Goal: Task Accomplishment & Management: Complete application form

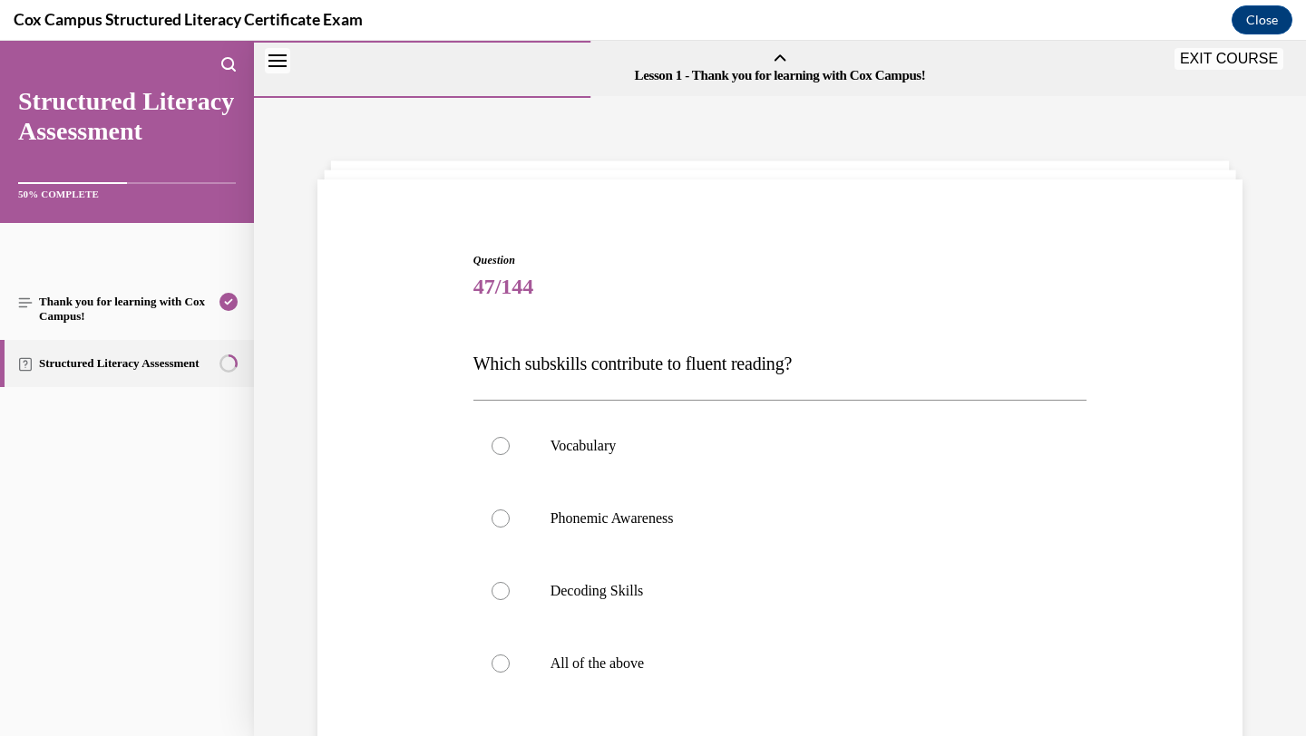
scroll to position [201, 0]
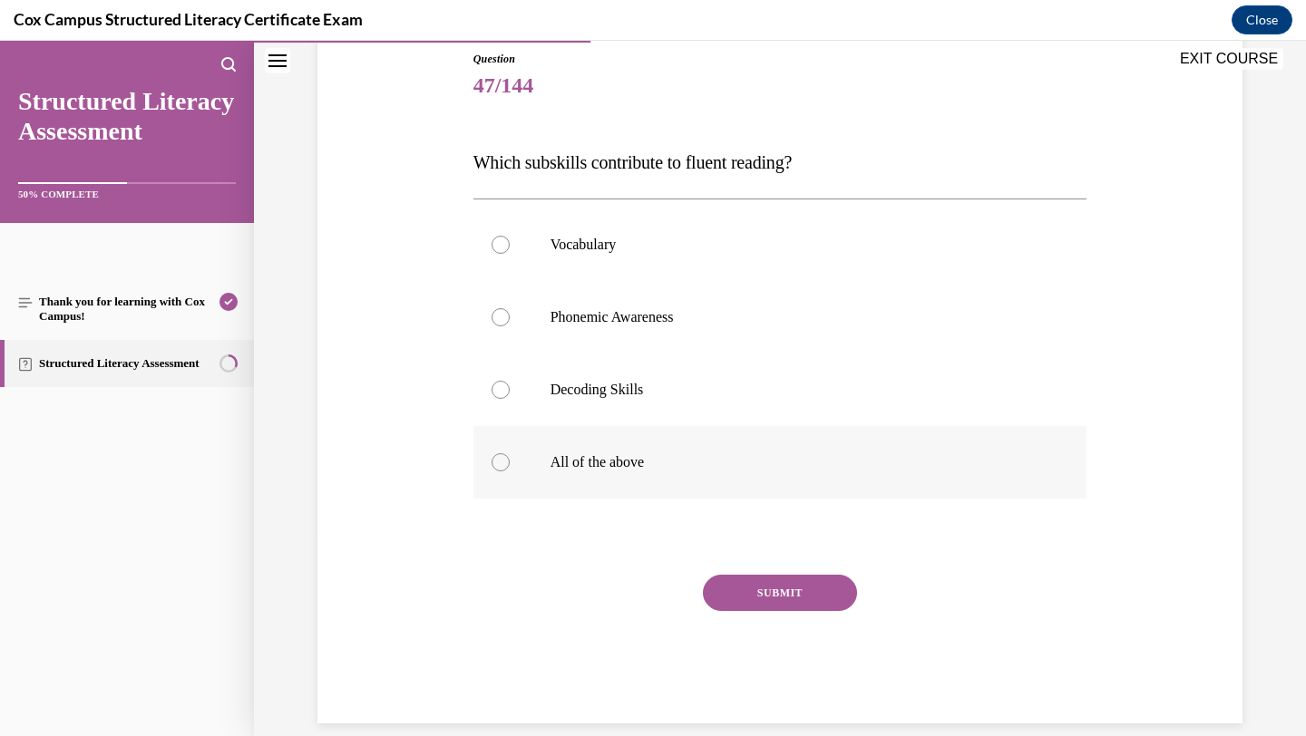
click at [618, 464] on p "All of the above" at bounding box center [797, 462] width 492 height 18
click at [510, 464] on input "All of the above" at bounding box center [501, 462] width 18 height 18
radio input "true"
click at [759, 591] on button "SUBMIT" at bounding box center [780, 593] width 154 height 36
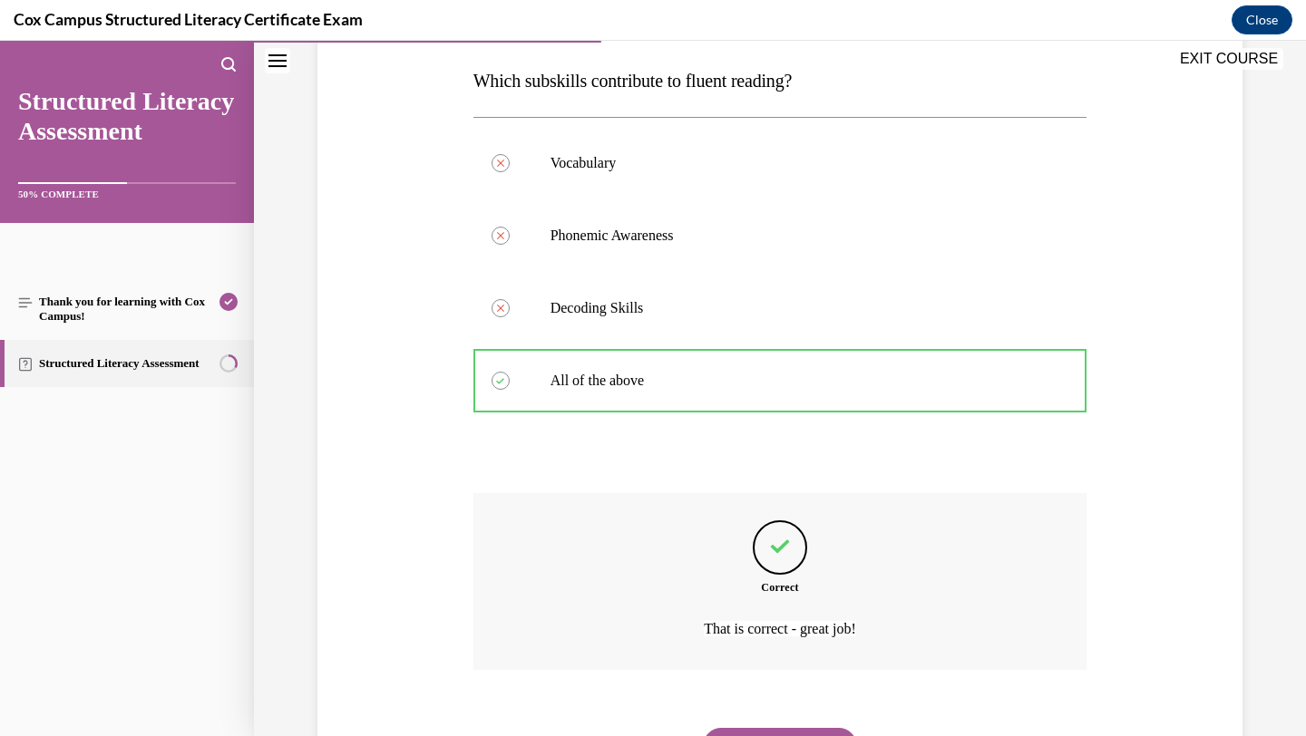
scroll to position [375, 0]
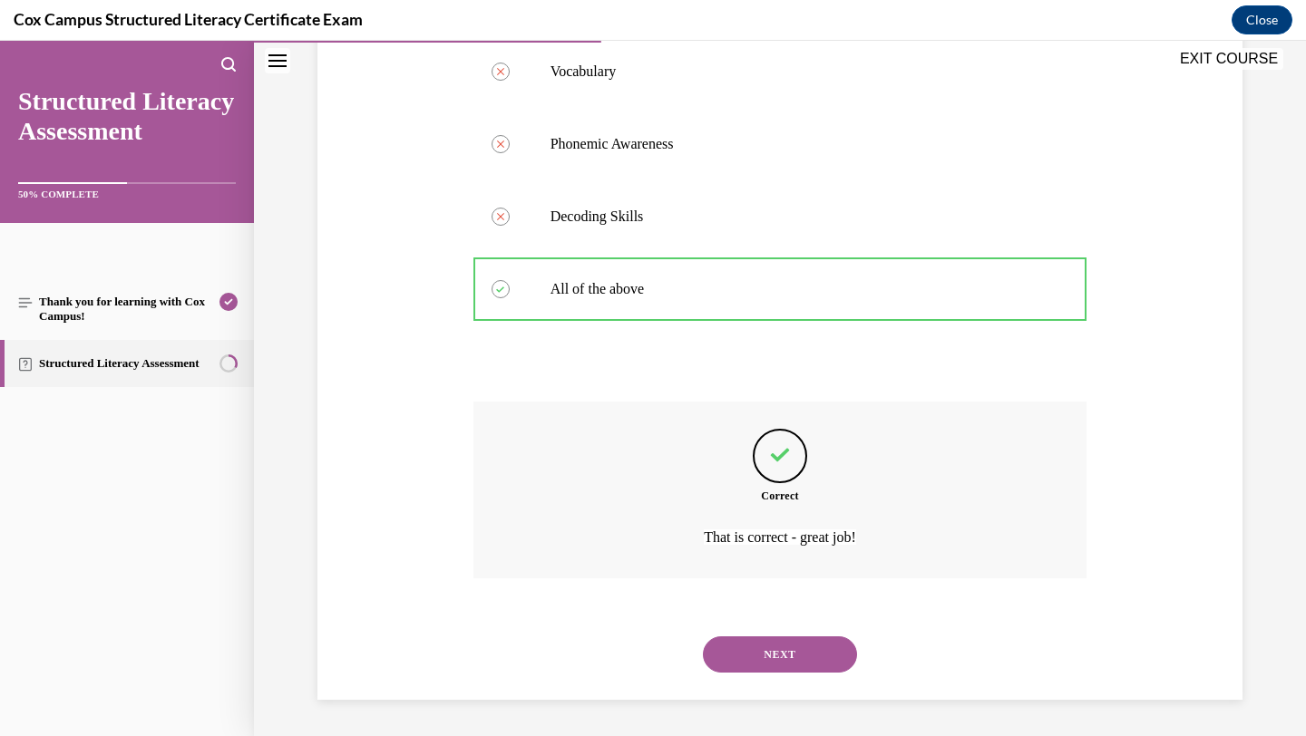
click at [768, 657] on button "NEXT" at bounding box center [780, 655] width 154 height 36
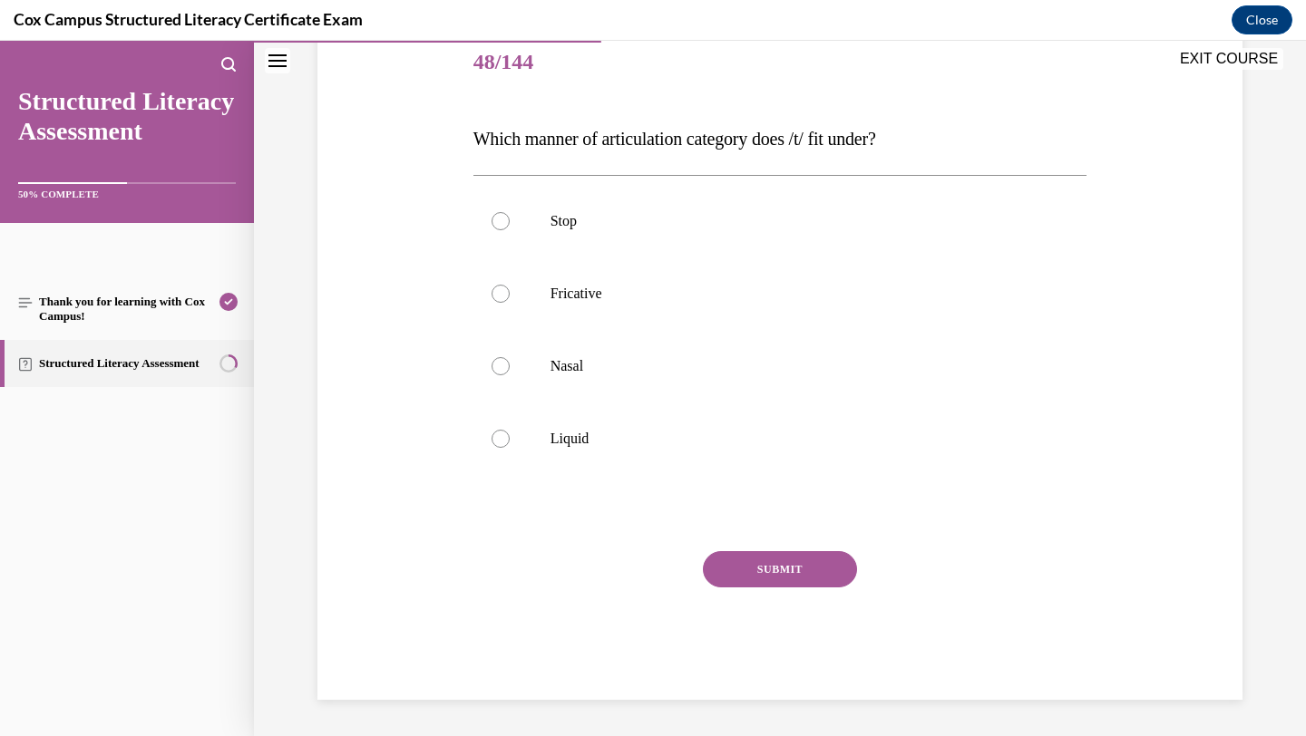
scroll to position [201, 0]
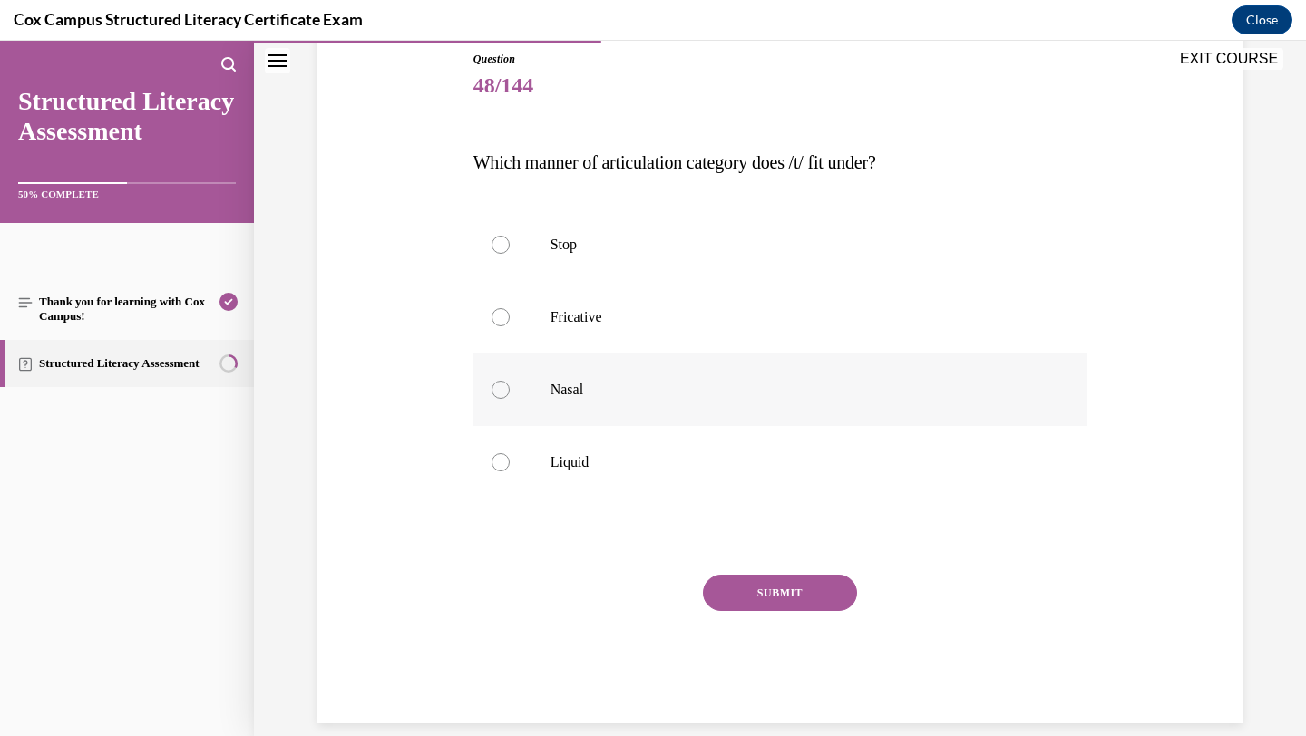
click at [599, 377] on label "Nasal" at bounding box center [780, 390] width 614 height 73
click at [510, 381] on input "Nasal" at bounding box center [501, 390] width 18 height 18
radio input "true"
click at [797, 601] on button "SUBMIT" at bounding box center [780, 593] width 154 height 36
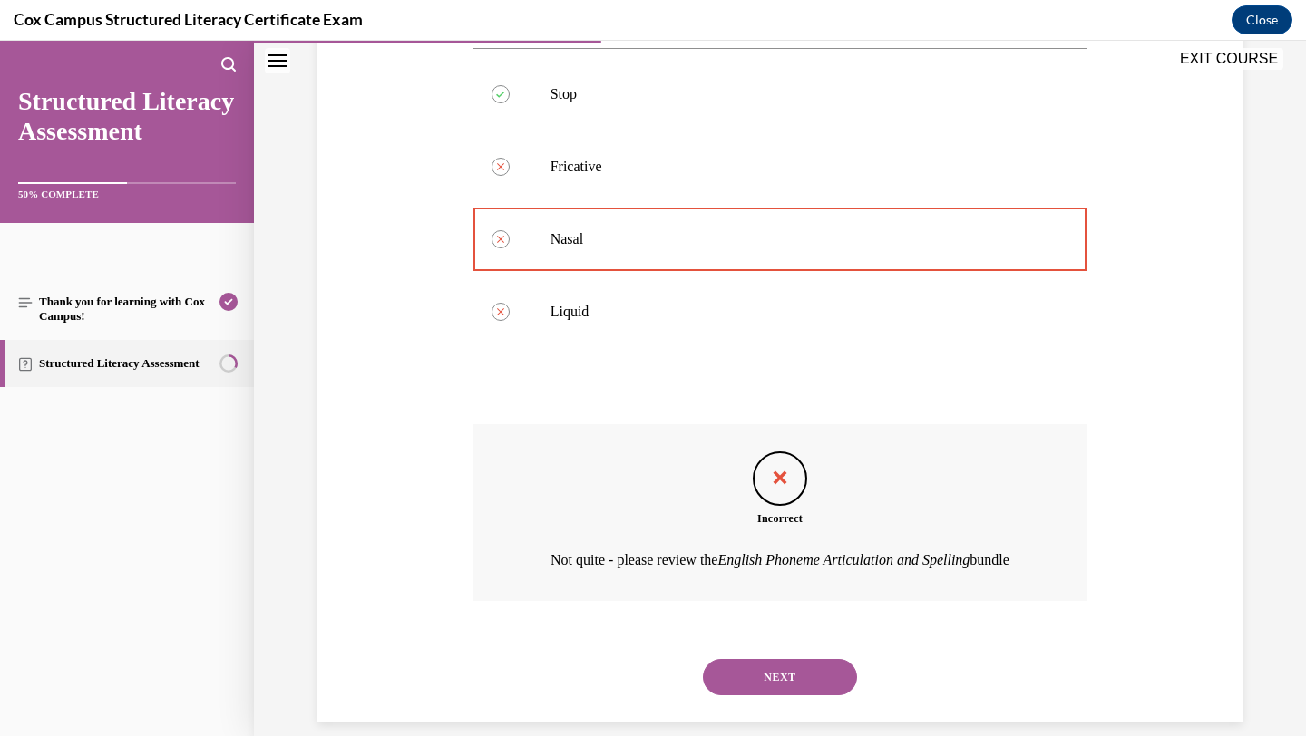
scroll to position [376, 0]
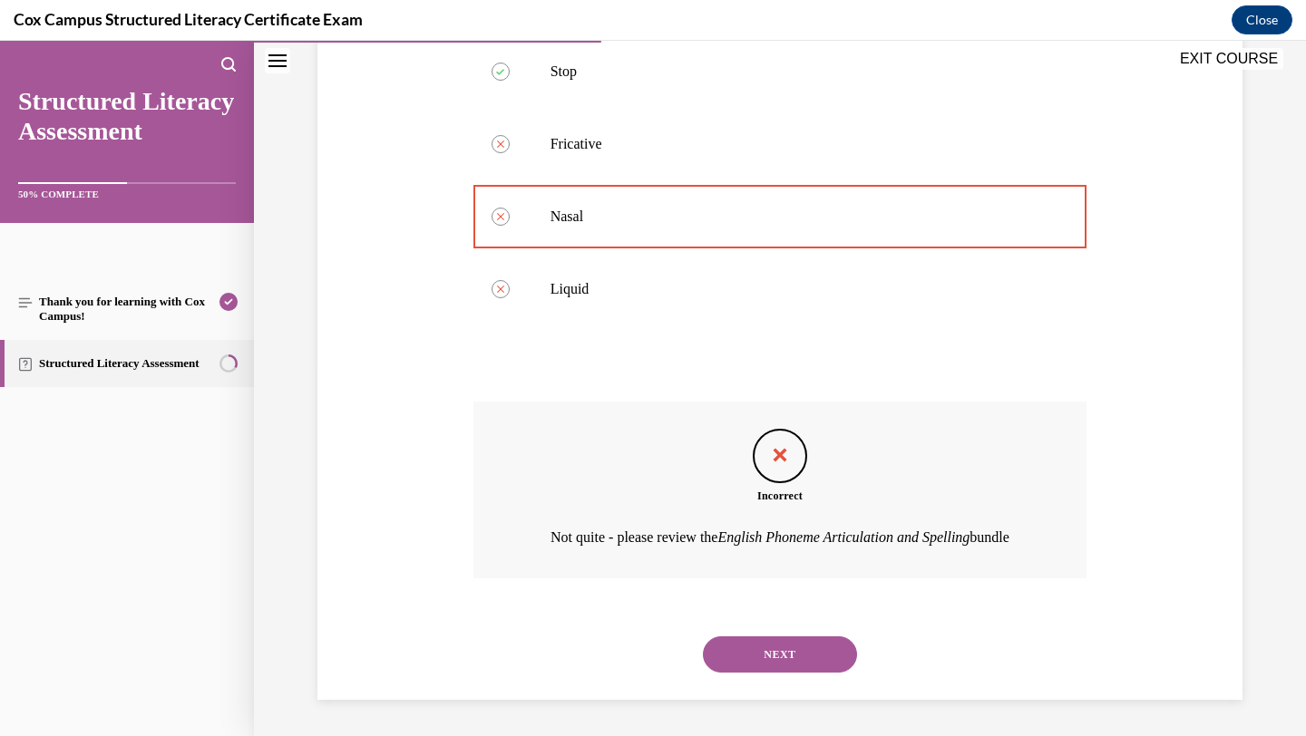
click at [785, 669] on button "NEXT" at bounding box center [780, 655] width 154 height 36
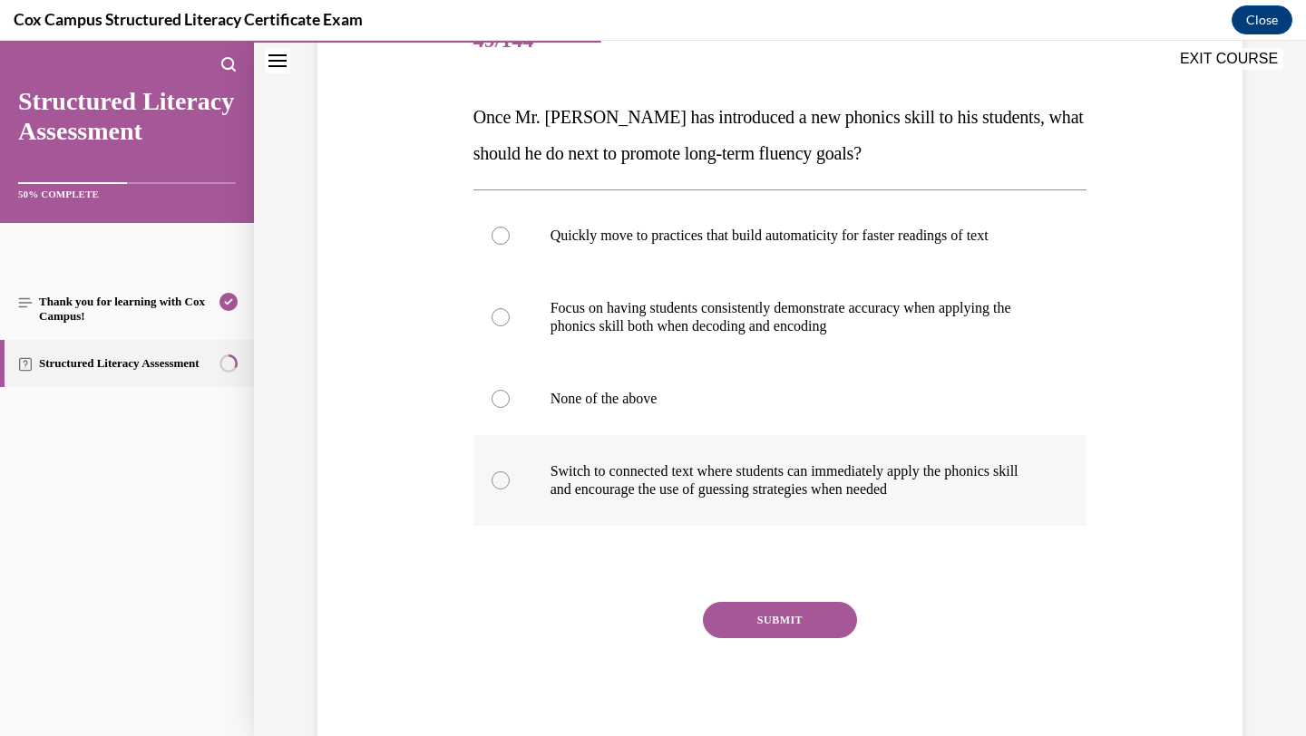
scroll to position [248, 0]
click at [794, 395] on p "None of the above" at bounding box center [797, 398] width 492 height 18
click at [510, 395] on input "None of the above" at bounding box center [501, 398] width 18 height 18
radio input "true"
click at [768, 613] on button "SUBMIT" at bounding box center [780, 619] width 154 height 36
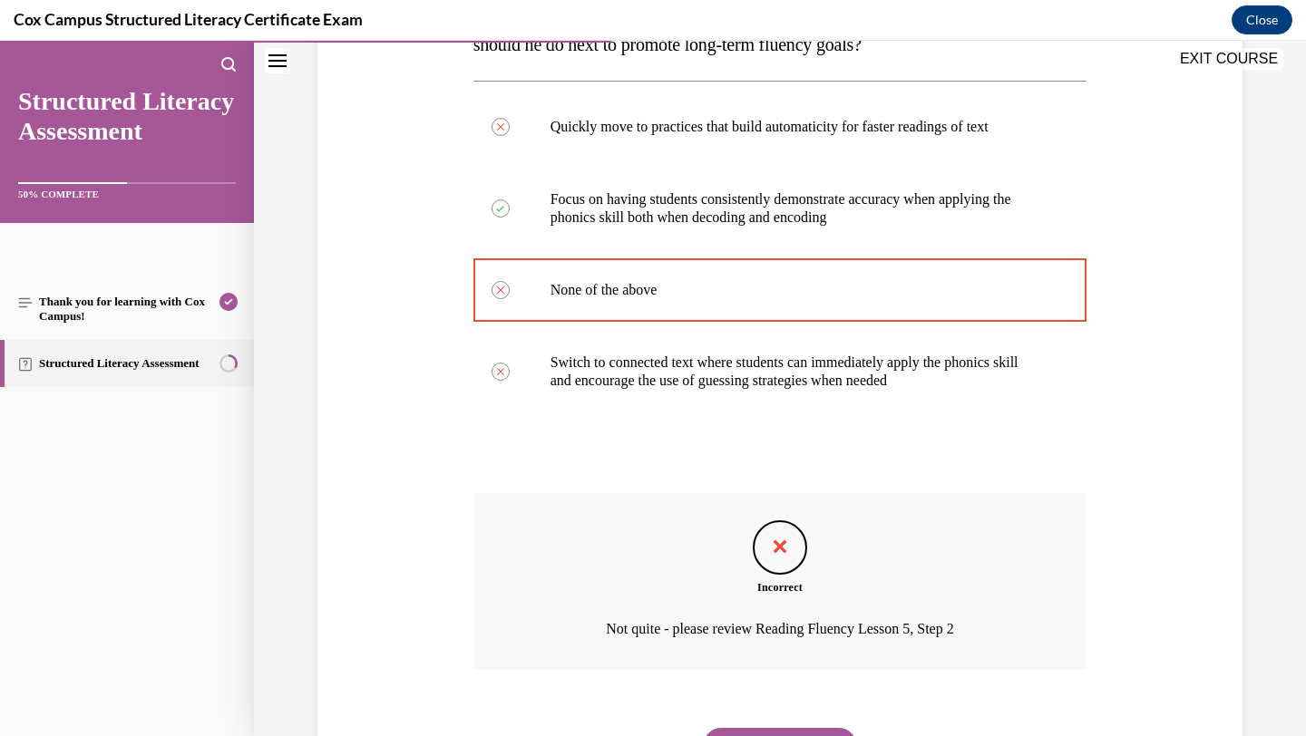
scroll to position [447, 0]
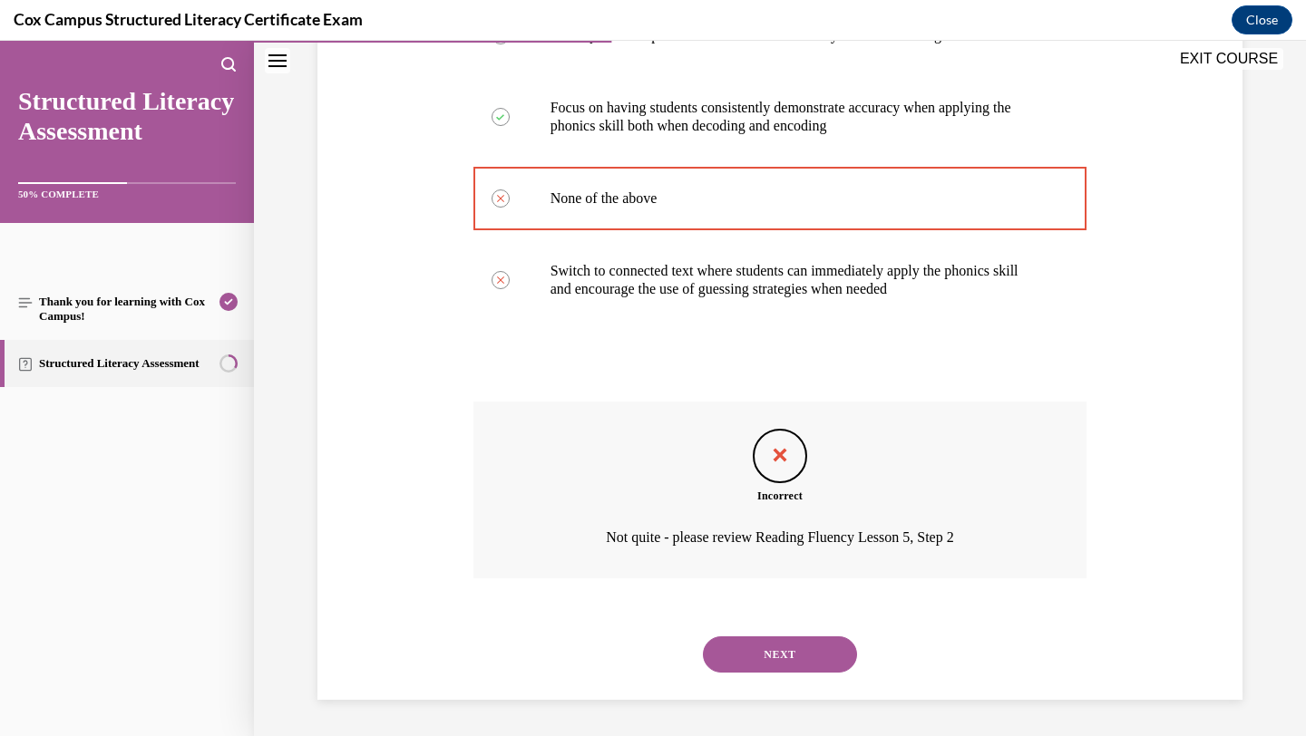
click at [748, 658] on button "NEXT" at bounding box center [780, 655] width 154 height 36
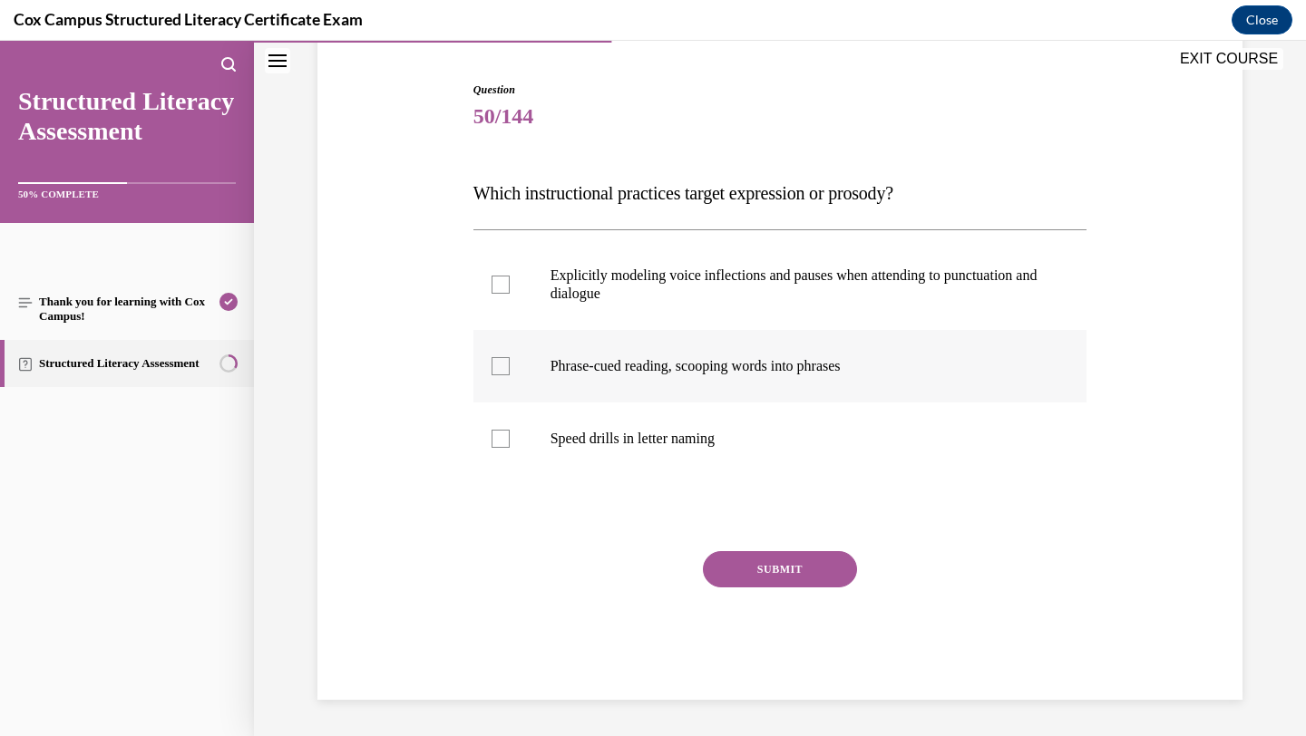
click at [836, 346] on label "Phrase-cued reading, scooping words into phrases" at bounding box center [780, 366] width 614 height 73
click at [510, 357] on input "Phrase-cued reading, scooping words into phrases" at bounding box center [501, 366] width 18 height 18
checkbox input "true"
click at [765, 557] on button "SUBMIT" at bounding box center [780, 569] width 154 height 36
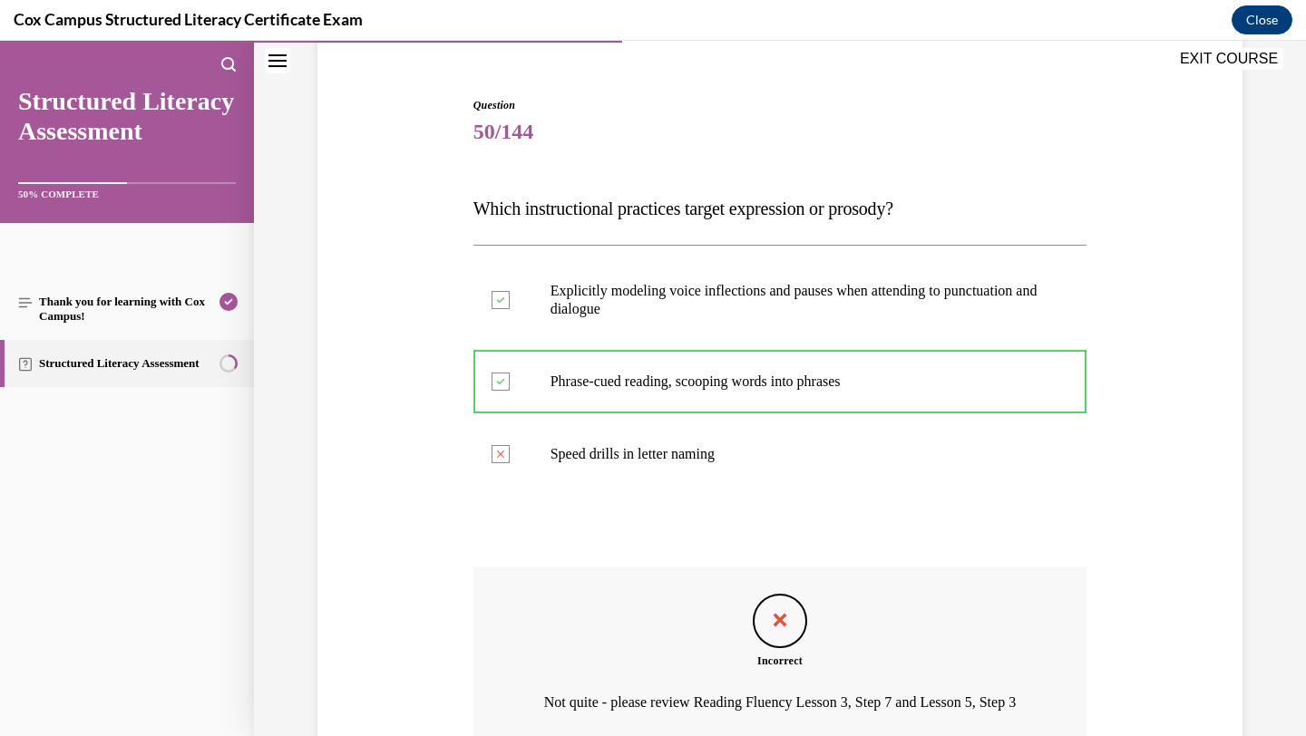
scroll to position [345, 0]
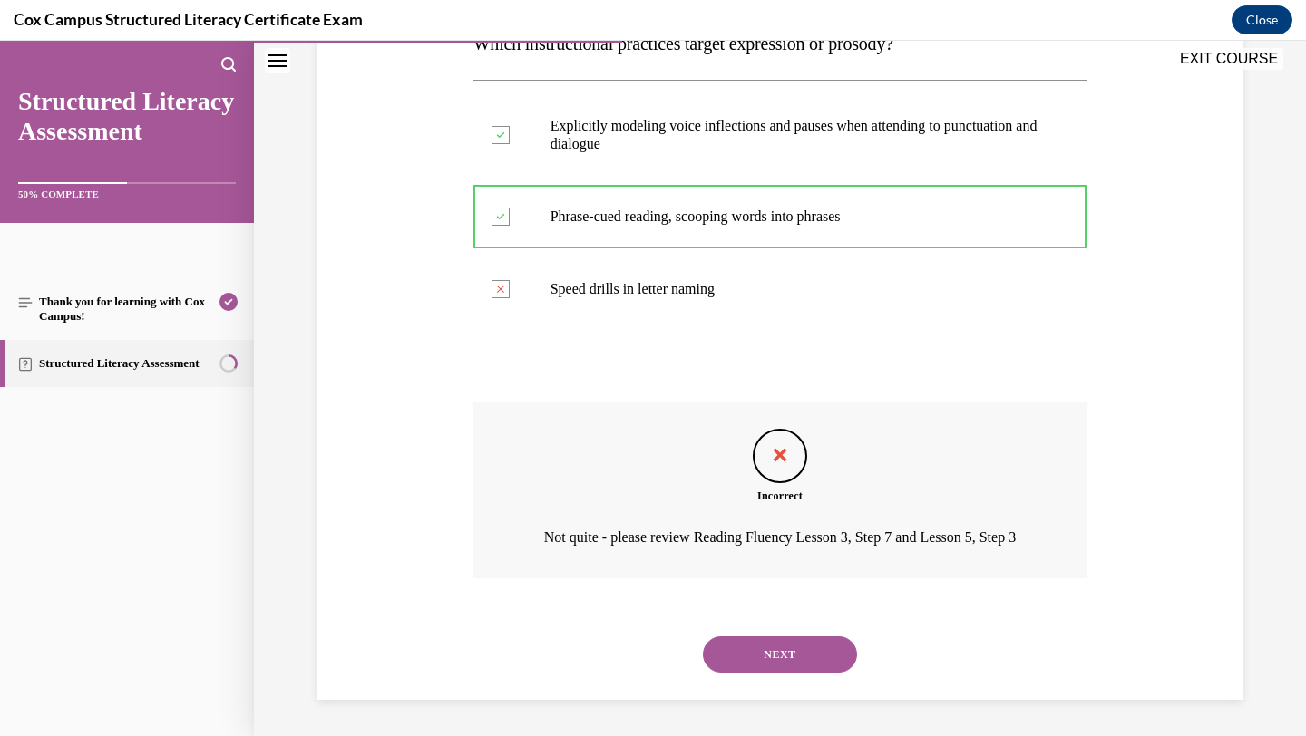
click at [787, 635] on div "NEXT" at bounding box center [780, 655] width 614 height 73
click at [785, 655] on button "NEXT" at bounding box center [780, 655] width 154 height 36
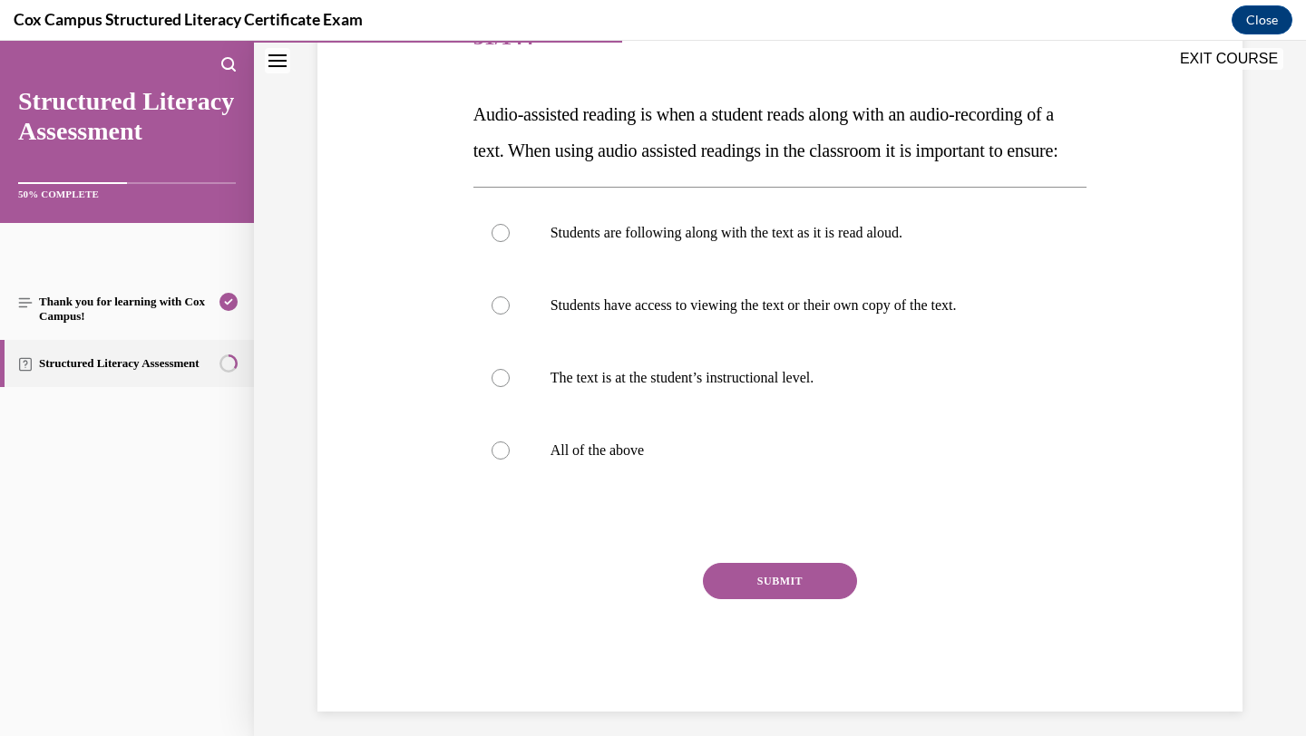
scroll to position [297, 0]
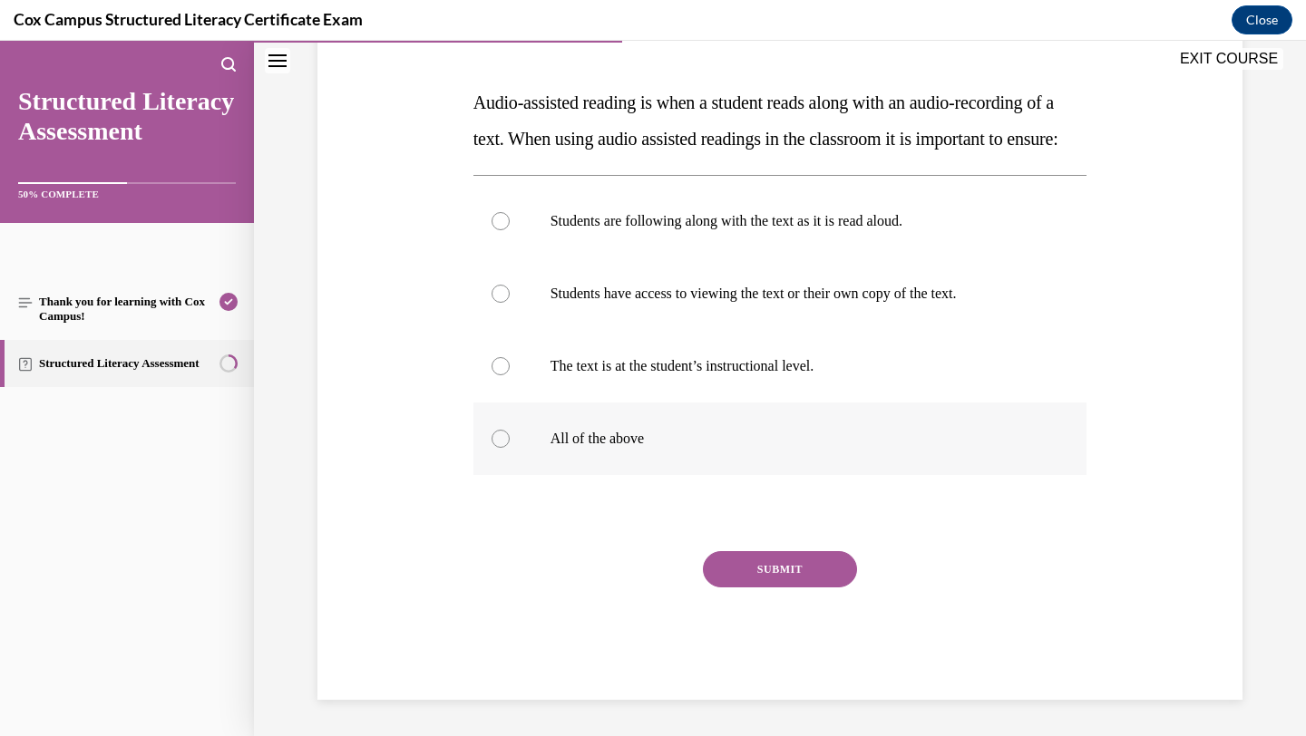
click at [763, 434] on p "All of the above" at bounding box center [797, 439] width 492 height 18
click at [510, 434] on input "All of the above" at bounding box center [501, 439] width 18 height 18
radio input "true"
click at [754, 568] on button "SUBMIT" at bounding box center [780, 569] width 154 height 36
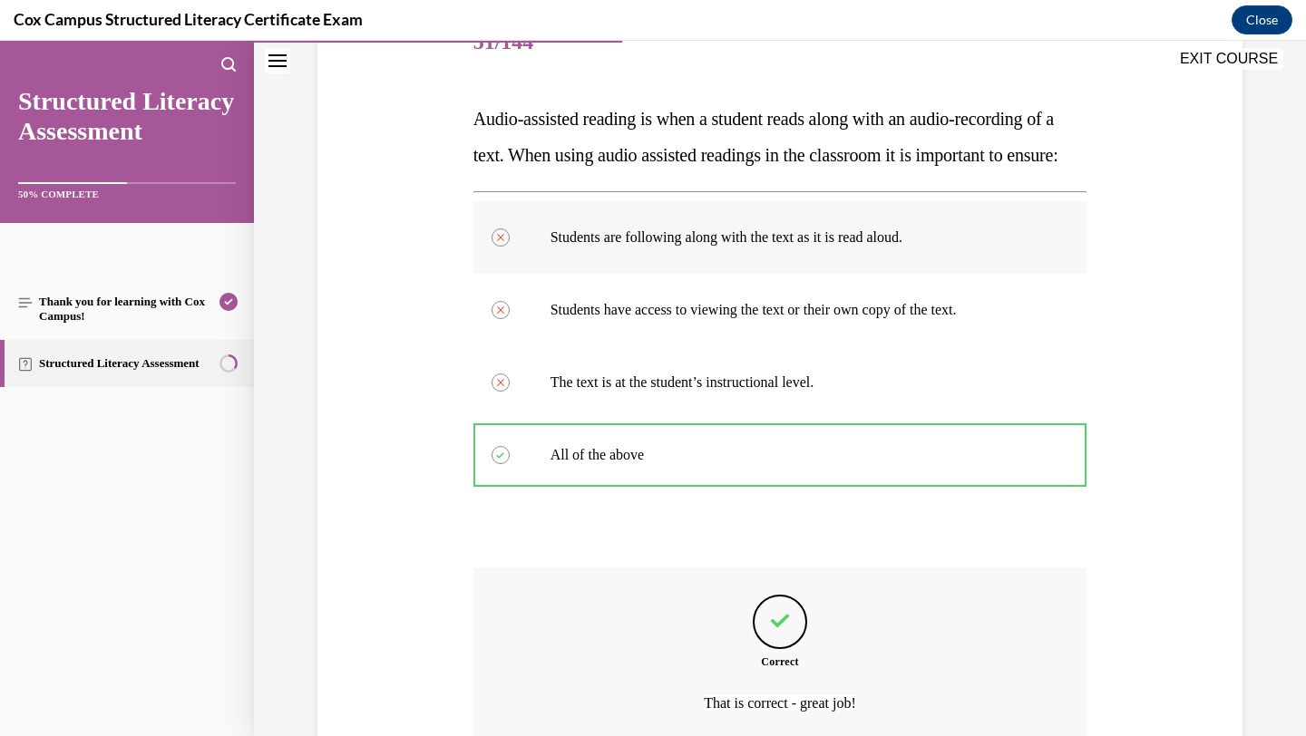
scroll to position [447, 0]
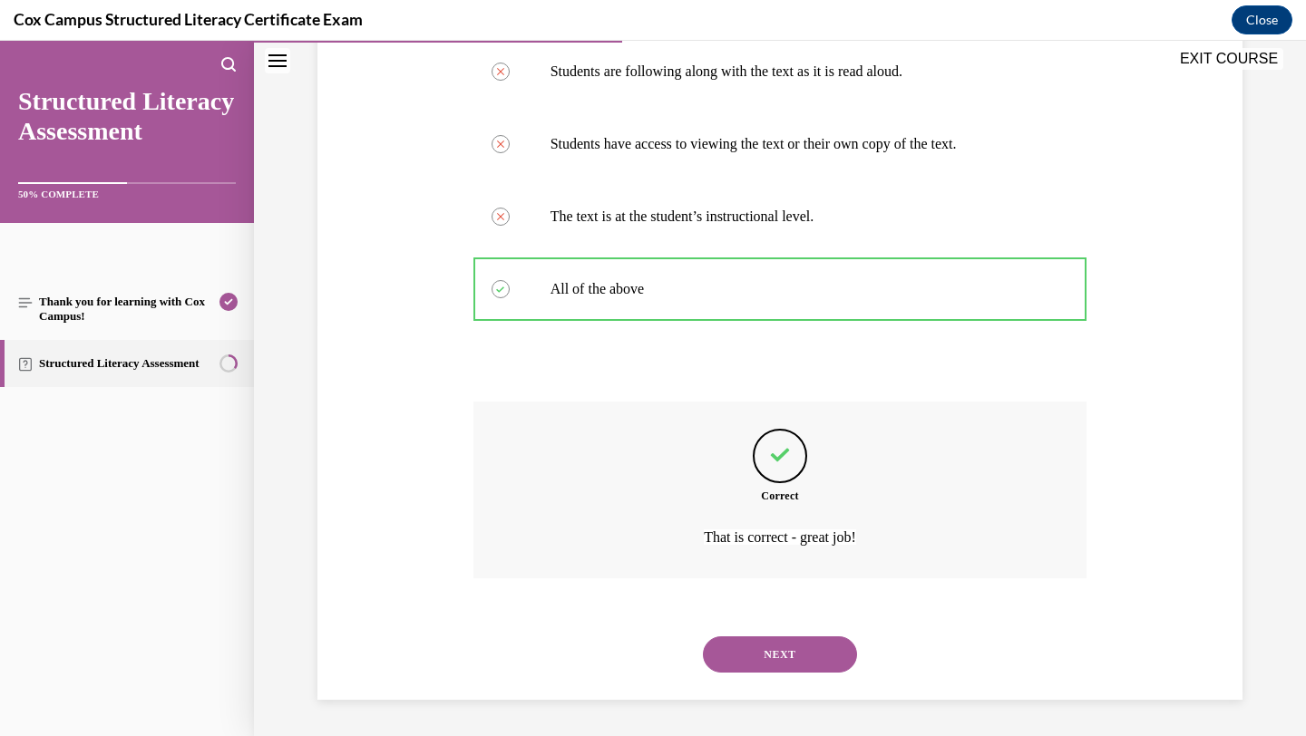
click at [780, 660] on button "NEXT" at bounding box center [780, 655] width 154 height 36
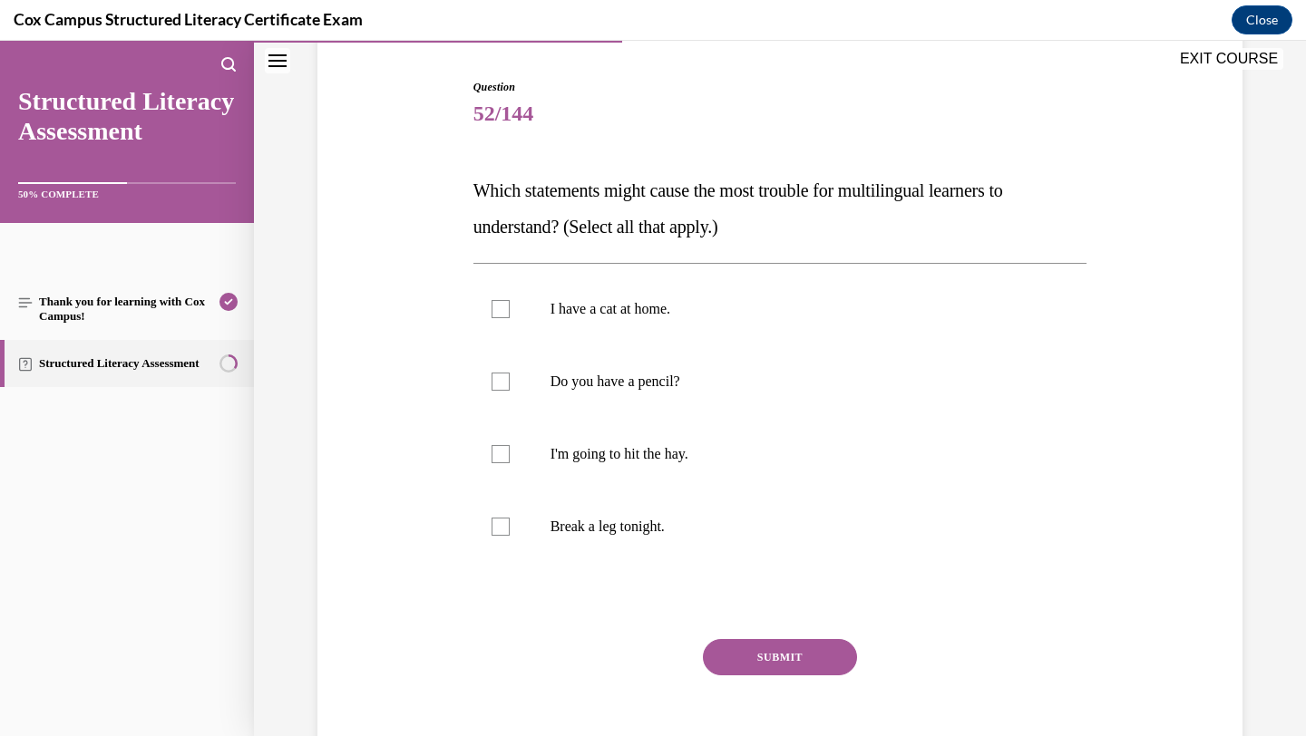
scroll to position [180, 0]
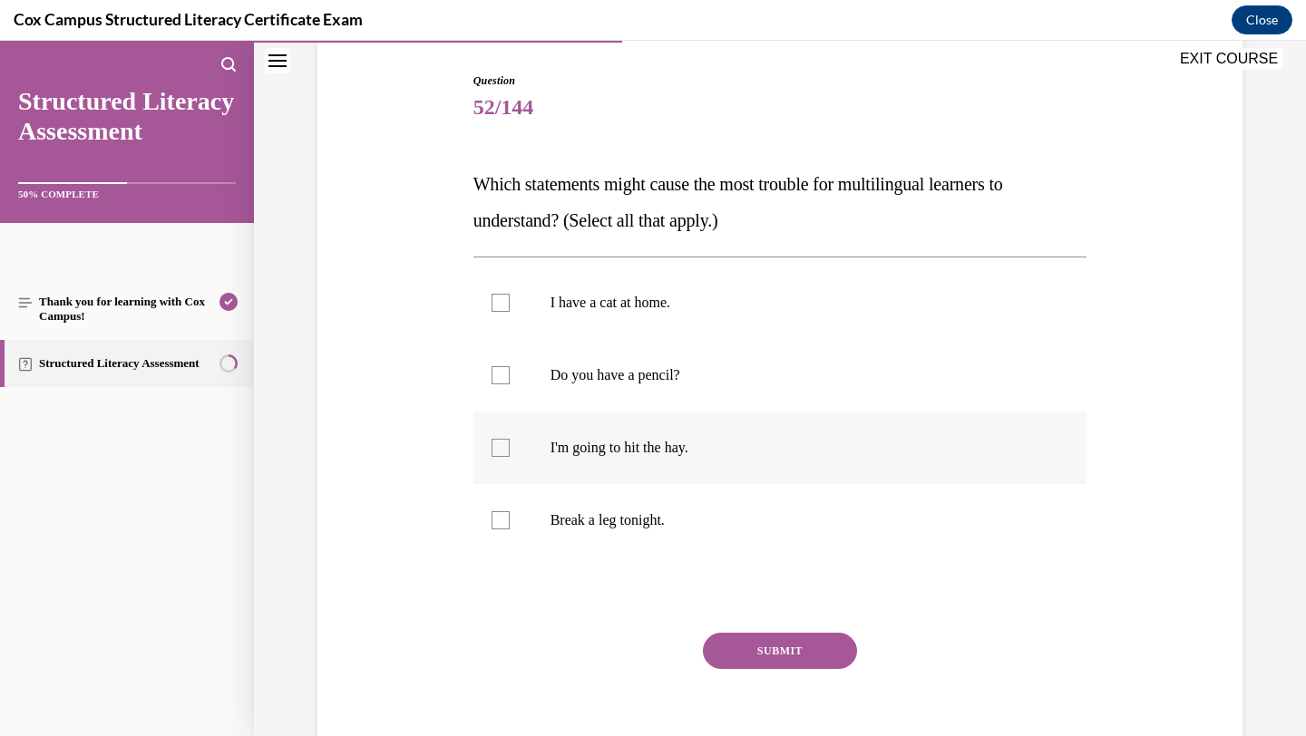
click at [798, 477] on label "I'm going to hit the hay." at bounding box center [780, 448] width 614 height 73
click at [510, 457] on input "I'm going to hit the hay." at bounding box center [501, 448] width 18 height 18
checkbox input "true"
click at [745, 320] on label "I have a cat at home." at bounding box center [780, 303] width 614 height 73
click at [510, 312] on input "I have a cat at home." at bounding box center [501, 303] width 18 height 18
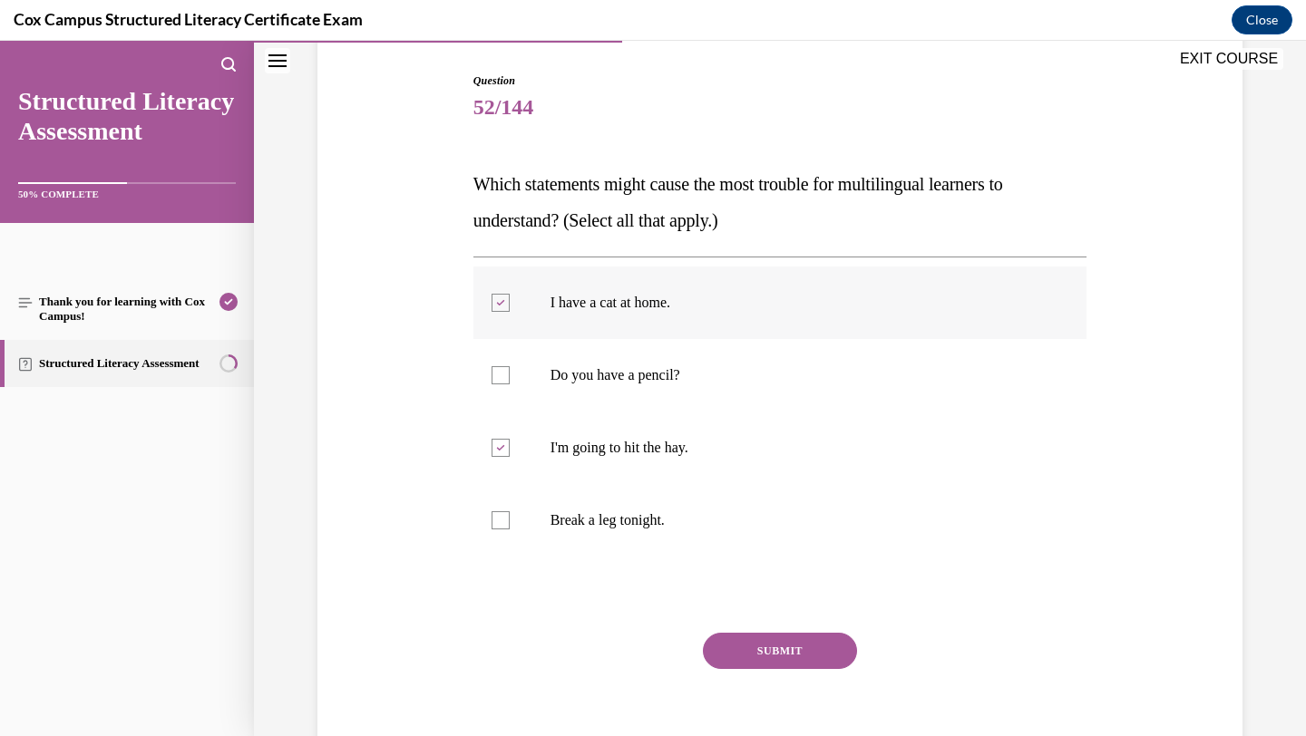
click at [744, 319] on label "I have a cat at home." at bounding box center [780, 303] width 614 height 73
click at [510, 312] on input "I have a cat at home." at bounding box center [501, 303] width 18 height 18
checkbox input "false"
click at [679, 424] on label "I'm going to hit the hay." at bounding box center [780, 448] width 614 height 73
click at [510, 439] on input "I'm going to hit the hay." at bounding box center [501, 448] width 18 height 18
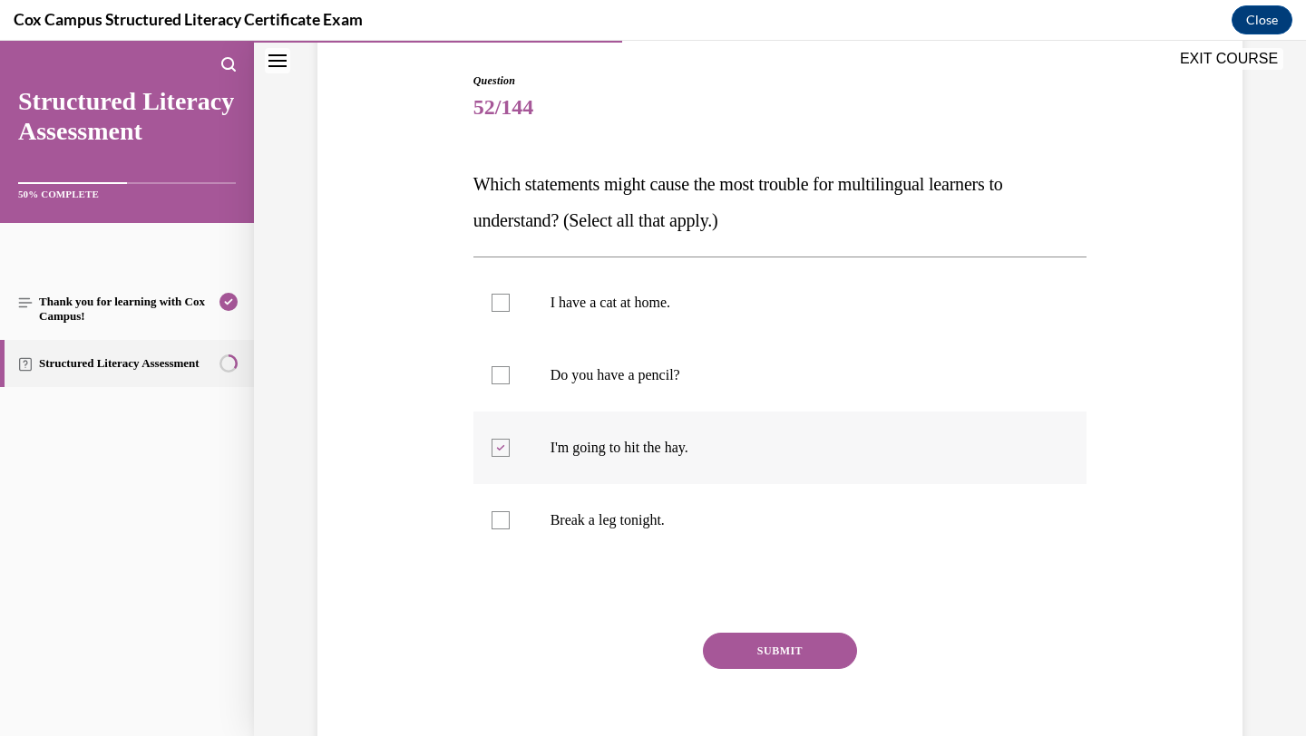
checkbox input "false"
click at [625, 541] on label "Break a leg tonight." at bounding box center [780, 520] width 614 height 73
click at [510, 530] on input "Break a leg tonight." at bounding box center [501, 521] width 18 height 18
checkbox input "true"
click at [686, 462] on label "I'm going to hit the hay." at bounding box center [780, 448] width 614 height 73
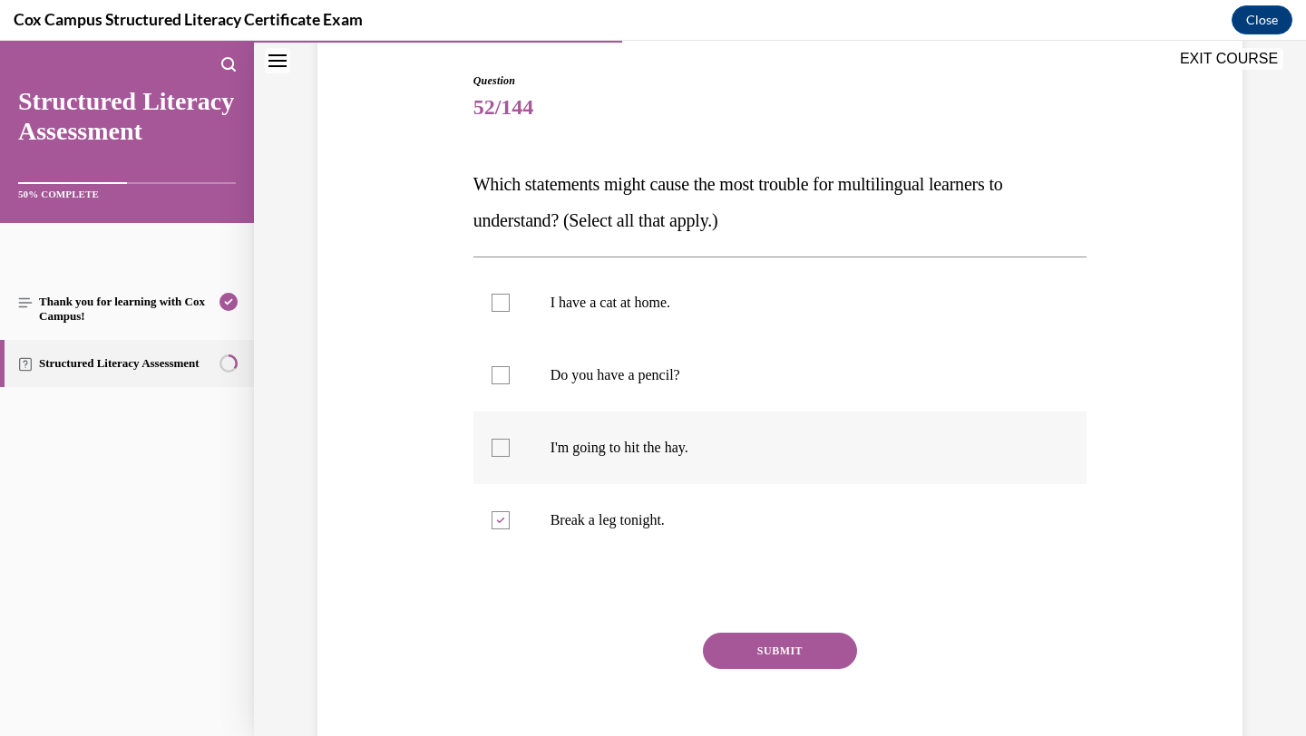
click at [510, 457] on input "I'm going to hit the hay." at bounding box center [501, 448] width 18 height 18
checkbox input "true"
click at [755, 647] on button "SUBMIT" at bounding box center [780, 651] width 154 height 36
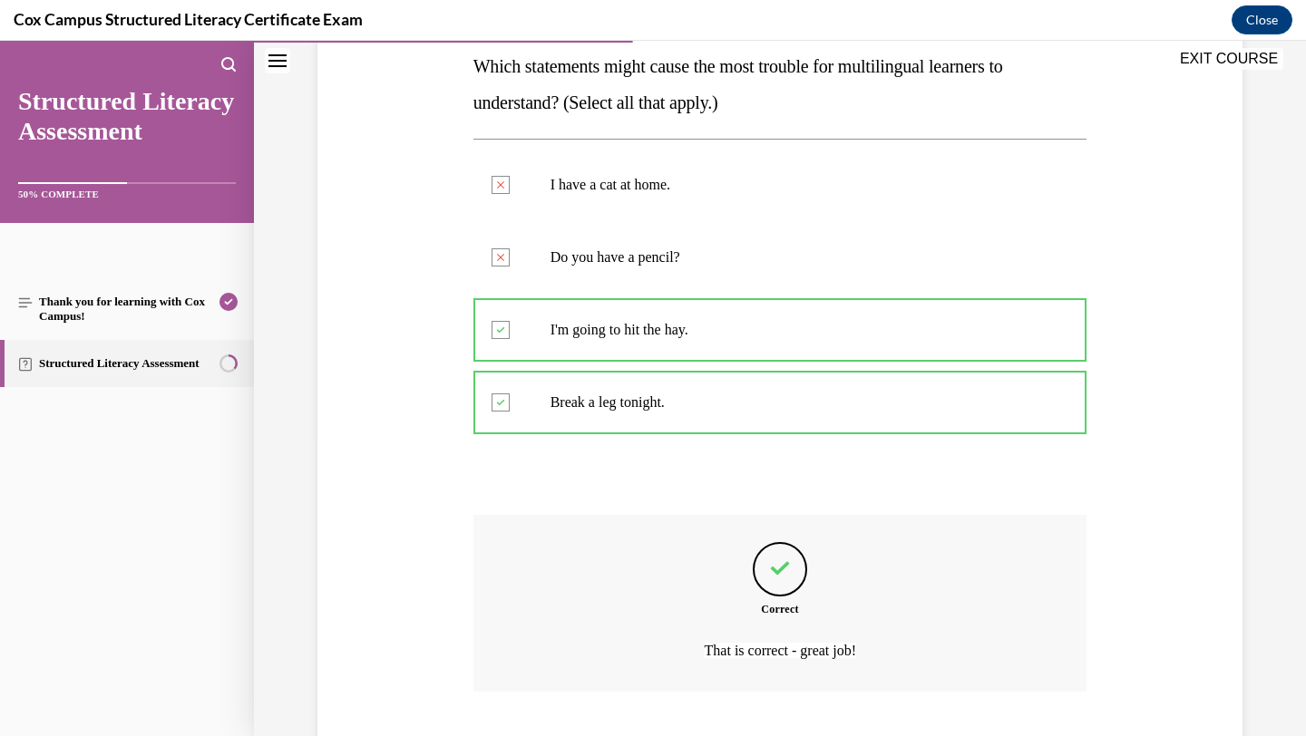
scroll to position [411, 0]
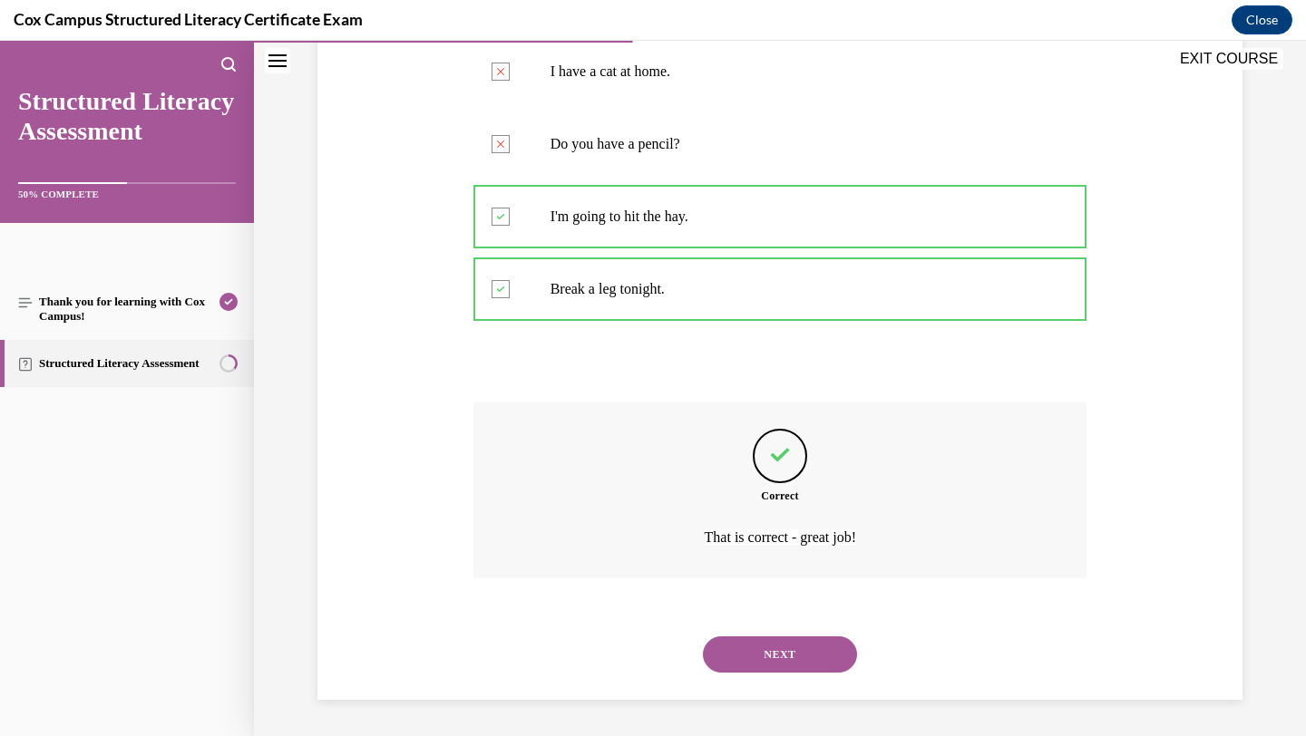
click at [802, 664] on button "NEXT" at bounding box center [780, 655] width 154 height 36
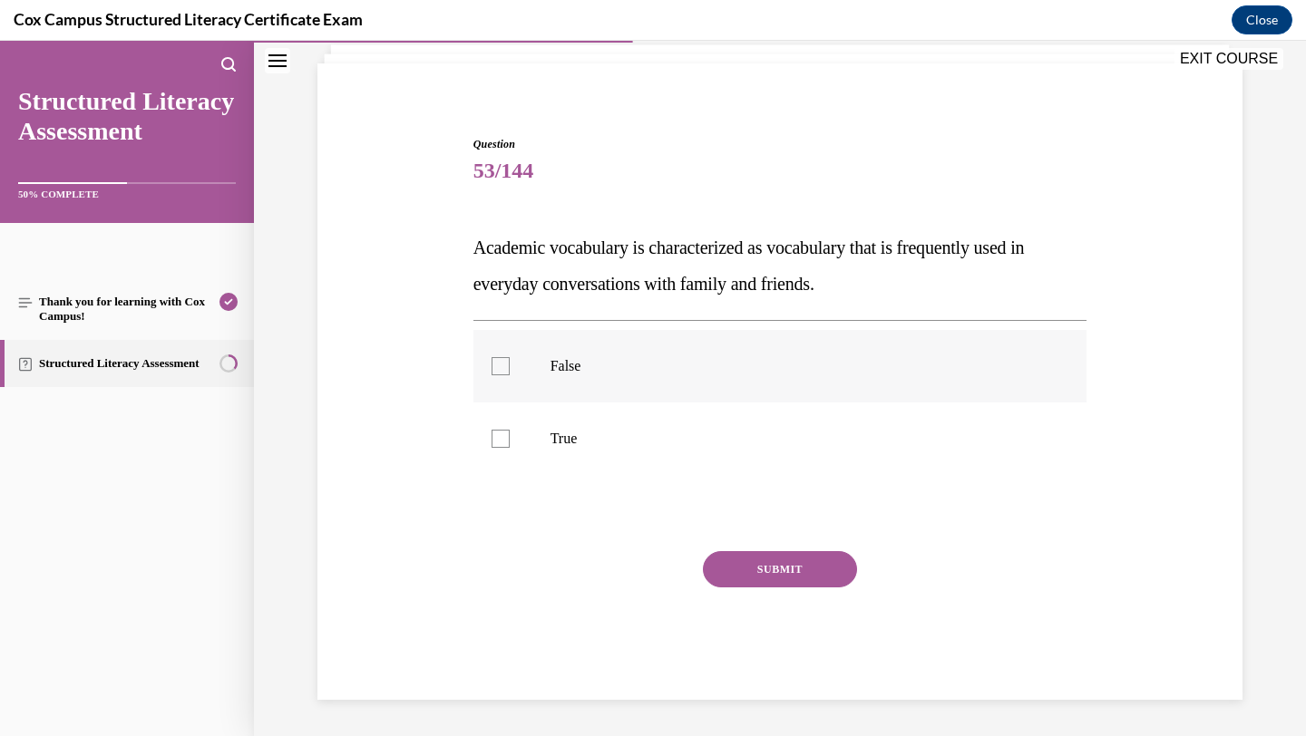
click at [760, 358] on p "False" at bounding box center [797, 366] width 492 height 18
click at [510, 358] on input "False" at bounding box center [501, 366] width 18 height 18
checkbox input "true"
click at [730, 612] on div "SUBMIT" at bounding box center [780, 596] width 614 height 91
click at [730, 573] on button "SUBMIT" at bounding box center [780, 569] width 154 height 36
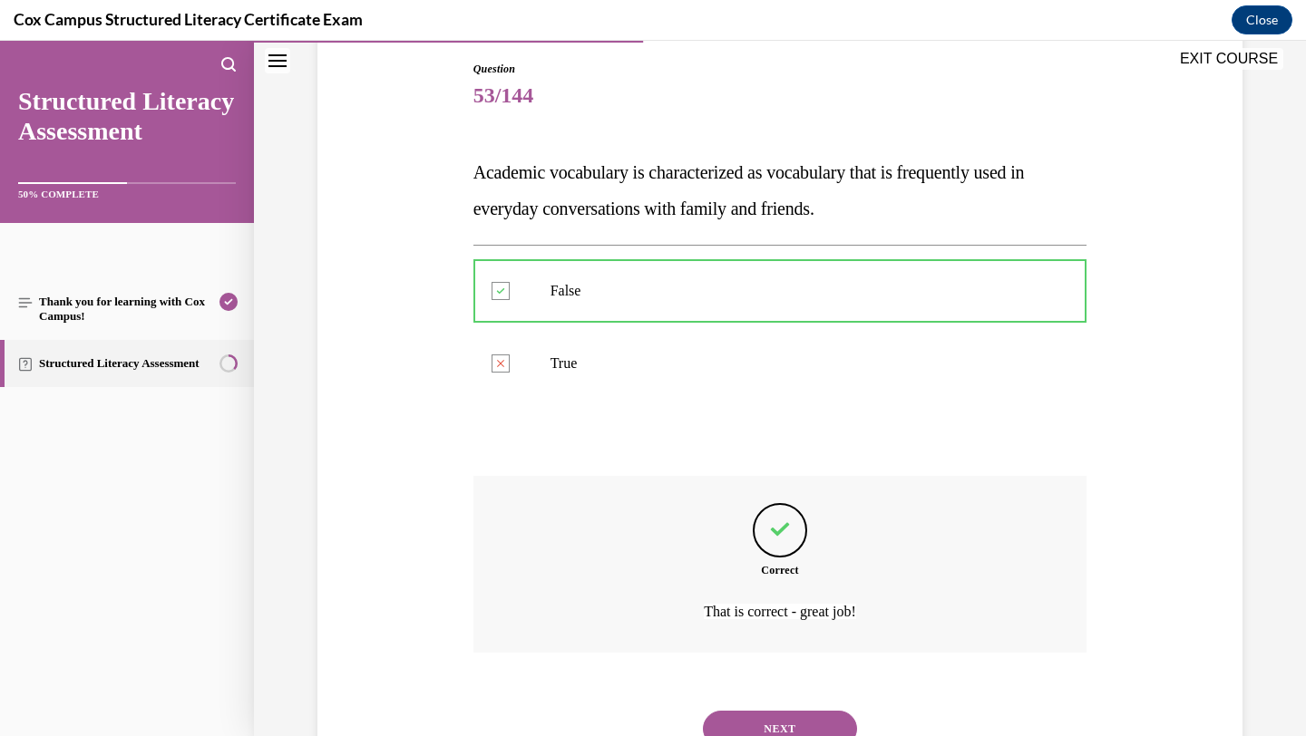
scroll to position [266, 0]
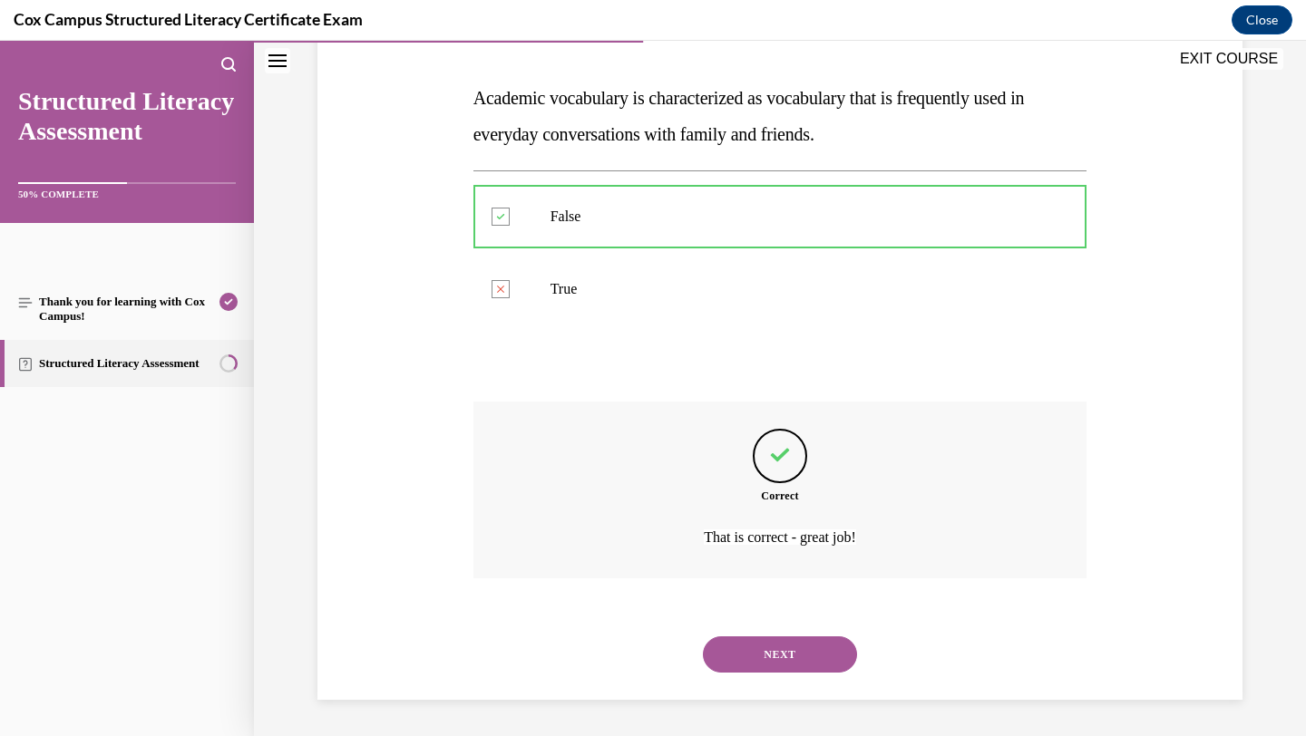
click at [775, 651] on button "NEXT" at bounding box center [780, 655] width 154 height 36
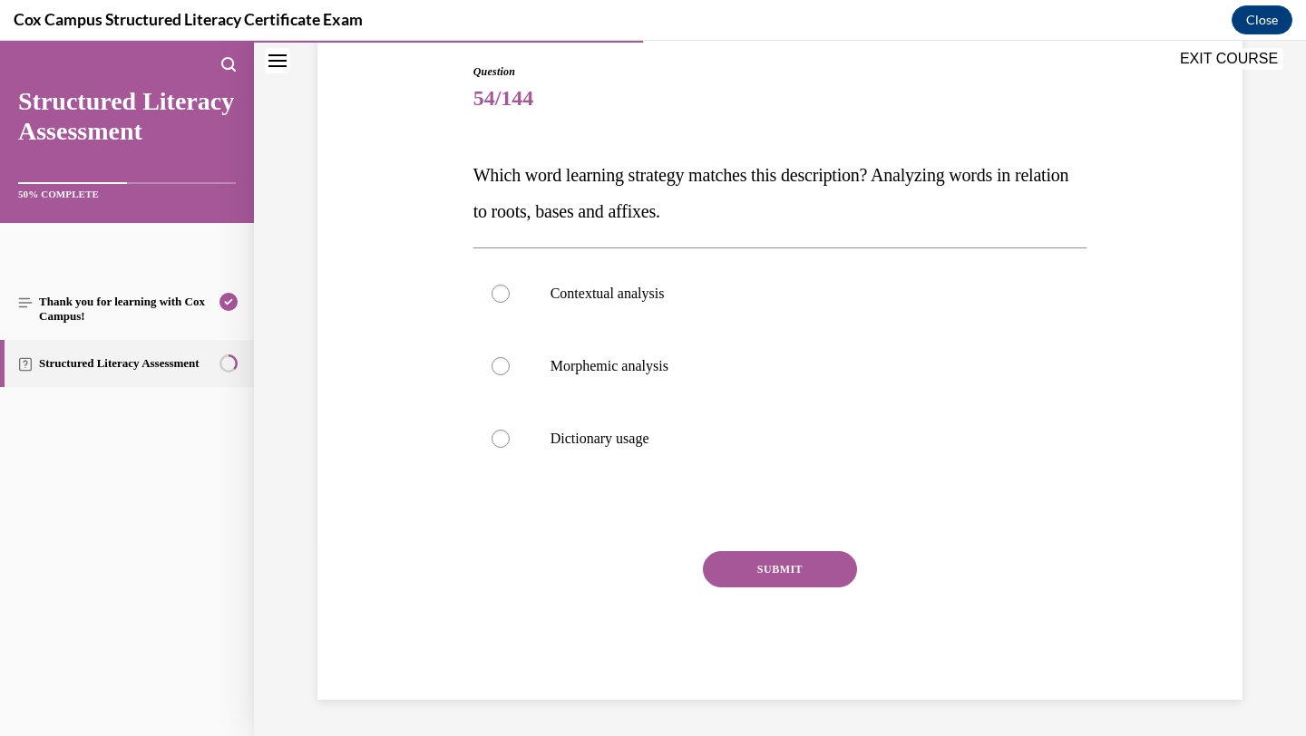
scroll to position [189, 0]
click at [746, 409] on label "Dictionary usage" at bounding box center [780, 439] width 614 height 73
click at [510, 430] on input "Dictionary usage" at bounding box center [501, 439] width 18 height 18
radio input "true"
click at [736, 575] on button "SUBMIT" at bounding box center [780, 569] width 154 height 36
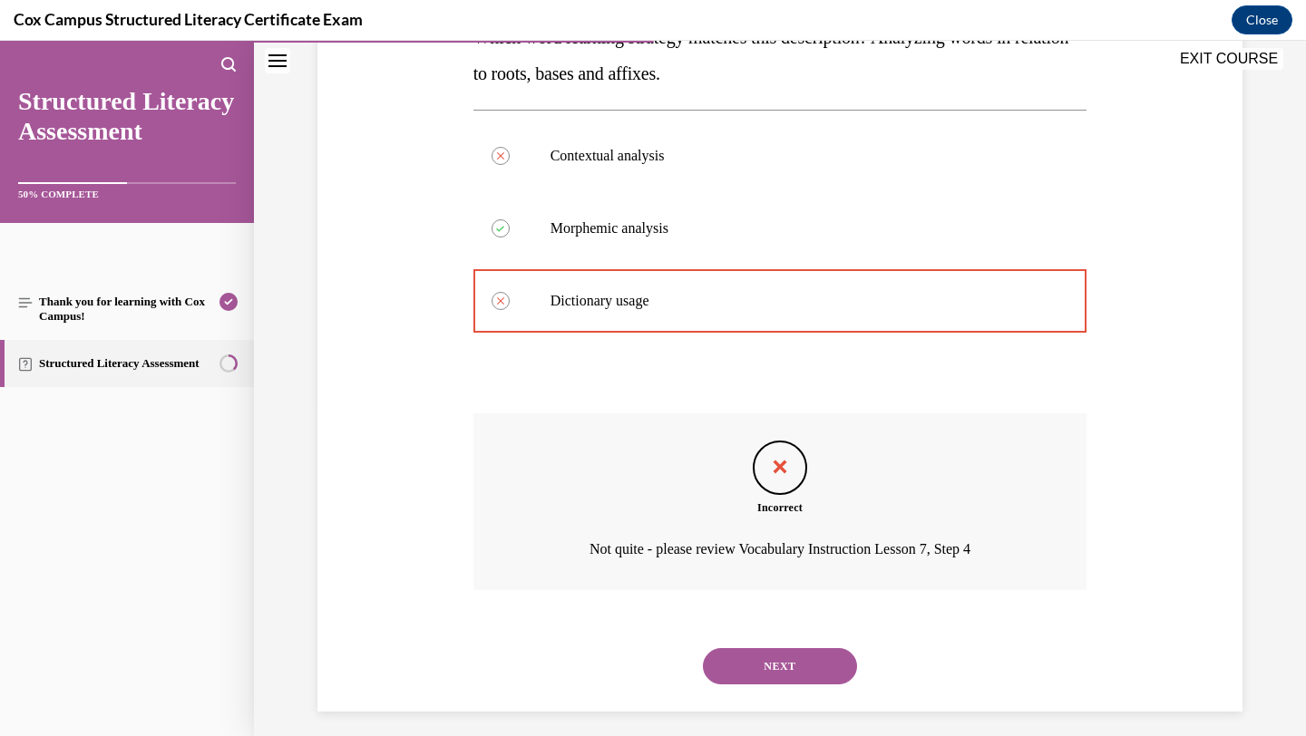
scroll to position [338, 0]
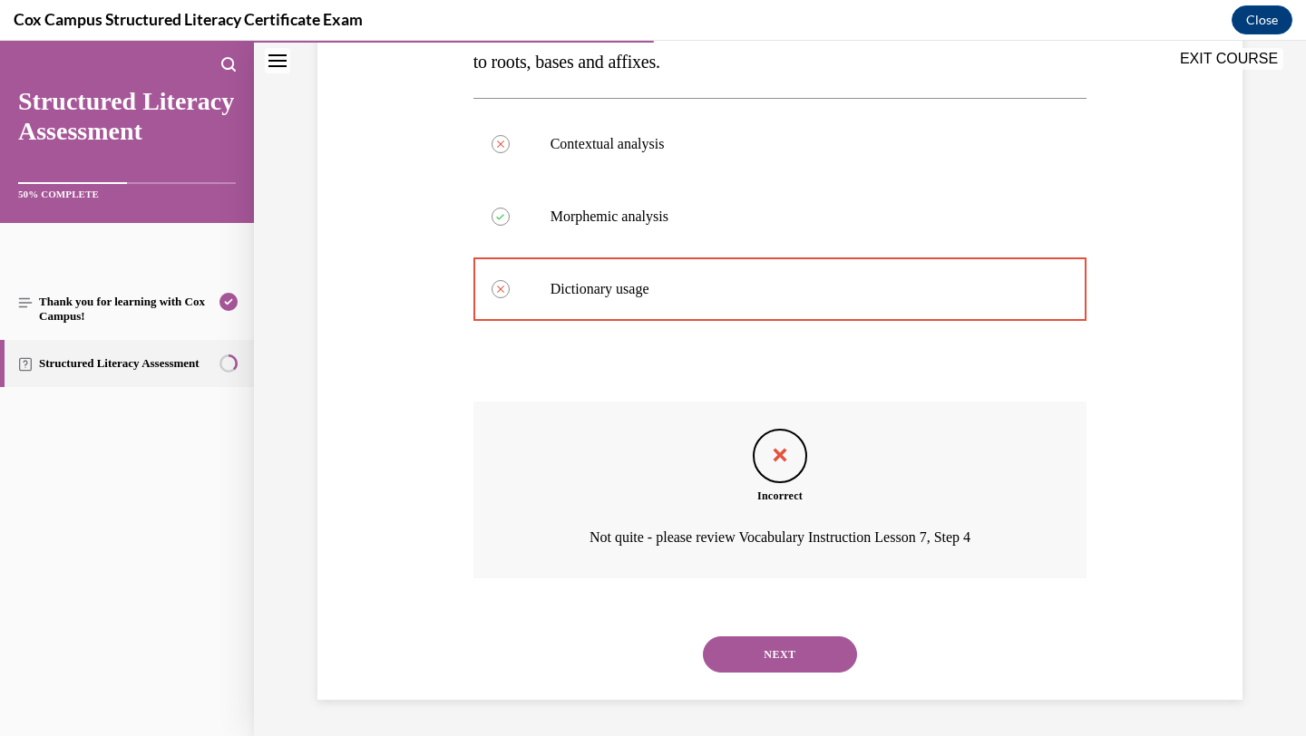
click at [811, 658] on button "NEXT" at bounding box center [780, 655] width 154 height 36
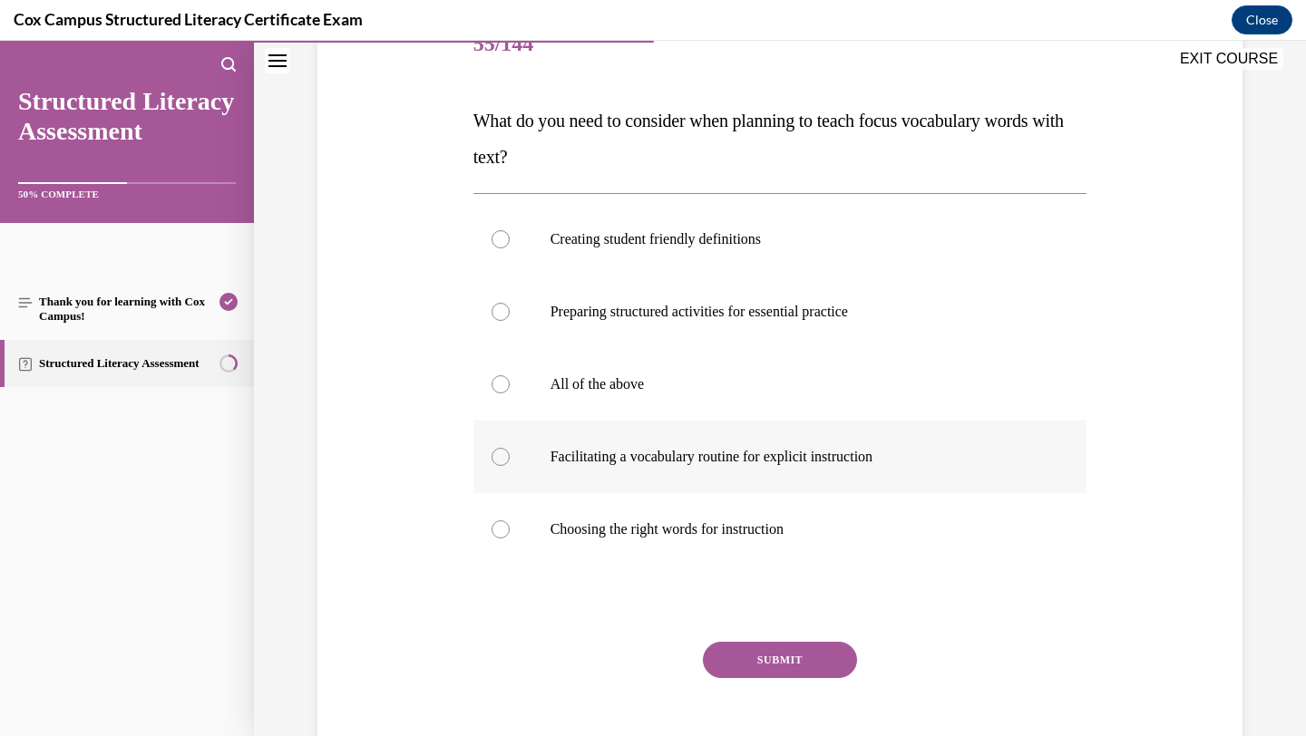
scroll to position [244, 0]
click at [719, 395] on label "All of the above" at bounding box center [780, 383] width 614 height 73
click at [510, 393] on input "All of the above" at bounding box center [501, 384] width 18 height 18
radio input "true"
click at [732, 652] on button "SUBMIT" at bounding box center [780, 659] width 154 height 36
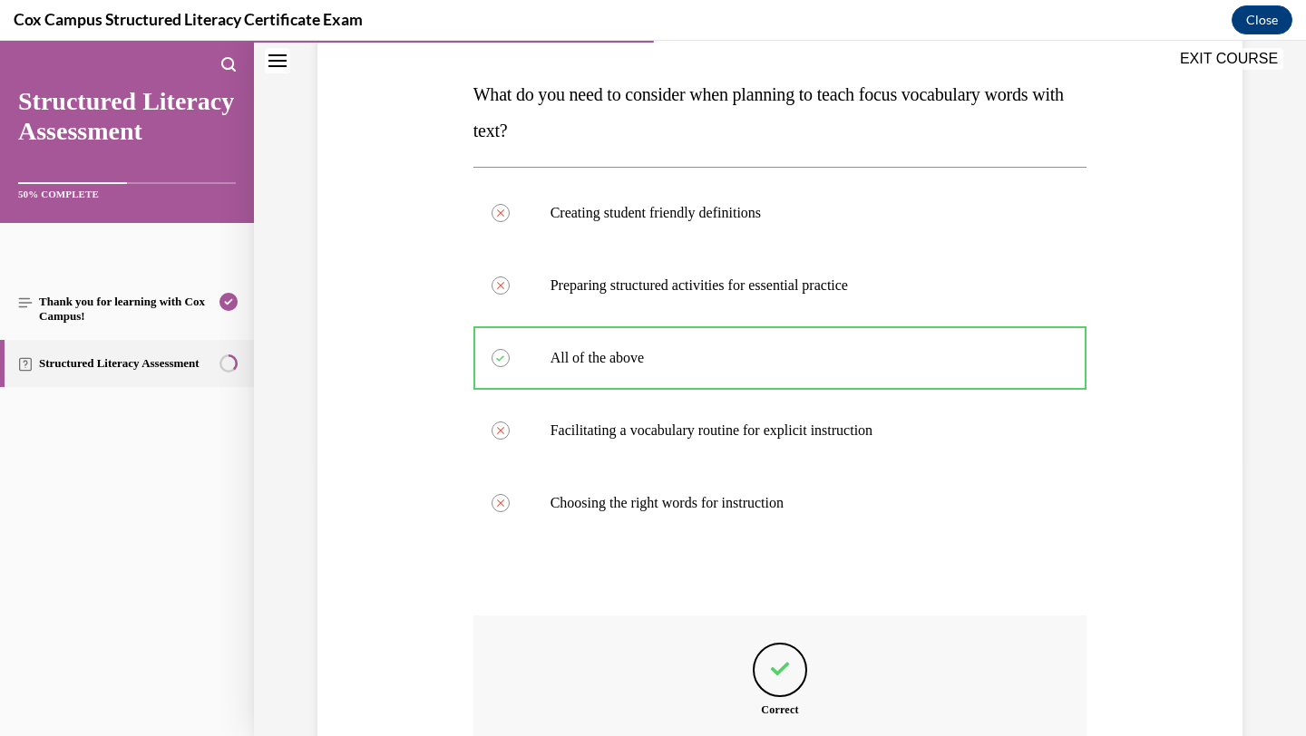
scroll to position [266, 0]
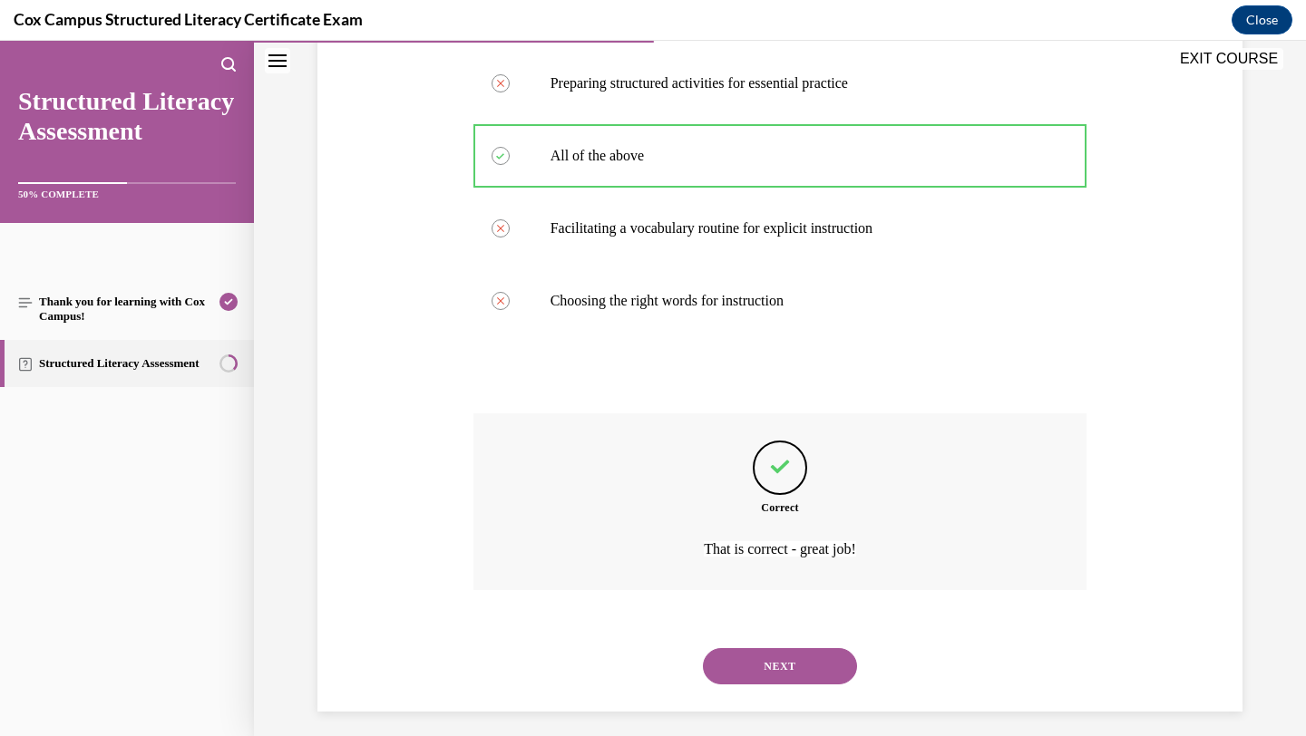
click at [808, 655] on button "NEXT" at bounding box center [780, 666] width 154 height 36
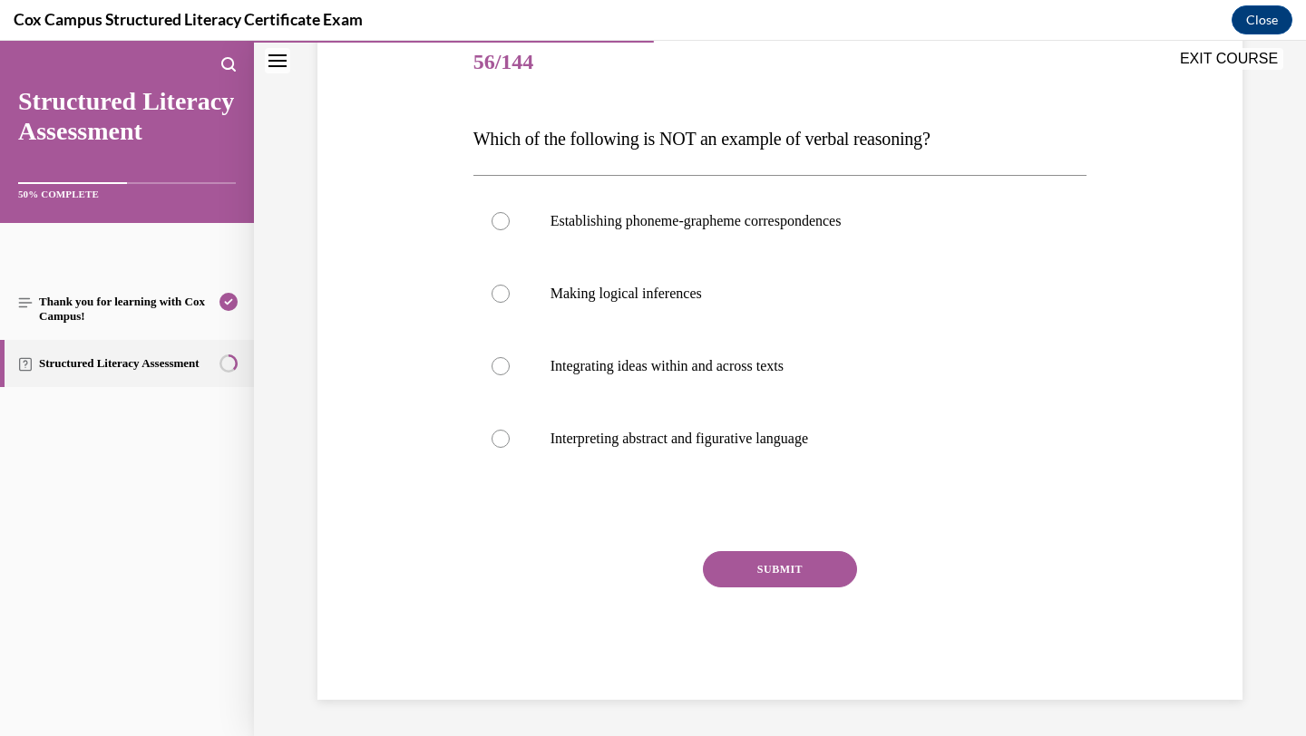
scroll to position [201, 0]
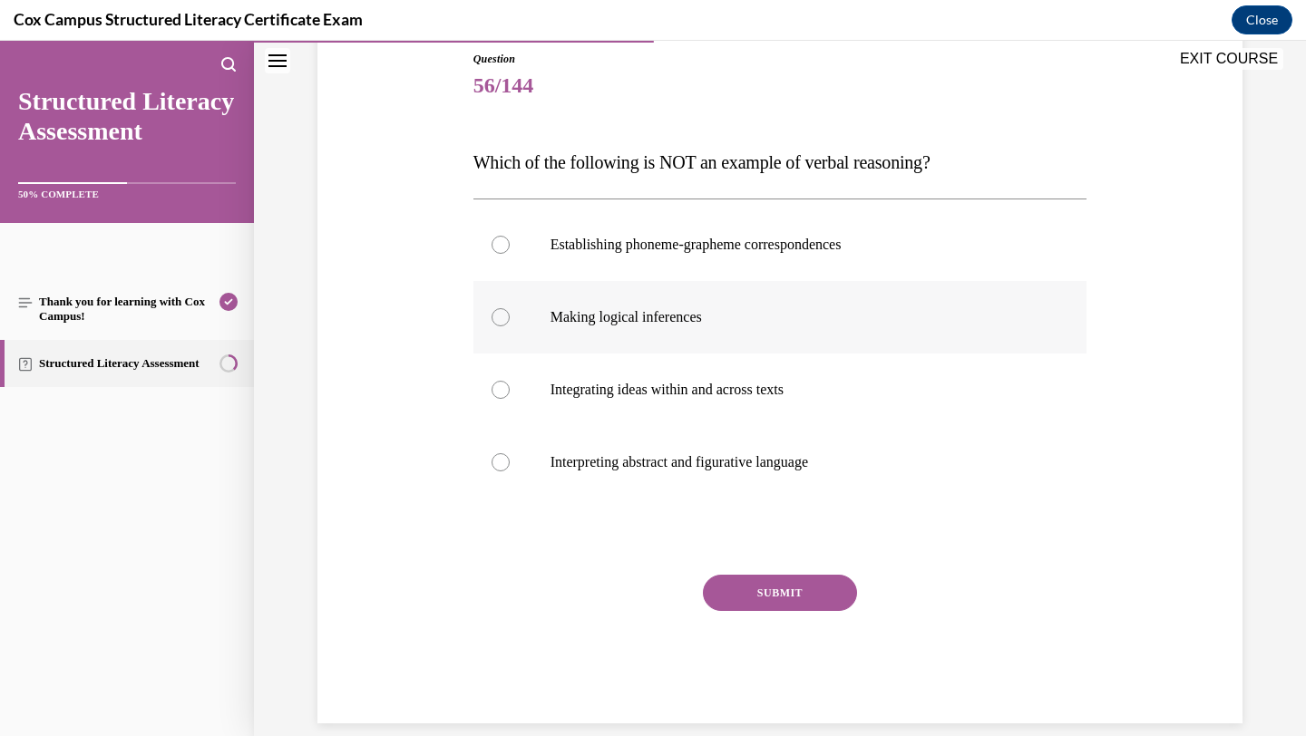
click at [775, 294] on label "Making logical inferences" at bounding box center [780, 317] width 614 height 73
click at [510, 308] on input "Making logical inferences" at bounding box center [501, 317] width 18 height 18
radio input "true"
click at [733, 602] on button "SUBMIT" at bounding box center [780, 593] width 154 height 36
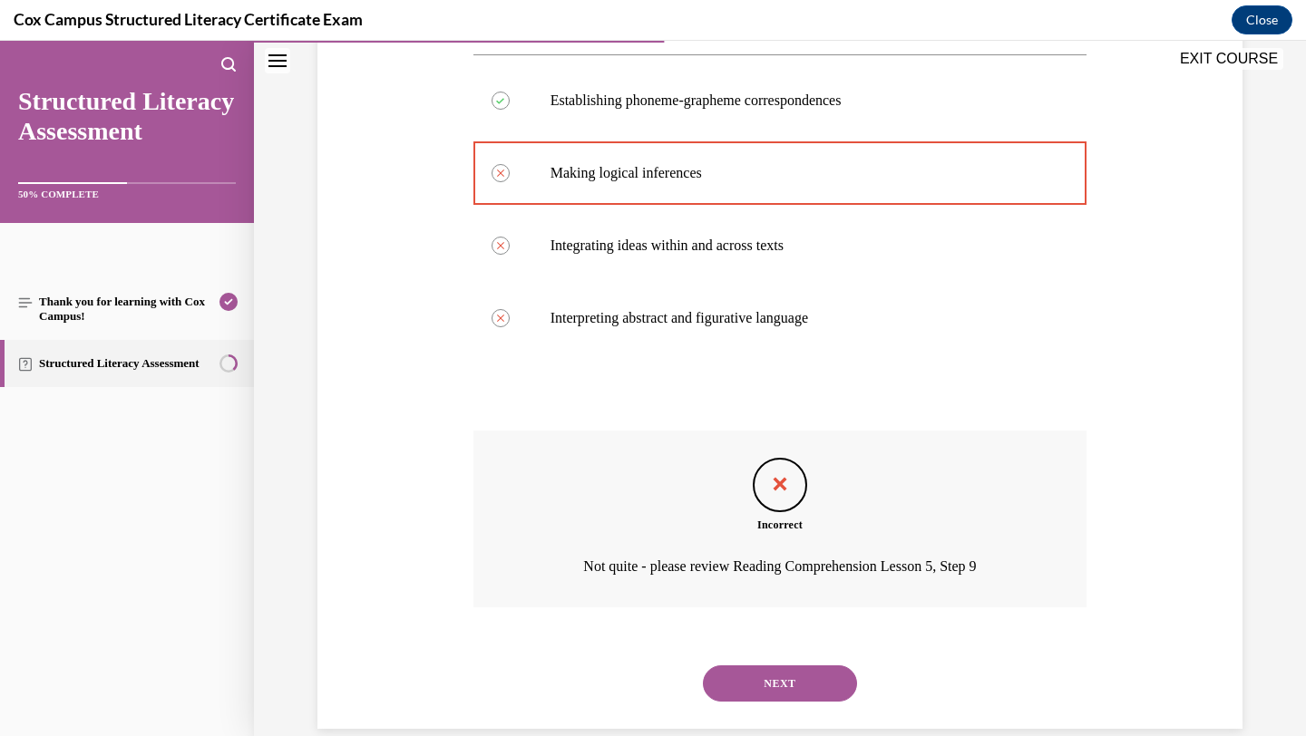
scroll to position [375, 0]
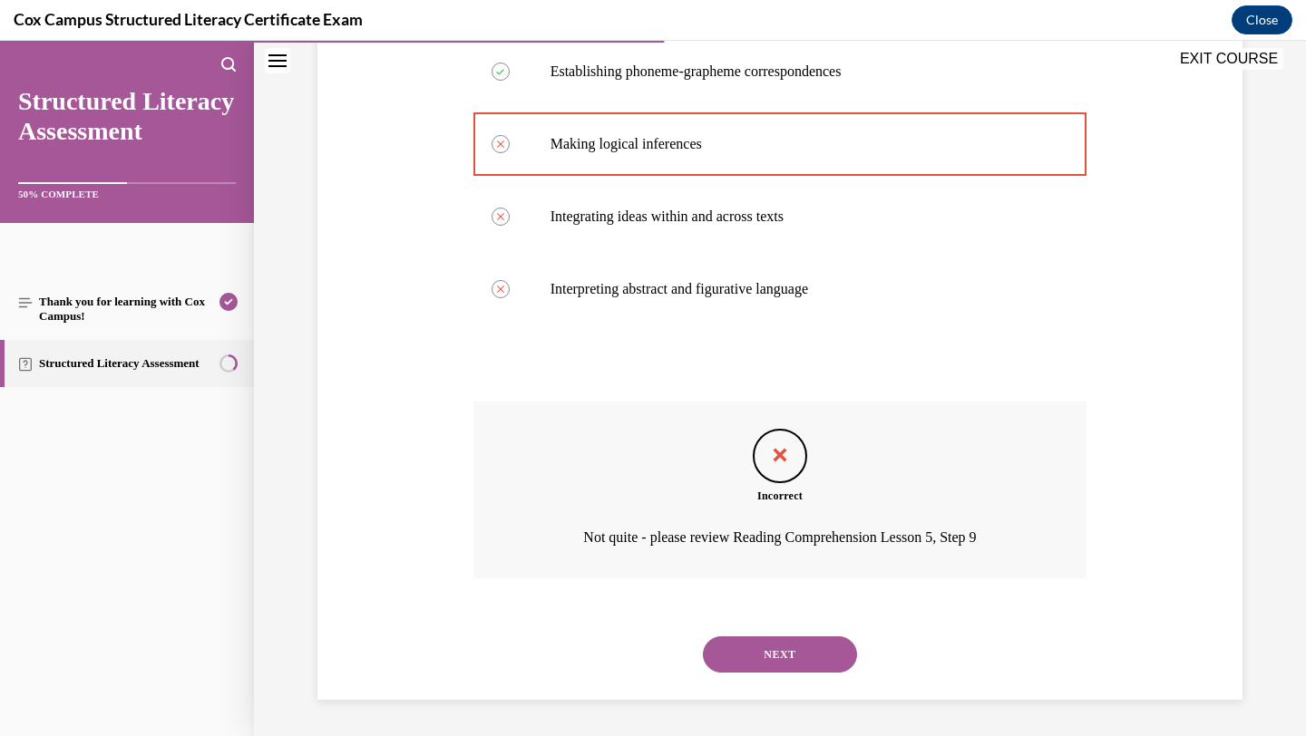
click at [757, 638] on button "NEXT" at bounding box center [780, 655] width 154 height 36
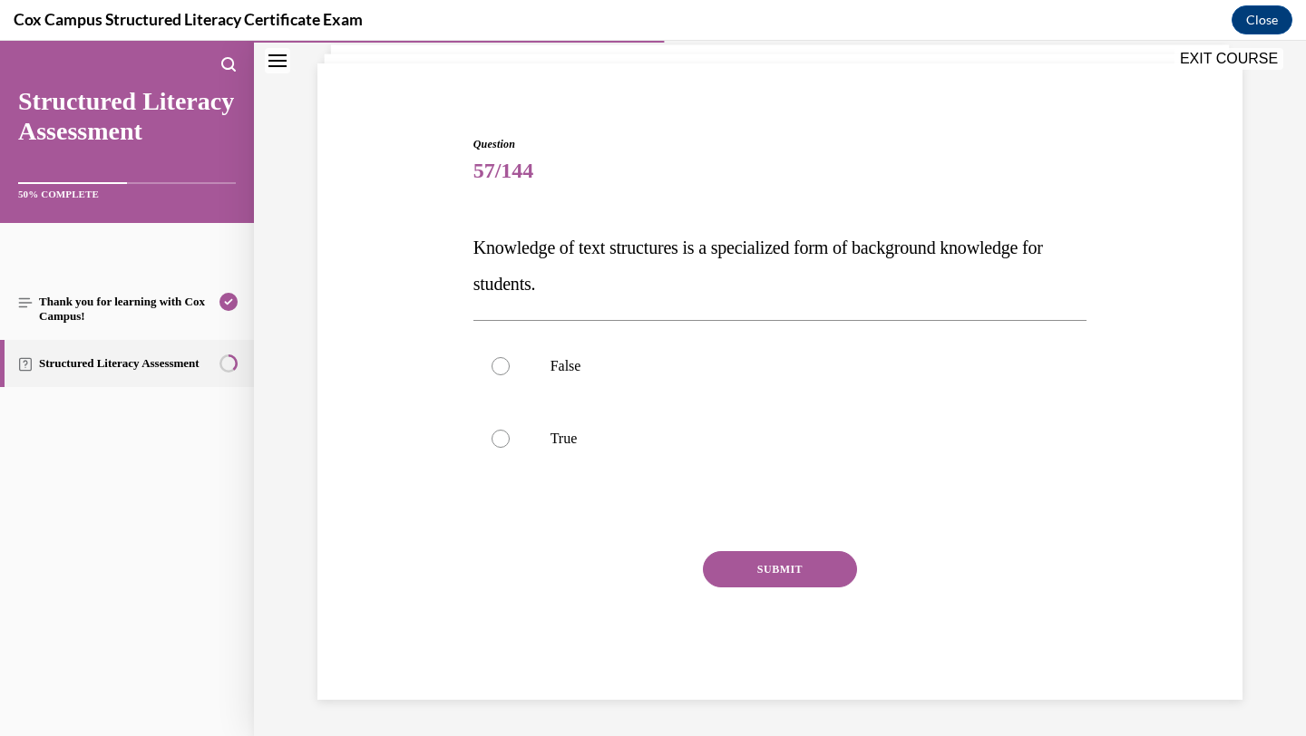
scroll to position [116, 0]
click at [746, 366] on p "False" at bounding box center [797, 366] width 492 height 18
click at [510, 366] on input "False" at bounding box center [501, 366] width 18 height 18
radio input "true"
click at [722, 582] on button "SUBMIT" at bounding box center [780, 569] width 154 height 36
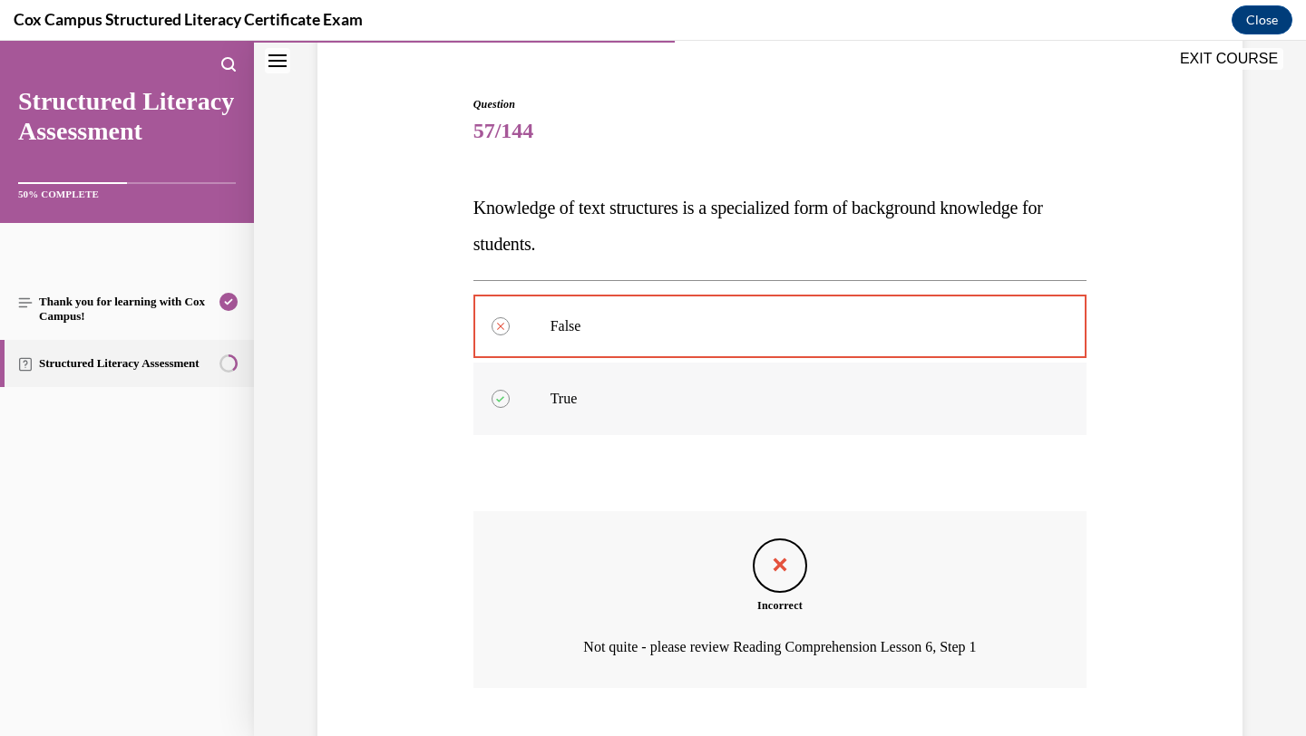
scroll to position [266, 0]
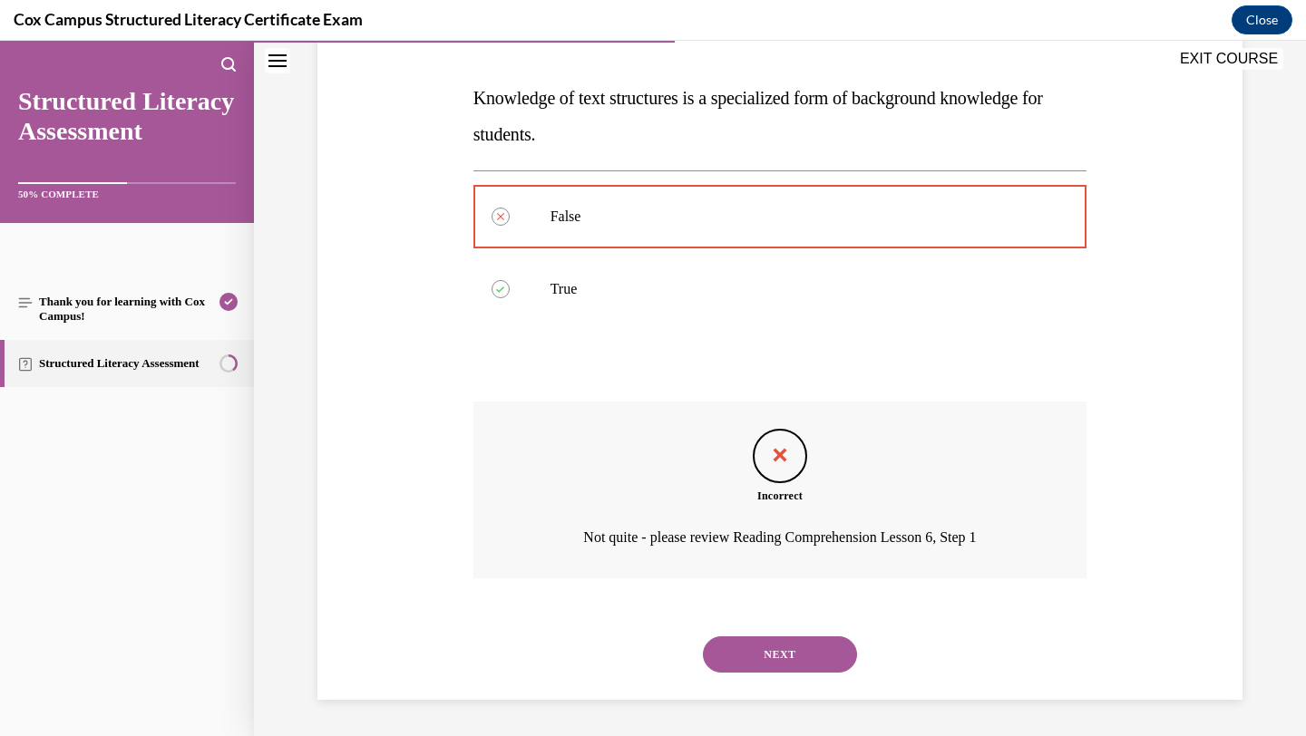
click at [735, 658] on button "NEXT" at bounding box center [780, 655] width 154 height 36
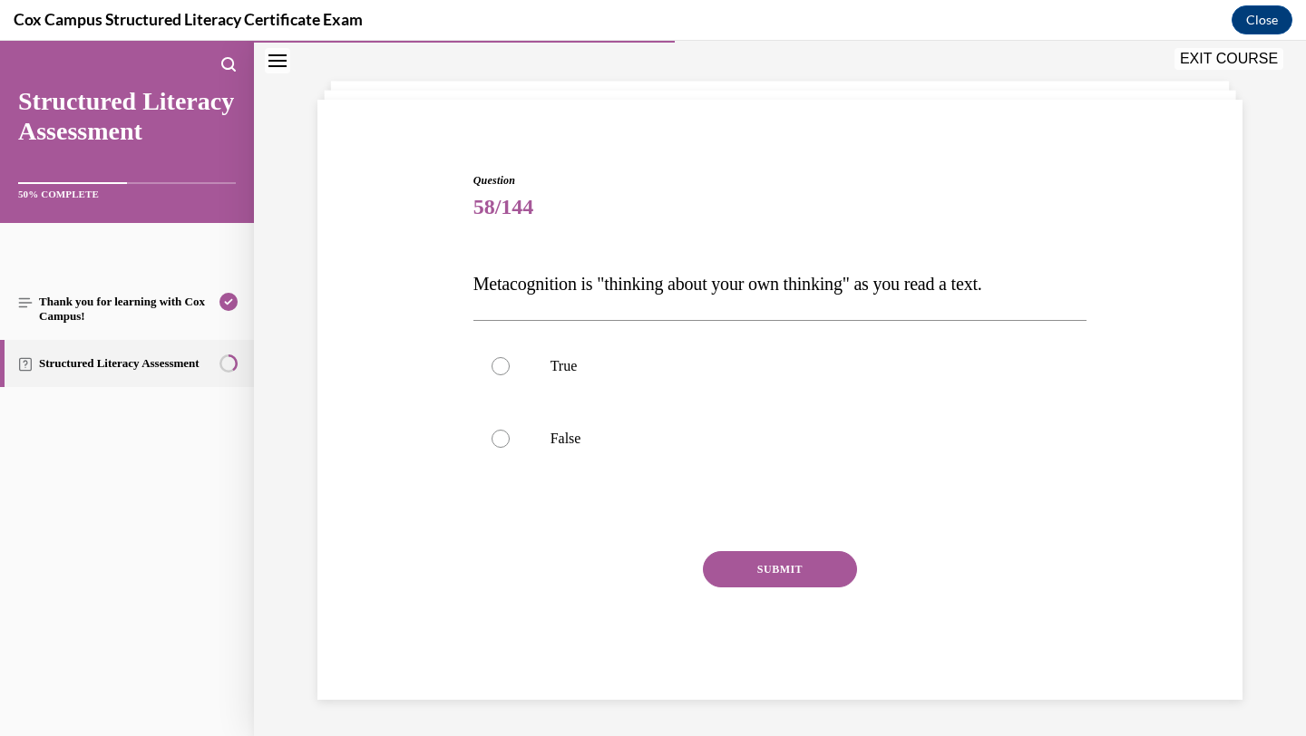
scroll to position [80, 0]
click at [758, 364] on p "True" at bounding box center [797, 366] width 492 height 18
click at [510, 364] on input "True" at bounding box center [501, 366] width 18 height 18
radio input "true"
click at [704, 461] on label "False" at bounding box center [780, 439] width 614 height 73
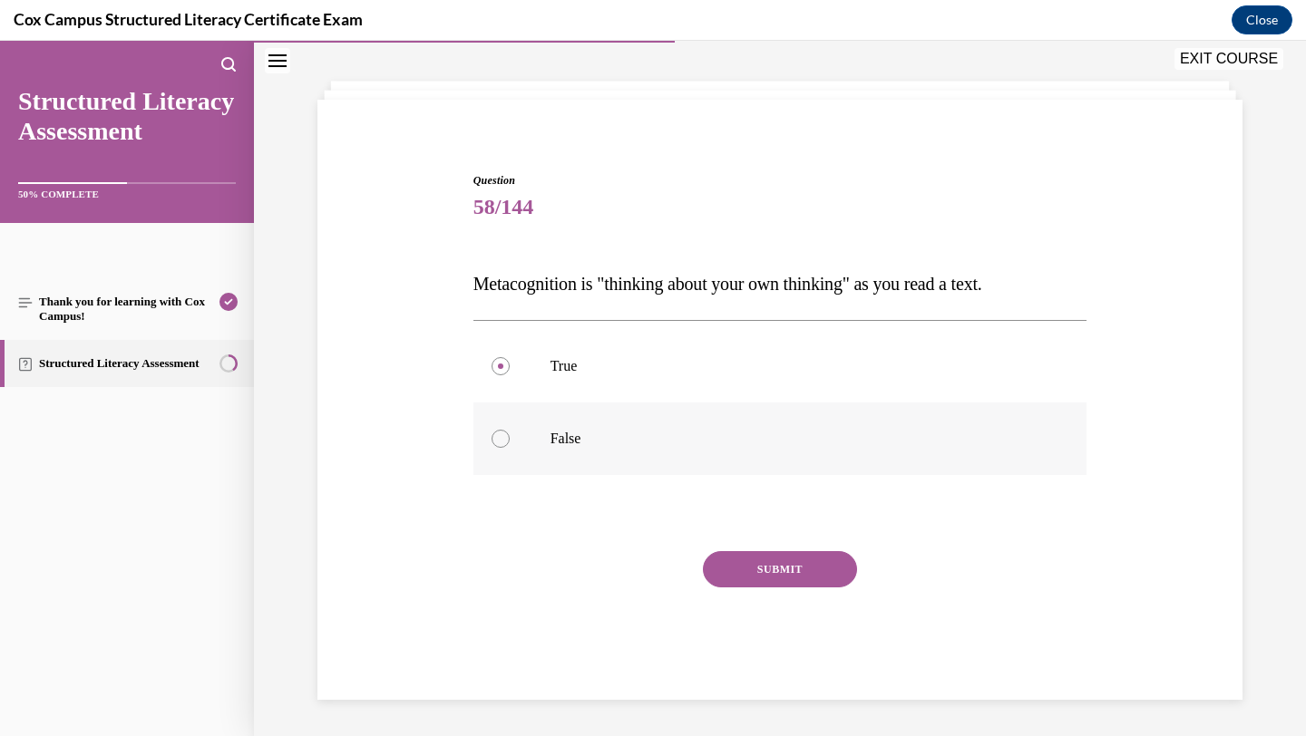
click at [510, 448] on input "False" at bounding box center [501, 439] width 18 height 18
radio input "true"
click at [764, 573] on button "SUBMIT" at bounding box center [780, 569] width 154 height 36
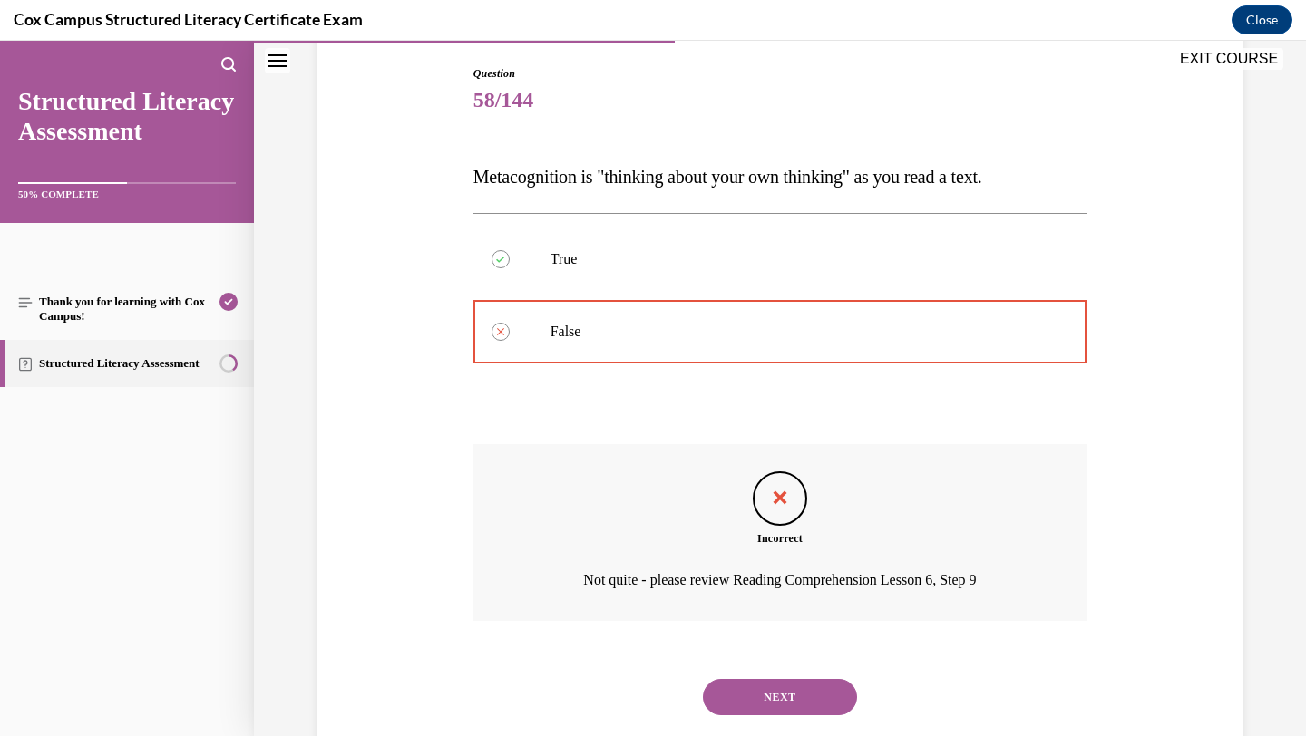
scroll to position [229, 0]
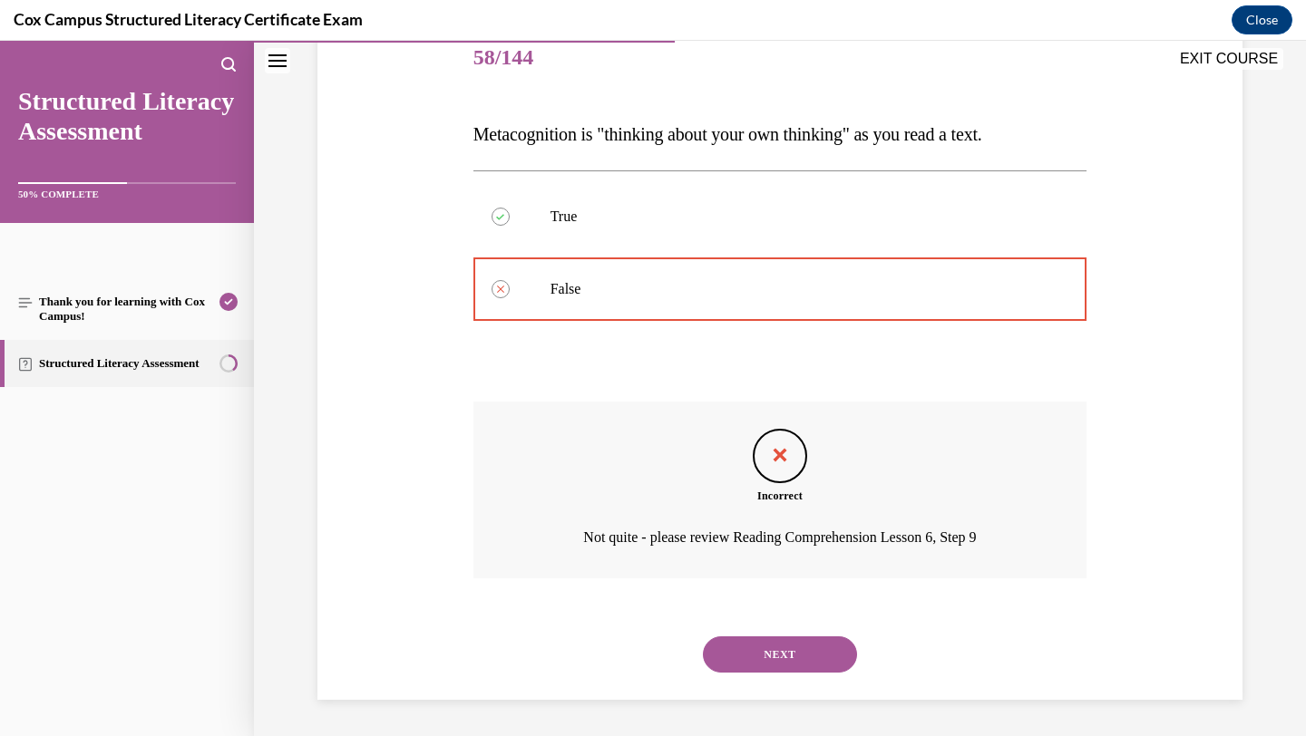
click at [813, 665] on button "NEXT" at bounding box center [780, 655] width 154 height 36
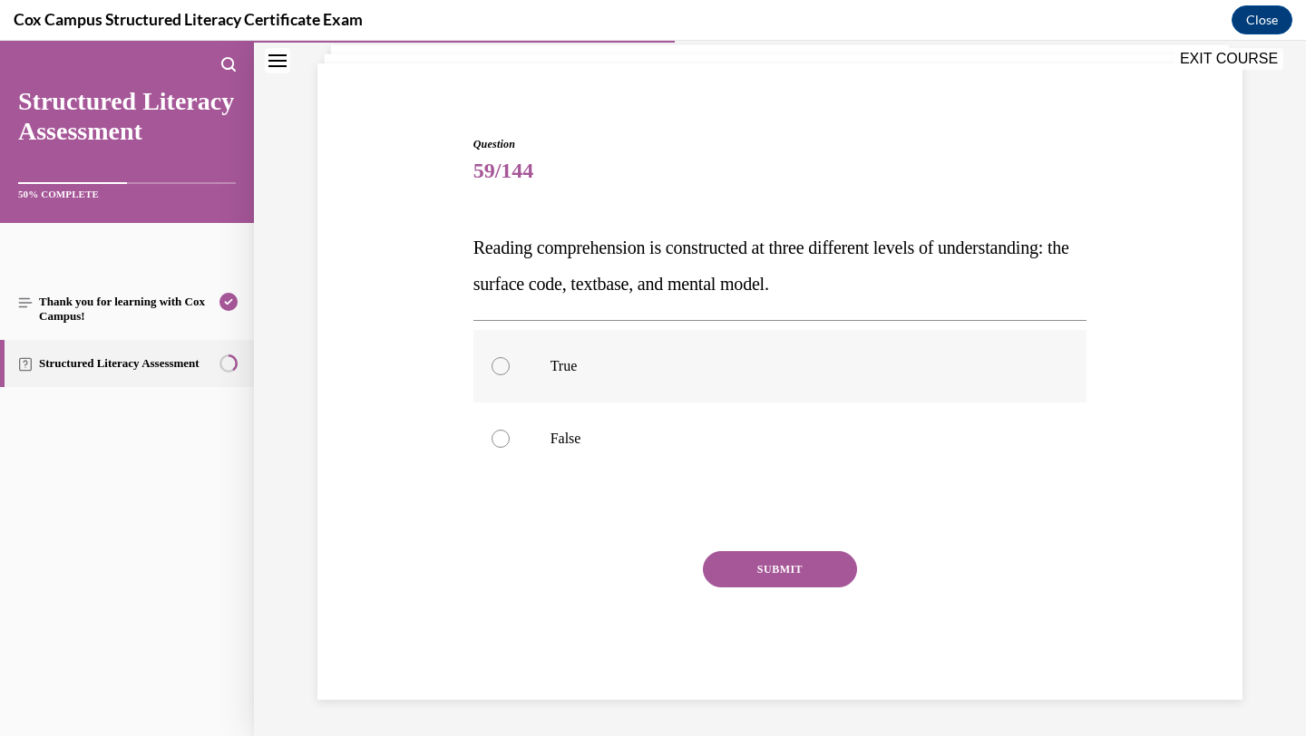
click at [791, 397] on label "True" at bounding box center [780, 366] width 614 height 73
click at [510, 375] on input "True" at bounding box center [501, 366] width 18 height 18
radio input "true"
click at [753, 564] on button "SUBMIT" at bounding box center [780, 569] width 154 height 36
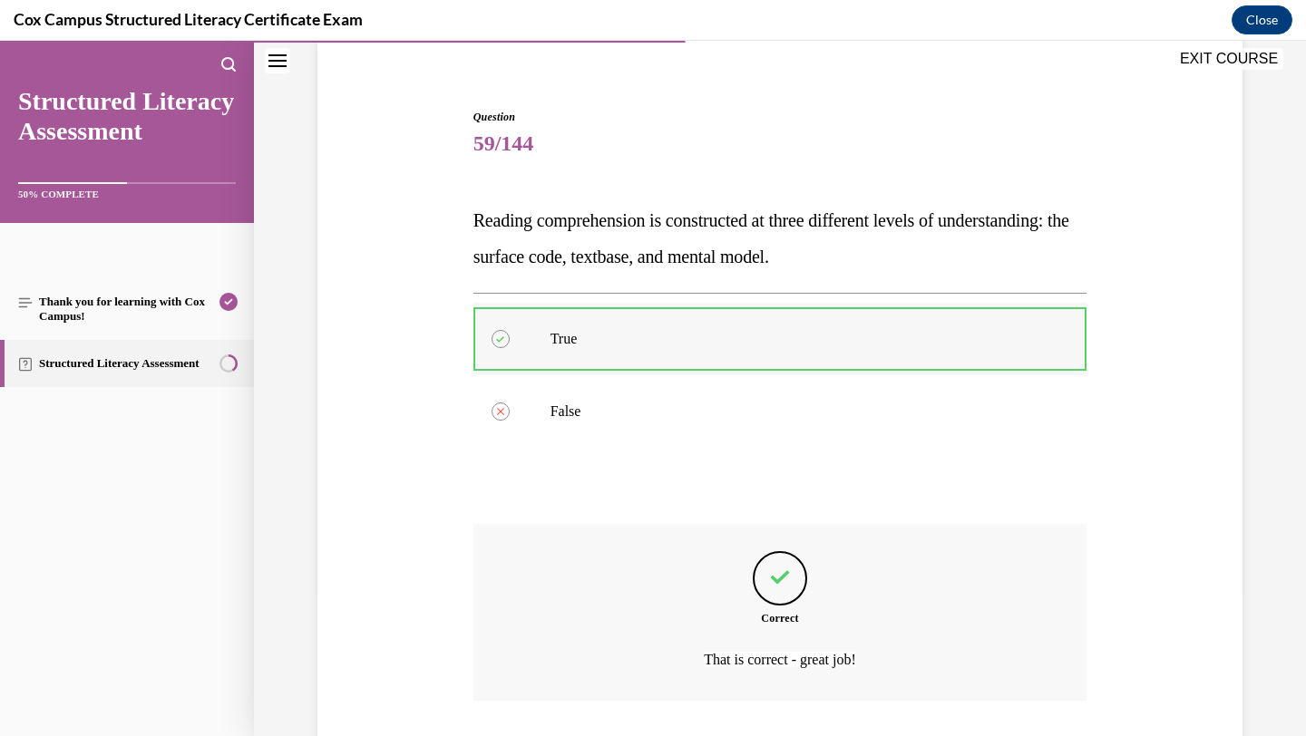
scroll to position [266, 0]
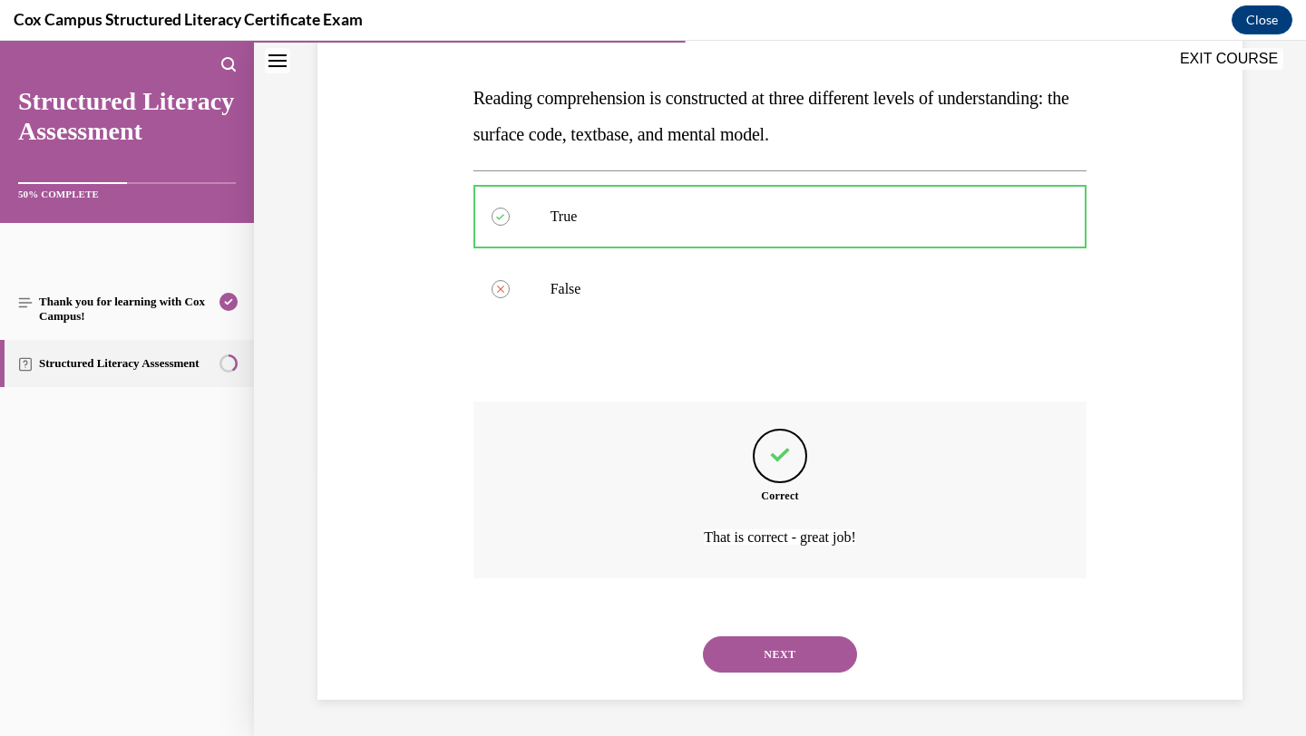
click at [782, 650] on button "NEXT" at bounding box center [780, 655] width 154 height 36
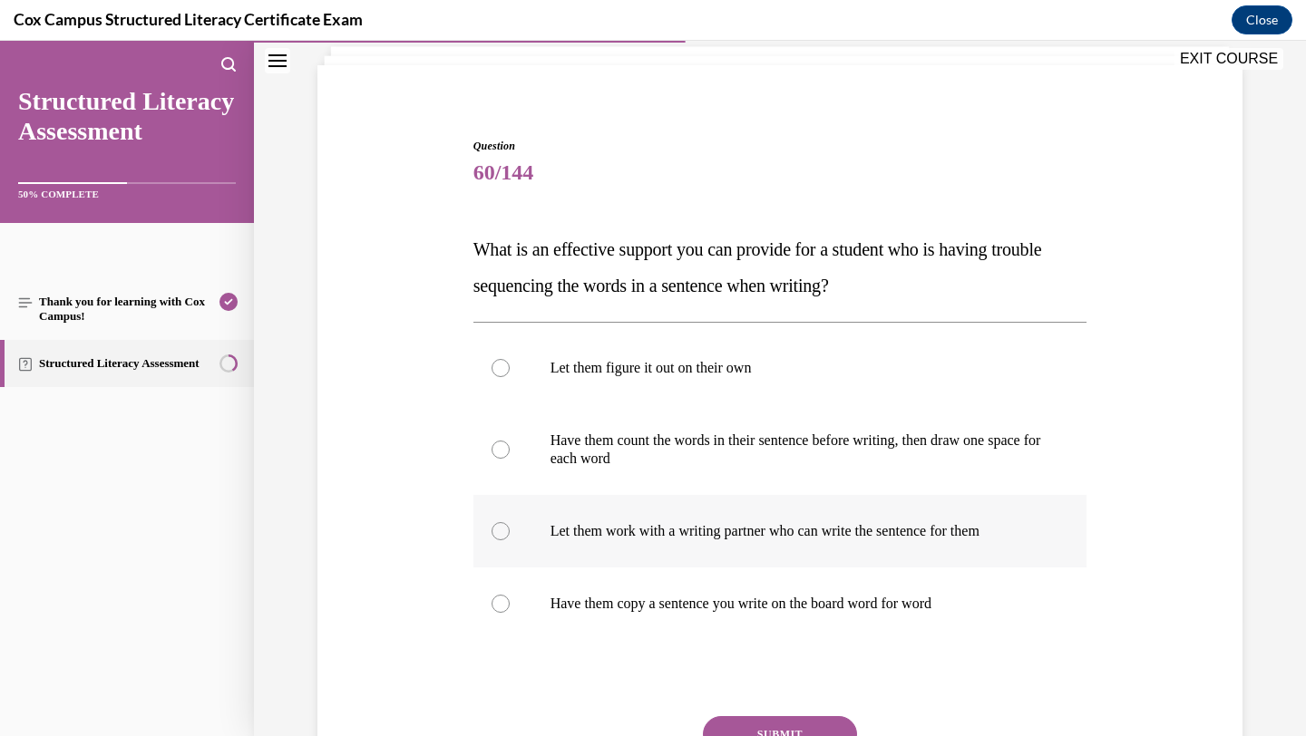
scroll to position [234, 0]
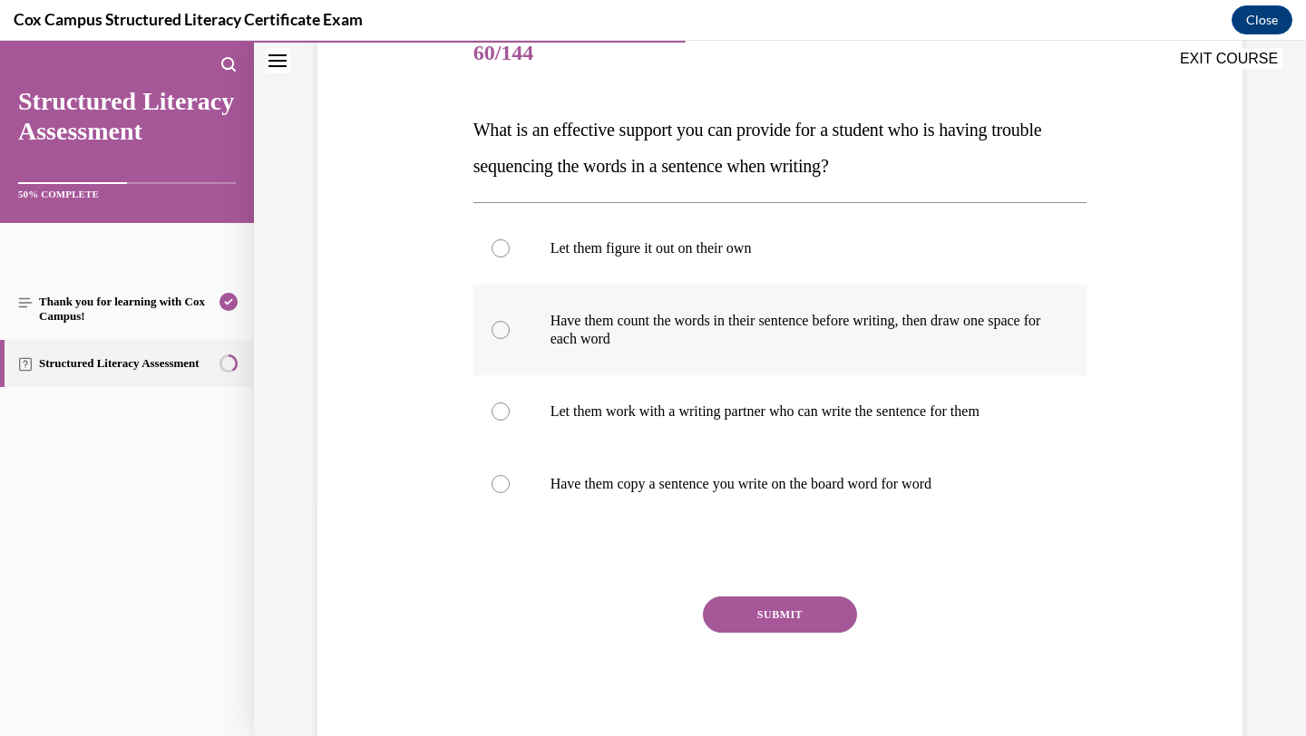
click at [833, 346] on p "Have them count the words in their sentence before writing, then draw one space…" at bounding box center [797, 330] width 492 height 36
click at [510, 339] on input "Have them count the words in their sentence before writing, then draw one space…" at bounding box center [501, 330] width 18 height 18
radio input "true"
click at [761, 640] on div "SUBMIT" at bounding box center [780, 642] width 614 height 91
click at [761, 624] on button "SUBMIT" at bounding box center [780, 615] width 154 height 36
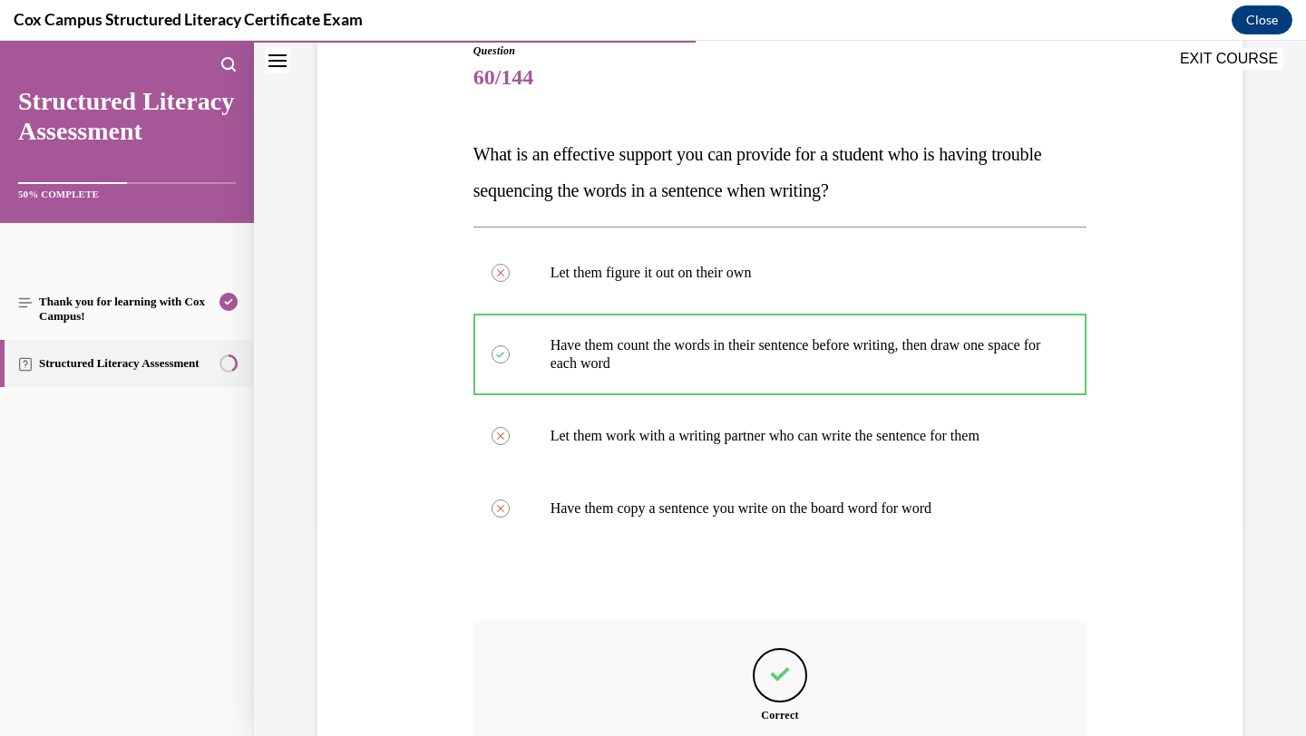
scroll to position [207, 0]
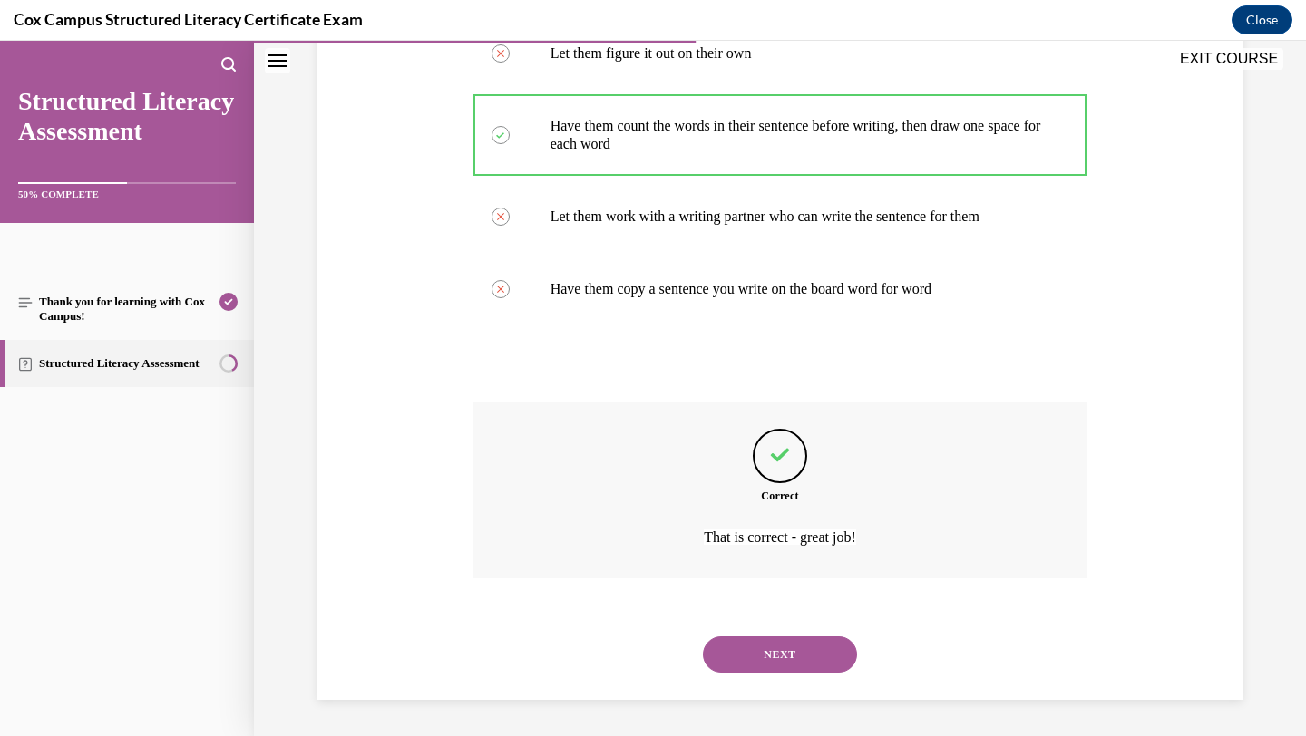
click at [805, 659] on button "NEXT" at bounding box center [780, 655] width 154 height 36
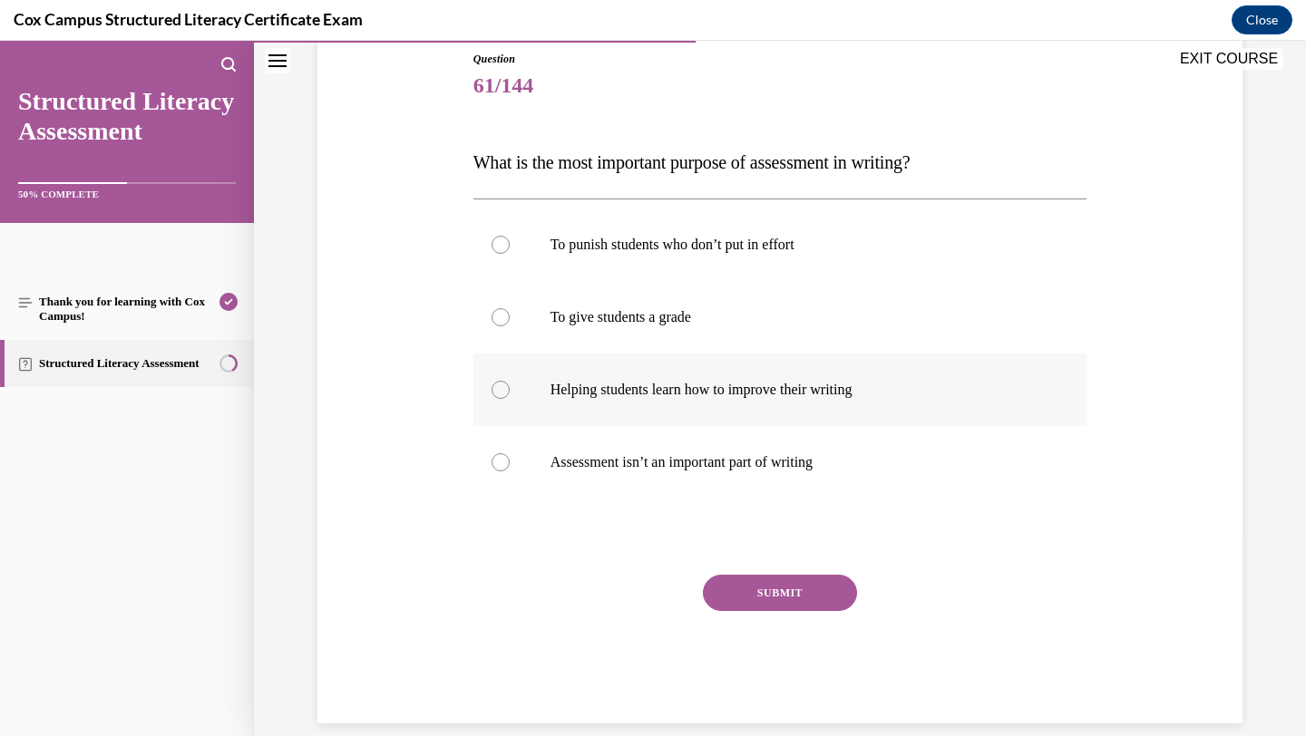
click at [753, 415] on label "Helping students learn how to improve their writing" at bounding box center [780, 390] width 614 height 73
click at [510, 399] on input "Helping students learn how to improve their writing" at bounding box center [501, 390] width 18 height 18
radio input "true"
click at [734, 600] on button "SUBMIT" at bounding box center [780, 593] width 154 height 36
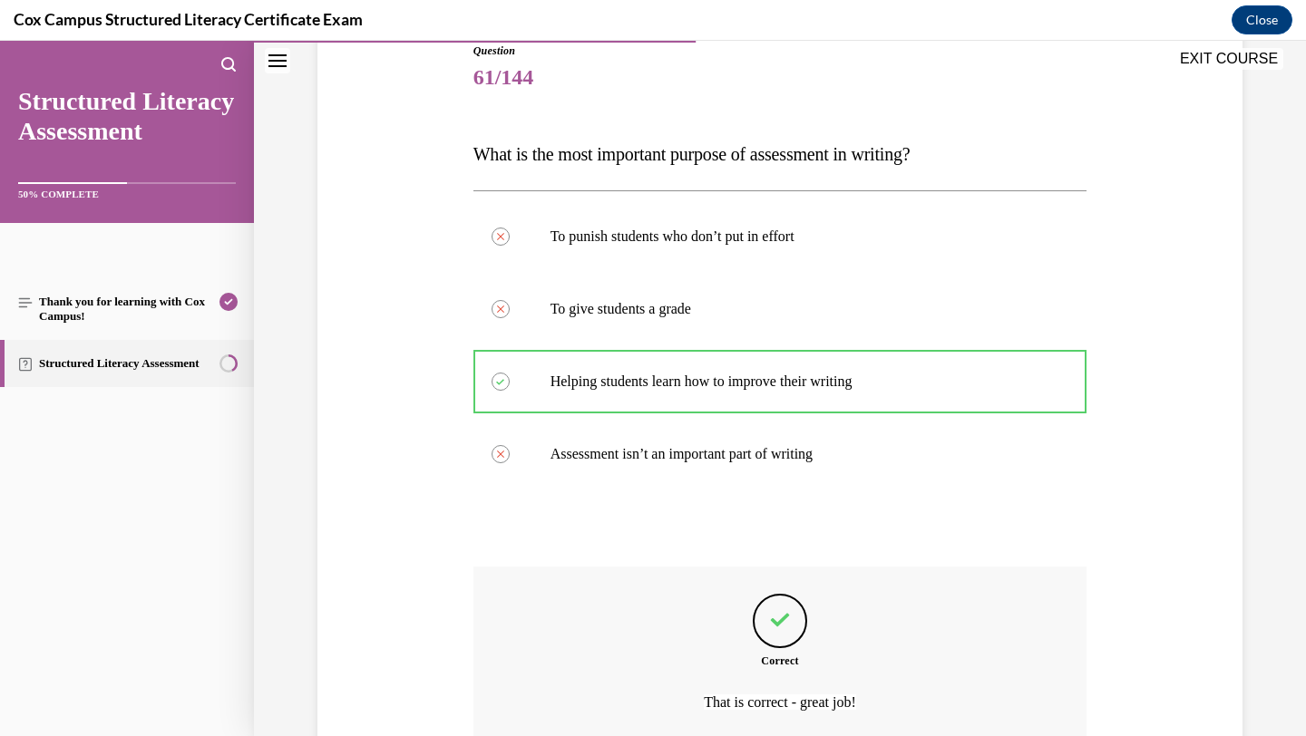
scroll to position [375, 0]
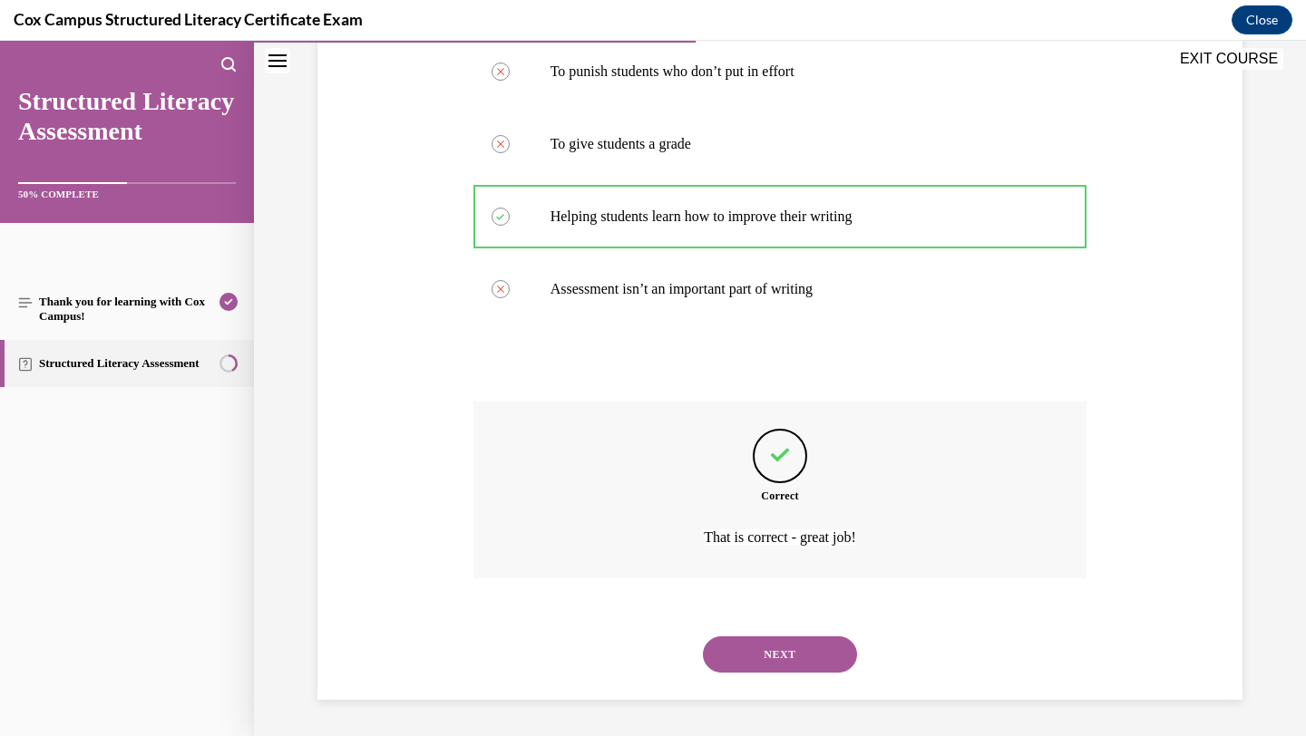
click at [770, 648] on button "NEXT" at bounding box center [780, 655] width 154 height 36
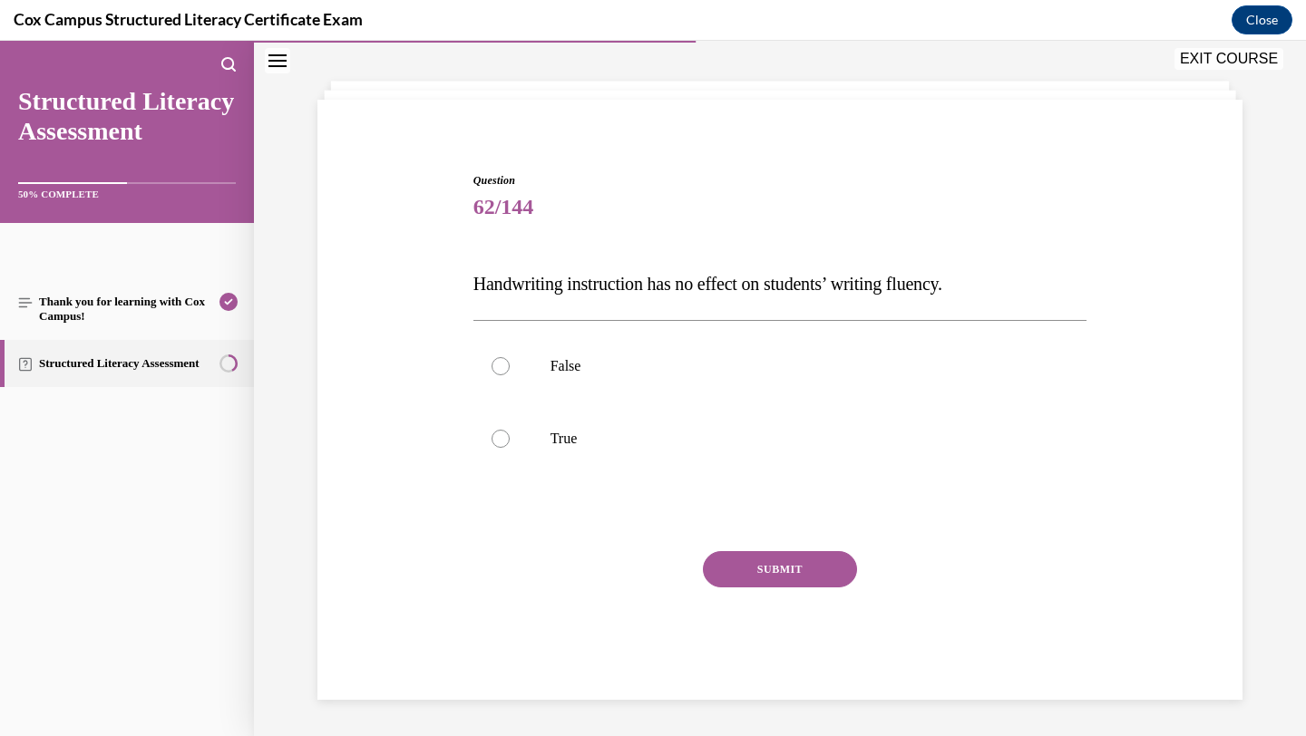
click at [771, 372] on p "False" at bounding box center [797, 366] width 492 height 18
click at [510, 372] on input "False" at bounding box center [501, 366] width 18 height 18
radio input "true"
click at [746, 567] on button "SUBMIT" at bounding box center [780, 569] width 154 height 36
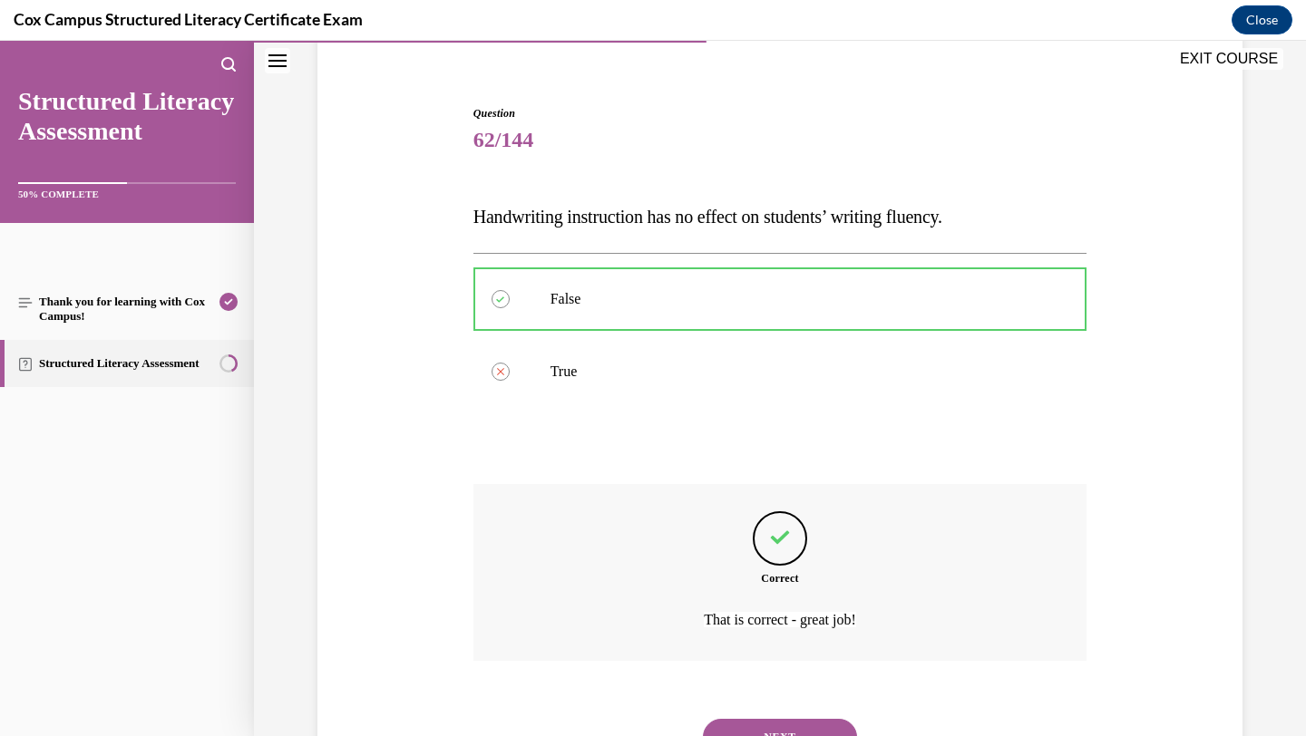
scroll to position [229, 0]
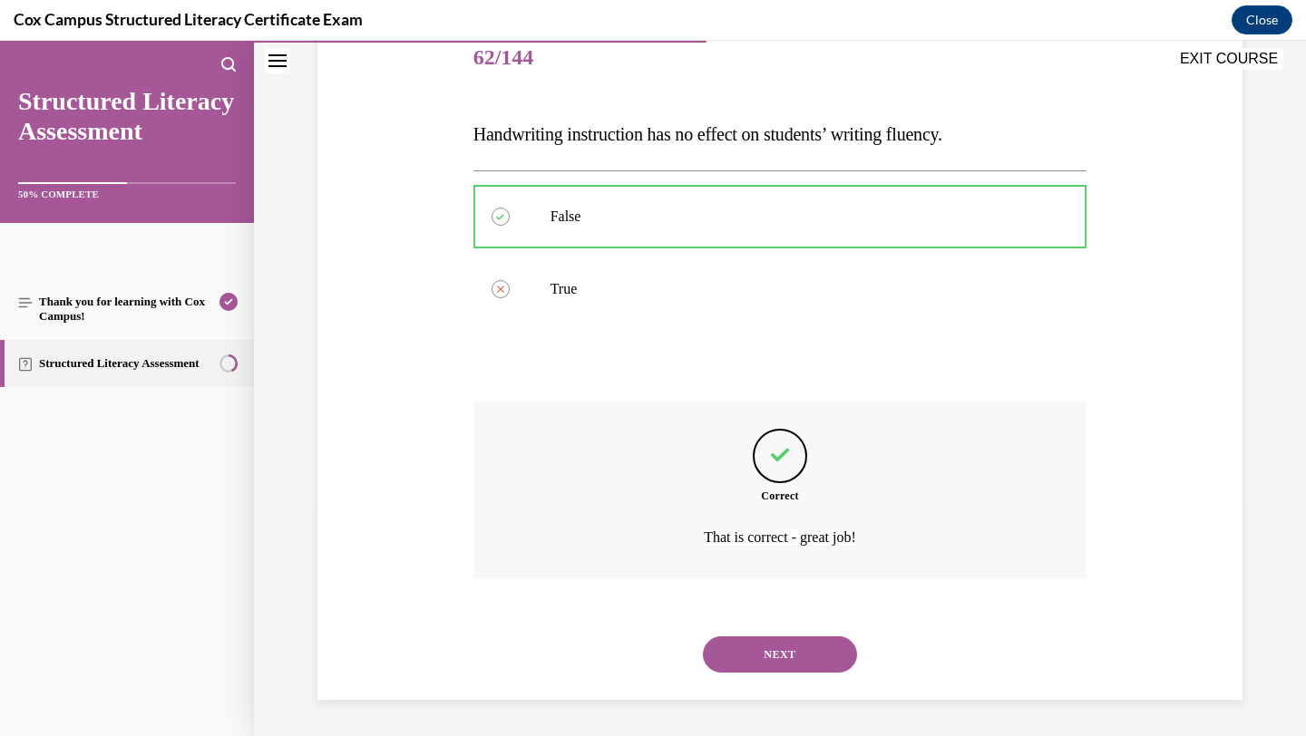
click at [732, 657] on button "NEXT" at bounding box center [780, 655] width 154 height 36
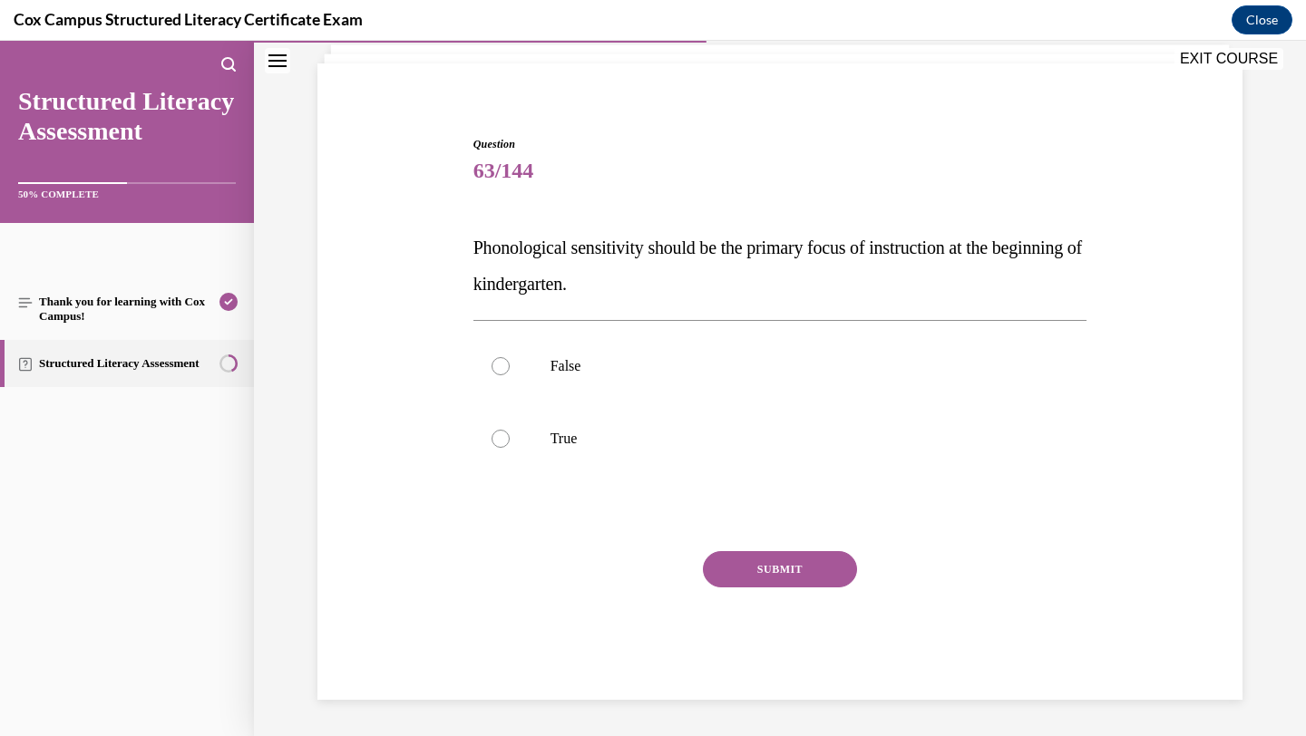
scroll to position [116, 0]
click at [914, 333] on label "False" at bounding box center [780, 366] width 614 height 73
click at [510, 357] on input "False" at bounding box center [501, 366] width 18 height 18
radio input "true"
click at [751, 575] on button "SUBMIT" at bounding box center [780, 569] width 154 height 36
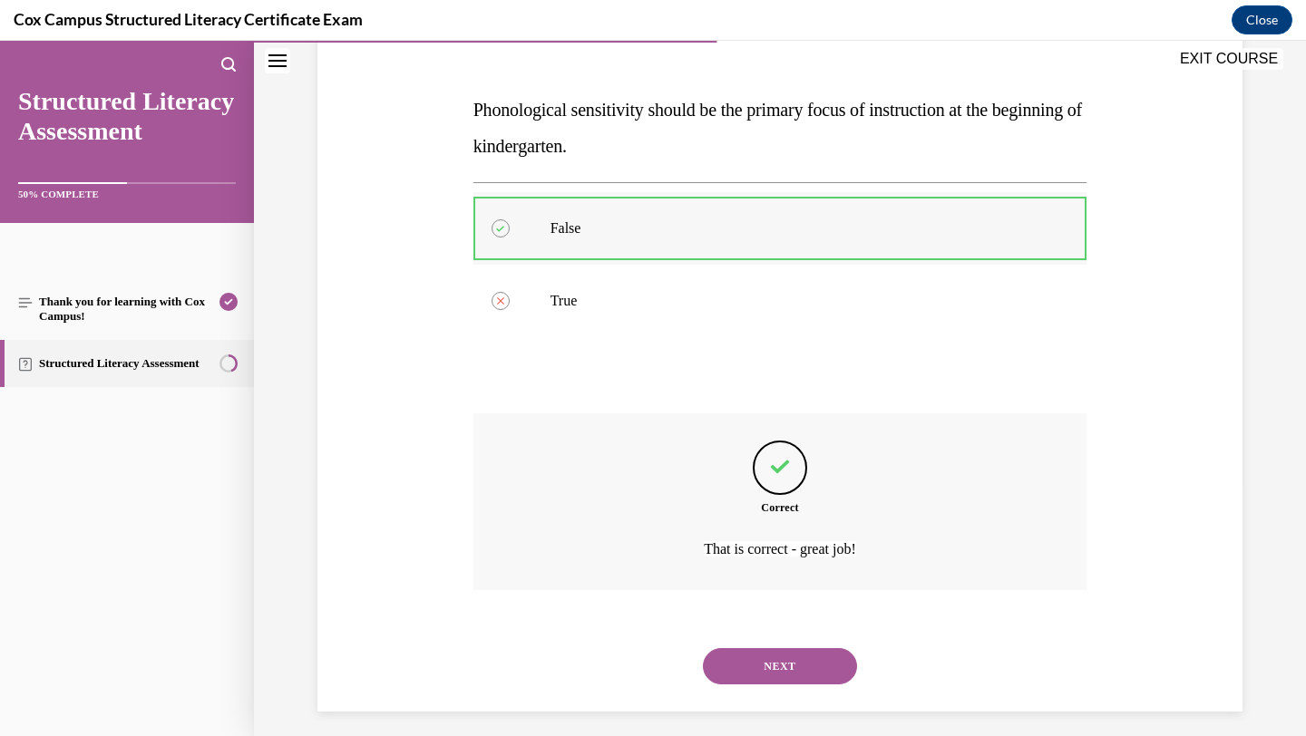
scroll to position [266, 0]
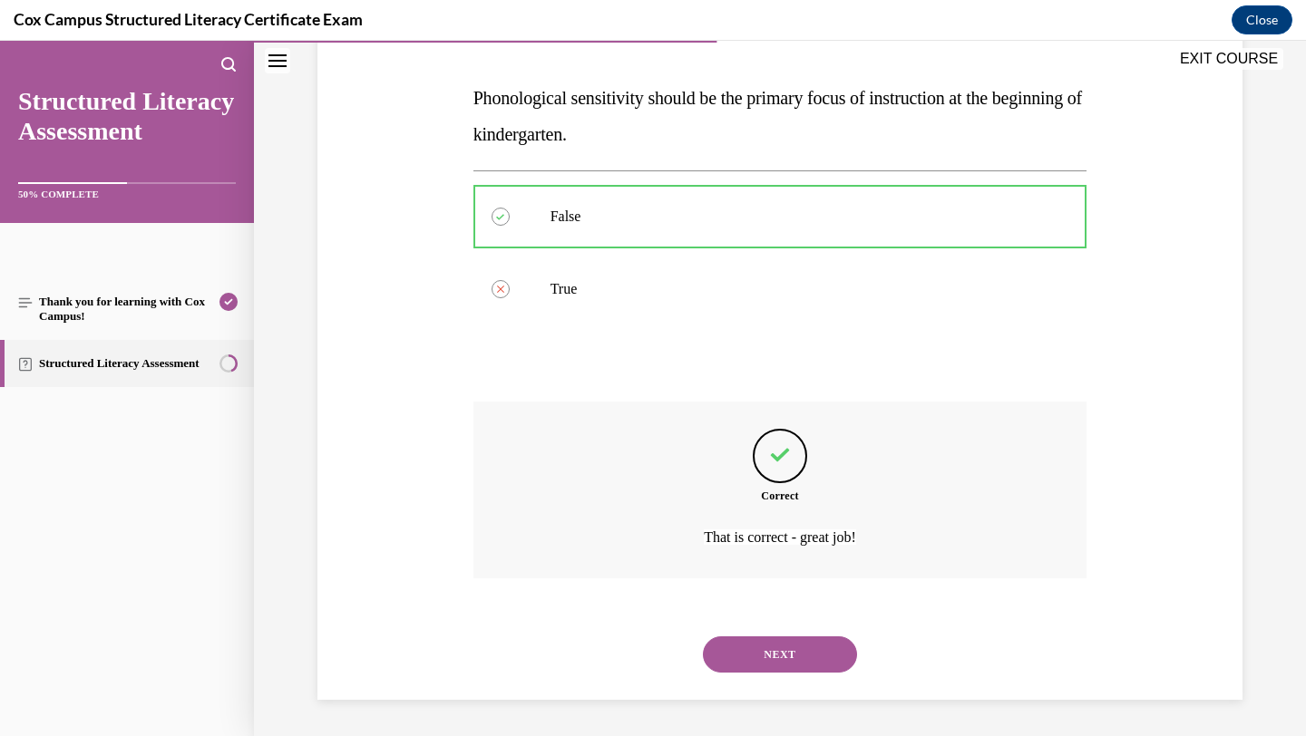
click at [733, 669] on button "NEXT" at bounding box center [780, 655] width 154 height 36
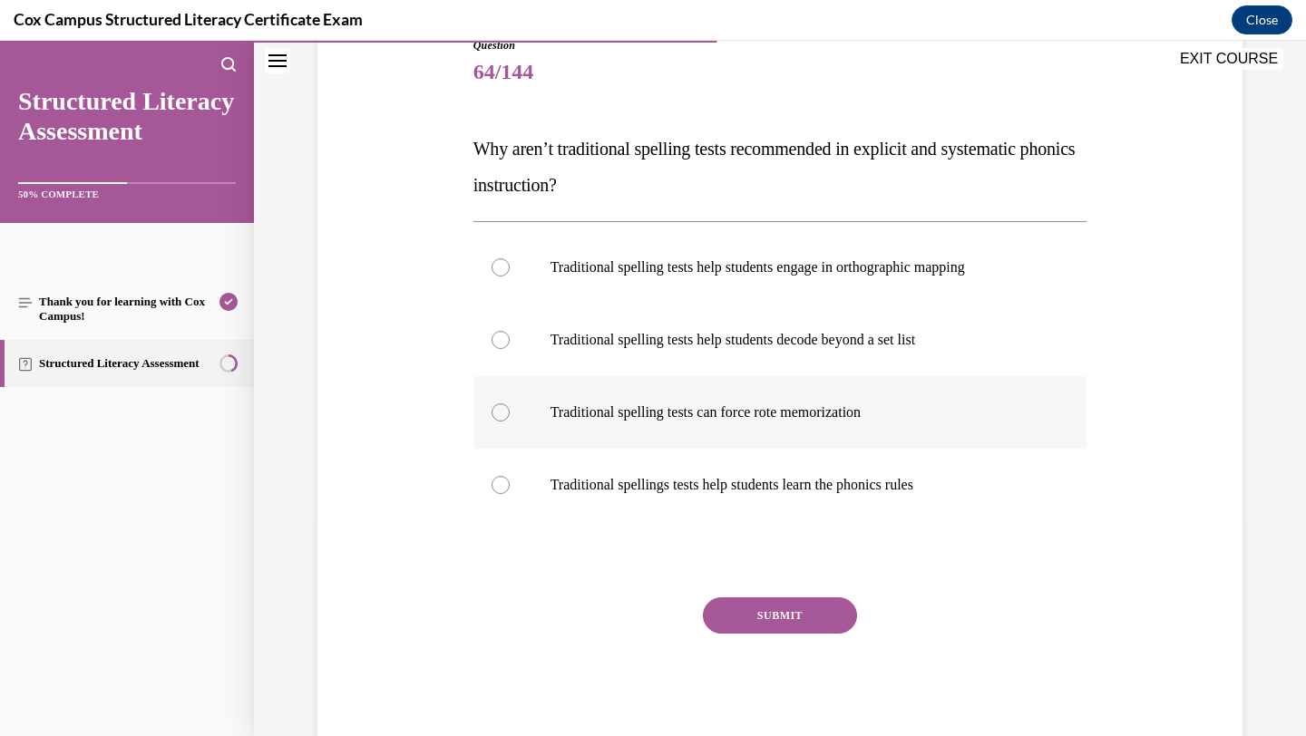
scroll to position [229, 0]
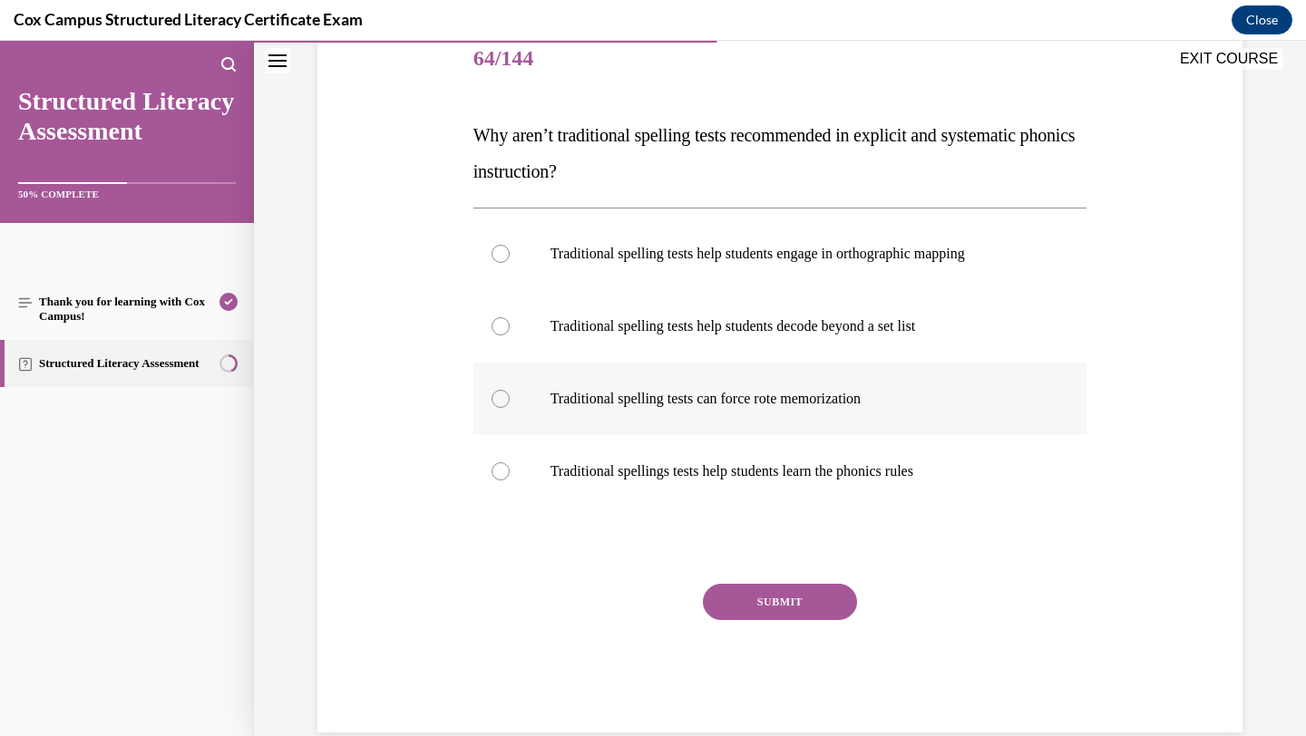
click at [814, 418] on label "Traditional spelling tests can force rote memorization" at bounding box center [780, 399] width 614 height 73
click at [510, 408] on input "Traditional spelling tests can force rote memorization" at bounding box center [501, 399] width 18 height 18
radio input "true"
click at [738, 600] on button "SUBMIT" at bounding box center [780, 602] width 154 height 36
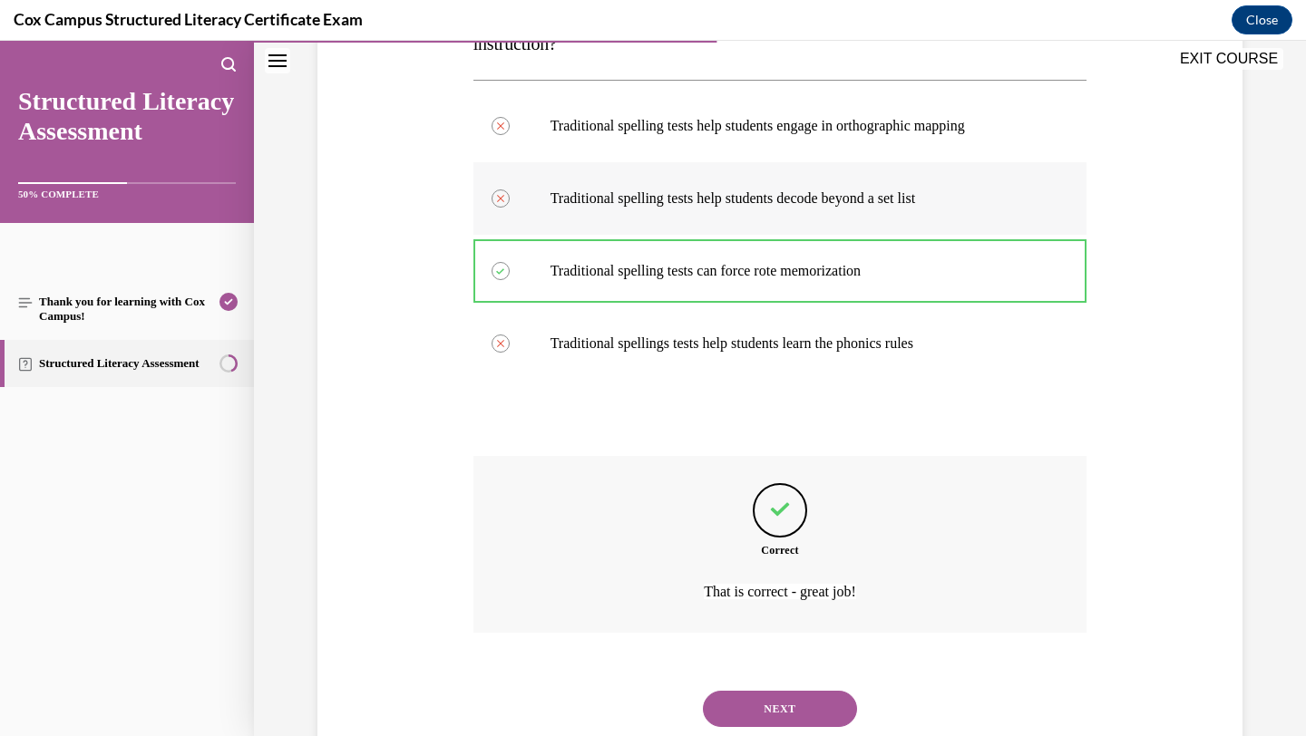
scroll to position [411, 0]
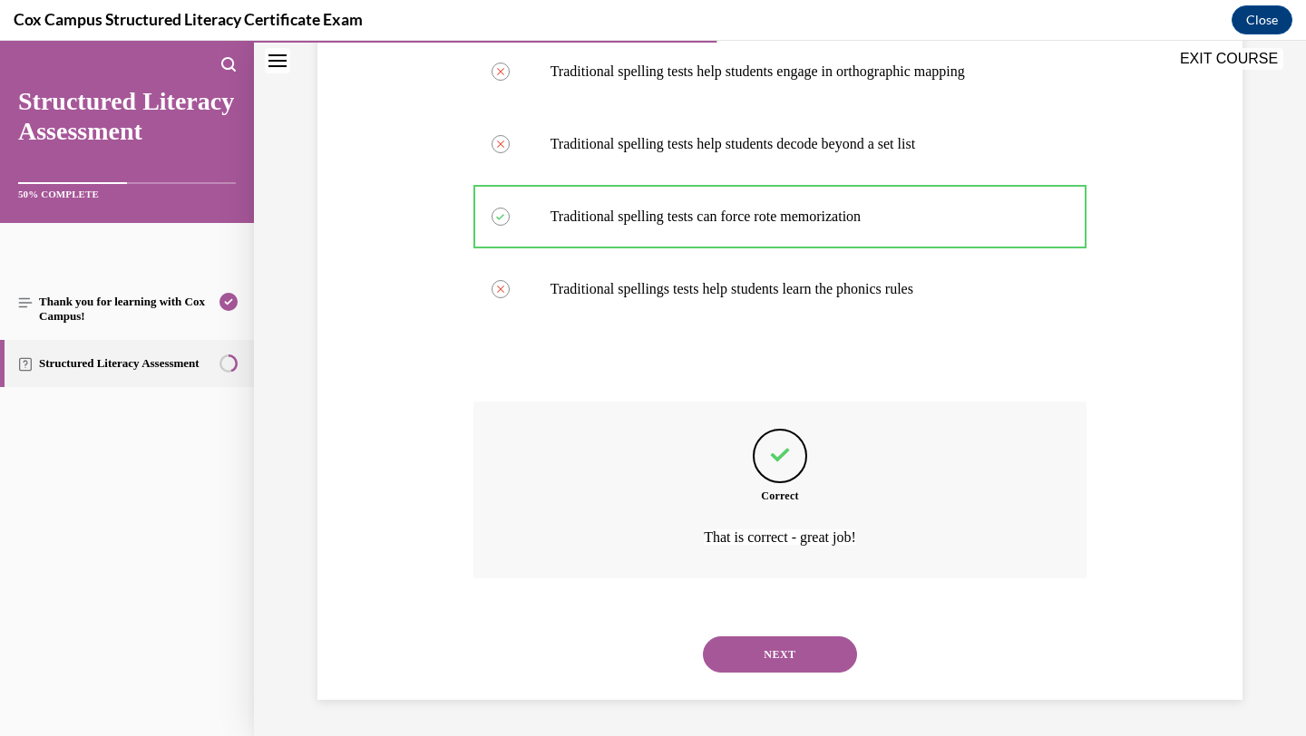
click at [778, 651] on button "NEXT" at bounding box center [780, 655] width 154 height 36
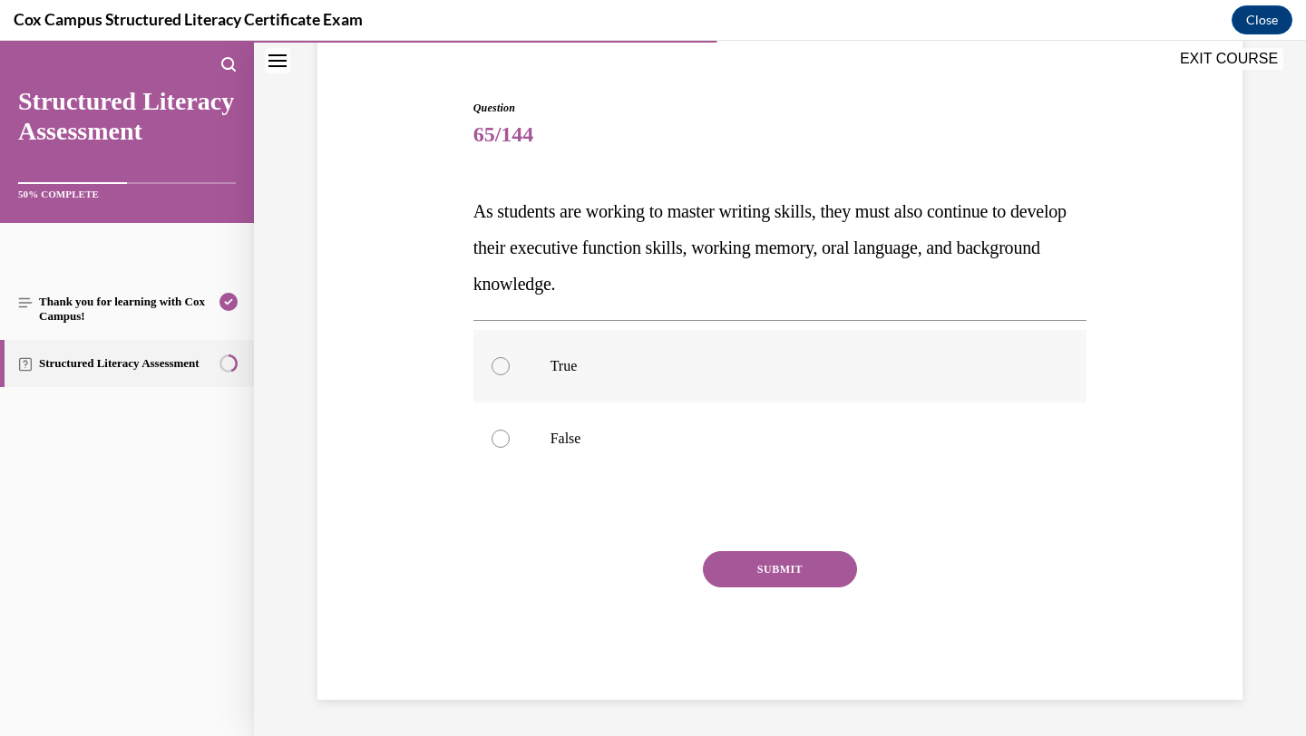
click at [931, 353] on label "True" at bounding box center [780, 366] width 614 height 73
click at [510, 357] on input "True" at bounding box center [501, 366] width 18 height 18
radio input "true"
click at [799, 578] on button "SUBMIT" at bounding box center [780, 569] width 154 height 36
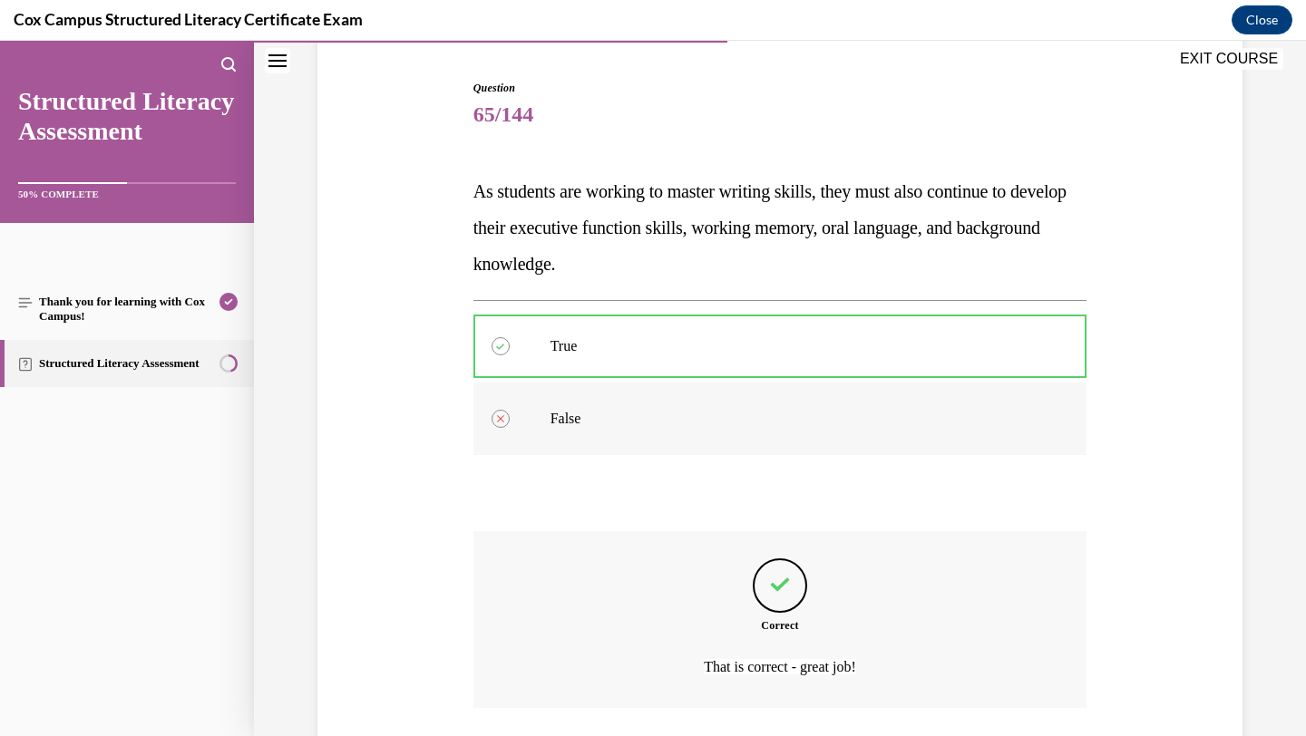
scroll to position [302, 0]
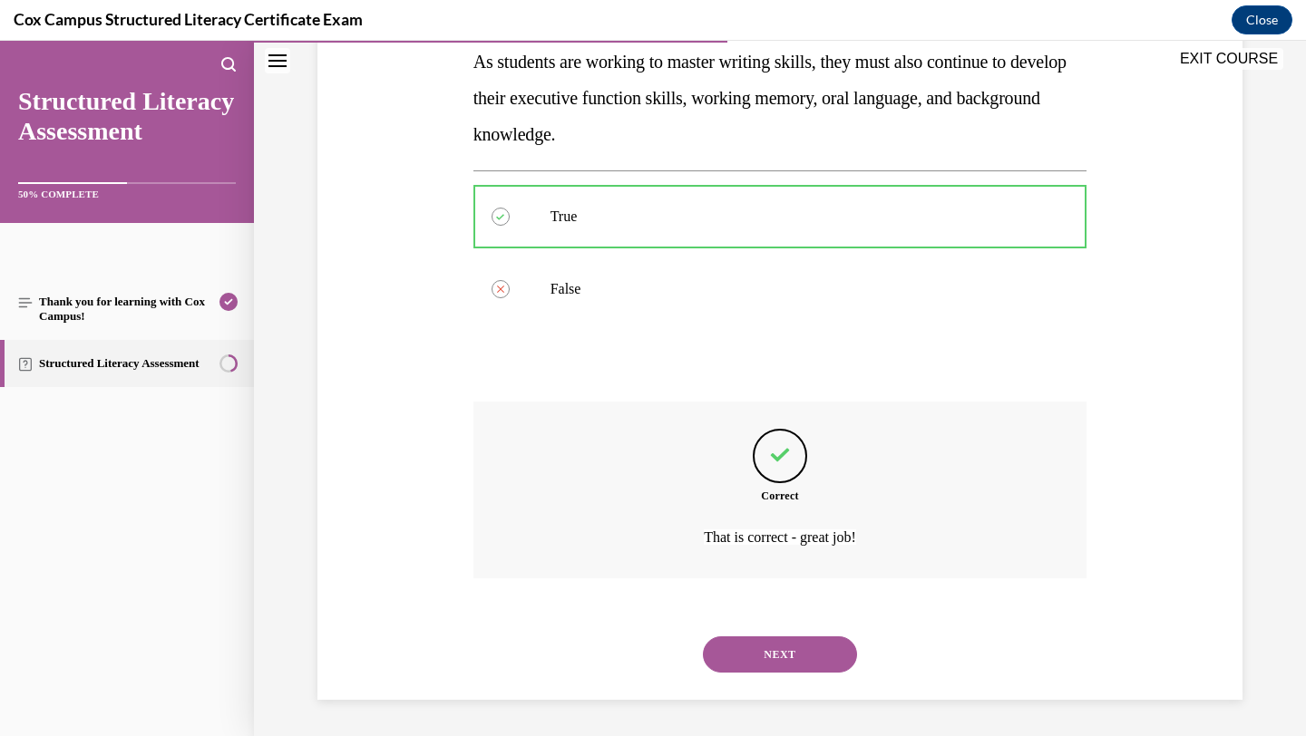
click at [782, 659] on button "NEXT" at bounding box center [780, 655] width 154 height 36
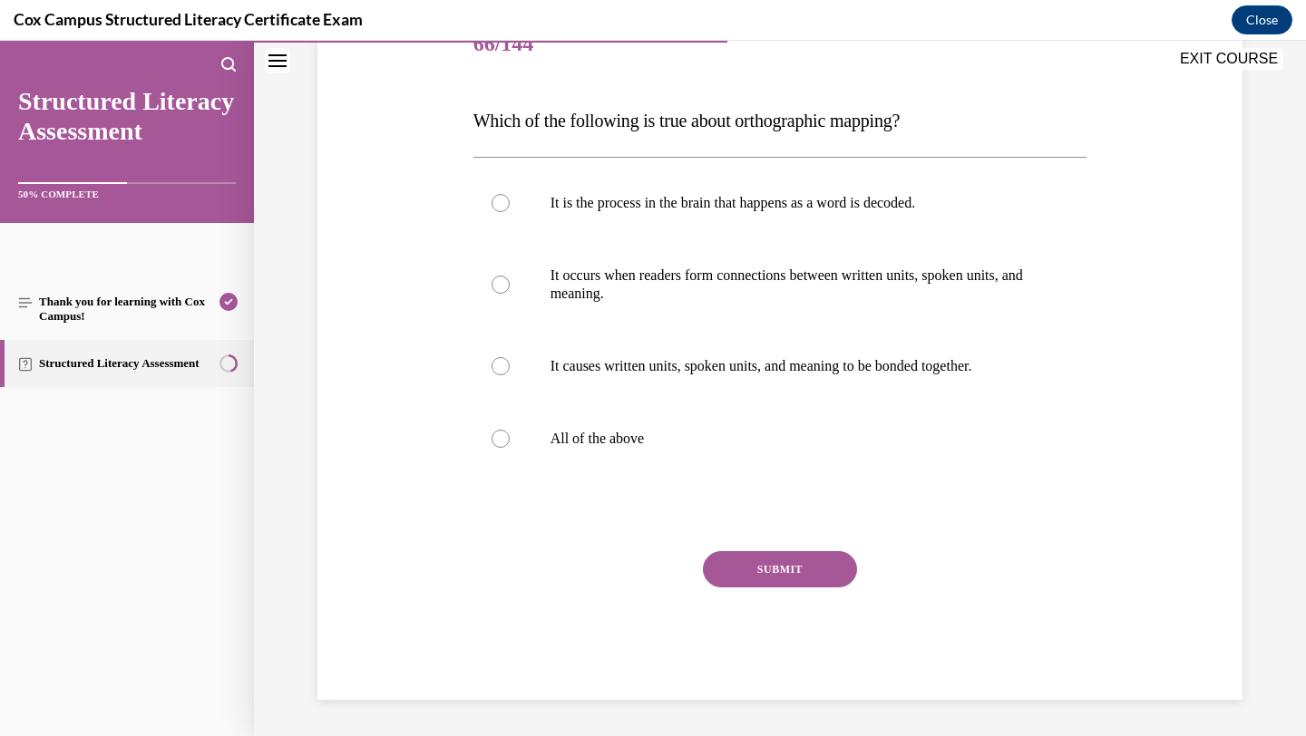
scroll to position [202, 0]
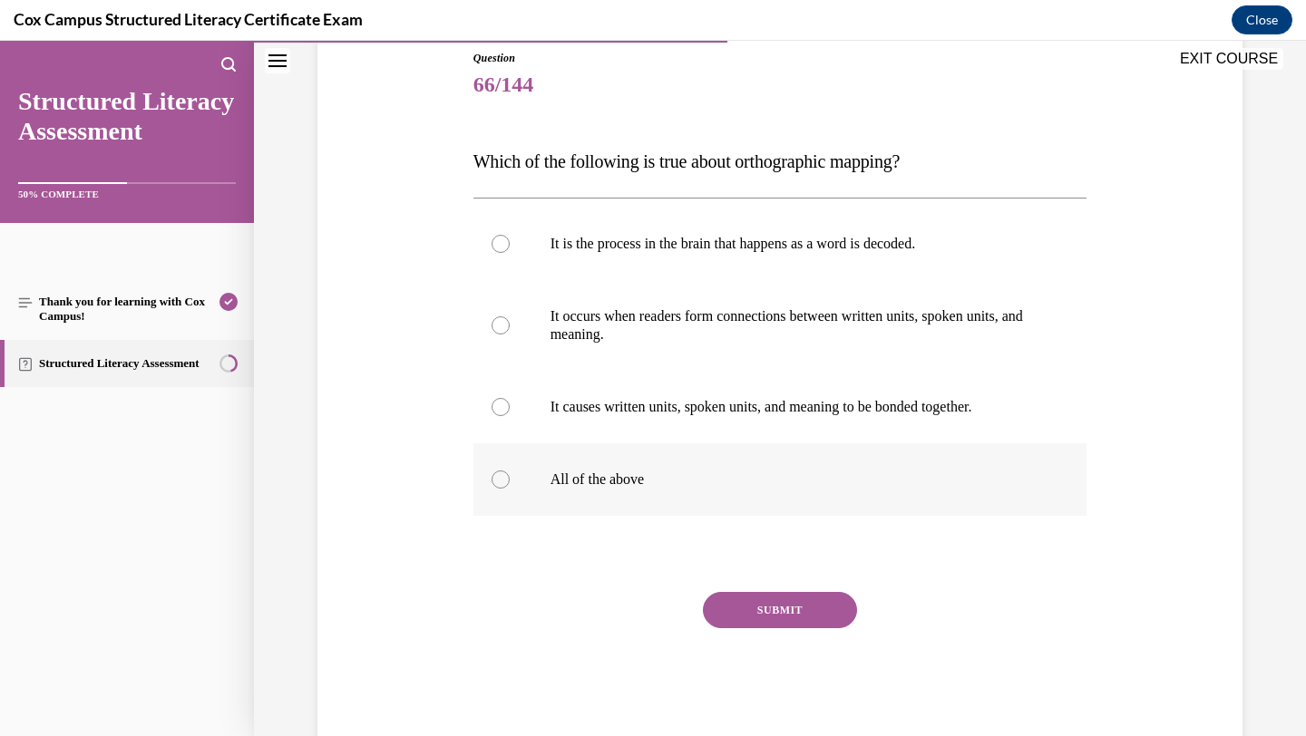
click at [699, 491] on label "All of the above" at bounding box center [780, 479] width 614 height 73
click at [510, 489] on input "All of the above" at bounding box center [501, 480] width 18 height 18
radio input "true"
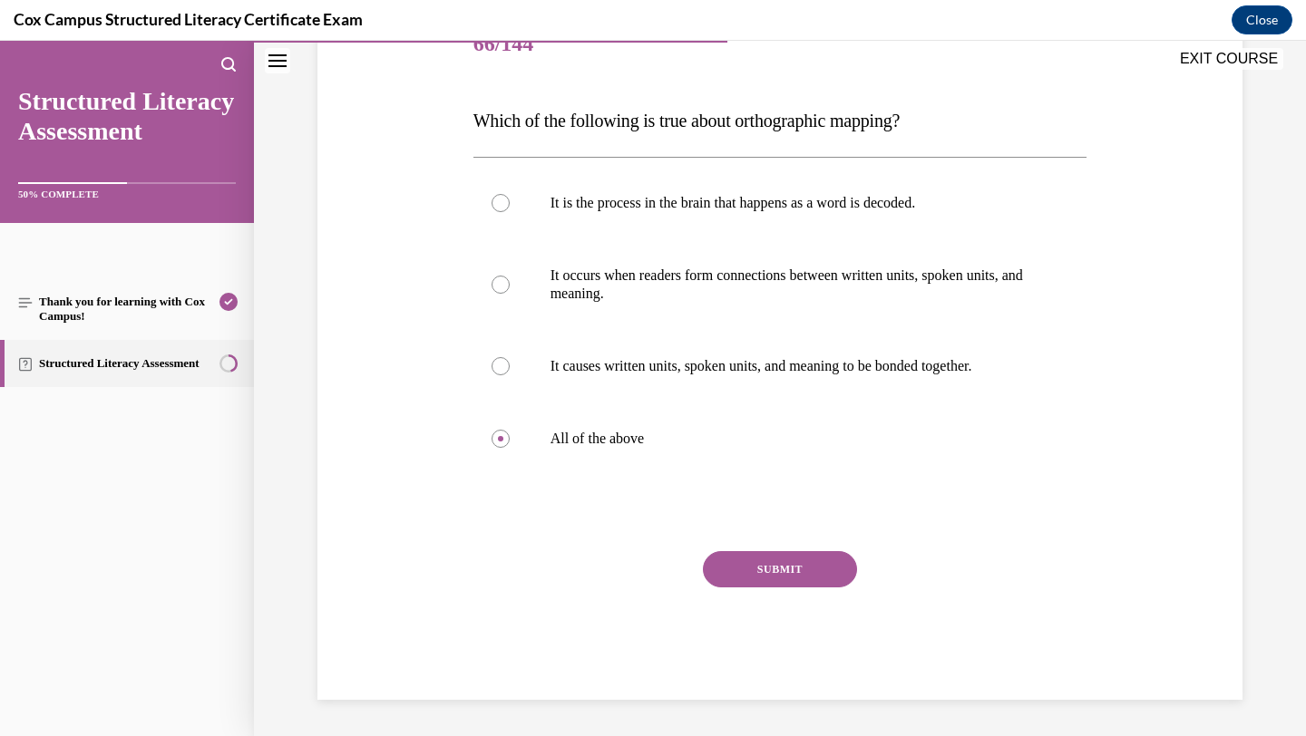
click at [760, 565] on button "SUBMIT" at bounding box center [780, 569] width 154 height 36
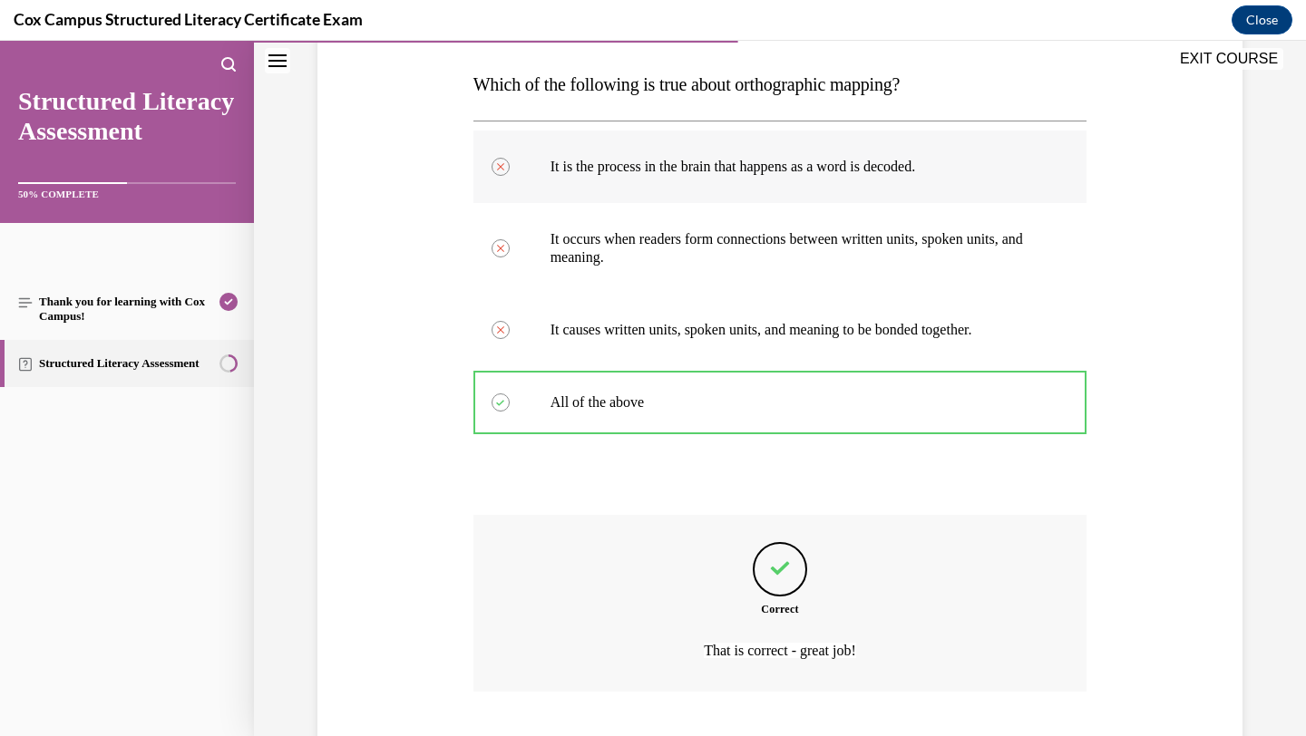
scroll to position [393, 0]
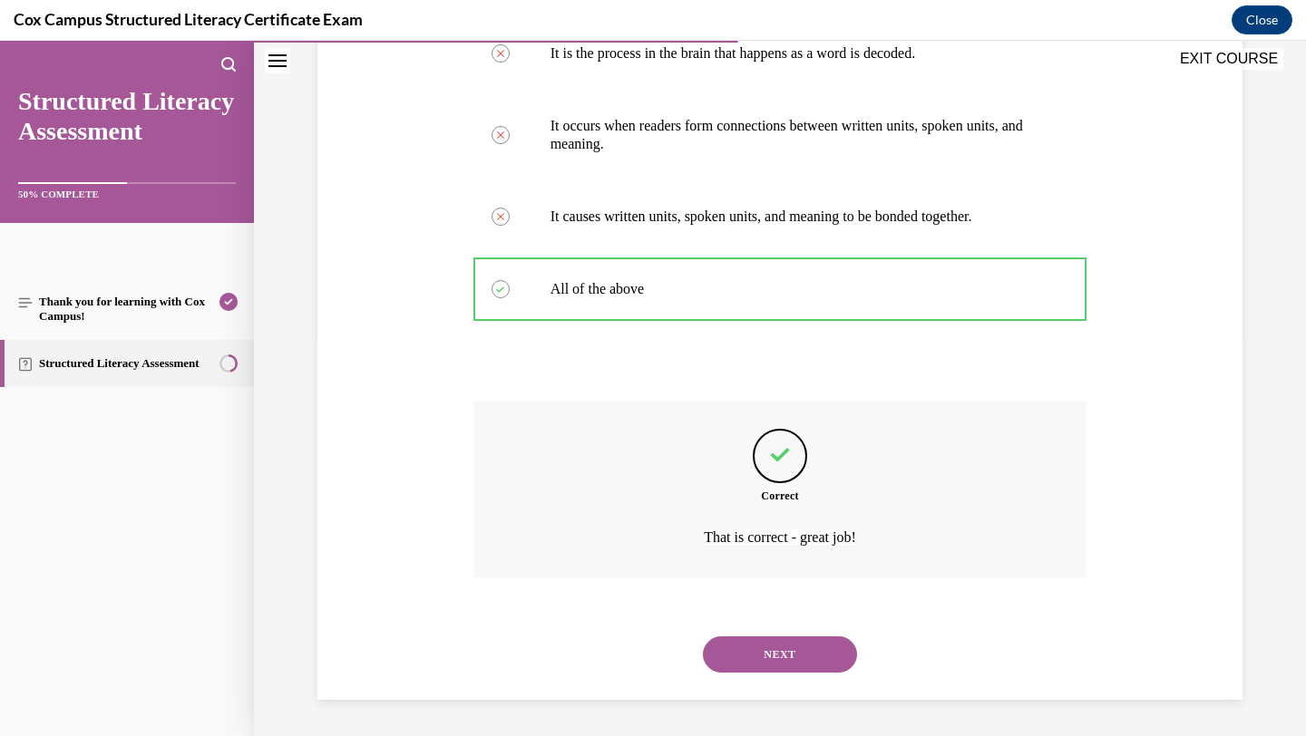
click at [803, 648] on button "NEXT" at bounding box center [780, 655] width 154 height 36
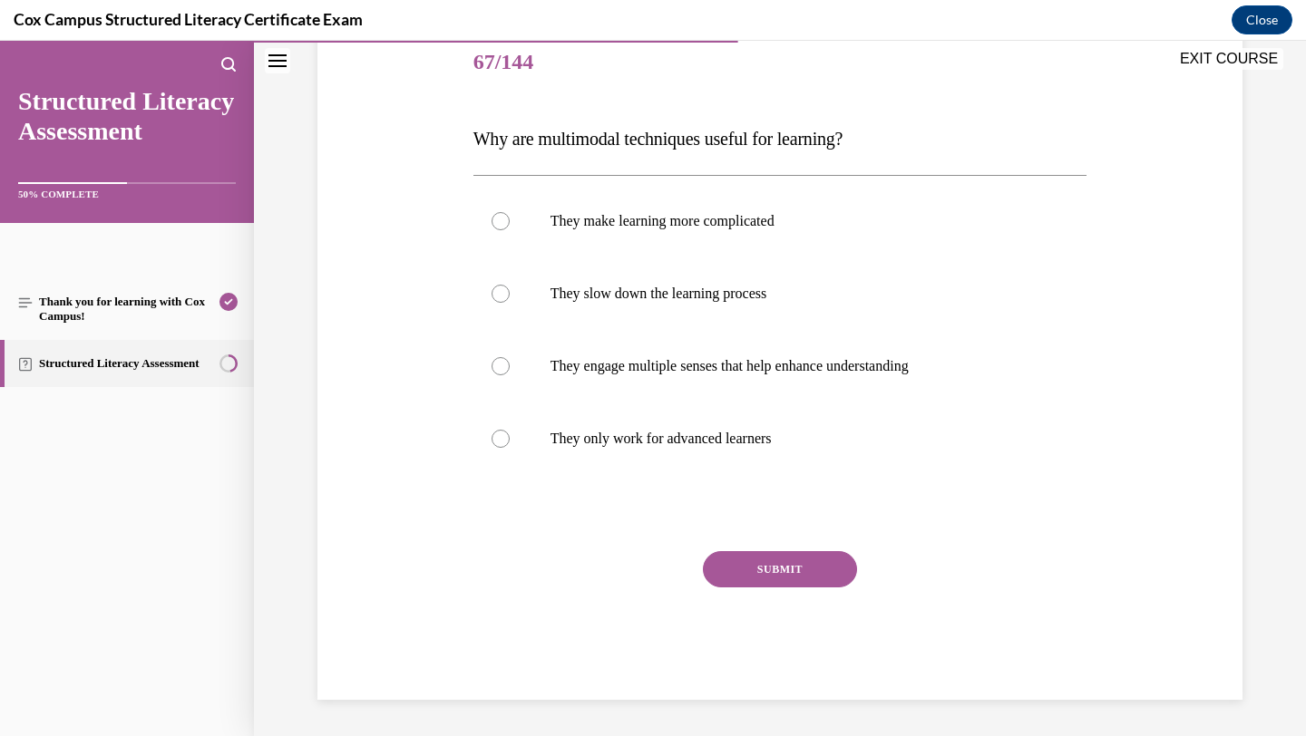
scroll to position [201, 0]
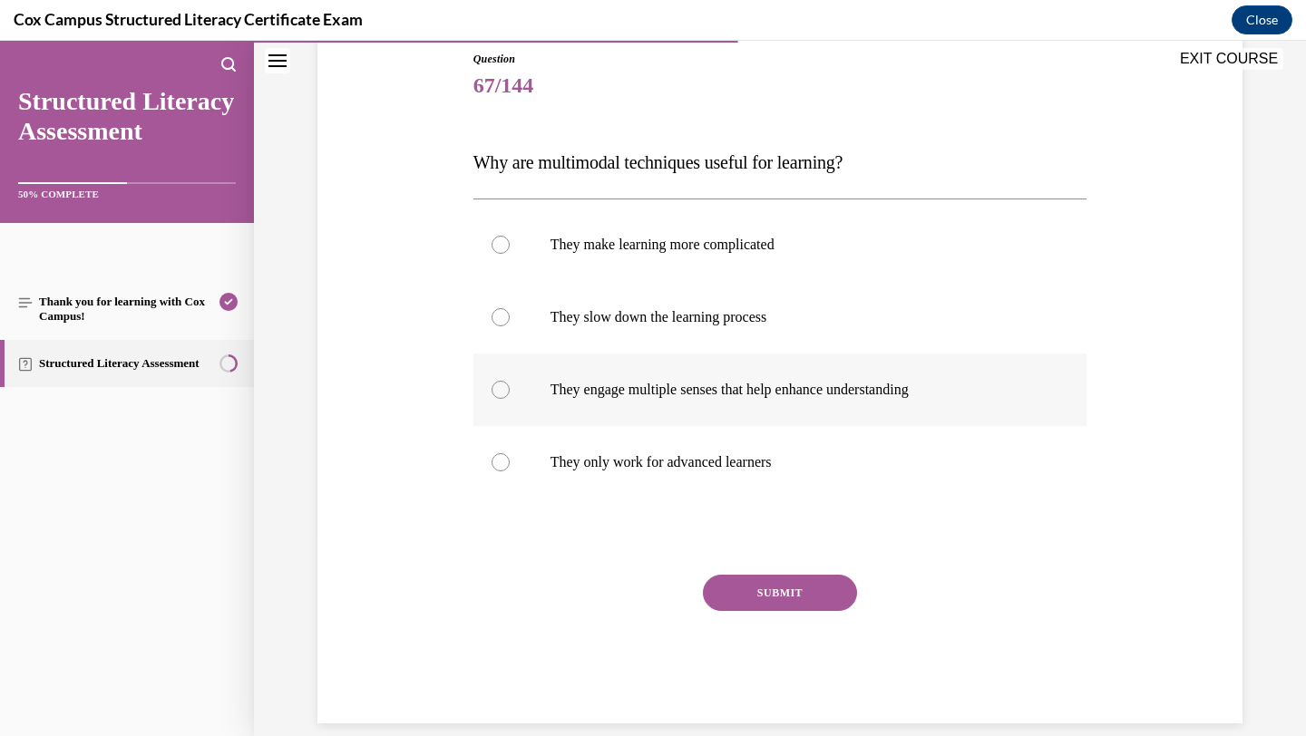
click at [824, 372] on label "They engage multiple senses that help enhance understanding" at bounding box center [780, 390] width 614 height 73
click at [510, 381] on input "They engage multiple senses that help enhance understanding" at bounding box center [501, 390] width 18 height 18
radio input "true"
click at [751, 590] on button "SUBMIT" at bounding box center [780, 593] width 154 height 36
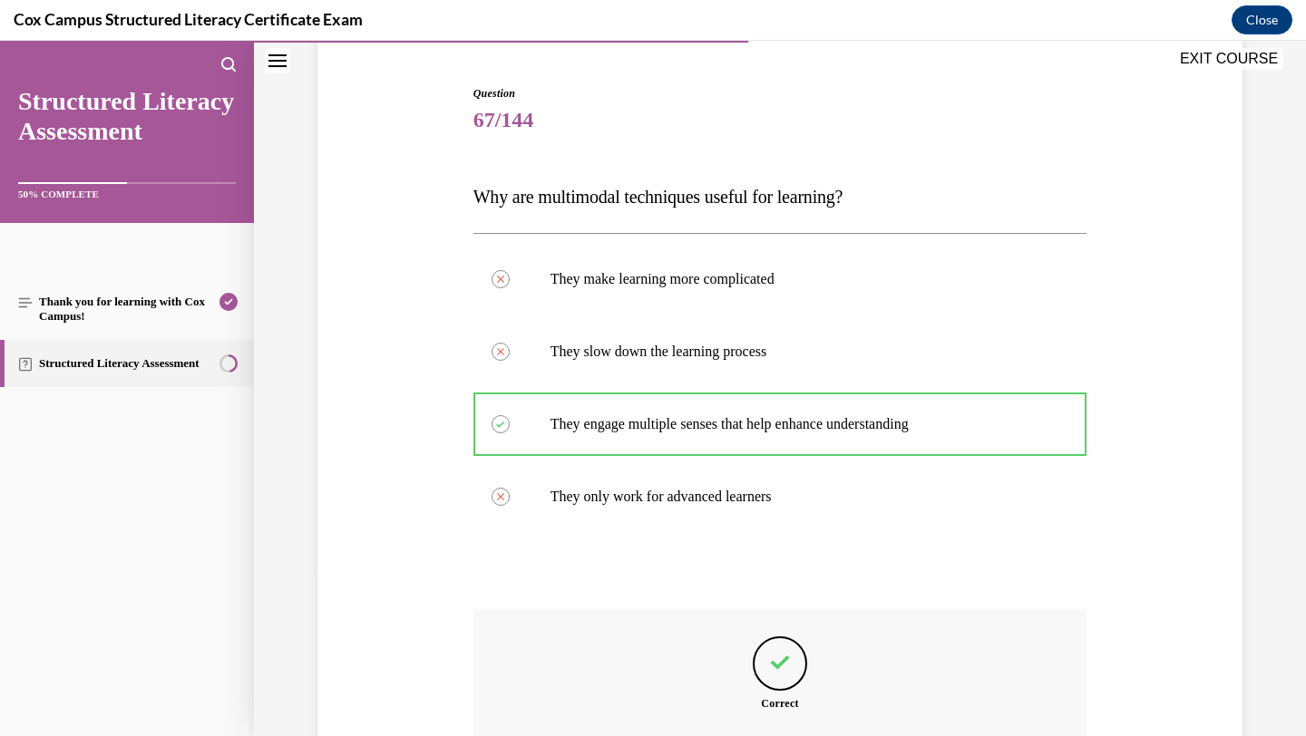
scroll to position [375, 0]
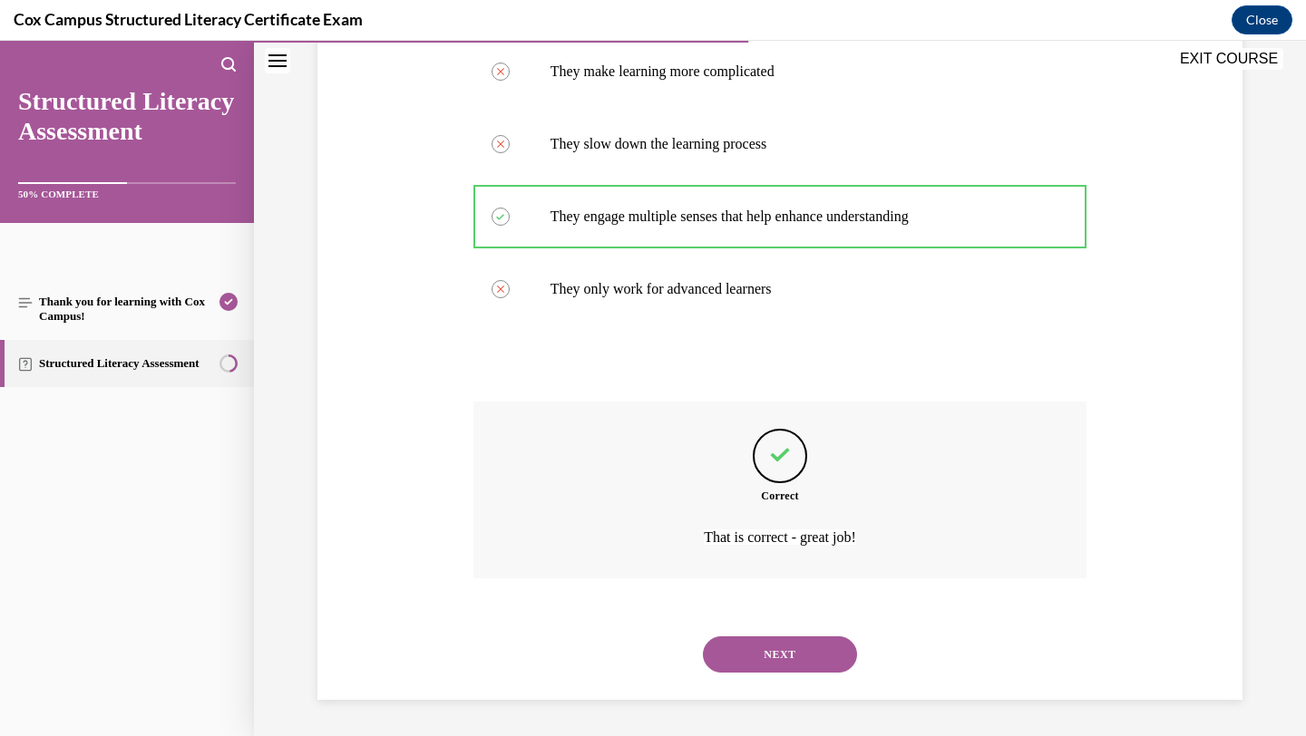
click at [794, 641] on button "NEXT" at bounding box center [780, 655] width 154 height 36
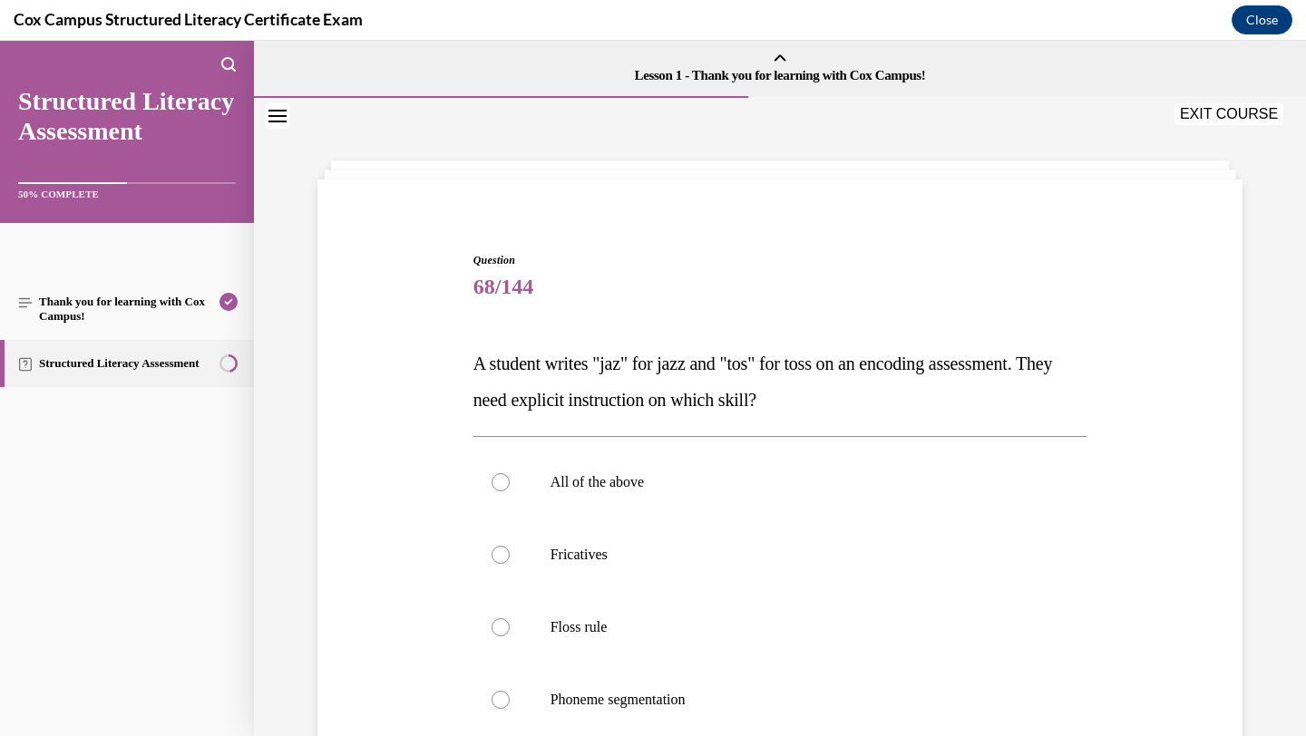
scroll to position [145, 0]
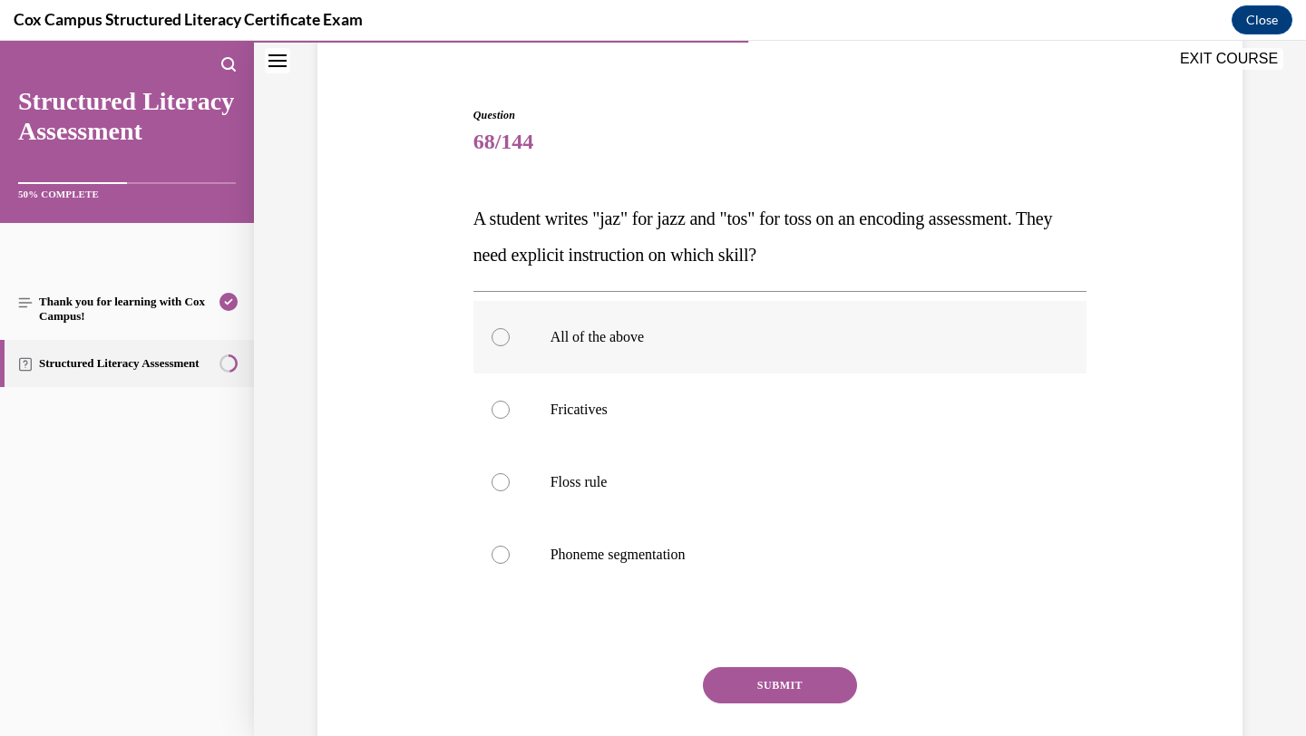
click at [837, 349] on label "All of the above" at bounding box center [780, 337] width 614 height 73
click at [510, 346] on input "All of the above" at bounding box center [501, 337] width 18 height 18
radio input "true"
click at [738, 703] on button "SUBMIT" at bounding box center [780, 686] width 154 height 36
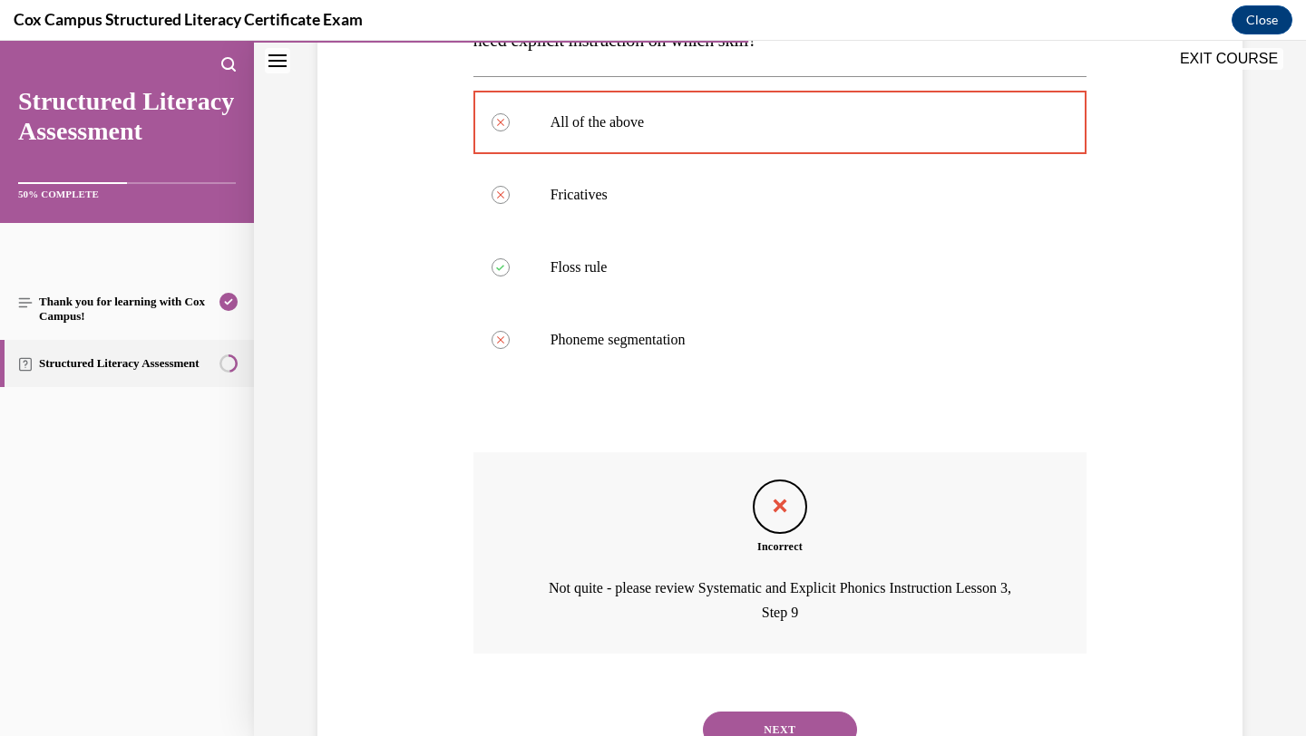
scroll to position [435, 0]
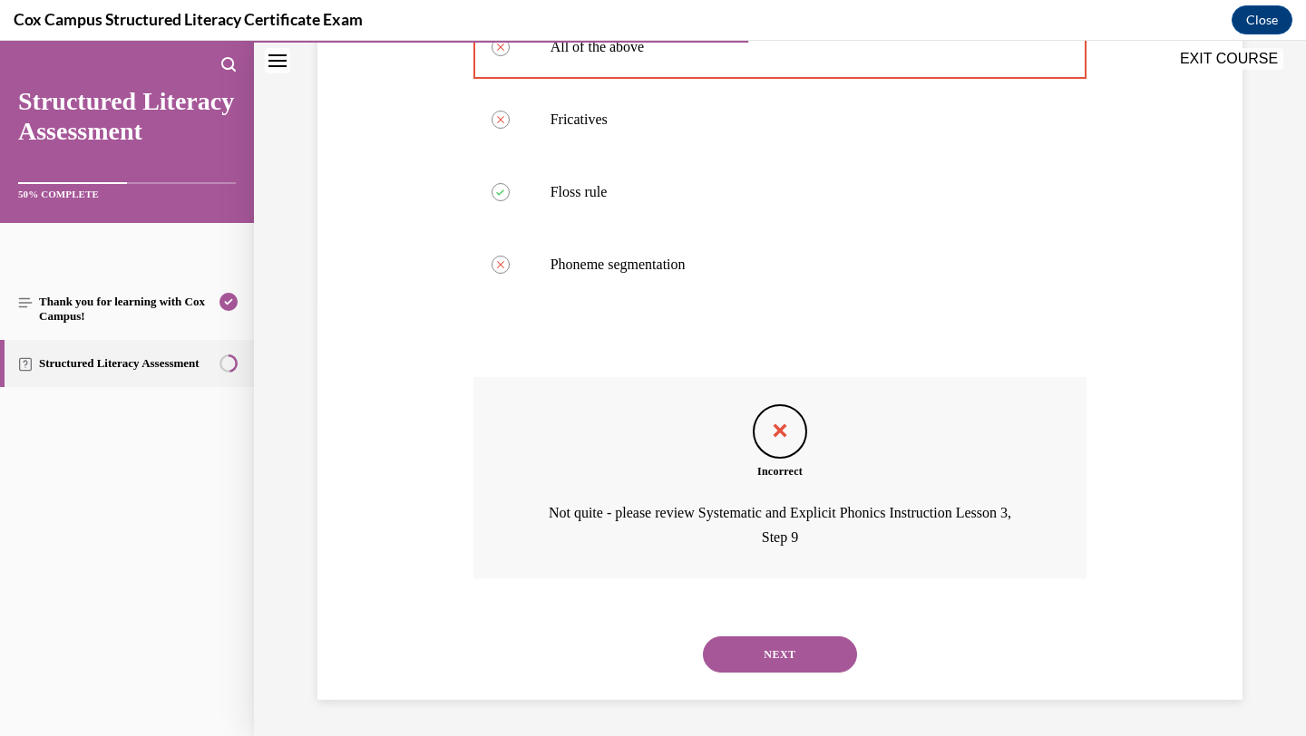
click at [807, 637] on button "NEXT" at bounding box center [780, 655] width 154 height 36
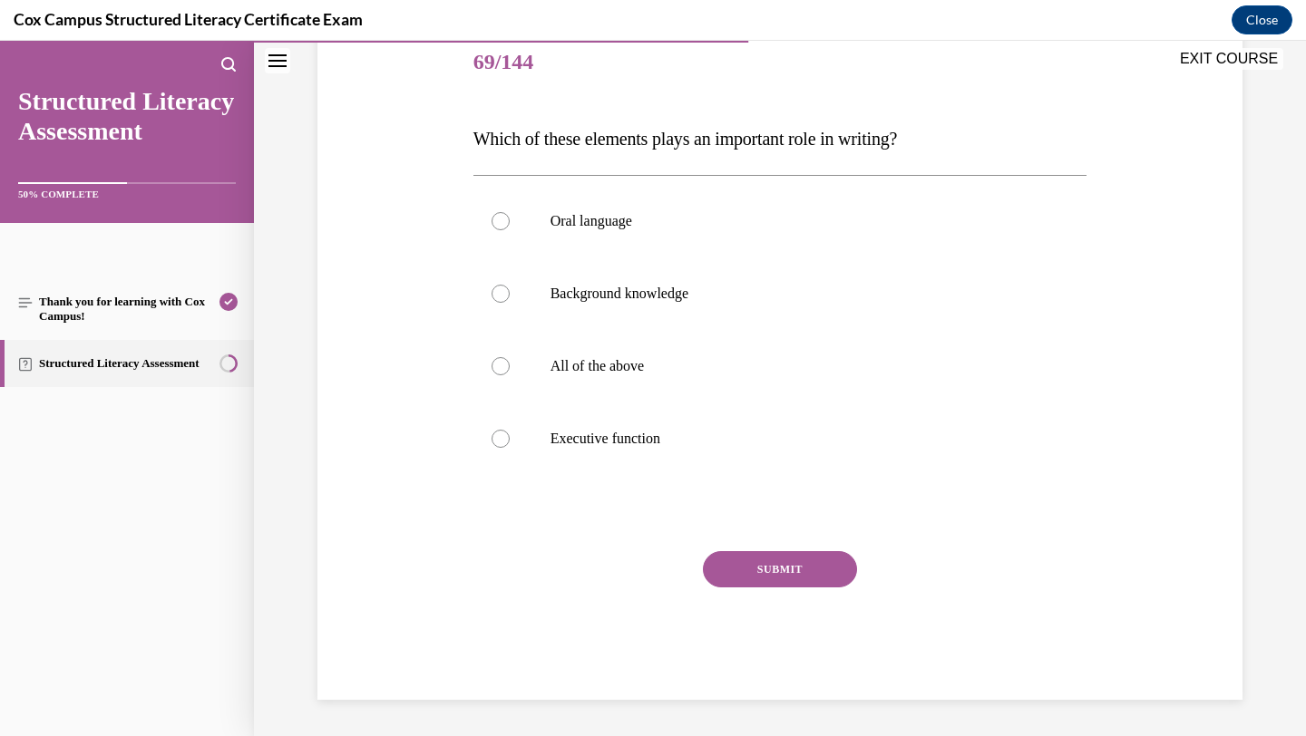
scroll to position [201, 0]
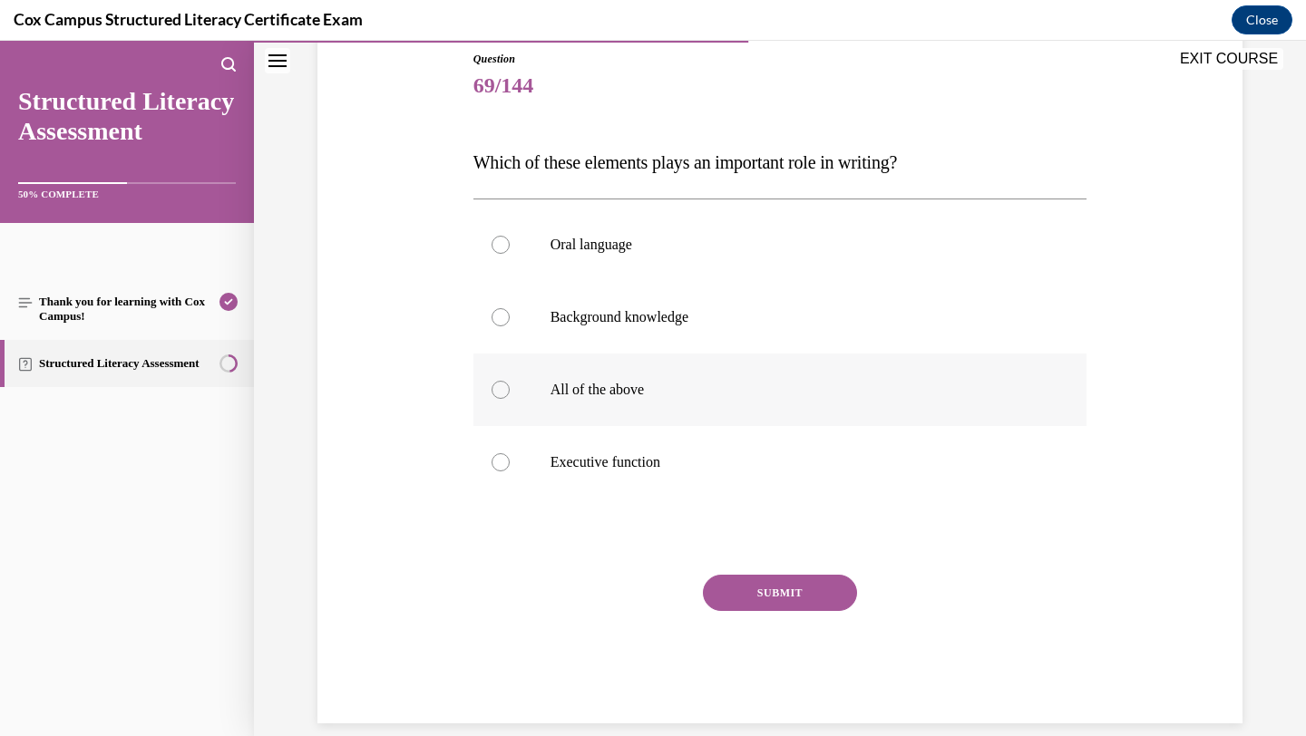
click at [737, 398] on p "All of the above" at bounding box center [797, 390] width 492 height 18
click at [510, 398] on input "All of the above" at bounding box center [501, 390] width 18 height 18
radio input "true"
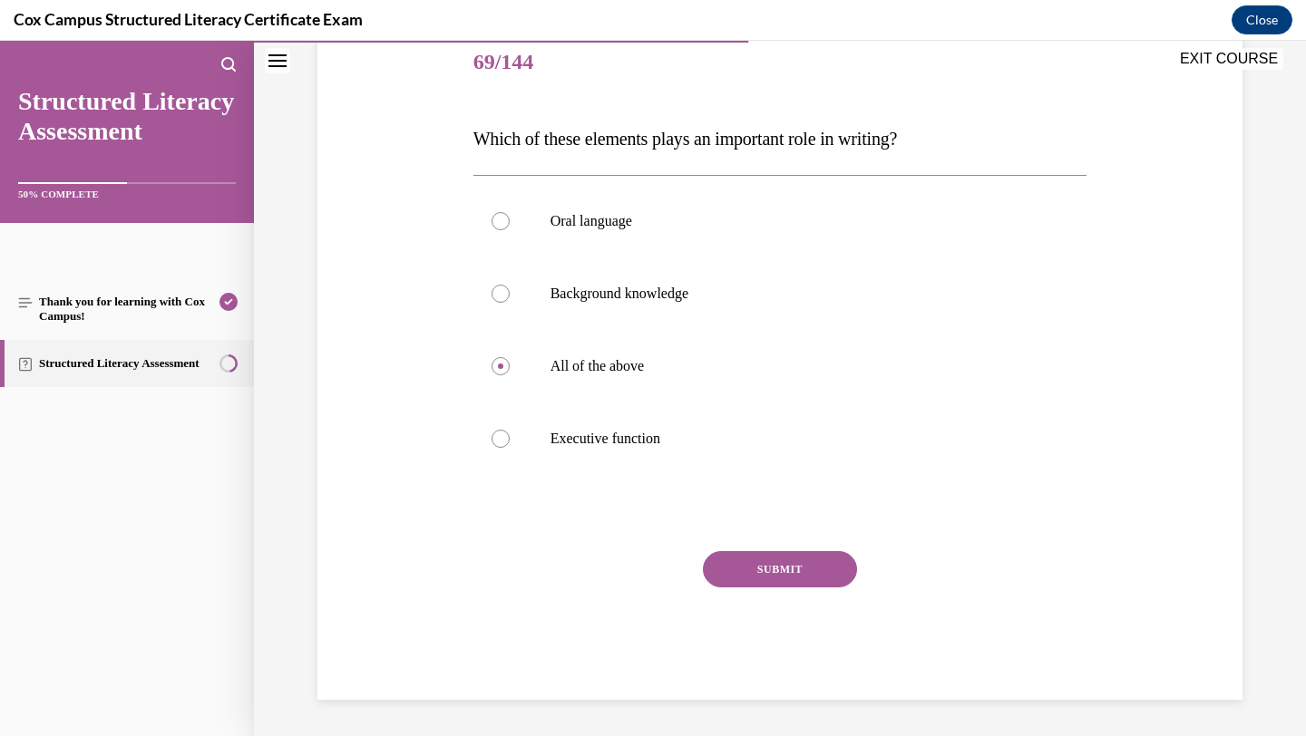
click at [734, 560] on button "SUBMIT" at bounding box center [780, 569] width 154 height 36
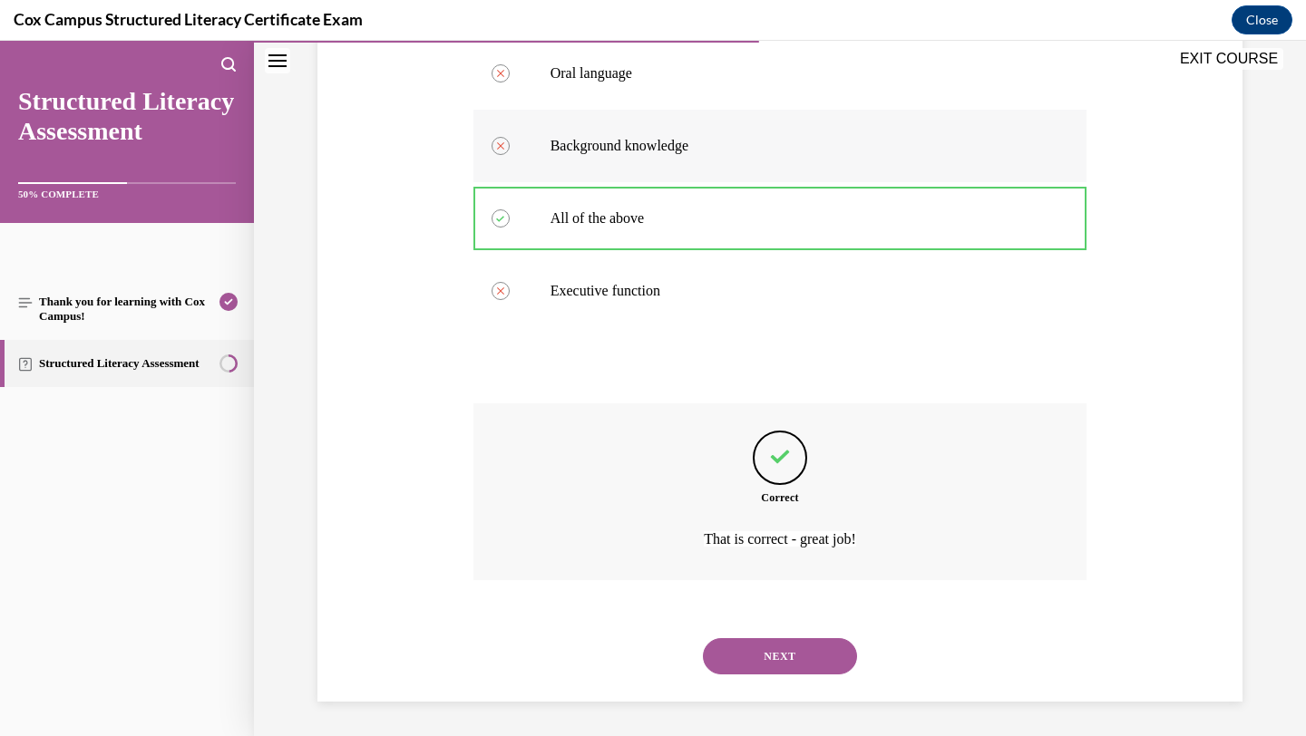
scroll to position [375, 0]
click at [780, 658] on button "NEXT" at bounding box center [780, 655] width 154 height 36
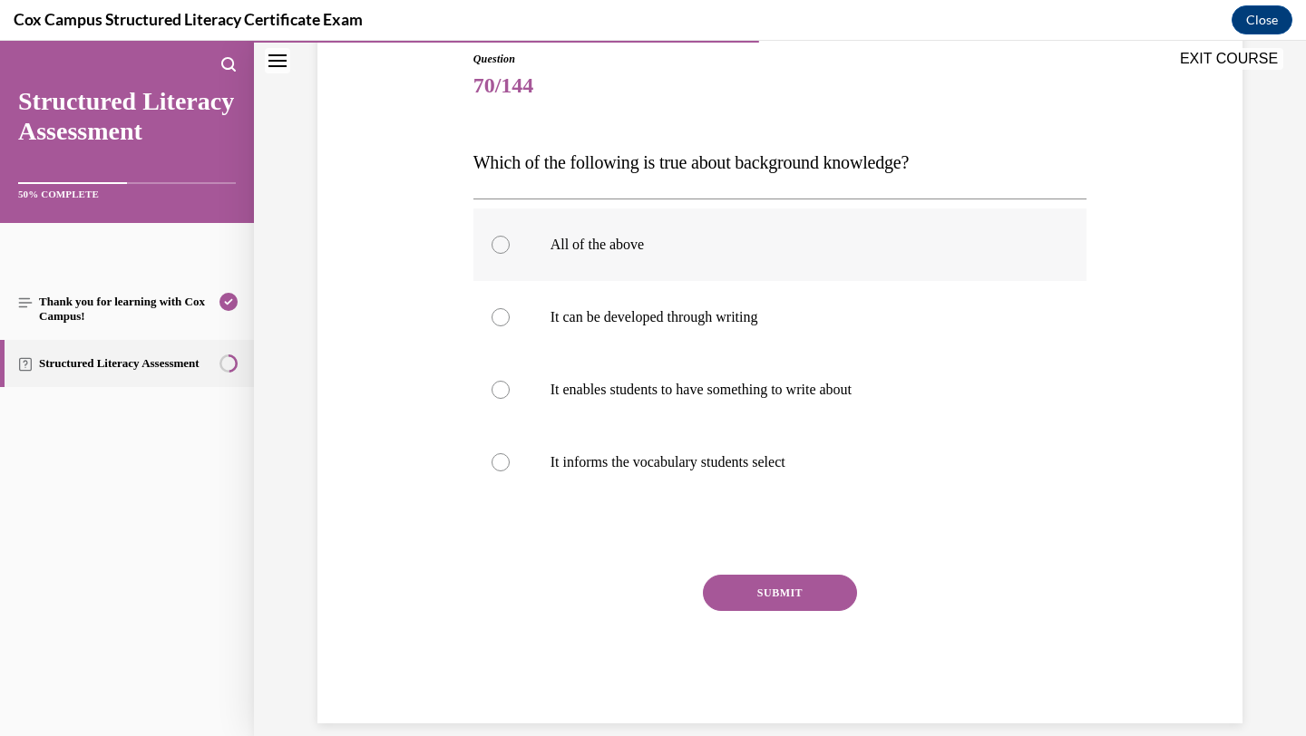
click at [860, 252] on label "All of the above" at bounding box center [780, 245] width 614 height 73
click at [510, 252] on input "All of the above" at bounding box center [501, 245] width 18 height 18
radio input "true"
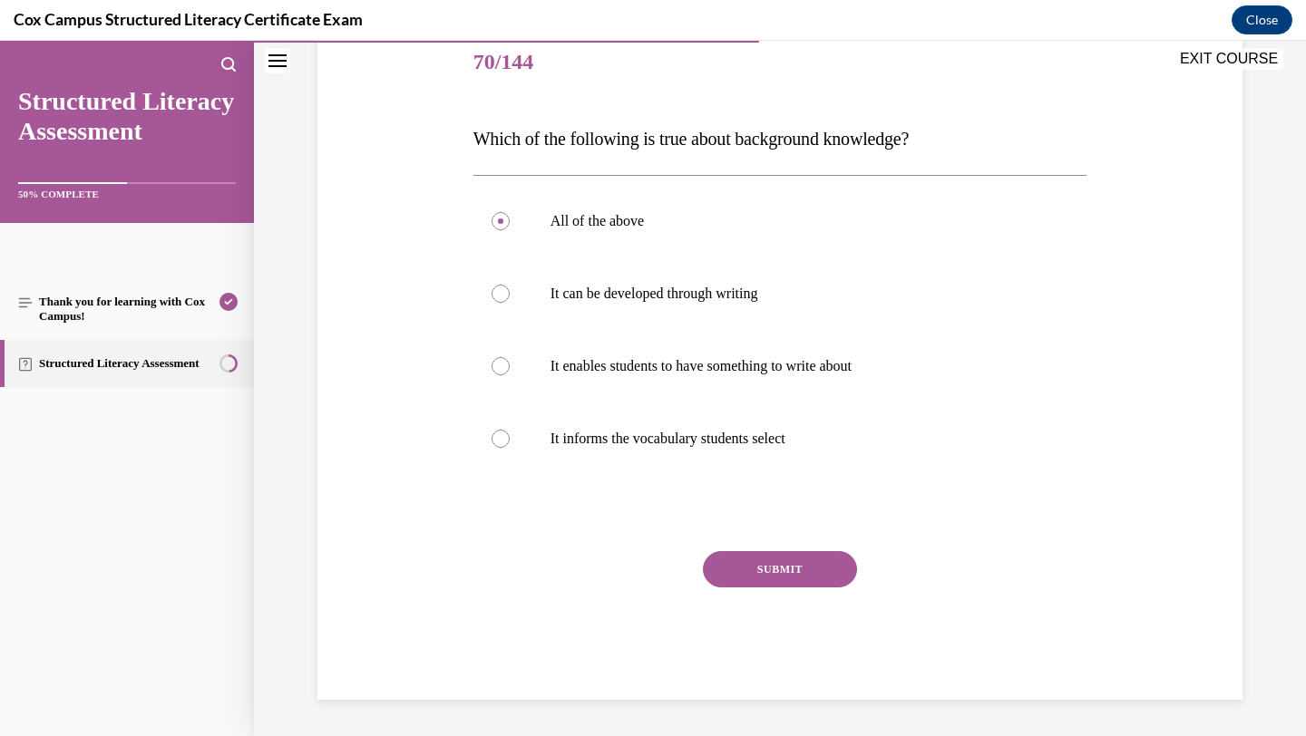
click at [716, 570] on button "SUBMIT" at bounding box center [780, 569] width 154 height 36
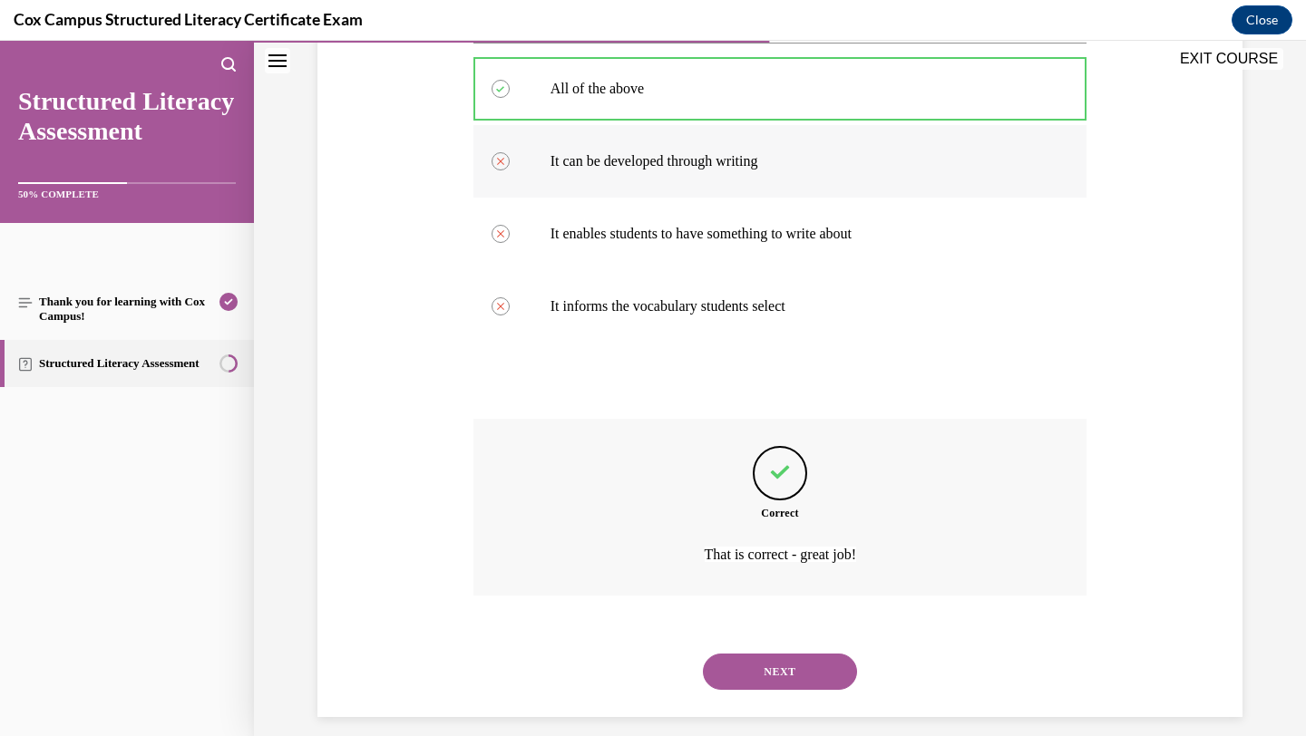
scroll to position [375, 0]
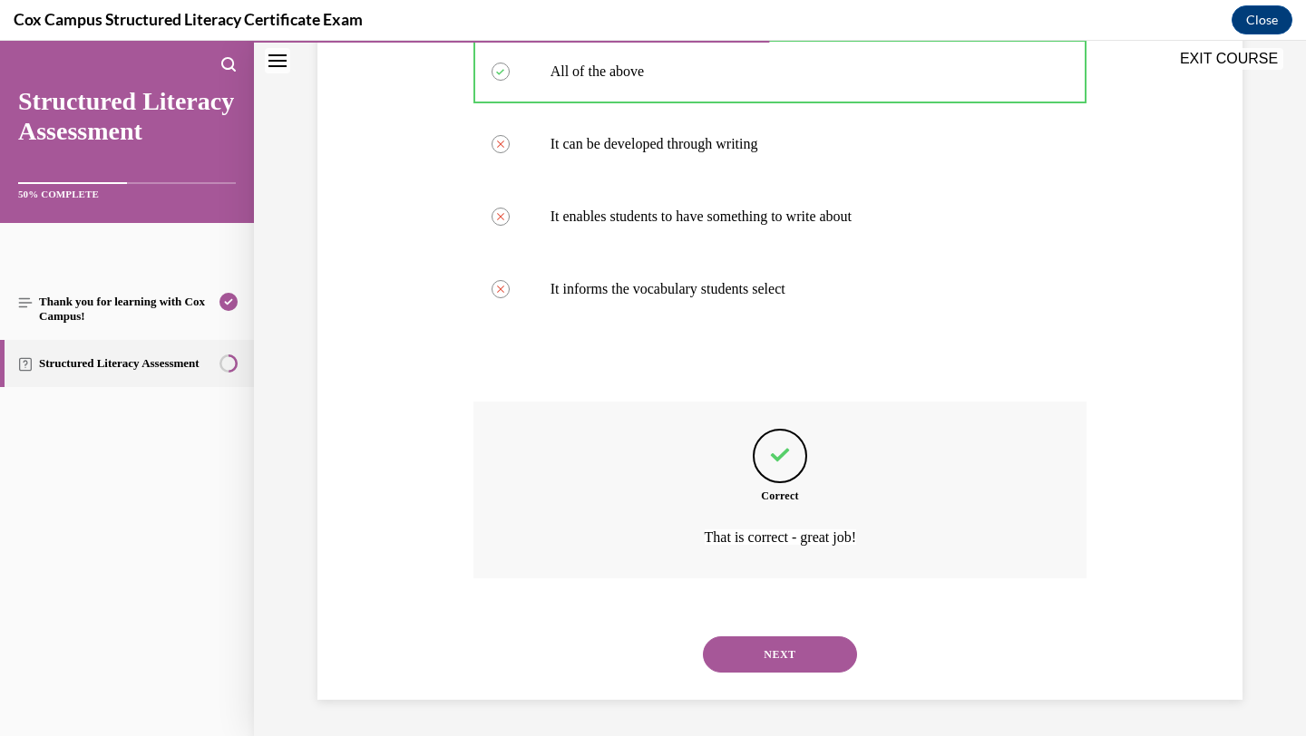
click at [776, 658] on button "NEXT" at bounding box center [780, 655] width 154 height 36
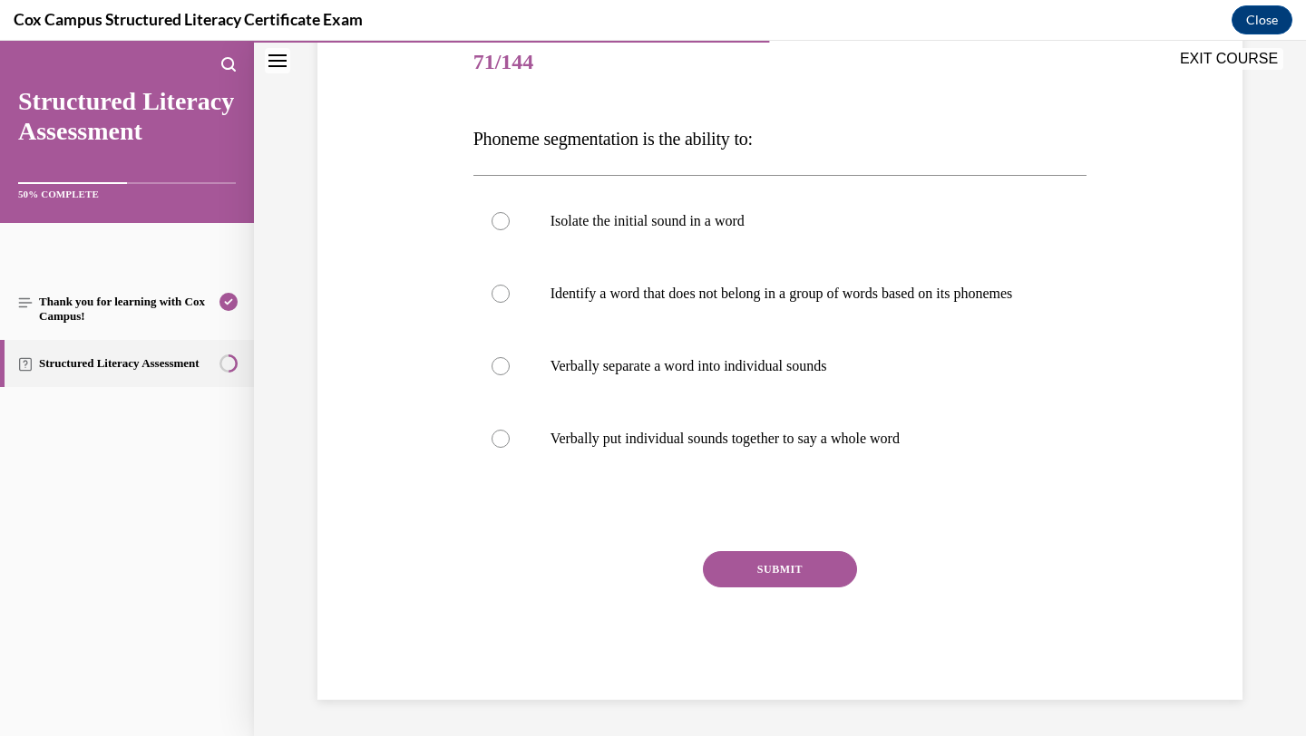
scroll to position [202, 0]
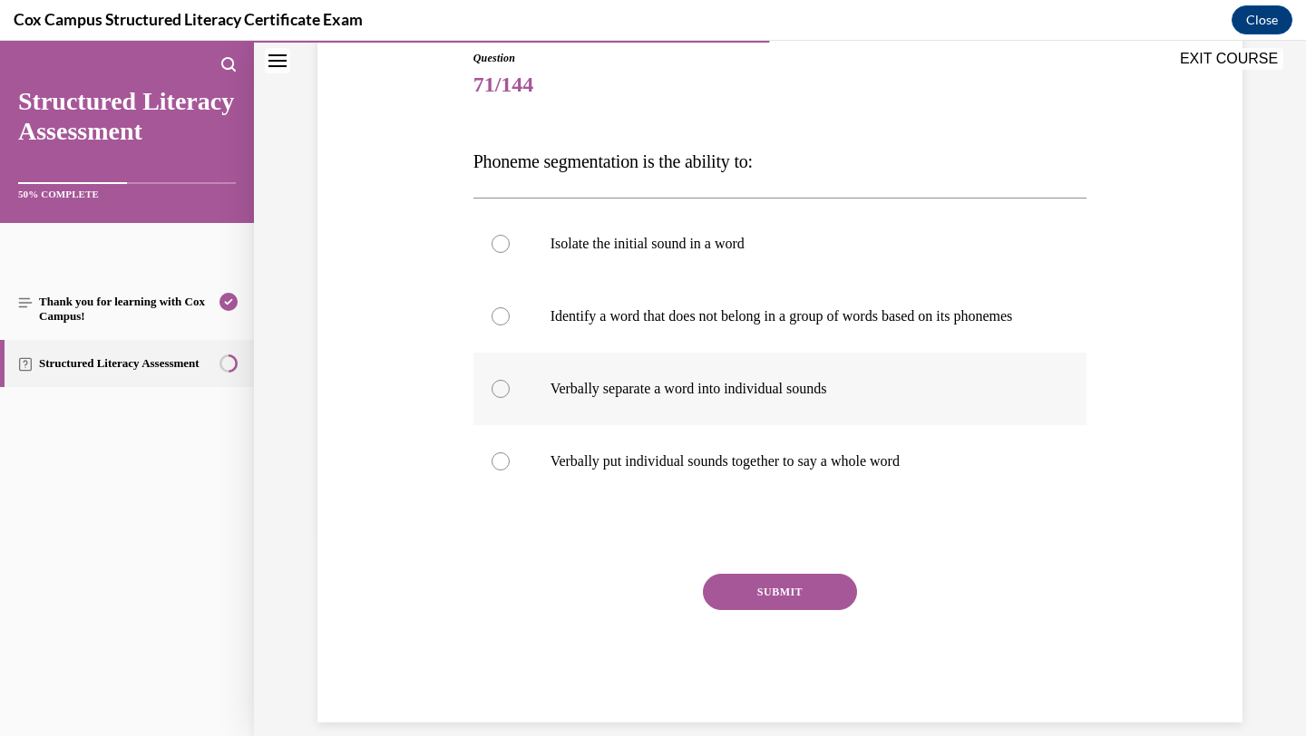
click at [796, 373] on label "Verbally separate a word into individual sounds" at bounding box center [780, 389] width 614 height 73
click at [510, 380] on input "Verbally separate a word into individual sounds" at bounding box center [501, 389] width 18 height 18
radio input "true"
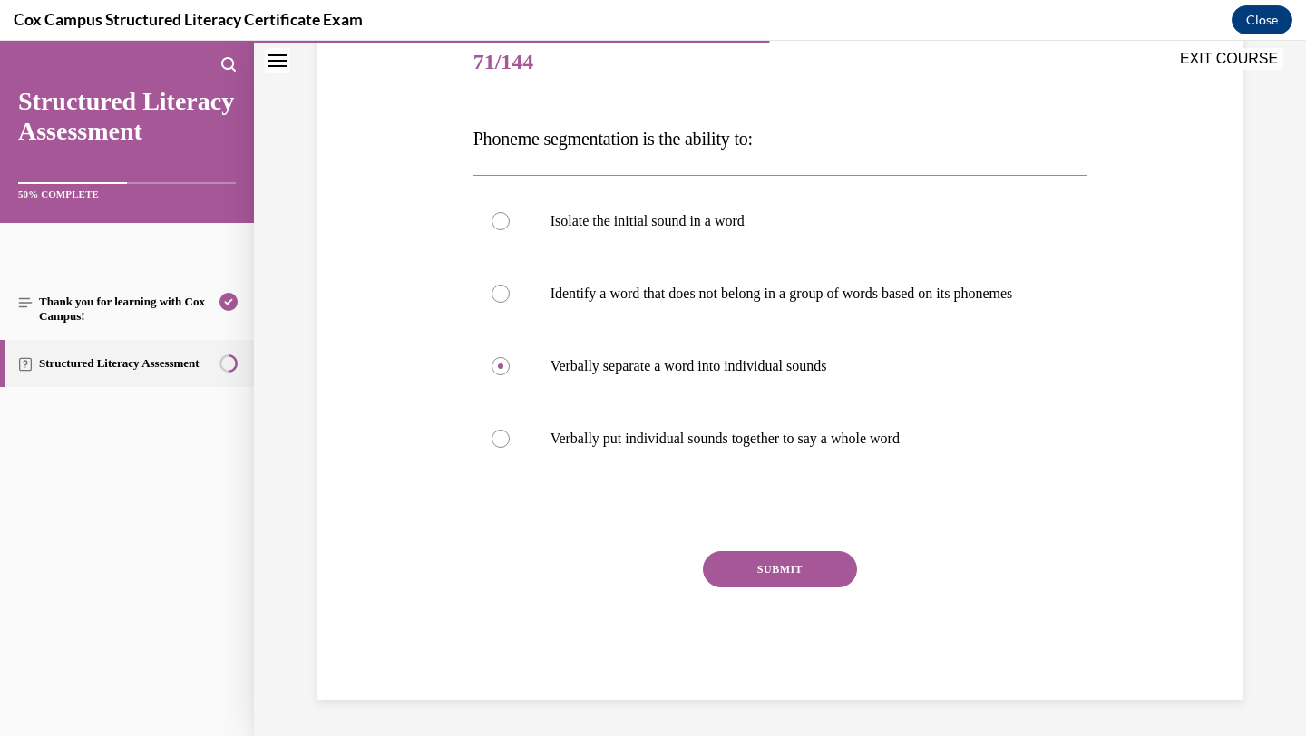
click at [759, 562] on button "SUBMIT" at bounding box center [780, 569] width 154 height 36
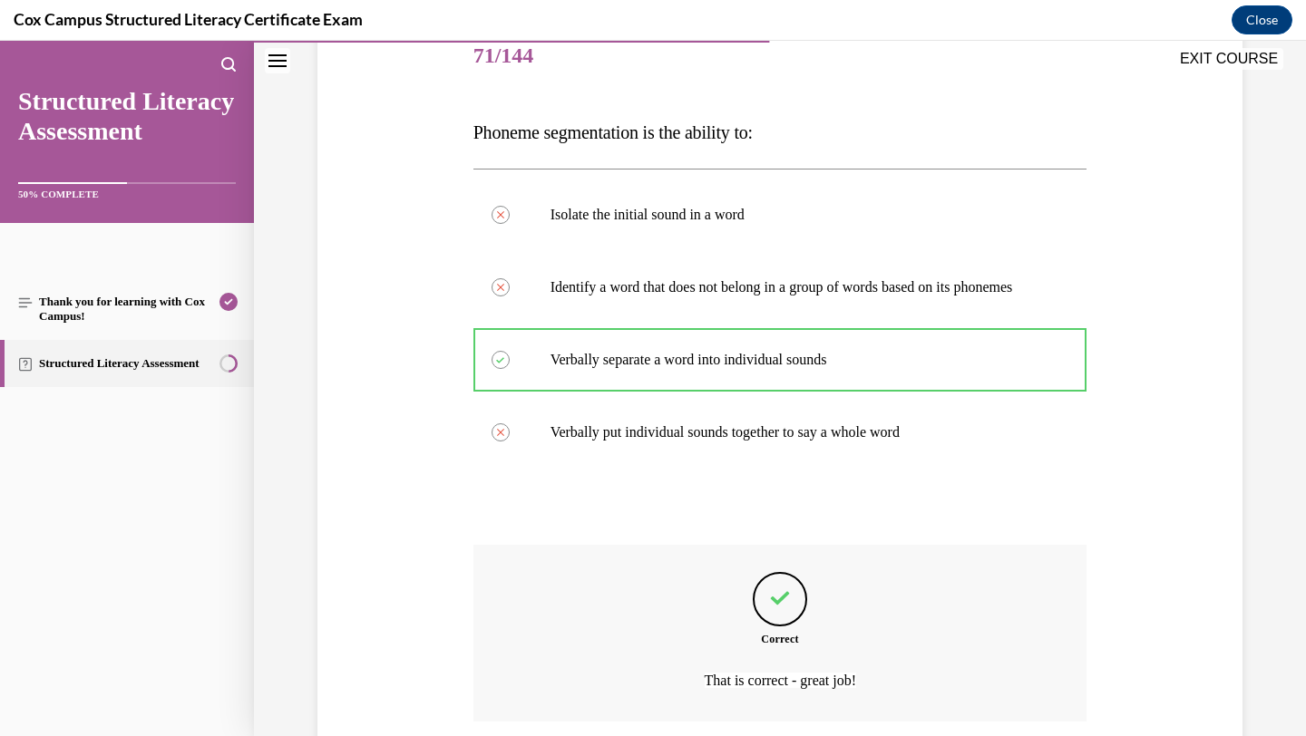
scroll to position [393, 0]
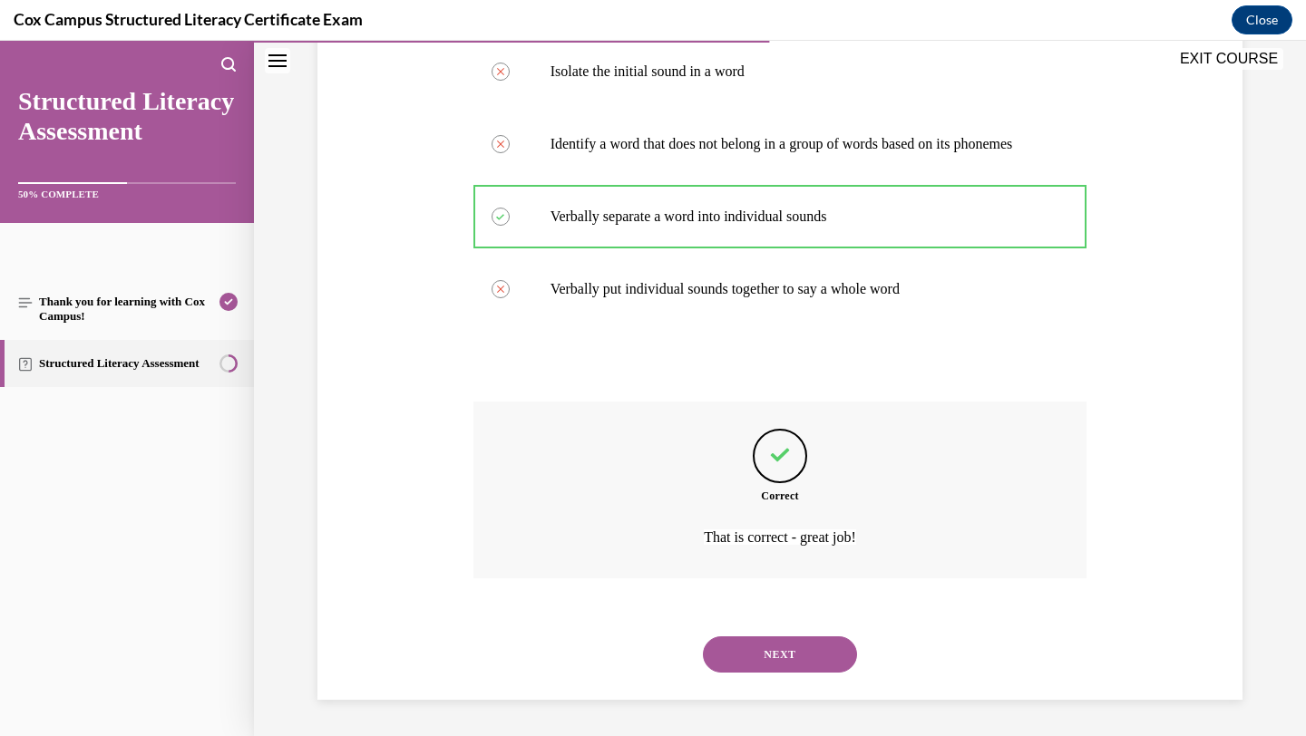
click at [769, 654] on button "NEXT" at bounding box center [780, 655] width 154 height 36
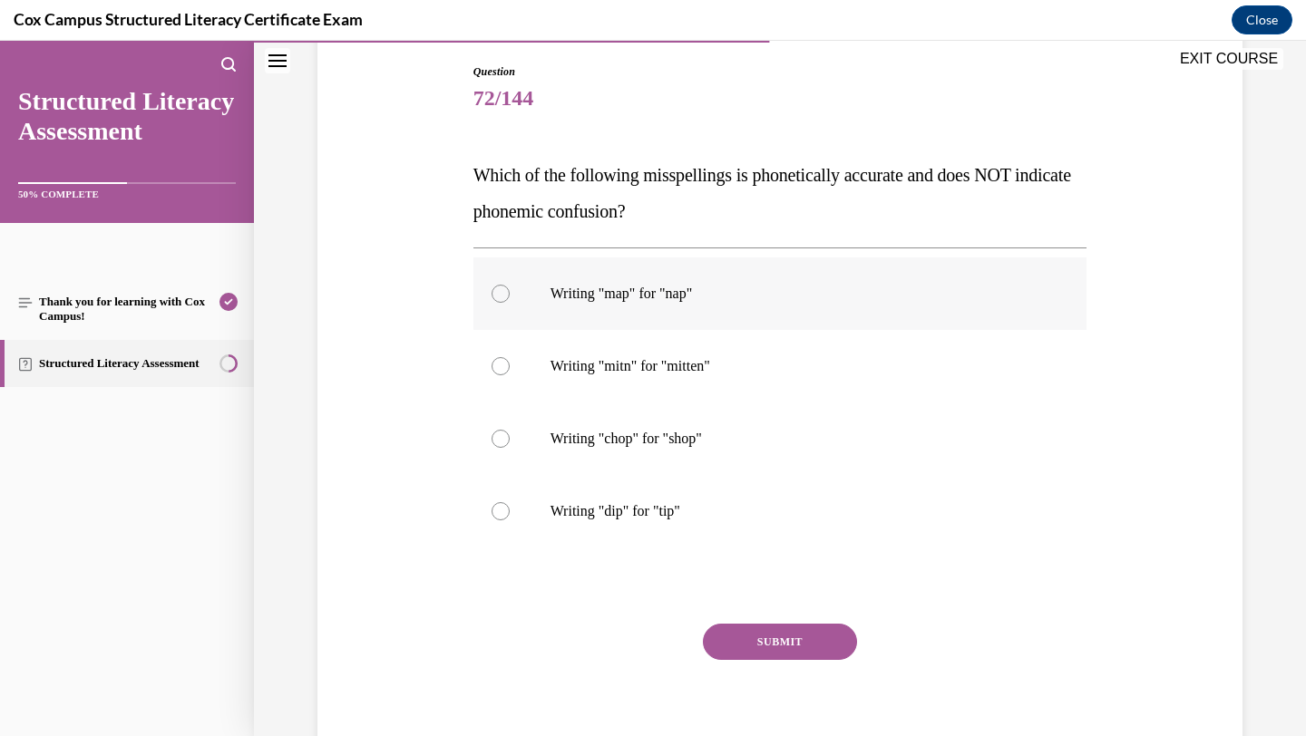
scroll to position [261, 0]
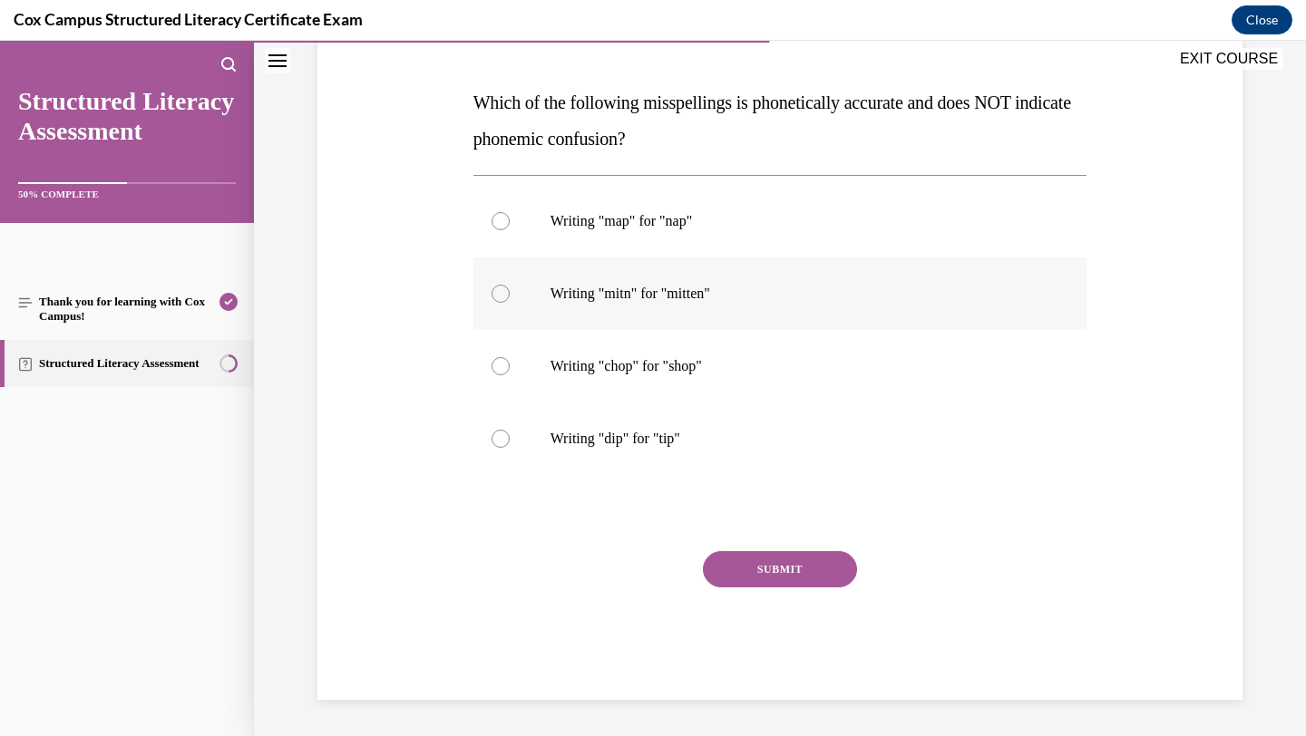
click at [736, 299] on p "Writing "mitn" for "mitten"" at bounding box center [797, 294] width 492 height 18
click at [510, 299] on input "Writing "mitn" for "mitten"" at bounding box center [501, 294] width 18 height 18
radio input "true"
click at [750, 573] on button "SUBMIT" at bounding box center [780, 569] width 154 height 36
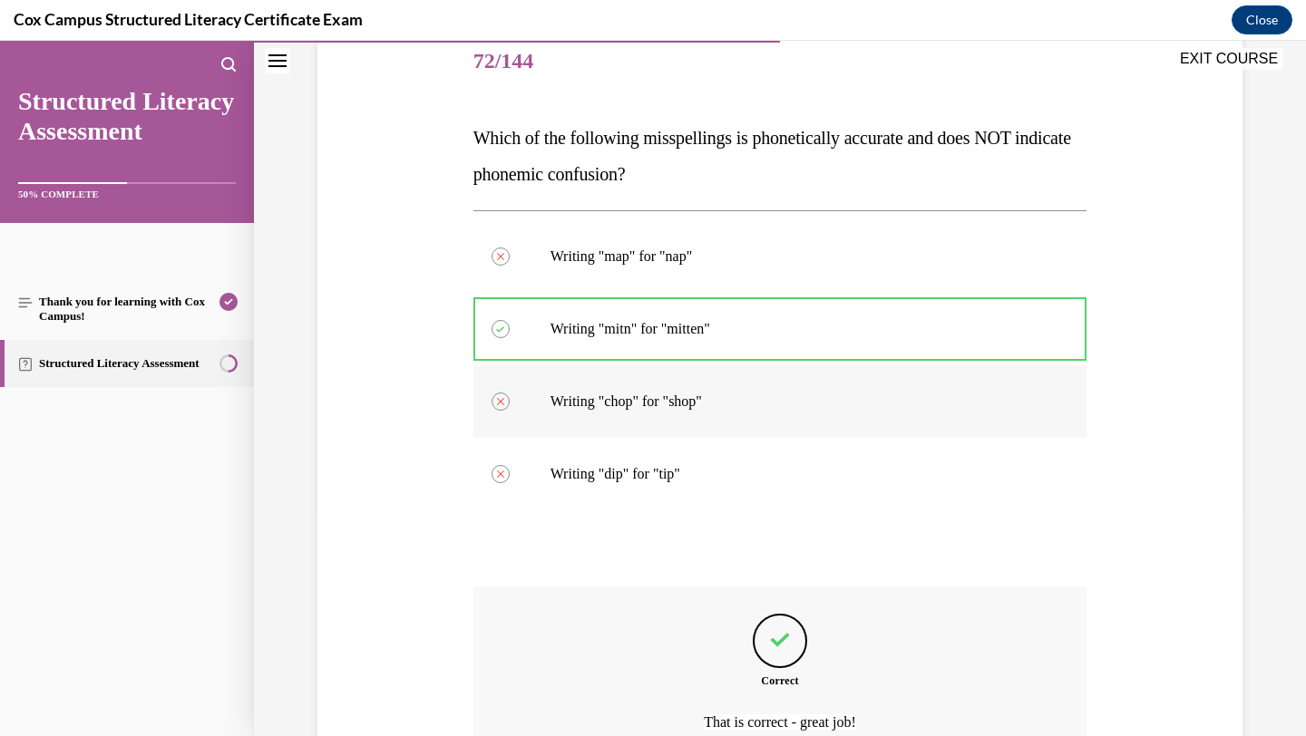
scroll to position [411, 0]
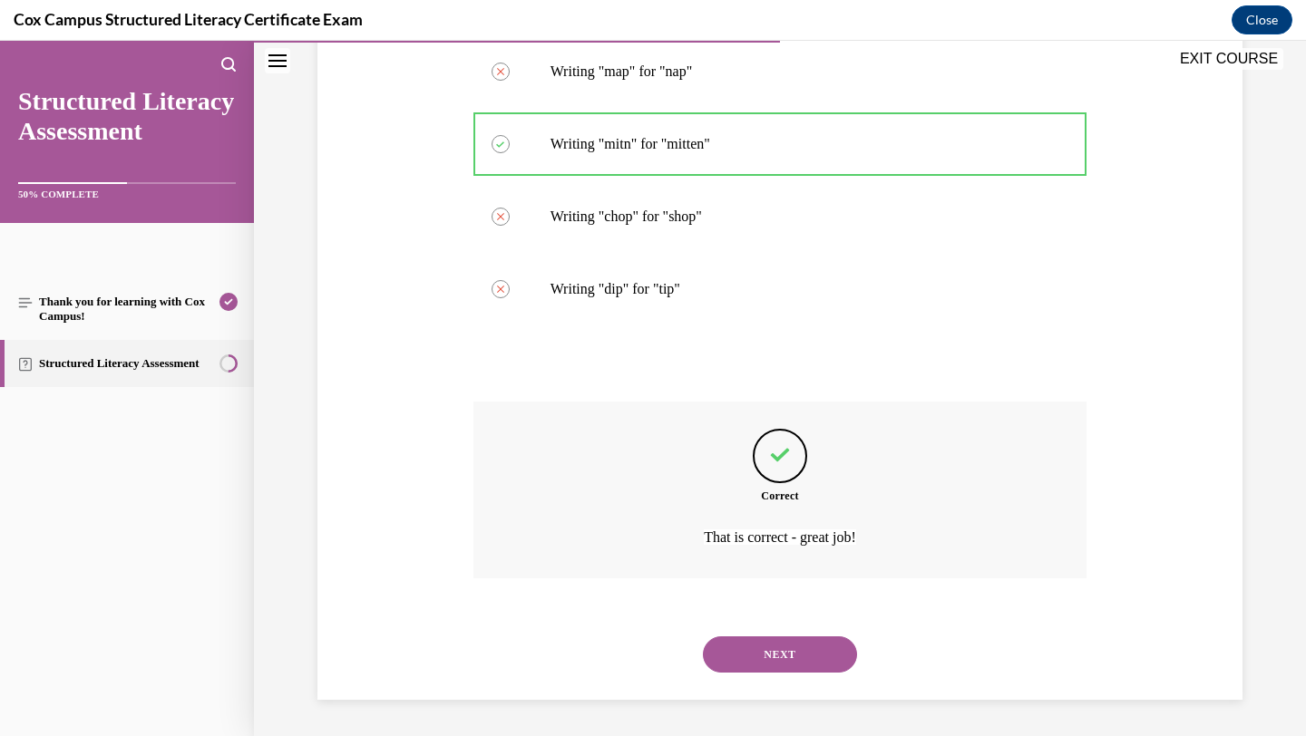
click at [779, 660] on button "NEXT" at bounding box center [780, 655] width 154 height 36
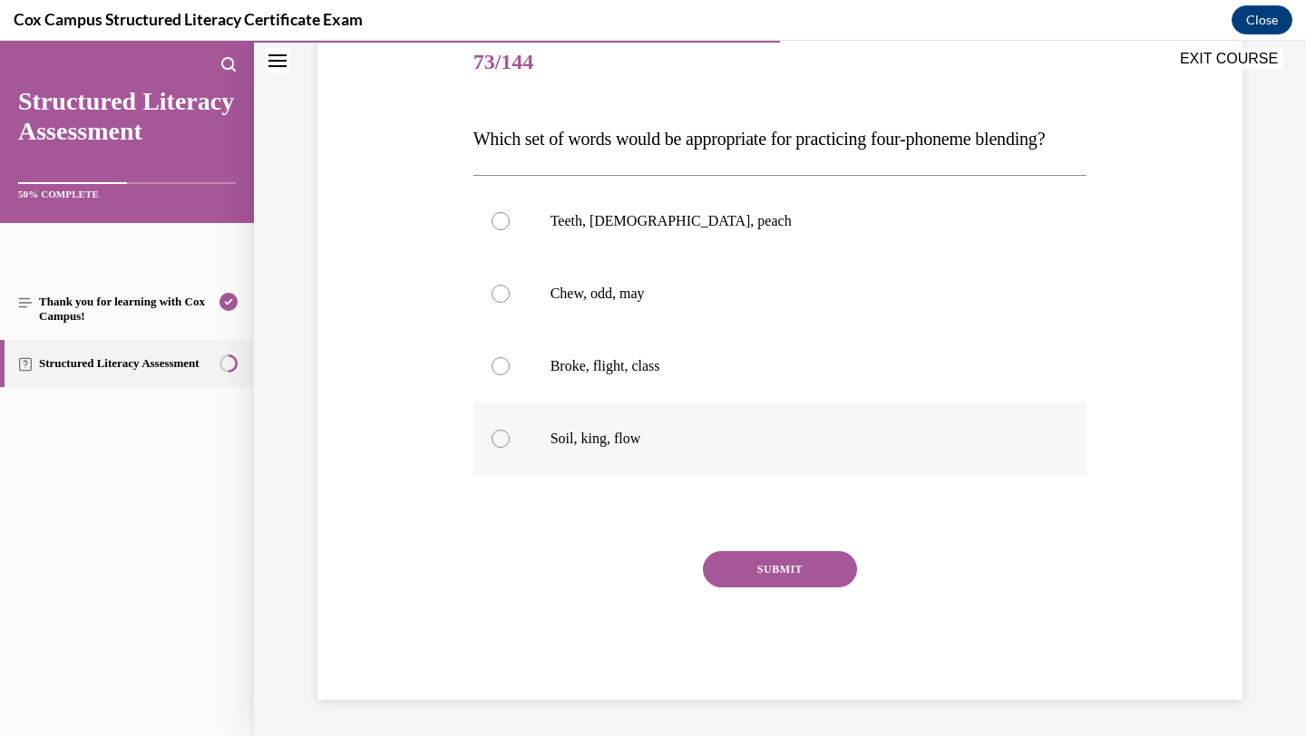
scroll to position [261, 0]
click at [818, 370] on p "Broke, flight, class" at bounding box center [797, 366] width 492 height 18
click at [510, 370] on input "Broke, flight, class" at bounding box center [501, 366] width 18 height 18
radio input "true"
click at [744, 551] on button "SUBMIT" at bounding box center [780, 569] width 154 height 36
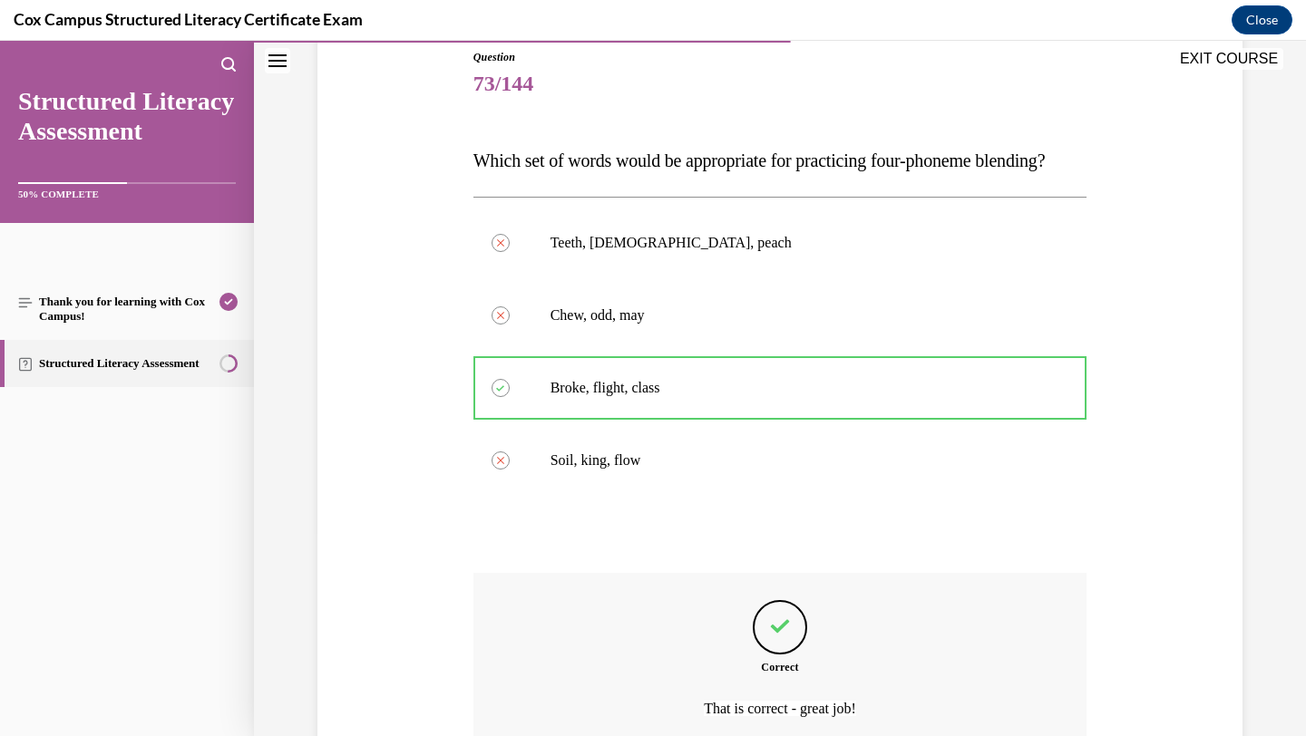
scroll to position [411, 0]
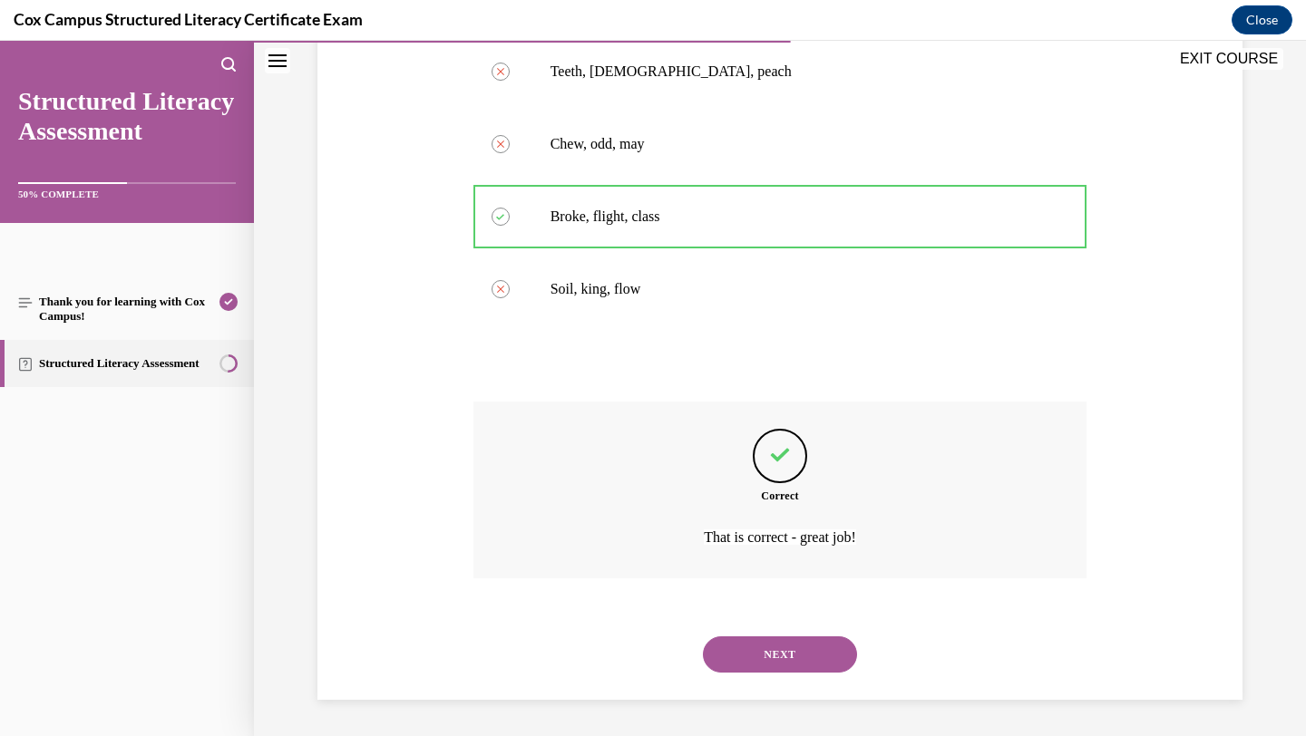
click at [753, 655] on button "NEXT" at bounding box center [780, 655] width 154 height 36
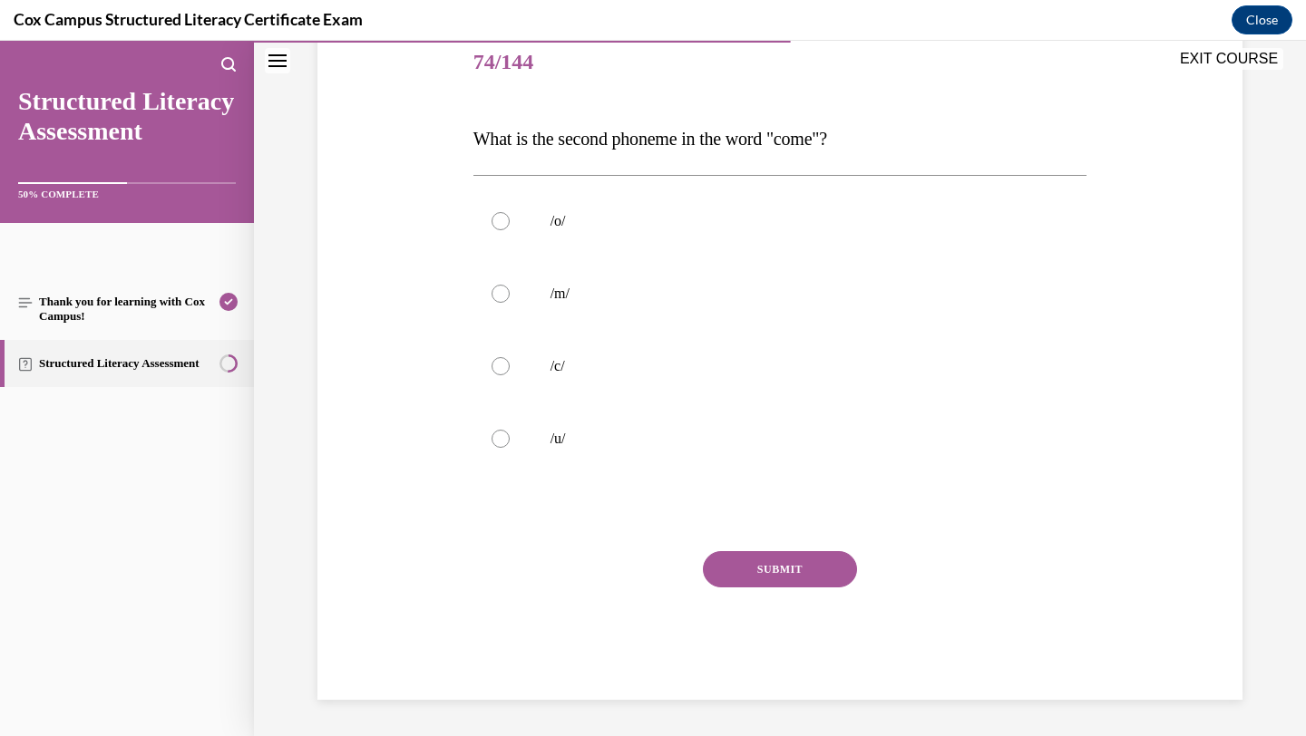
scroll to position [201, 0]
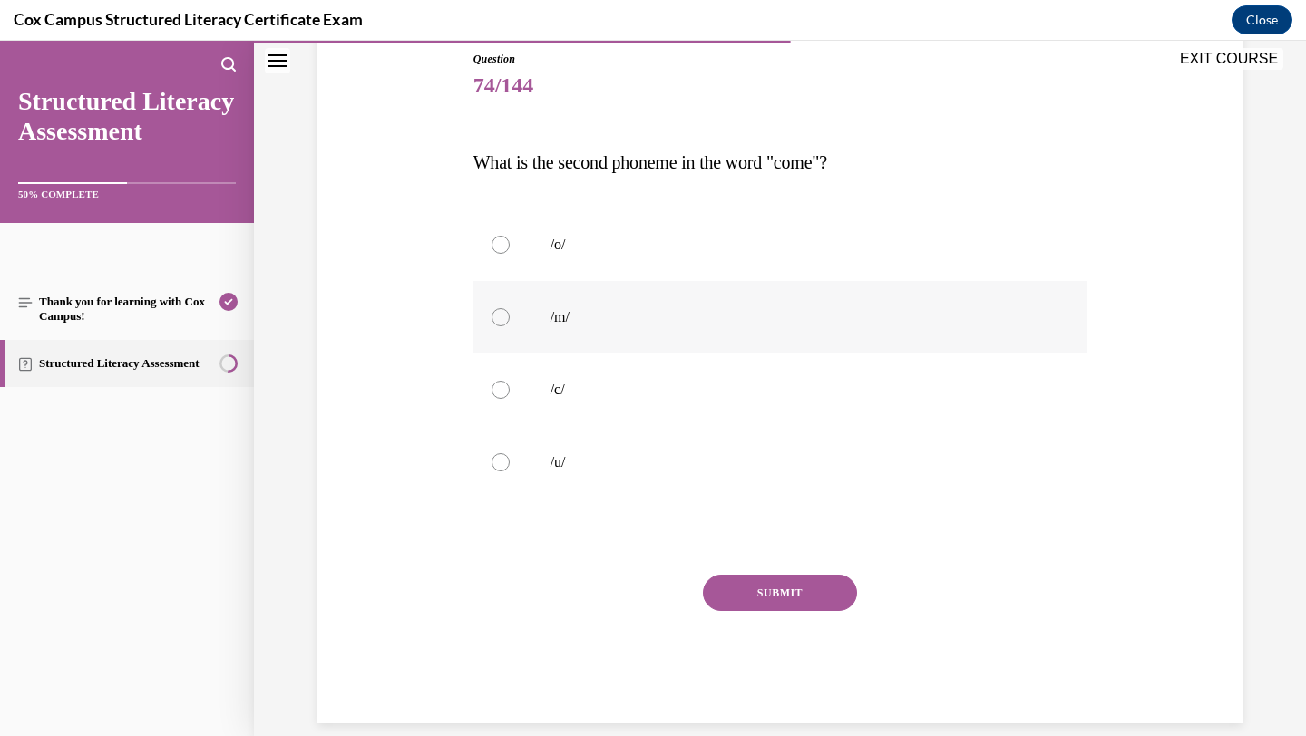
click at [795, 314] on p "/m/" at bounding box center [797, 317] width 492 height 18
click at [510, 314] on input "/m/" at bounding box center [501, 317] width 18 height 18
radio input "true"
click at [715, 586] on button "SUBMIT" at bounding box center [780, 593] width 154 height 36
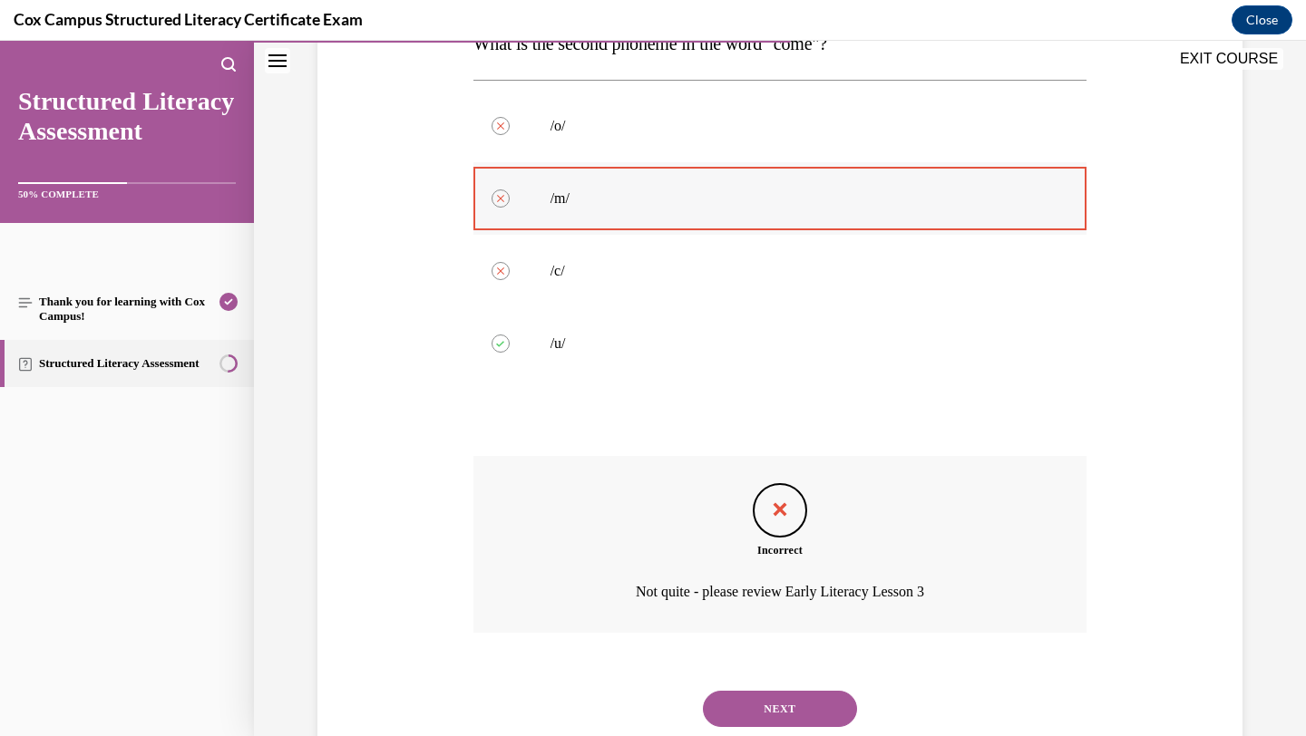
scroll to position [375, 0]
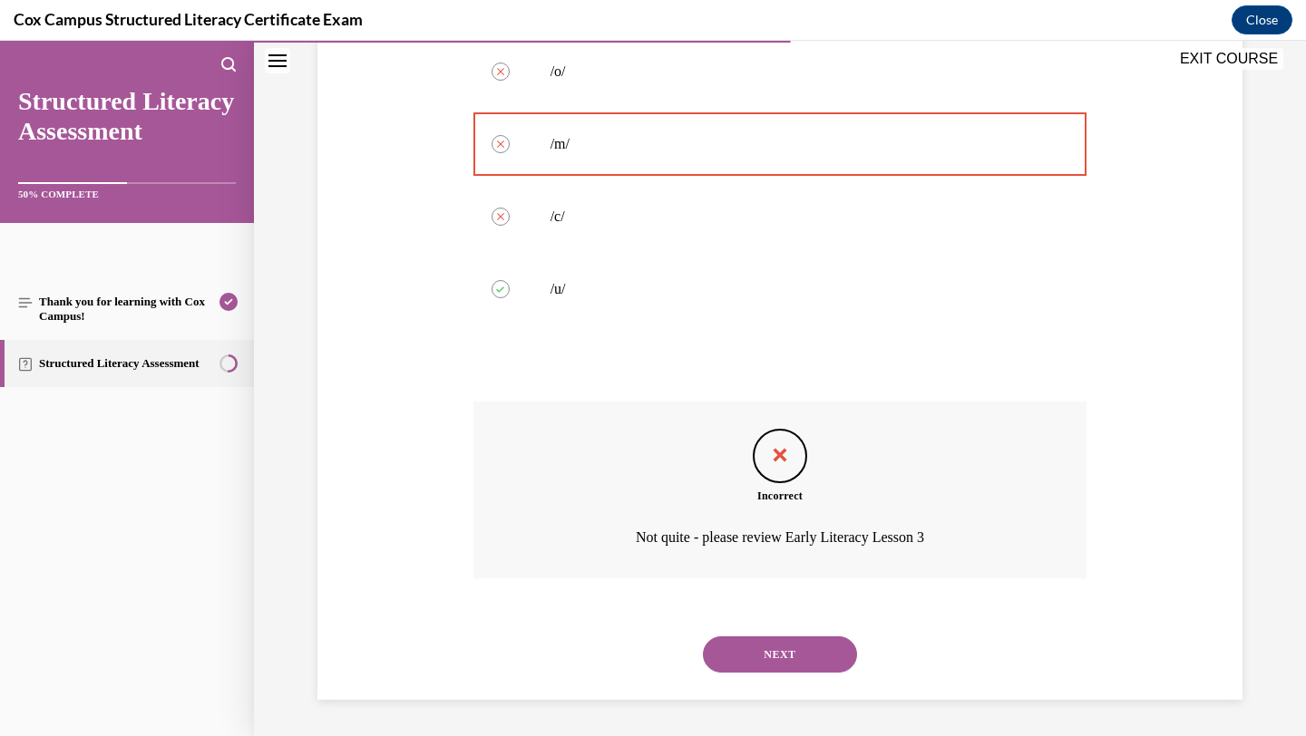
click at [723, 673] on div "NEXT" at bounding box center [780, 655] width 614 height 73
click at [739, 654] on button "NEXT" at bounding box center [780, 655] width 154 height 36
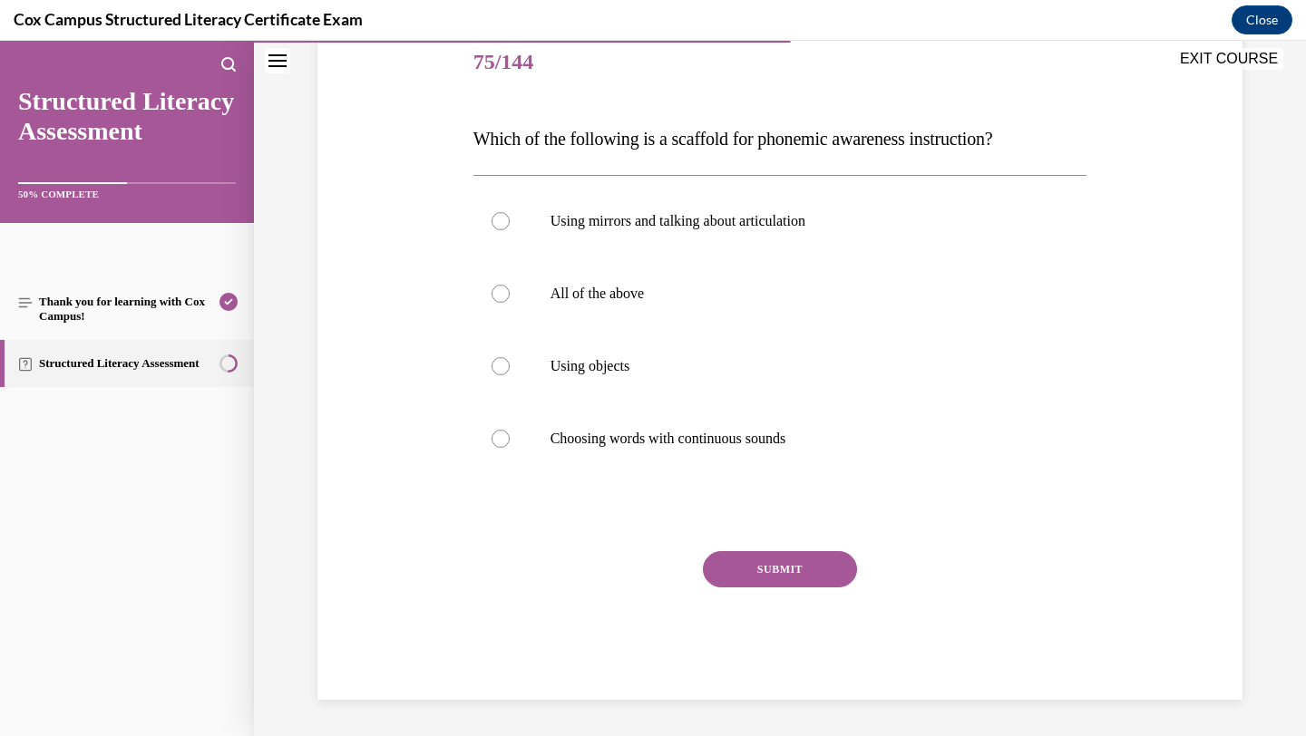
scroll to position [201, 0]
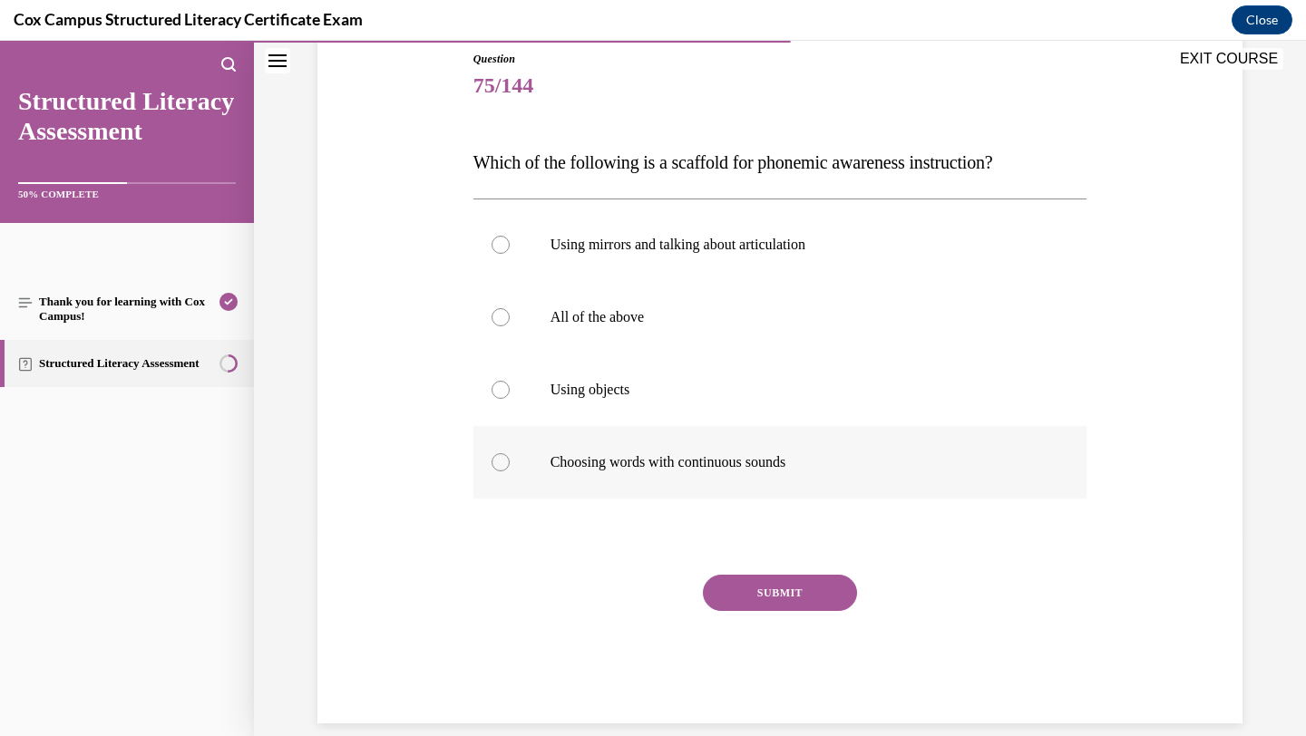
click at [701, 468] on label "Choosing words with continuous sounds" at bounding box center [780, 462] width 614 height 73
click at [510, 468] on input "Choosing words with continuous sounds" at bounding box center [501, 462] width 18 height 18
radio input "true"
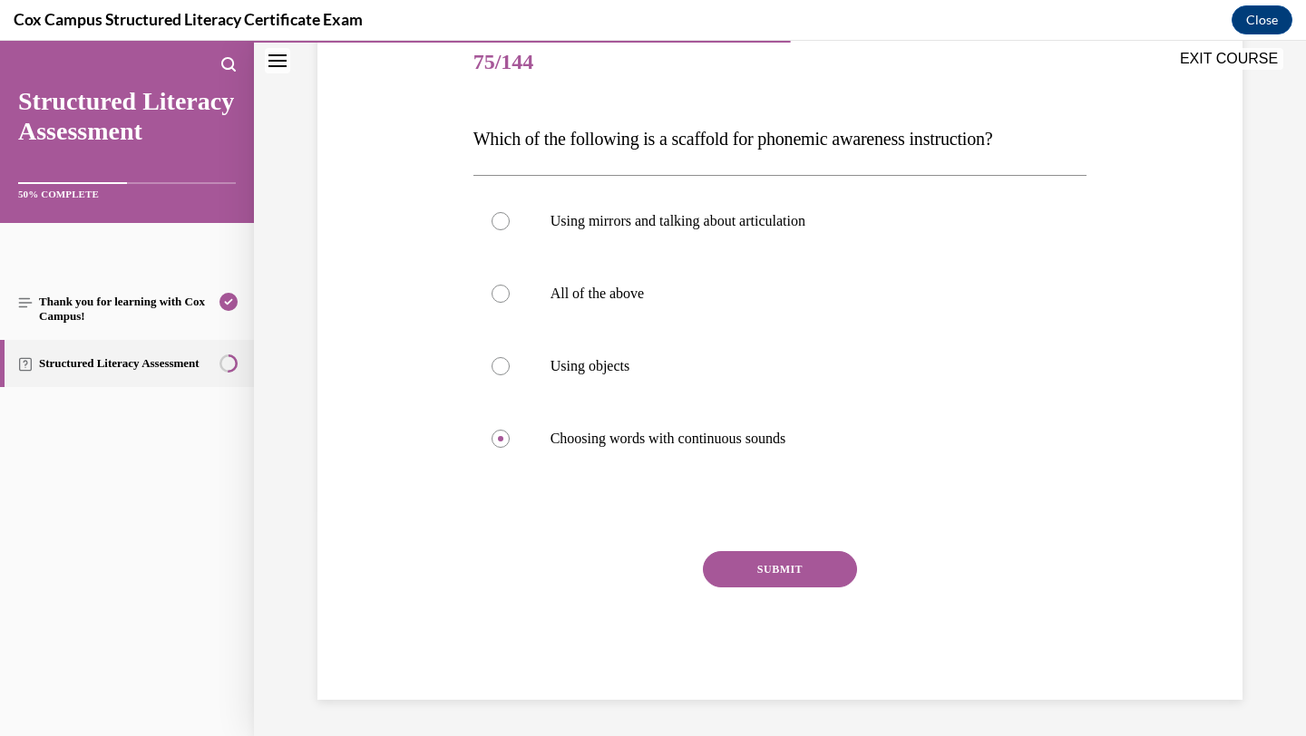
click at [729, 572] on button "SUBMIT" at bounding box center [780, 569] width 154 height 36
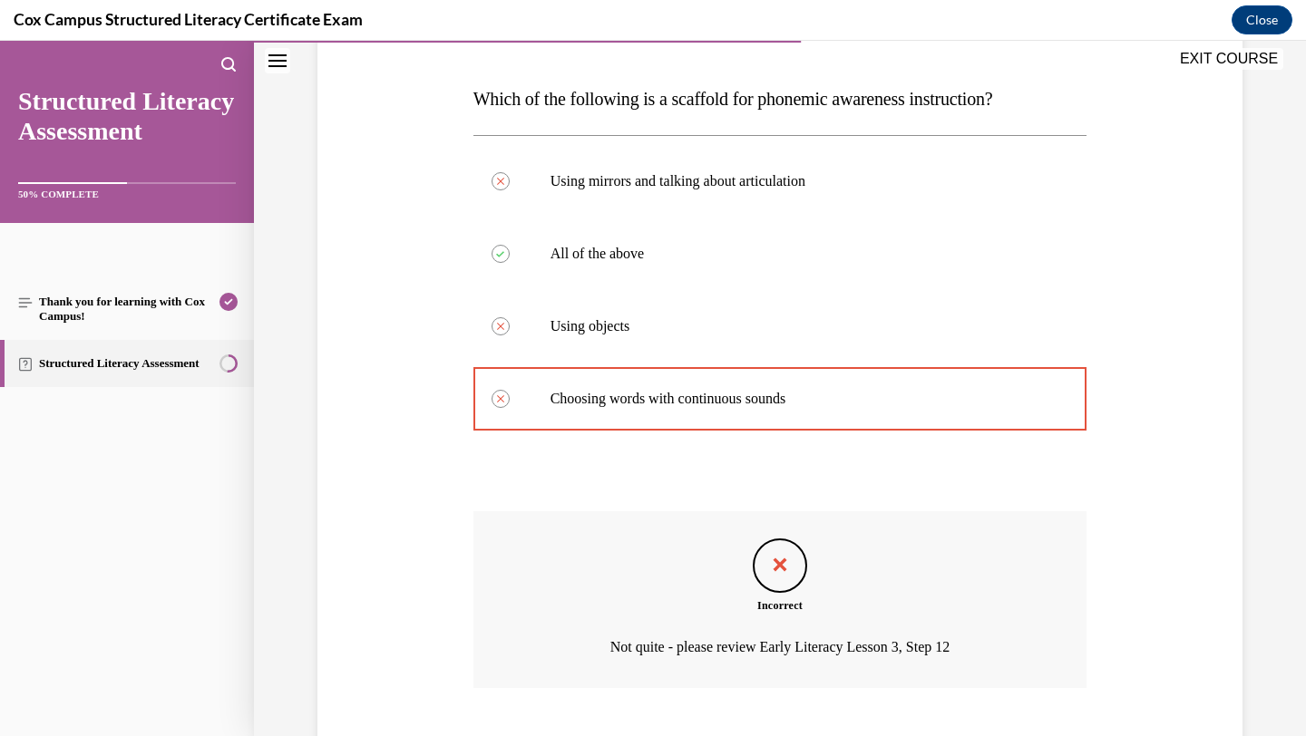
scroll to position [375, 0]
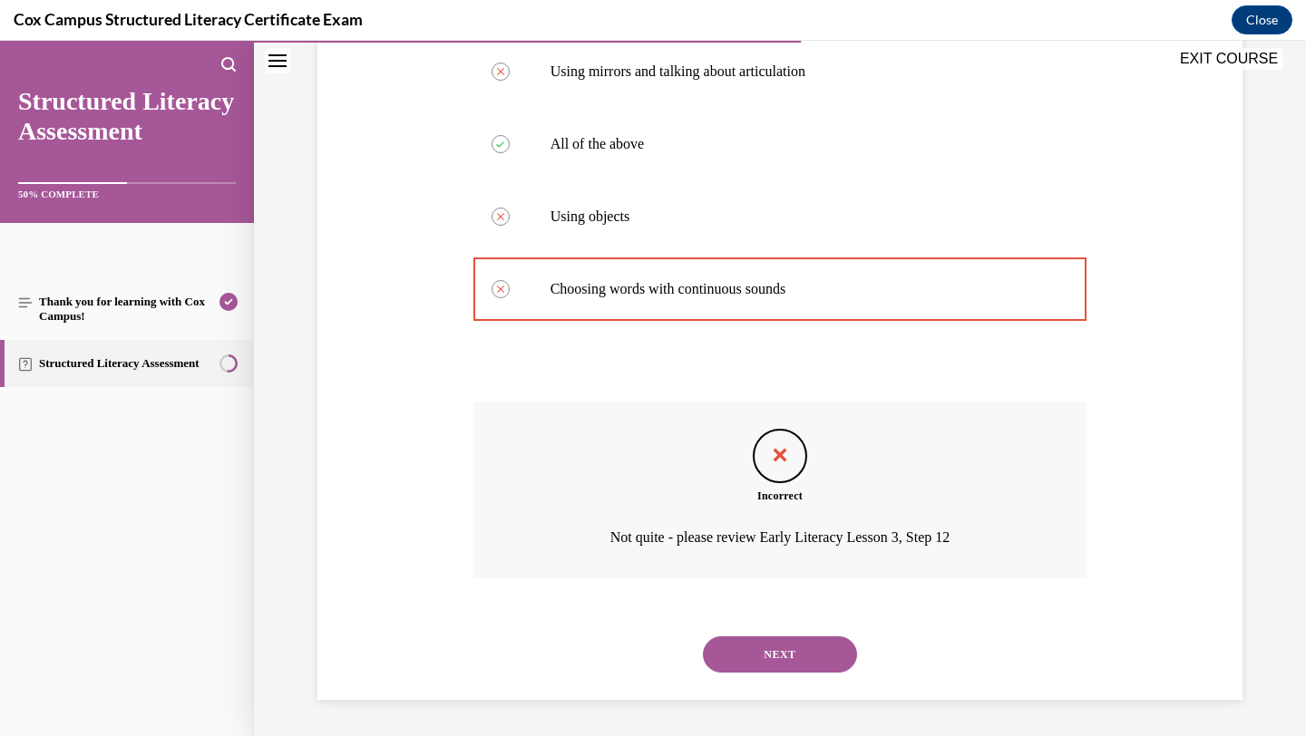
click at [732, 656] on button "NEXT" at bounding box center [780, 655] width 154 height 36
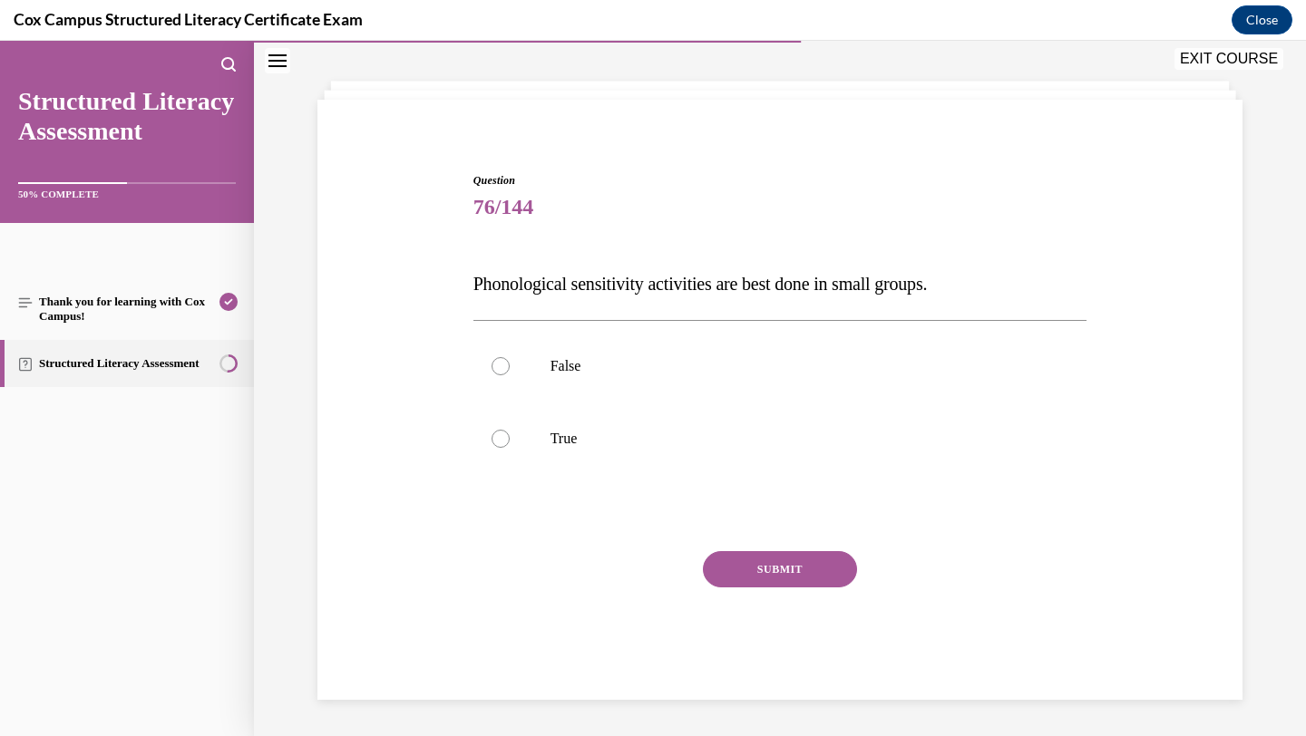
scroll to position [80, 0]
click at [698, 395] on label "False" at bounding box center [780, 366] width 614 height 73
click at [510, 375] on input "False" at bounding box center [501, 366] width 18 height 18
radio input "true"
click at [730, 563] on button "SUBMIT" at bounding box center [780, 569] width 154 height 36
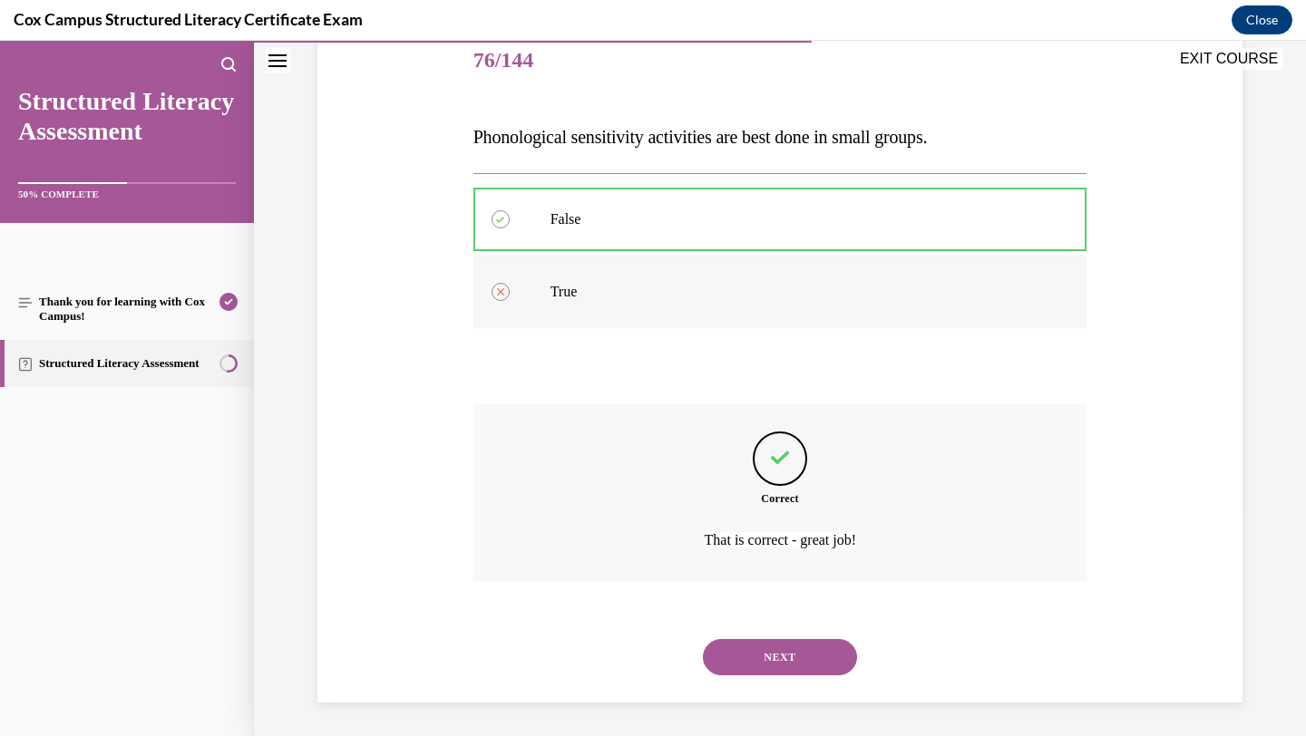
scroll to position [229, 0]
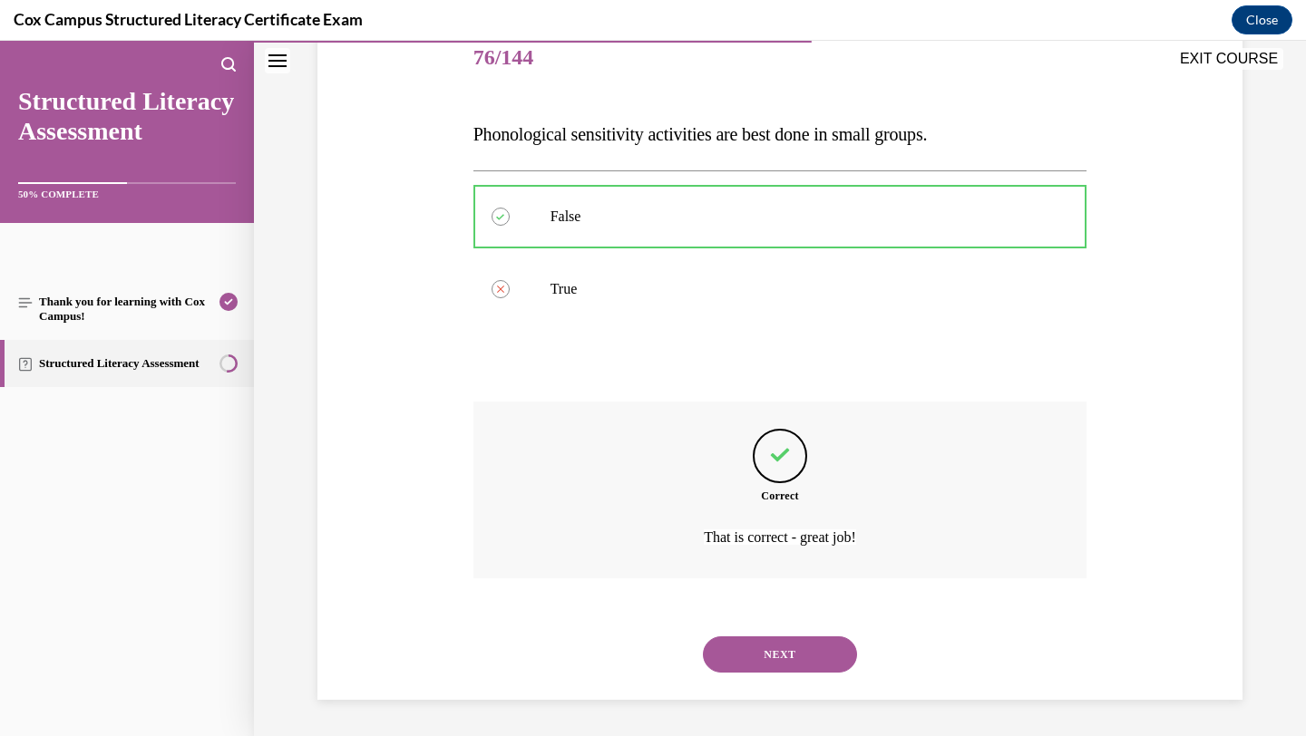
click at [728, 658] on button "NEXT" at bounding box center [780, 655] width 154 height 36
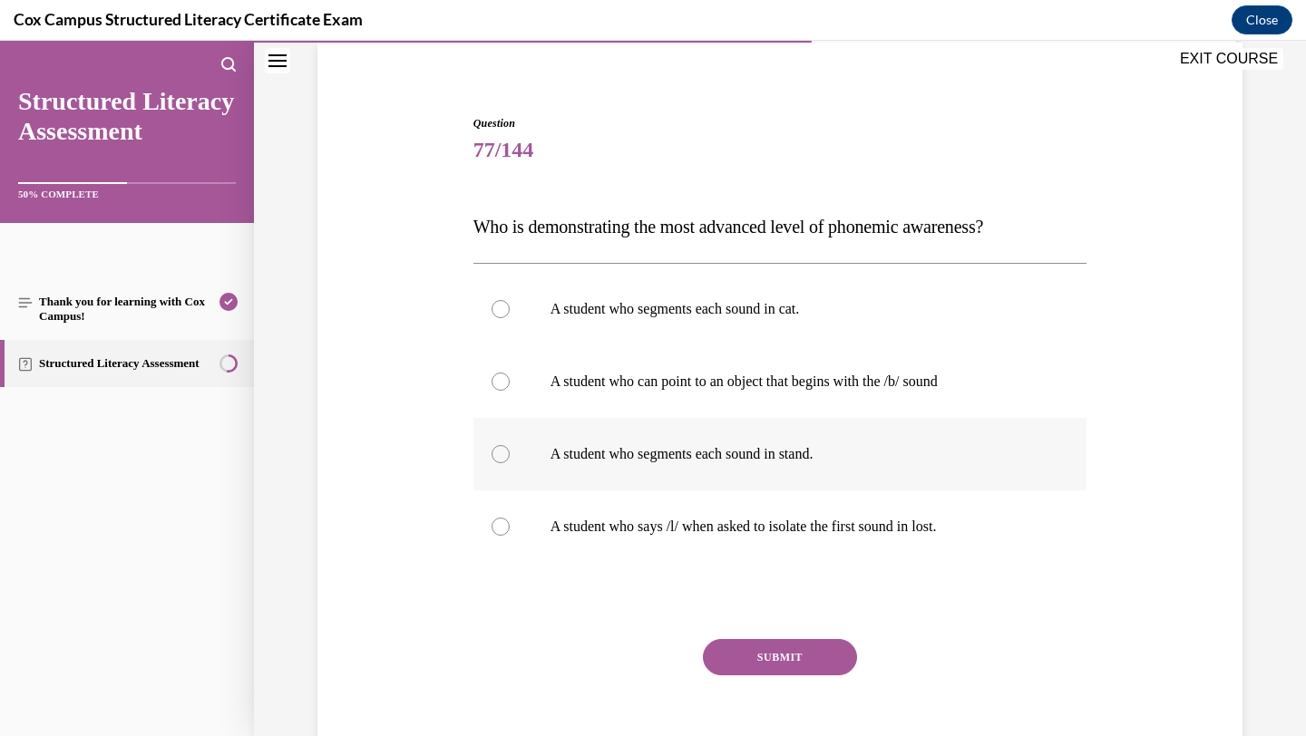
scroll to position [138, 0]
click at [679, 524] on p "A student who says /l/ when asked to isolate the first sound in lost." at bounding box center [797, 526] width 492 height 18
click at [510, 524] on input "A student who says /l/ when asked to isolate the first sound in lost." at bounding box center [501, 526] width 18 height 18
radio input "true"
click at [749, 678] on div "SUBMIT" at bounding box center [780, 683] width 614 height 91
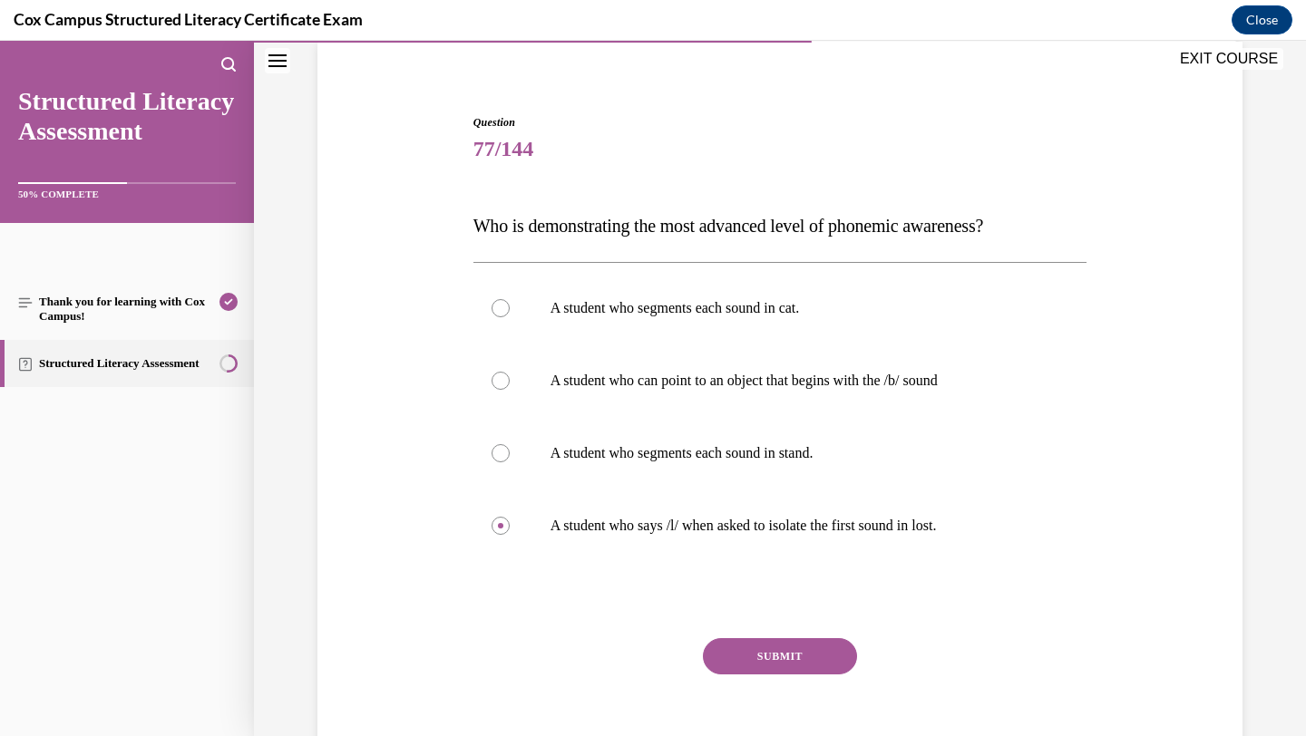
click at [749, 661] on button "SUBMIT" at bounding box center [780, 656] width 154 height 36
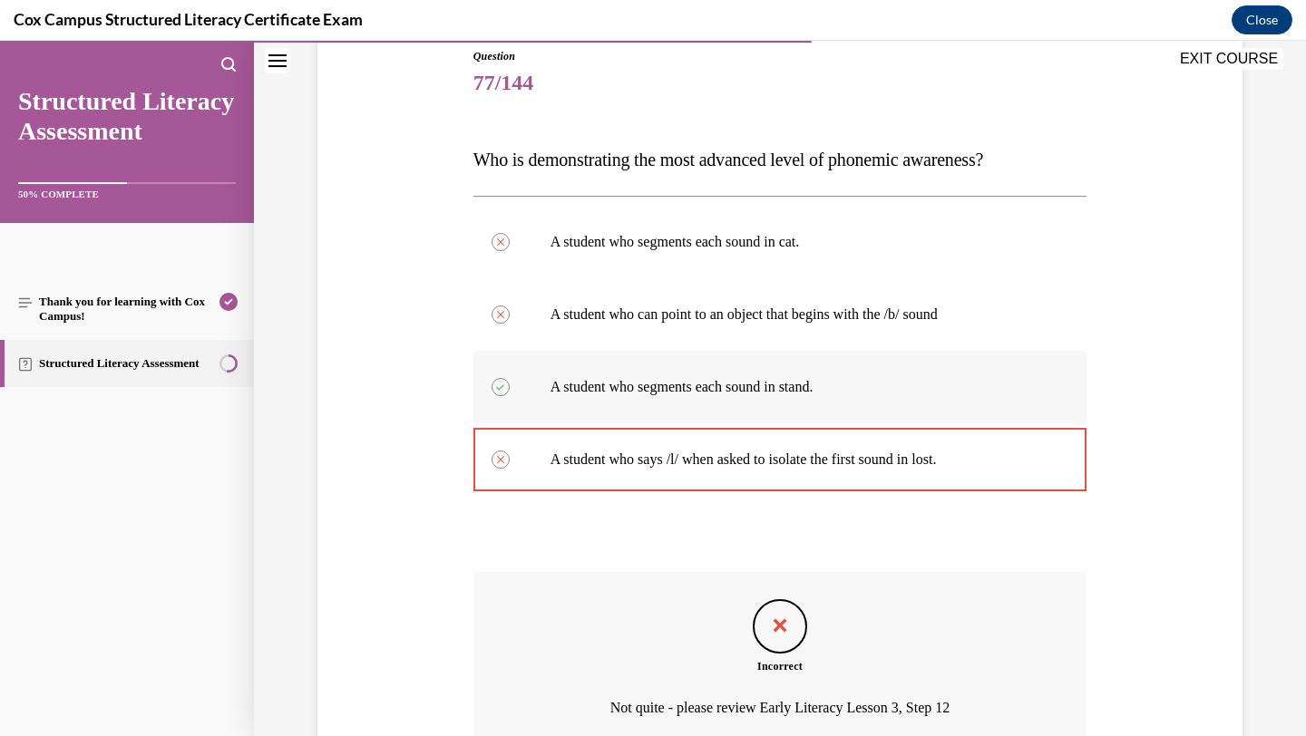
scroll to position [375, 0]
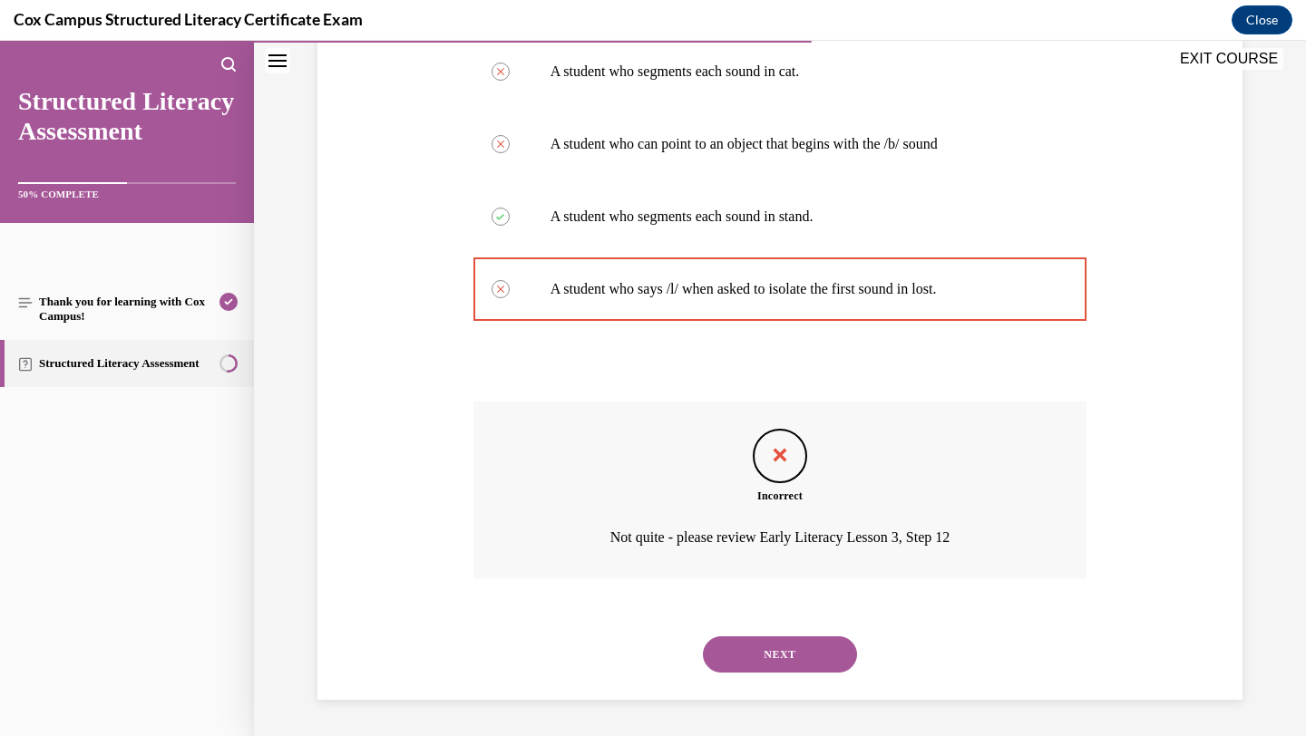
click at [749, 648] on button "NEXT" at bounding box center [780, 655] width 154 height 36
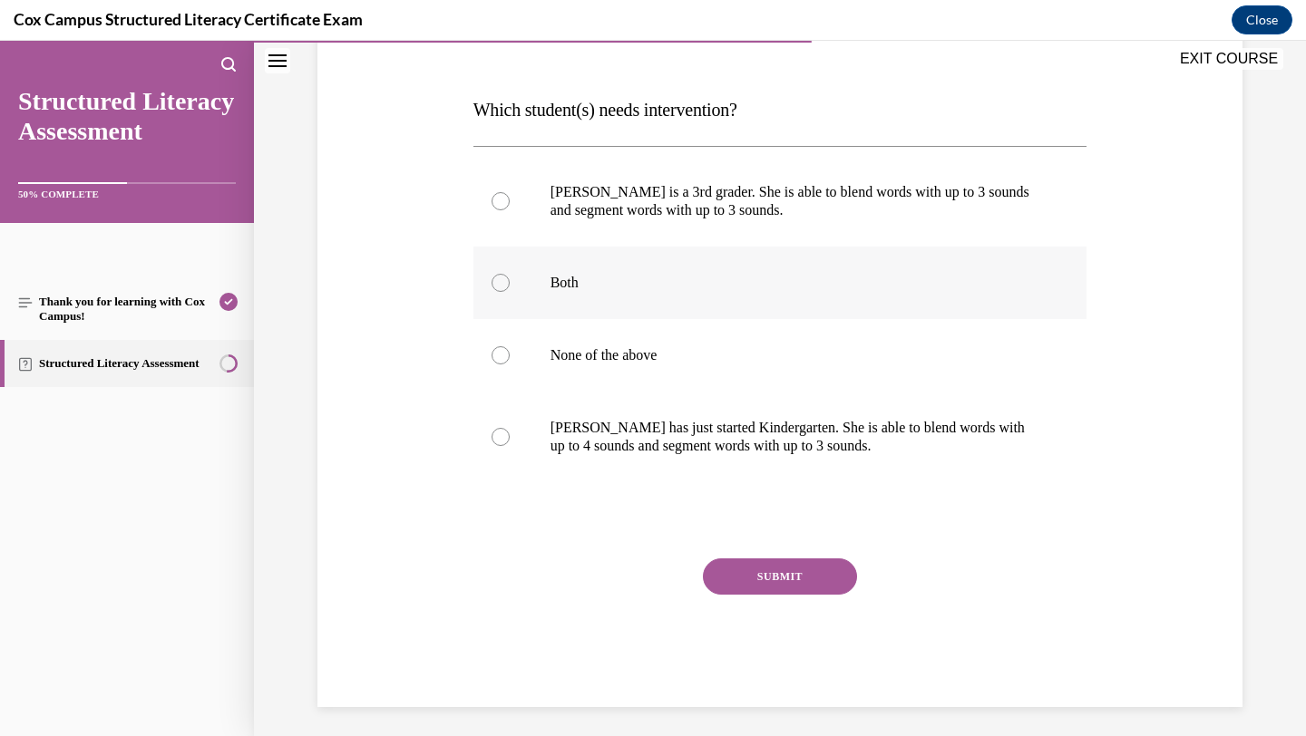
scroll to position [257, 0]
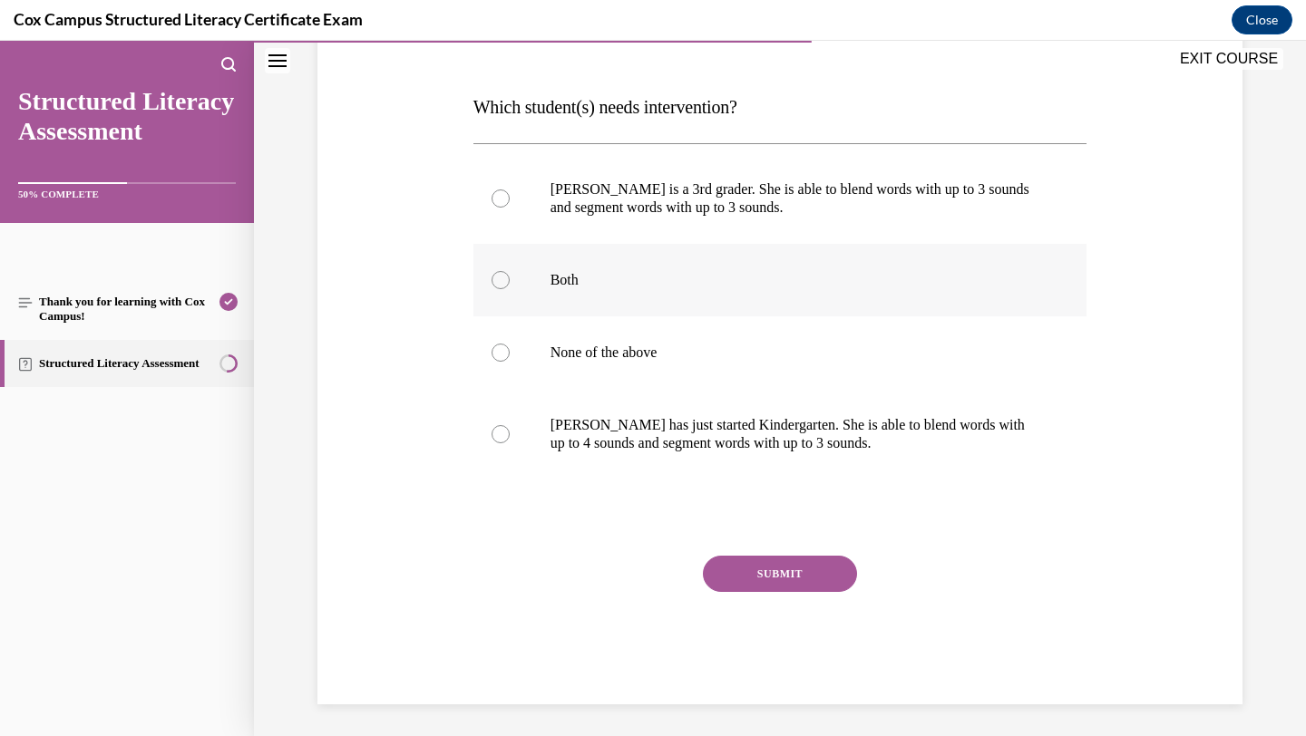
click at [874, 304] on label "Both" at bounding box center [780, 280] width 614 height 73
click at [510, 289] on input "Both" at bounding box center [501, 280] width 18 height 18
radio input "true"
click at [744, 573] on button "SUBMIT" at bounding box center [780, 574] width 154 height 36
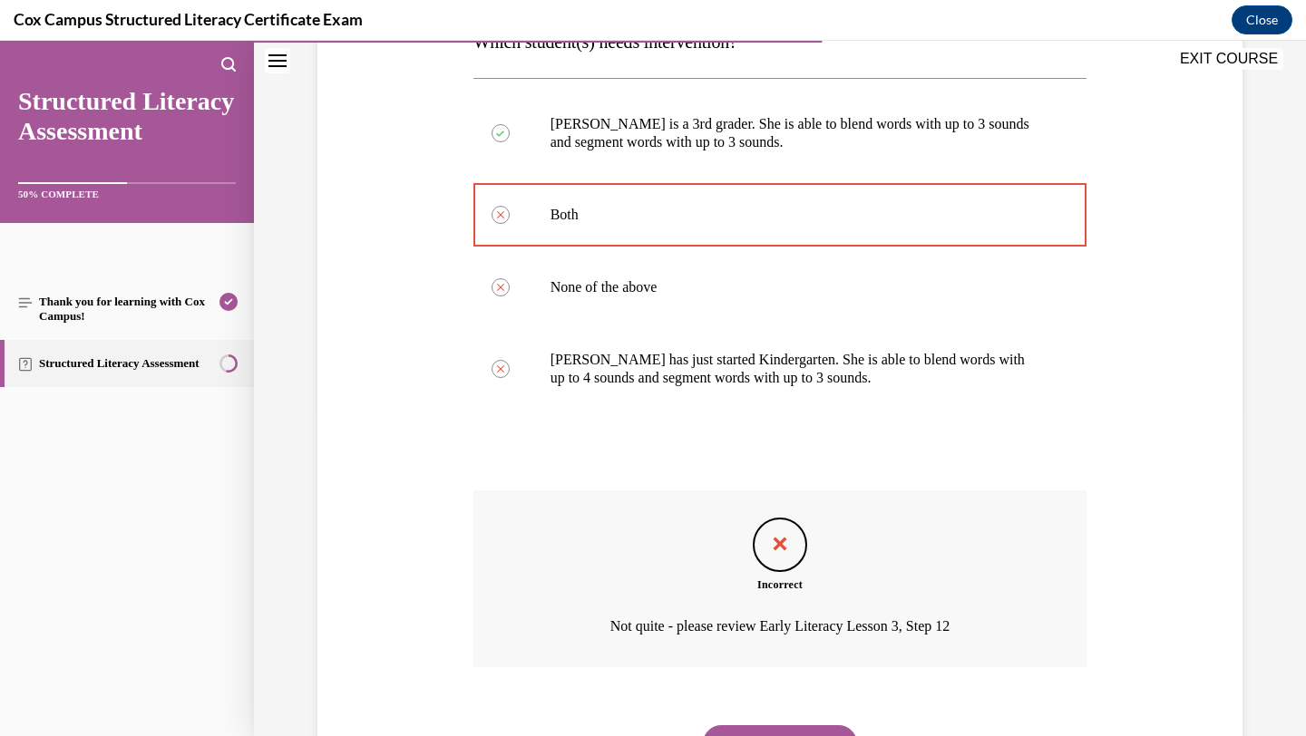
scroll to position [411, 0]
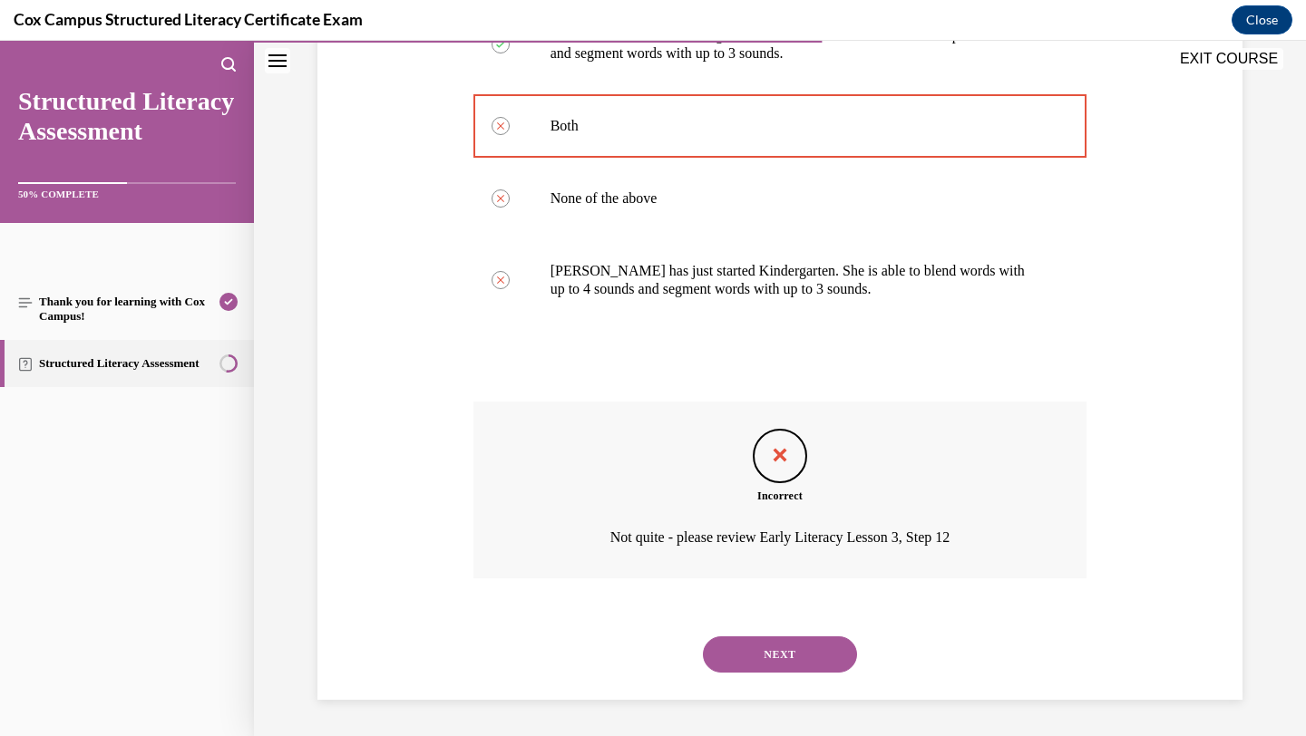
click at [738, 652] on button "NEXT" at bounding box center [780, 655] width 154 height 36
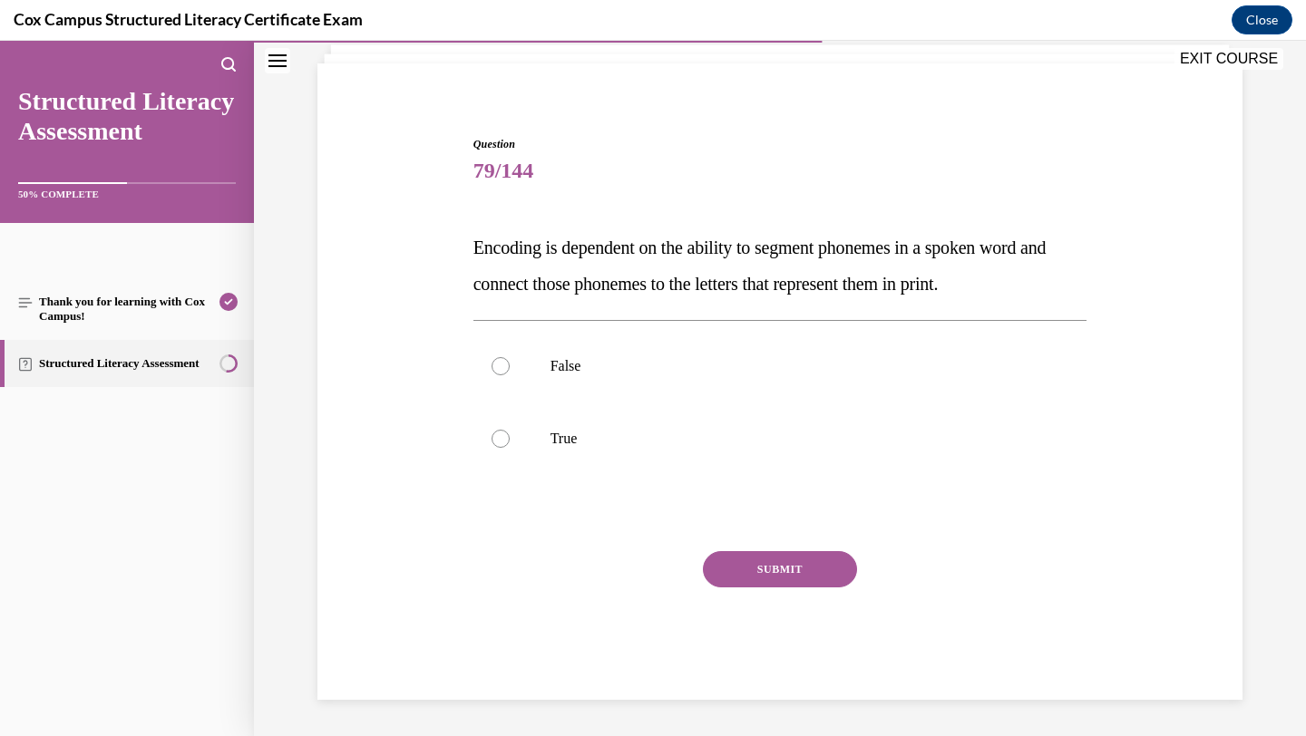
scroll to position [116, 0]
click at [725, 351] on label "False" at bounding box center [780, 366] width 614 height 73
click at [510, 357] on input "False" at bounding box center [501, 366] width 18 height 18
radio input "true"
click at [728, 560] on button "SUBMIT" at bounding box center [780, 569] width 154 height 36
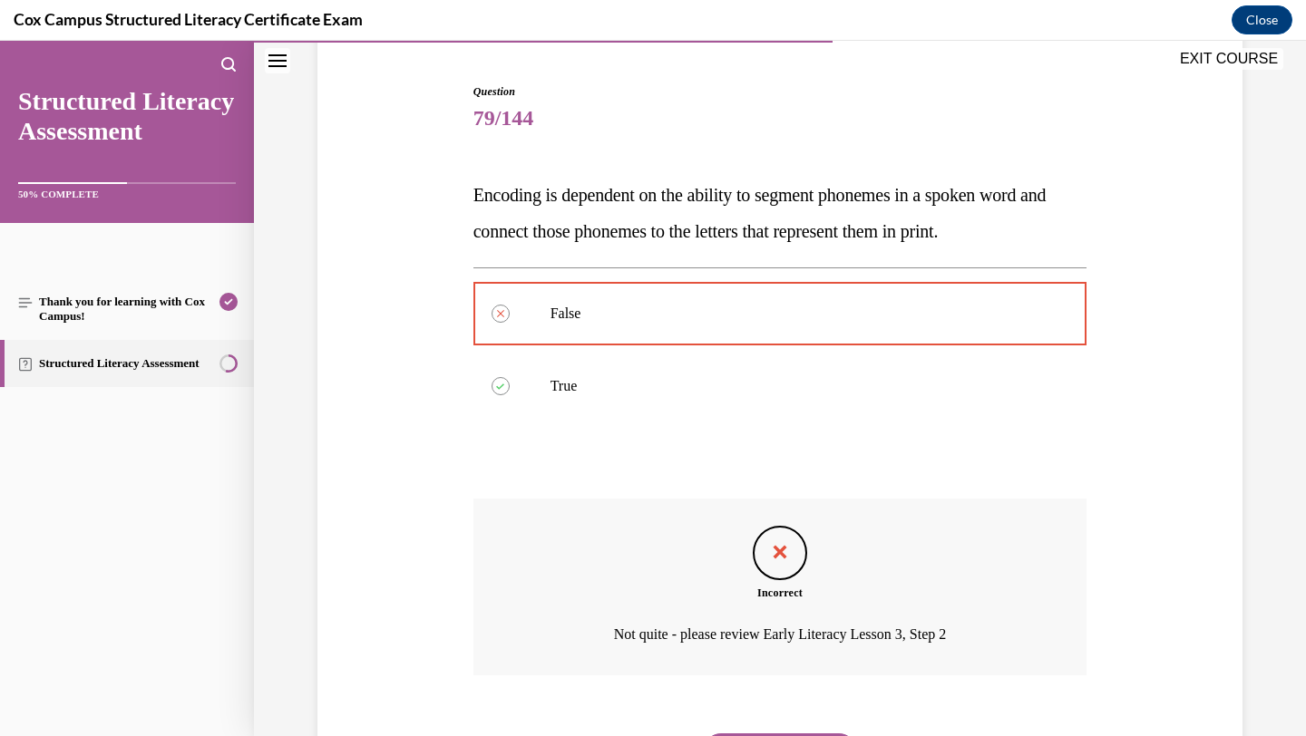
scroll to position [266, 0]
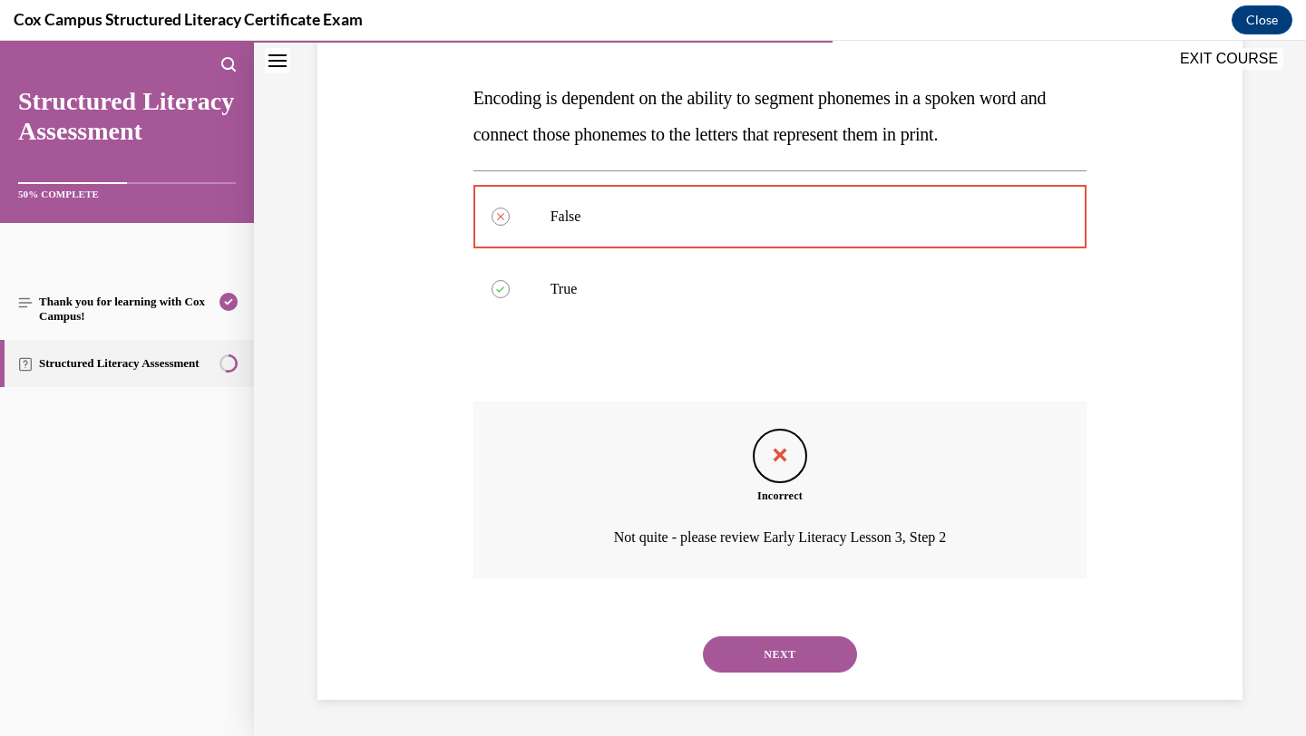
click at [721, 657] on button "NEXT" at bounding box center [780, 655] width 154 height 36
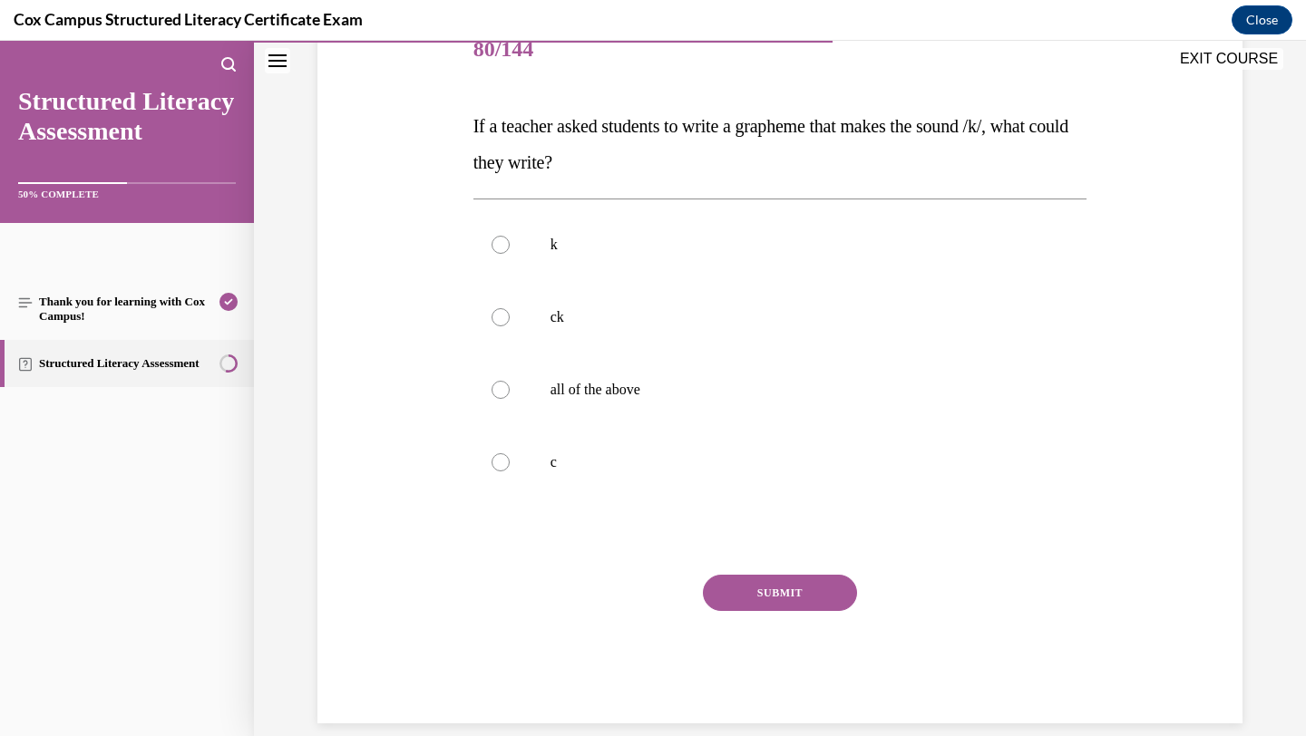
scroll to position [260, 0]
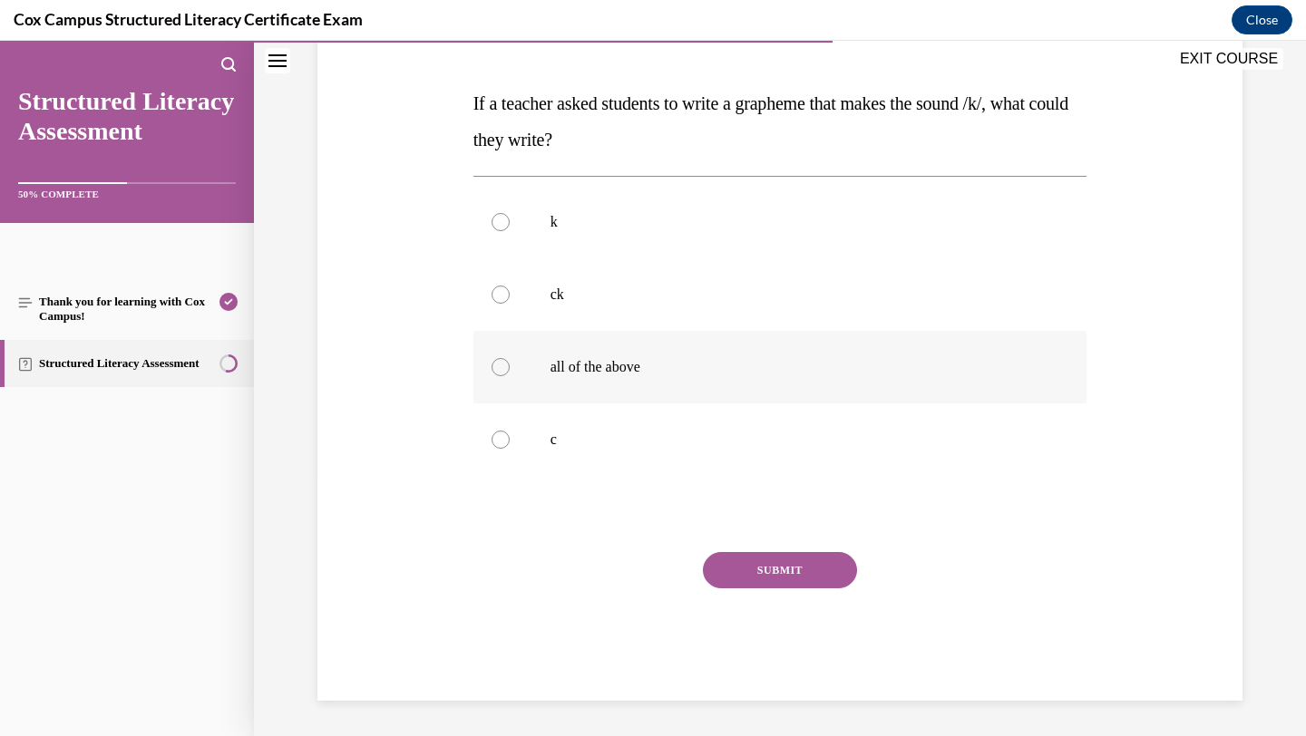
click at [775, 356] on label "all of the above" at bounding box center [780, 367] width 614 height 73
click at [510, 358] on input "all of the above" at bounding box center [501, 367] width 18 height 18
radio input "true"
click at [759, 572] on button "SUBMIT" at bounding box center [780, 570] width 154 height 36
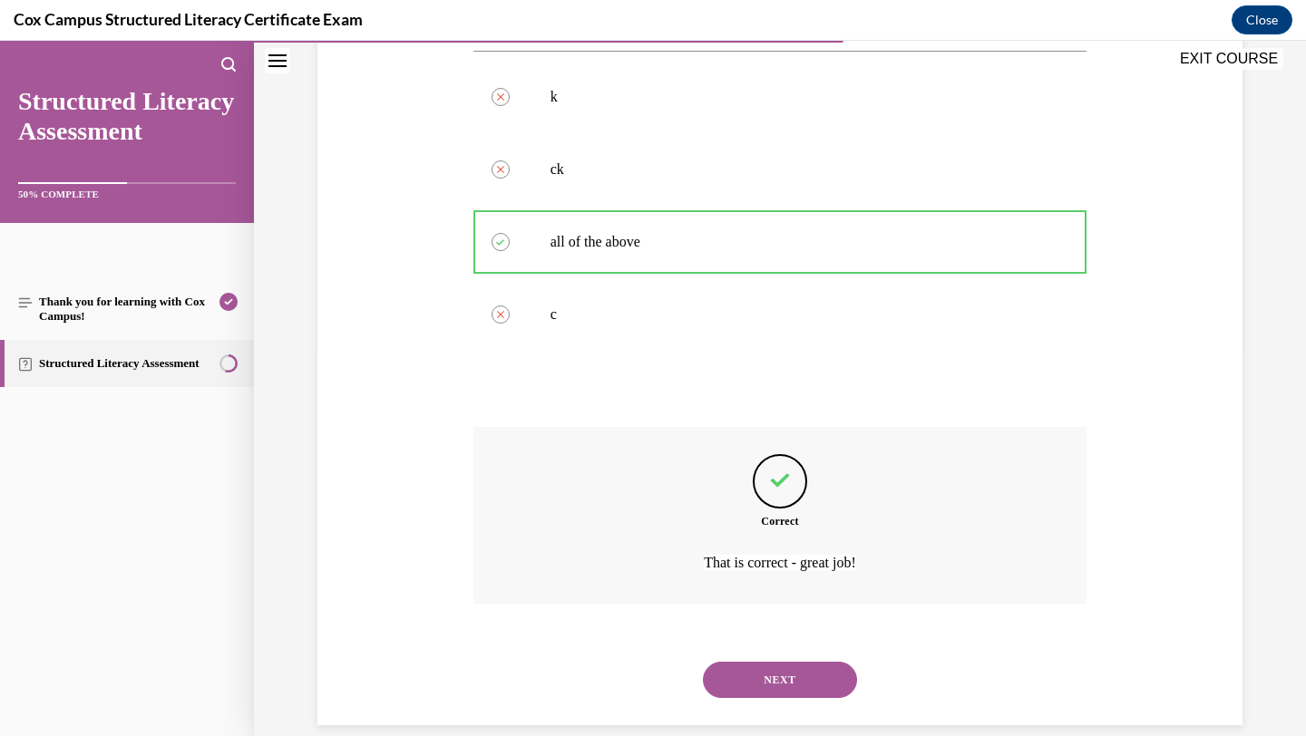
scroll to position [411, 0]
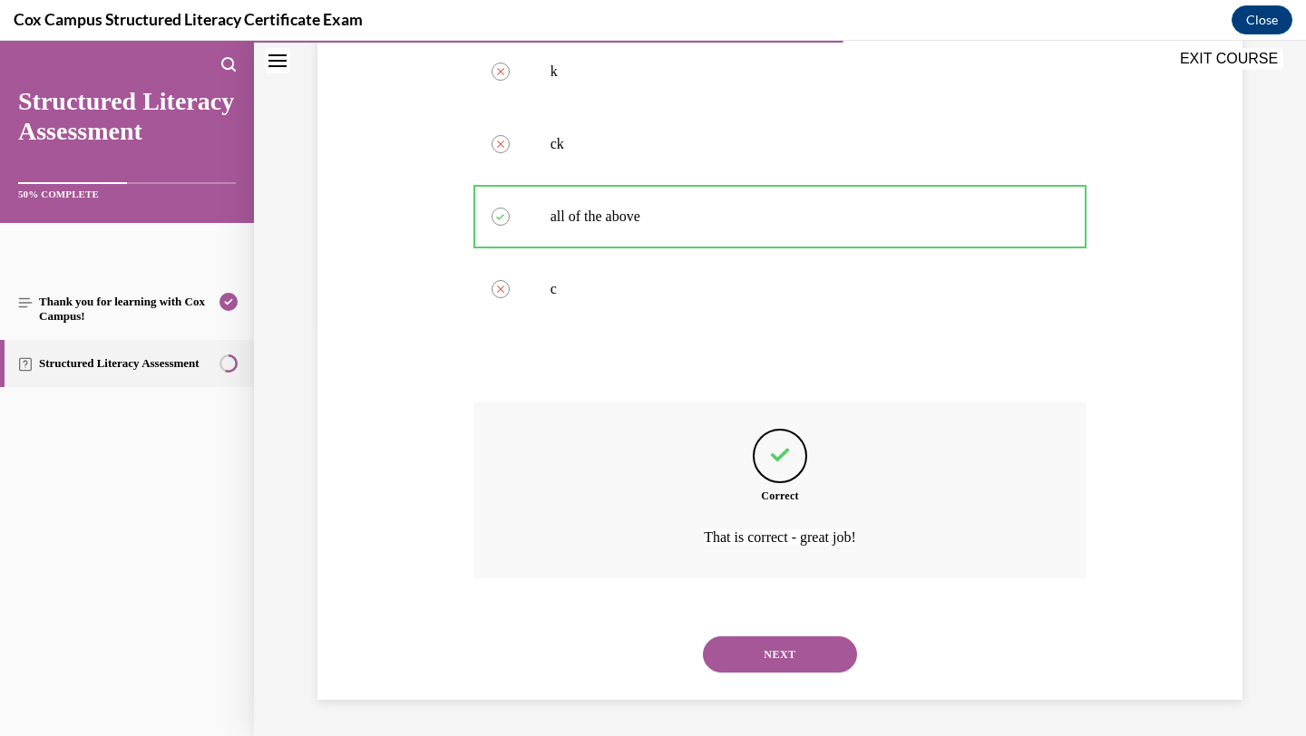
click at [747, 665] on button "NEXT" at bounding box center [780, 655] width 154 height 36
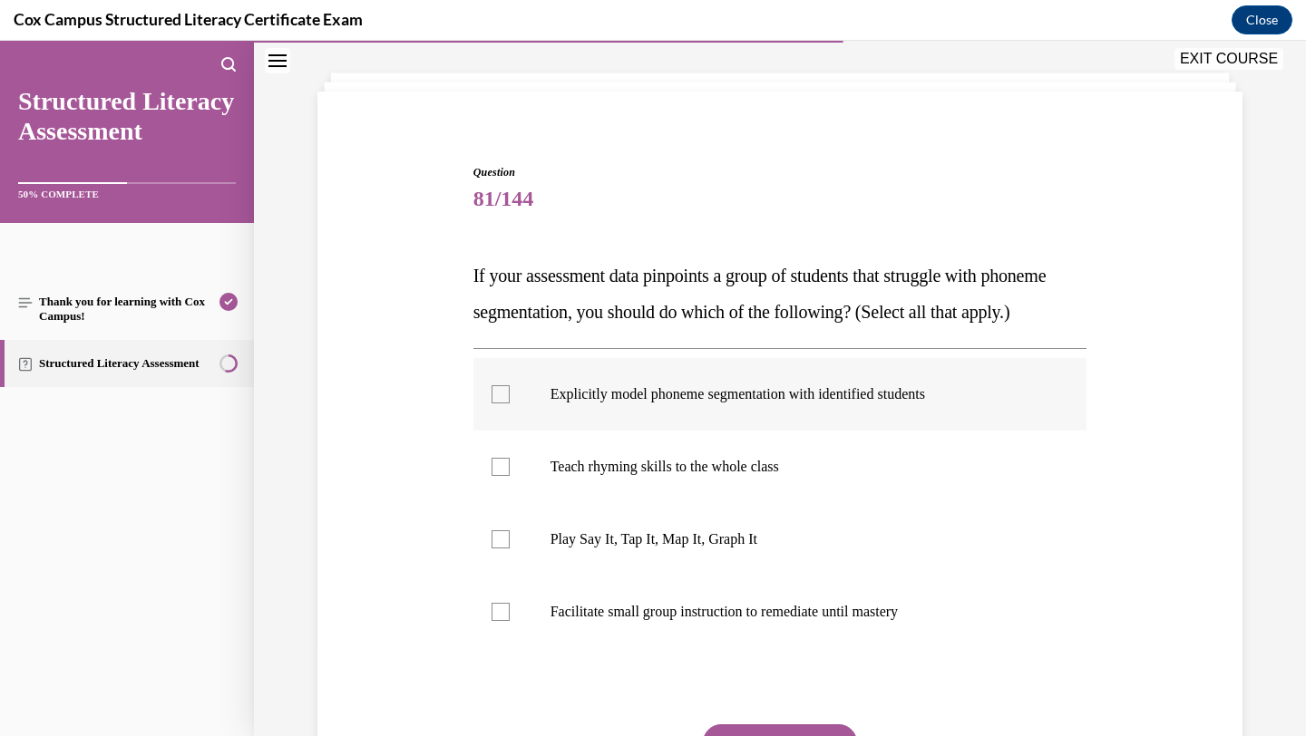
scroll to position [171, 0]
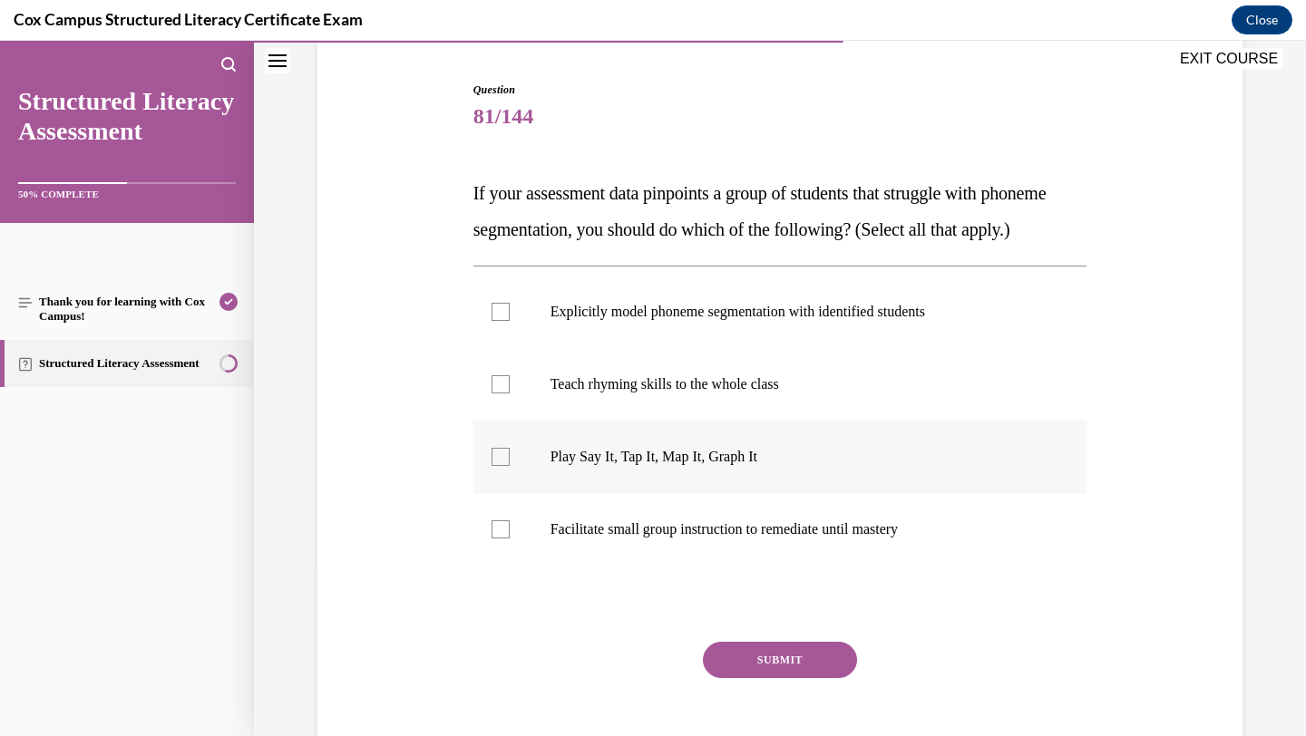
click at [761, 463] on label "Play Say It, Tap It, Map It, Graph It" at bounding box center [780, 457] width 614 height 73
click at [510, 463] on input "Play Say It, Tap It, Map It, Graph It" at bounding box center [501, 457] width 18 height 18
checkbox input "true"
click at [740, 678] on button "SUBMIT" at bounding box center [780, 660] width 154 height 36
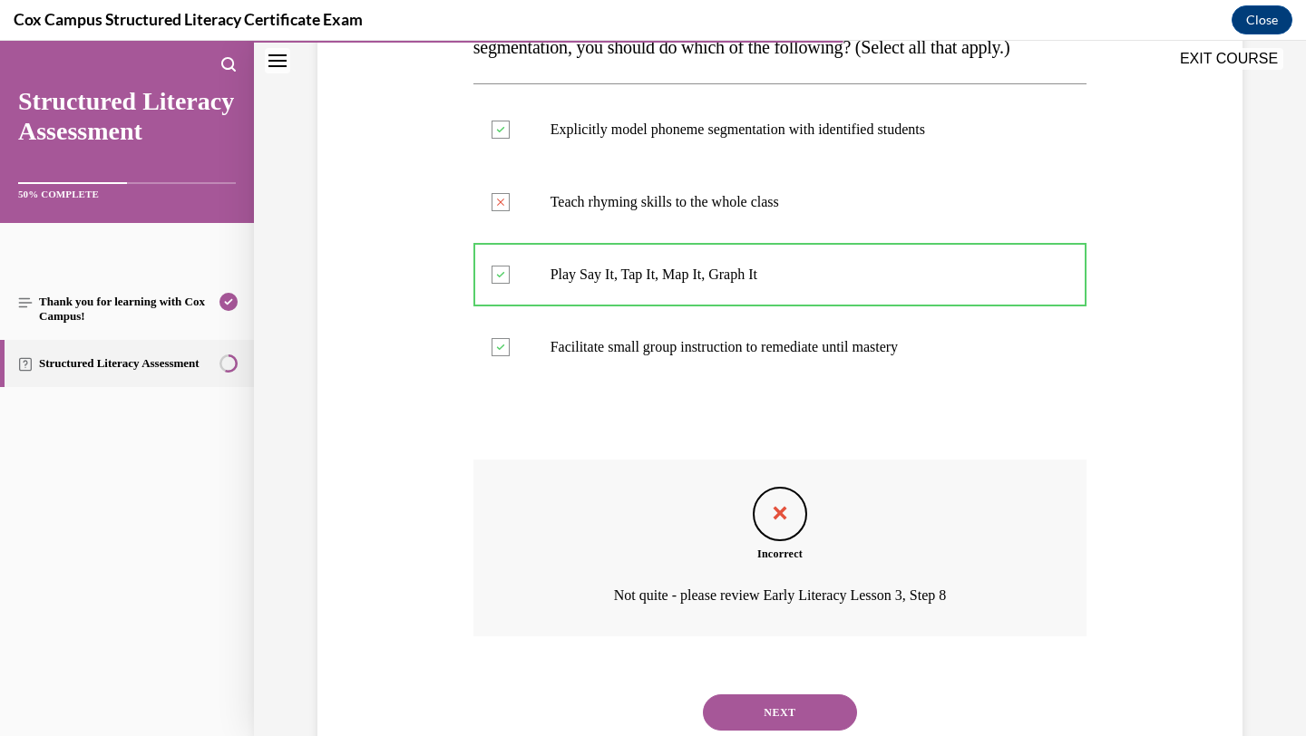
scroll to position [447, 0]
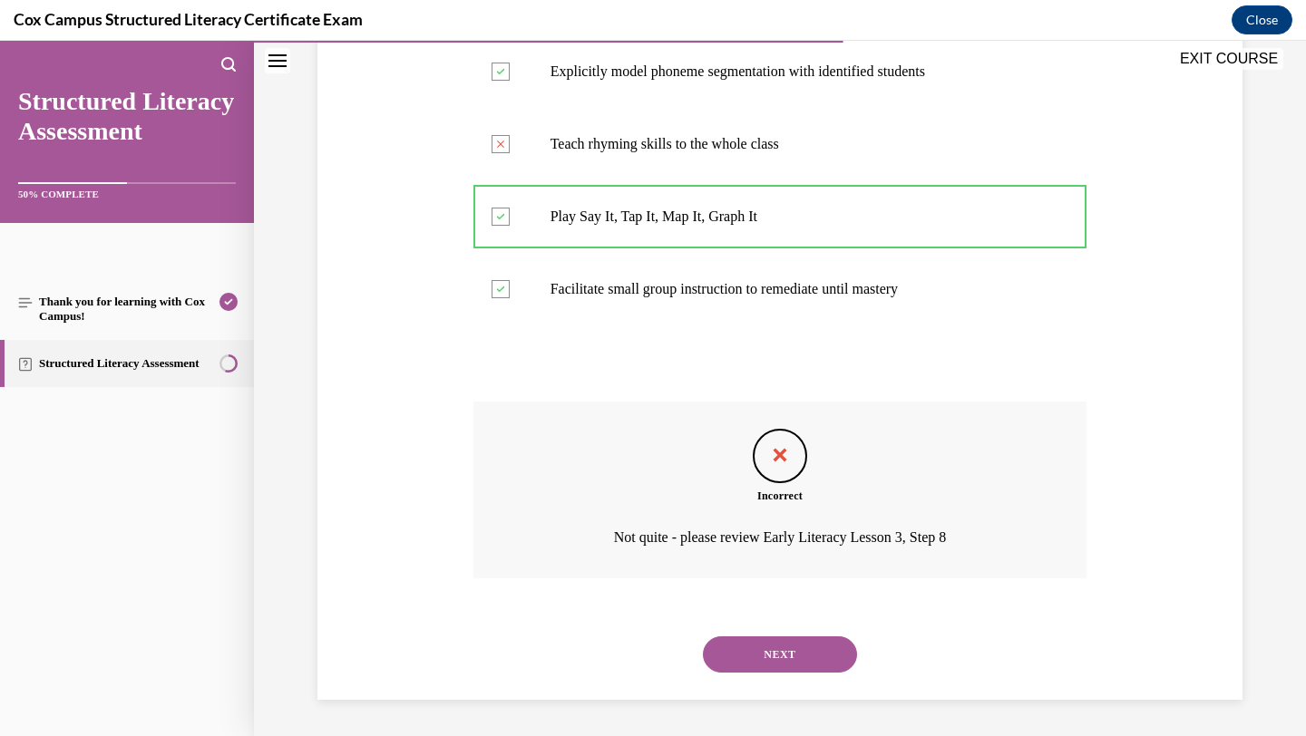
click at [729, 648] on button "NEXT" at bounding box center [780, 655] width 154 height 36
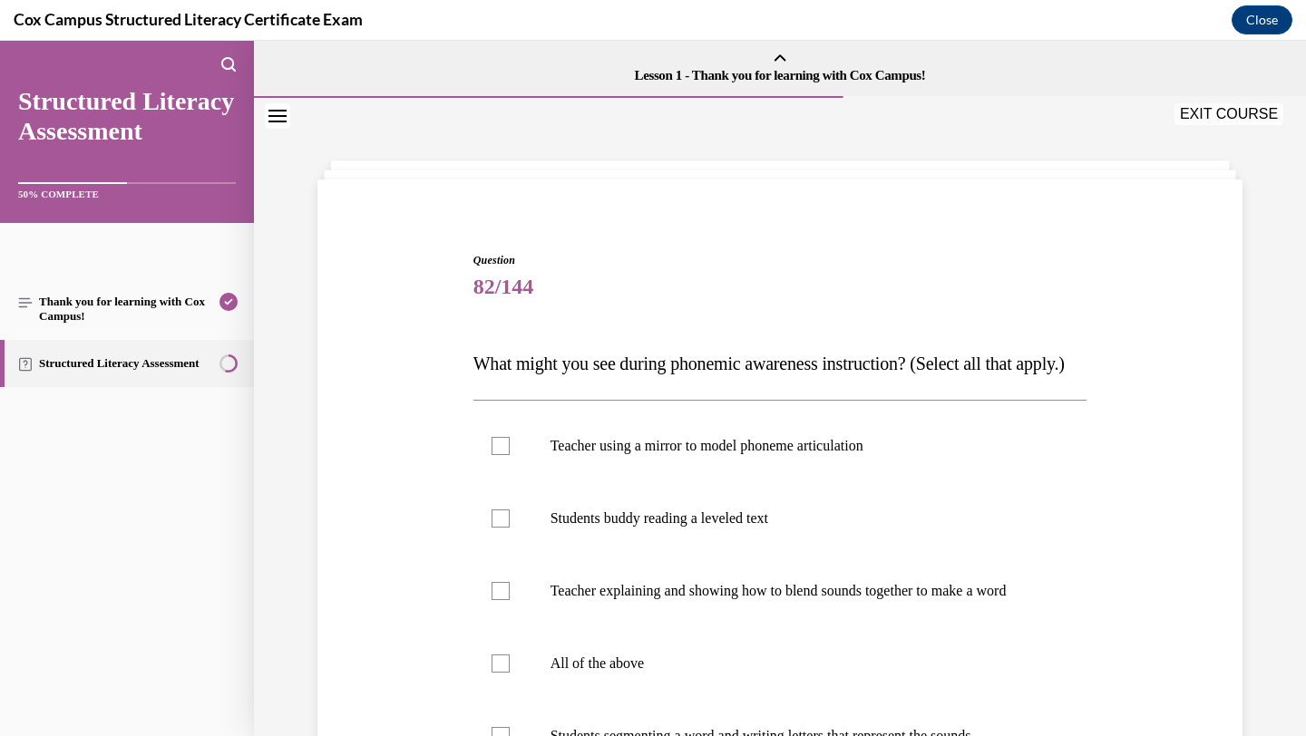
scroll to position [241, 0]
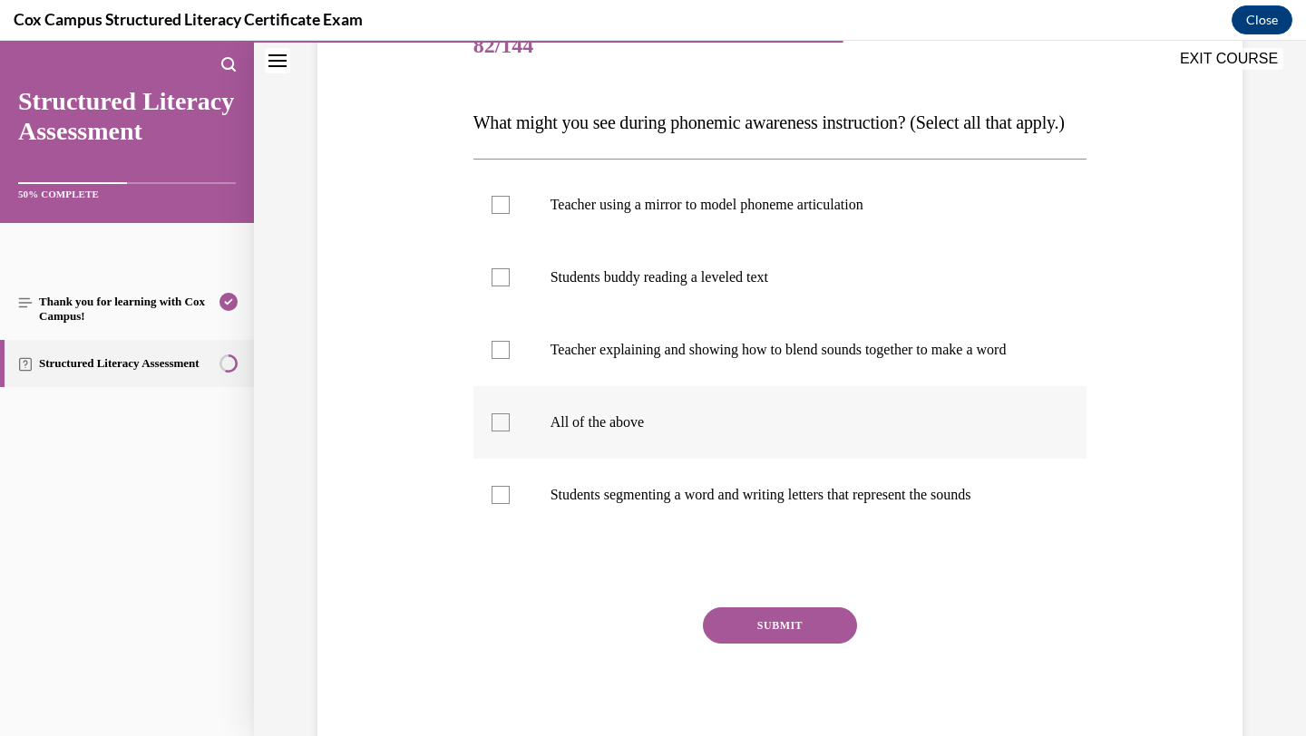
click at [735, 448] on label "All of the above" at bounding box center [780, 422] width 614 height 73
click at [510, 432] on input "All of the above" at bounding box center [501, 423] width 18 height 18
checkbox input "true"
click at [722, 644] on button "SUBMIT" at bounding box center [780, 626] width 154 height 36
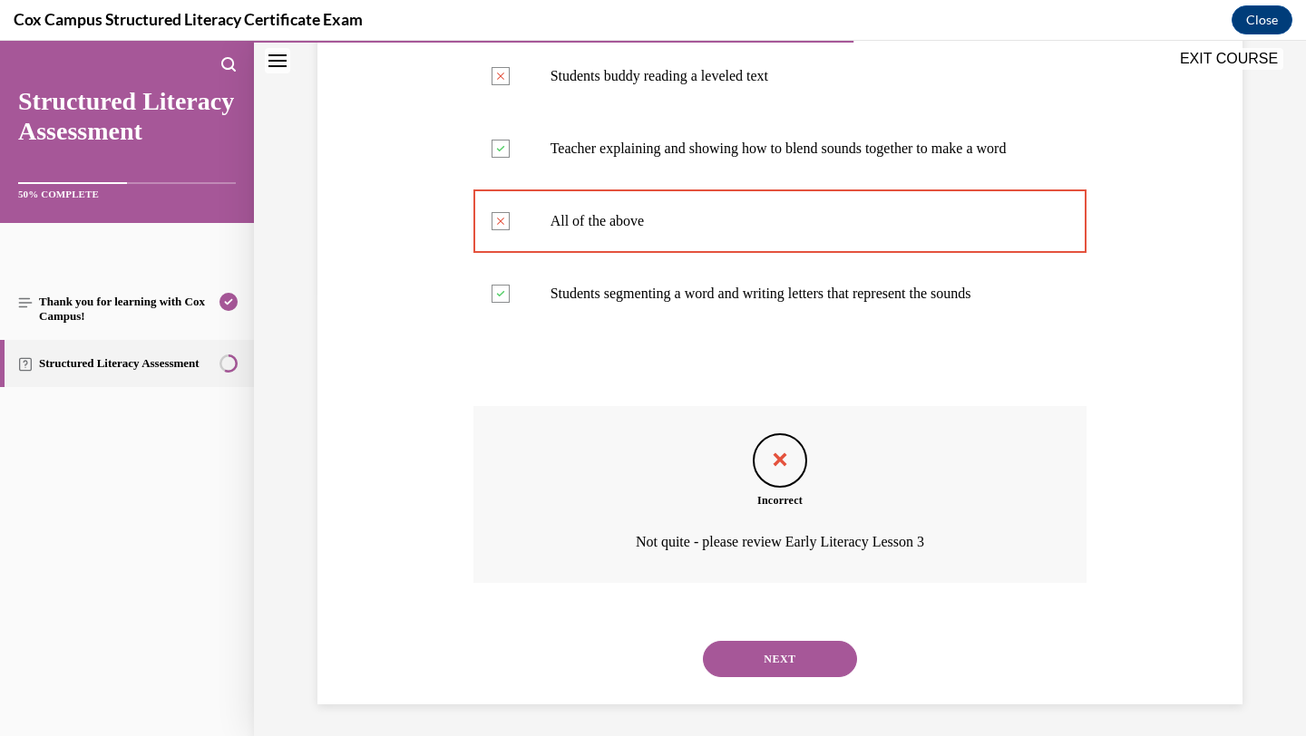
scroll to position [502, 0]
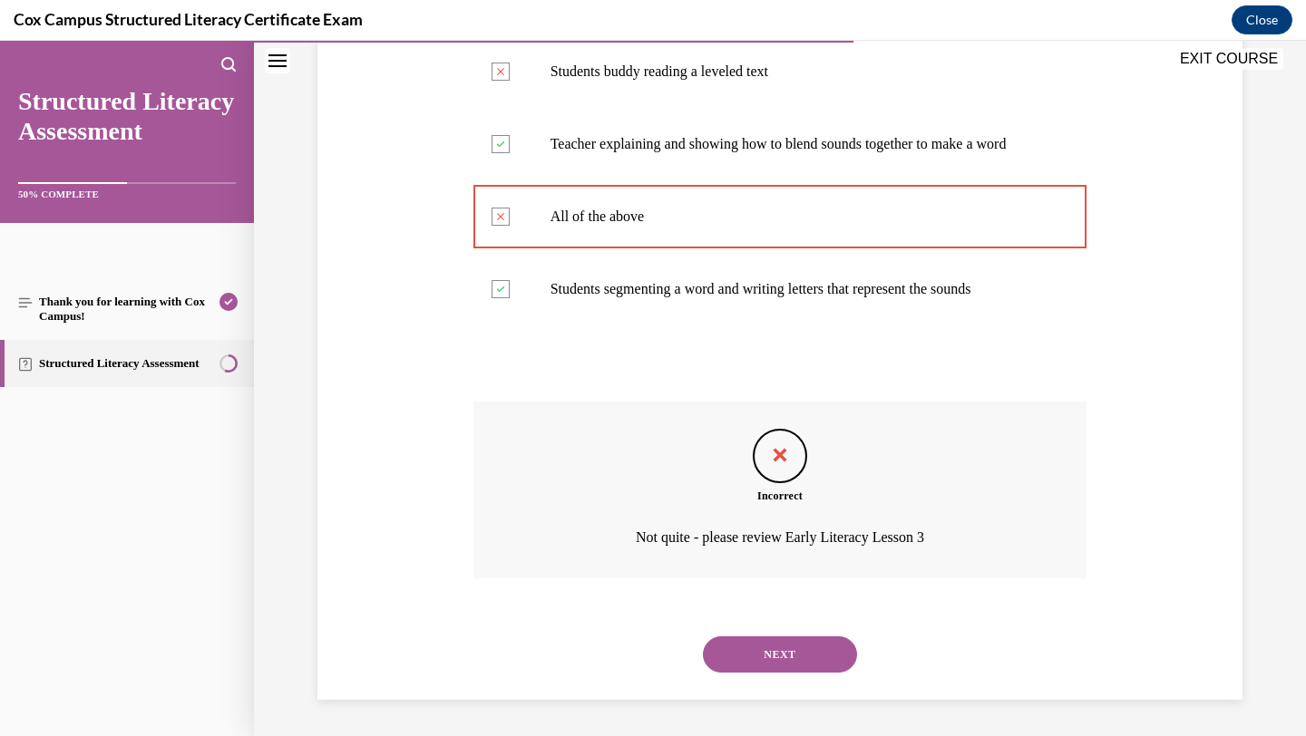
click at [762, 661] on button "NEXT" at bounding box center [780, 655] width 154 height 36
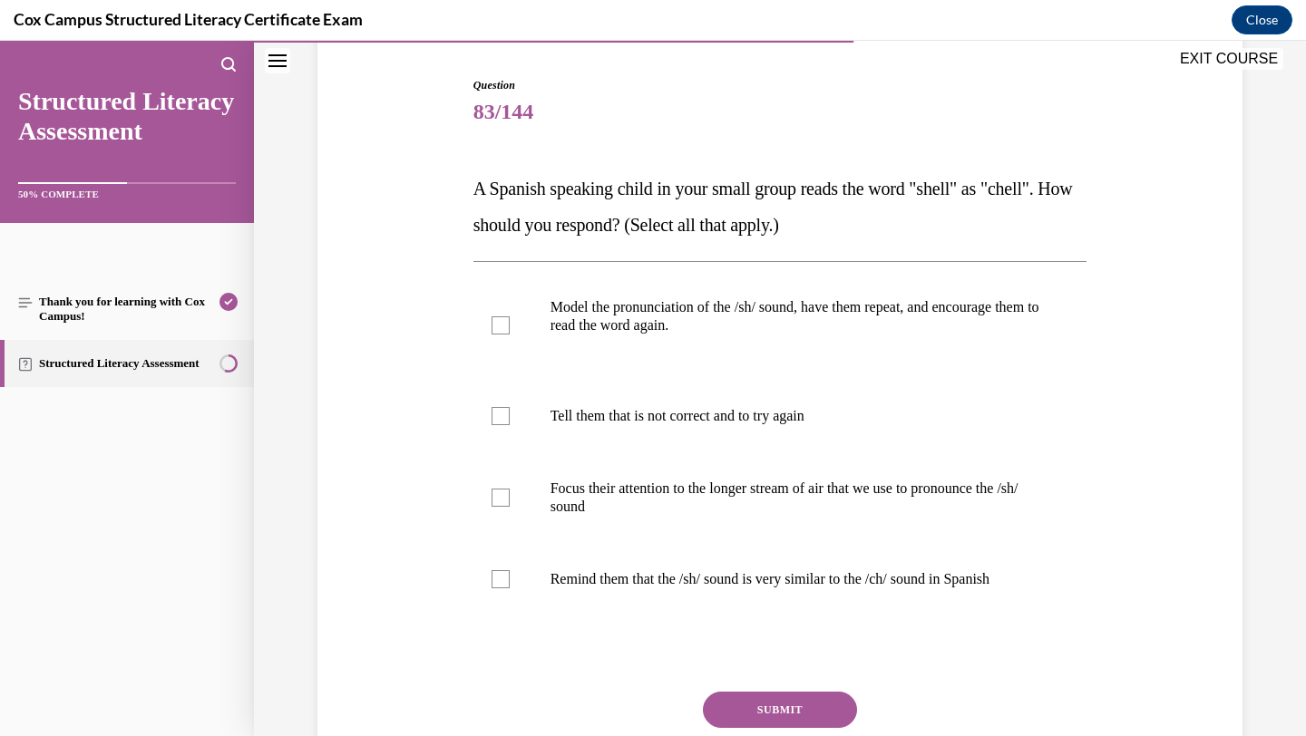
scroll to position [171, 0]
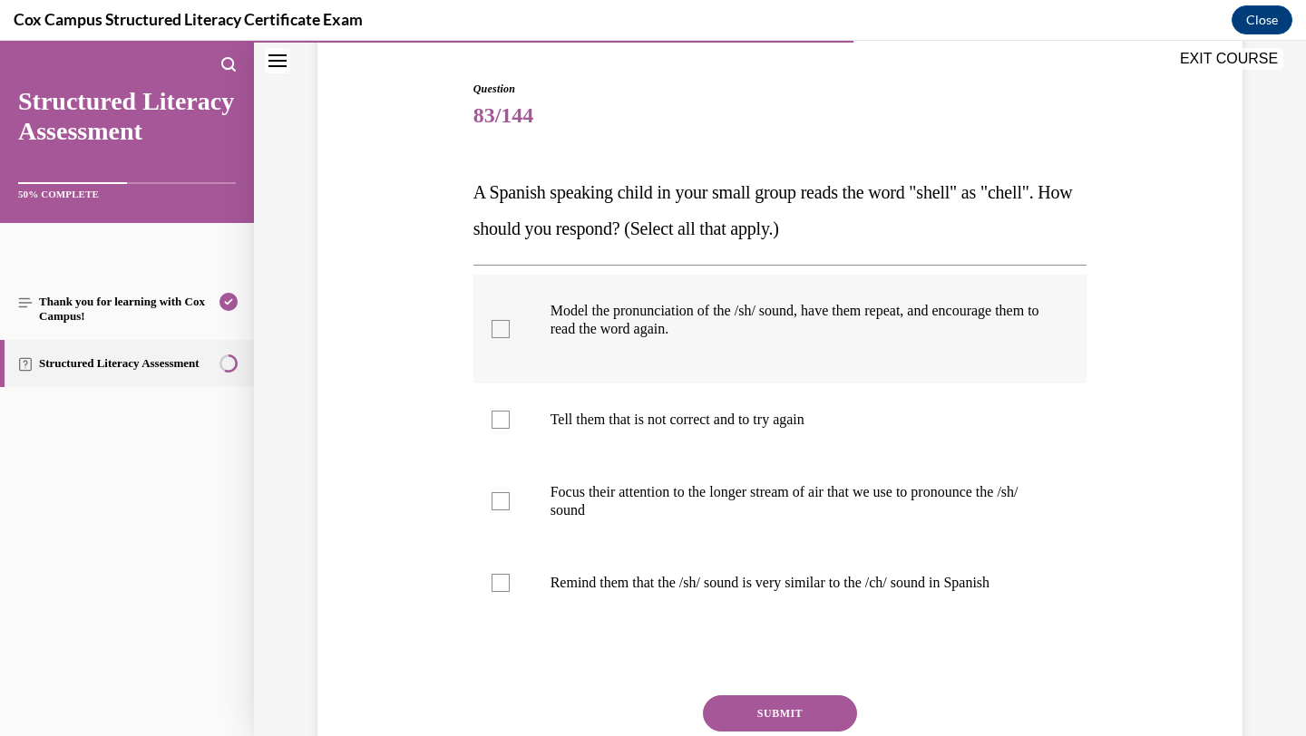
click at [822, 323] on p "Model the pronunciation of the /sh/ sound, have them repeat, and encourage them…" at bounding box center [797, 320] width 492 height 36
click at [510, 323] on input "Model the pronunciation of the /sh/ sound, have them repeat, and encourage them…" at bounding box center [501, 329] width 18 height 18
checkbox input "true"
click at [726, 703] on button "SUBMIT" at bounding box center [780, 714] width 154 height 36
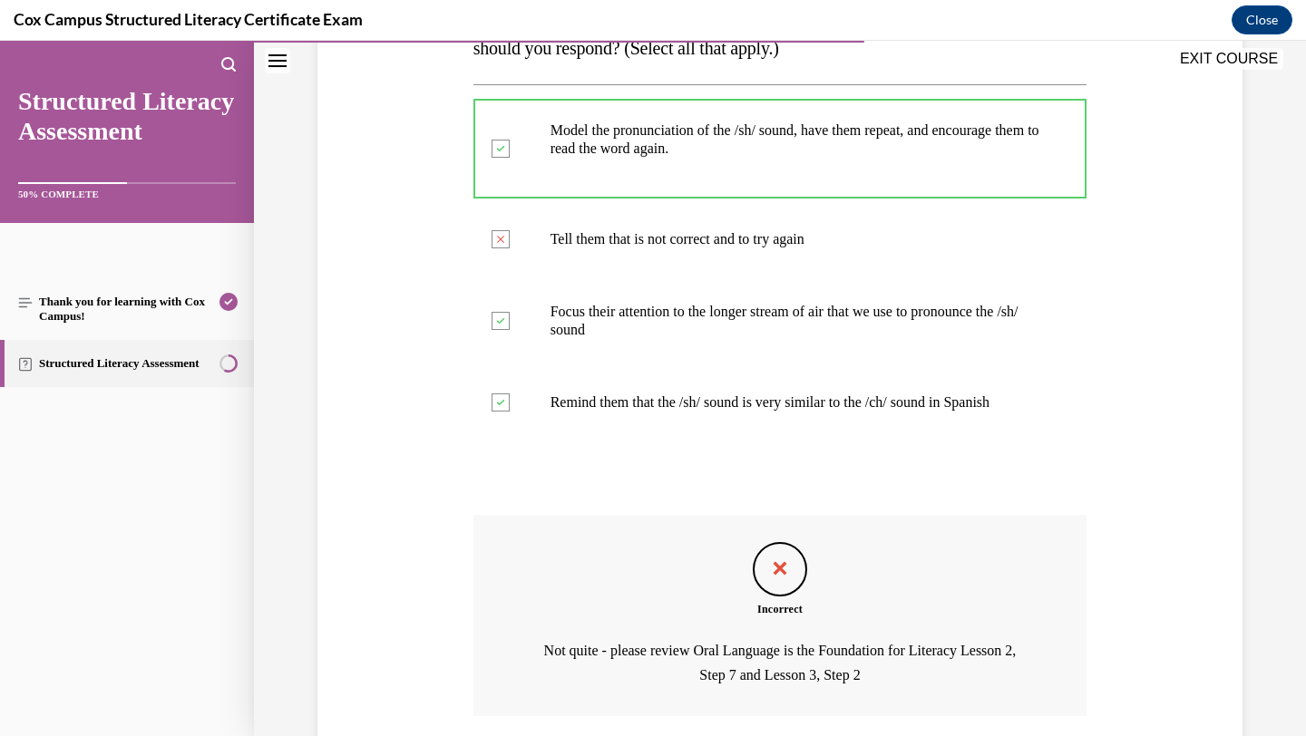
scroll to position [490, 0]
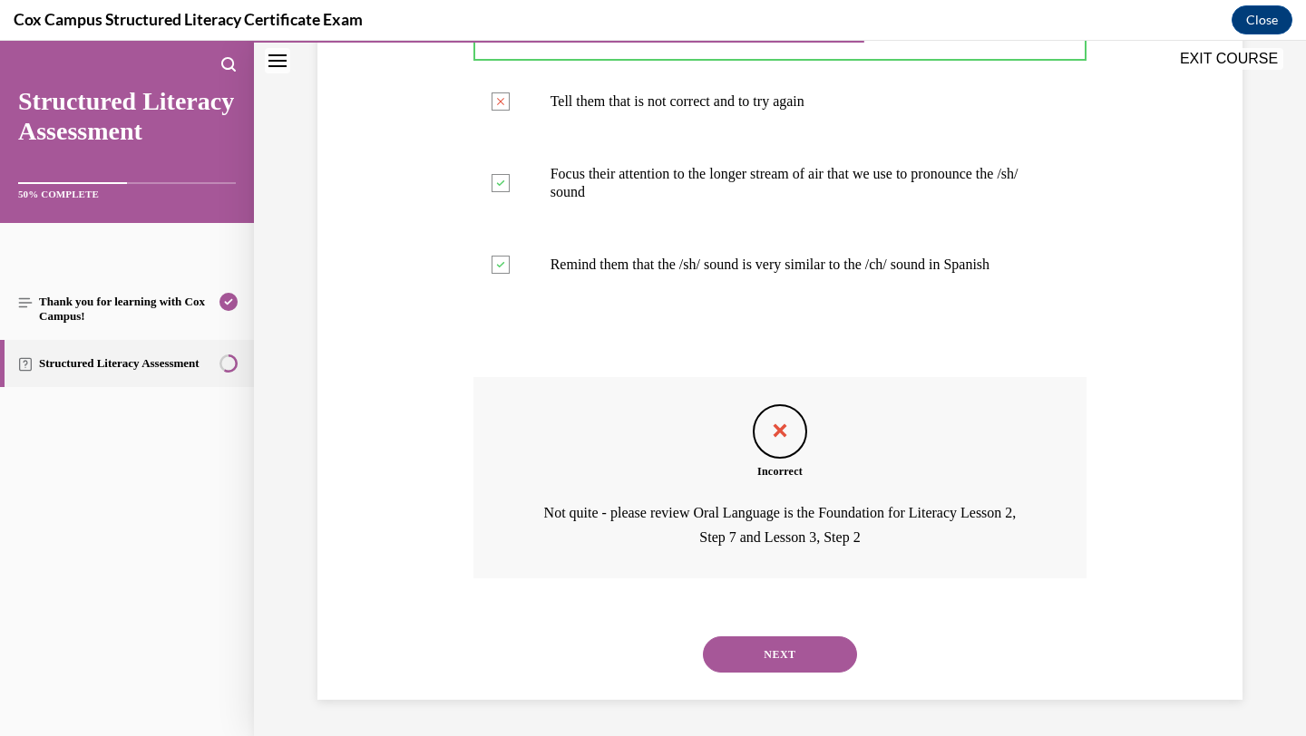
click at [744, 649] on button "NEXT" at bounding box center [780, 655] width 154 height 36
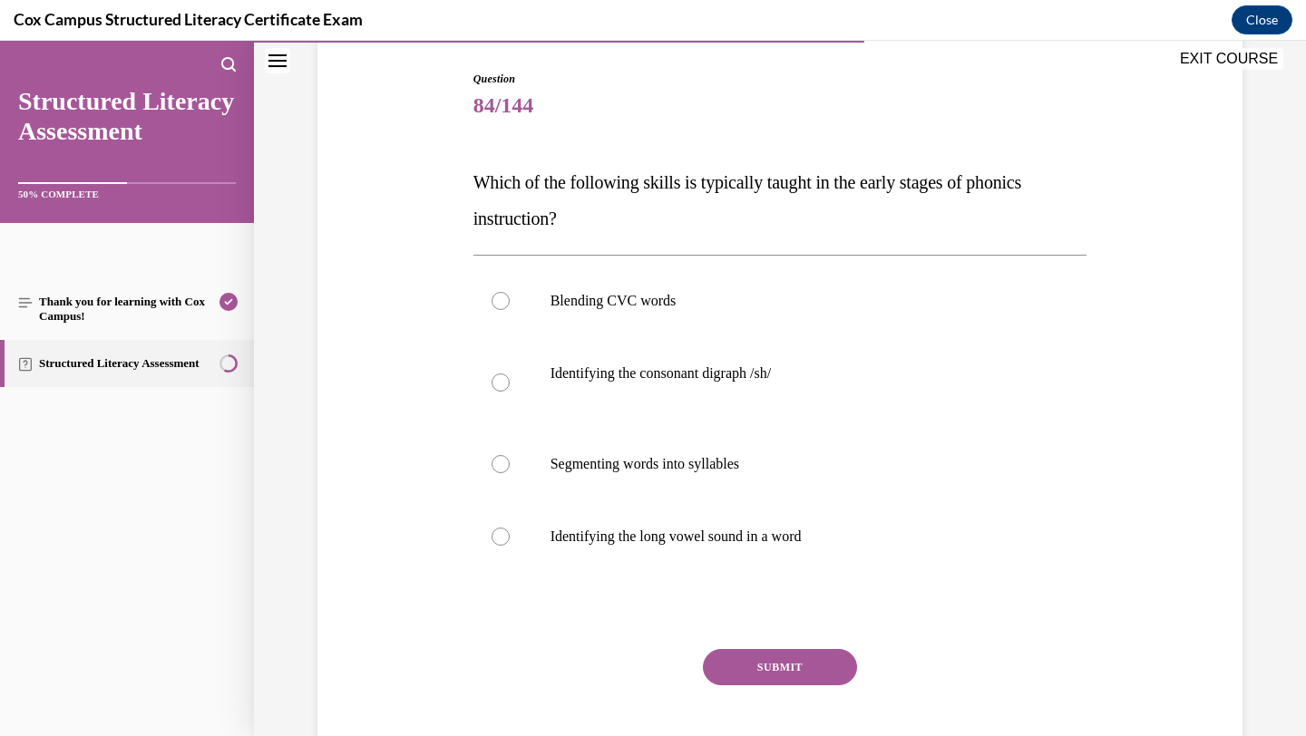
scroll to position [185, 0]
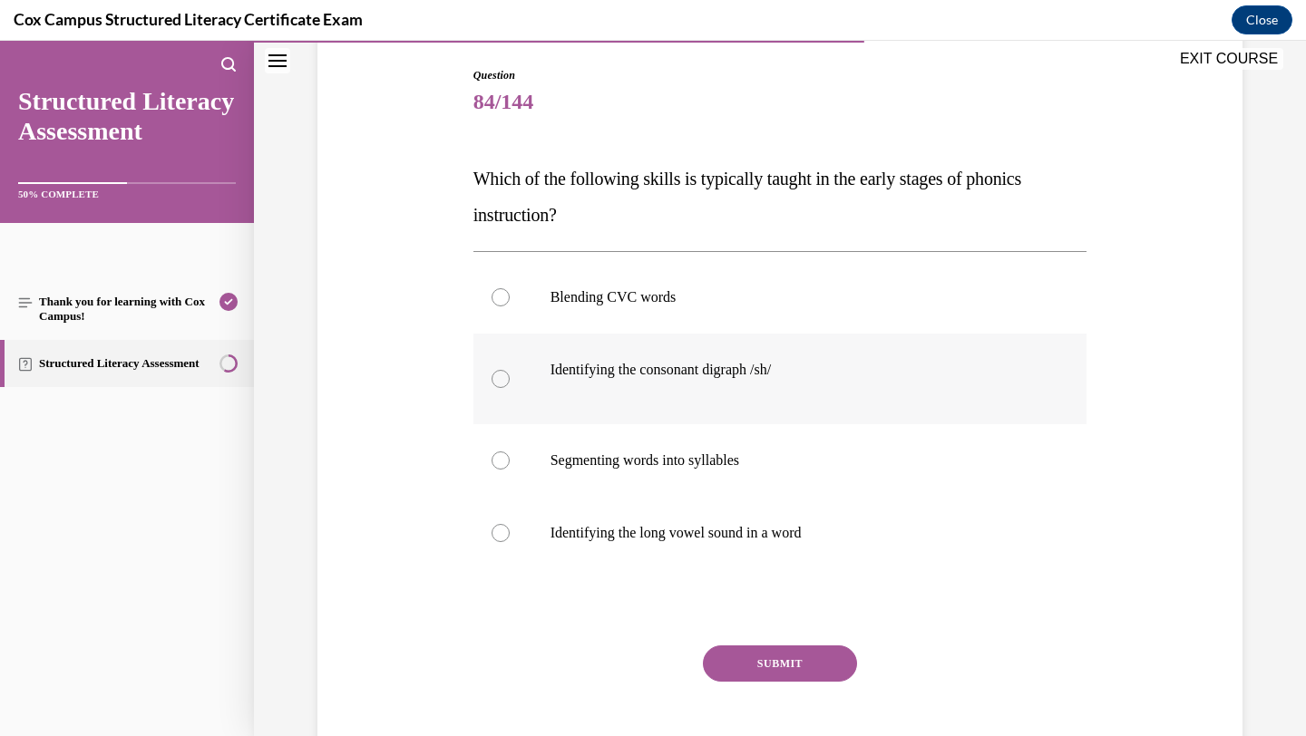
click at [793, 359] on label "Identifying the consonant digraph /sh/" at bounding box center [780, 379] width 614 height 91
click at [510, 370] on input "Identifying the consonant digraph /sh/" at bounding box center [501, 379] width 18 height 18
radio input "true"
click at [740, 661] on button "SUBMIT" at bounding box center [780, 664] width 154 height 36
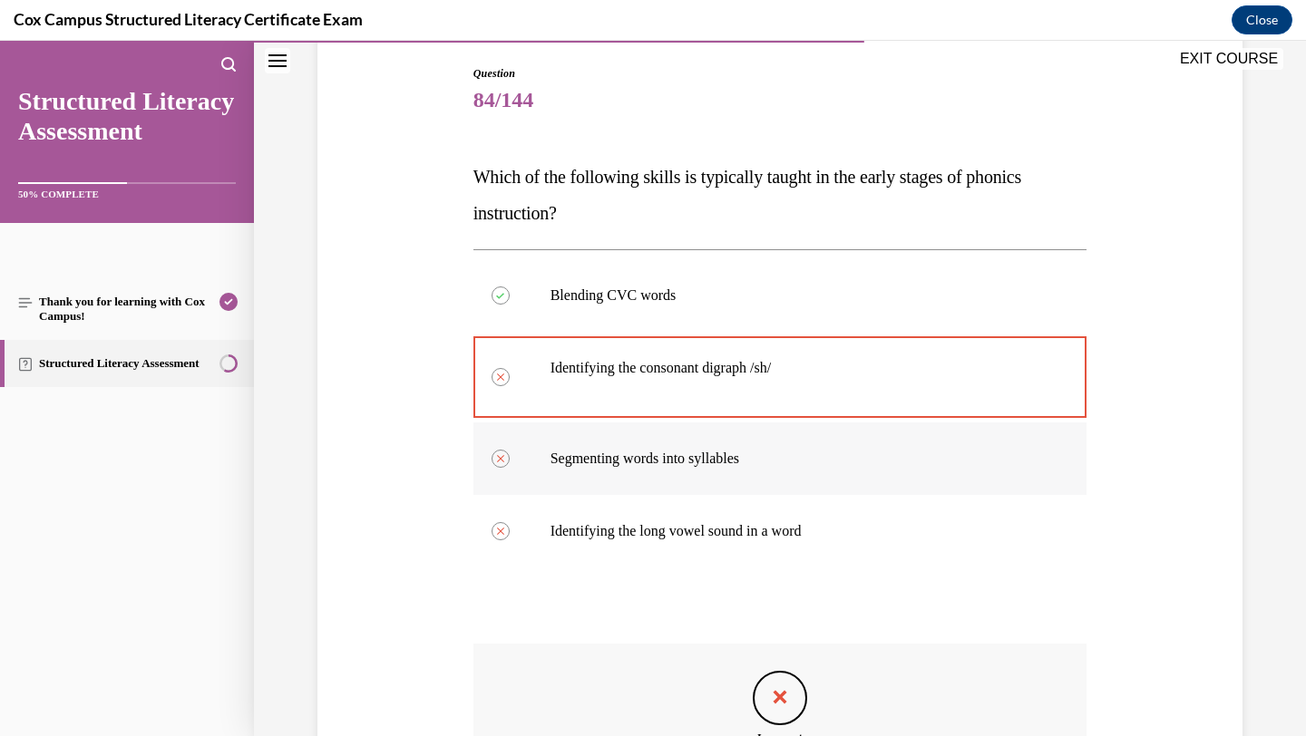
scroll to position [453, 0]
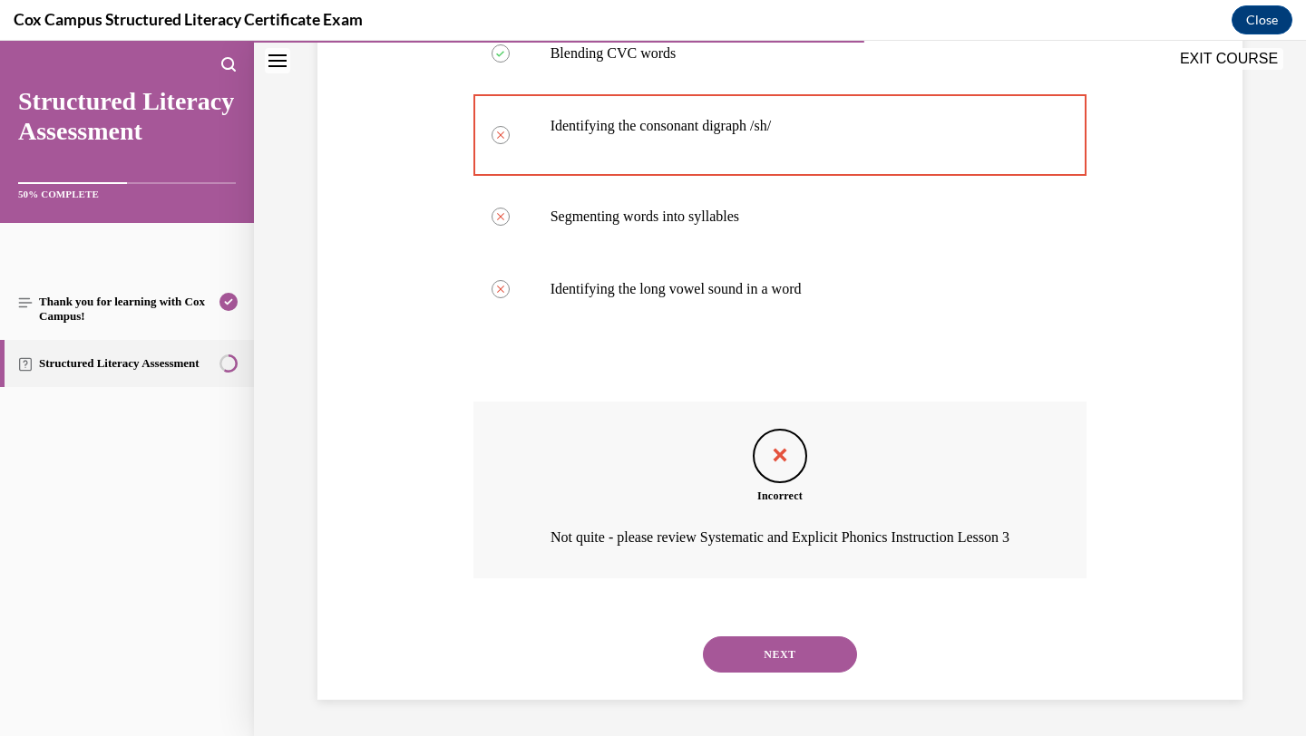
click at [773, 651] on button "NEXT" at bounding box center [780, 655] width 154 height 36
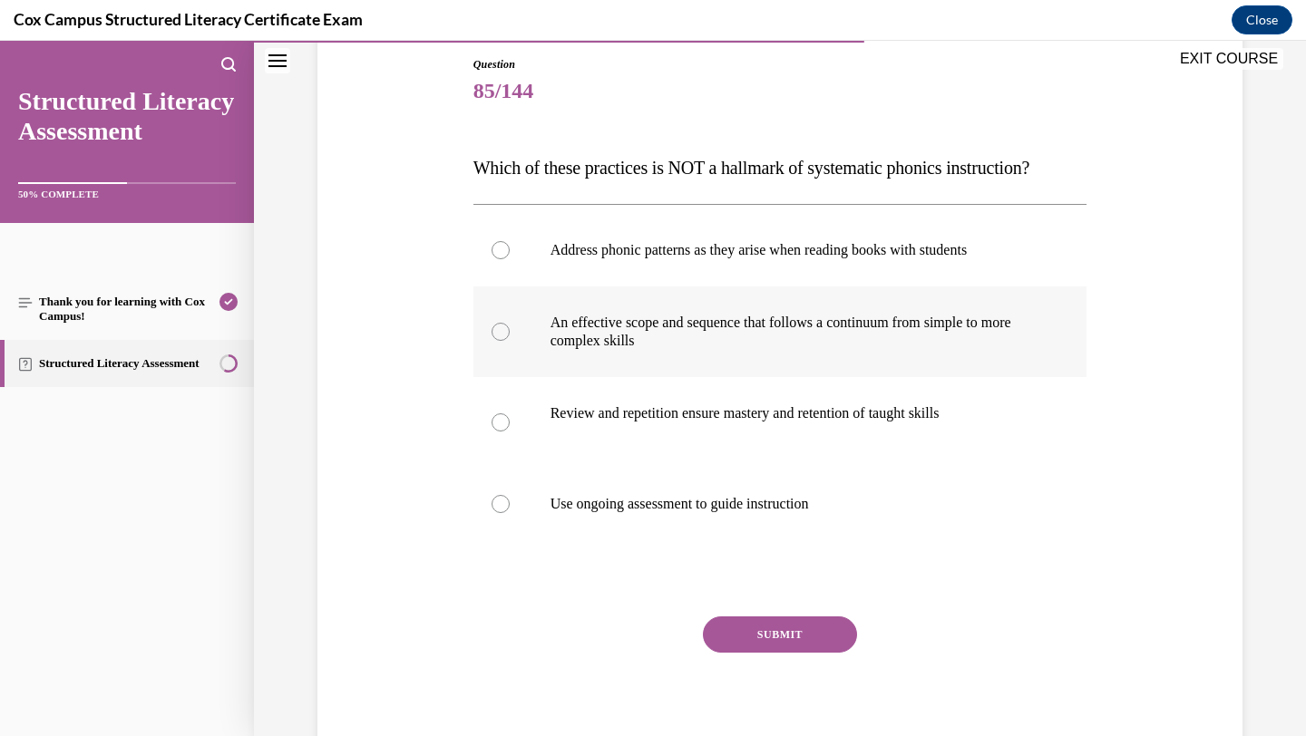
scroll to position [239, 0]
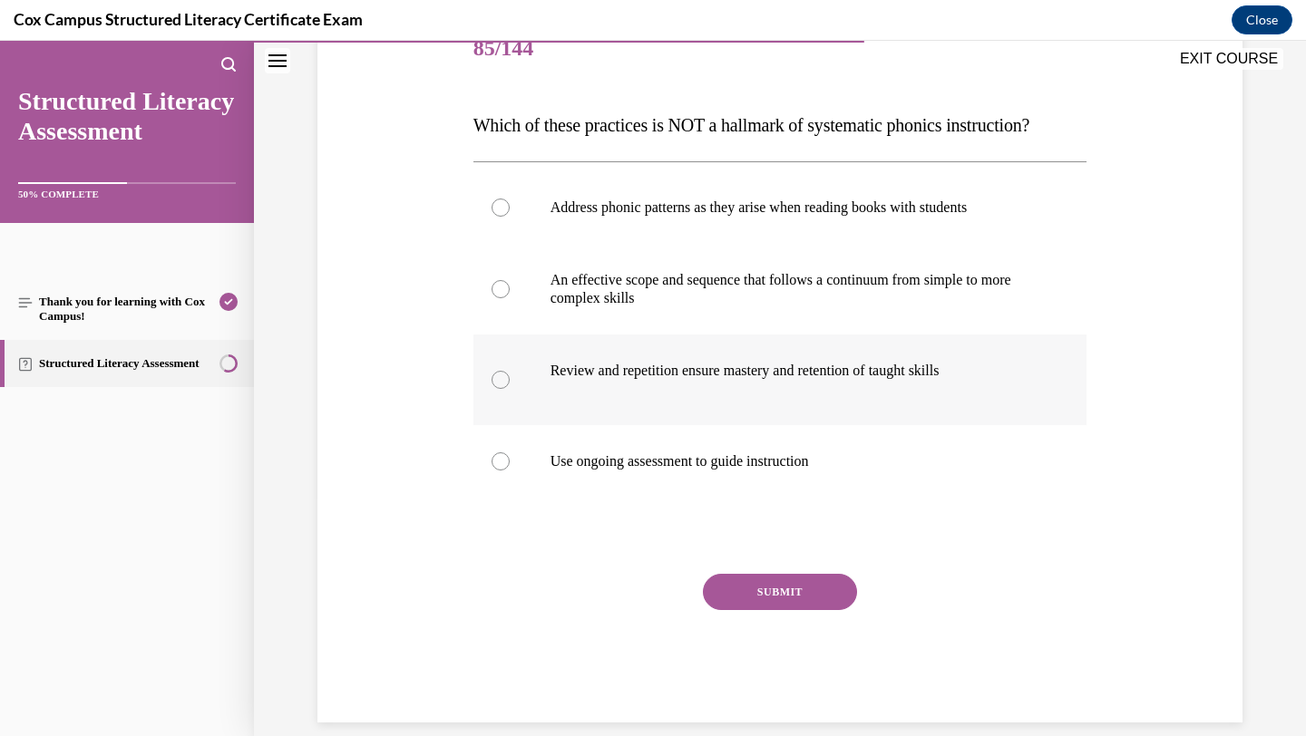
click at [783, 398] on p at bounding box center [840, 389] width 404 height 18
click at [510, 389] on input "Review and repetition ensure mastery and retention of taught skills" at bounding box center [501, 380] width 18 height 18
radio input "true"
click at [878, 307] on p "An effective scope and sequence that follows a continuum from simple to more co…" at bounding box center [797, 289] width 492 height 36
click at [510, 298] on input "An effective scope and sequence that follows a continuum from simple to more co…" at bounding box center [501, 289] width 18 height 18
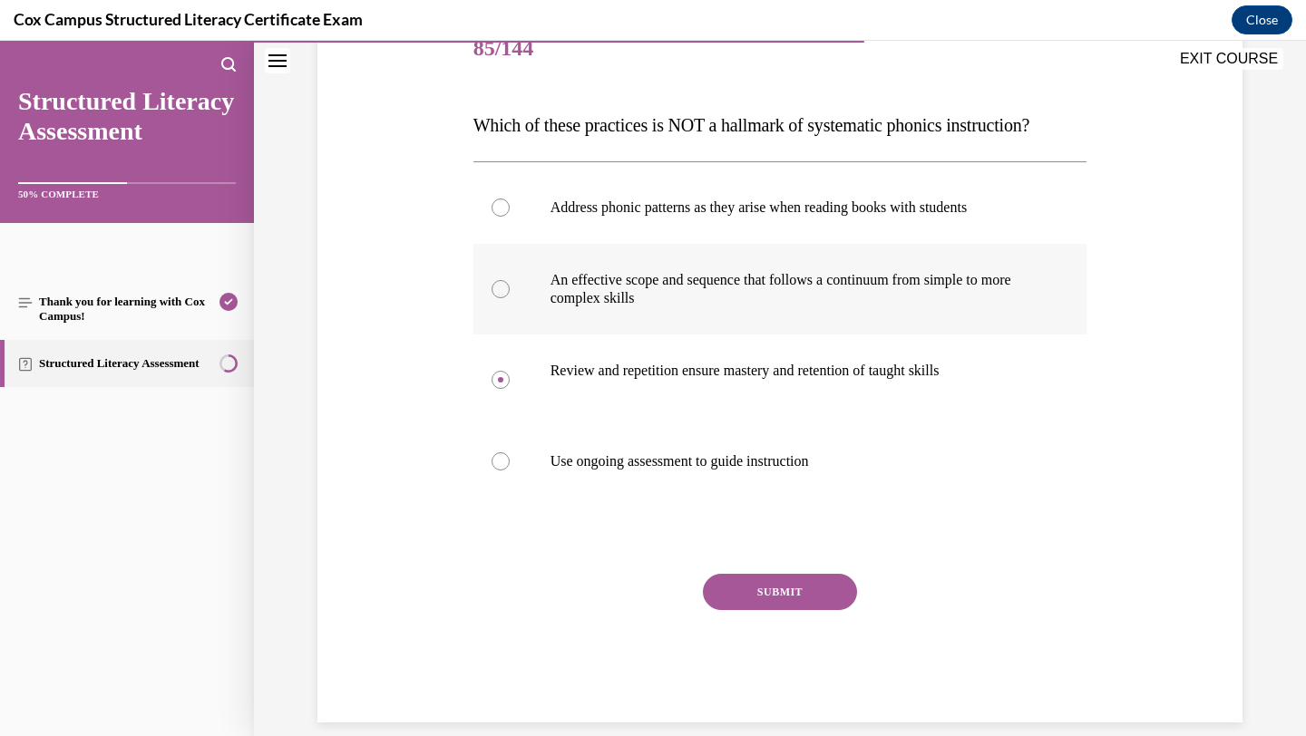
radio input "true"
click at [775, 610] on button "SUBMIT" at bounding box center [780, 592] width 154 height 36
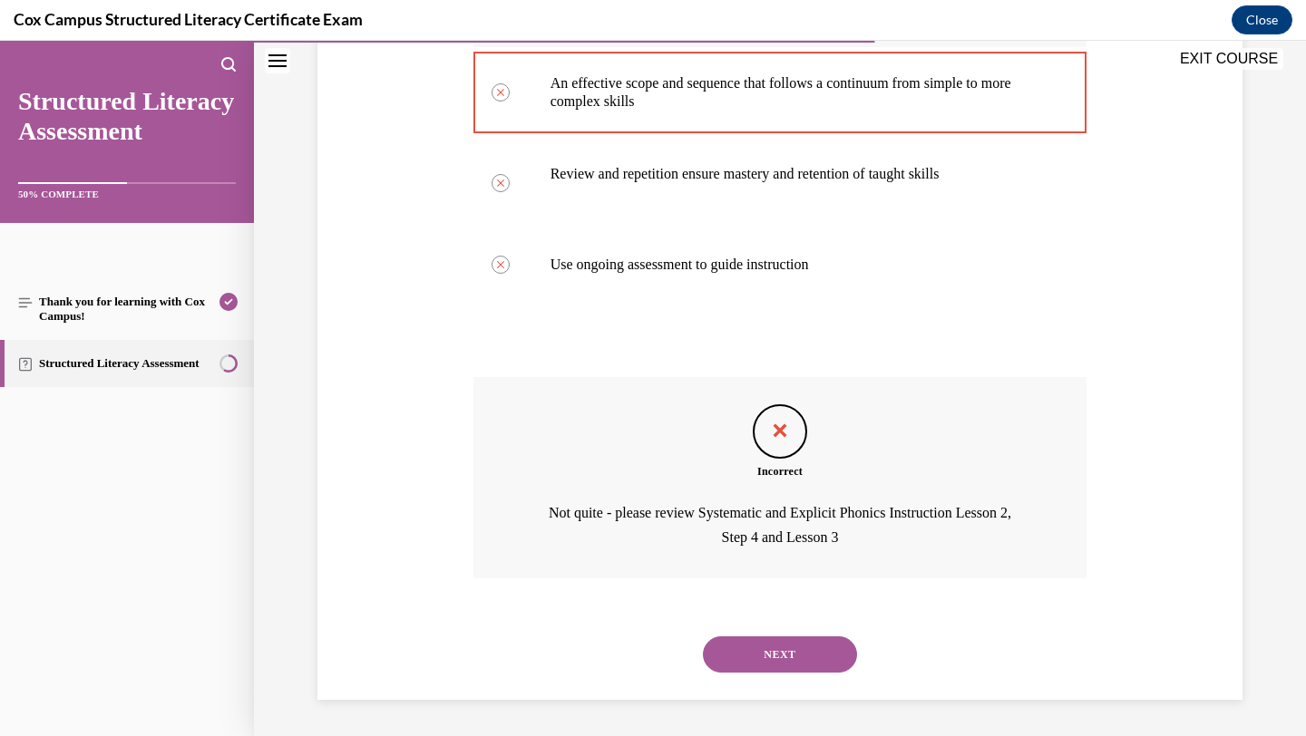
scroll to position [472, 0]
click at [737, 661] on button "NEXT" at bounding box center [780, 655] width 154 height 36
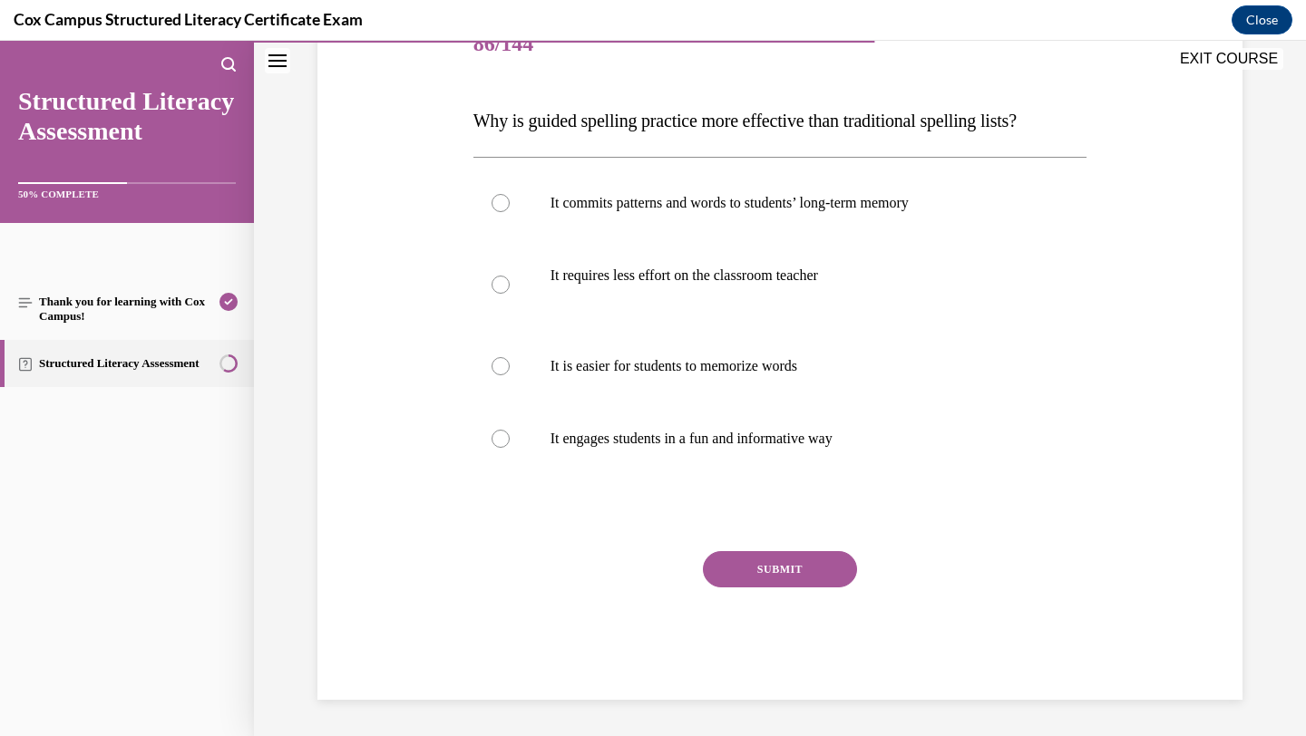
scroll to position [202, 0]
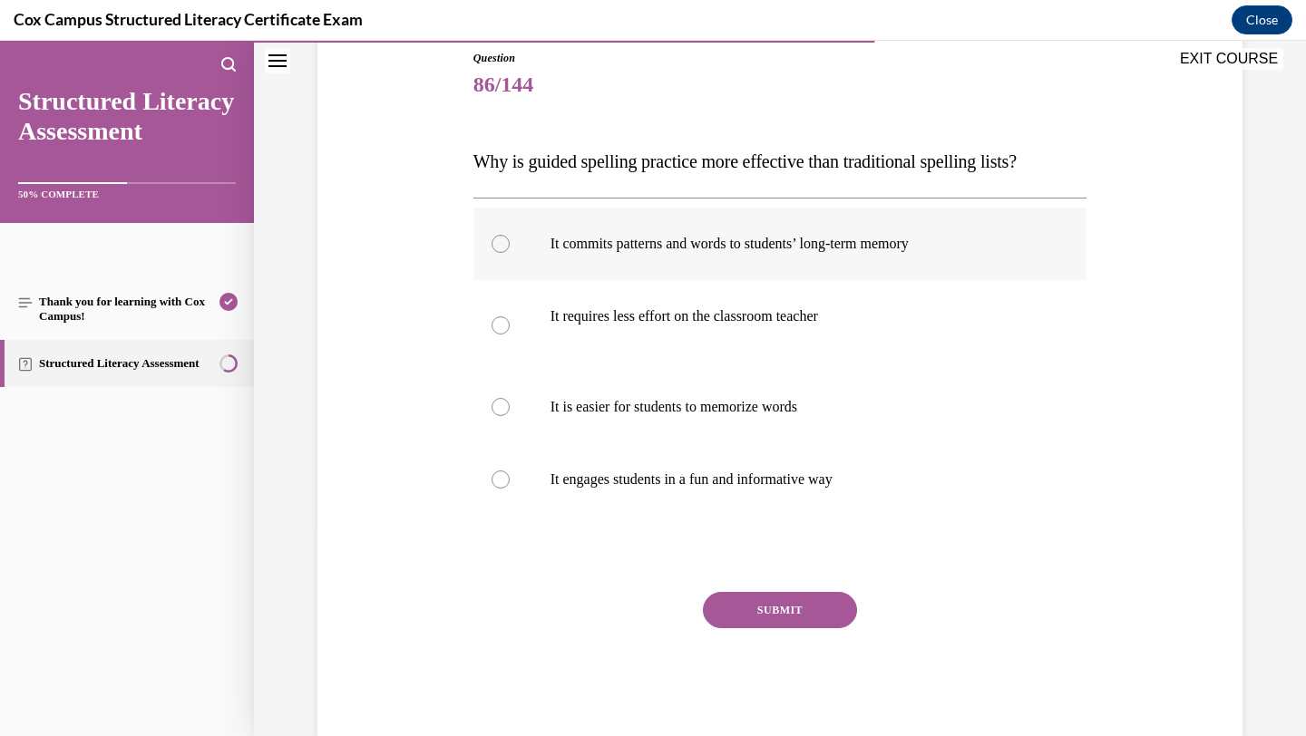
click at [842, 266] on label "It commits patterns and words to students’ long-term memory" at bounding box center [780, 244] width 614 height 73
click at [510, 253] on input "It commits patterns and words to students’ long-term memory" at bounding box center [501, 244] width 18 height 18
radio input "true"
click at [735, 628] on div "SUBMIT" at bounding box center [780, 637] width 614 height 91
click at [735, 619] on button "SUBMIT" at bounding box center [780, 610] width 154 height 36
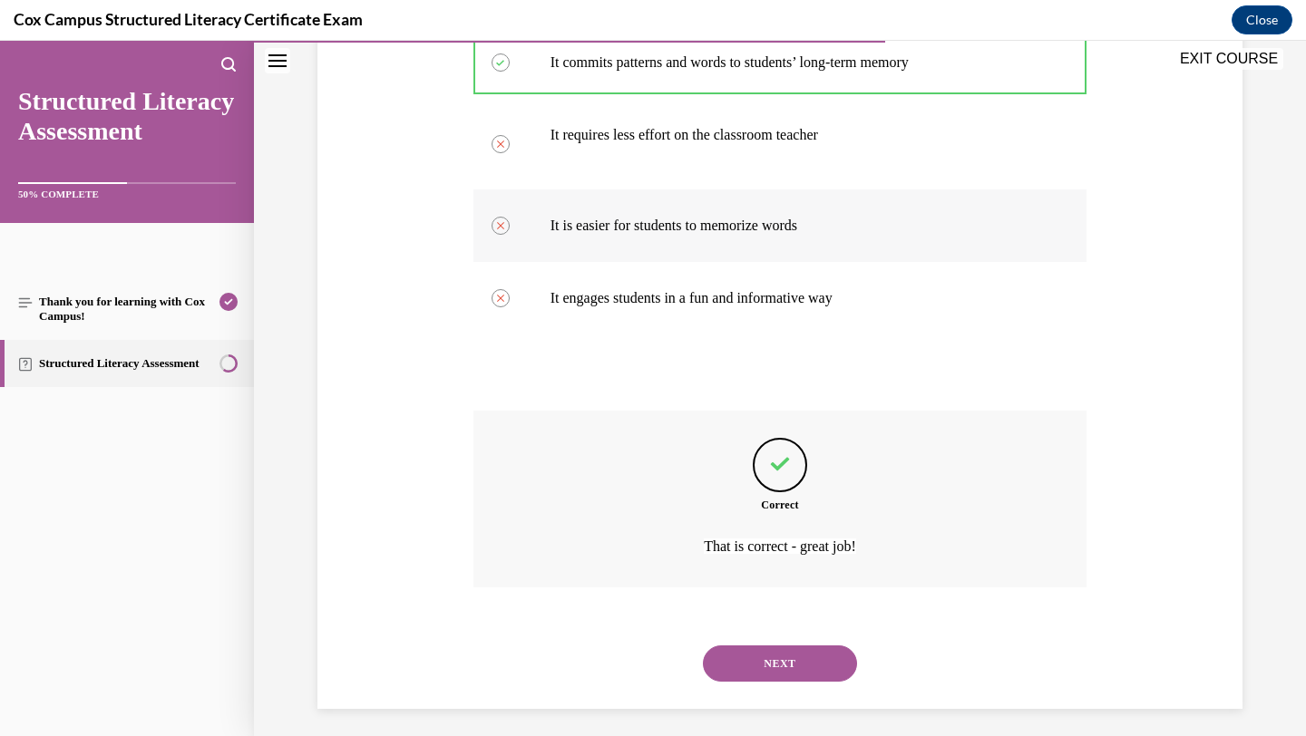
scroll to position [393, 0]
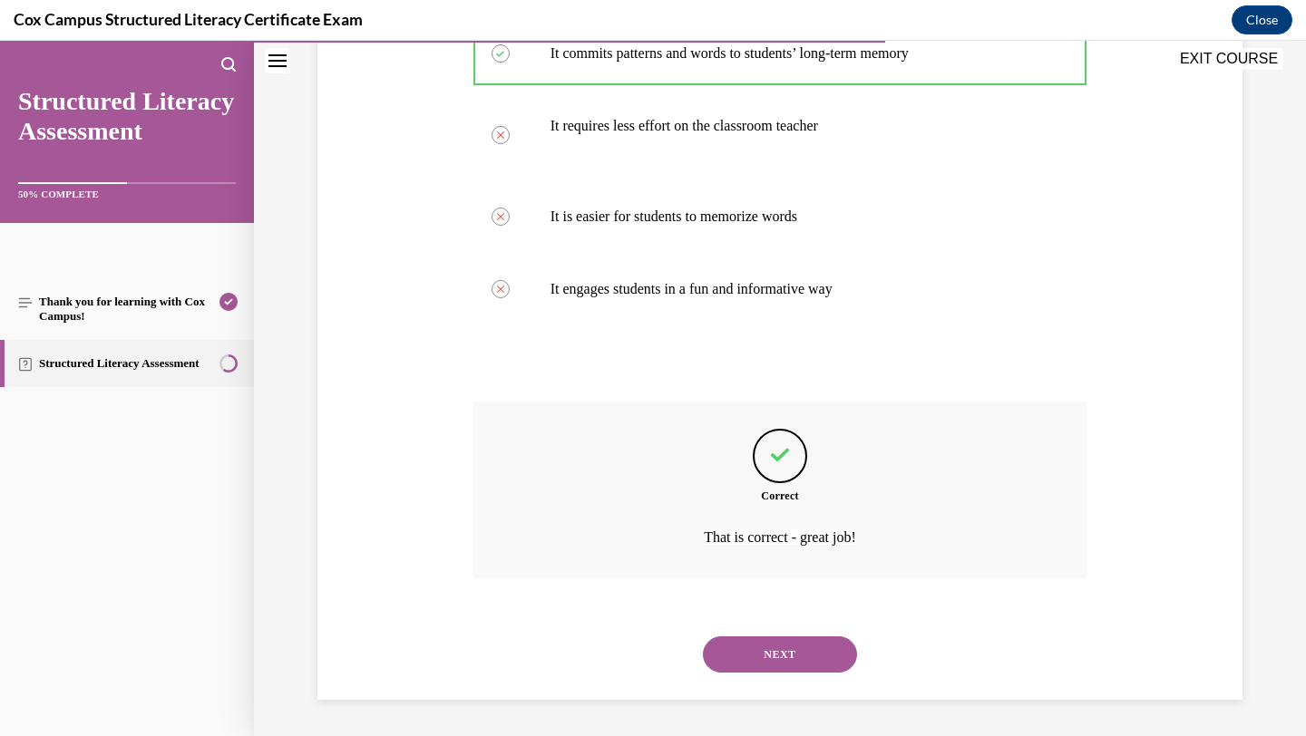
click at [767, 644] on button "NEXT" at bounding box center [780, 655] width 154 height 36
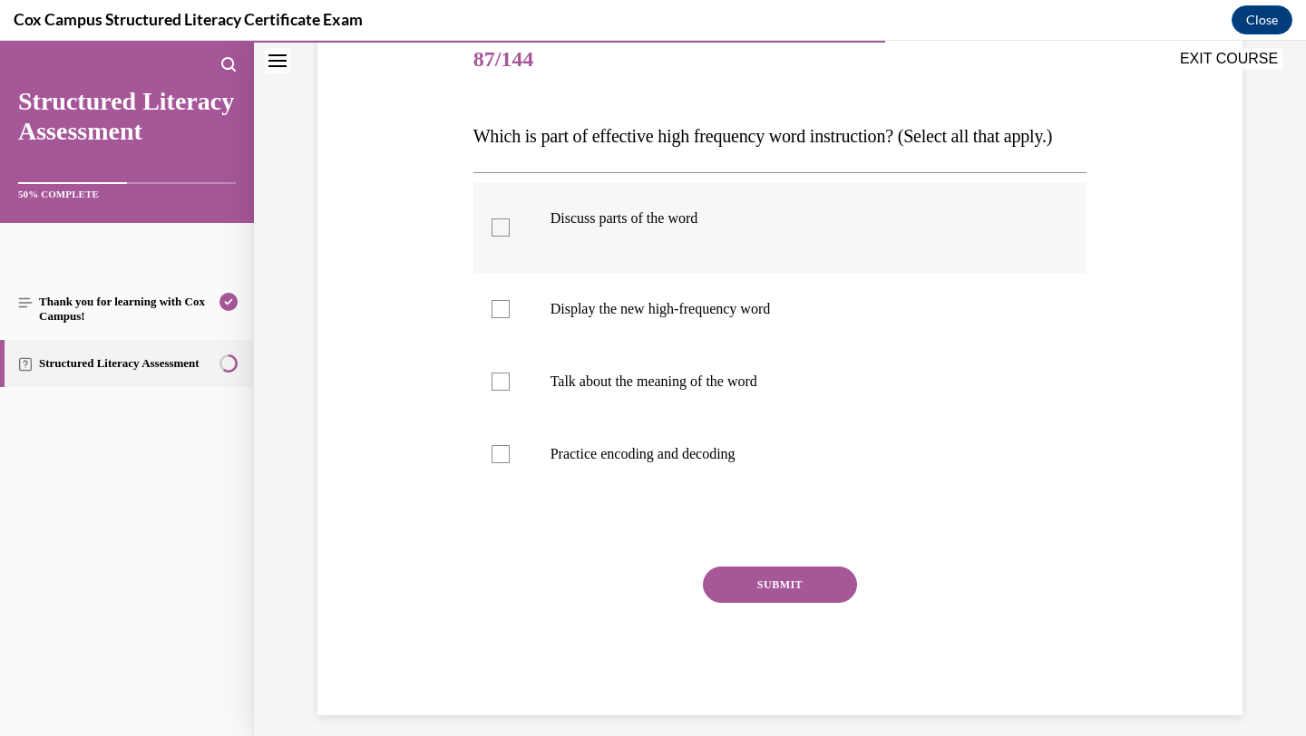
scroll to position [279, 0]
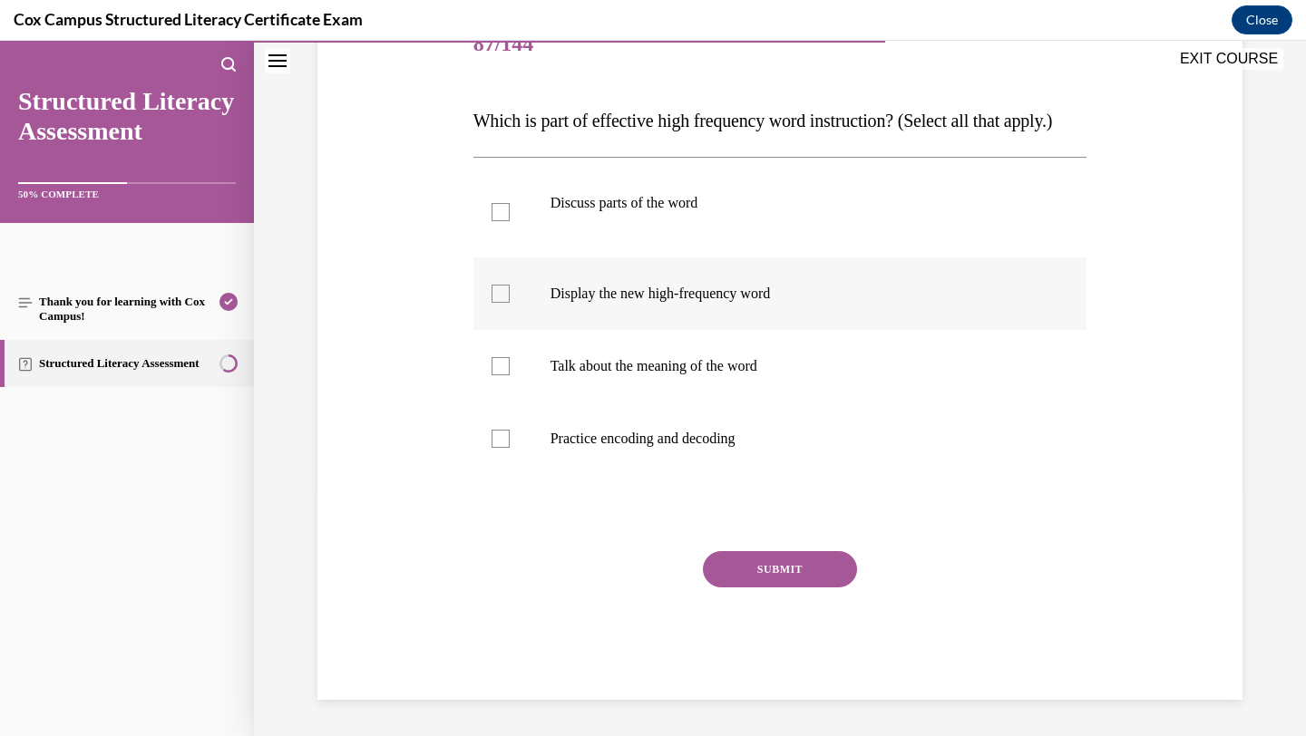
click at [785, 296] on p "Display the new high-frequency word" at bounding box center [797, 294] width 492 height 18
click at [510, 296] on input "Display the new high-frequency word" at bounding box center [501, 294] width 18 height 18
checkbox input "true"
click at [719, 576] on button "SUBMIT" at bounding box center [780, 569] width 154 height 36
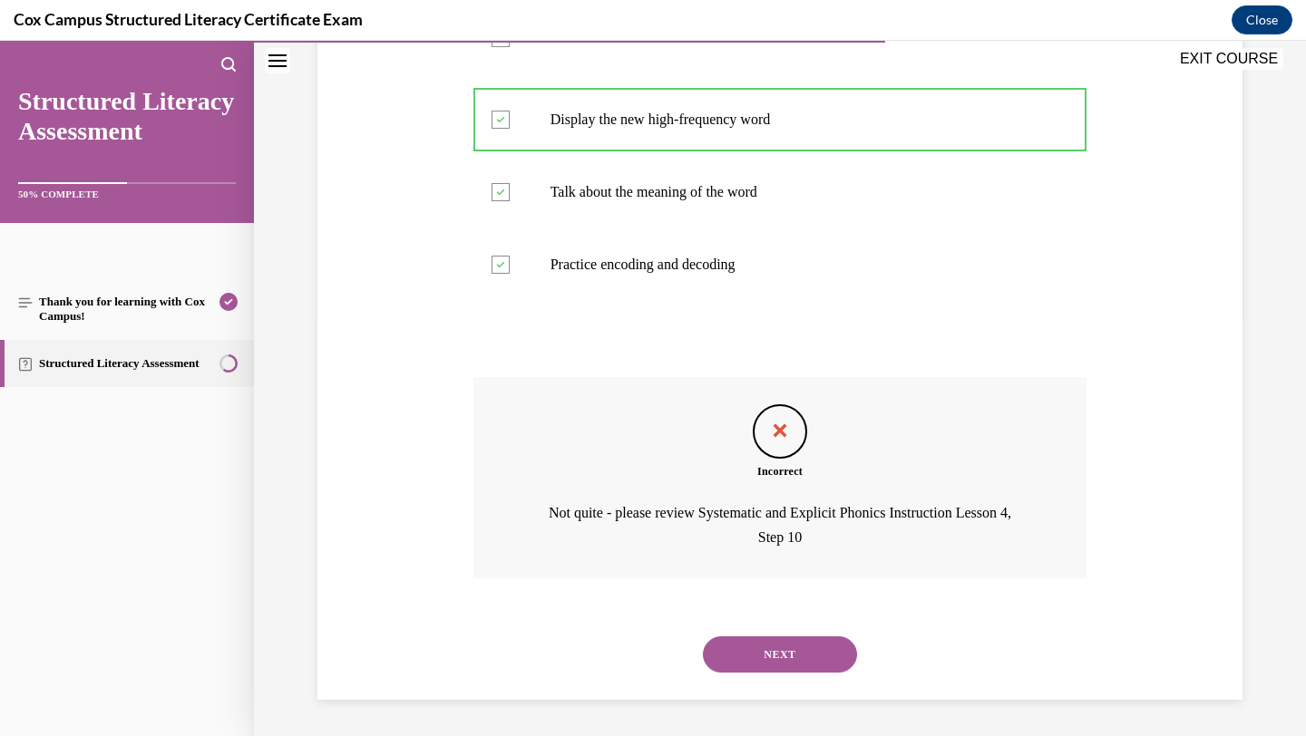
scroll to position [453, 0]
click at [818, 653] on button "NEXT" at bounding box center [780, 655] width 154 height 36
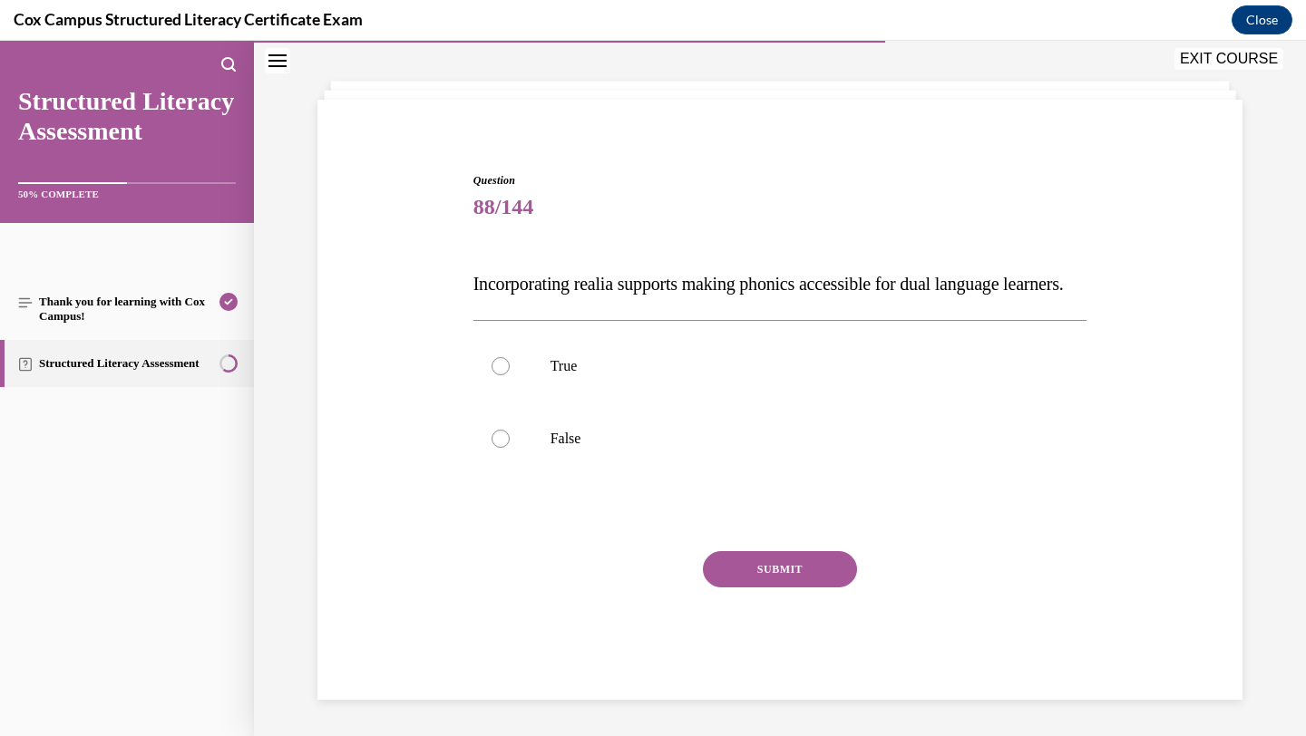
scroll to position [116, 0]
click at [806, 370] on p "True" at bounding box center [797, 366] width 492 height 18
click at [510, 370] on input "True" at bounding box center [501, 366] width 18 height 18
radio input "true"
click at [785, 566] on button "SUBMIT" at bounding box center [780, 569] width 154 height 36
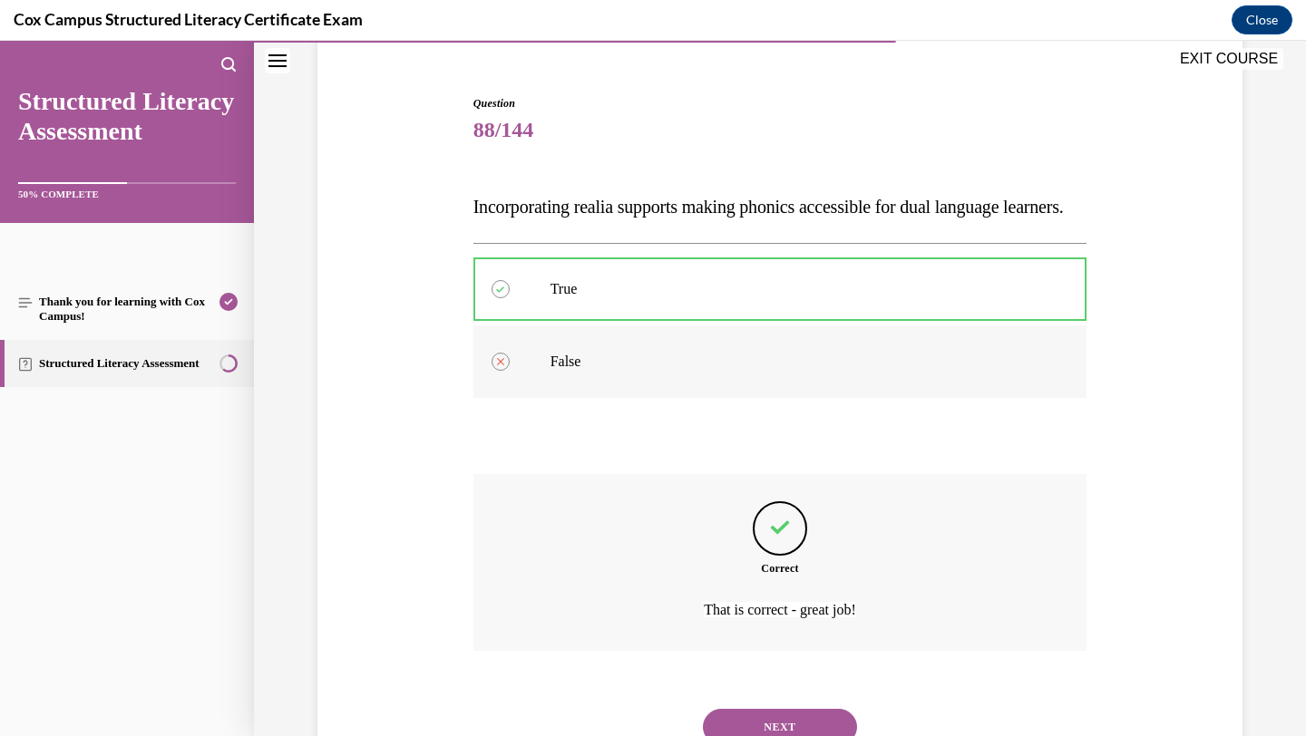
scroll to position [266, 0]
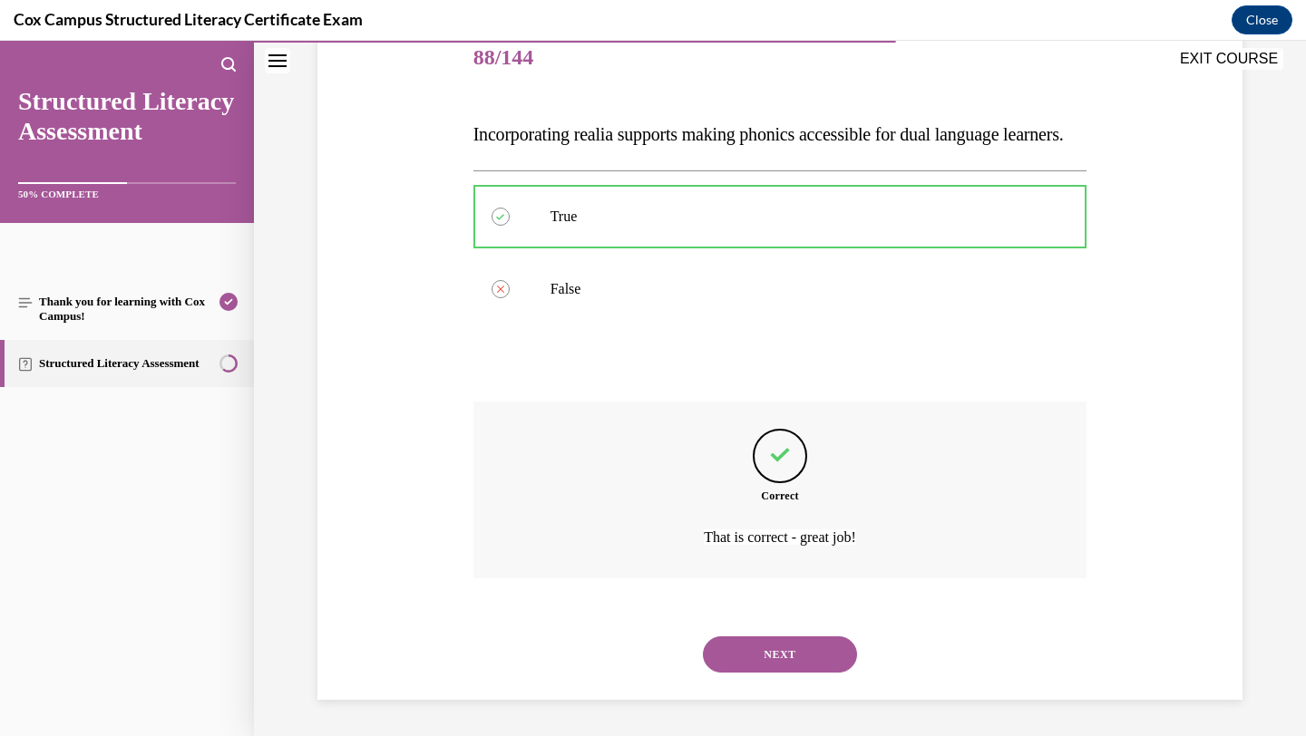
click at [813, 645] on button "NEXT" at bounding box center [780, 655] width 154 height 36
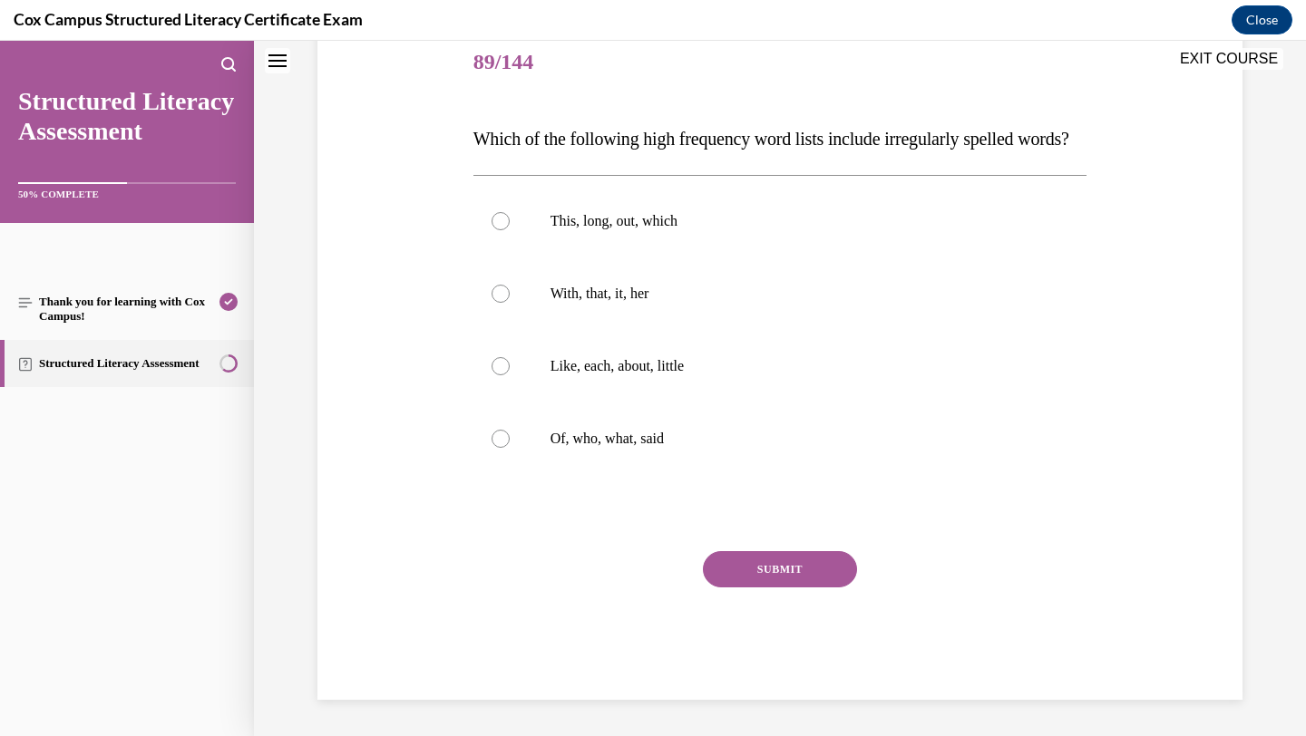
scroll to position [0, 0]
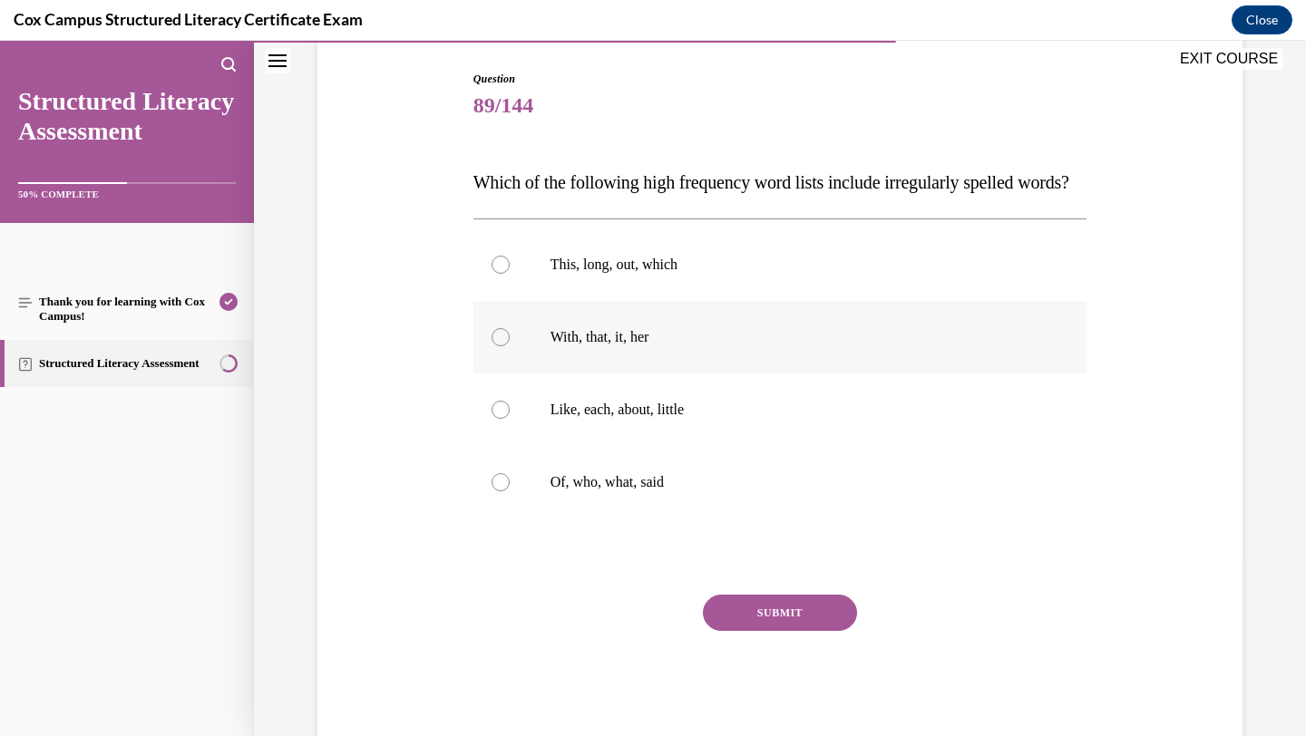
click at [791, 519] on label "Of, who, what, said" at bounding box center [780, 482] width 614 height 73
click at [510, 492] on input "Of, who, what, said" at bounding box center [501, 482] width 18 height 18
radio input "true"
click at [766, 631] on button "SUBMIT" at bounding box center [780, 613] width 154 height 36
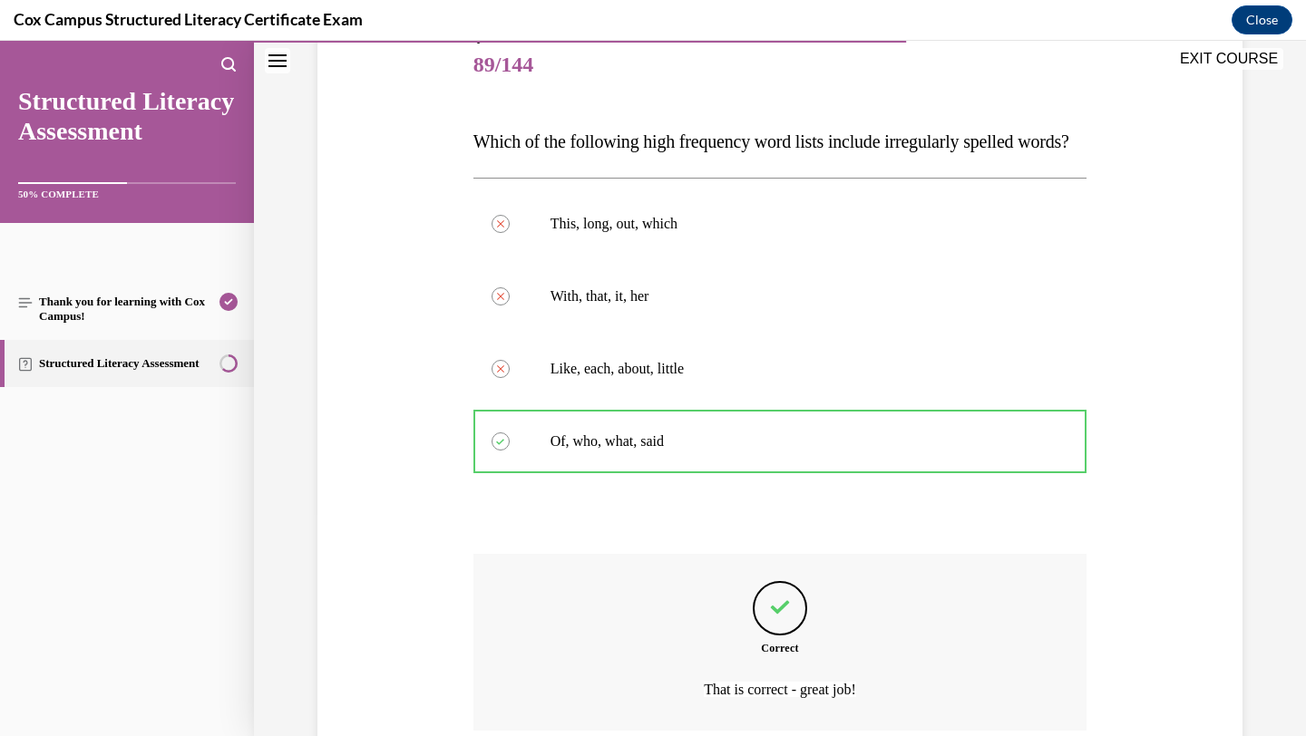
scroll to position [207, 0]
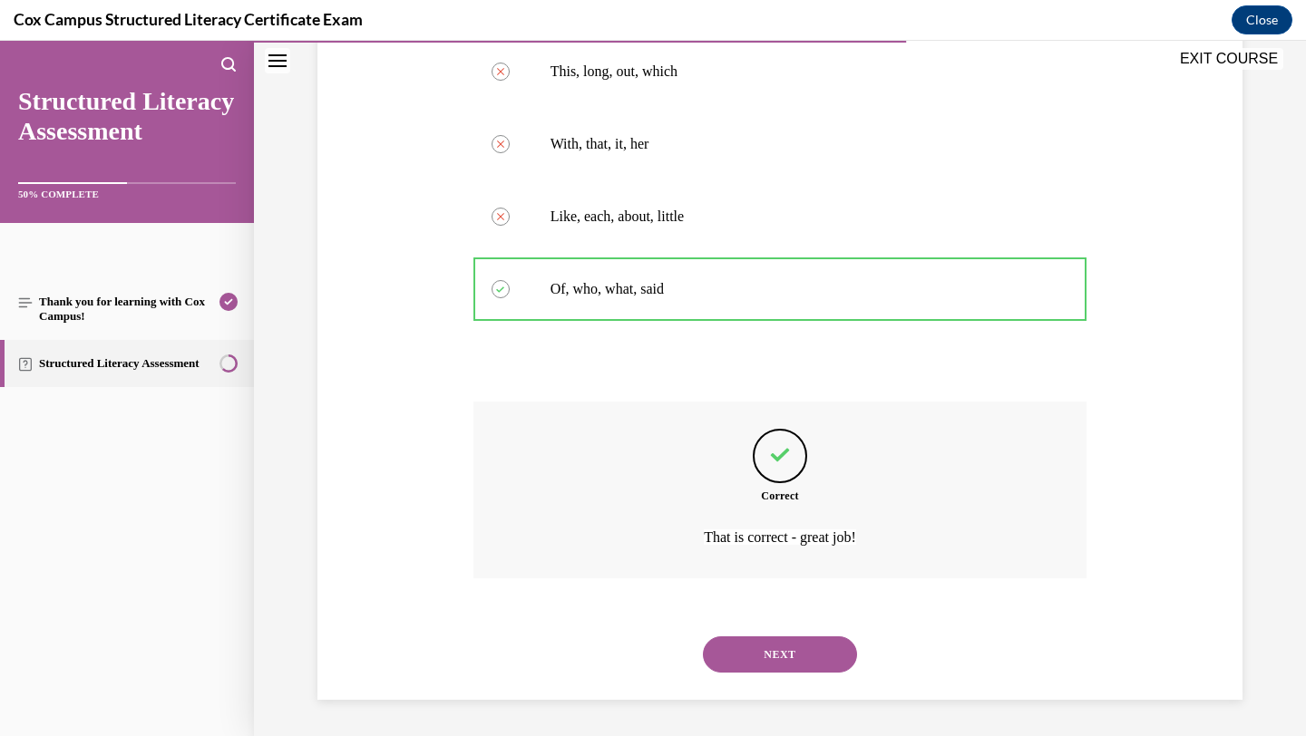
click at [764, 646] on button "NEXT" at bounding box center [780, 655] width 154 height 36
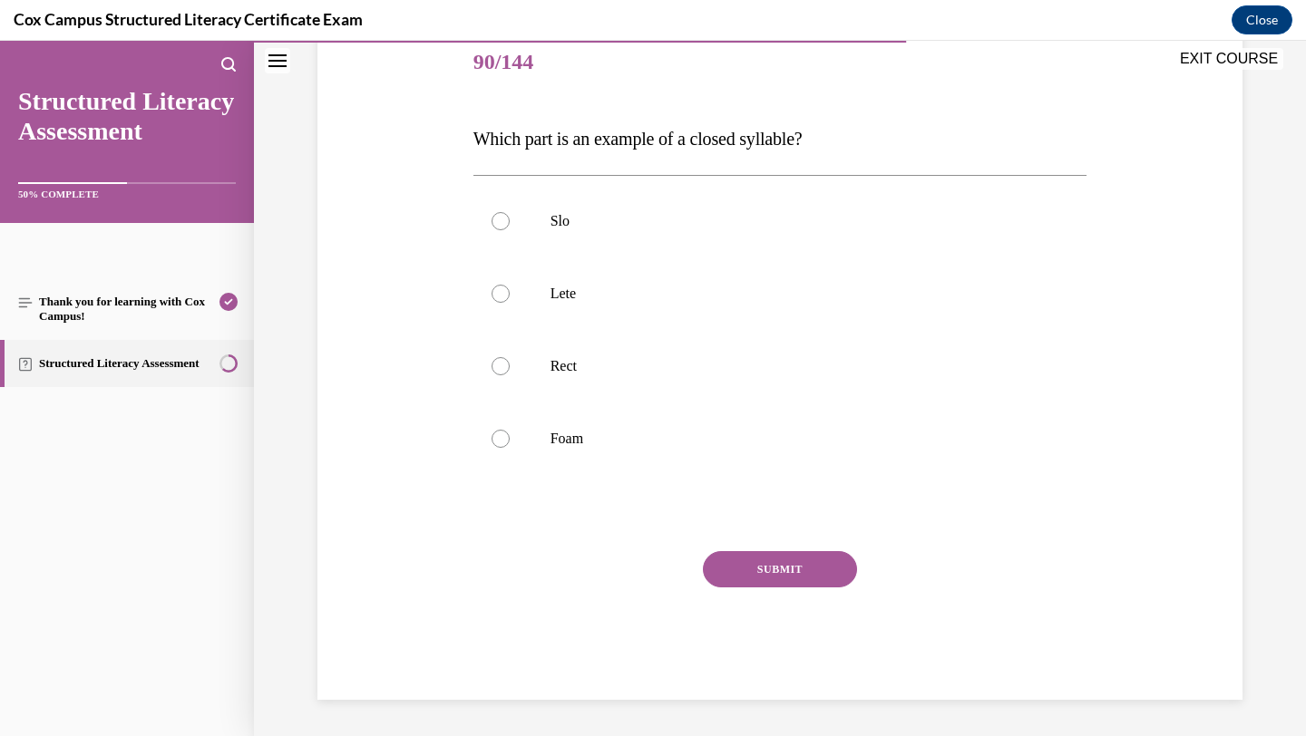
scroll to position [201, 0]
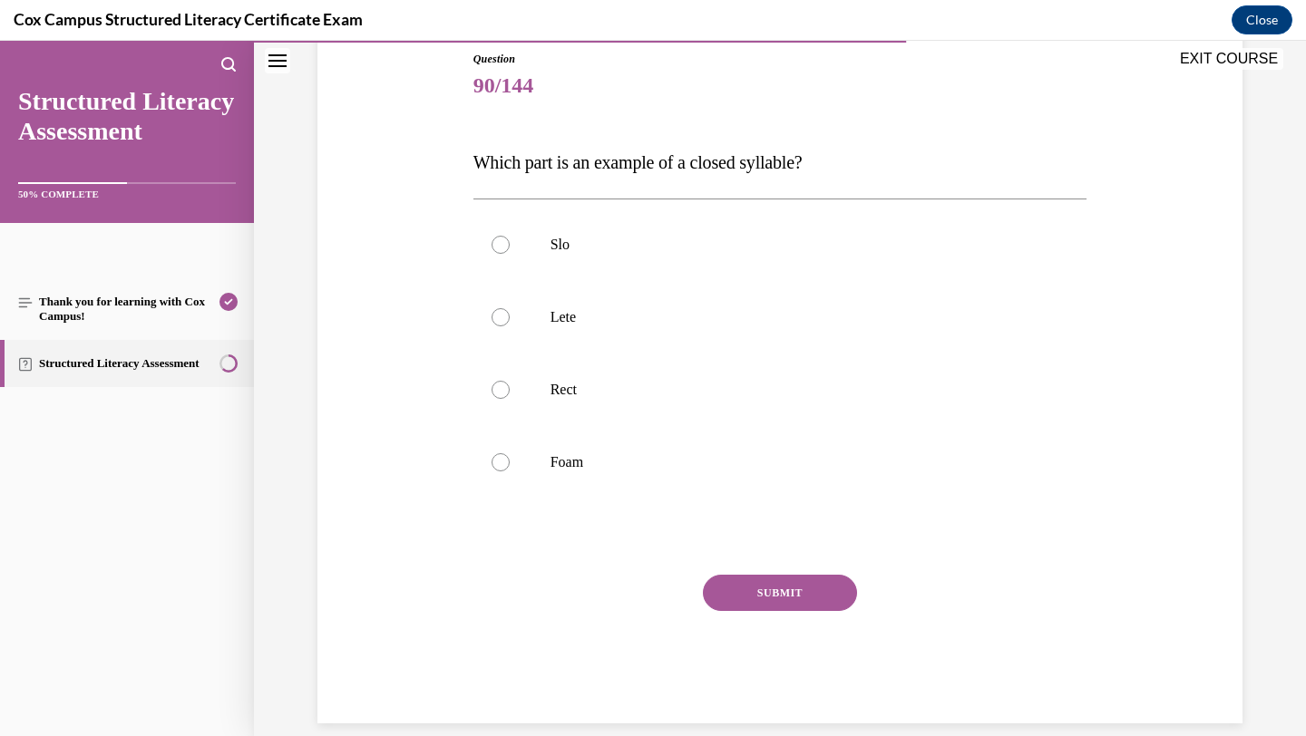
click at [723, 269] on label "Slo" at bounding box center [780, 245] width 614 height 73
click at [510, 254] on input "Slo" at bounding box center [501, 245] width 18 height 18
radio input "true"
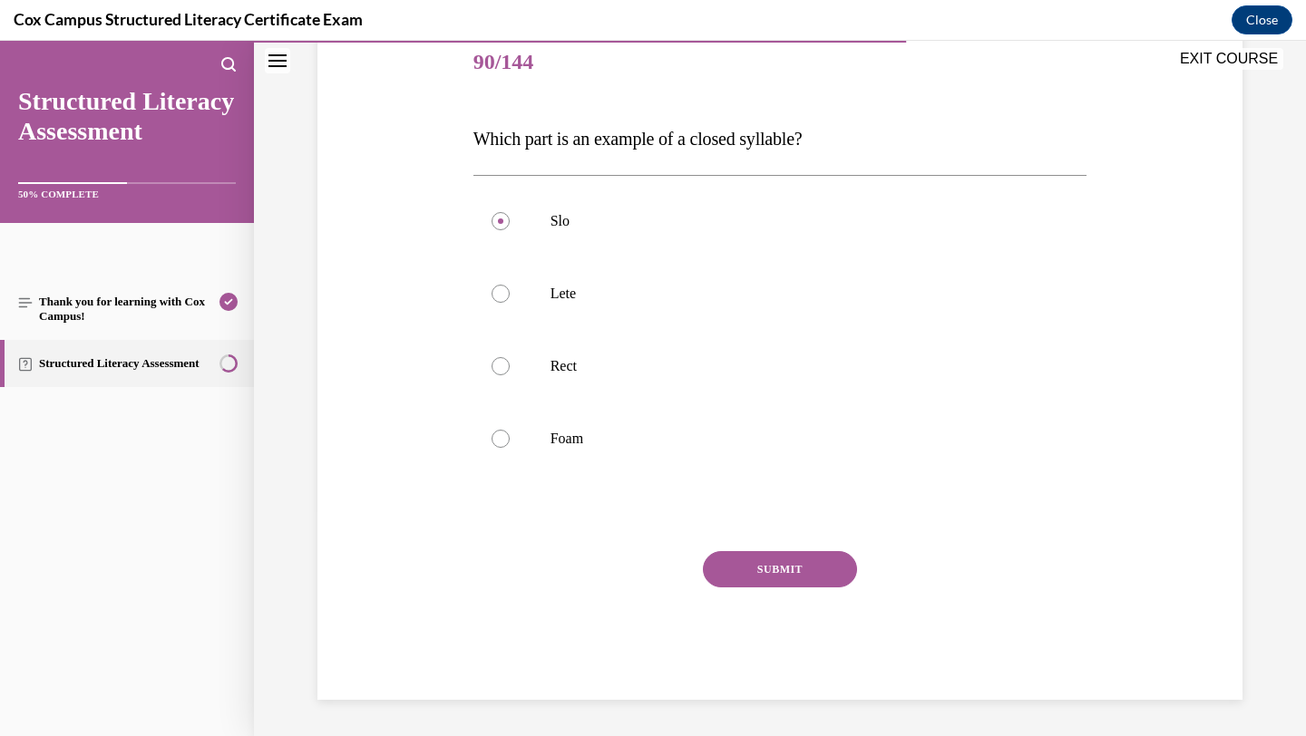
click at [738, 575] on button "SUBMIT" at bounding box center [780, 569] width 154 height 36
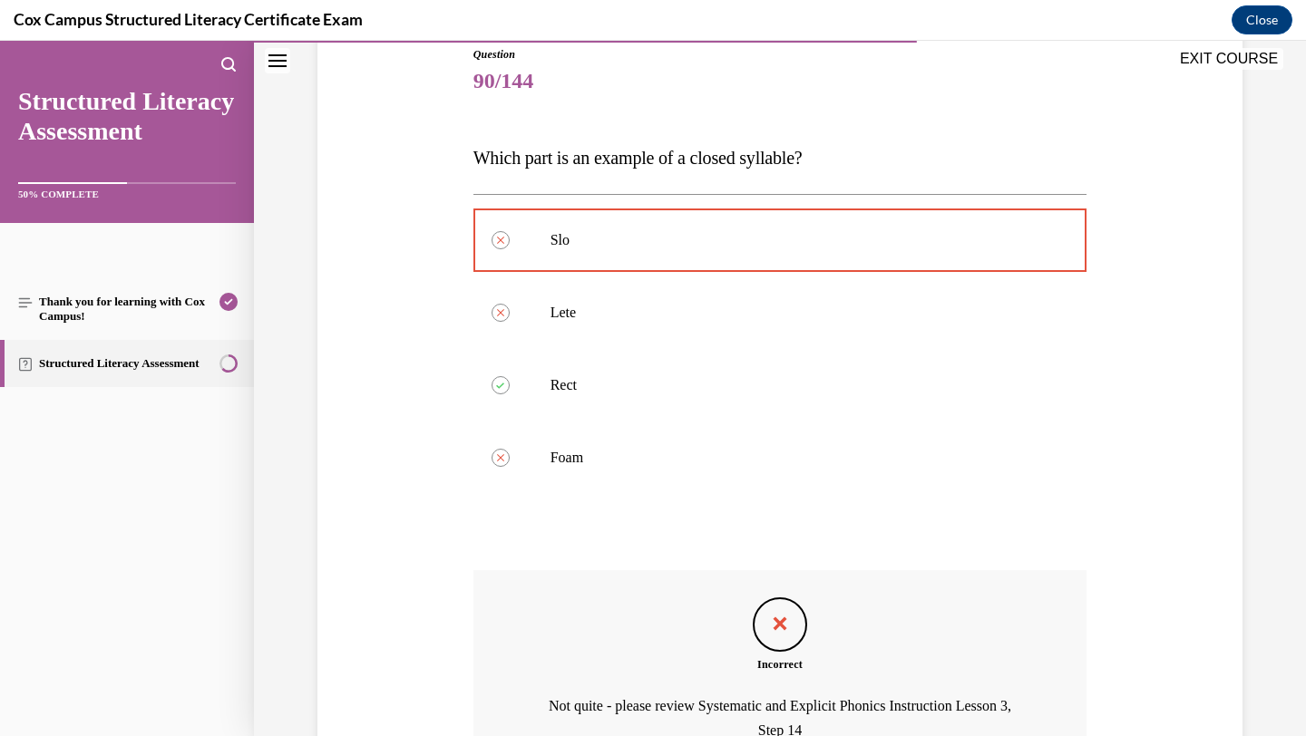
scroll to position [399, 0]
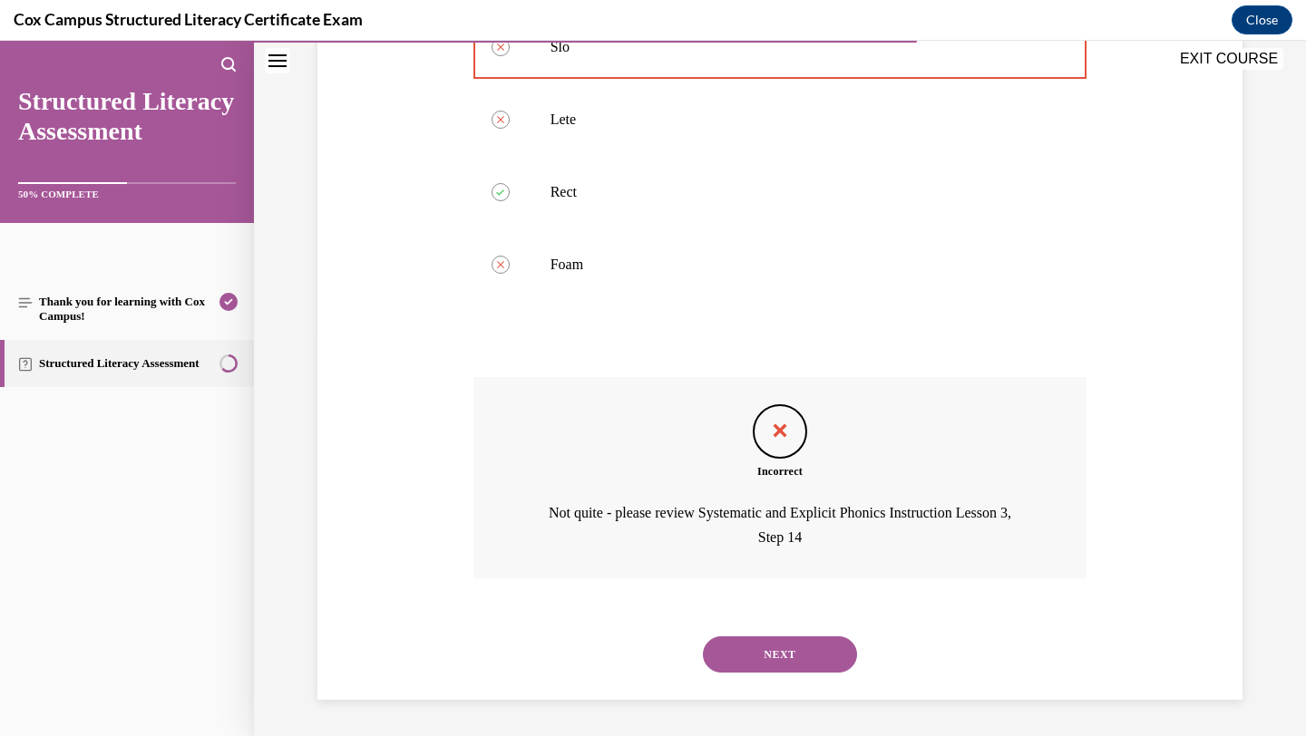
click at [756, 661] on button "NEXT" at bounding box center [780, 655] width 154 height 36
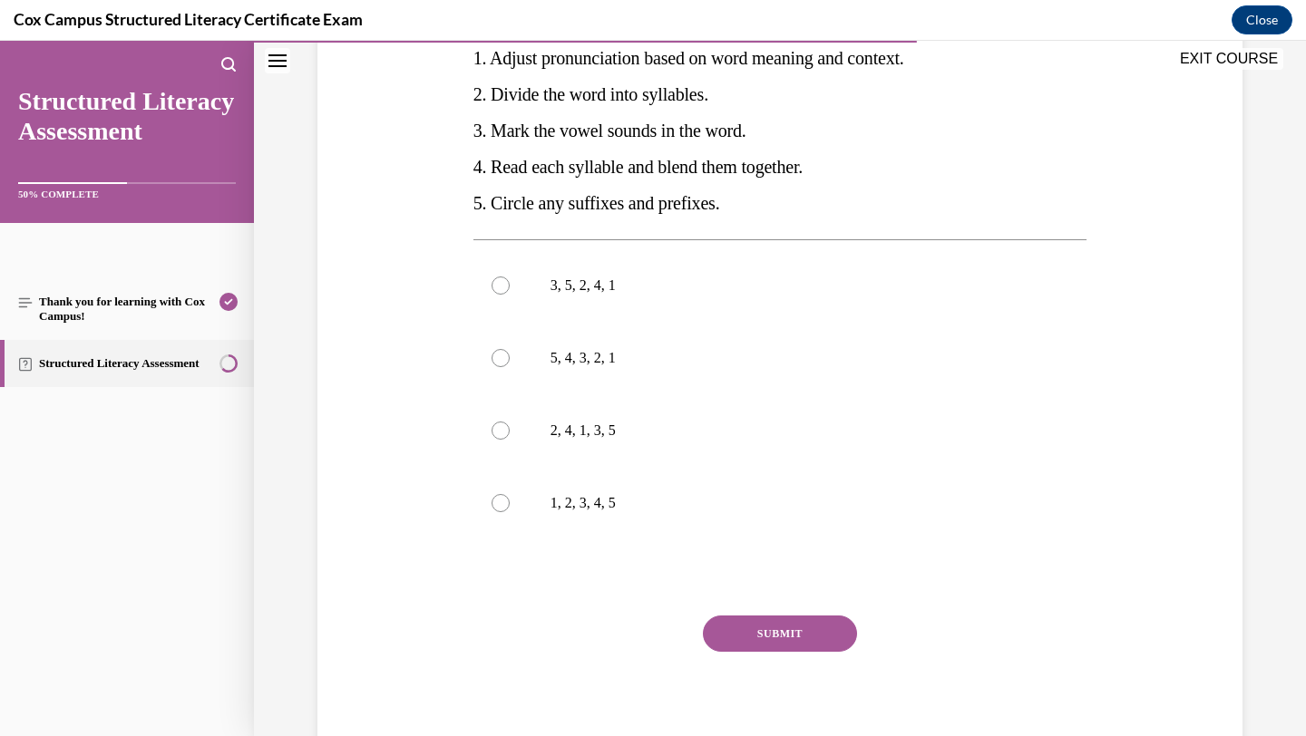
scroll to position [375, 0]
click at [718, 413] on label "2, 4, 1, 3, 5" at bounding box center [780, 429] width 614 height 73
click at [510, 420] on input "2, 4, 1, 3, 5" at bounding box center [501, 429] width 18 height 18
radio input "true"
click at [731, 646] on button "SUBMIT" at bounding box center [780, 632] width 154 height 36
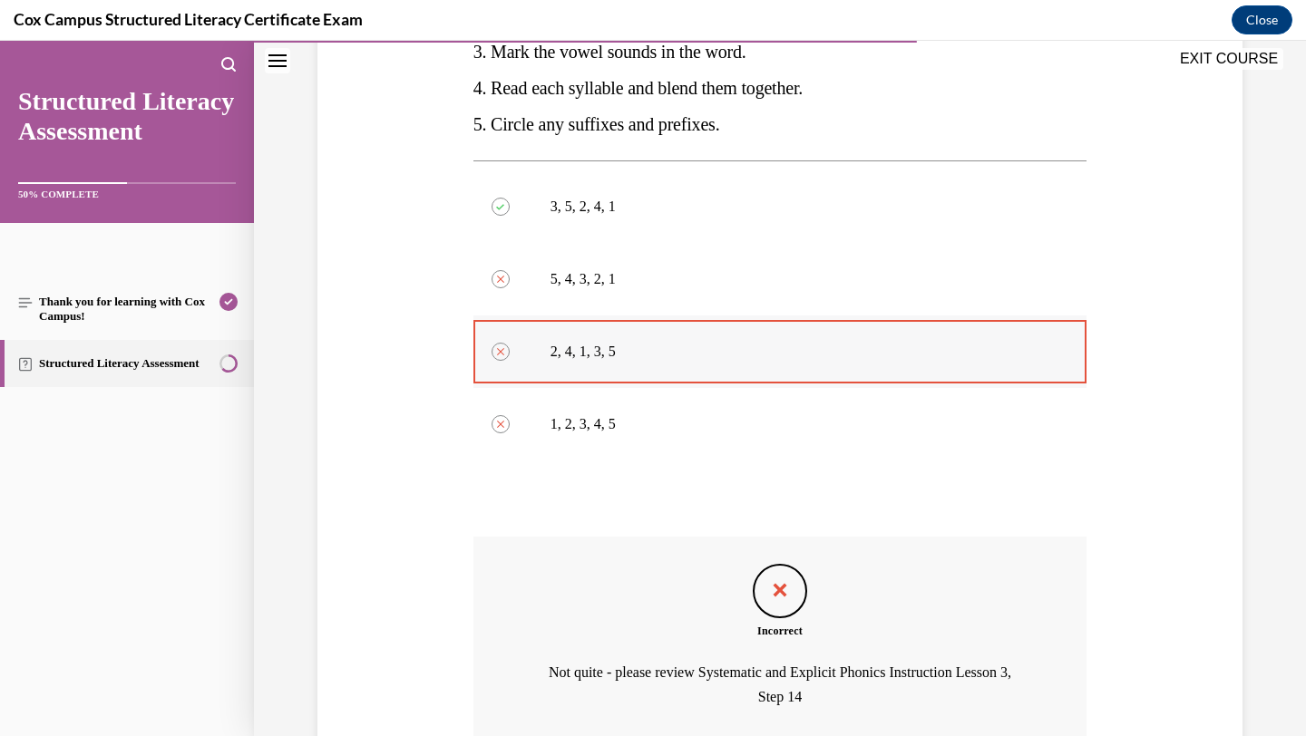
scroll to position [611, 0]
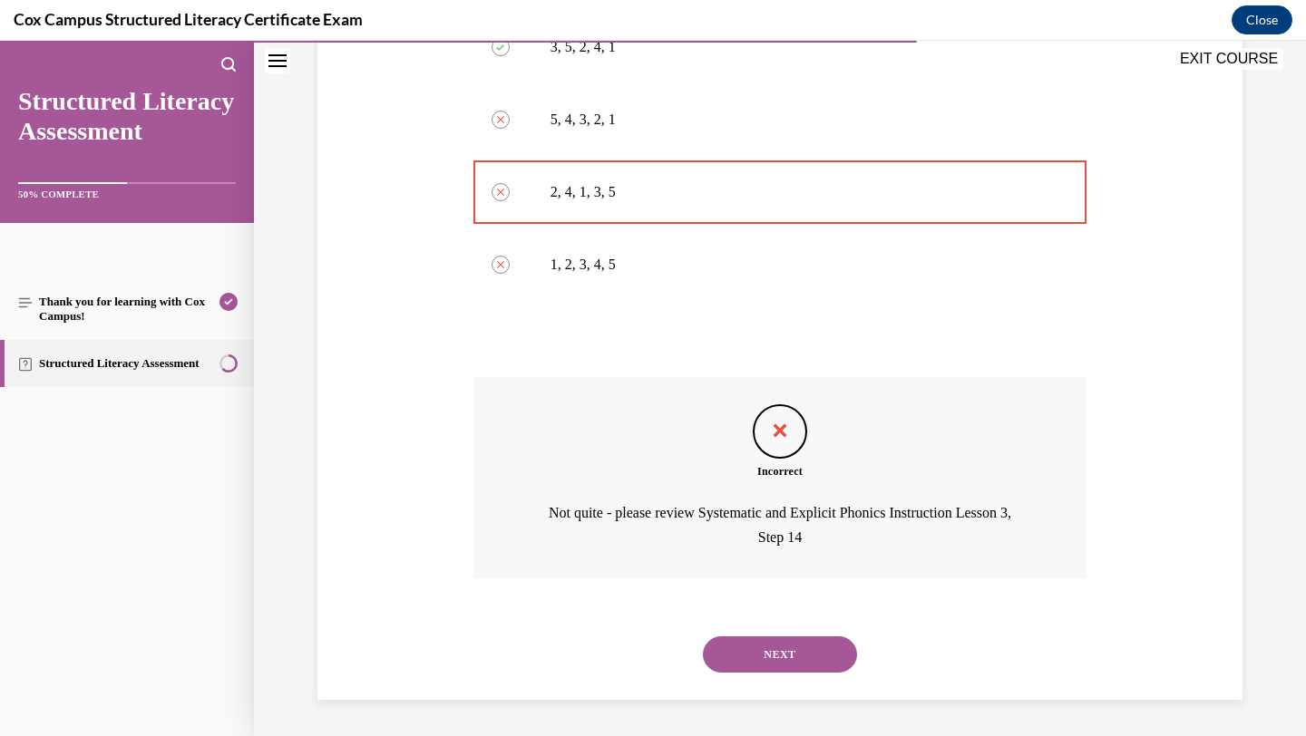
click at [786, 643] on button "NEXT" at bounding box center [780, 655] width 154 height 36
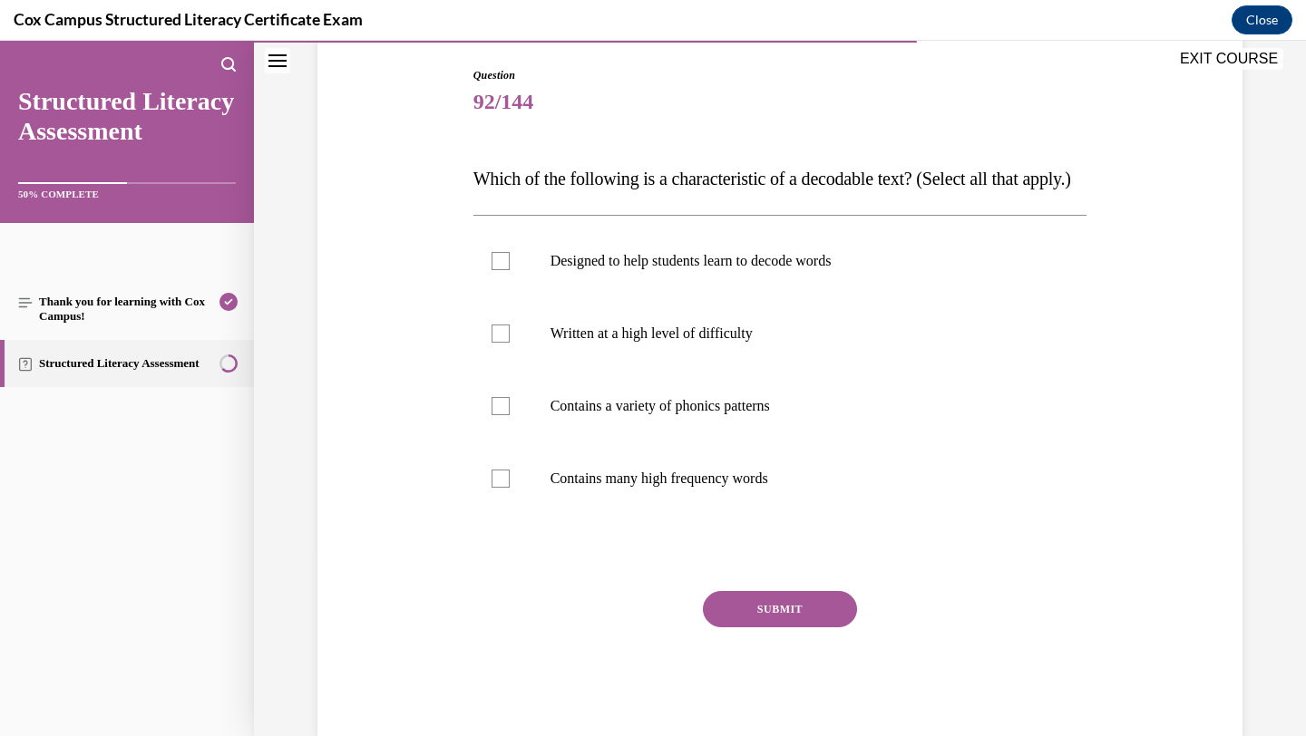
scroll to position [186, 0]
click at [768, 408] on label "Contains a variety of phonics patterns" at bounding box center [780, 405] width 614 height 73
click at [510, 408] on input "Contains a variety of phonics patterns" at bounding box center [501, 405] width 18 height 18
checkbox input "true"
click at [769, 627] on button "SUBMIT" at bounding box center [780, 608] width 154 height 36
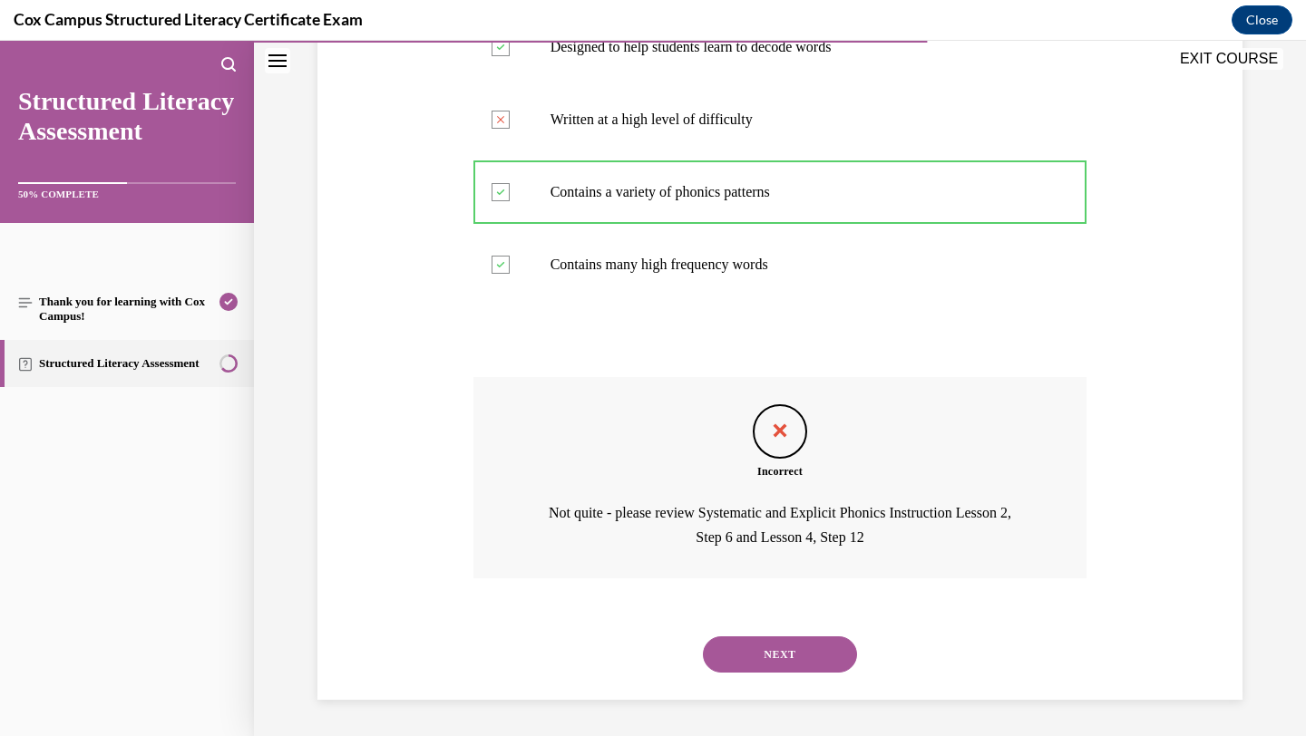
scroll to position [435, 0]
click at [757, 658] on button "NEXT" at bounding box center [780, 655] width 154 height 36
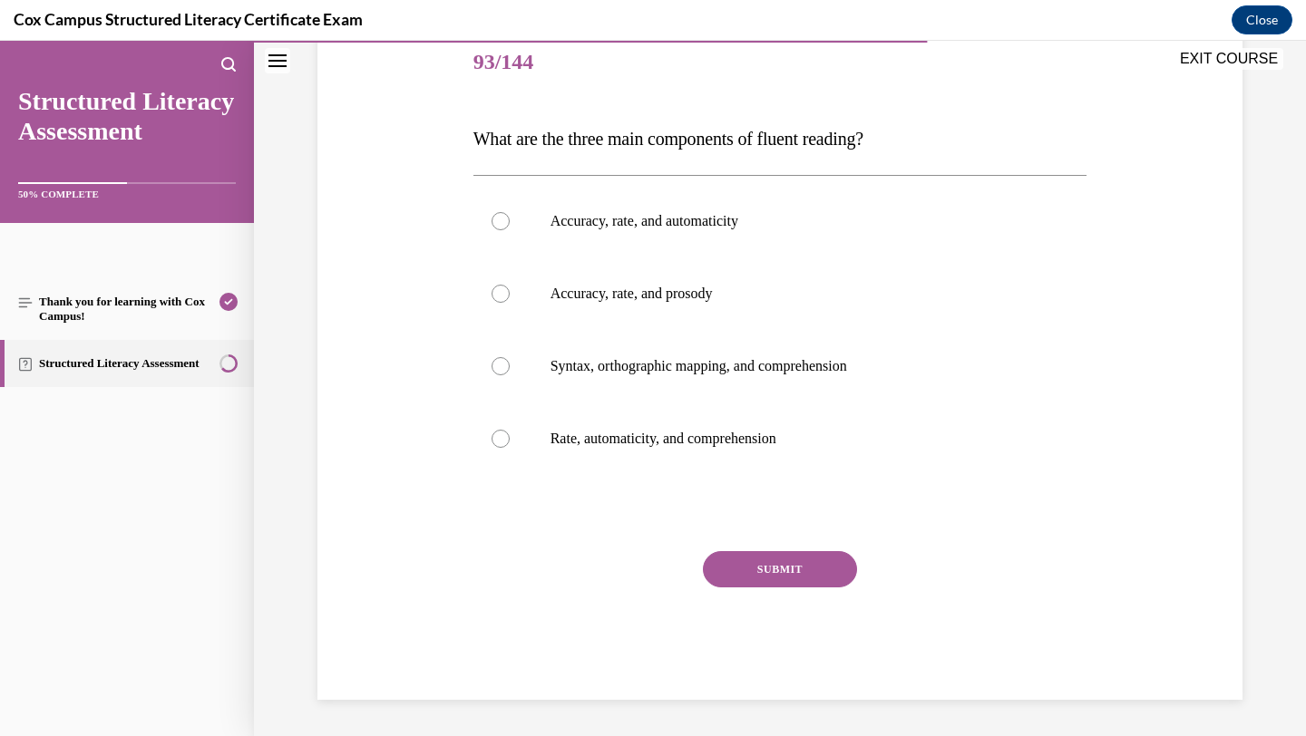
scroll to position [201, 0]
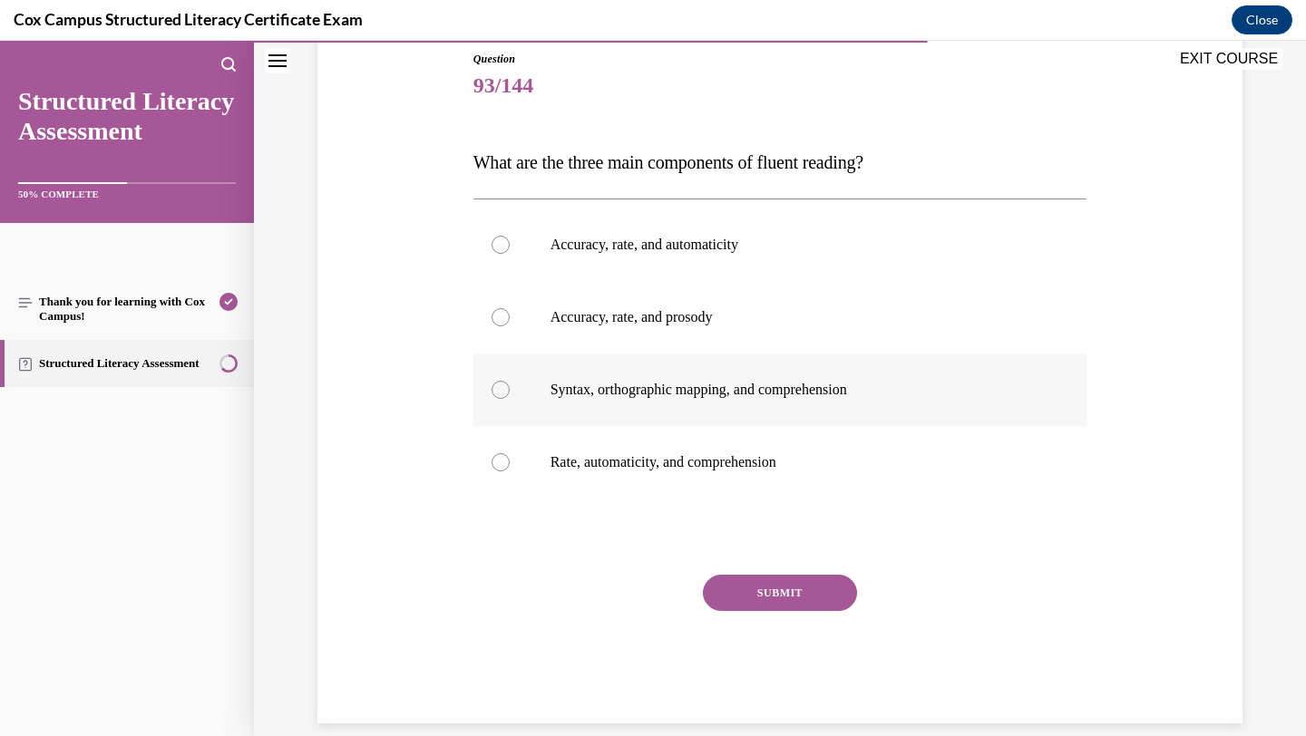
click at [847, 389] on p "Syntax, orthographic mapping, and comprehension" at bounding box center [797, 390] width 492 height 18
click at [510, 389] on input "Syntax, orthographic mapping, and comprehension" at bounding box center [501, 390] width 18 height 18
radio input "true"
click at [768, 590] on button "SUBMIT" at bounding box center [780, 593] width 154 height 36
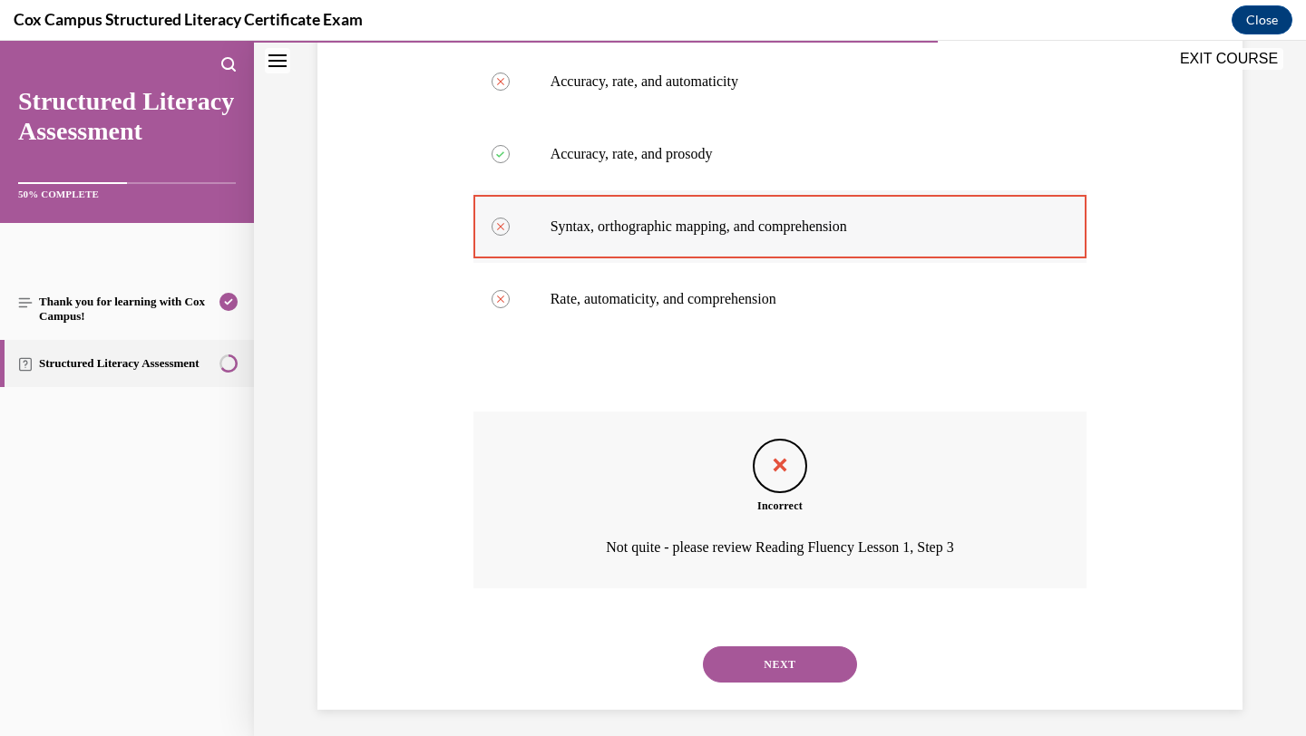
scroll to position [375, 0]
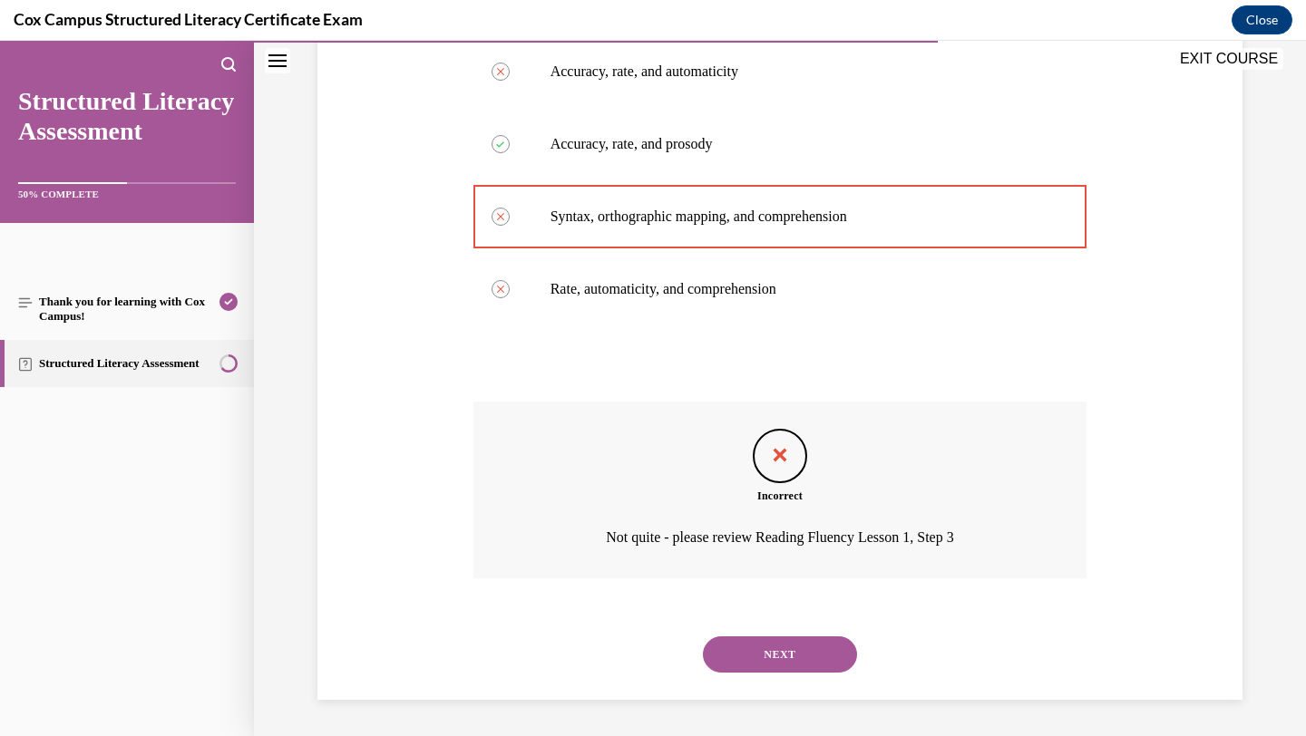
click at [799, 664] on button "NEXT" at bounding box center [780, 655] width 154 height 36
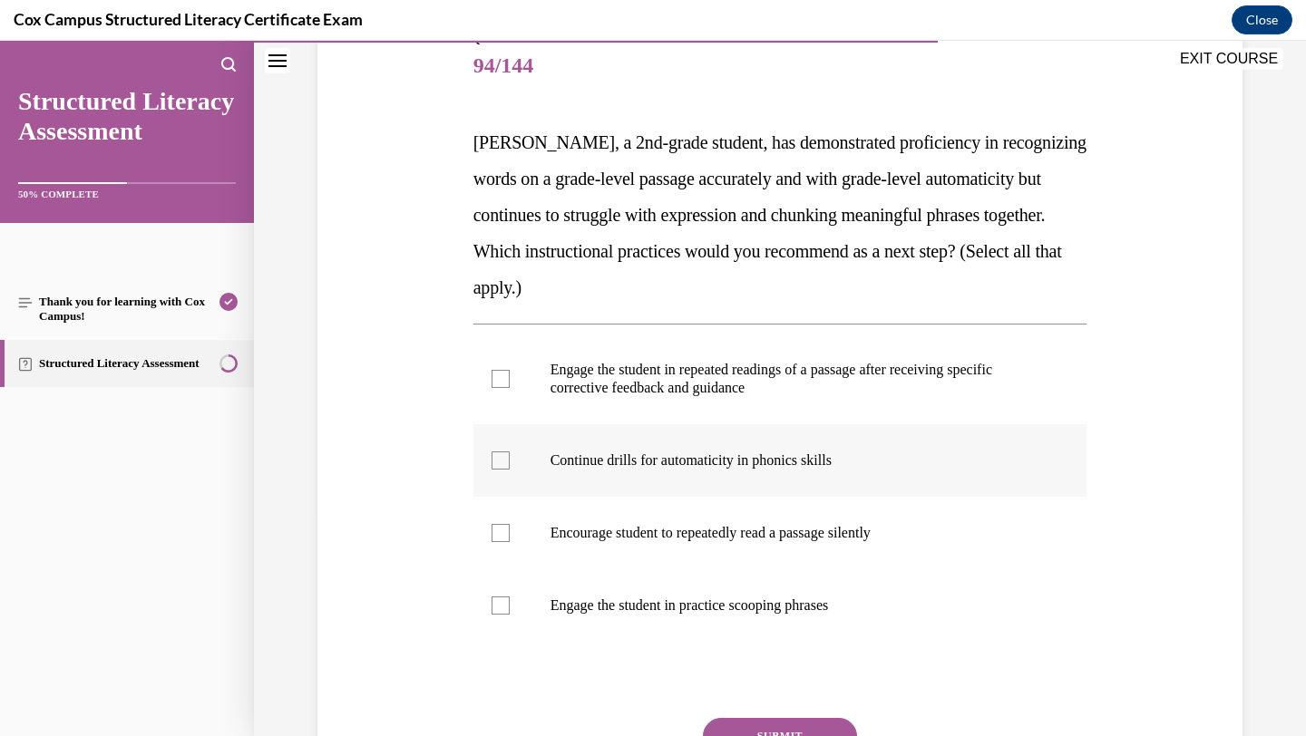
scroll to position [224, 0]
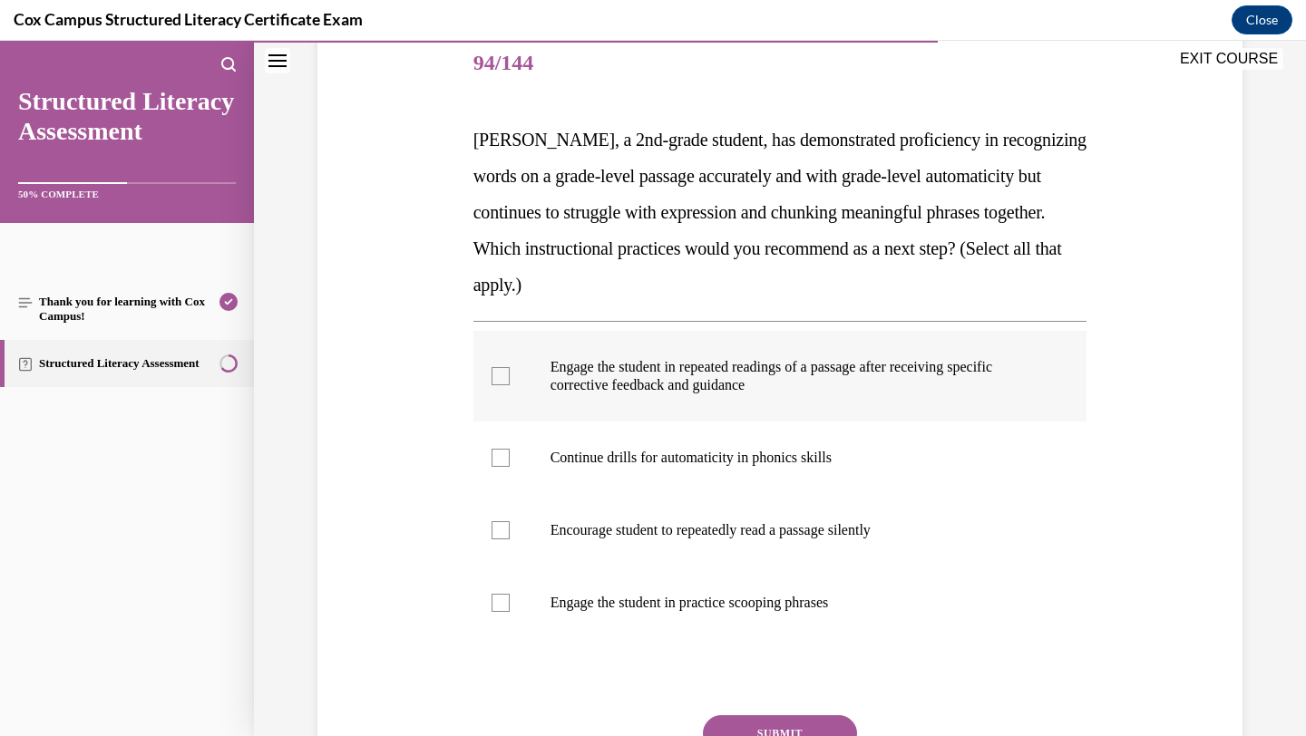
click at [817, 406] on label "Engage the student in repeated readings of a passage after receiving specific c…" at bounding box center [780, 376] width 614 height 91
click at [510, 385] on input "Engage the student in repeated readings of a passage after receiving specific c…" at bounding box center [501, 376] width 18 height 18
checkbox input "true"
click at [736, 730] on button "SUBMIT" at bounding box center [780, 734] width 154 height 36
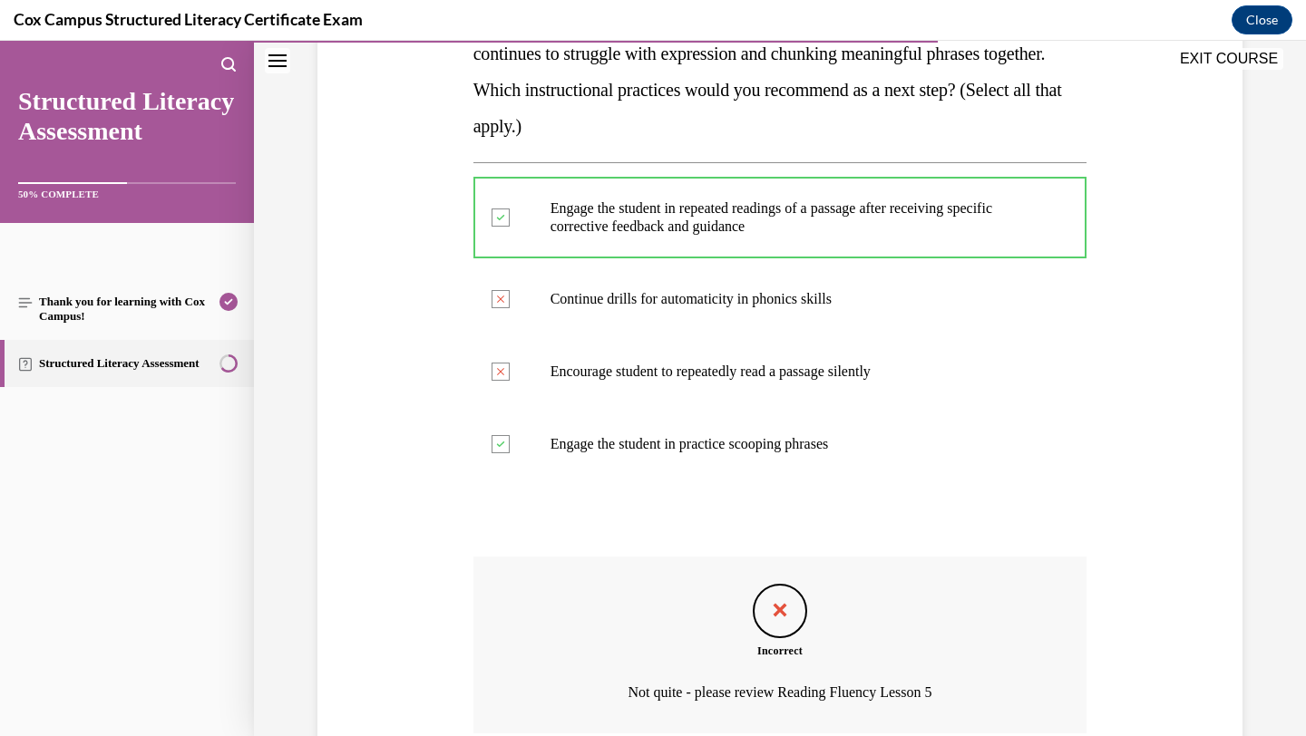
scroll to position [538, 0]
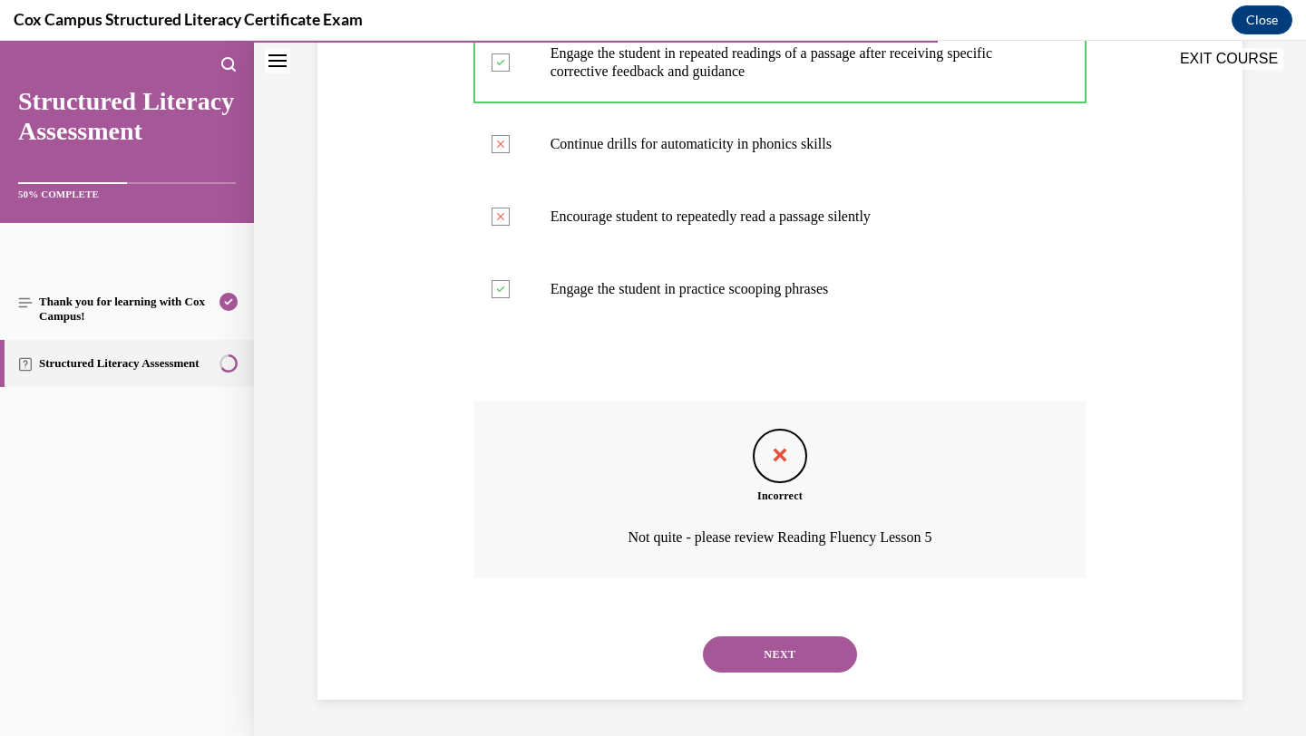
click at [826, 658] on button "NEXT" at bounding box center [780, 655] width 154 height 36
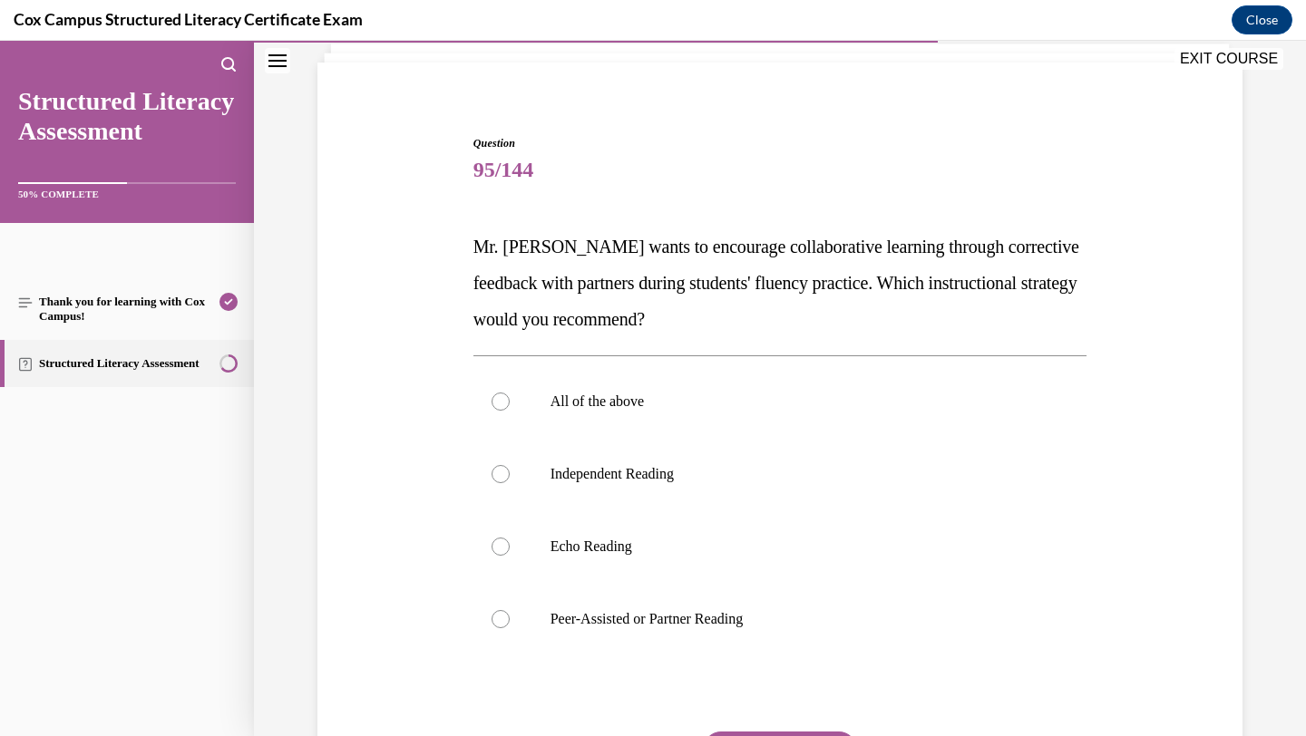
scroll to position [140, 0]
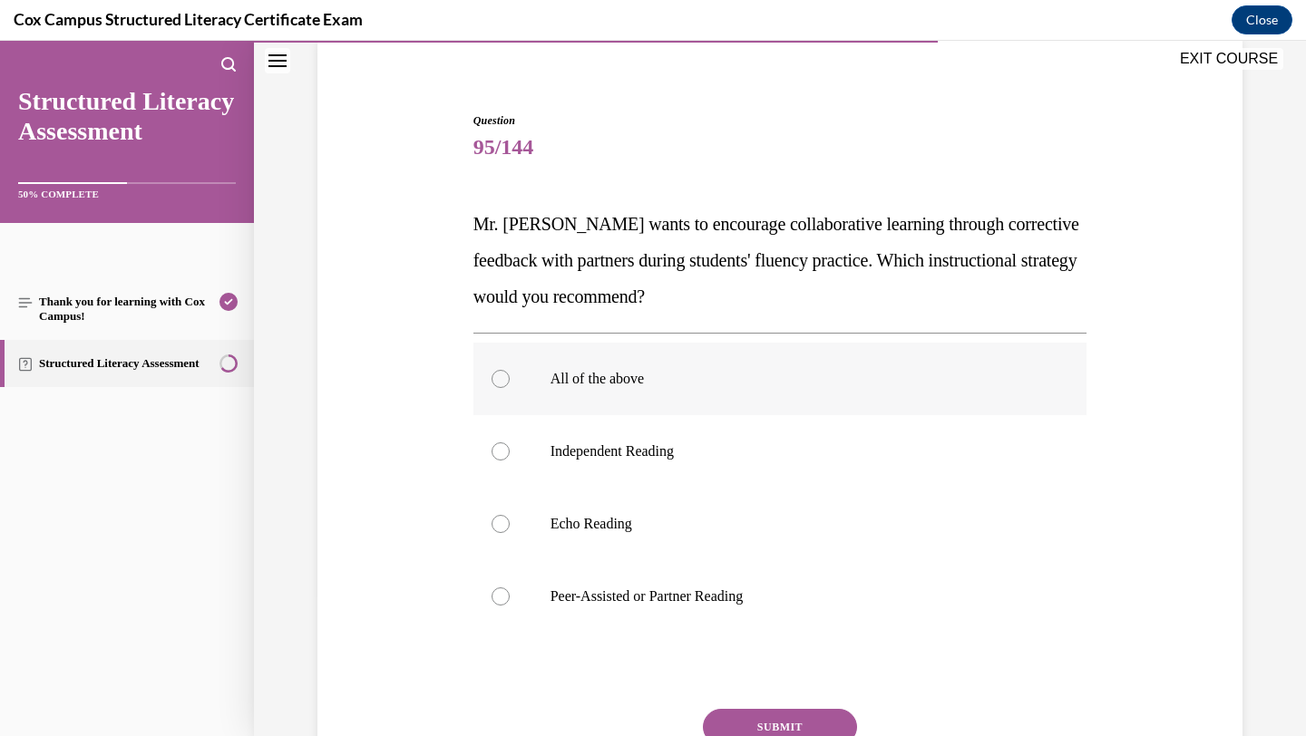
click at [843, 385] on p "All of the above" at bounding box center [797, 379] width 492 height 18
click at [510, 385] on input "All of the above" at bounding box center [501, 379] width 18 height 18
radio input "true"
click at [748, 727] on button "SUBMIT" at bounding box center [780, 727] width 154 height 36
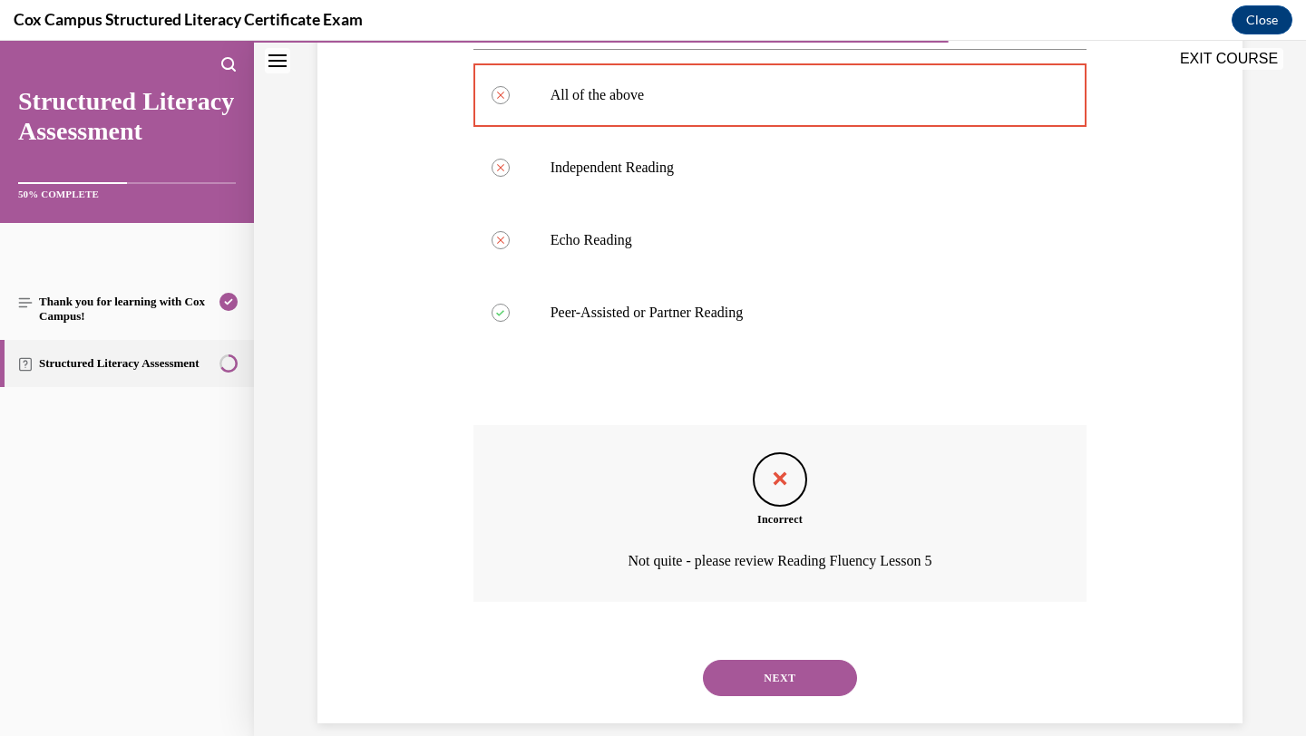
scroll to position [428, 0]
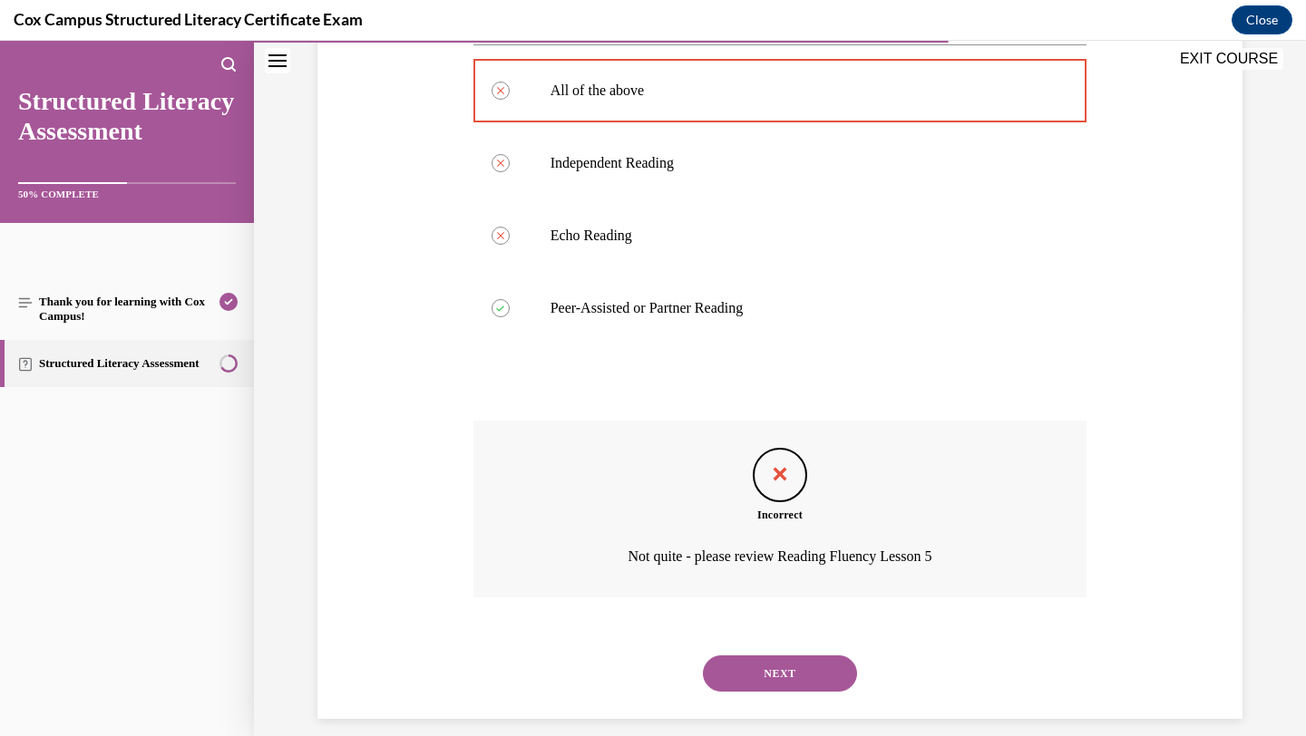
click at [820, 671] on button "NEXT" at bounding box center [780, 674] width 154 height 36
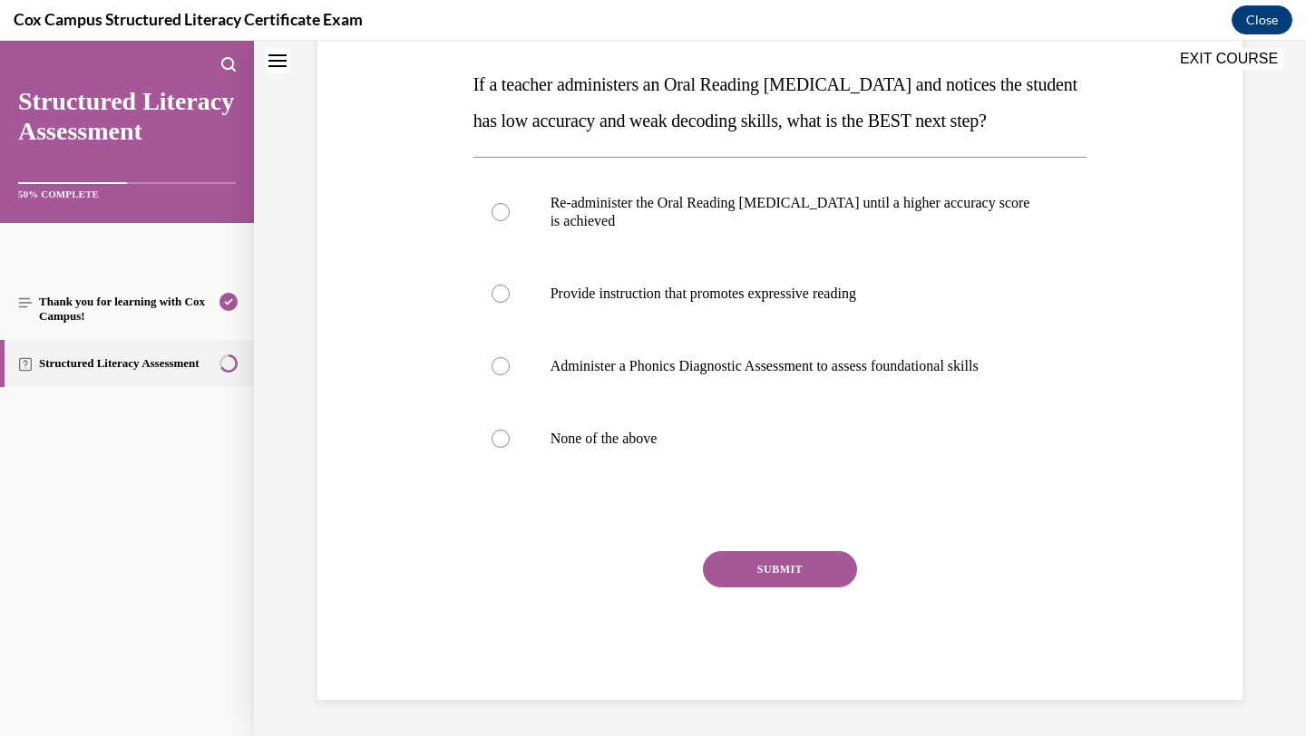
scroll to position [0, 0]
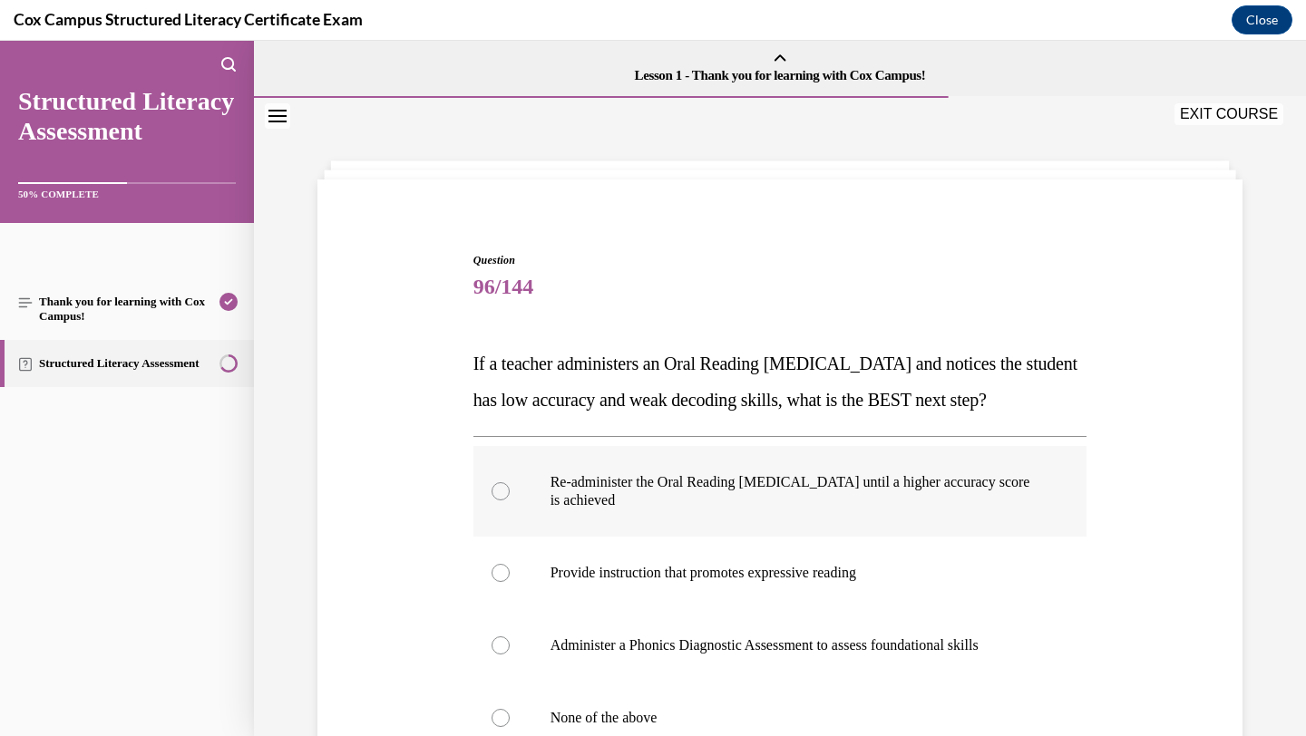
click at [738, 537] on label "Re-administer the Oral Reading [MEDICAL_DATA] until a higher accuracy score is …" at bounding box center [780, 491] width 614 height 91
click at [510, 501] on input "Re-administer the Oral Reading [MEDICAL_DATA] until a higher accuracy score is …" at bounding box center [501, 491] width 18 height 18
radio input "true"
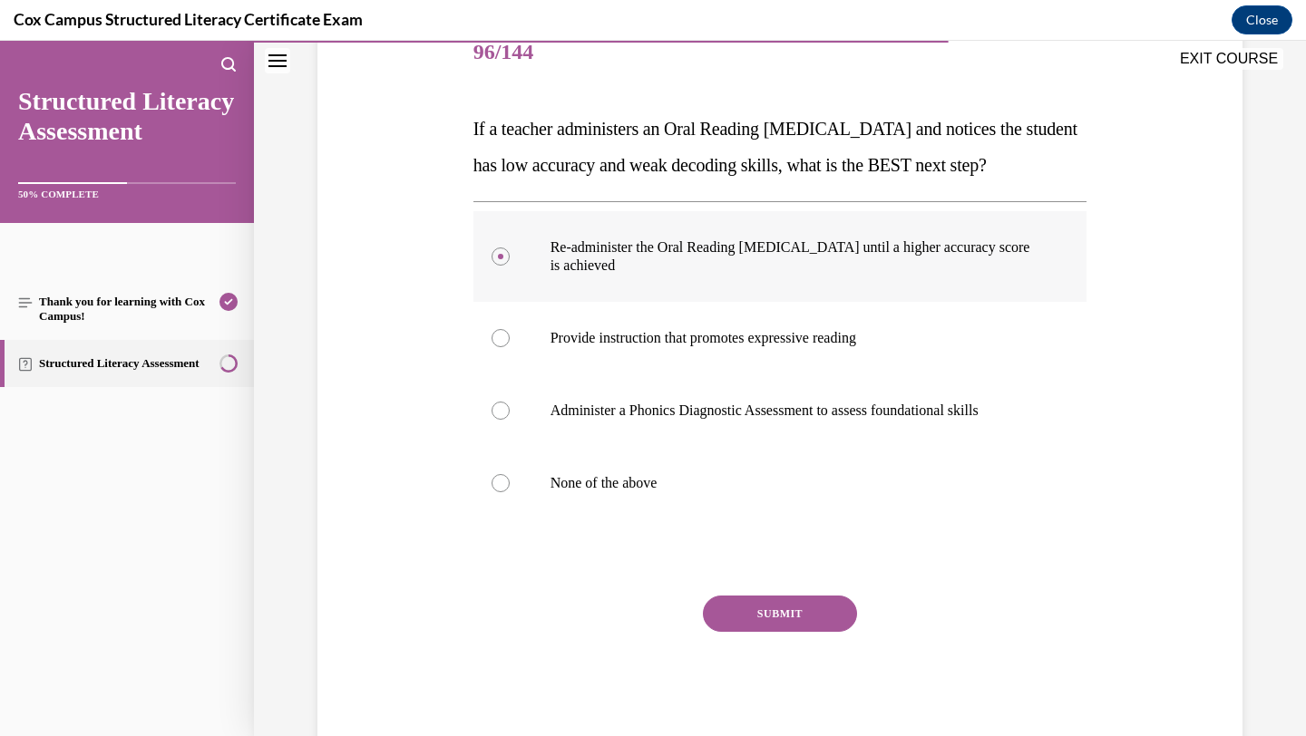
scroll to position [238, 0]
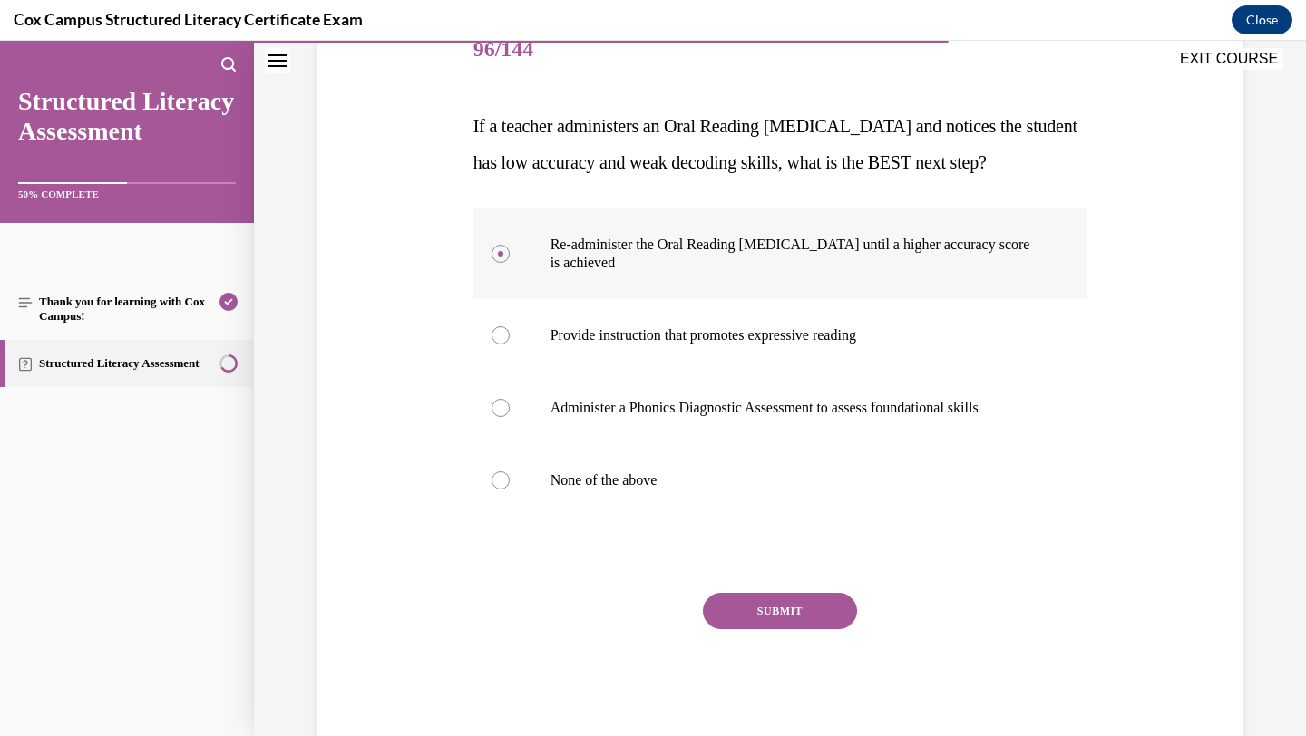
click at [738, 517] on label "None of the above" at bounding box center [780, 480] width 614 height 73
click at [510, 490] on input "None of the above" at bounding box center [501, 481] width 18 height 18
radio input "true"
click at [750, 629] on button "SUBMIT" at bounding box center [780, 611] width 154 height 36
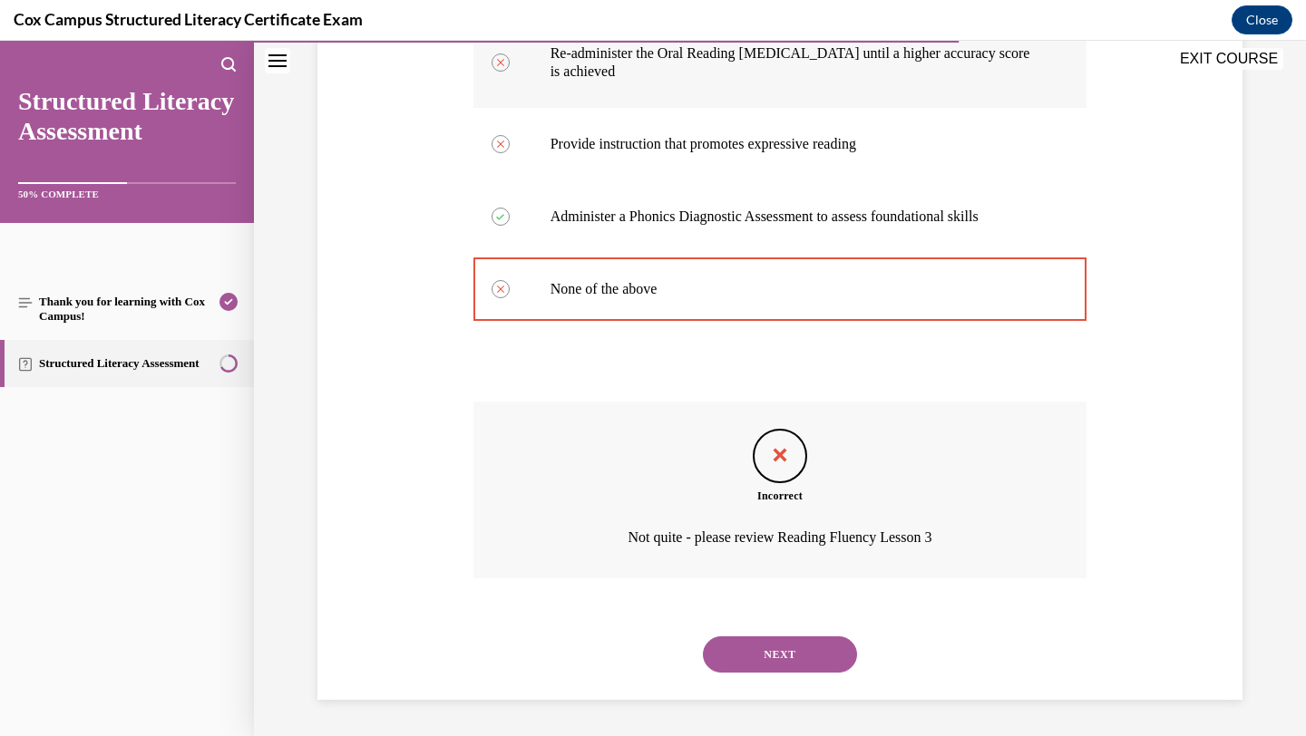
scroll to position [465, 0]
click at [780, 660] on button "NEXT" at bounding box center [780, 655] width 154 height 36
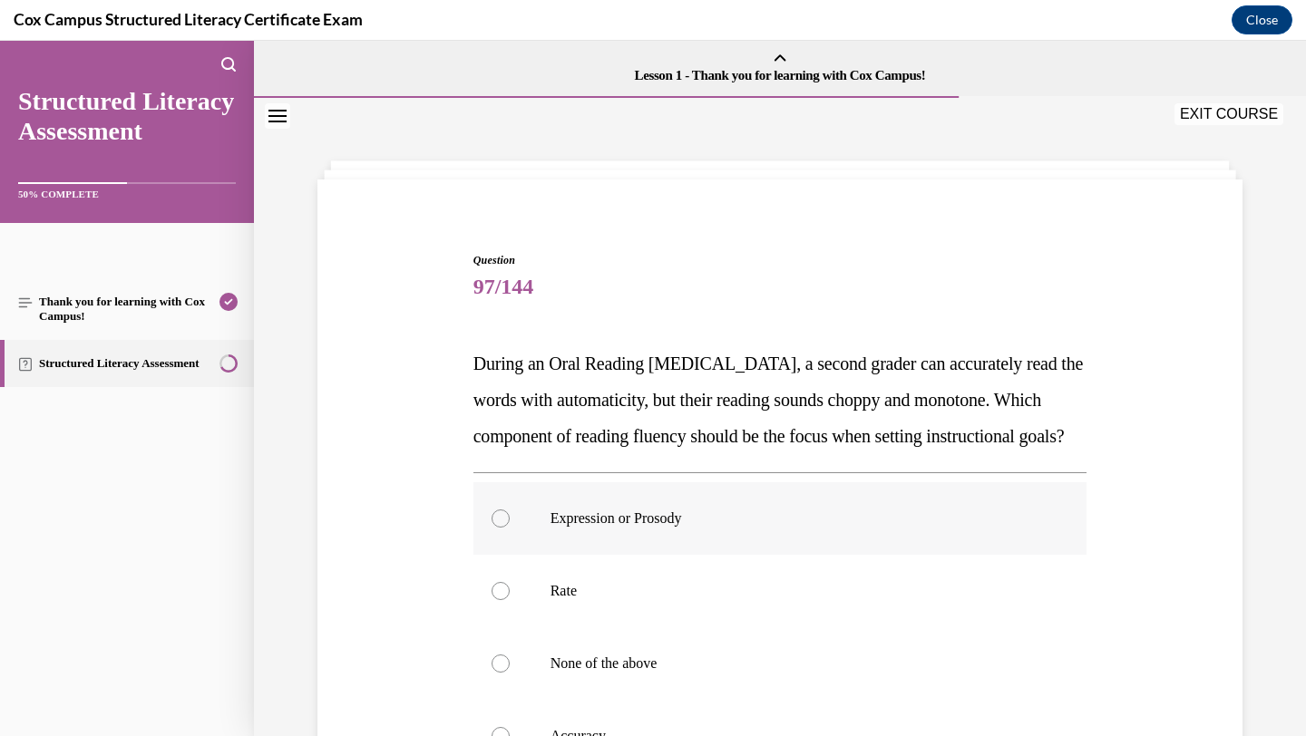
scroll to position [182, 0]
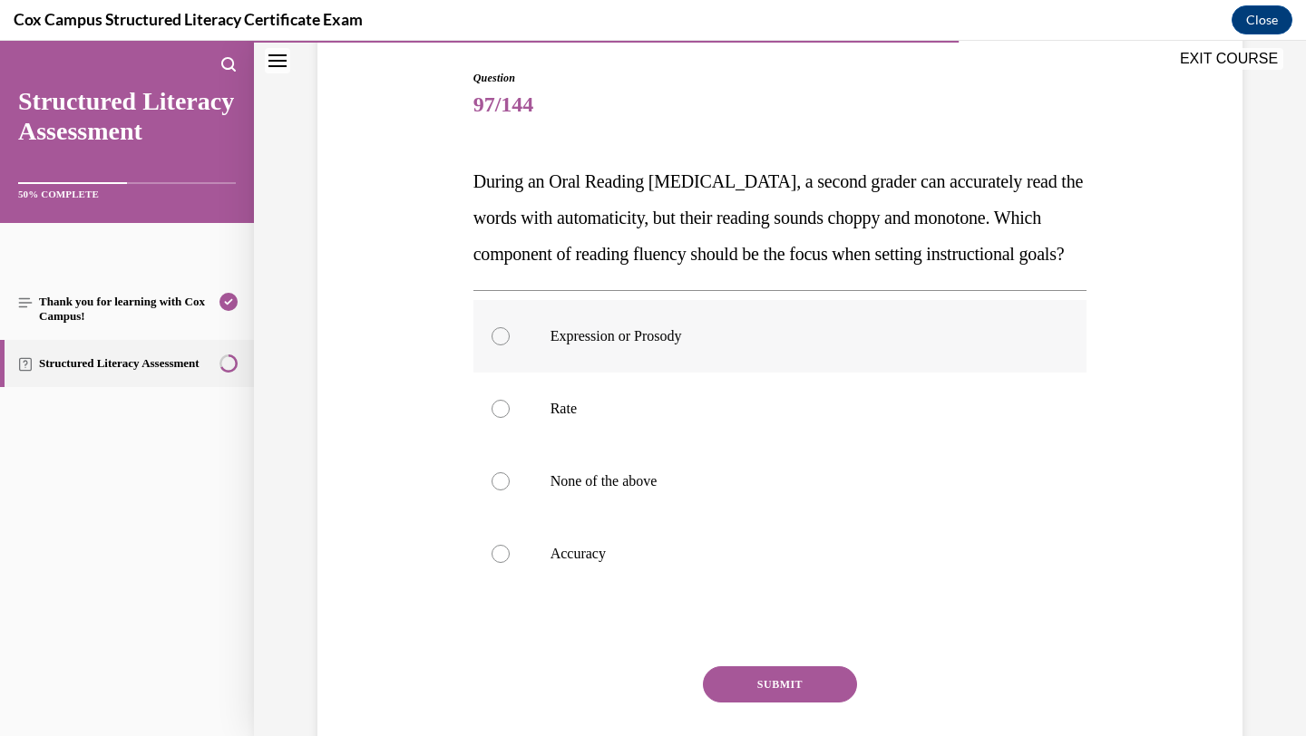
click at [738, 518] on label "None of the above" at bounding box center [780, 481] width 614 height 73
click at [510, 491] on input "None of the above" at bounding box center [501, 482] width 18 height 18
radio input "true"
click at [733, 703] on button "SUBMIT" at bounding box center [780, 685] width 154 height 36
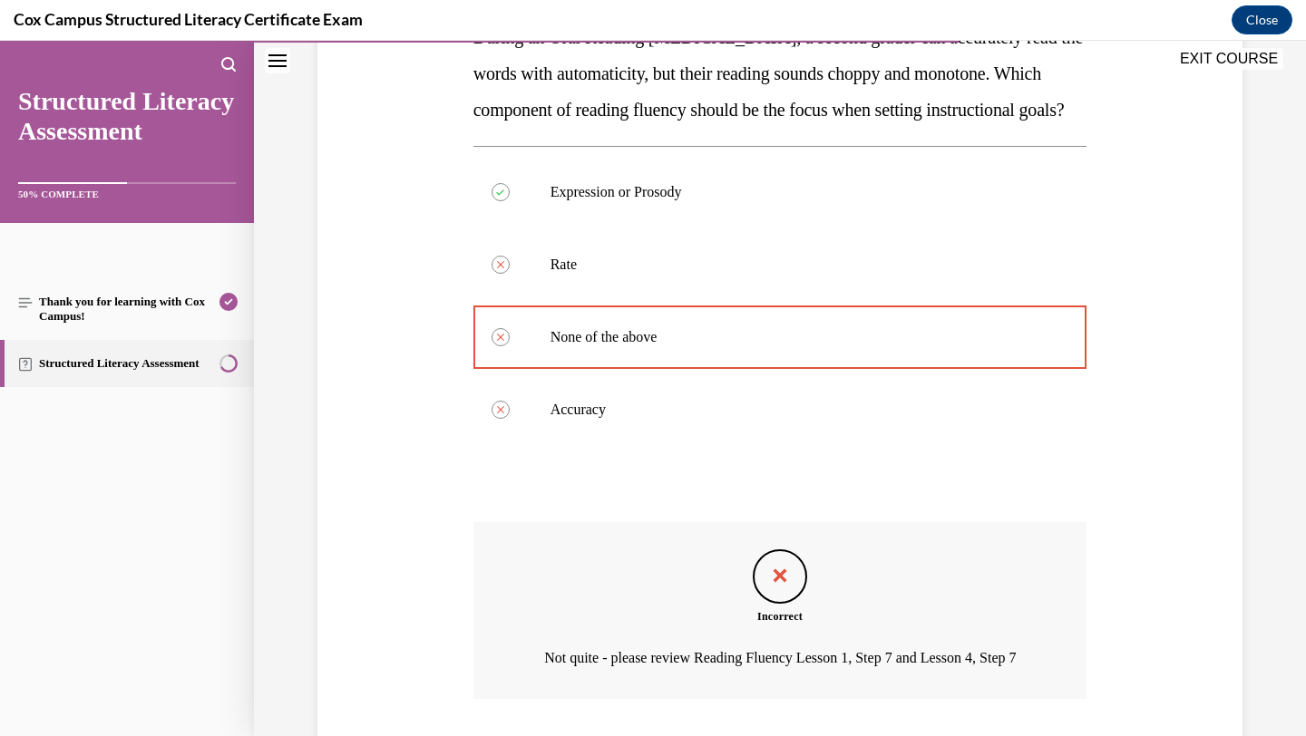
scroll to position [508, 0]
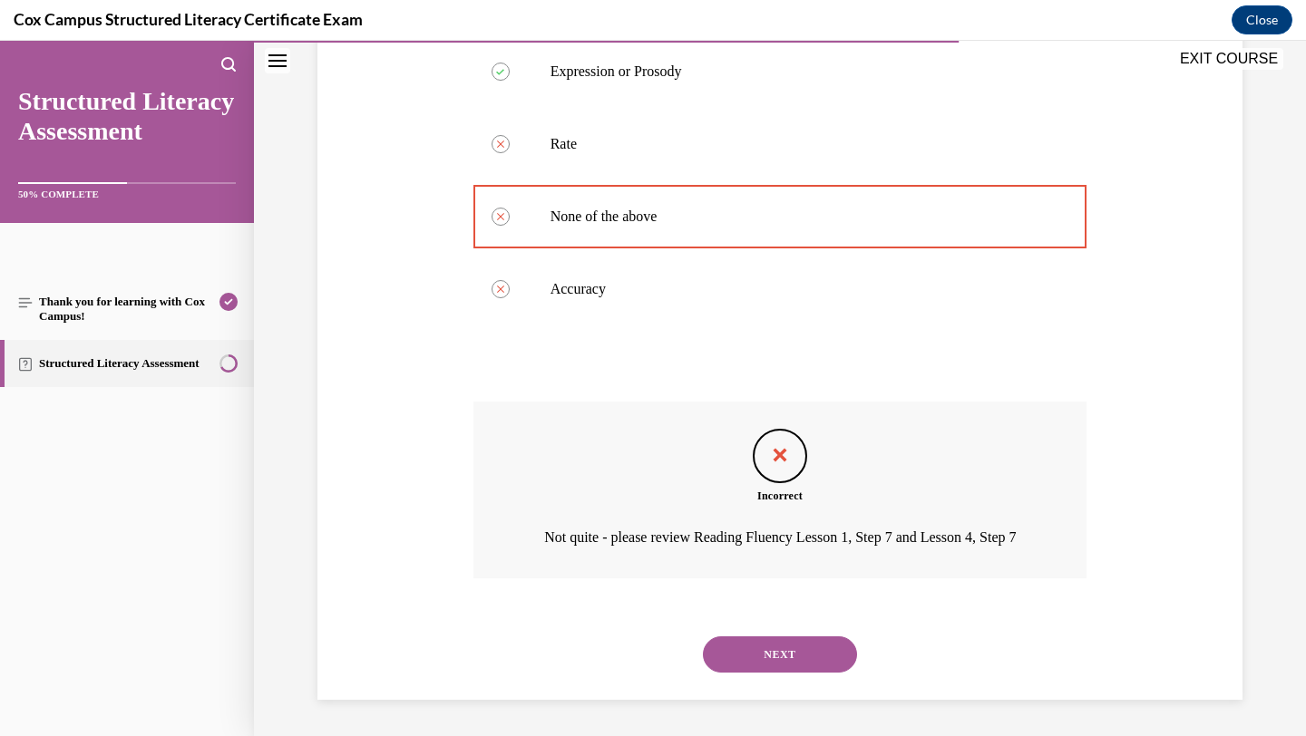
click at [742, 659] on button "NEXT" at bounding box center [780, 655] width 154 height 36
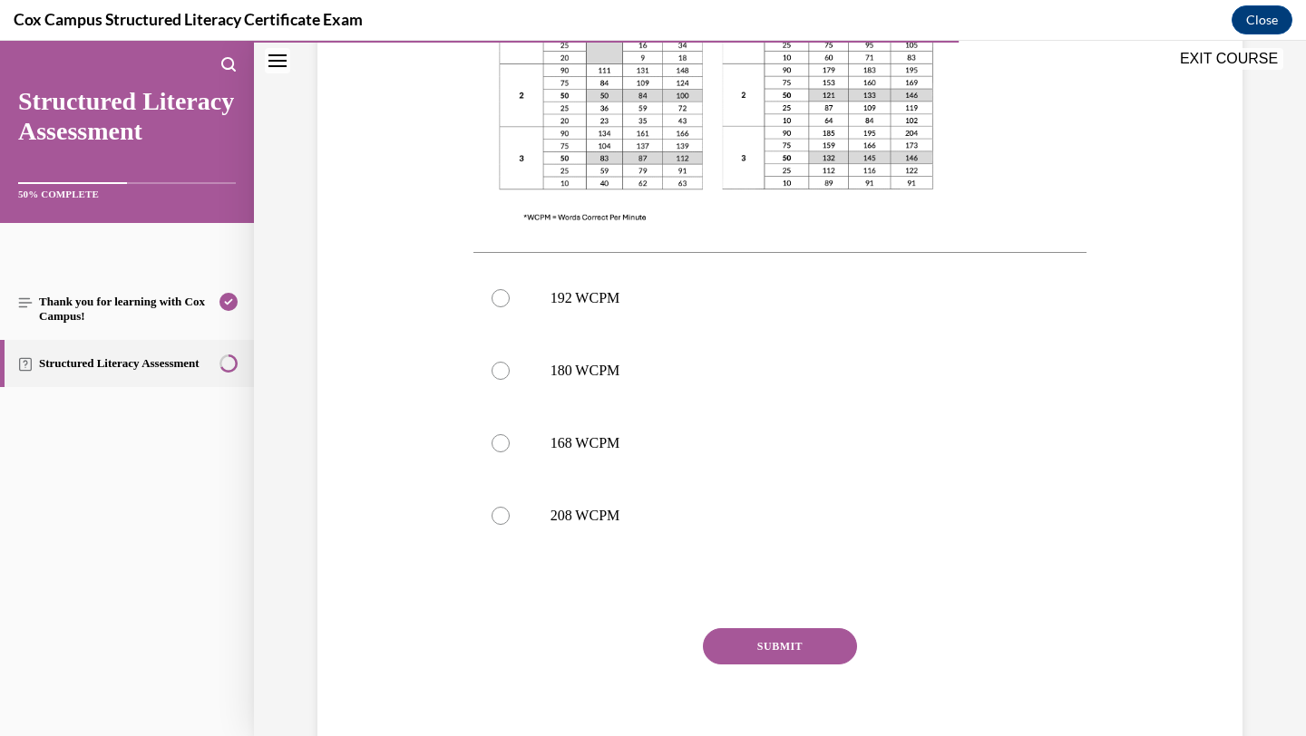
scroll to position [692, 0]
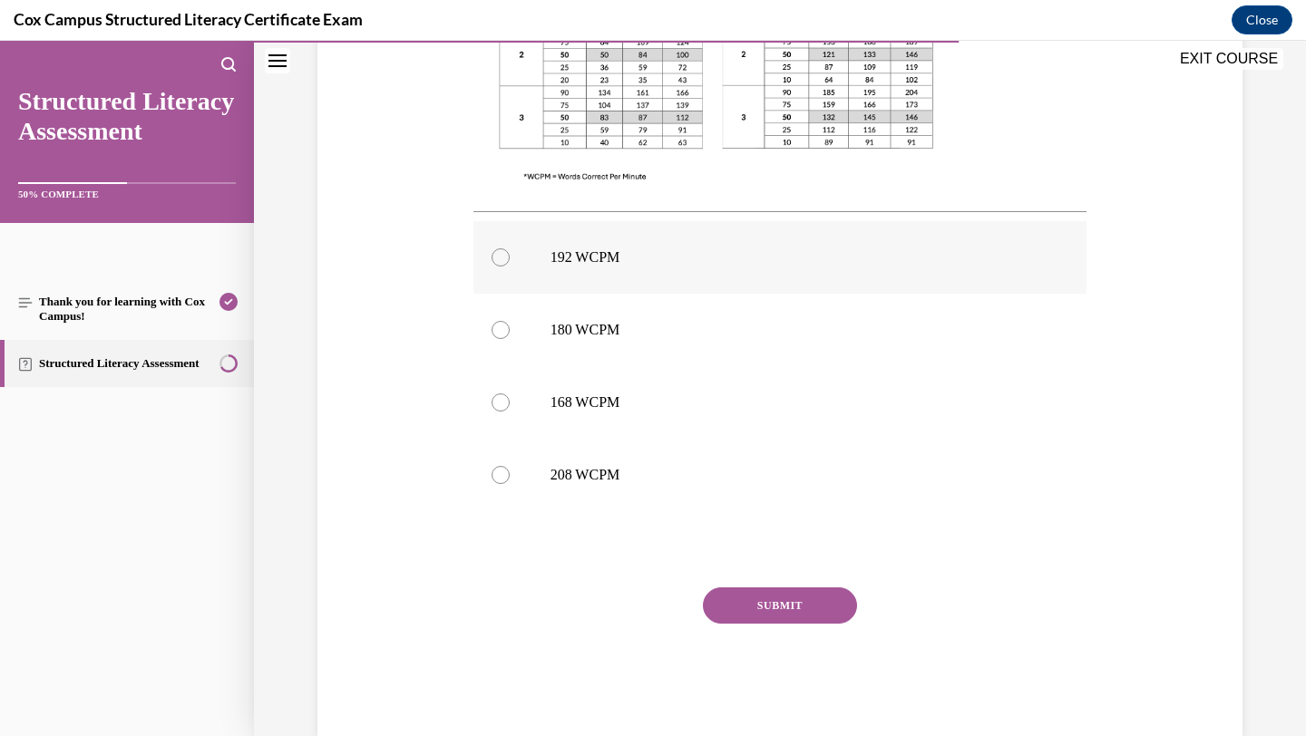
click at [753, 275] on label "192 WCPM" at bounding box center [780, 257] width 614 height 73
click at [510, 267] on input "192 WCPM" at bounding box center [501, 258] width 18 height 18
radio input "true"
click at [738, 589] on button "SUBMIT" at bounding box center [780, 606] width 154 height 36
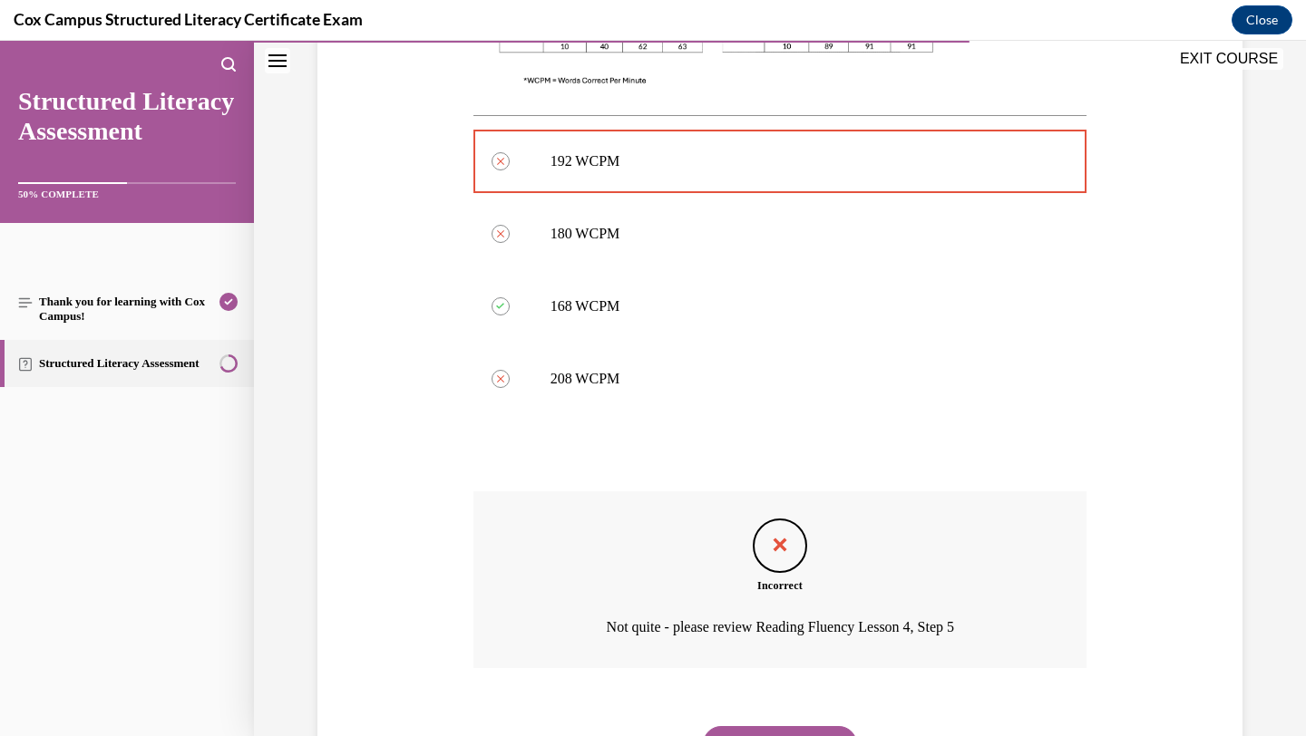
scroll to position [878, 0]
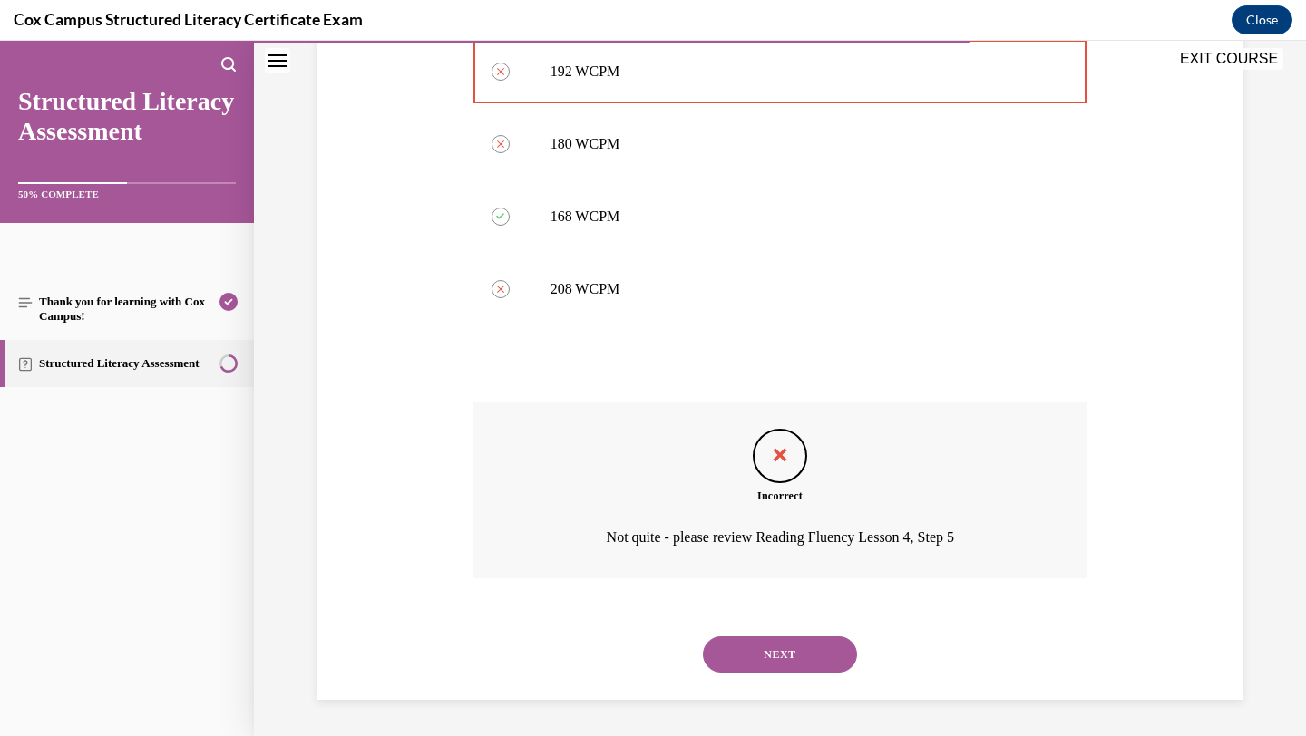
click at [787, 639] on button "NEXT" at bounding box center [780, 655] width 154 height 36
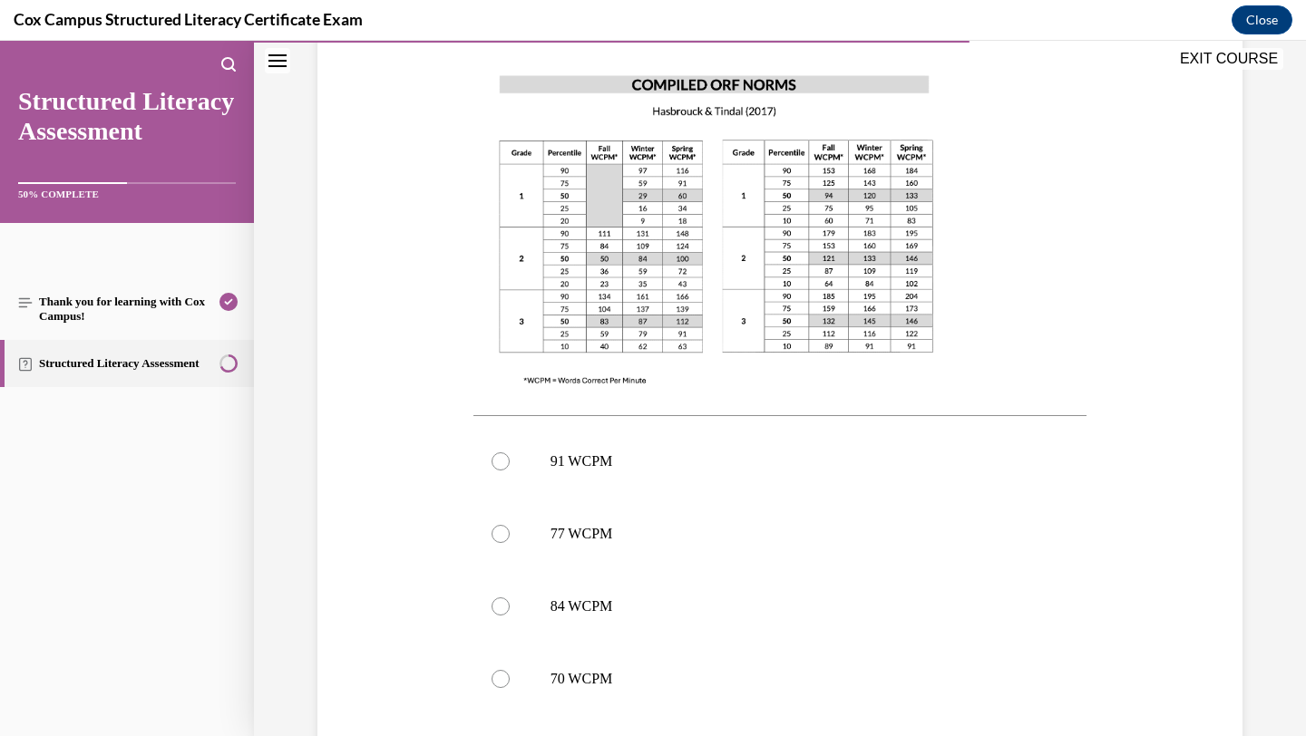
scroll to position [523, 0]
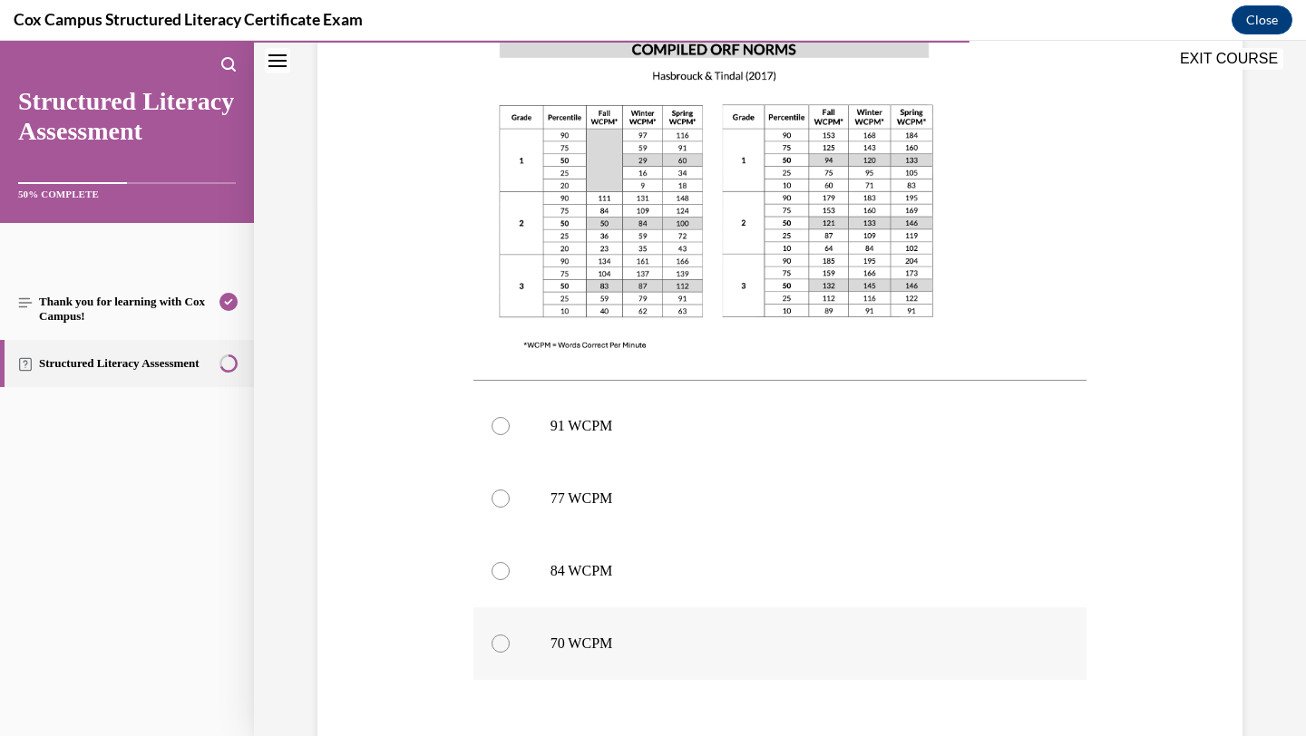
click at [730, 635] on p "70 WCPM" at bounding box center [797, 644] width 492 height 18
click at [510, 635] on input "70 WCPM" at bounding box center [501, 644] width 18 height 18
radio input "true"
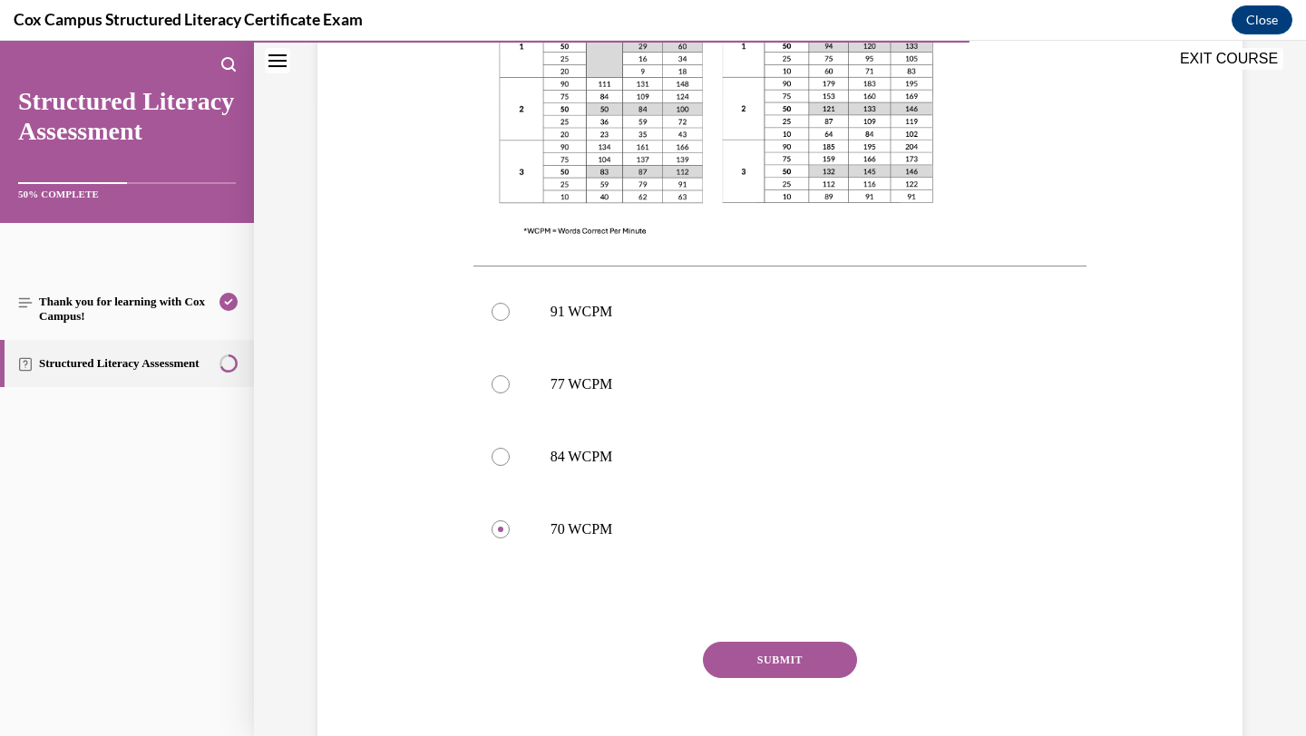
click at [746, 642] on button "SUBMIT" at bounding box center [780, 660] width 154 height 36
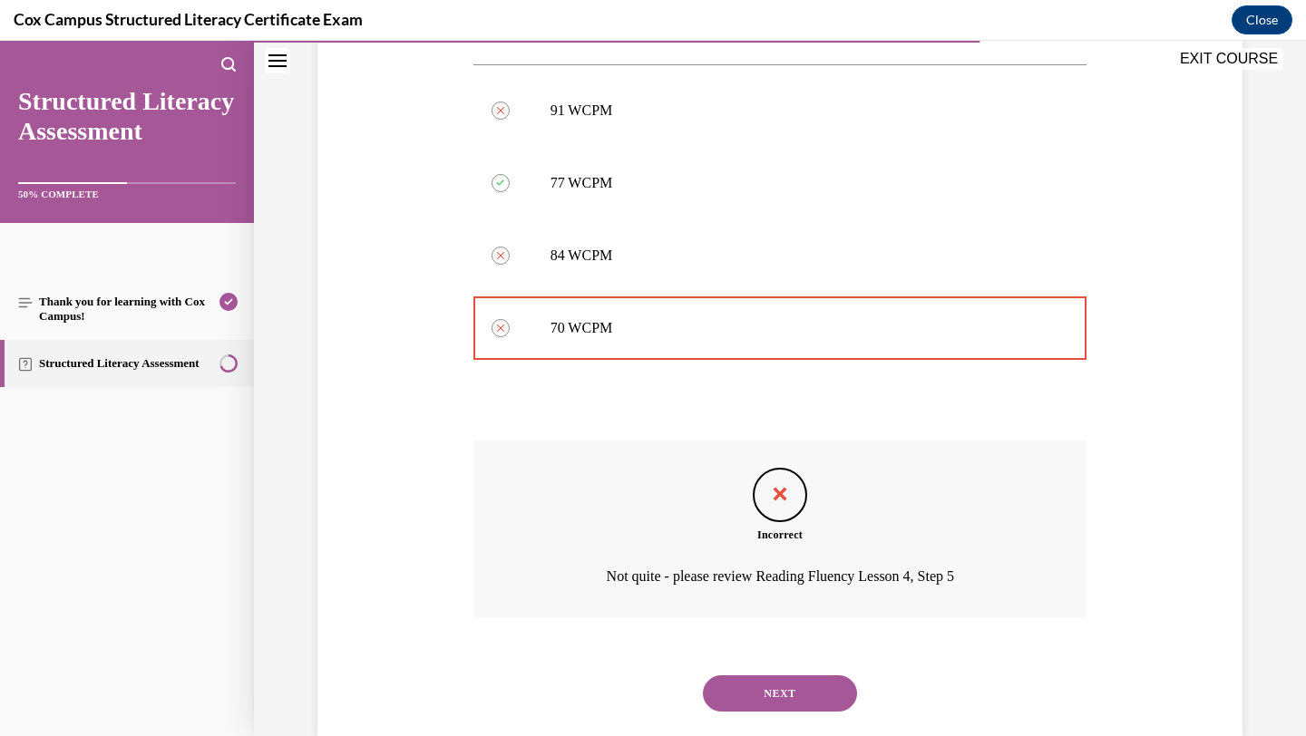
scroll to position [842, 0]
click at [774, 673] on button "NEXT" at bounding box center [780, 691] width 154 height 36
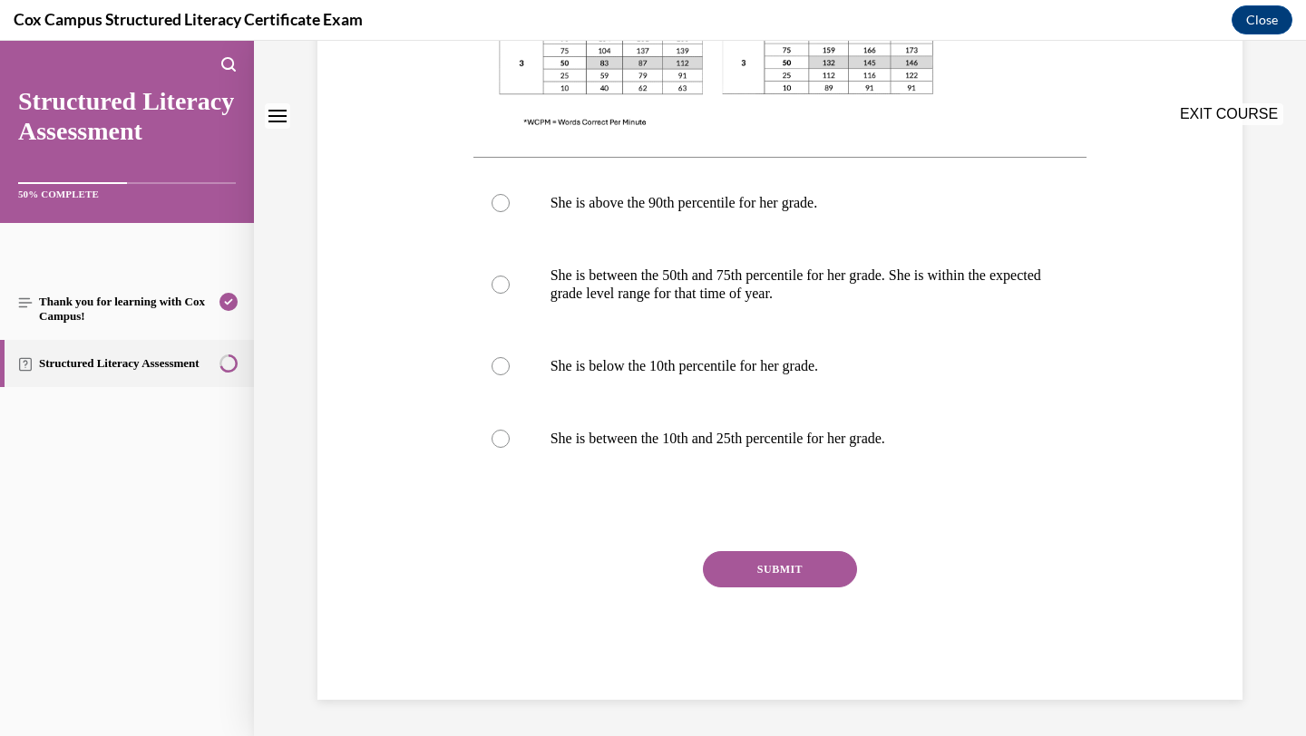
scroll to position [0, 0]
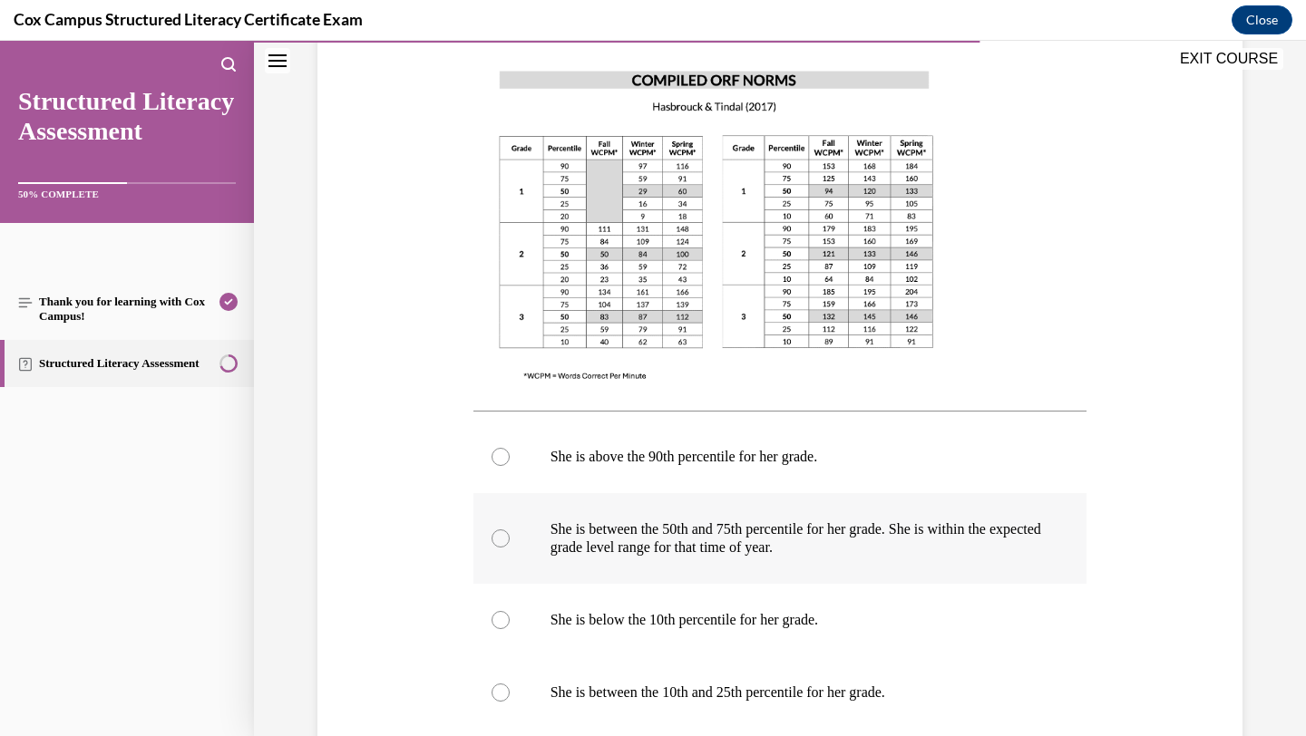
click at [776, 546] on p "She is between the 50th and 75th percentile for her grade. She is within the ex…" at bounding box center [797, 539] width 492 height 36
click at [510, 546] on input "She is between the 50th and 75th percentile for her grade. She is within the ex…" at bounding box center [501, 539] width 18 height 18
radio input "true"
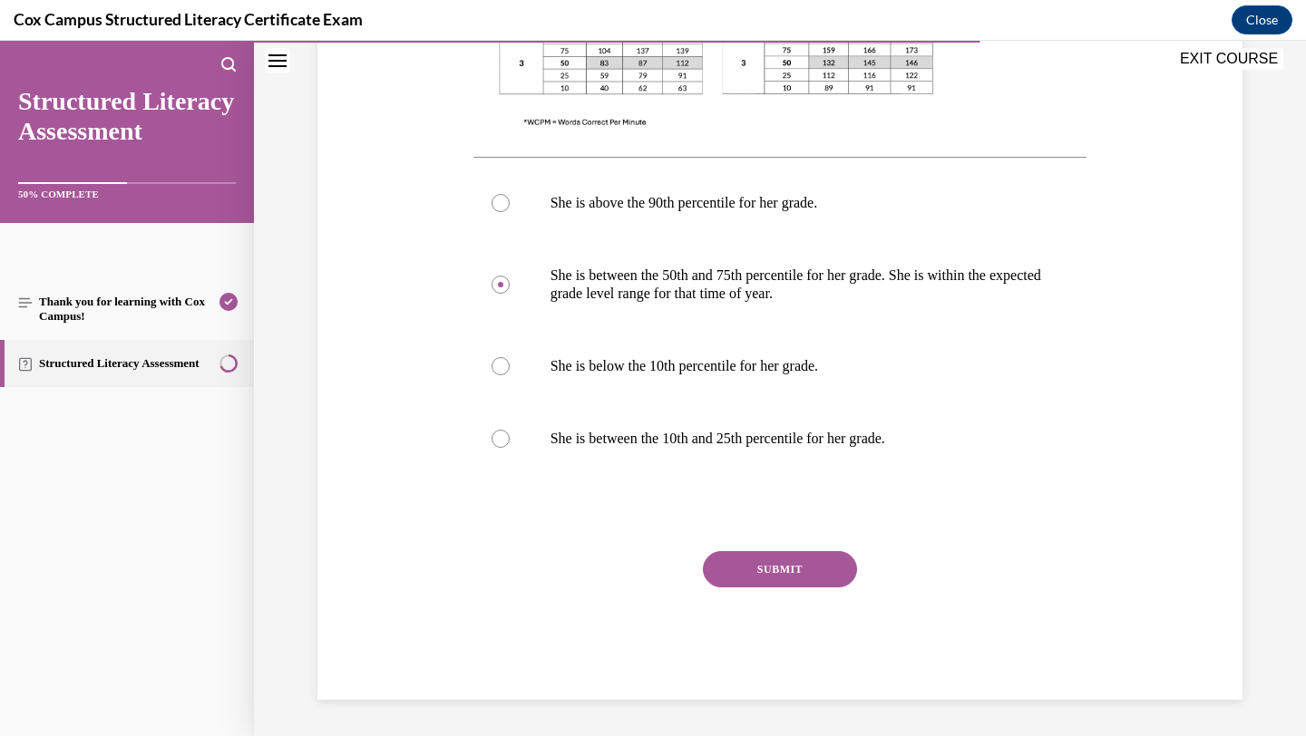
click at [775, 562] on button "SUBMIT" at bounding box center [780, 569] width 154 height 36
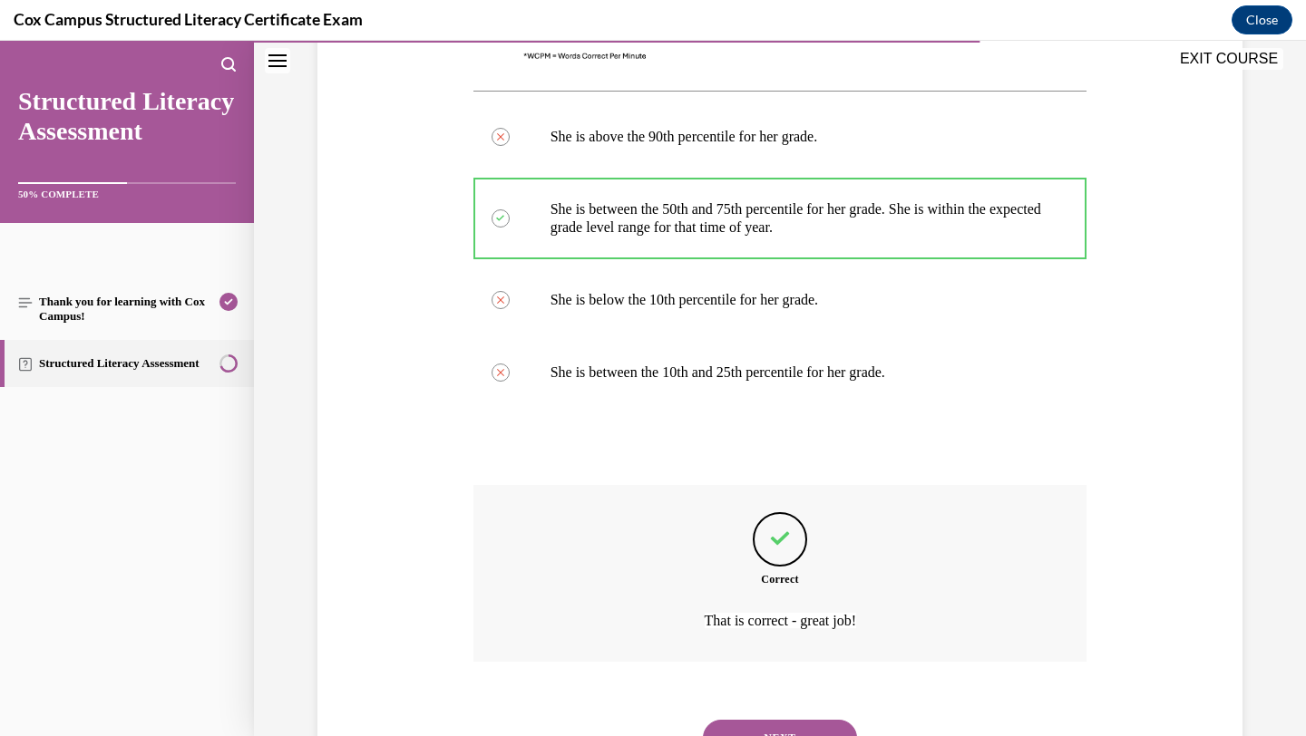
scroll to position [871, 0]
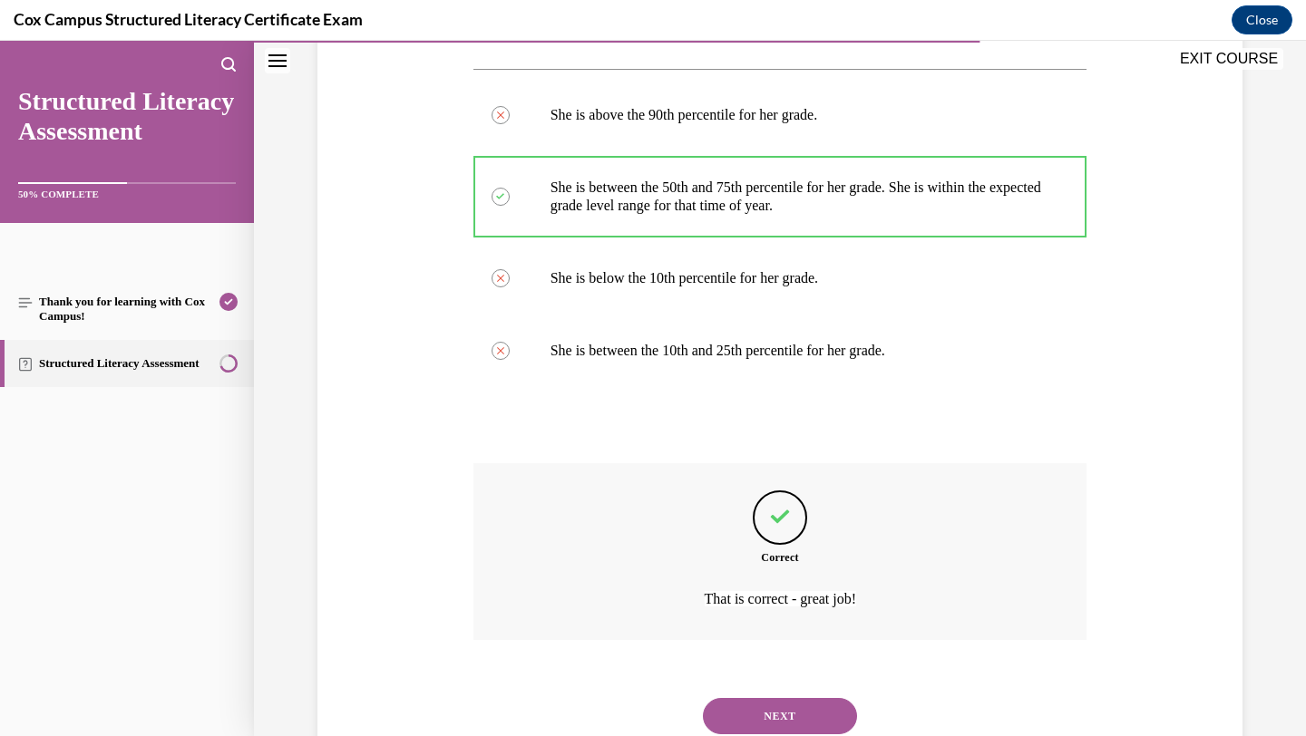
click at [781, 716] on button "NEXT" at bounding box center [780, 716] width 154 height 36
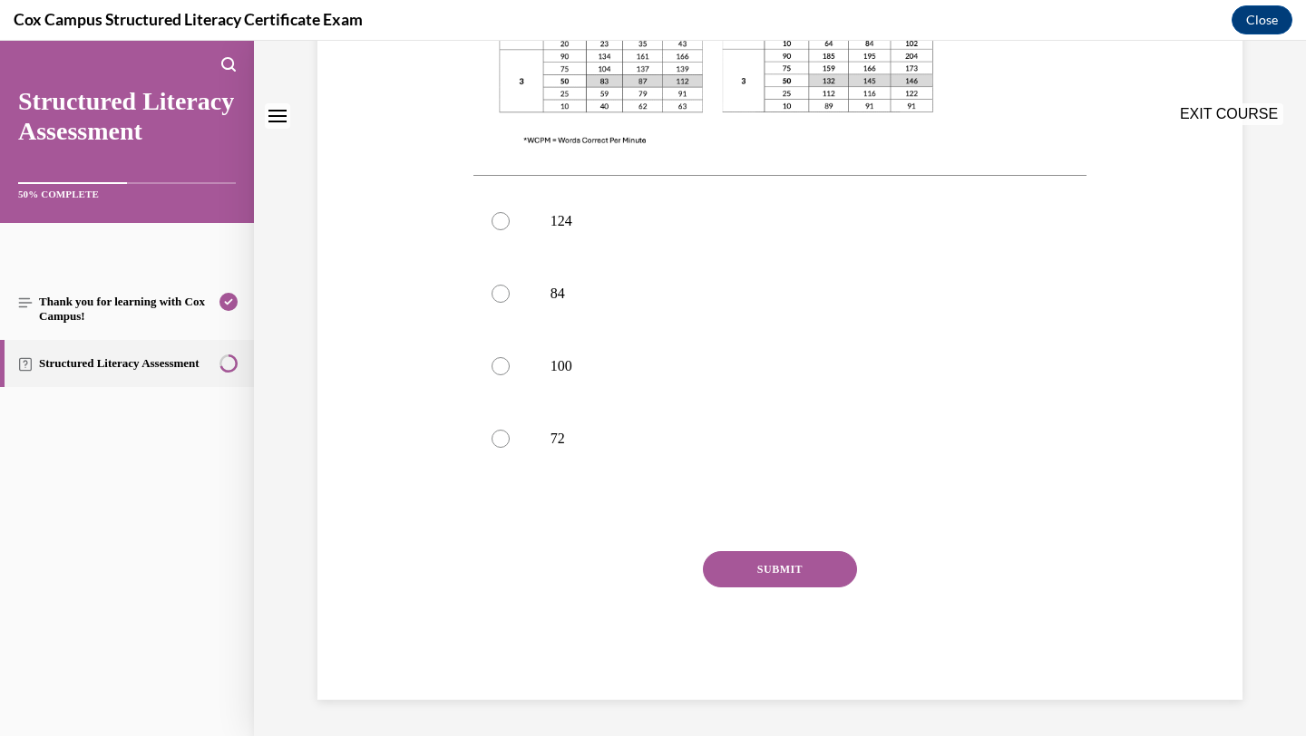
scroll to position [0, 0]
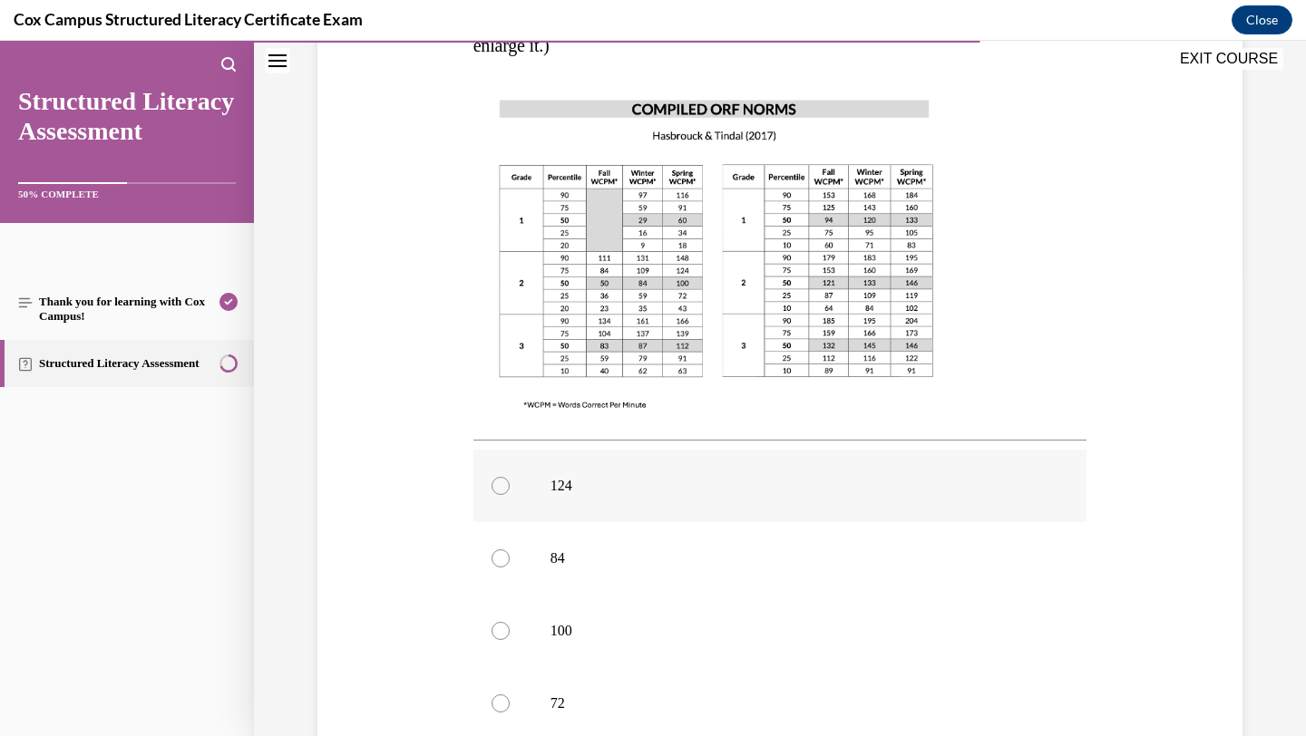
click at [810, 477] on p "124" at bounding box center [797, 486] width 492 height 18
click at [510, 477] on input "124" at bounding box center [501, 486] width 18 height 18
radio input "true"
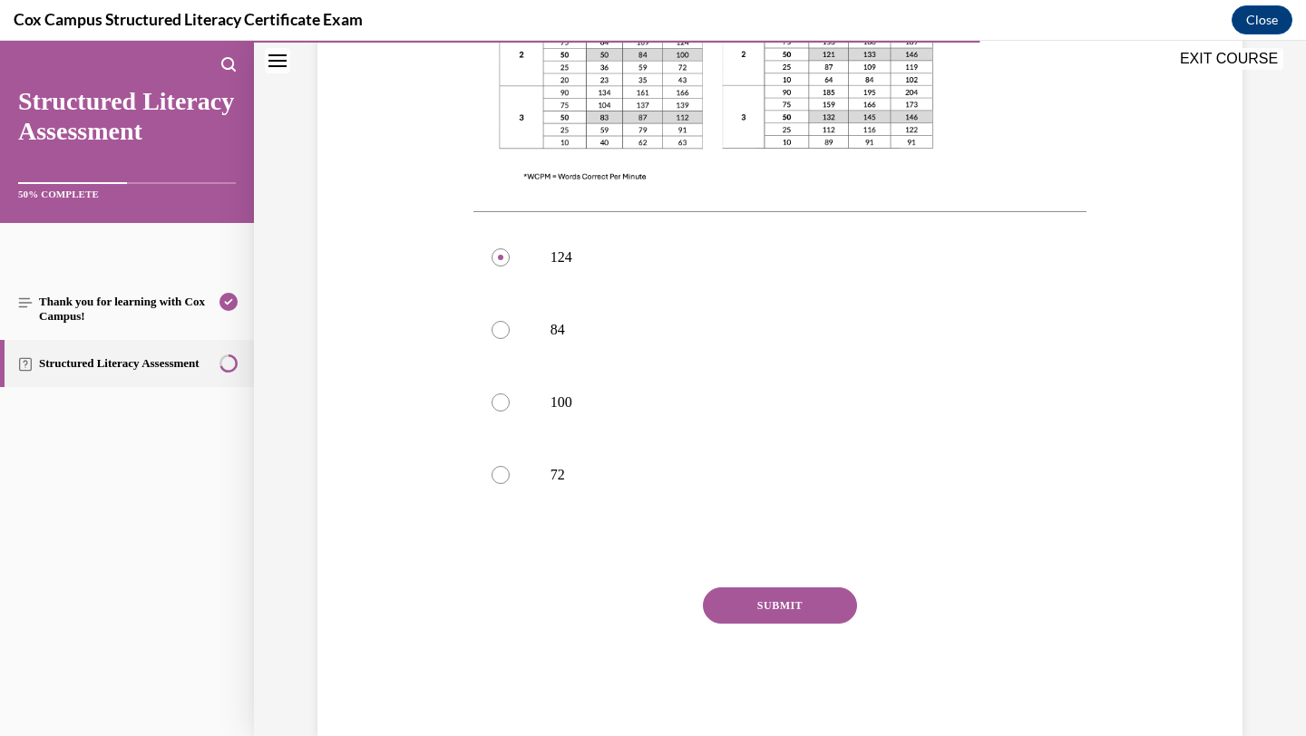
click at [782, 588] on button "SUBMIT" at bounding box center [780, 606] width 154 height 36
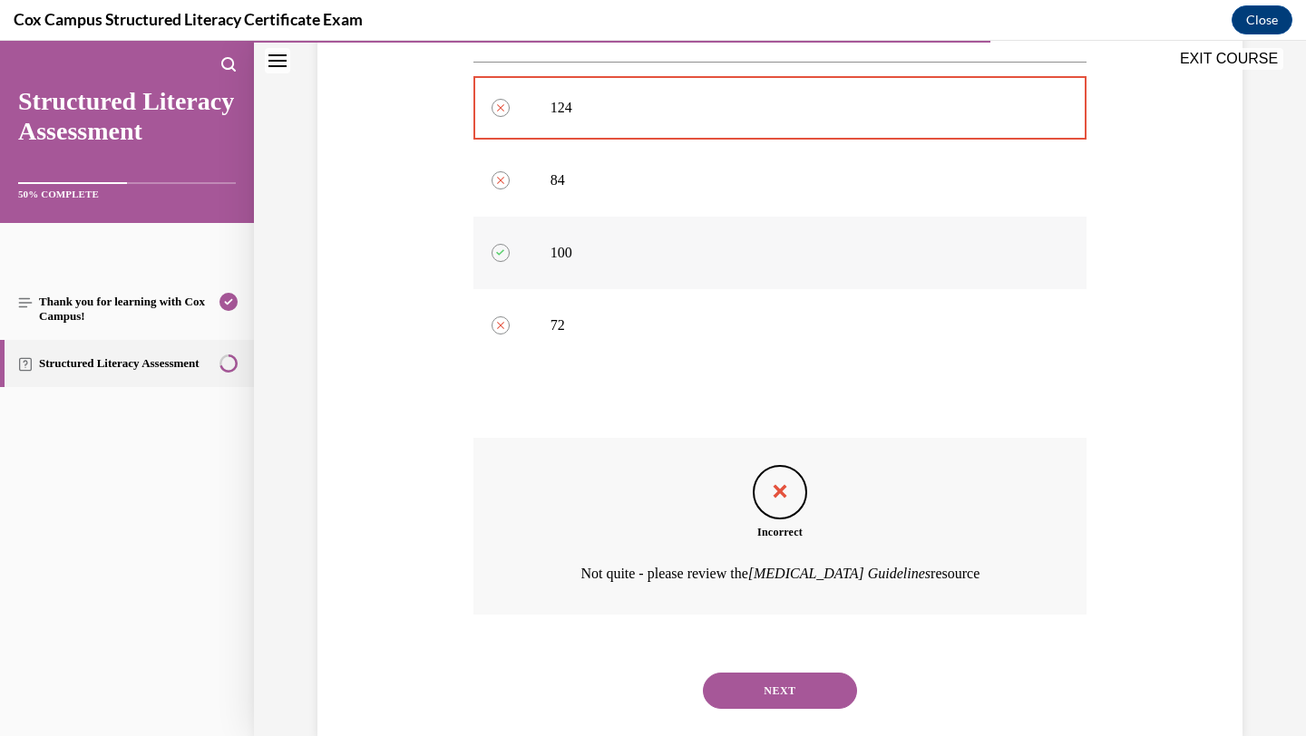
scroll to position [841, 0]
click at [813, 674] on button "NEXT" at bounding box center [780, 692] width 154 height 36
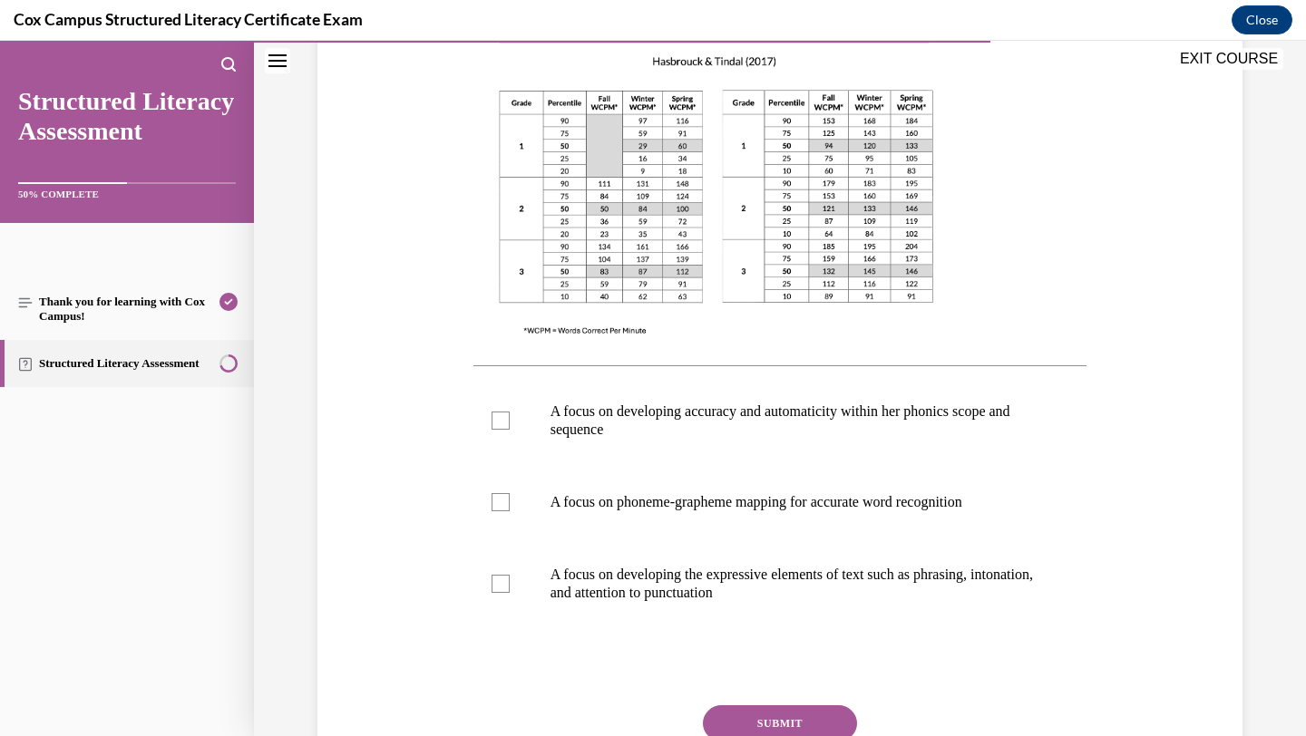
scroll to position [506, 0]
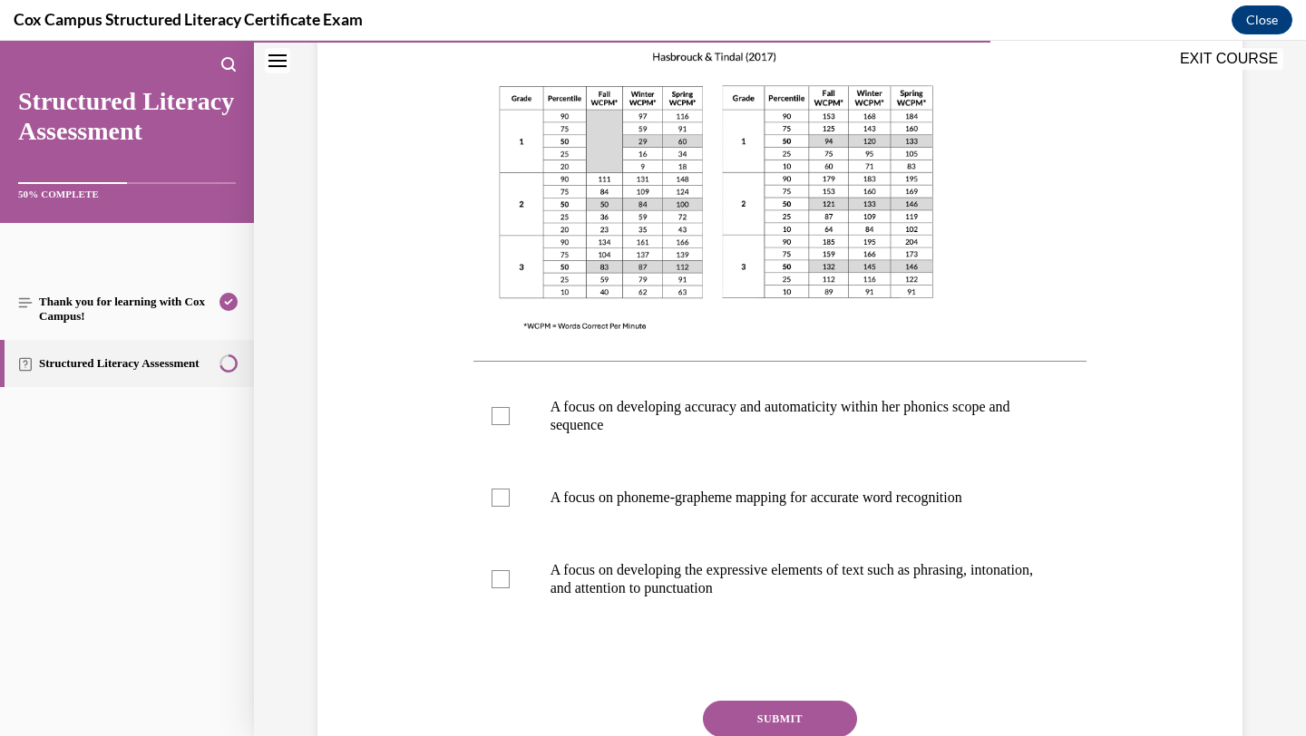
click at [830, 526] on label "A focus on phoneme-grapheme mapping for accurate word recognition" at bounding box center [780, 498] width 614 height 73
click at [510, 507] on input "A focus on phoneme-grapheme mapping for accurate word recognition" at bounding box center [501, 498] width 18 height 18
checkbox input "true"
click at [790, 718] on button "SUBMIT" at bounding box center [780, 719] width 154 height 36
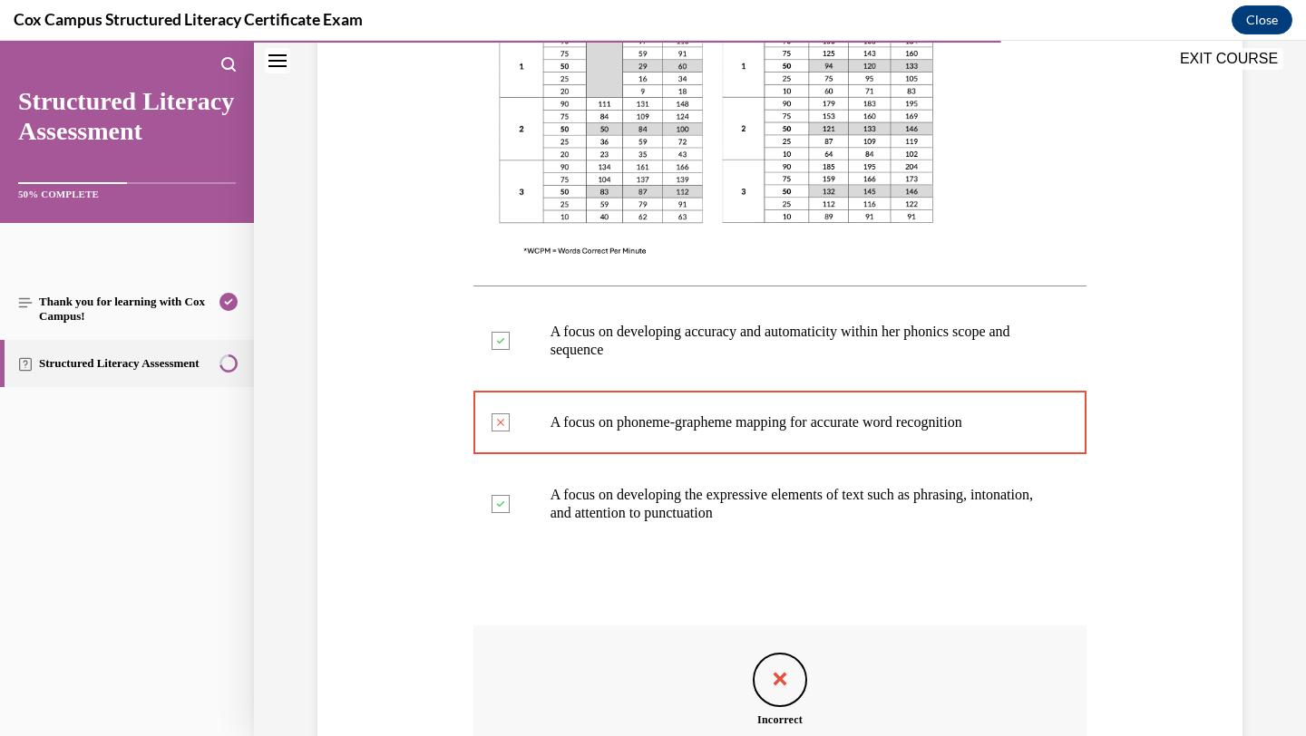
scroll to position [805, 0]
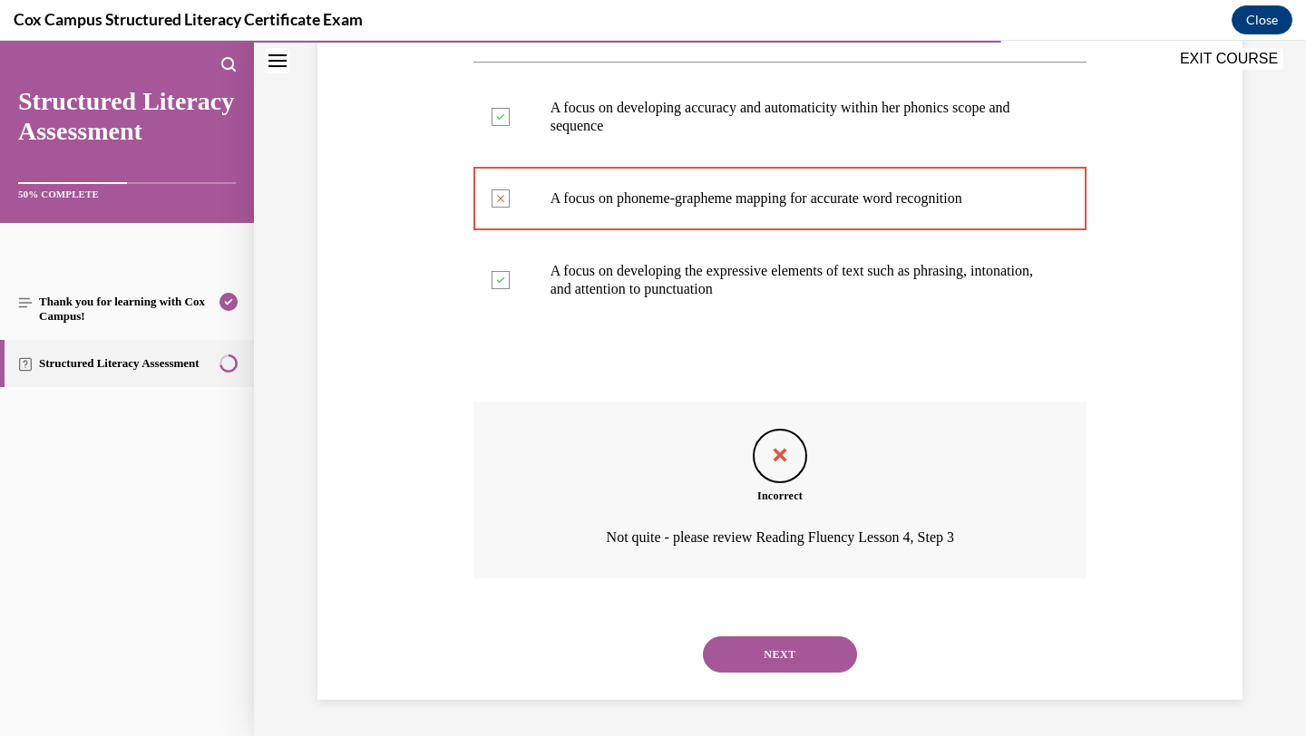
click at [808, 653] on button "NEXT" at bounding box center [780, 655] width 154 height 36
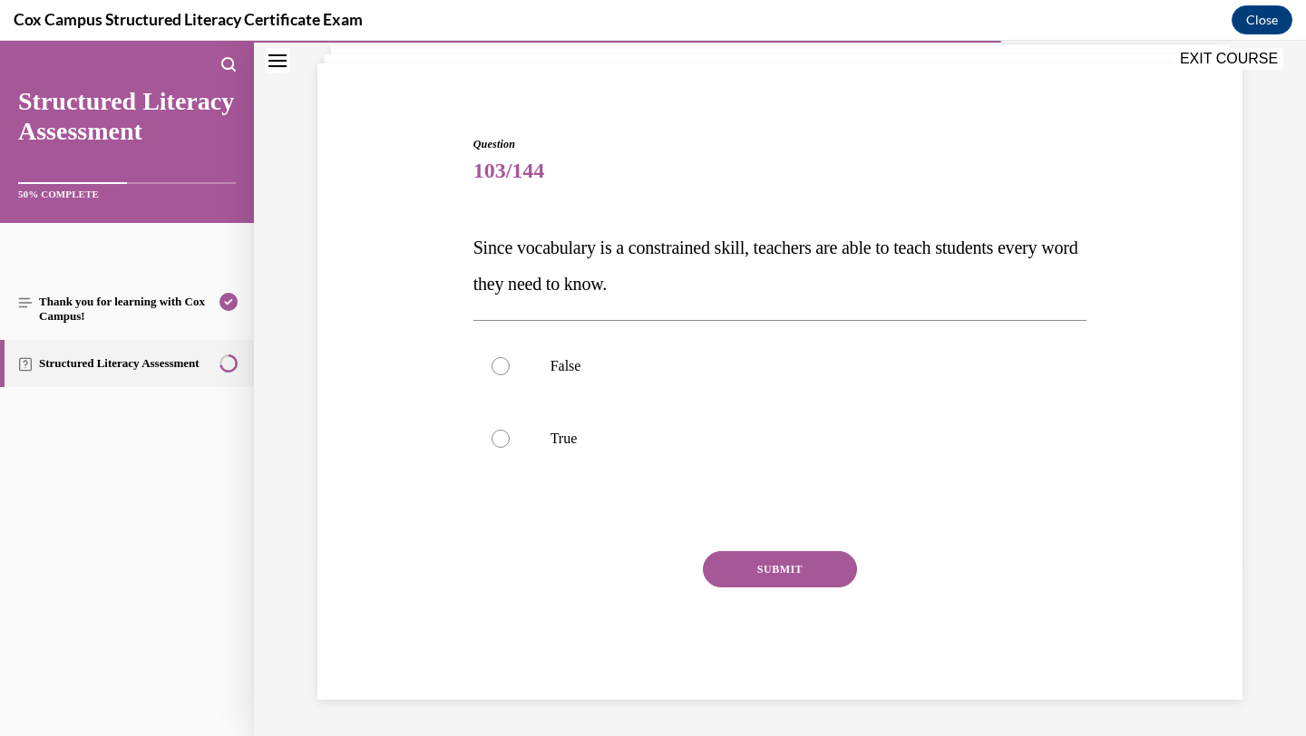
scroll to position [116, 0]
click at [833, 434] on p "True" at bounding box center [797, 439] width 492 height 18
click at [510, 434] on input "True" at bounding box center [501, 439] width 18 height 18
radio input "true"
click at [804, 570] on button "SUBMIT" at bounding box center [780, 569] width 154 height 36
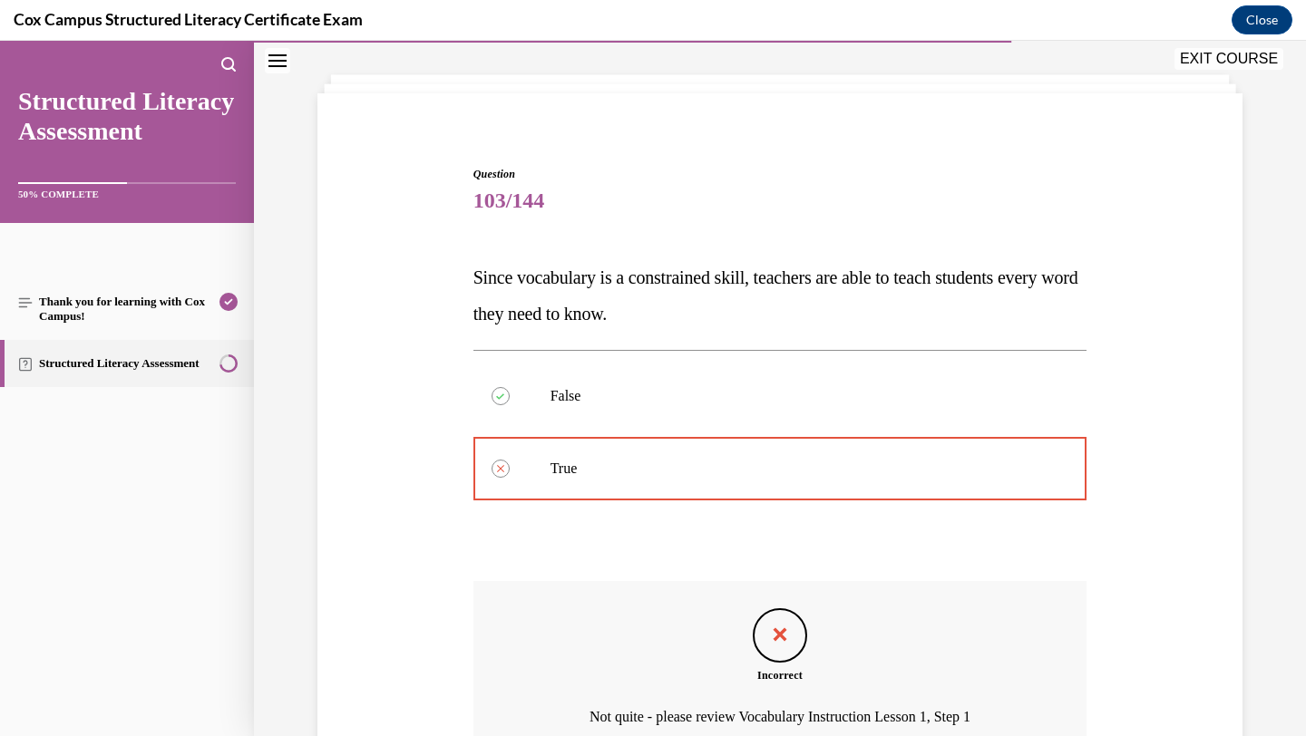
scroll to position [266, 0]
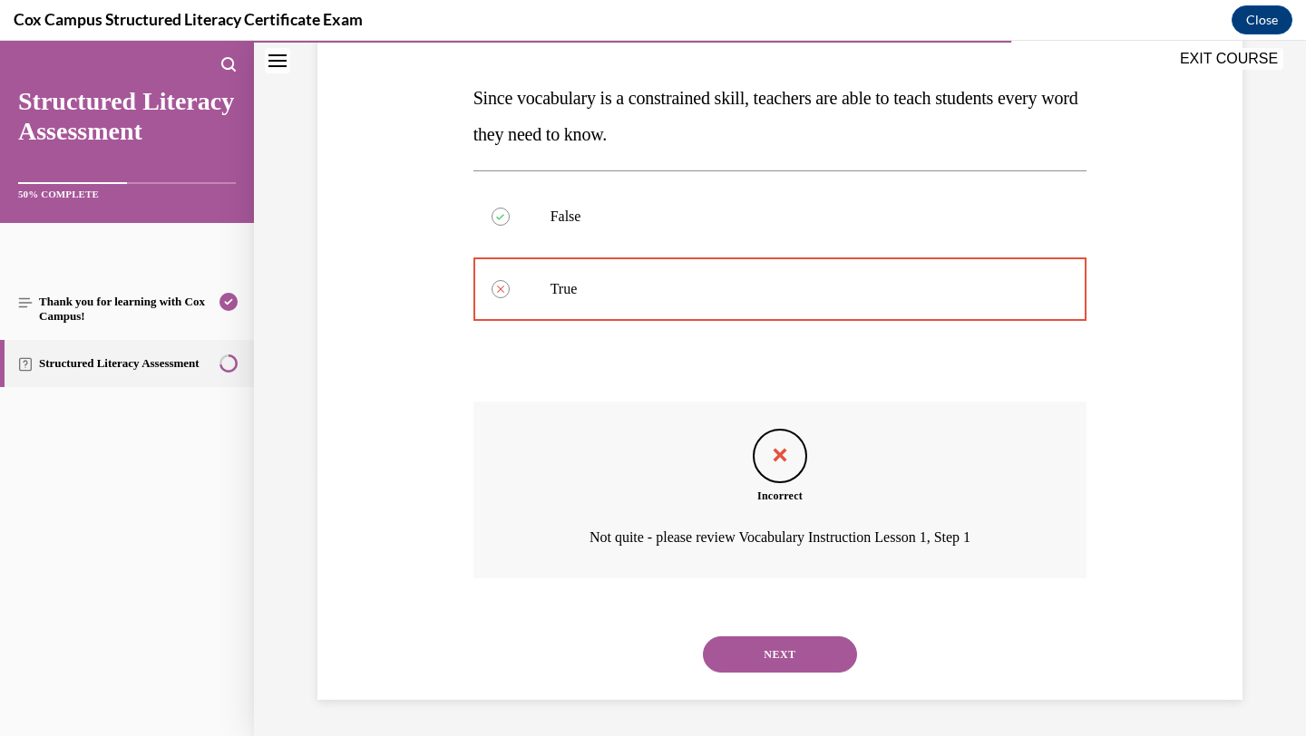
click at [785, 651] on button "NEXT" at bounding box center [780, 655] width 154 height 36
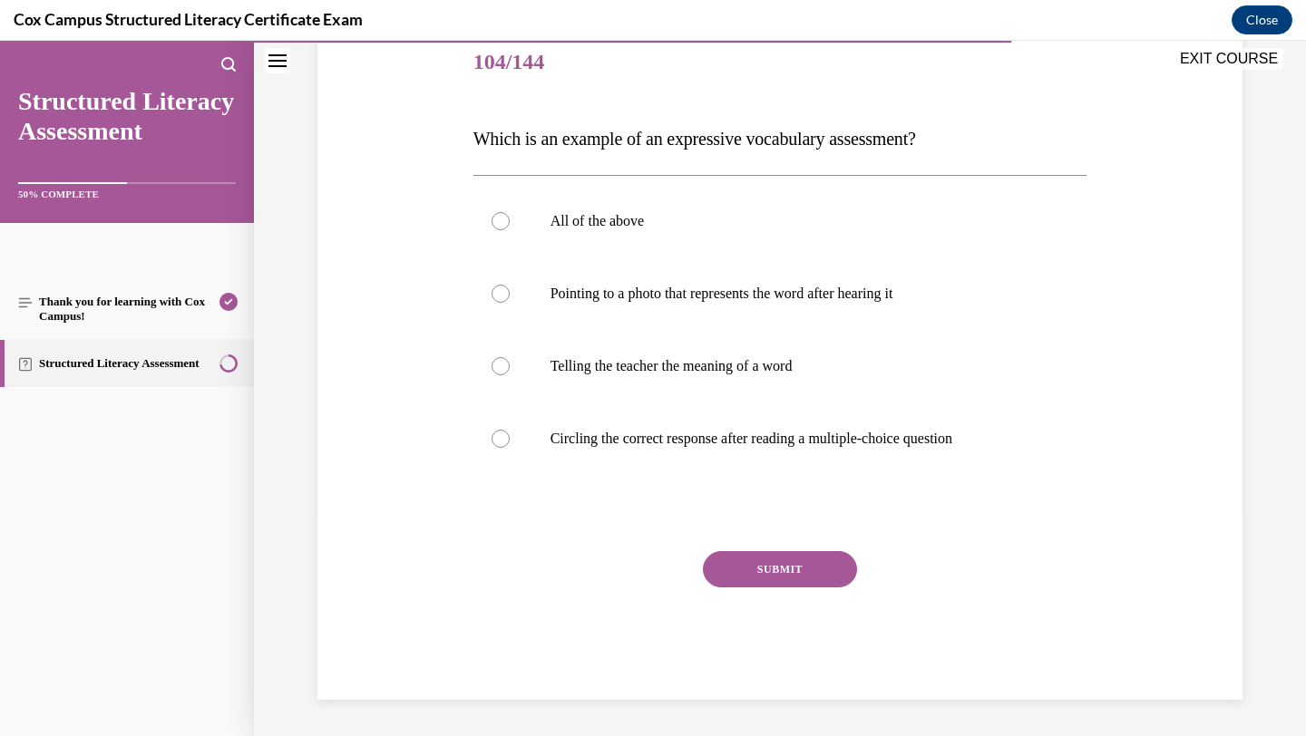
scroll to position [201, 0]
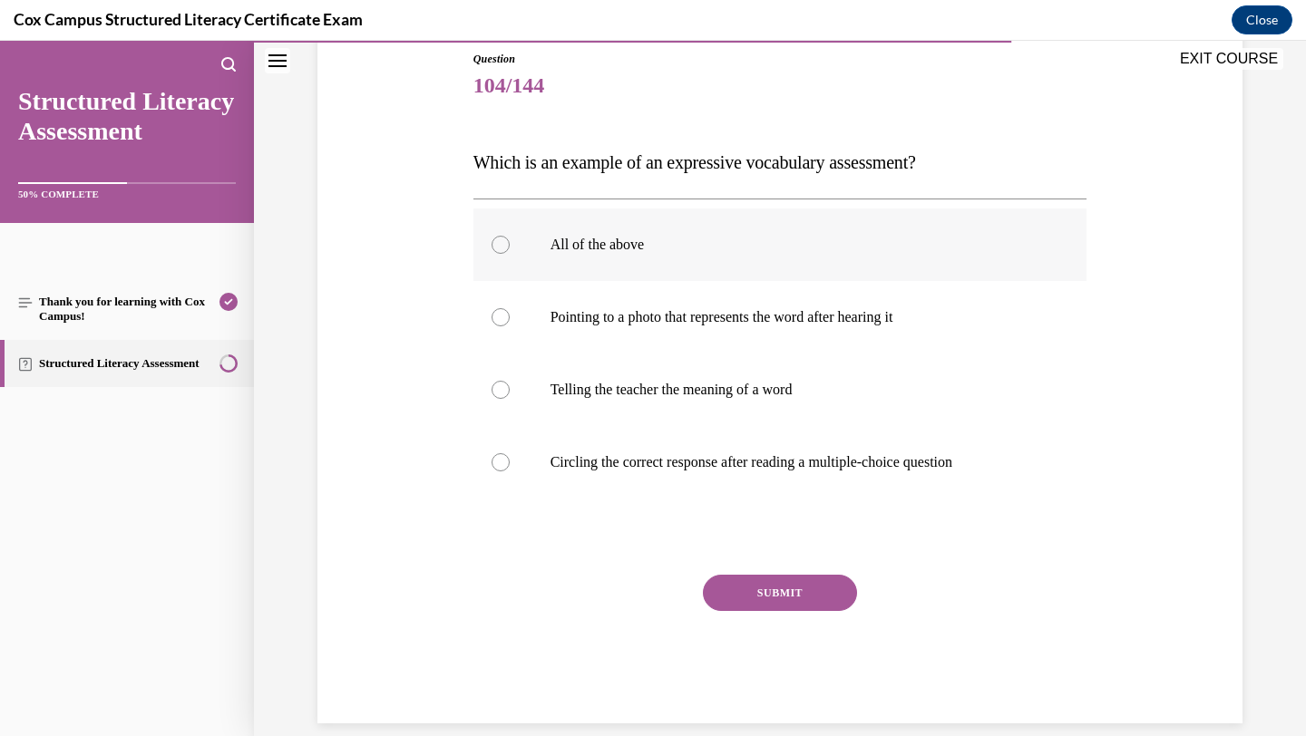
click at [928, 244] on label "All of the above" at bounding box center [780, 245] width 614 height 73
click at [510, 244] on input "All of the above" at bounding box center [501, 245] width 18 height 18
radio input "true"
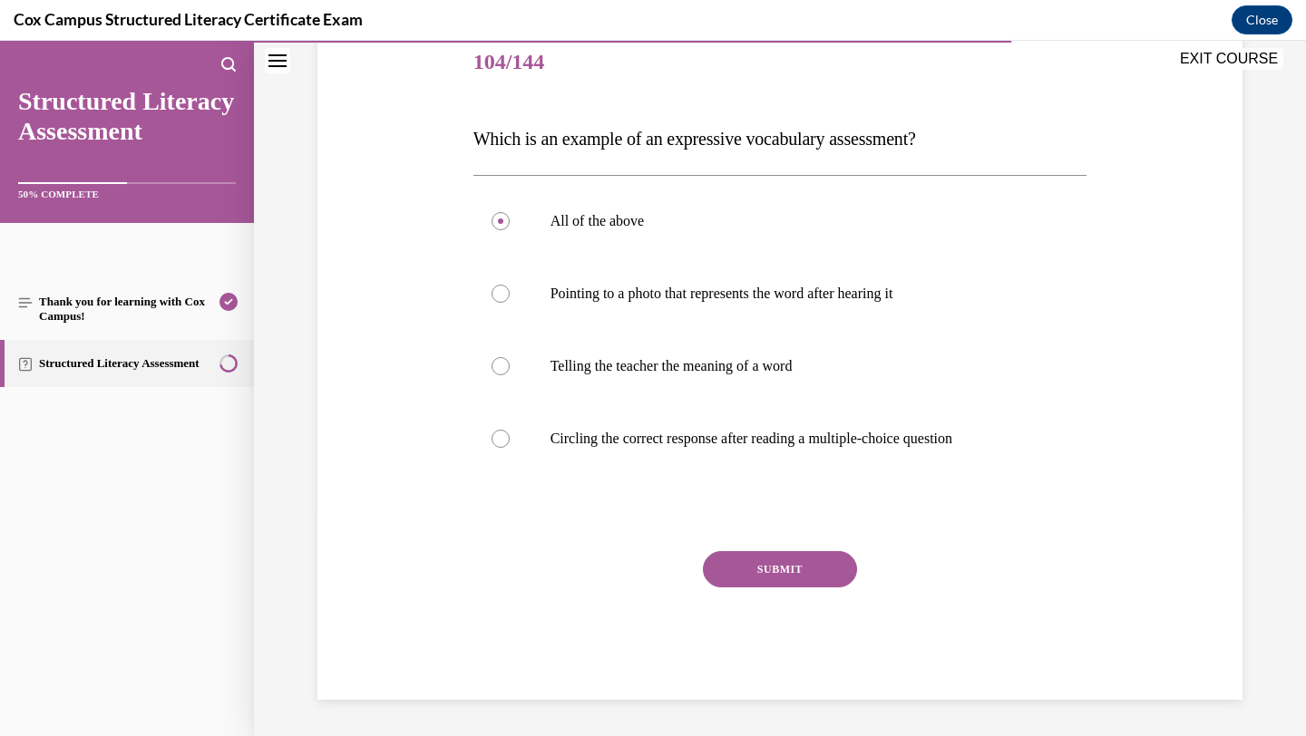
click at [785, 570] on button "SUBMIT" at bounding box center [780, 569] width 154 height 36
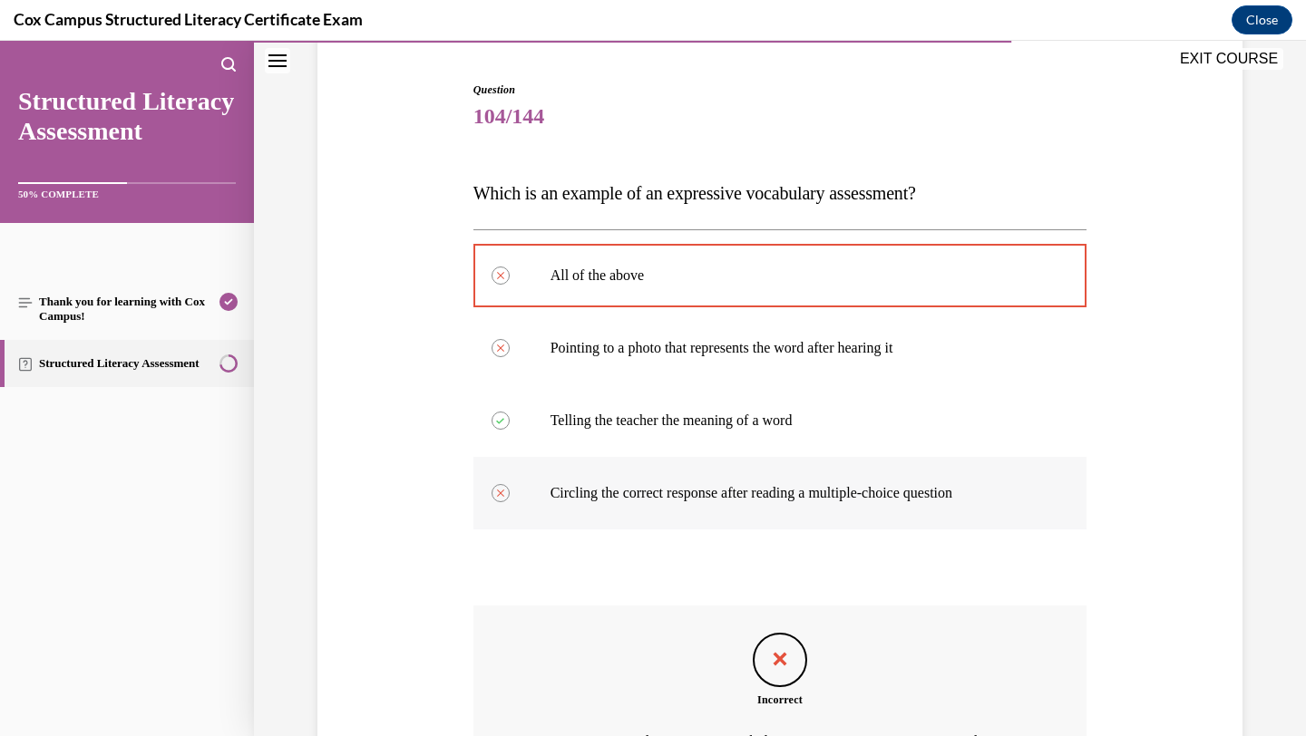
scroll to position [168, 0]
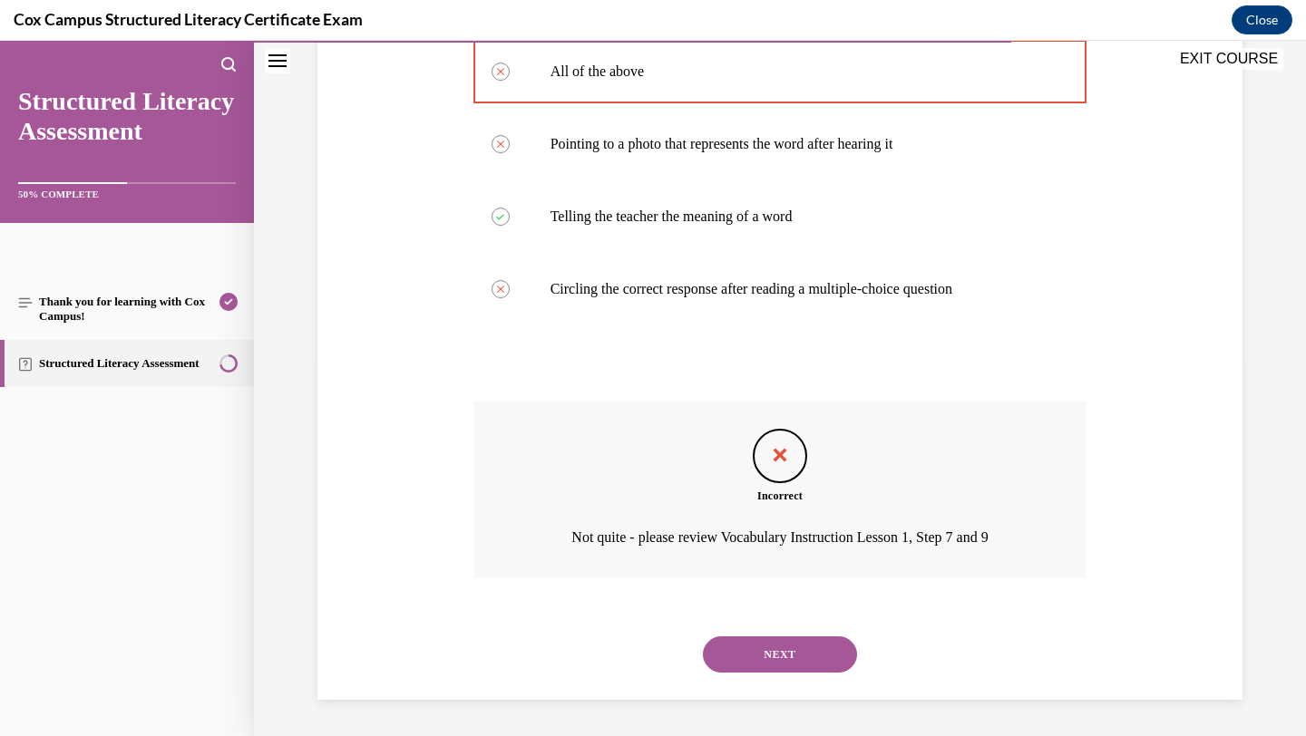
click at [794, 669] on button "NEXT" at bounding box center [780, 655] width 154 height 36
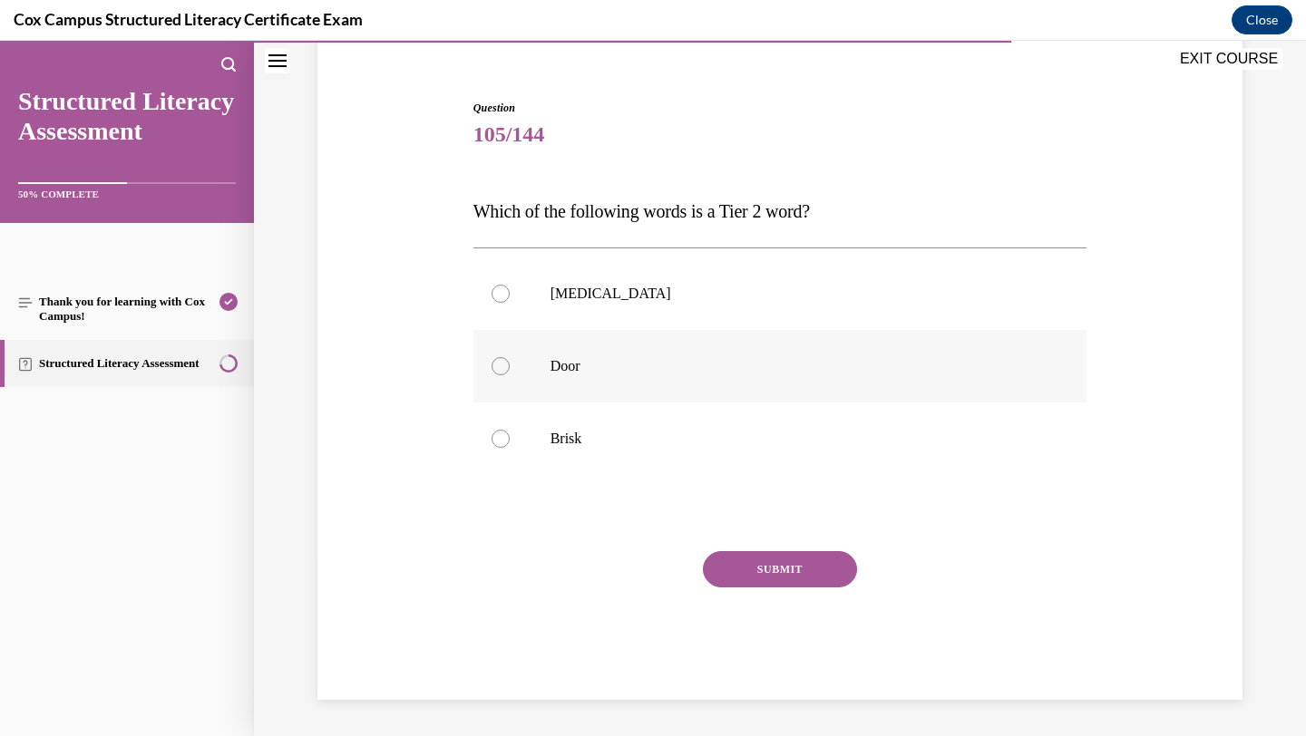
click at [797, 395] on label "Door" at bounding box center [780, 366] width 614 height 73
click at [510, 375] on input "Door" at bounding box center [501, 366] width 18 height 18
radio input "true"
click at [775, 566] on button "SUBMIT" at bounding box center [780, 569] width 154 height 36
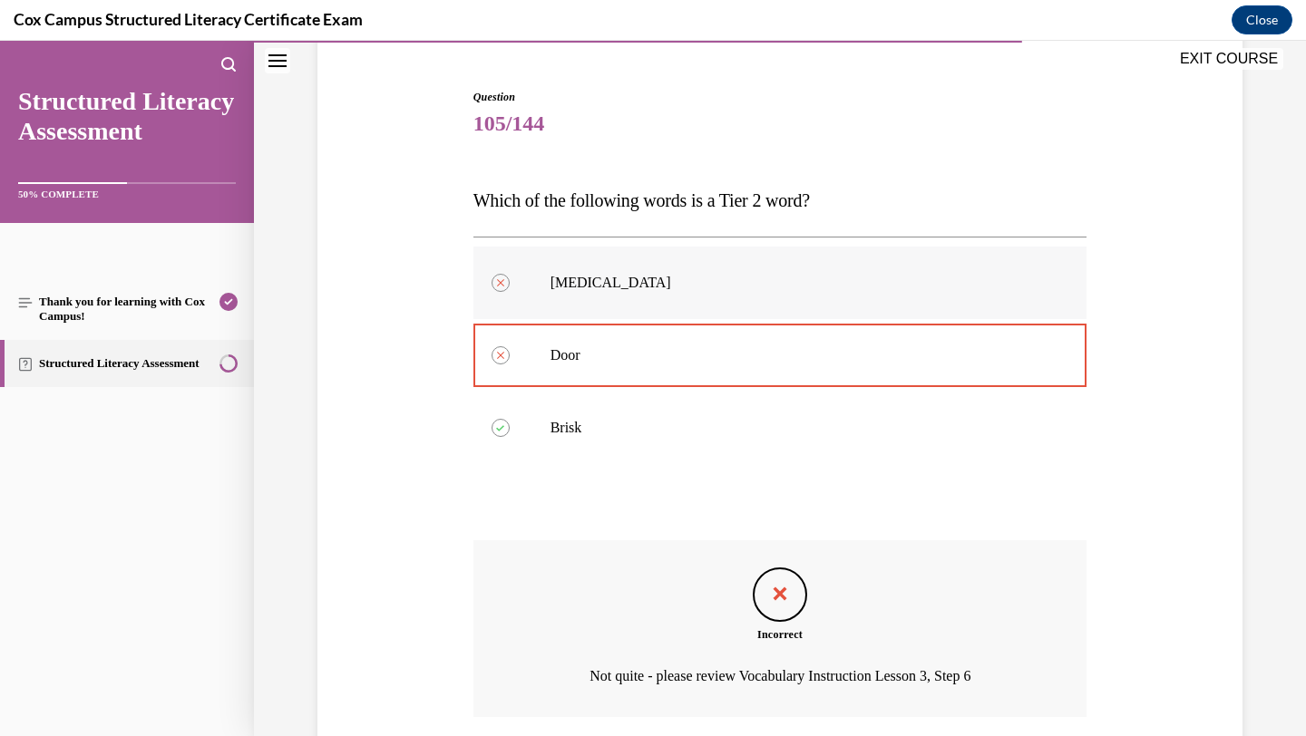
scroll to position [302, 0]
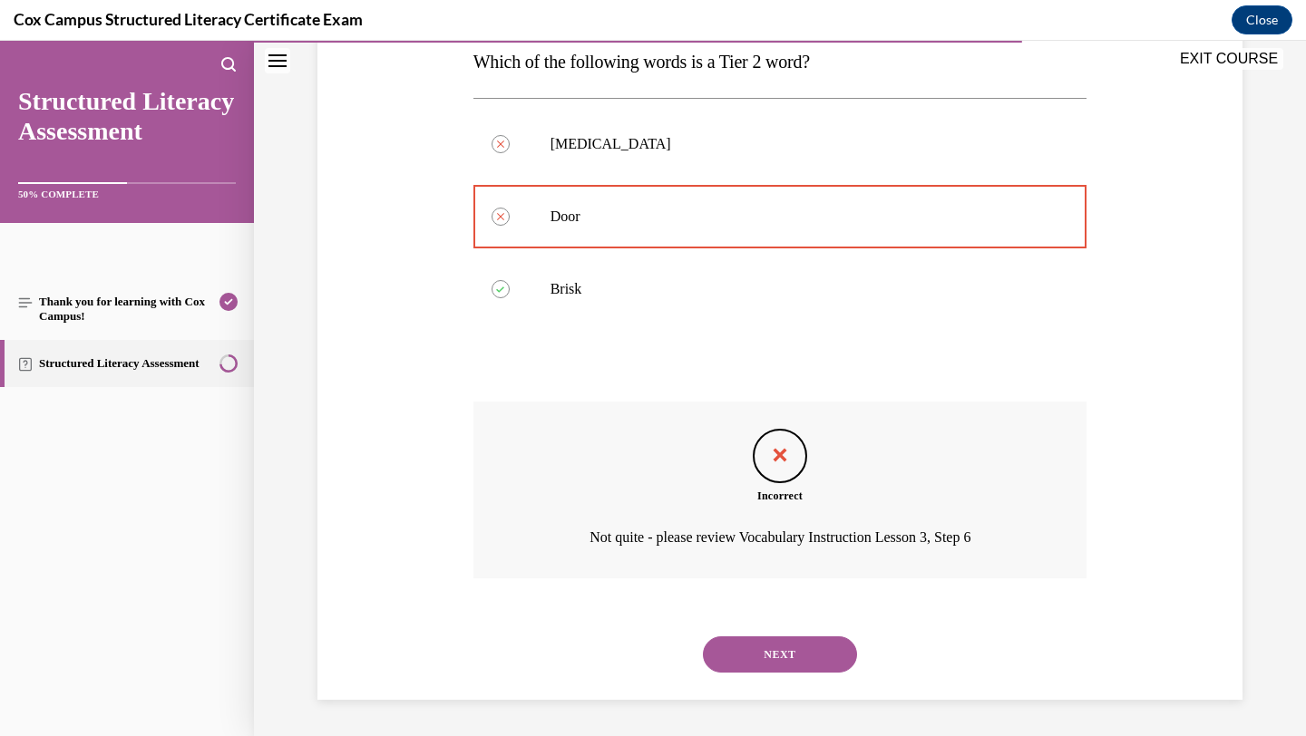
click at [759, 667] on button "NEXT" at bounding box center [780, 655] width 154 height 36
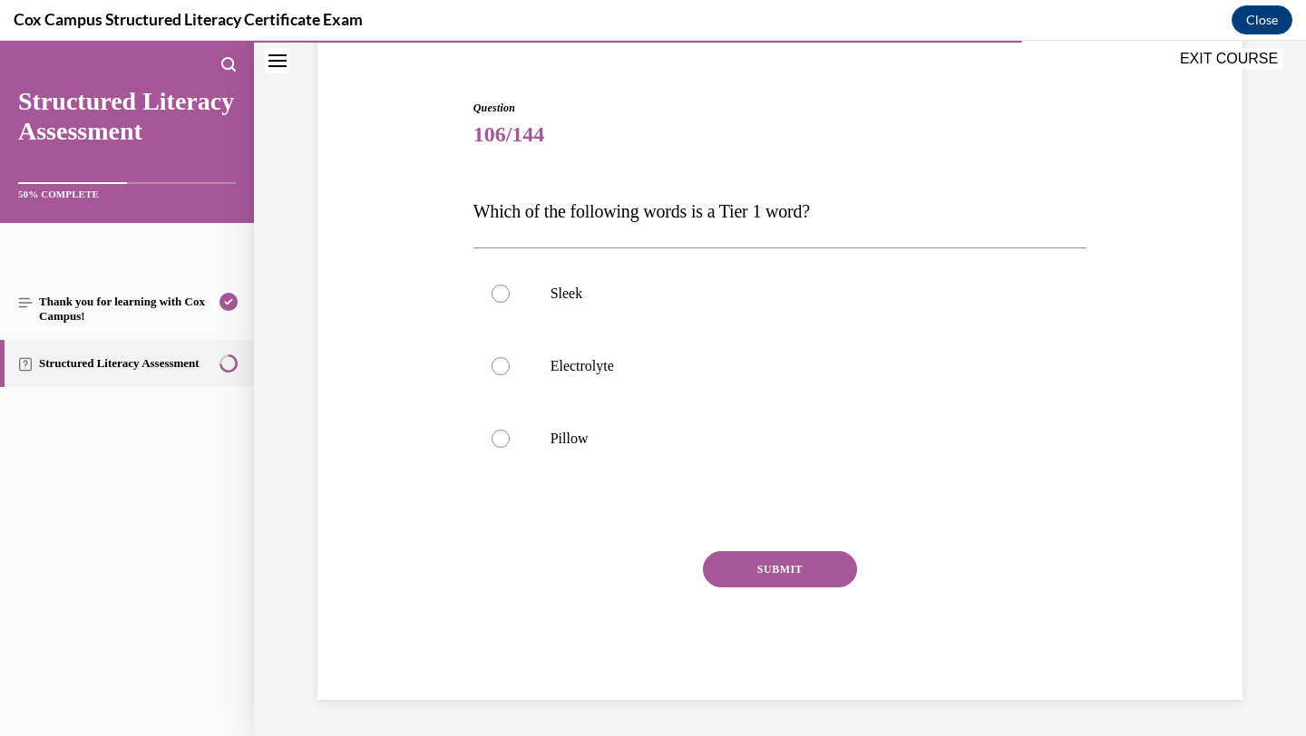
scroll to position [152, 0]
click at [719, 316] on label "Sleek" at bounding box center [780, 294] width 614 height 73
click at [510, 303] on input "Sleek" at bounding box center [501, 294] width 18 height 18
radio input "true"
click at [728, 569] on button "SUBMIT" at bounding box center [780, 569] width 154 height 36
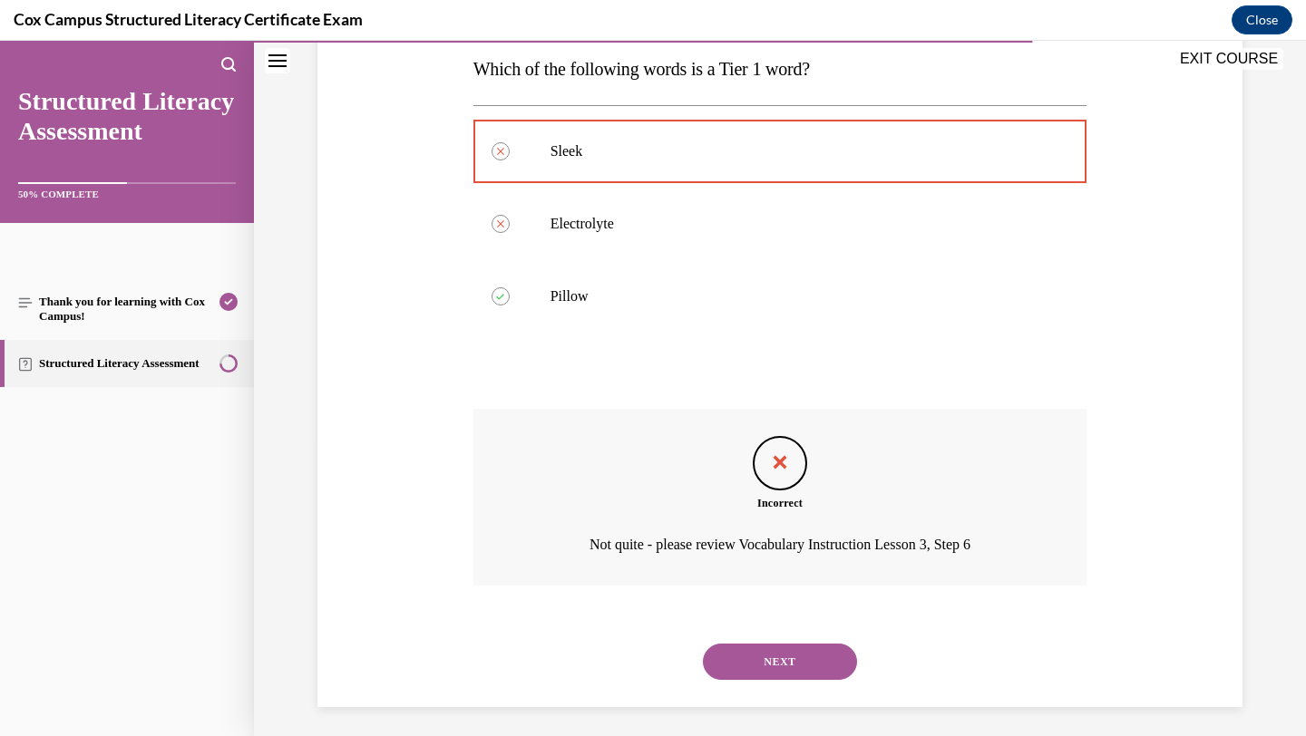
scroll to position [302, 0]
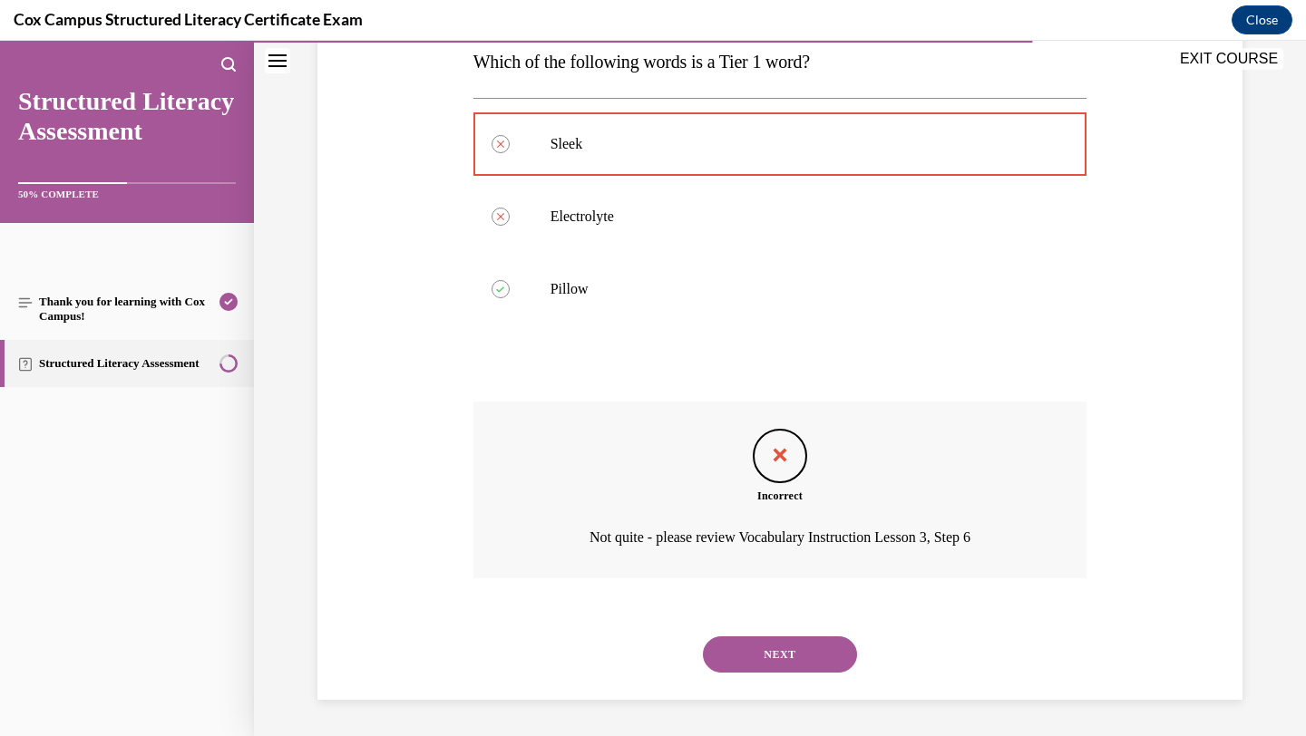
click at [755, 658] on button "NEXT" at bounding box center [780, 655] width 154 height 36
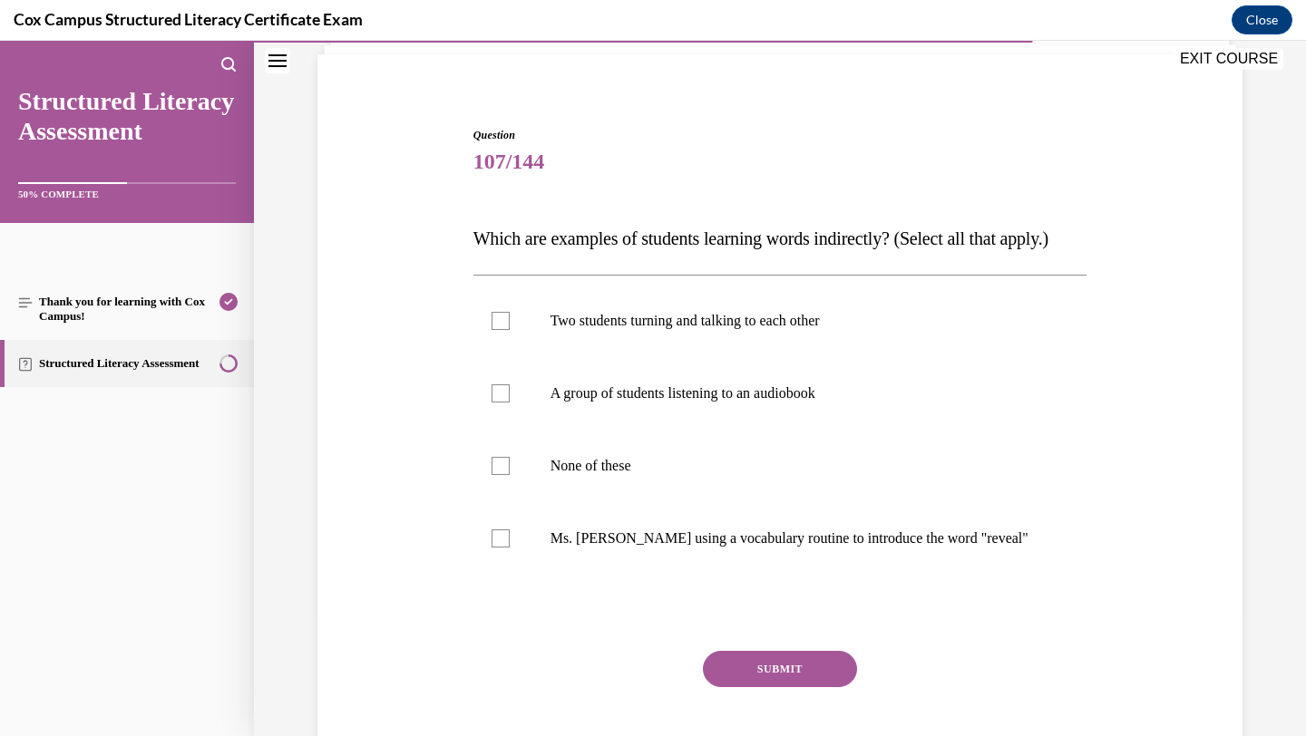
scroll to position [152, 0]
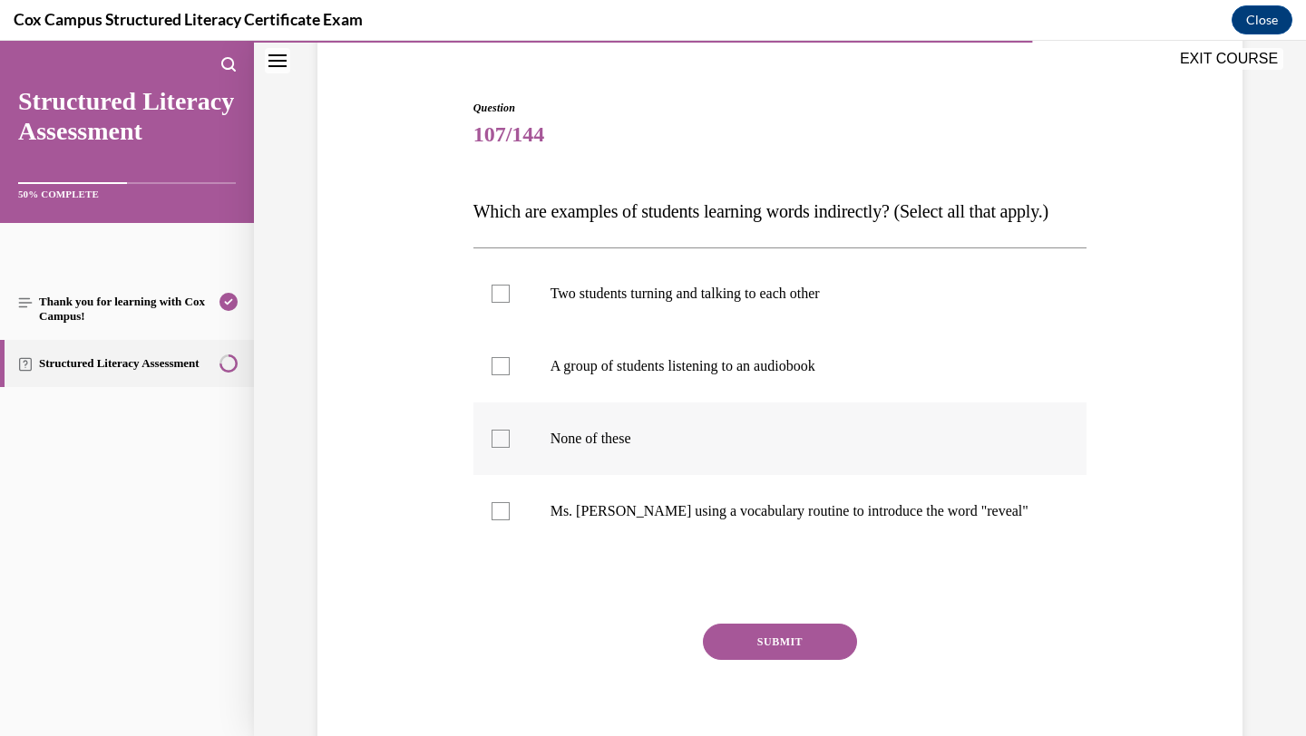
click at [775, 448] on p "None of these" at bounding box center [797, 439] width 492 height 18
click at [510, 448] on input "None of these" at bounding box center [501, 439] width 18 height 18
checkbox input "true"
click at [785, 375] on p "A group of students listening to an audiobook" at bounding box center [797, 366] width 492 height 18
click at [510, 375] on input "A group of students listening to an audiobook" at bounding box center [501, 366] width 18 height 18
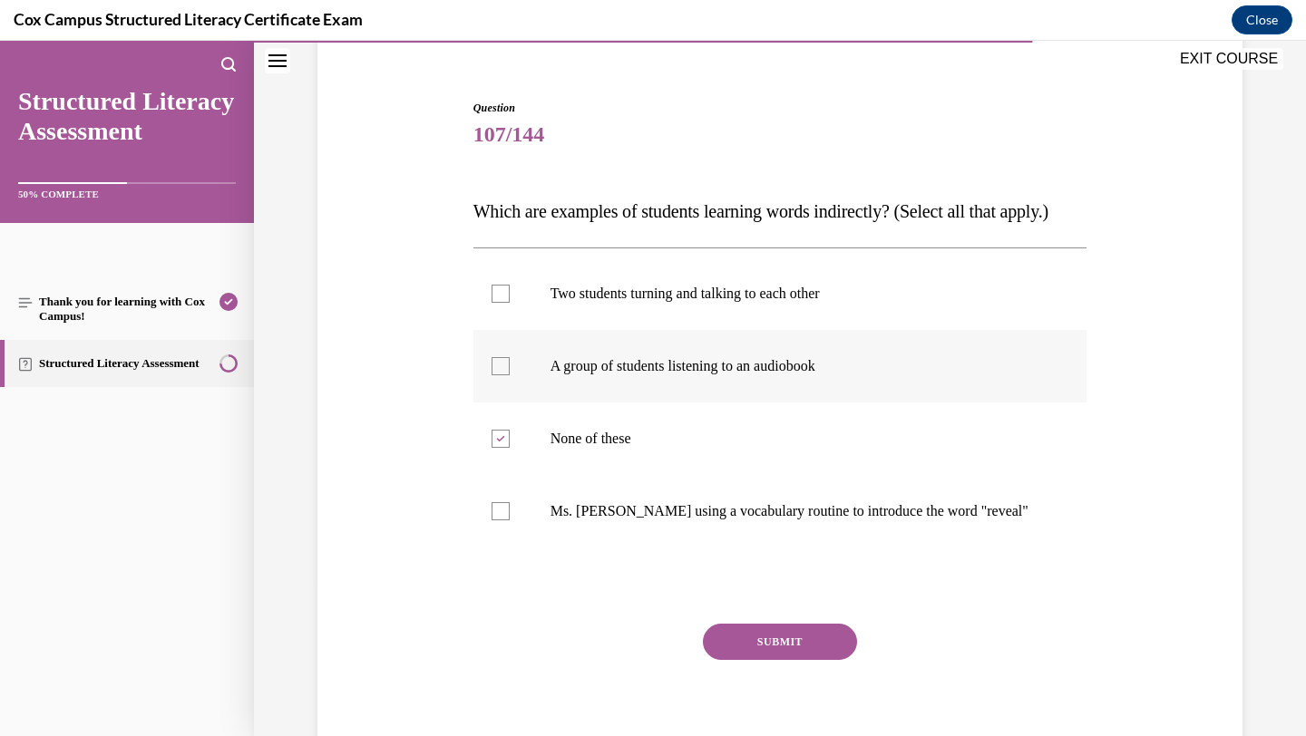
checkbox input "true"
click at [629, 475] on label "None of these" at bounding box center [780, 439] width 614 height 73
click at [510, 448] on input "None of these" at bounding box center [501, 439] width 18 height 18
checkbox input "false"
click at [692, 303] on p "Two students turning and talking to each other" at bounding box center [797, 294] width 492 height 18
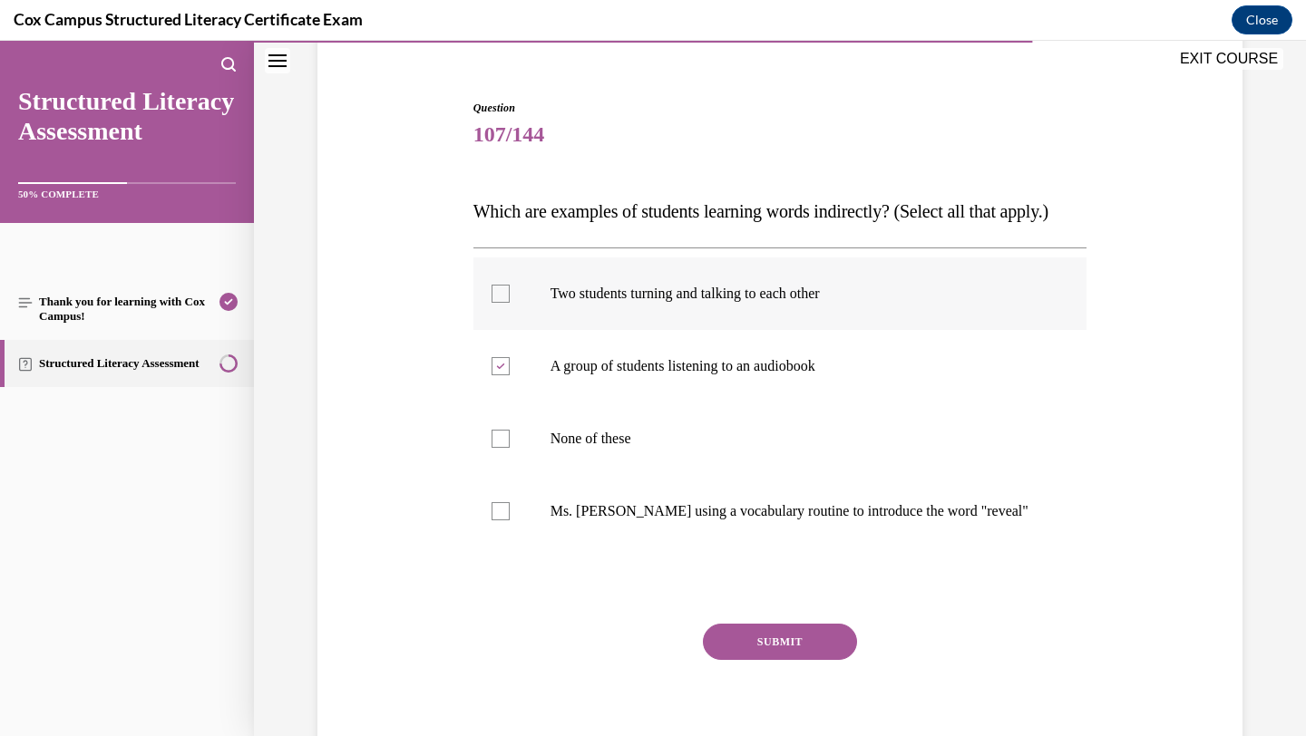
click at [510, 303] on input "Two students turning and talking to each other" at bounding box center [501, 294] width 18 height 18
checkbox input "true"
click at [638, 548] on label "Ms. [PERSON_NAME] using a vocabulary routine to introduce the word "reveal"" at bounding box center [780, 511] width 614 height 73
click at [510, 521] on input "Ms. [PERSON_NAME] using a vocabulary routine to introduce the word "reveal"" at bounding box center [501, 511] width 18 height 18
checkbox input "true"
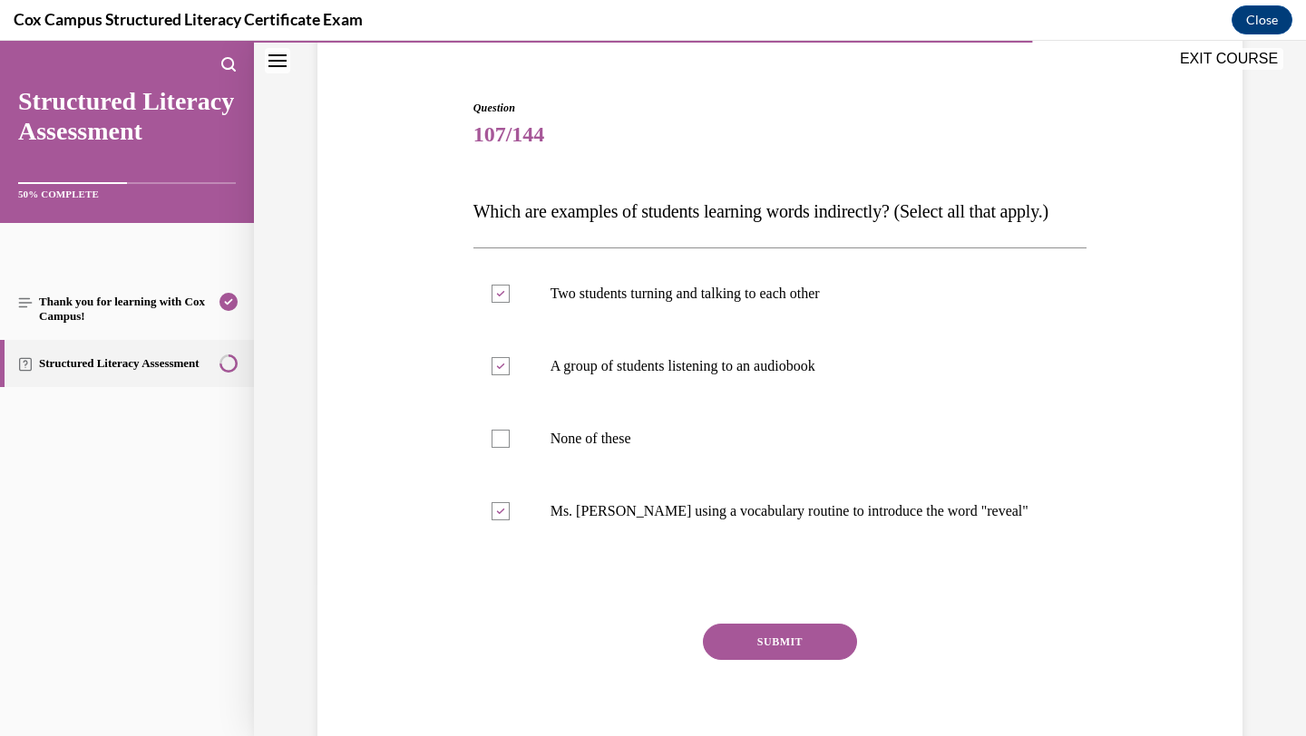
click at [731, 660] on button "SUBMIT" at bounding box center [780, 642] width 154 height 36
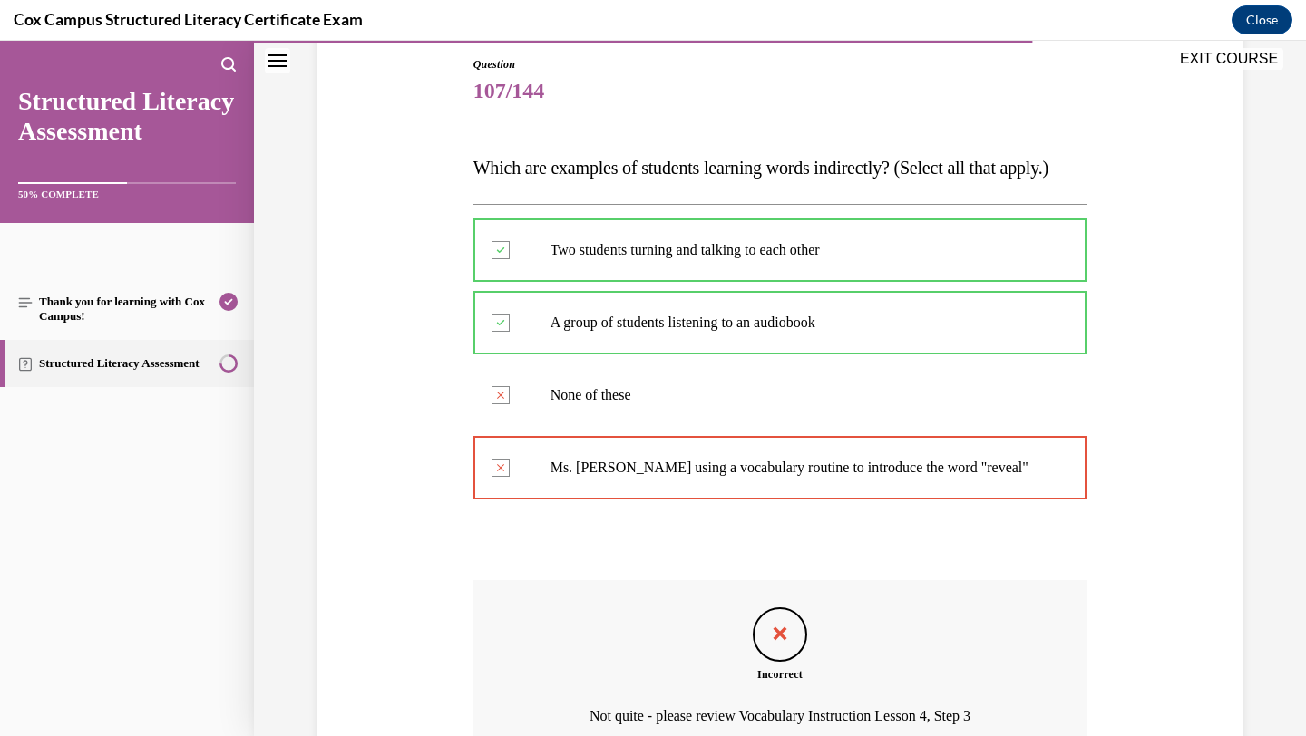
scroll to position [411, 0]
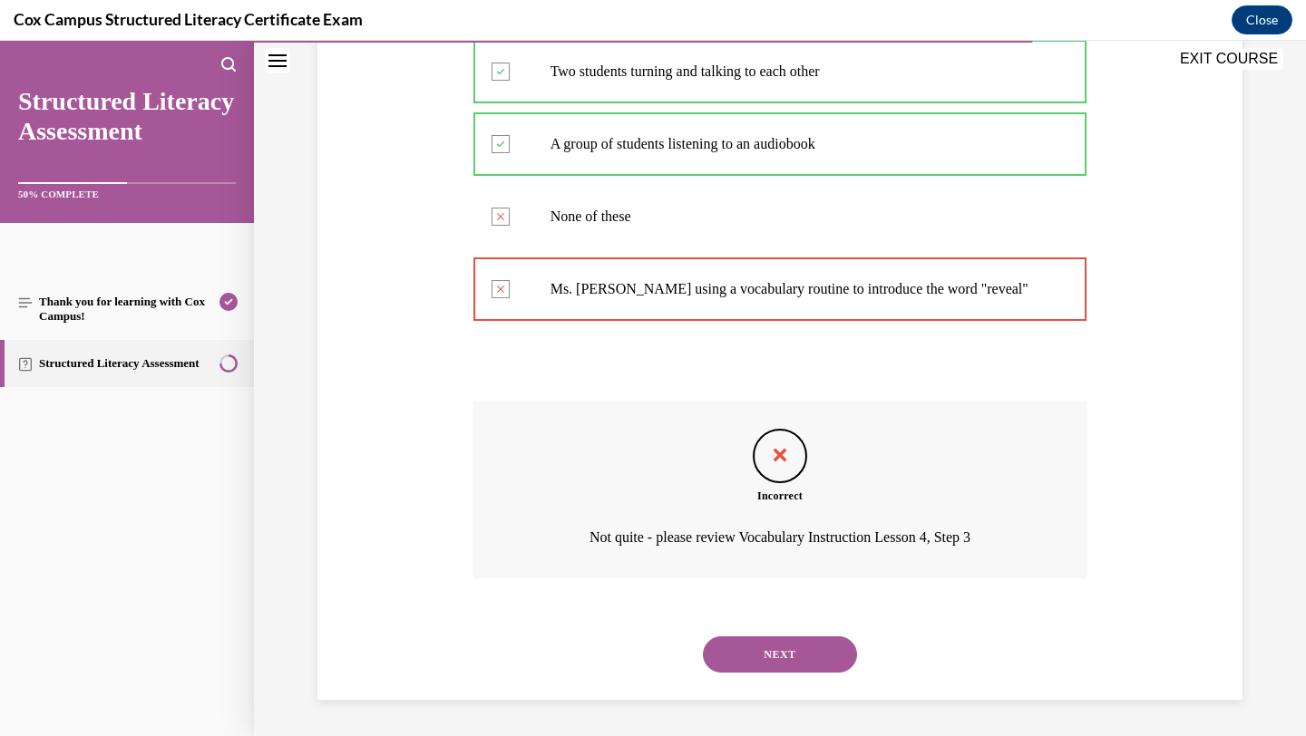
click at [776, 664] on button "NEXT" at bounding box center [780, 655] width 154 height 36
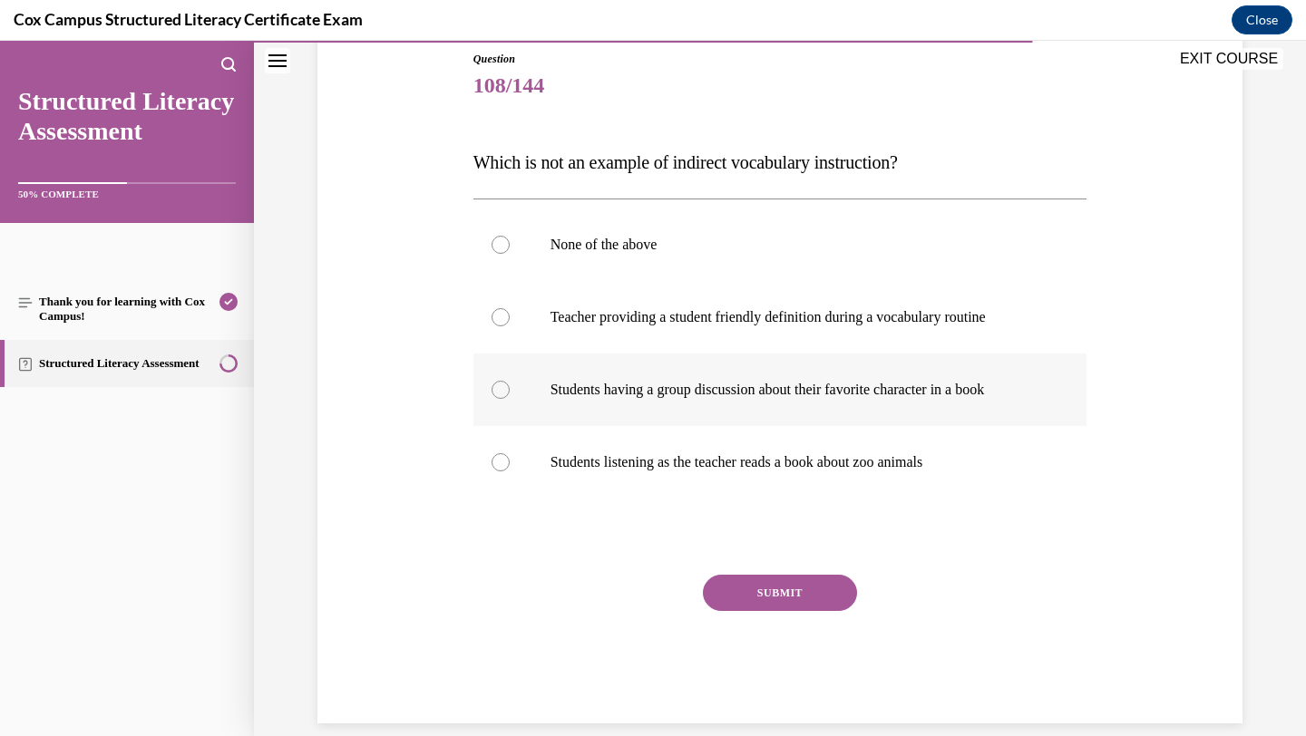
click at [836, 385] on p "Students having a group discussion about their favorite character in a book" at bounding box center [797, 390] width 492 height 18
click at [510, 385] on input "Students having a group discussion about their favorite character in a book" at bounding box center [501, 390] width 18 height 18
radio input "true"
click at [784, 591] on button "SUBMIT" at bounding box center [780, 593] width 154 height 36
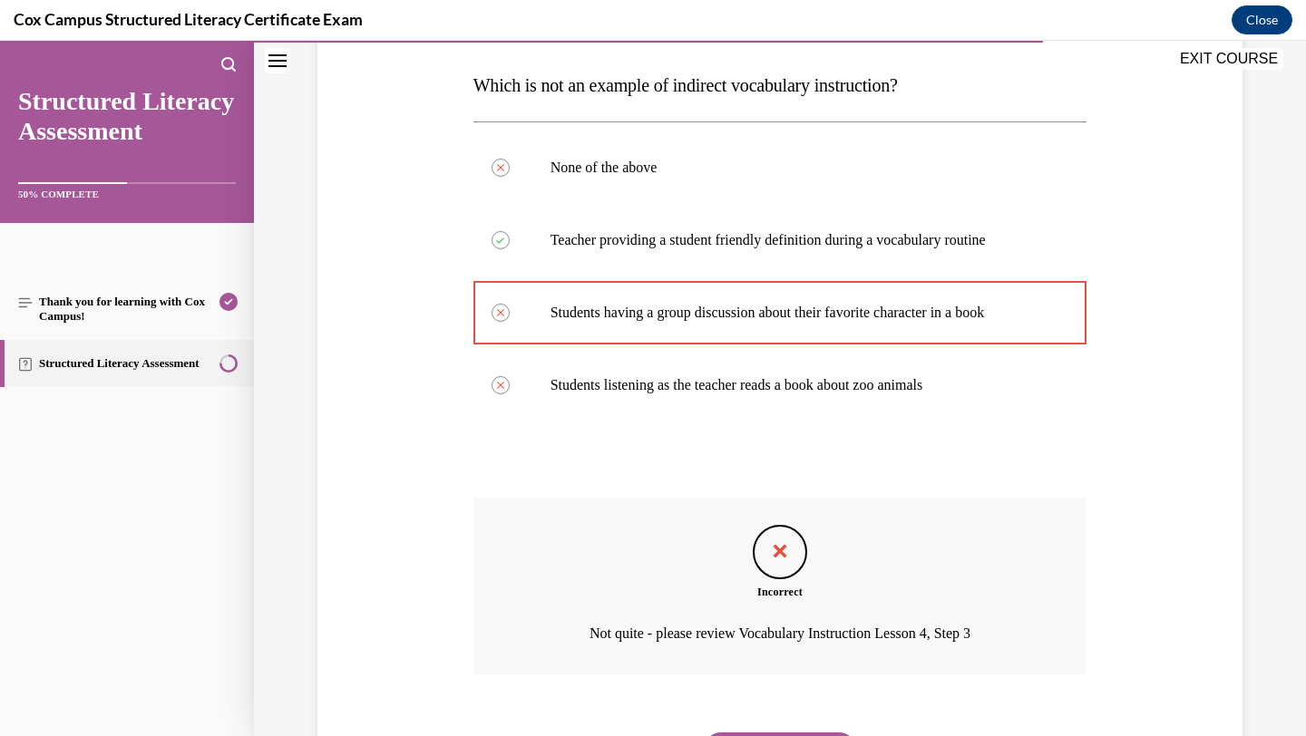
scroll to position [375, 0]
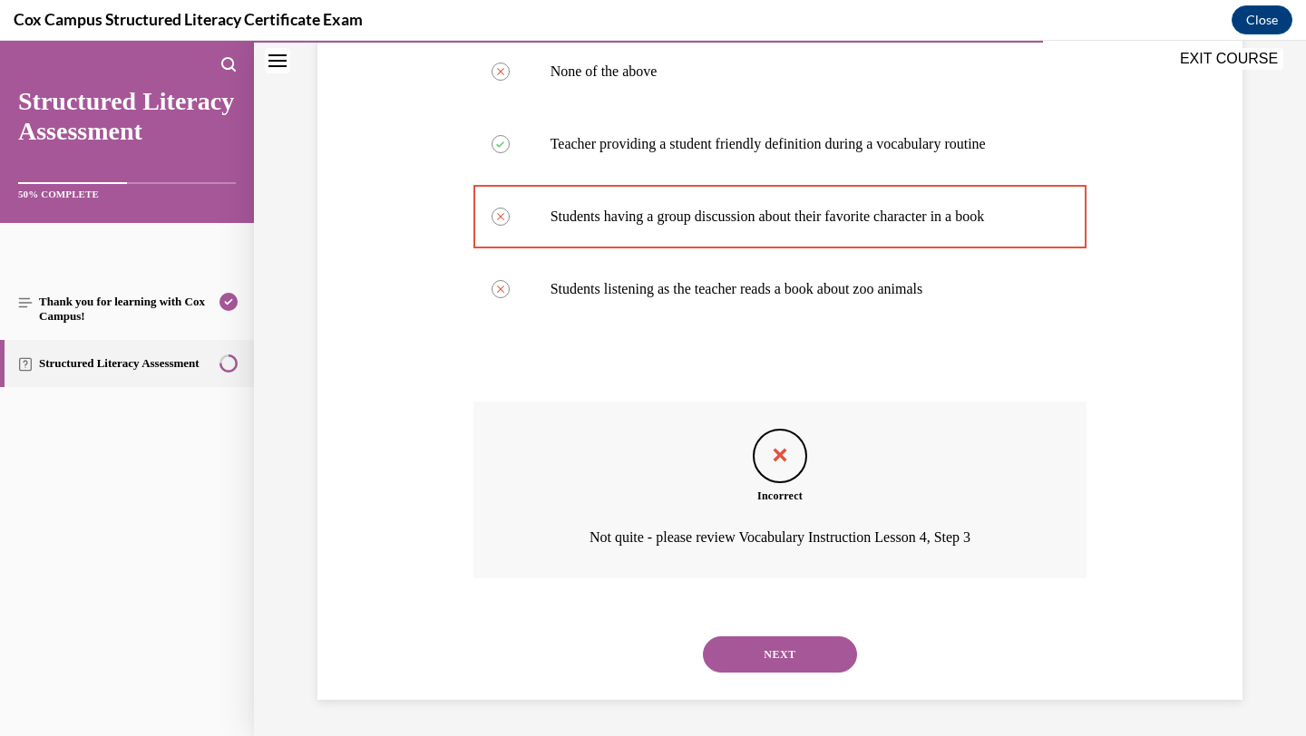
click at [750, 657] on button "NEXT" at bounding box center [780, 655] width 154 height 36
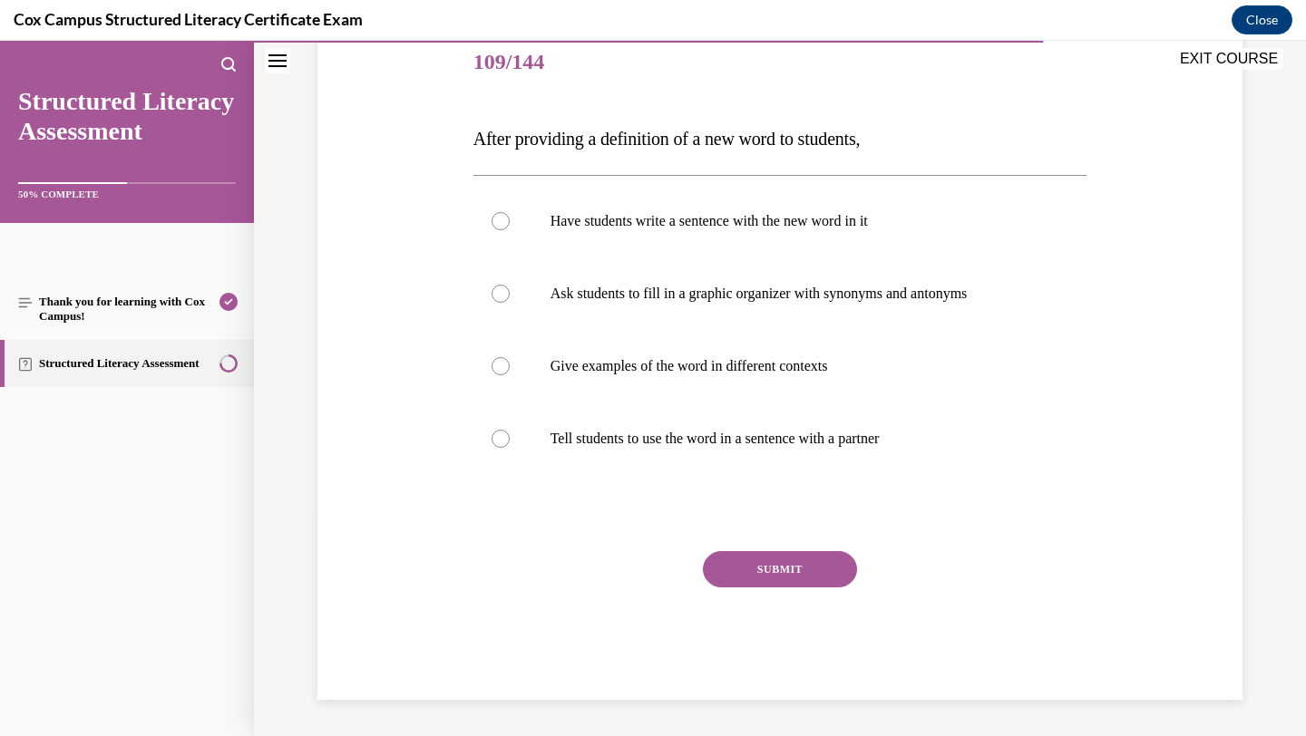
scroll to position [201, 0]
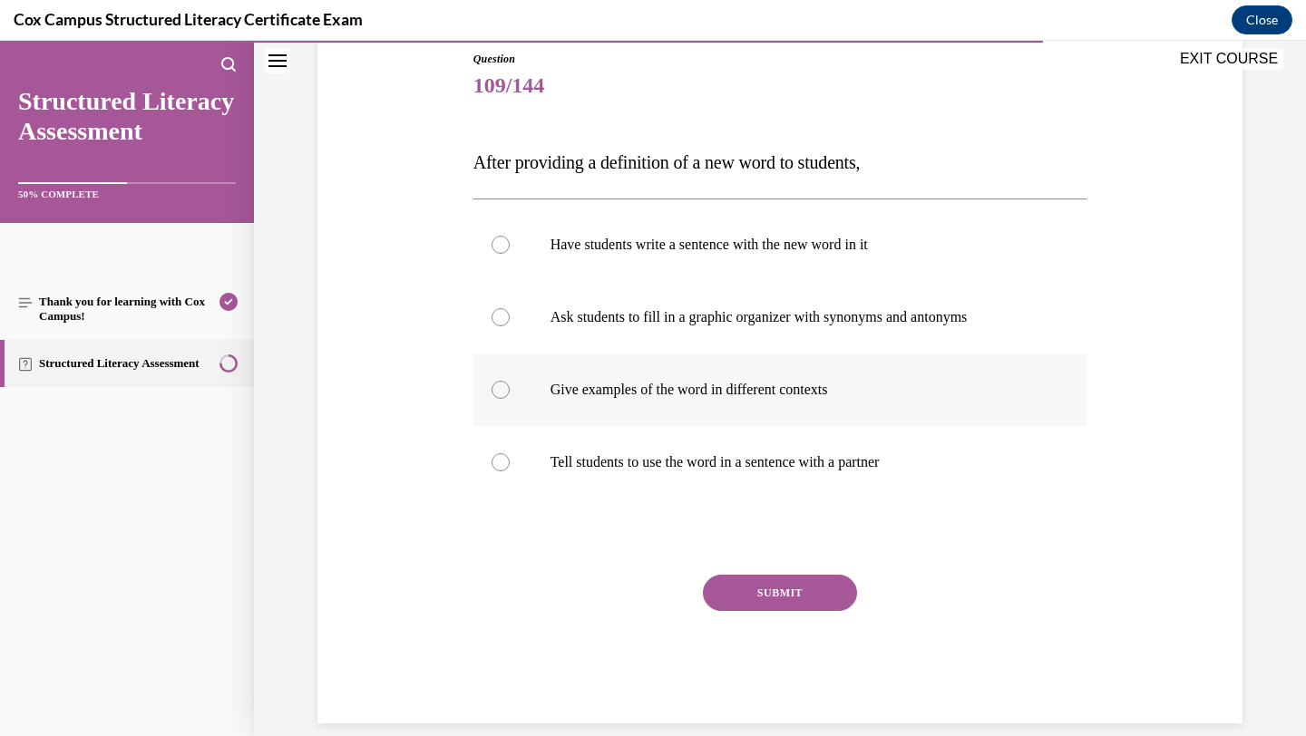
click at [786, 402] on label "Give examples of the word in different contexts" at bounding box center [780, 390] width 614 height 73
click at [510, 399] on input "Give examples of the word in different contexts" at bounding box center [501, 390] width 18 height 18
radio input "true"
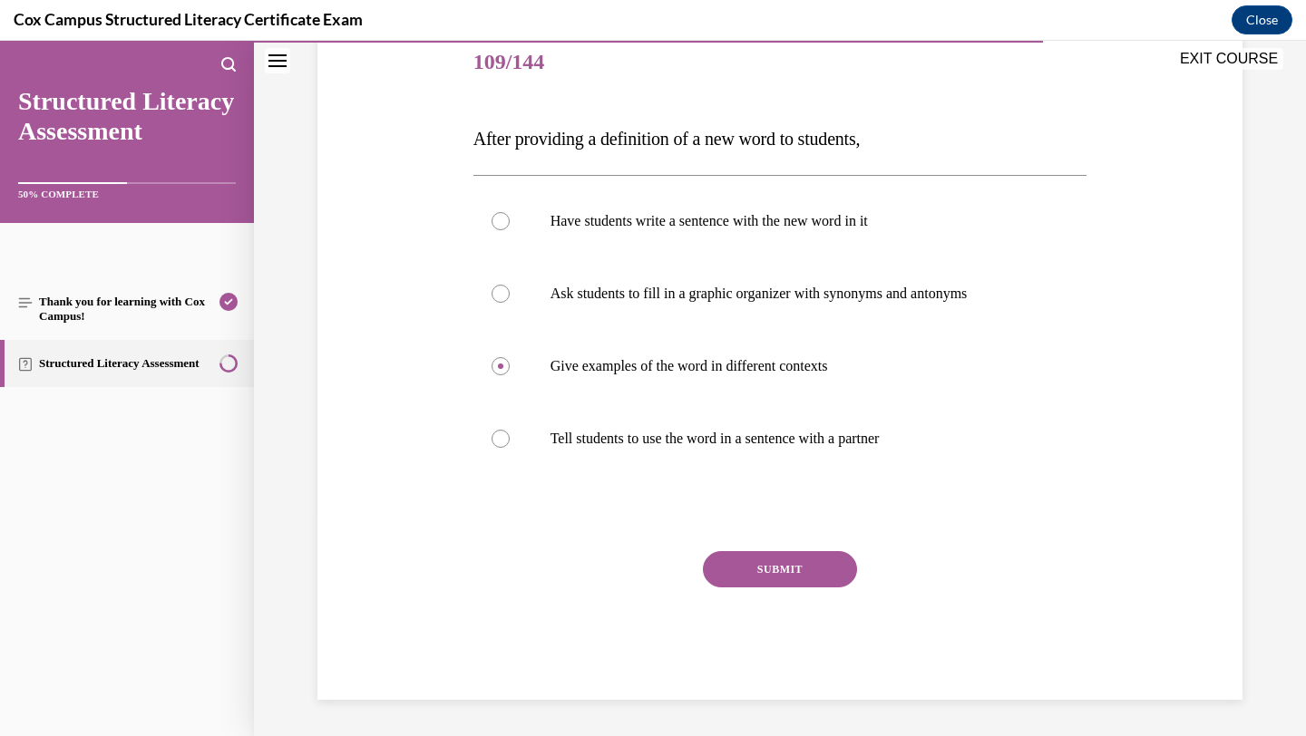
click at [753, 567] on button "SUBMIT" at bounding box center [780, 569] width 154 height 36
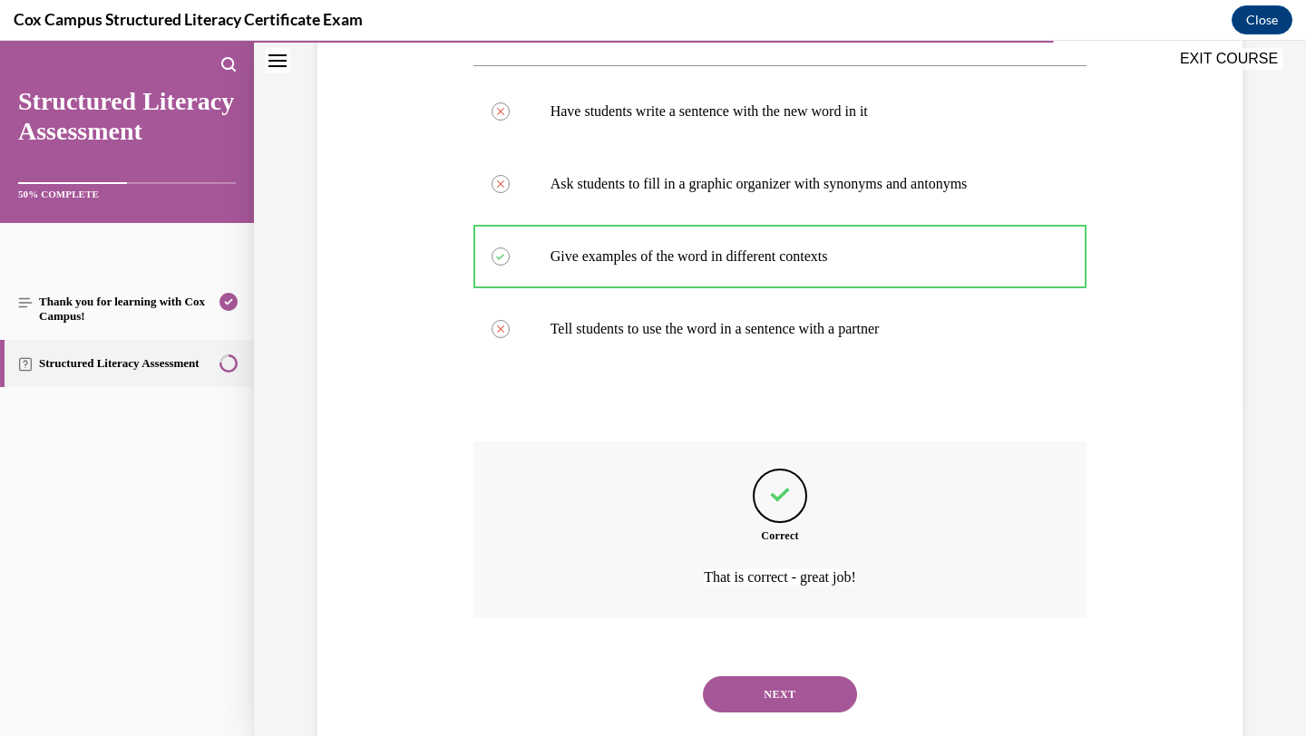
scroll to position [375, 0]
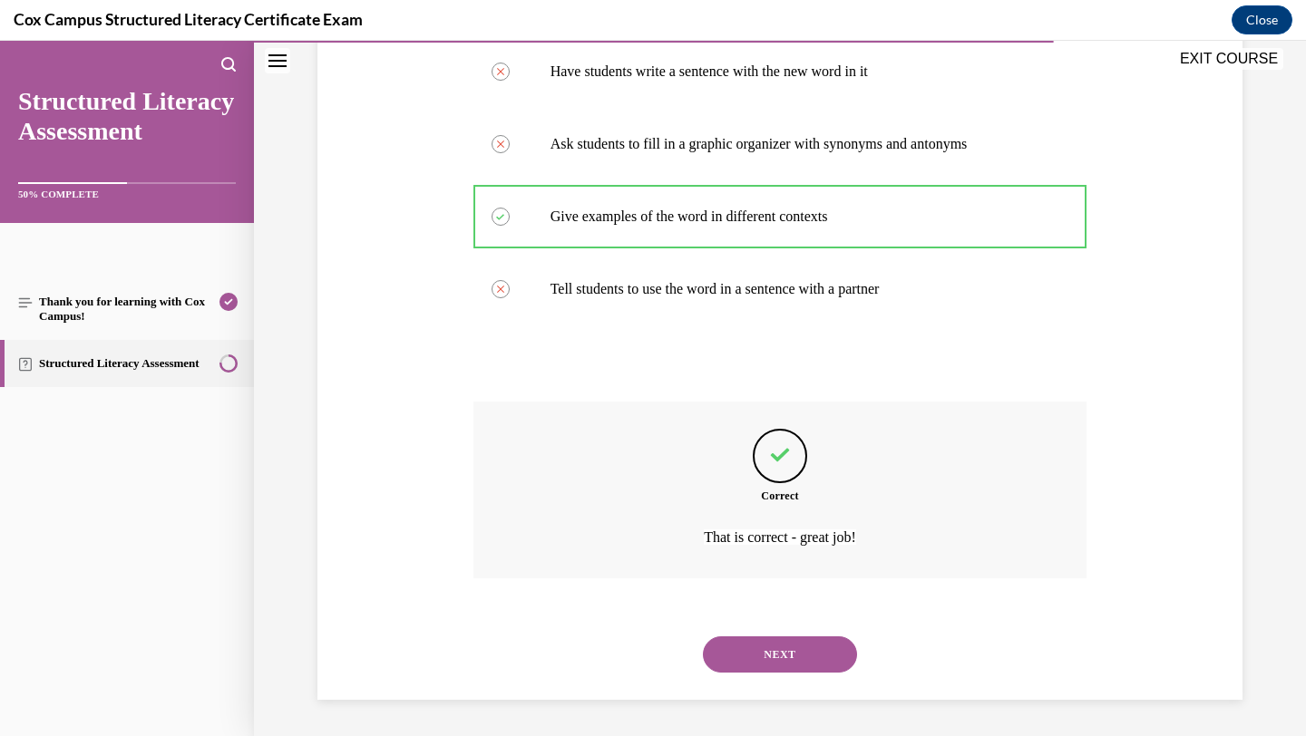
click at [746, 682] on div "NEXT" at bounding box center [780, 655] width 614 height 73
click at [746, 658] on button "NEXT" at bounding box center [780, 655] width 154 height 36
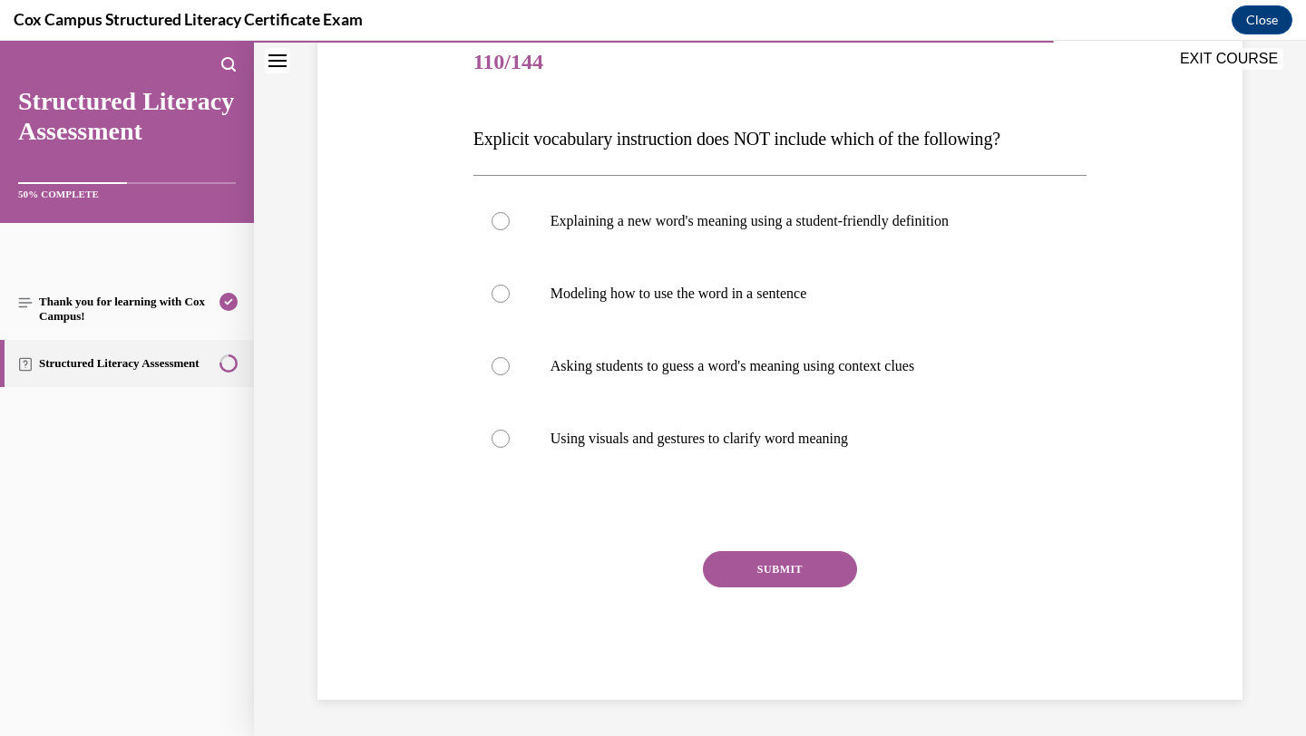
scroll to position [201, 0]
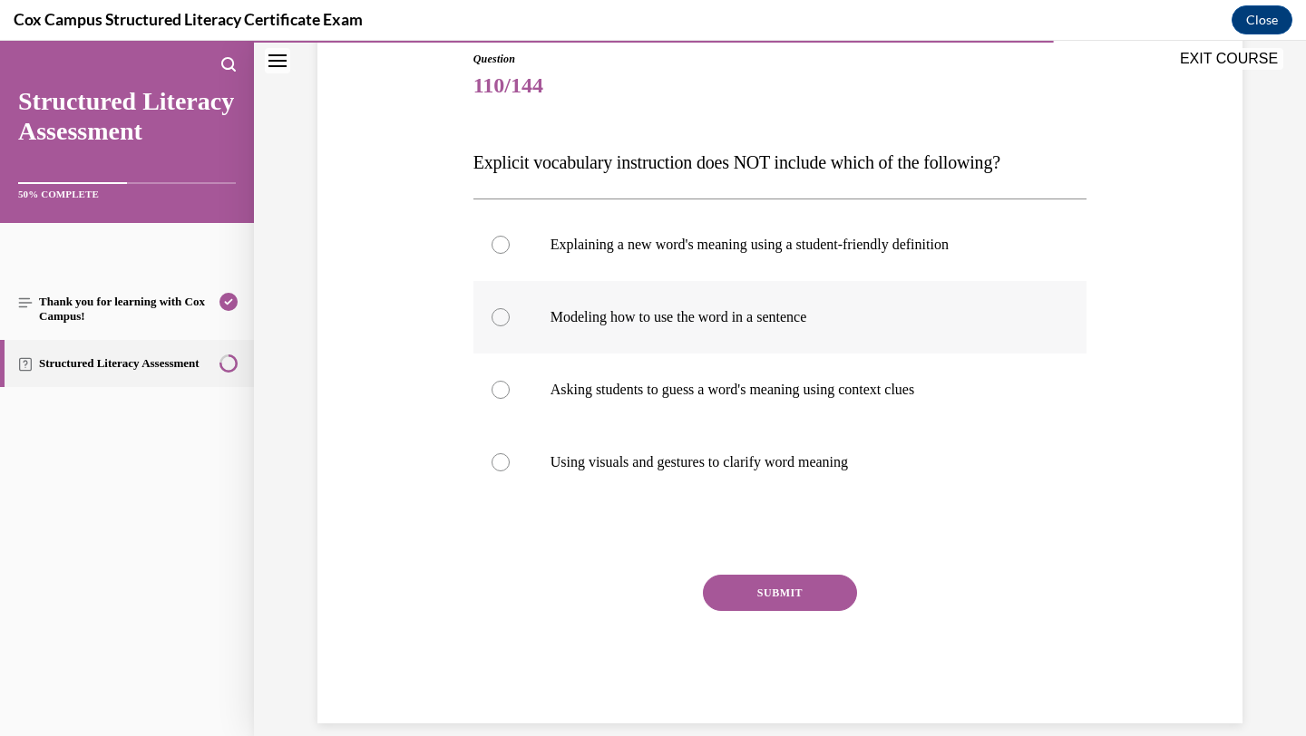
click at [772, 302] on label "Modeling how to use the word in a sentence" at bounding box center [780, 317] width 614 height 73
click at [510, 308] on input "Modeling how to use the word in a sentence" at bounding box center [501, 317] width 18 height 18
radio input "true"
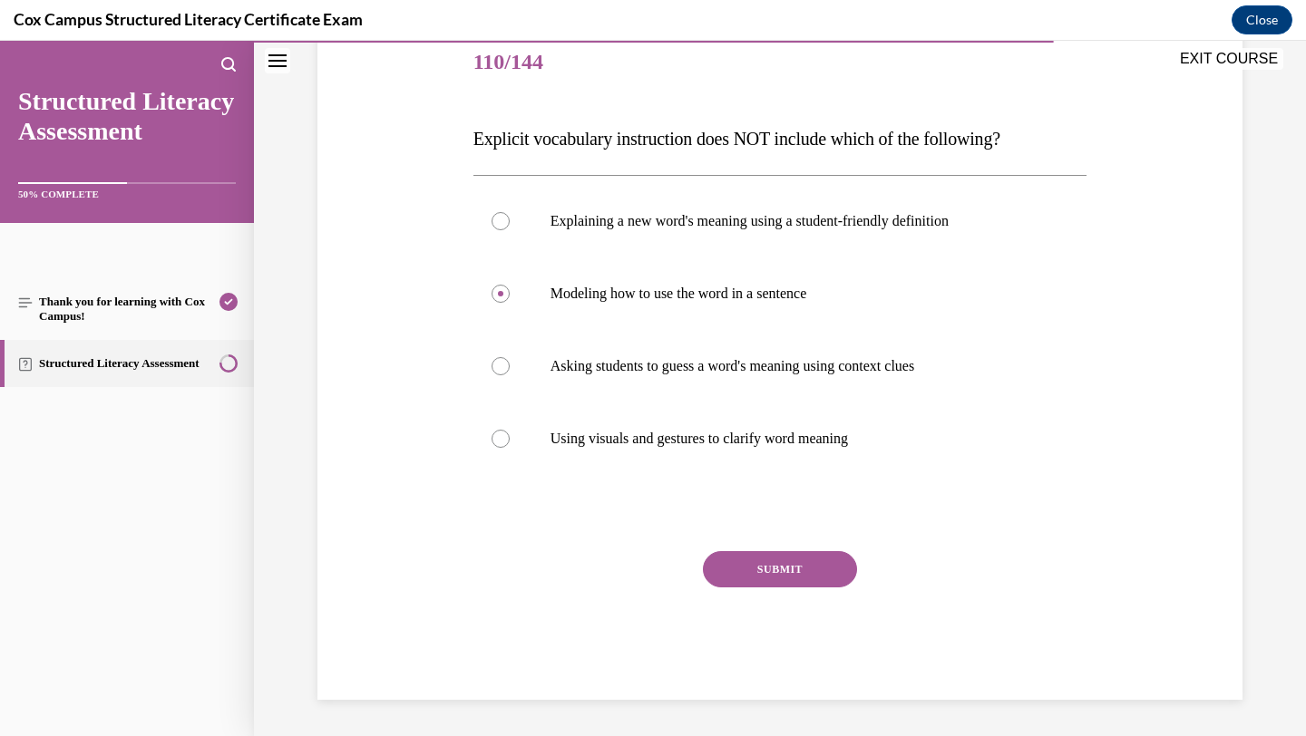
click at [753, 560] on button "SUBMIT" at bounding box center [780, 569] width 154 height 36
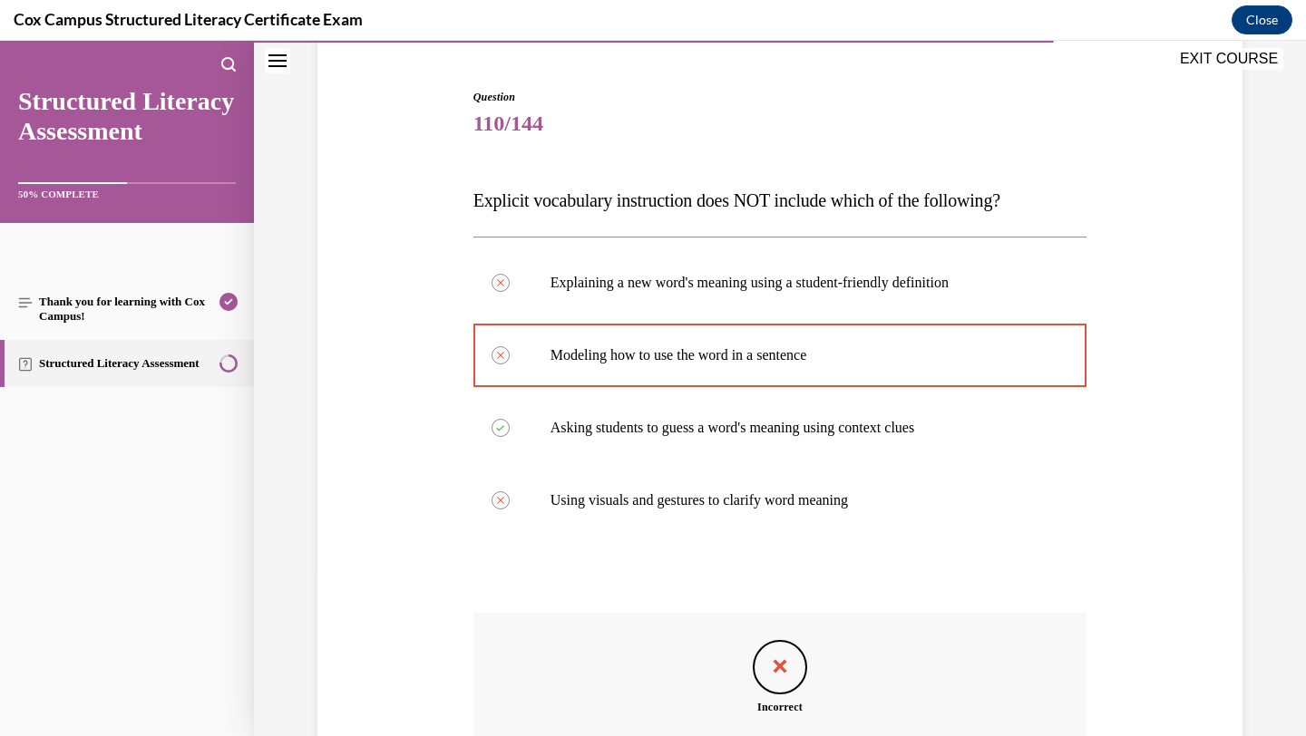
scroll to position [375, 0]
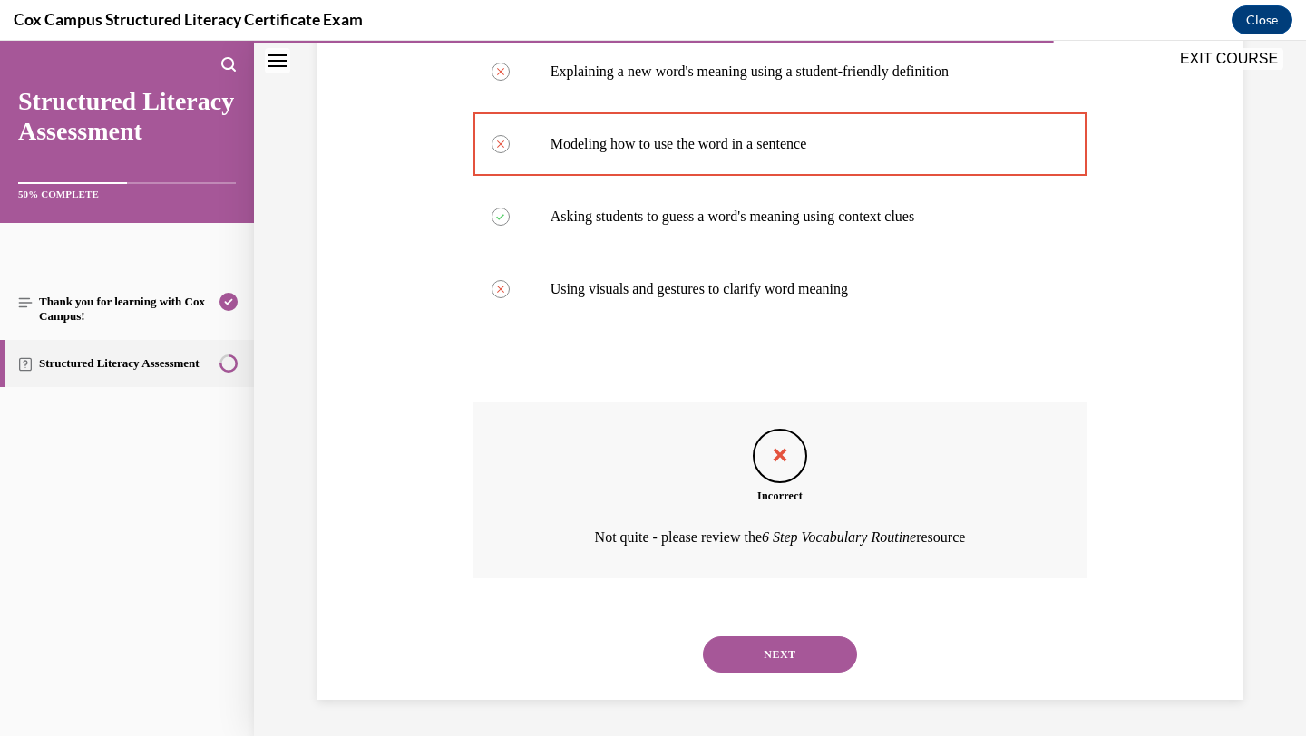
click at [752, 637] on button "NEXT" at bounding box center [780, 655] width 154 height 36
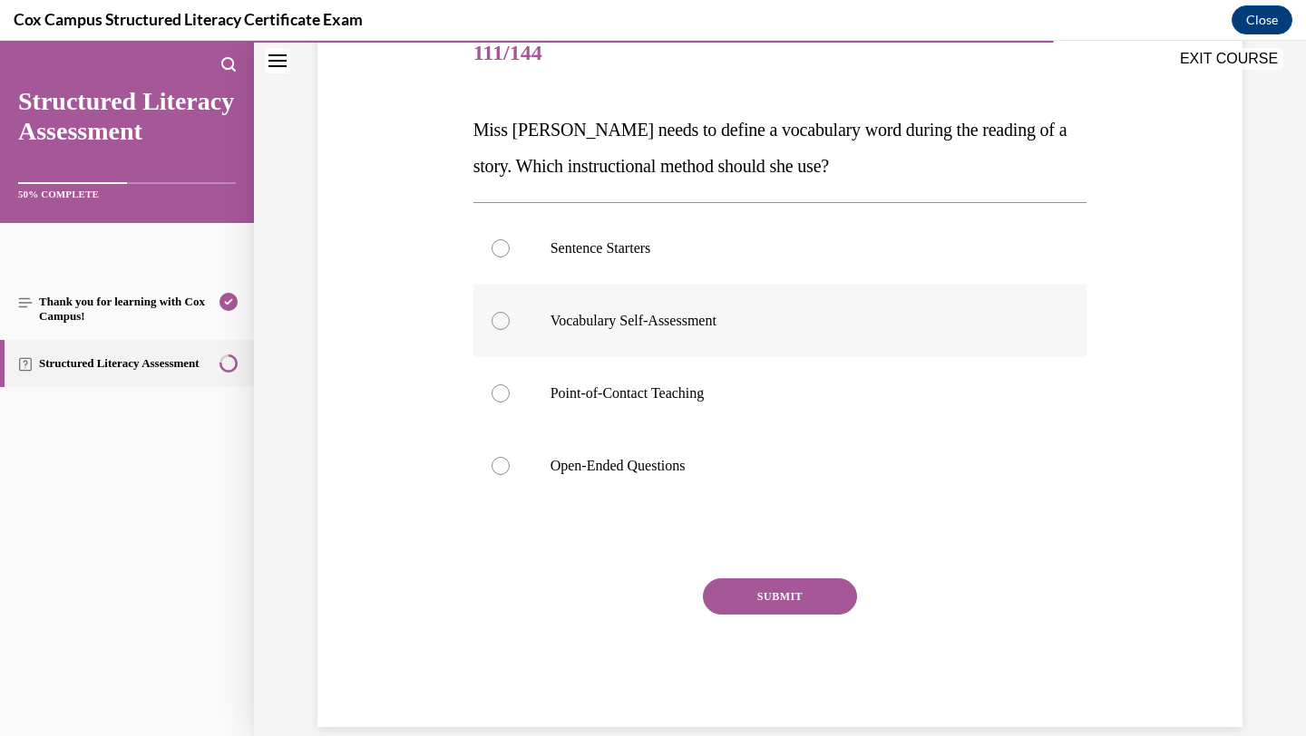
scroll to position [236, 0]
click at [802, 269] on label "Sentence Starters" at bounding box center [780, 246] width 614 height 73
click at [510, 256] on input "Sentence Starters" at bounding box center [501, 247] width 18 height 18
radio input "true"
click at [735, 599] on button "SUBMIT" at bounding box center [780, 595] width 154 height 36
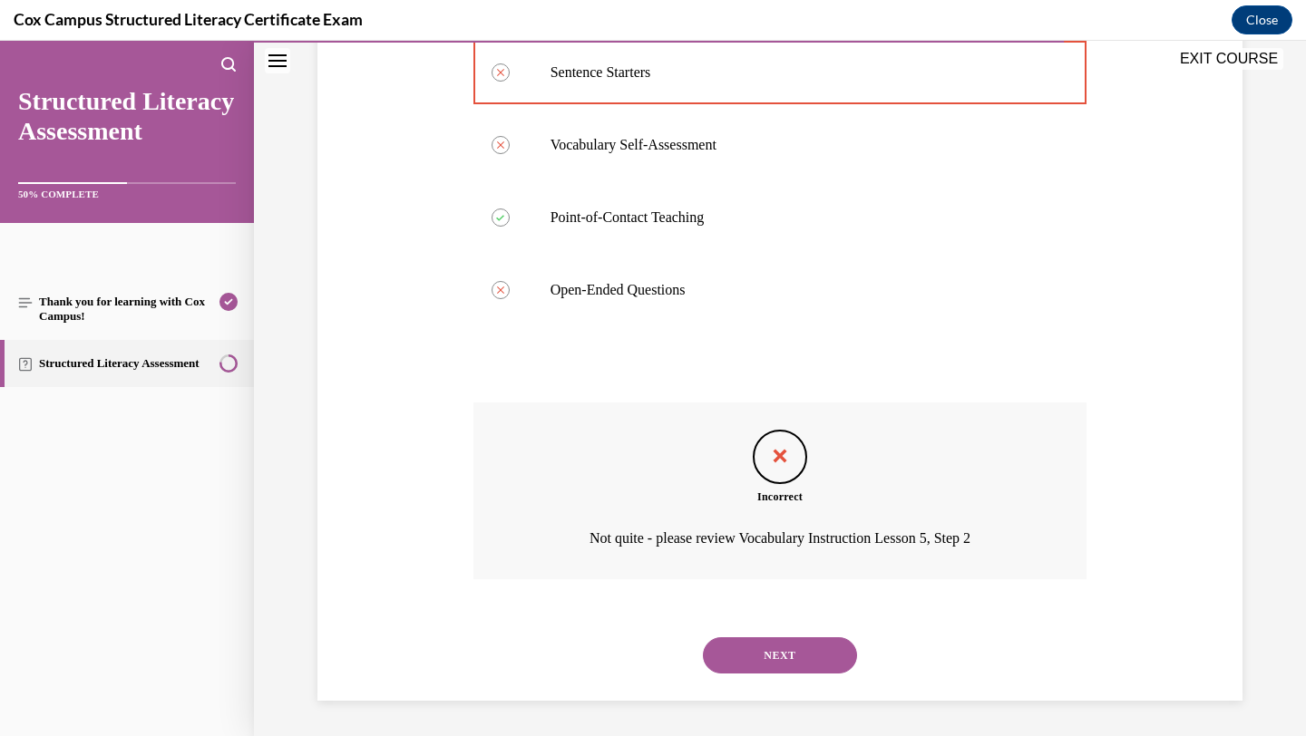
scroll to position [411, 0]
click at [768, 662] on button "NEXT" at bounding box center [780, 655] width 154 height 36
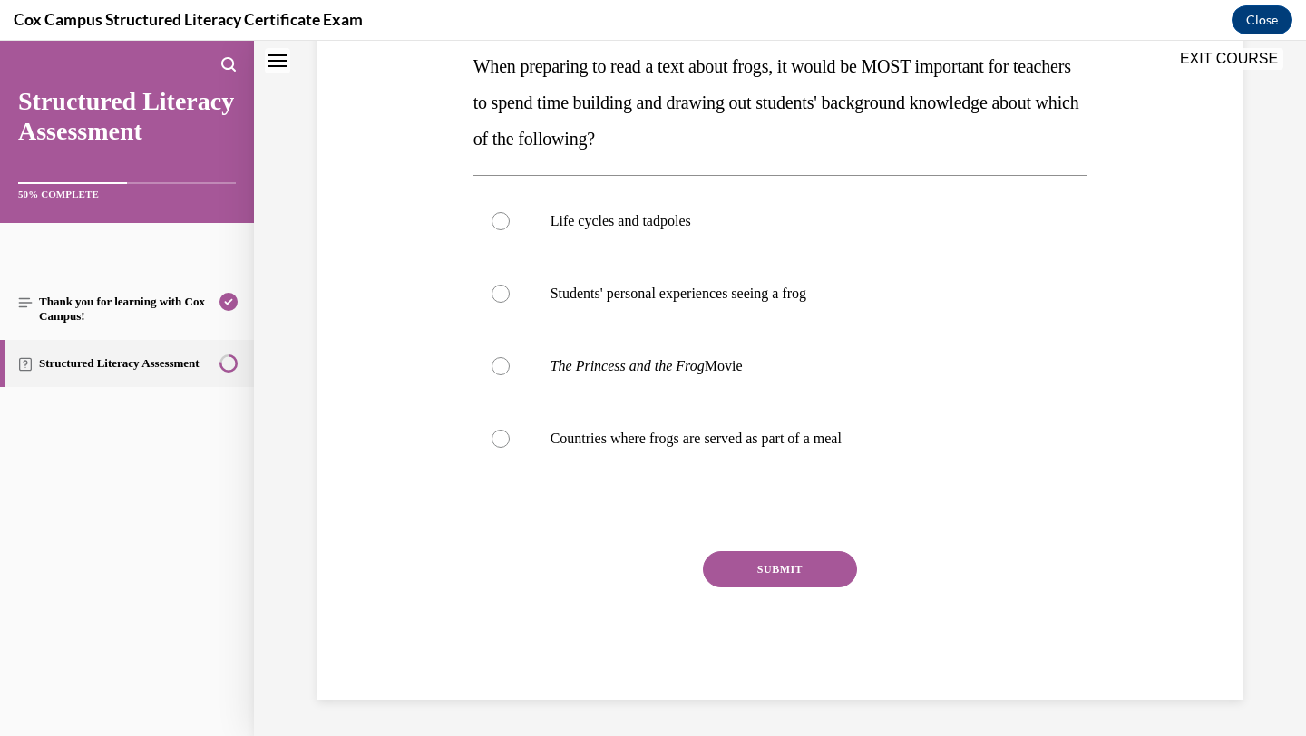
scroll to position [0, 0]
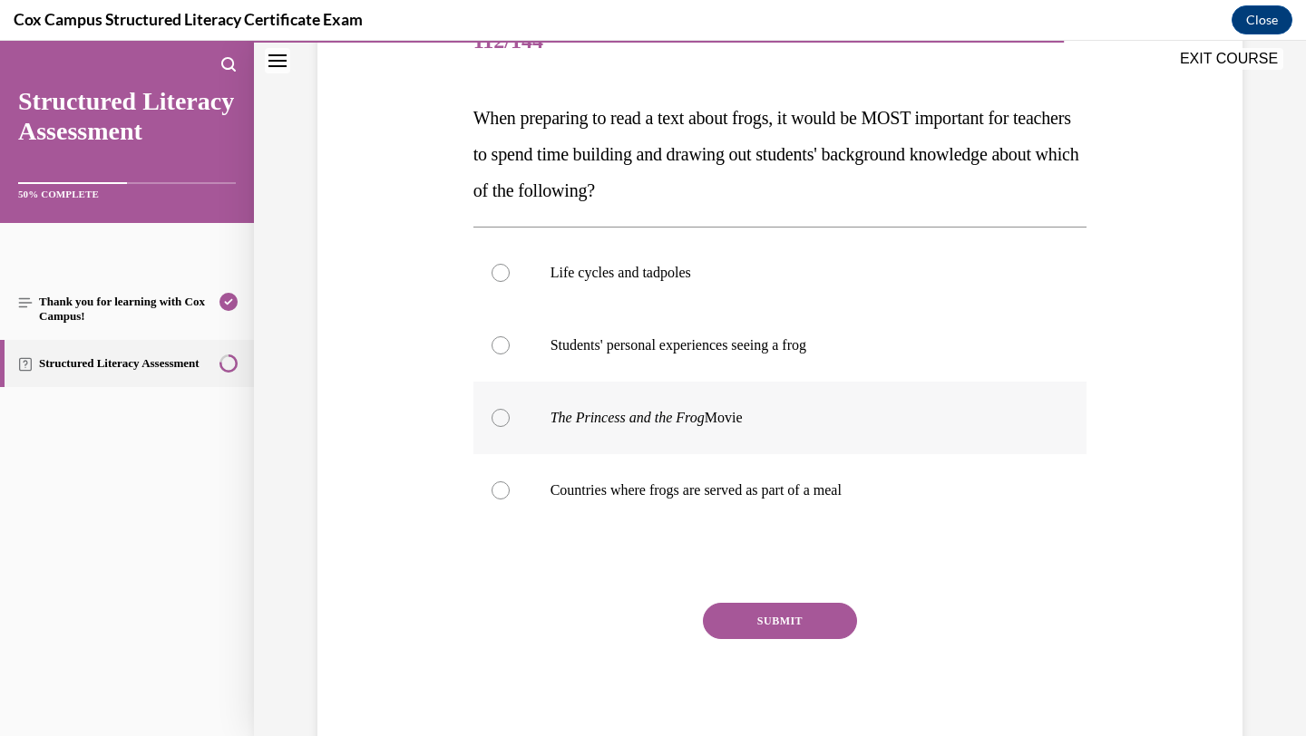
click at [784, 430] on div "Life cycles and tadpoles Students' personal experiences seeing a frog The Princ…" at bounding box center [780, 382] width 614 height 290
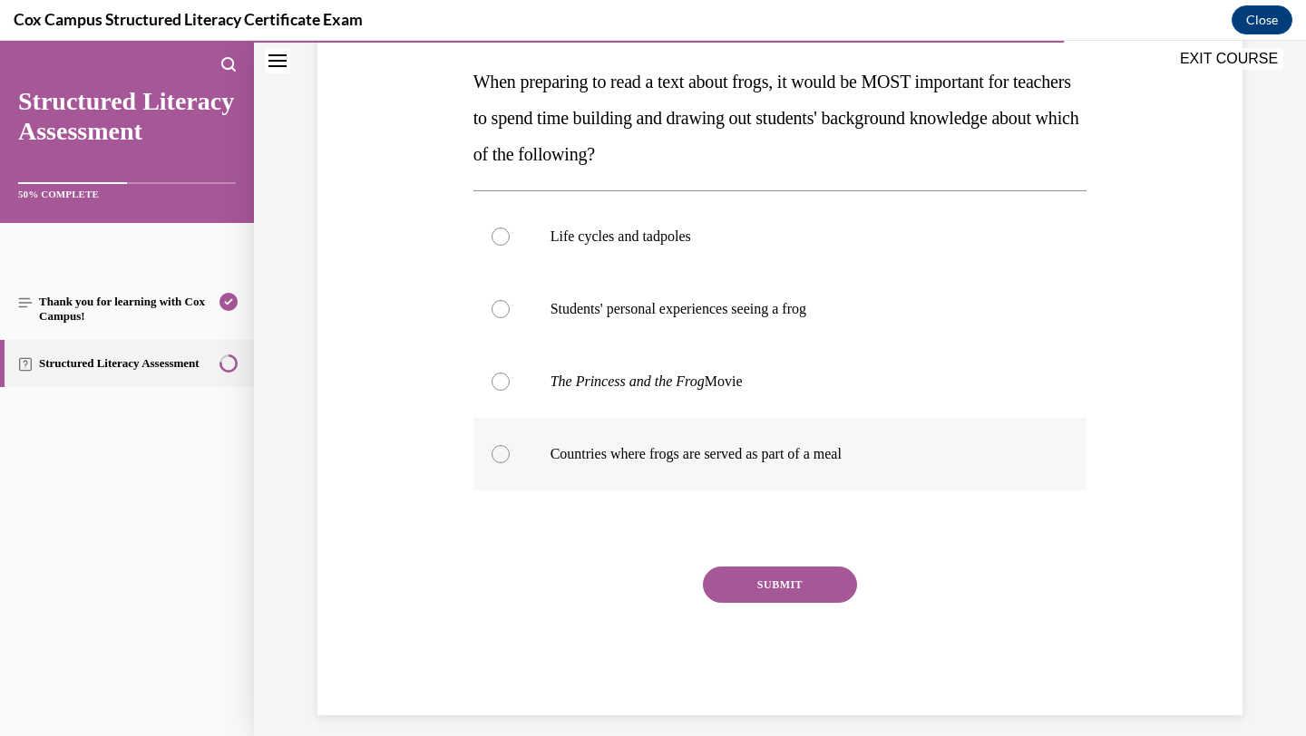
scroll to position [284, 0]
click at [746, 452] on p "Countries where frogs are served as part of a meal" at bounding box center [797, 452] width 492 height 18
click at [510, 452] on input "Countries where frogs are served as part of a meal" at bounding box center [501, 452] width 18 height 18
radio input "true"
click at [738, 581] on button "SUBMIT" at bounding box center [780, 583] width 154 height 36
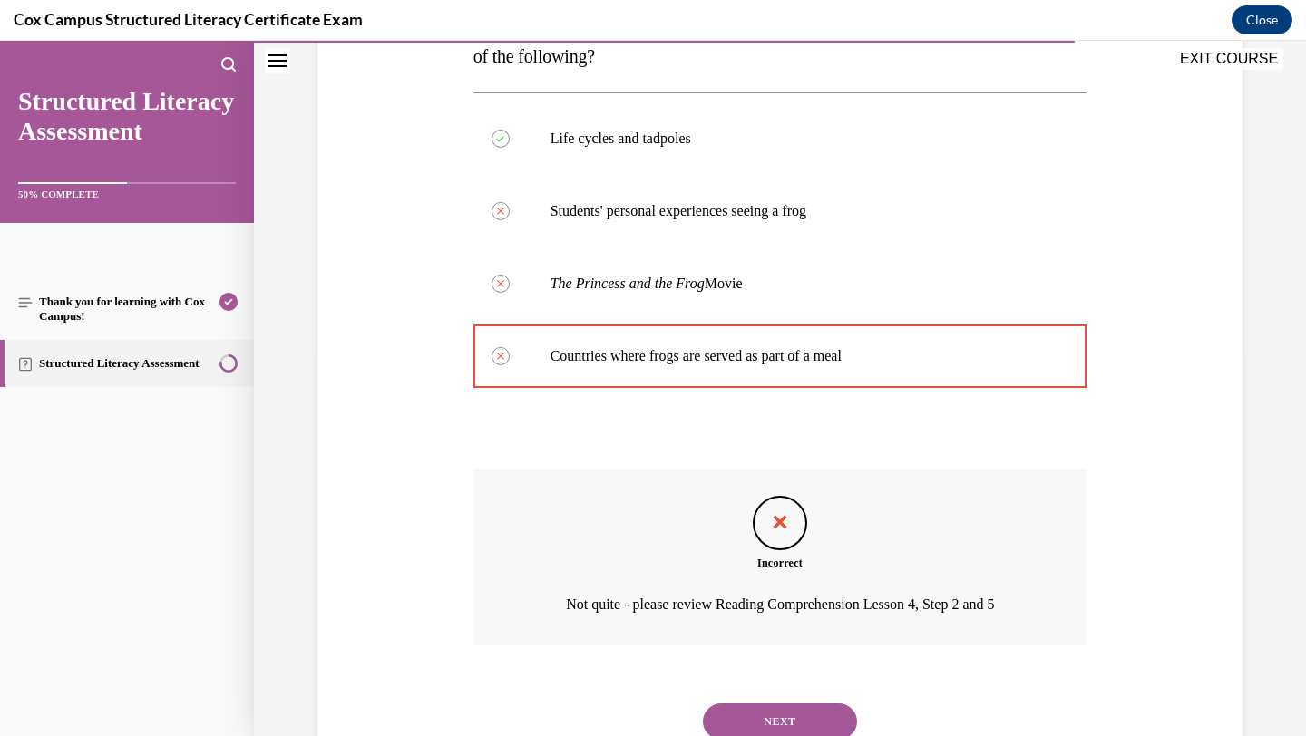
scroll to position [421, 0]
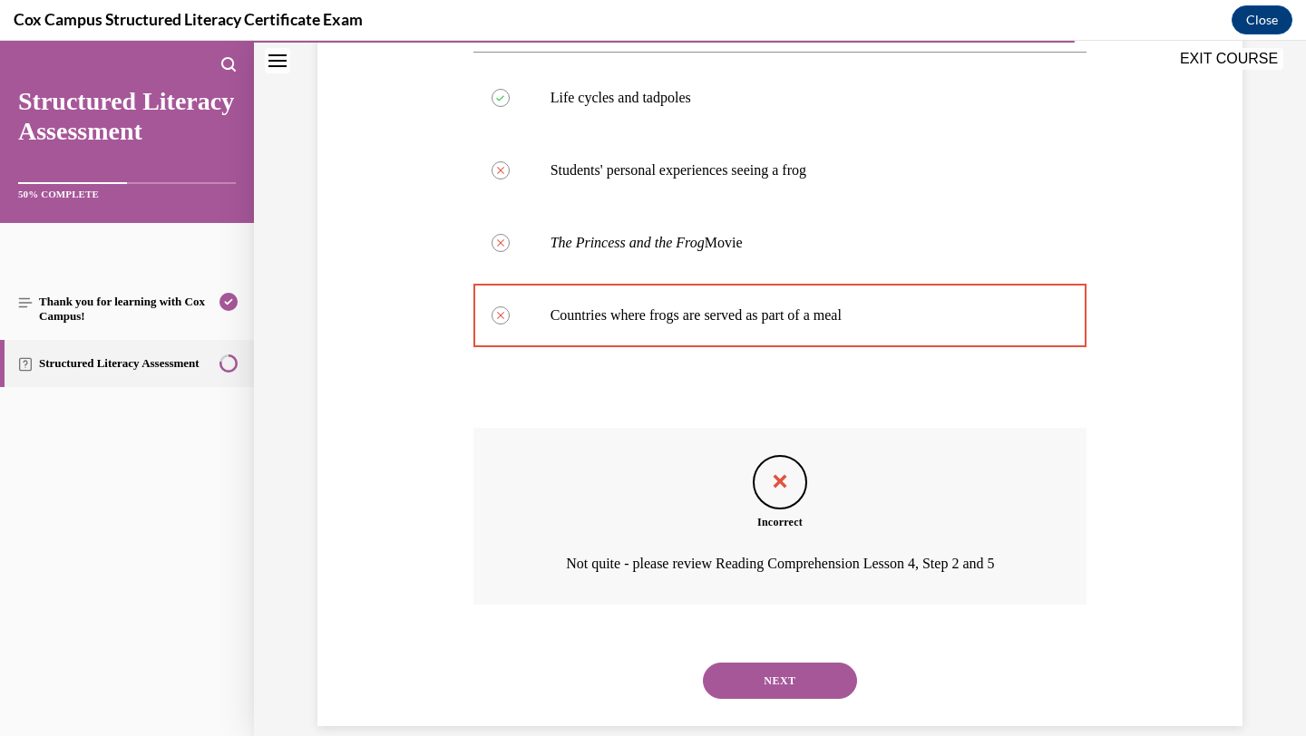
click at [721, 677] on button "NEXT" at bounding box center [780, 681] width 154 height 36
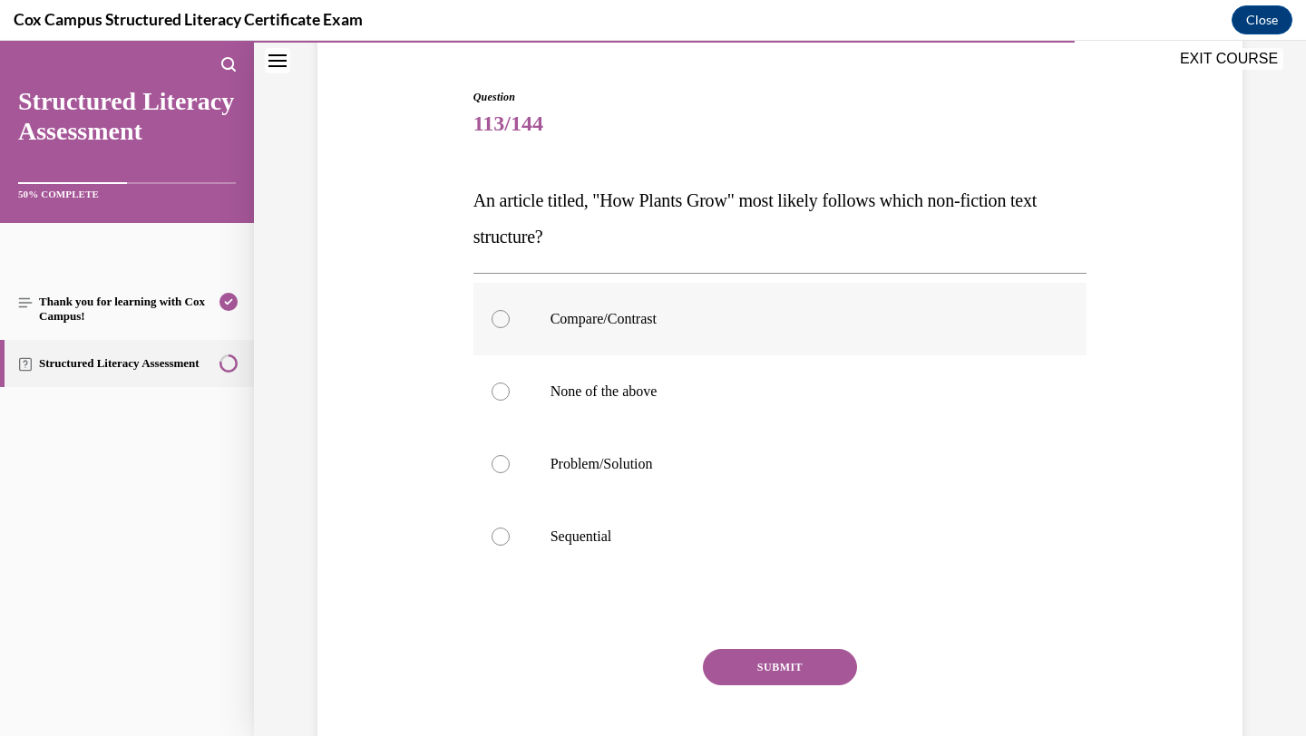
scroll to position [169, 0]
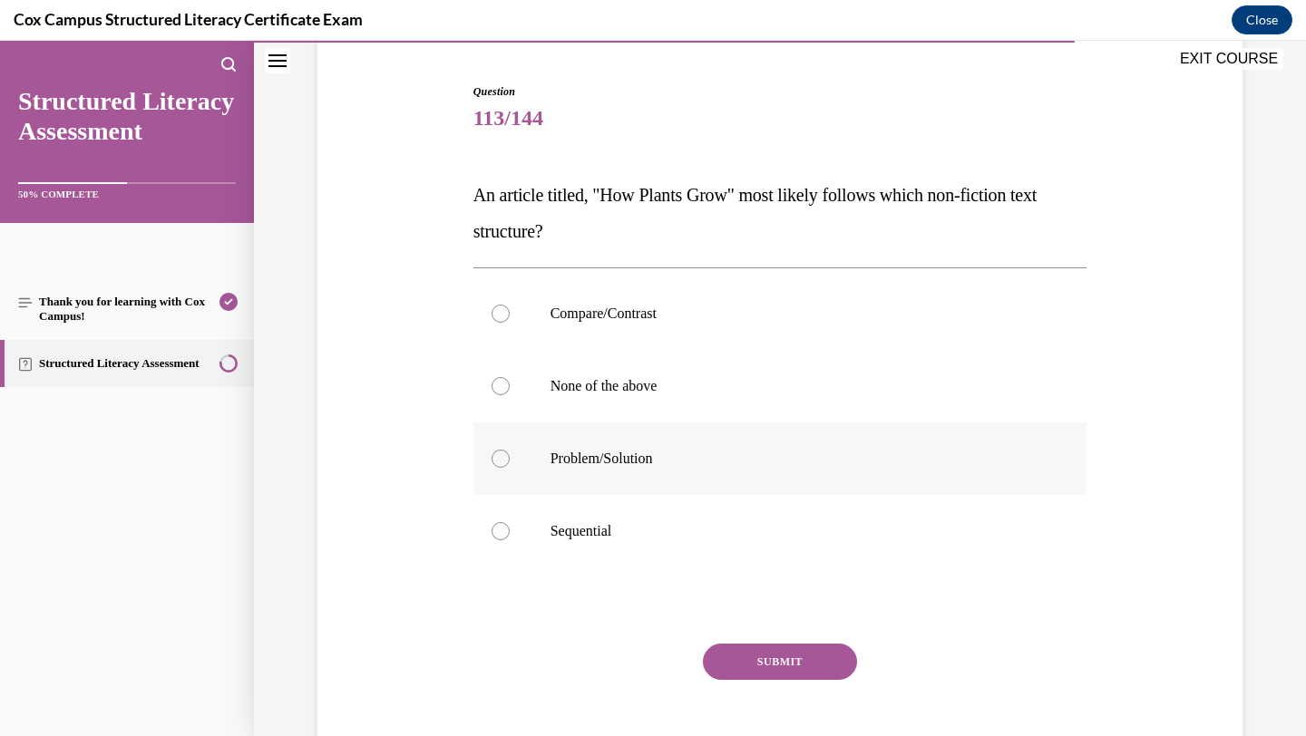
click at [760, 463] on p "Problem/Solution" at bounding box center [797, 459] width 492 height 18
click at [510, 463] on input "Problem/Solution" at bounding box center [501, 459] width 18 height 18
radio input "true"
click at [739, 668] on button "SUBMIT" at bounding box center [780, 662] width 154 height 36
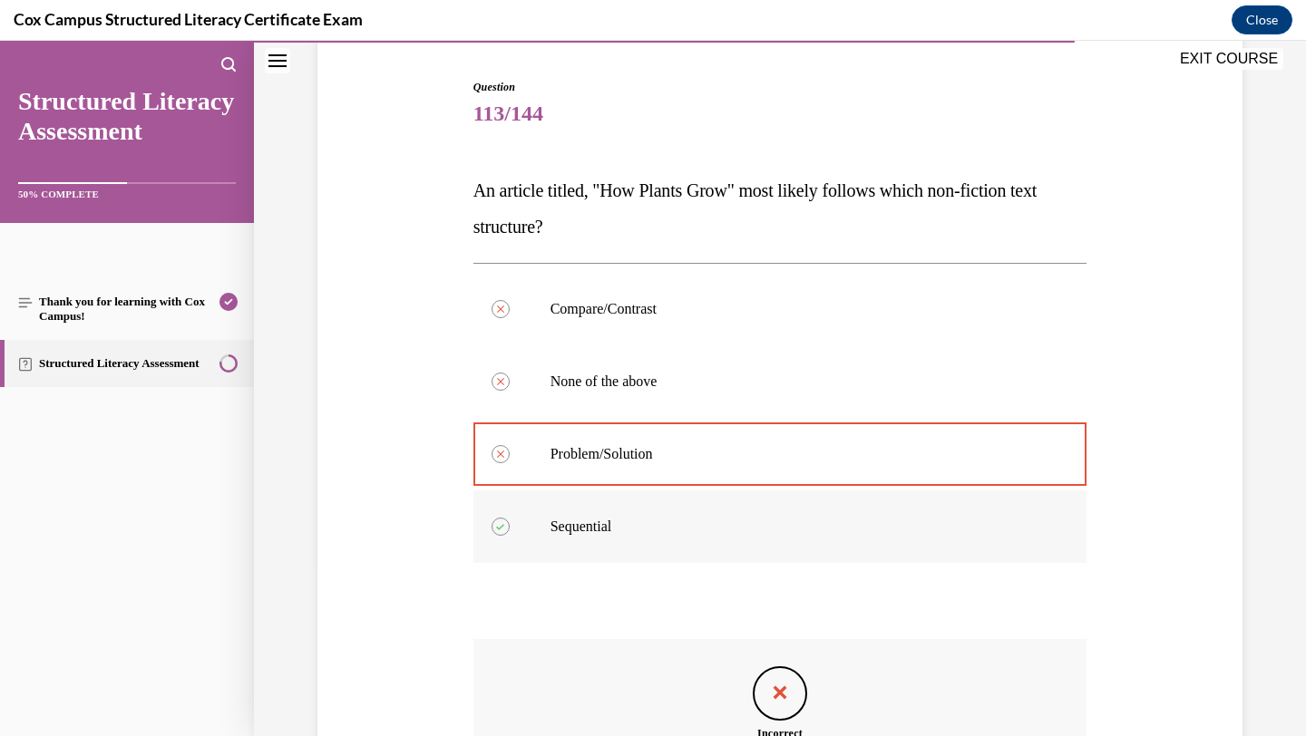
scroll to position [411, 0]
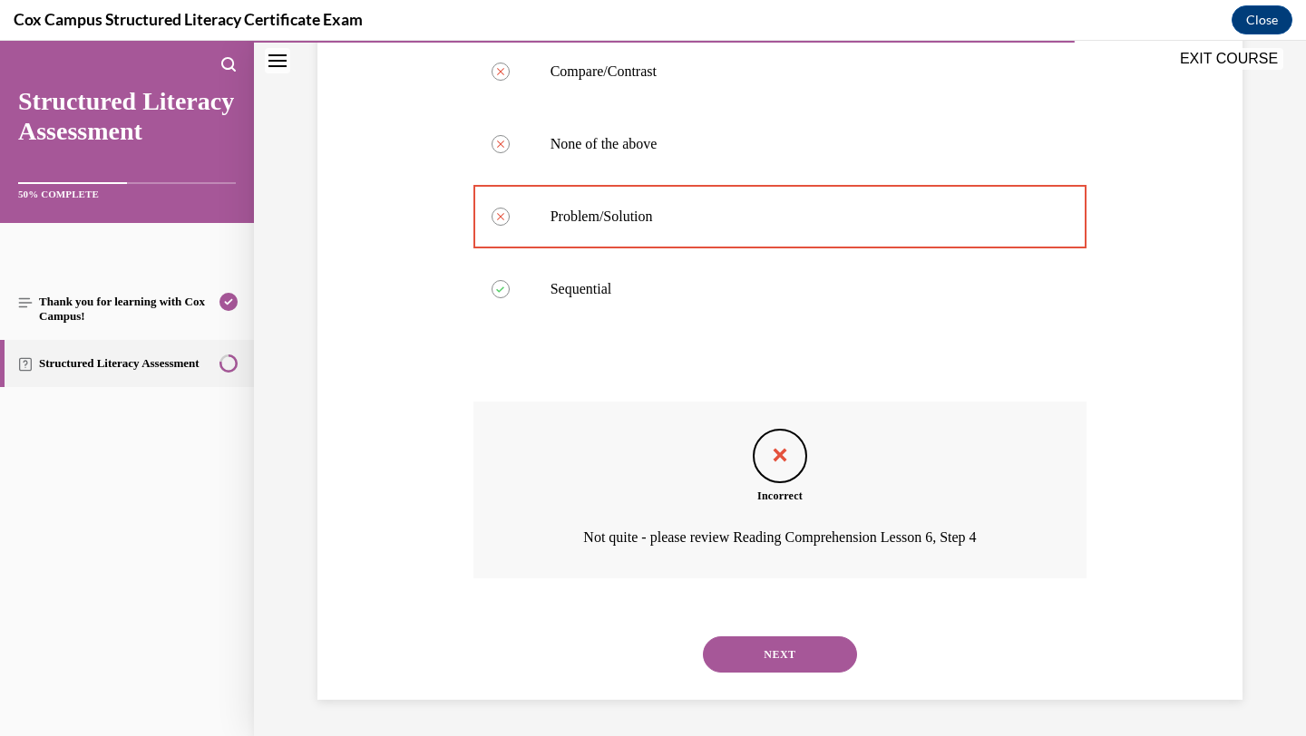
click at [745, 658] on button "NEXT" at bounding box center [780, 655] width 154 height 36
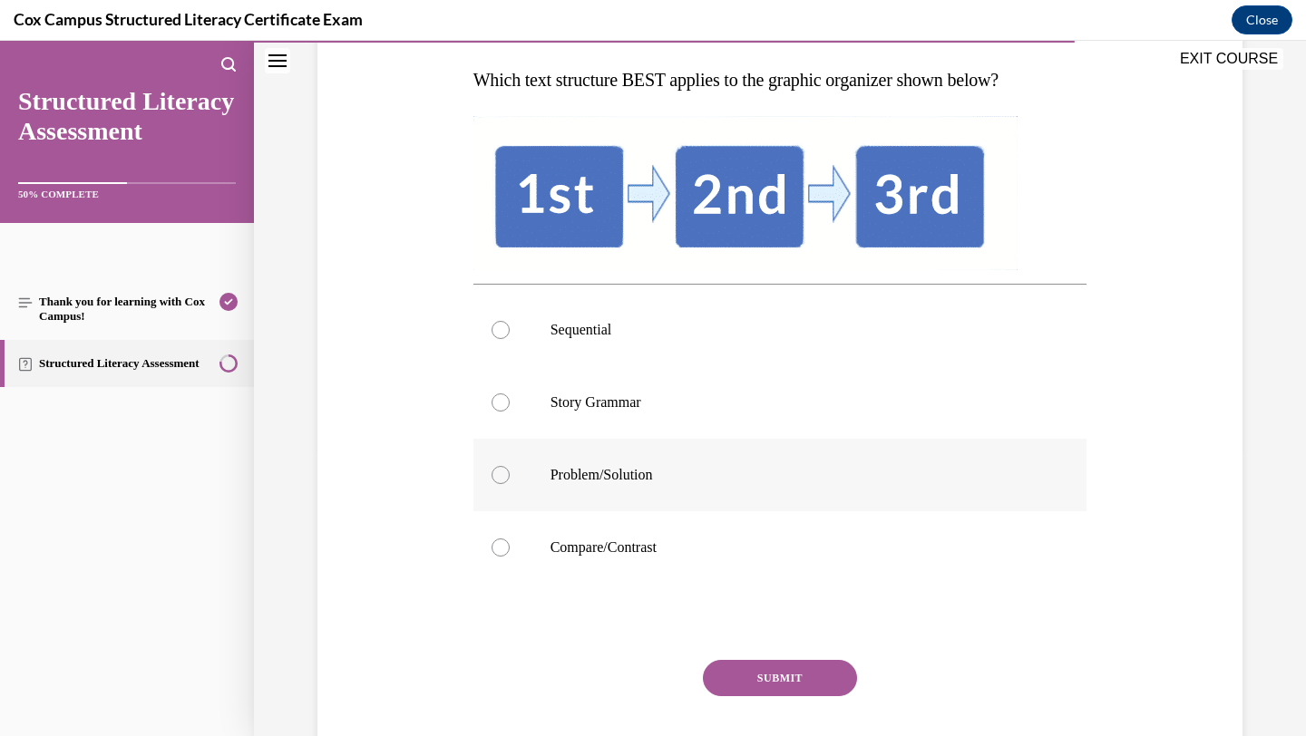
scroll to position [284, 0]
click at [727, 463] on label "Problem/Solution" at bounding box center [780, 475] width 614 height 73
click at [510, 466] on input "Problem/Solution" at bounding box center [501, 475] width 18 height 18
radio input "true"
click at [714, 334] on p "Sequential" at bounding box center [797, 330] width 492 height 18
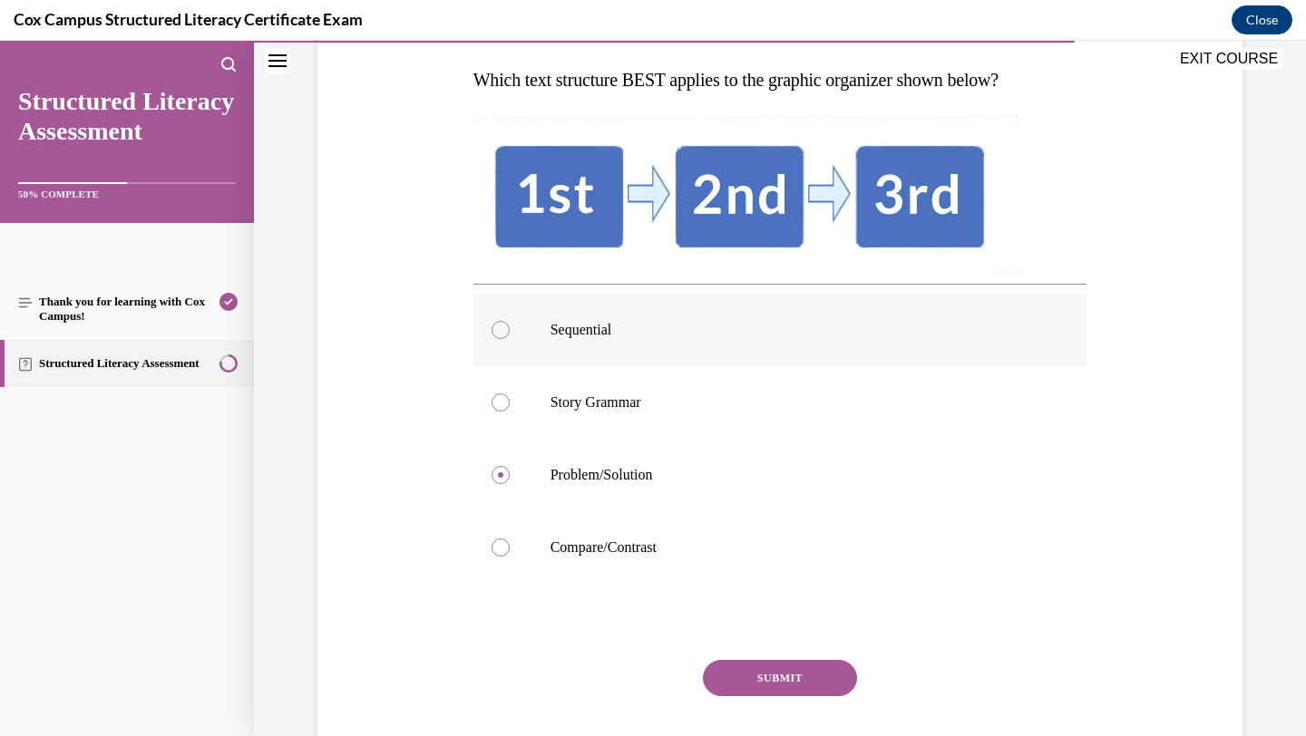
click at [510, 334] on input "Sequential" at bounding box center [501, 330] width 18 height 18
radio input "true"
click at [726, 676] on button "SUBMIT" at bounding box center [780, 678] width 154 height 36
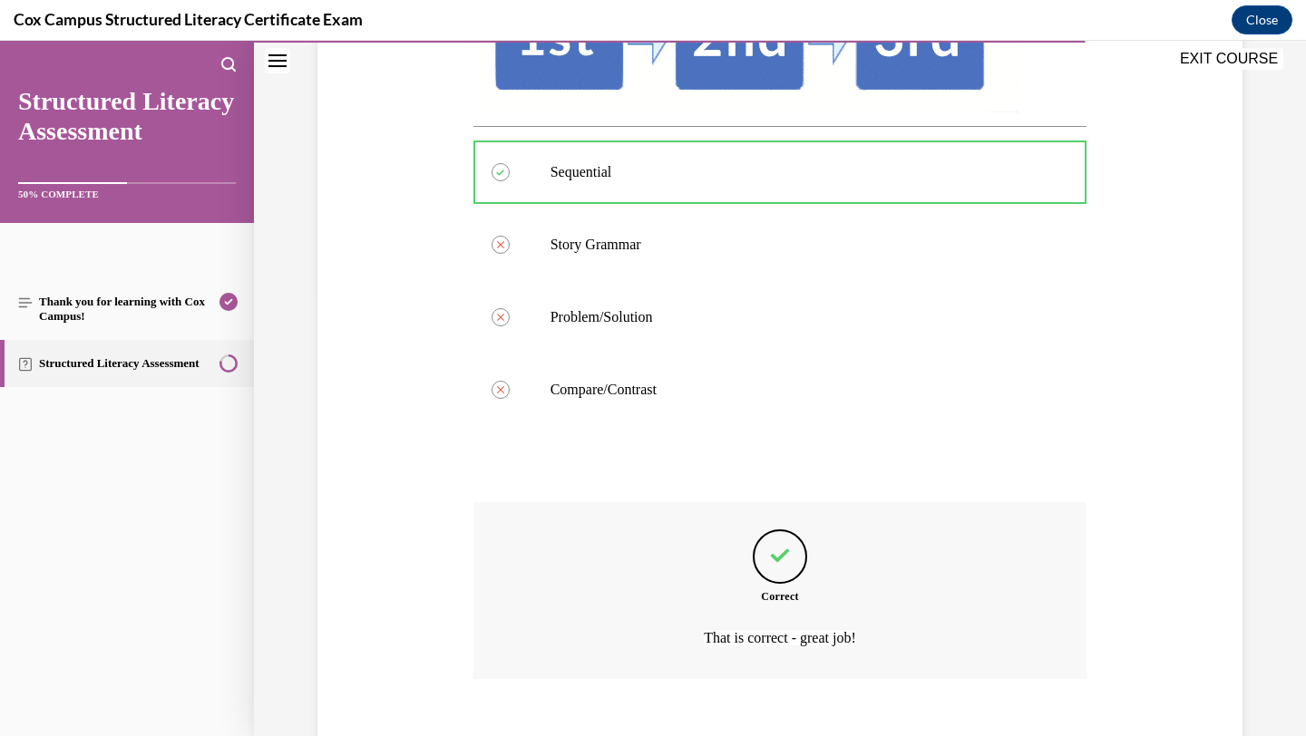
scroll to position [542, 0]
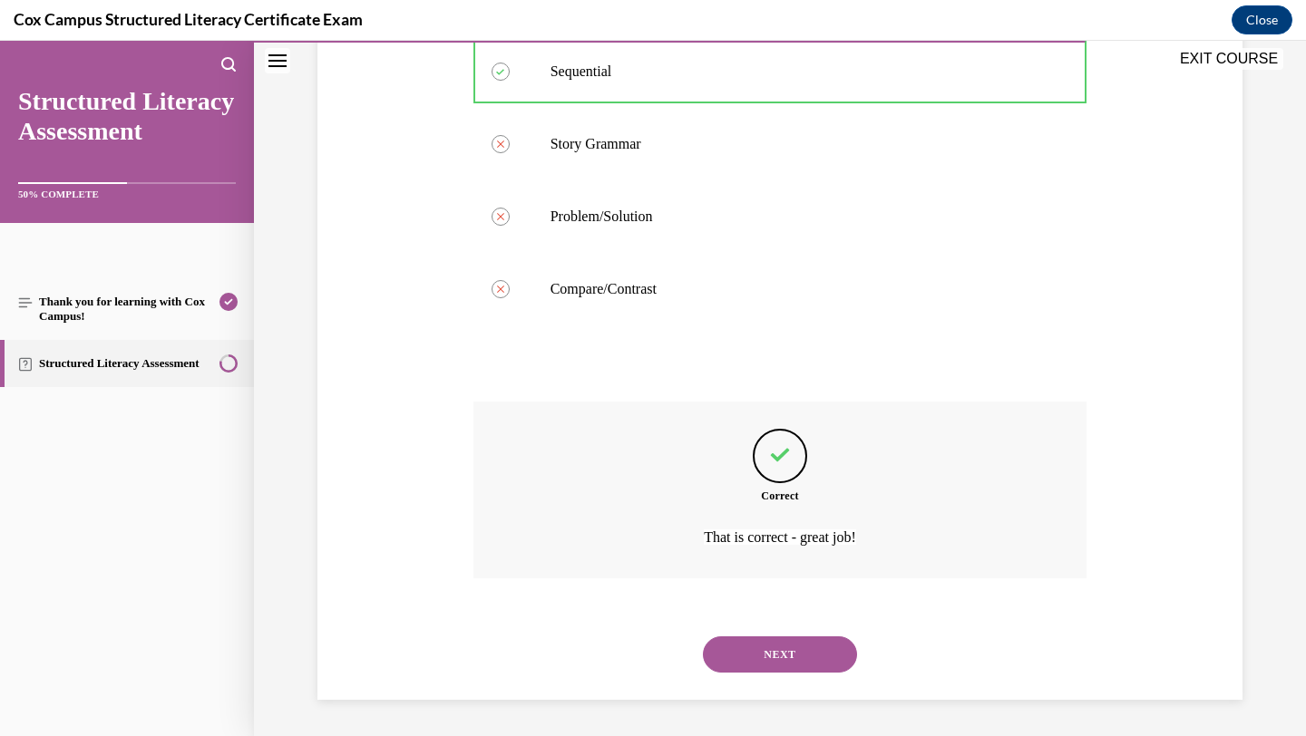
click at [782, 650] on button "NEXT" at bounding box center [780, 655] width 154 height 36
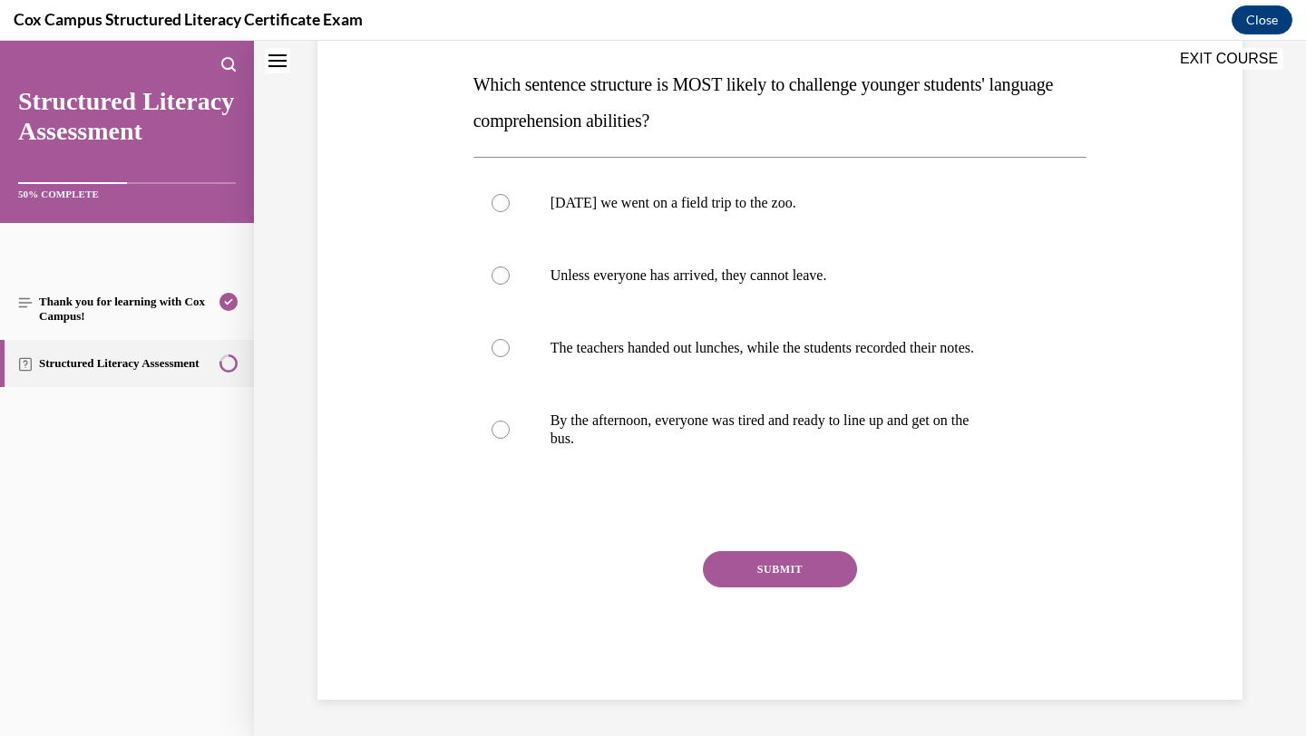
scroll to position [0, 0]
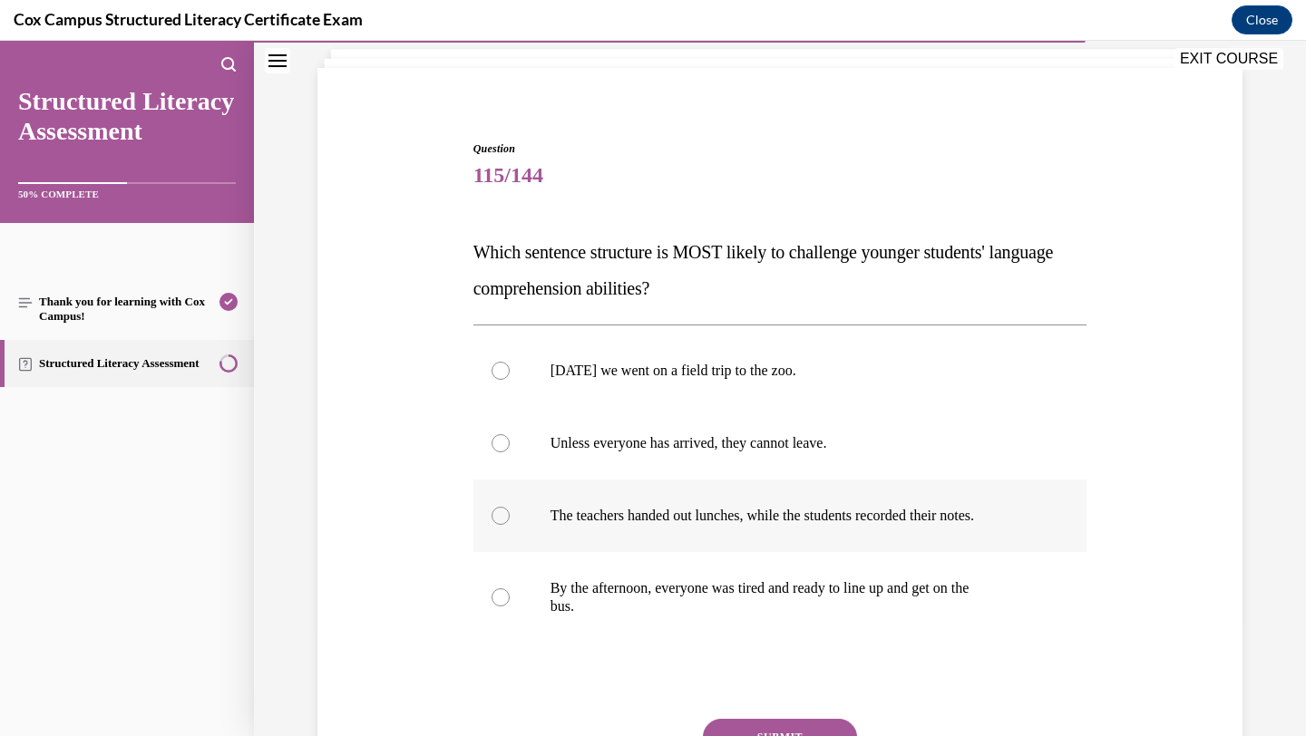
click at [755, 524] on p "The teachers handed out lunches, while the students recorded their notes." at bounding box center [797, 516] width 492 height 18
click at [510, 524] on input "The teachers handed out lunches, while the students recorded their notes." at bounding box center [501, 516] width 18 height 18
radio input "true"
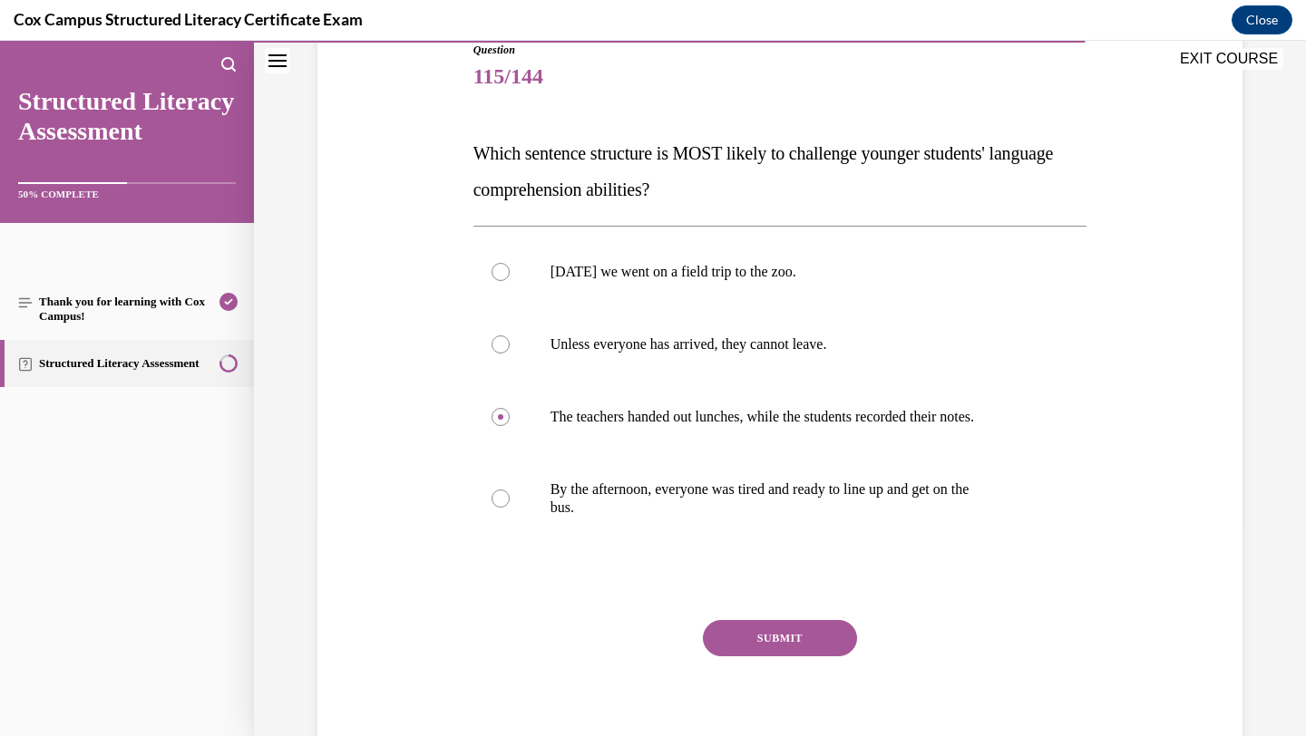
click at [770, 629] on button "SUBMIT" at bounding box center [780, 638] width 154 height 36
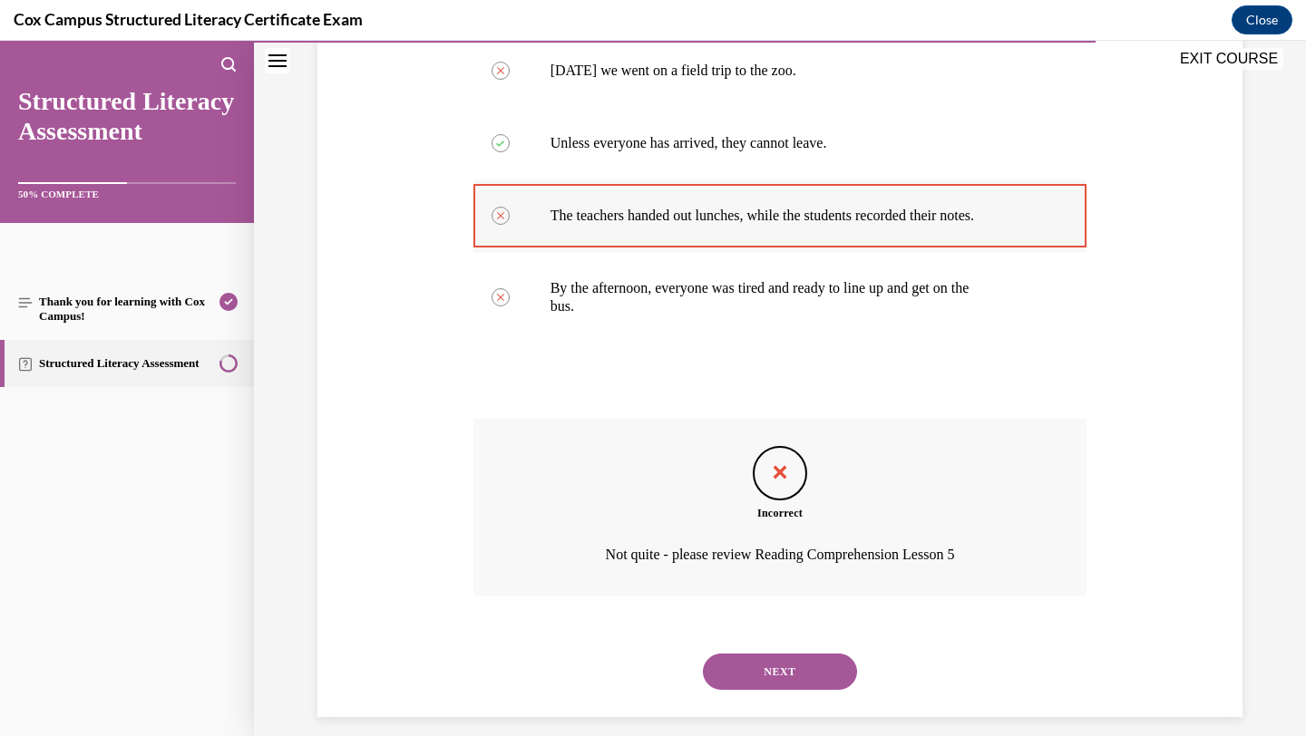
scroll to position [414, 0]
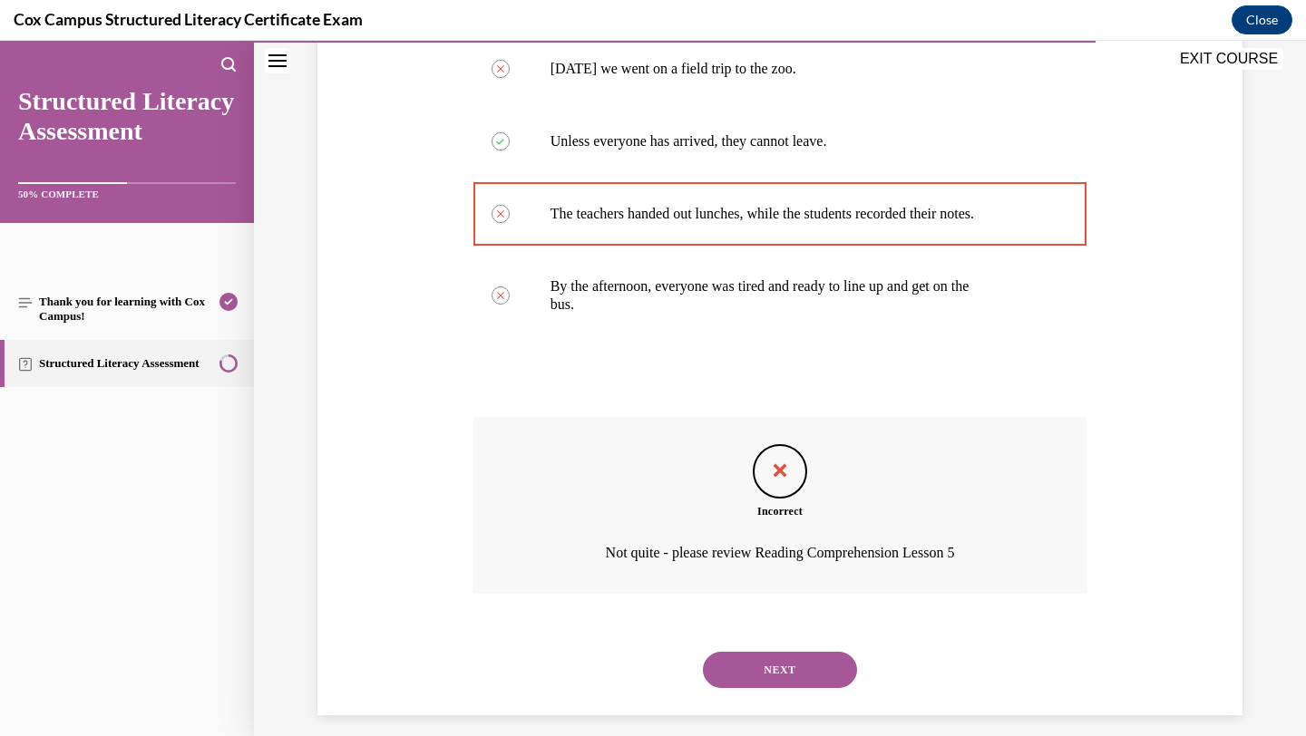
click at [753, 678] on button "NEXT" at bounding box center [780, 670] width 154 height 36
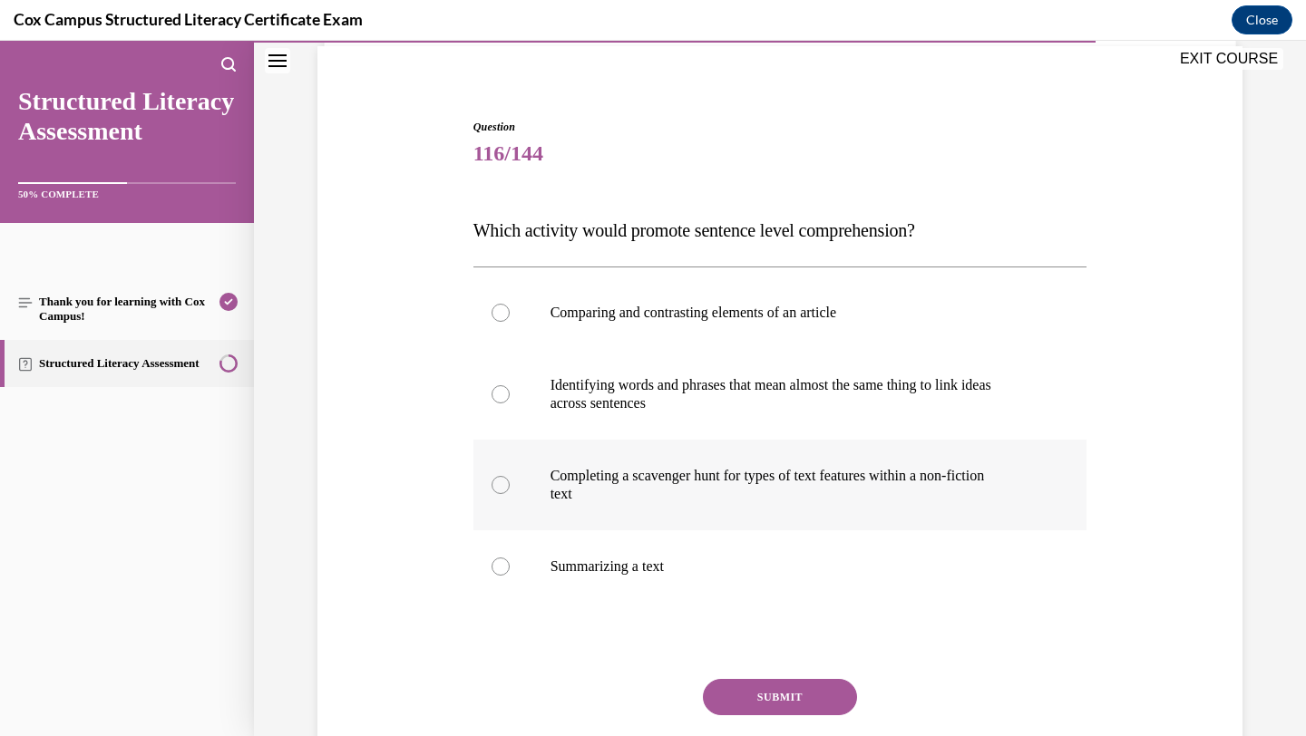
scroll to position [151, 0]
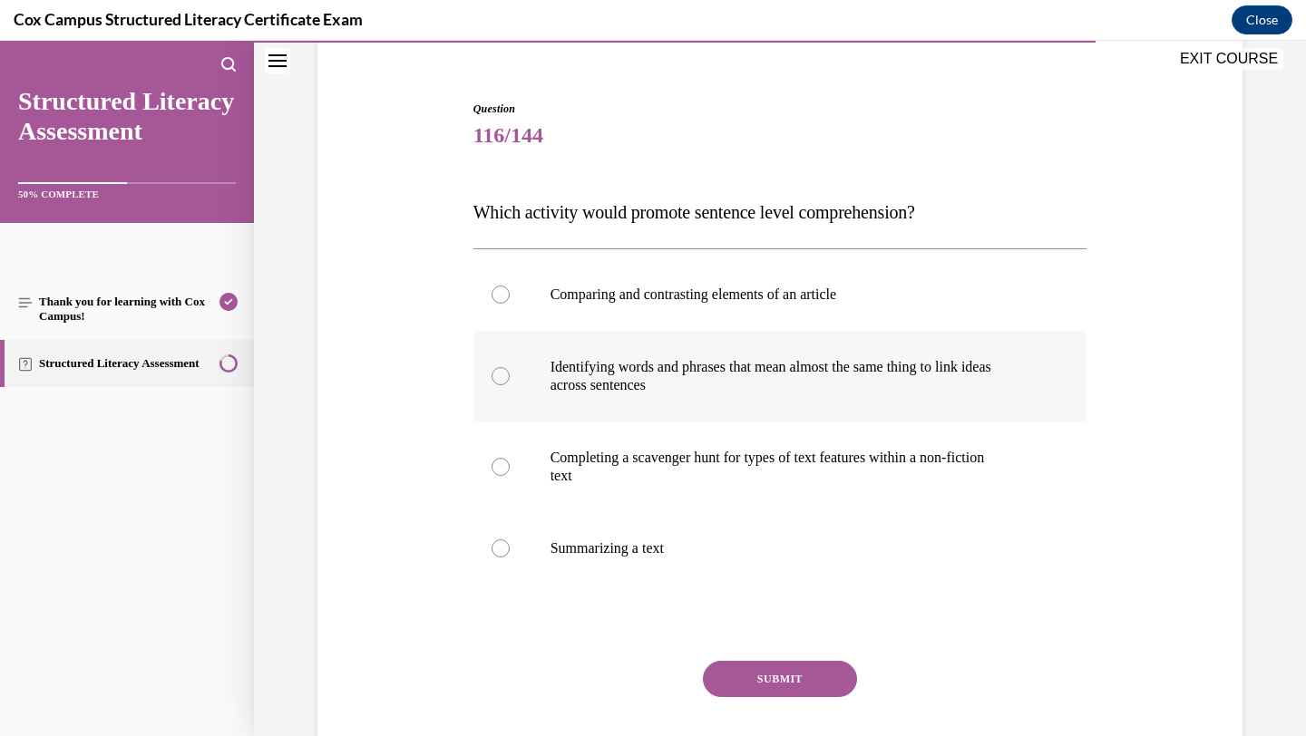
click at [815, 416] on label "Identifying words and phrases that mean almost the same thing to link ideas acr…" at bounding box center [780, 376] width 614 height 91
click at [510, 385] on input "Identifying words and phrases that mean almost the same thing to link ideas acr…" at bounding box center [501, 376] width 18 height 18
radio input "true"
click at [754, 671] on button "SUBMIT" at bounding box center [780, 679] width 154 height 36
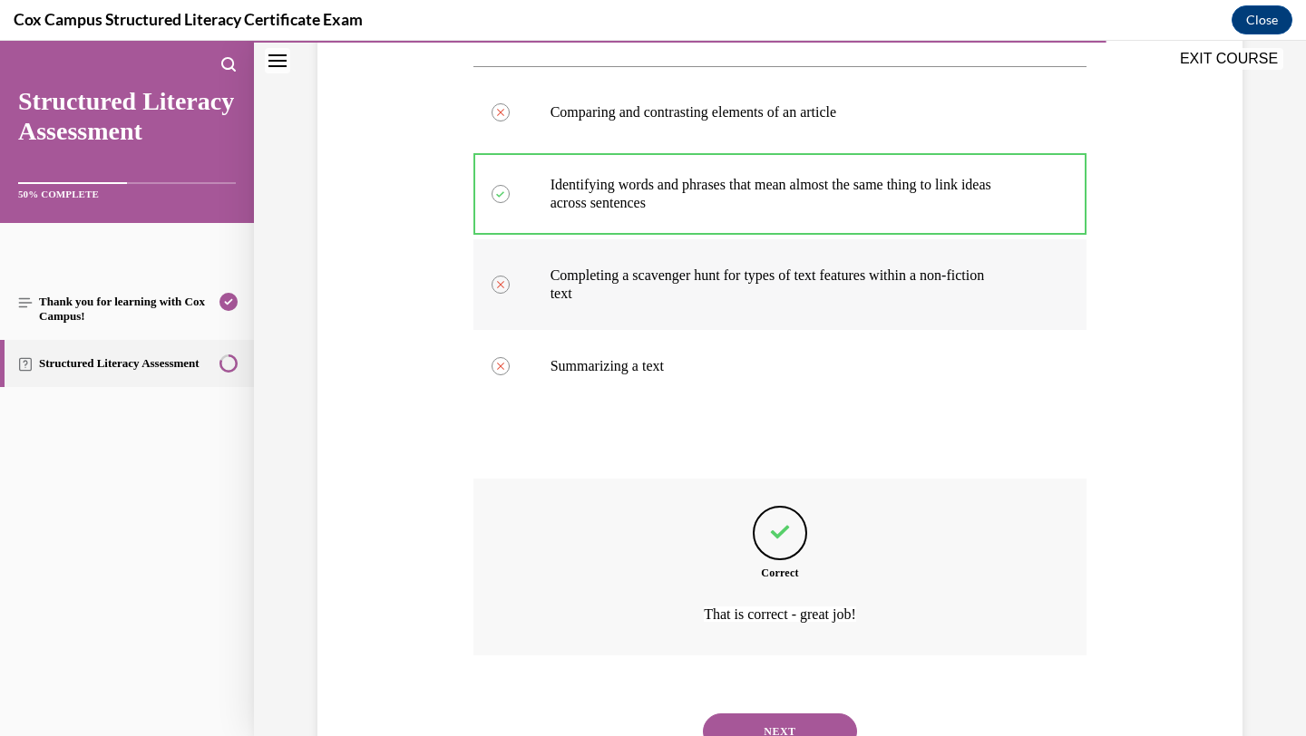
scroll to position [411, 0]
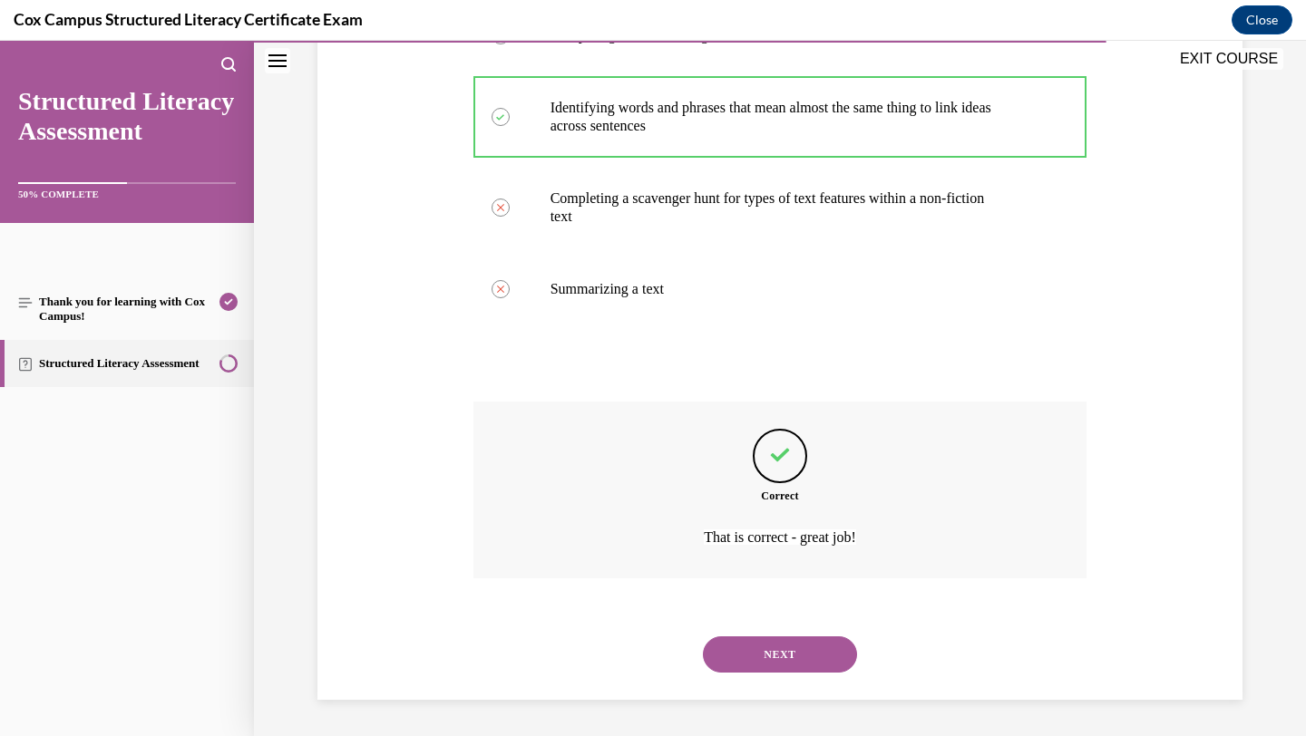
click at [763, 661] on button "NEXT" at bounding box center [780, 655] width 154 height 36
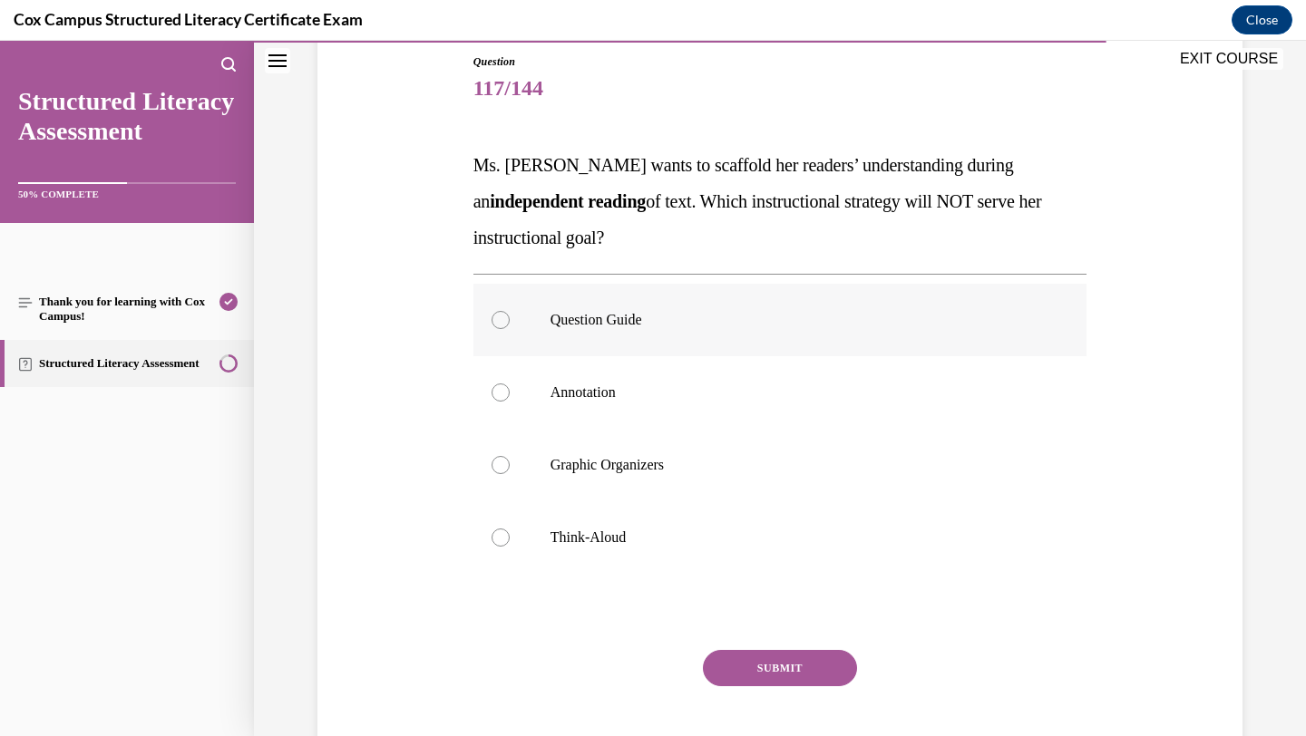
scroll to position [289, 0]
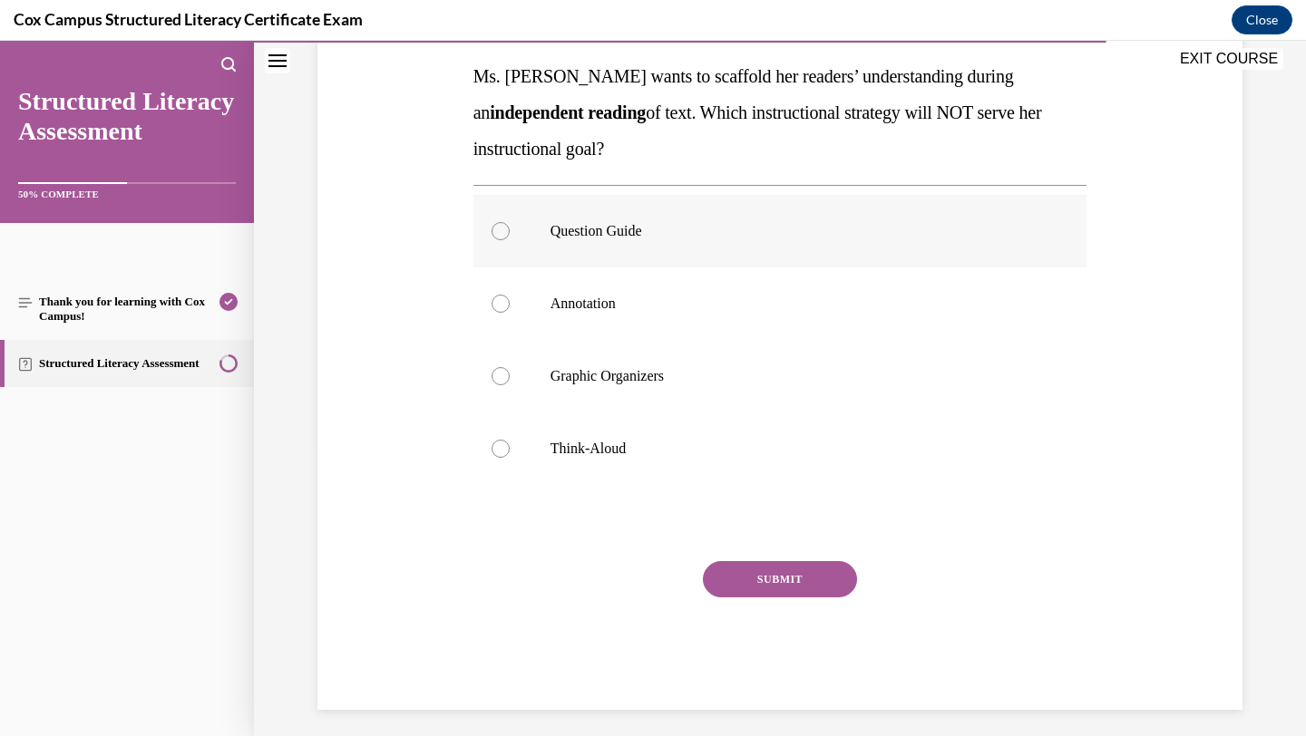
click at [808, 490] on div "Question Guide Annotation Graphic Organizers Think-Aloud" at bounding box center [780, 339] width 614 height 309
click at [845, 385] on label "Graphic Organizers" at bounding box center [780, 374] width 614 height 73
click at [510, 384] on input "Graphic Organizers" at bounding box center [501, 374] width 18 height 18
radio input "true"
click at [797, 579] on button "SUBMIT" at bounding box center [780, 578] width 154 height 36
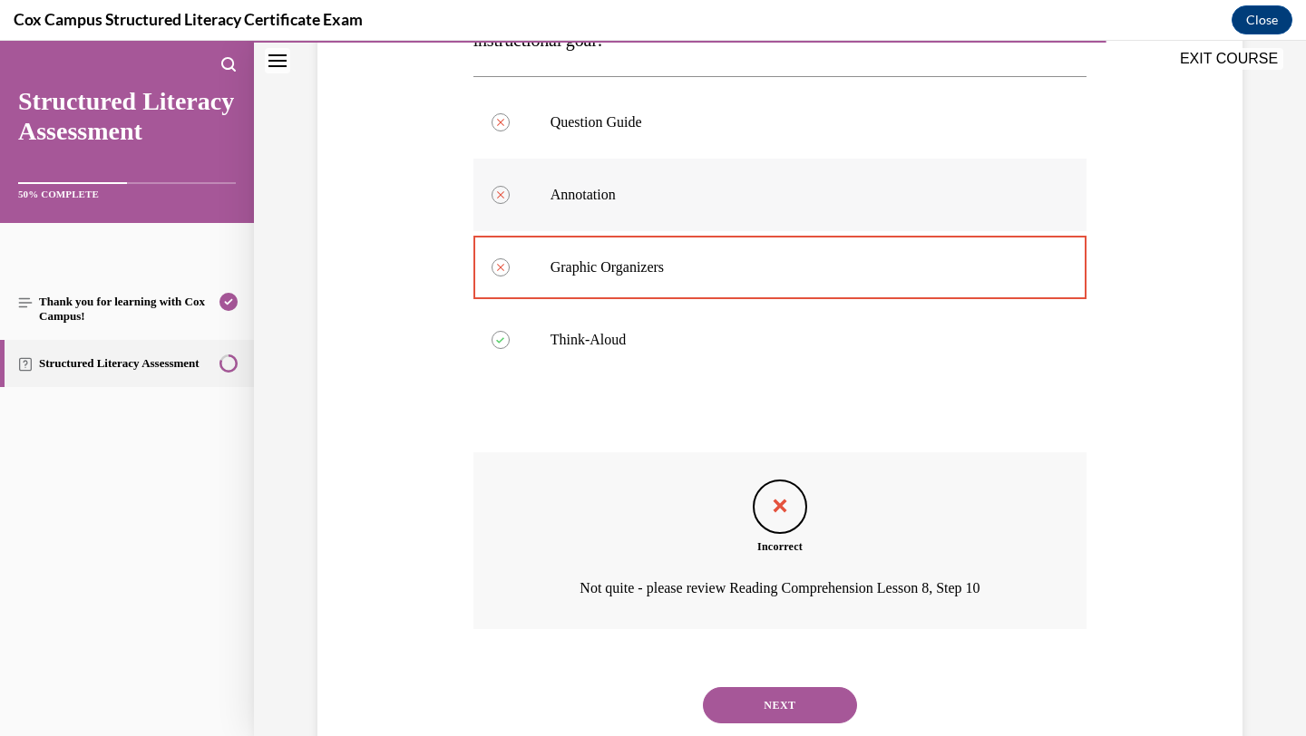
scroll to position [447, 0]
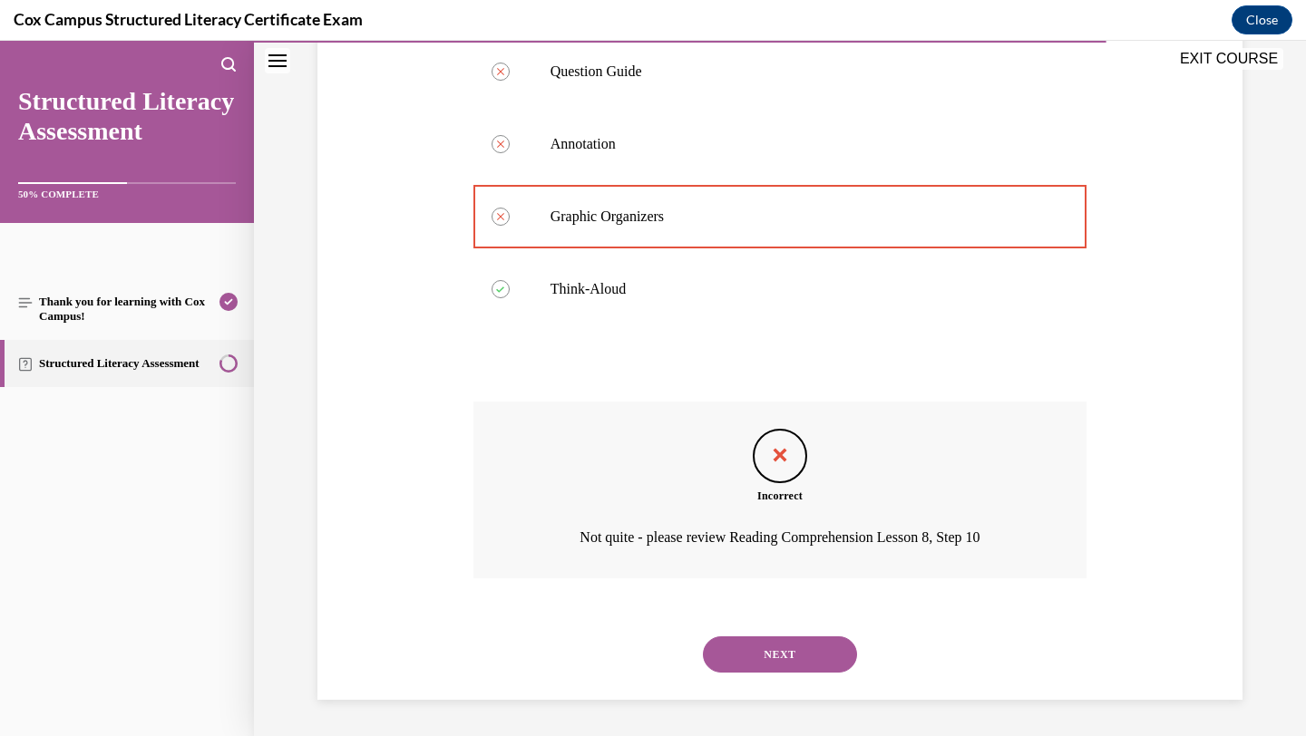
click at [785, 643] on button "NEXT" at bounding box center [780, 655] width 154 height 36
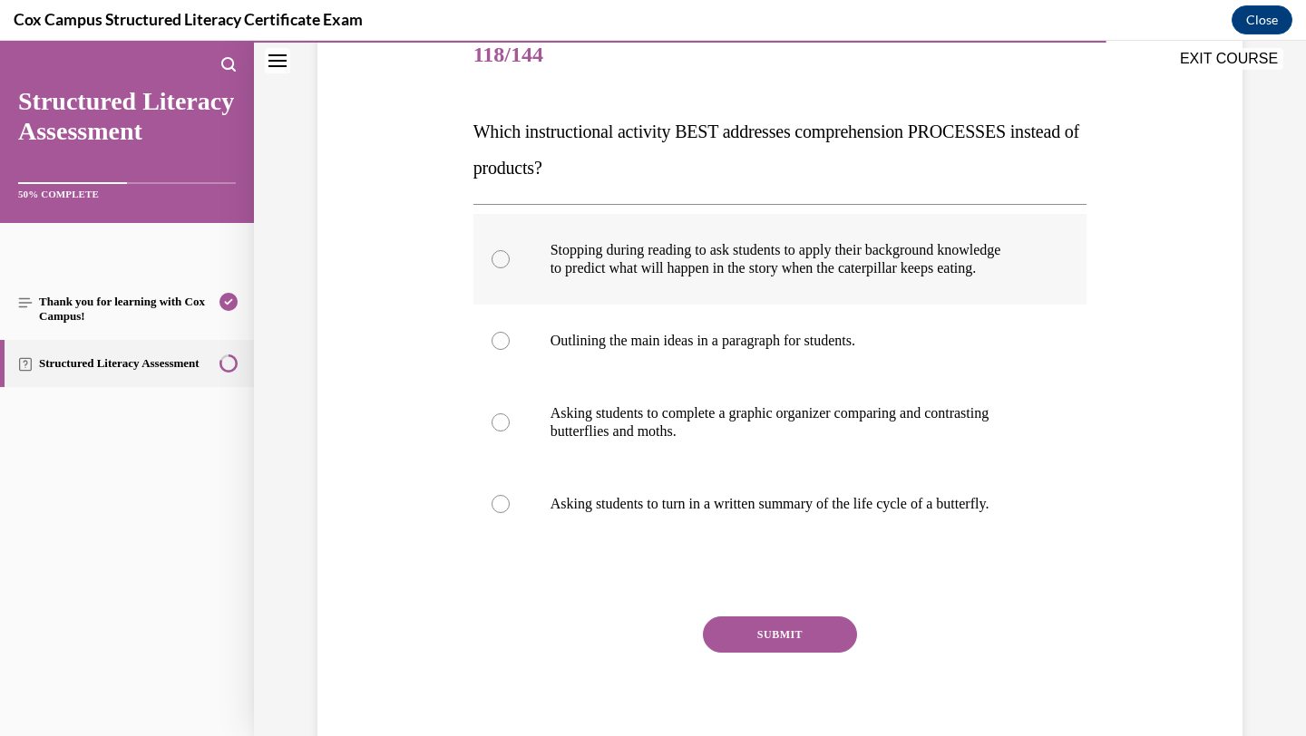
scroll to position [238, 0]
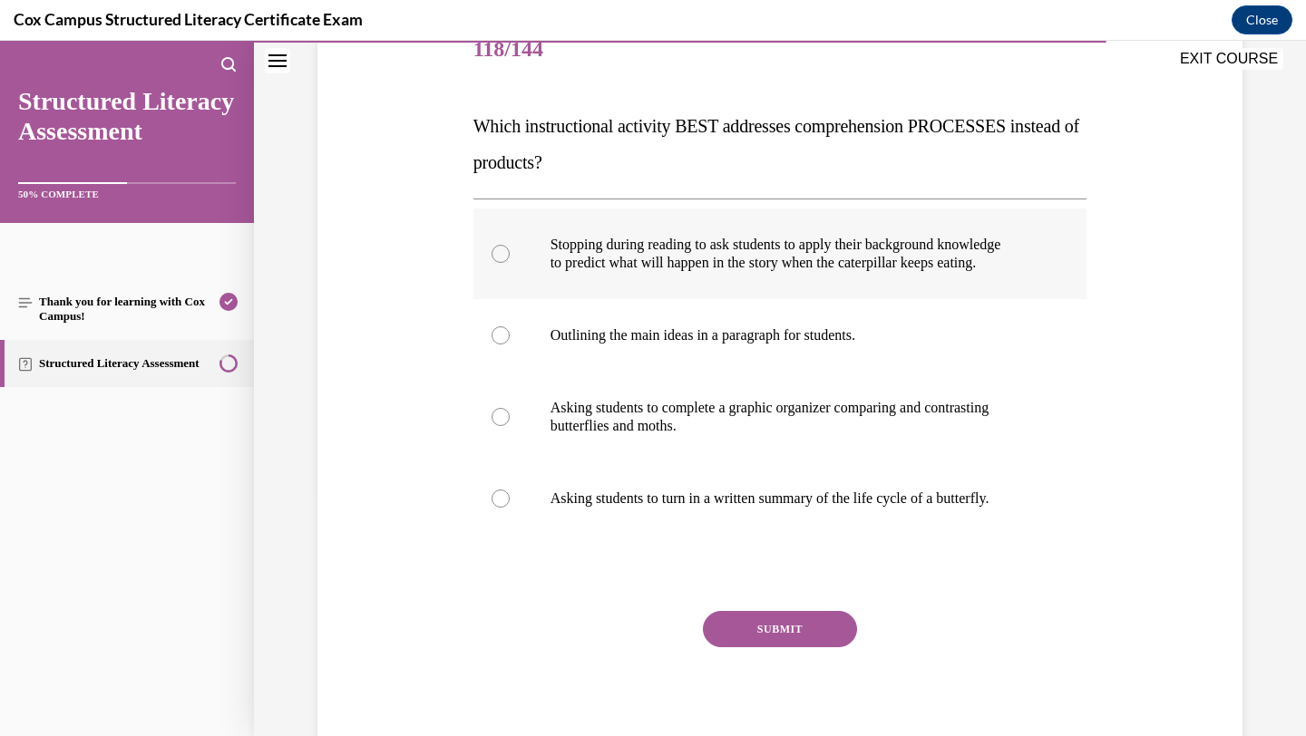
click at [837, 280] on label "Stopping during reading to ask students to apply their background knowledge to …" at bounding box center [780, 254] width 614 height 91
click at [510, 263] on input "Stopping during reading to ask students to apply their background knowledge to …" at bounding box center [501, 254] width 18 height 18
radio input "true"
click at [767, 629] on button "SUBMIT" at bounding box center [780, 629] width 154 height 36
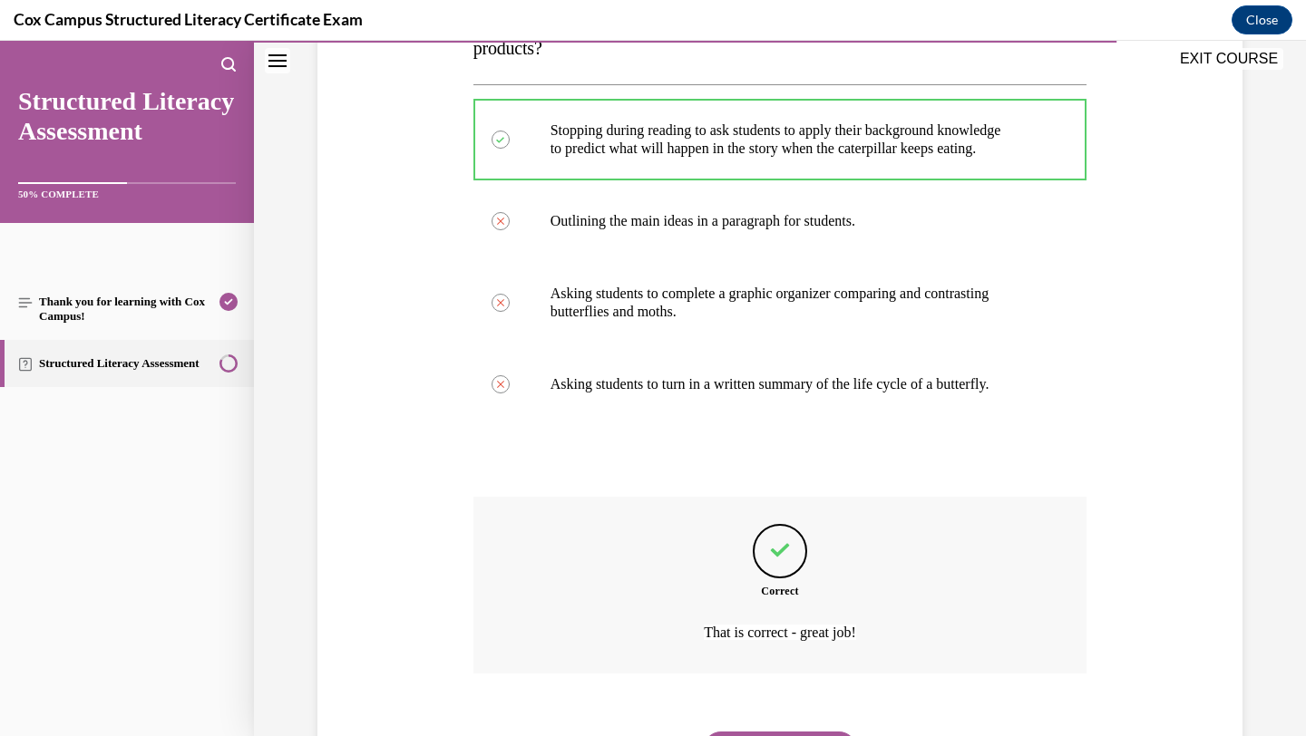
scroll to position [434, 0]
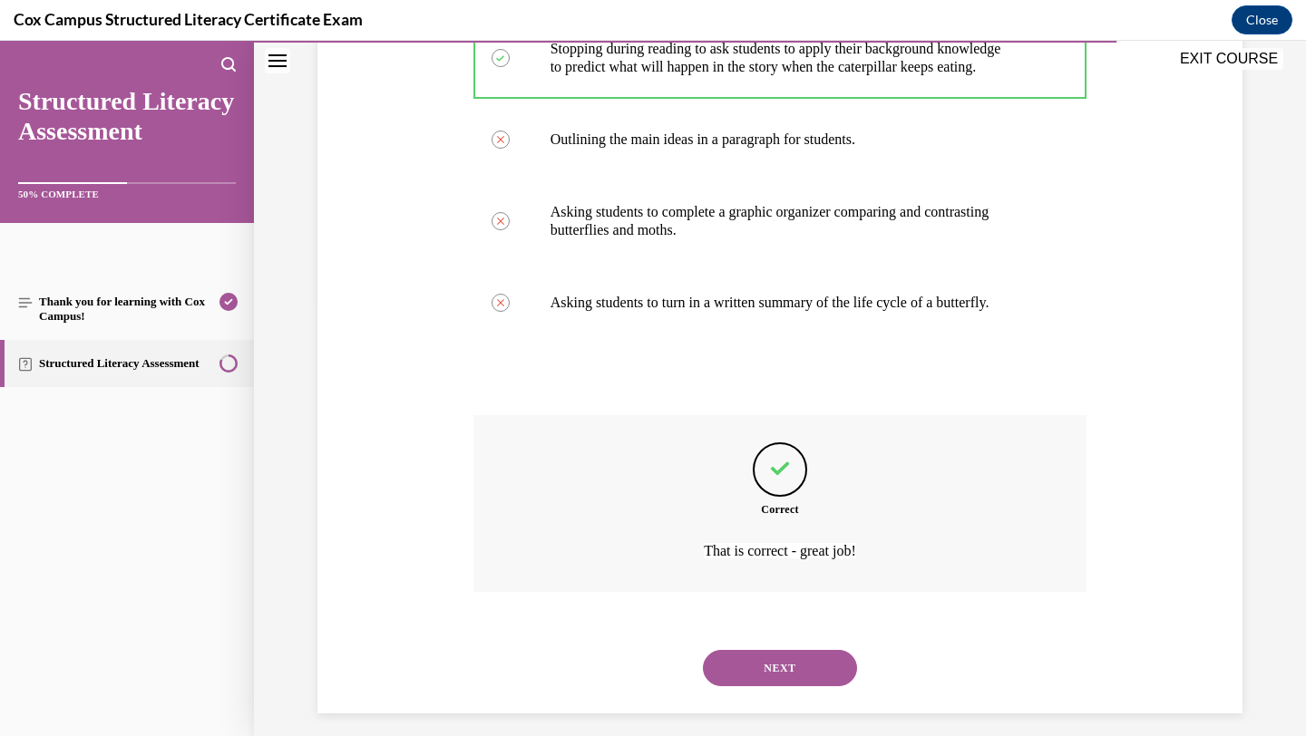
click at [784, 668] on button "NEXT" at bounding box center [780, 668] width 154 height 36
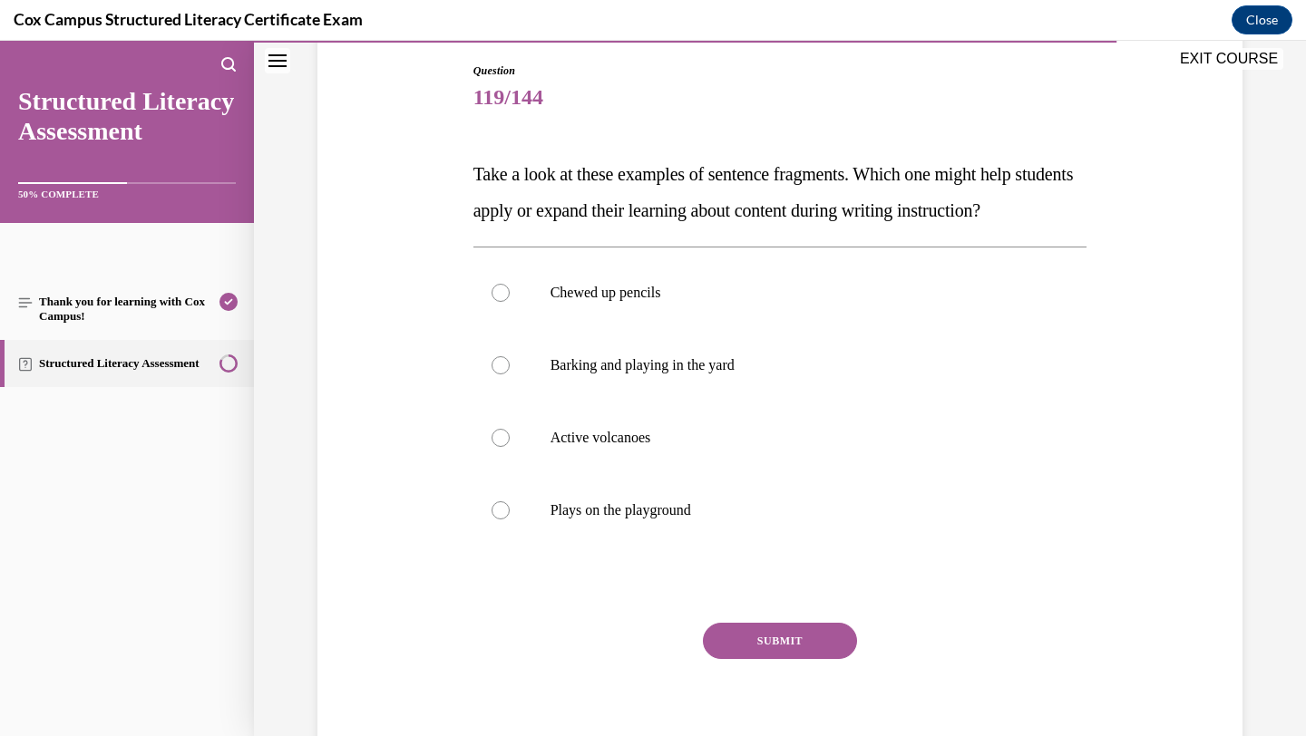
scroll to position [201, 0]
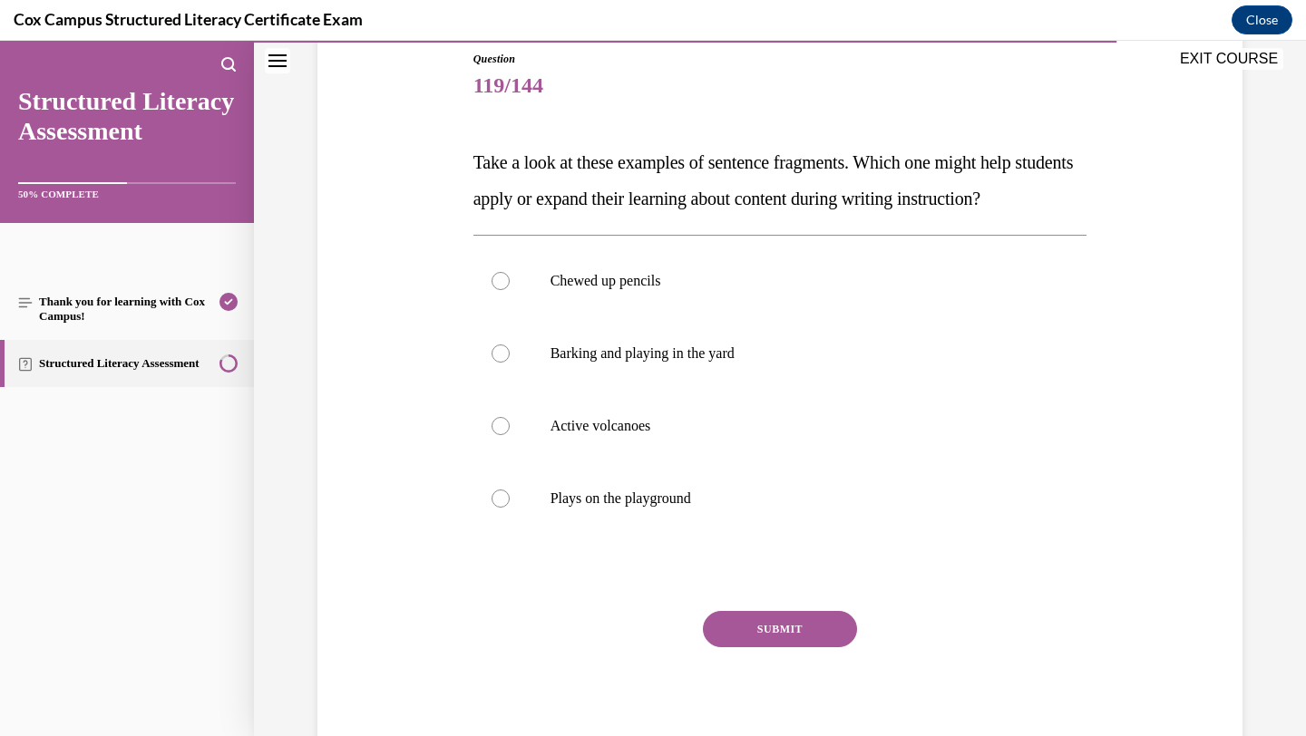
click at [826, 390] on label "Barking and playing in the yard" at bounding box center [780, 353] width 614 height 73
click at [510, 363] on input "Barking and playing in the yard" at bounding box center [501, 354] width 18 height 18
radio input "true"
click at [746, 648] on button "SUBMIT" at bounding box center [780, 629] width 154 height 36
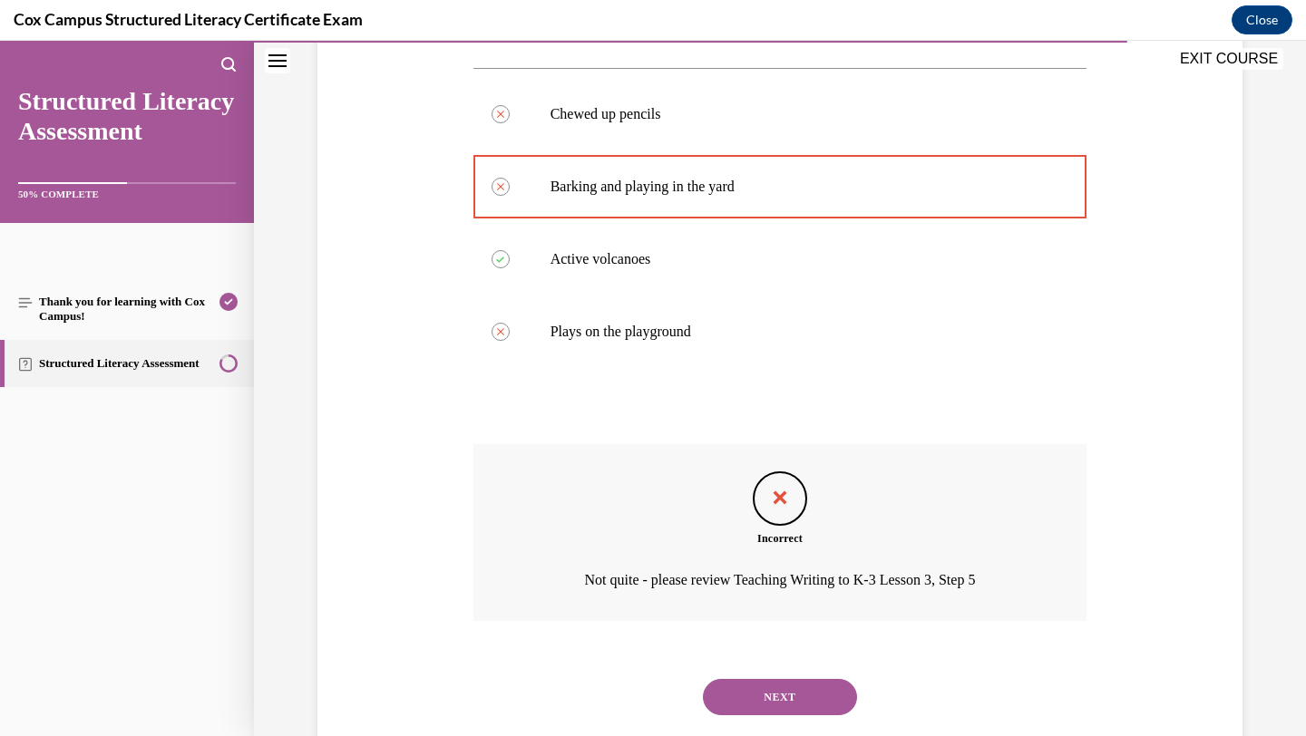
scroll to position [447, 0]
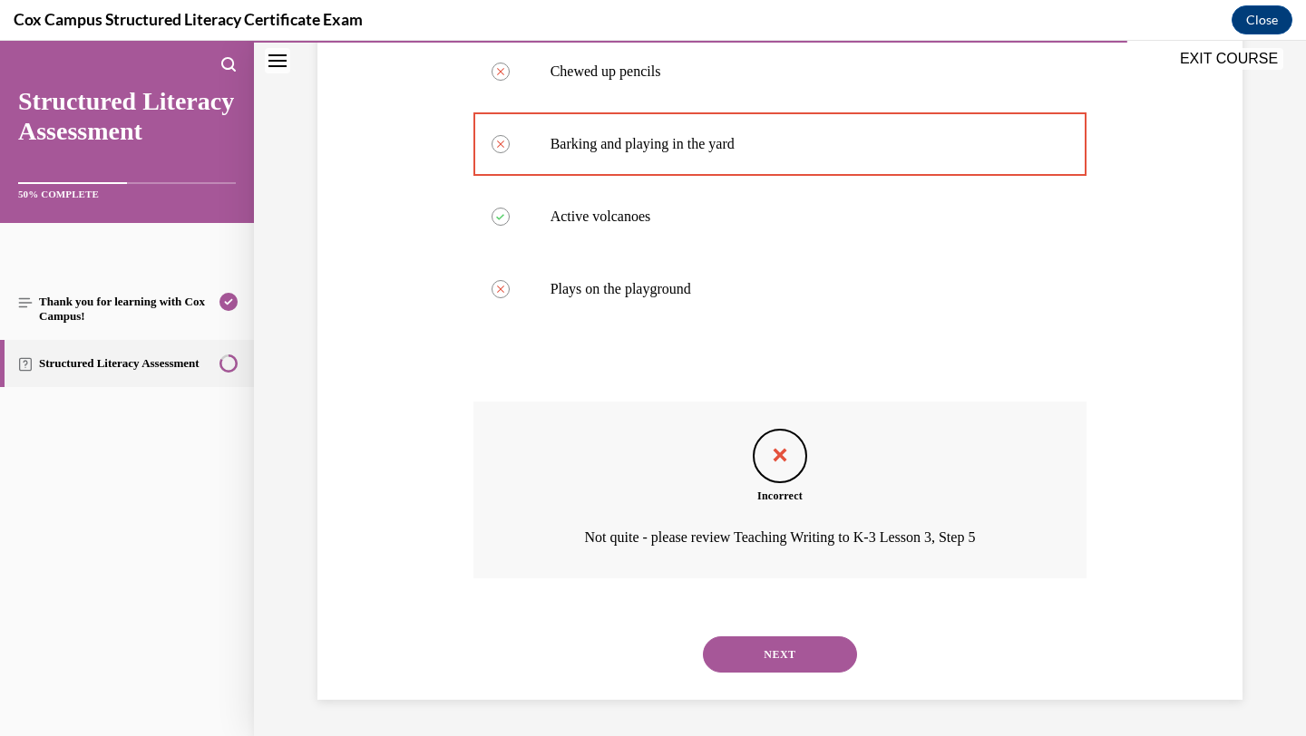
click at [802, 634] on div "NEXT" at bounding box center [780, 655] width 614 height 73
click at [801, 653] on button "NEXT" at bounding box center [780, 655] width 154 height 36
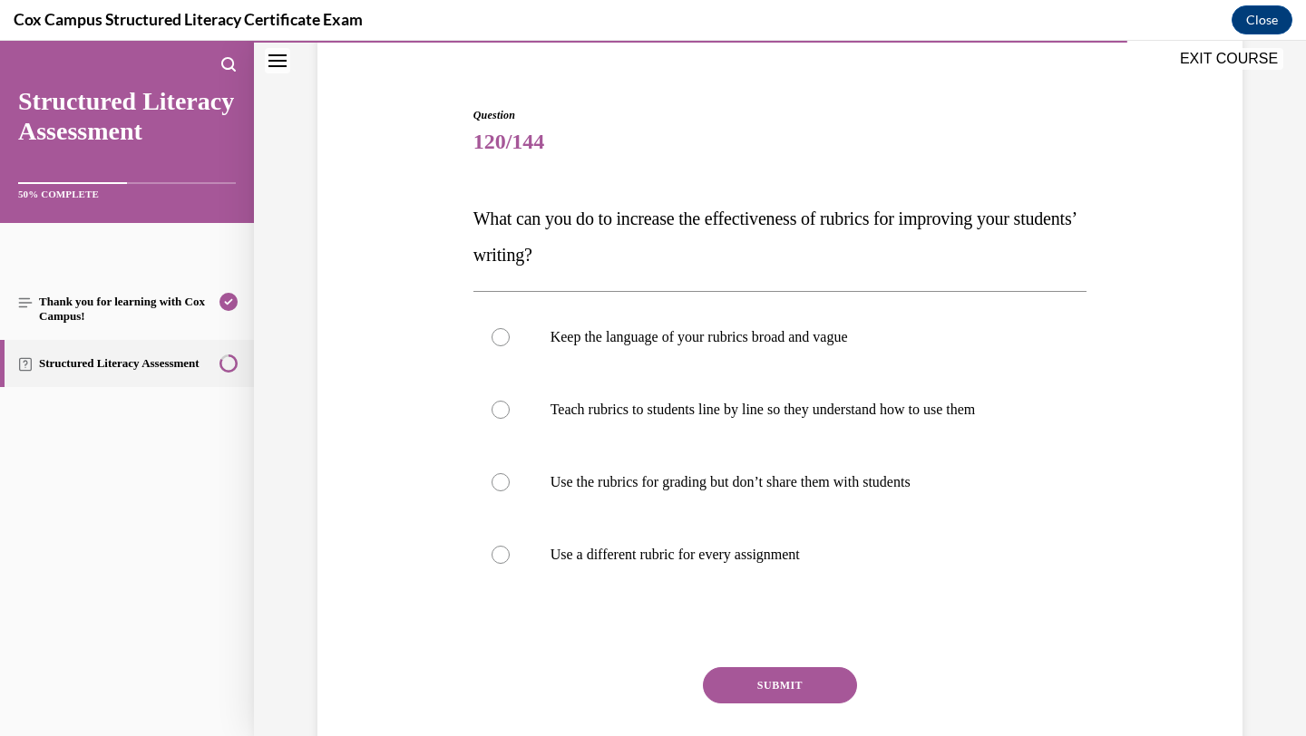
scroll to position [157, 0]
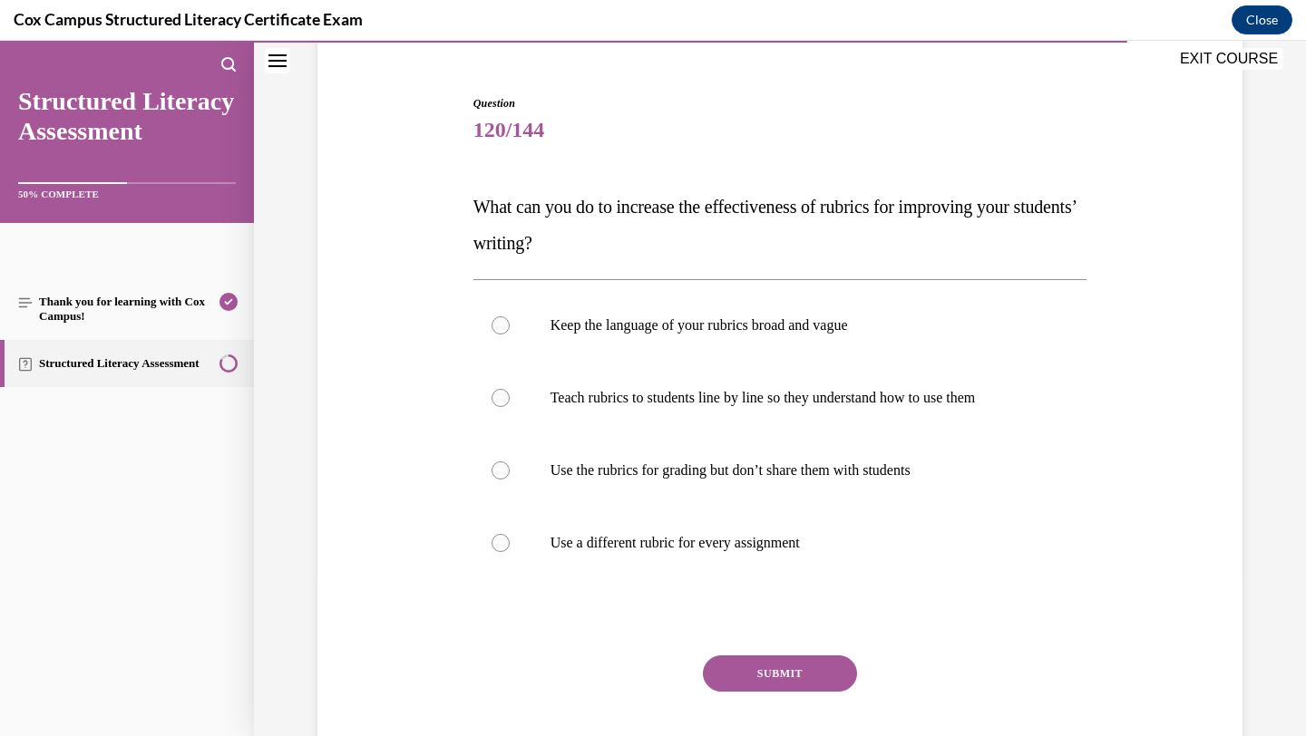
click at [814, 375] on label "Teach rubrics to students line by line so they understand how to use them" at bounding box center [780, 398] width 614 height 73
click at [510, 389] on input "Teach rubrics to students line by line so they understand how to use them" at bounding box center [501, 398] width 18 height 18
radio input "true"
click at [757, 676] on button "SUBMIT" at bounding box center [780, 674] width 154 height 36
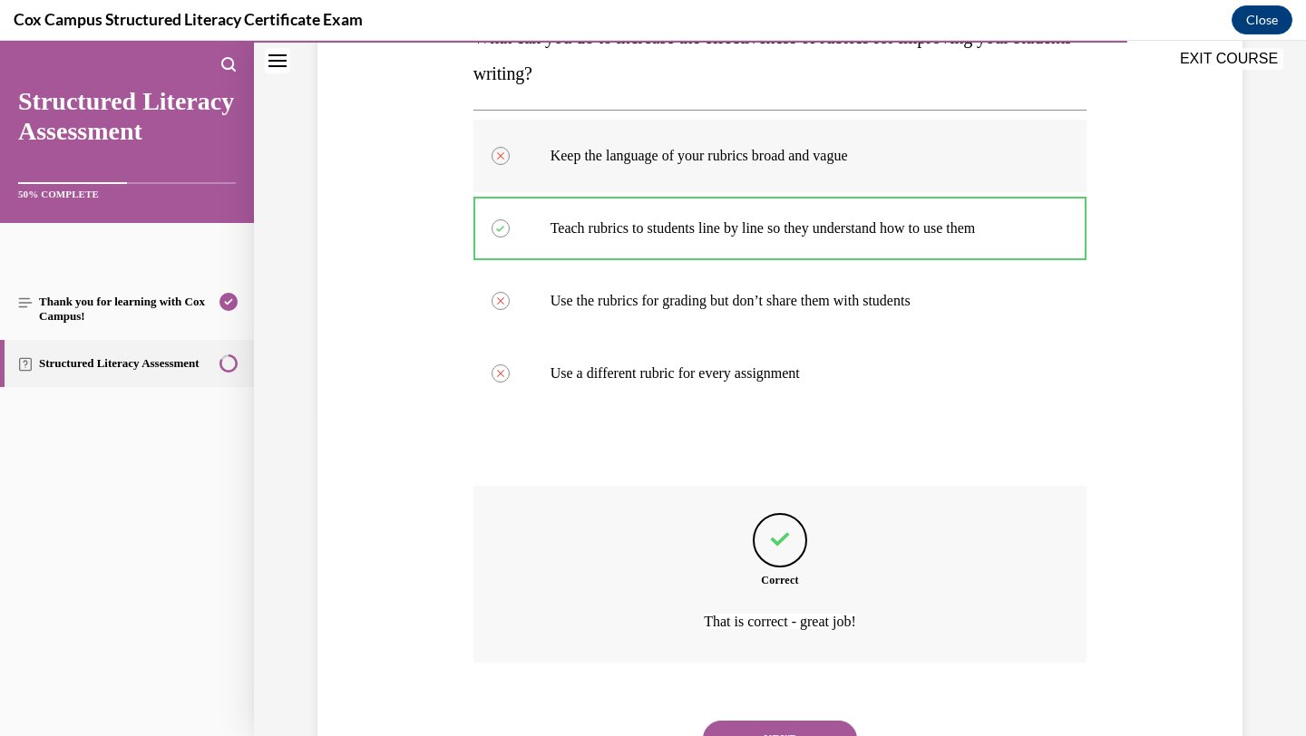
scroll to position [411, 0]
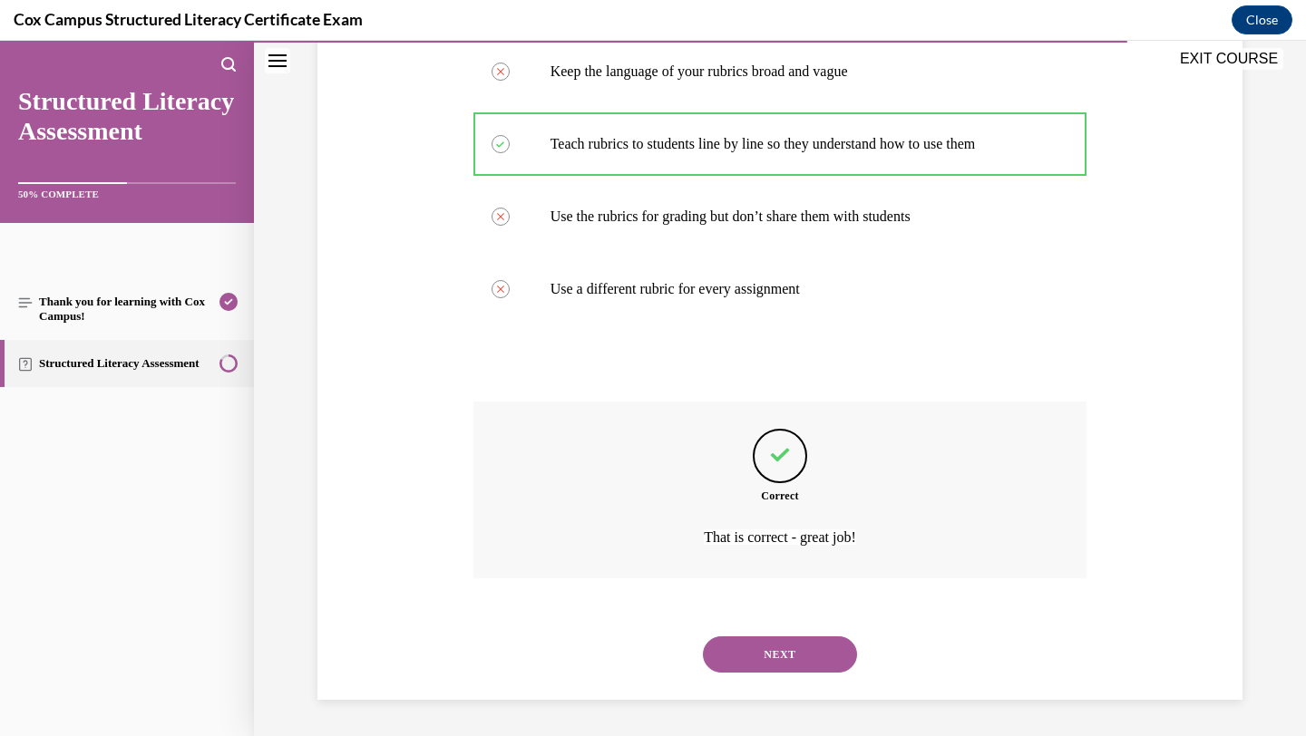
click at [787, 652] on button "NEXT" at bounding box center [780, 655] width 154 height 36
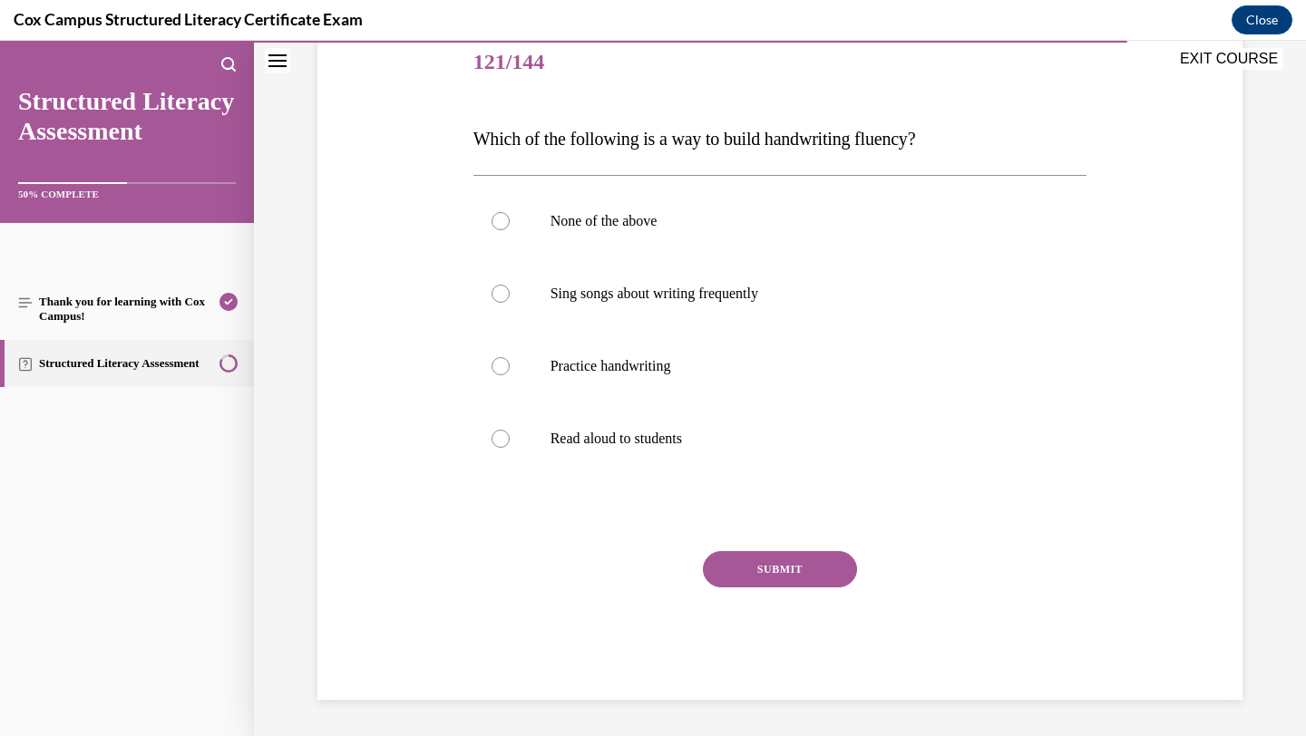
scroll to position [201, 0]
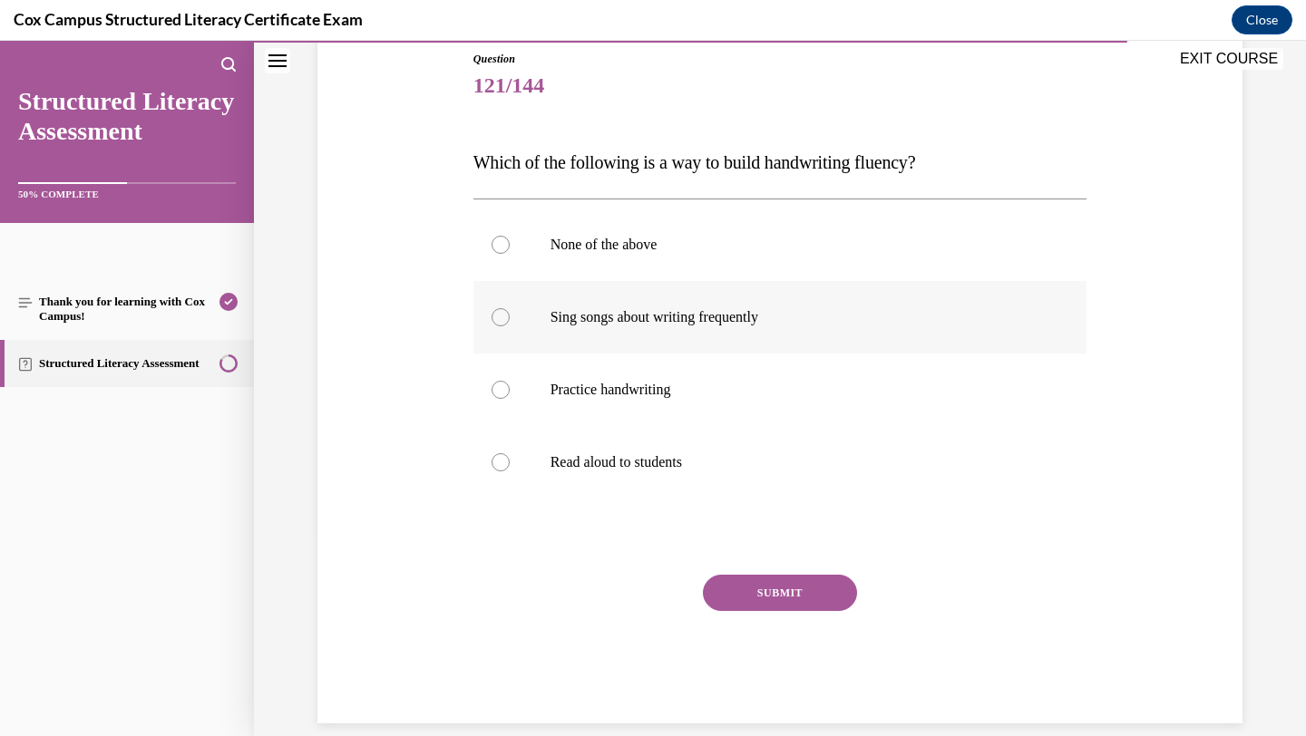
click at [825, 304] on label "Sing songs about writing frequently" at bounding box center [780, 317] width 614 height 73
click at [510, 308] on input "Sing songs about writing frequently" at bounding box center [501, 317] width 18 height 18
radio input "true"
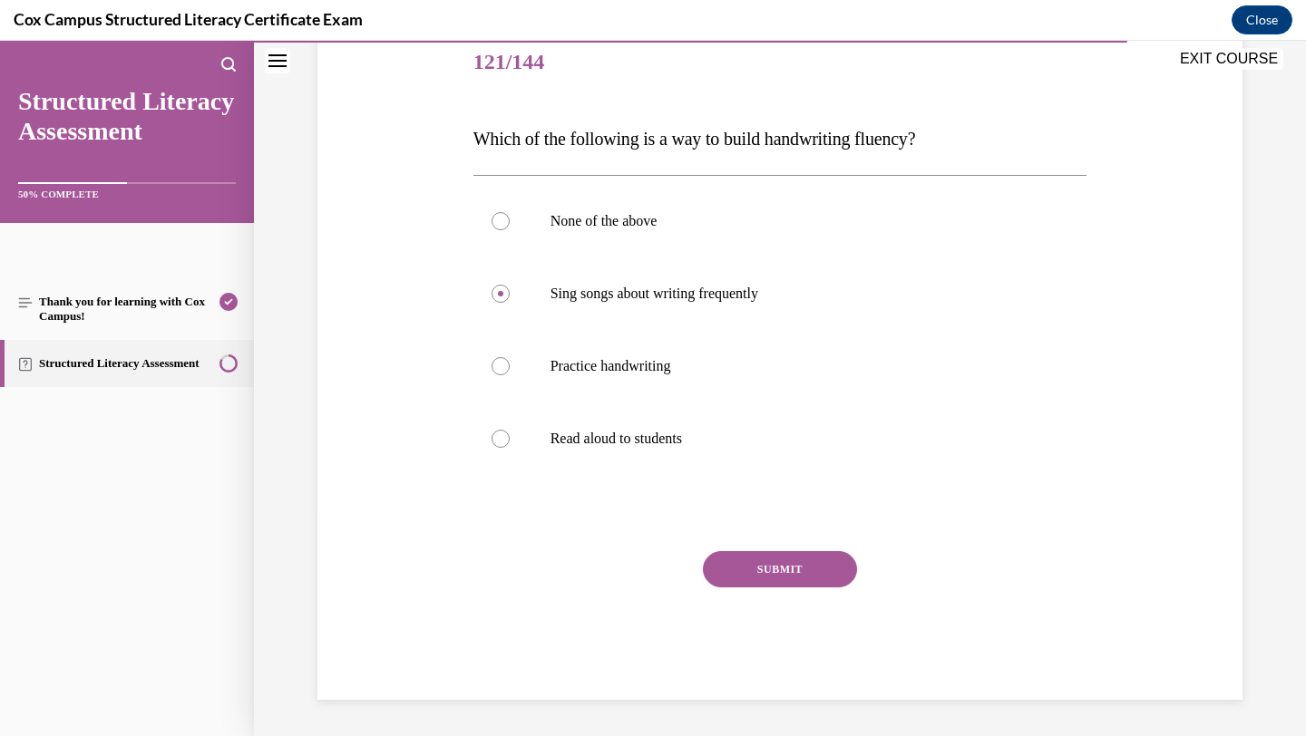
click at [758, 568] on button "SUBMIT" at bounding box center [780, 569] width 154 height 36
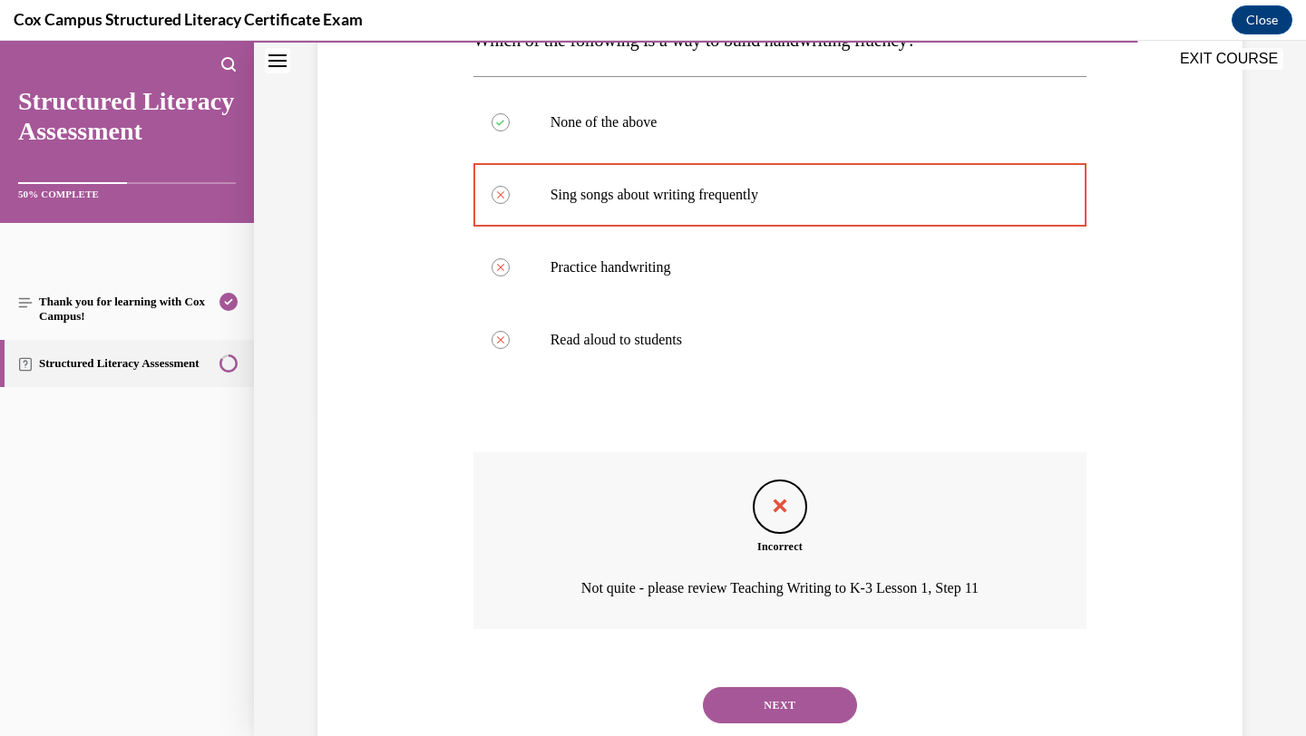
scroll to position [375, 0]
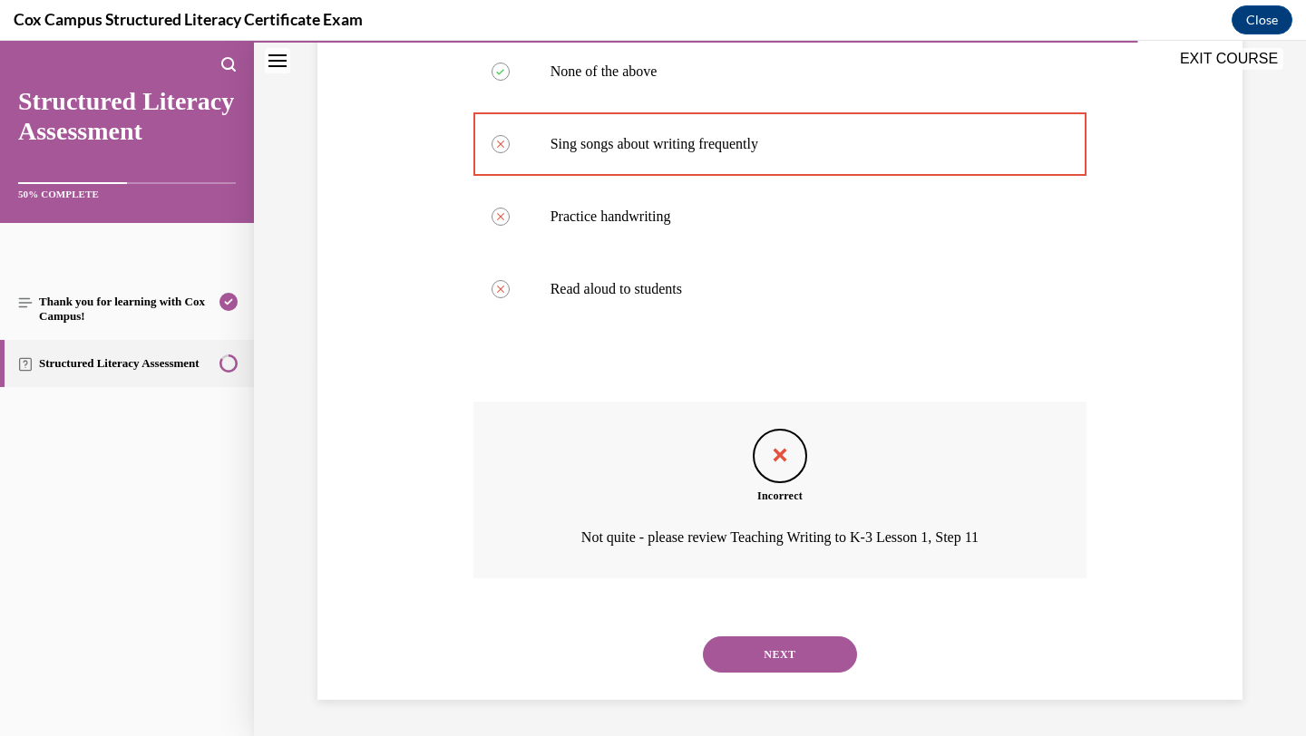
click at [759, 661] on button "NEXT" at bounding box center [780, 655] width 154 height 36
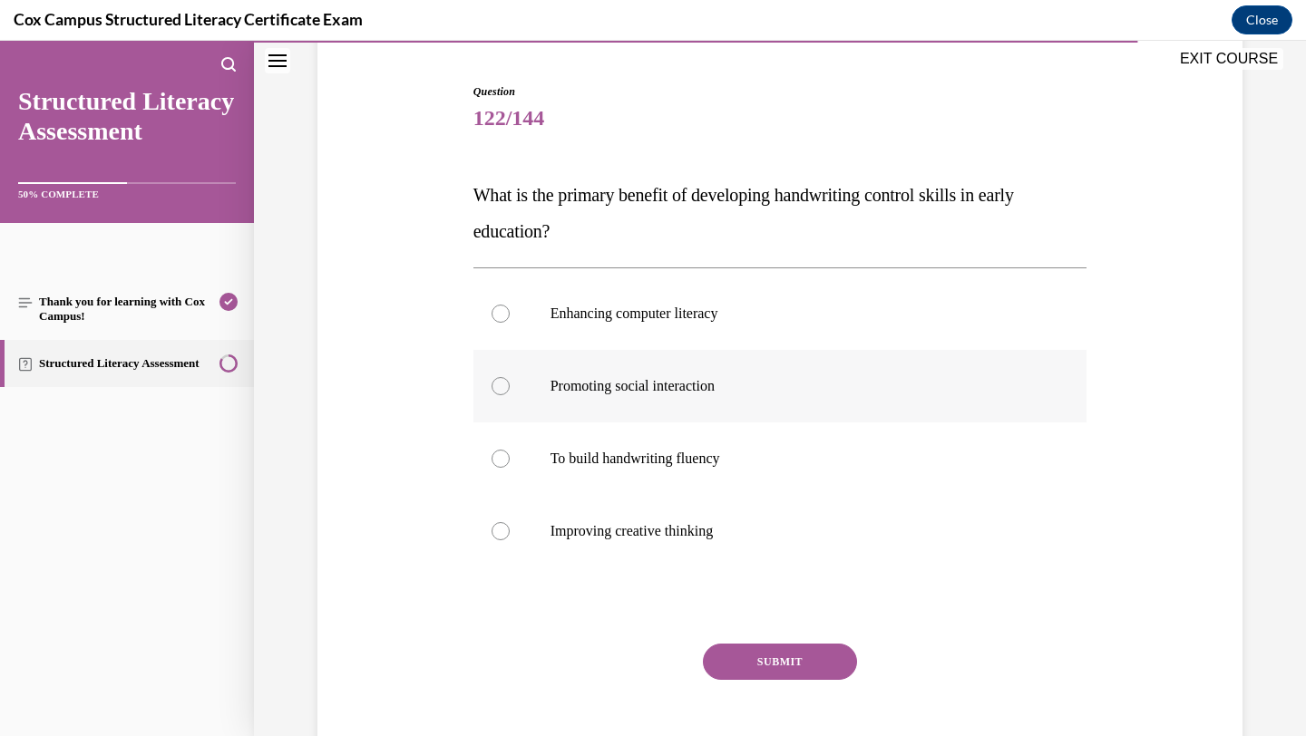
scroll to position [171, 0]
click at [783, 391] on p "Promoting social interaction" at bounding box center [797, 384] width 492 height 18
click at [510, 391] on input "Promoting social interaction" at bounding box center [501, 384] width 18 height 18
radio input "true"
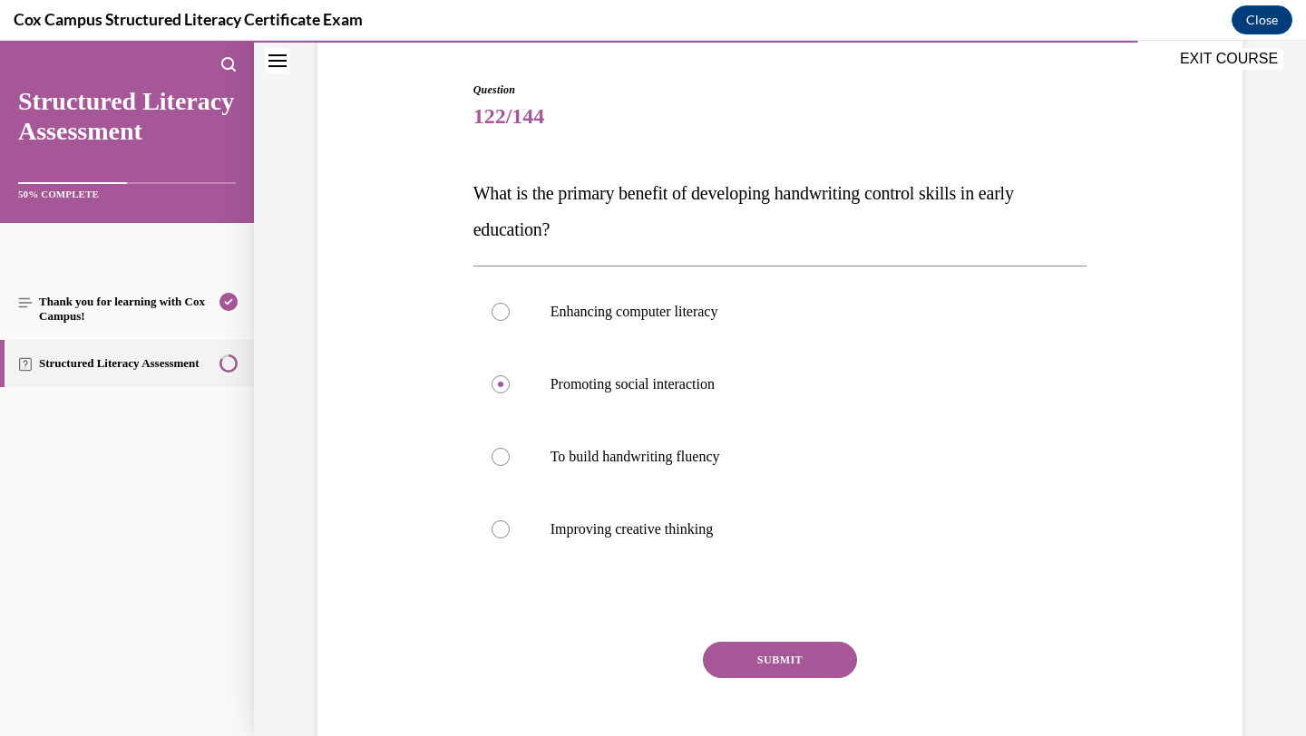
click at [716, 657] on button "SUBMIT" at bounding box center [780, 660] width 154 height 36
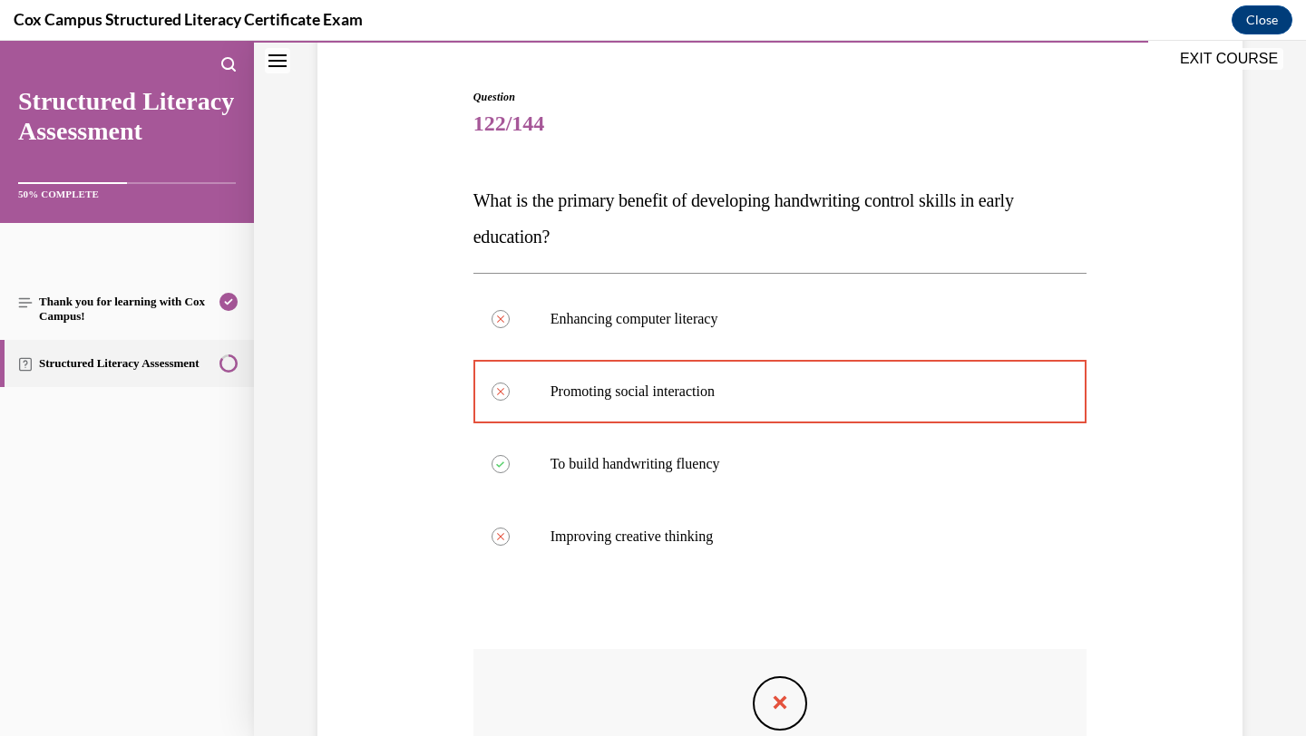
scroll to position [411, 0]
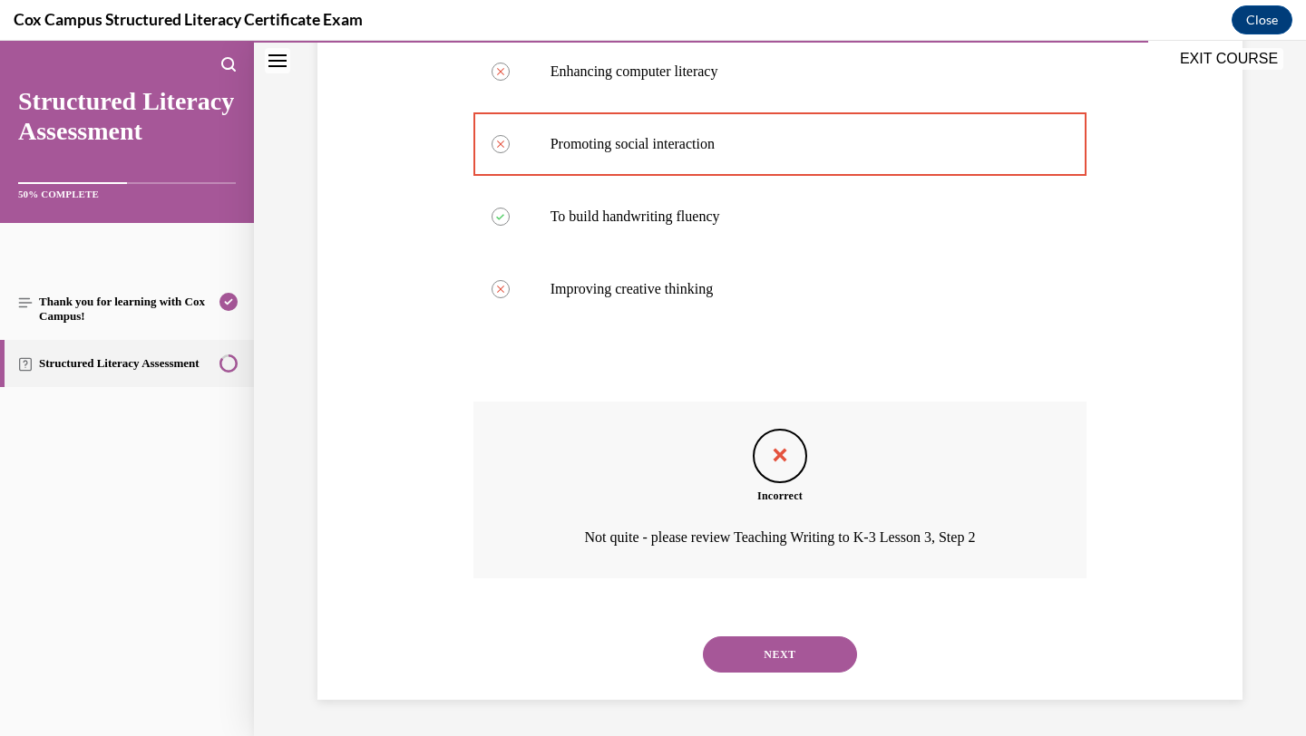
click at [814, 668] on button "NEXT" at bounding box center [780, 655] width 154 height 36
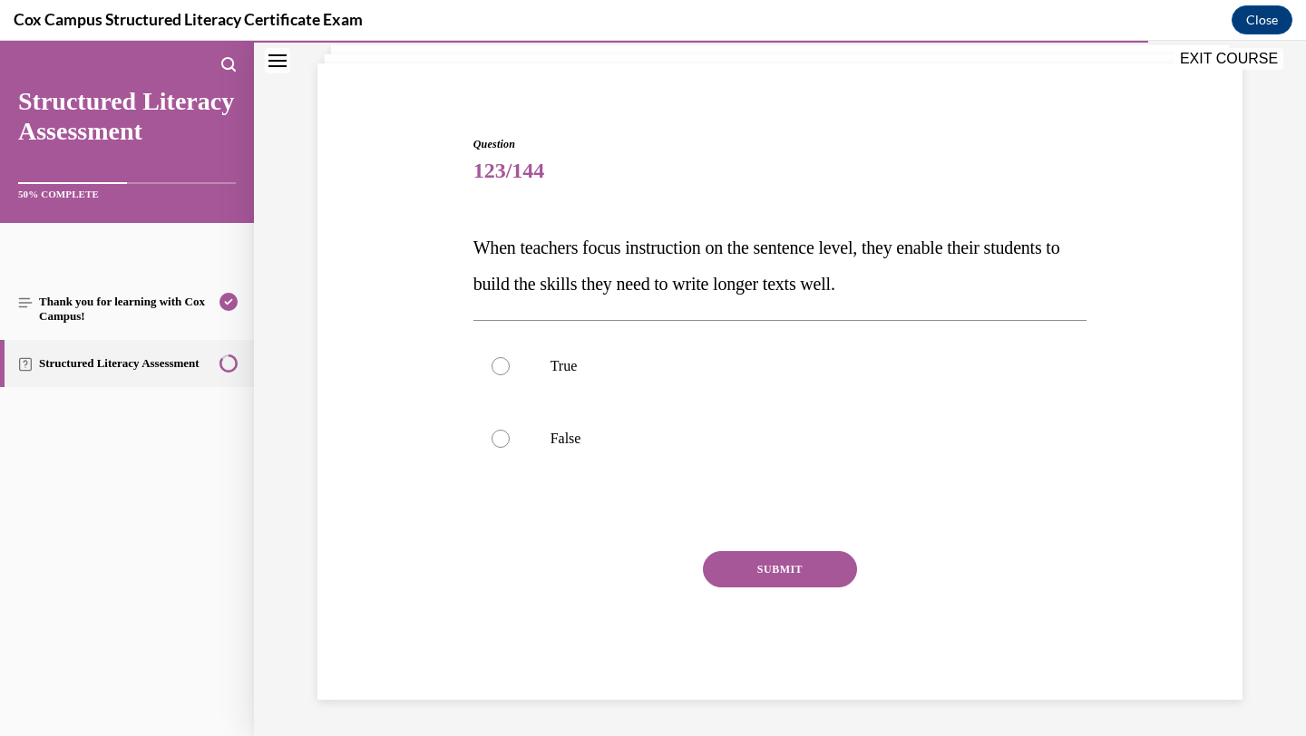
scroll to position [116, 0]
click at [785, 397] on label "True" at bounding box center [780, 366] width 614 height 73
click at [510, 375] on input "True" at bounding box center [501, 366] width 18 height 18
radio input "true"
click at [755, 570] on button "SUBMIT" at bounding box center [780, 569] width 154 height 36
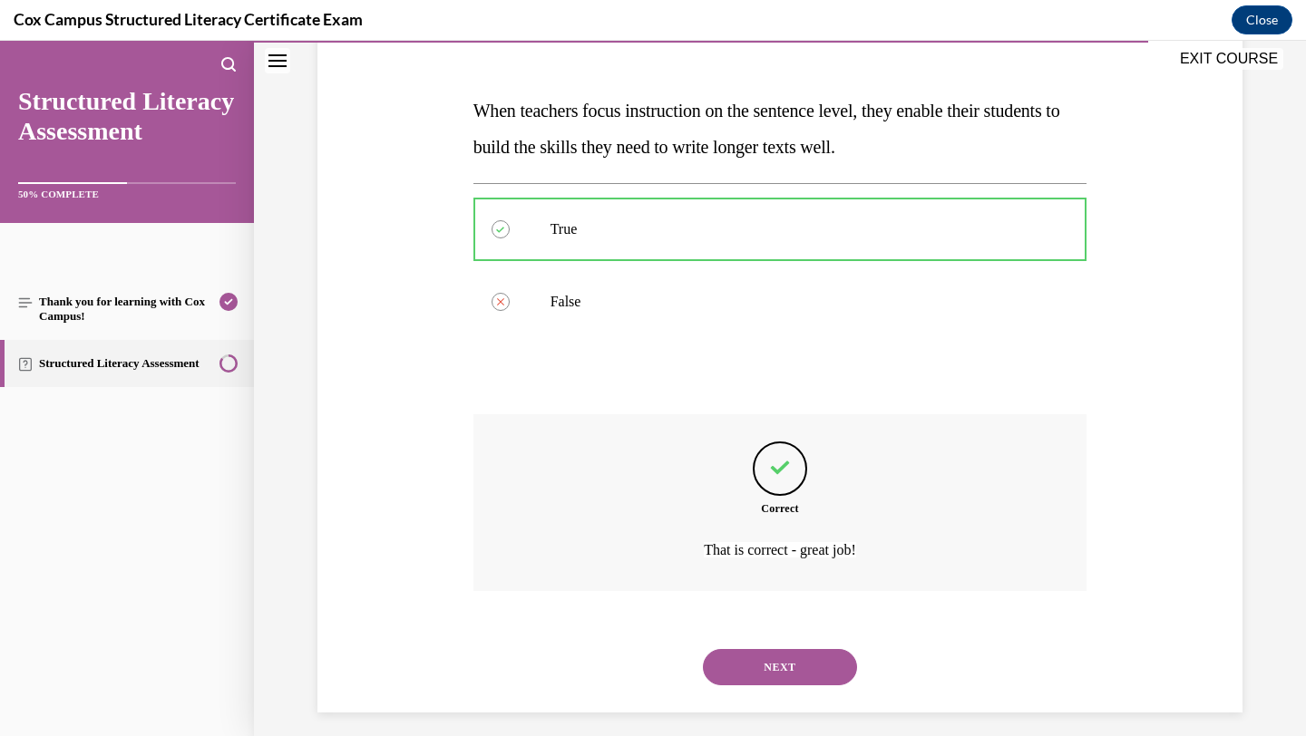
scroll to position [266, 0]
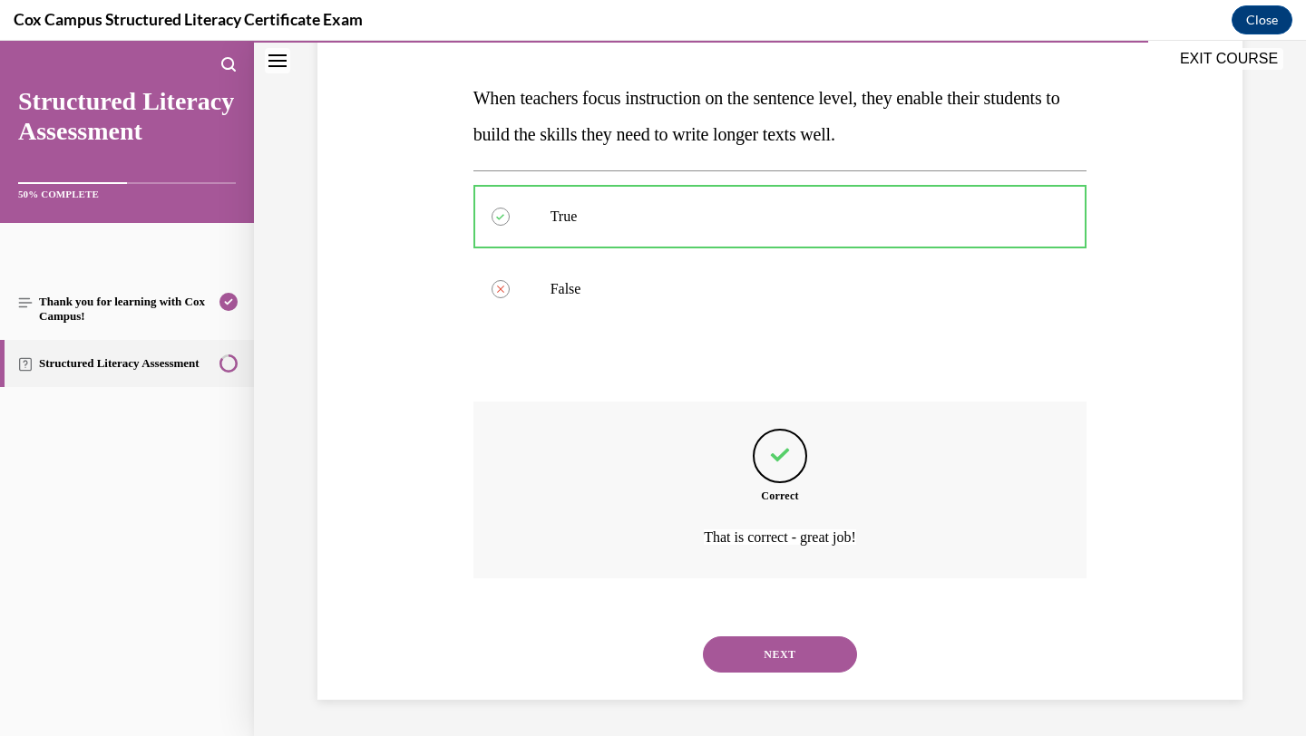
click at [771, 655] on button "NEXT" at bounding box center [780, 655] width 154 height 36
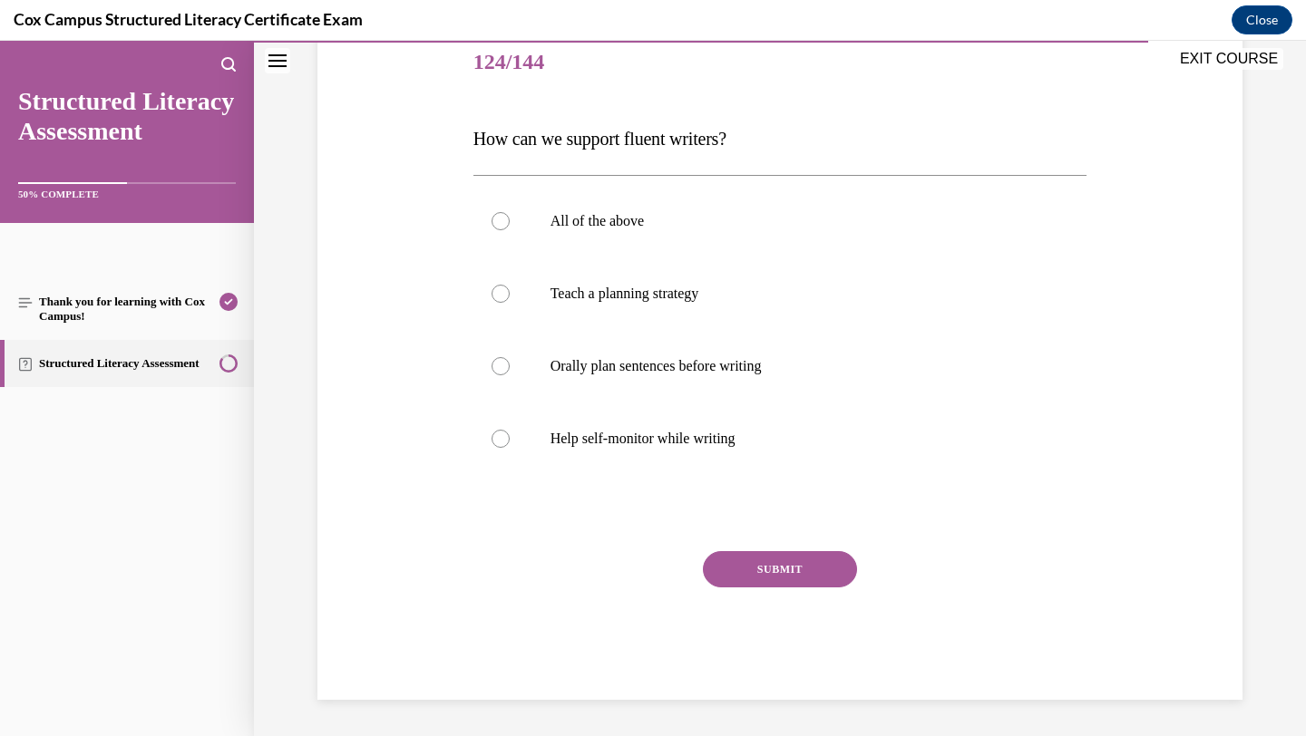
scroll to position [201, 0]
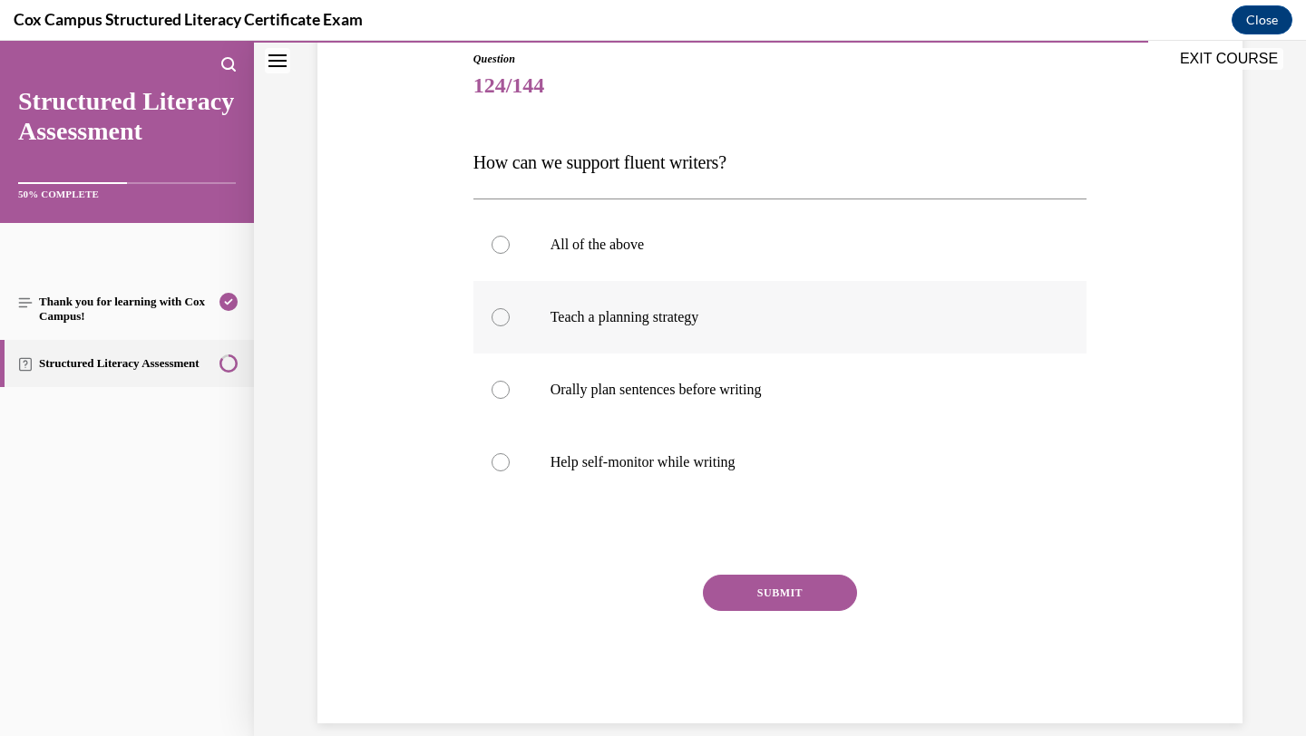
click at [747, 333] on label "Teach a planning strategy" at bounding box center [780, 317] width 614 height 73
click at [510, 326] on input "Teach a planning strategy" at bounding box center [501, 317] width 18 height 18
radio input "true"
click at [746, 269] on label "All of the above" at bounding box center [780, 245] width 614 height 73
click at [510, 254] on input "All of the above" at bounding box center [501, 245] width 18 height 18
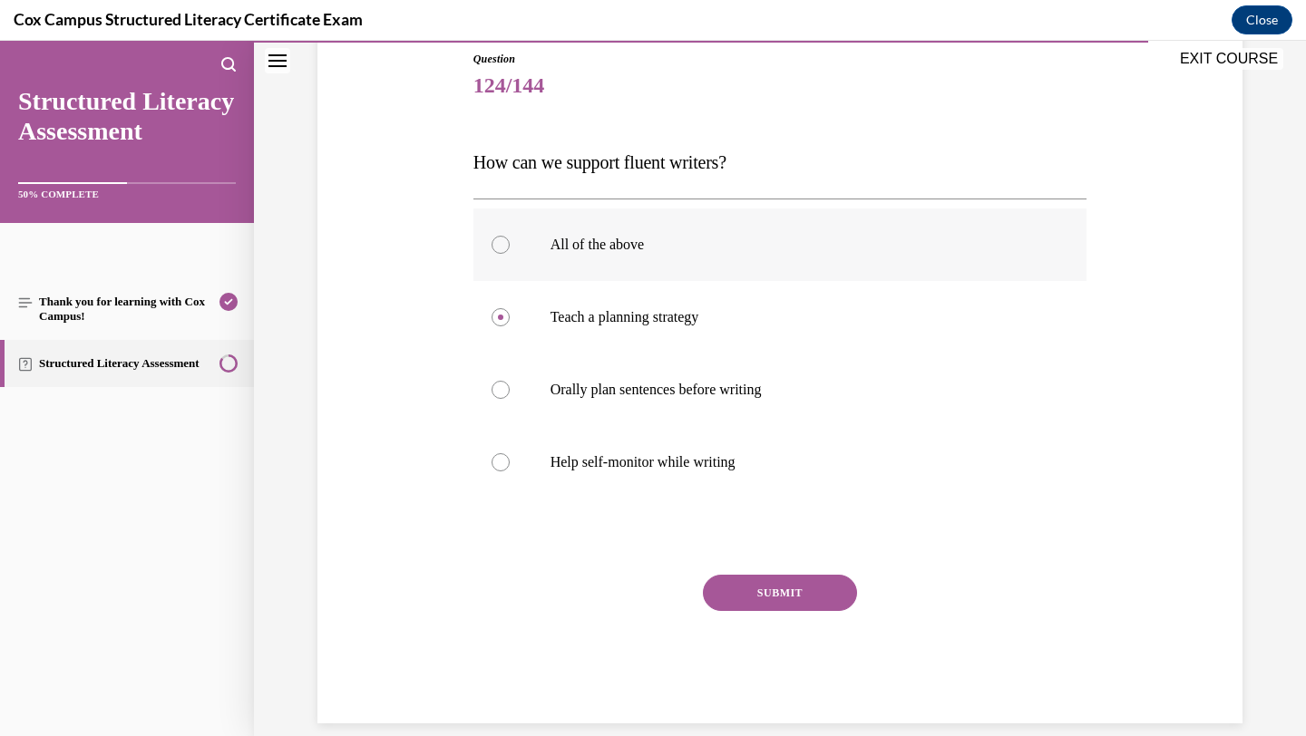
radio input "true"
click at [731, 588] on button "SUBMIT" at bounding box center [780, 593] width 154 height 36
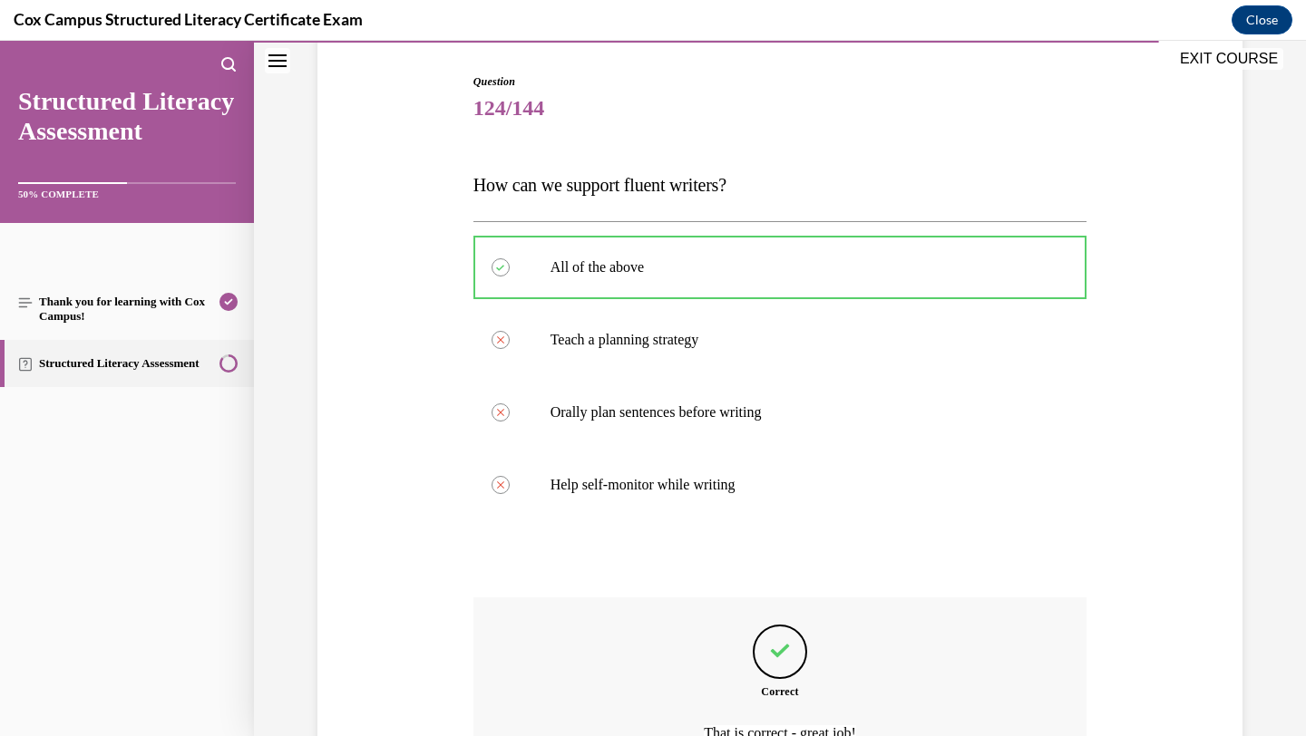
scroll to position [375, 0]
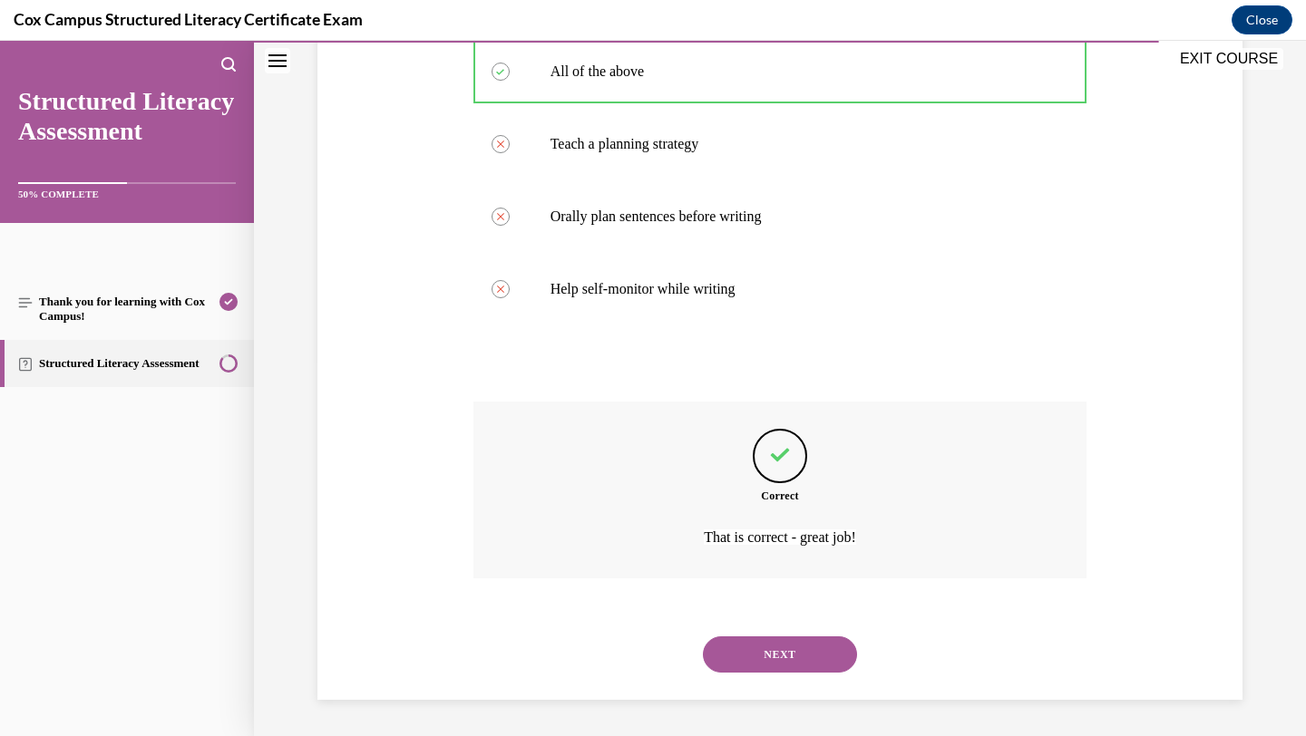
click at [761, 642] on button "NEXT" at bounding box center [780, 655] width 154 height 36
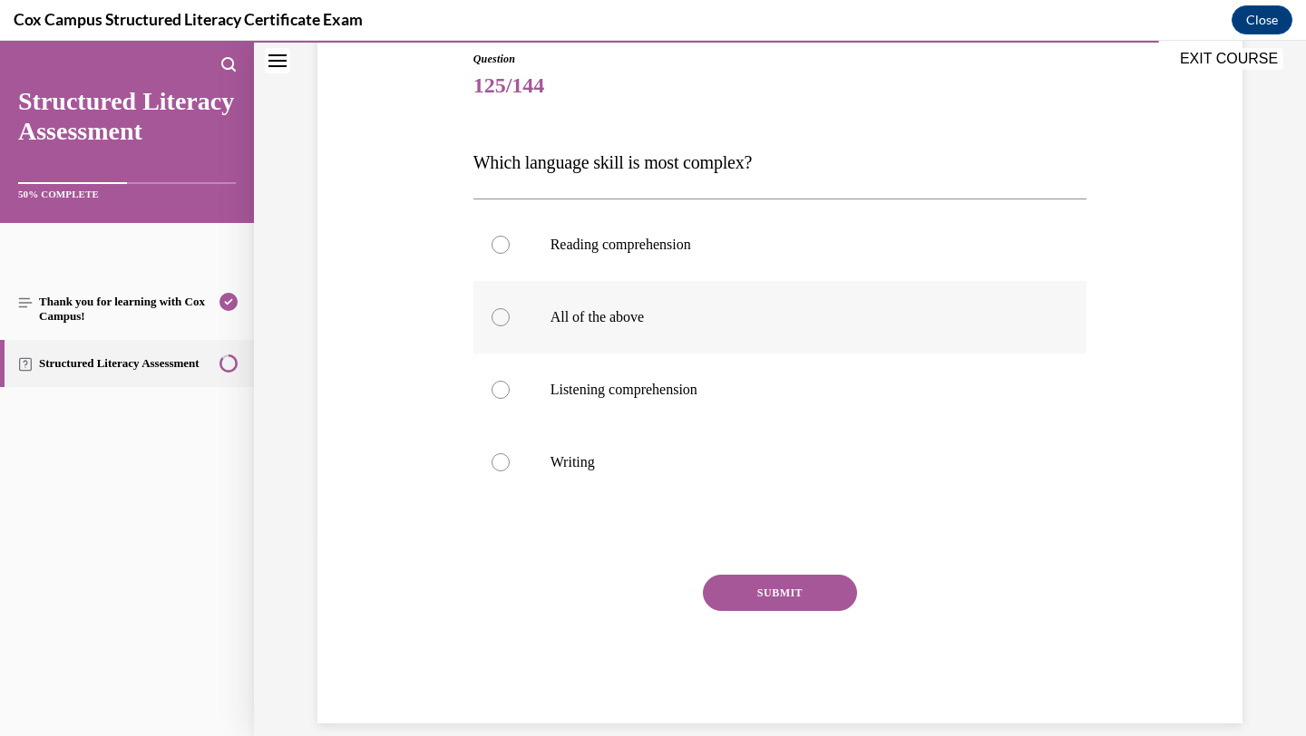
click at [684, 309] on label "All of the above" at bounding box center [780, 317] width 614 height 73
click at [510, 309] on input "All of the above" at bounding box center [501, 317] width 18 height 18
radio input "true"
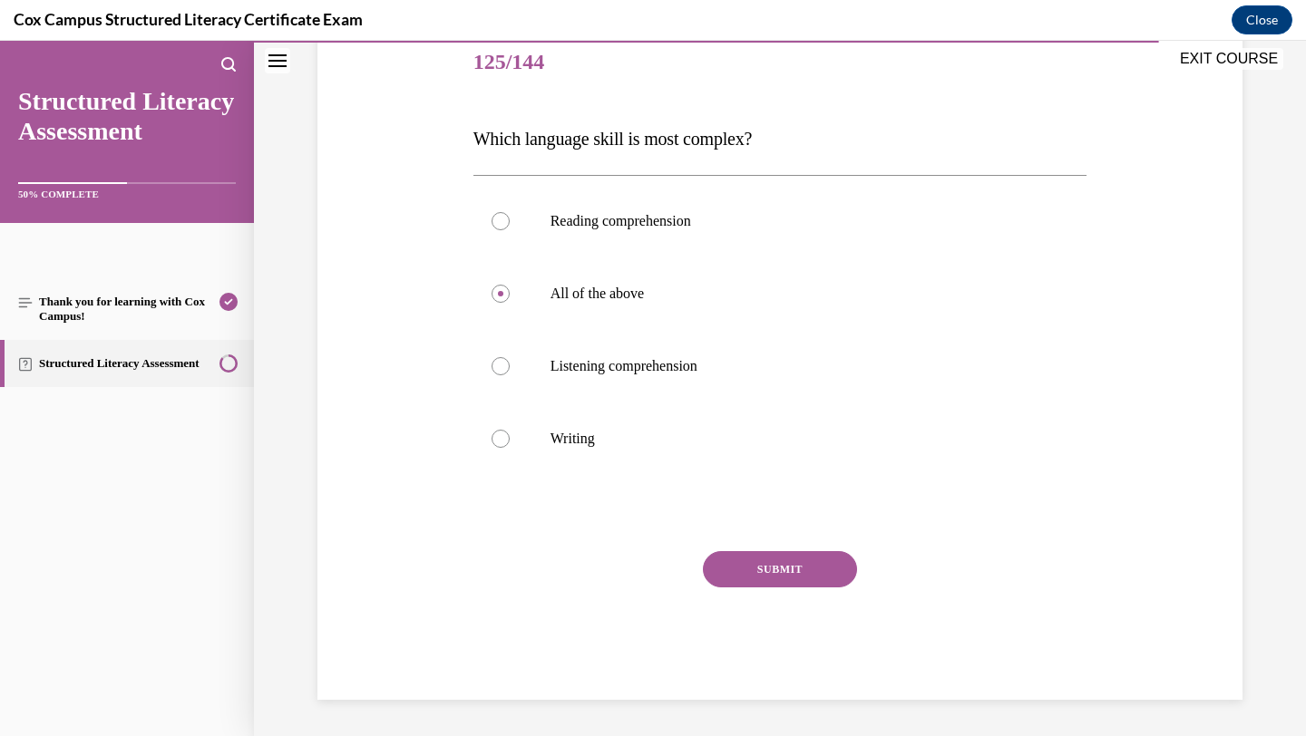
click at [728, 565] on button "SUBMIT" at bounding box center [780, 569] width 154 height 36
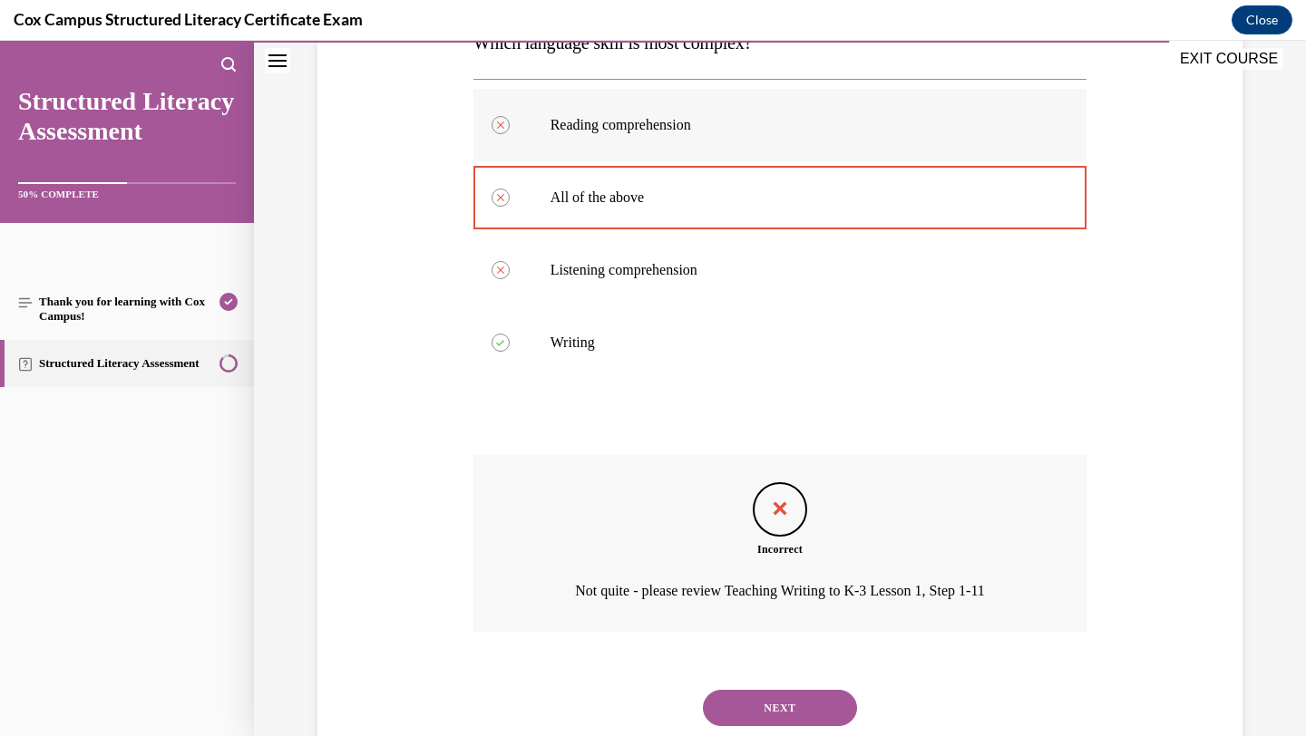
scroll to position [375, 0]
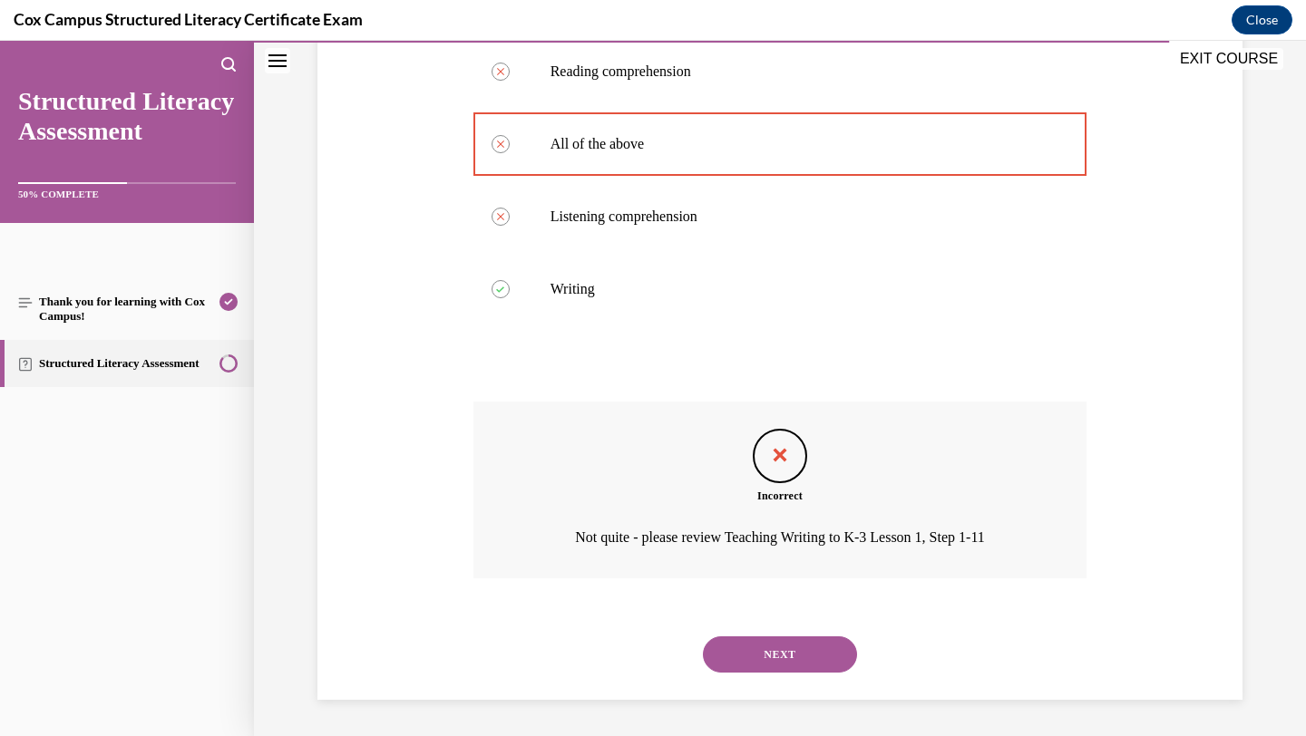
click at [746, 669] on button "NEXT" at bounding box center [780, 655] width 154 height 36
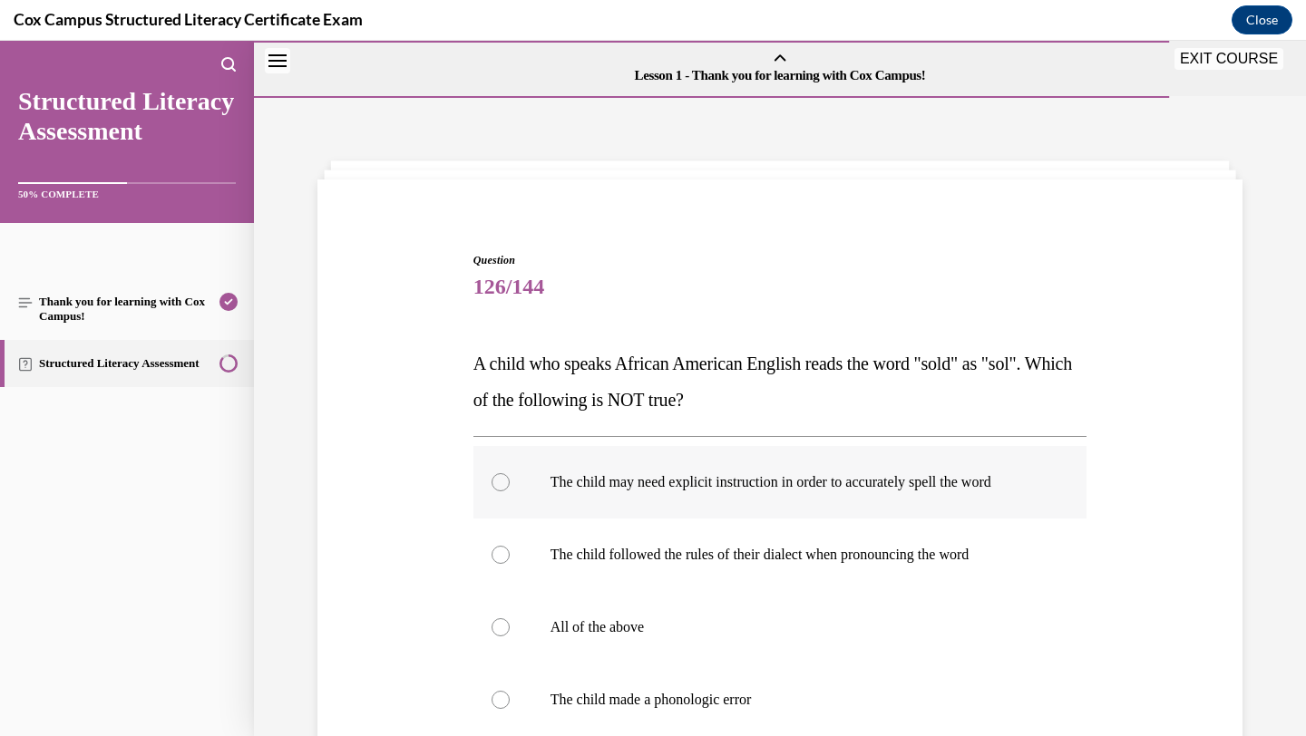
scroll to position [152, 0]
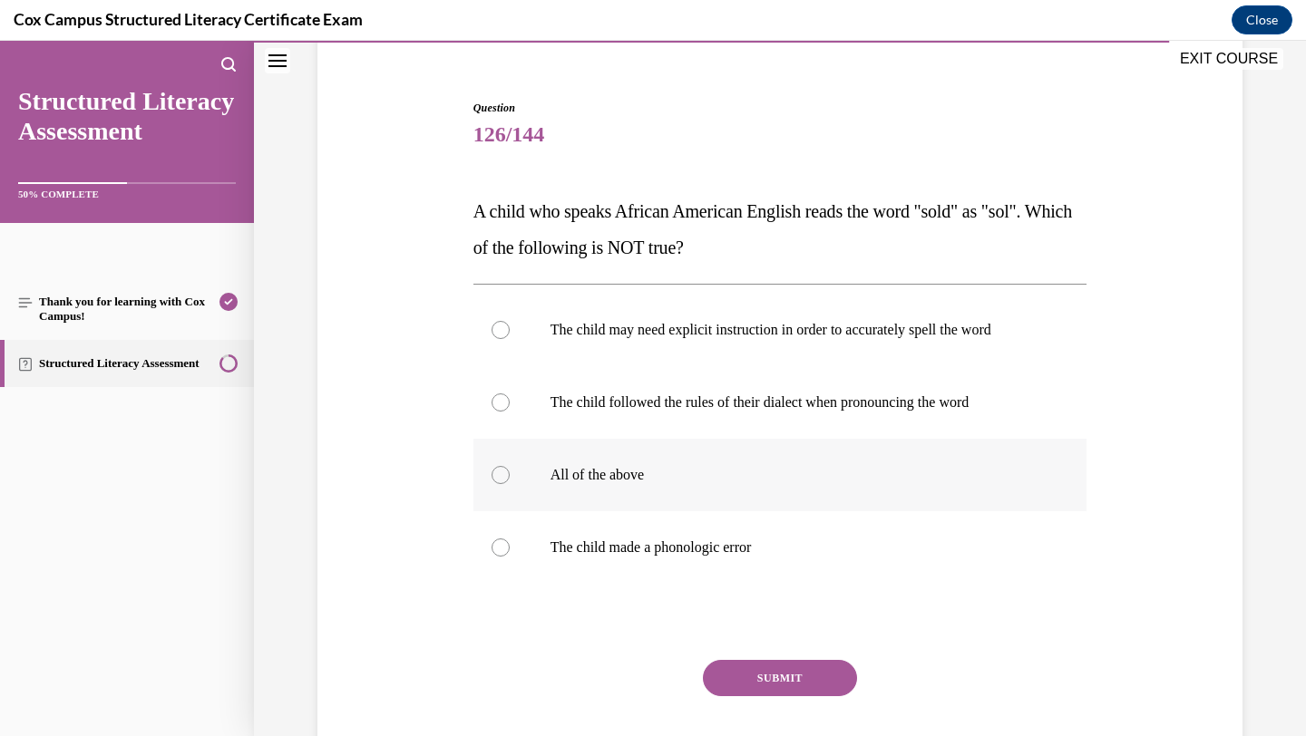
click at [732, 482] on p "All of the above" at bounding box center [797, 475] width 492 height 18
click at [510, 482] on input "All of the above" at bounding box center [501, 475] width 18 height 18
radio input "true"
click at [761, 691] on button "SUBMIT" at bounding box center [780, 678] width 154 height 36
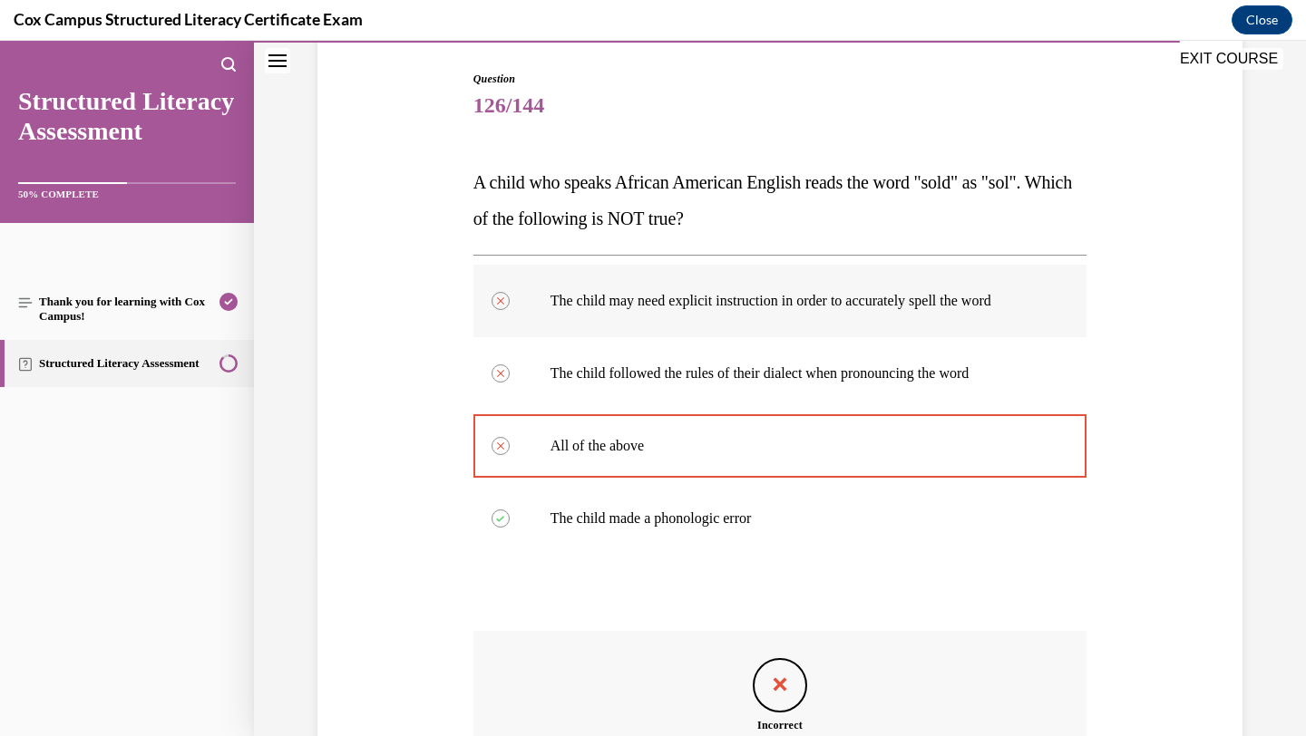
scroll to position [435, 0]
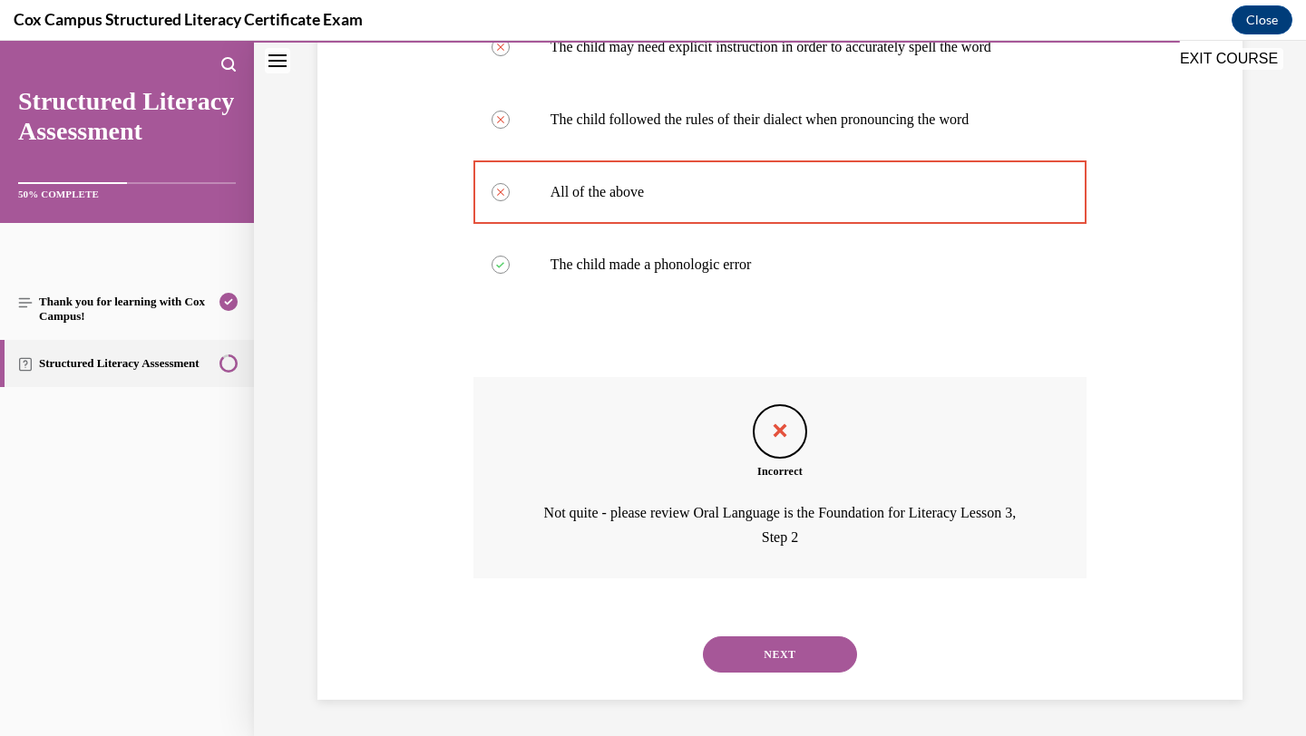
click at [781, 659] on button "NEXT" at bounding box center [780, 655] width 154 height 36
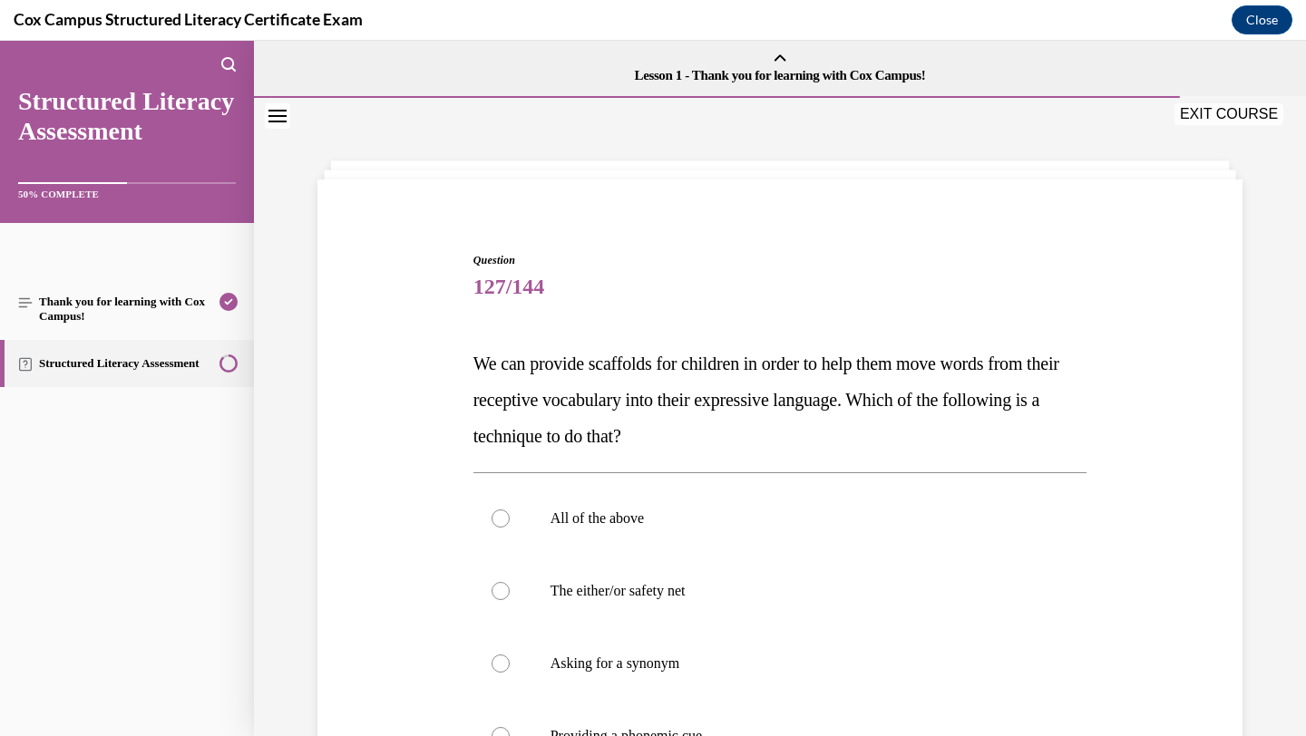
scroll to position [175, 0]
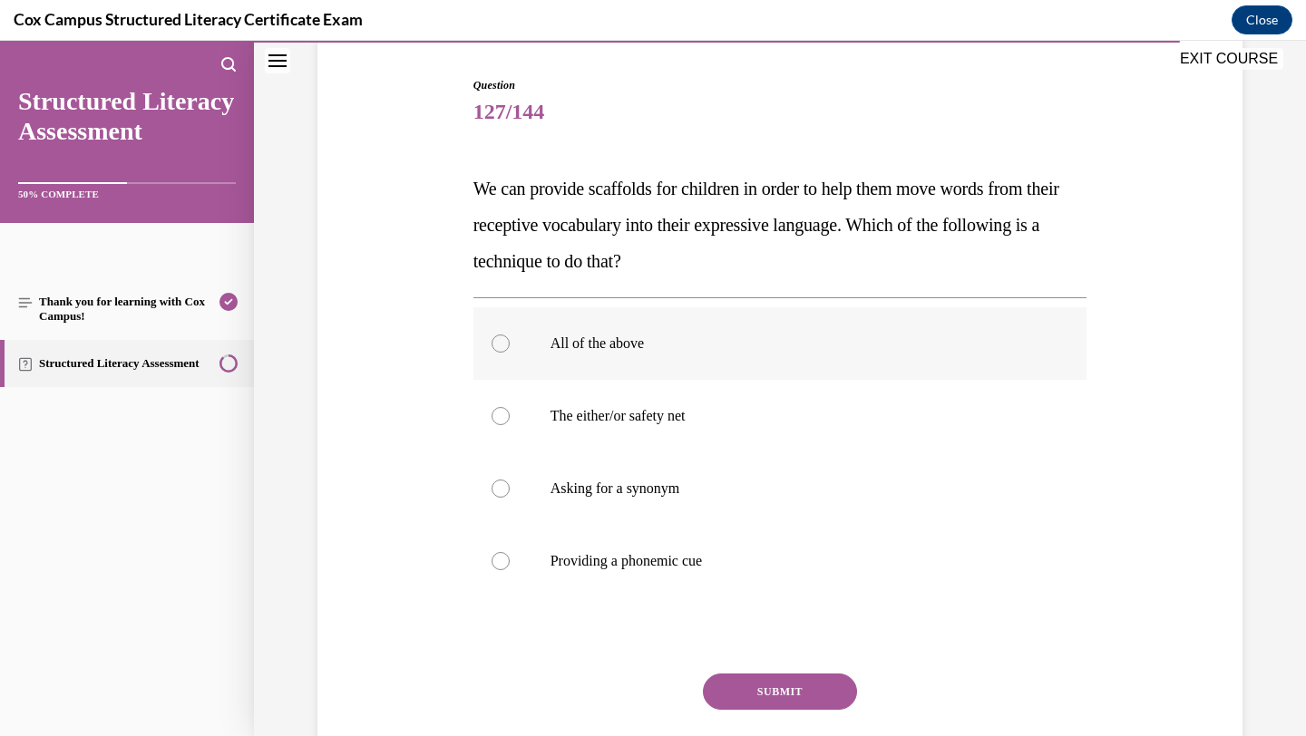
click at [751, 328] on label "All of the above" at bounding box center [780, 343] width 614 height 73
click at [510, 335] on input "All of the above" at bounding box center [501, 344] width 18 height 18
radio input "true"
click at [720, 684] on button "SUBMIT" at bounding box center [780, 692] width 154 height 36
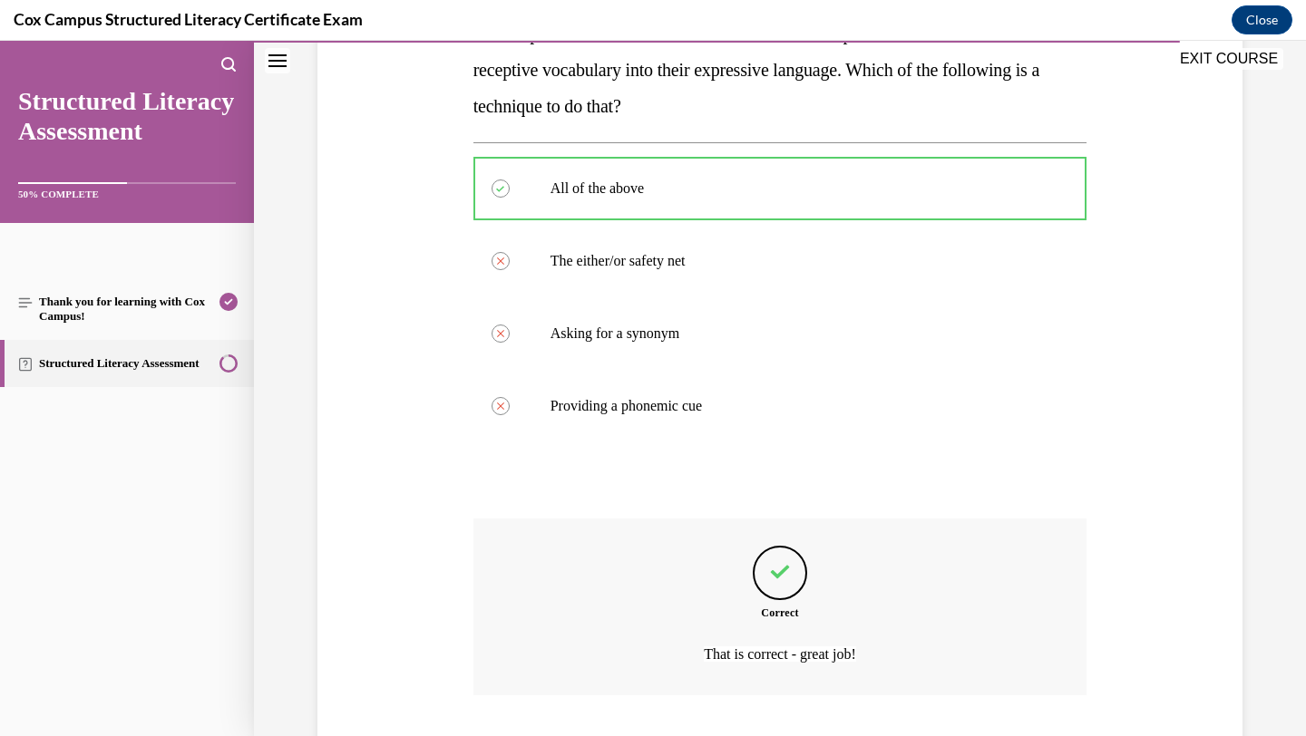
scroll to position [447, 0]
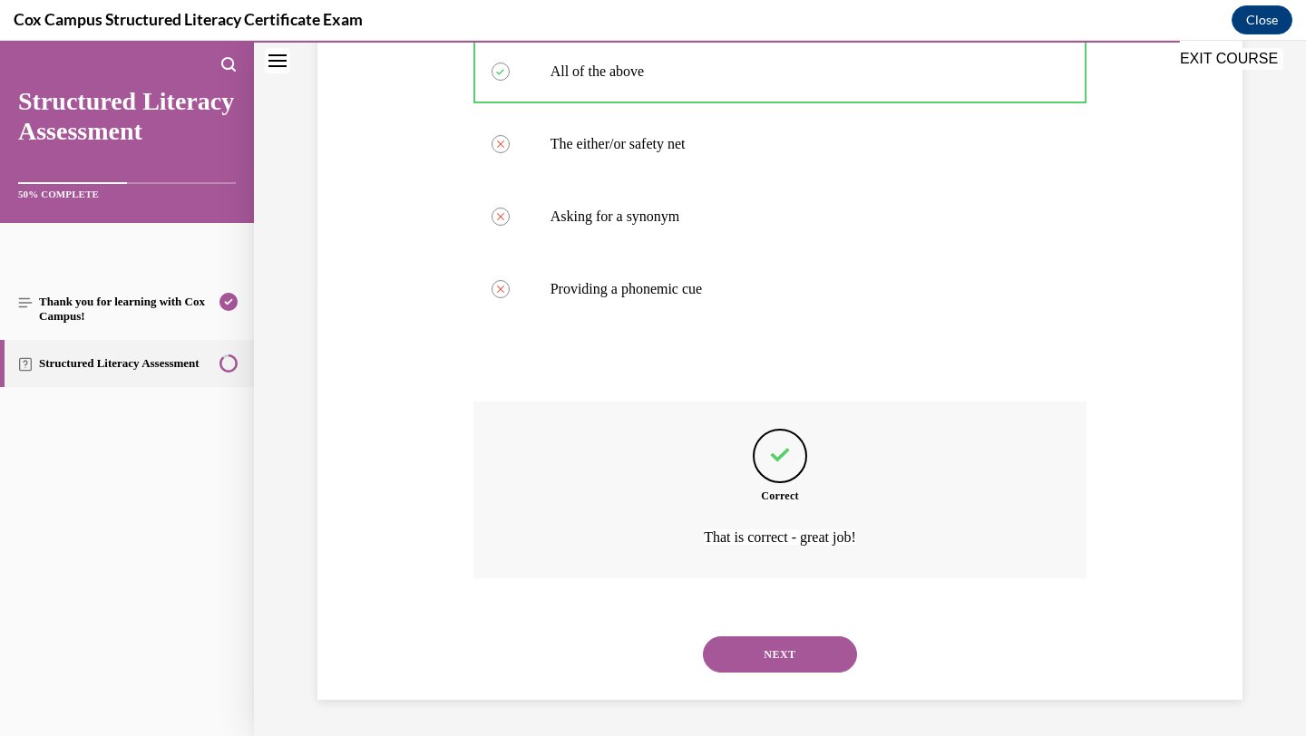
click at [753, 655] on button "NEXT" at bounding box center [780, 655] width 154 height 36
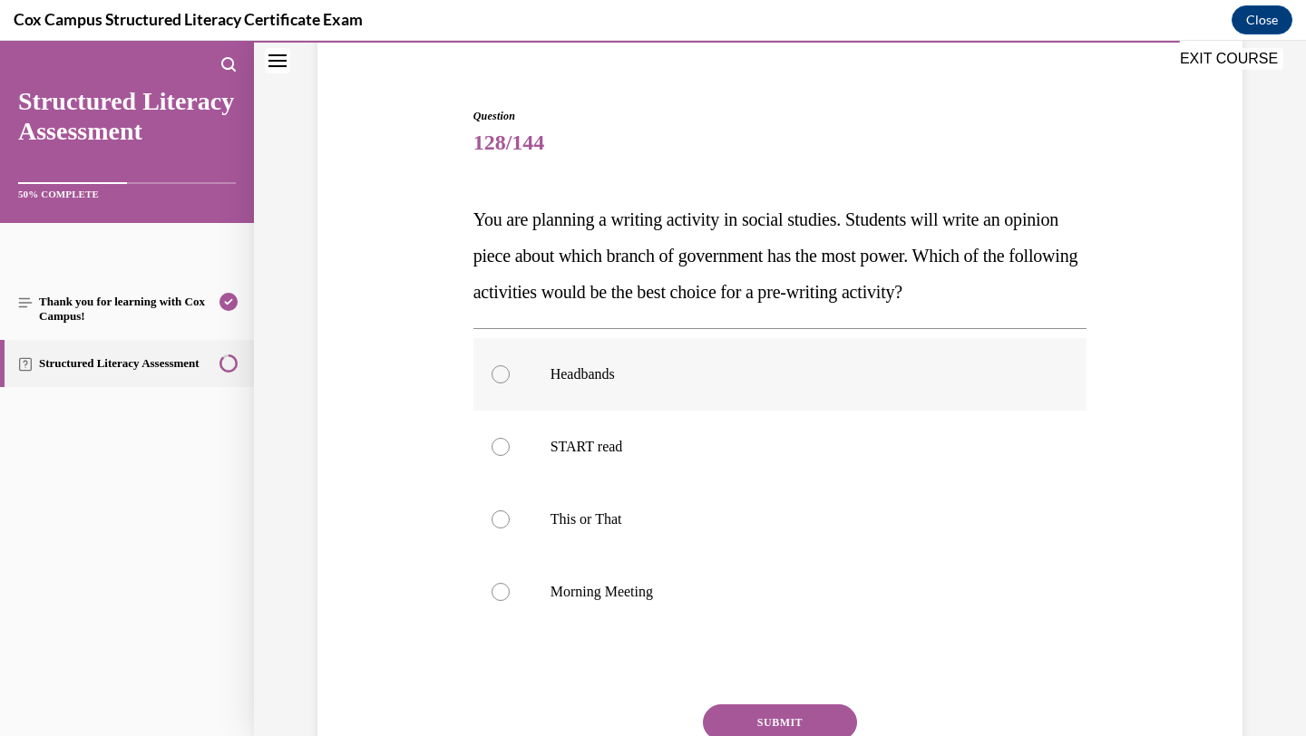
scroll to position [155, 0]
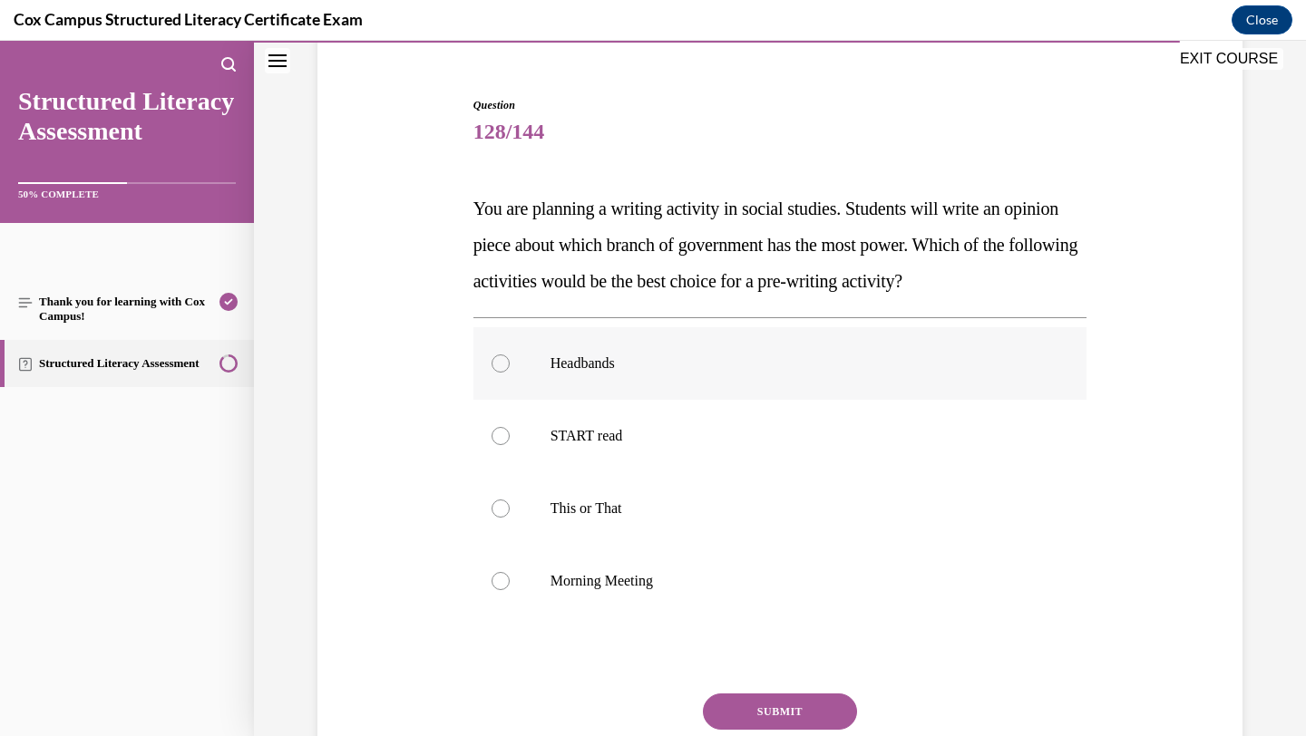
click at [762, 394] on label "Headbands" at bounding box center [780, 363] width 614 height 73
click at [510, 373] on input "Headbands" at bounding box center [501, 364] width 18 height 18
radio input "true"
click at [746, 723] on button "SUBMIT" at bounding box center [780, 712] width 154 height 36
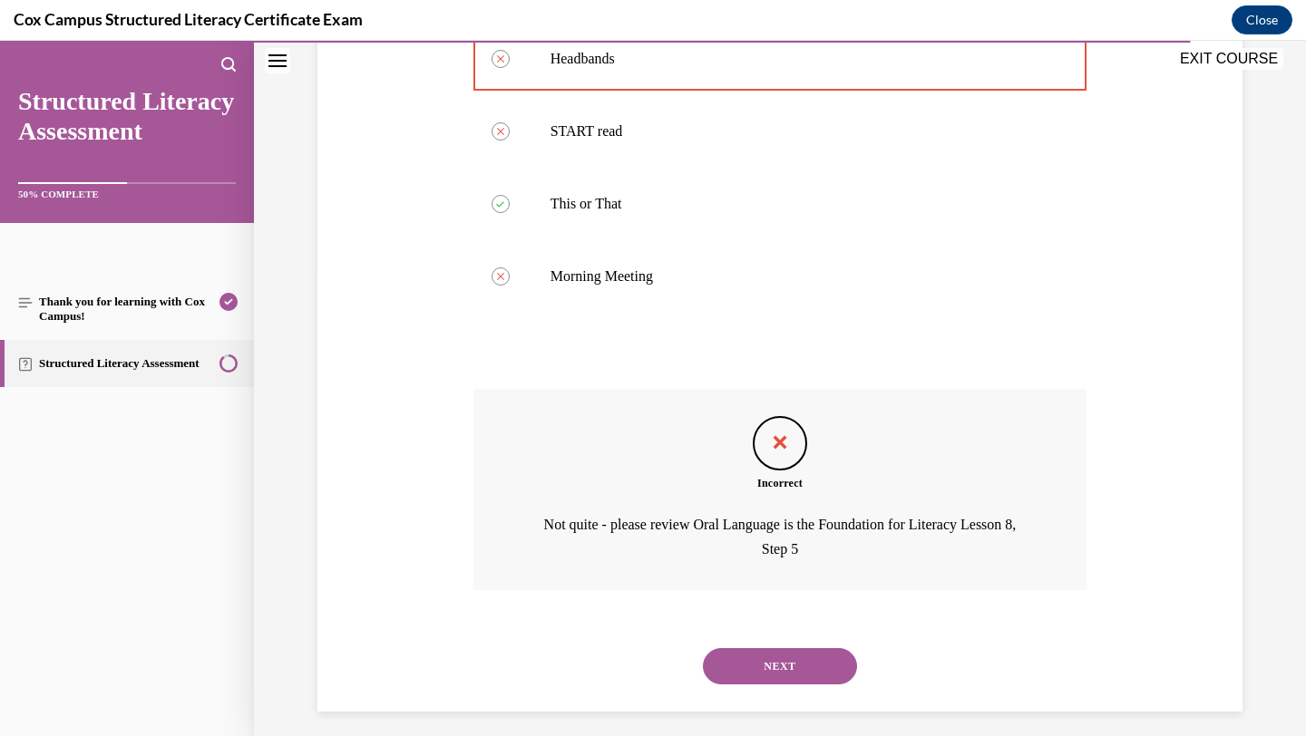
scroll to position [472, 0]
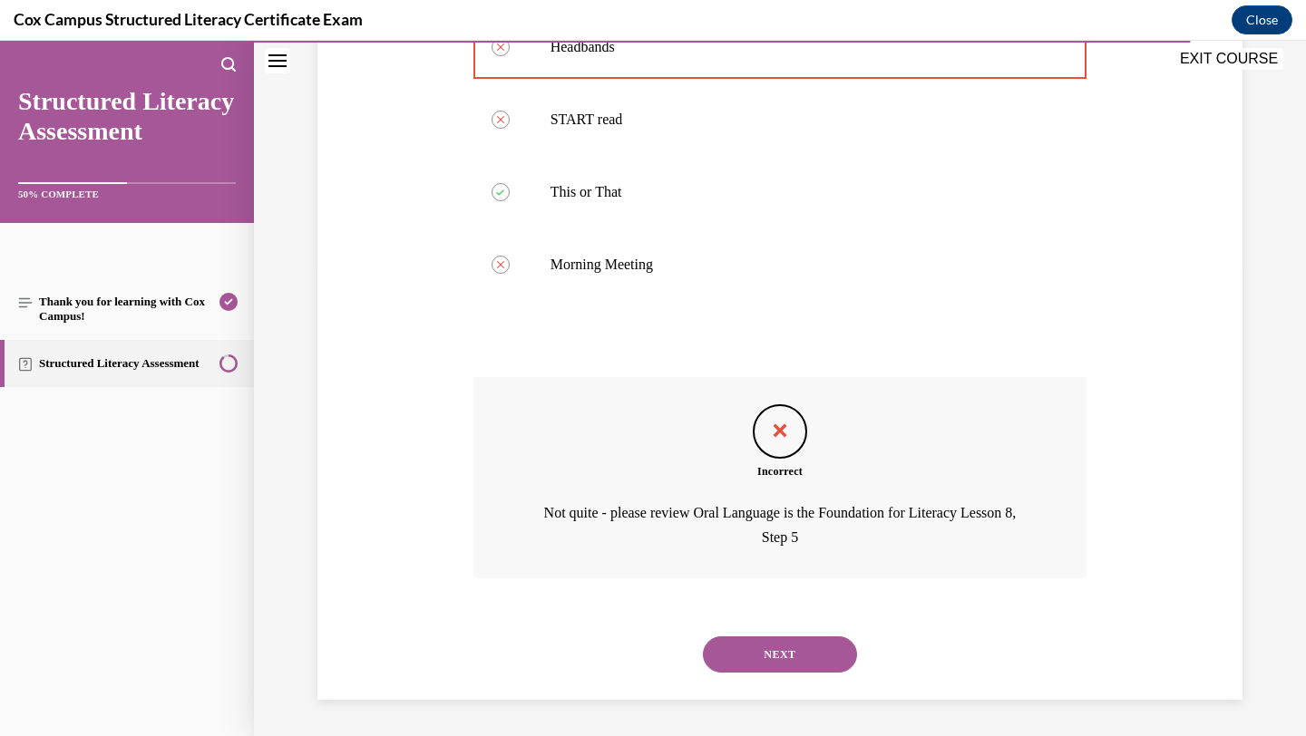
click at [766, 658] on button "NEXT" at bounding box center [780, 655] width 154 height 36
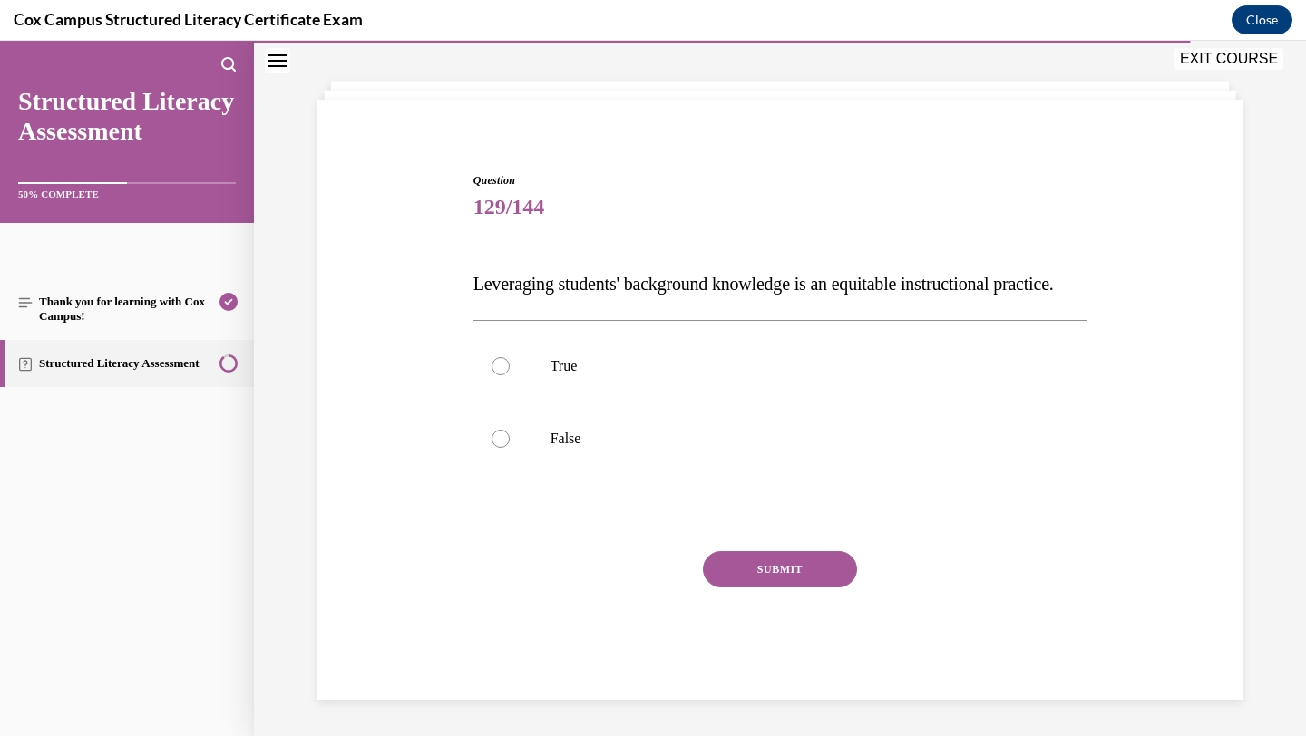
scroll to position [116, 0]
click at [718, 420] on label "False" at bounding box center [780, 439] width 614 height 73
click at [510, 430] on input "False" at bounding box center [501, 439] width 18 height 18
radio input "true"
click at [734, 558] on button "SUBMIT" at bounding box center [780, 569] width 154 height 36
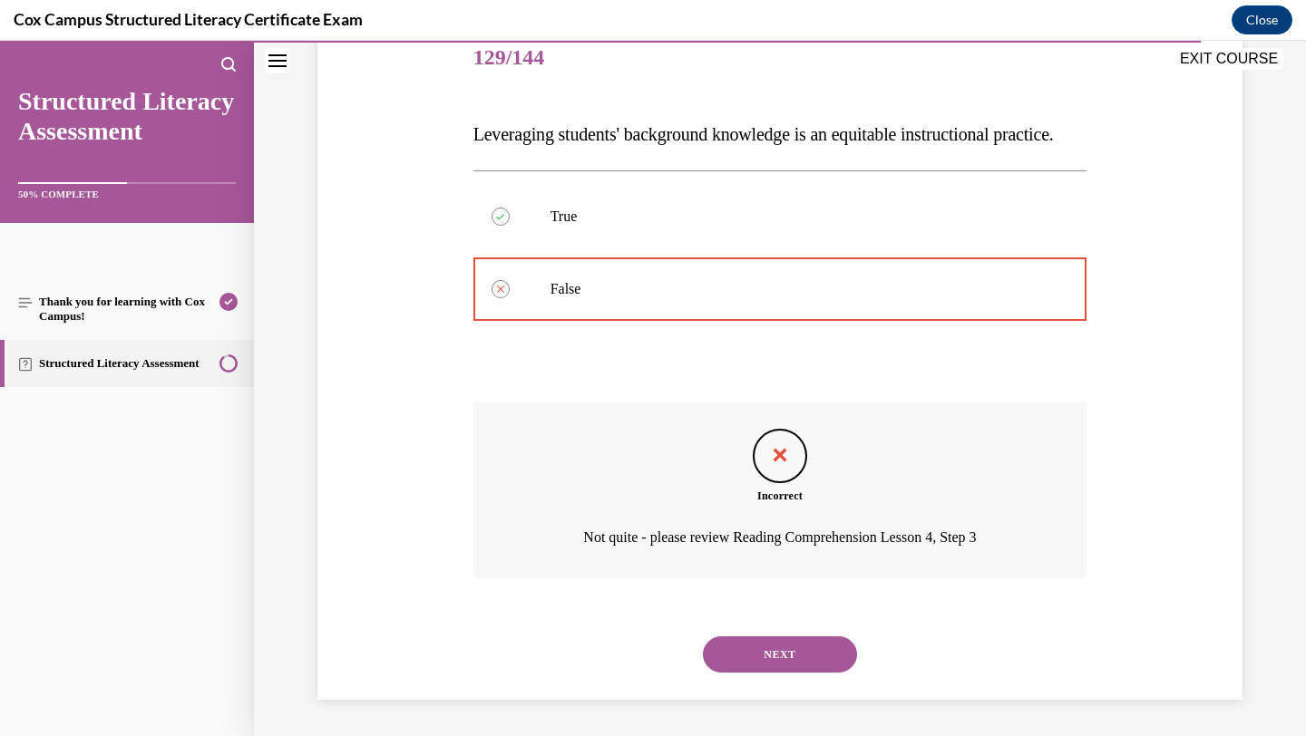
scroll to position [266, 0]
click at [726, 648] on button "NEXT" at bounding box center [780, 655] width 154 height 36
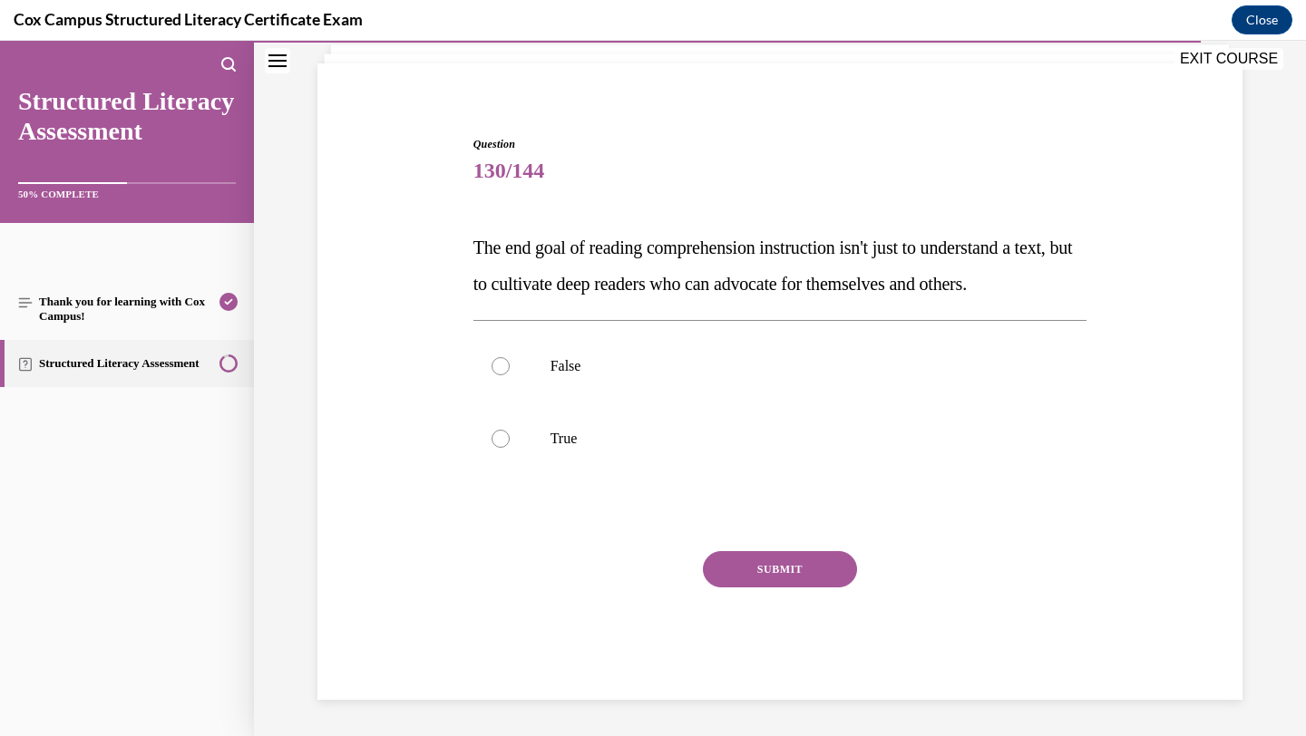
scroll to position [152, 0]
click at [727, 434] on p "True" at bounding box center [797, 439] width 492 height 18
click at [510, 434] on input "True" at bounding box center [501, 439] width 18 height 18
radio input "true"
click at [714, 577] on button "SUBMIT" at bounding box center [780, 569] width 154 height 36
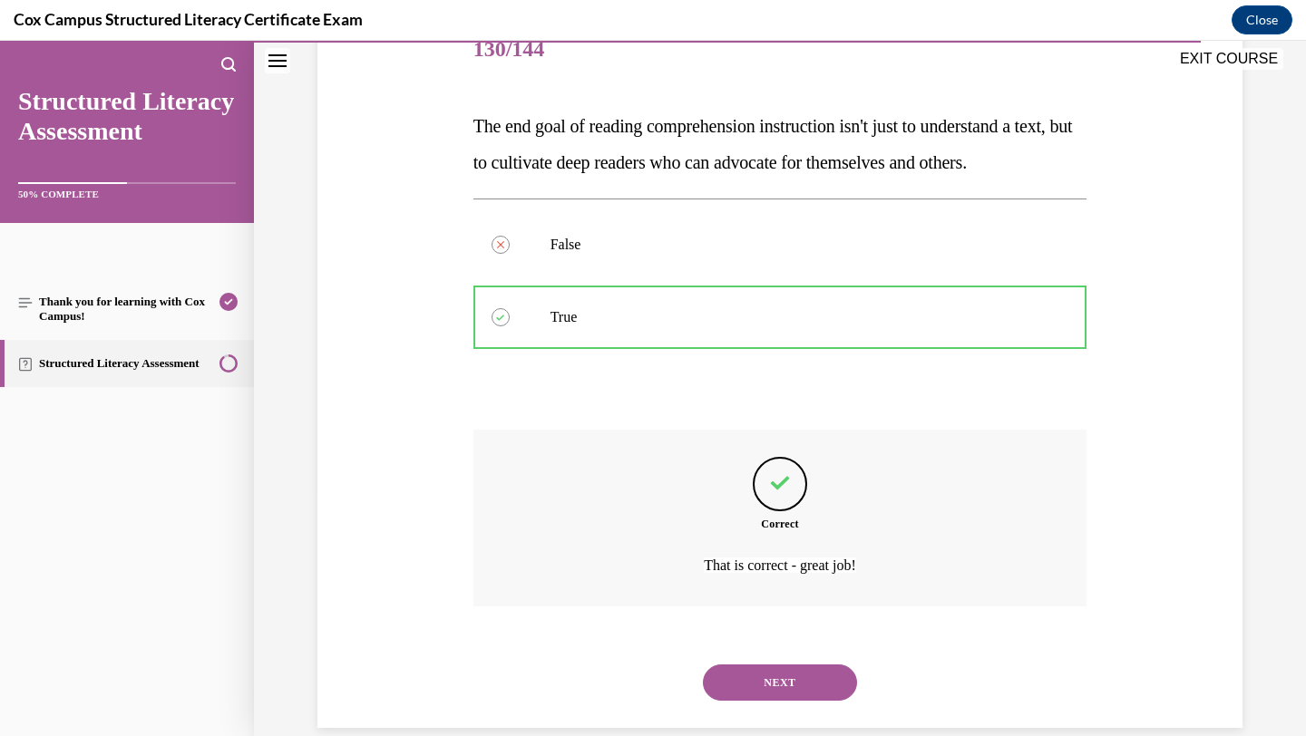
scroll to position [302, 0]
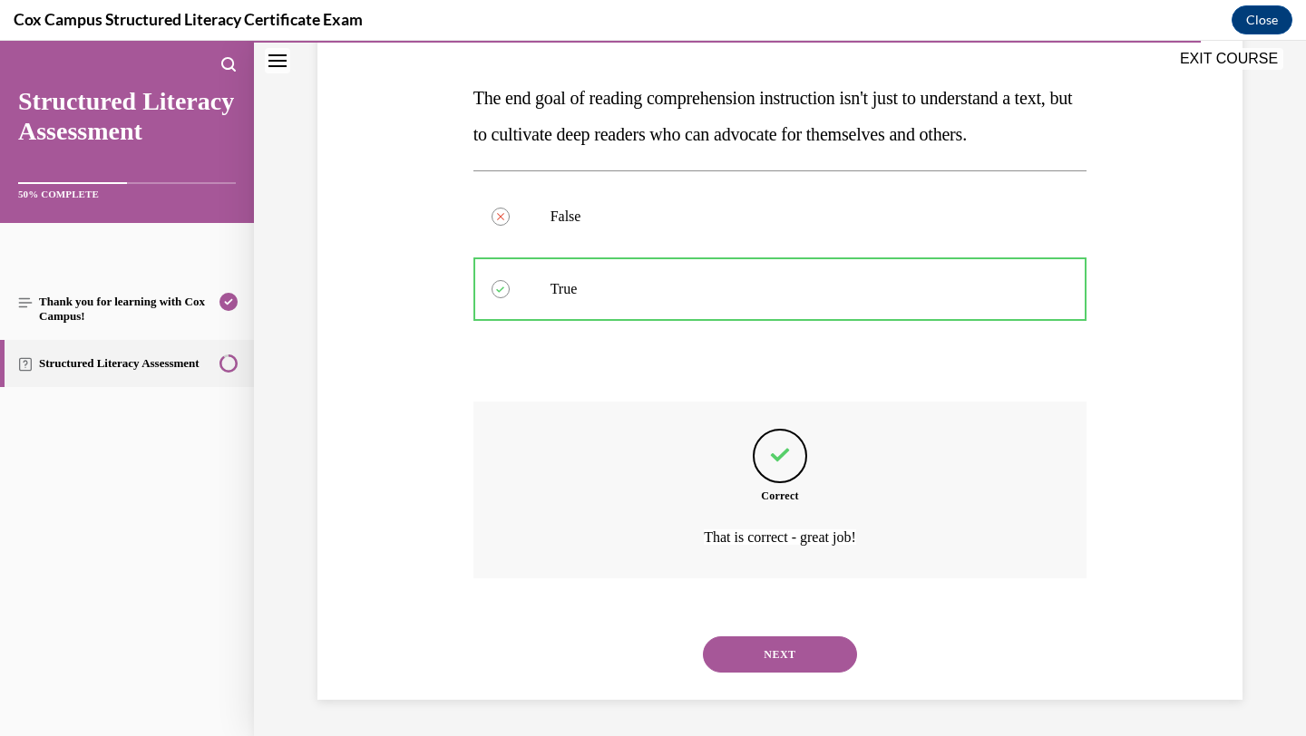
click at [752, 648] on button "NEXT" at bounding box center [780, 655] width 154 height 36
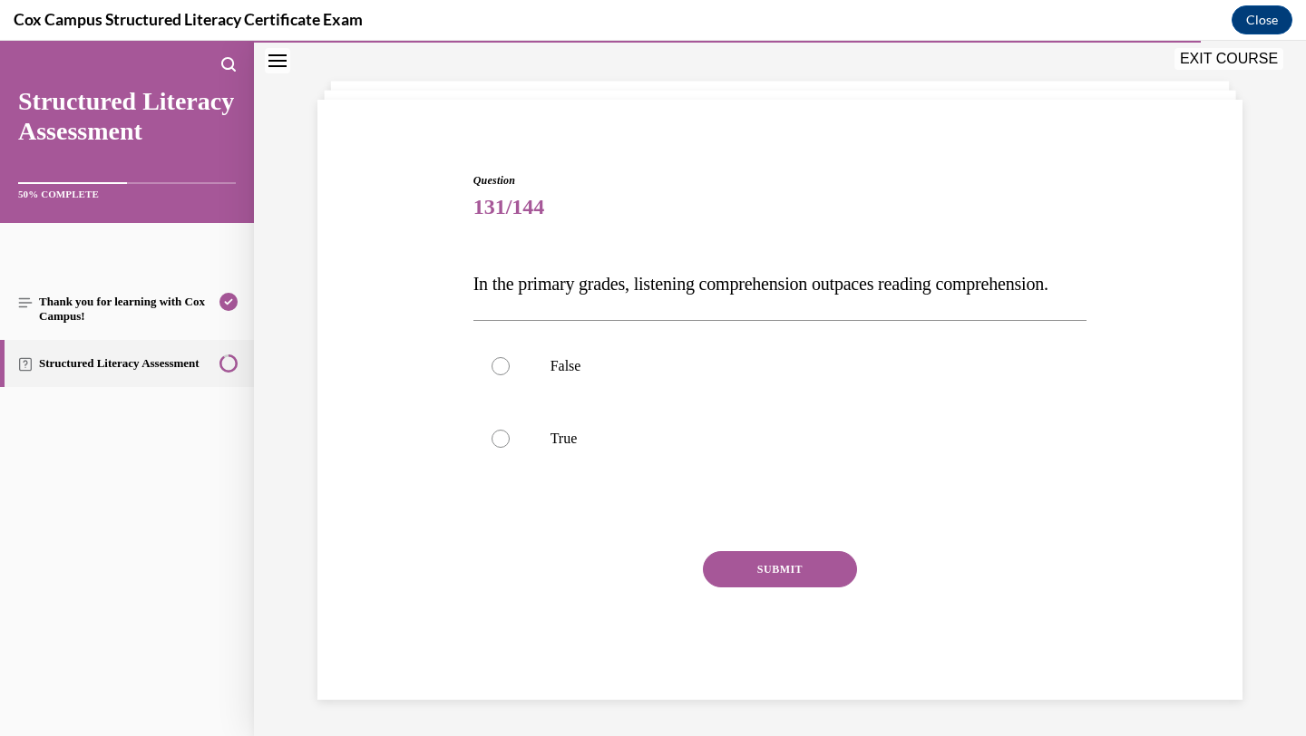
scroll to position [116, 0]
click at [706, 383] on label "False" at bounding box center [780, 366] width 614 height 73
click at [510, 375] on input "False" at bounding box center [501, 366] width 18 height 18
radio input "true"
click at [746, 564] on button "SUBMIT" at bounding box center [780, 569] width 154 height 36
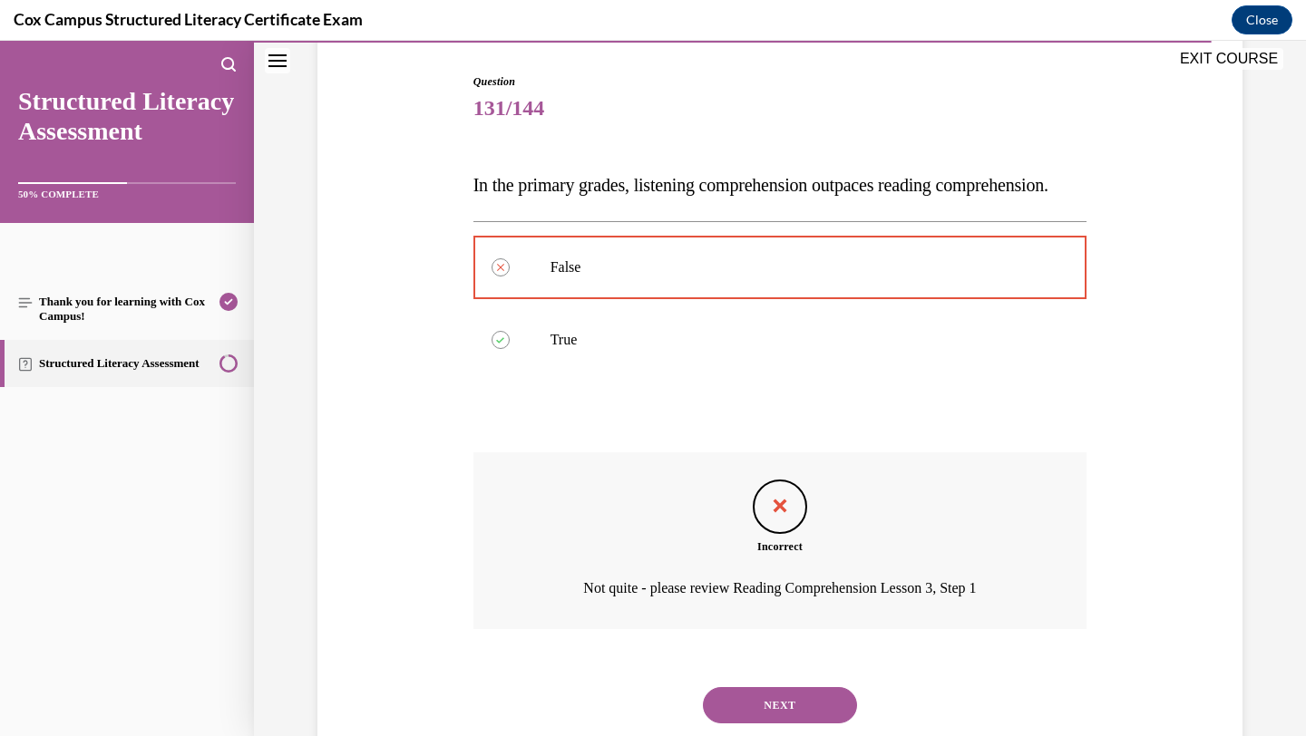
scroll to position [266, 0]
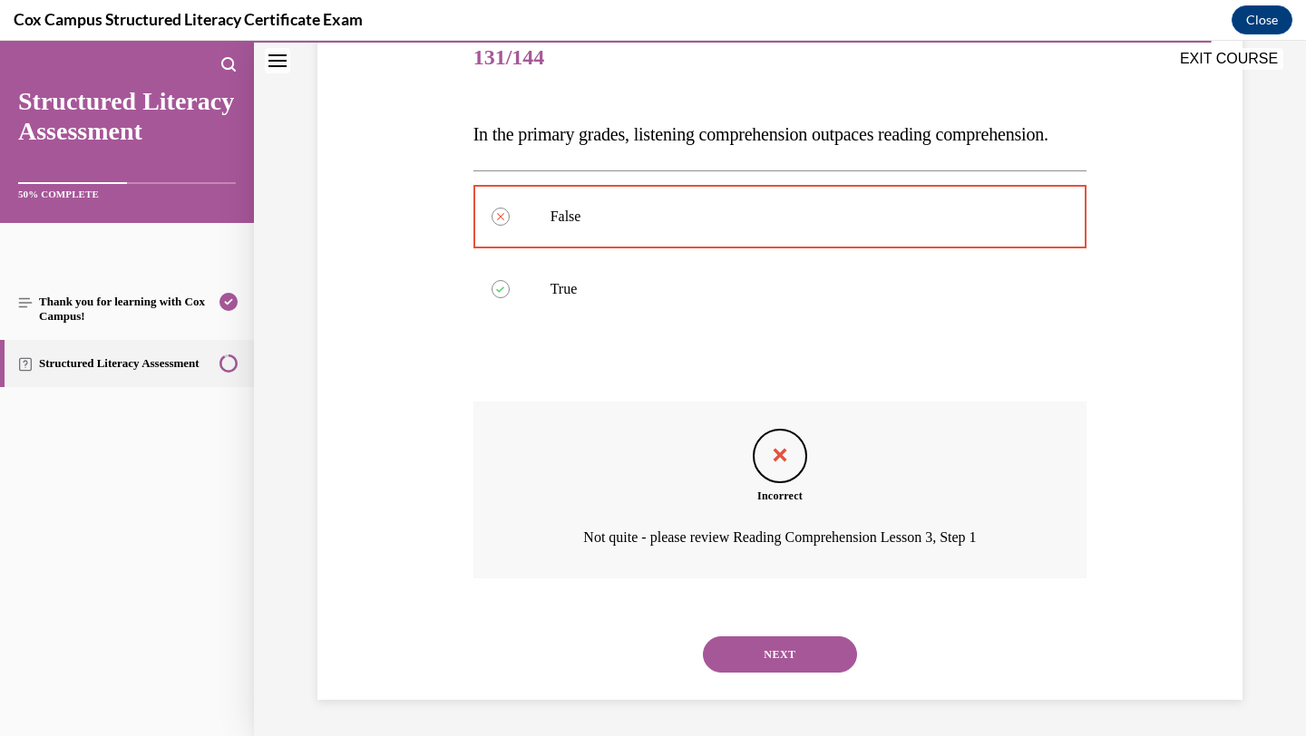
click at [749, 648] on button "NEXT" at bounding box center [780, 655] width 154 height 36
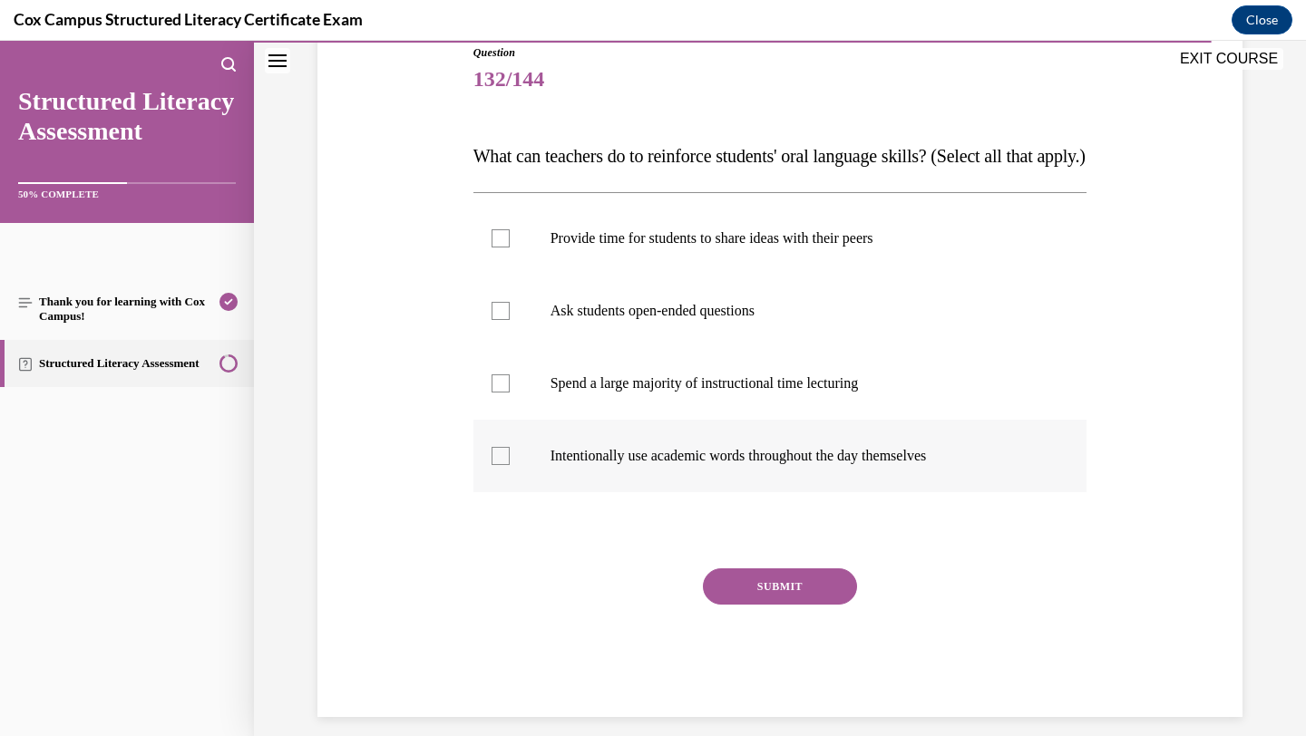
scroll to position [215, 0]
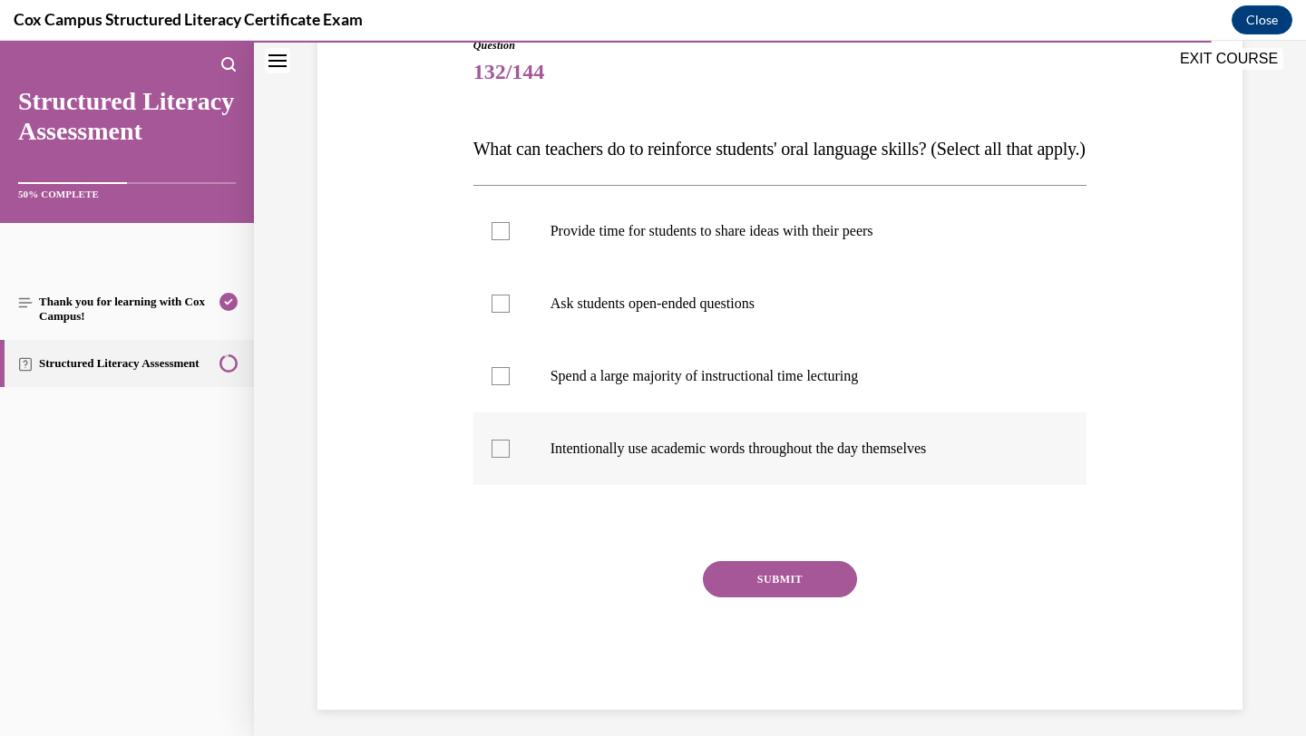
click at [733, 449] on label "Intentionally use academic words throughout the day themselves" at bounding box center [780, 449] width 614 height 73
click at [510, 449] on input "Intentionally use academic words throughout the day themselves" at bounding box center [501, 449] width 18 height 18
checkbox input "true"
click at [744, 402] on label "Spend a large majority of instructional time lecturing" at bounding box center [780, 376] width 614 height 73
click at [510, 385] on input "Spend a large majority of instructional time lecturing" at bounding box center [501, 376] width 18 height 18
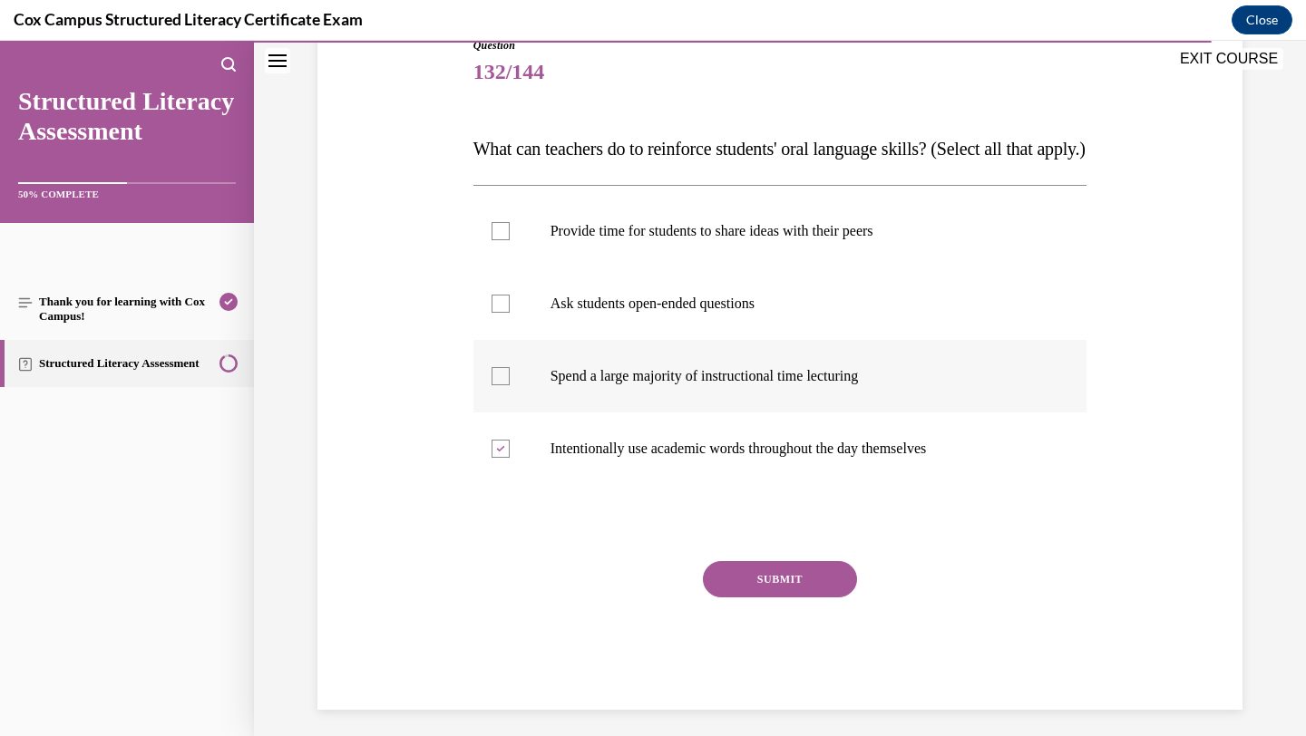
checkbox input "true"
click at [763, 313] on p "Ask students open-ended questions" at bounding box center [797, 304] width 492 height 18
click at [510, 313] on input "Ask students open-ended questions" at bounding box center [501, 304] width 18 height 18
checkbox input "true"
click at [748, 598] on button "SUBMIT" at bounding box center [780, 579] width 154 height 36
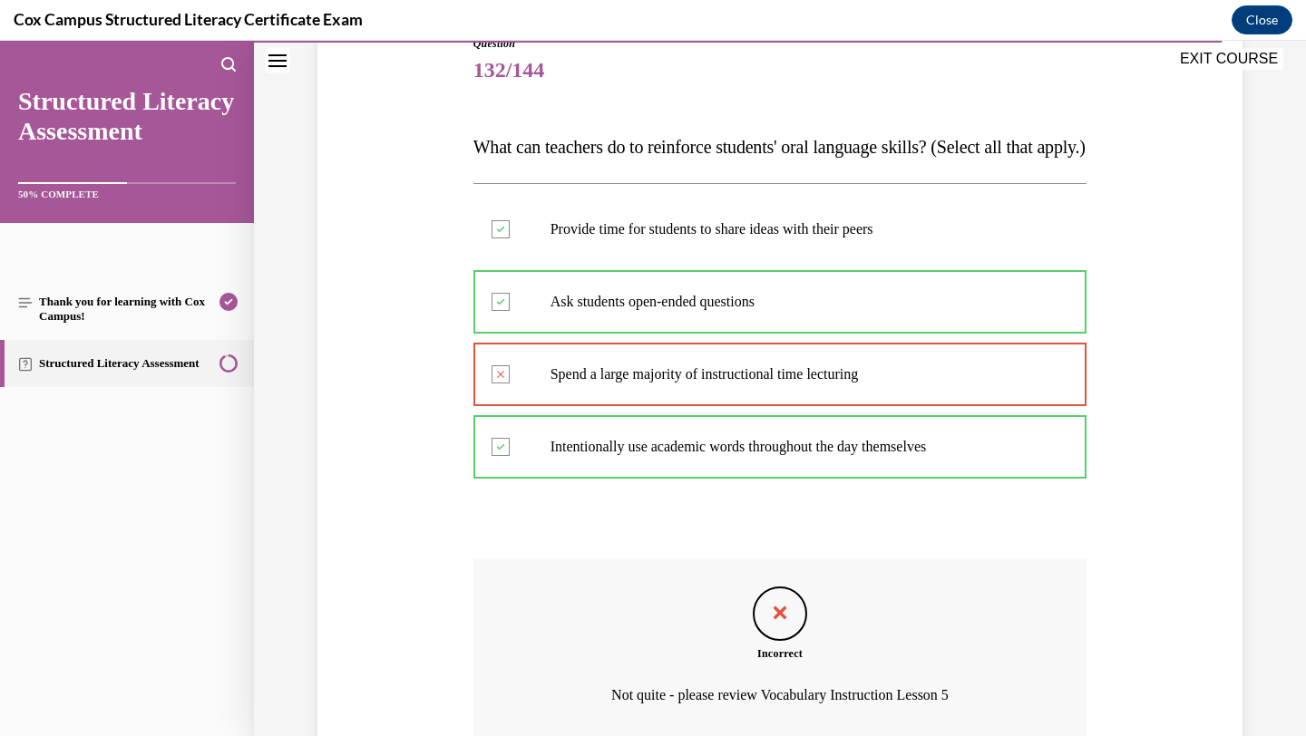
scroll to position [411, 0]
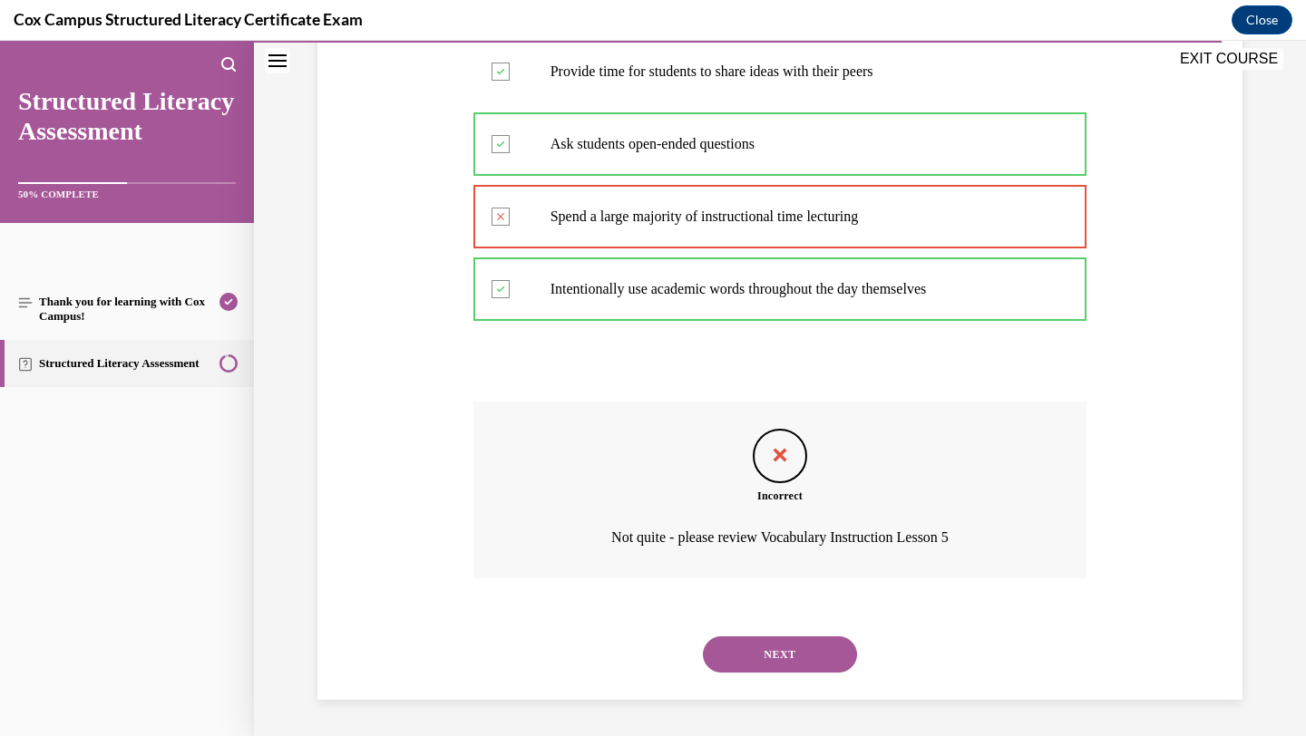
click at [748, 658] on button "NEXT" at bounding box center [780, 655] width 154 height 36
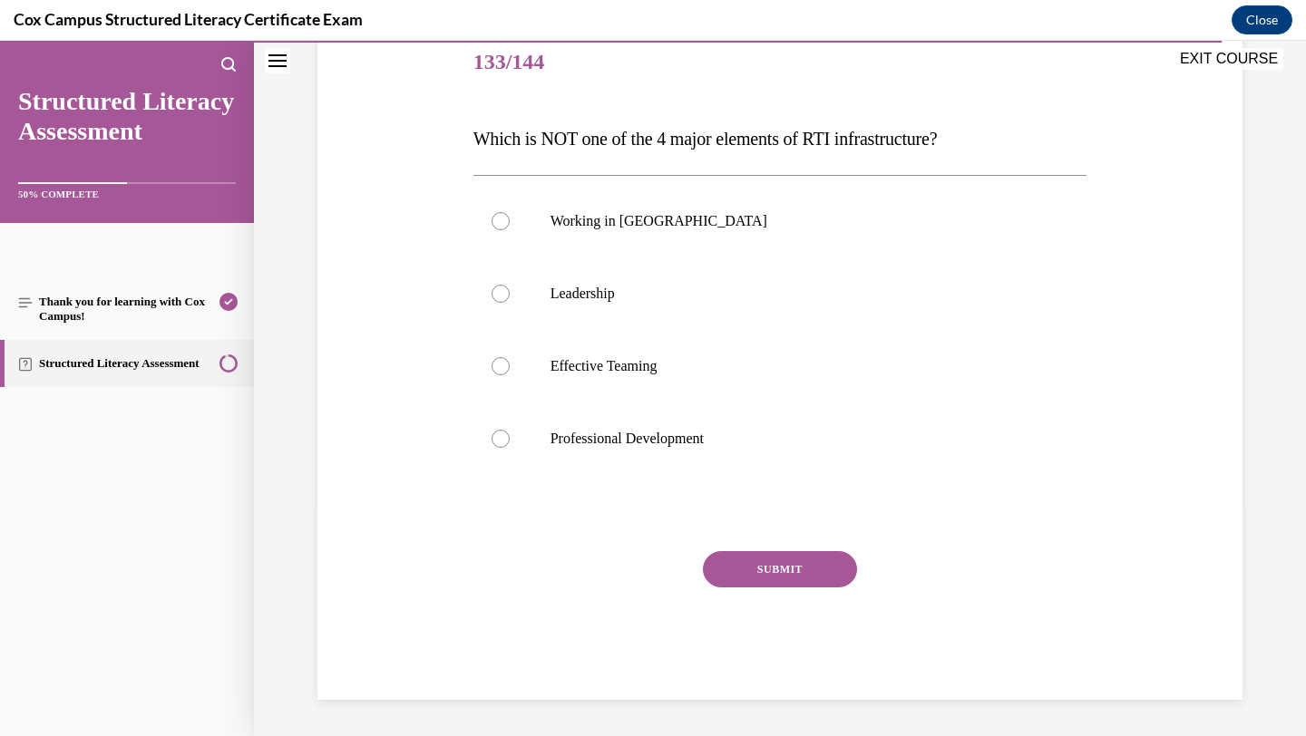
scroll to position [201, 0]
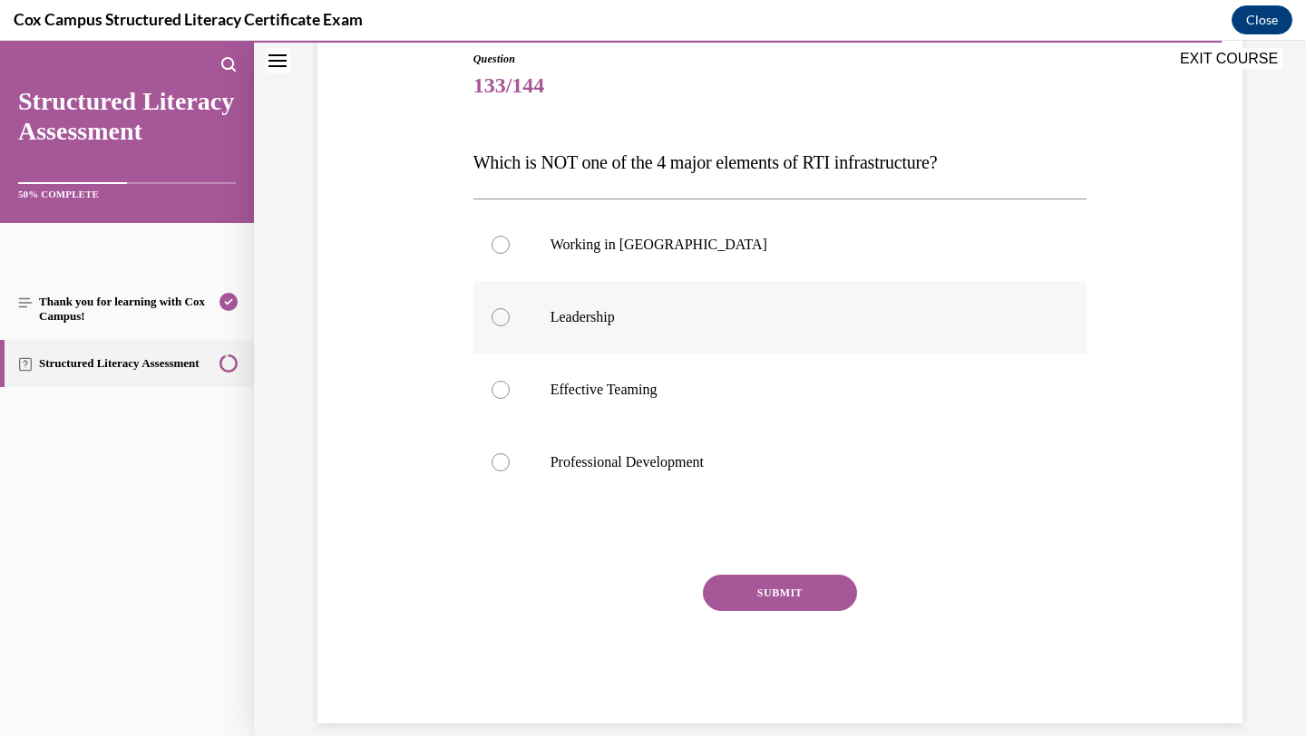
click at [785, 302] on label "Leadership" at bounding box center [780, 317] width 614 height 73
click at [510, 308] on input "Leadership" at bounding box center [501, 317] width 18 height 18
radio input "true"
click at [744, 589] on button "SUBMIT" at bounding box center [780, 593] width 154 height 36
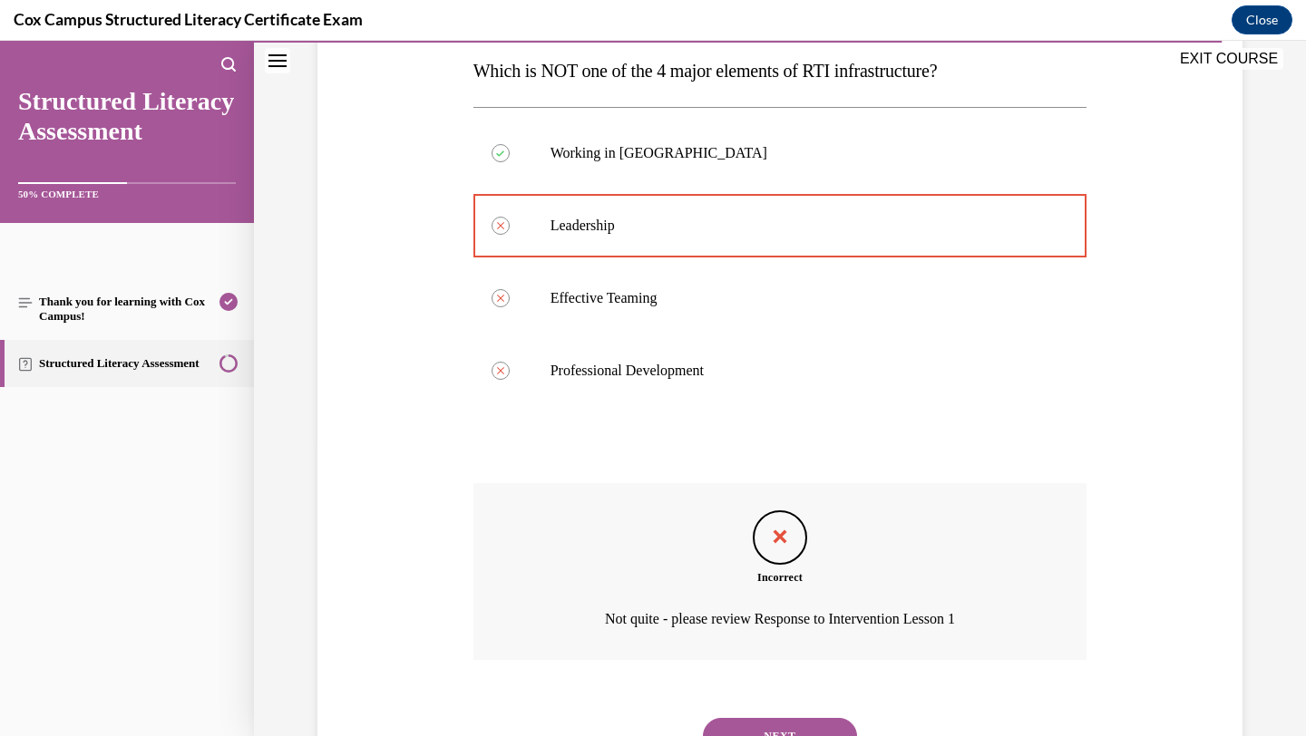
scroll to position [375, 0]
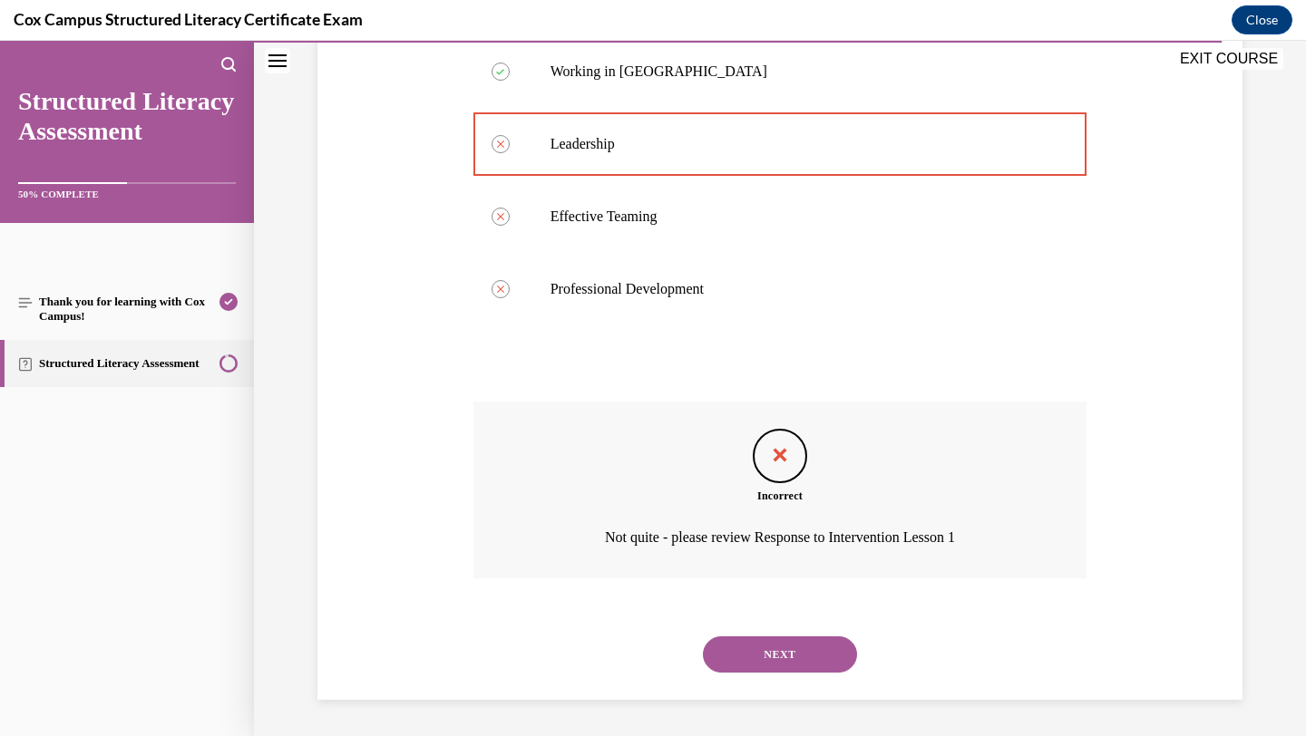
click at [758, 650] on button "NEXT" at bounding box center [780, 655] width 154 height 36
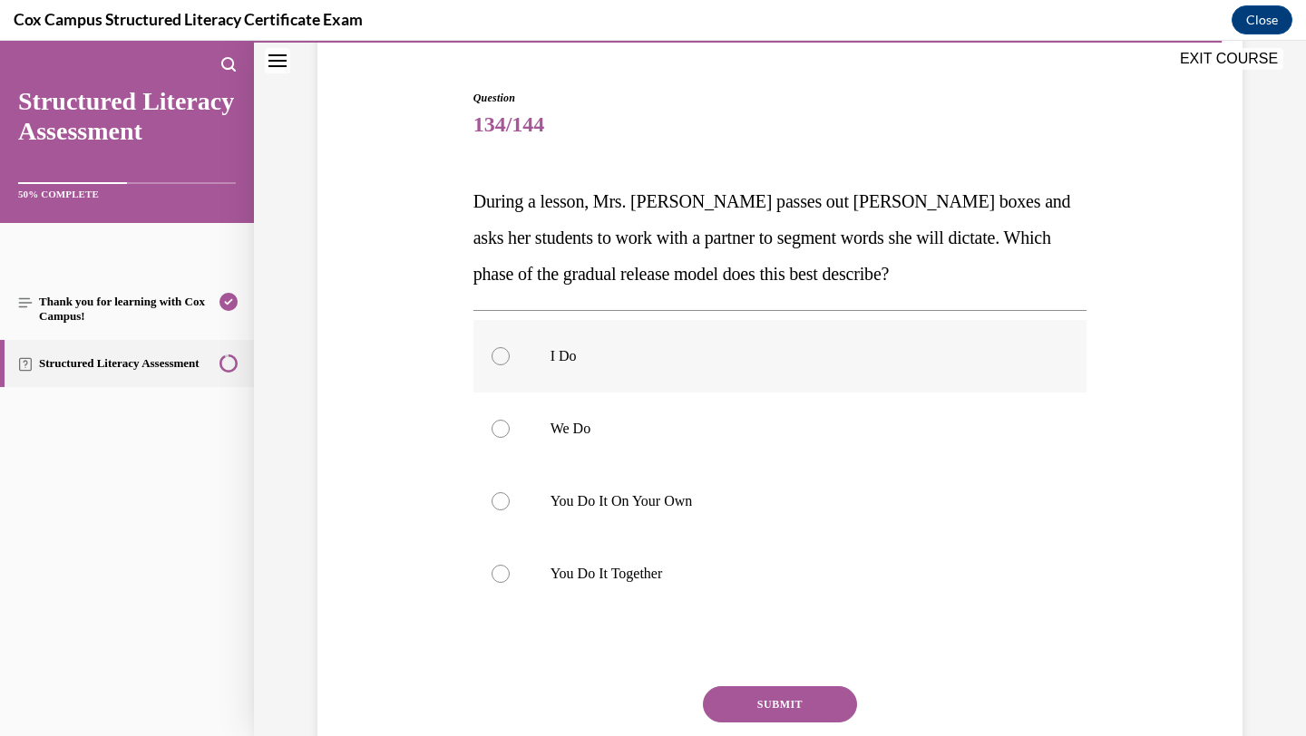
scroll to position [168, 0]
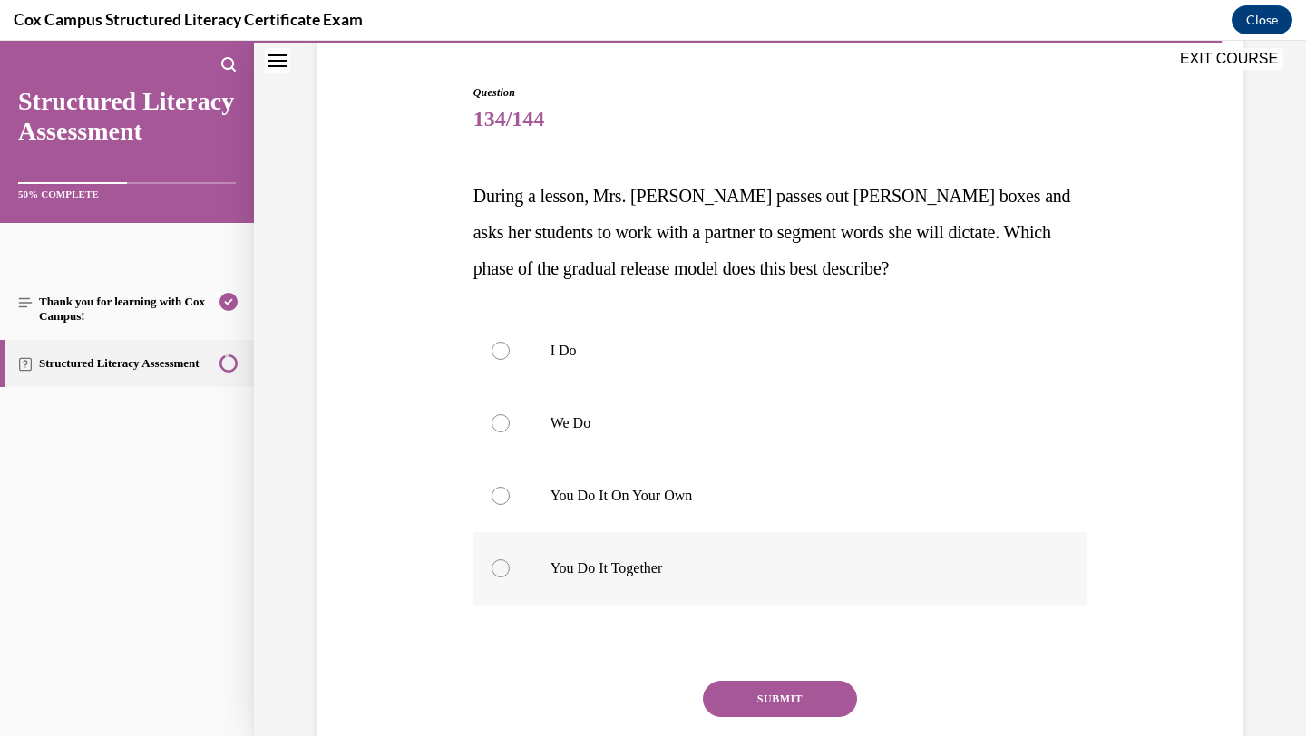
click at [681, 565] on p "You Do It Together" at bounding box center [797, 569] width 492 height 18
click at [510, 565] on input "You Do It Together" at bounding box center [501, 569] width 18 height 18
radio input "true"
click at [731, 700] on button "SUBMIT" at bounding box center [780, 699] width 154 height 36
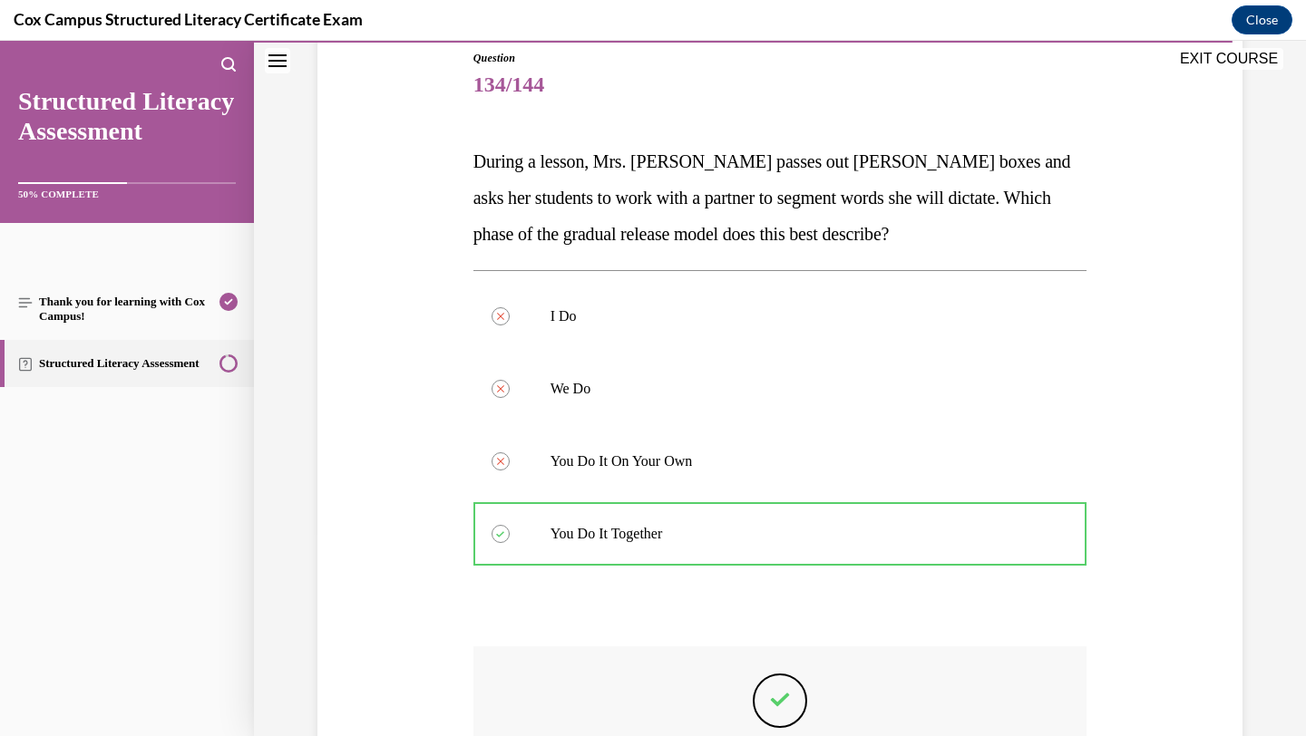
scroll to position [180, 0]
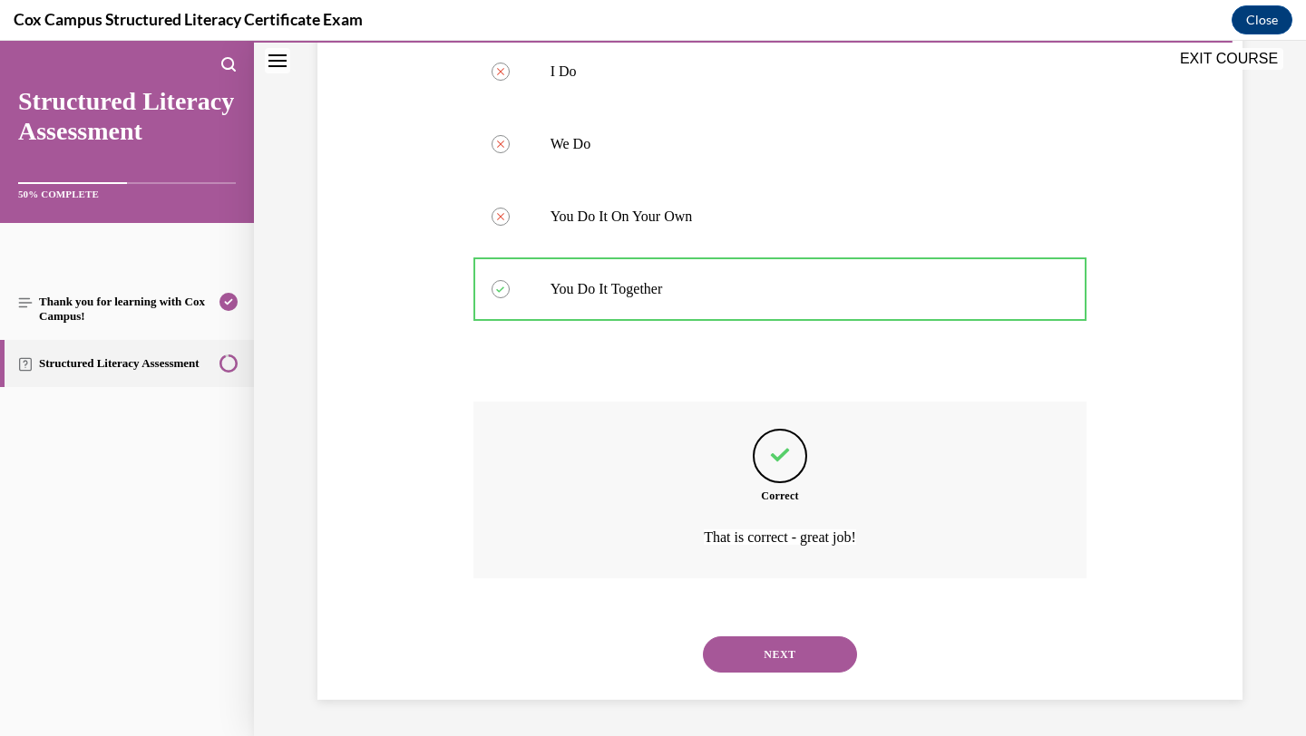
click at [778, 651] on button "NEXT" at bounding box center [780, 655] width 154 height 36
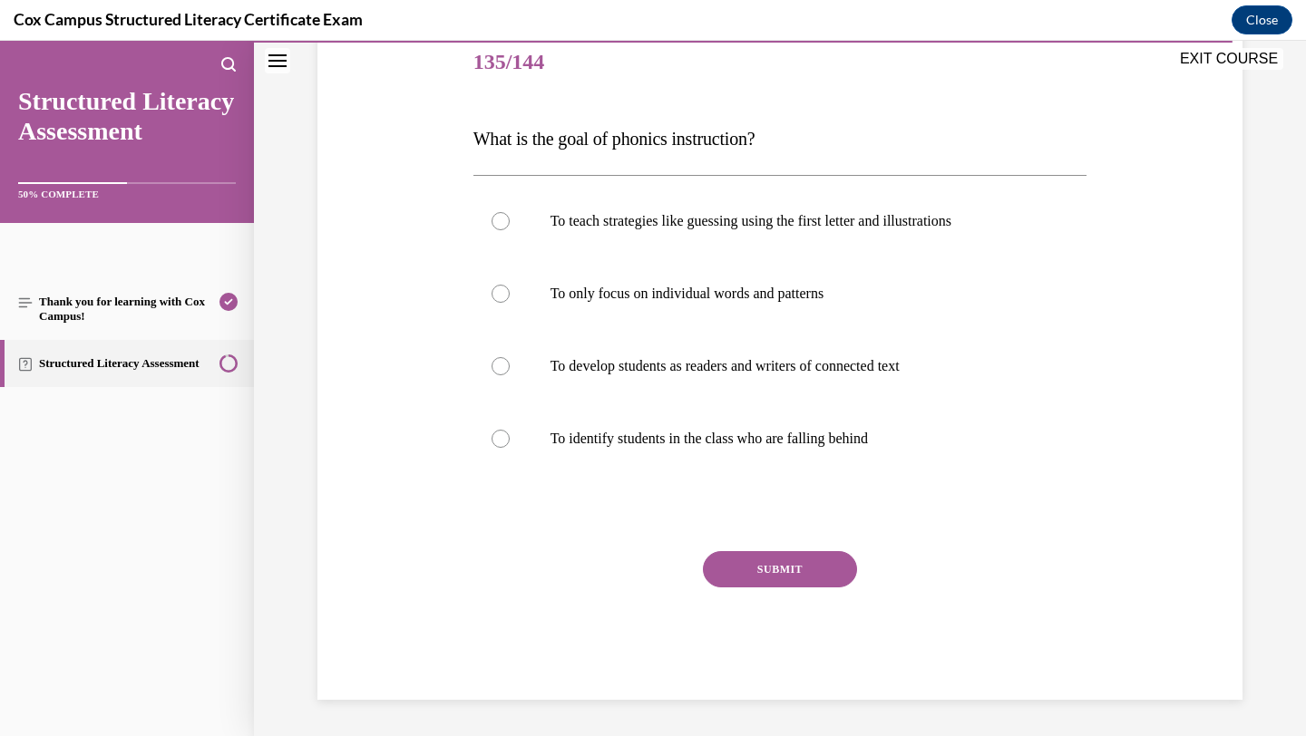
scroll to position [201, 0]
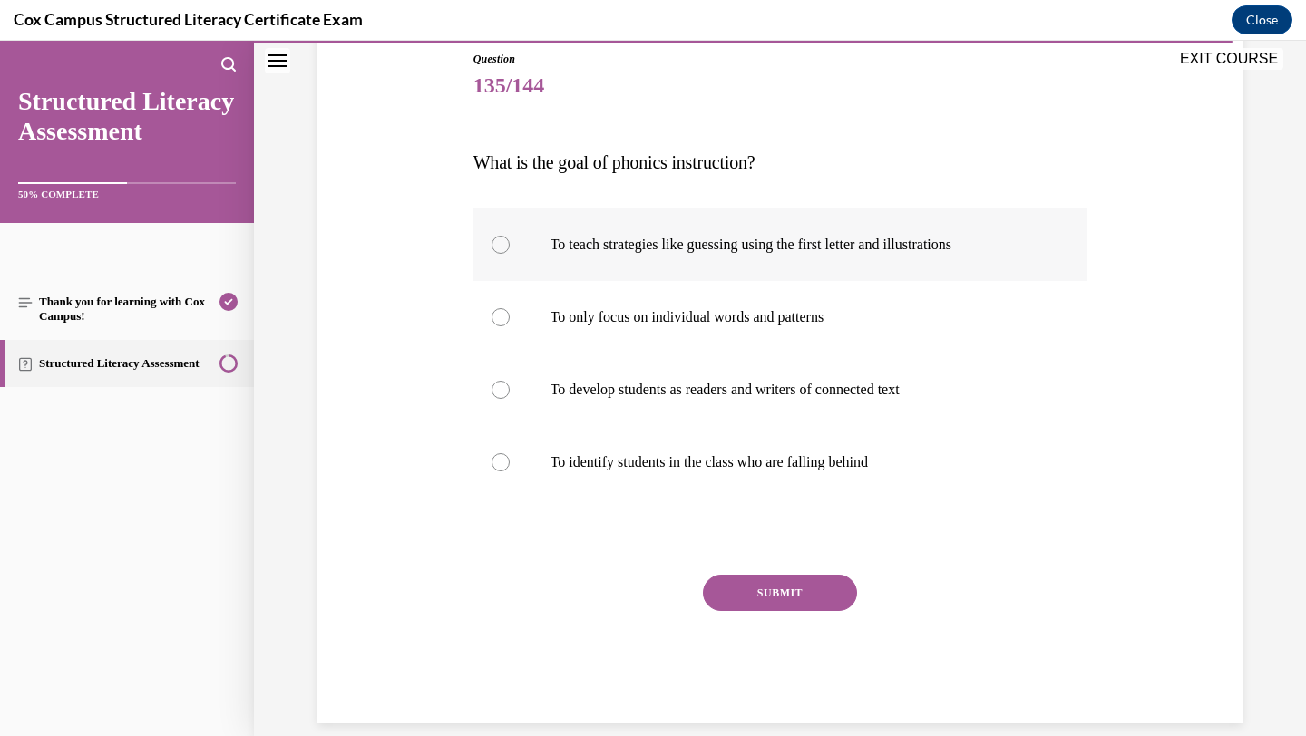
click at [786, 277] on label "To teach strategies like guessing using the first letter and illustrations" at bounding box center [780, 245] width 614 height 73
click at [510, 254] on input "To teach strategies like guessing using the first letter and illustrations" at bounding box center [501, 245] width 18 height 18
radio input "true"
click at [745, 597] on button "SUBMIT" at bounding box center [780, 593] width 154 height 36
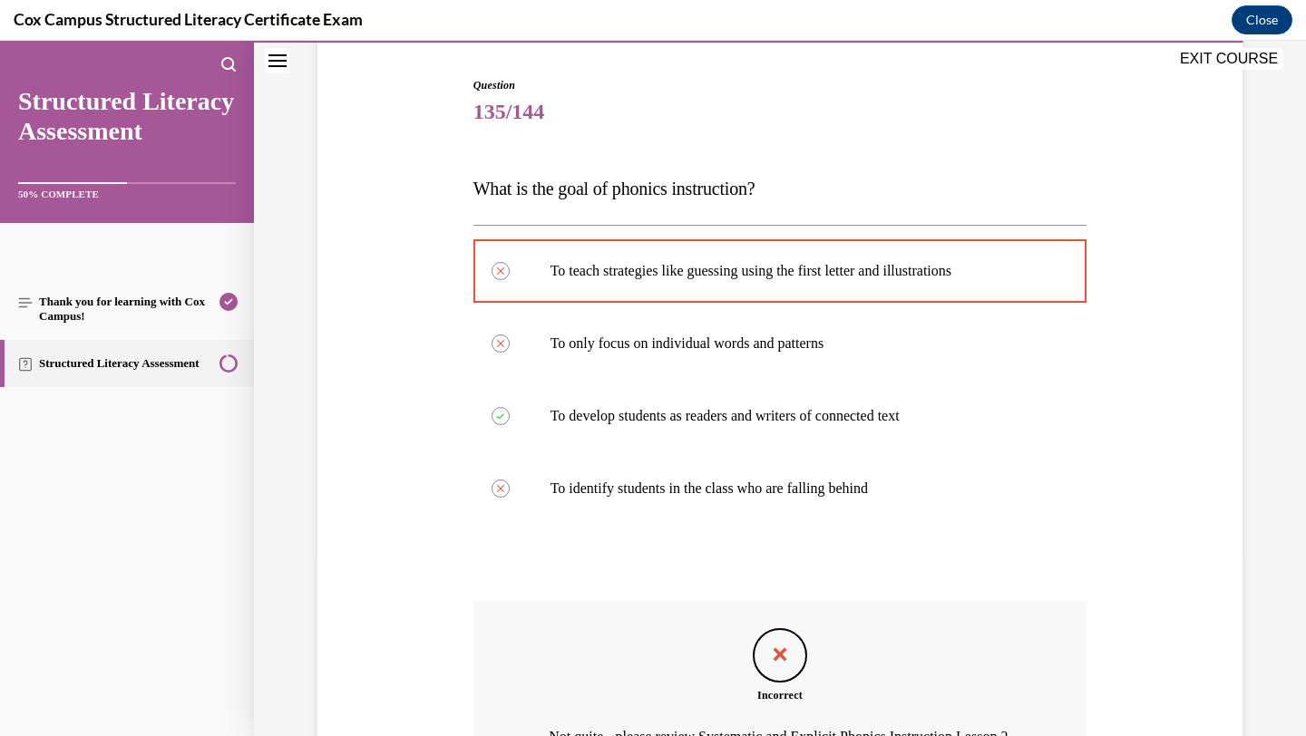
scroll to position [399, 0]
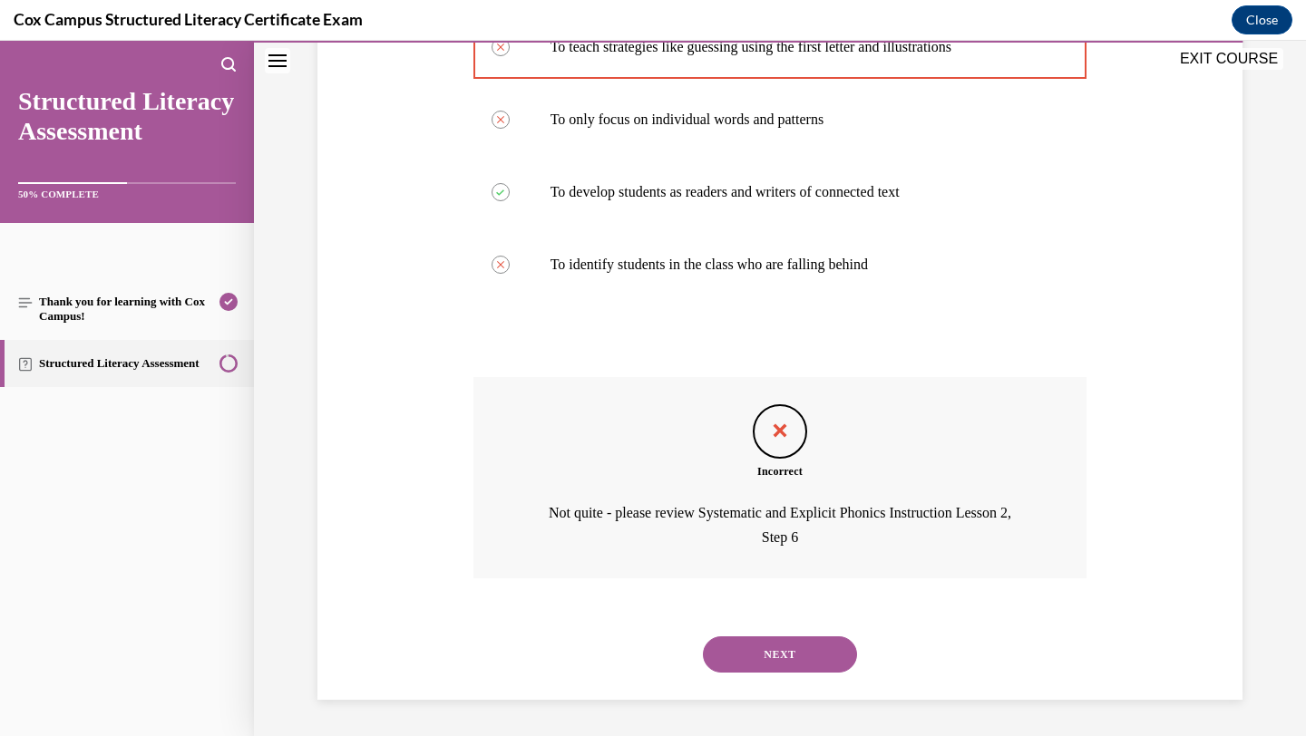
click at [755, 650] on button "NEXT" at bounding box center [780, 655] width 154 height 36
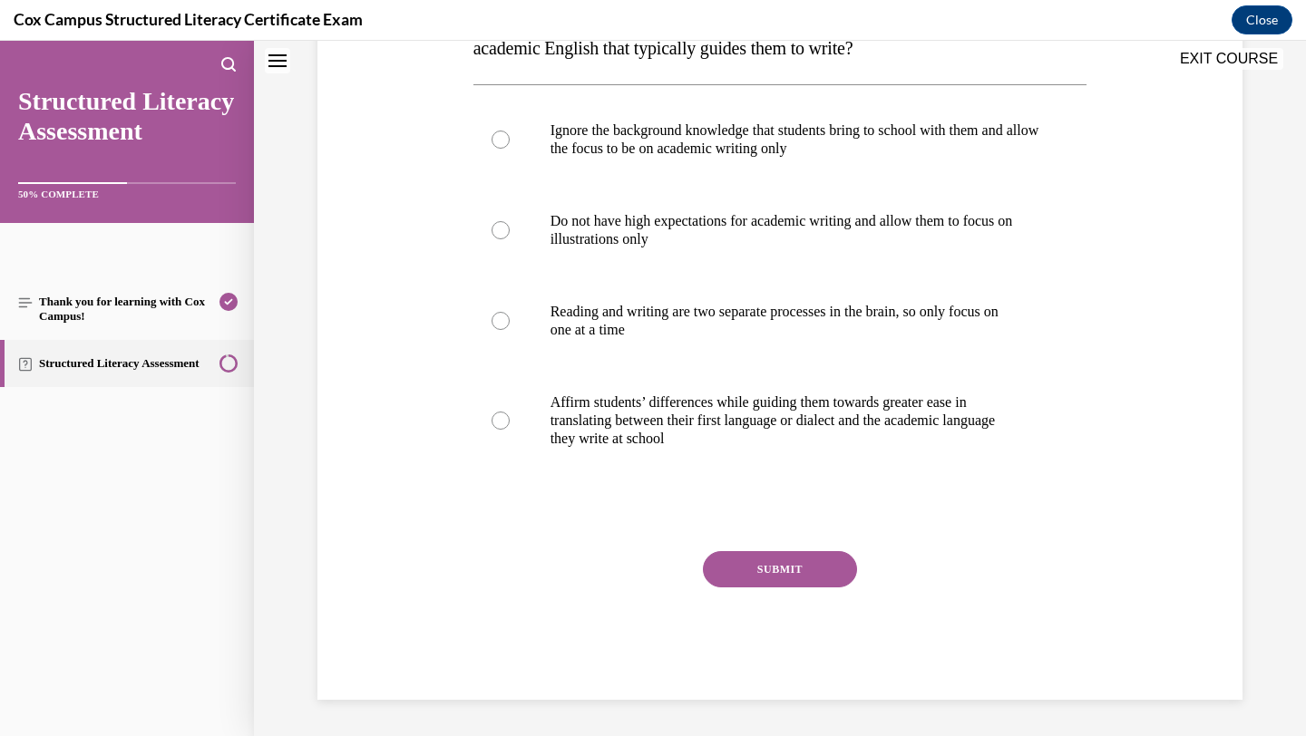
scroll to position [0, 0]
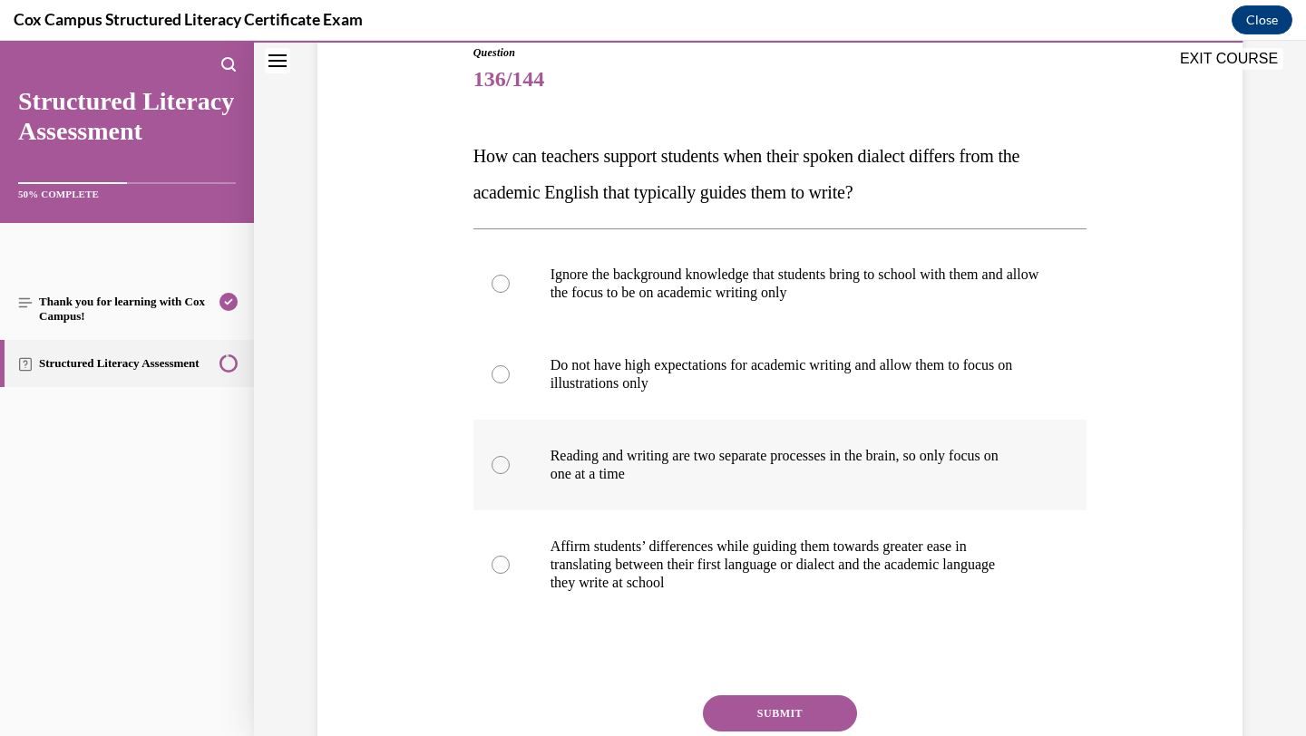
click at [700, 435] on label "Reading and writing are two separate processes in the brain, so only focus on o…" at bounding box center [780, 465] width 614 height 91
click at [510, 456] on input "Reading and writing are two separate processes in the brain, so only focus on o…" at bounding box center [501, 465] width 18 height 18
radio input "true"
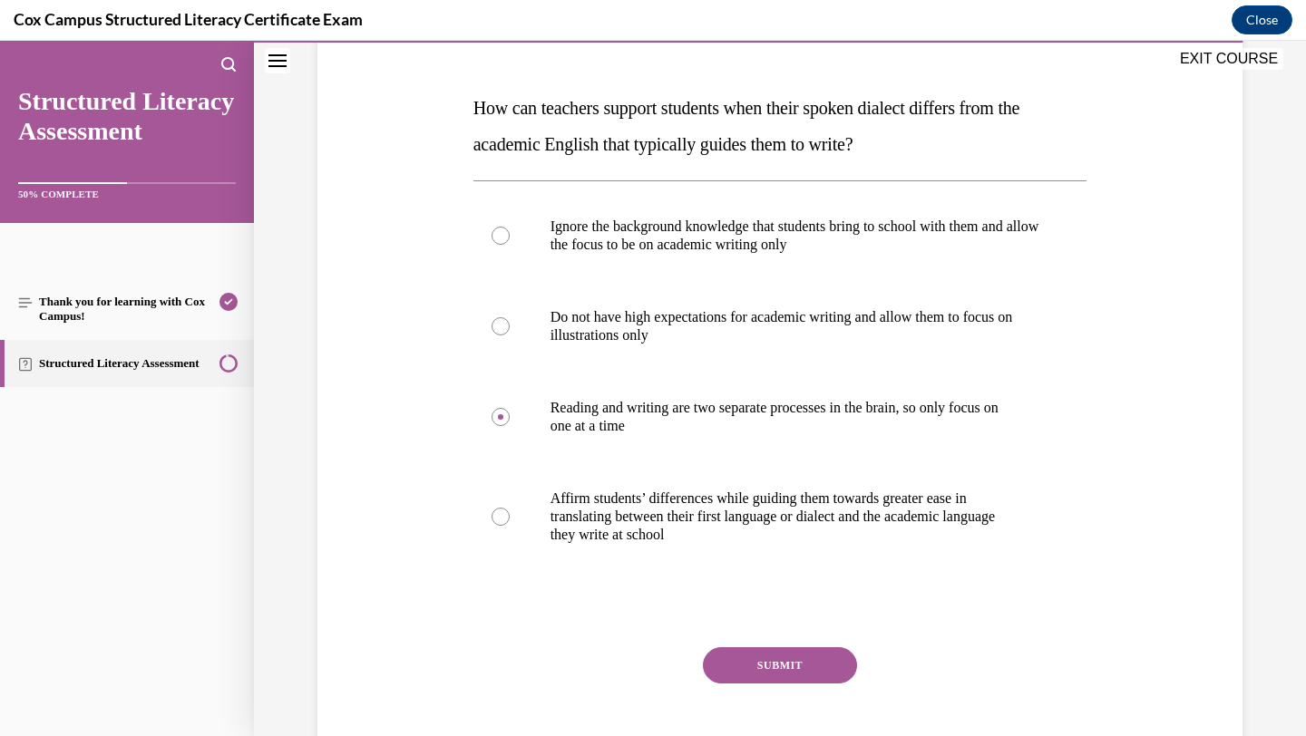
click at [746, 660] on button "SUBMIT" at bounding box center [780, 666] width 154 height 36
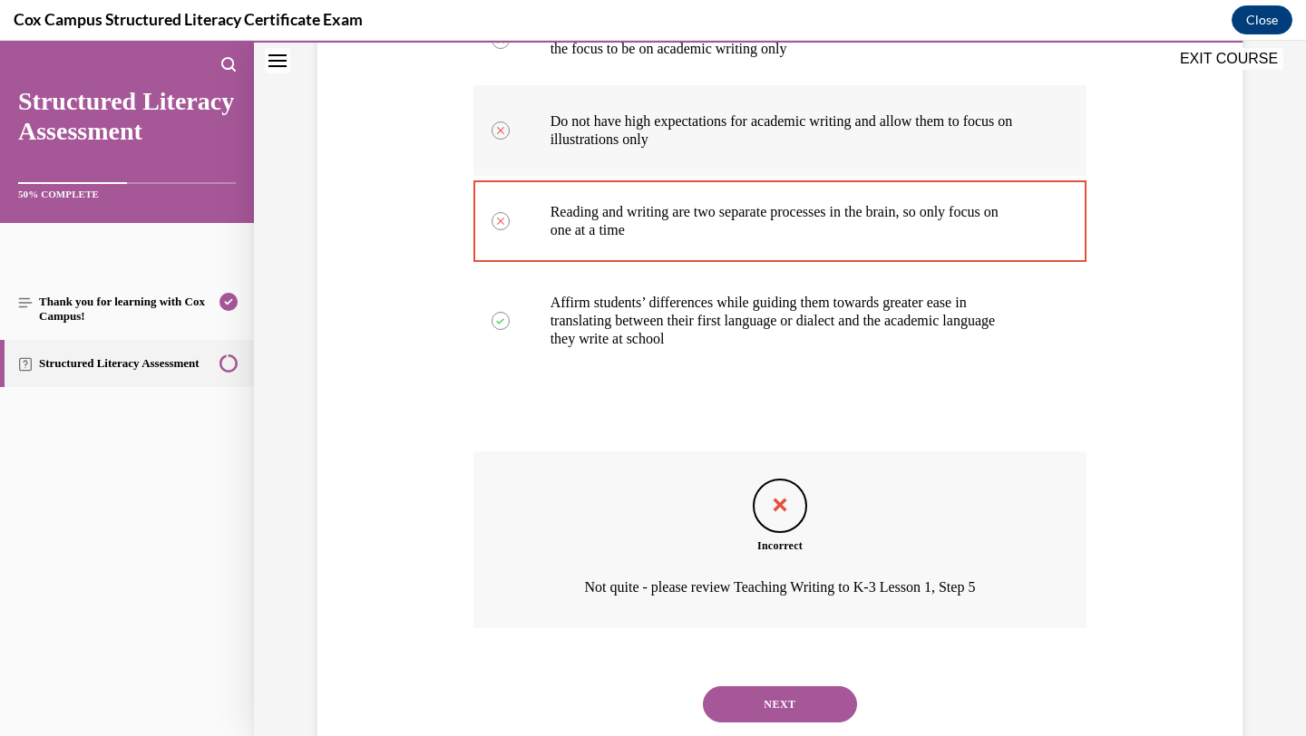
scroll to position [468, 0]
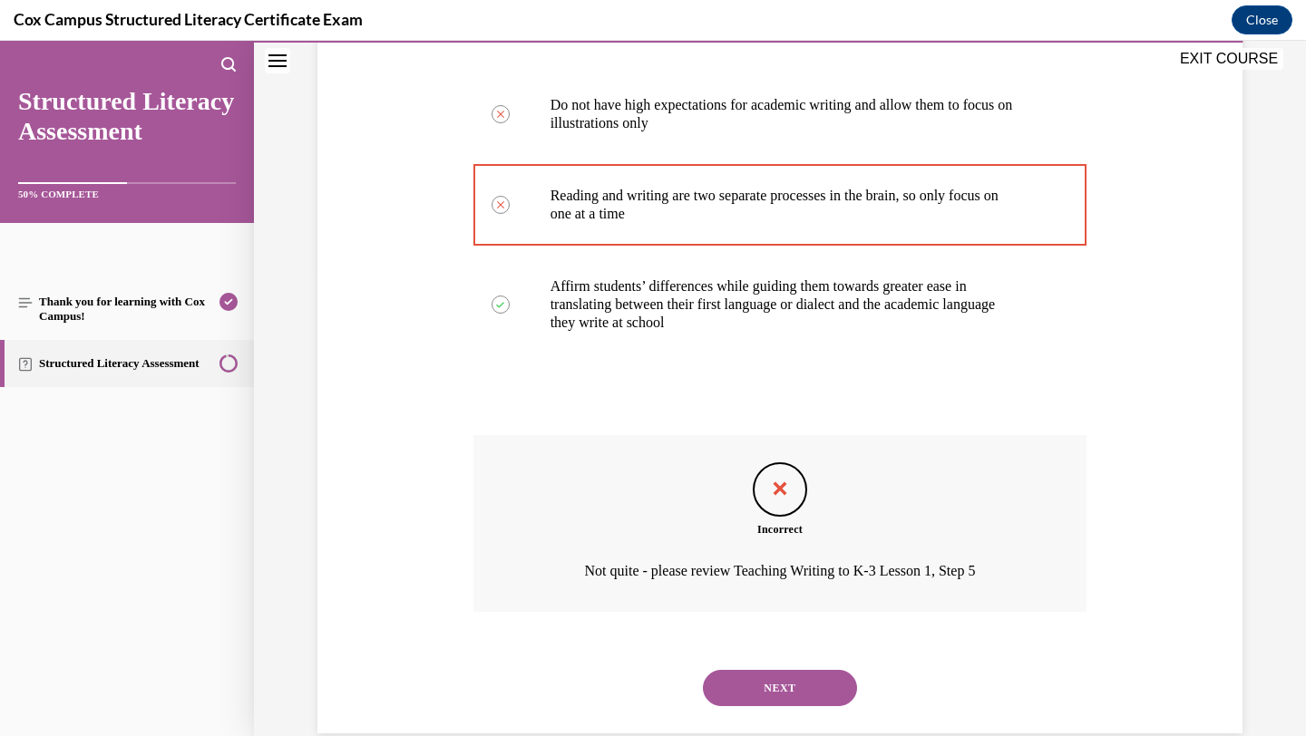
click at [737, 692] on button "NEXT" at bounding box center [780, 688] width 154 height 36
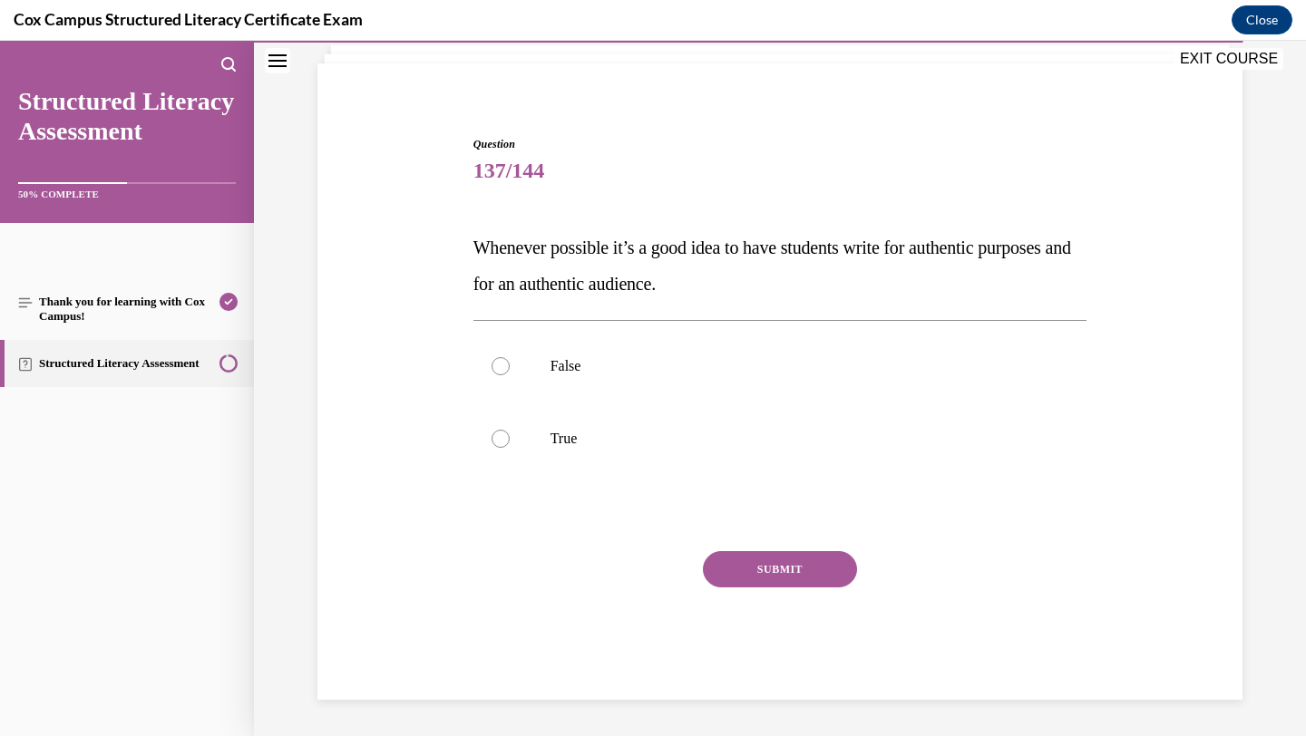
scroll to position [116, 0]
click at [773, 422] on label "True" at bounding box center [780, 439] width 614 height 73
click at [510, 430] on input "True" at bounding box center [501, 439] width 18 height 18
radio input "true"
click at [747, 561] on button "SUBMIT" at bounding box center [780, 569] width 154 height 36
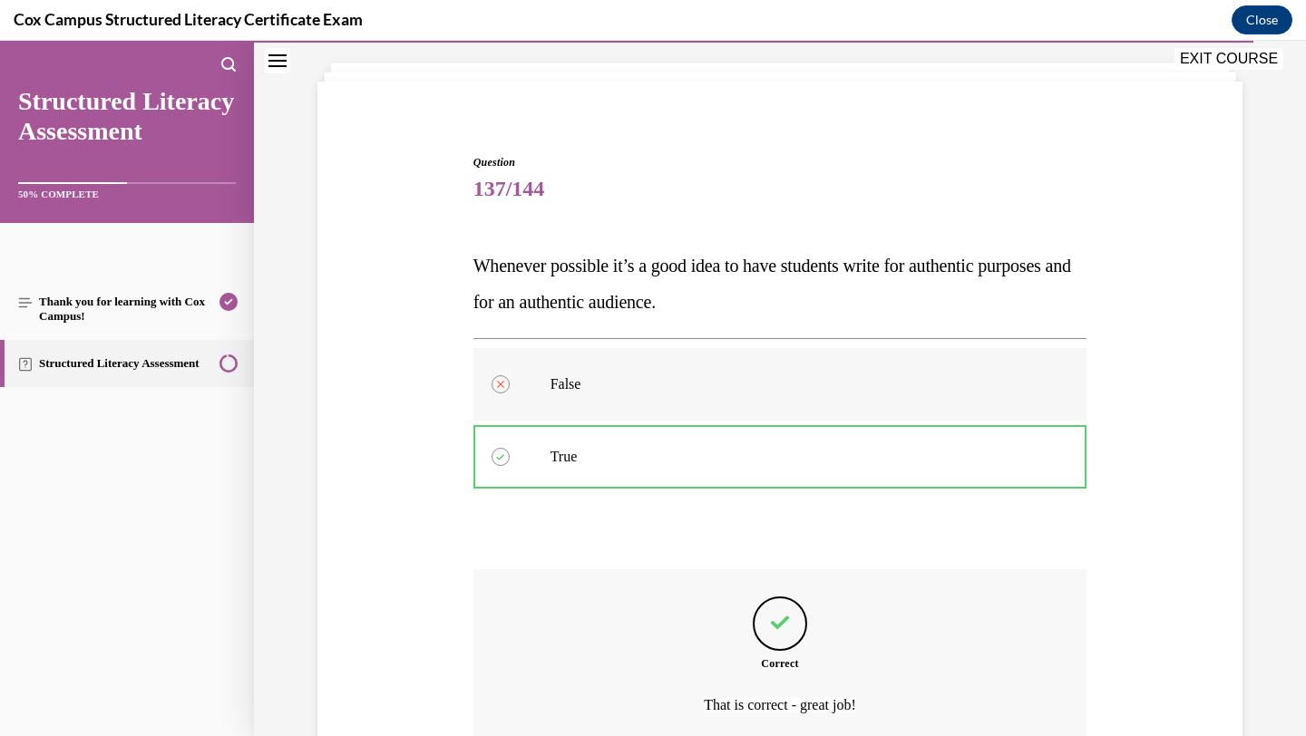
scroll to position [266, 0]
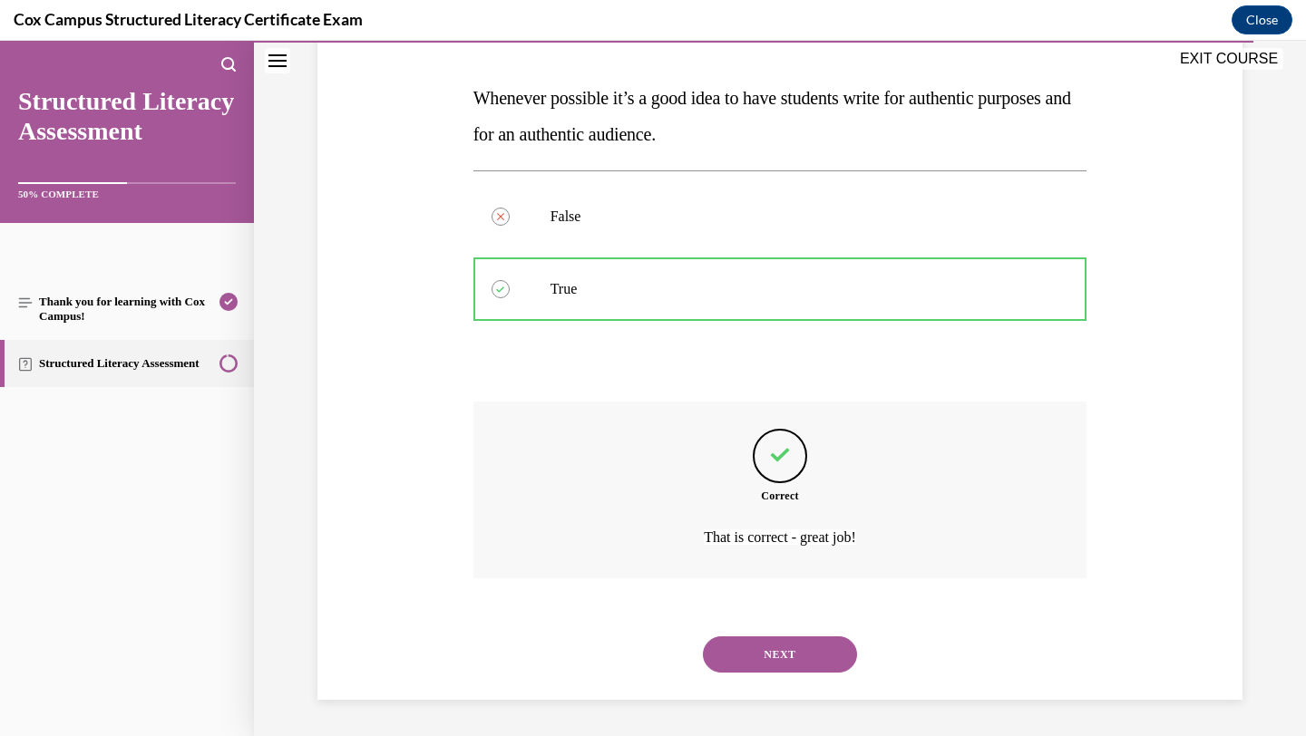
click at [740, 647] on button "NEXT" at bounding box center [780, 655] width 154 height 36
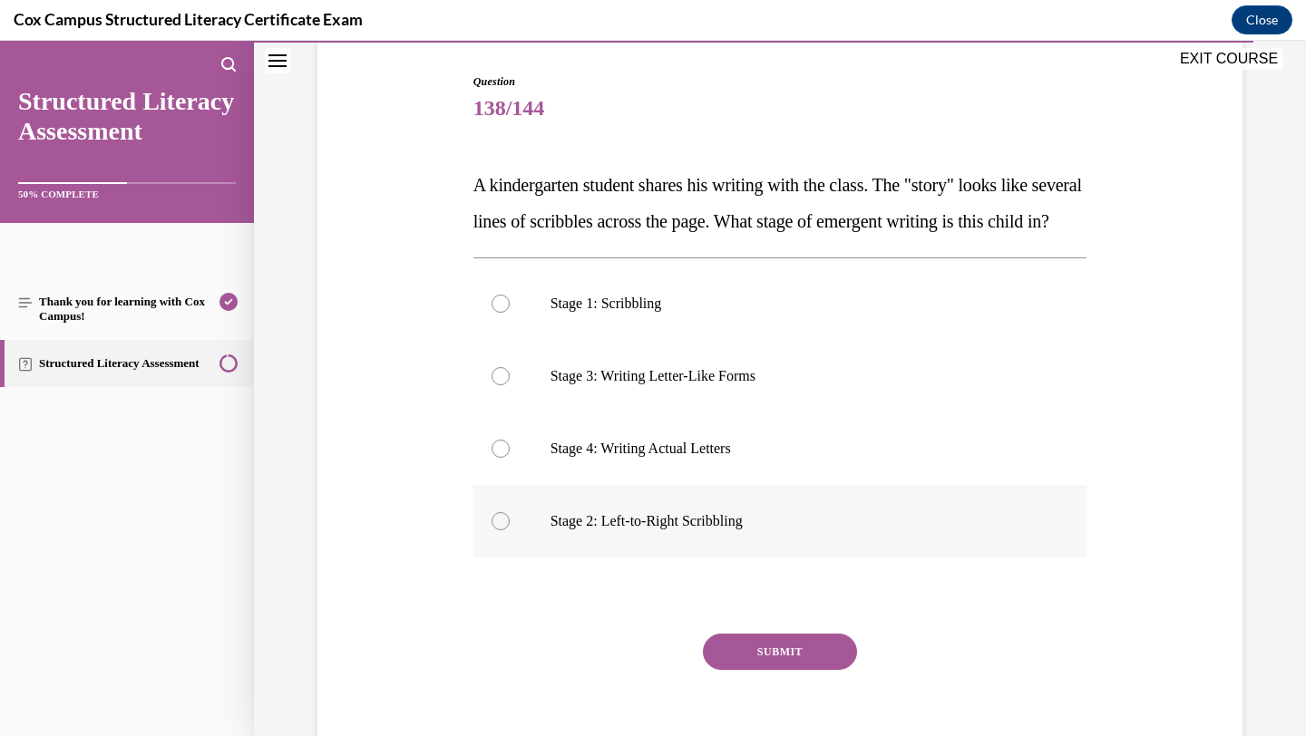
scroll to position [189, 0]
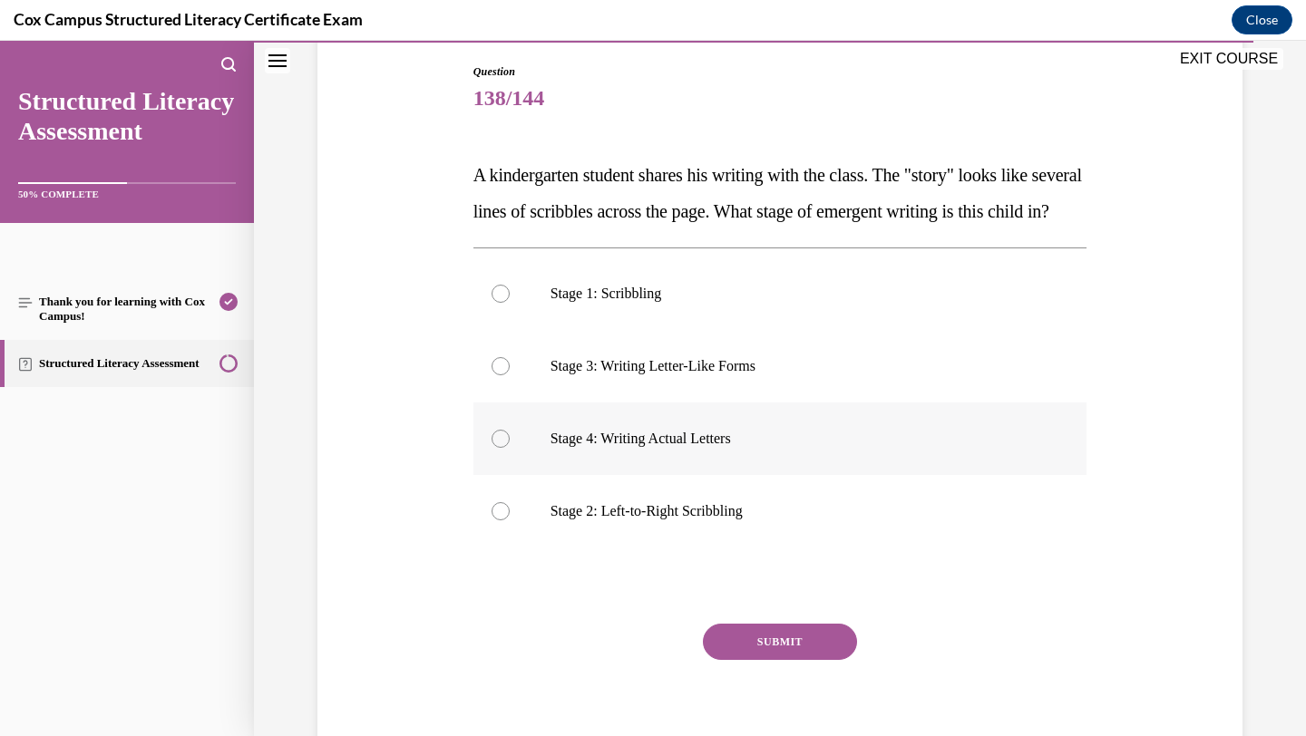
click at [733, 448] on p "Stage 4: Writing Actual Letters" at bounding box center [797, 439] width 492 height 18
click at [510, 448] on input "Stage 4: Writing Actual Letters" at bounding box center [501, 439] width 18 height 18
radio input "true"
click at [734, 660] on button "SUBMIT" at bounding box center [780, 642] width 154 height 36
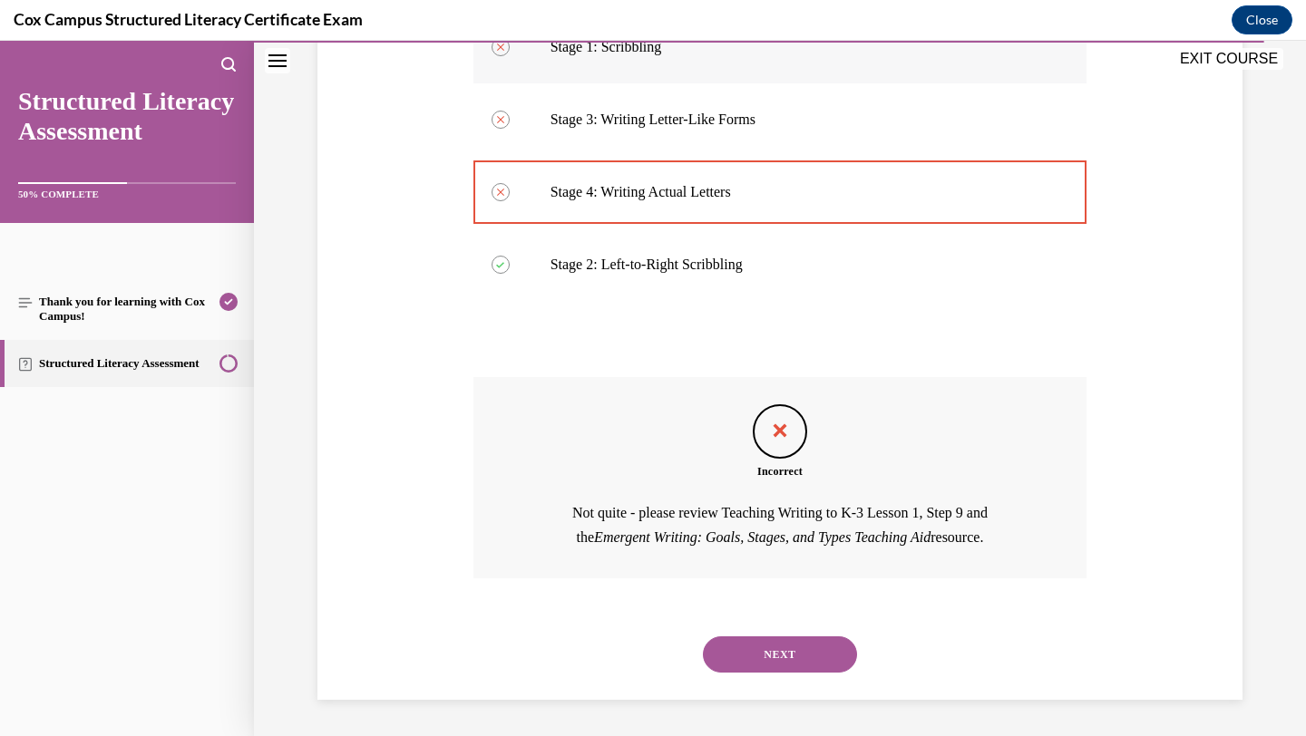
scroll to position [472, 0]
click at [785, 638] on button "NEXT" at bounding box center [780, 655] width 154 height 36
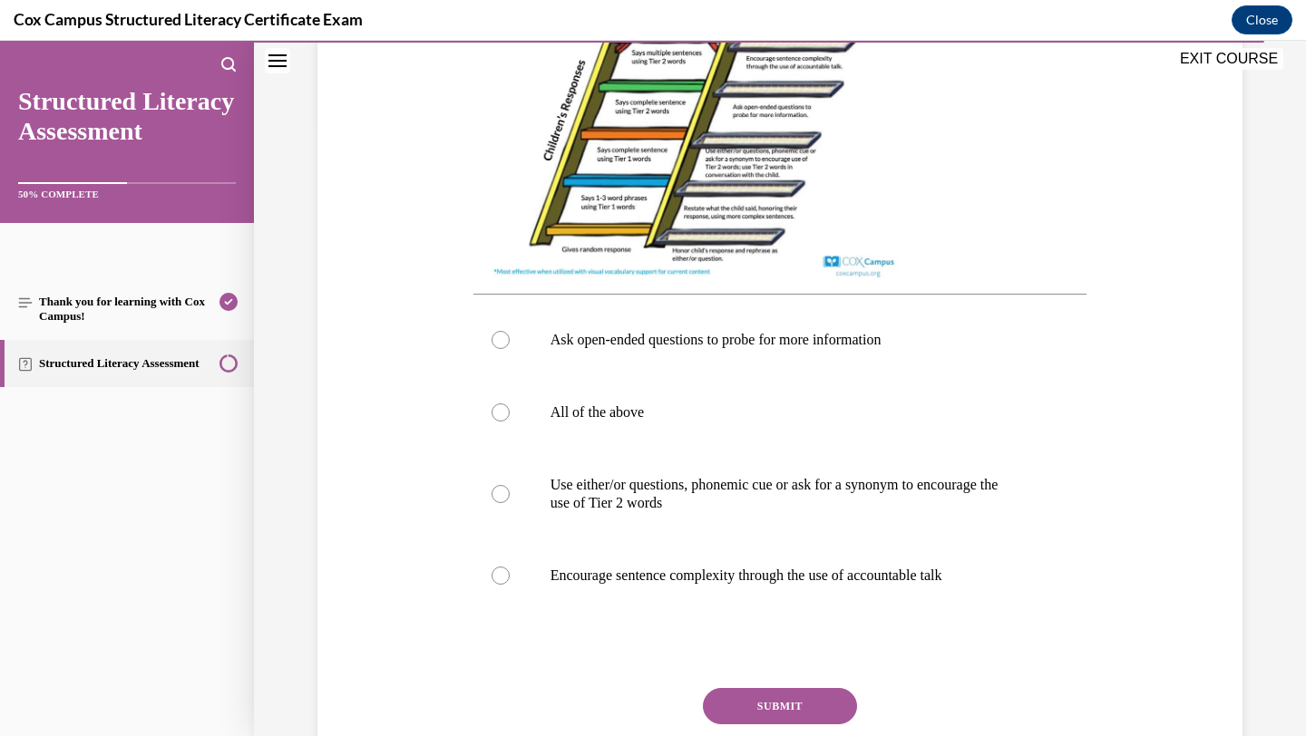
scroll to position [638, 0]
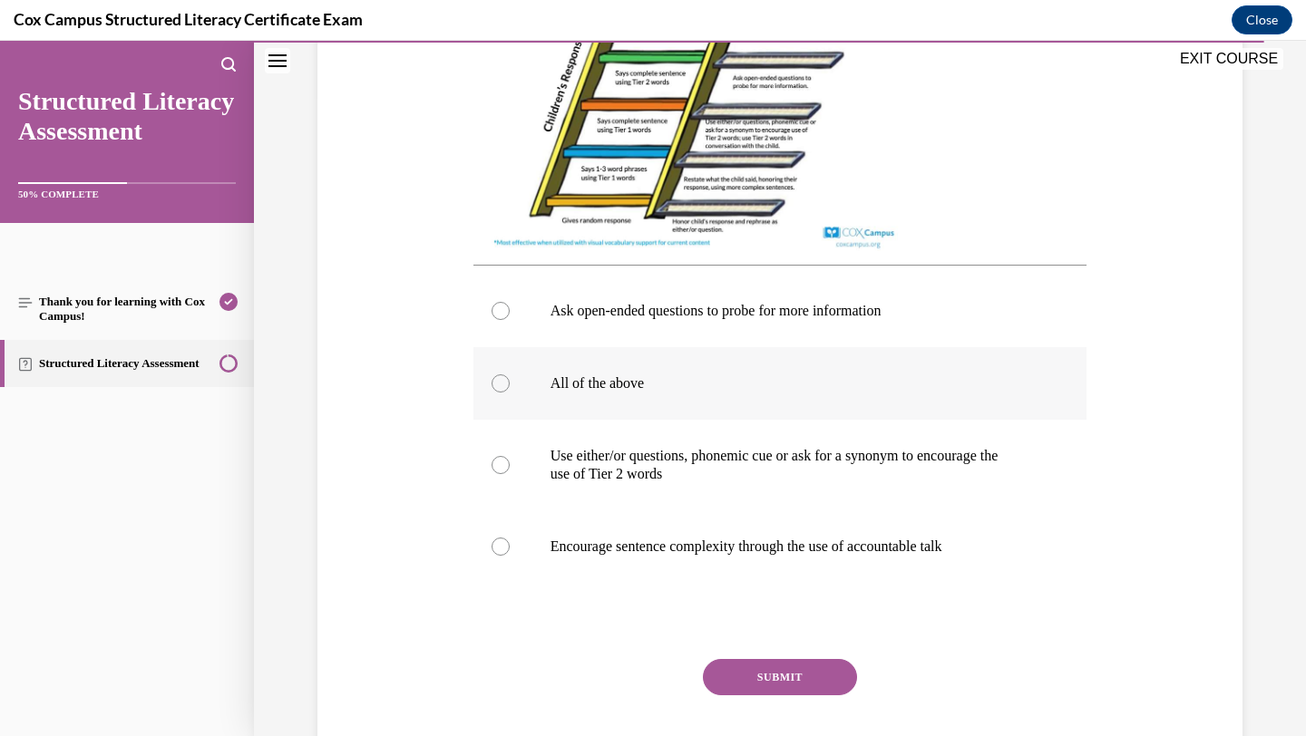
click at [795, 417] on label "All of the above" at bounding box center [780, 383] width 614 height 73
click at [510, 393] on input "All of the above" at bounding box center [501, 384] width 18 height 18
radio input "true"
click at [775, 696] on button "SUBMIT" at bounding box center [780, 677] width 154 height 36
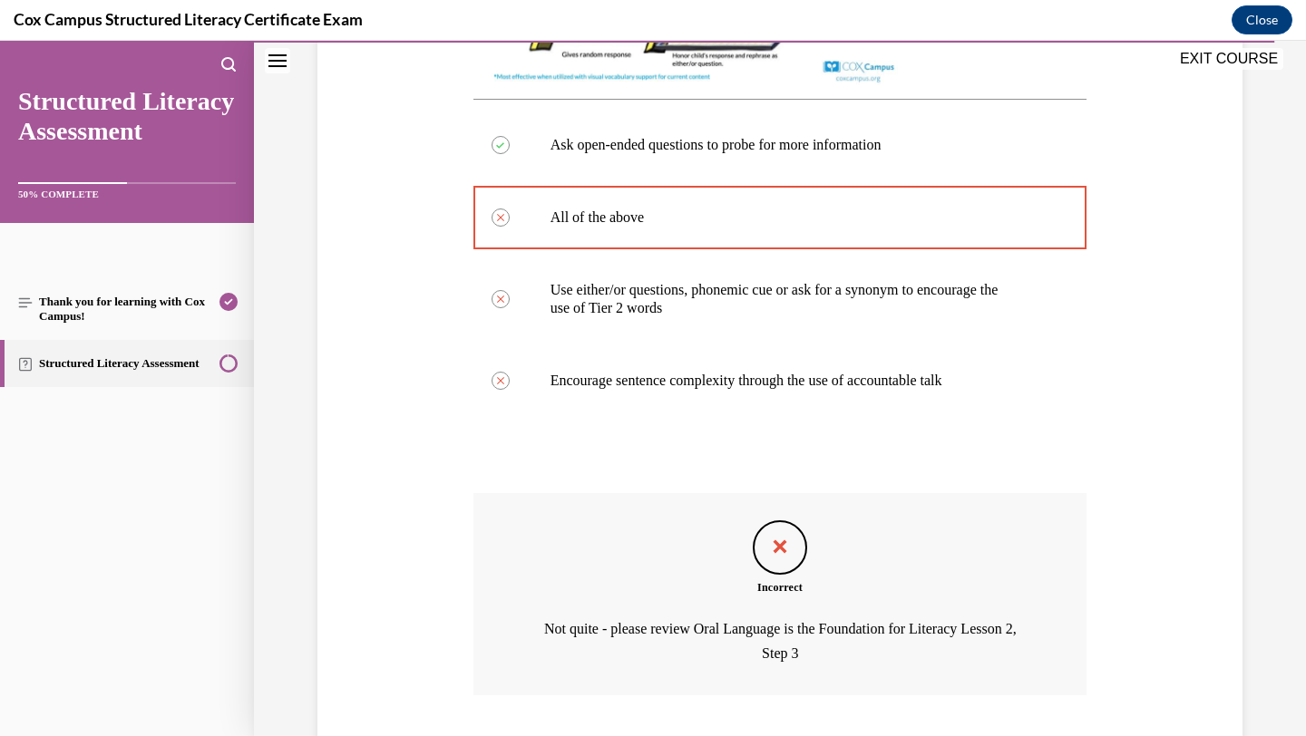
scroll to position [935, 0]
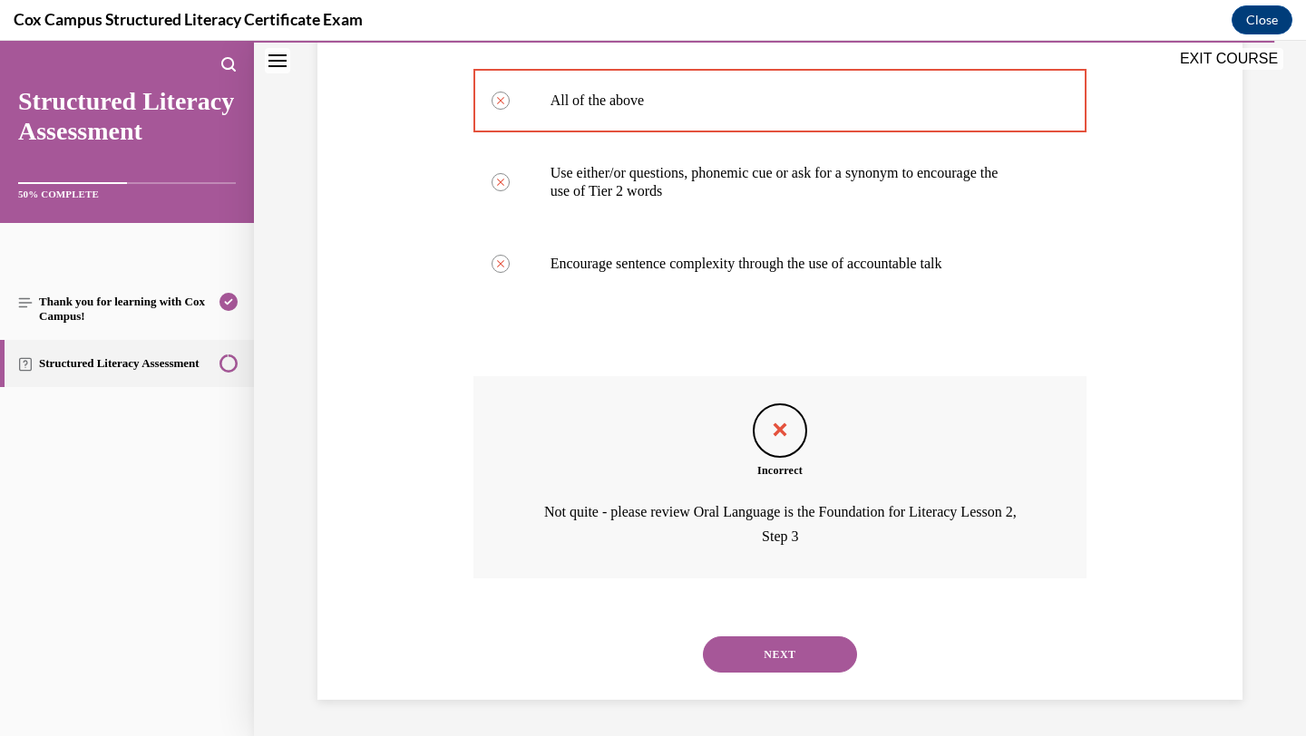
click at [786, 668] on button "NEXT" at bounding box center [780, 655] width 154 height 36
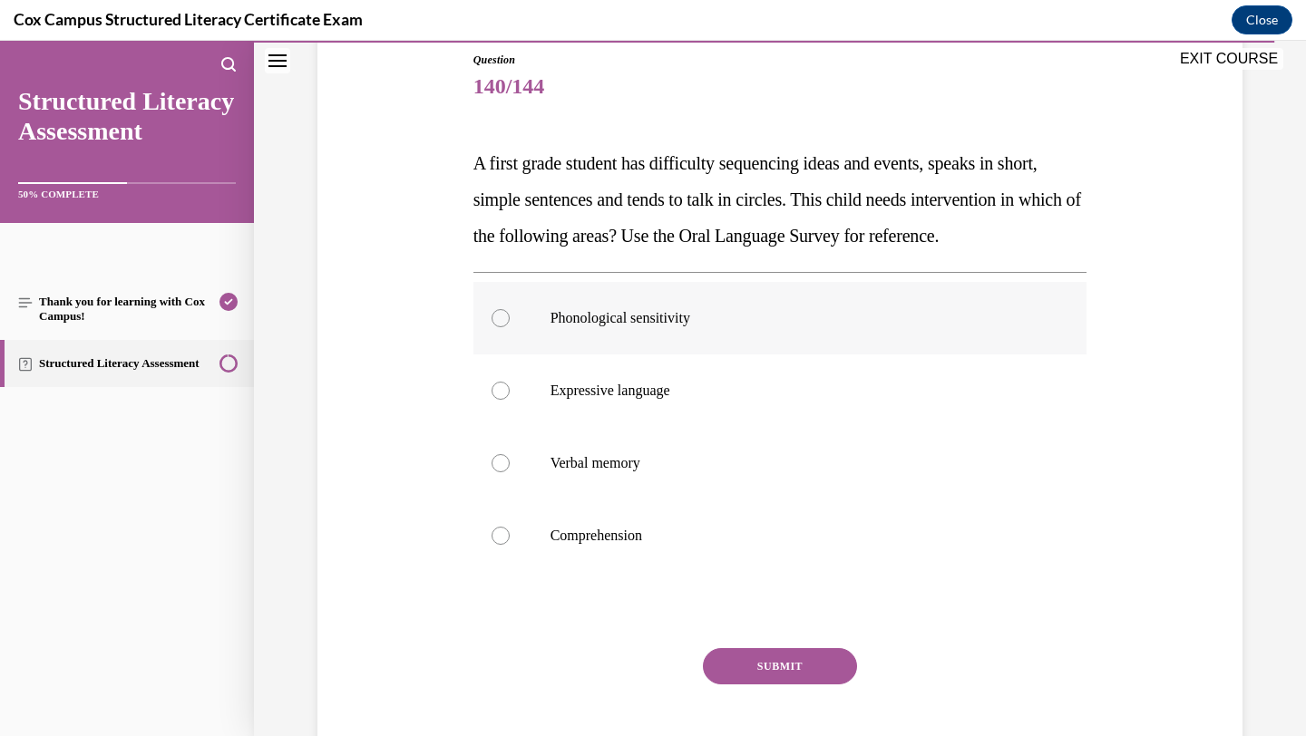
scroll to position [212, 0]
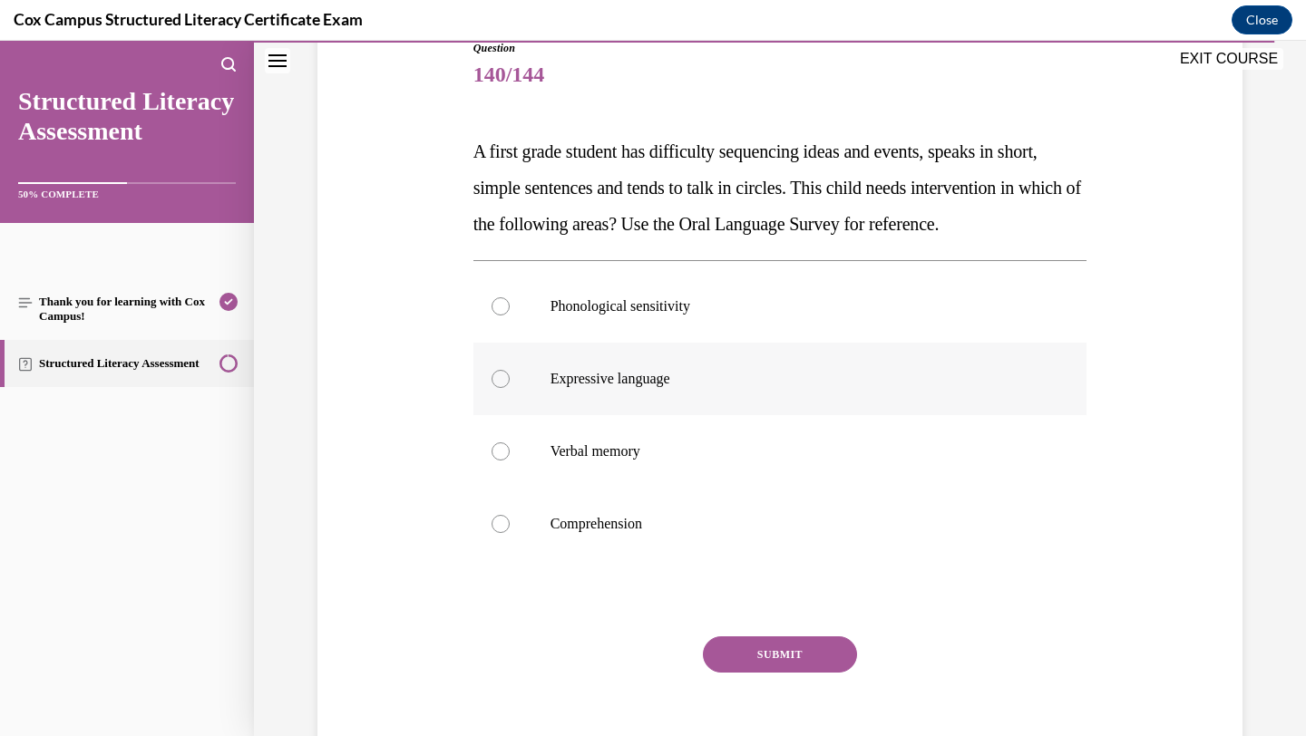
click at [803, 415] on label "Expressive language" at bounding box center [780, 379] width 614 height 73
click at [510, 388] on input "Expressive language" at bounding box center [501, 379] width 18 height 18
radio input "true"
click at [764, 673] on button "SUBMIT" at bounding box center [780, 655] width 154 height 36
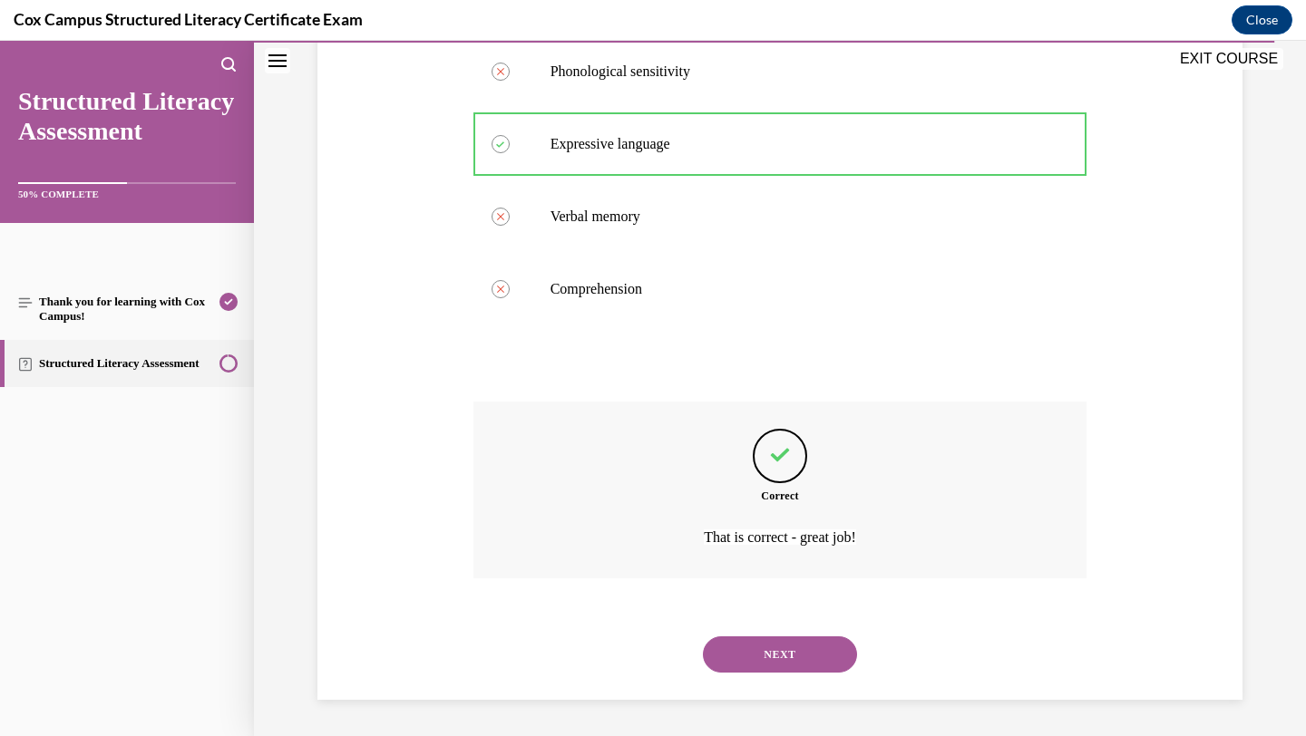
scroll to position [483, 0]
click at [794, 650] on button "NEXT" at bounding box center [780, 655] width 154 height 36
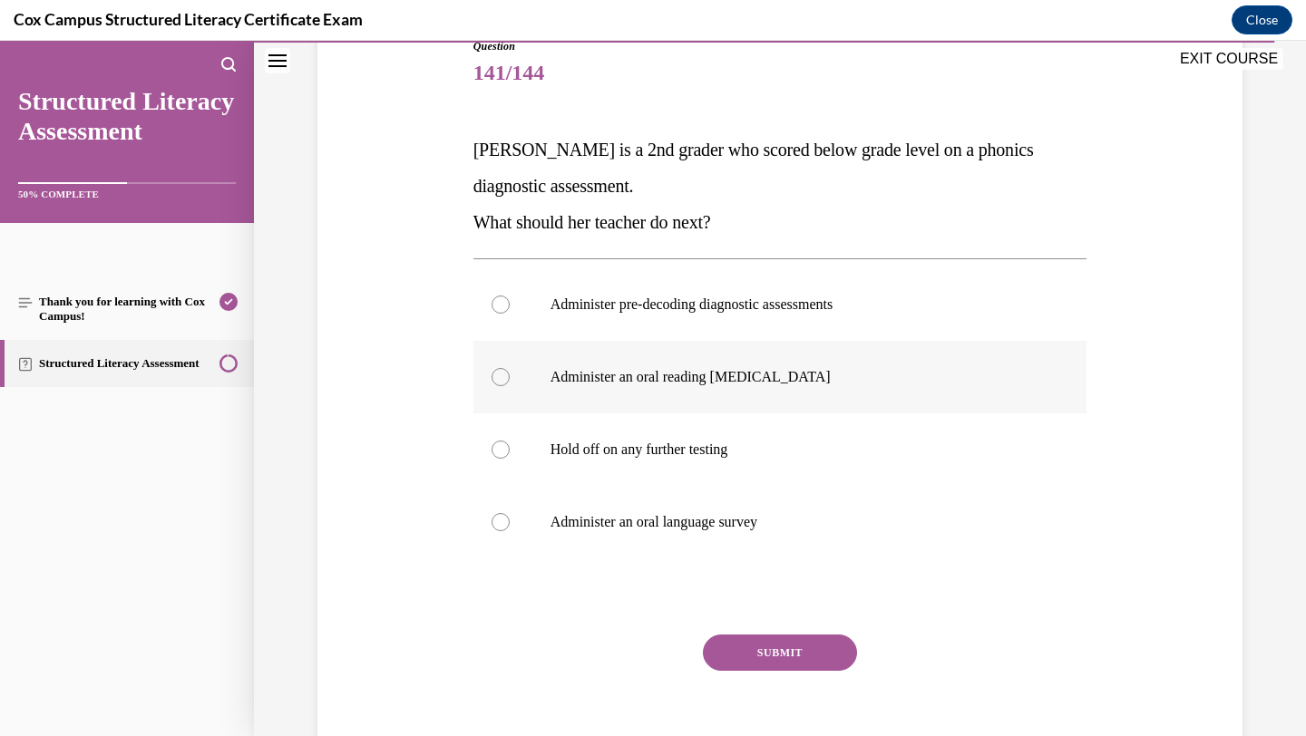
scroll to position [220, 0]
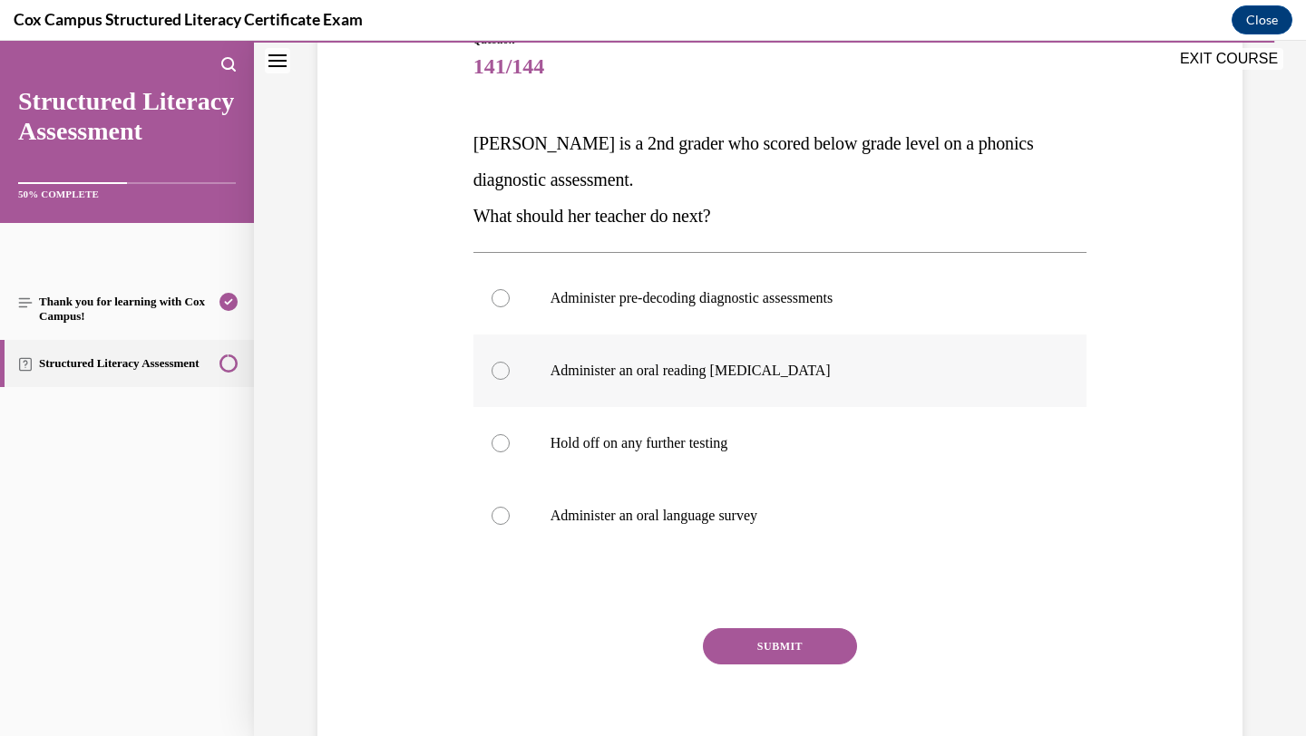
click at [831, 364] on p "Administer an oral reading [MEDICAL_DATA]" at bounding box center [797, 371] width 492 height 18
click at [510, 364] on input "Administer an oral reading [MEDICAL_DATA]" at bounding box center [501, 371] width 18 height 18
radio input "true"
click at [754, 657] on button "SUBMIT" at bounding box center [780, 647] width 154 height 36
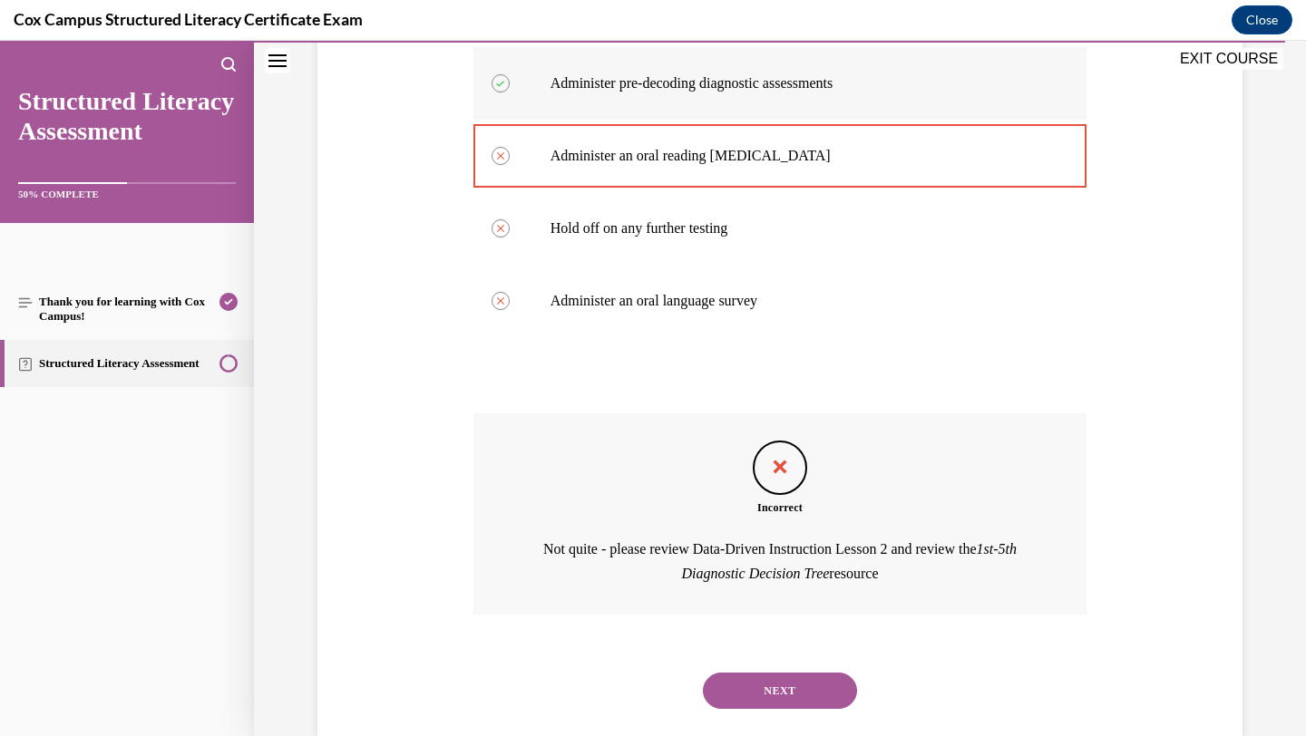
scroll to position [472, 0]
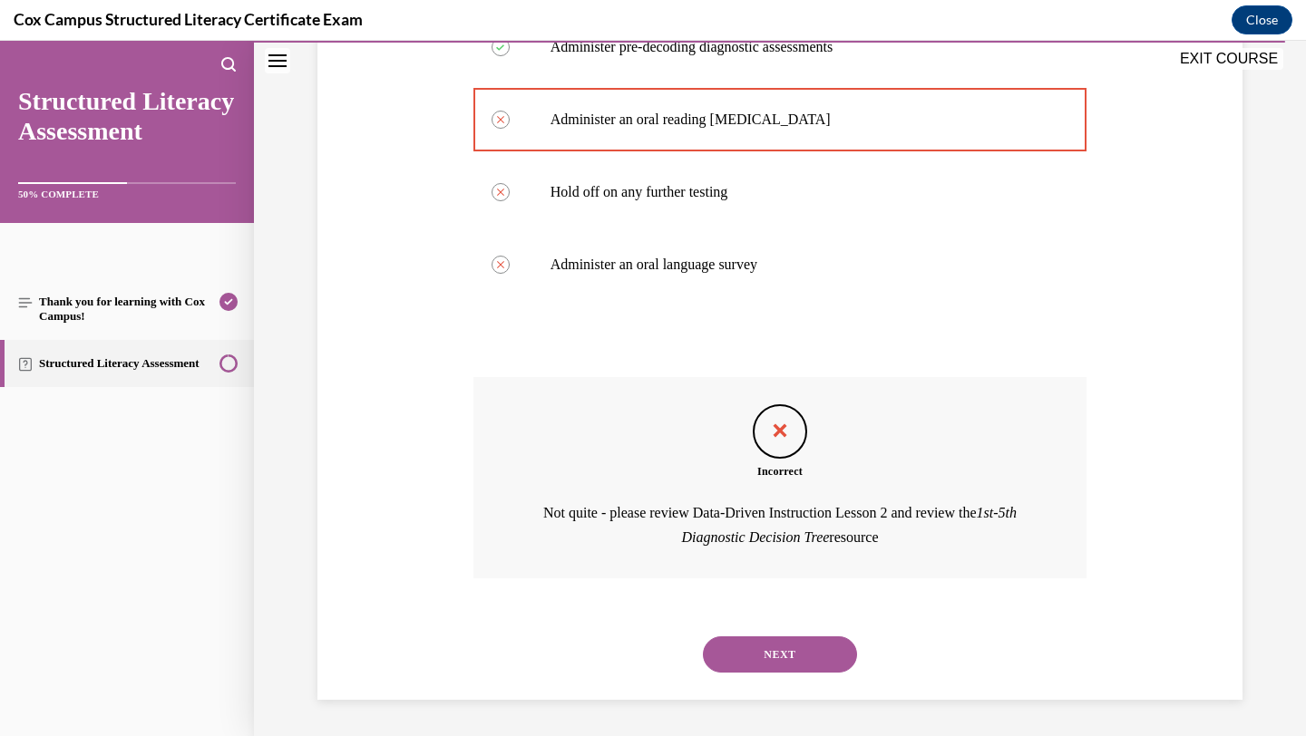
click at [824, 663] on button "NEXT" at bounding box center [780, 655] width 154 height 36
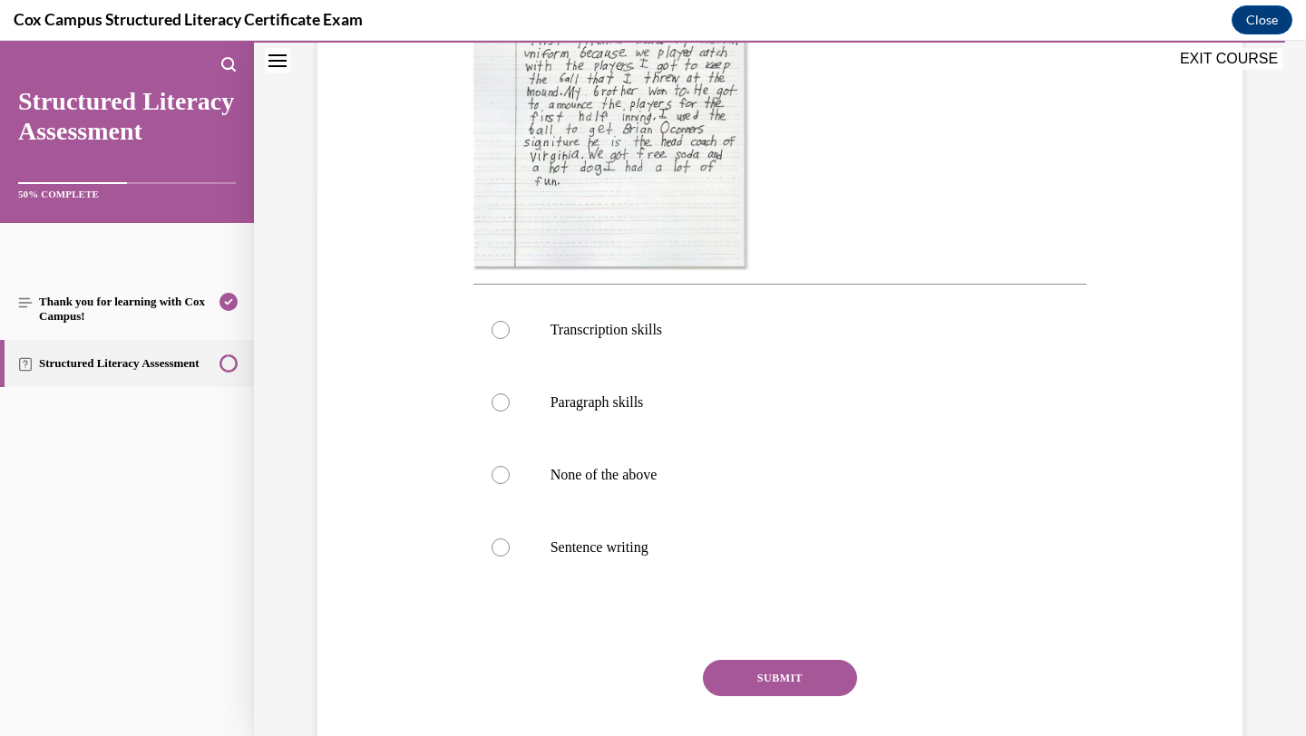
scroll to position [549, 0]
click at [766, 414] on label "Paragraph skills" at bounding box center [780, 401] width 614 height 73
click at [510, 410] on input "Paragraph skills" at bounding box center [501, 401] width 18 height 18
radio input "true"
click at [736, 667] on button "SUBMIT" at bounding box center [780, 676] width 154 height 36
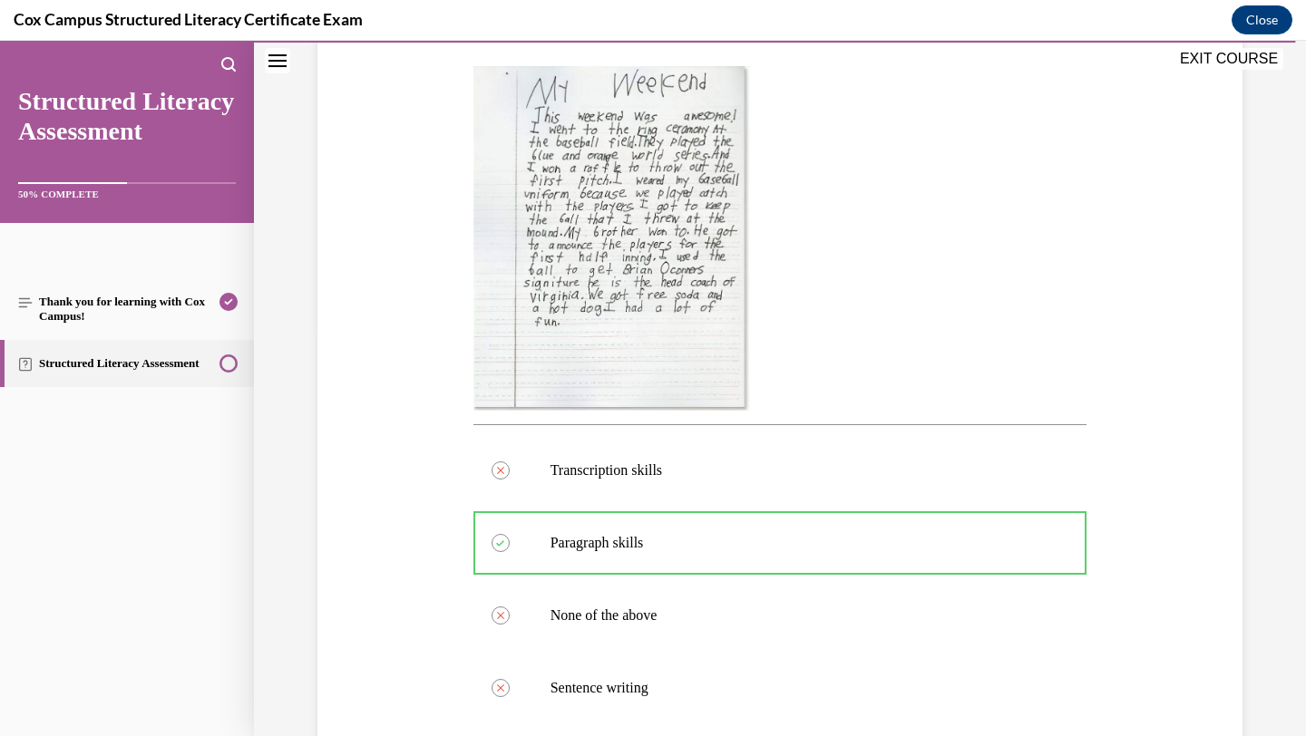
scroll to position [805, 0]
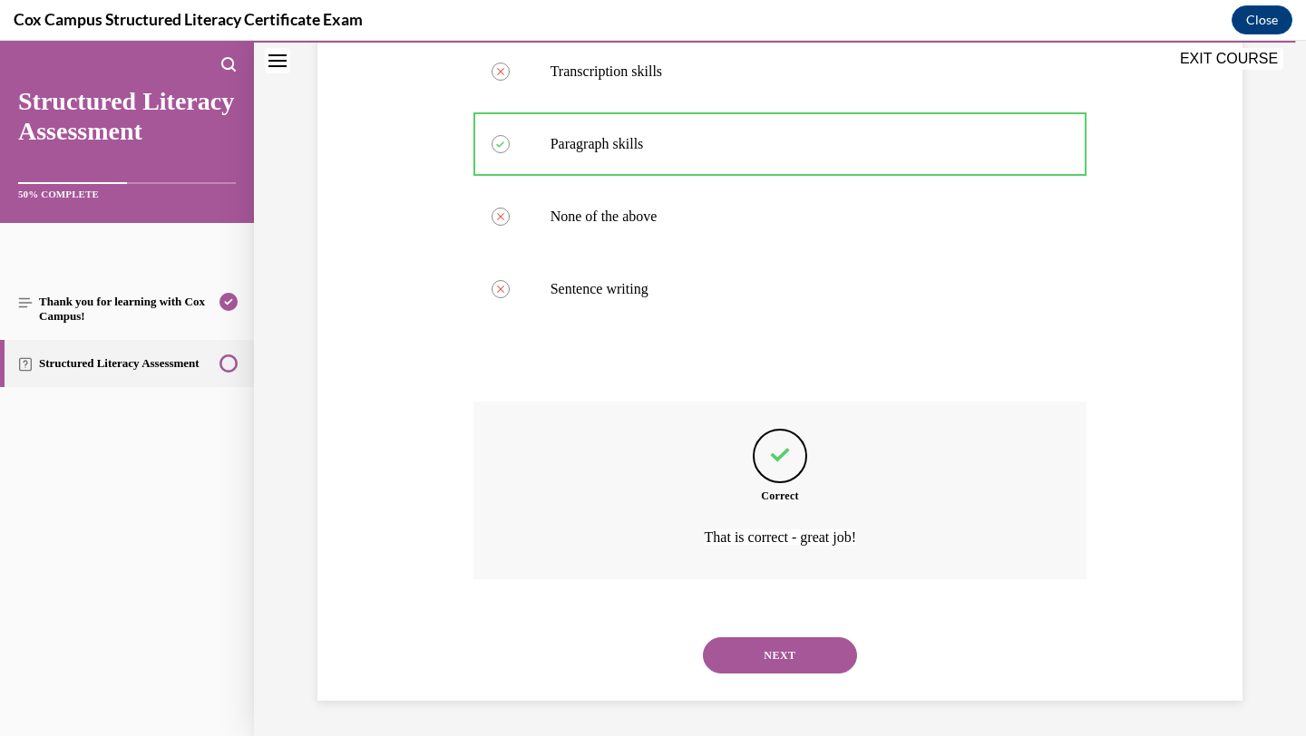
click at [786, 647] on button "NEXT" at bounding box center [780, 656] width 154 height 36
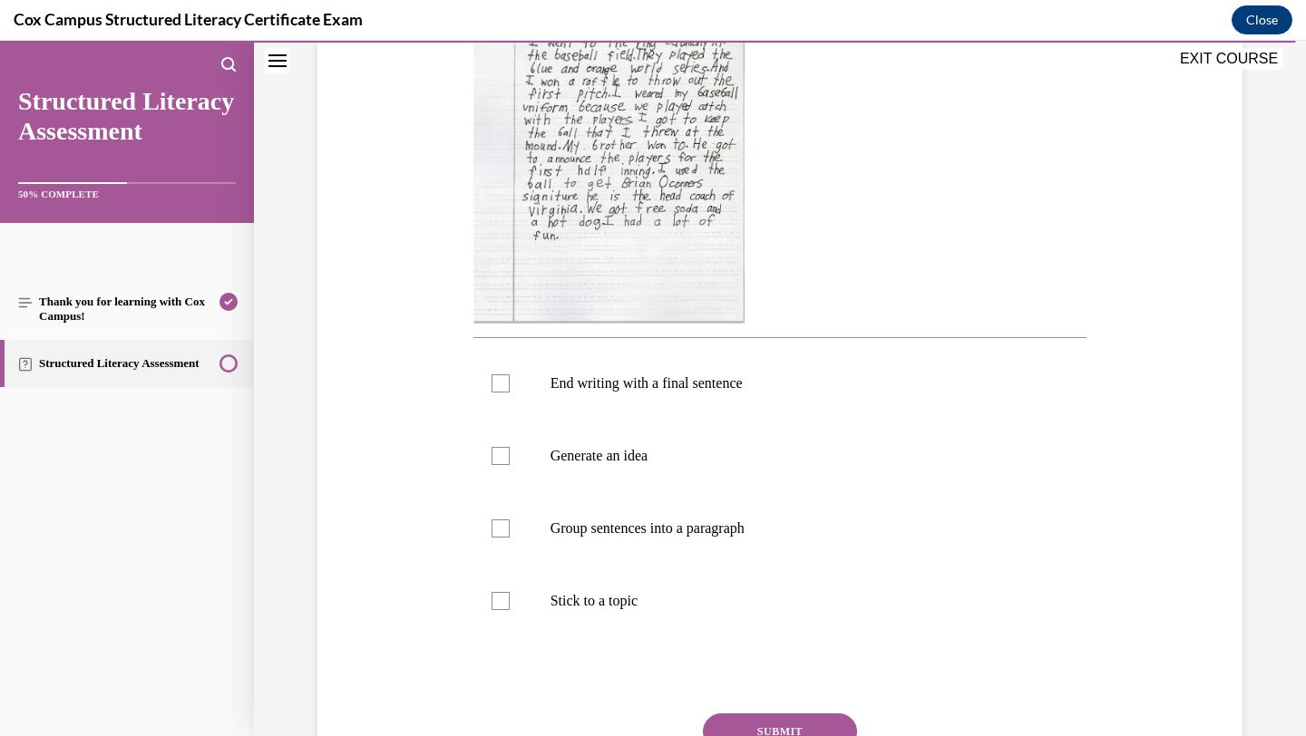
scroll to position [466, 0]
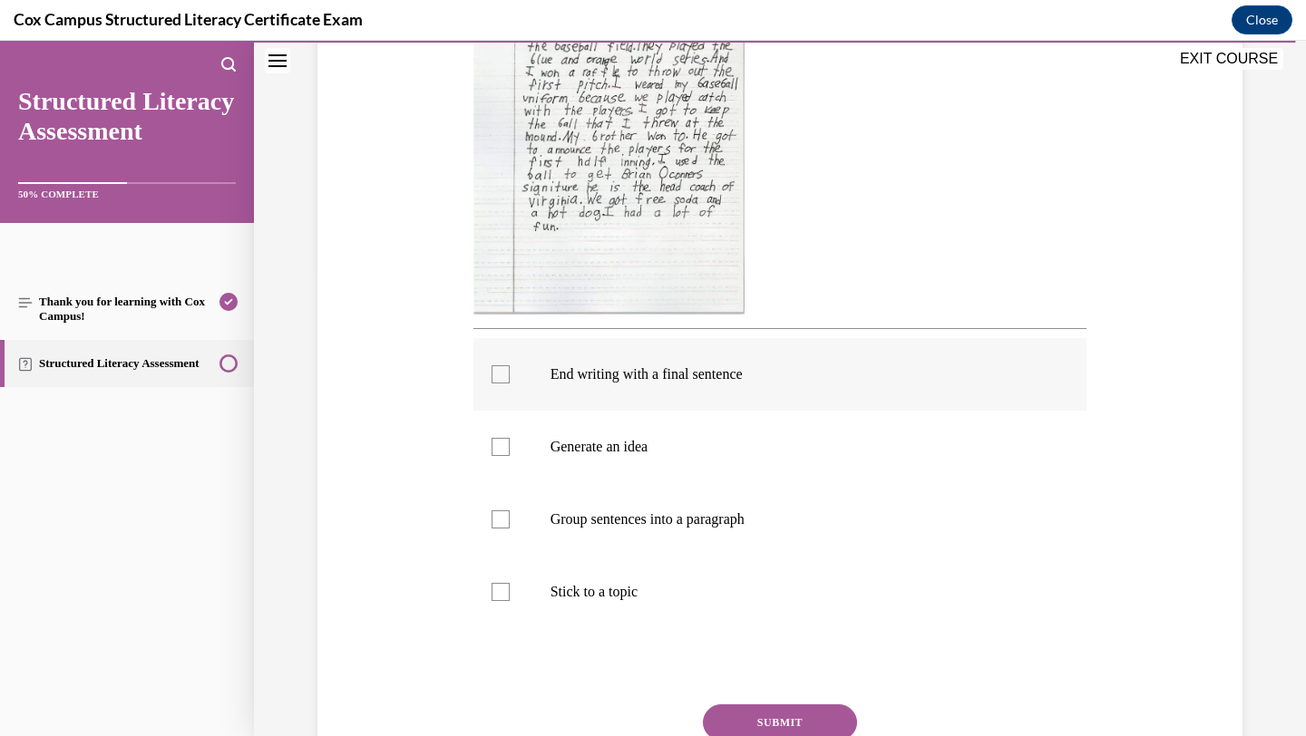
click at [825, 404] on label "End writing with a final sentence" at bounding box center [780, 374] width 614 height 73
click at [510, 384] on input "End writing with a final sentence" at bounding box center [501, 374] width 18 height 18
checkbox input "true"
click at [765, 726] on button "SUBMIT" at bounding box center [780, 723] width 154 height 36
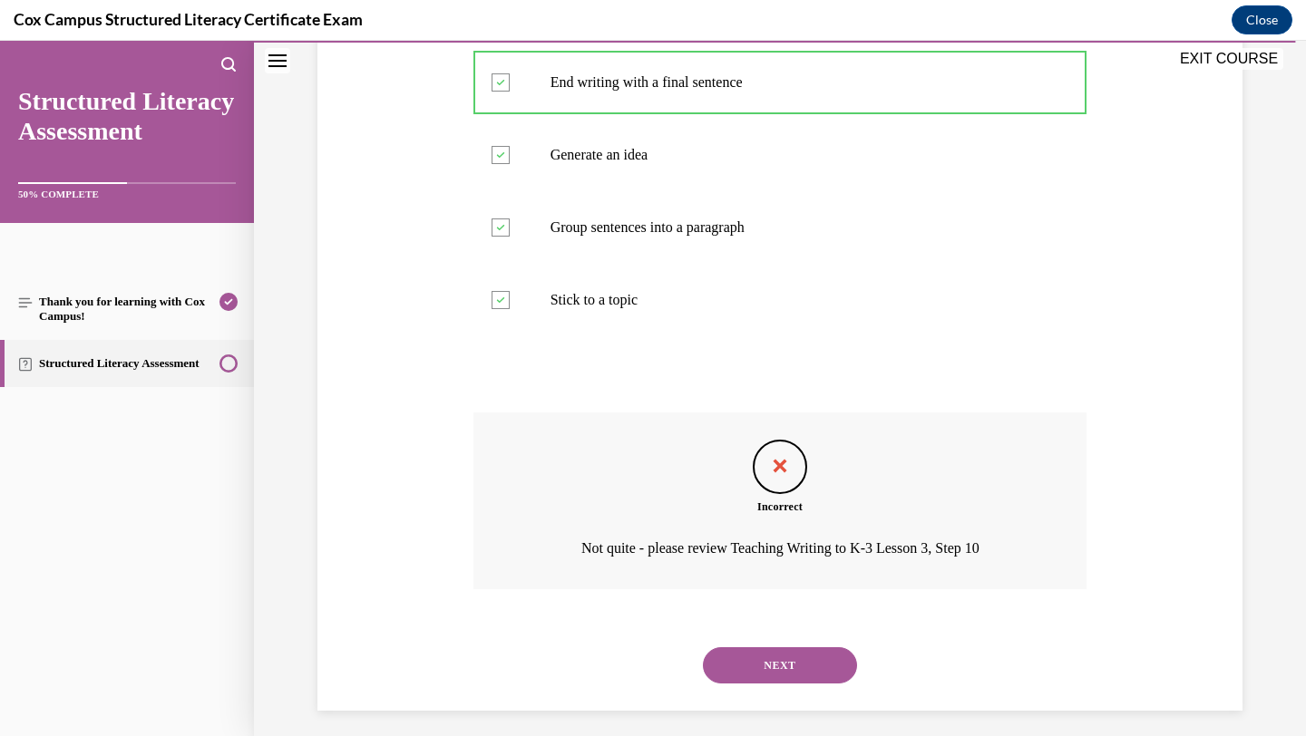
scroll to position [768, 0]
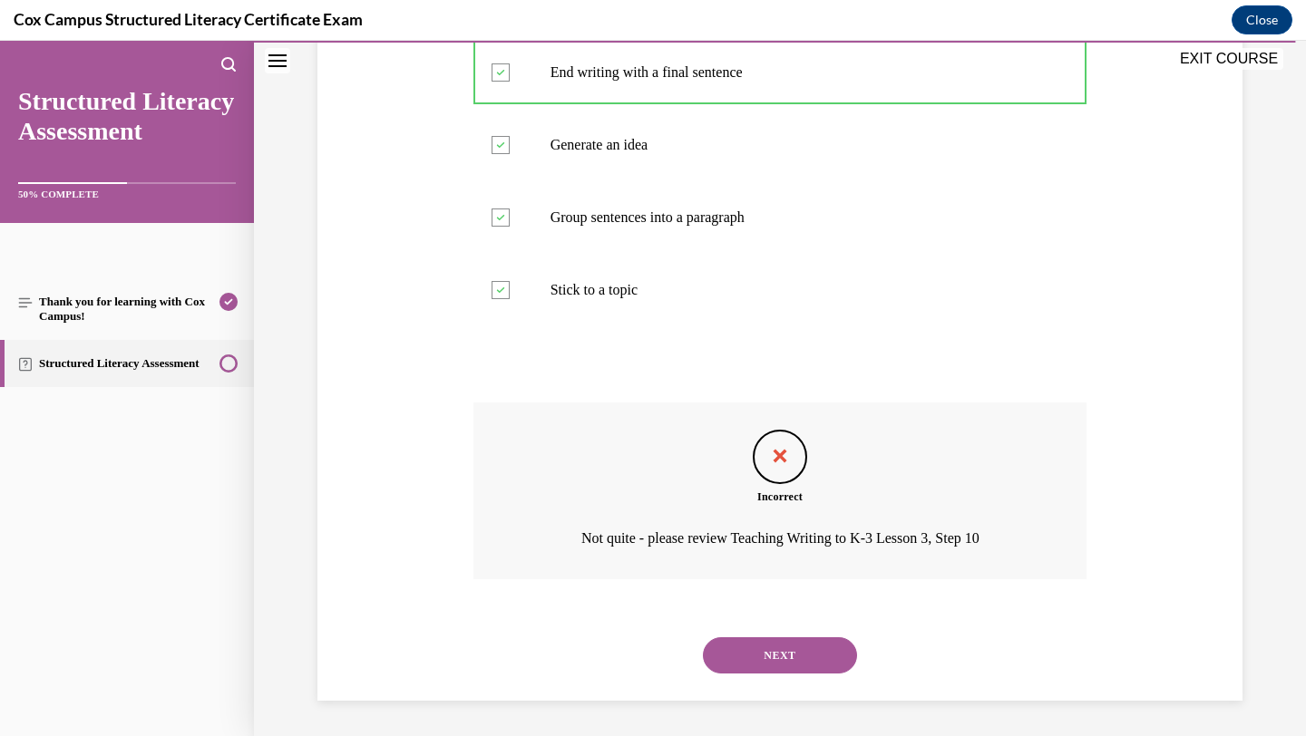
click at [797, 648] on button "NEXT" at bounding box center [780, 656] width 154 height 36
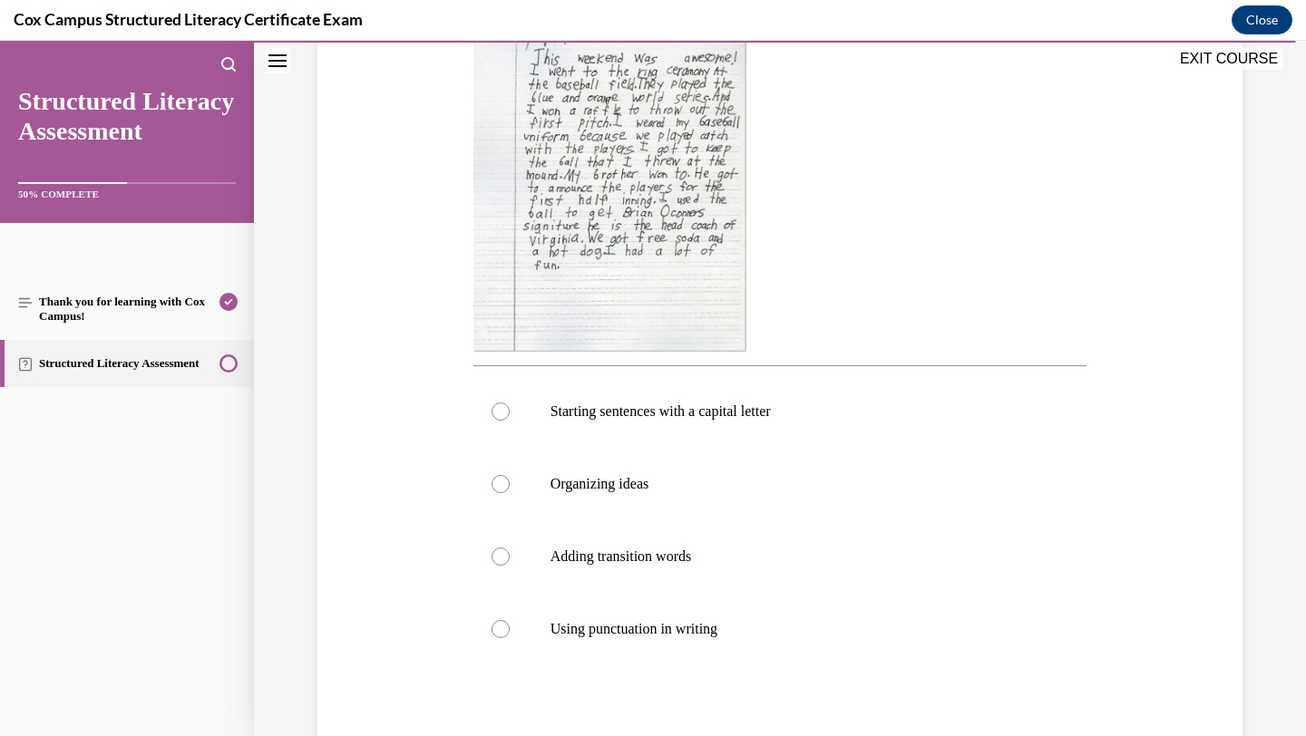
scroll to position [432, 0]
click at [789, 406] on p "Starting sentences with a capital letter" at bounding box center [797, 409] width 492 height 18
click at [510, 406] on input "Starting sentences with a capital letter" at bounding box center [501, 409] width 18 height 18
radio input "true"
click at [729, 549] on p "Adding transition words" at bounding box center [797, 554] width 492 height 18
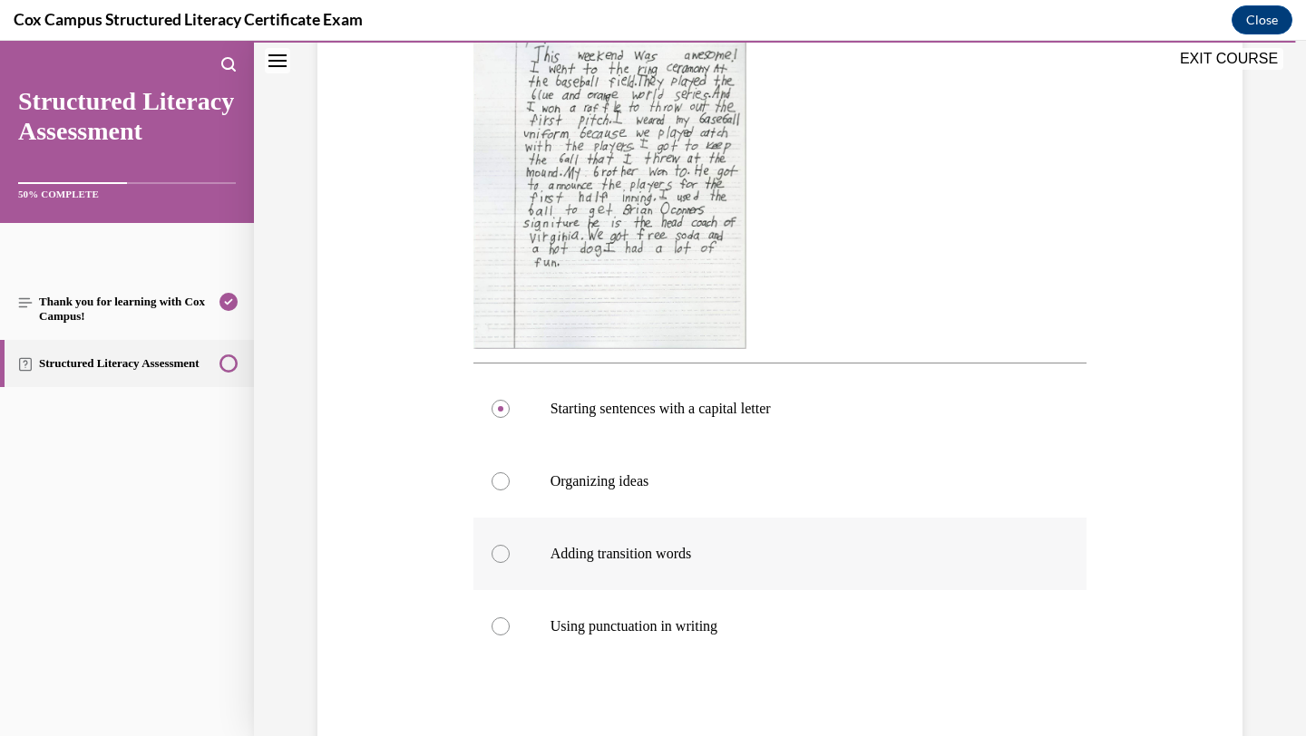
click at [510, 549] on input "Adding transition words" at bounding box center [501, 554] width 18 height 18
radio input "true"
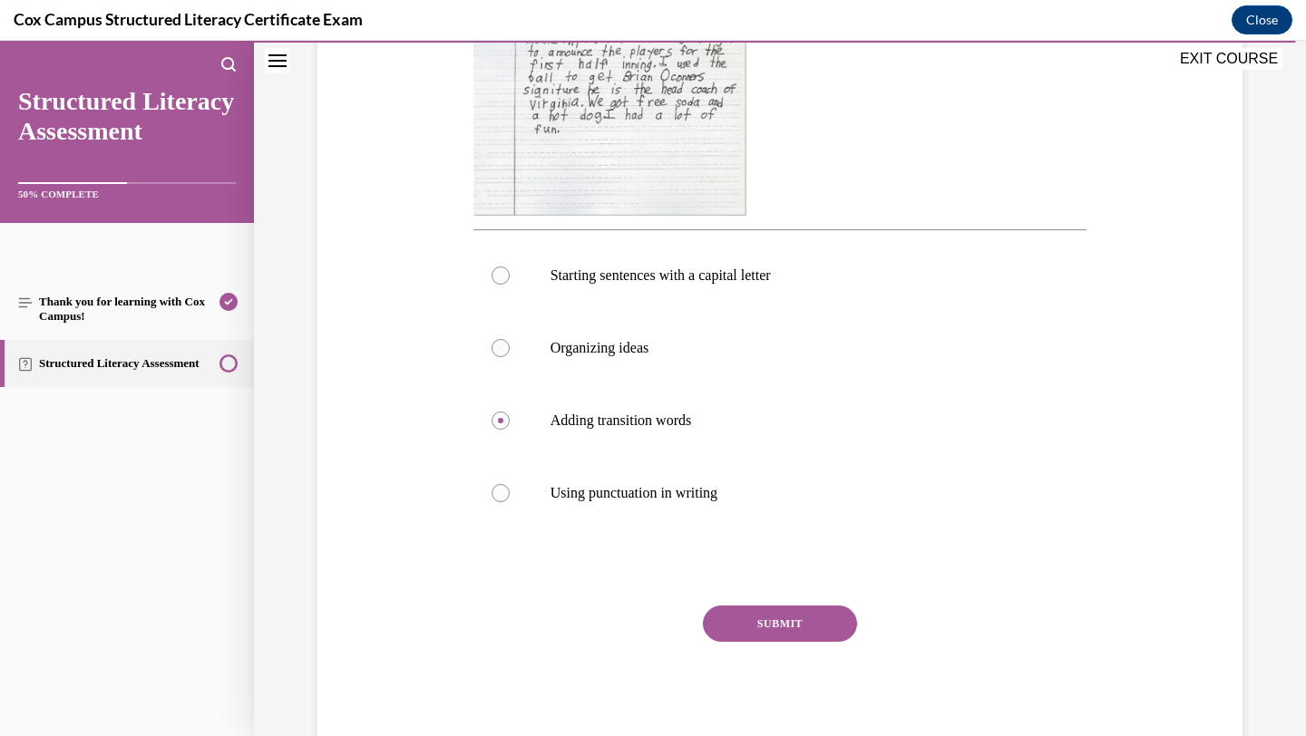
click at [746, 614] on button "SUBMIT" at bounding box center [780, 624] width 154 height 36
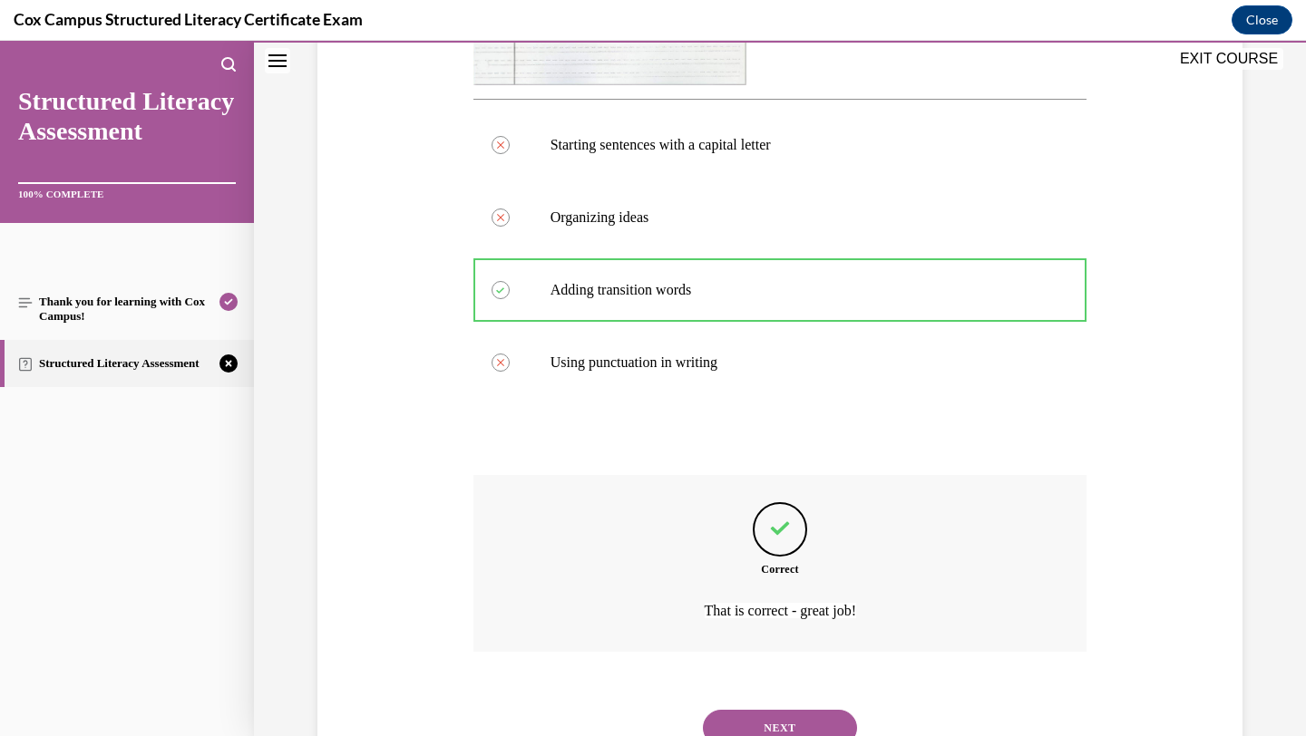
scroll to position [769, 0]
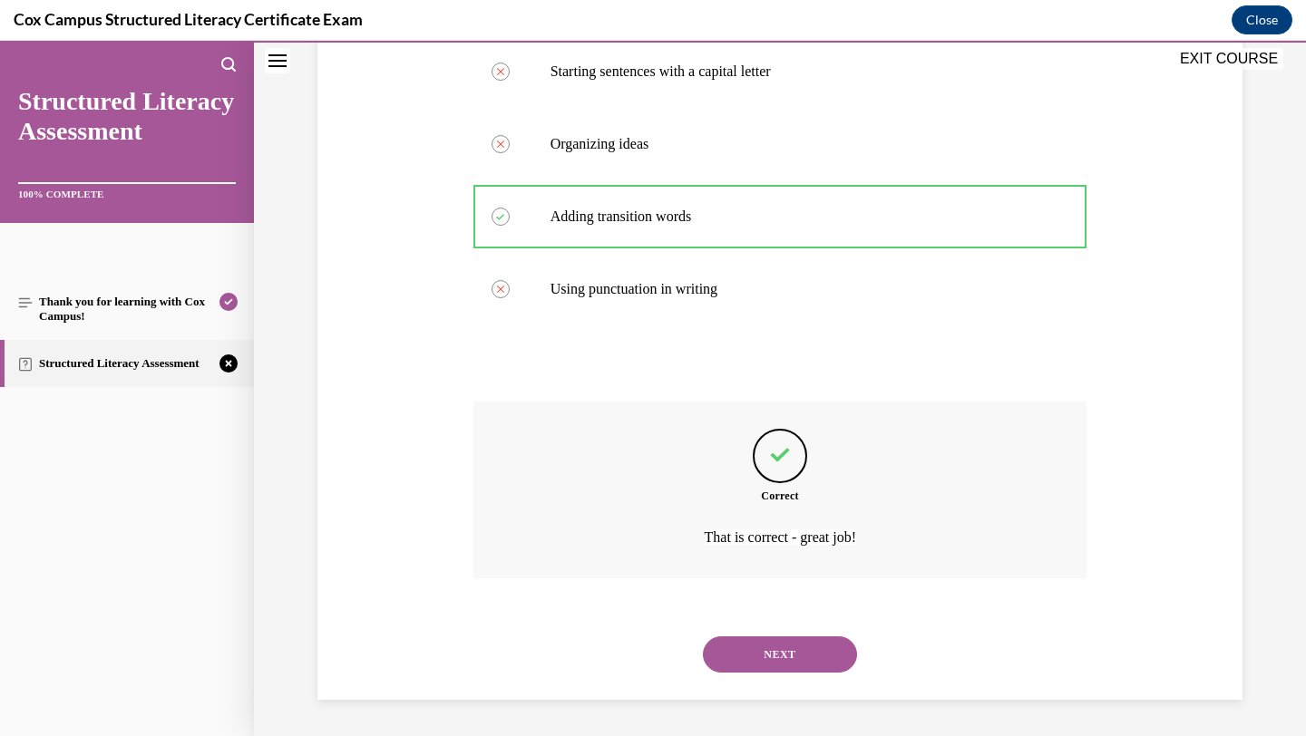
click at [755, 661] on button "NEXT" at bounding box center [780, 655] width 154 height 36
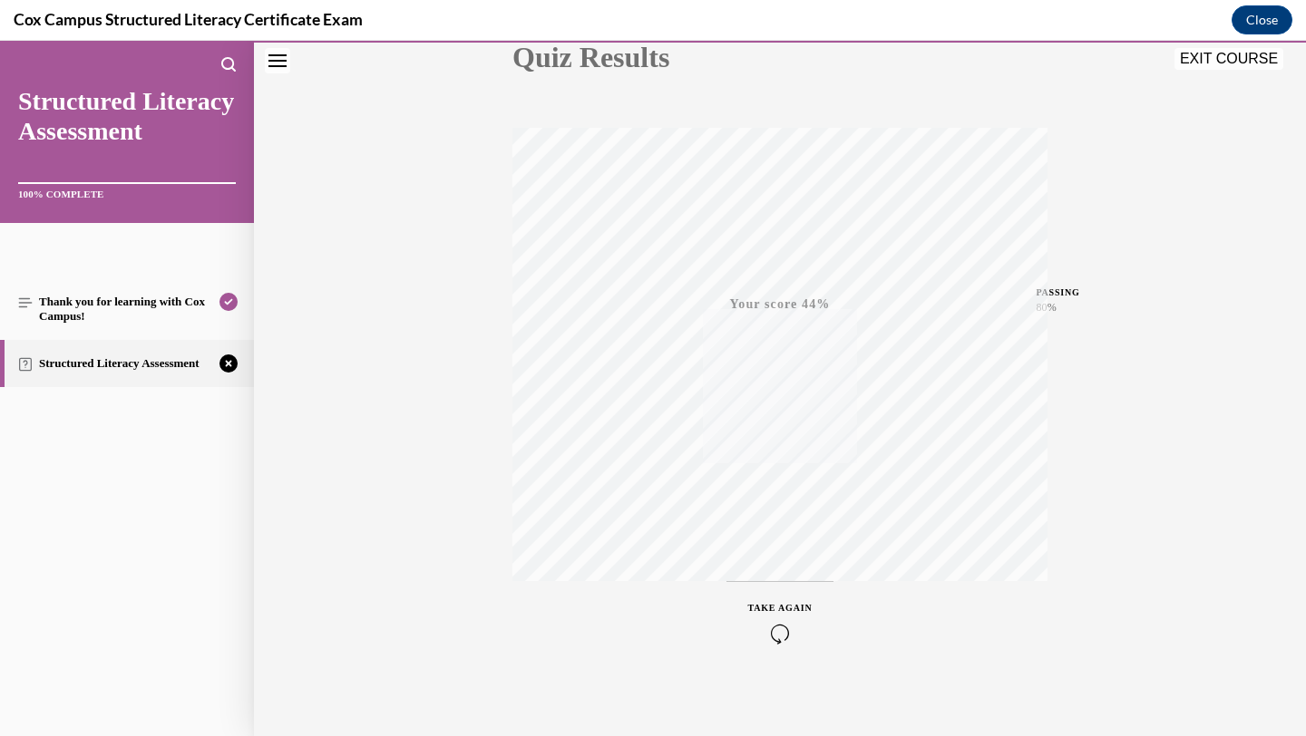
scroll to position [234, 0]
click at [776, 629] on icon "button" at bounding box center [780, 626] width 64 height 20
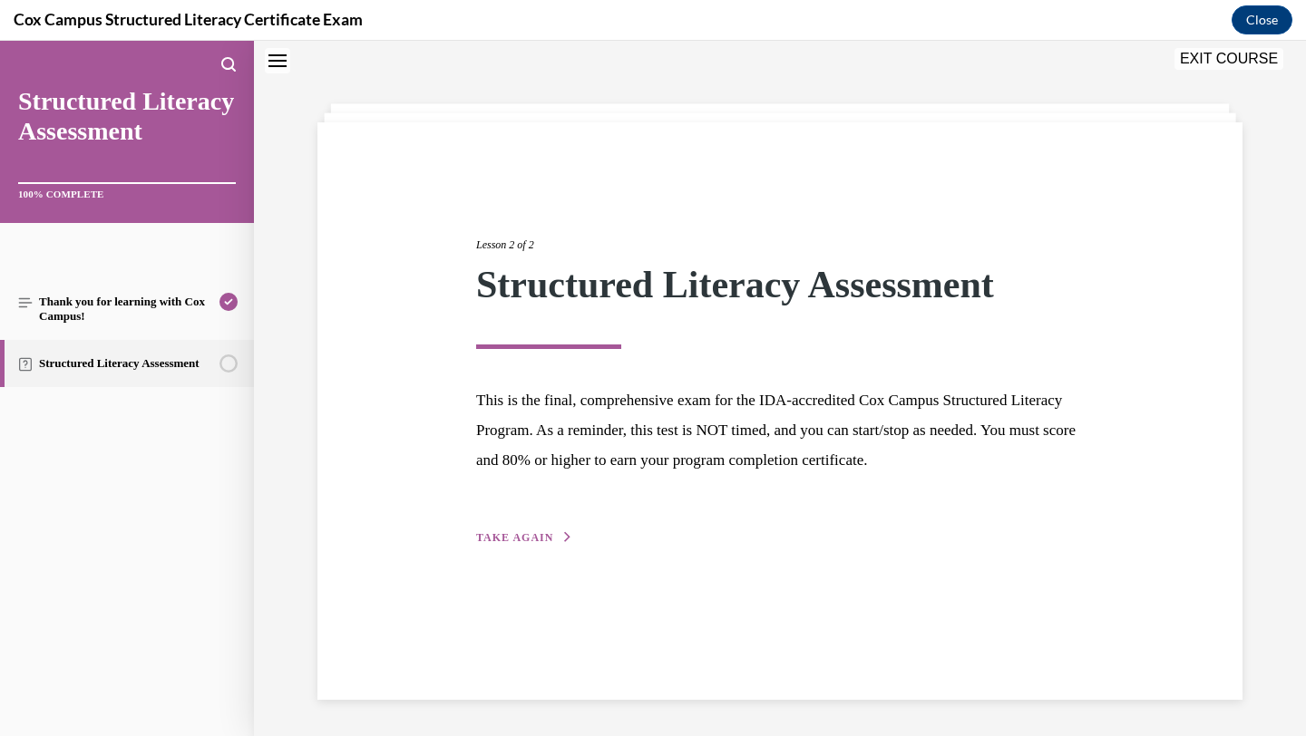
scroll to position [57, 0]
click at [532, 549] on div "Lesson 2 of 2 Structured Literacy Assessment This is the final, comprehensive e…" at bounding box center [779, 411] width 925 height 578
click at [533, 536] on span "TAKE AGAIN" at bounding box center [514, 537] width 77 height 13
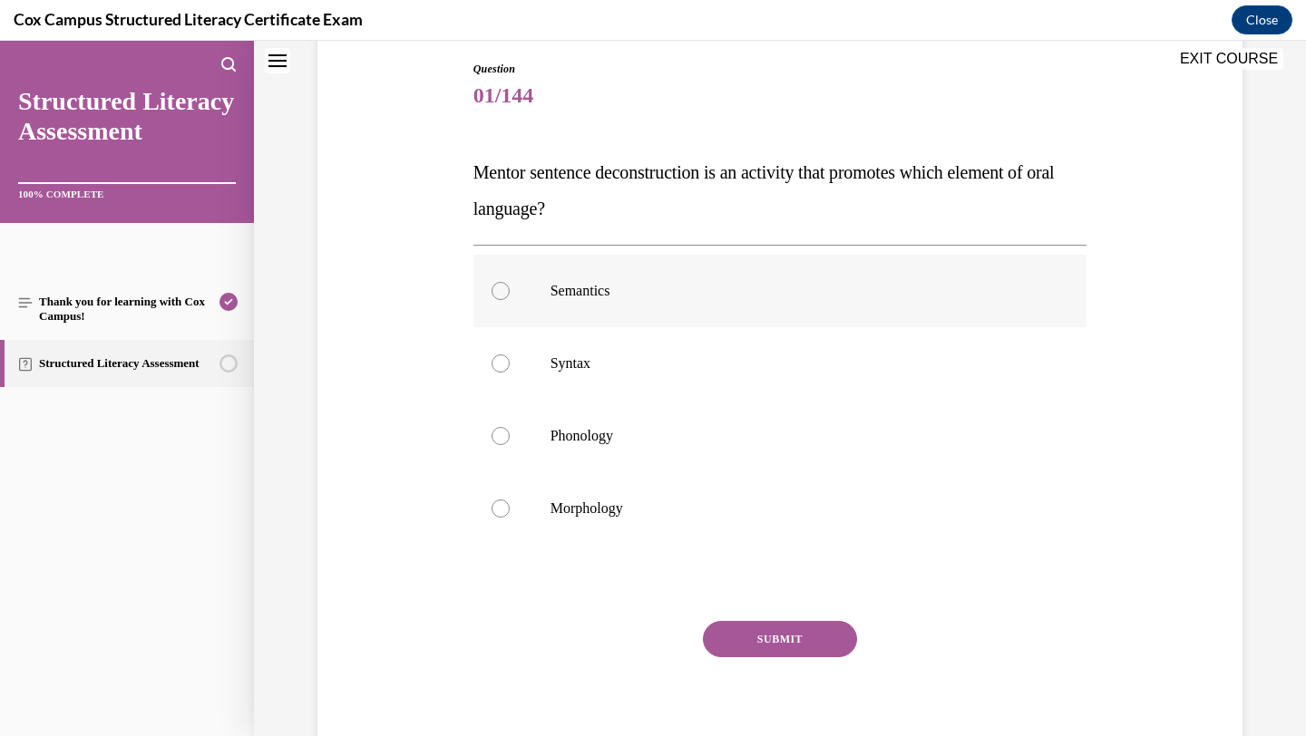
scroll to position [212, 0]
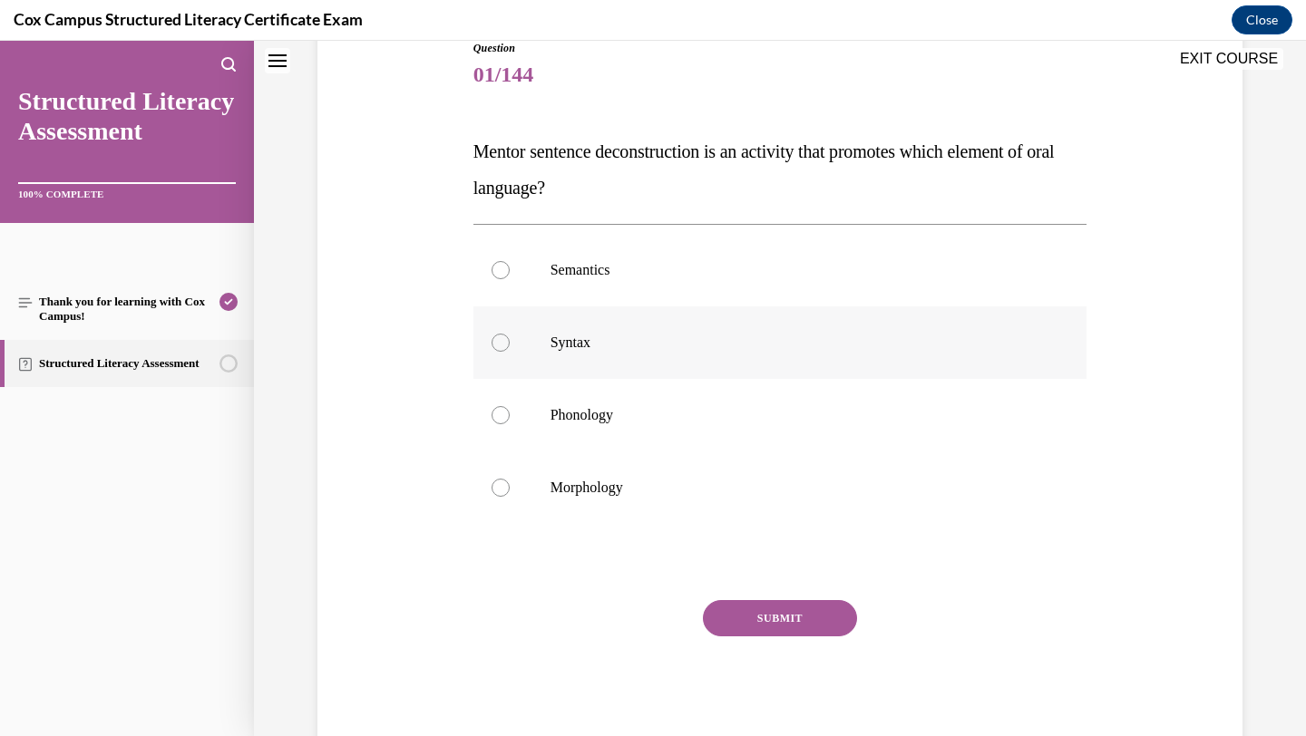
click at [729, 332] on label "Syntax" at bounding box center [780, 343] width 614 height 73
click at [510, 334] on input "Syntax" at bounding box center [501, 343] width 18 height 18
radio input "true"
click at [728, 618] on button "SUBMIT" at bounding box center [780, 618] width 154 height 36
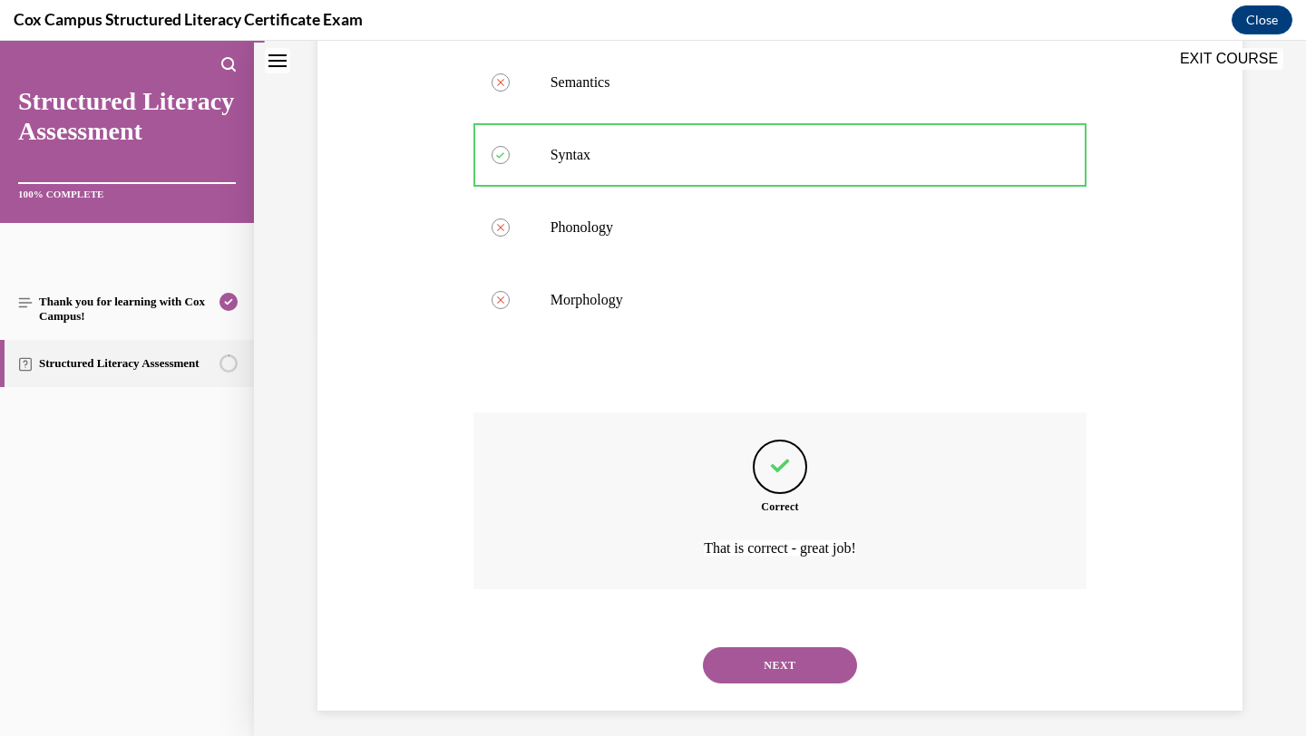
scroll to position [411, 0]
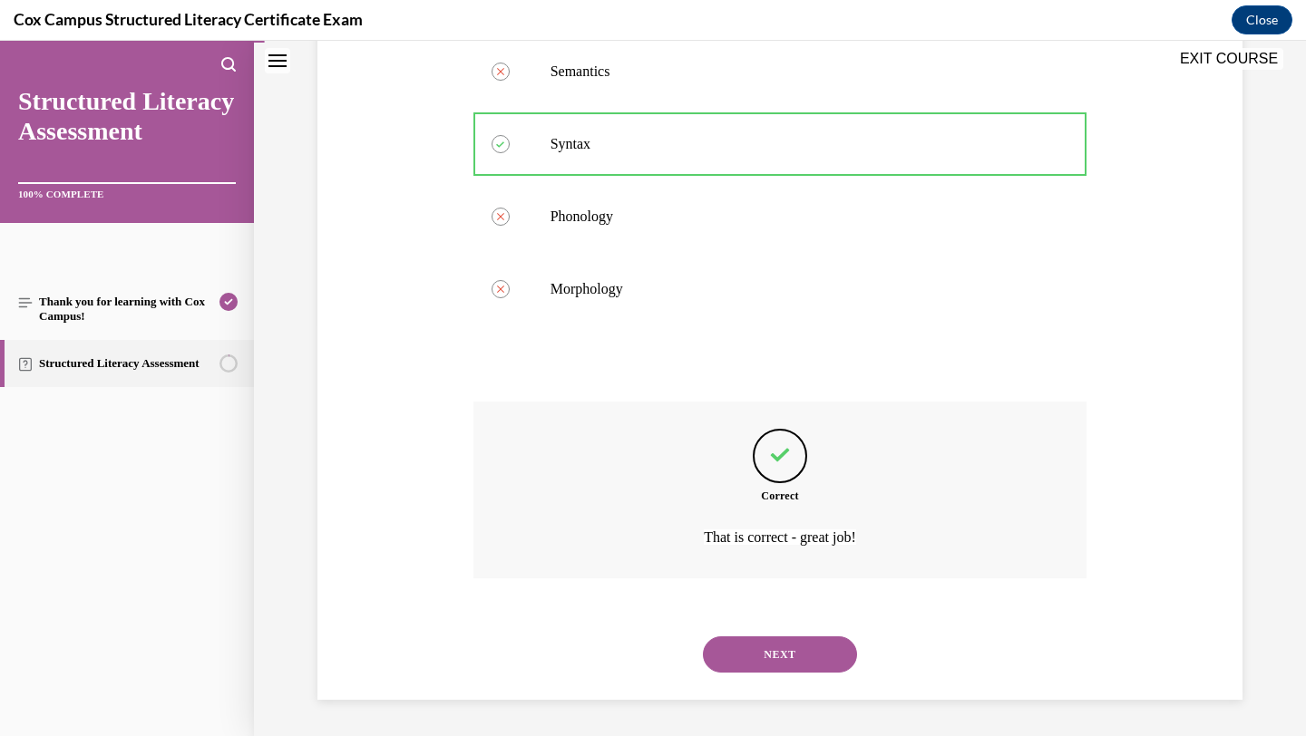
click at [731, 651] on button "NEXT" at bounding box center [780, 655] width 154 height 36
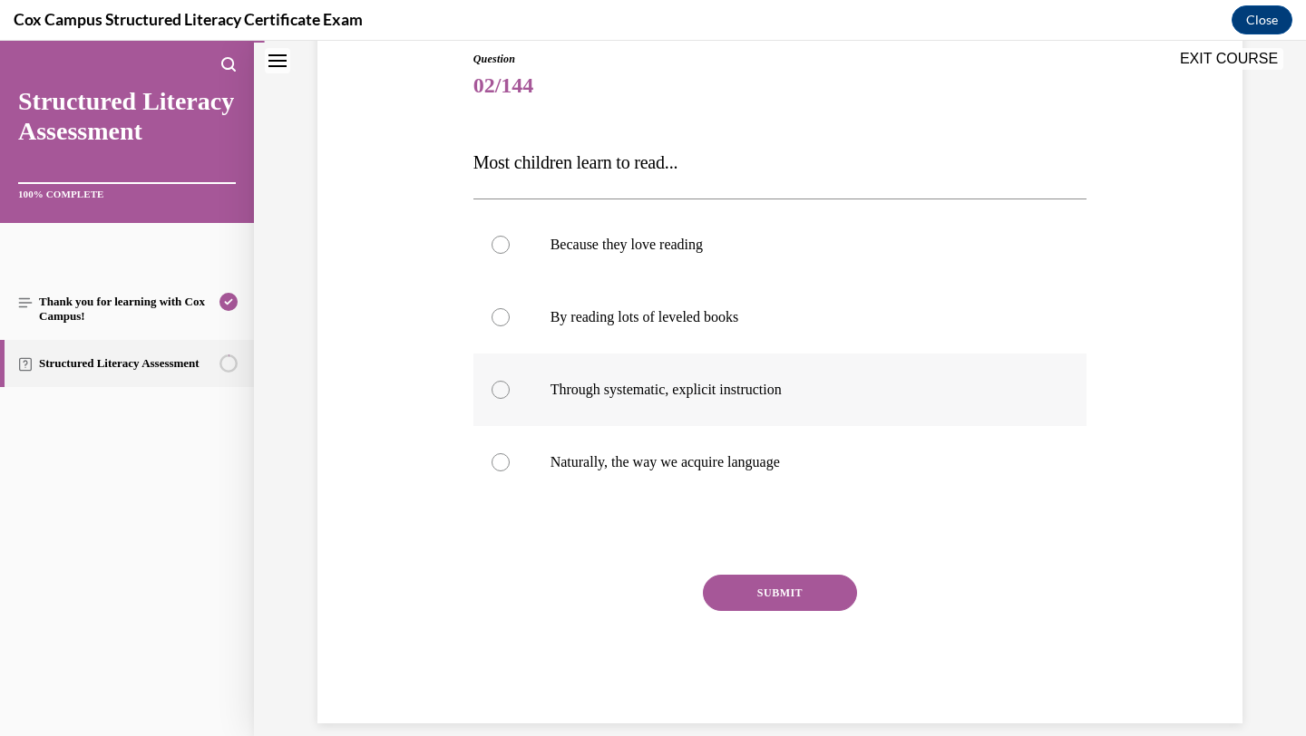
click at [862, 404] on label "Through systematic, explicit instruction" at bounding box center [780, 390] width 614 height 73
click at [510, 399] on input "Through systematic, explicit instruction" at bounding box center [501, 390] width 18 height 18
radio input "true"
click at [756, 598] on button "SUBMIT" at bounding box center [780, 593] width 154 height 36
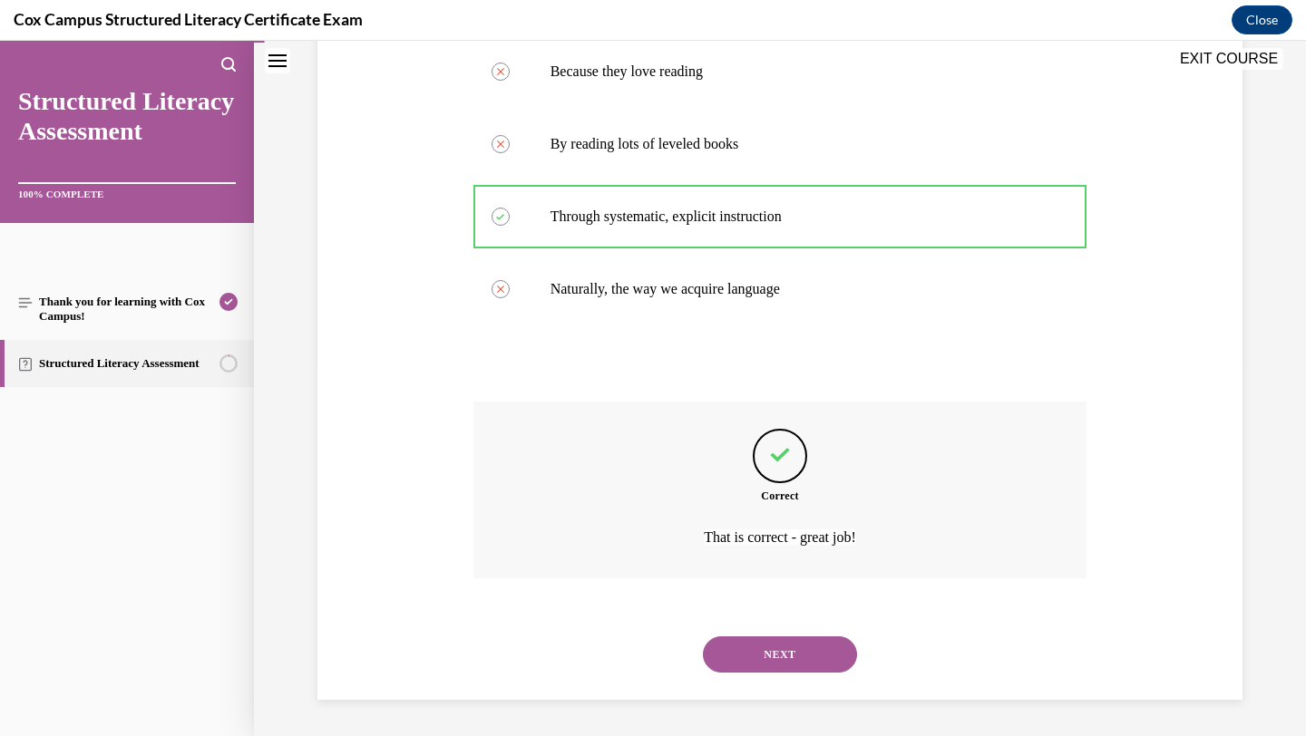
click at [746, 656] on button "NEXT" at bounding box center [780, 655] width 154 height 36
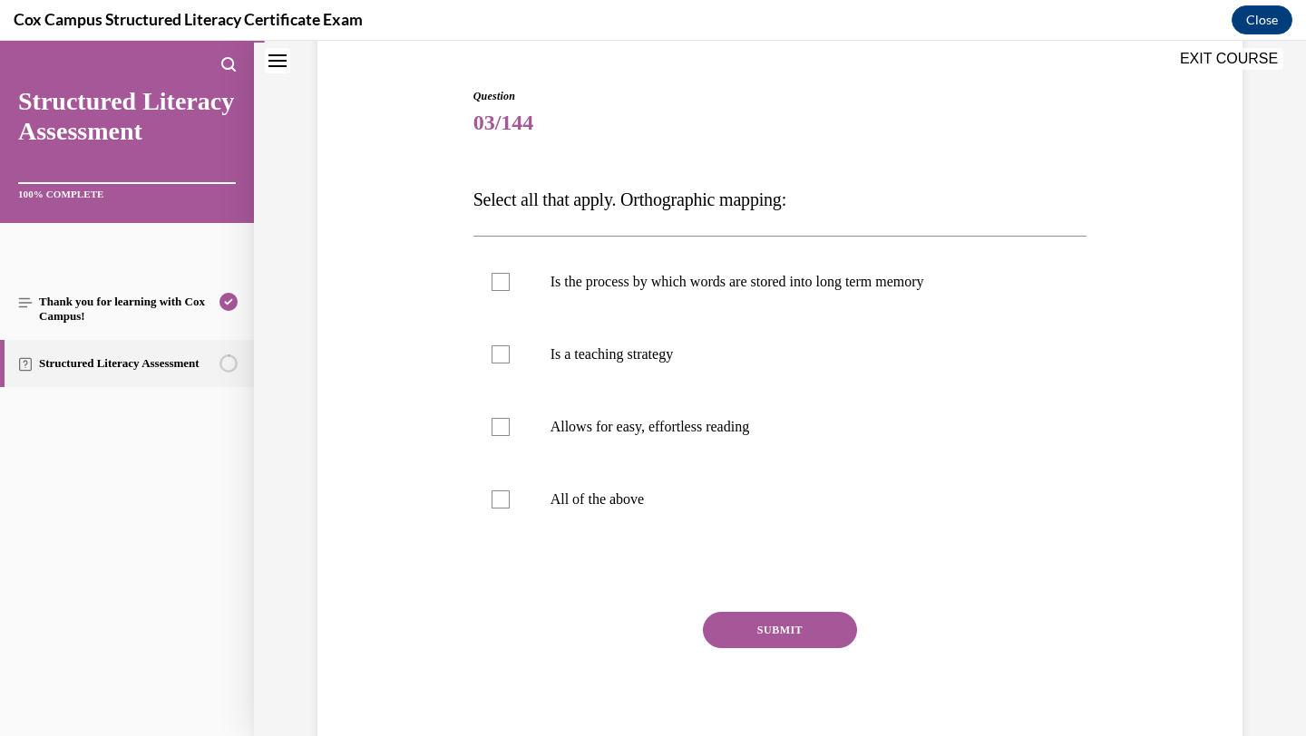
scroll to position [163, 0]
click at [710, 474] on label "All of the above" at bounding box center [780, 500] width 614 height 73
click at [510, 492] on input "All of the above" at bounding box center [501, 501] width 18 height 18
checkbox input "true"
click at [734, 635] on button "SUBMIT" at bounding box center [780, 631] width 154 height 36
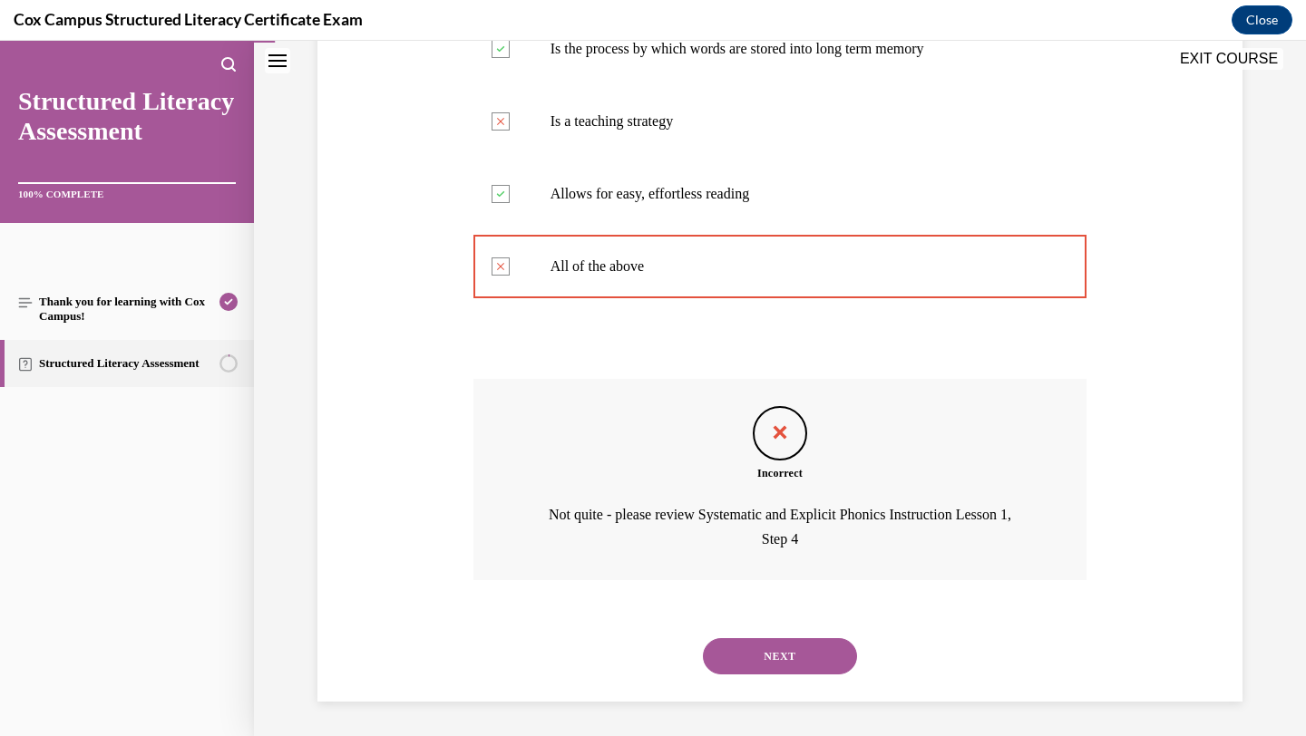
scroll to position [399, 0]
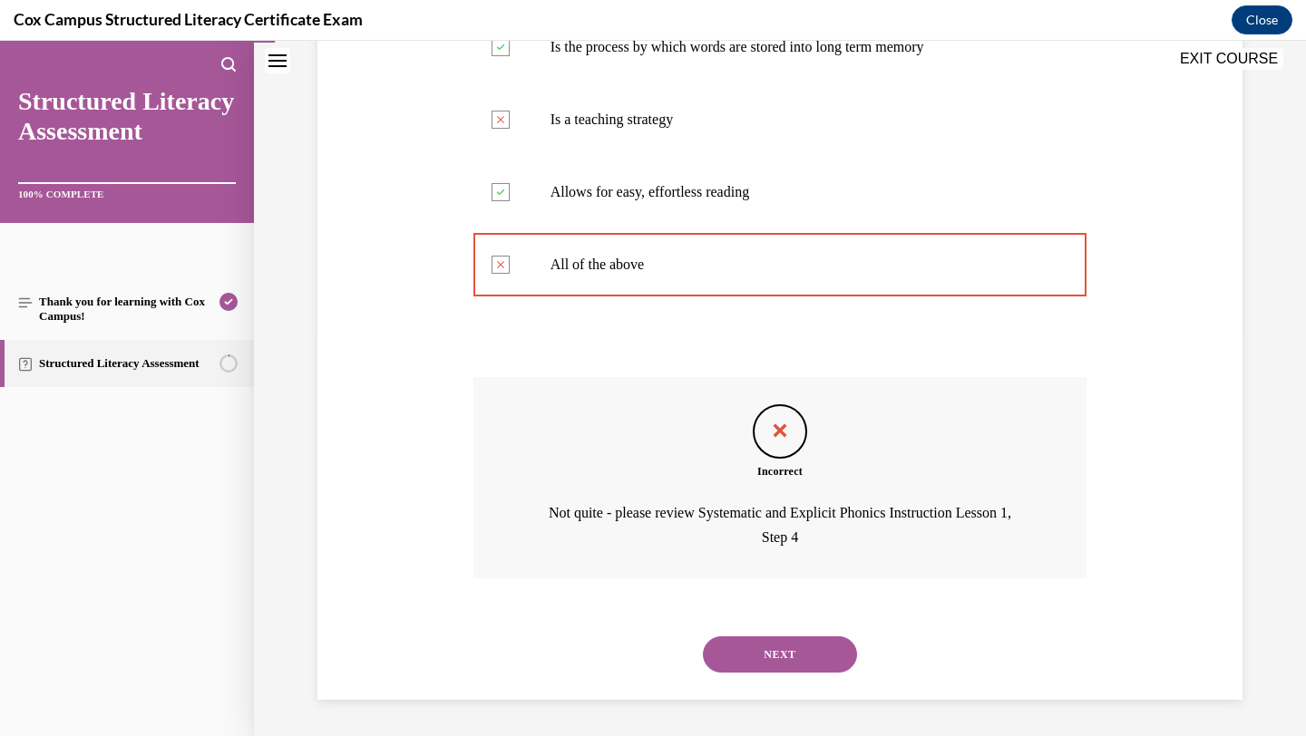
click at [767, 661] on button "NEXT" at bounding box center [780, 655] width 154 height 36
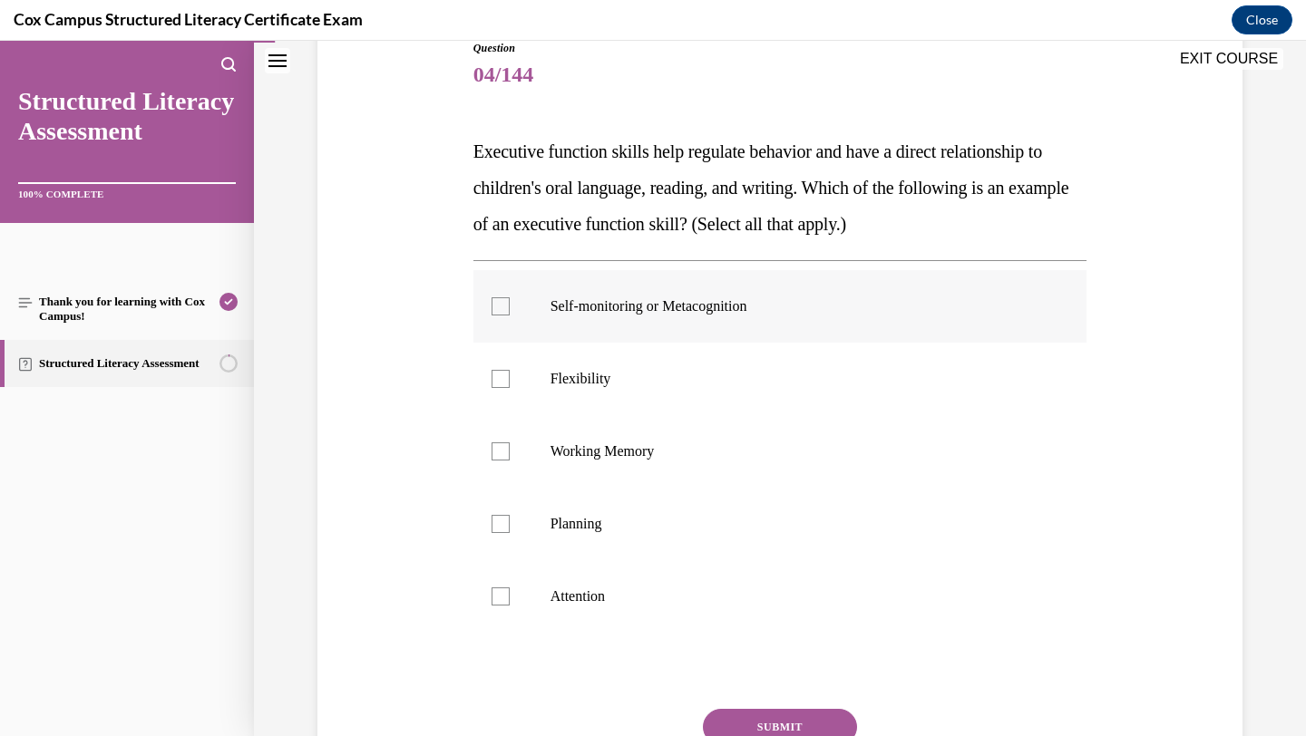
scroll to position [230, 0]
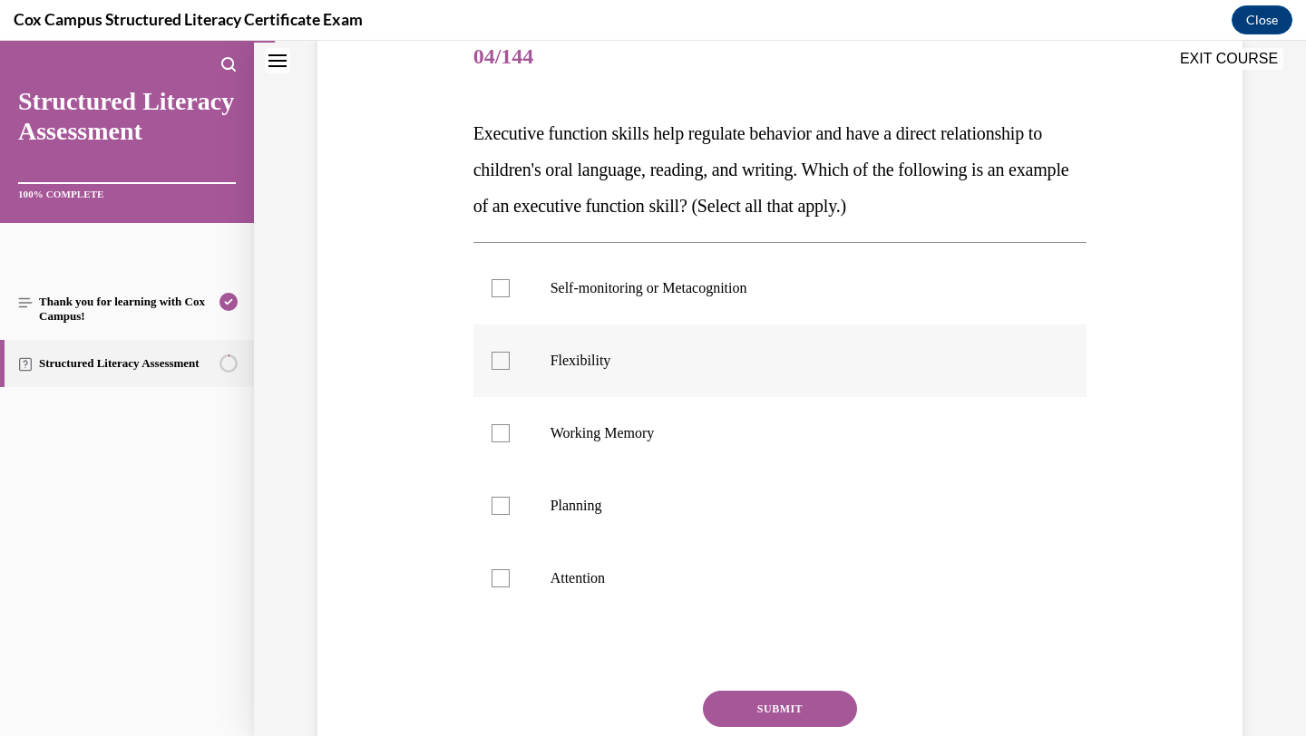
click at [786, 329] on label "Flexibility" at bounding box center [780, 361] width 614 height 73
click at [510, 352] on input "Flexibility" at bounding box center [501, 361] width 18 height 18
checkbox input "true"
click at [786, 294] on p "Self-monitoring or Metacognition" at bounding box center [797, 288] width 492 height 18
click at [510, 294] on input "Self-monitoring or Metacognition" at bounding box center [501, 288] width 18 height 18
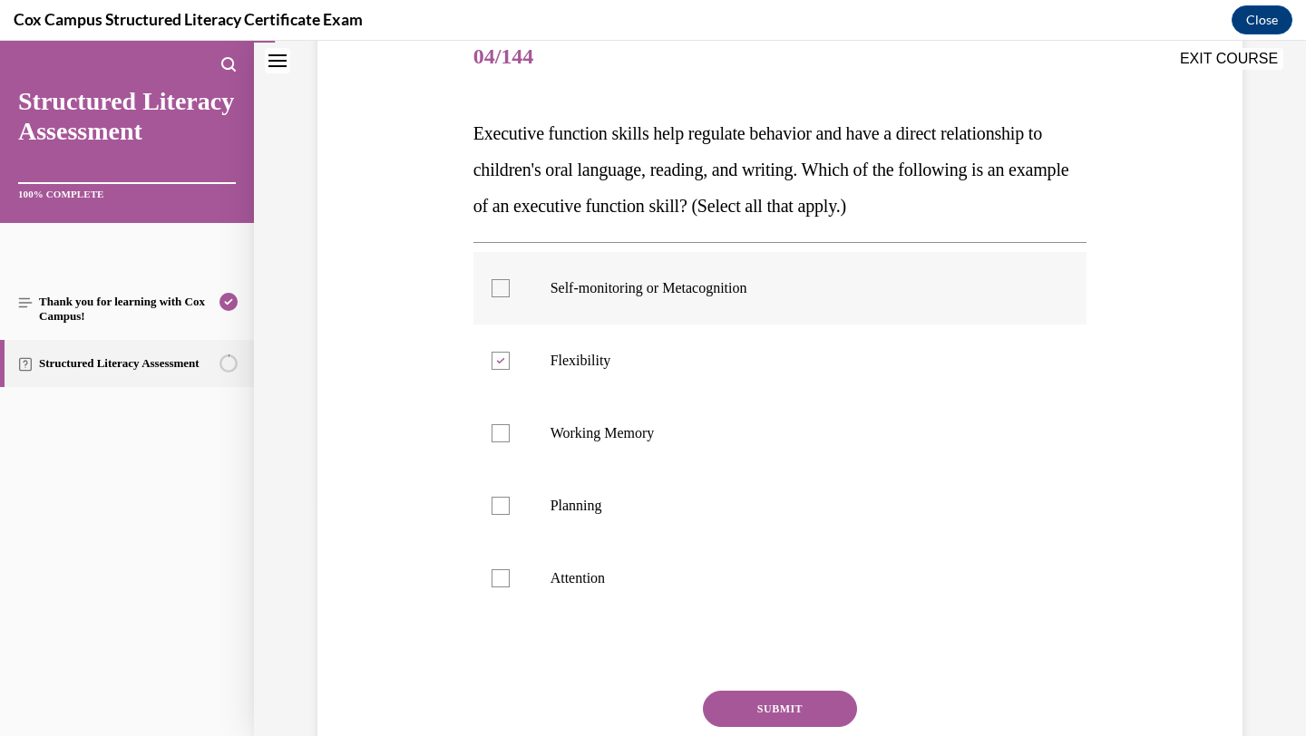
checkbox input "true"
click at [677, 453] on label "Working Memory" at bounding box center [780, 433] width 614 height 73
click at [510, 443] on input "Working Memory" at bounding box center [501, 433] width 18 height 18
checkbox input "true"
click at [648, 527] on label "Planning" at bounding box center [780, 506] width 614 height 73
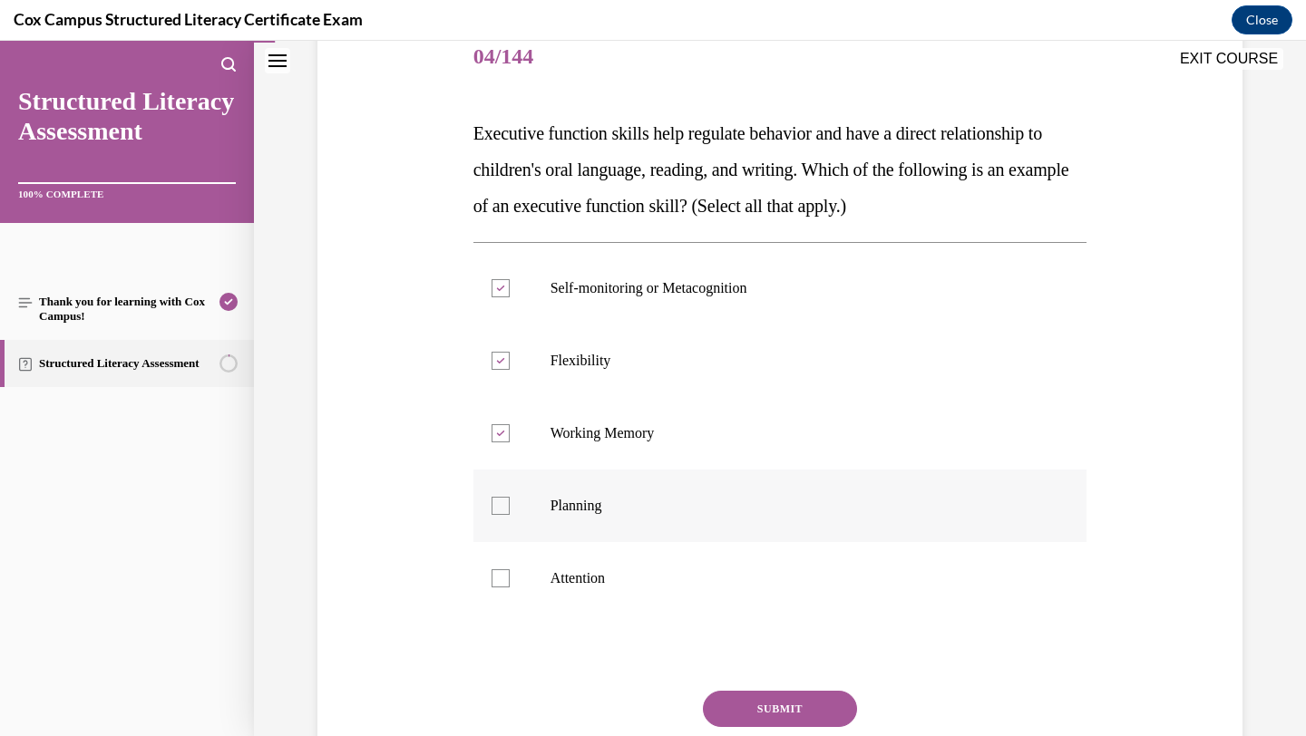
click at [510, 515] on input "Planning" at bounding box center [501, 506] width 18 height 18
checkbox input "true"
click at [633, 579] on p "Attention" at bounding box center [797, 579] width 492 height 18
click at [510, 579] on input "Attention" at bounding box center [501, 579] width 18 height 18
checkbox input "true"
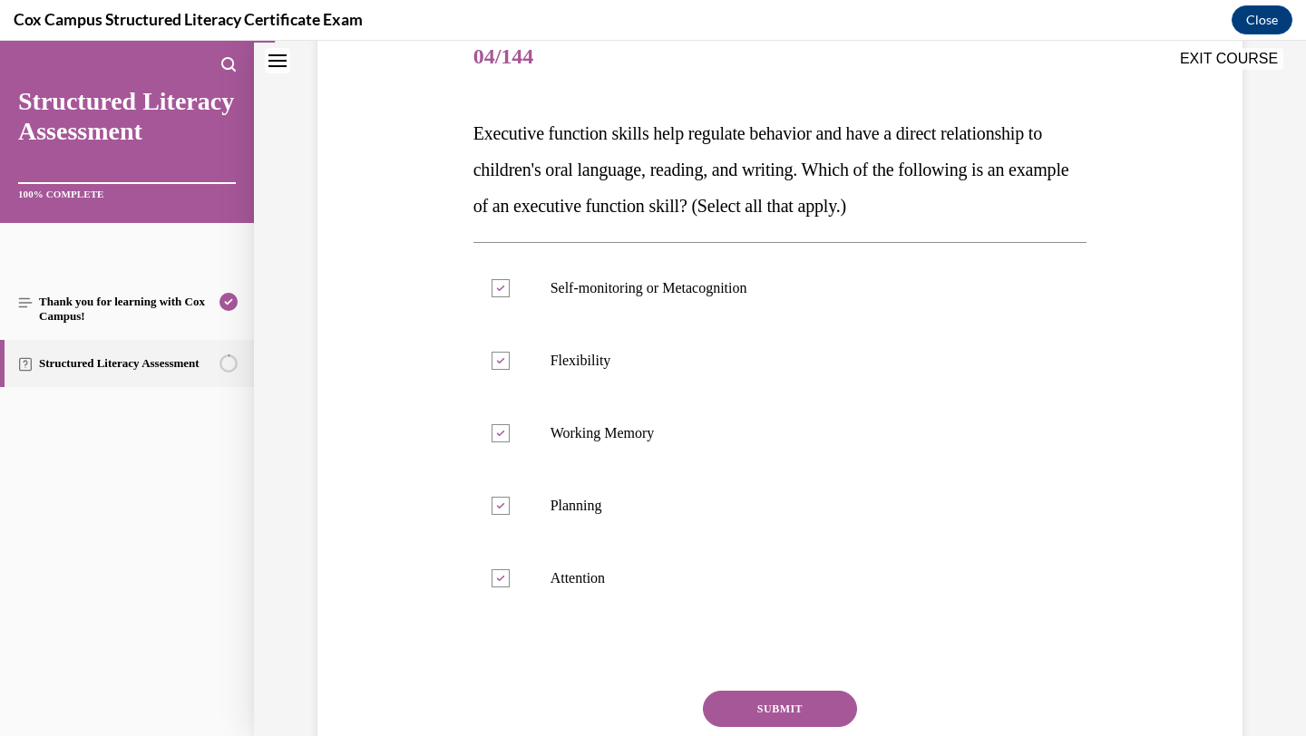
click at [736, 696] on button "SUBMIT" at bounding box center [780, 709] width 154 height 36
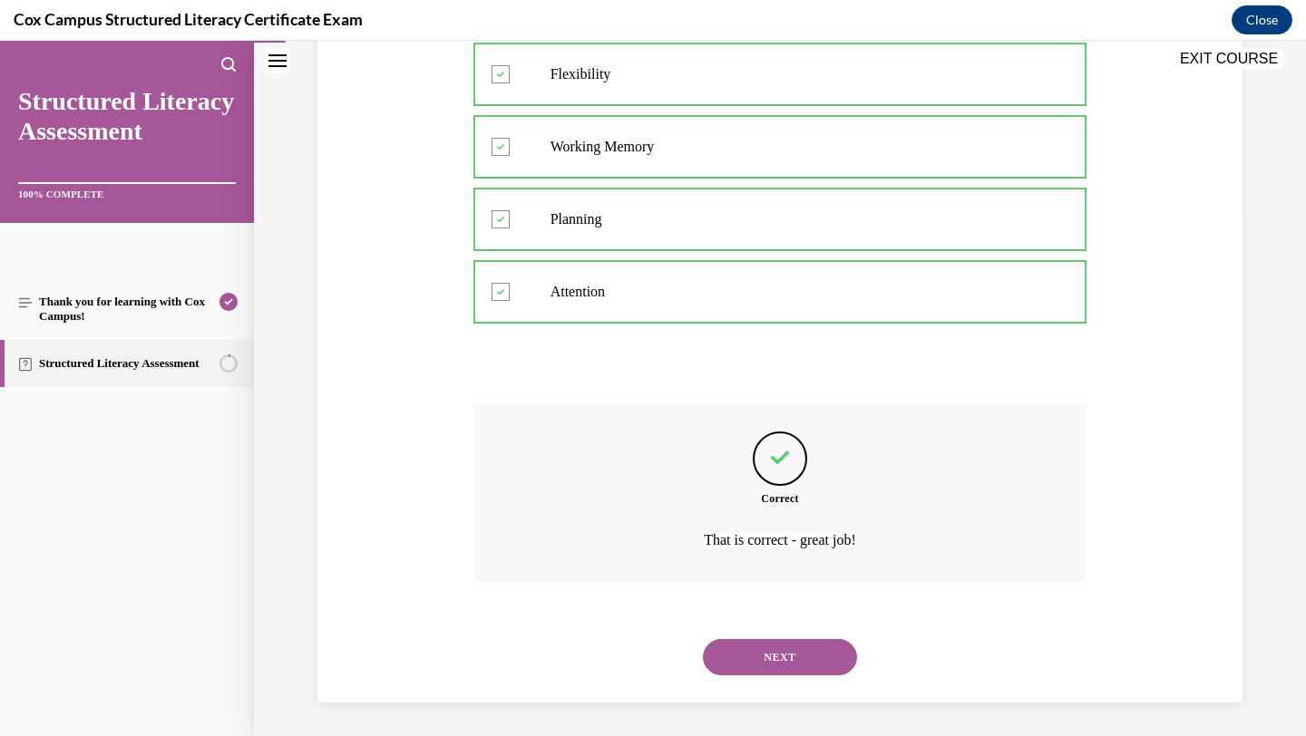
scroll to position [520, 0]
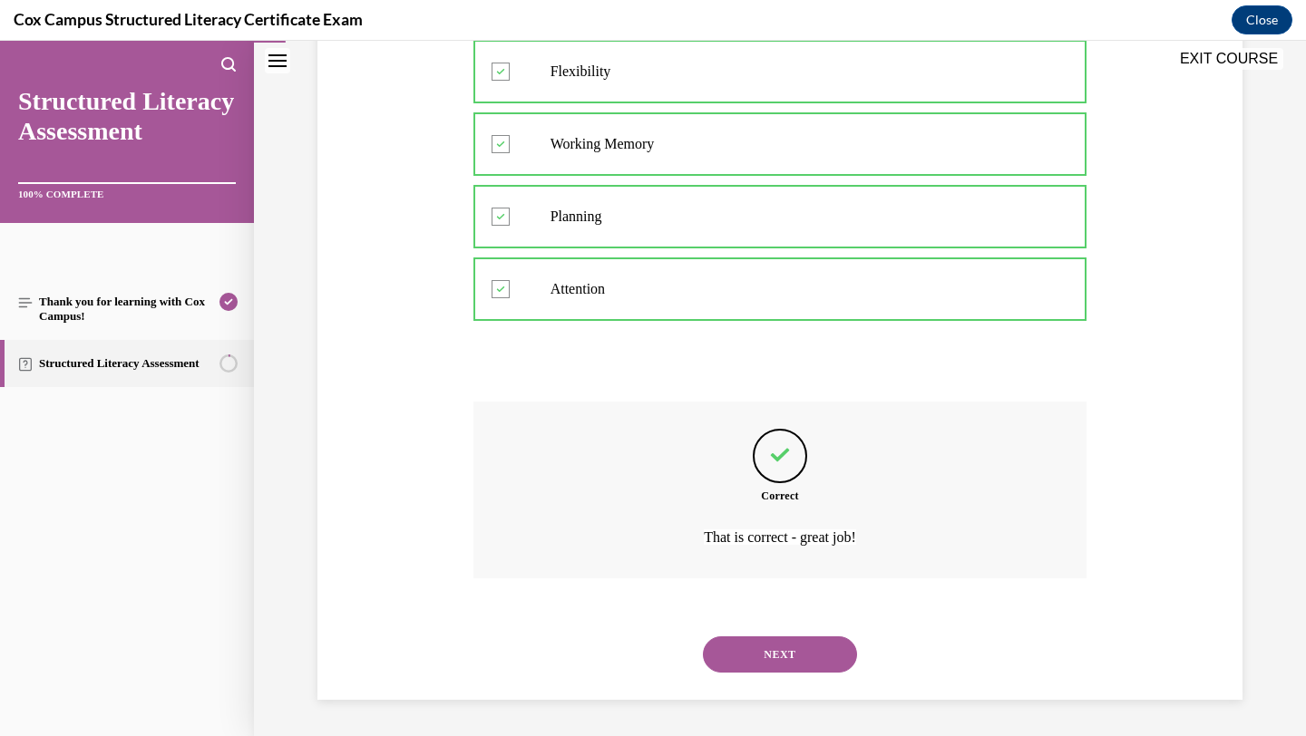
click at [746, 658] on button "NEXT" at bounding box center [780, 655] width 154 height 36
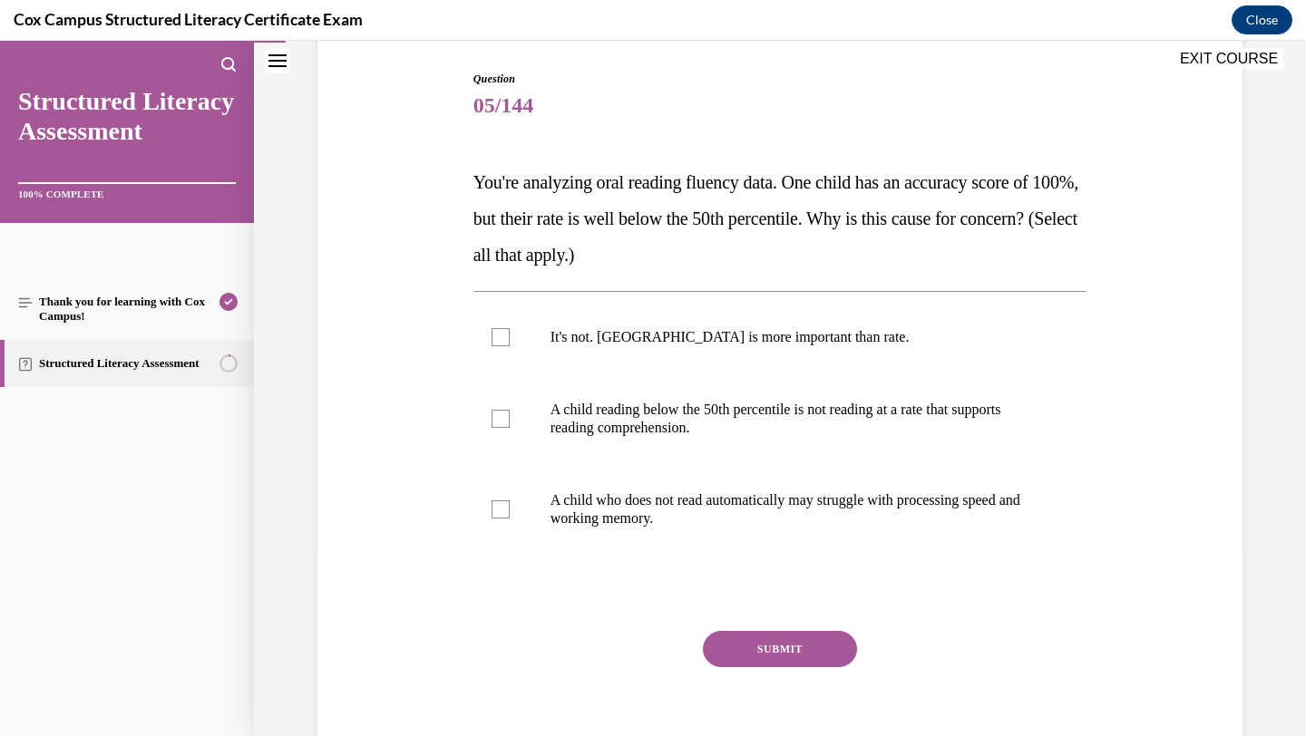
scroll to position [168, 0]
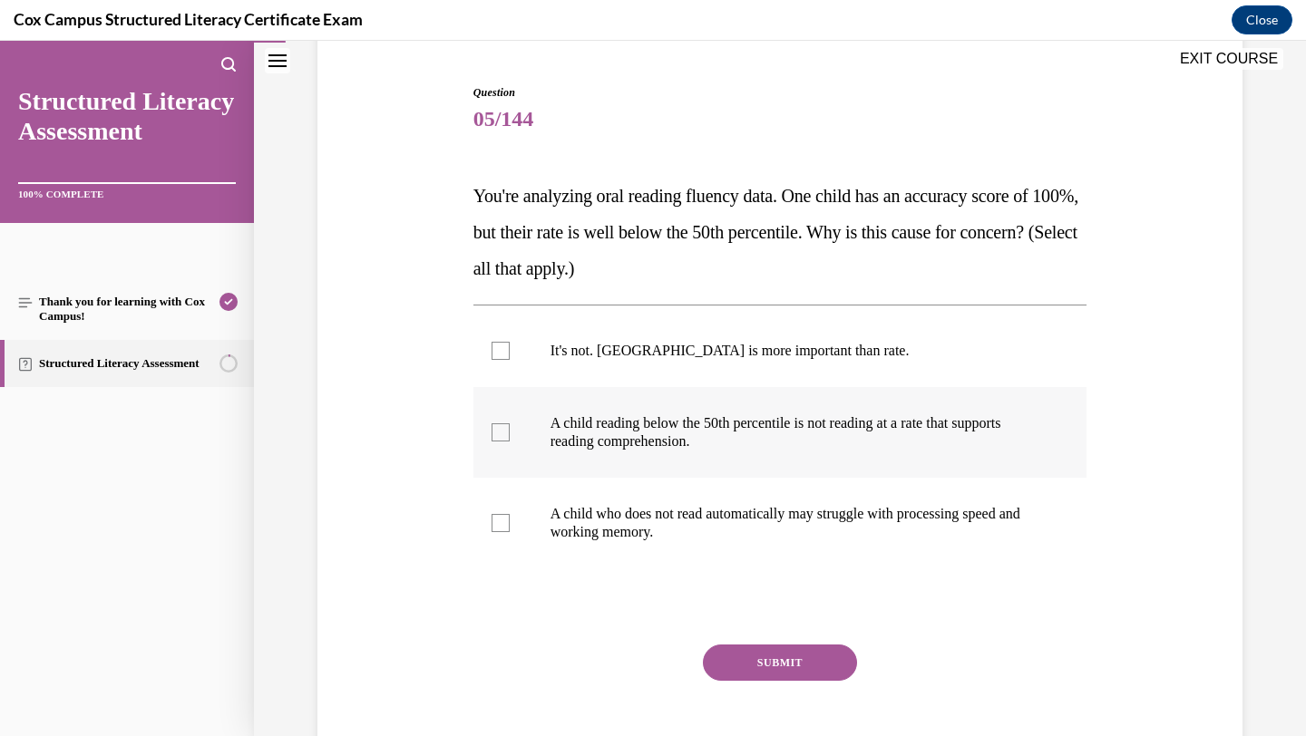
click at [816, 417] on span "A child reading below the 50th percentile is not reading at a rate that support…" at bounding box center [776, 432] width 451 height 34
click at [510, 424] on input "A child reading below the 50th percentile is not reading at a rate that support…" at bounding box center [501, 433] width 18 height 18
checkbox input "true"
click at [753, 654] on button "SUBMIT" at bounding box center [780, 663] width 154 height 36
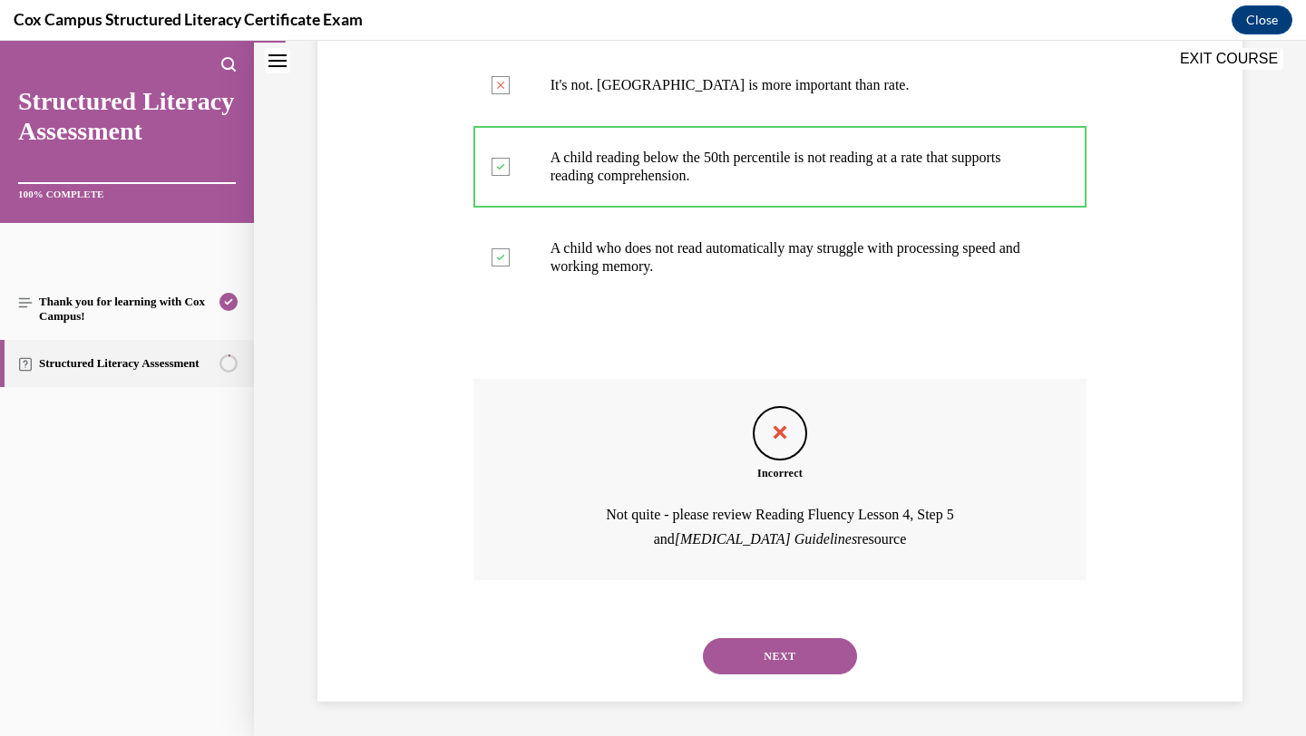
scroll to position [435, 0]
click at [753, 654] on button "NEXT" at bounding box center [780, 655] width 154 height 36
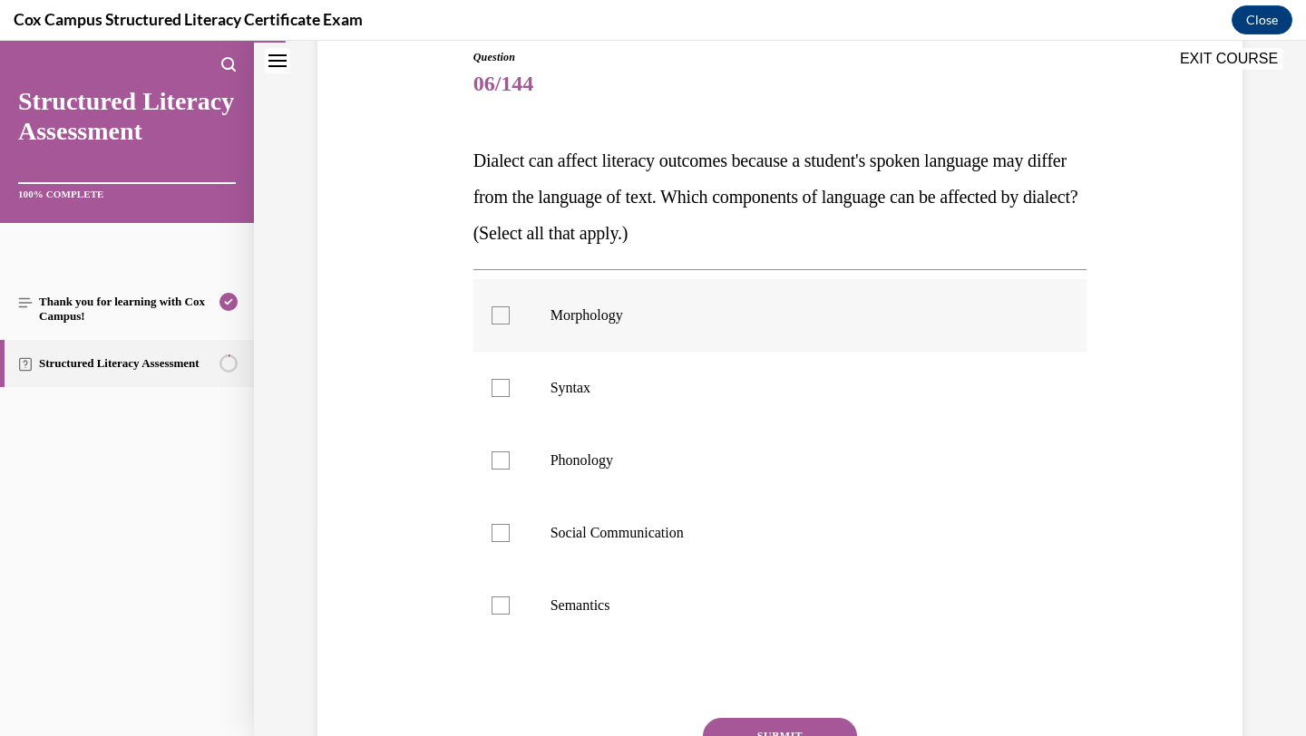
scroll to position [193, 0]
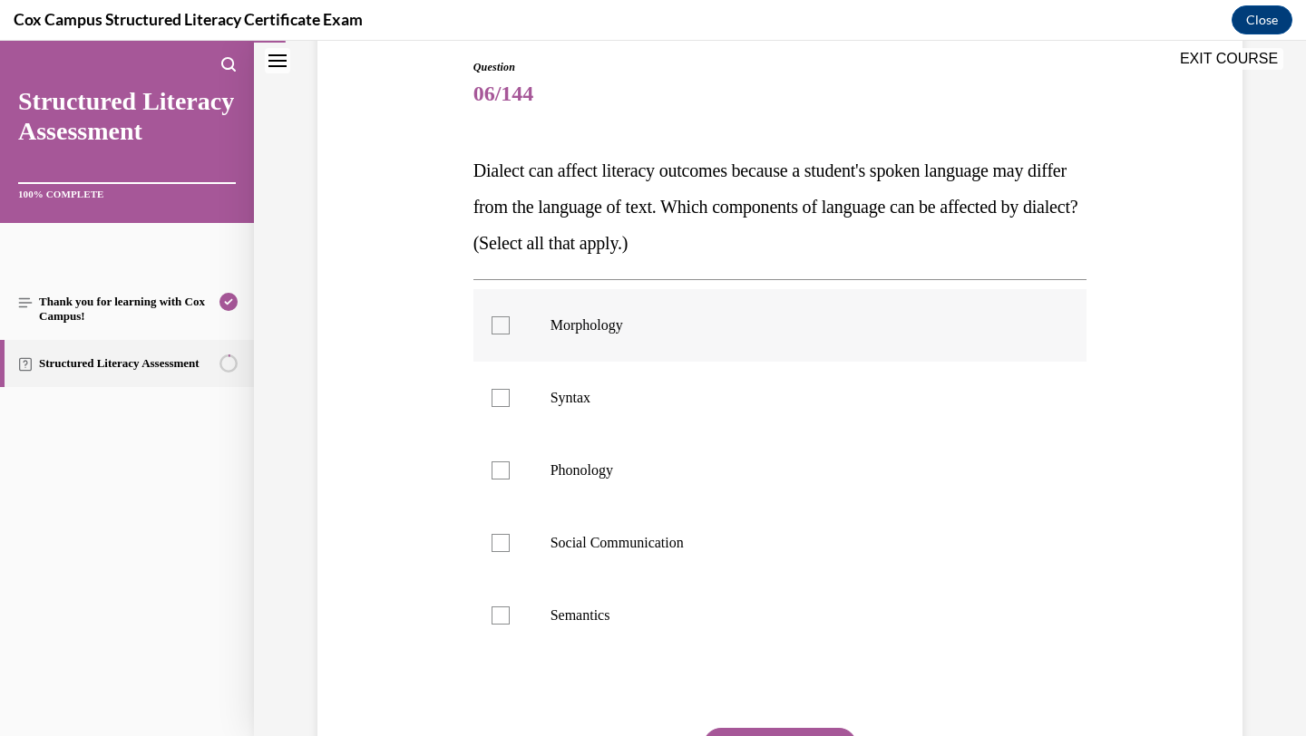
click at [816, 338] on label "Morphology" at bounding box center [780, 325] width 614 height 73
click at [510, 335] on input "Morphology" at bounding box center [501, 326] width 18 height 18
checkbox input "true"
click at [734, 398] on p "Syntax" at bounding box center [797, 398] width 492 height 18
click at [510, 398] on input "Syntax" at bounding box center [501, 398] width 18 height 18
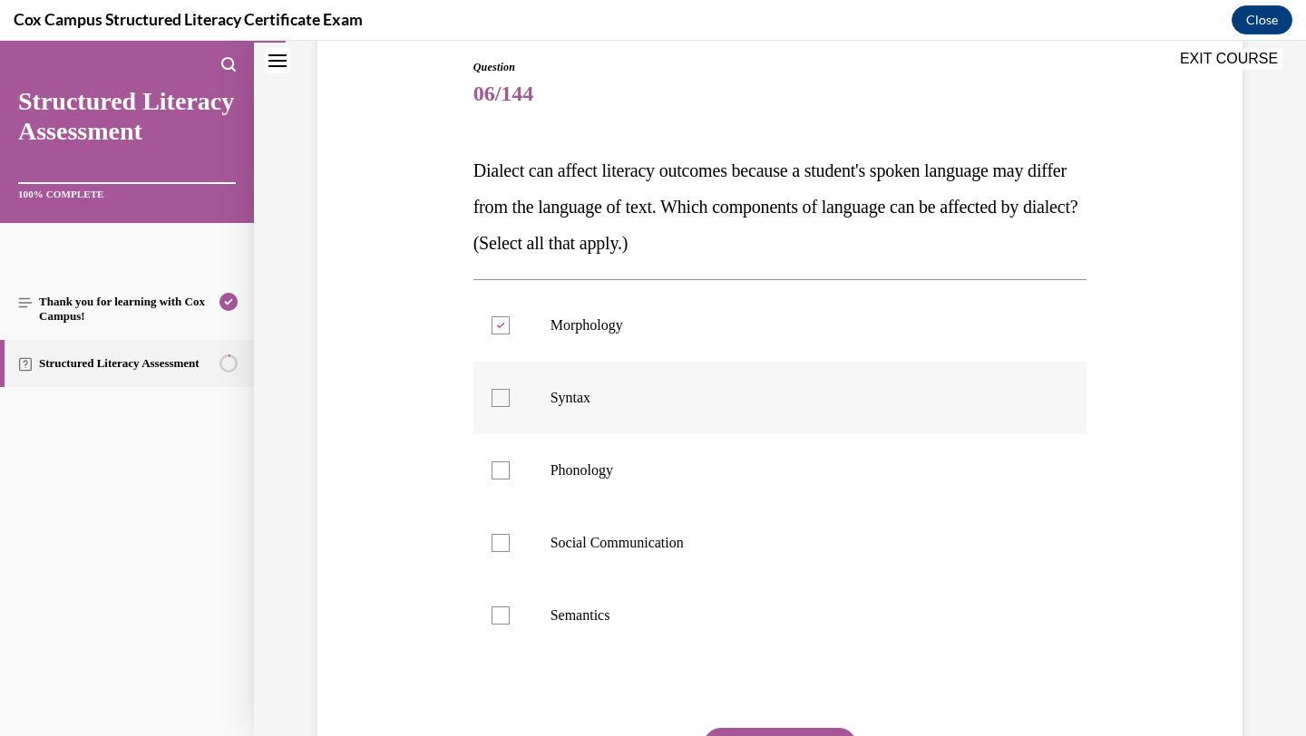
checkbox input "true"
click at [690, 460] on label "Phonology" at bounding box center [780, 470] width 614 height 73
click at [510, 462] on input "Phonology" at bounding box center [501, 471] width 18 height 18
checkbox input "true"
click at [639, 613] on p "Semantics" at bounding box center [797, 616] width 492 height 18
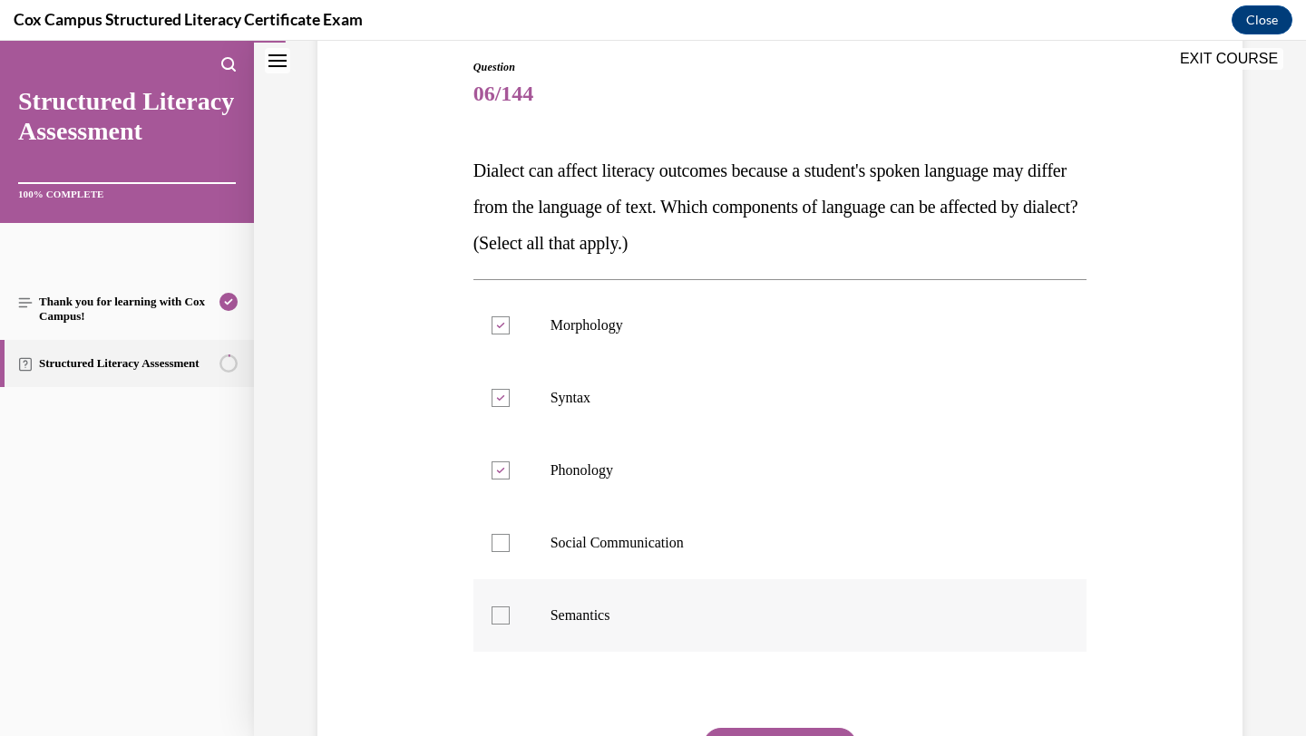
click at [510, 613] on input "Semantics" at bounding box center [501, 616] width 18 height 18
checkbox input "true"
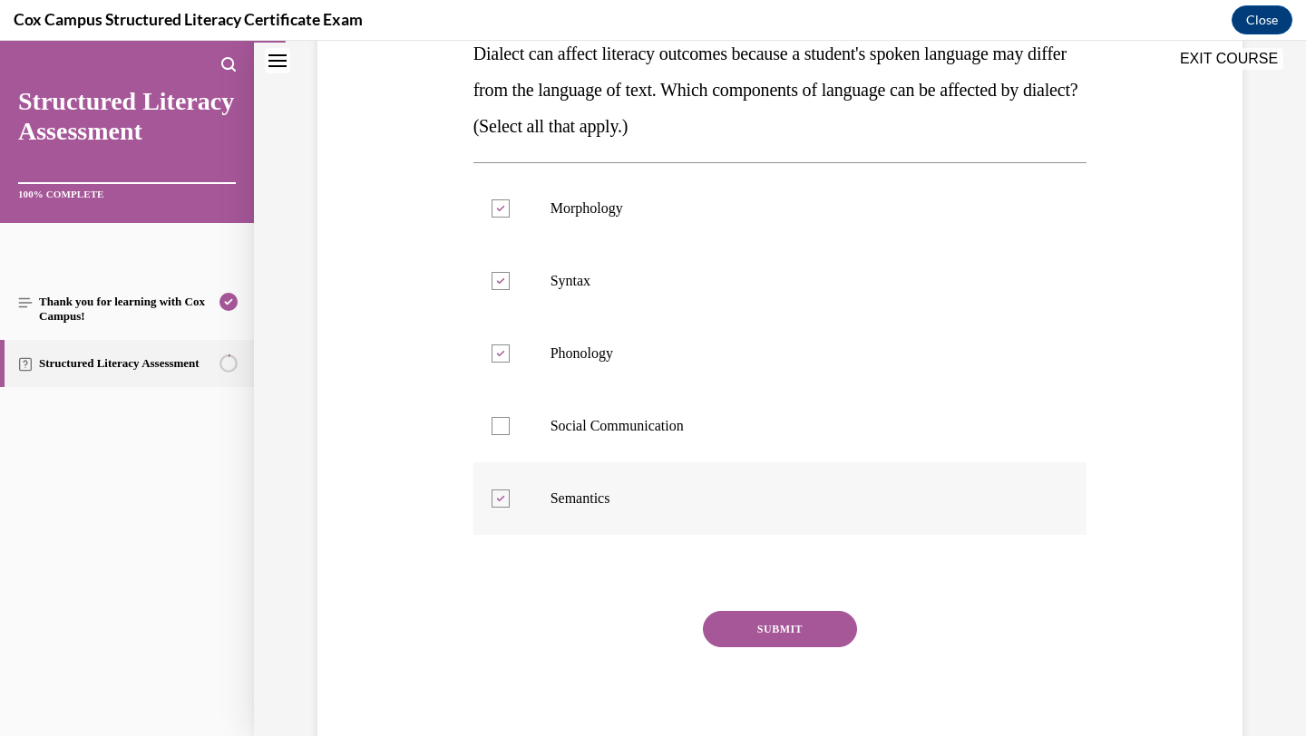
scroll to position [314, 0]
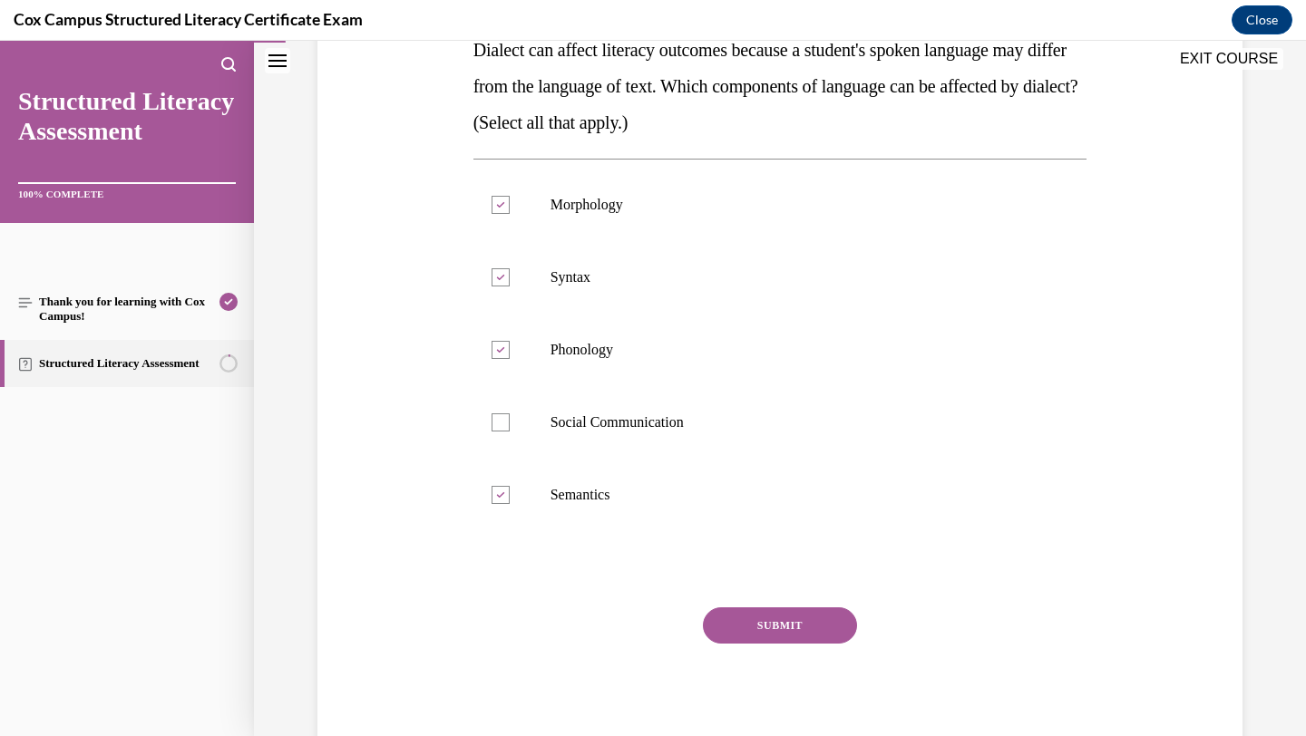
click at [793, 627] on button "SUBMIT" at bounding box center [780, 626] width 154 height 36
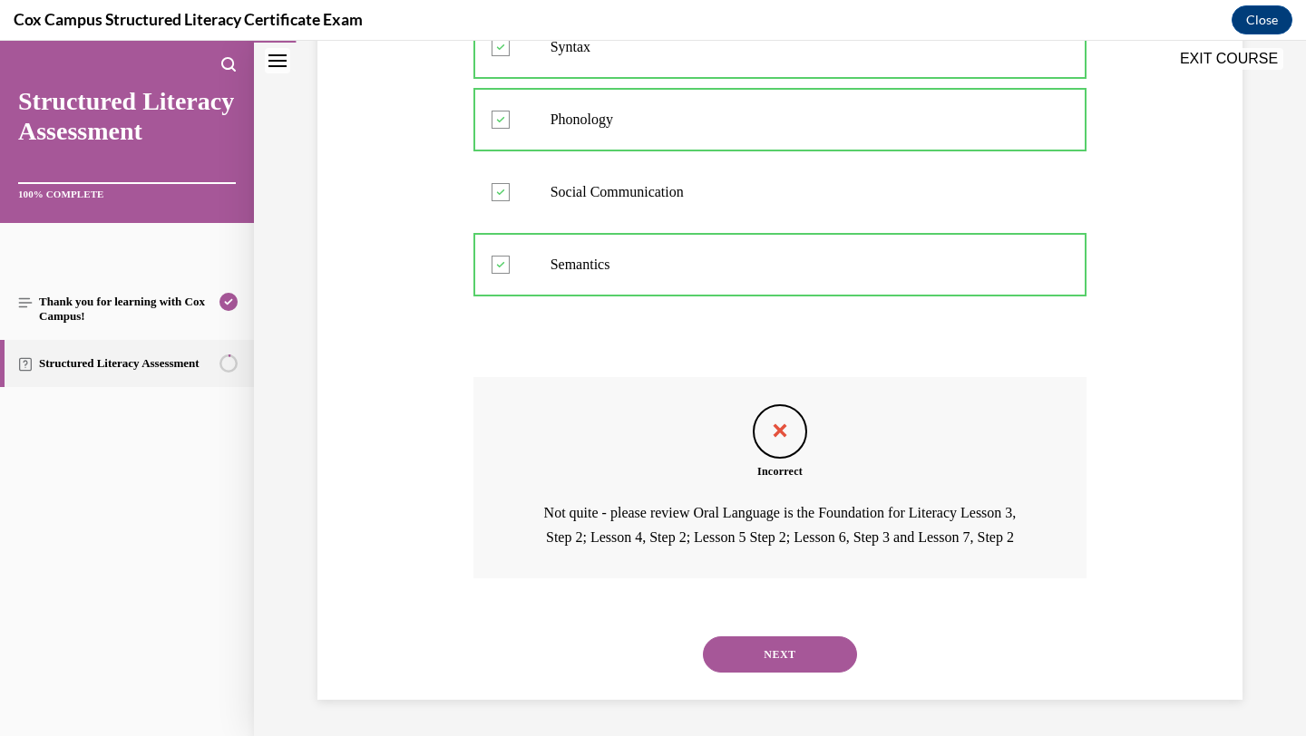
scroll to position [569, 0]
click at [785, 648] on button "NEXT" at bounding box center [780, 655] width 154 height 36
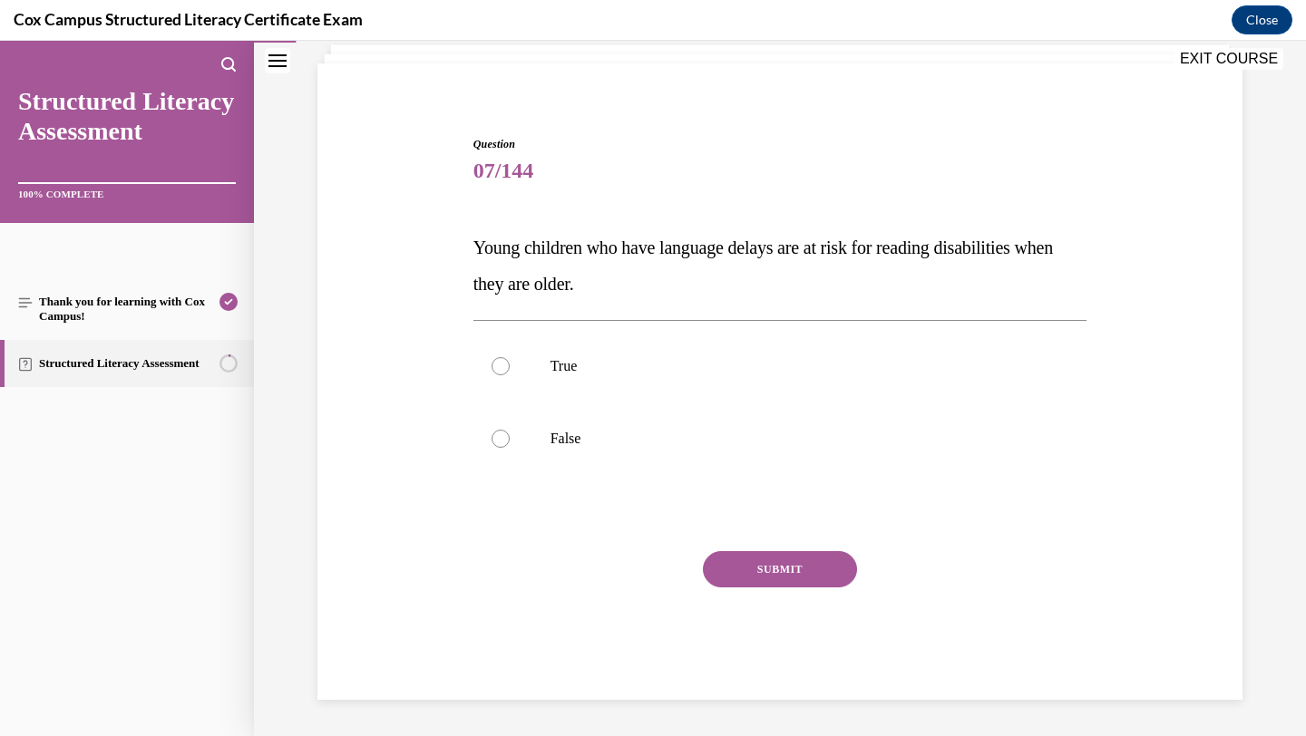
scroll to position [116, 0]
click at [651, 377] on label "True" at bounding box center [780, 366] width 614 height 73
click at [510, 375] on input "True" at bounding box center [501, 366] width 18 height 18
radio input "true"
click at [746, 580] on button "SUBMIT" at bounding box center [780, 569] width 154 height 36
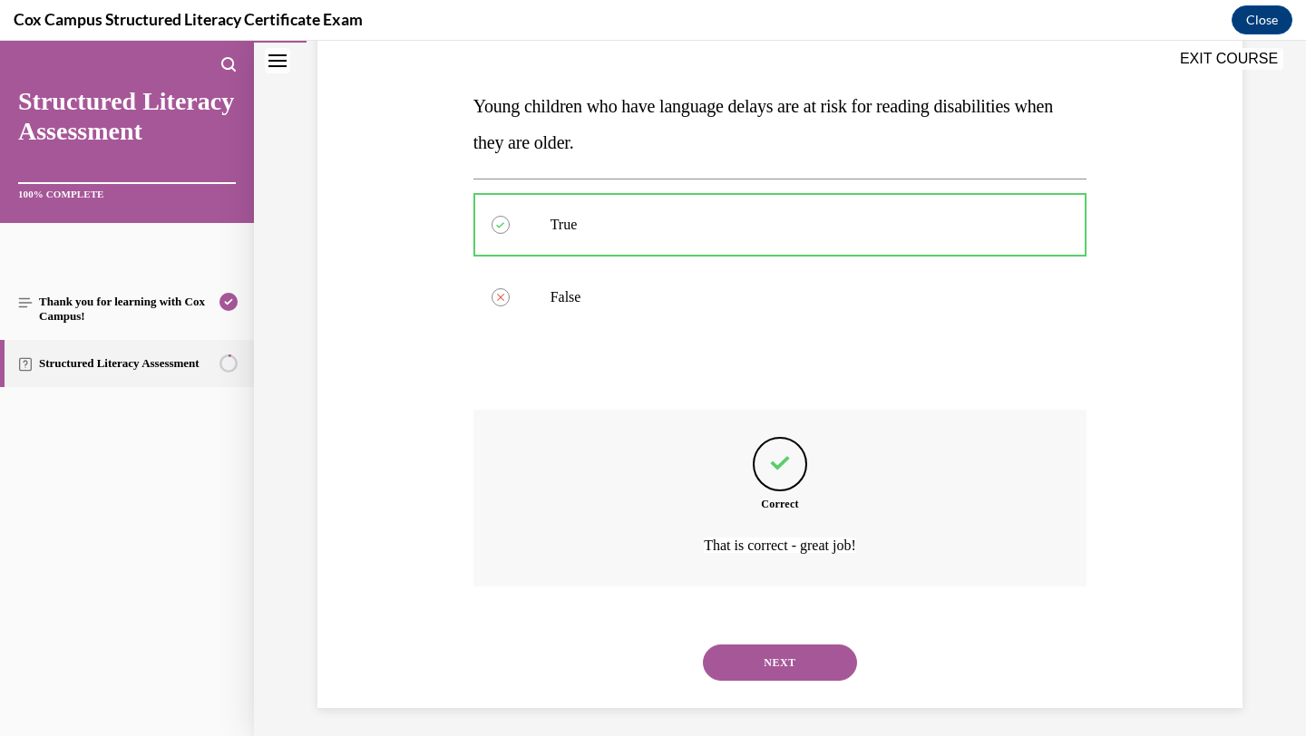
scroll to position [266, 0]
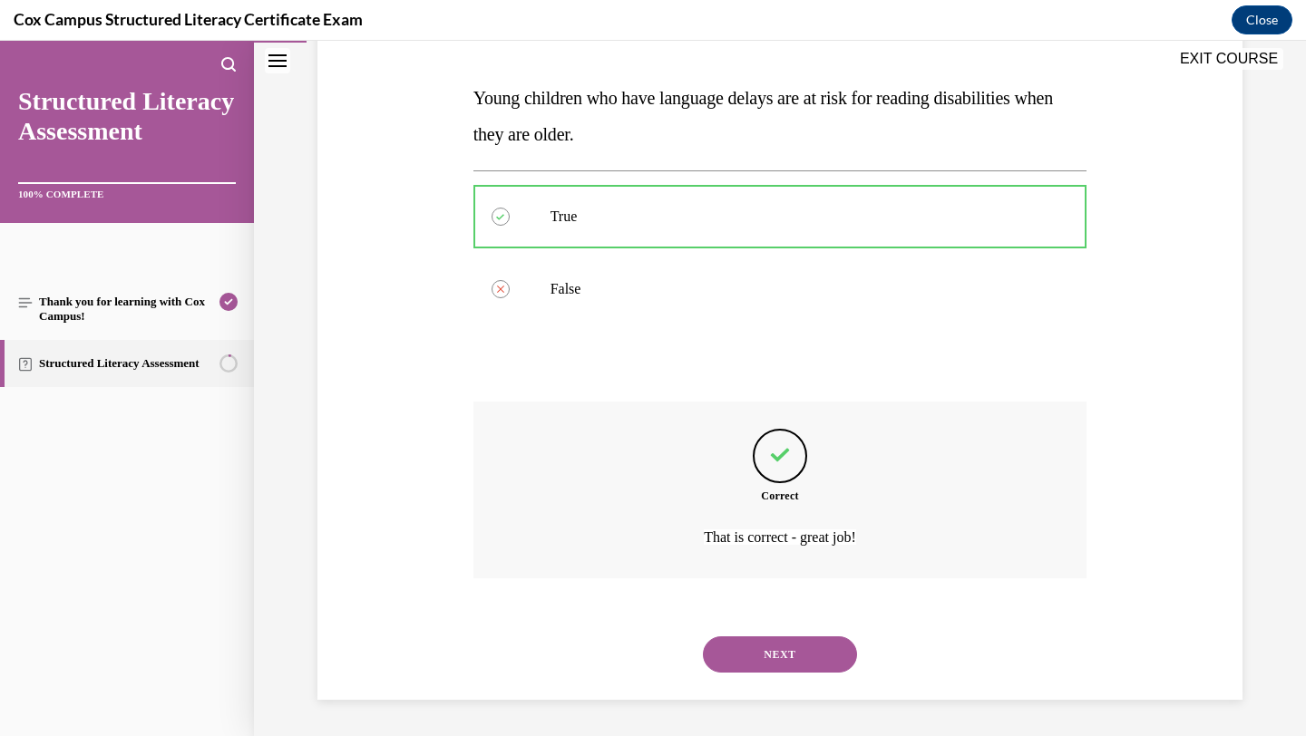
click at [762, 644] on button "NEXT" at bounding box center [780, 655] width 154 height 36
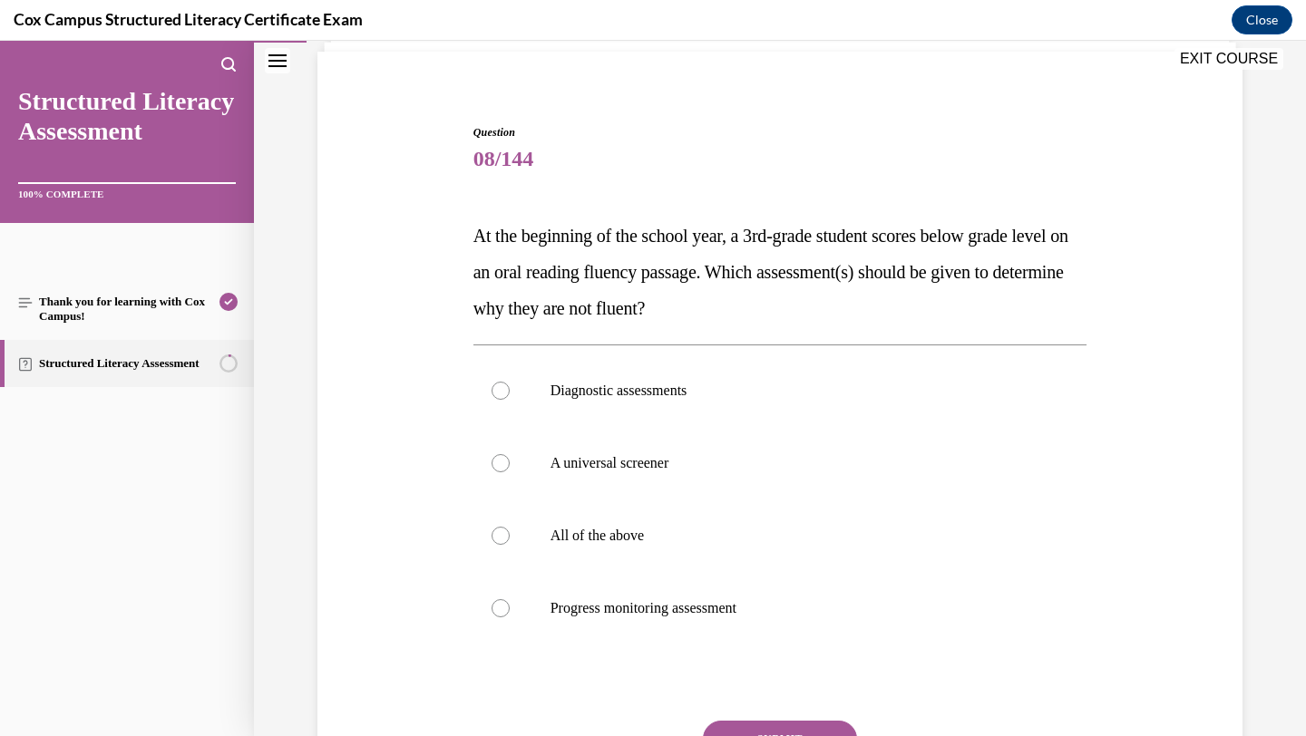
scroll to position [129, 0]
click at [845, 373] on label "Diagnostic assessments" at bounding box center [780, 390] width 614 height 73
click at [510, 381] on input "Diagnostic assessments" at bounding box center [501, 390] width 18 height 18
radio input "true"
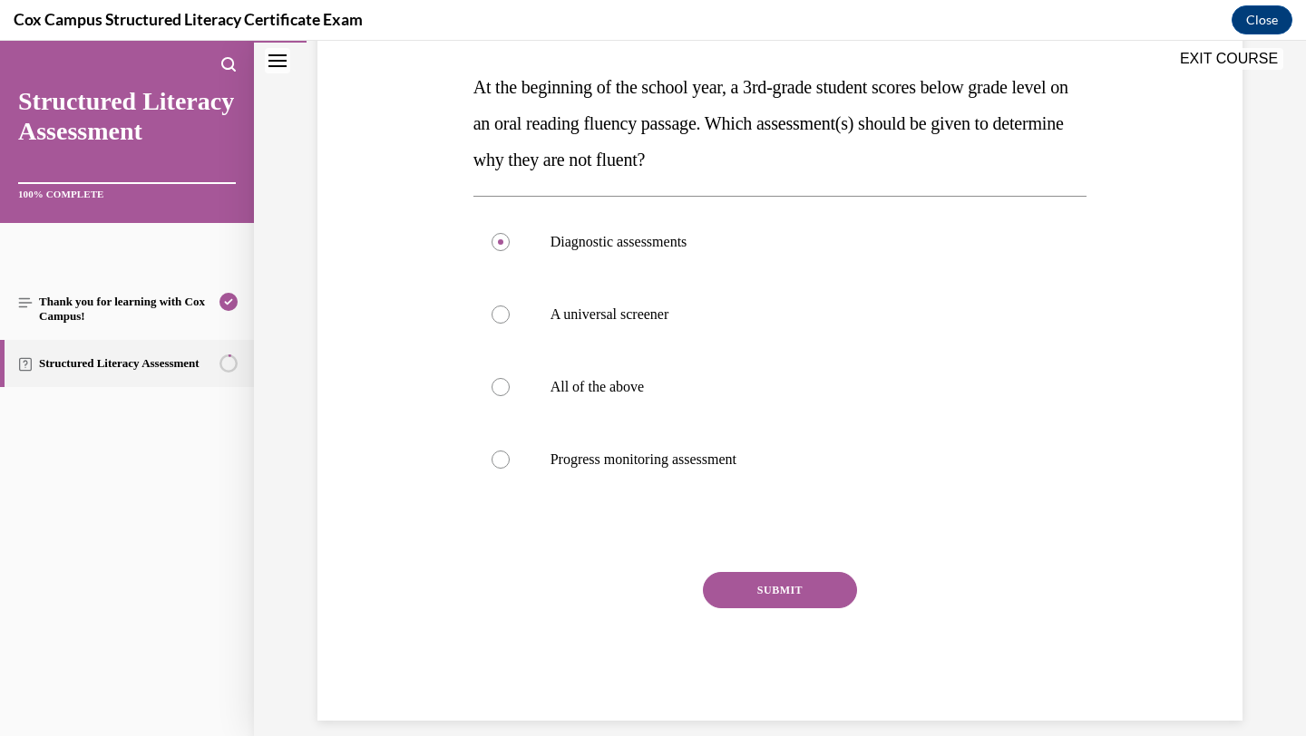
click at [783, 591] on button "SUBMIT" at bounding box center [780, 590] width 154 height 36
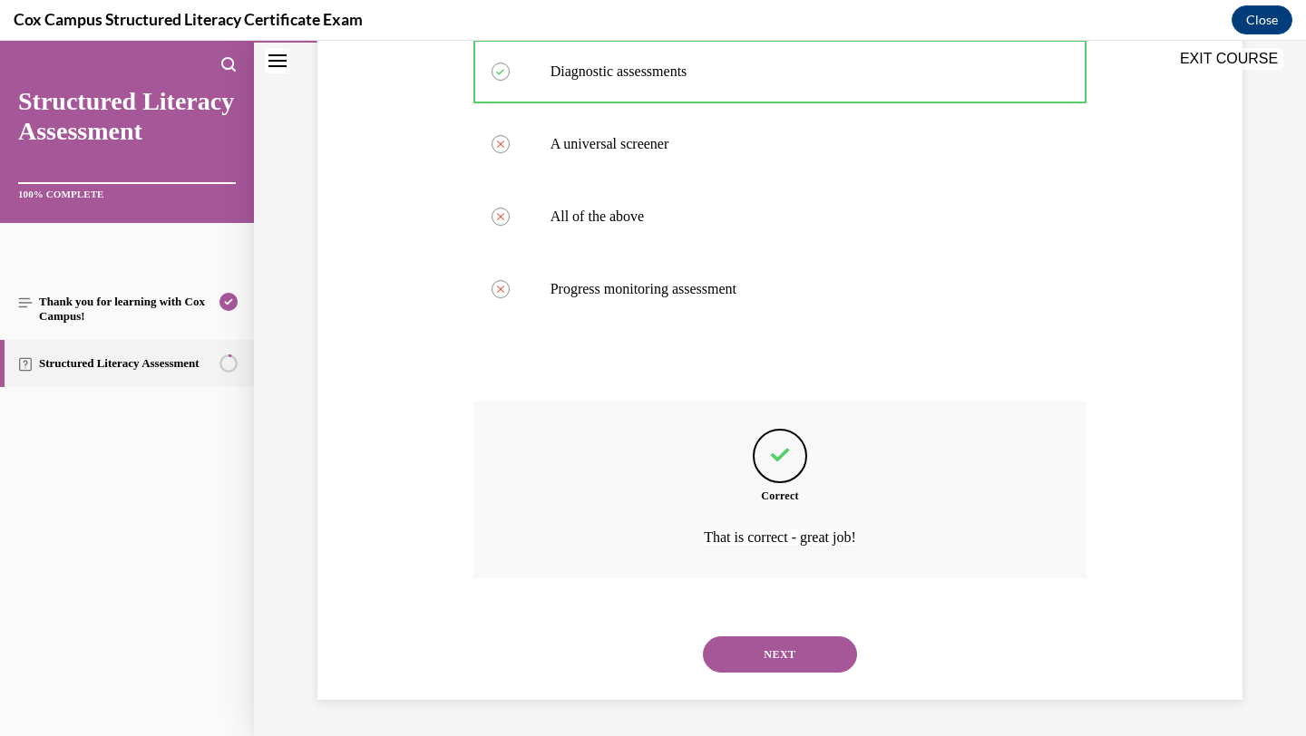
click at [780, 649] on button "NEXT" at bounding box center [780, 655] width 154 height 36
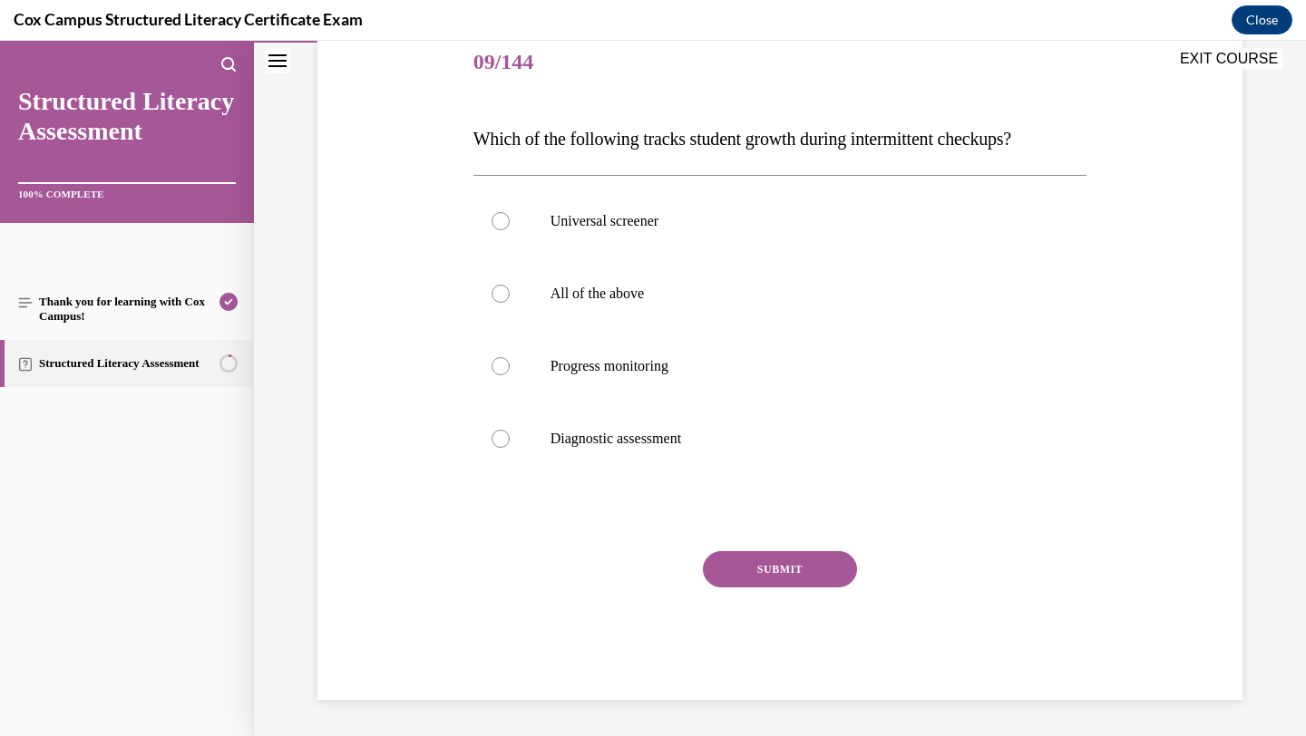
scroll to position [201, 0]
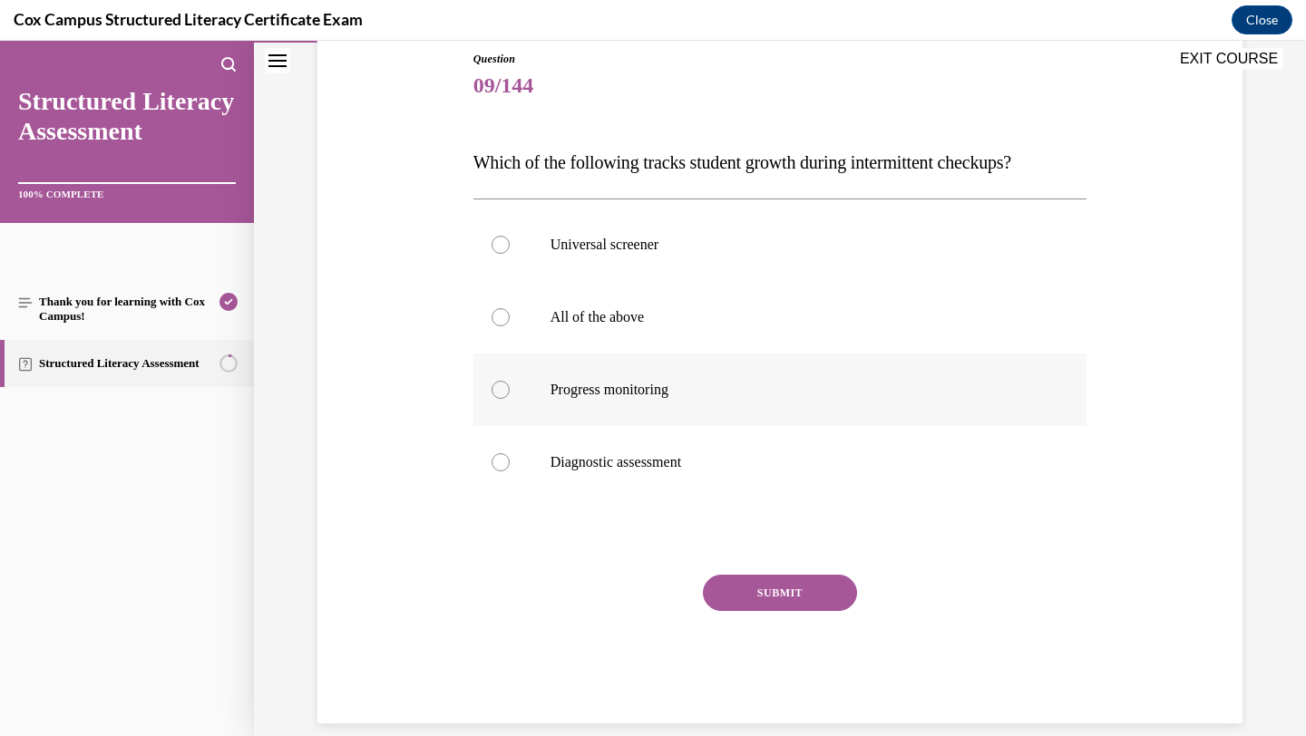
click at [635, 402] on label "Progress monitoring" at bounding box center [780, 390] width 614 height 73
click at [510, 399] on input "Progress monitoring" at bounding box center [501, 390] width 18 height 18
radio input "true"
click at [763, 593] on button "SUBMIT" at bounding box center [780, 593] width 154 height 36
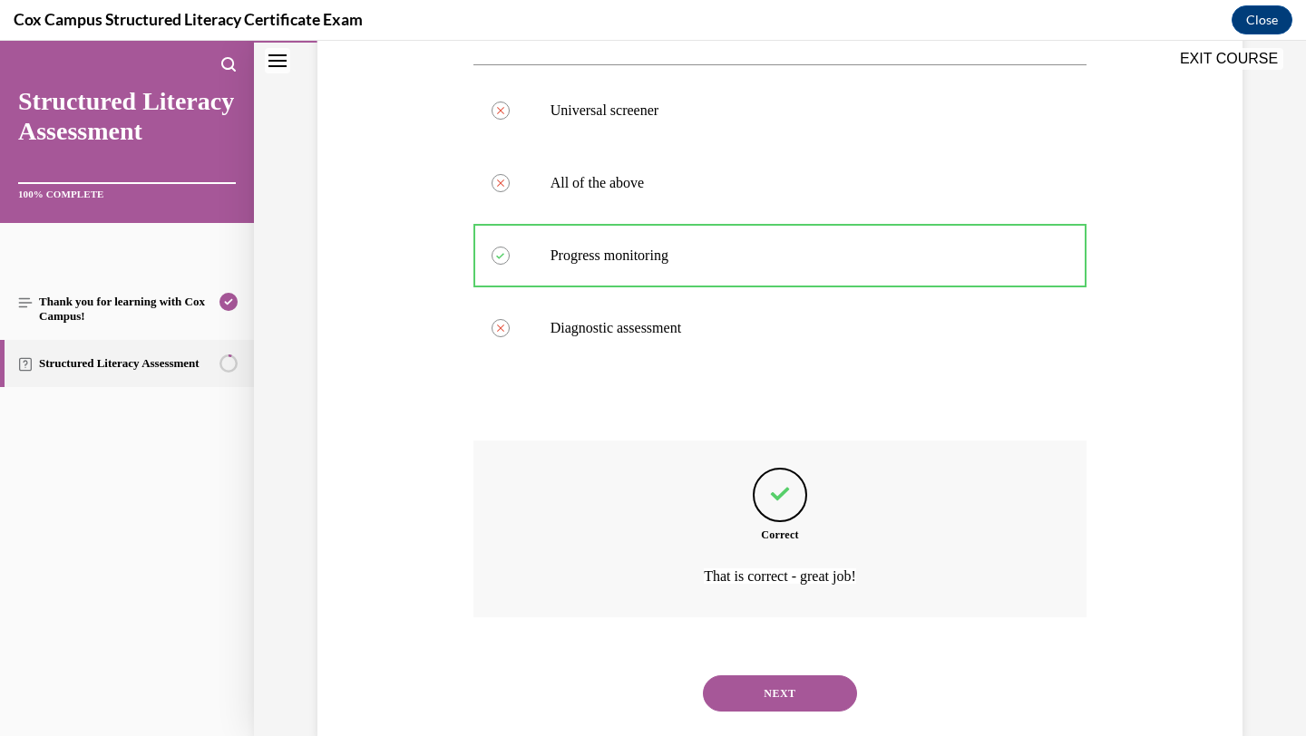
scroll to position [375, 0]
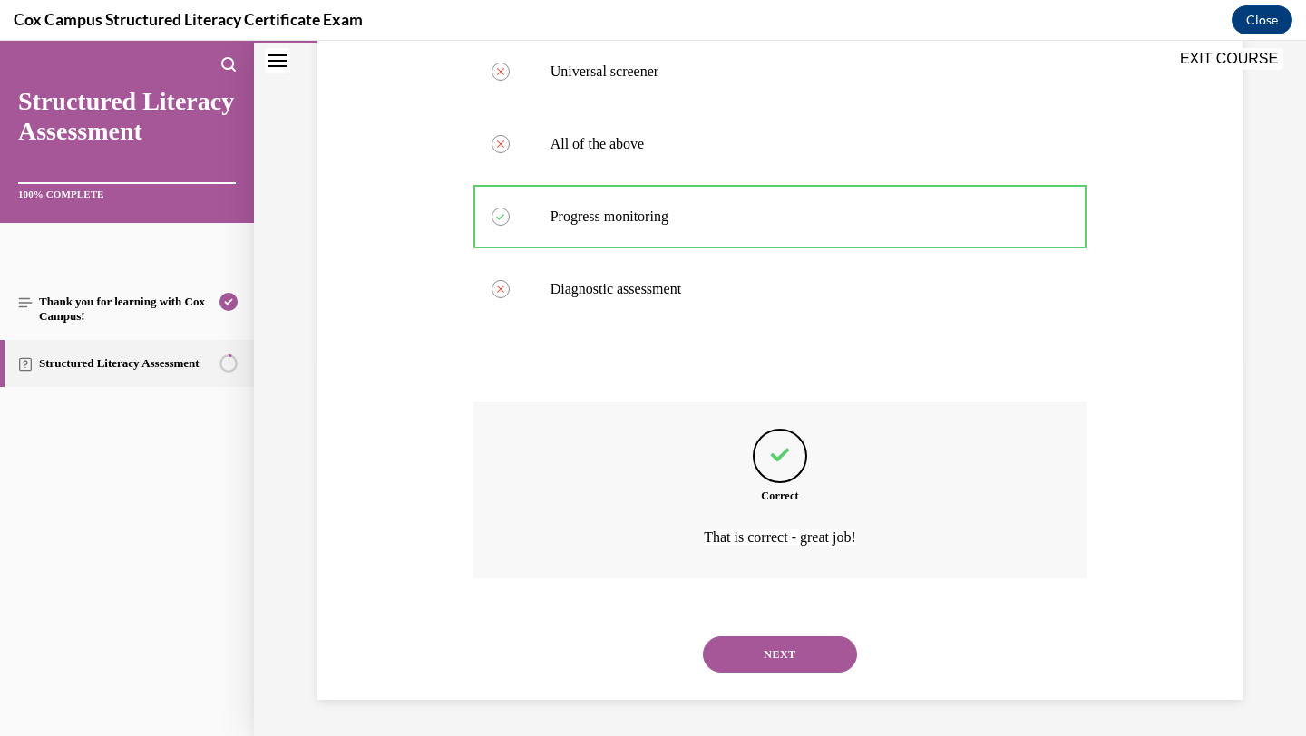
click at [792, 670] on button "NEXT" at bounding box center [780, 655] width 154 height 36
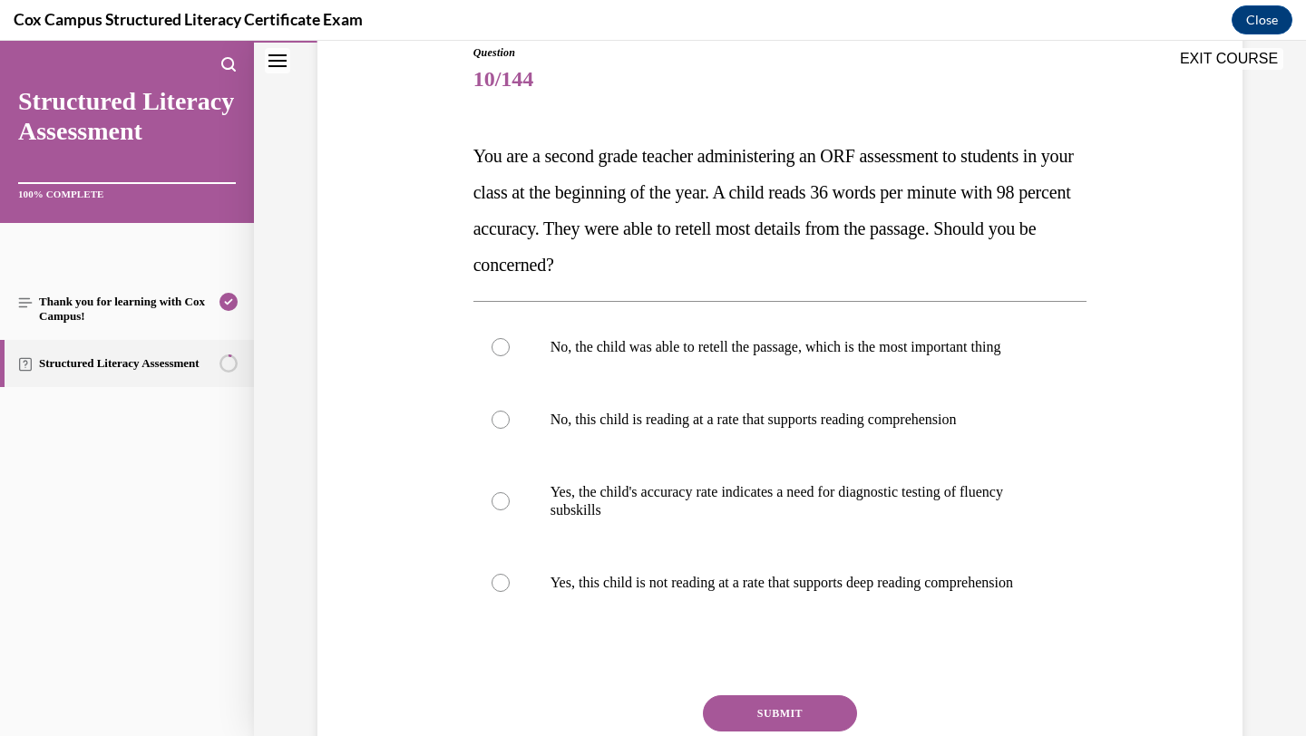
scroll to position [214, 0]
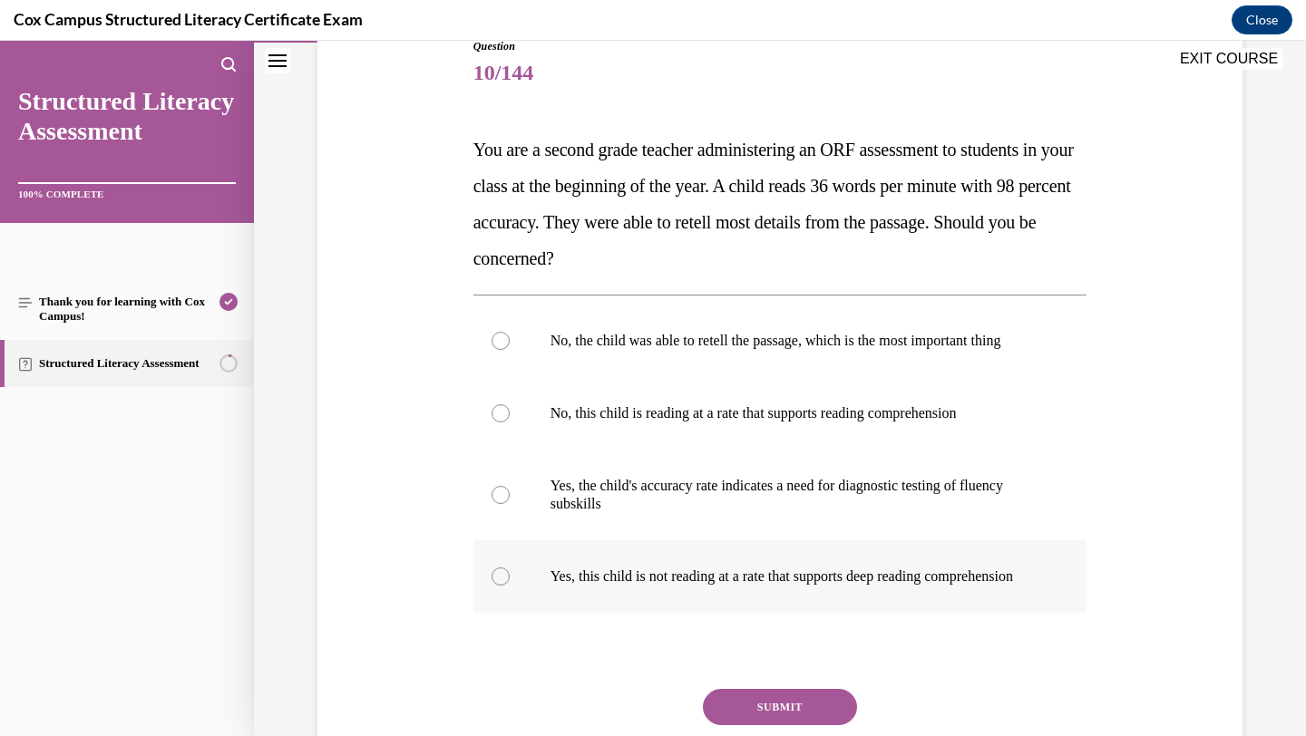
click at [748, 586] on p "Yes, this child is not reading at a rate that supports deep reading comprehensi…" at bounding box center [797, 577] width 492 height 18
click at [510, 586] on input "Yes, this child is not reading at a rate that supports deep reading comprehensi…" at bounding box center [501, 577] width 18 height 18
radio input "true"
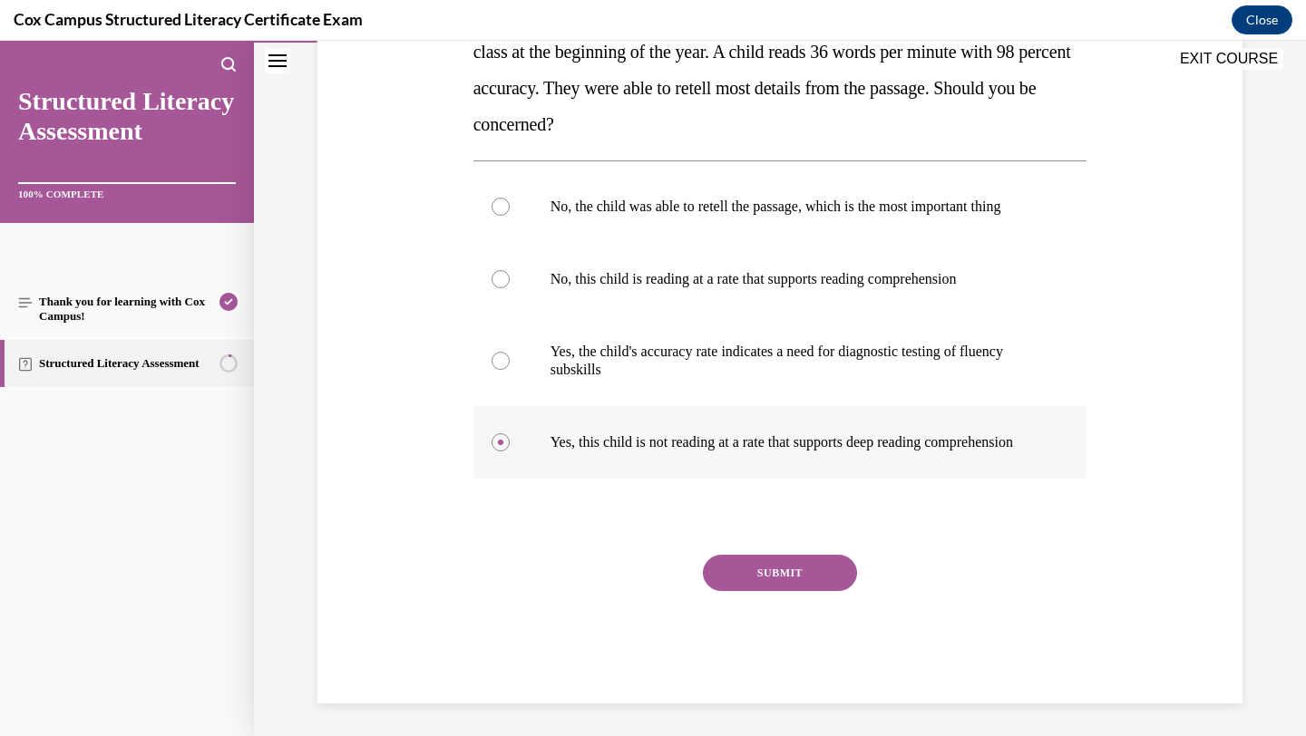
scroll to position [354, 0]
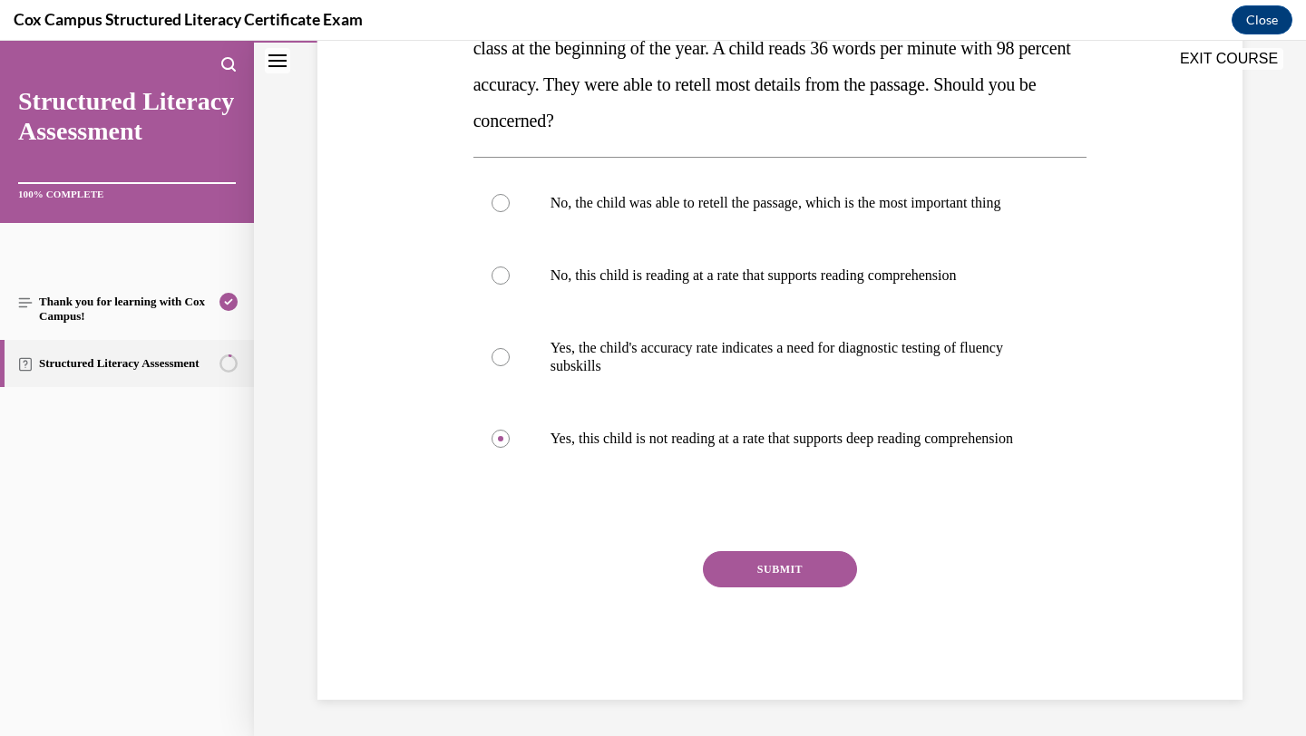
click at [782, 588] on button "SUBMIT" at bounding box center [780, 569] width 154 height 36
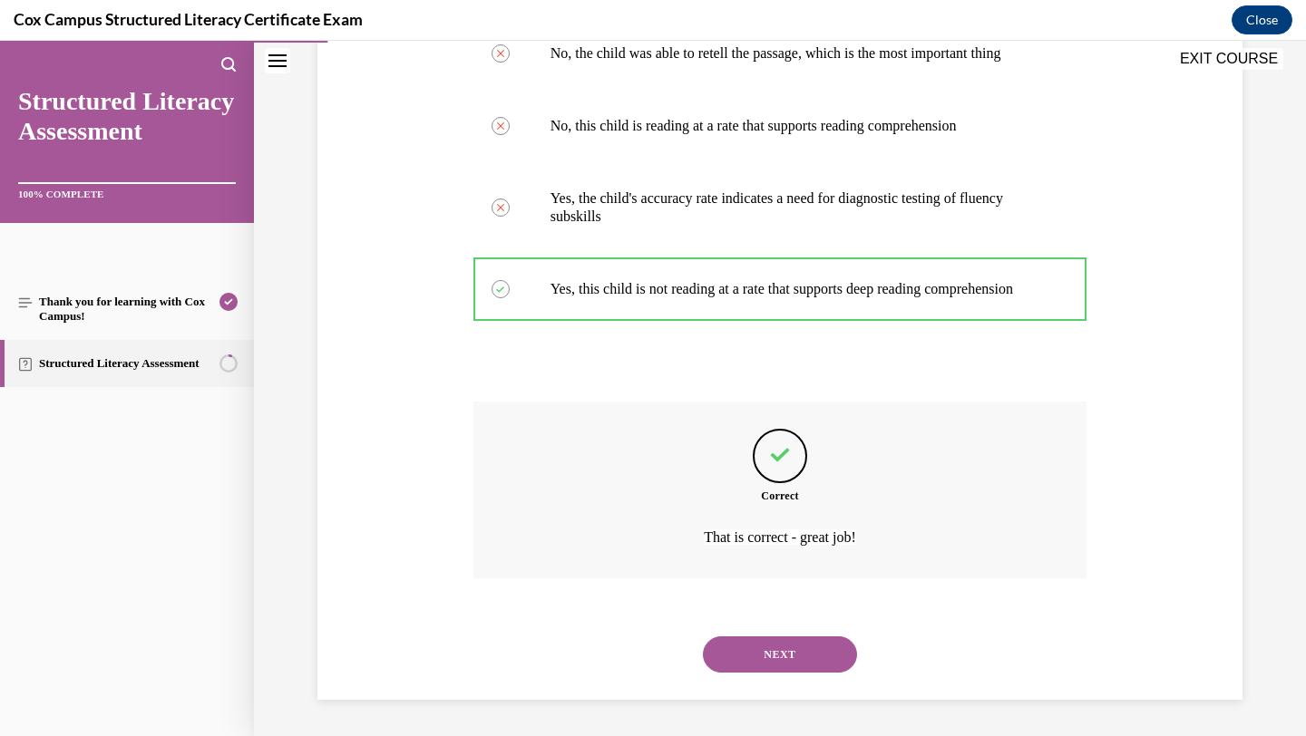
scroll to position [538, 0]
click at [777, 649] on button "NEXT" at bounding box center [780, 655] width 154 height 36
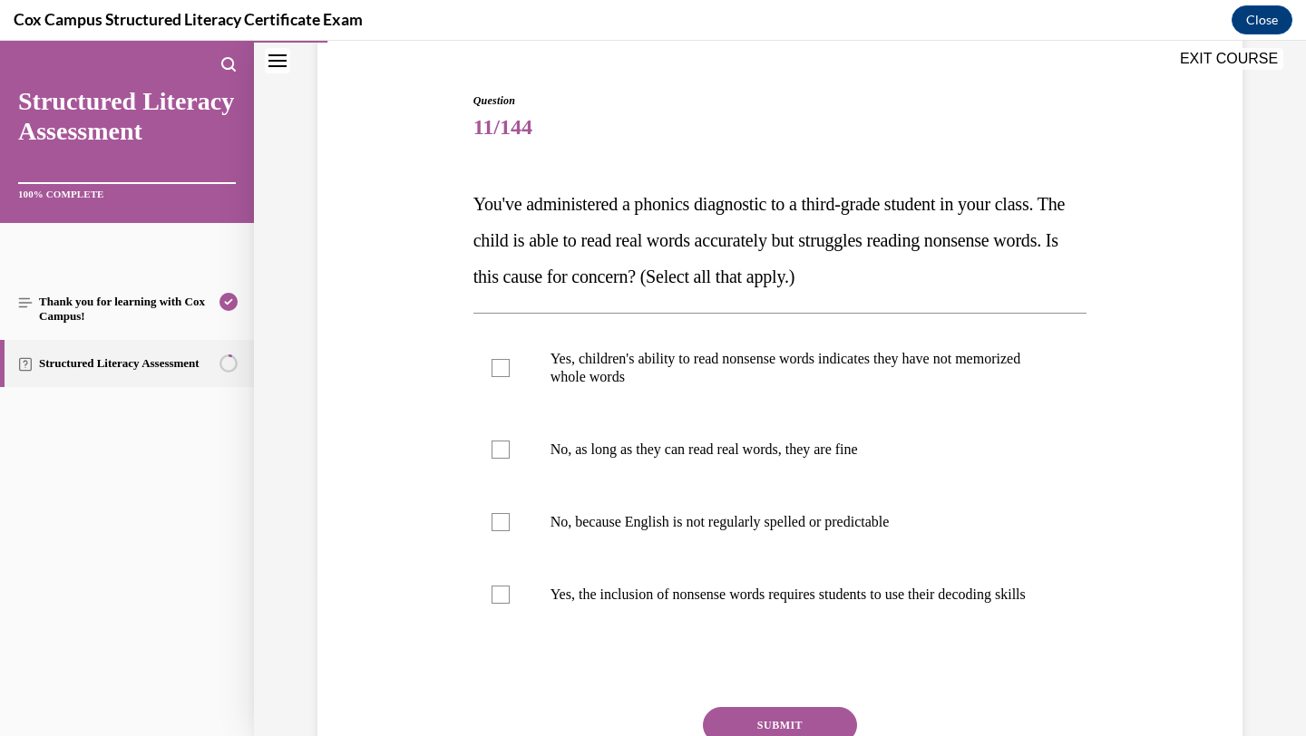
scroll to position [181, 0]
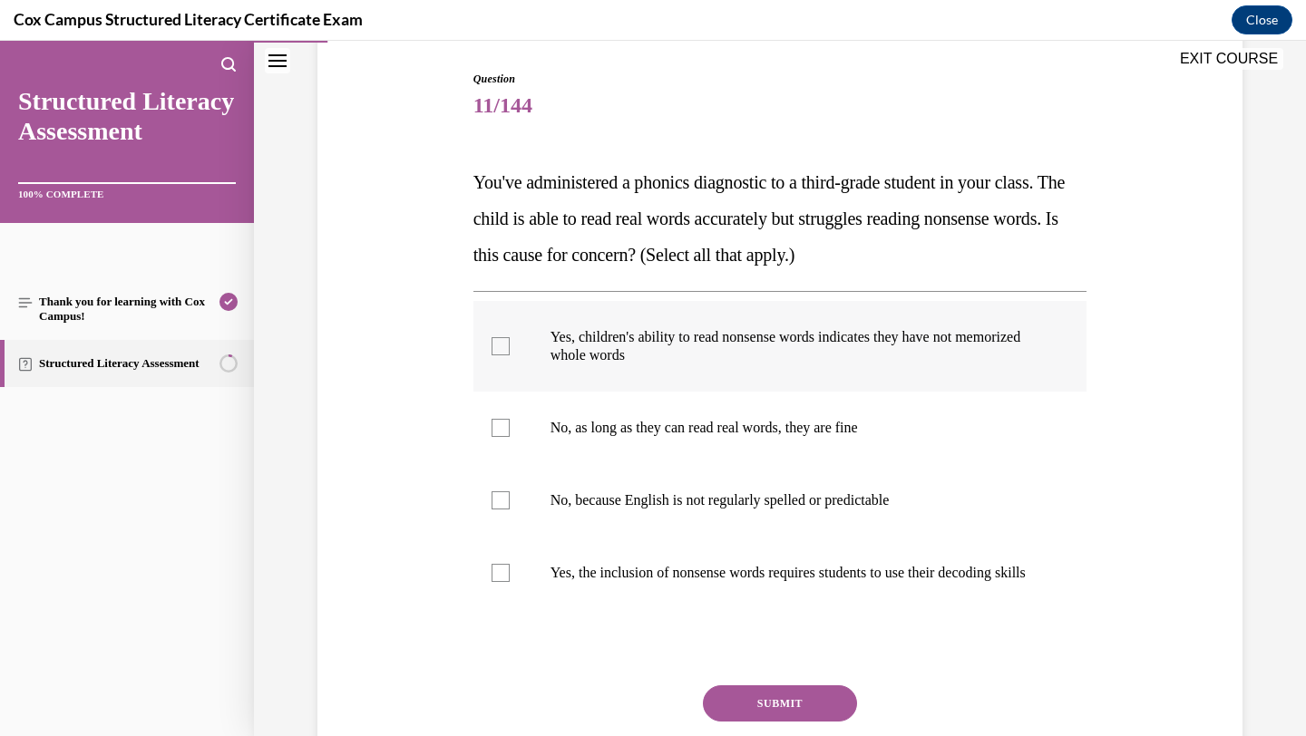
click at [728, 341] on p "Yes, children's ability to read nonsense words indicates they have not memorize…" at bounding box center [797, 346] width 492 height 36
click at [510, 341] on input "Yes, children's ability to read nonsense words indicates they have not memorize…" at bounding box center [501, 346] width 18 height 18
checkbox input "true"
click at [698, 582] on p "Yes, the inclusion of nonsense words requires students to use their decoding sk…" at bounding box center [797, 573] width 492 height 18
click at [510, 582] on input "Yes, the inclusion of nonsense words requires students to use their decoding sk…" at bounding box center [501, 573] width 18 height 18
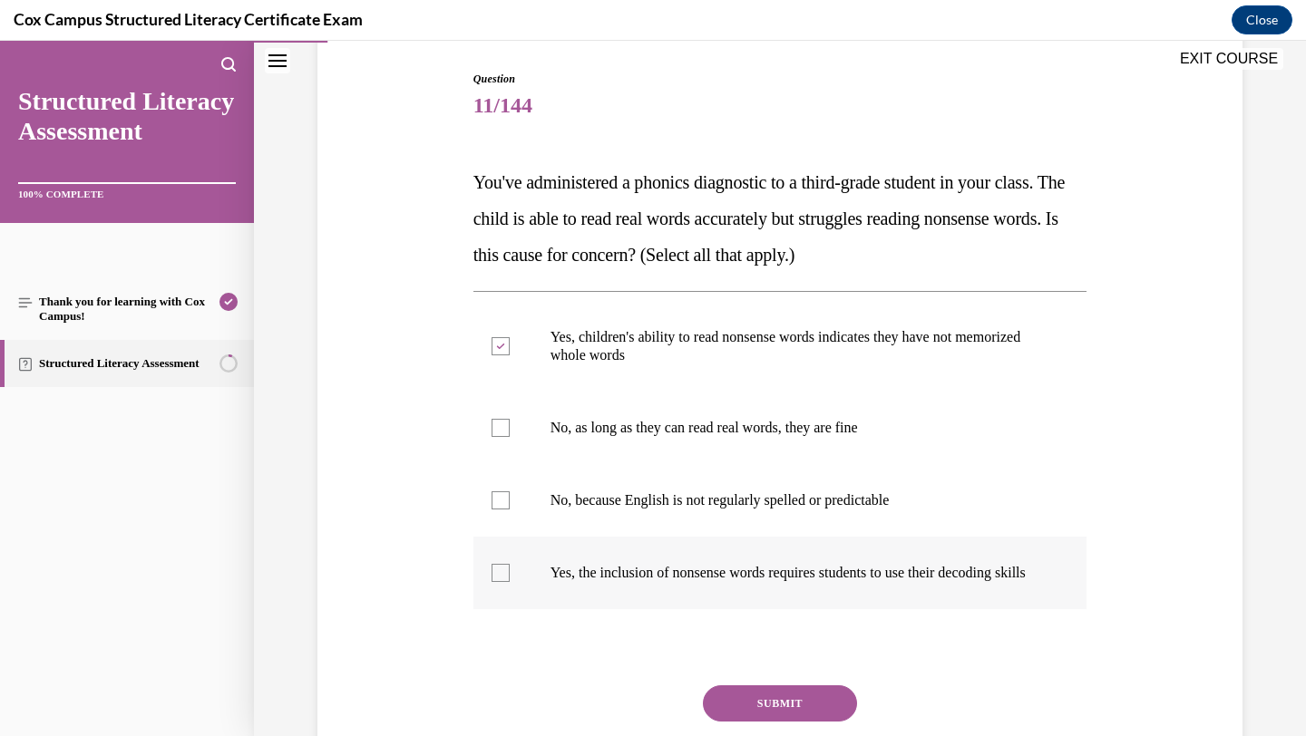
checkbox input "true"
click at [793, 722] on button "SUBMIT" at bounding box center [780, 704] width 154 height 36
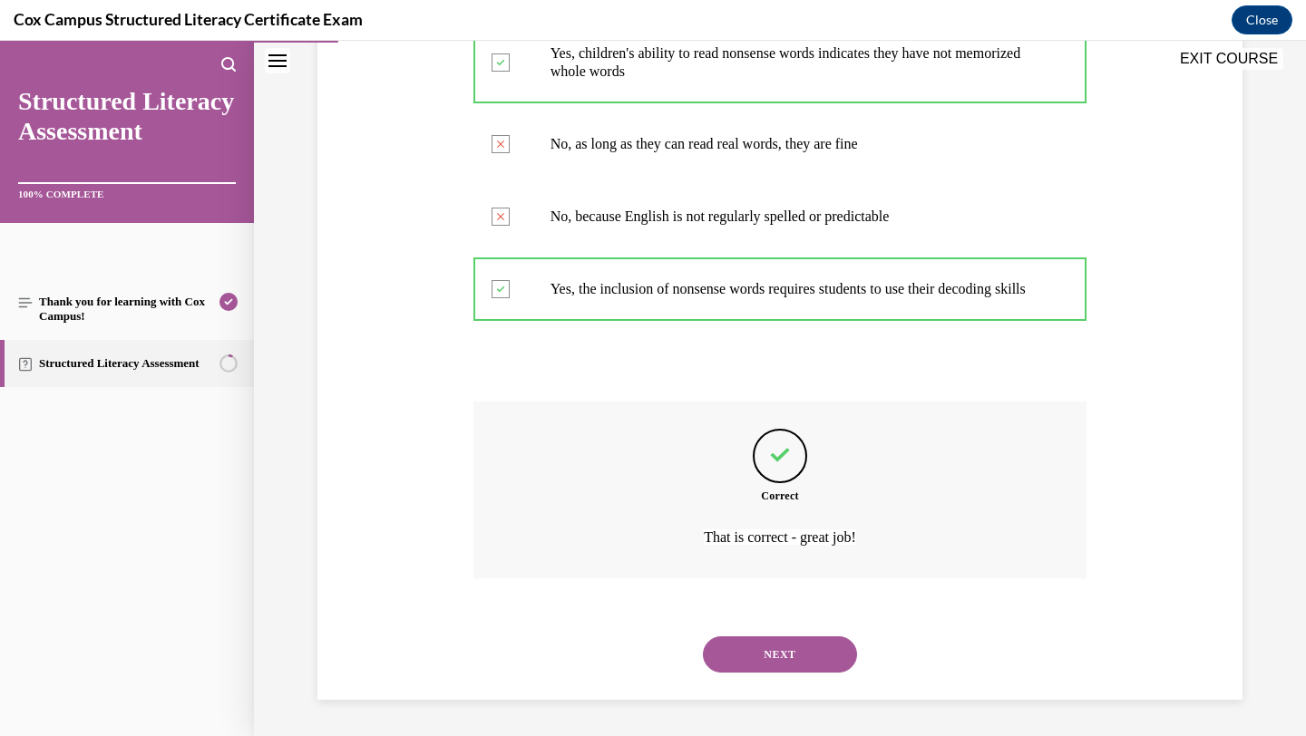
scroll to position [483, 0]
click at [799, 657] on button "NEXT" at bounding box center [780, 655] width 154 height 36
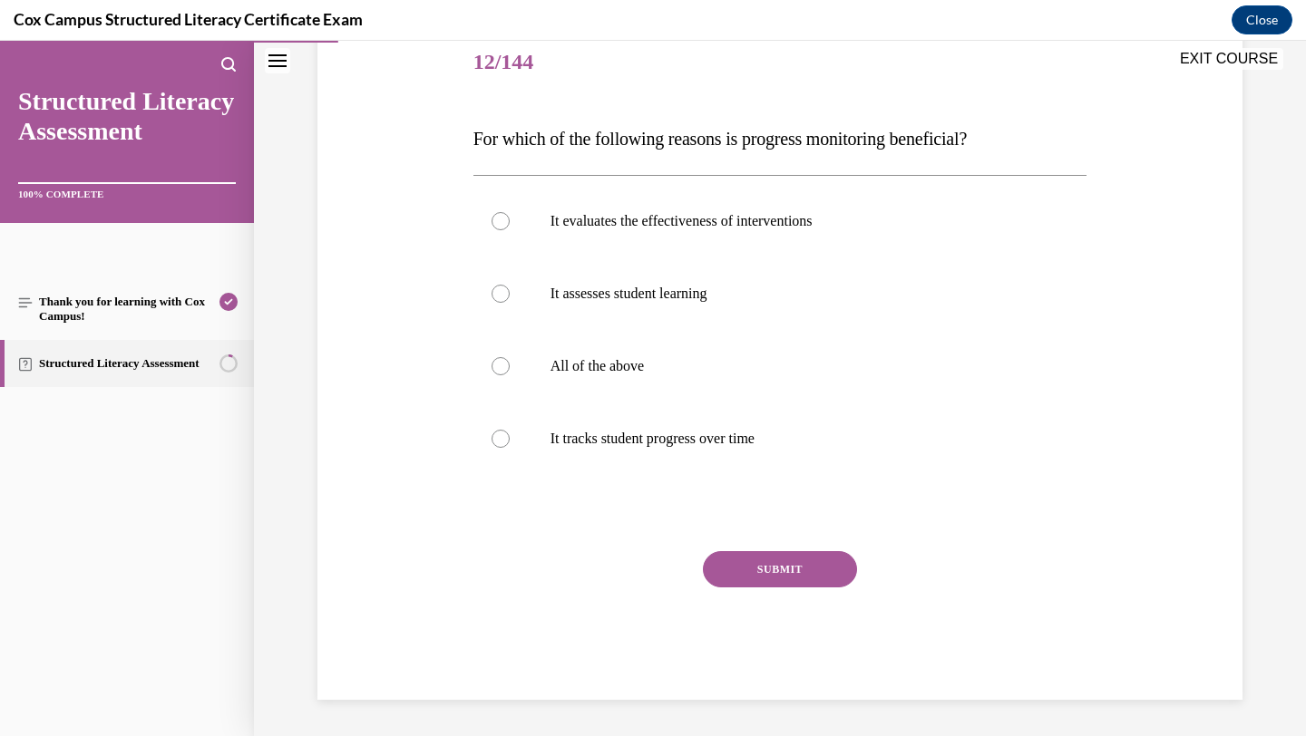
scroll to position [201, 0]
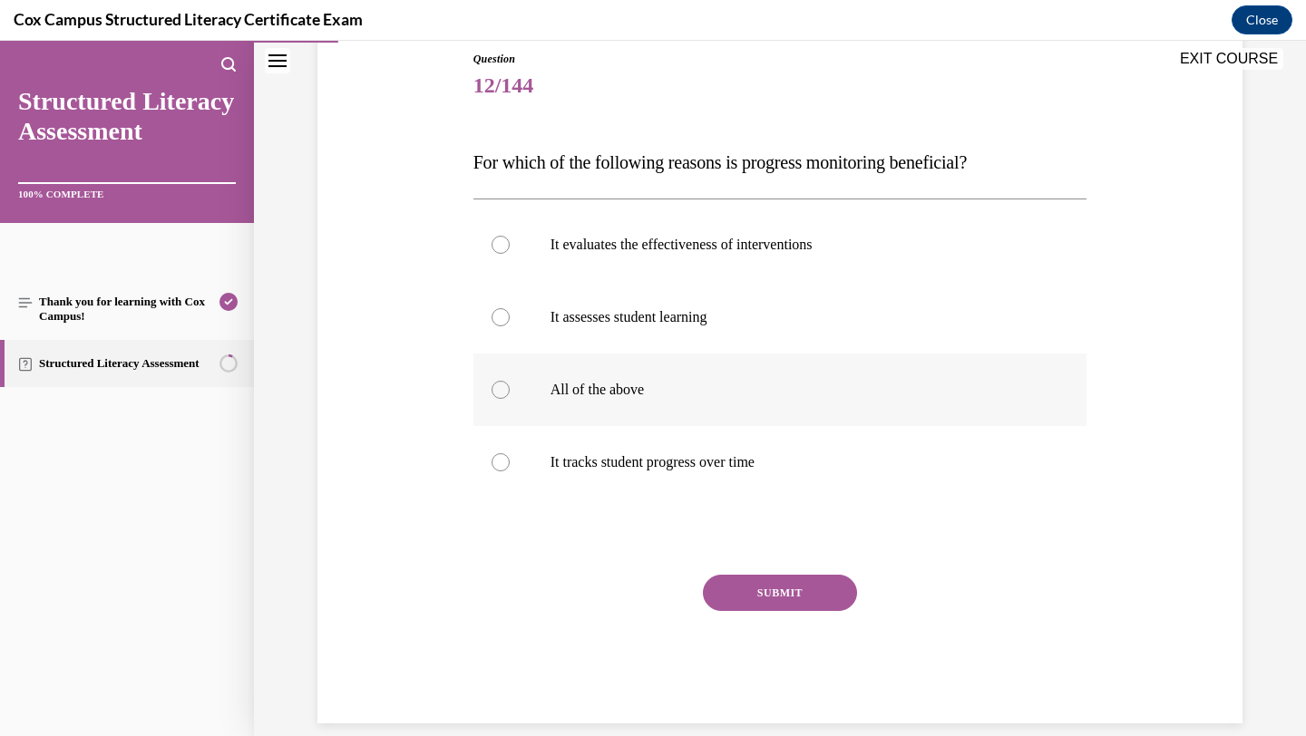
click at [828, 400] on label "All of the above" at bounding box center [780, 390] width 614 height 73
click at [510, 399] on input "All of the above" at bounding box center [501, 390] width 18 height 18
radio input "true"
click at [757, 590] on button "SUBMIT" at bounding box center [780, 593] width 154 height 36
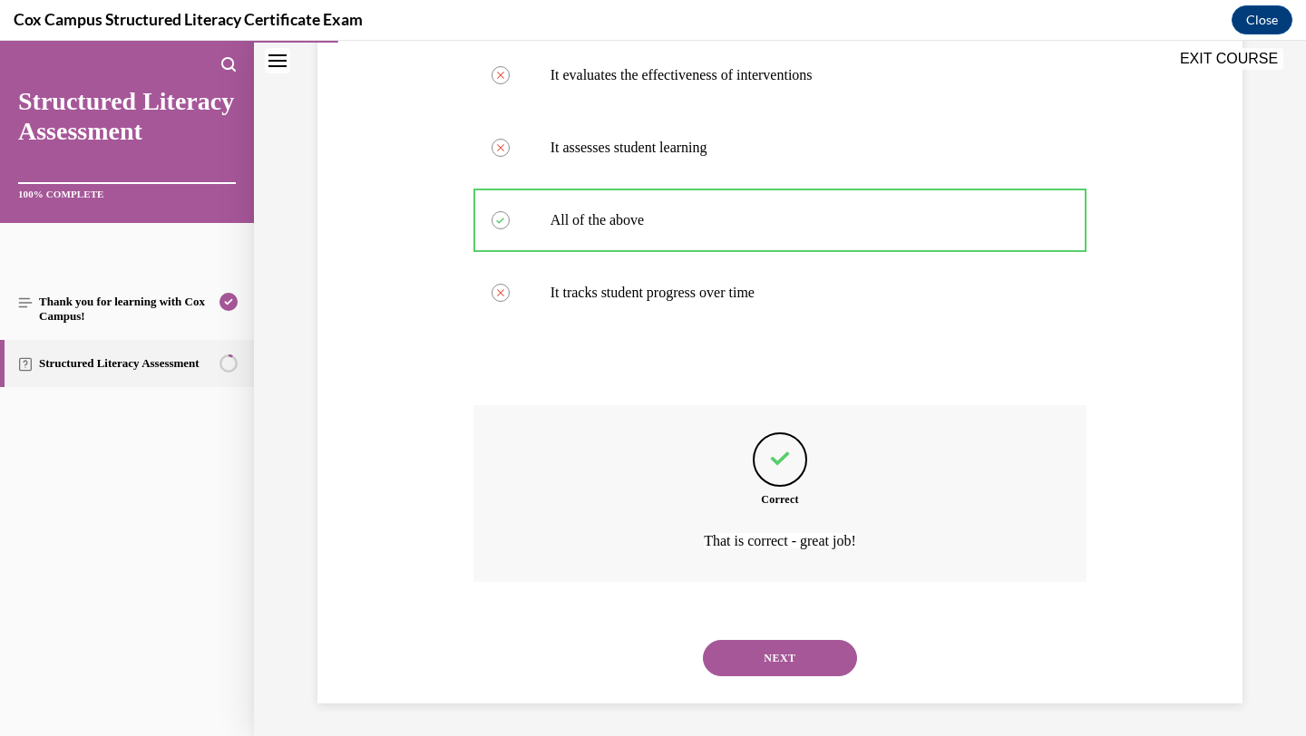
scroll to position [375, 0]
click at [764, 648] on button "NEXT" at bounding box center [780, 655] width 154 height 36
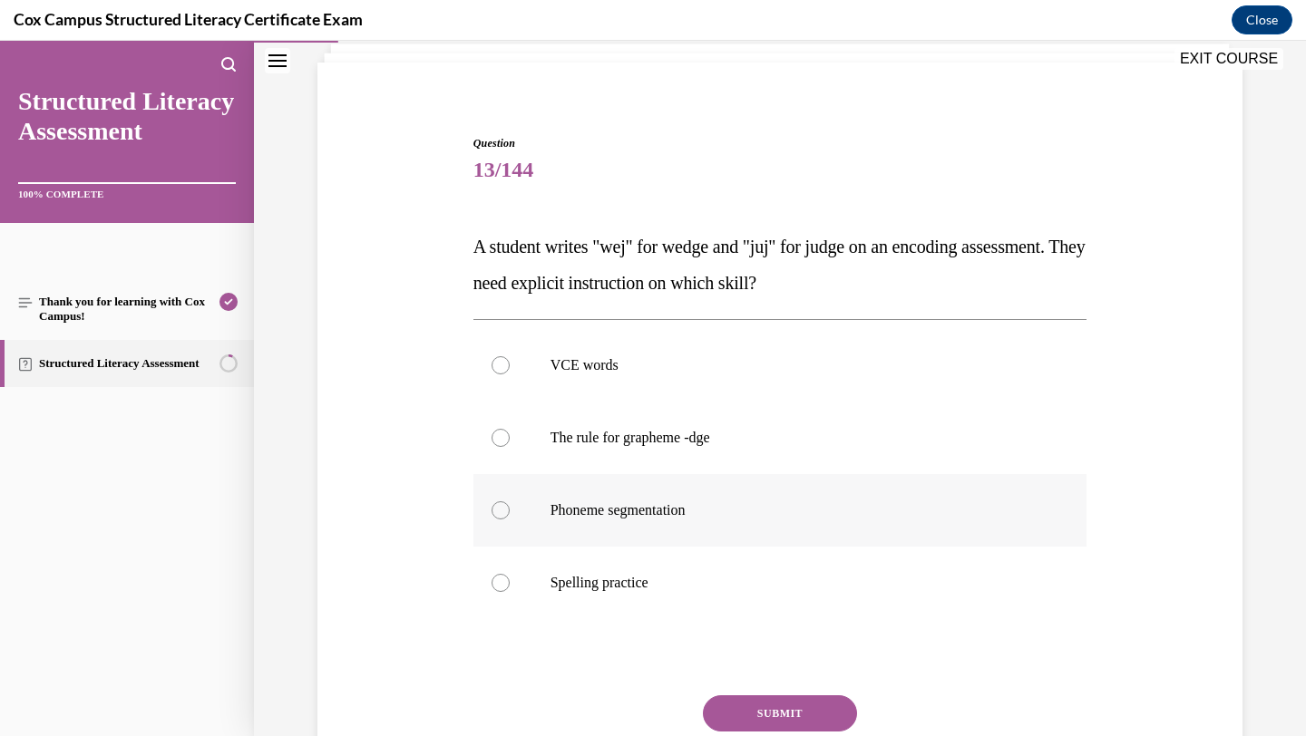
scroll to position [113, 0]
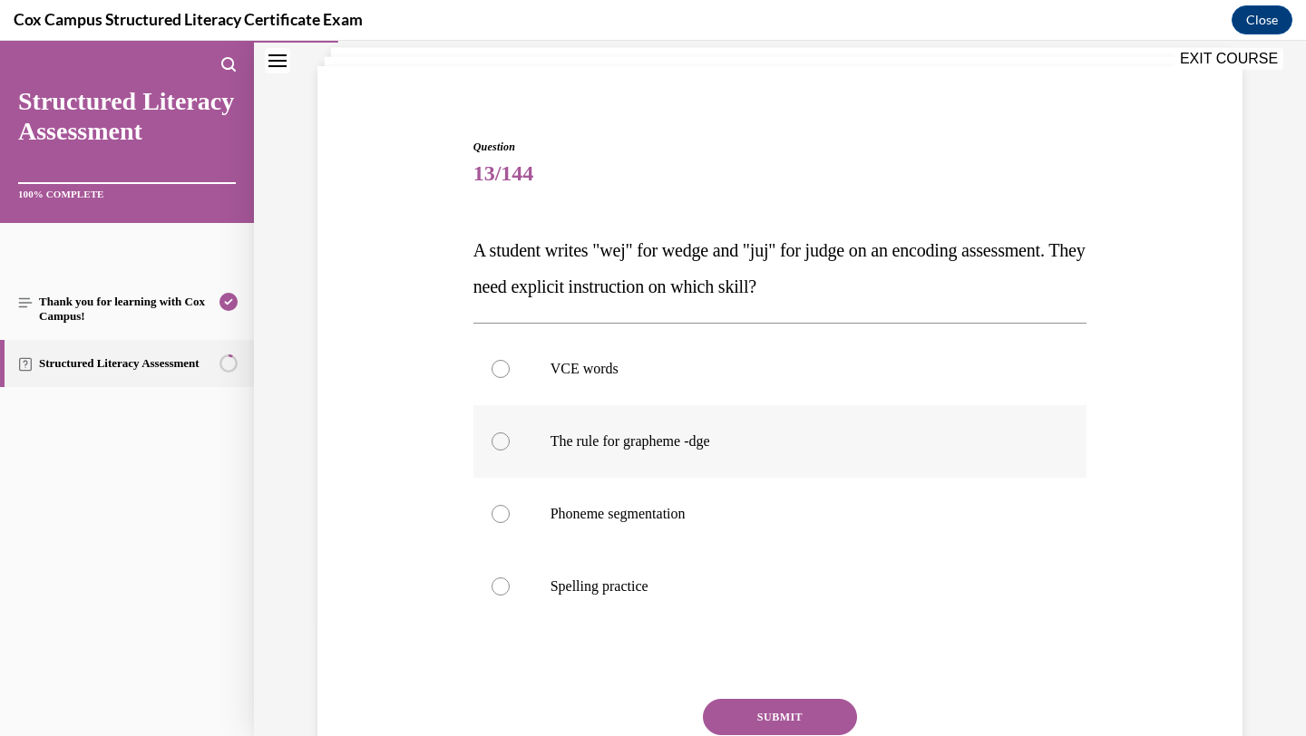
click at [756, 433] on p "The rule for grapheme -dge" at bounding box center [797, 442] width 492 height 18
click at [510, 433] on input "The rule for grapheme -dge" at bounding box center [501, 442] width 18 height 18
radio input "true"
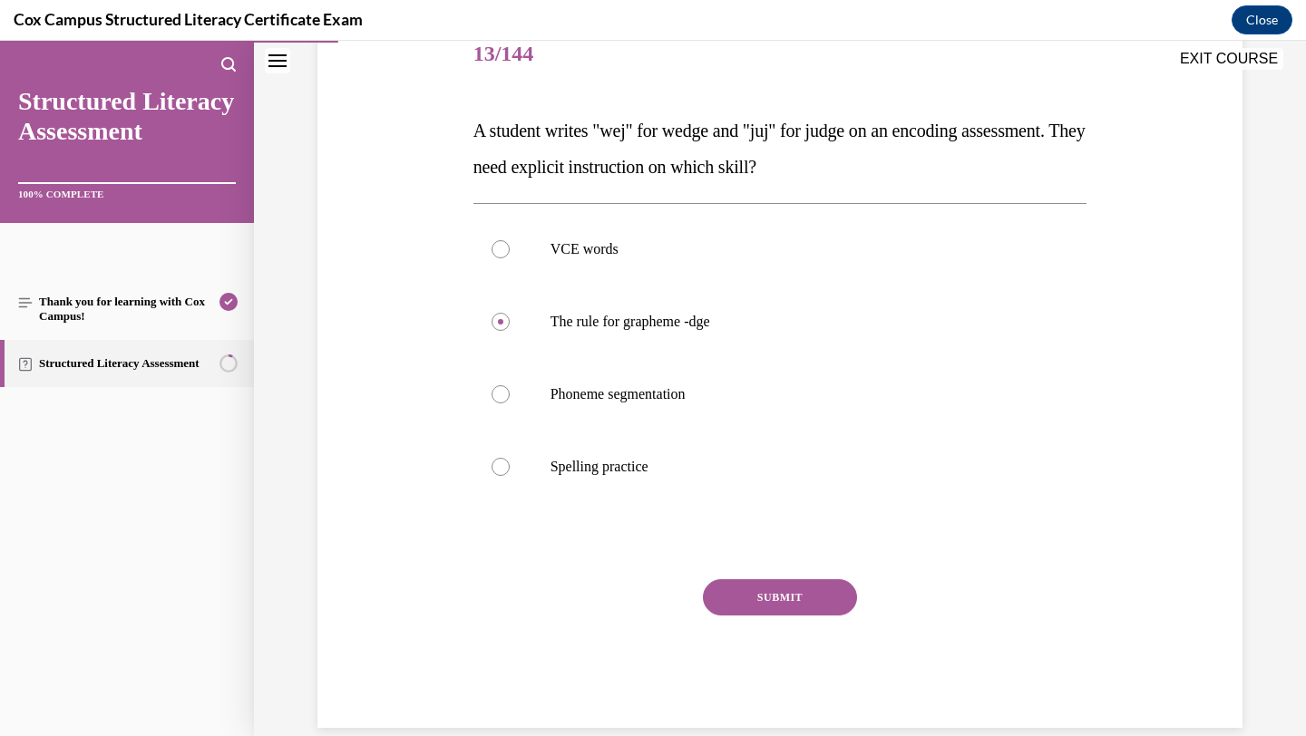
click at [755, 598] on button "SUBMIT" at bounding box center [780, 598] width 154 height 36
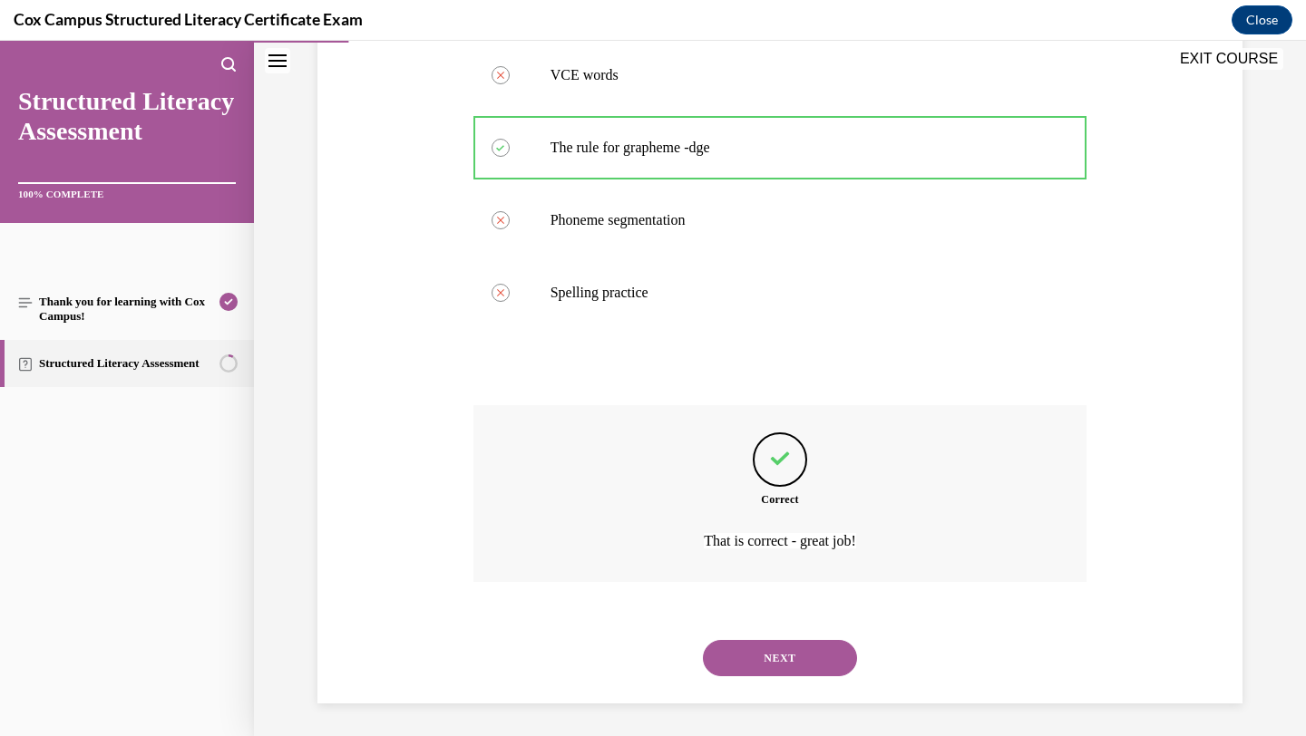
scroll to position [411, 0]
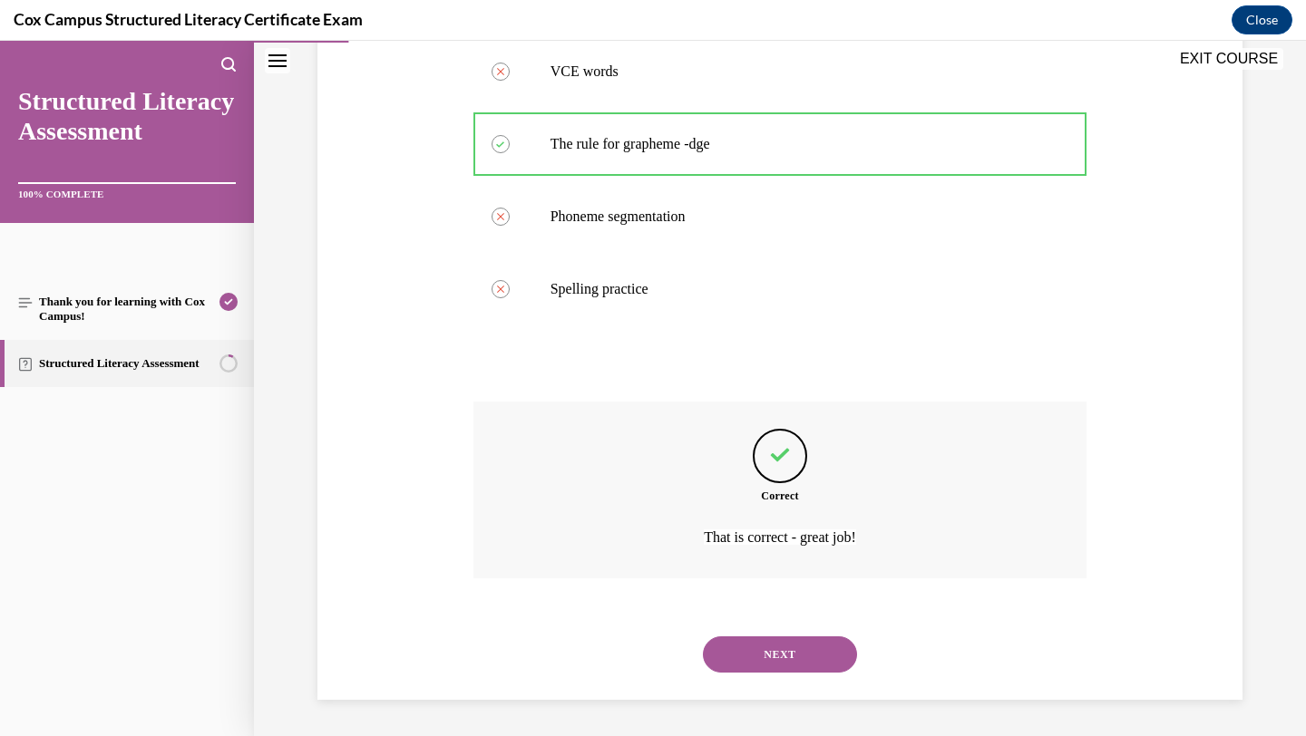
click at [746, 657] on button "NEXT" at bounding box center [780, 655] width 154 height 36
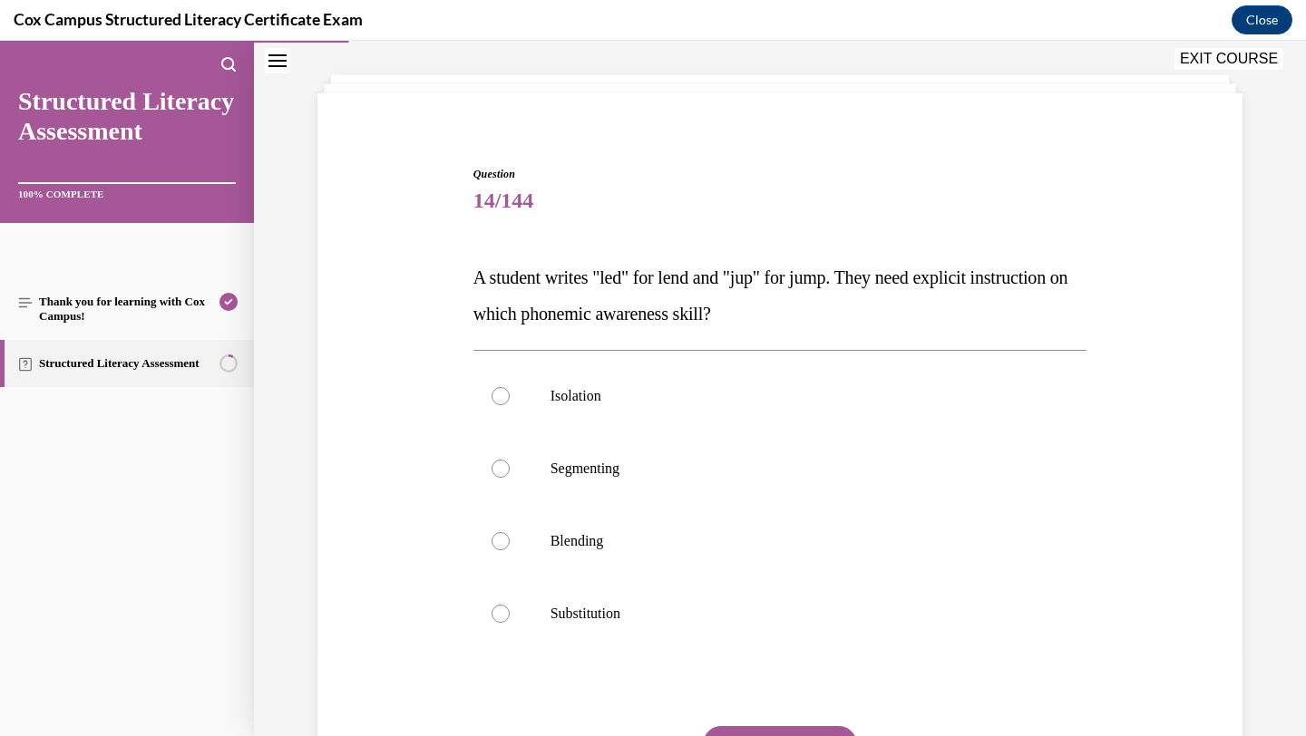
scroll to position [71, 0]
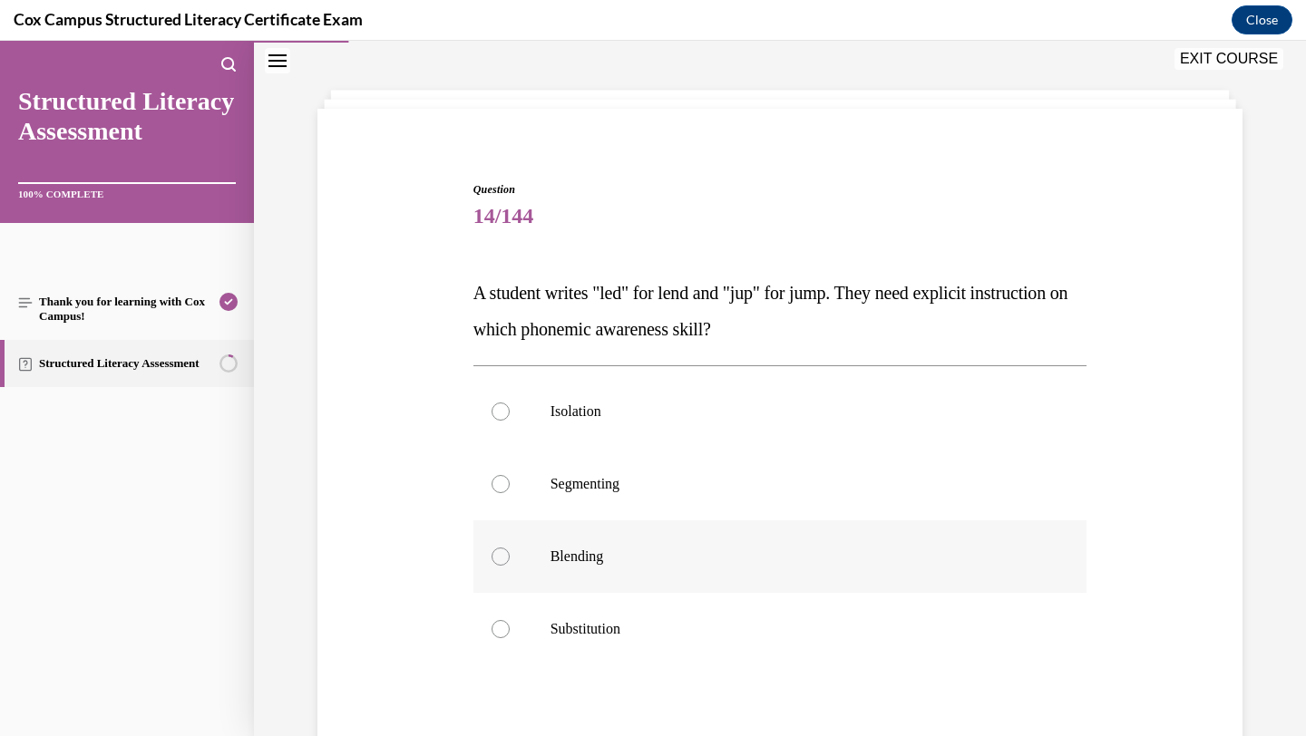
click at [593, 543] on label "Blending" at bounding box center [780, 557] width 614 height 73
click at [510, 548] on input "Blending" at bounding box center [501, 557] width 18 height 18
radio input "true"
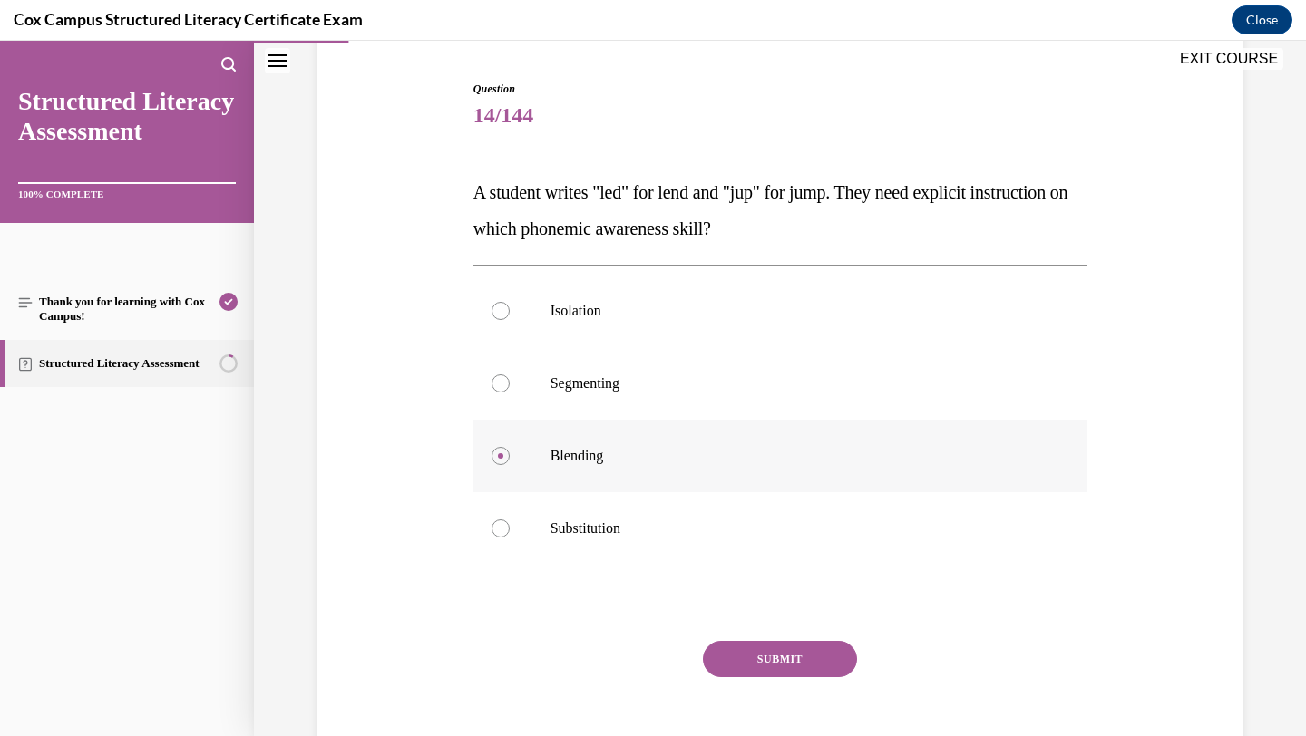
scroll to position [261, 0]
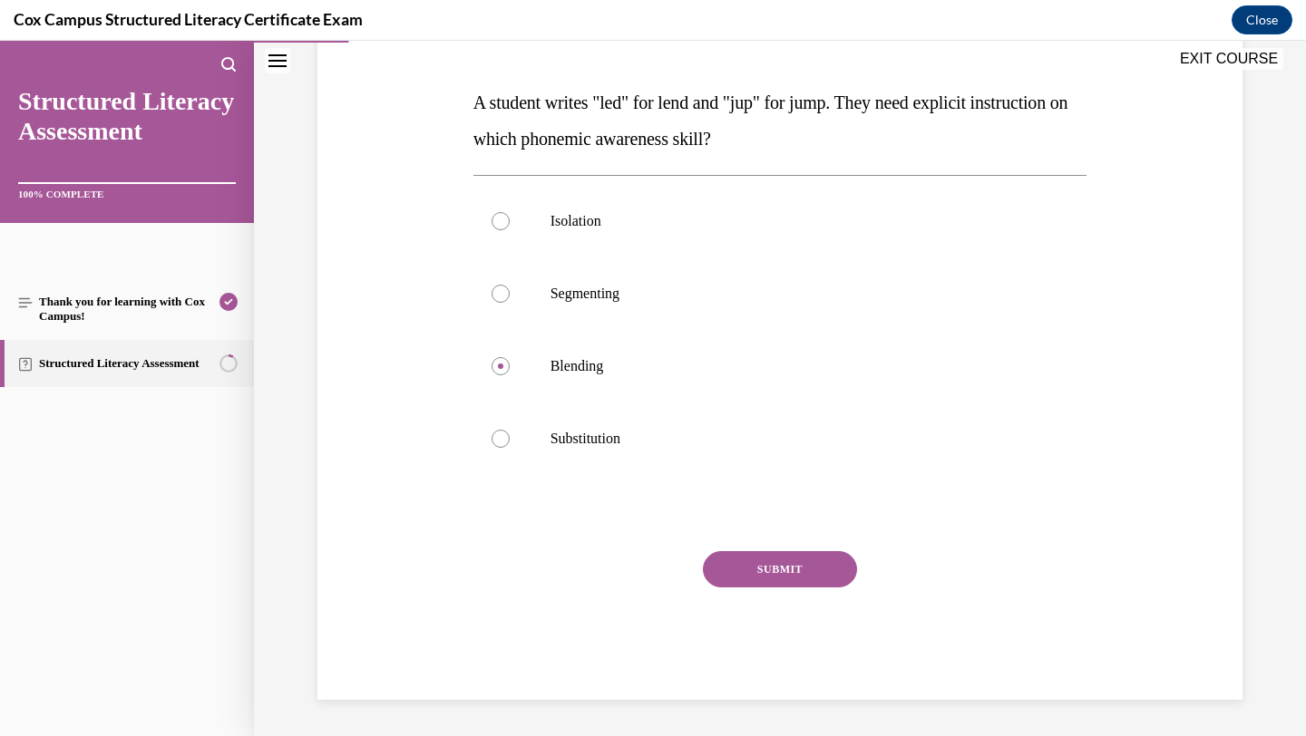
click at [729, 580] on button "SUBMIT" at bounding box center [780, 569] width 154 height 36
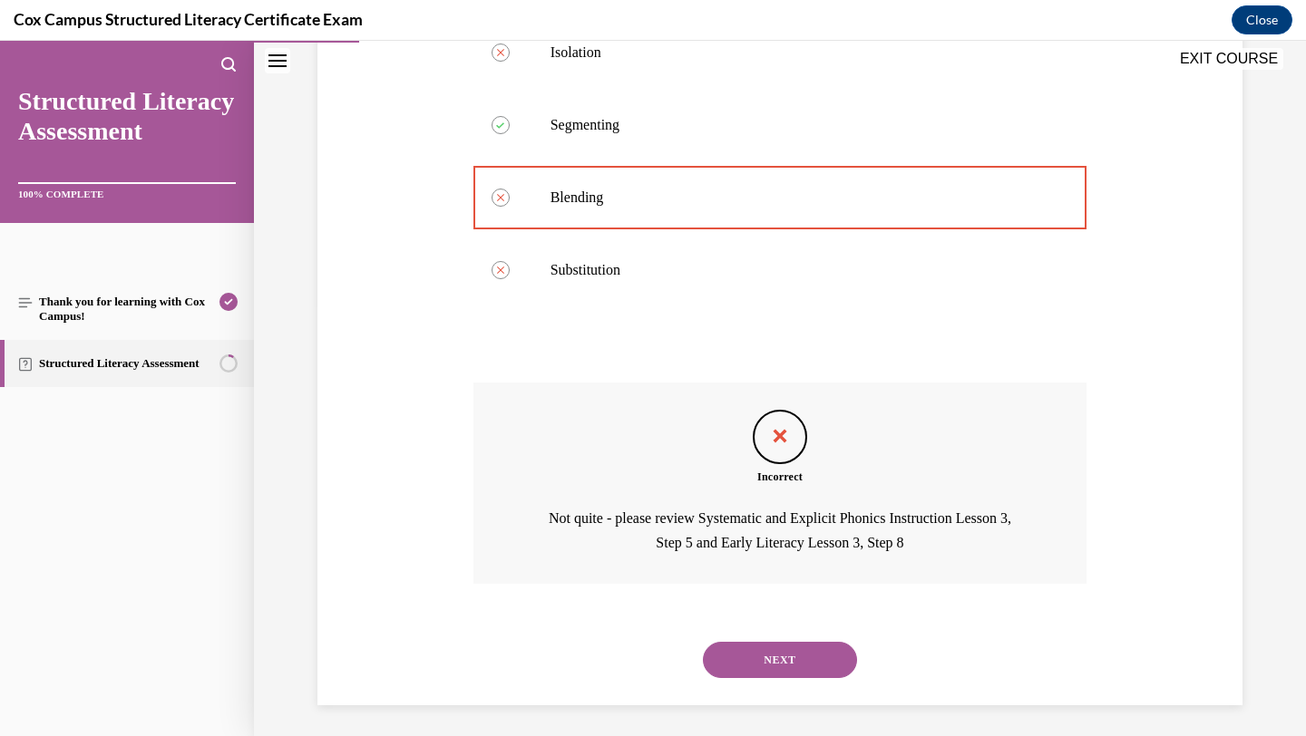
scroll to position [435, 0]
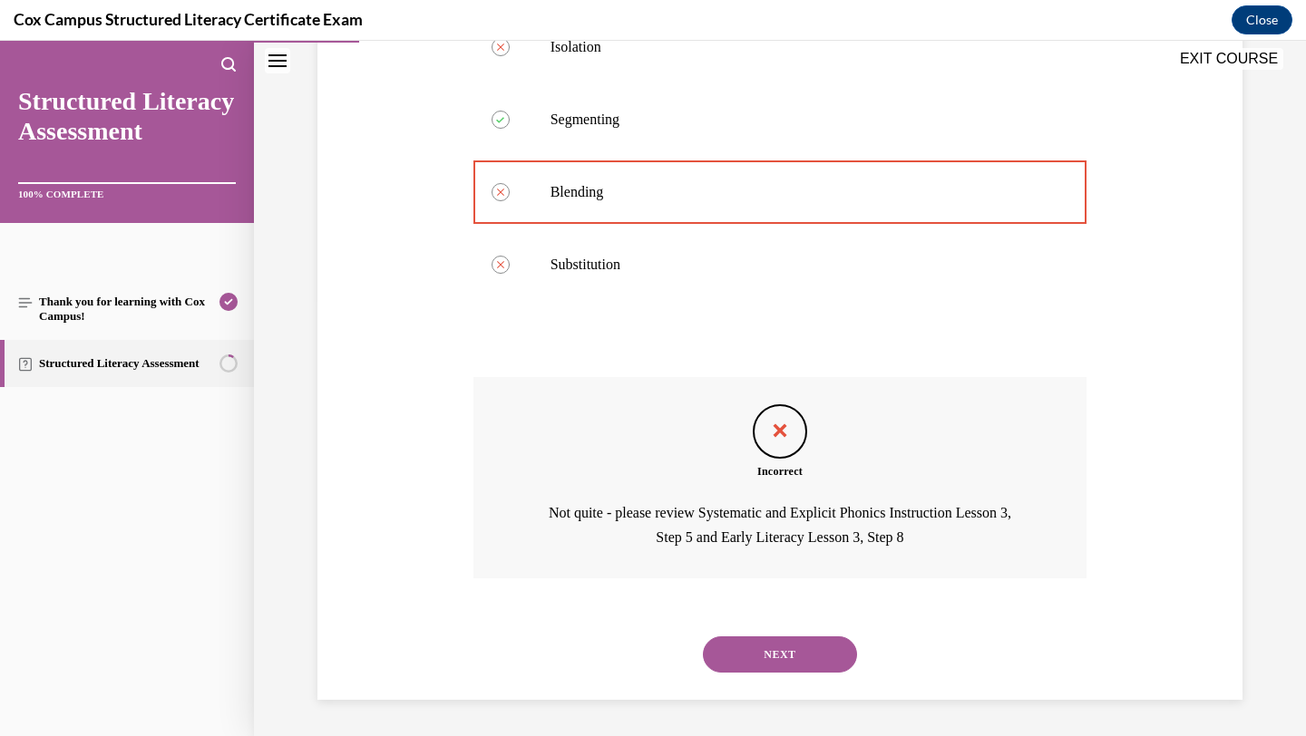
click at [761, 649] on button "NEXT" at bounding box center [780, 655] width 154 height 36
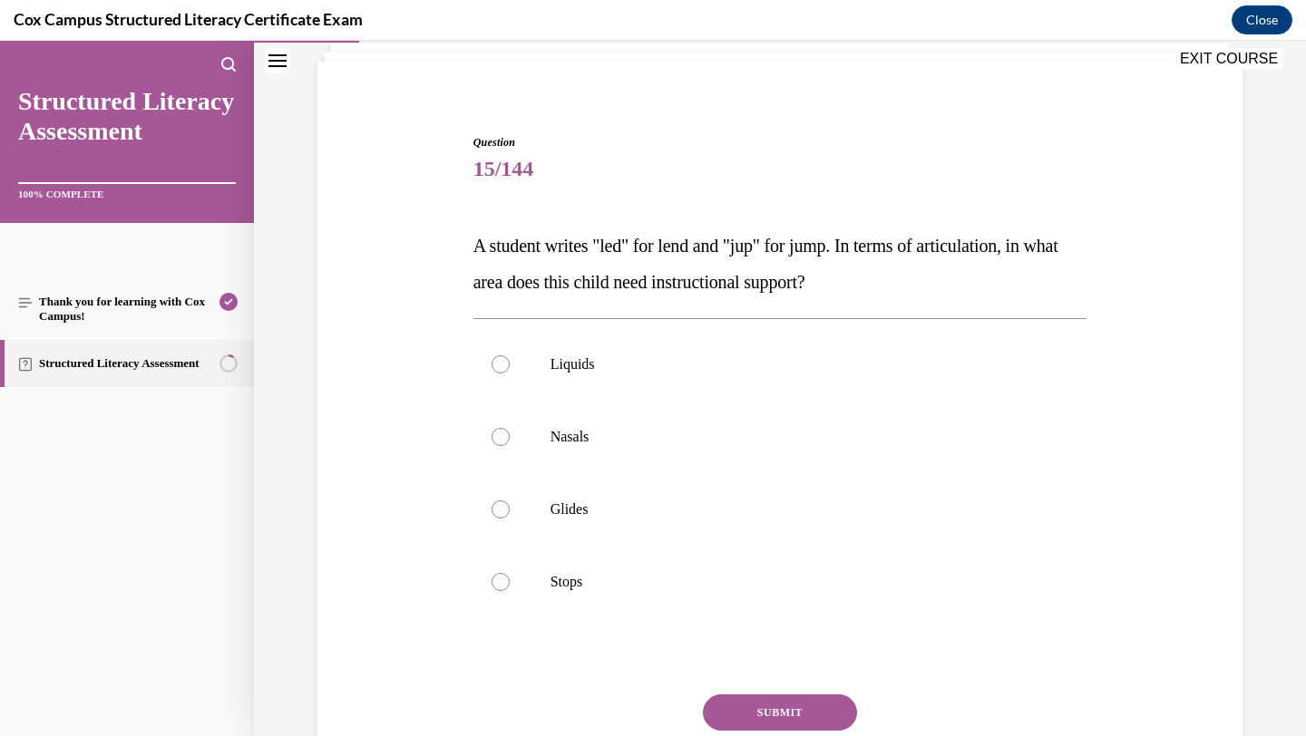
scroll to position [134, 0]
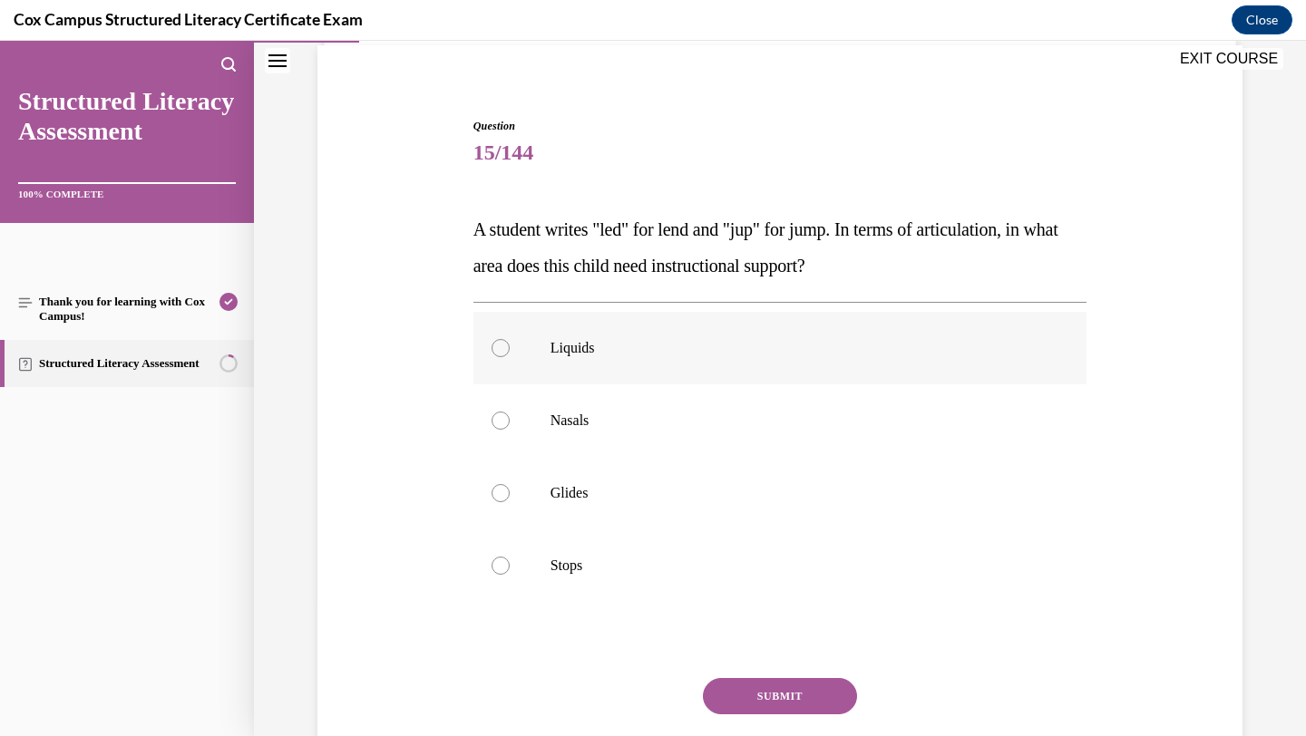
click at [682, 373] on label "Liquids" at bounding box center [780, 348] width 614 height 73
click at [510, 357] on input "Liquids" at bounding box center [501, 348] width 18 height 18
radio input "true"
click at [723, 707] on button "SUBMIT" at bounding box center [780, 696] width 154 height 36
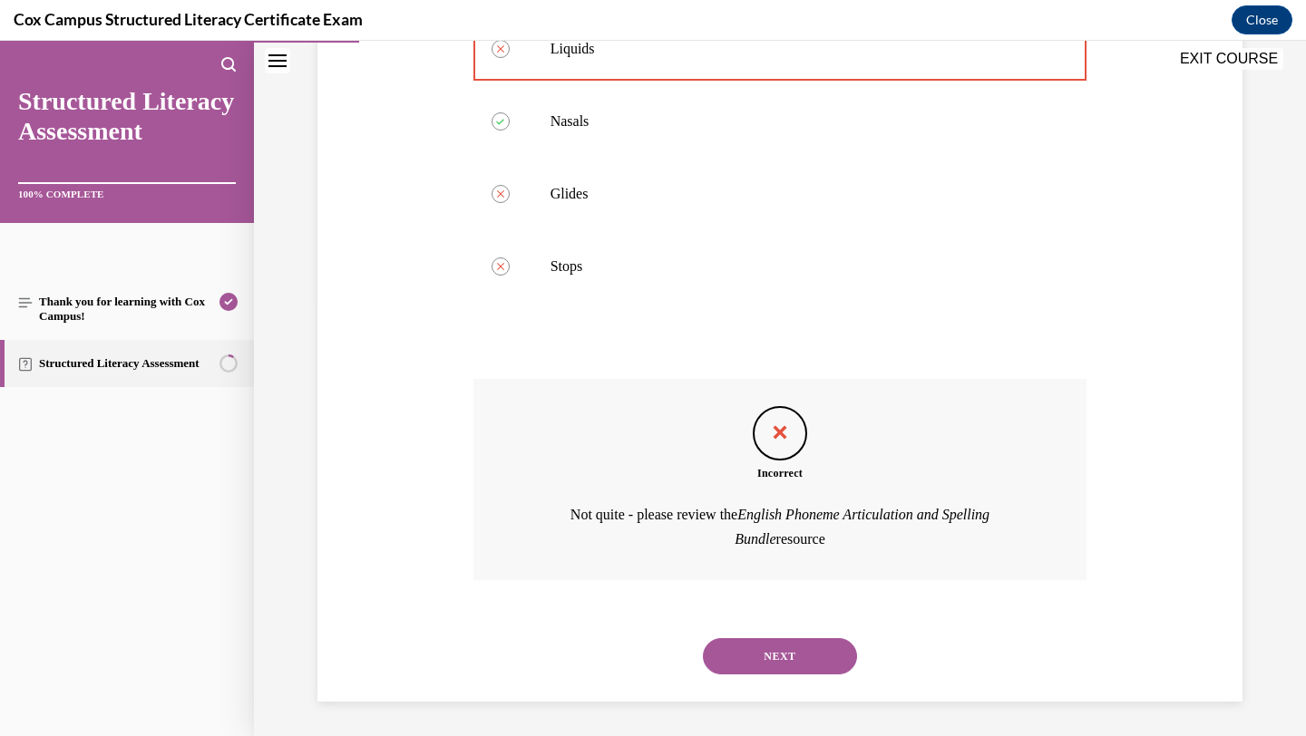
scroll to position [435, 0]
click at [759, 664] on button "NEXT" at bounding box center [780, 655] width 154 height 36
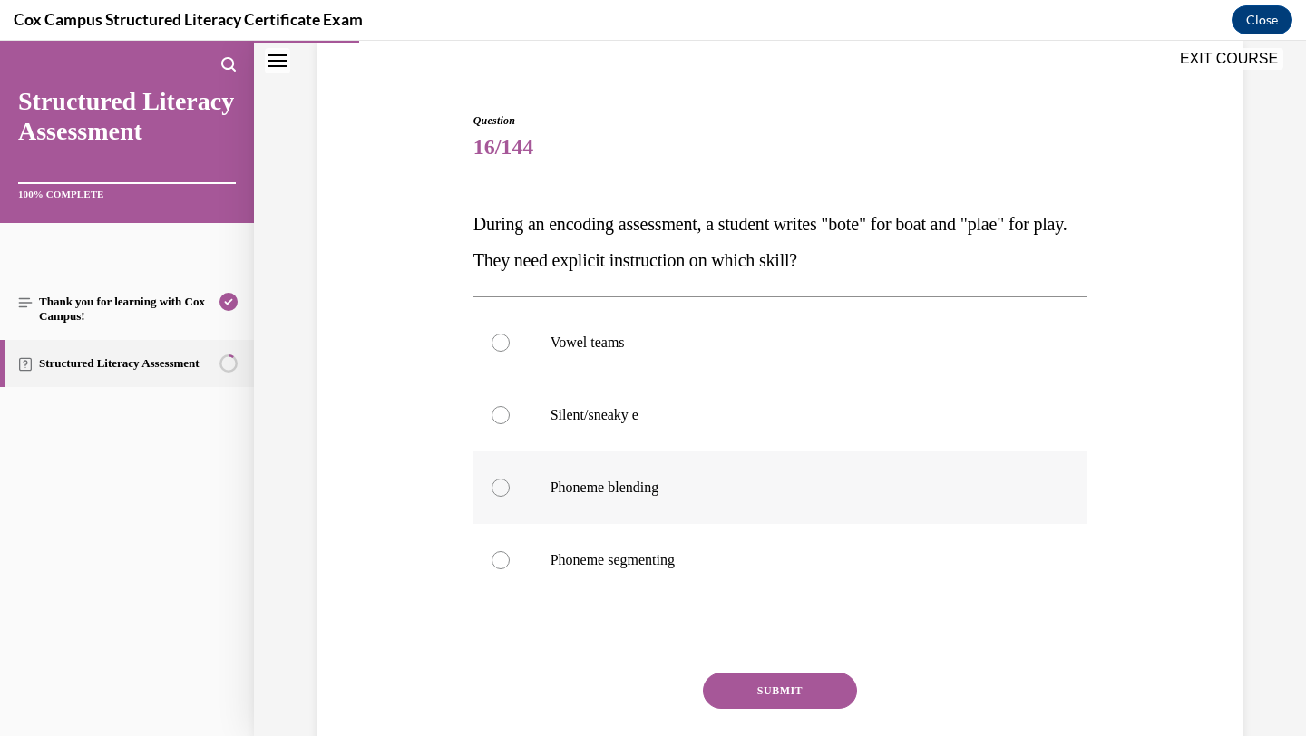
scroll to position [142, 0]
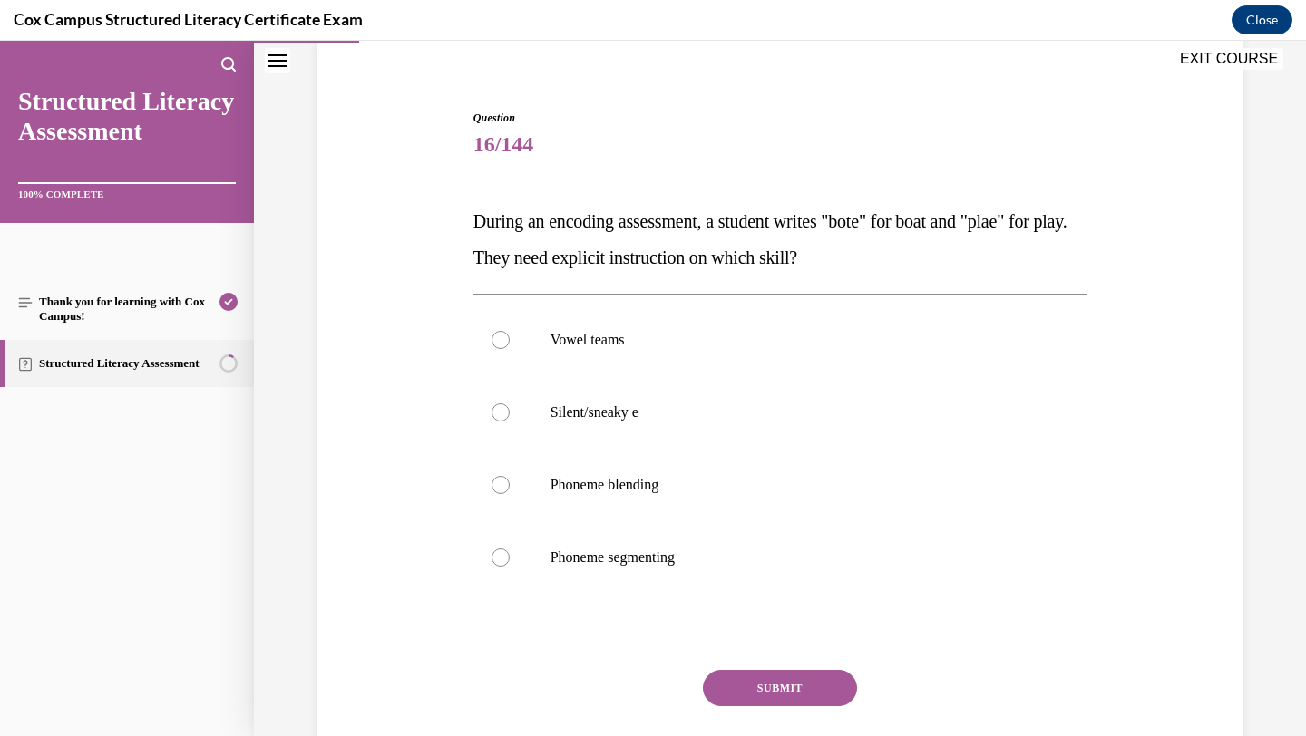
drag, startPoint x: 709, startPoint y: 436, endPoint x: 766, endPoint y: 660, distance: 231.2
click at [709, 436] on label "Silent/sneaky e" at bounding box center [780, 412] width 614 height 73
click at [510, 422] on input "Silent/sneaky e" at bounding box center [501, 413] width 18 height 18
radio input "true"
click at [747, 691] on button "SUBMIT" at bounding box center [780, 688] width 154 height 36
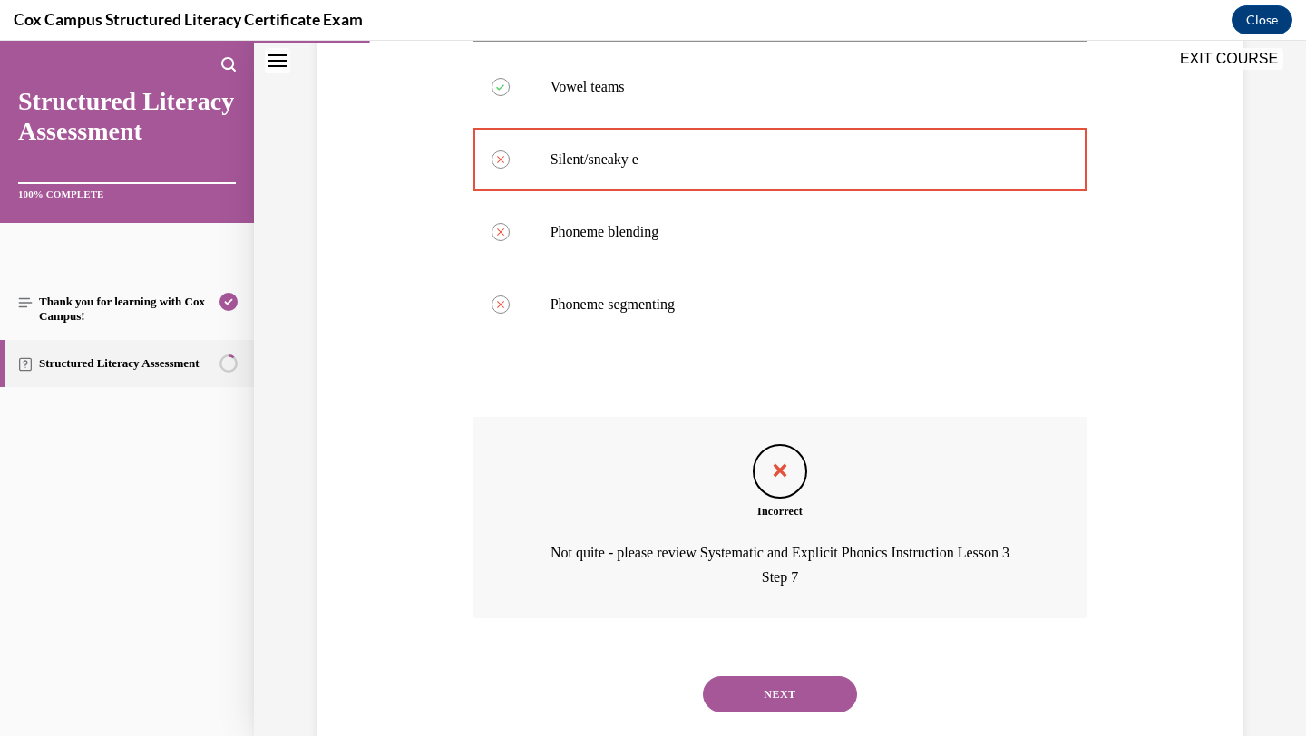
scroll to position [435, 0]
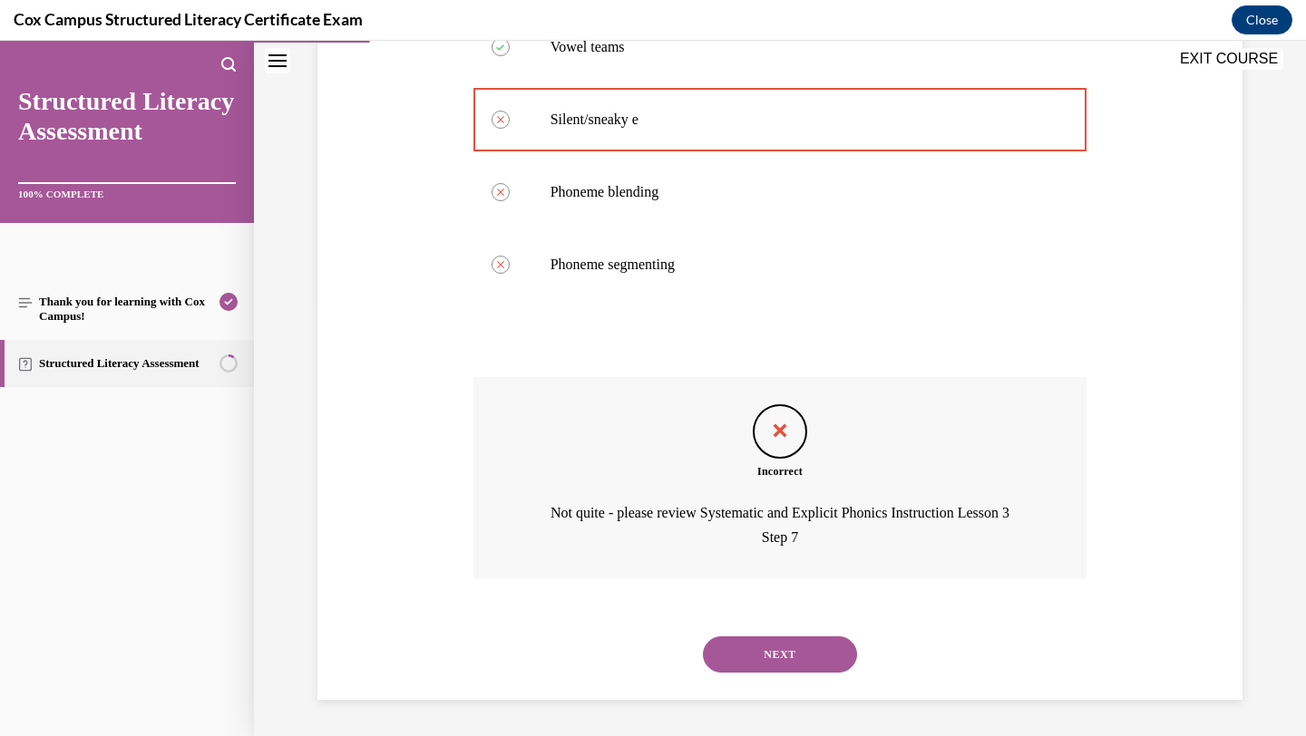
click at [789, 663] on button "NEXT" at bounding box center [780, 655] width 154 height 36
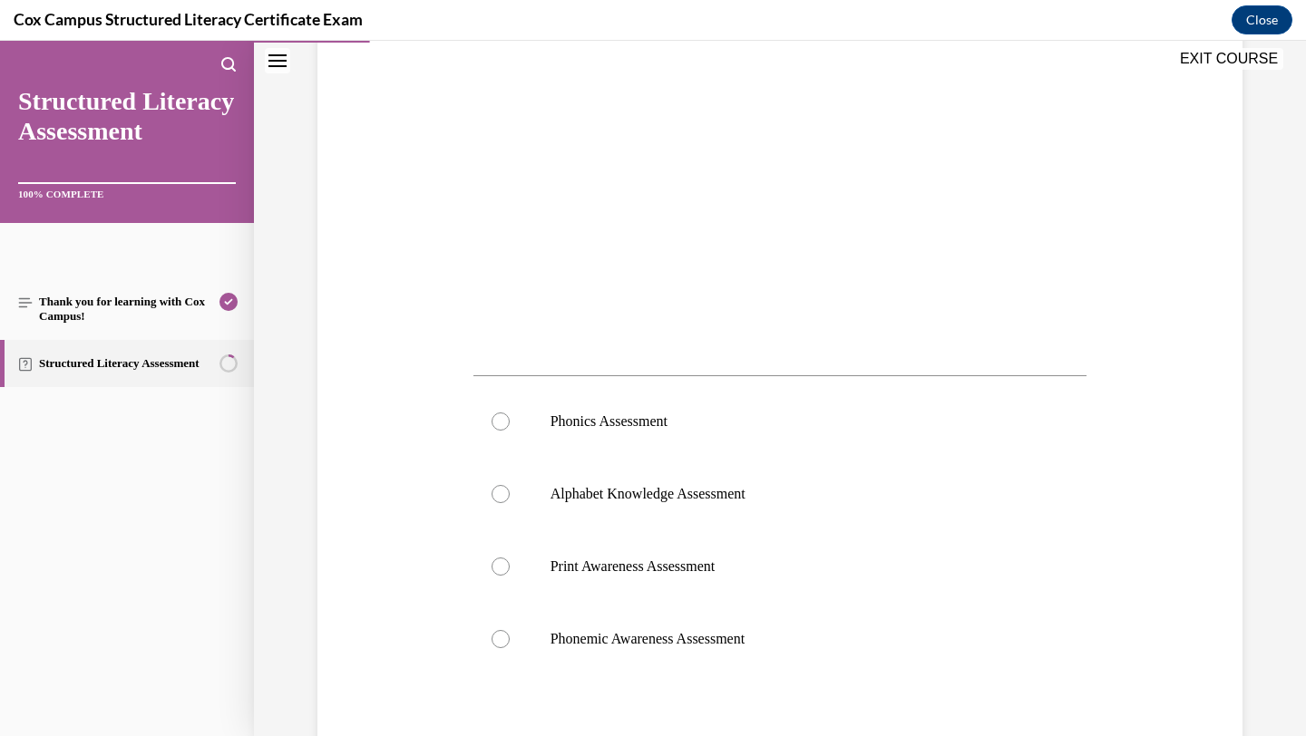
scroll to position [462, 0]
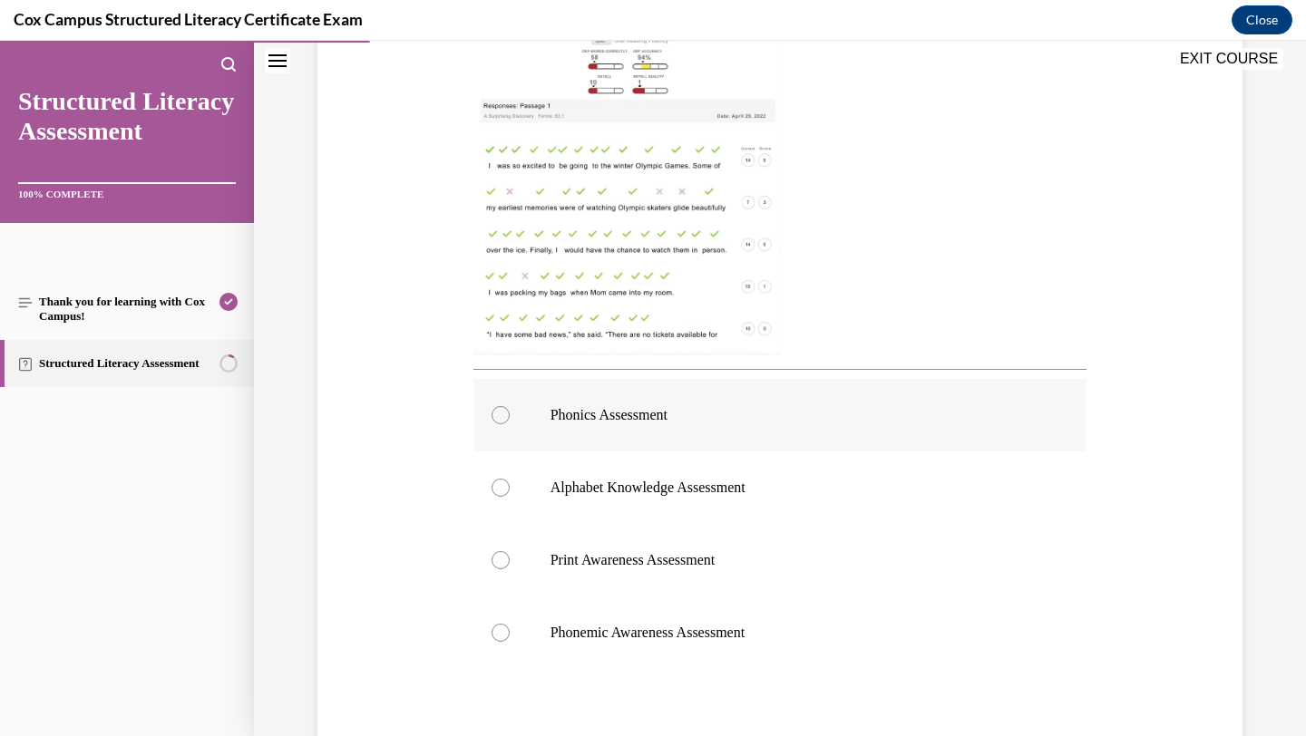
click at [739, 436] on label "Phonics Assessment" at bounding box center [780, 415] width 614 height 73
click at [510, 424] on input "Phonics Assessment" at bounding box center [501, 415] width 18 height 18
radio input "true"
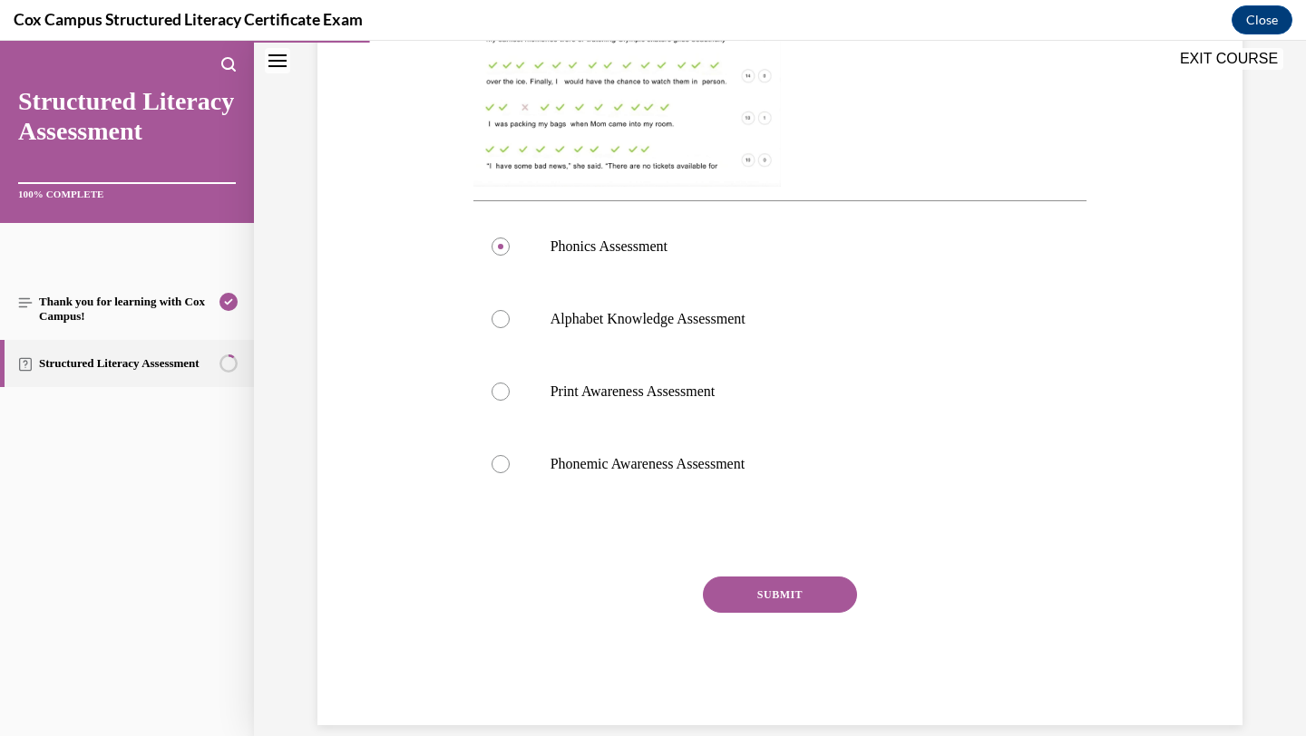
scroll to position [656, 0]
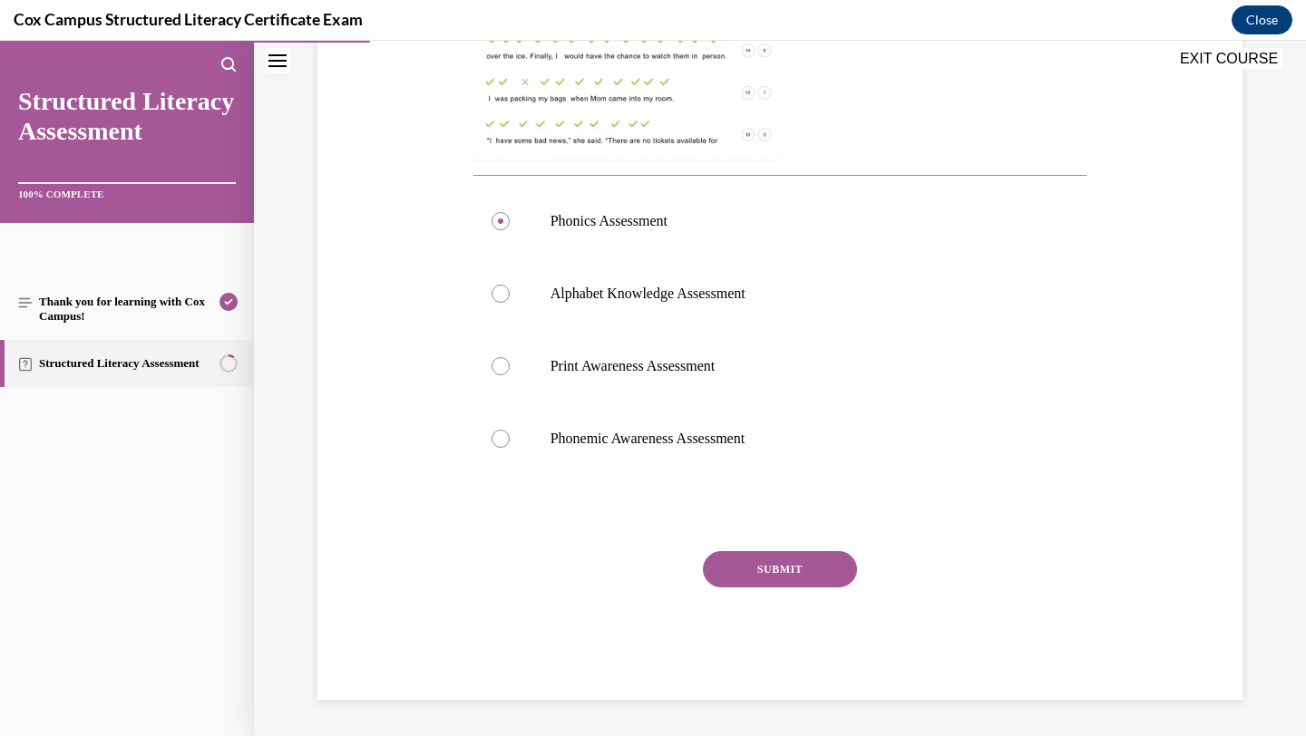
click at [801, 565] on button "SUBMIT" at bounding box center [780, 569] width 154 height 36
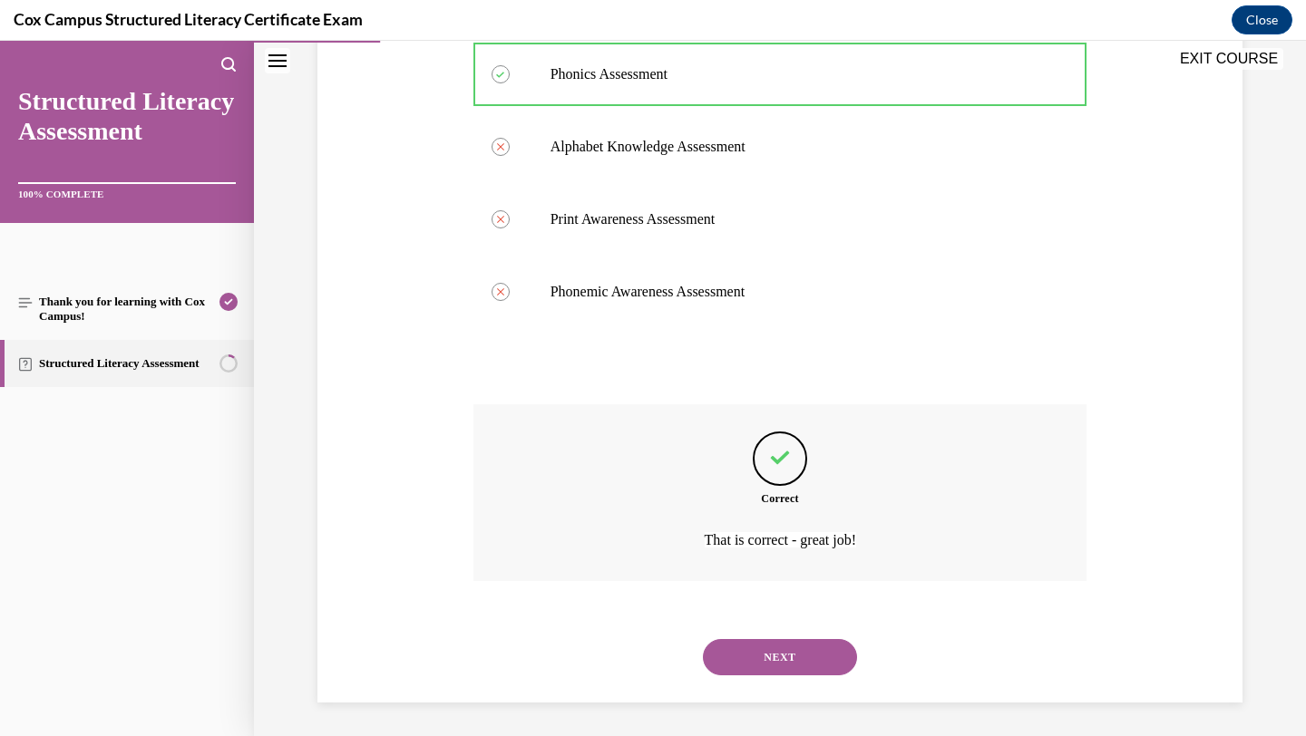
scroll to position [805, 0]
click at [790, 658] on button "NEXT" at bounding box center [780, 655] width 154 height 36
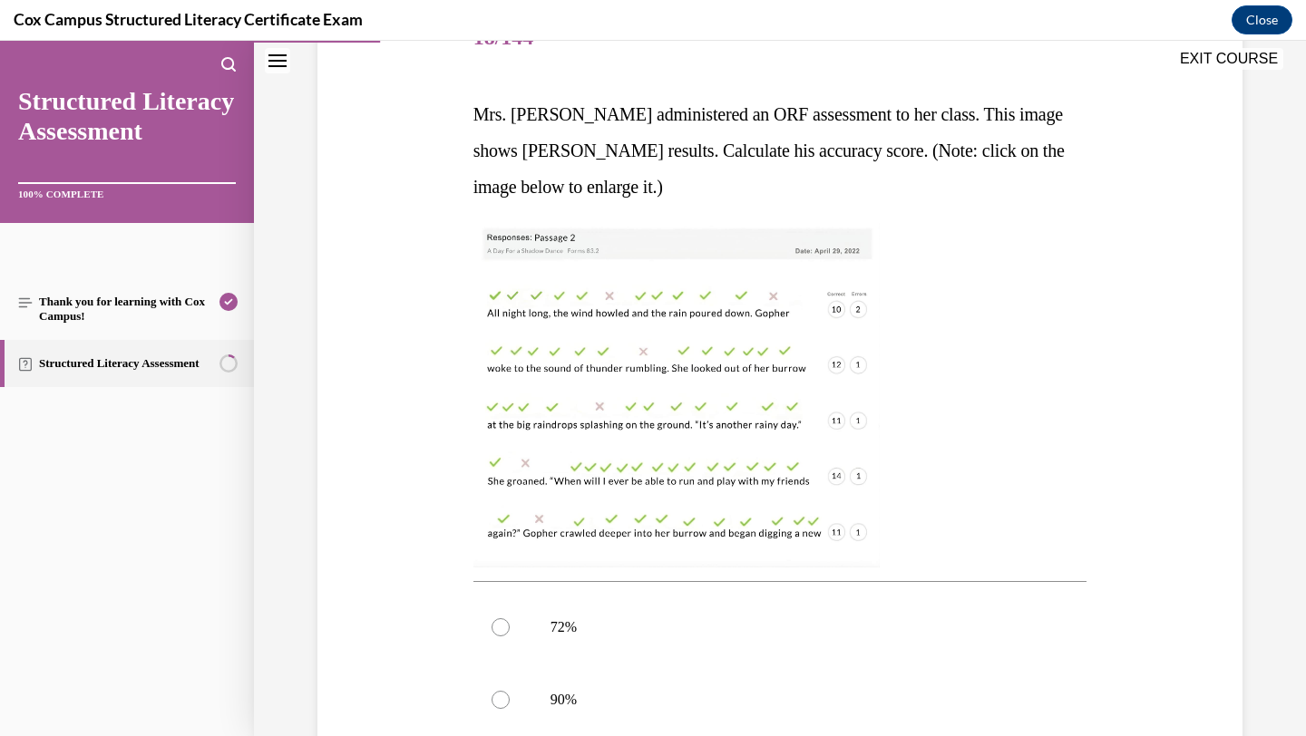
scroll to position [251, 0]
click at [820, 368] on img at bounding box center [676, 393] width 406 height 345
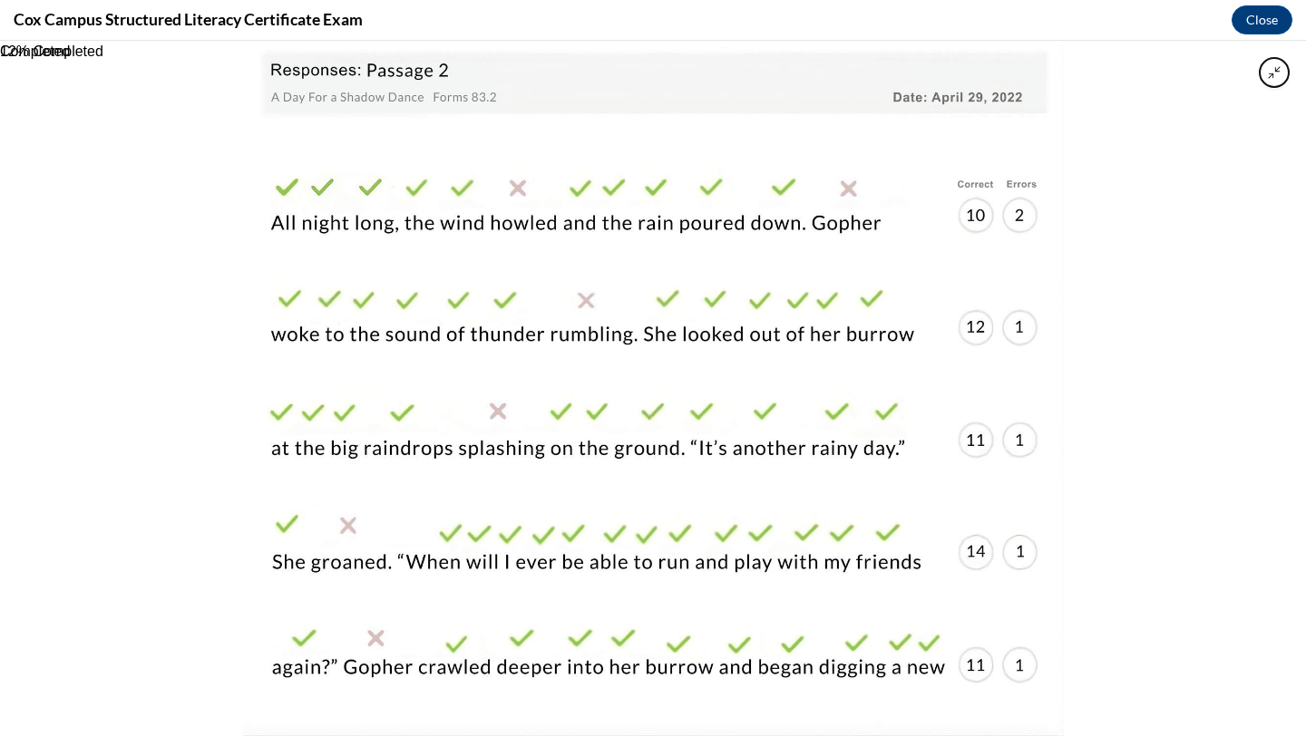
click at [1160, 223] on div at bounding box center [653, 389] width 1306 height 696
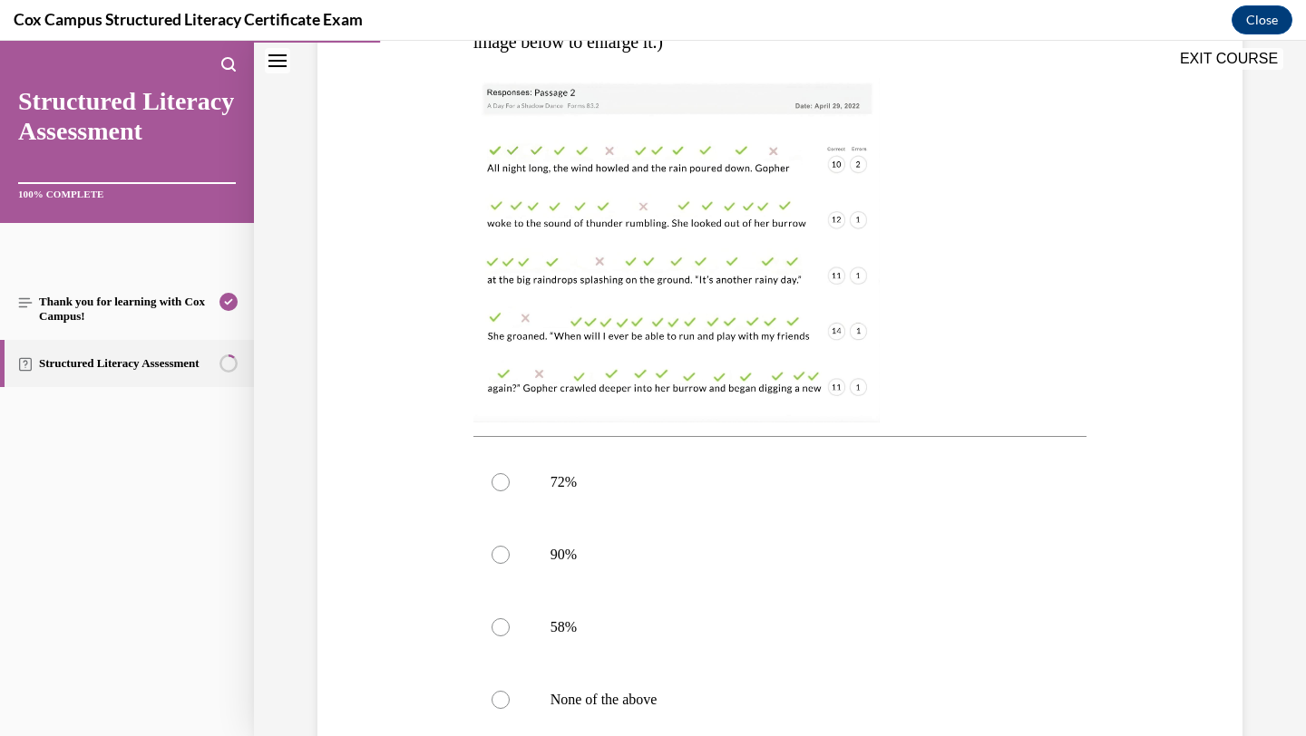
scroll to position [406, 0]
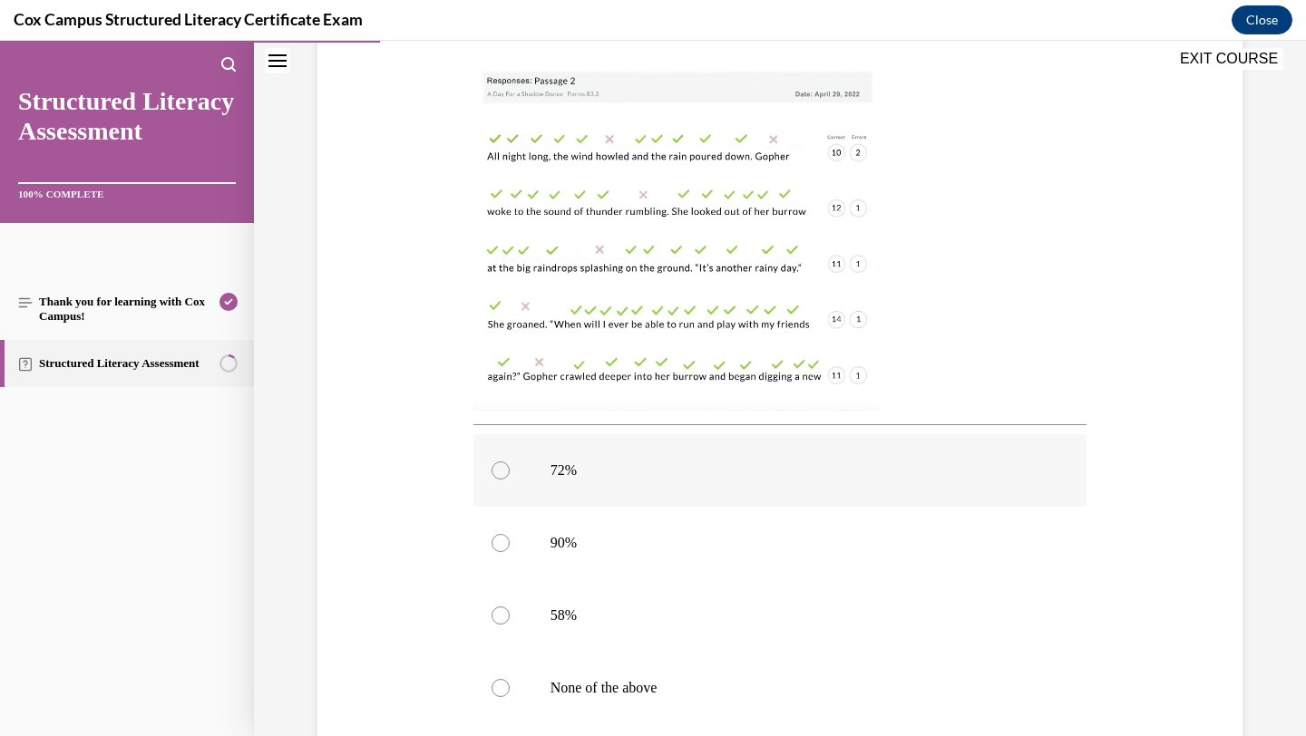
click at [765, 466] on p "72%" at bounding box center [797, 471] width 492 height 18
click at [510, 466] on input "72%" at bounding box center [501, 471] width 18 height 18
radio input "true"
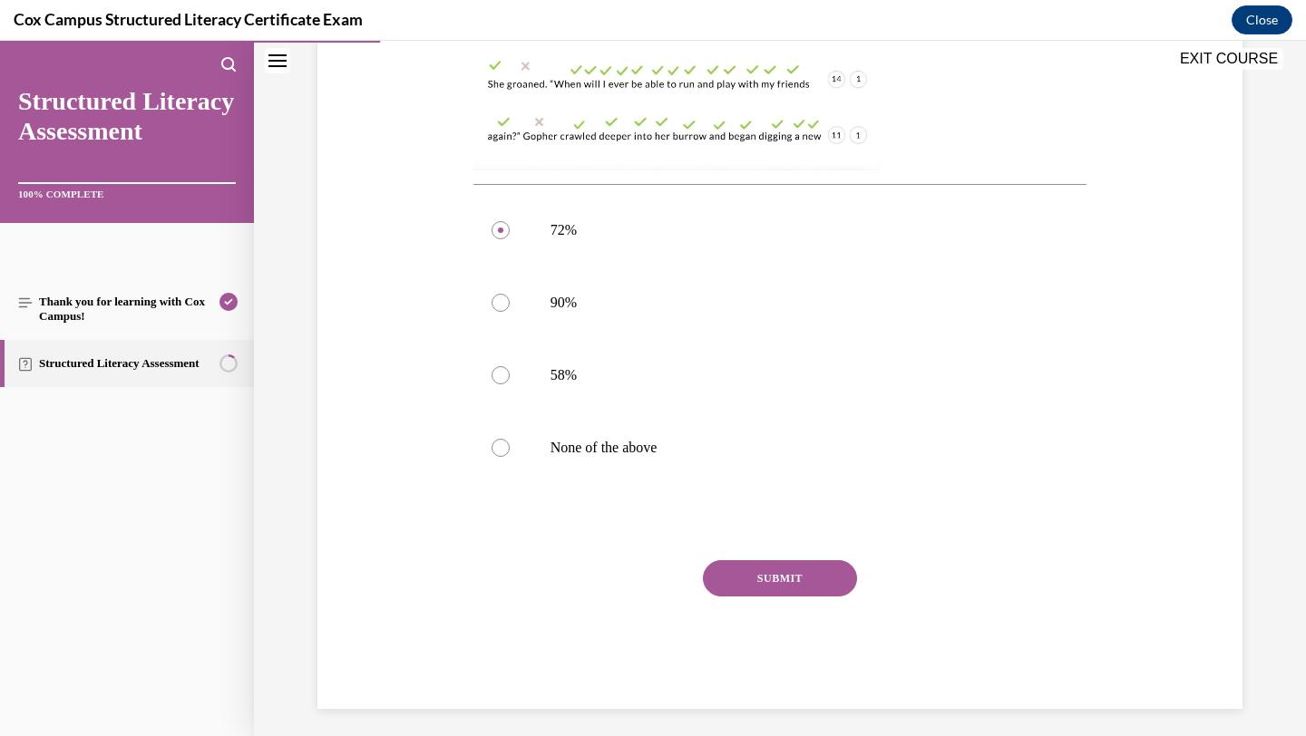
scroll to position [648, 0]
click at [737, 572] on button "SUBMIT" at bounding box center [780, 577] width 154 height 36
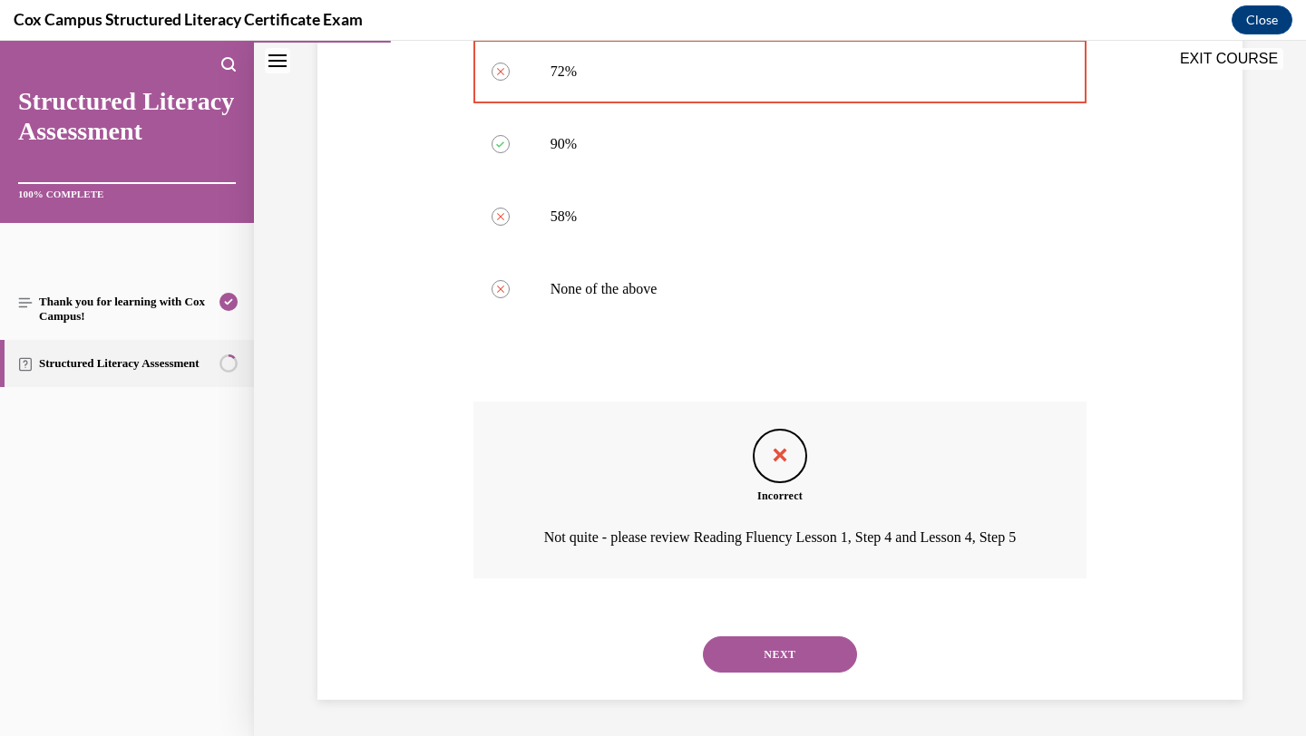
scroll to position [830, 0]
click at [762, 659] on button "NEXT" at bounding box center [780, 655] width 154 height 36
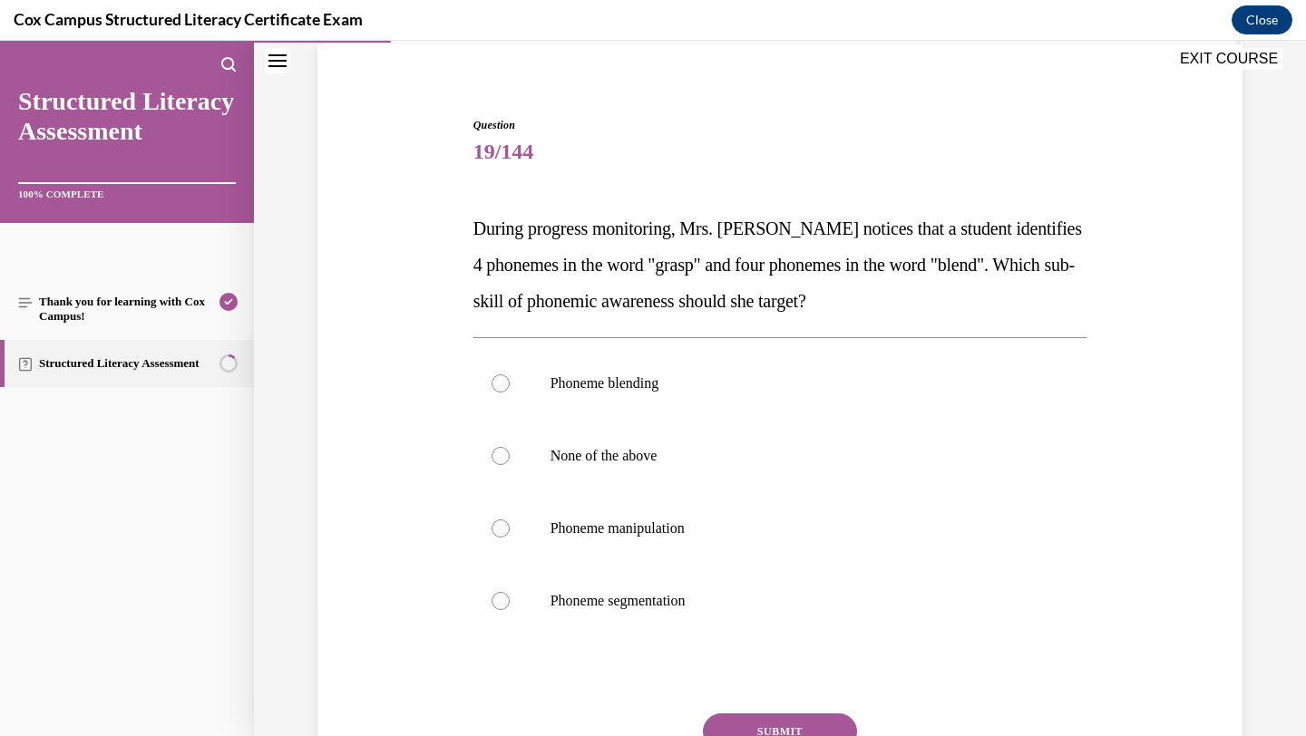
scroll to position [136, 0]
click at [658, 595] on span "Phoneme segmentation" at bounding box center [618, 599] width 135 height 15
click at [510, 595] on input "Phoneme segmentation" at bounding box center [501, 600] width 18 height 18
radio input "true"
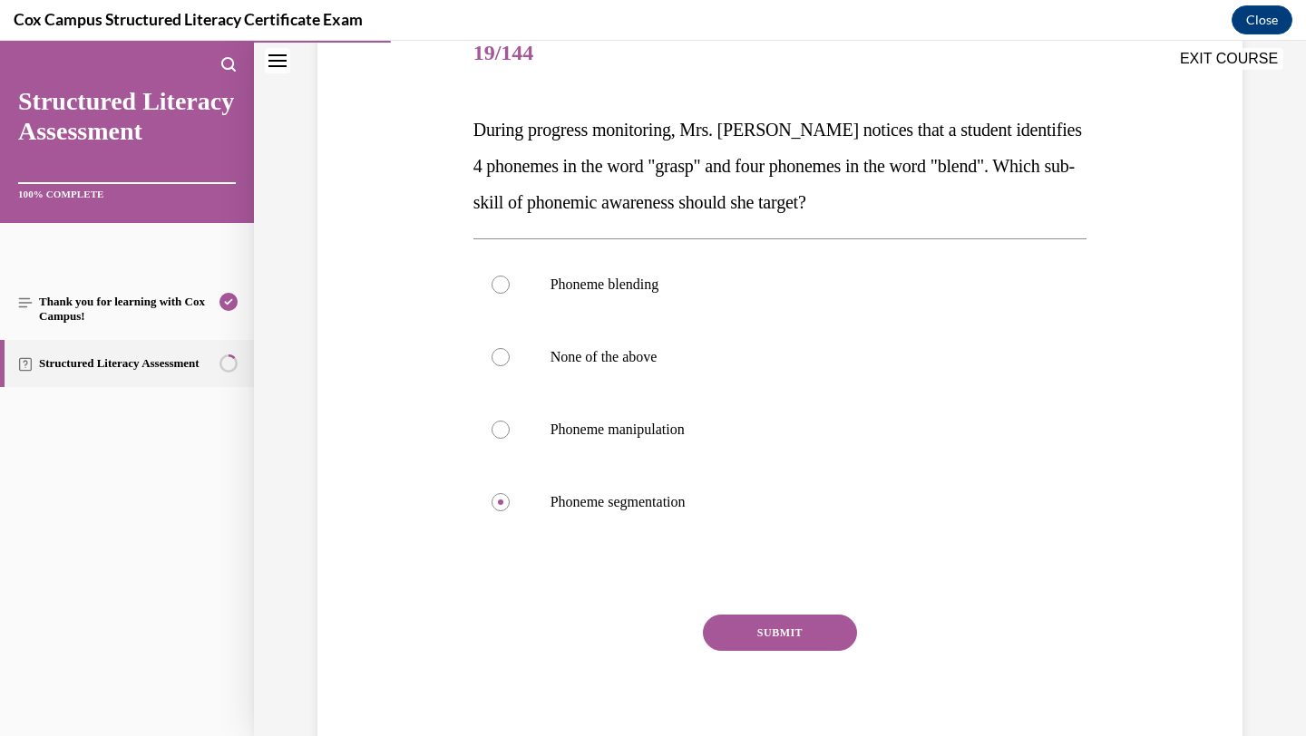
click at [755, 647] on button "SUBMIT" at bounding box center [780, 633] width 154 height 36
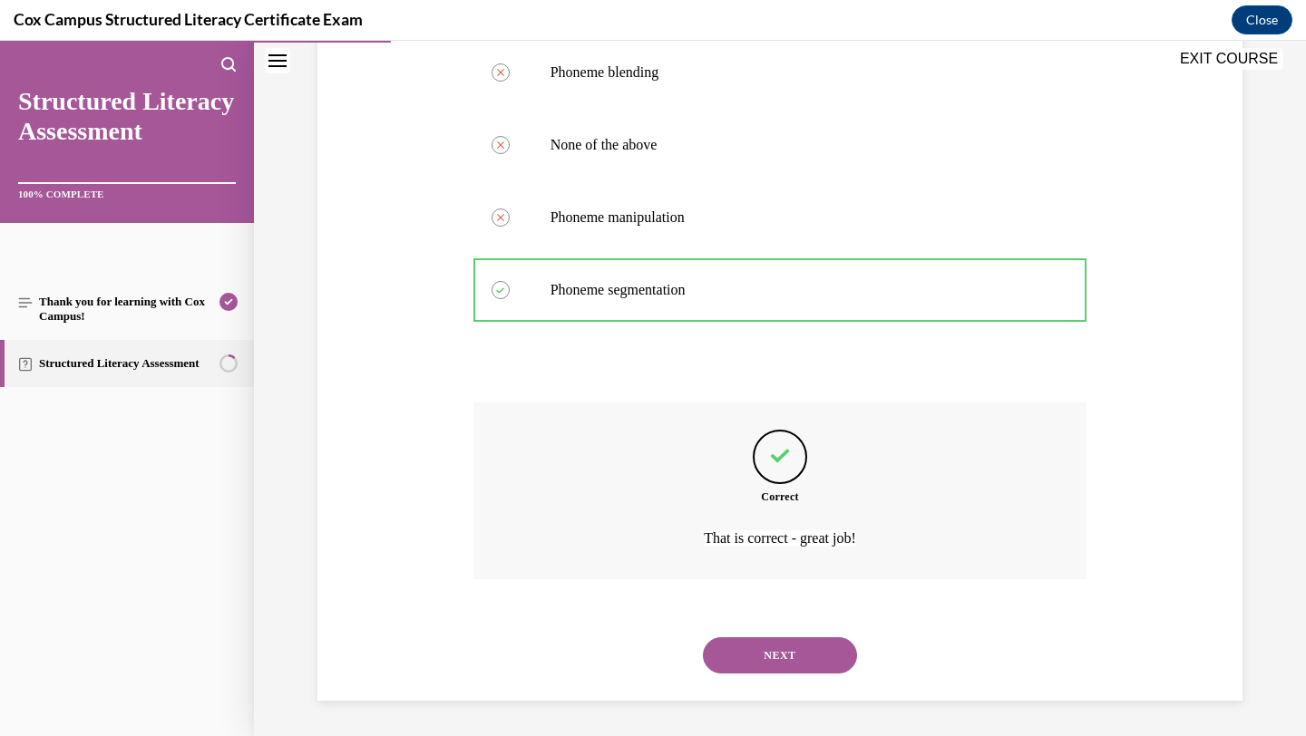
scroll to position [447, 0]
click at [754, 664] on button "NEXT" at bounding box center [780, 655] width 154 height 36
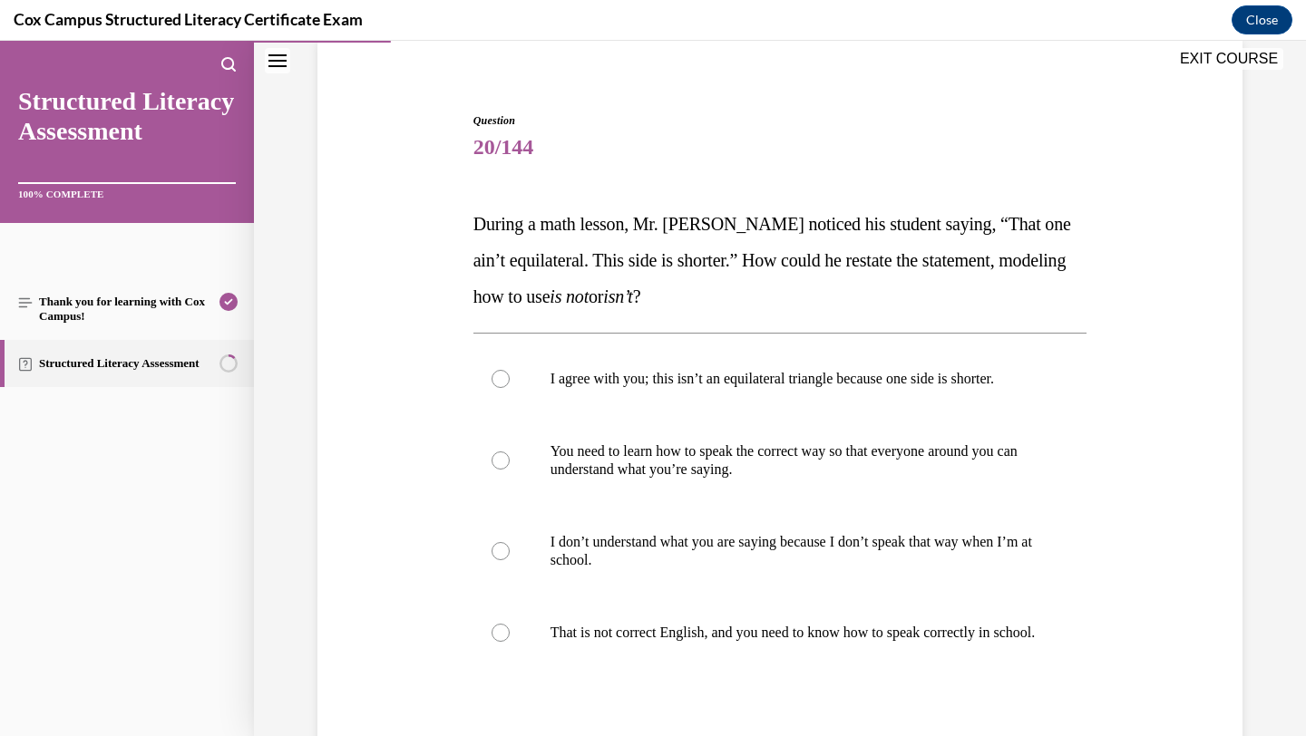
scroll to position [153, 0]
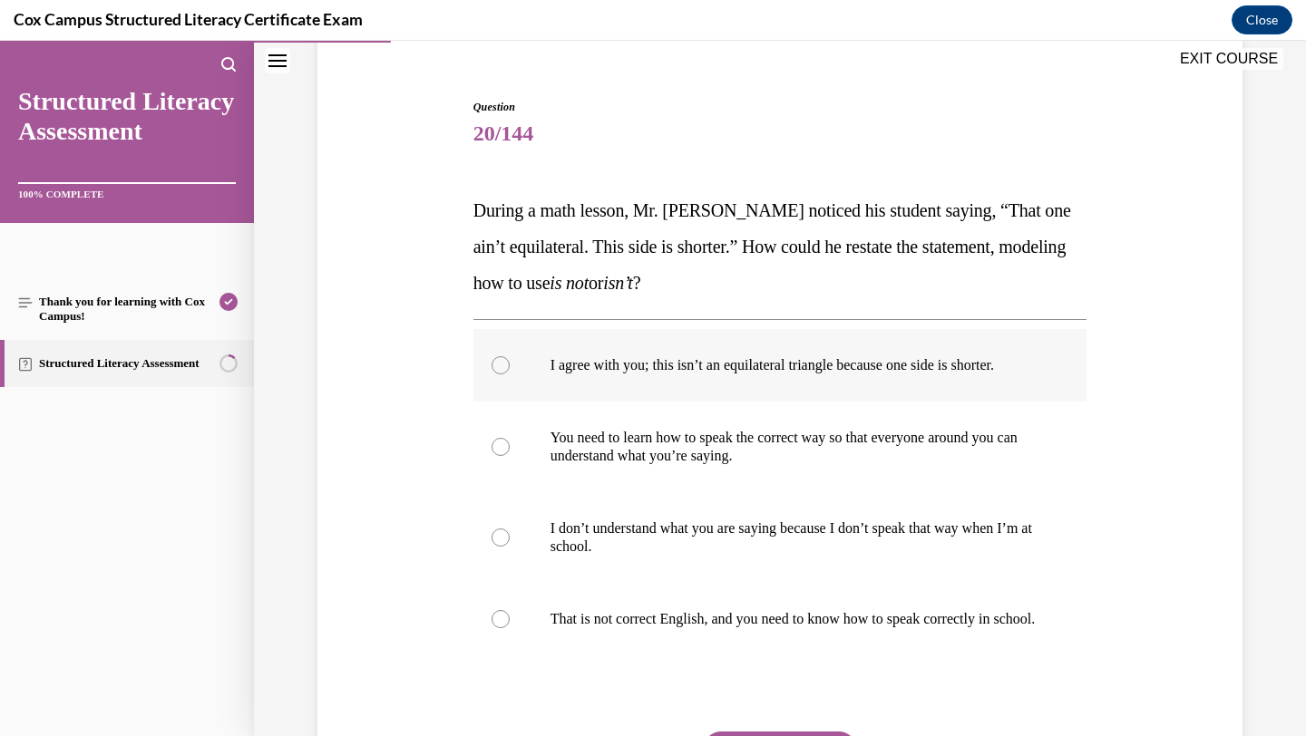
click at [899, 365] on p "I agree with you; this isn’t an equilateral triangle because one side is shorte…" at bounding box center [797, 365] width 492 height 18
click at [510, 365] on input "I agree with you; this isn’t an equilateral triangle because one side is shorte…" at bounding box center [501, 365] width 18 height 18
radio input "true"
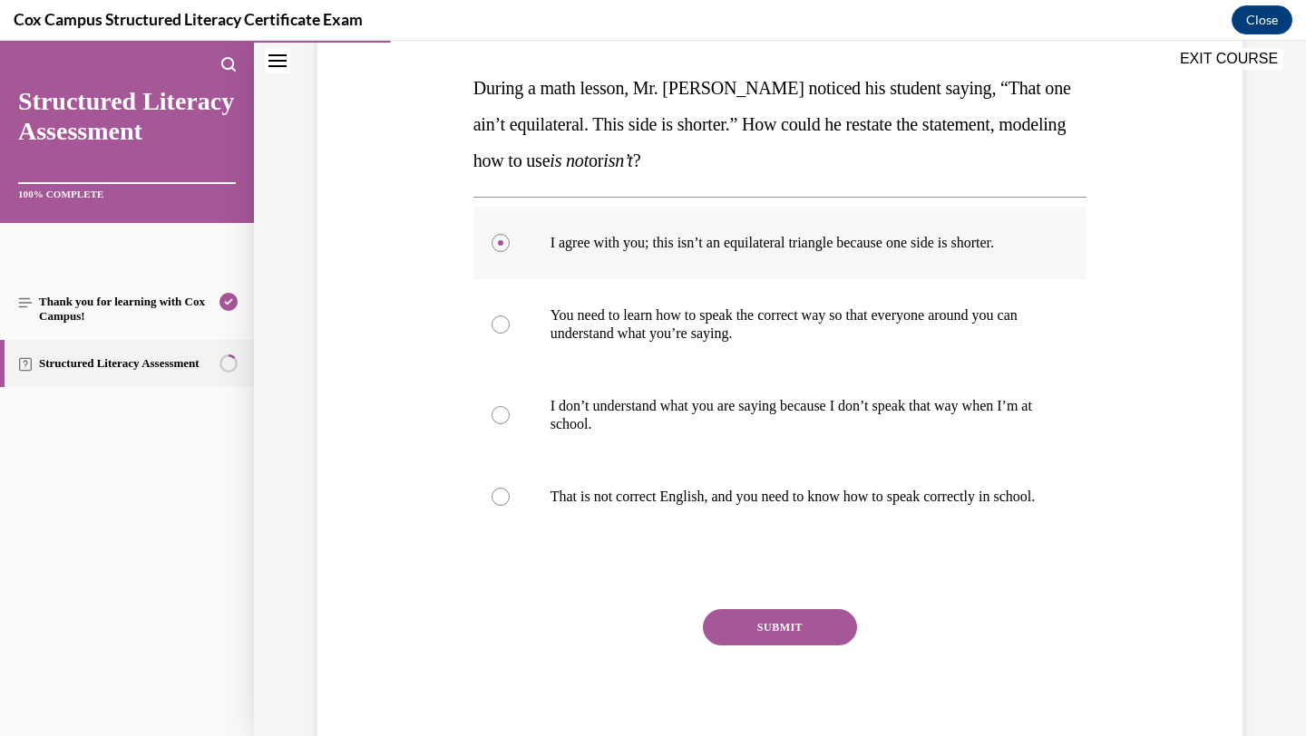
scroll to position [352, 0]
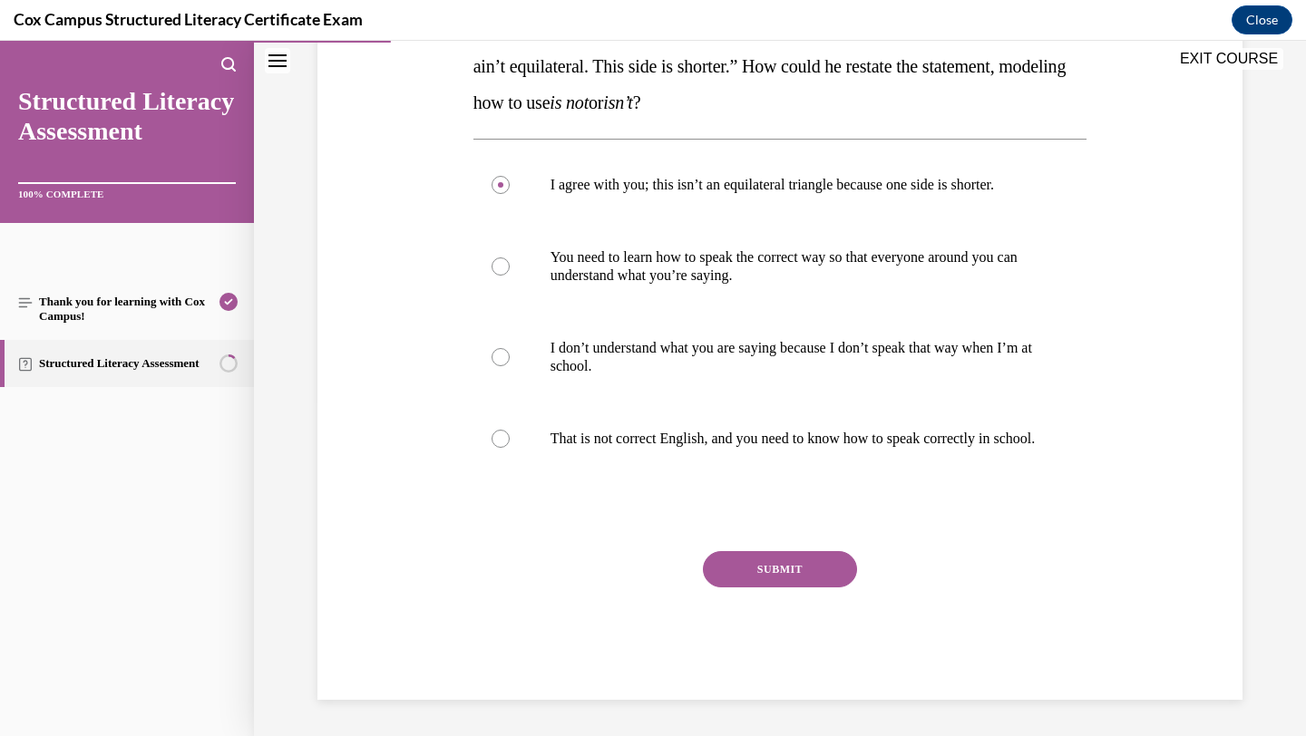
click at [799, 570] on button "SUBMIT" at bounding box center [780, 569] width 154 height 36
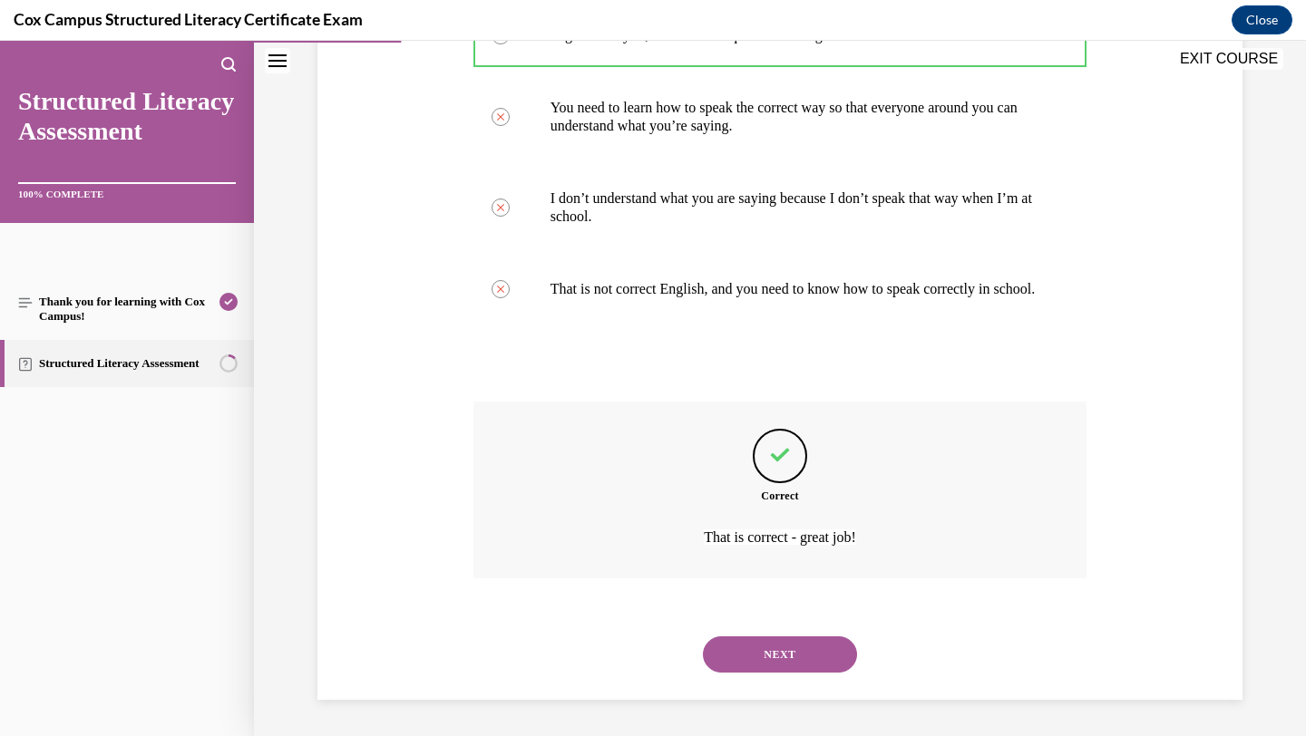
scroll to position [502, 0]
click at [781, 654] on button "NEXT" at bounding box center [780, 655] width 154 height 36
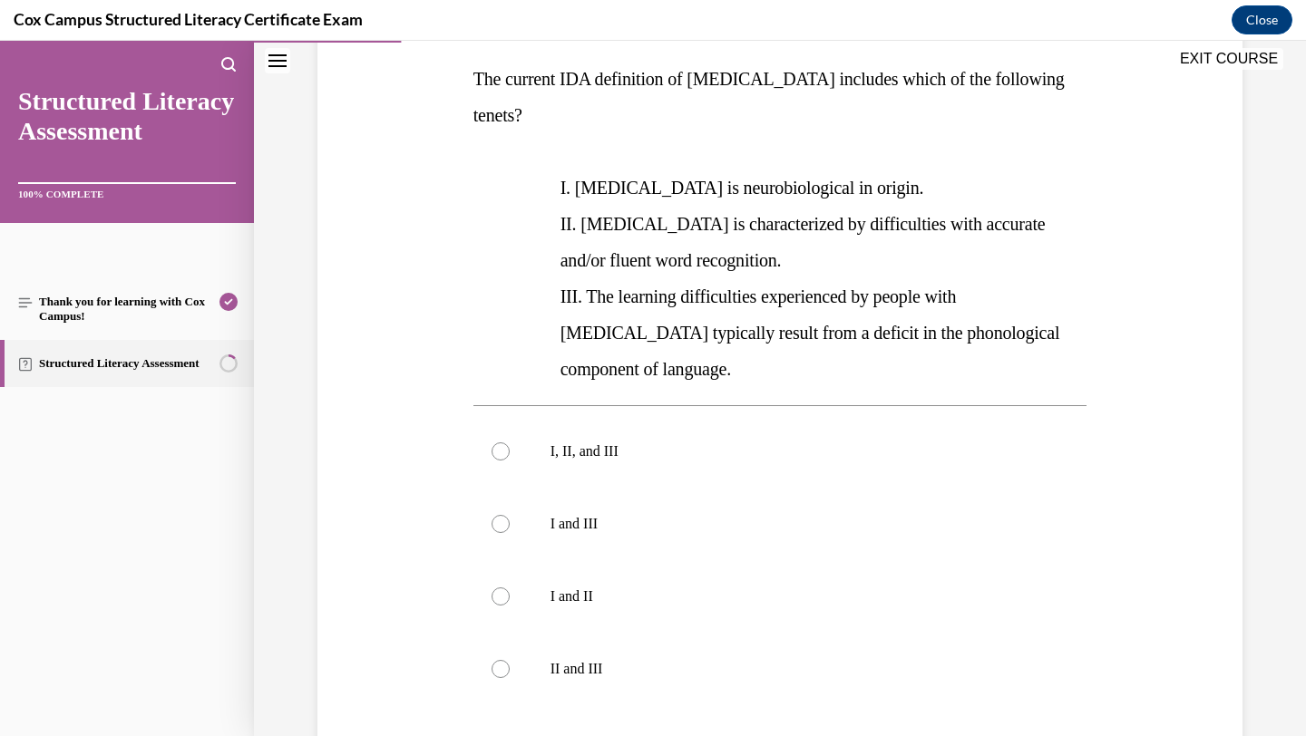
scroll to position [279, 0]
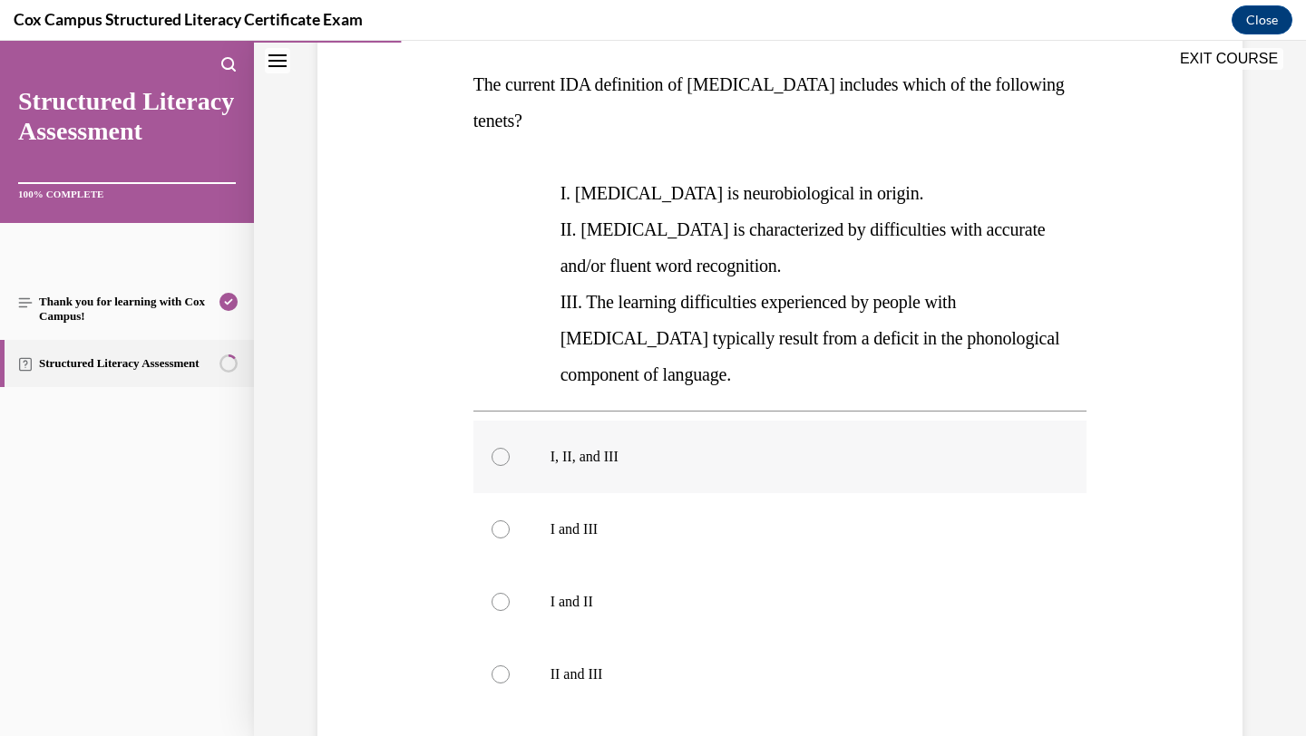
click at [592, 448] on p "I, II, and III" at bounding box center [797, 457] width 492 height 18
click at [510, 448] on input "I, II, and III" at bounding box center [501, 457] width 18 height 18
radio input "true"
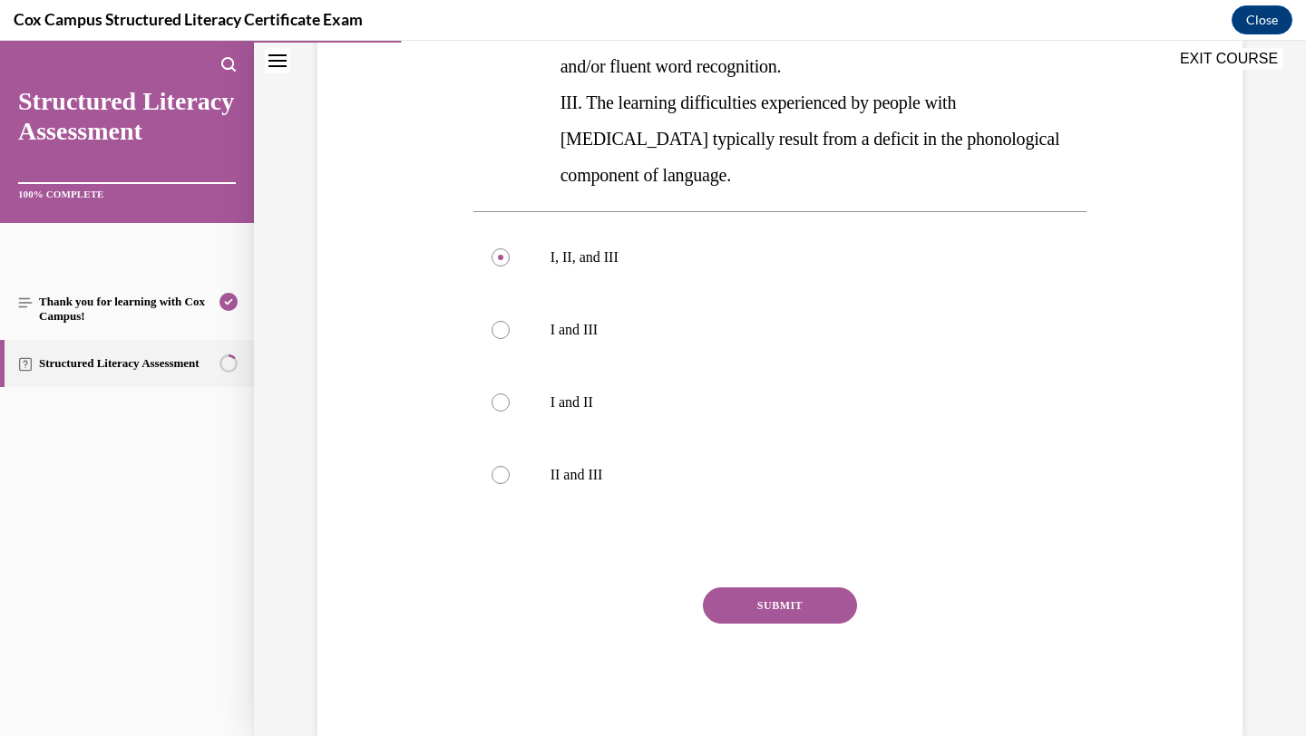
click at [744, 588] on button "SUBMIT" at bounding box center [780, 606] width 154 height 36
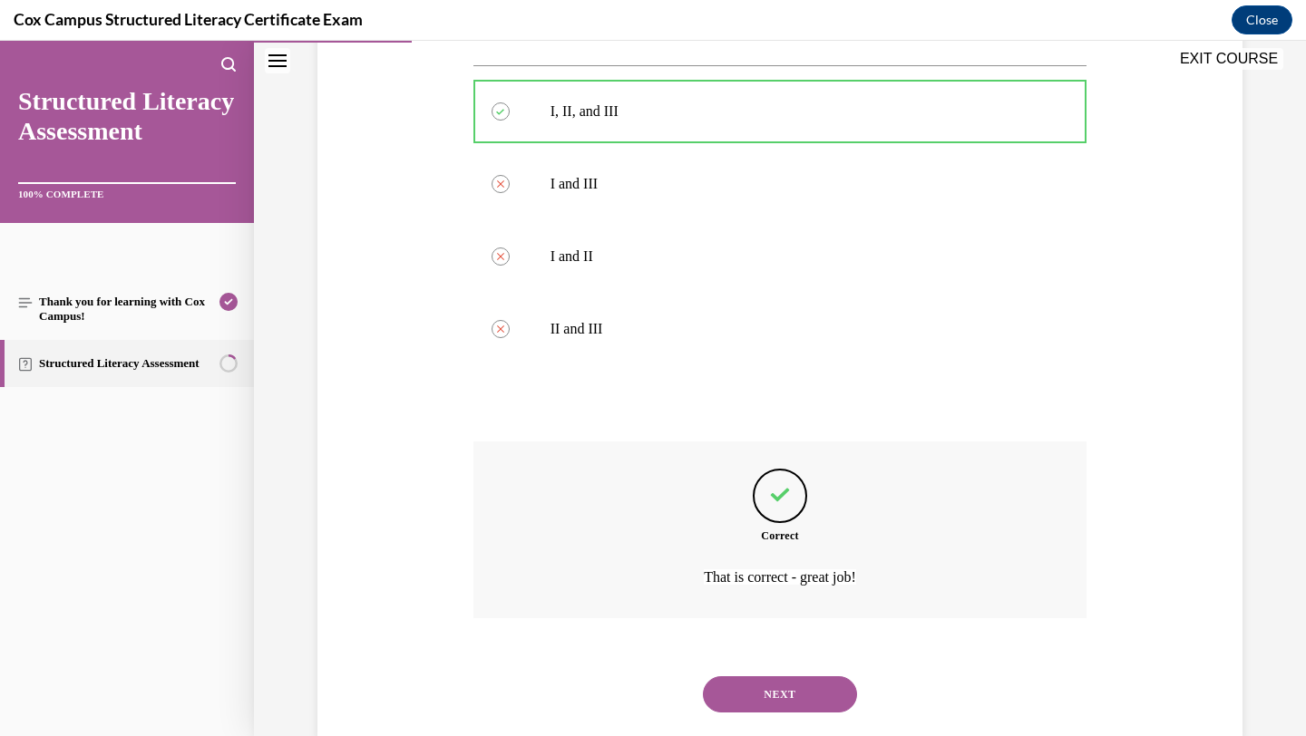
scroll to position [629, 0]
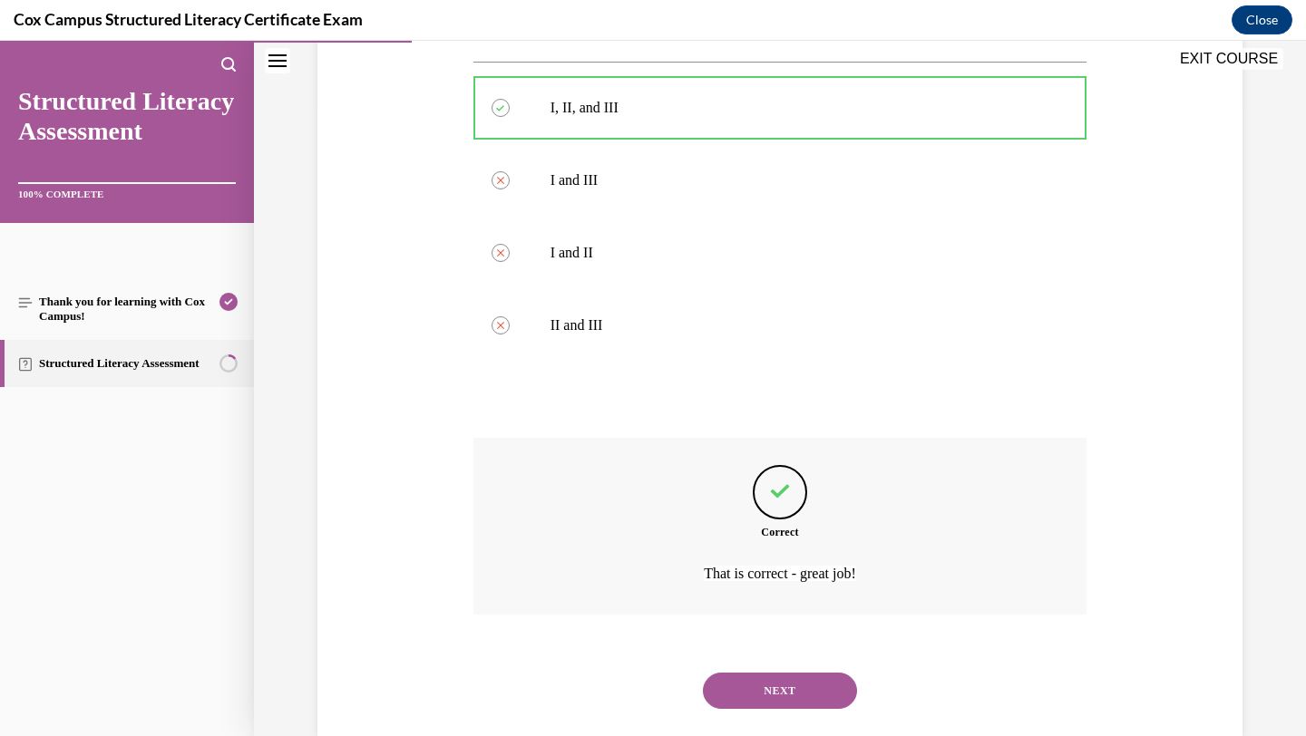
click at [760, 673] on button "NEXT" at bounding box center [780, 691] width 154 height 36
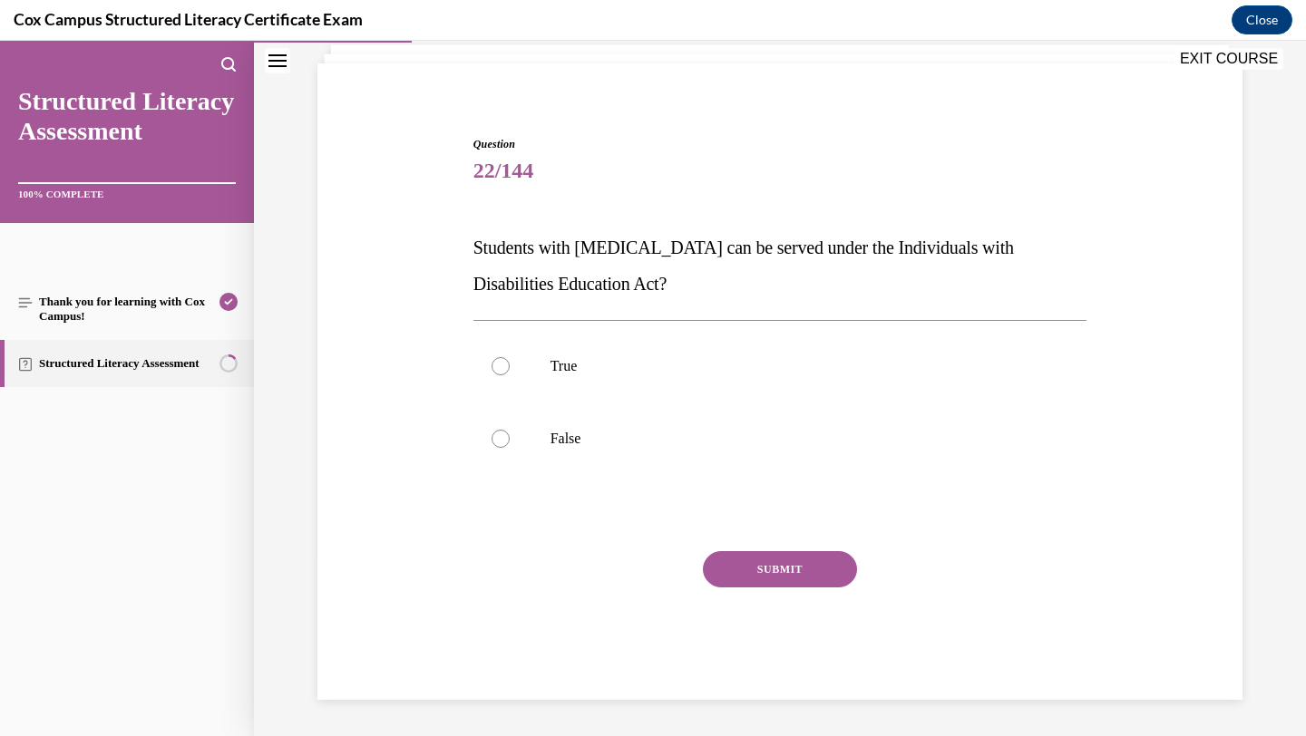
scroll to position [116, 0]
click at [706, 365] on p "True" at bounding box center [797, 366] width 492 height 18
click at [510, 365] on input "True" at bounding box center [501, 366] width 18 height 18
radio input "true"
click at [726, 577] on button "SUBMIT" at bounding box center [780, 569] width 154 height 36
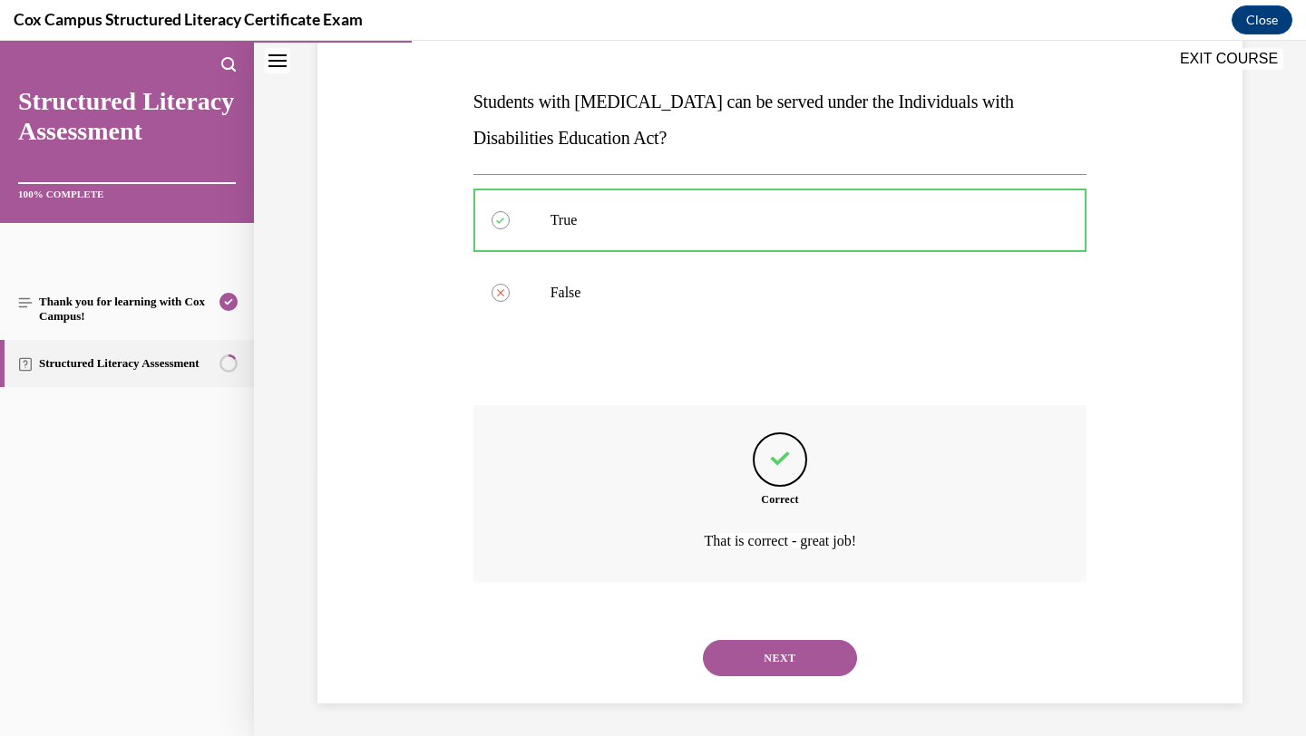
scroll to position [266, 0]
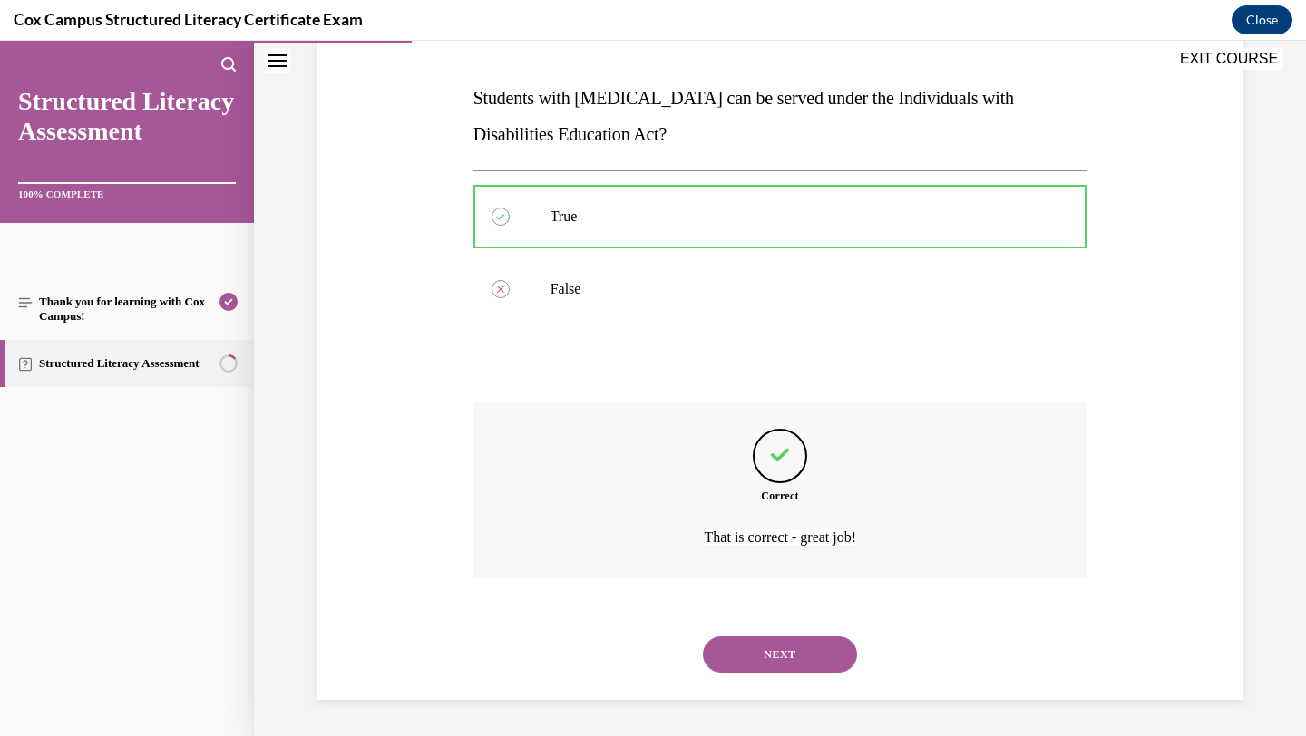
click at [729, 653] on button "NEXT" at bounding box center [780, 655] width 154 height 36
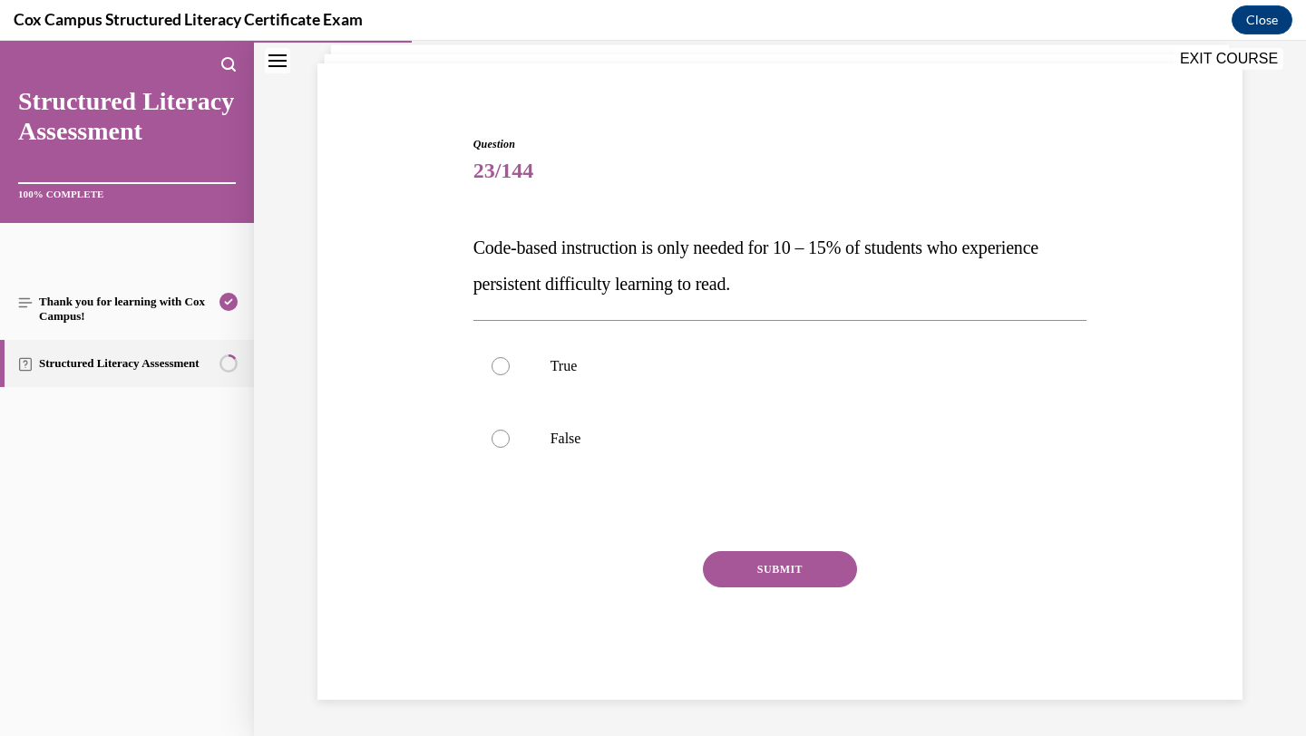
scroll to position [116, 0]
click at [681, 425] on label "False" at bounding box center [780, 439] width 614 height 73
click at [510, 430] on input "False" at bounding box center [501, 439] width 18 height 18
radio input "true"
click at [739, 559] on button "SUBMIT" at bounding box center [780, 569] width 154 height 36
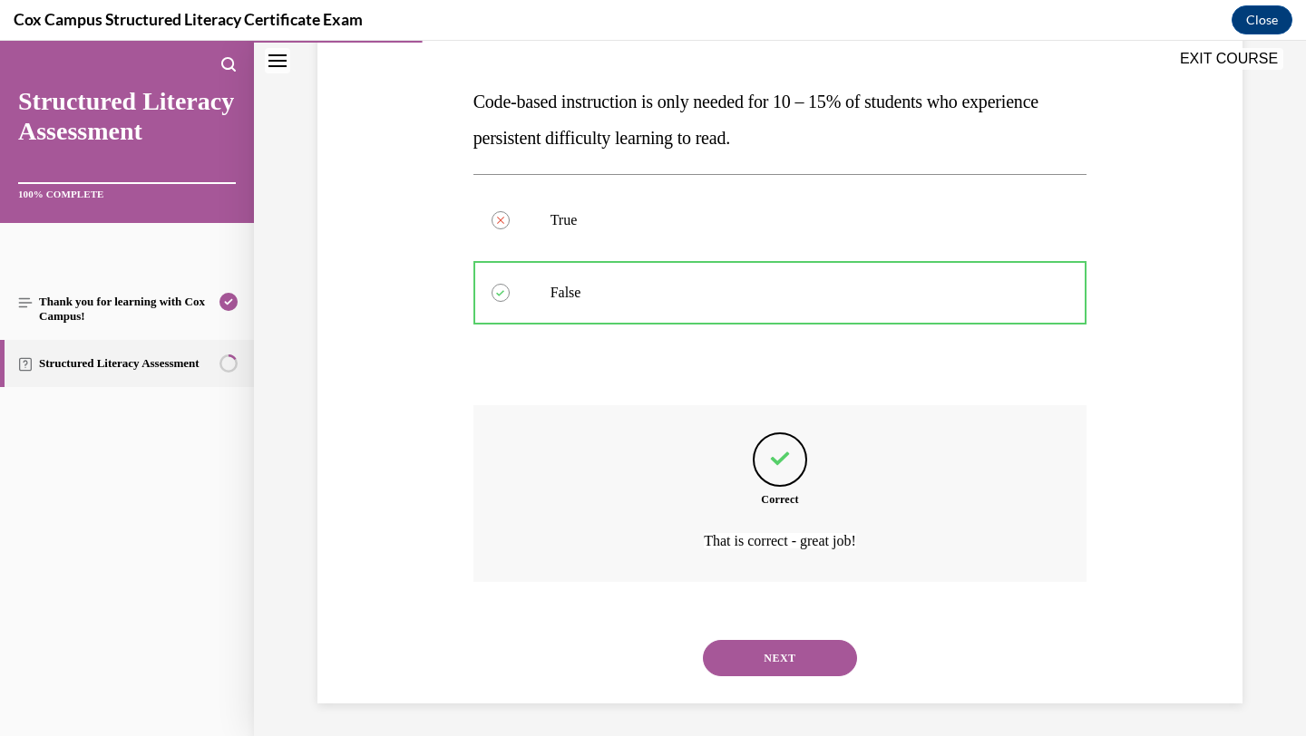
scroll to position [266, 0]
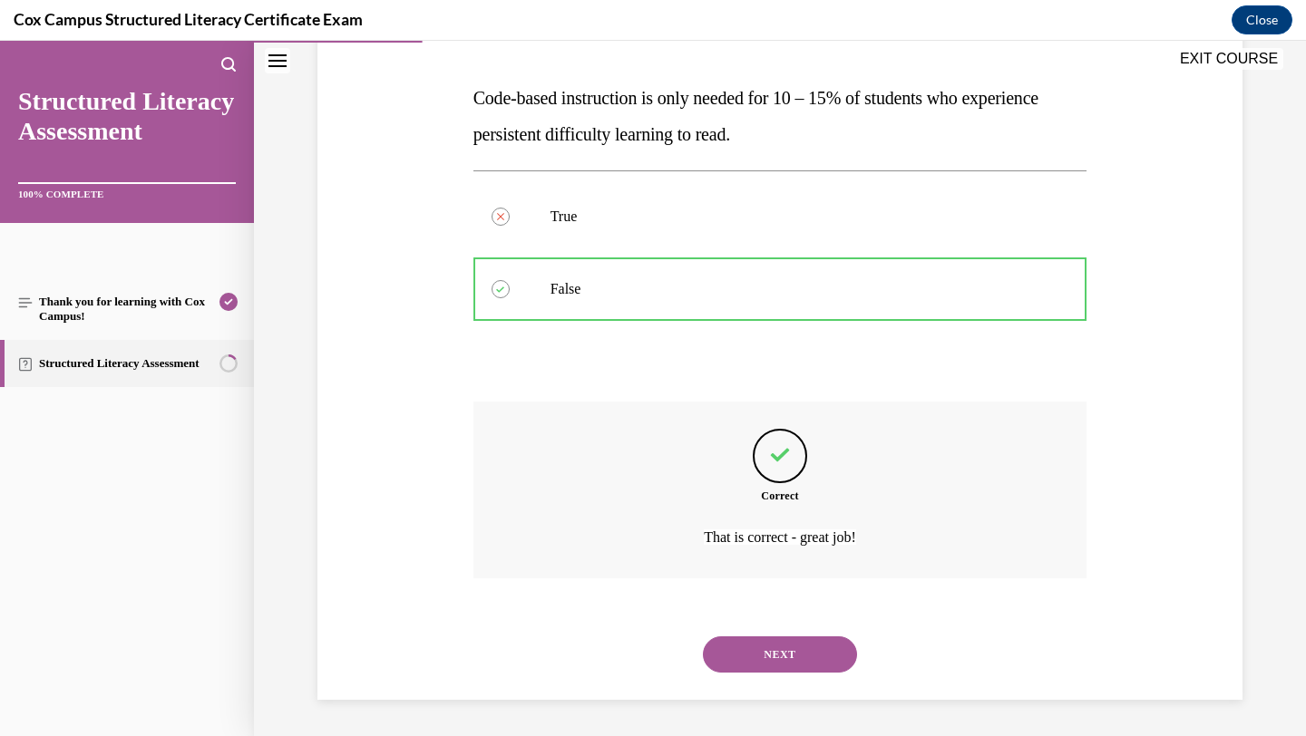
click at [748, 656] on button "NEXT" at bounding box center [780, 655] width 154 height 36
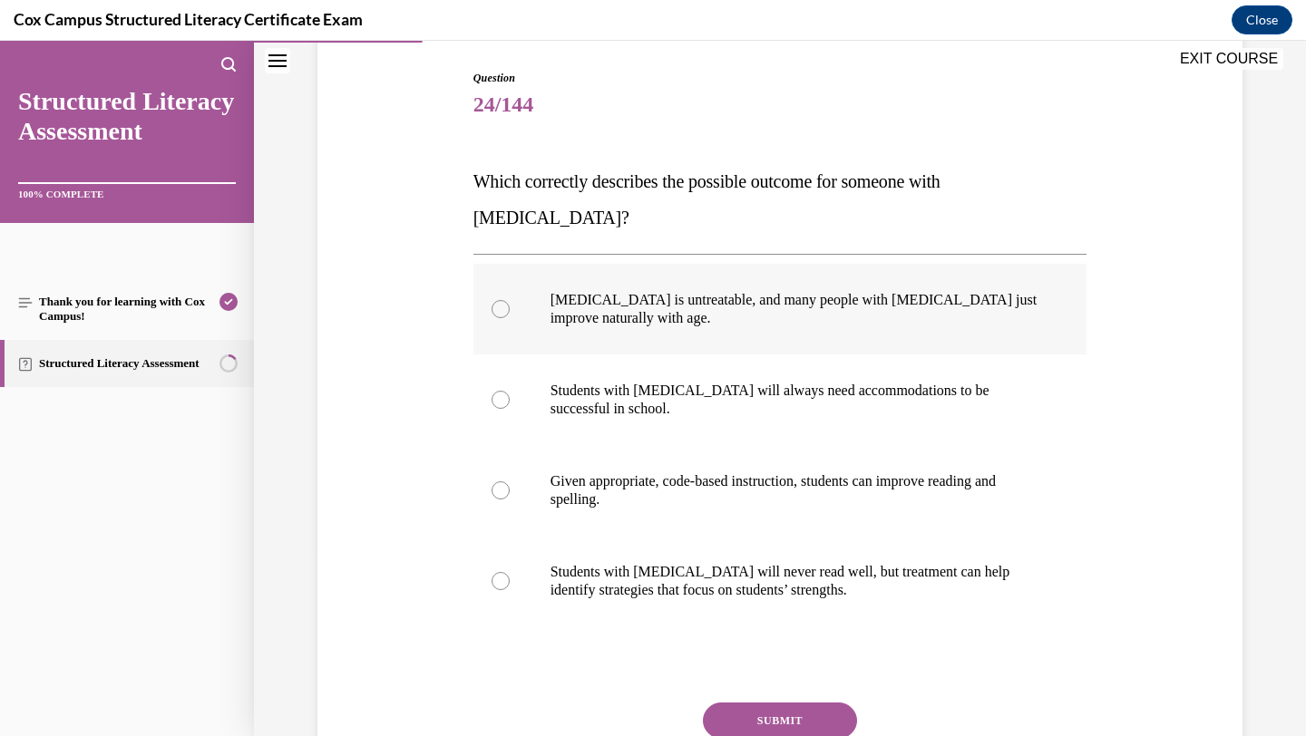
scroll to position [191, 0]
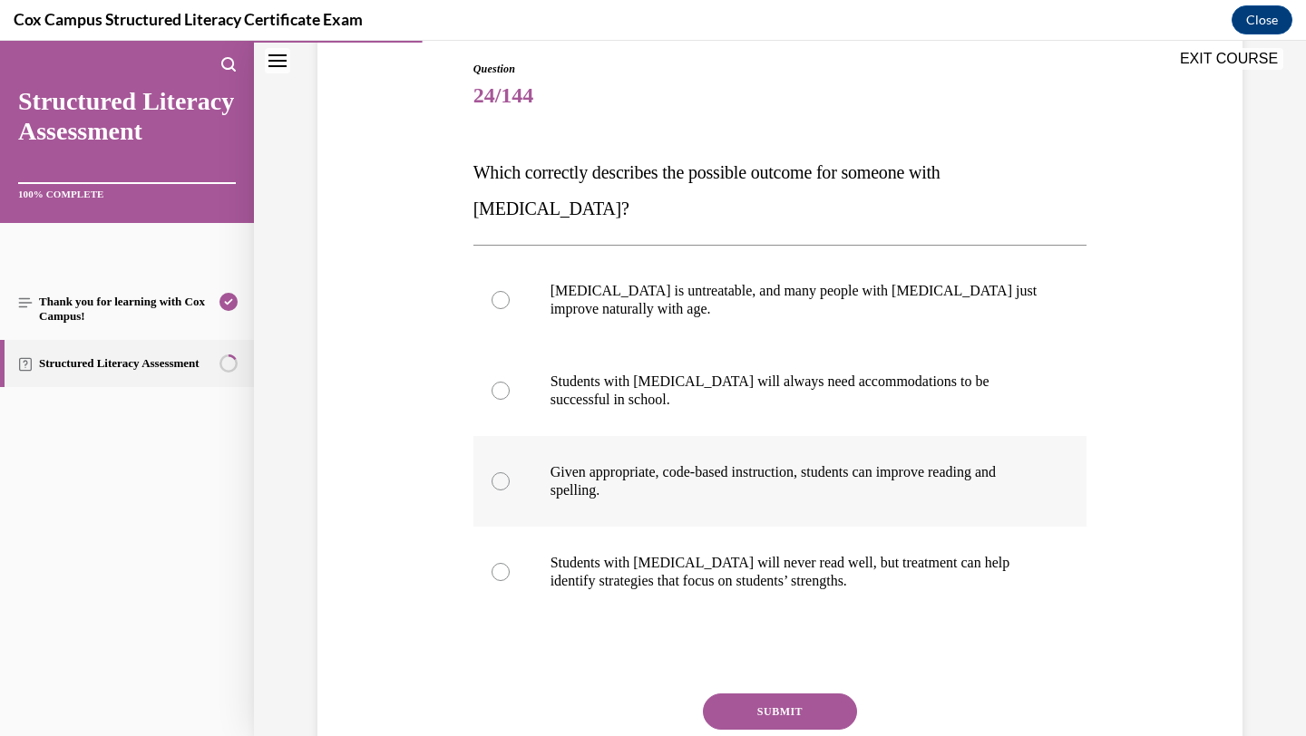
click at [775, 464] on label "Given appropriate, code-based instruction, students can improve reading and spe…" at bounding box center [780, 481] width 614 height 91
click at [510, 473] on input "Given appropriate, code-based instruction, students can improve reading and spe…" at bounding box center [501, 482] width 18 height 18
radio input "true"
click at [783, 694] on button "SUBMIT" at bounding box center [780, 712] width 154 height 36
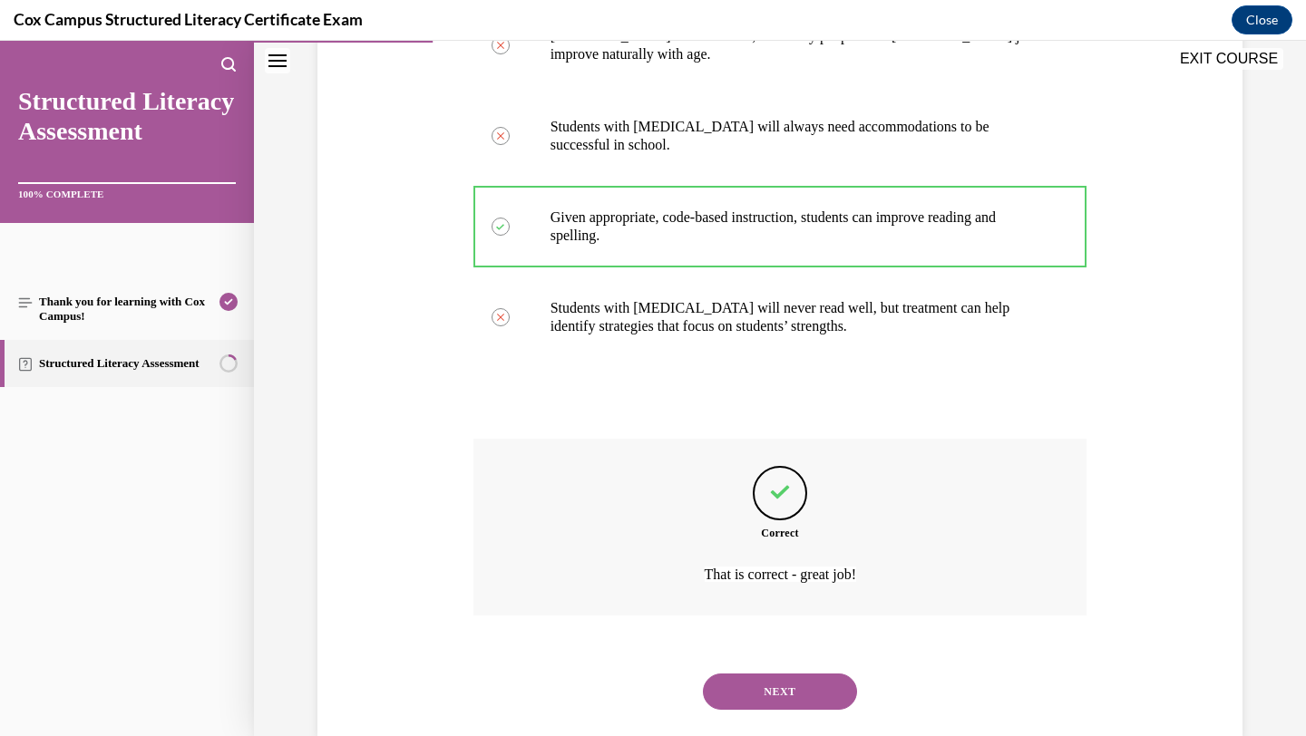
scroll to position [447, 0]
click at [799, 673] on button "NEXT" at bounding box center [780, 691] width 154 height 36
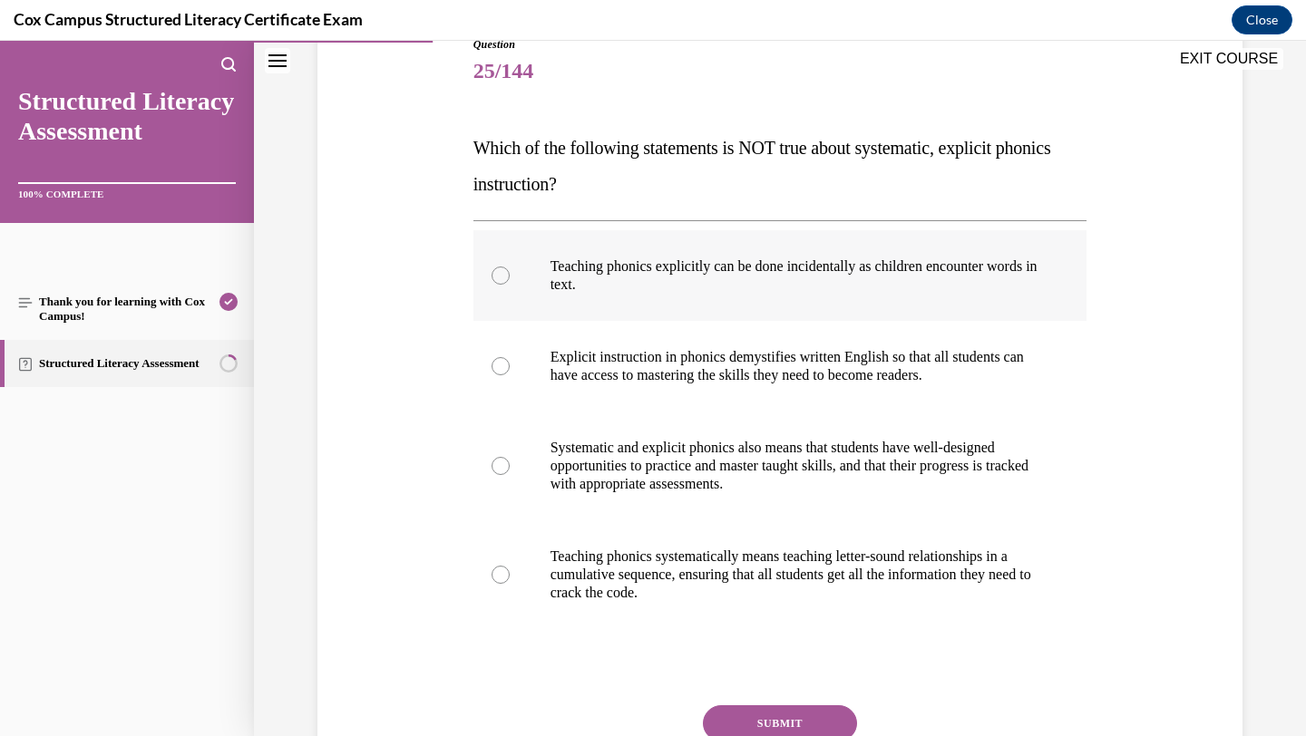
scroll to position [222, 0]
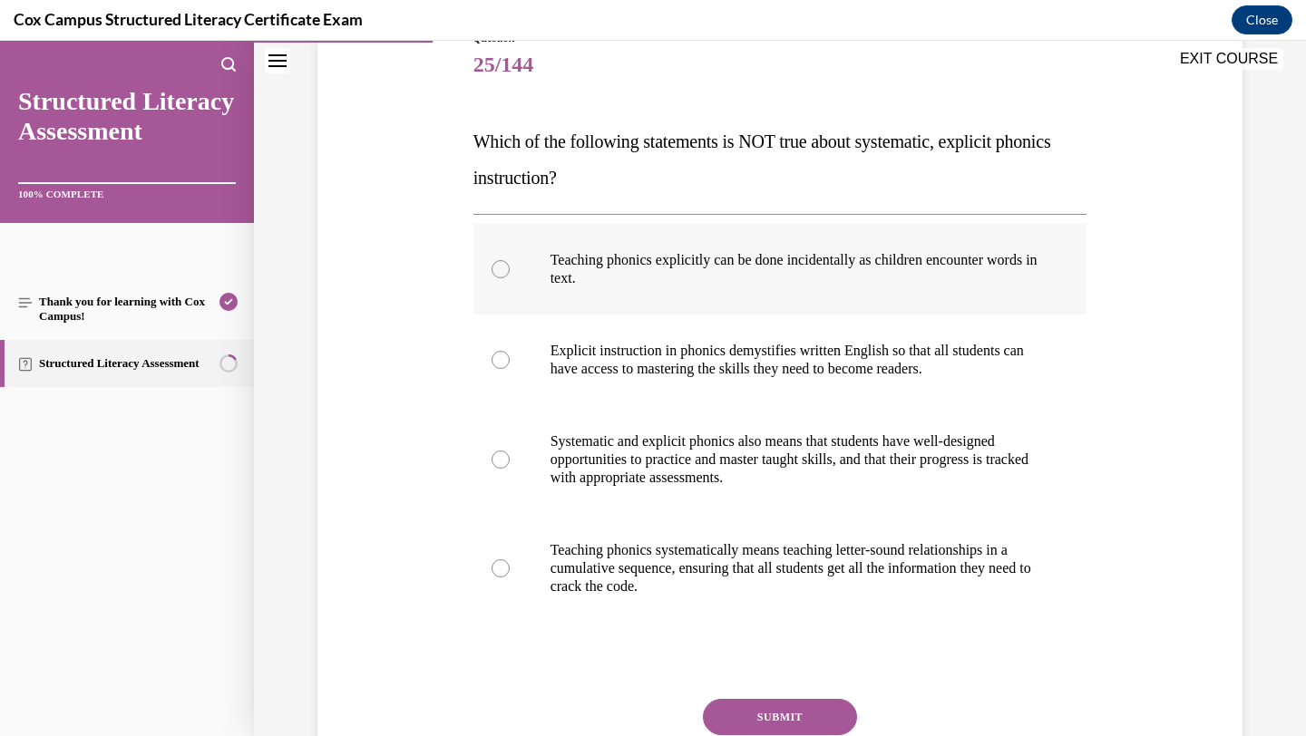
click at [890, 287] on p "Teaching phonics explicitly can be done incidentally as children encounter word…" at bounding box center [797, 269] width 492 height 36
click at [510, 278] on input "Teaching phonics explicitly can be done incidentally as children encounter word…" at bounding box center [501, 269] width 18 height 18
radio input "true"
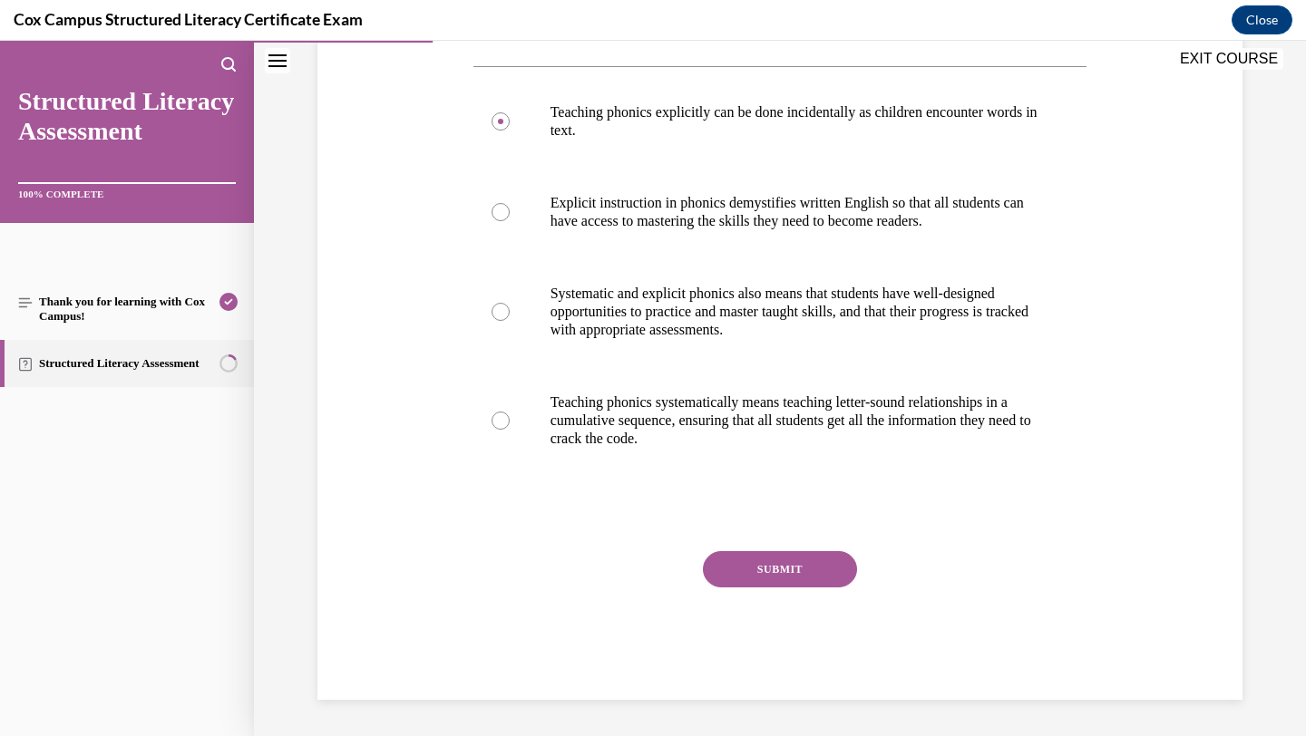
click at [812, 577] on button "SUBMIT" at bounding box center [780, 569] width 154 height 36
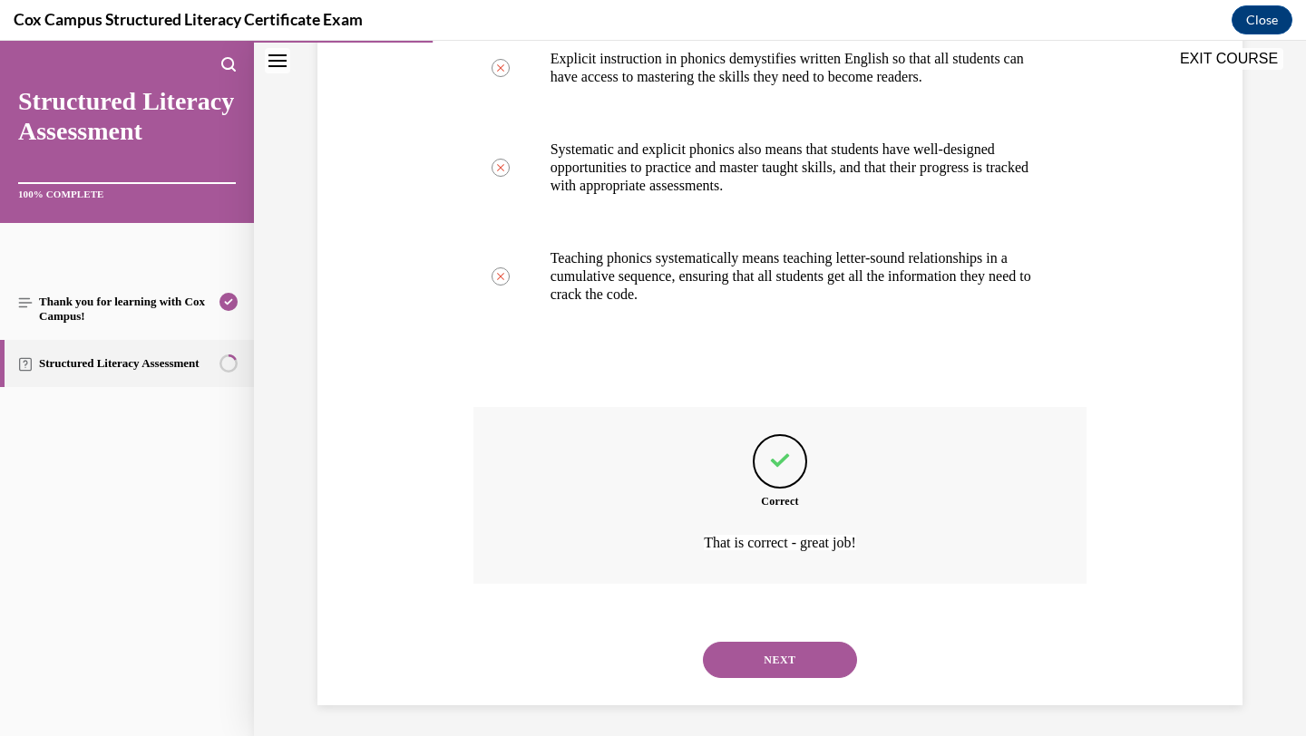
scroll to position [520, 0]
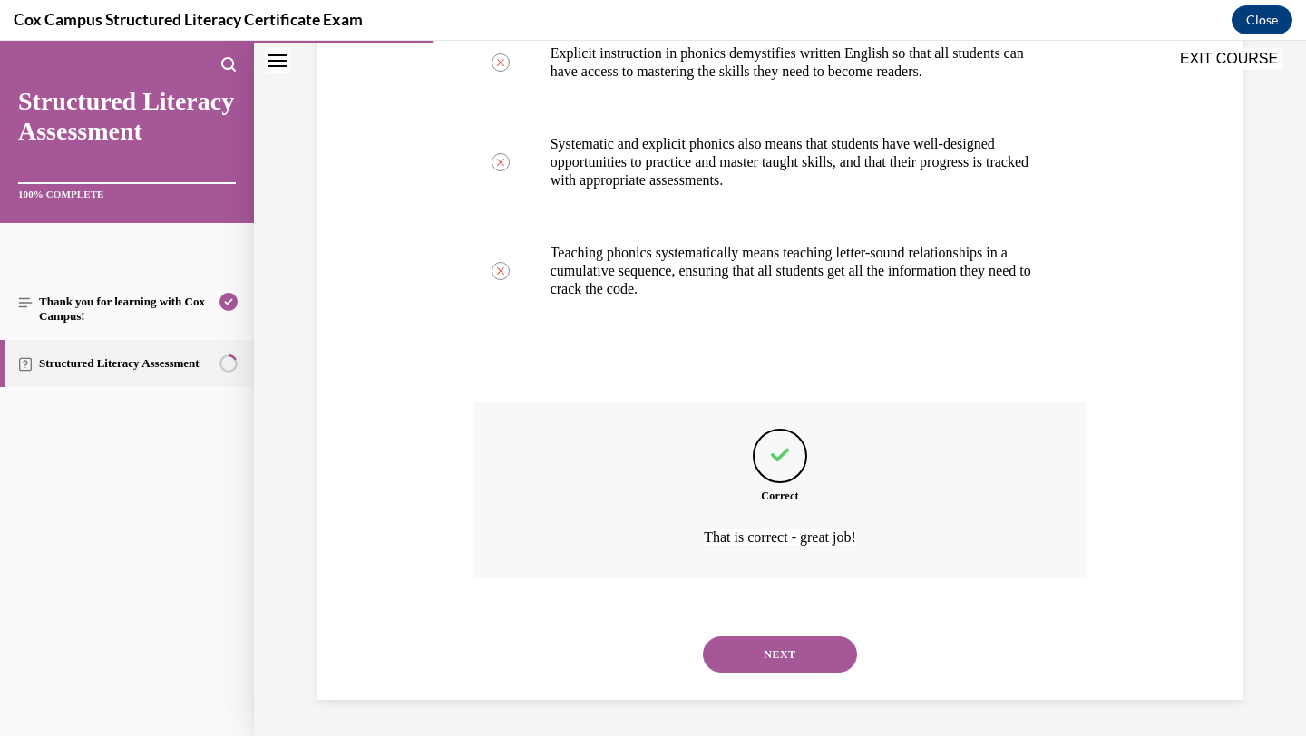
click at [790, 659] on button "NEXT" at bounding box center [780, 655] width 154 height 36
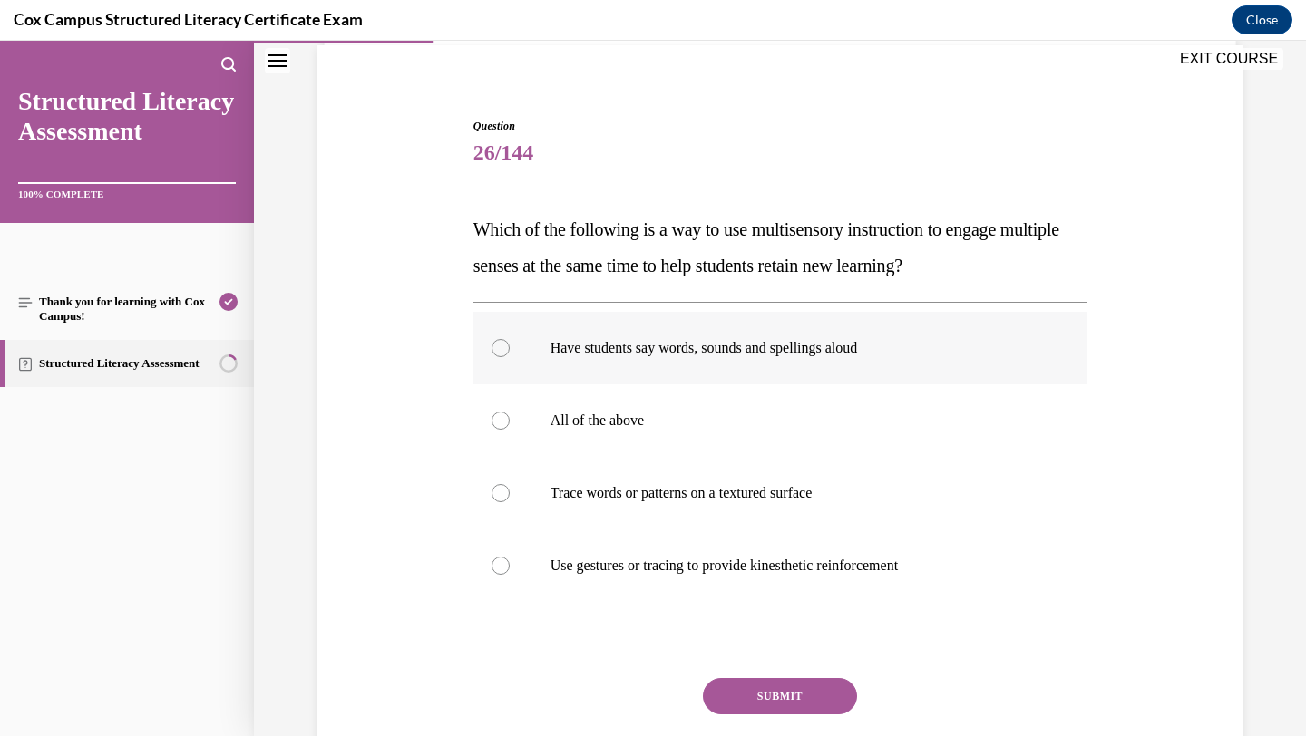
scroll to position [136, 0]
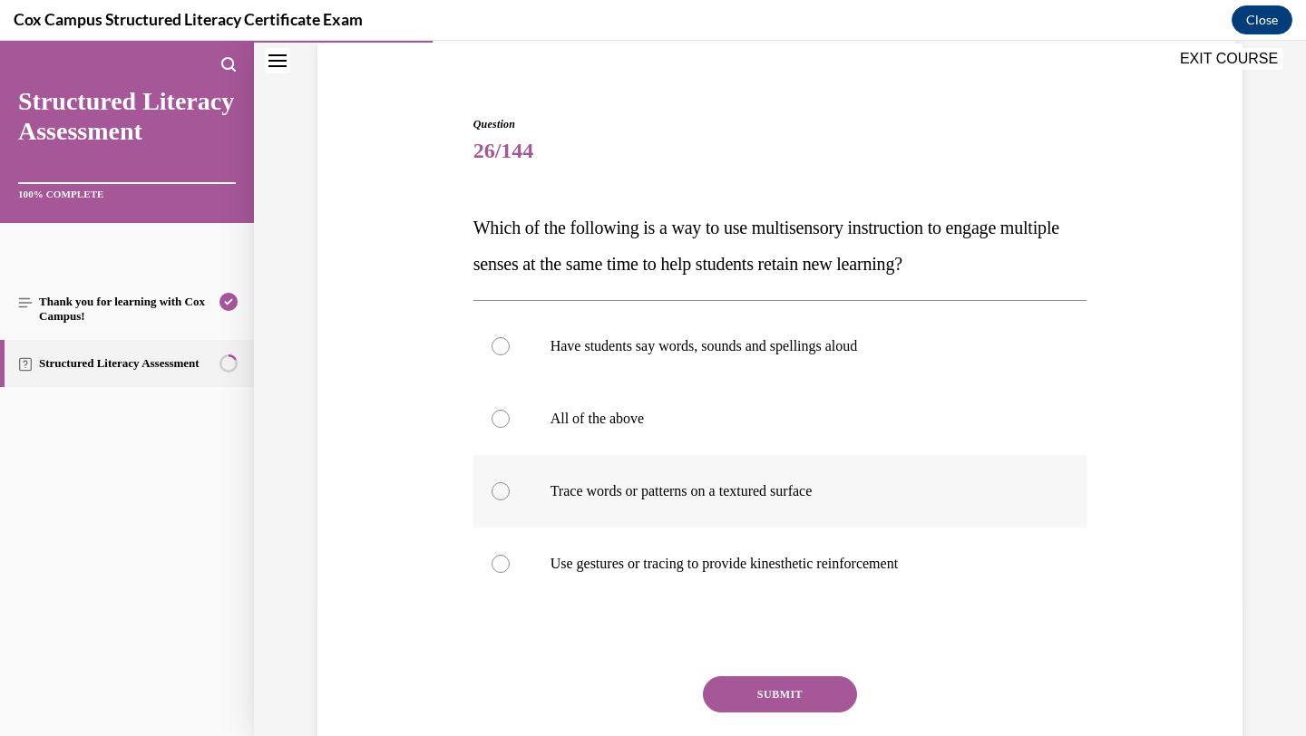
click at [823, 463] on label "Trace words or patterns on a textured surface" at bounding box center [780, 491] width 614 height 73
click at [510, 482] on input "Trace words or patterns on a textured surface" at bounding box center [501, 491] width 18 height 18
radio input "true"
click at [826, 424] on p "All of the above" at bounding box center [797, 419] width 492 height 18
click at [510, 424] on input "All of the above" at bounding box center [501, 419] width 18 height 18
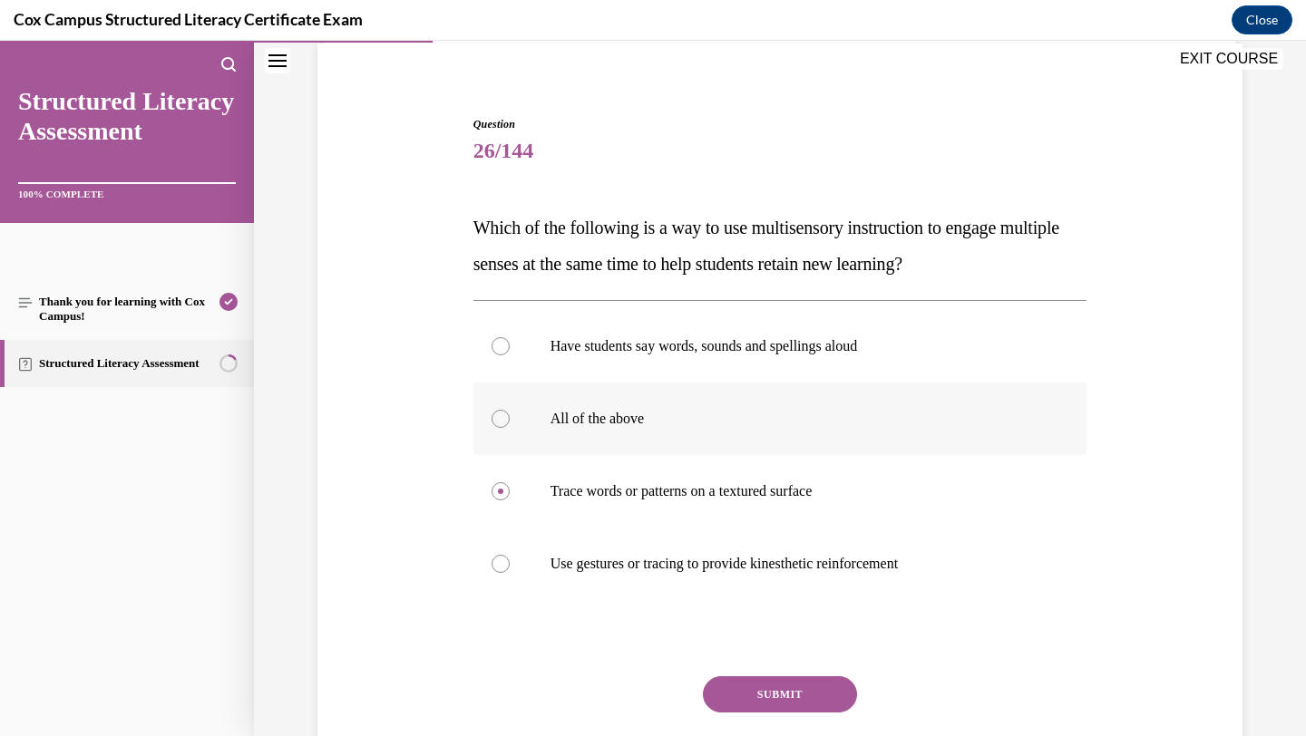
radio input "true"
click at [752, 696] on button "SUBMIT" at bounding box center [780, 695] width 154 height 36
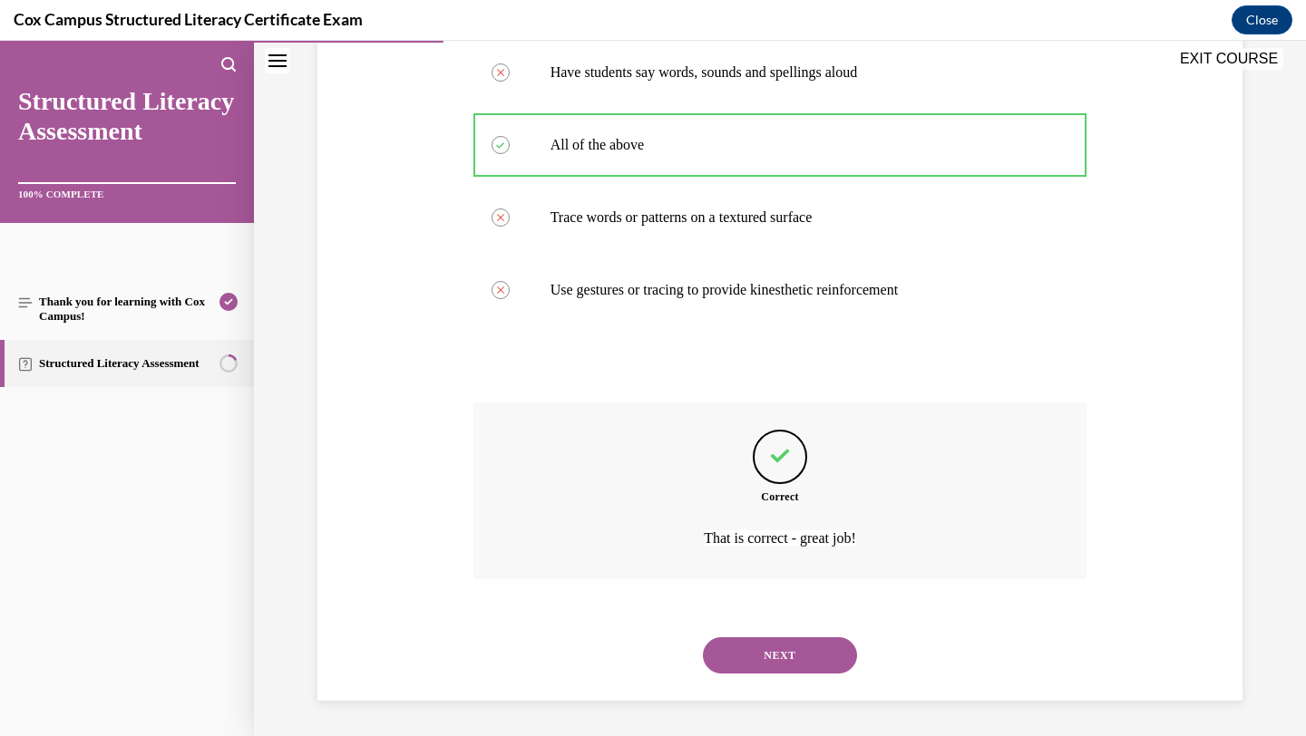
scroll to position [411, 0]
click at [758, 655] on button "NEXT" at bounding box center [780, 655] width 154 height 36
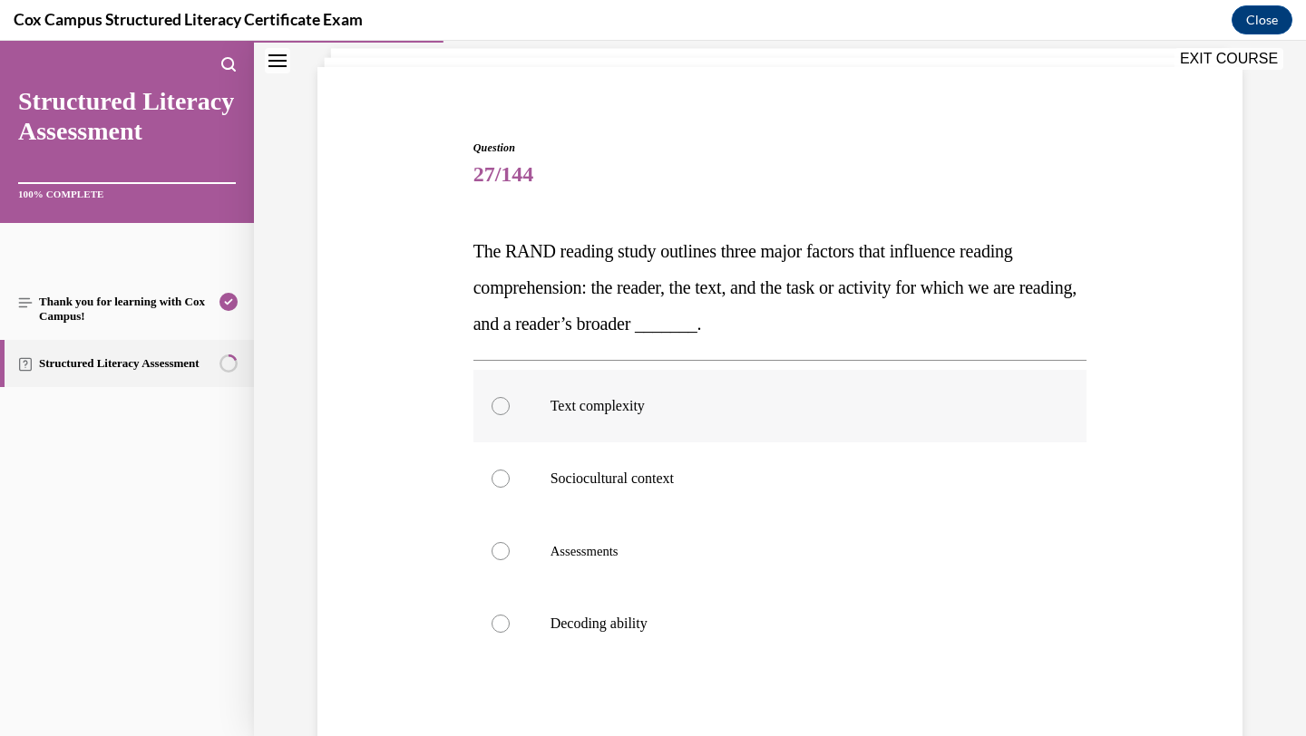
scroll to position [116, 0]
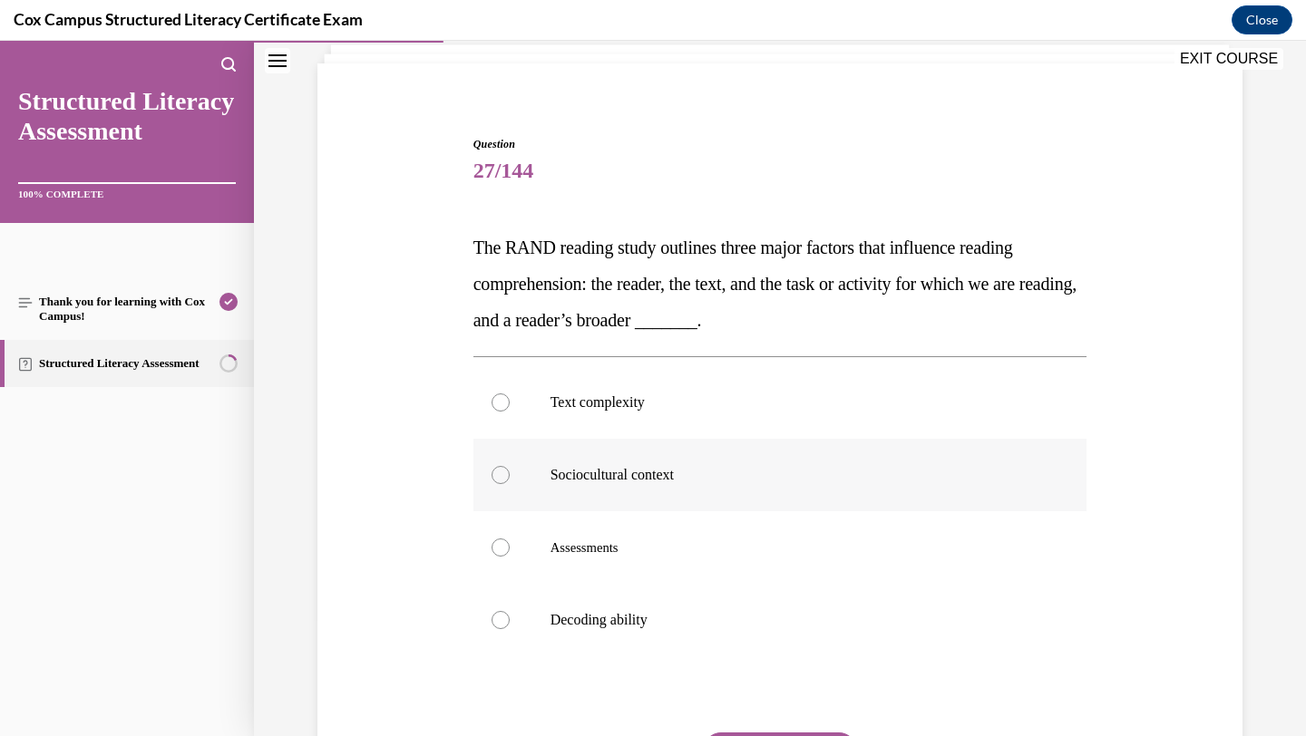
click at [791, 485] on label "Sociocultural context" at bounding box center [780, 475] width 614 height 73
click at [510, 484] on input "Sociocultural context" at bounding box center [501, 475] width 18 height 18
radio input "true"
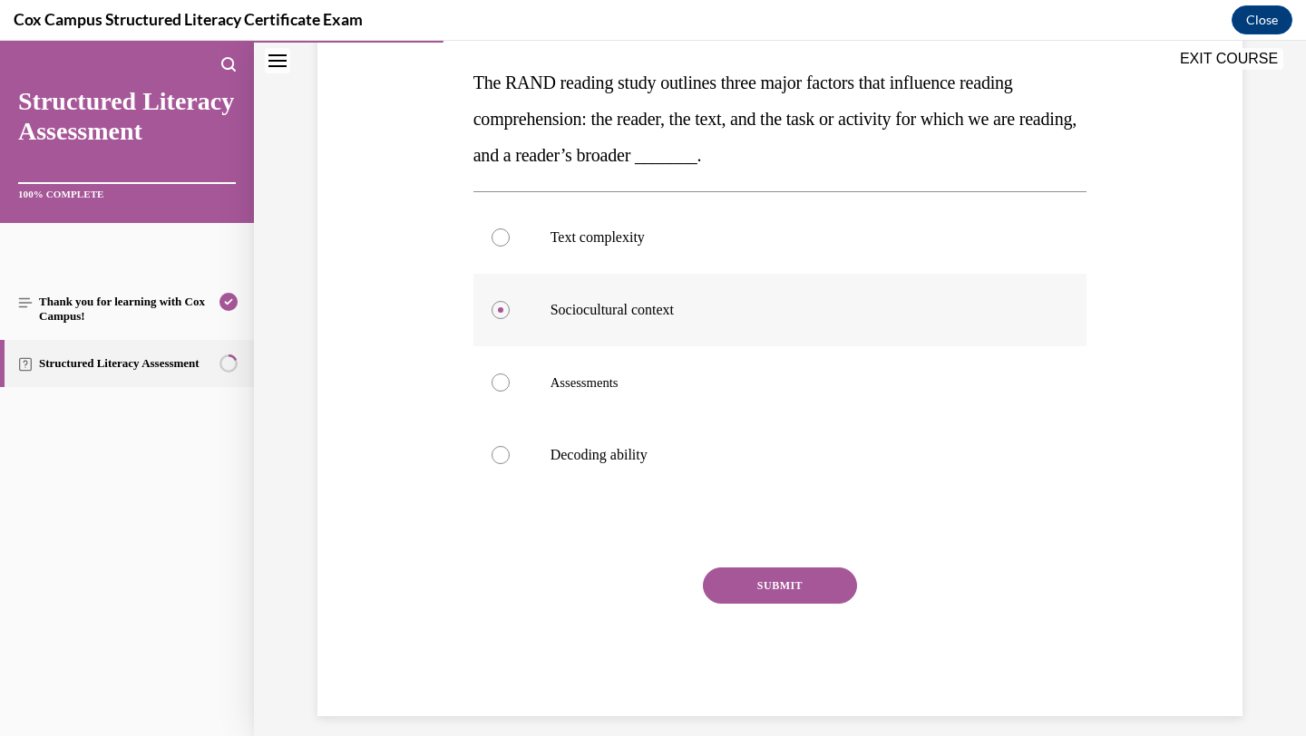
scroll to position [285, 0]
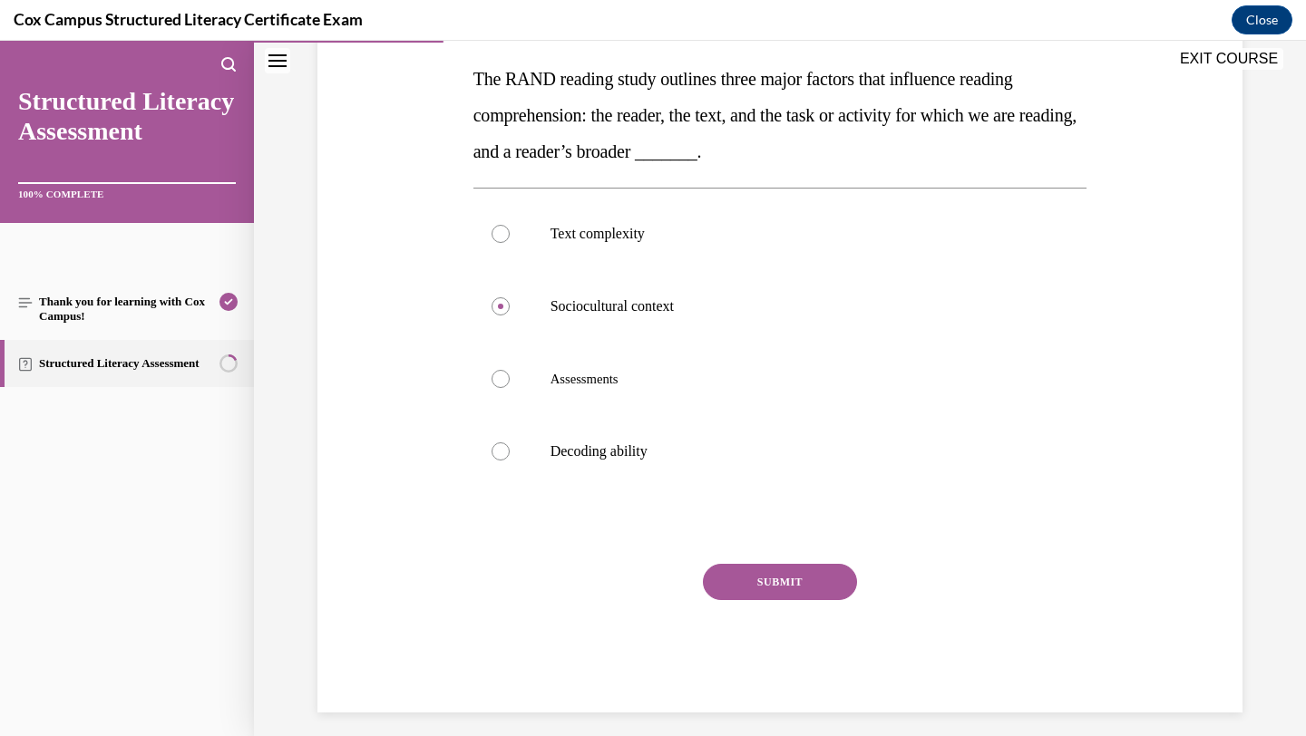
click at [753, 588] on button "SUBMIT" at bounding box center [780, 582] width 154 height 36
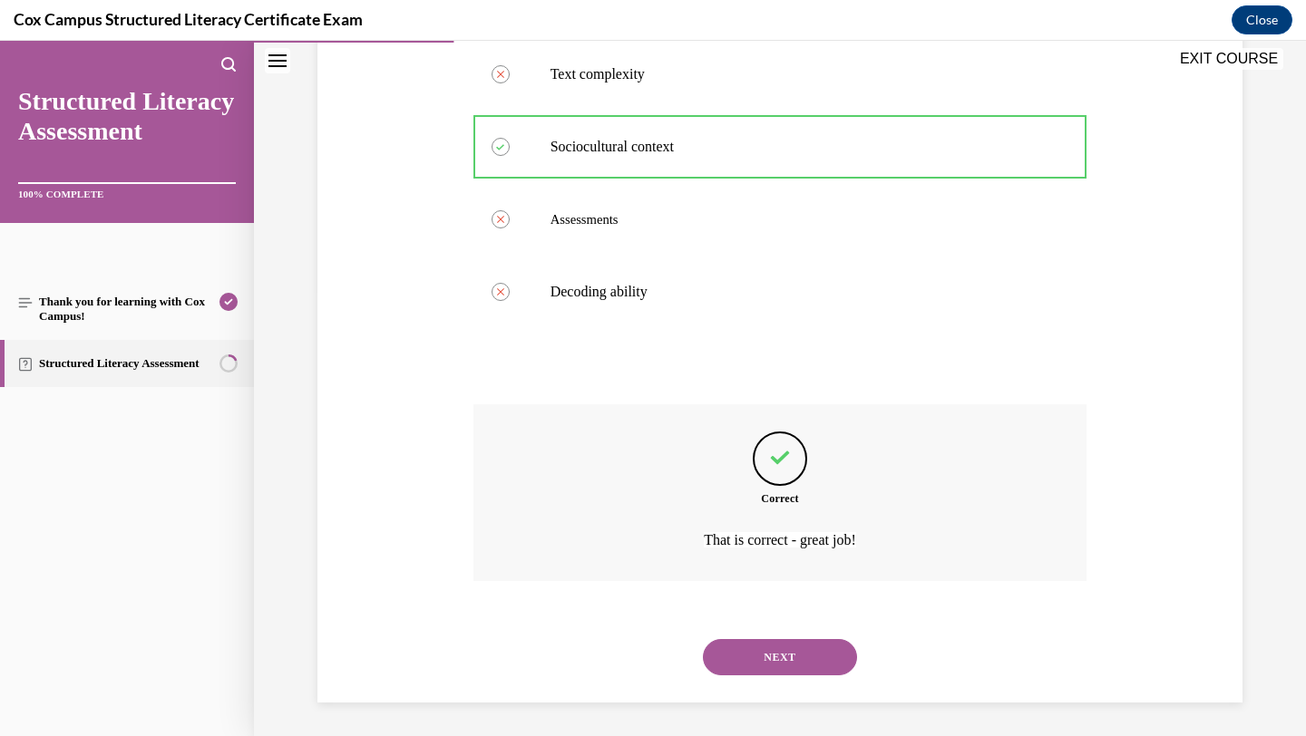
scroll to position [447, 0]
click at [739, 661] on button "NEXT" at bounding box center [780, 655] width 154 height 36
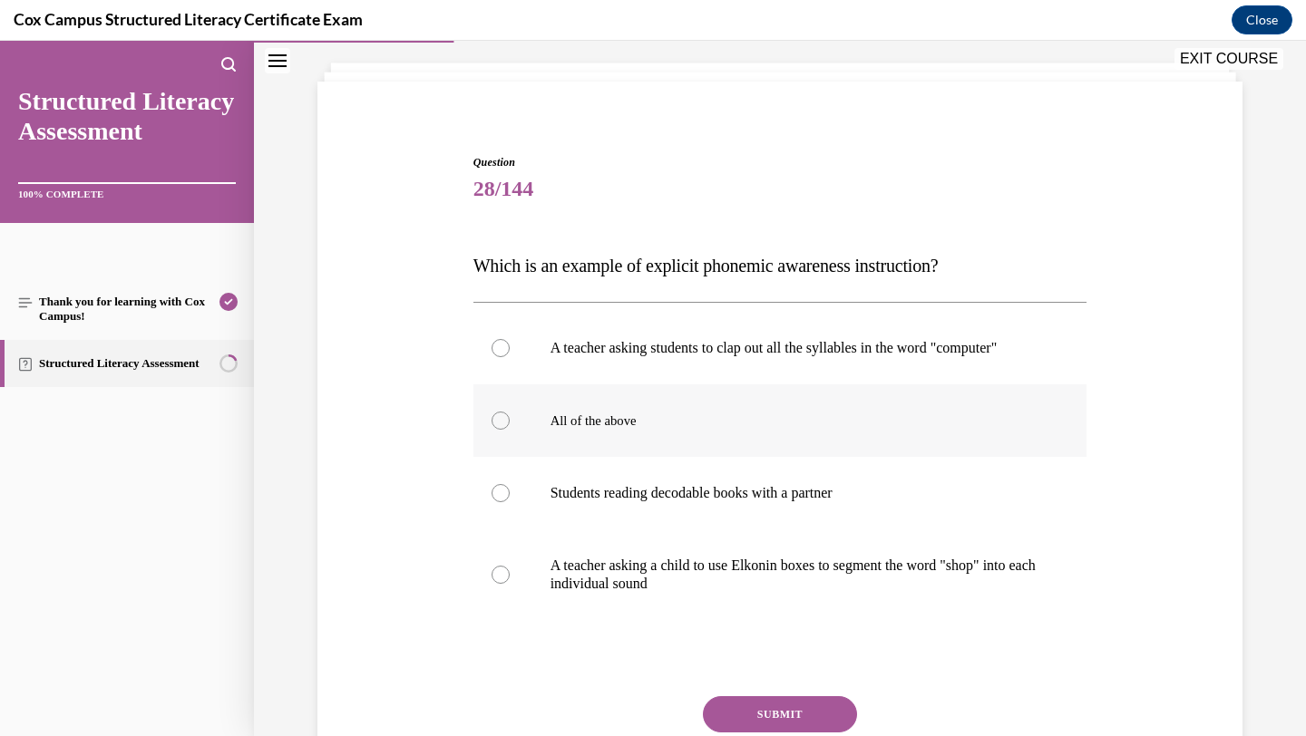
scroll to position [102, 0]
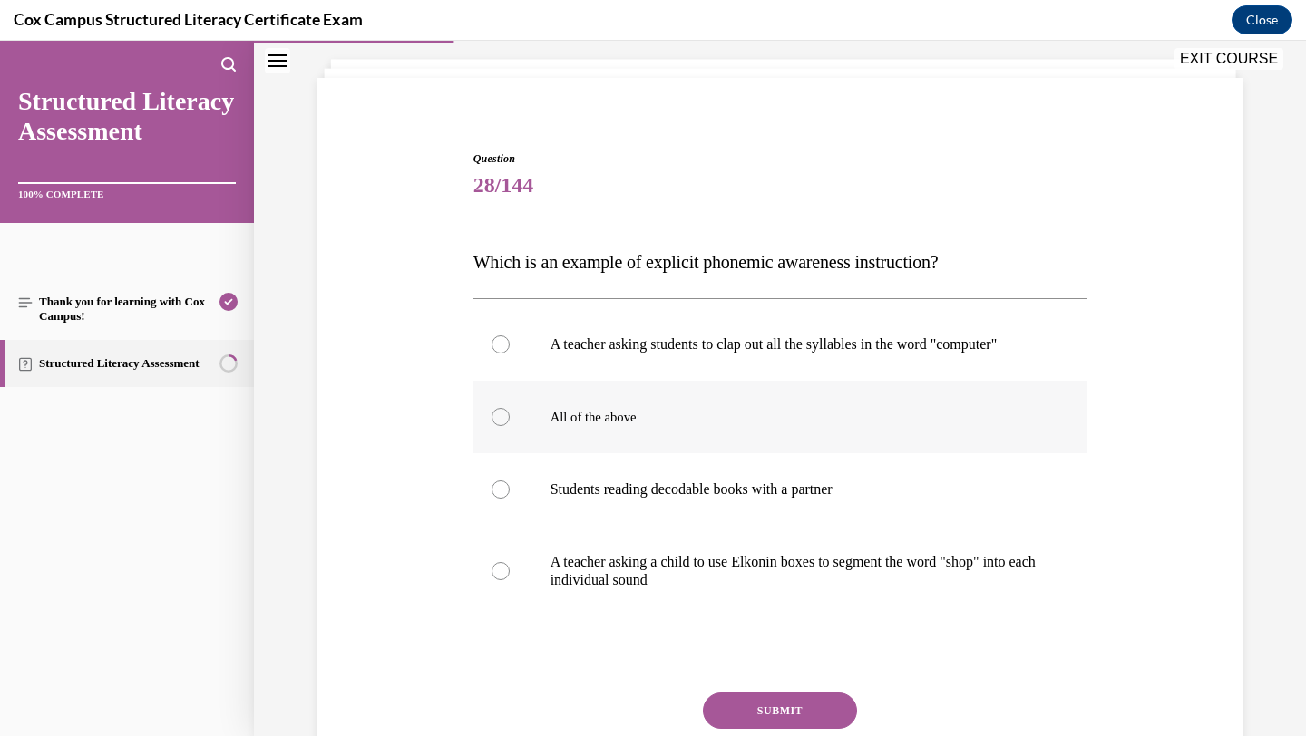
click at [777, 424] on label "All of the above" at bounding box center [780, 417] width 614 height 73
click at [510, 424] on input "All of the above" at bounding box center [501, 417] width 18 height 18
radio input "true"
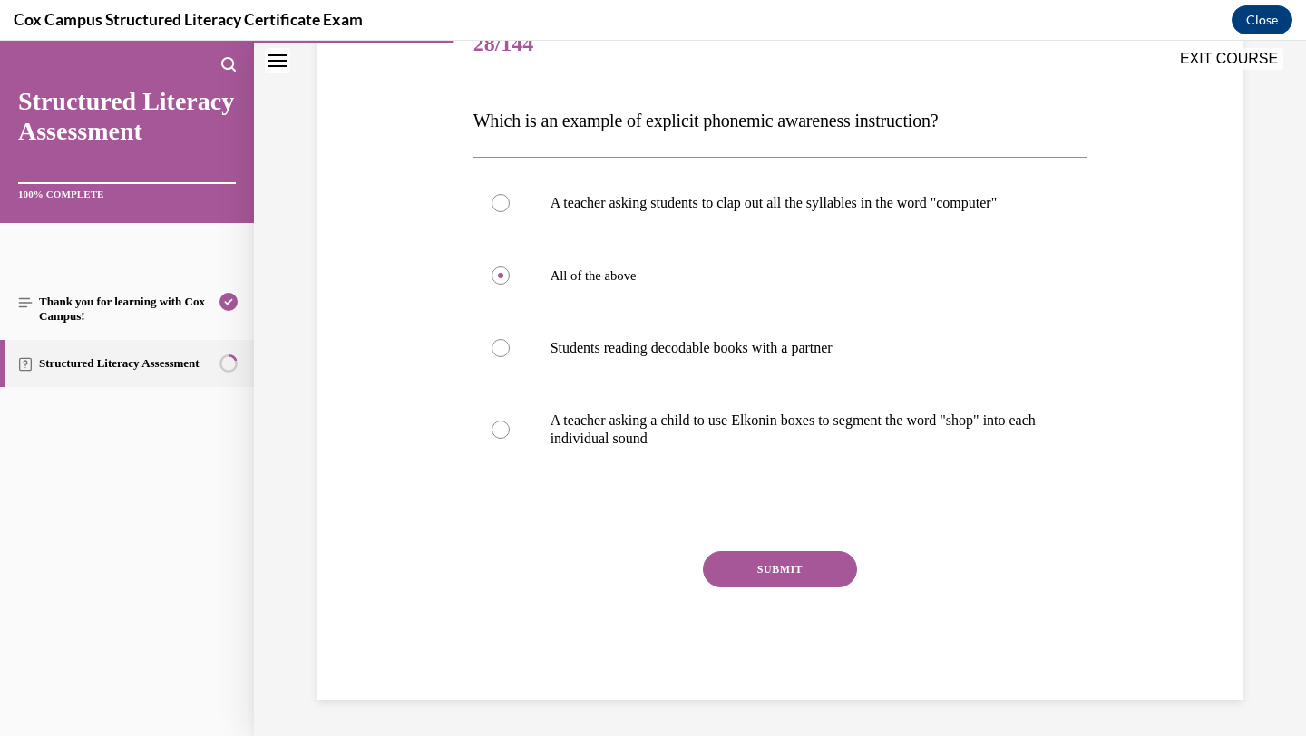
click at [736, 588] on button "SUBMIT" at bounding box center [780, 569] width 154 height 36
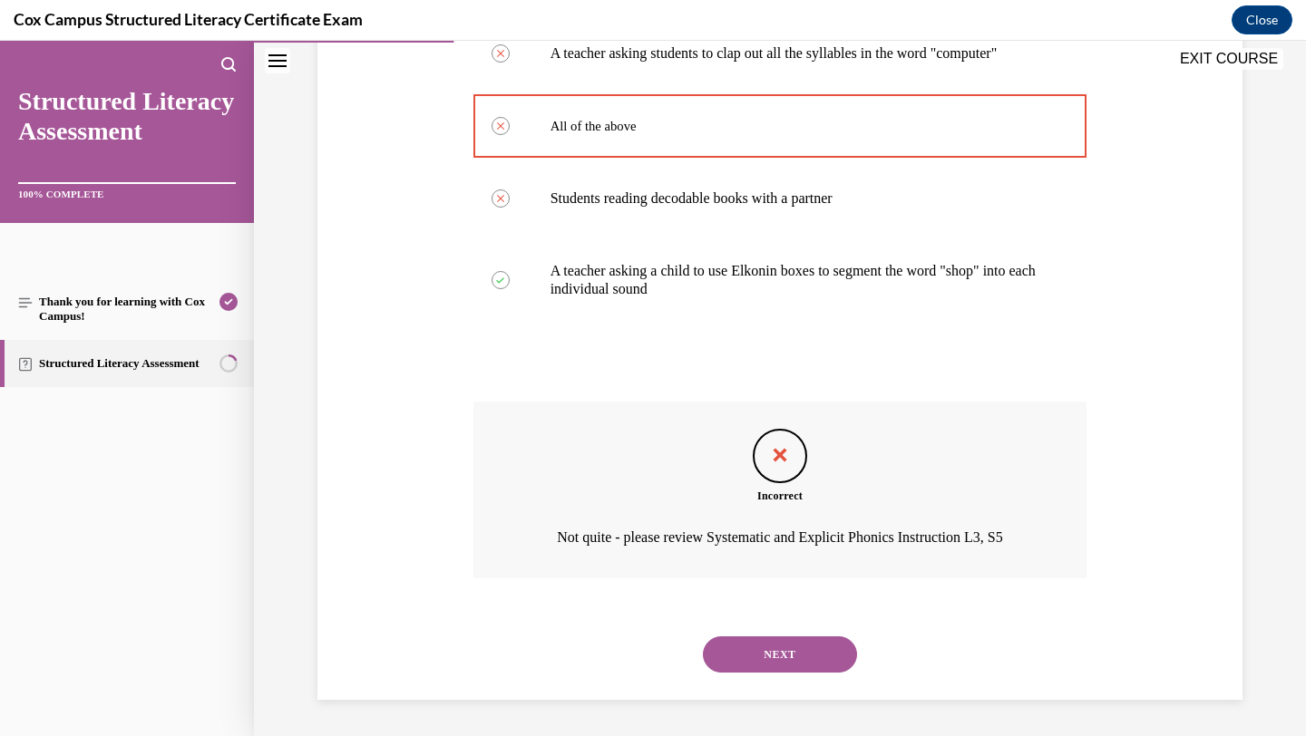
scroll to position [411, 0]
click at [730, 669] on button "NEXT" at bounding box center [780, 655] width 154 height 36
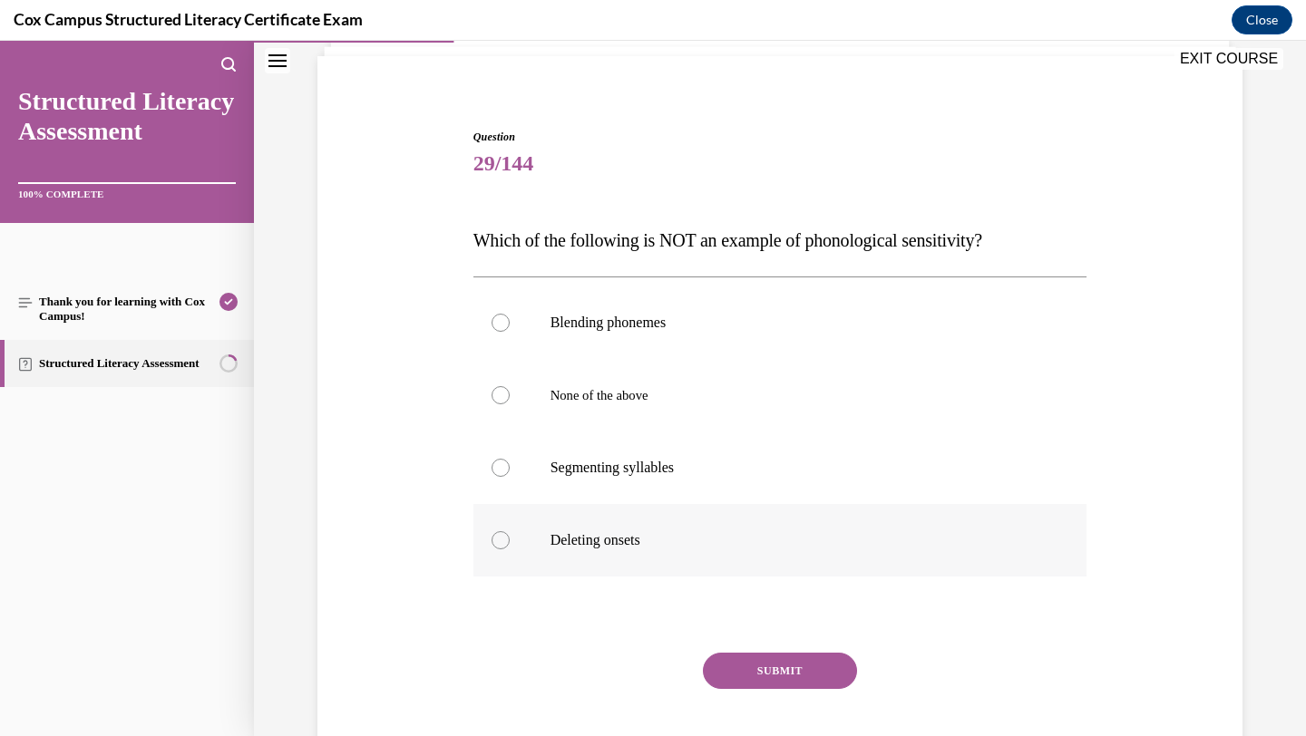
scroll to position [114, 0]
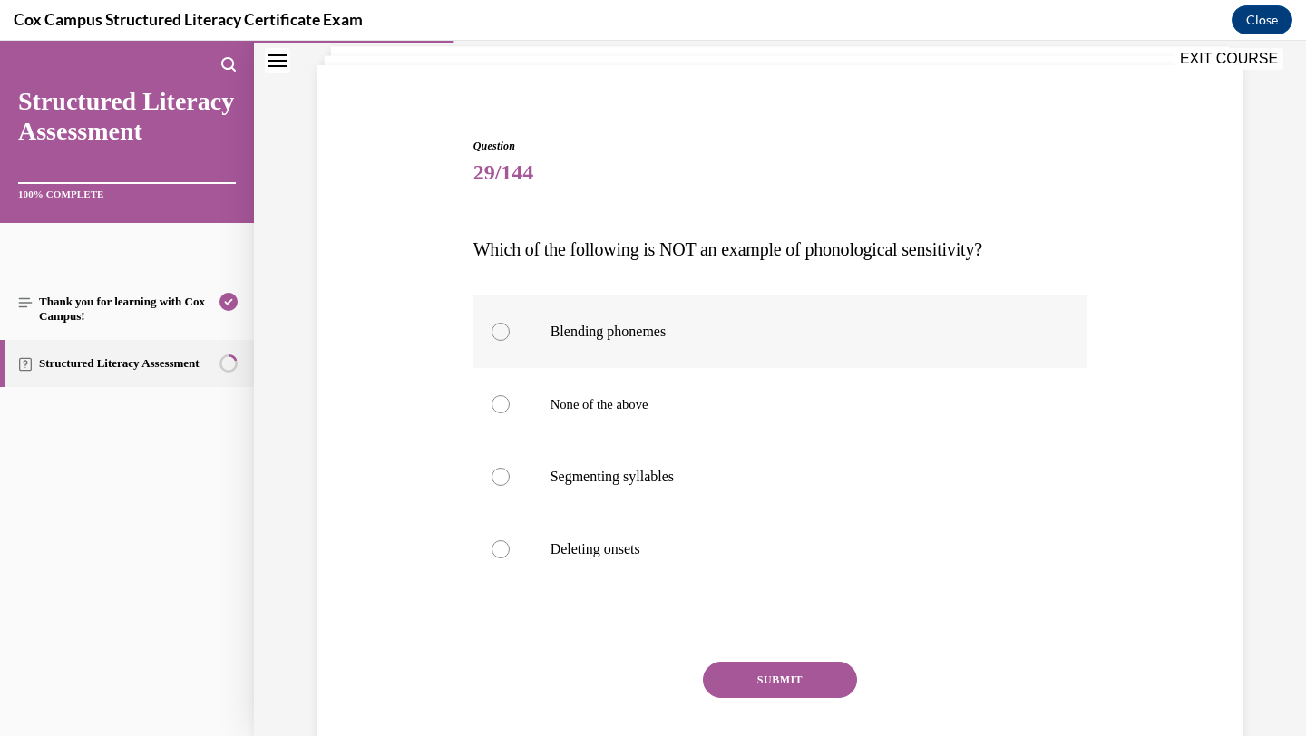
click at [710, 351] on label "Blending phonemes" at bounding box center [780, 332] width 614 height 73
click at [510, 341] on input "Blending phonemes" at bounding box center [501, 332] width 18 height 18
radio input "true"
click at [773, 676] on button "SUBMIT" at bounding box center [780, 680] width 154 height 36
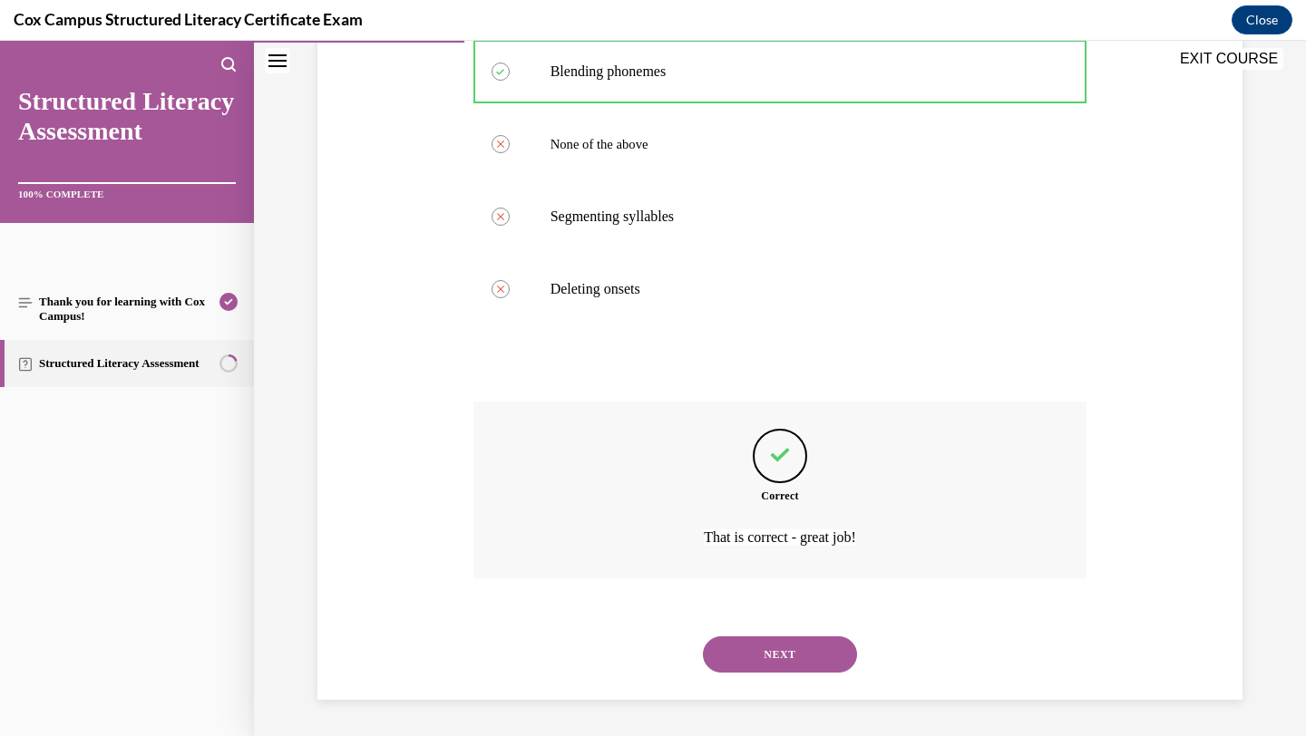
scroll to position [375, 0]
click at [770, 650] on button "NEXT" at bounding box center [780, 655] width 154 height 36
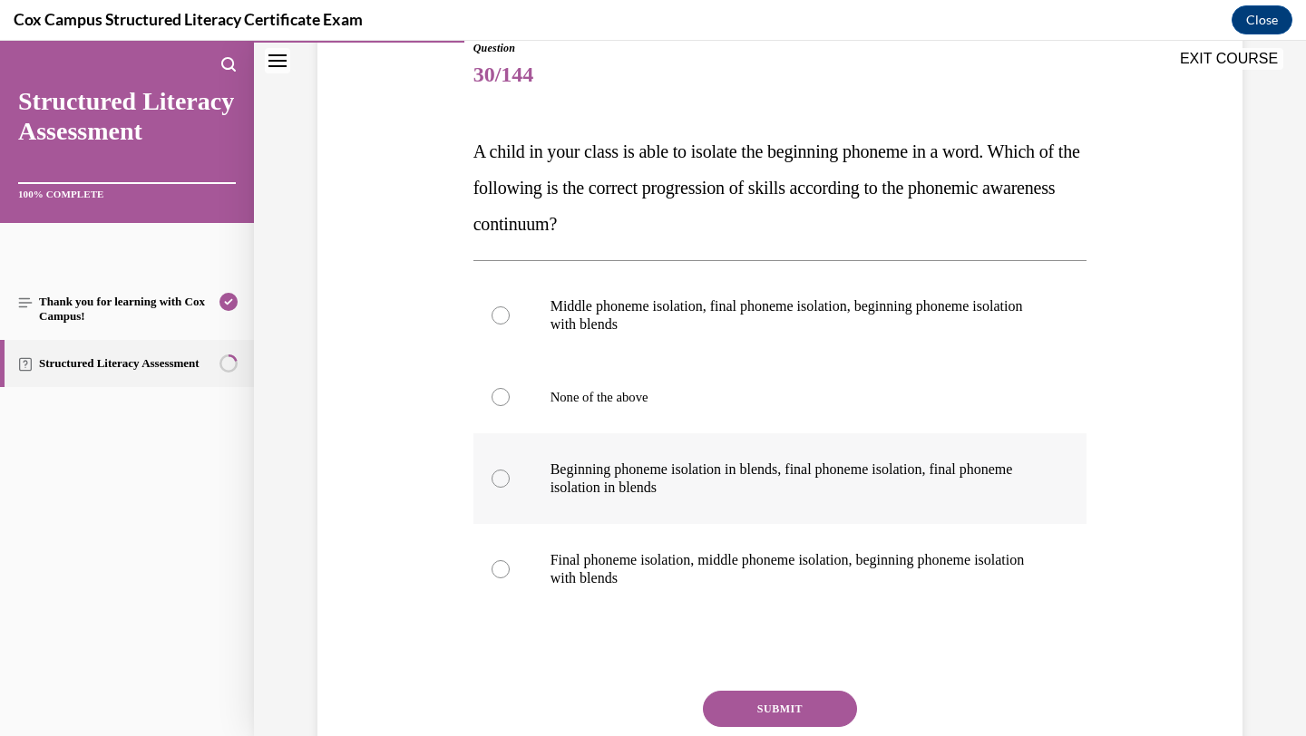
scroll to position [212, 0]
click at [697, 588] on p "Final phoneme isolation, middle phoneme isolation, beginning phoneme isolation …" at bounding box center [797, 569] width 492 height 36
click at [510, 579] on input "Final phoneme isolation, middle phoneme isolation, beginning phoneme isolation …" at bounding box center [501, 569] width 18 height 18
radio input "true"
click at [785, 716] on button "SUBMIT" at bounding box center [780, 709] width 154 height 36
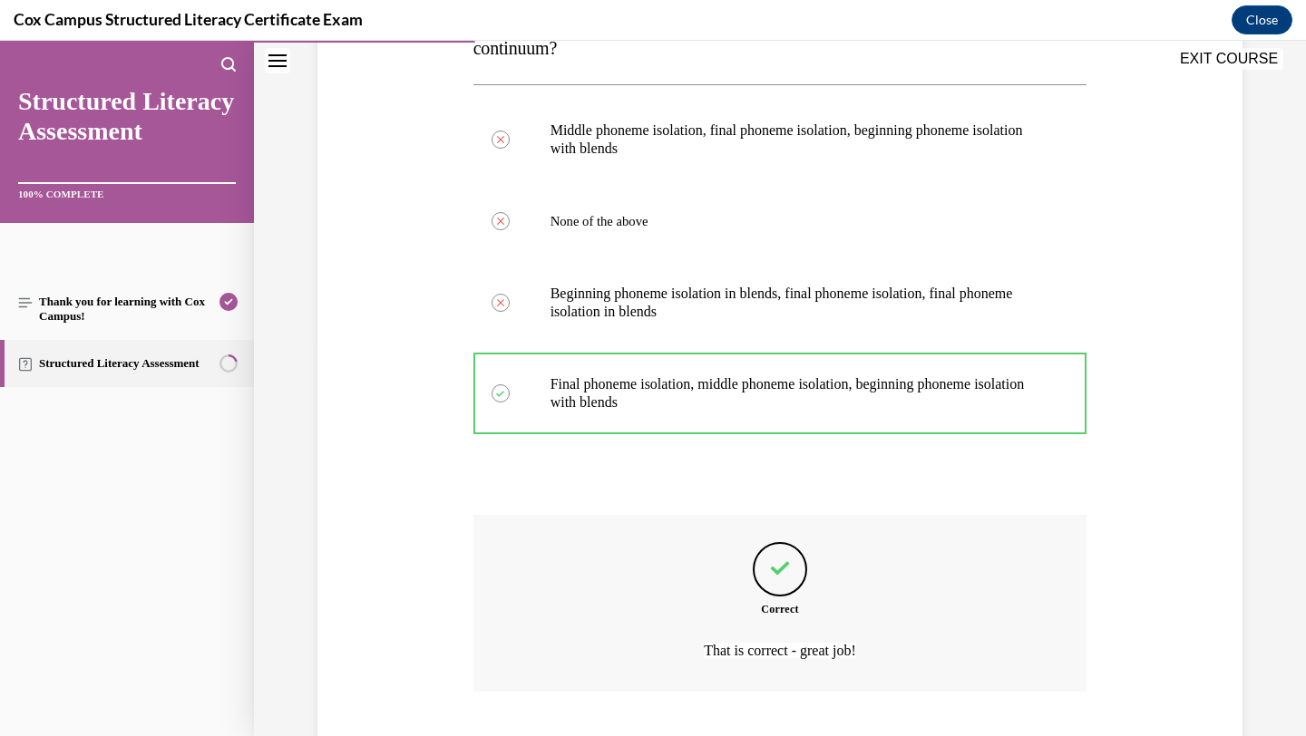
scroll to position [502, 0]
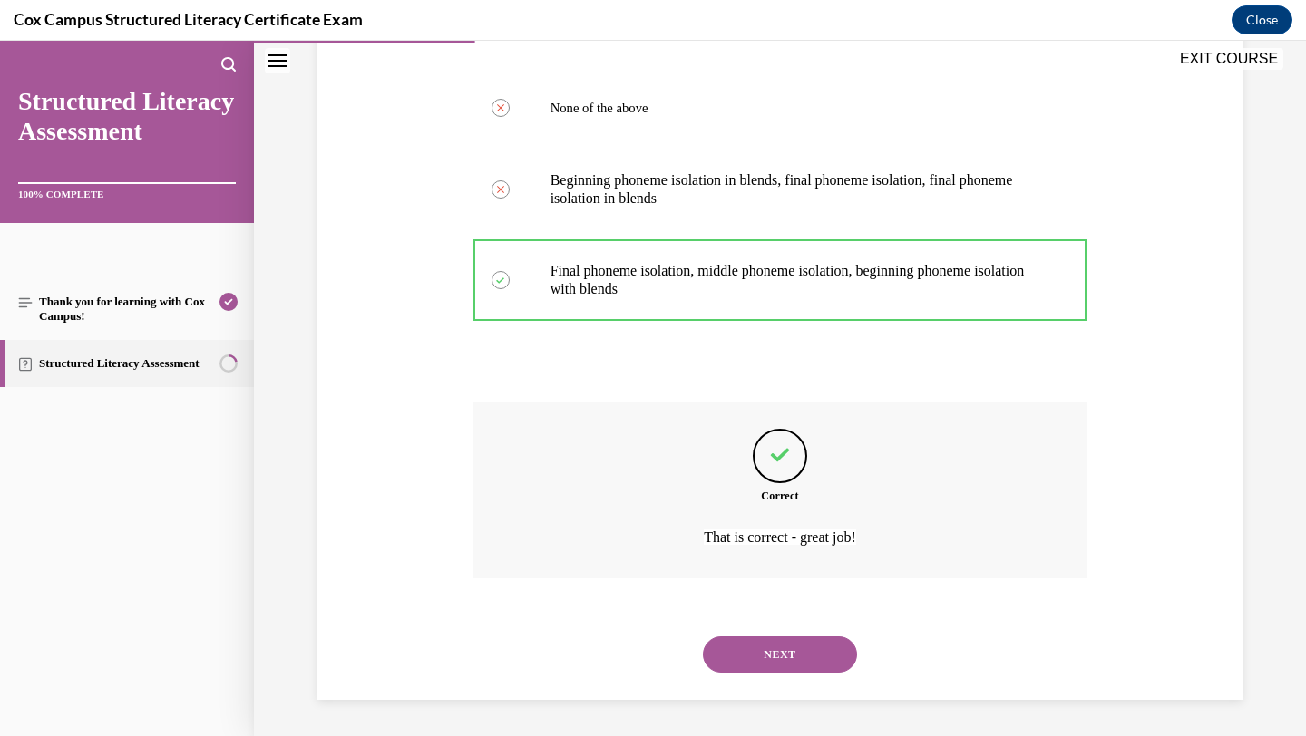
click at [798, 660] on button "NEXT" at bounding box center [780, 655] width 154 height 36
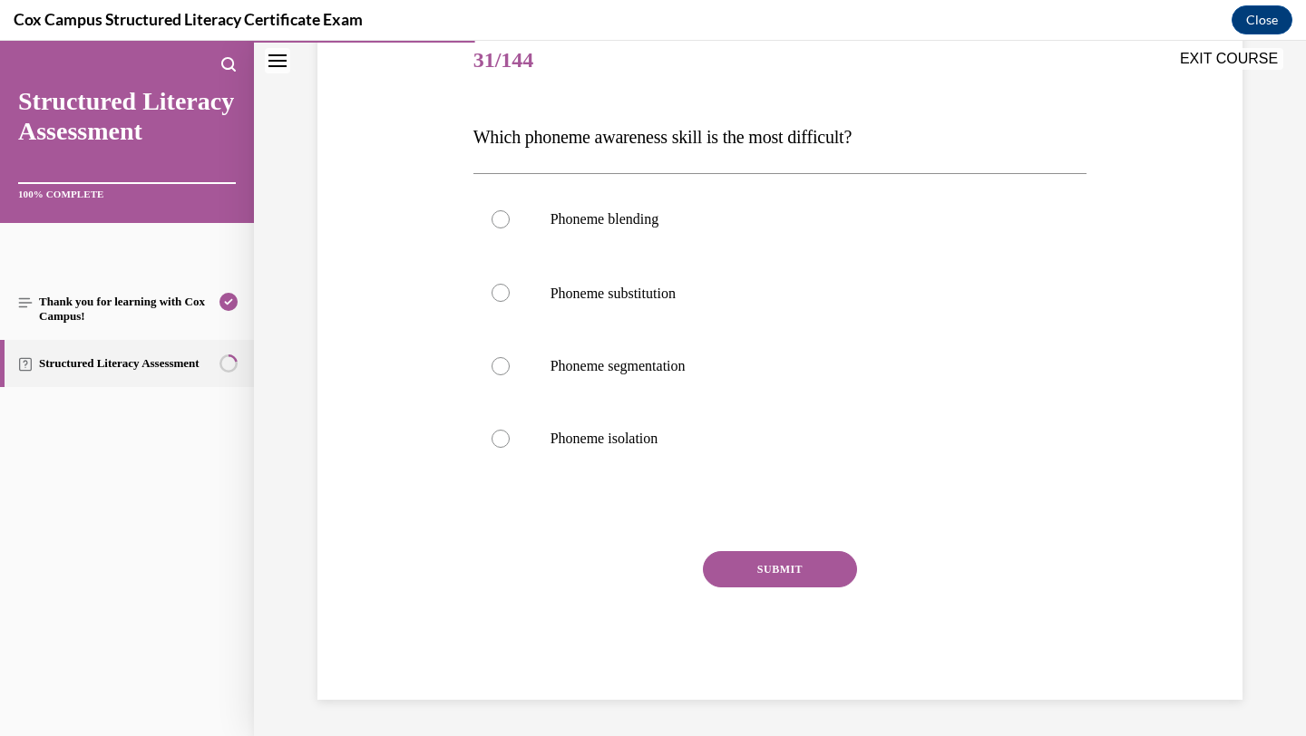
scroll to position [202, 0]
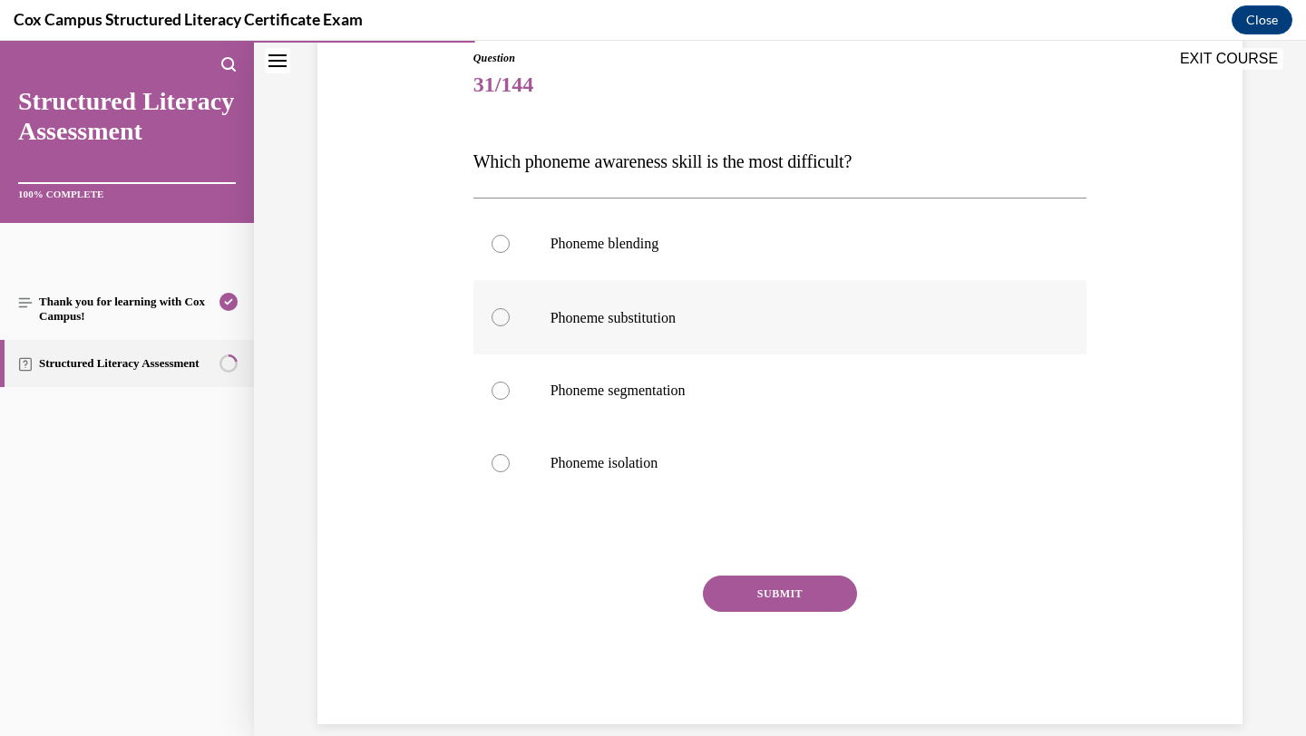
click at [707, 344] on label "Phoneme substitution" at bounding box center [780, 317] width 614 height 74
click at [510, 326] on input "Phoneme substitution" at bounding box center [501, 317] width 18 height 18
radio input "true"
click at [740, 598] on button "SUBMIT" at bounding box center [780, 594] width 154 height 36
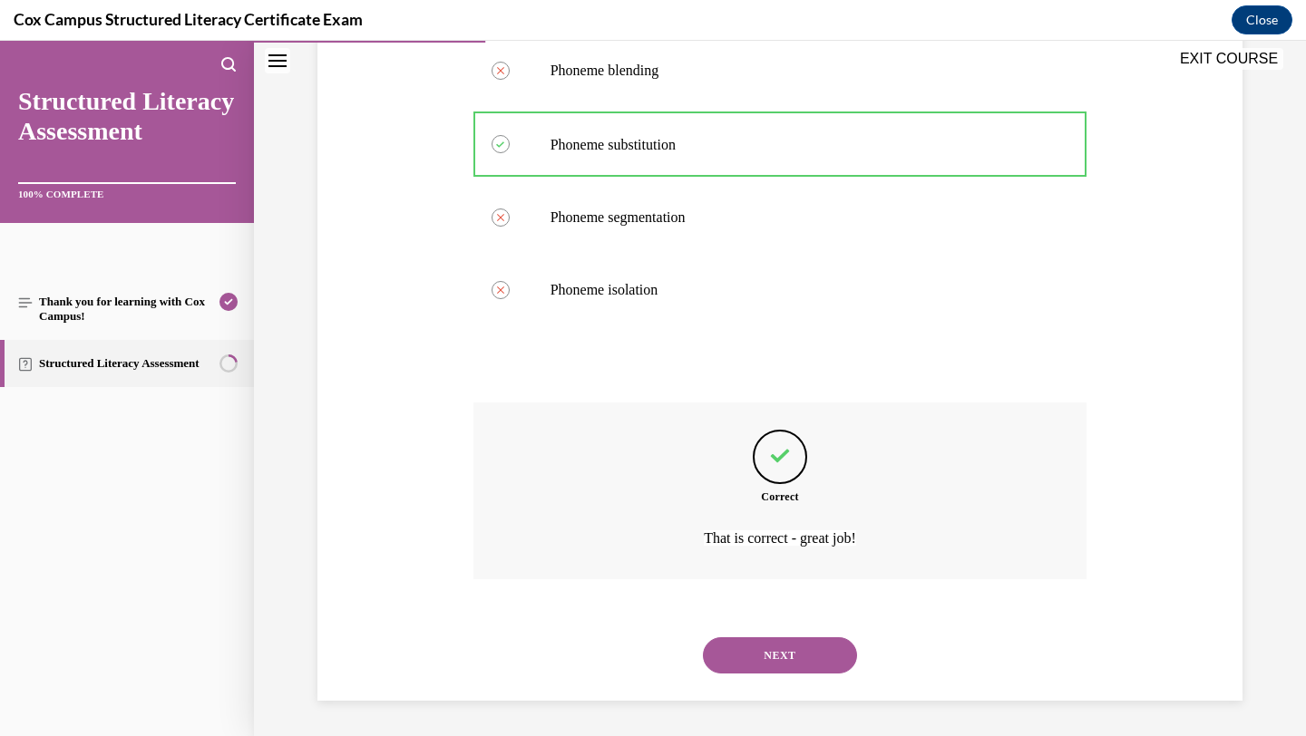
click at [747, 665] on button "NEXT" at bounding box center [780, 656] width 154 height 36
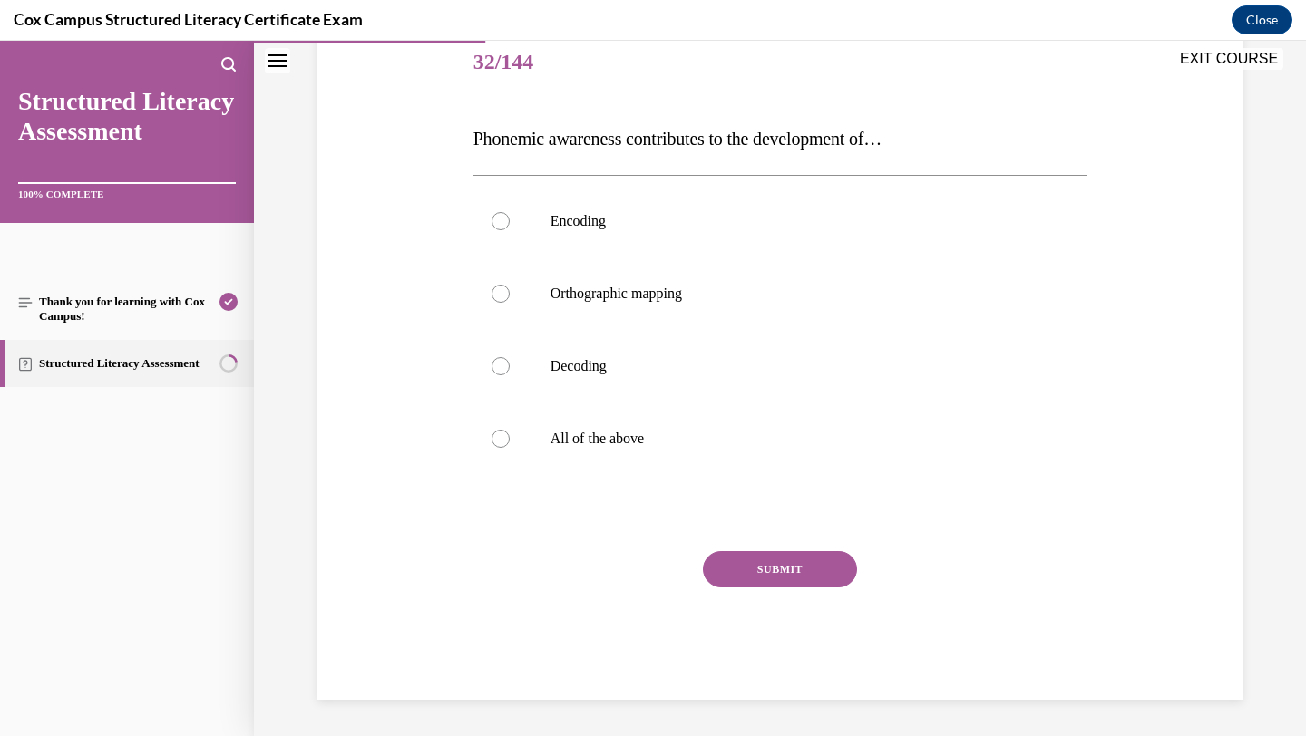
scroll to position [201, 0]
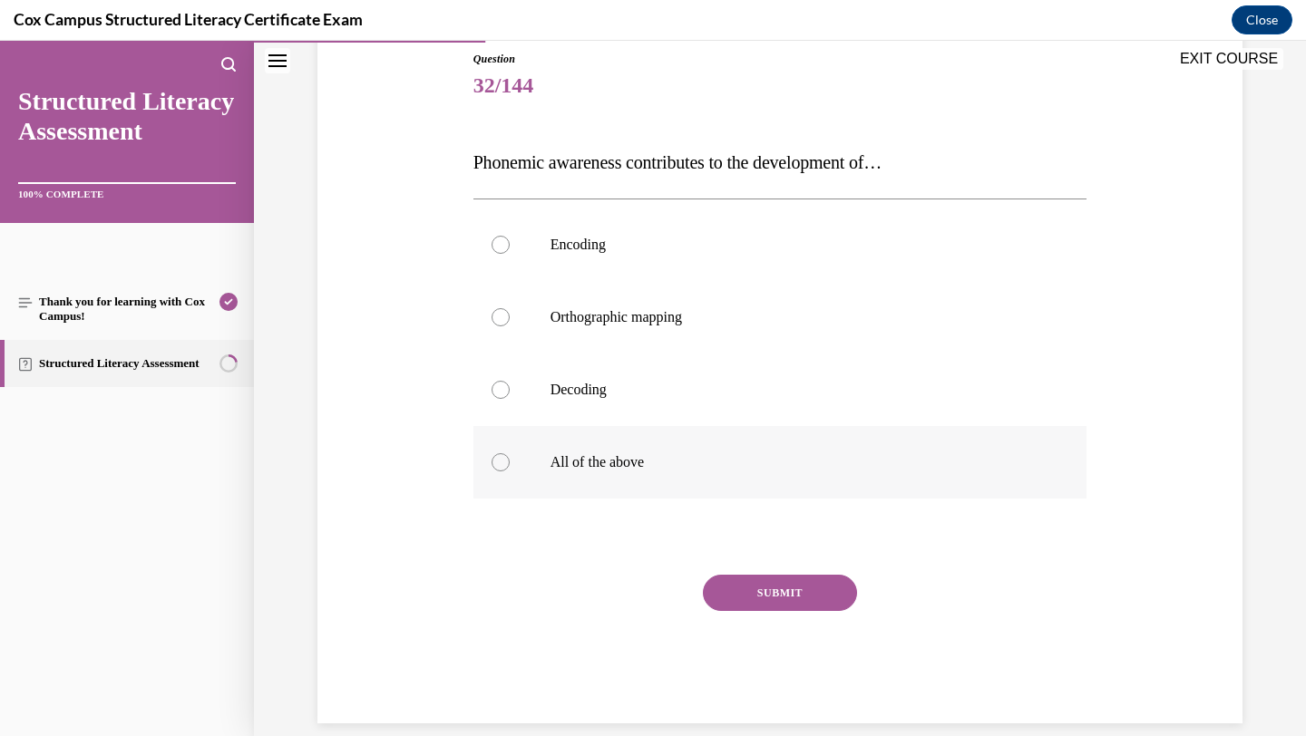
click at [715, 467] on p "All of the above" at bounding box center [797, 462] width 492 height 18
click at [510, 467] on input "All of the above" at bounding box center [501, 462] width 18 height 18
radio input "true"
click at [752, 587] on button "SUBMIT" at bounding box center [780, 593] width 154 height 36
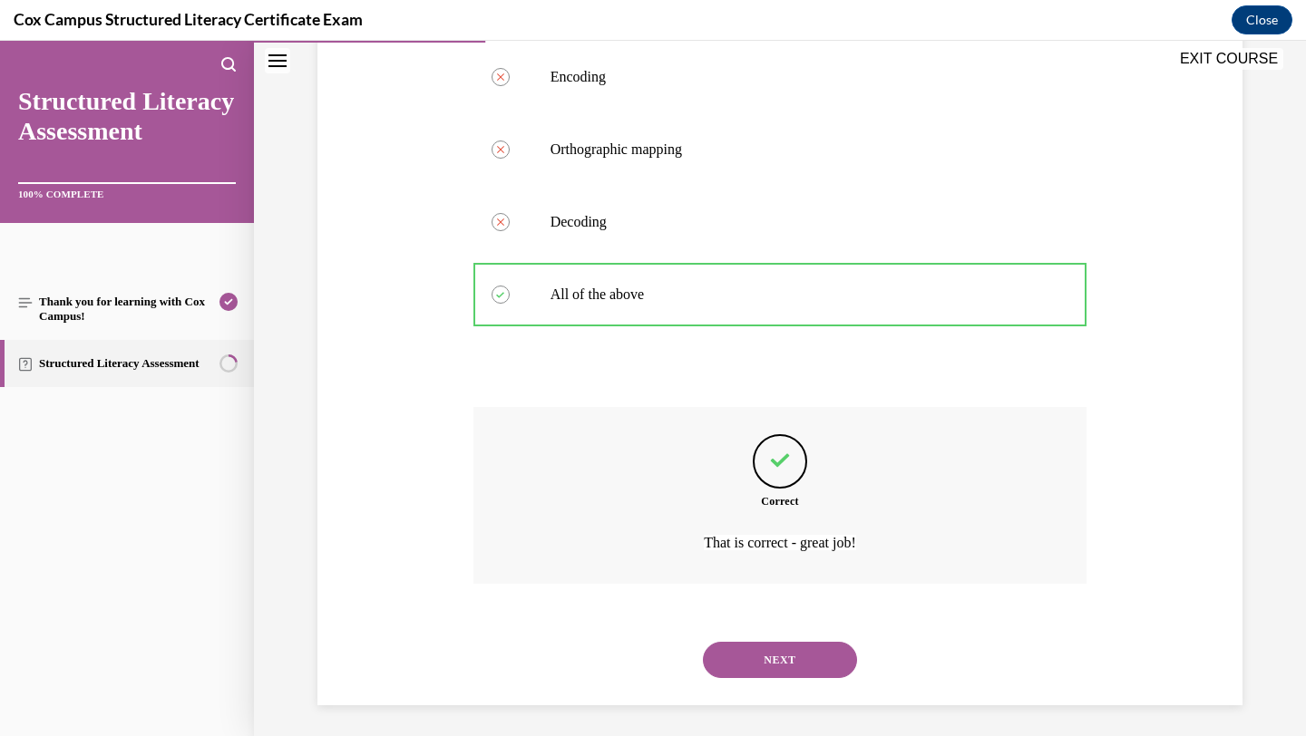
scroll to position [375, 0]
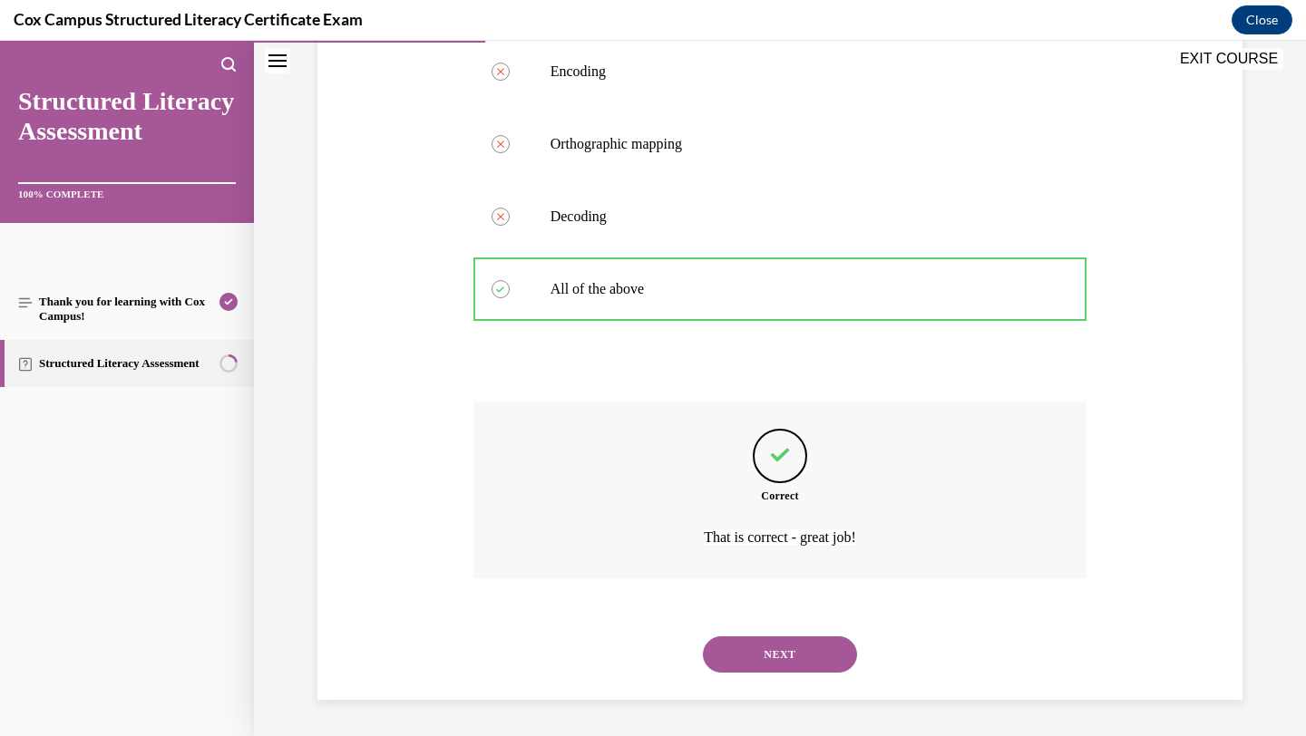
click at [742, 655] on button "NEXT" at bounding box center [780, 655] width 154 height 36
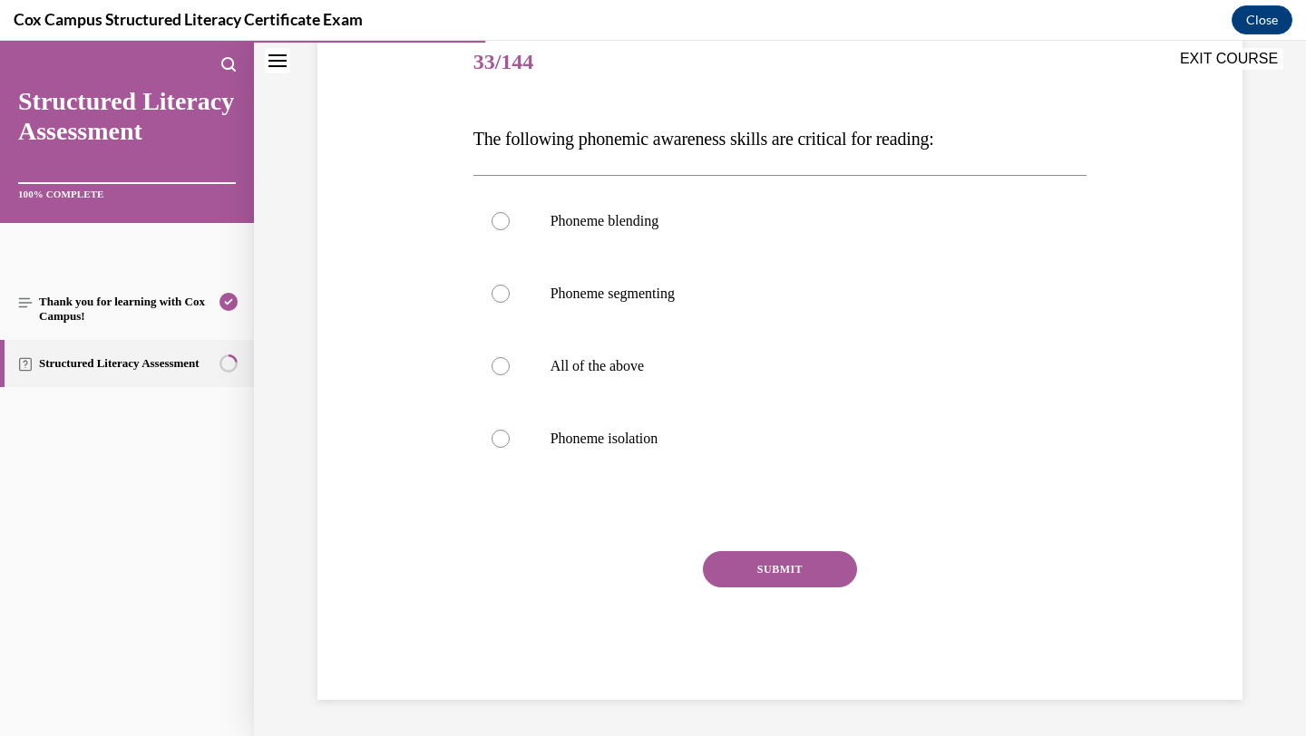
scroll to position [201, 0]
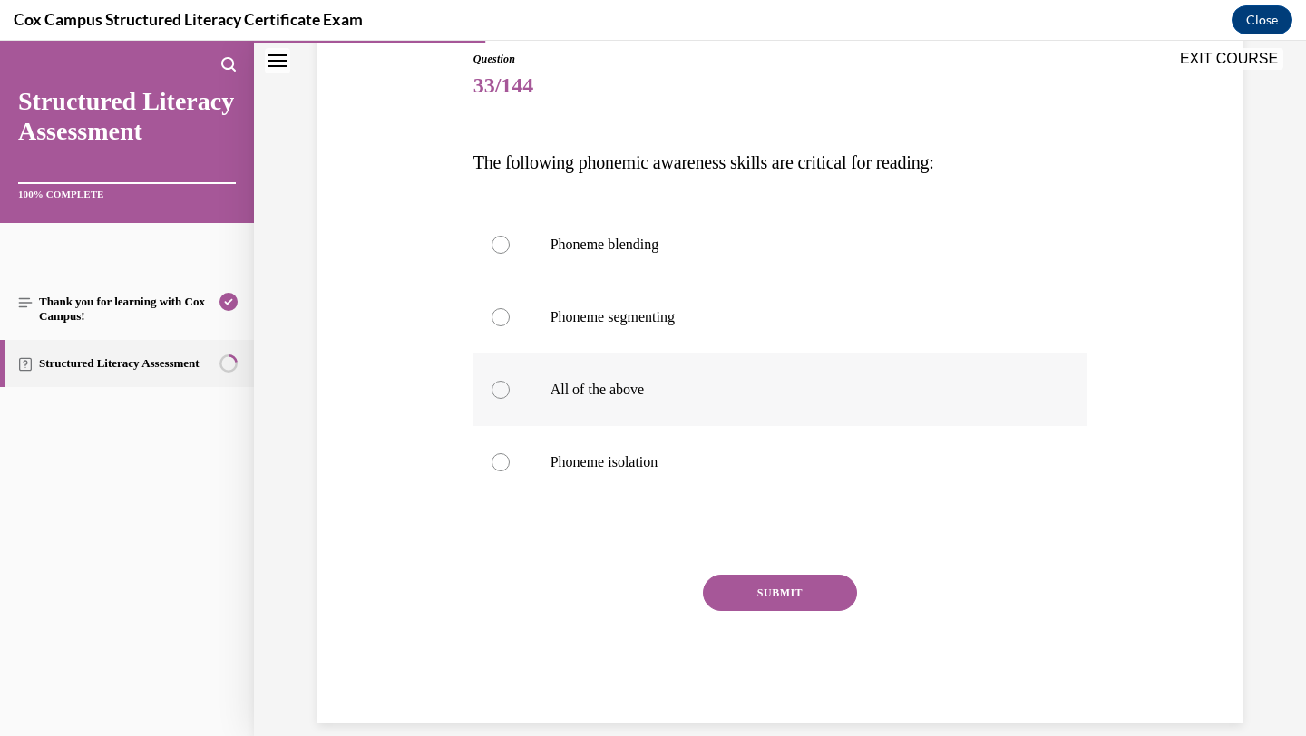
click at [658, 387] on p "All of the above" at bounding box center [797, 390] width 492 height 18
click at [510, 387] on input "All of the above" at bounding box center [501, 390] width 18 height 18
radio input "true"
click at [739, 593] on button "SUBMIT" at bounding box center [780, 593] width 154 height 36
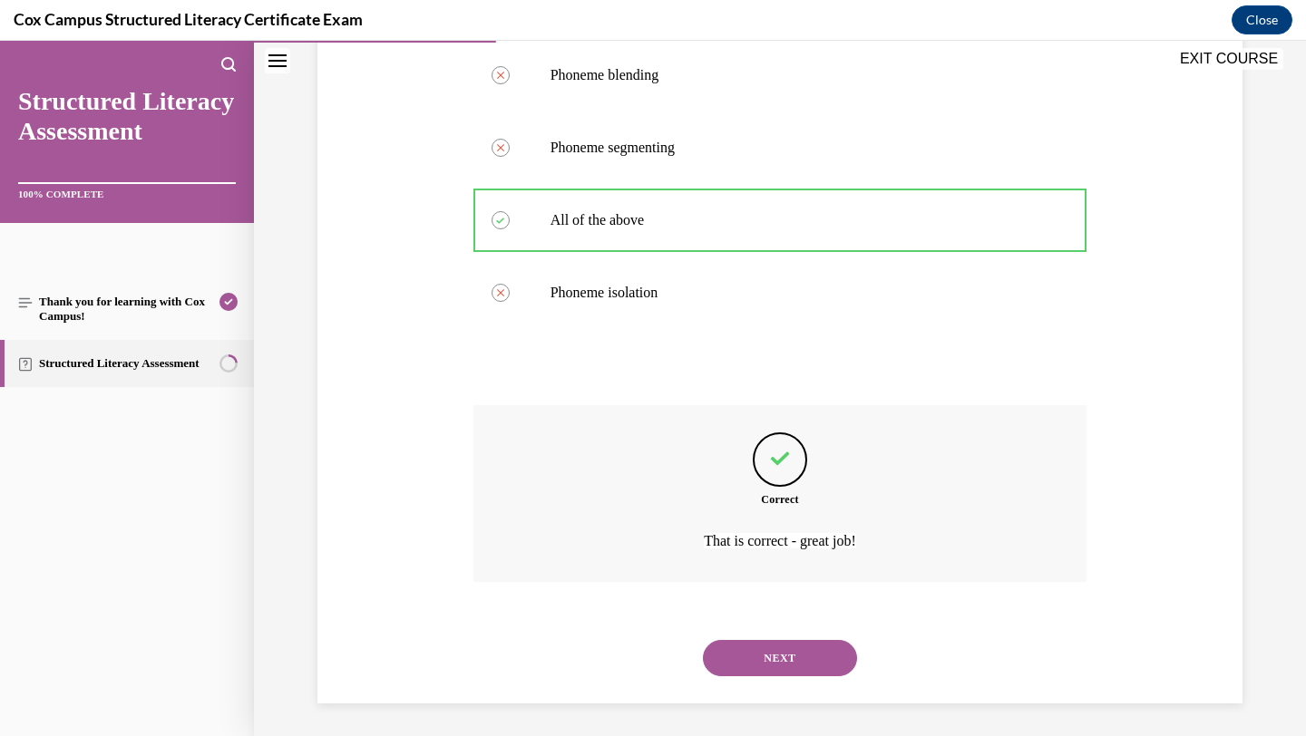
scroll to position [375, 0]
click at [738, 667] on button "NEXT" at bounding box center [780, 655] width 154 height 36
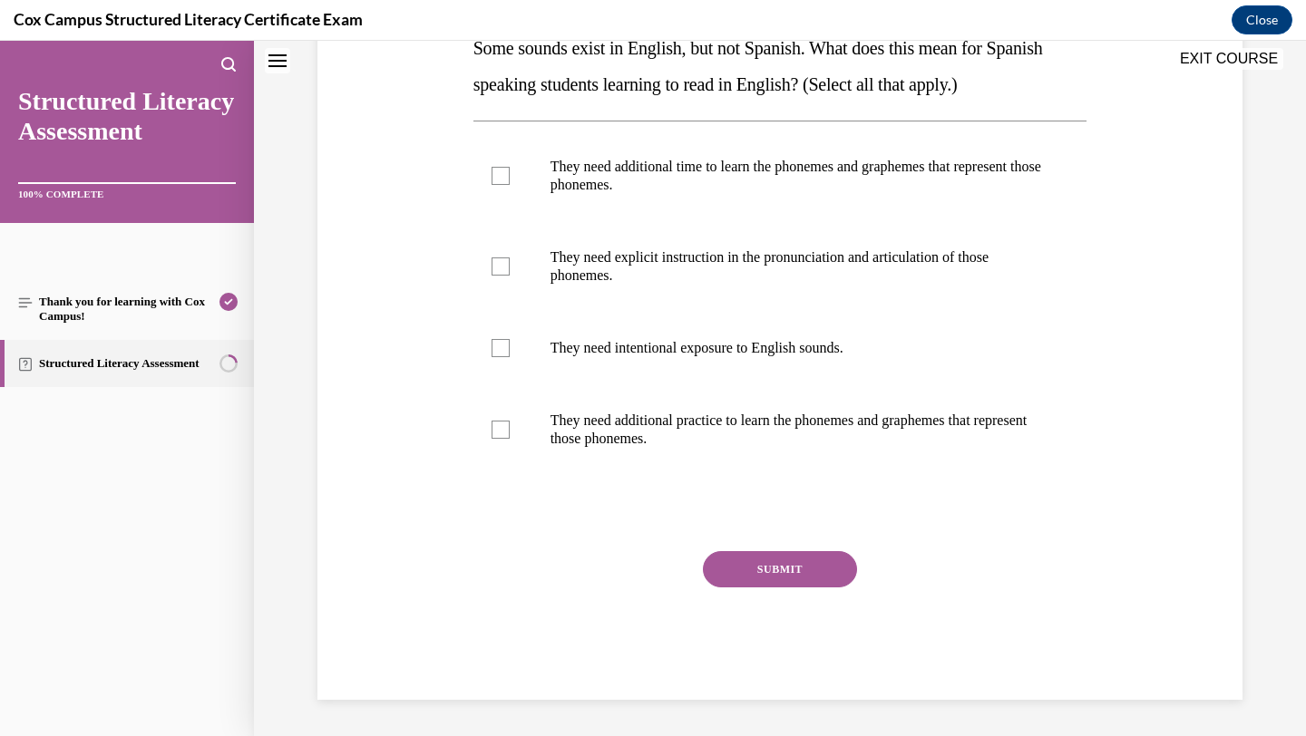
scroll to position [0, 0]
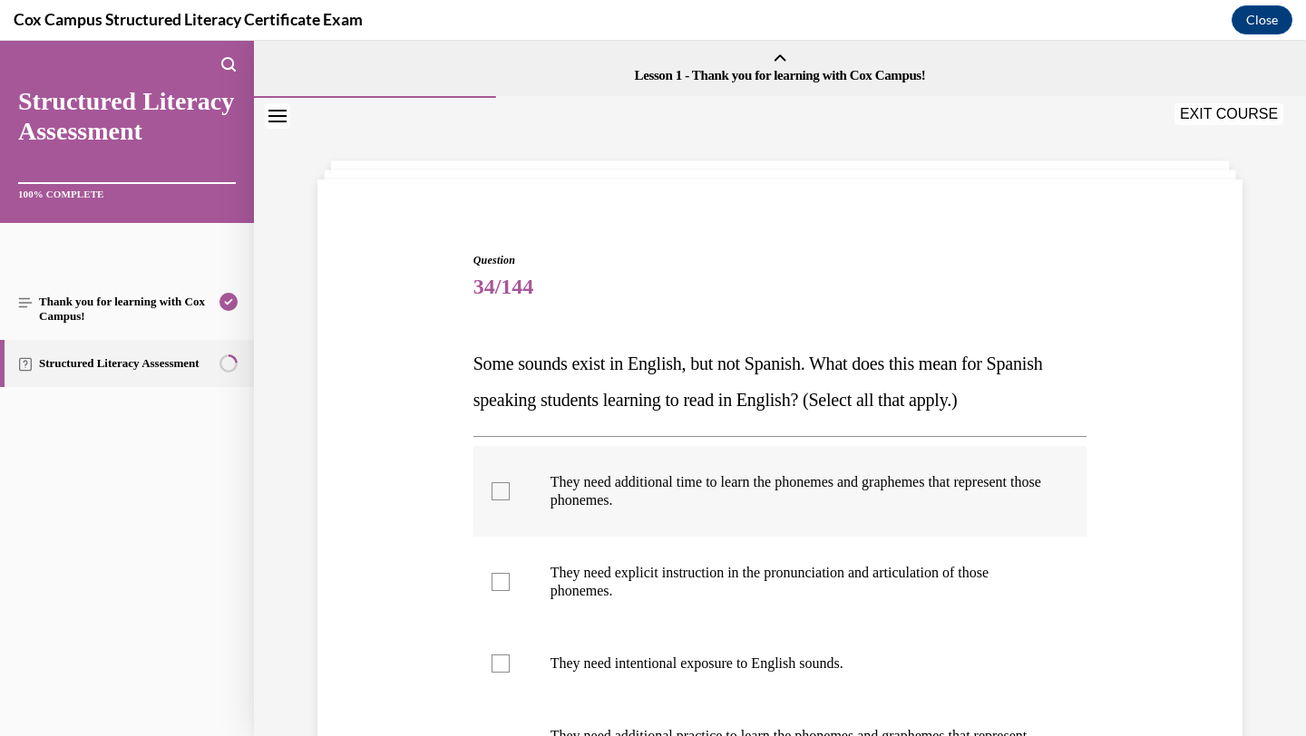
click at [744, 469] on label "They need additional time to learn the phonemes and graphemes that represent th…" at bounding box center [780, 491] width 614 height 91
click at [510, 482] on input "They need additional time to learn the phonemes and graphemes that represent th…" at bounding box center [501, 491] width 18 height 18
checkbox input "true"
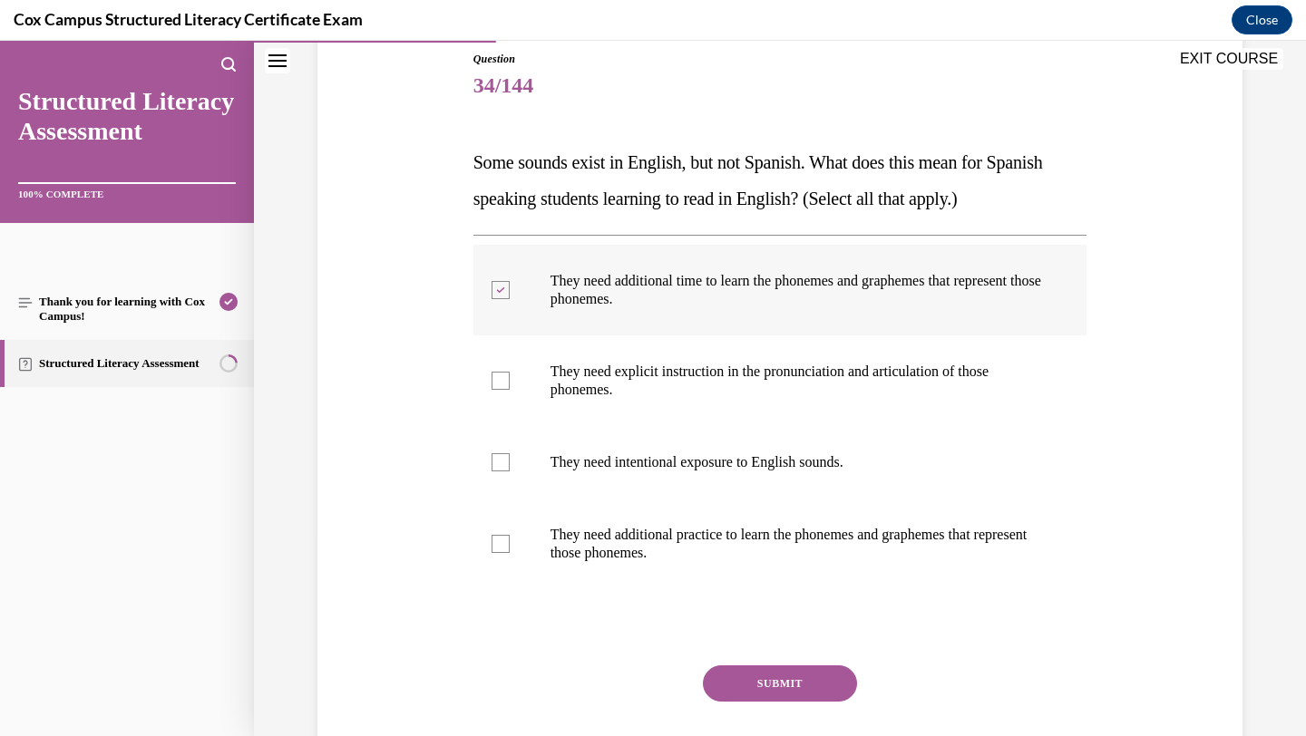
scroll to position [204, 0]
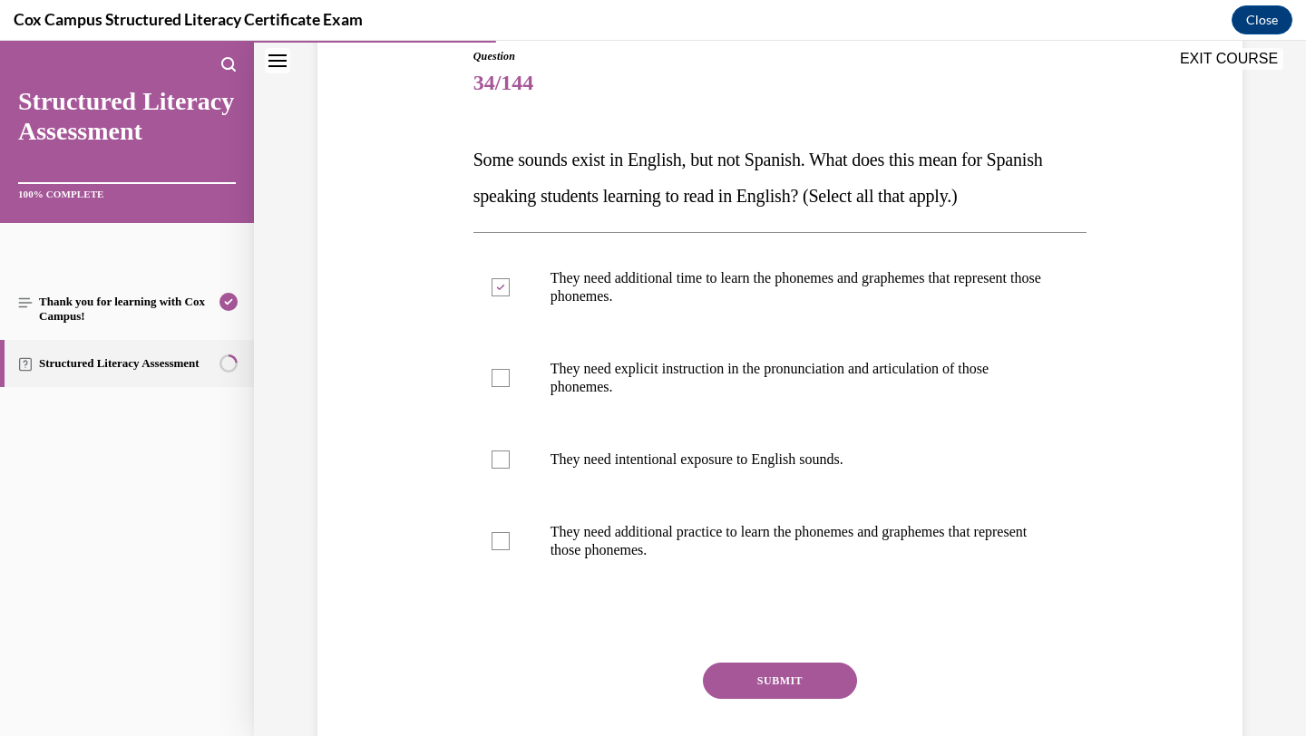
click at [752, 690] on button "SUBMIT" at bounding box center [780, 681] width 154 height 36
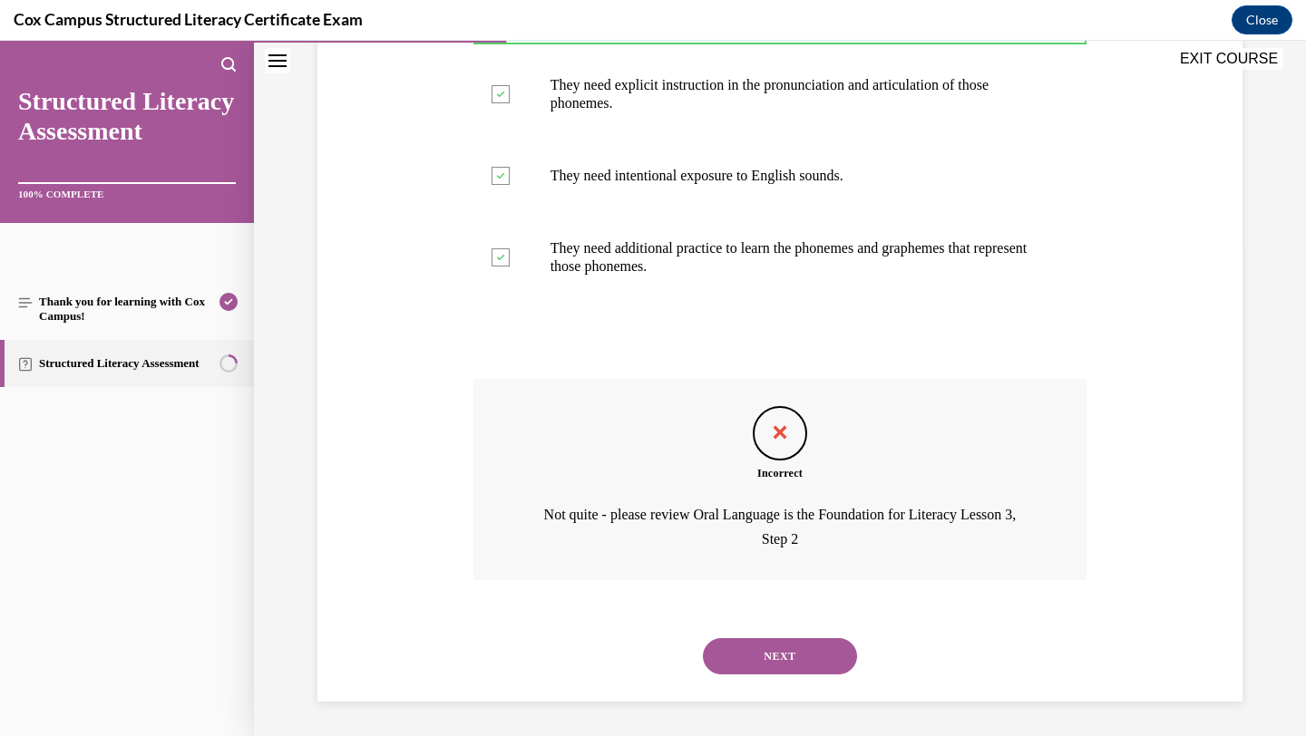
scroll to position [490, 0]
click at [766, 664] on button "NEXT" at bounding box center [780, 655] width 154 height 36
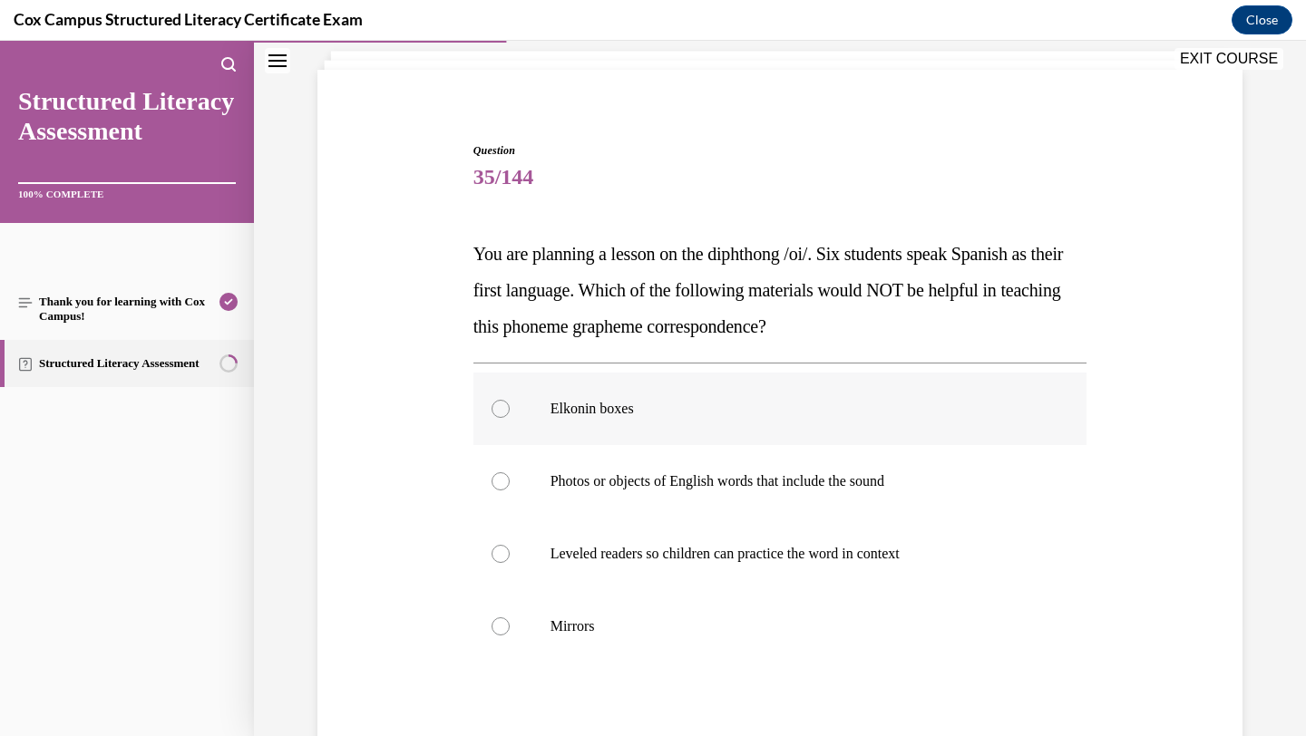
scroll to position [114, 0]
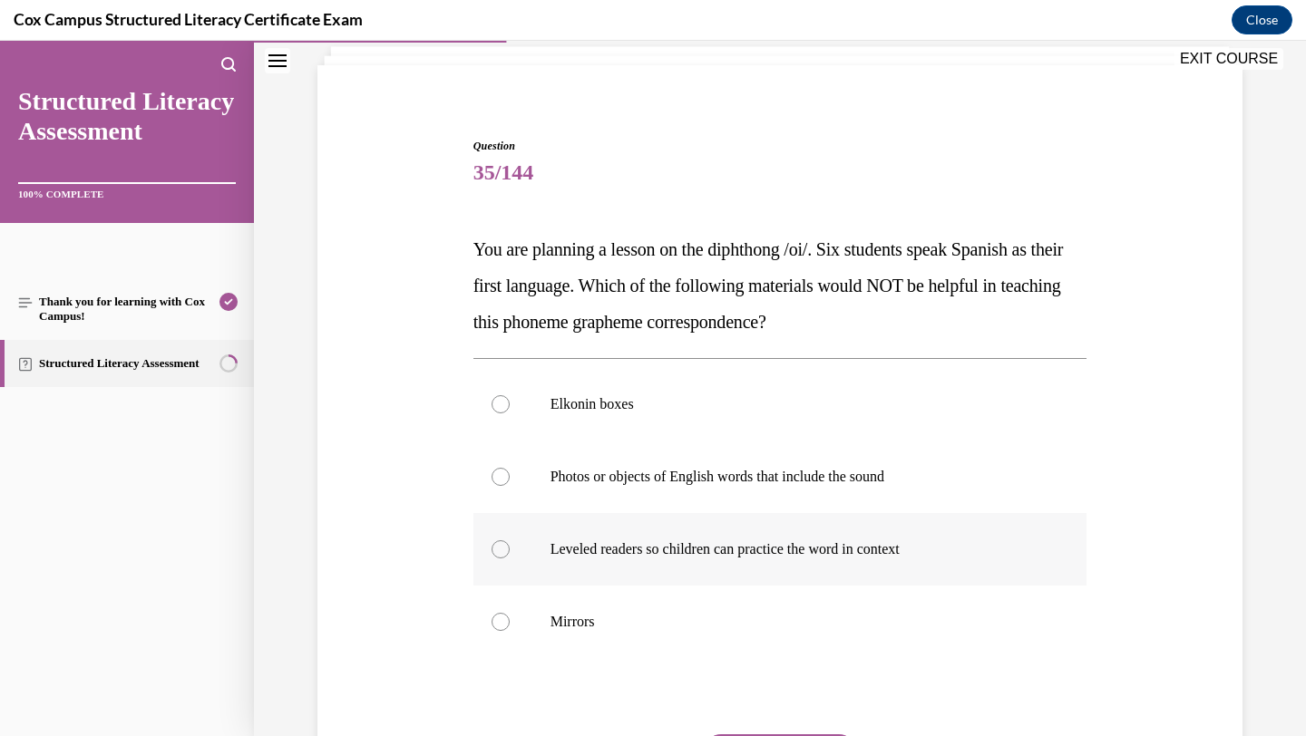
click at [623, 551] on p "Leveled readers so children can practice the word in context" at bounding box center [797, 550] width 492 height 18
click at [510, 551] on input "Leveled readers so children can practice the word in context" at bounding box center [501, 550] width 18 height 18
radio input "true"
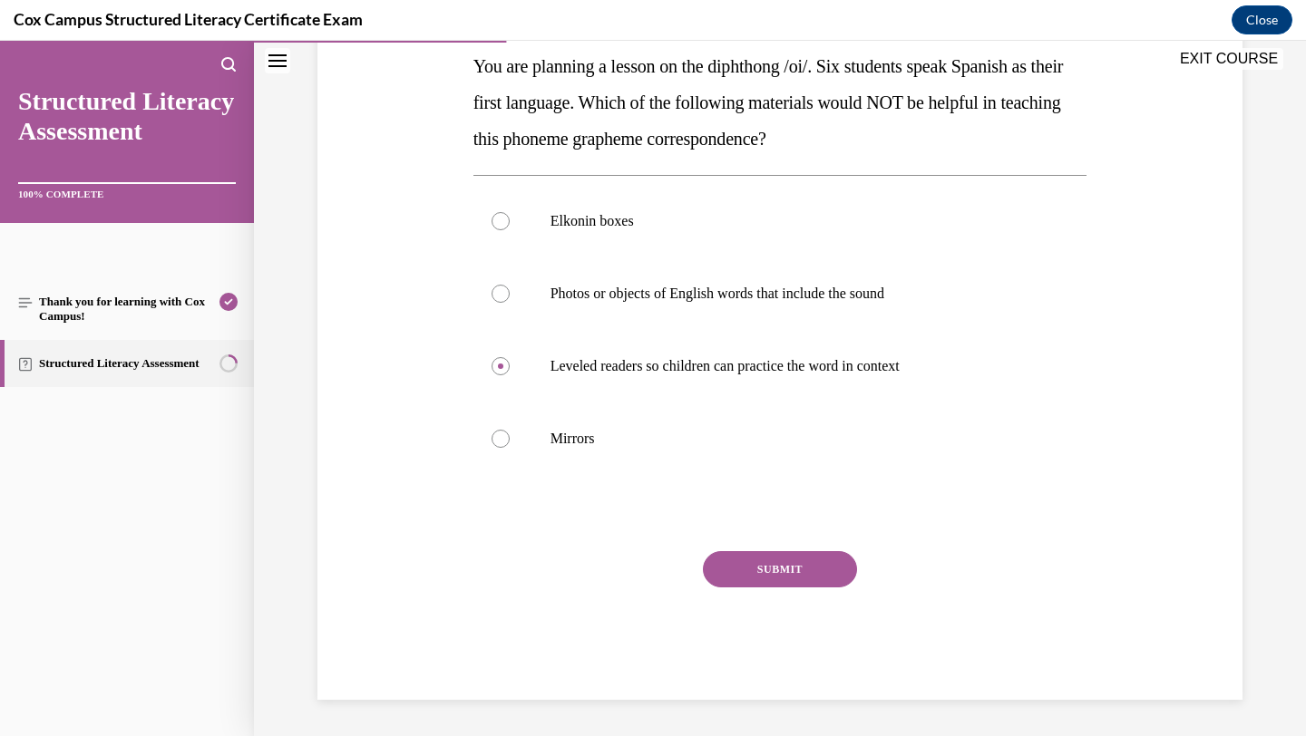
click at [744, 578] on button "SUBMIT" at bounding box center [780, 569] width 154 height 36
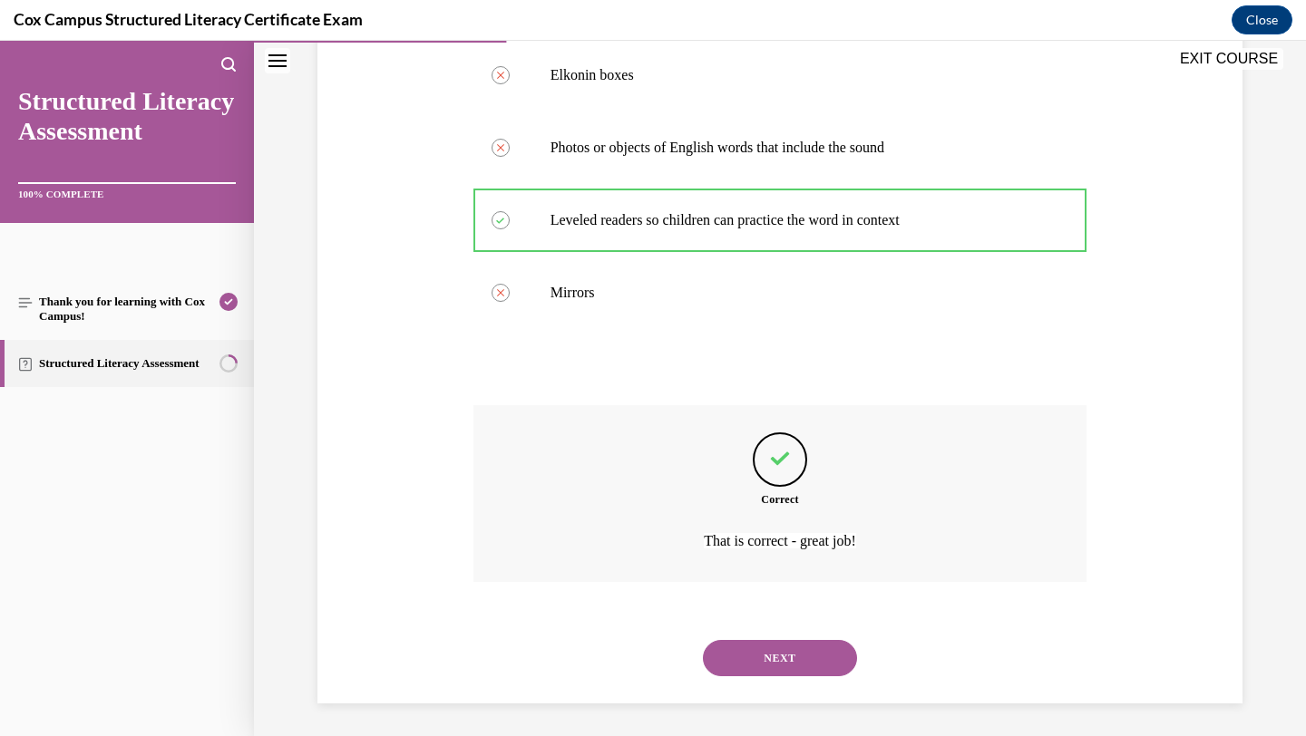
scroll to position [447, 0]
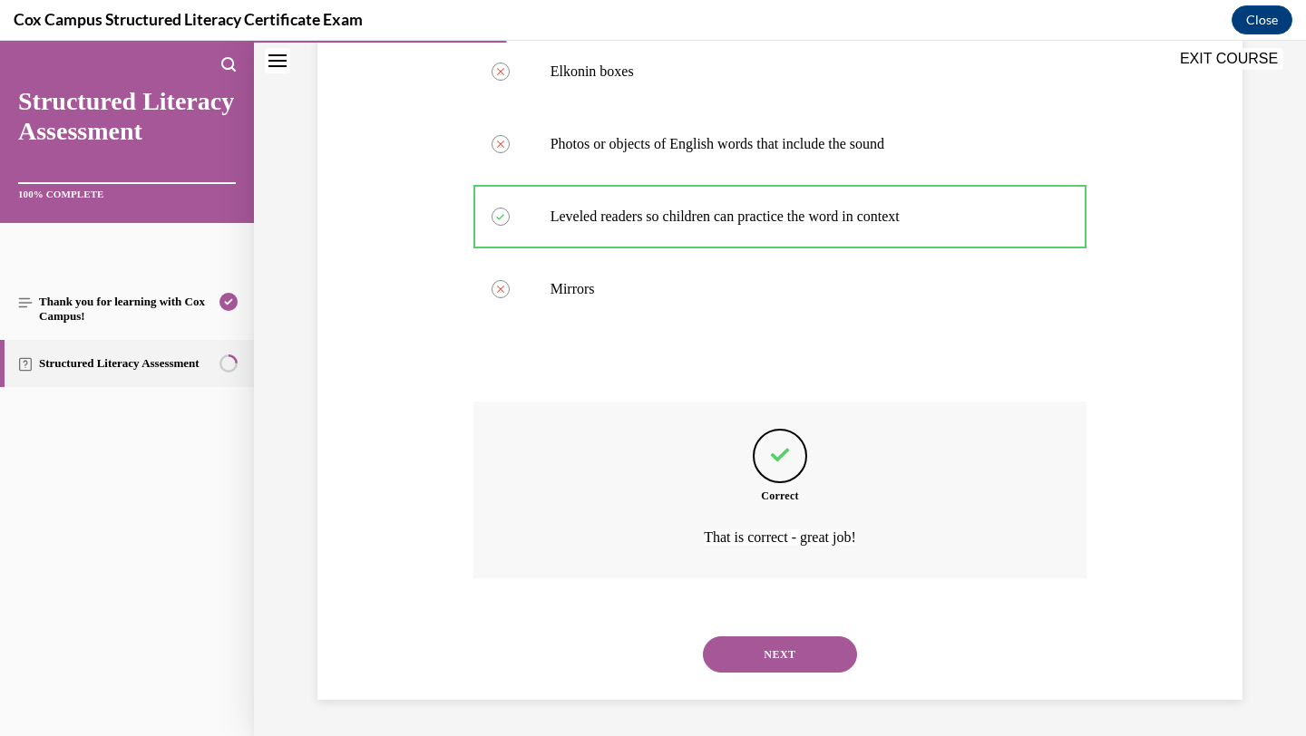
click at [733, 652] on button "NEXT" at bounding box center [780, 655] width 154 height 36
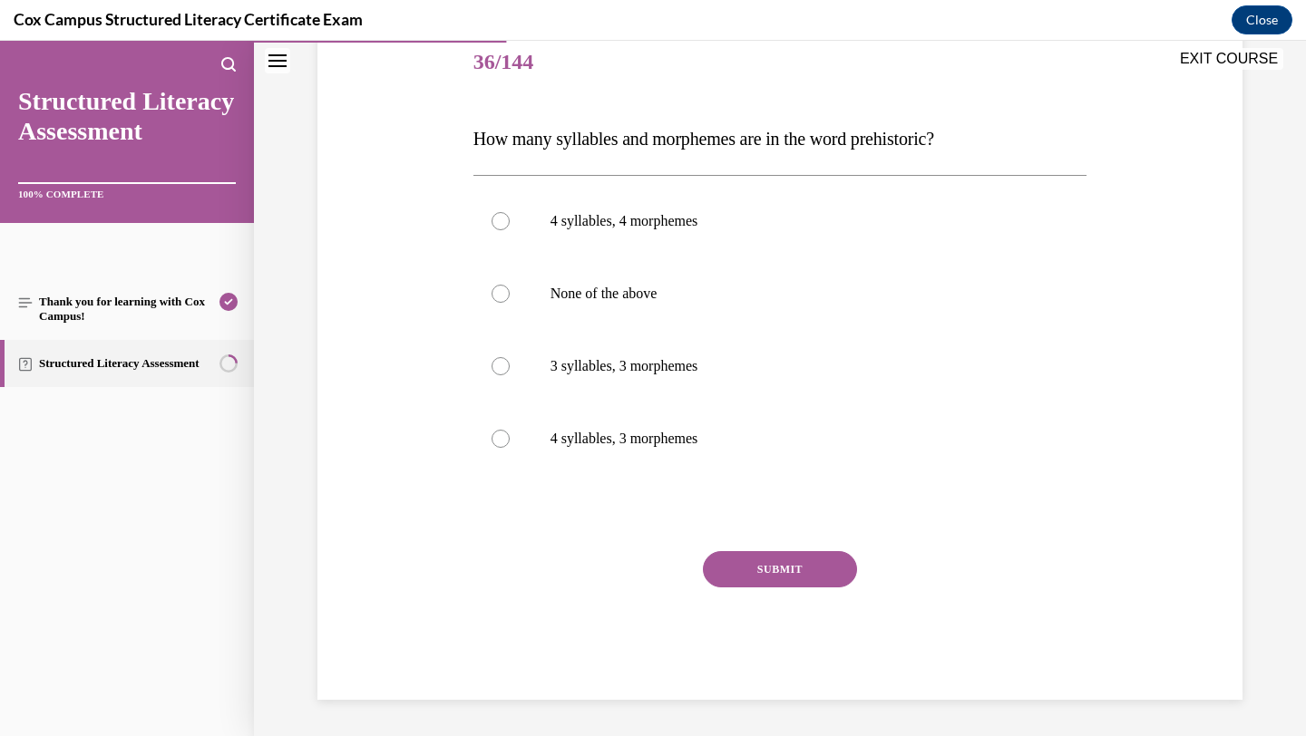
scroll to position [201, 0]
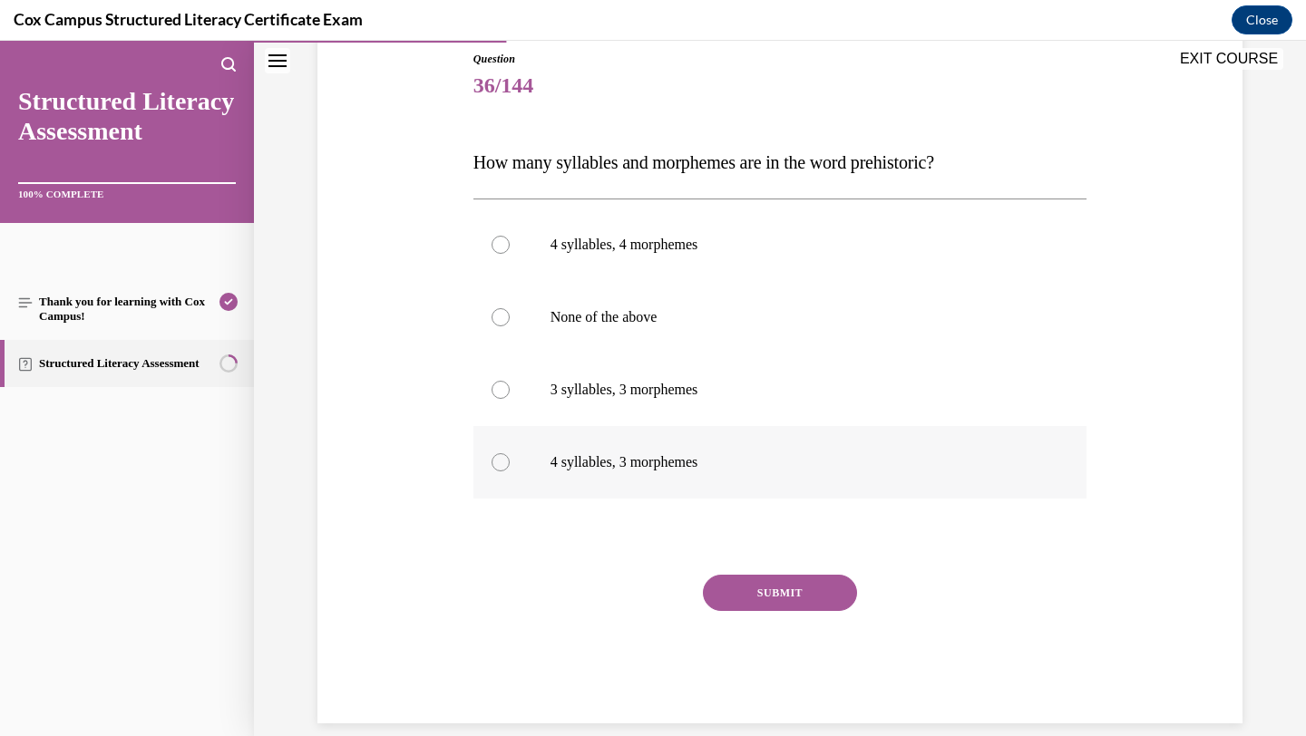
click at [651, 471] on label "4 syllables, 3 morphemes" at bounding box center [780, 462] width 614 height 73
click at [510, 471] on input "4 syllables, 3 morphemes" at bounding box center [501, 462] width 18 height 18
radio input "true"
click at [772, 592] on button "SUBMIT" at bounding box center [780, 593] width 154 height 36
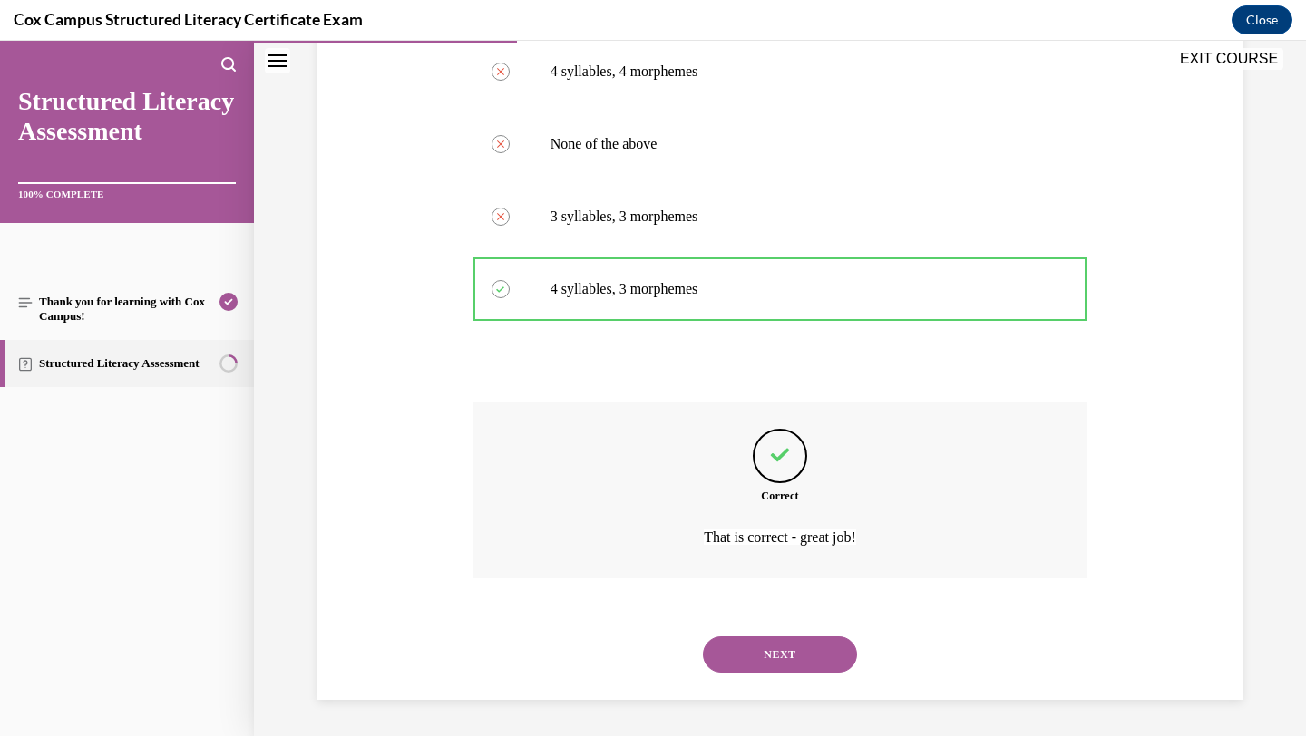
click at [802, 648] on button "NEXT" at bounding box center [780, 655] width 154 height 36
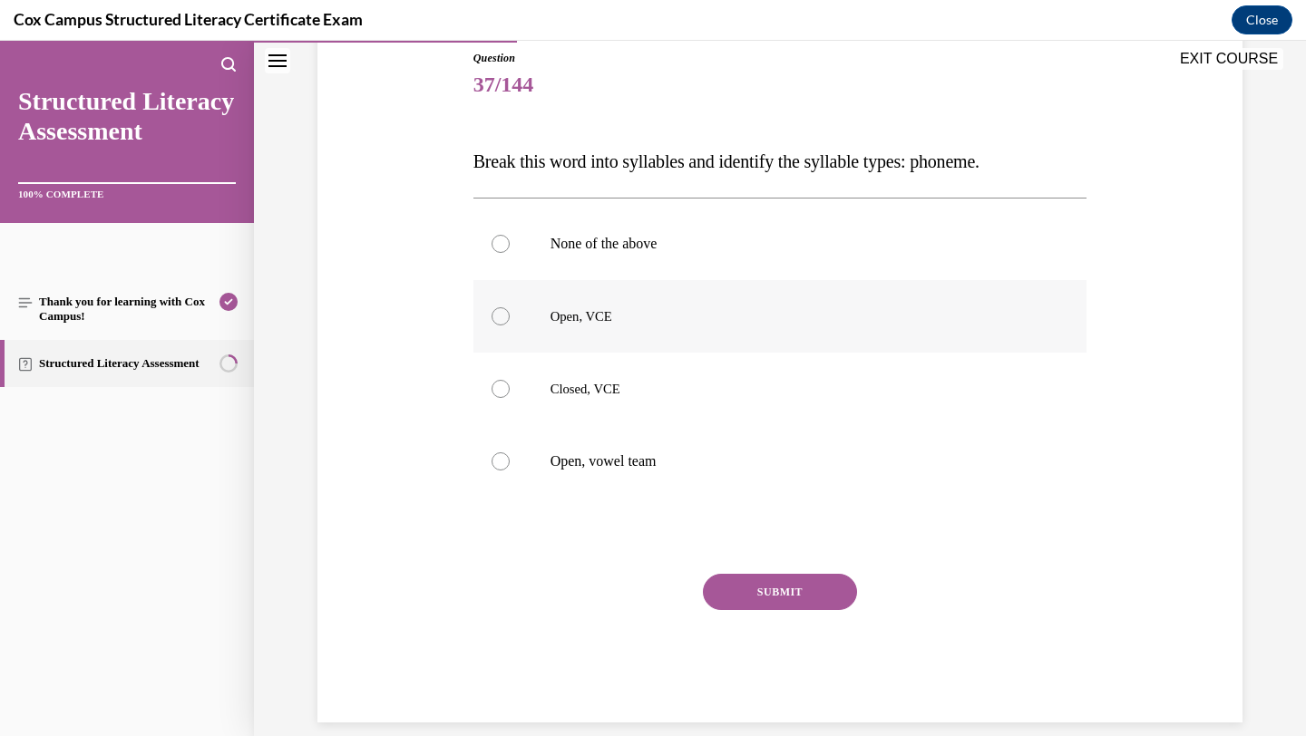
click at [708, 321] on p "Open, VCE" at bounding box center [797, 316] width 492 height 18
click at [510, 321] on input "Open, VCE" at bounding box center [501, 316] width 18 height 18
radio input "true"
click at [713, 592] on button "SUBMIT" at bounding box center [780, 592] width 154 height 36
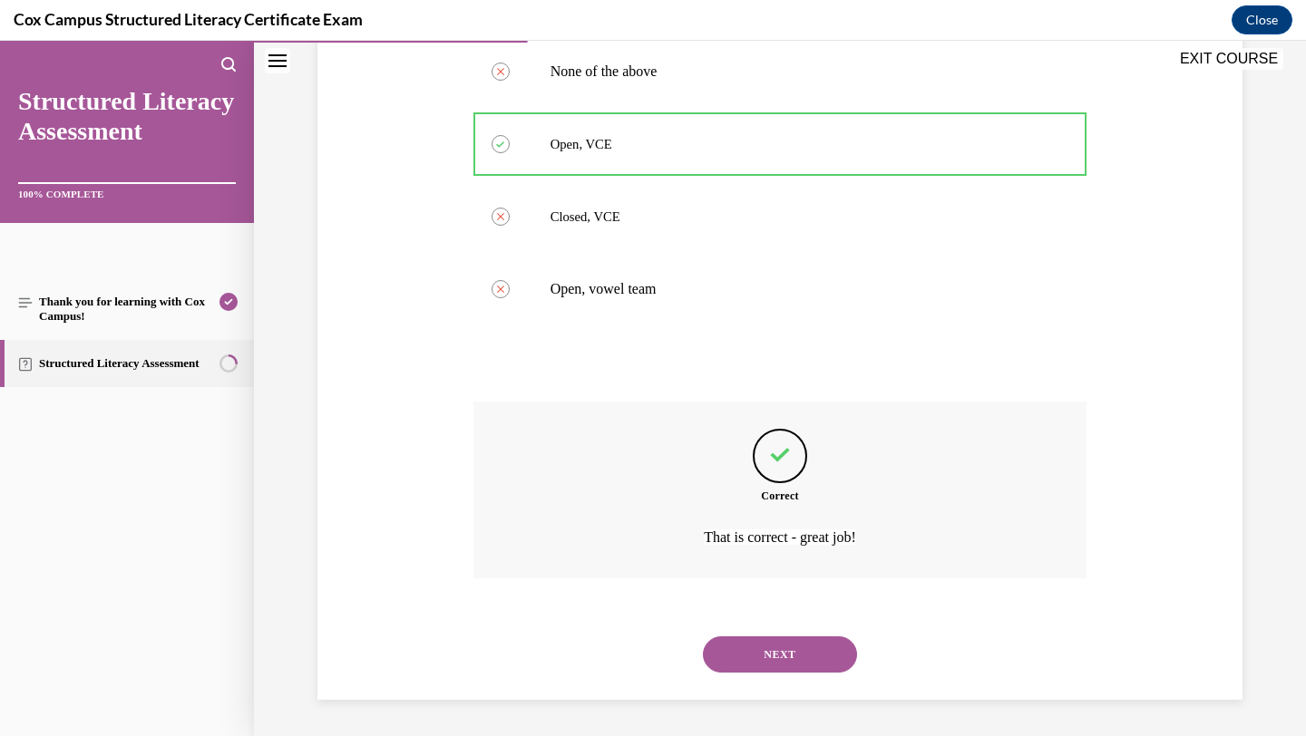
click at [787, 658] on button "NEXT" at bounding box center [780, 655] width 154 height 36
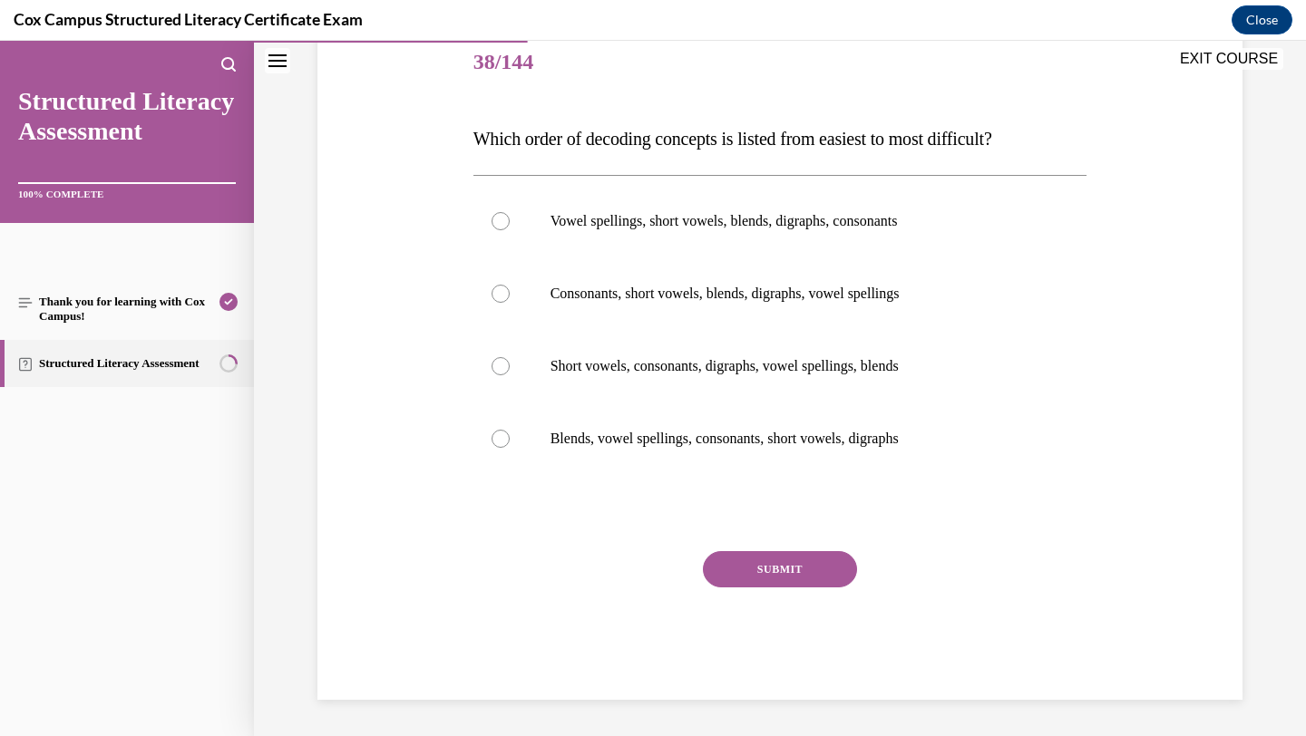
scroll to position [201, 0]
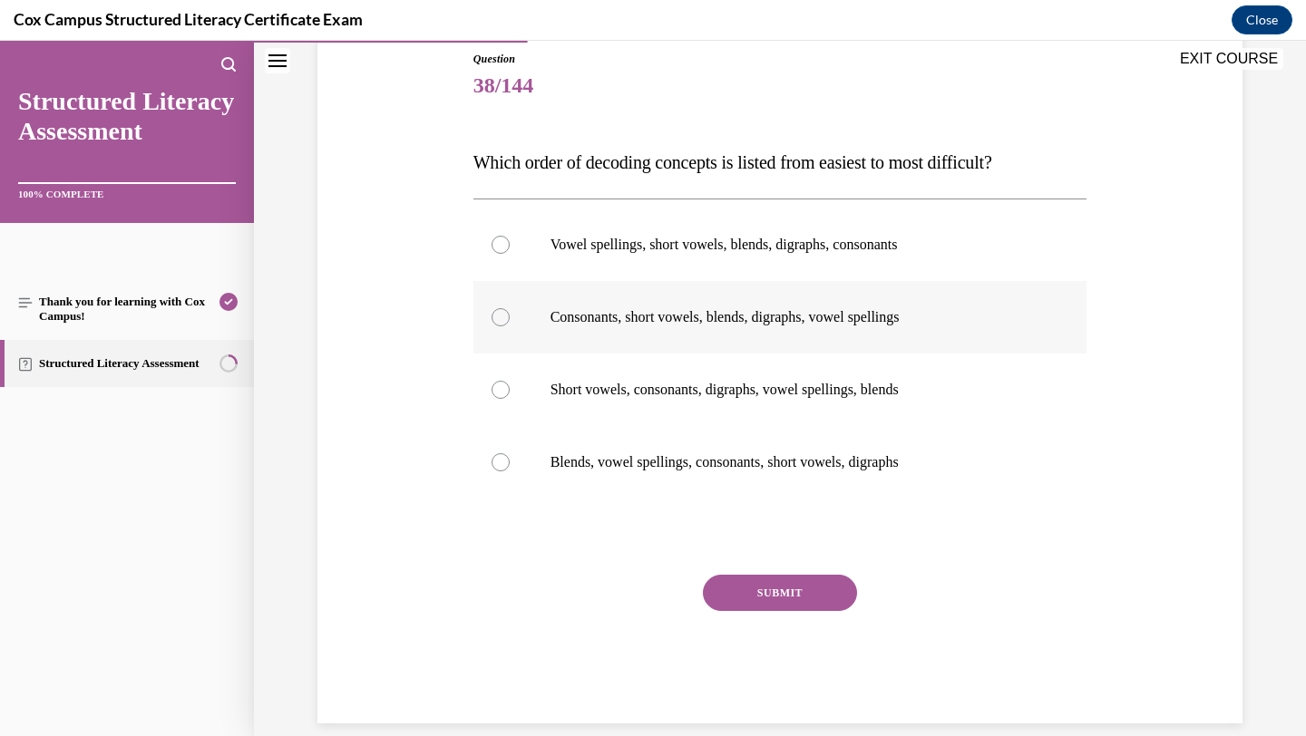
click at [704, 317] on p "Consonants, short vowels, blends, digraphs, vowel spellings" at bounding box center [797, 317] width 492 height 18
click at [510, 317] on input "Consonants, short vowels, blends, digraphs, vowel spellings" at bounding box center [501, 317] width 18 height 18
radio input "true"
click at [742, 598] on button "SUBMIT" at bounding box center [780, 593] width 154 height 36
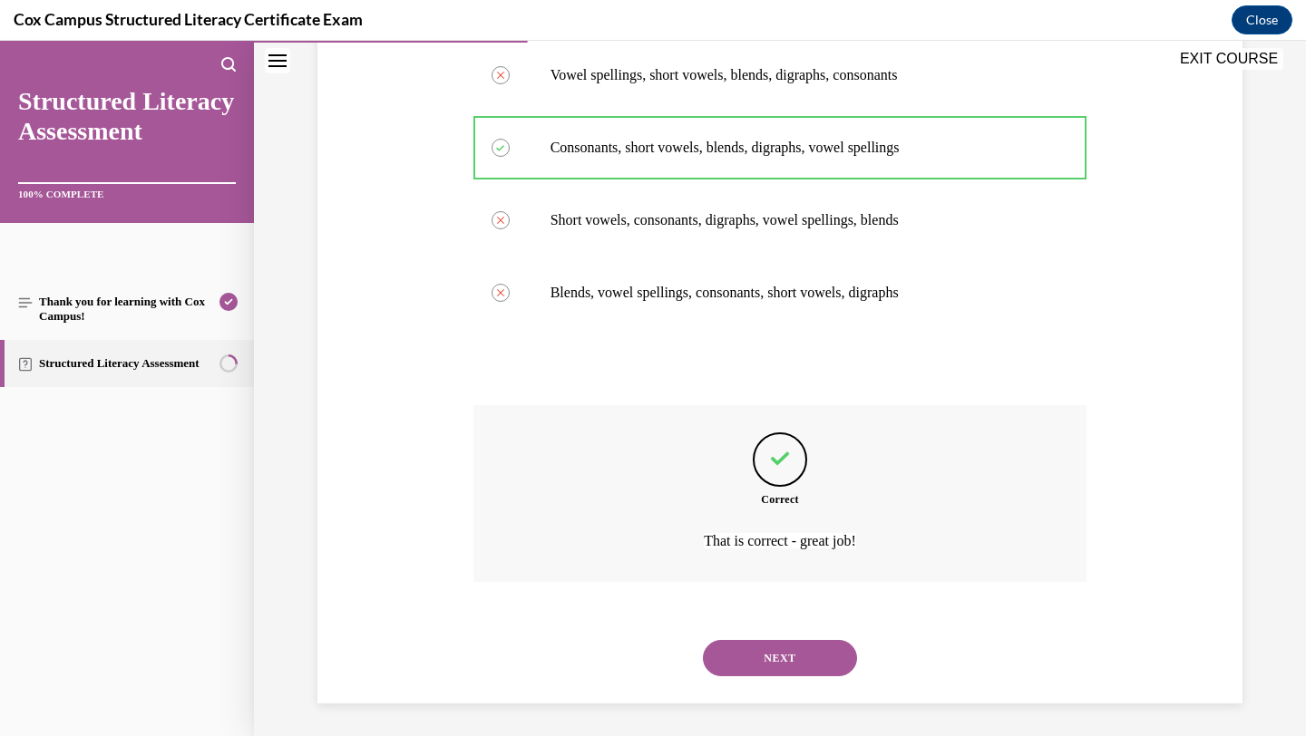
scroll to position [375, 0]
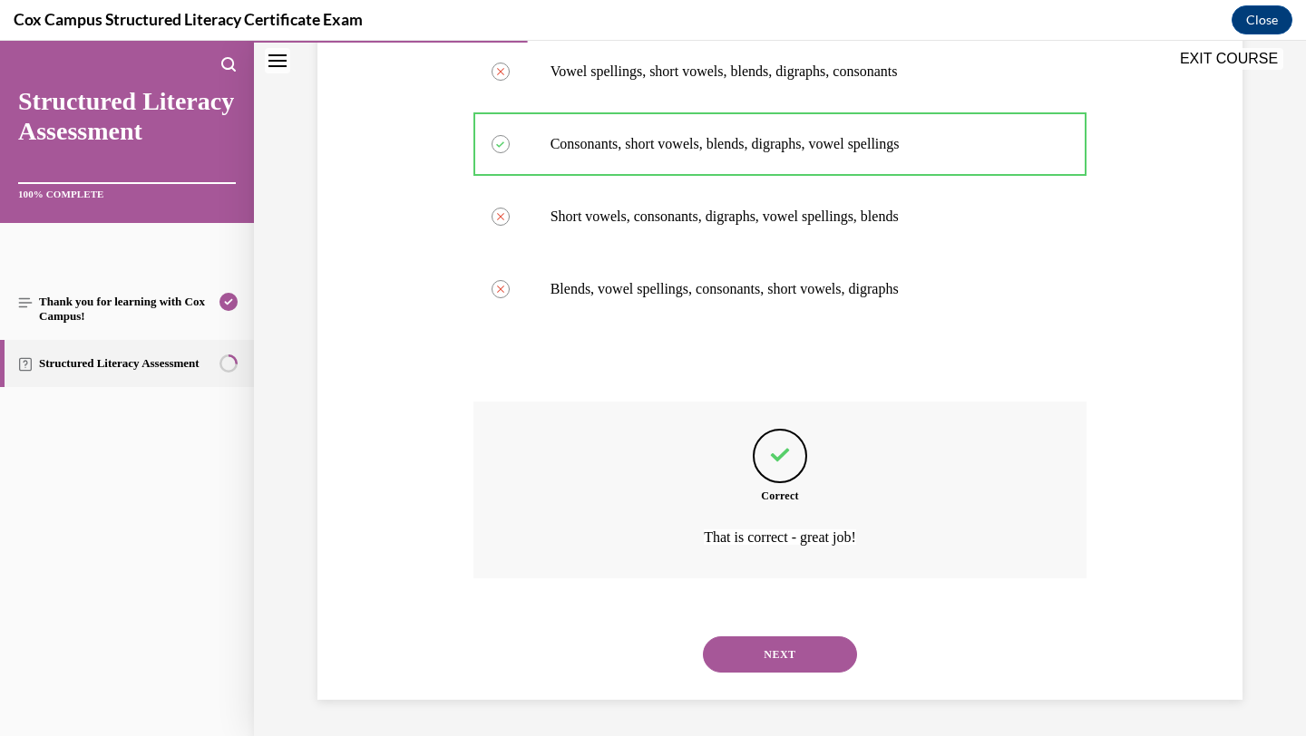
click at [808, 654] on button "NEXT" at bounding box center [780, 655] width 154 height 36
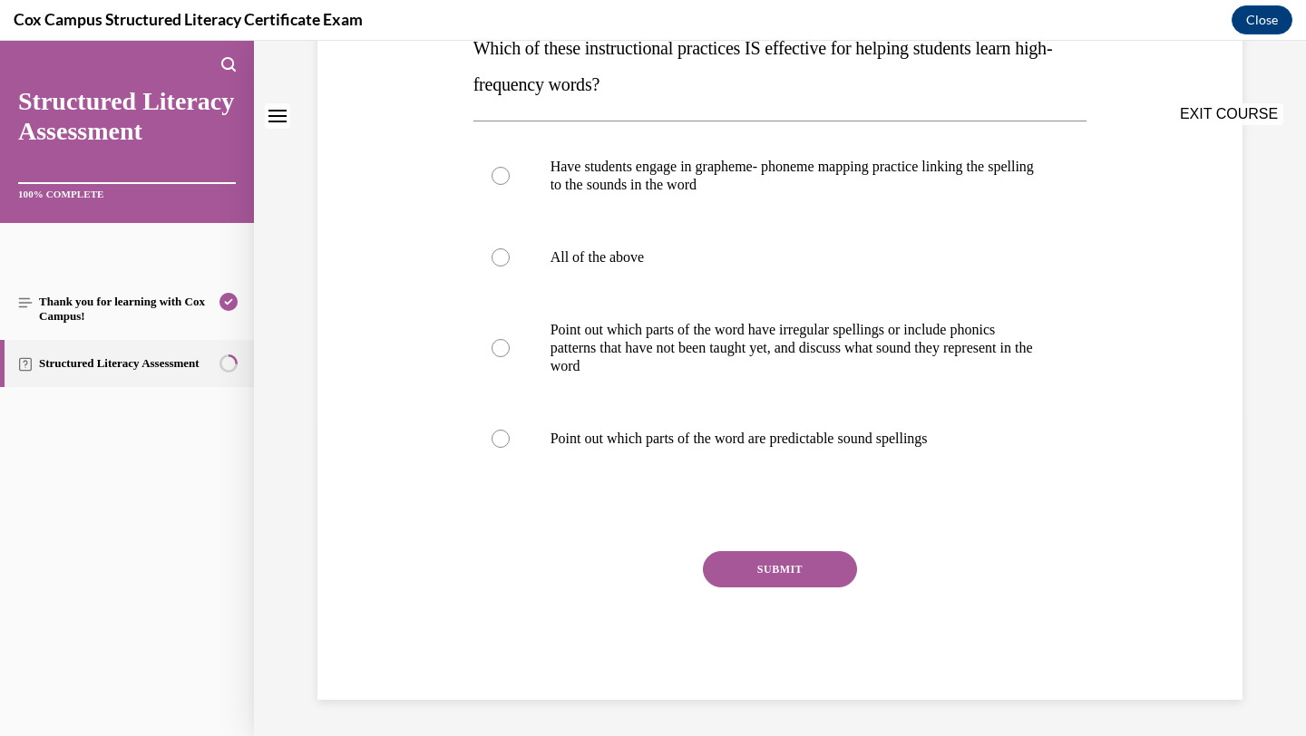
scroll to position [0, 0]
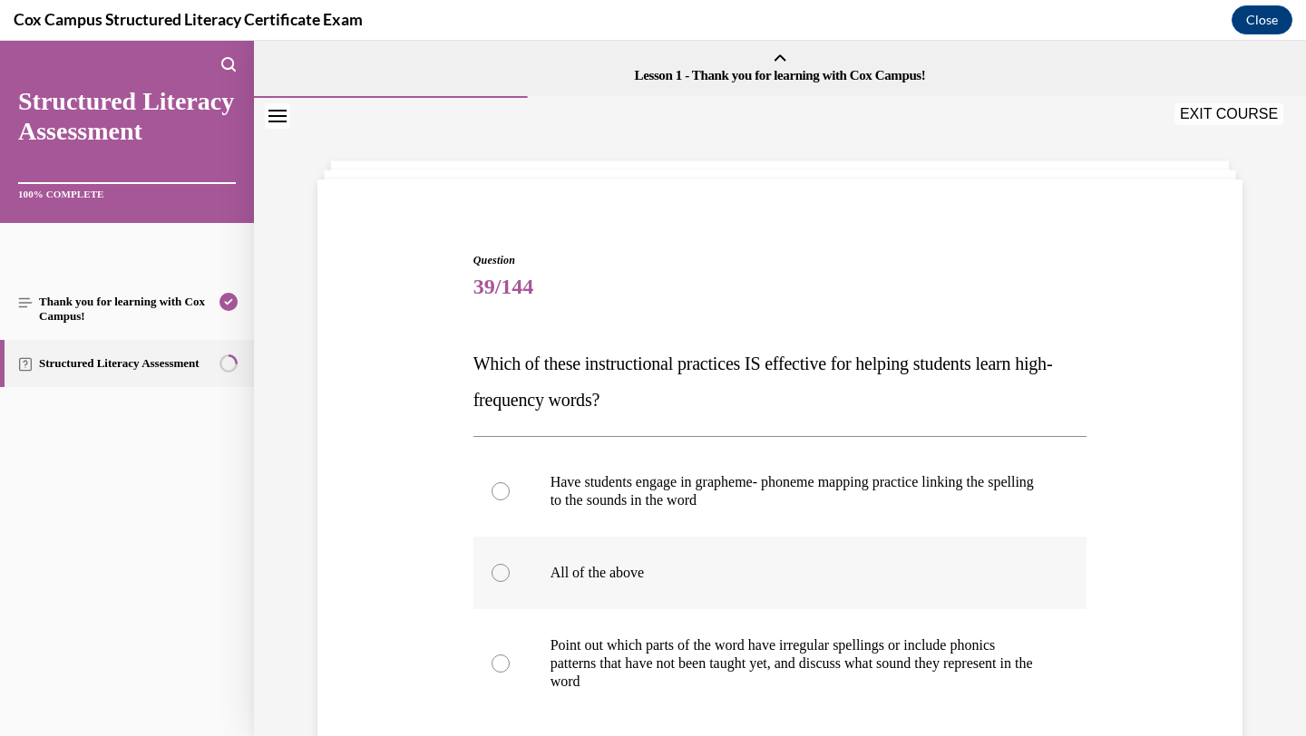
click at [809, 564] on p "All of the above" at bounding box center [797, 573] width 492 height 18
click at [510, 564] on input "All of the above" at bounding box center [501, 573] width 18 height 18
radio input "true"
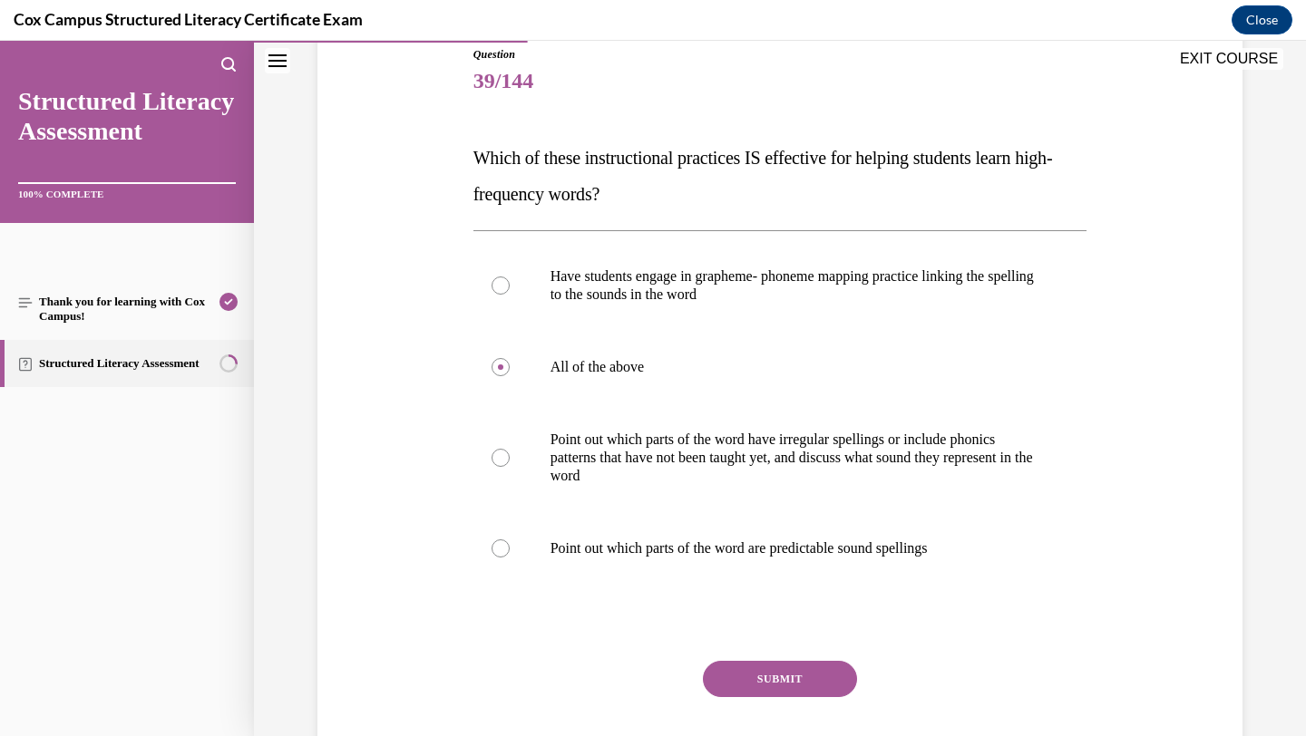
click at [786, 673] on button "SUBMIT" at bounding box center [780, 679] width 154 height 36
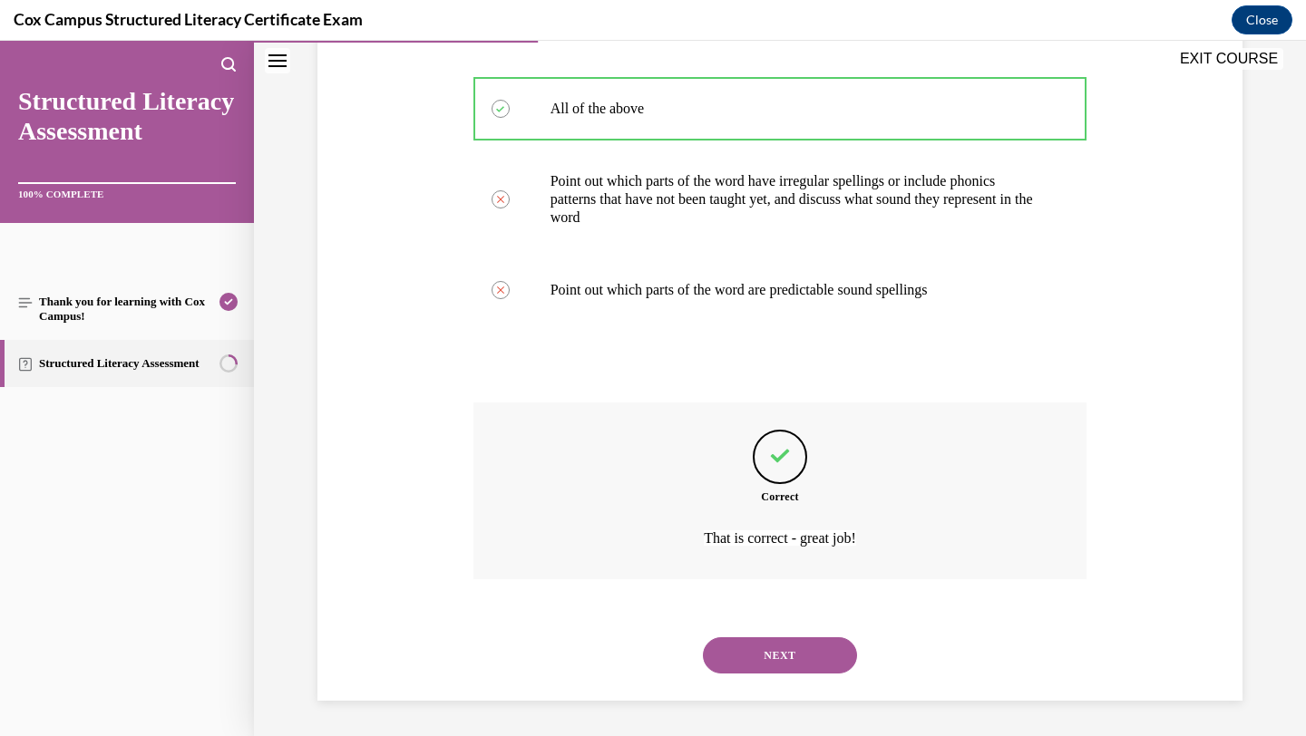
scroll to position [465, 0]
click at [786, 673] on div "NEXT" at bounding box center [780, 655] width 614 height 73
click at [799, 660] on button "NEXT" at bounding box center [780, 655] width 154 height 36
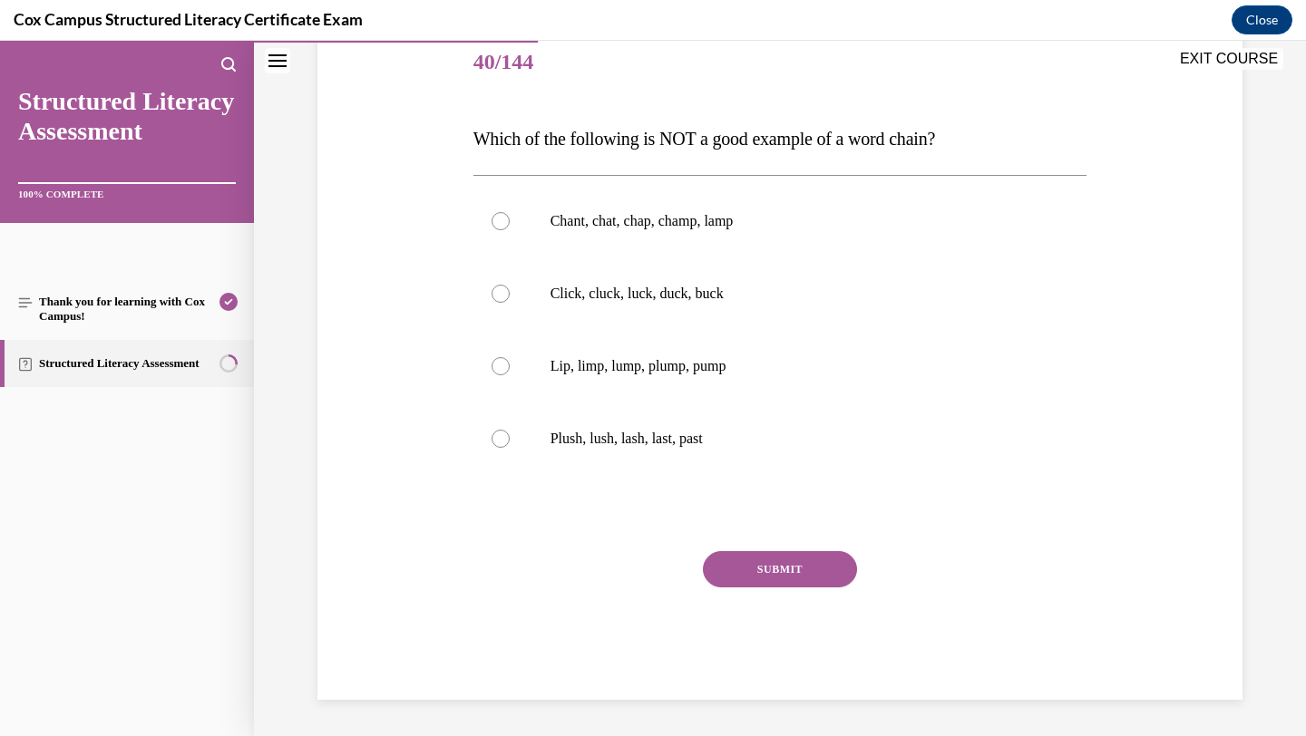
scroll to position [201, 0]
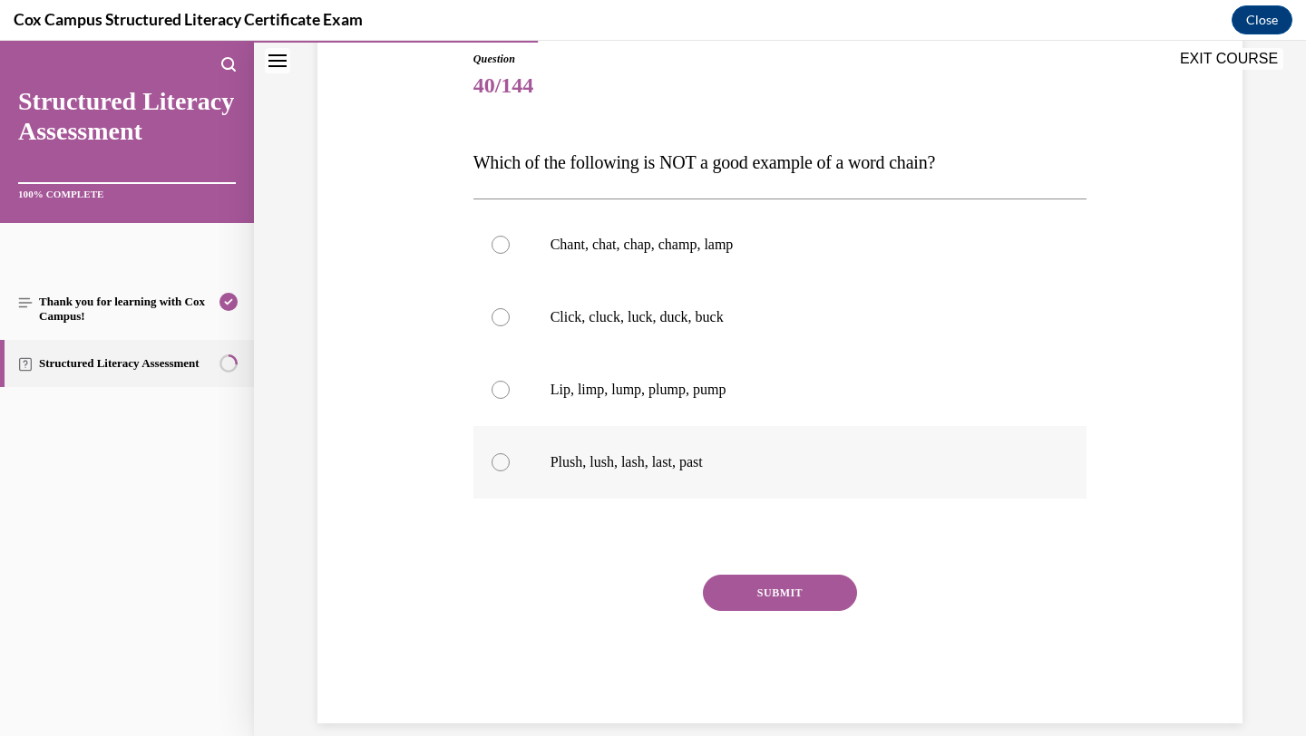
click at [641, 467] on p "Plush, lush, lash, last, past" at bounding box center [797, 462] width 492 height 18
click at [510, 467] on input "Plush, lush, lash, last, past" at bounding box center [501, 462] width 18 height 18
radio input "true"
click at [747, 584] on button "SUBMIT" at bounding box center [780, 593] width 154 height 36
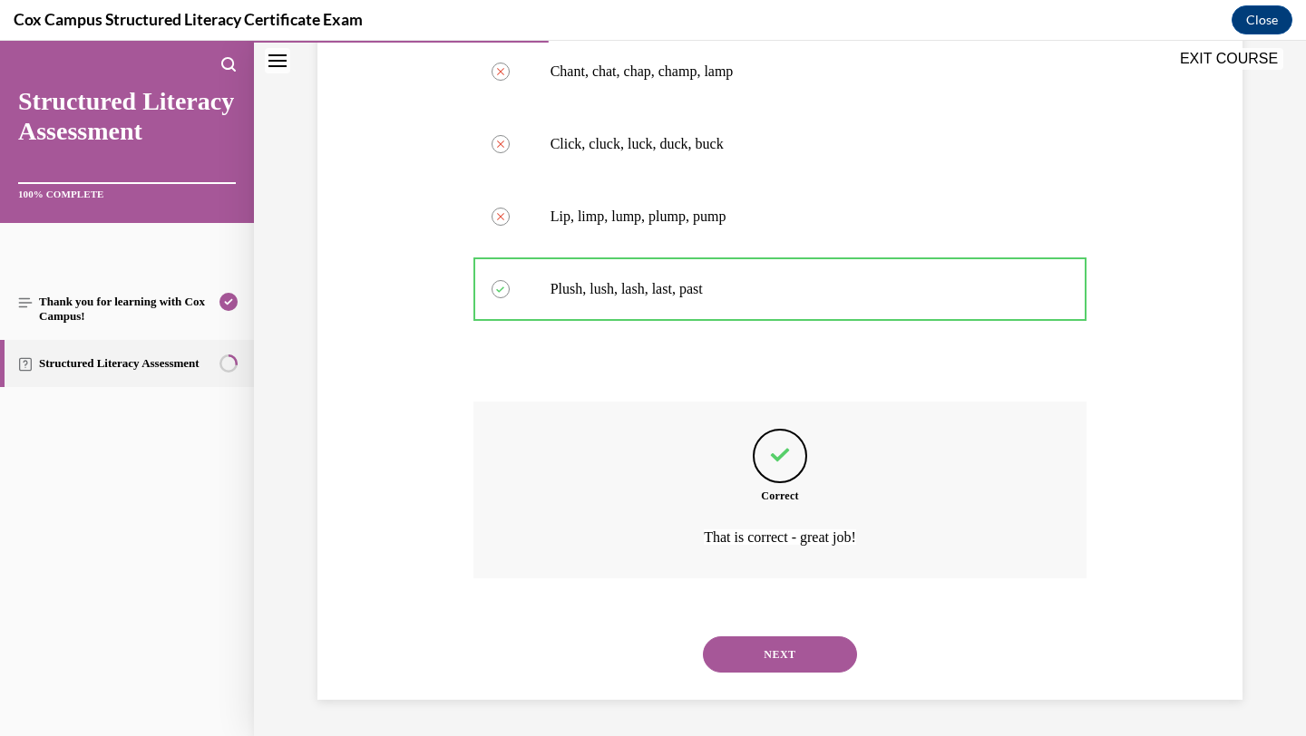
click at [757, 665] on button "NEXT" at bounding box center [780, 655] width 154 height 36
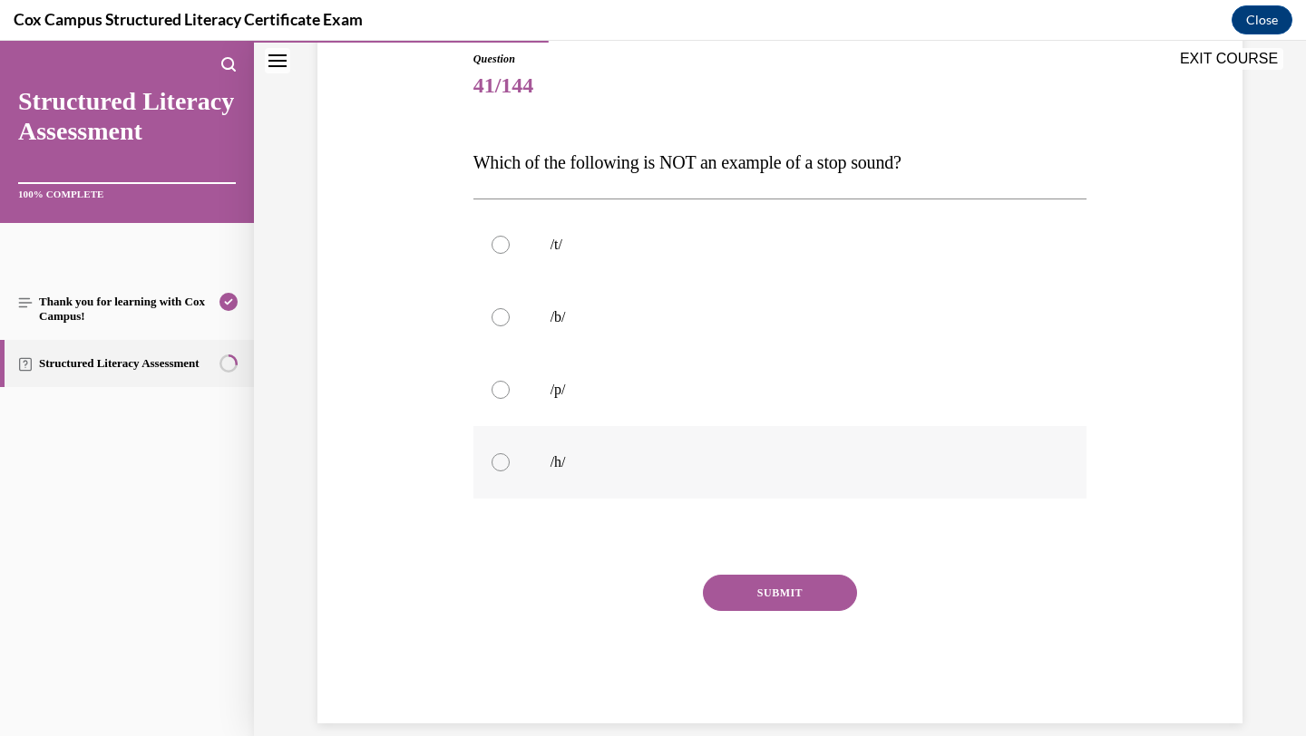
click at [593, 477] on label "/h/" at bounding box center [780, 462] width 614 height 73
click at [510, 472] on input "/h/" at bounding box center [501, 462] width 18 height 18
radio input "true"
click at [780, 585] on button "SUBMIT" at bounding box center [780, 593] width 154 height 36
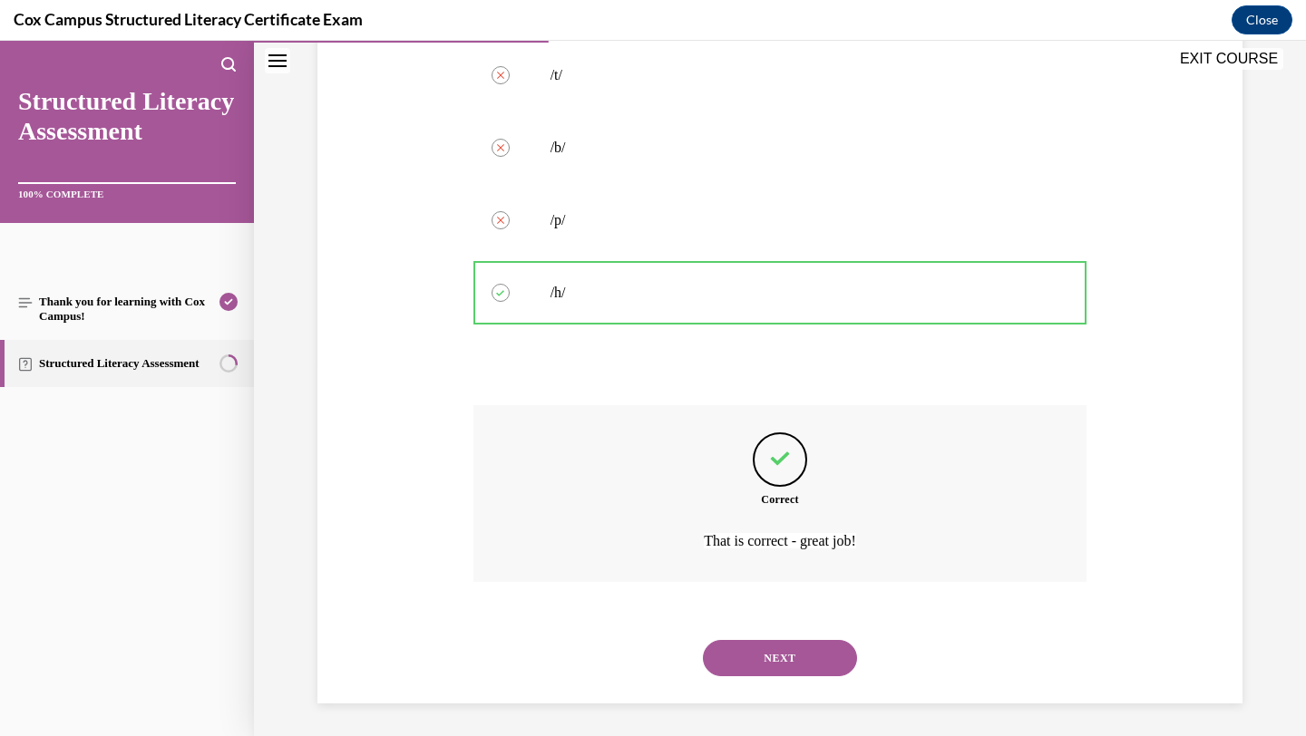
scroll to position [375, 0]
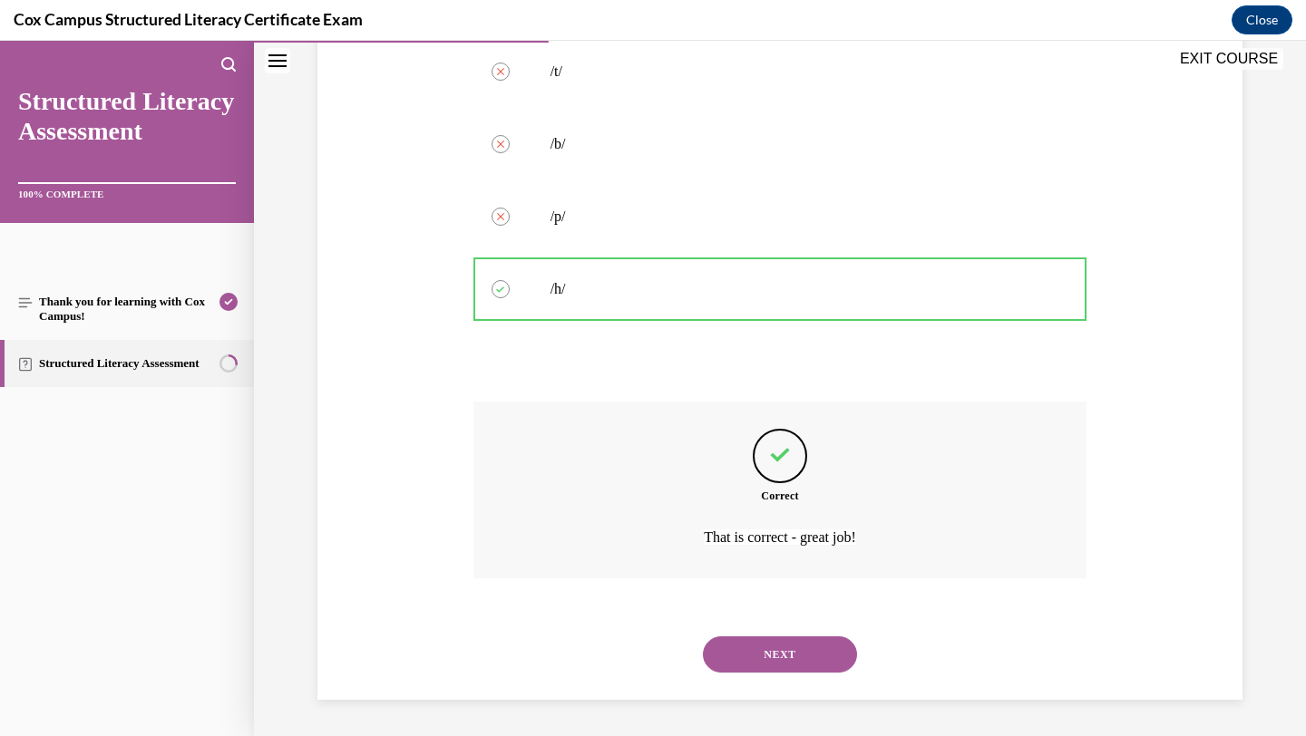
click at [812, 664] on button "NEXT" at bounding box center [780, 655] width 154 height 36
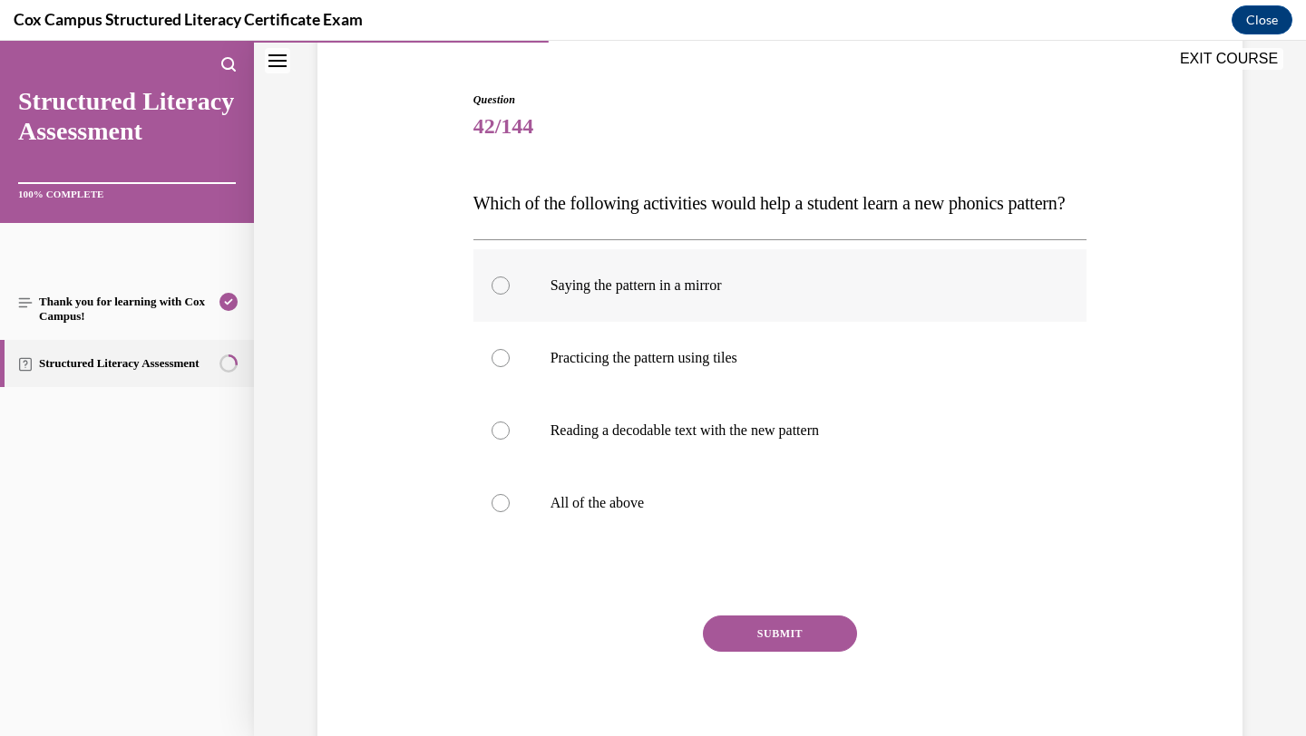
scroll to position [261, 0]
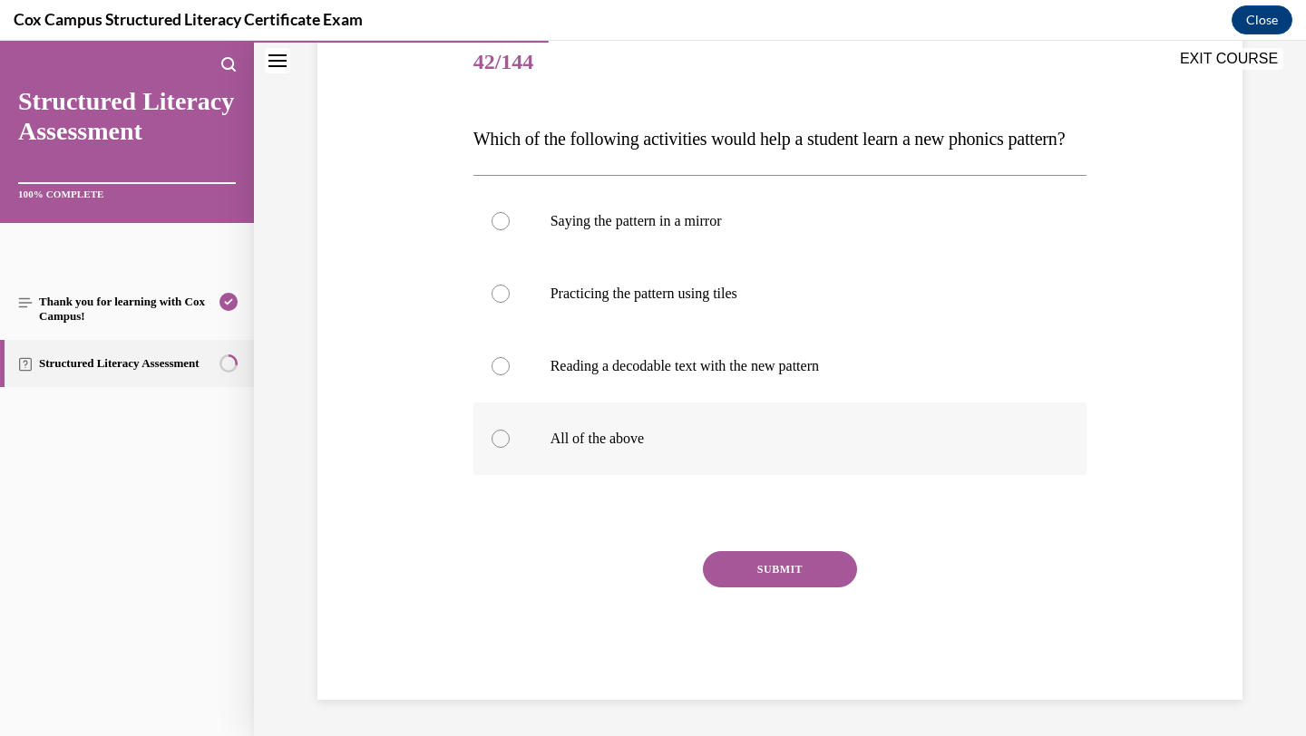
click at [601, 443] on p "All of the above" at bounding box center [797, 439] width 492 height 18
click at [510, 443] on input "All of the above" at bounding box center [501, 439] width 18 height 18
radio input "true"
click at [746, 582] on button "SUBMIT" at bounding box center [780, 569] width 154 height 36
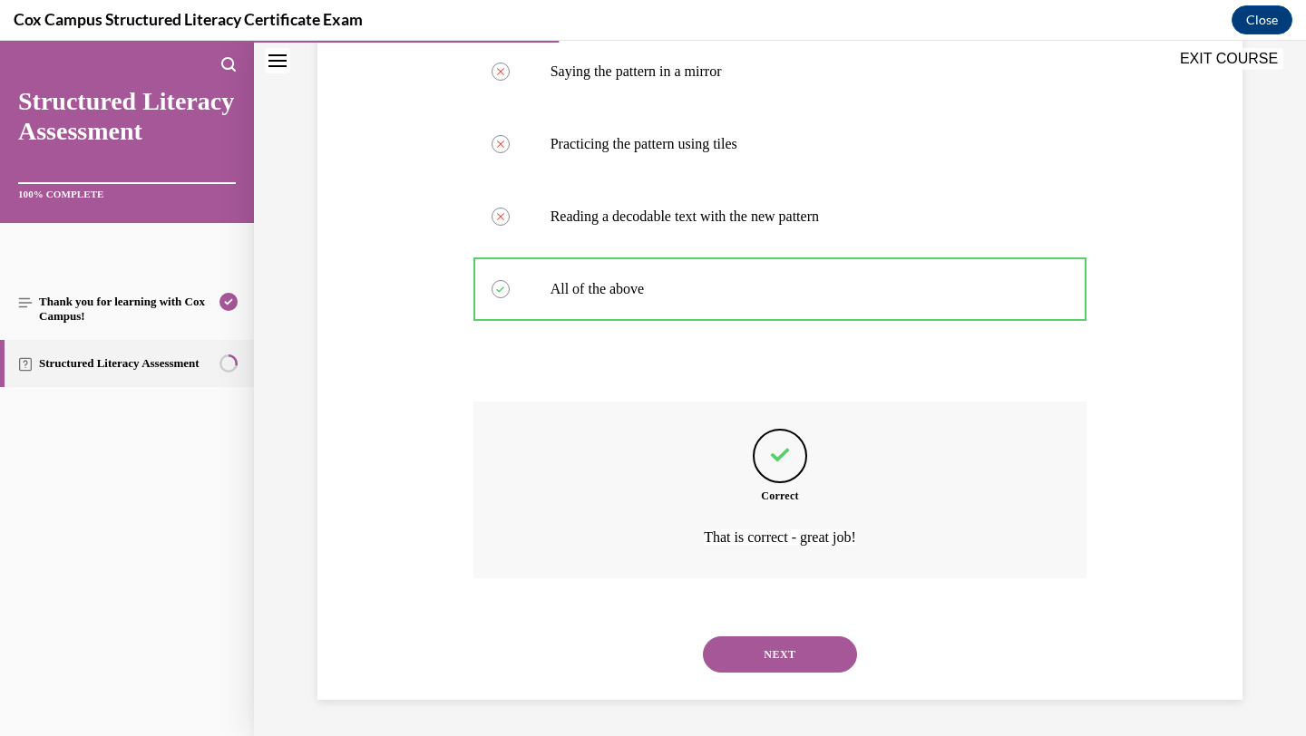
click at [778, 671] on button "NEXT" at bounding box center [780, 655] width 154 height 36
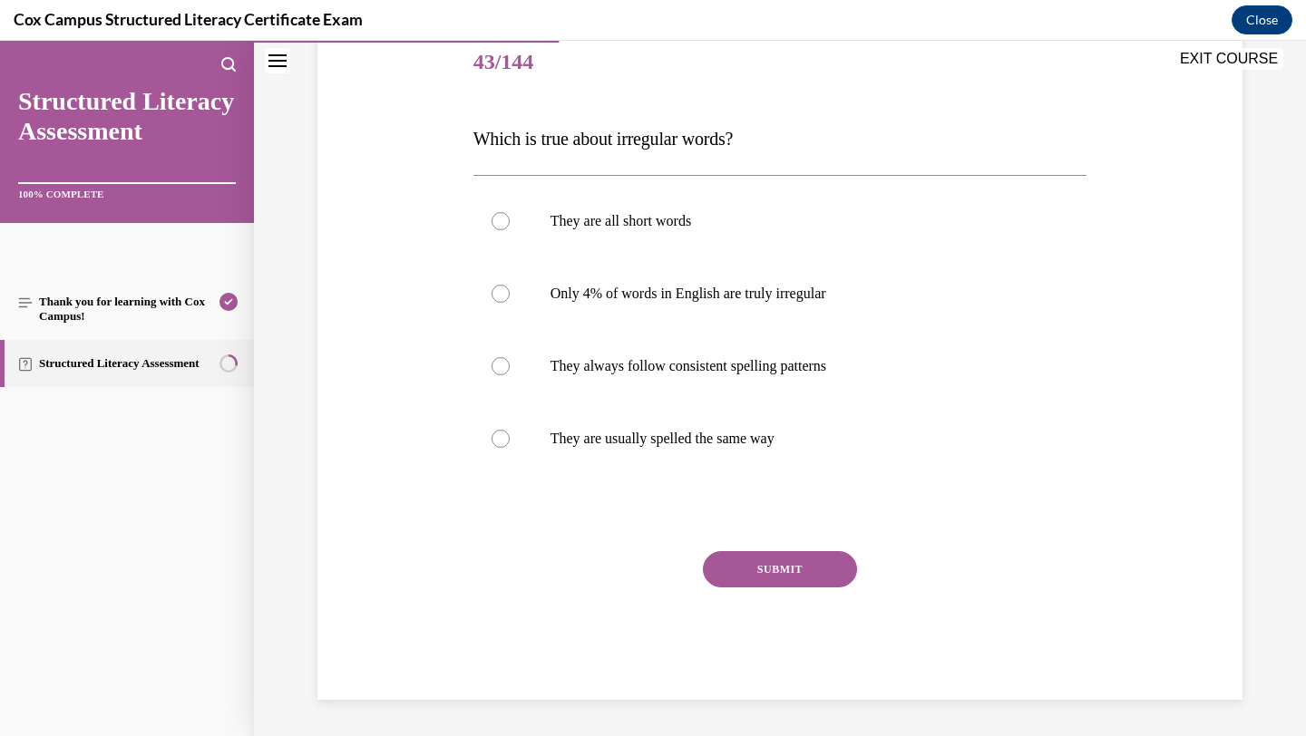
scroll to position [201, 0]
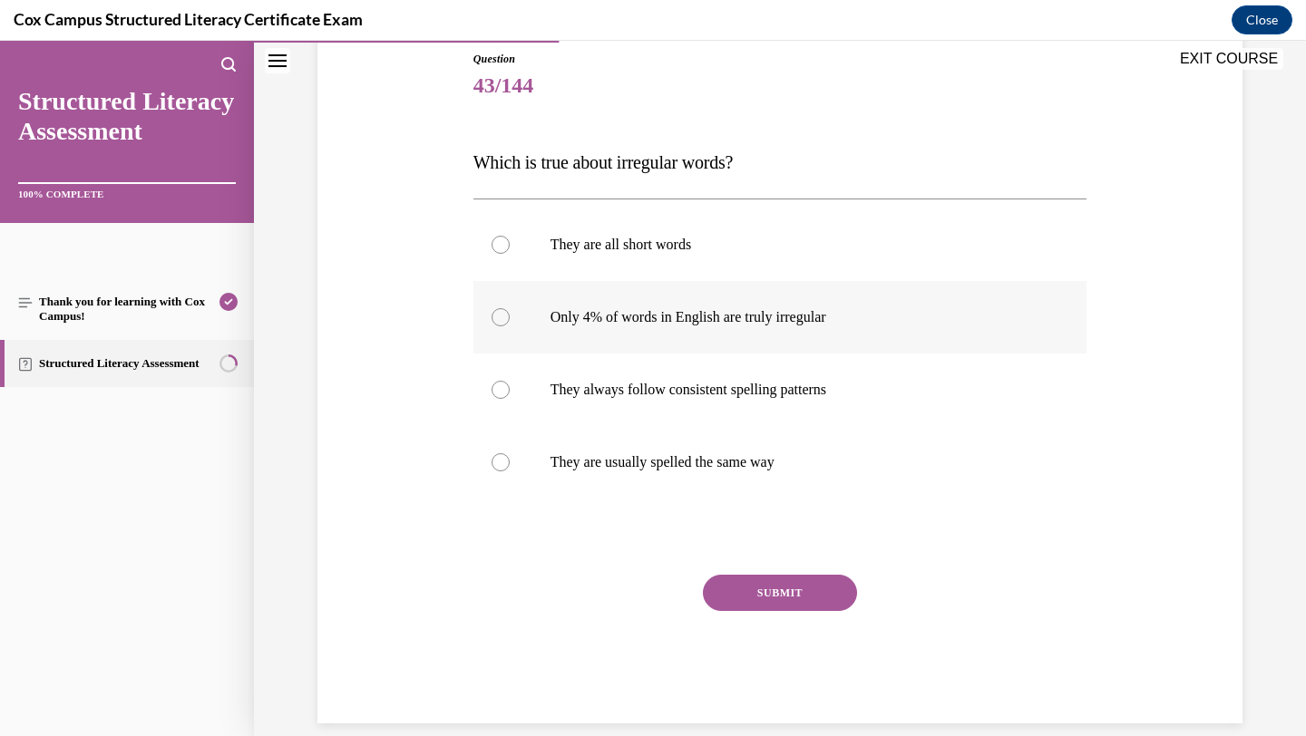
click at [722, 323] on p "Only 4% of words in English are truly irregular" at bounding box center [797, 317] width 492 height 18
click at [510, 323] on input "Only 4% of words in English are truly irregular" at bounding box center [501, 317] width 18 height 18
radio input "true"
click at [761, 590] on button "SUBMIT" at bounding box center [780, 593] width 154 height 36
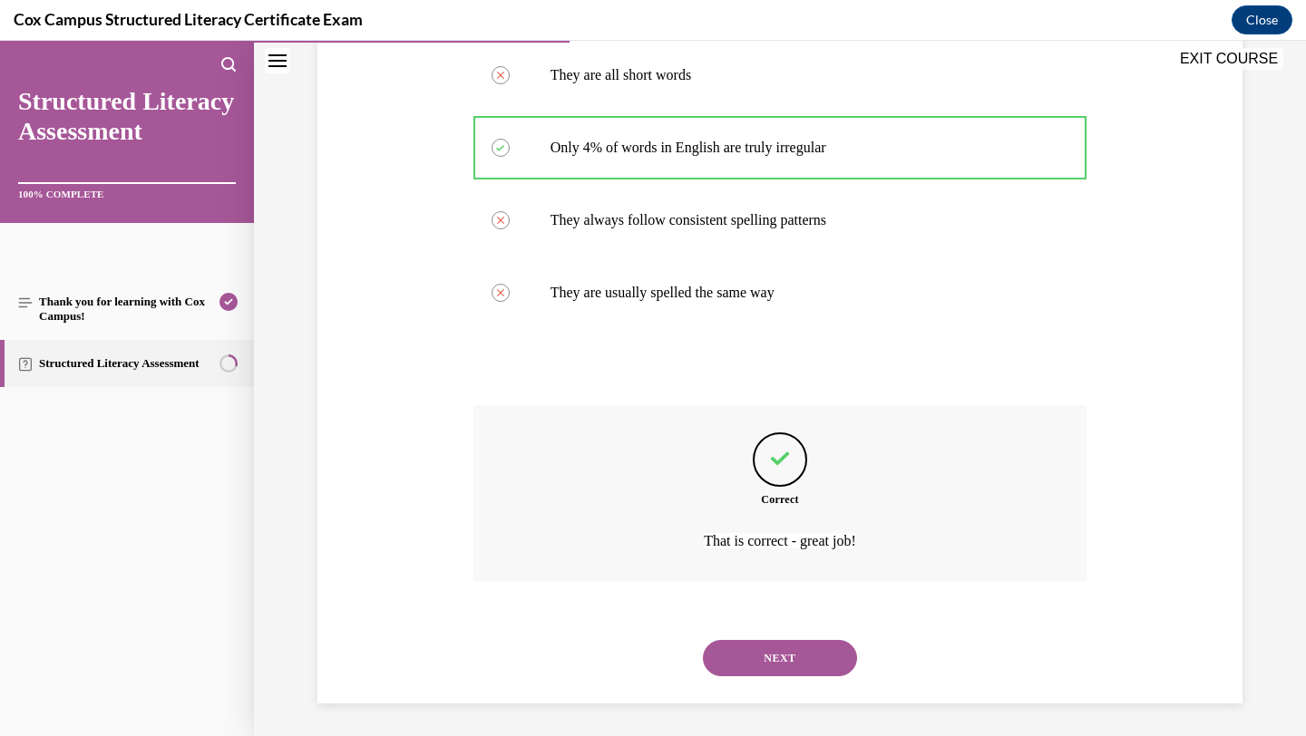
scroll to position [375, 0]
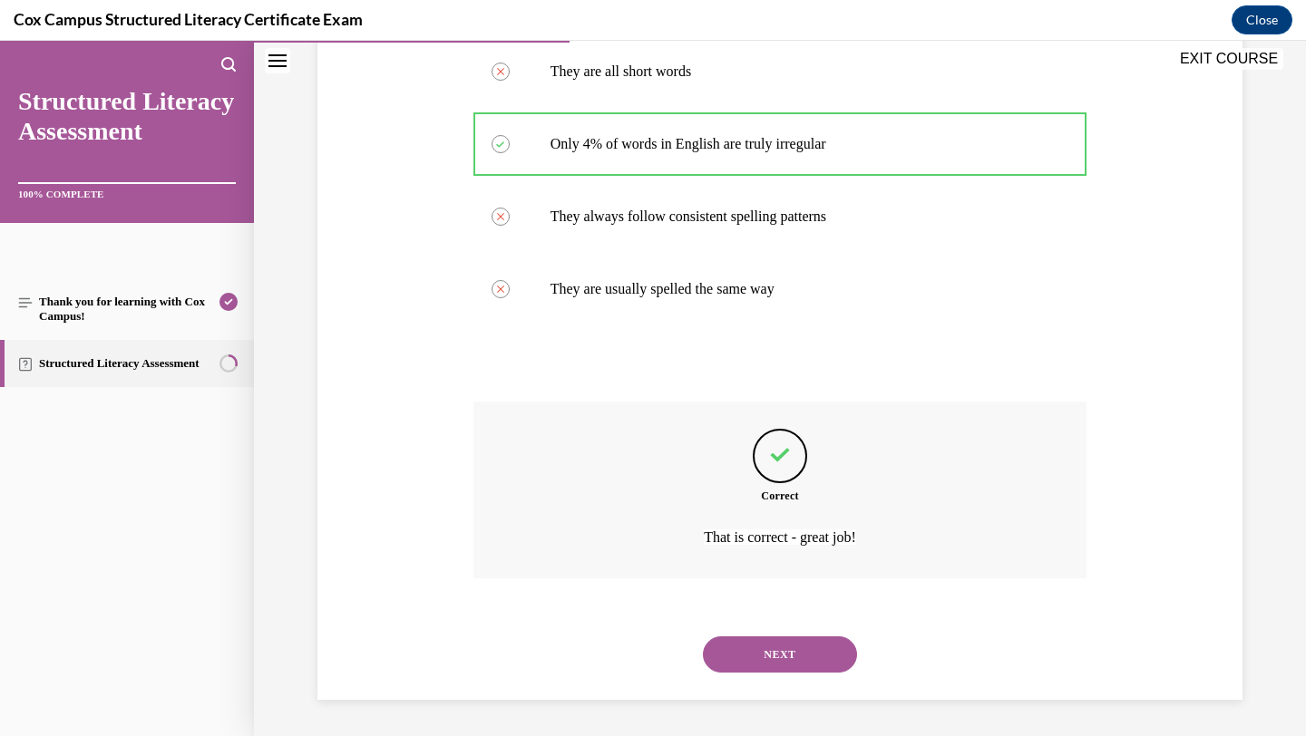
click at [755, 668] on button "NEXT" at bounding box center [780, 655] width 154 height 36
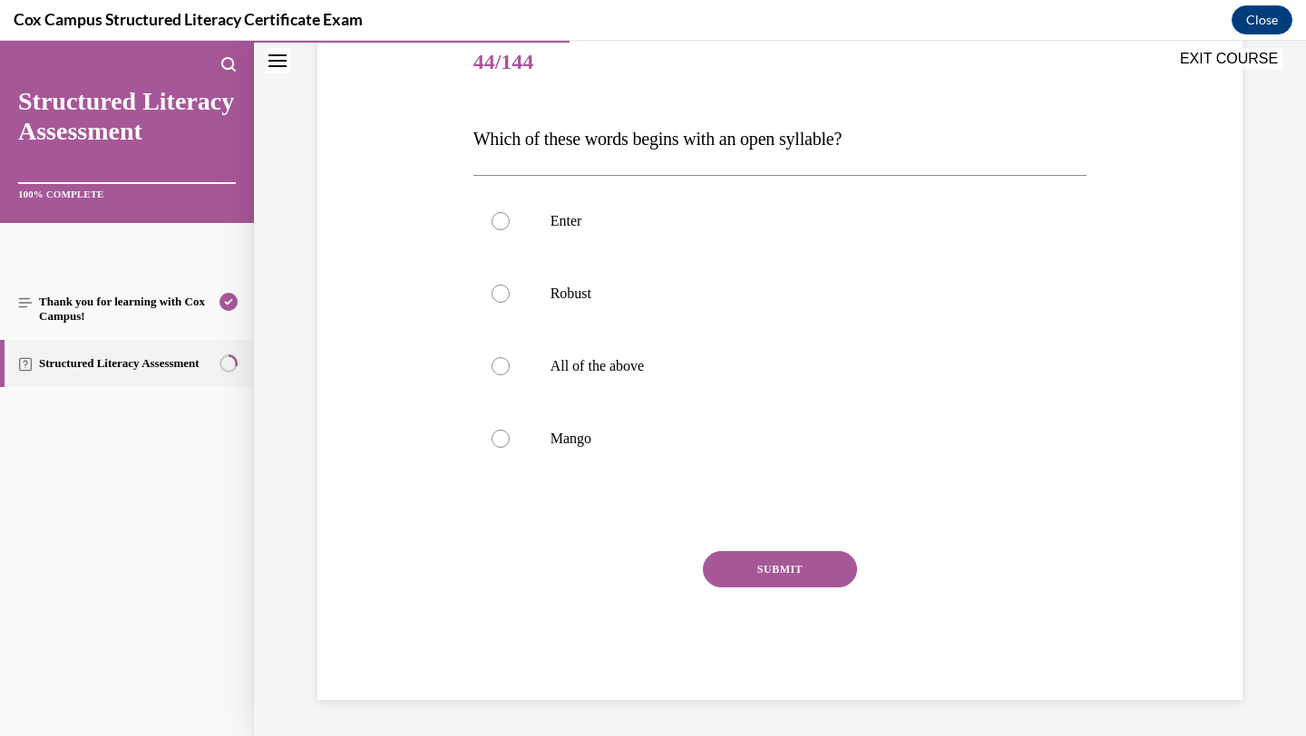
scroll to position [201, 0]
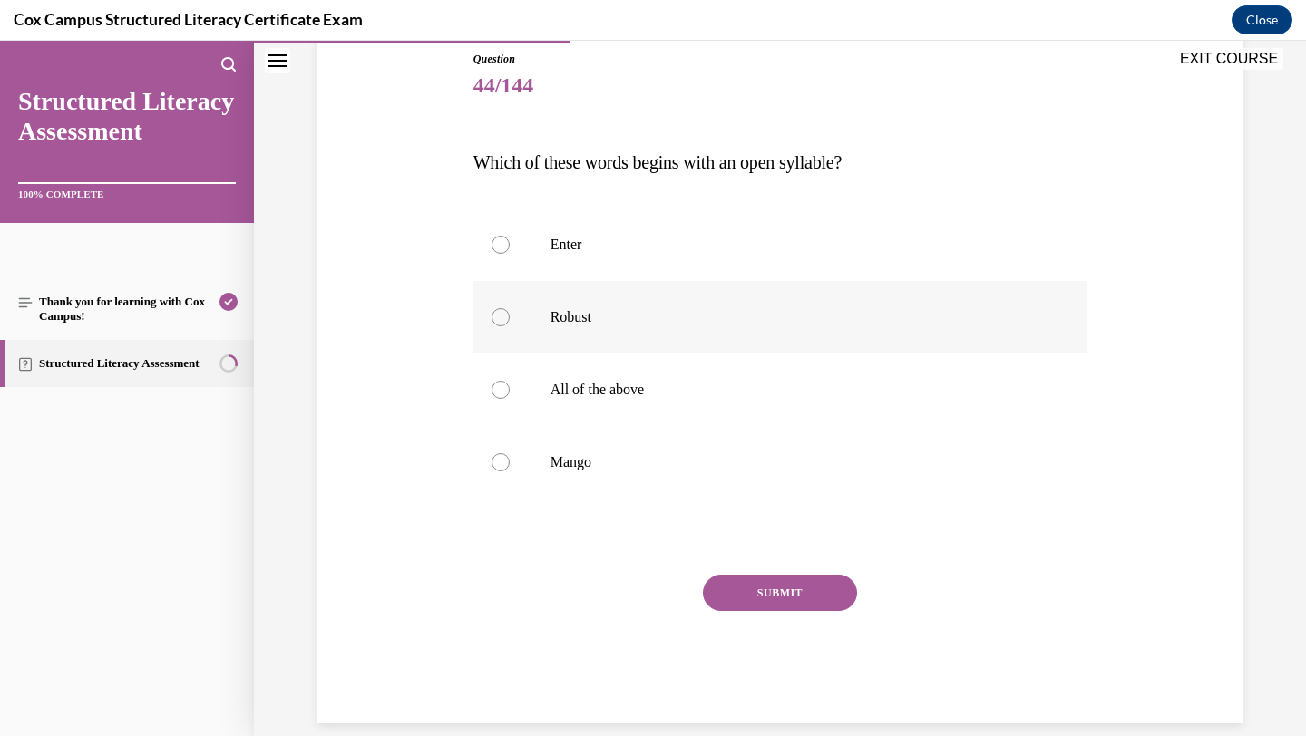
click at [650, 308] on p "Robust" at bounding box center [797, 317] width 492 height 18
click at [510, 308] on input "Robust" at bounding box center [501, 317] width 18 height 18
radio input "true"
click at [735, 599] on button "SUBMIT" at bounding box center [780, 593] width 154 height 36
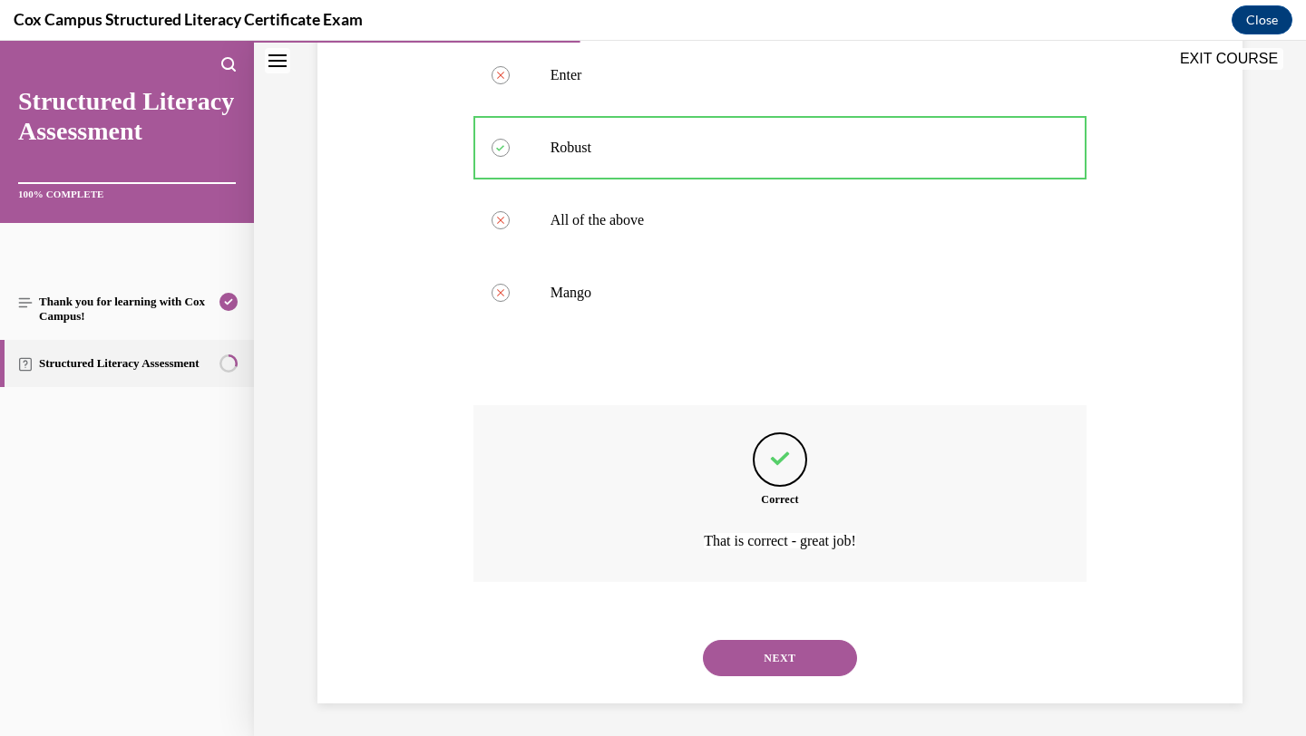
scroll to position [375, 0]
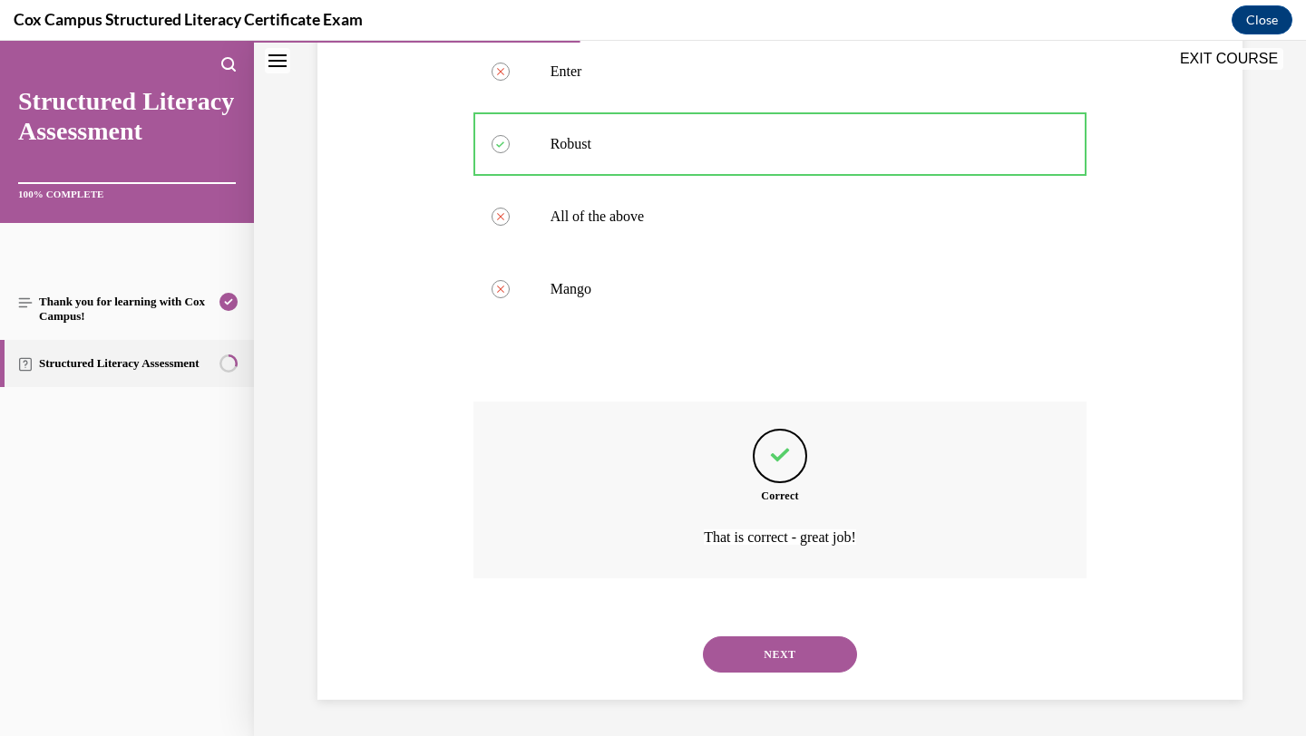
click at [730, 658] on button "NEXT" at bounding box center [780, 655] width 154 height 36
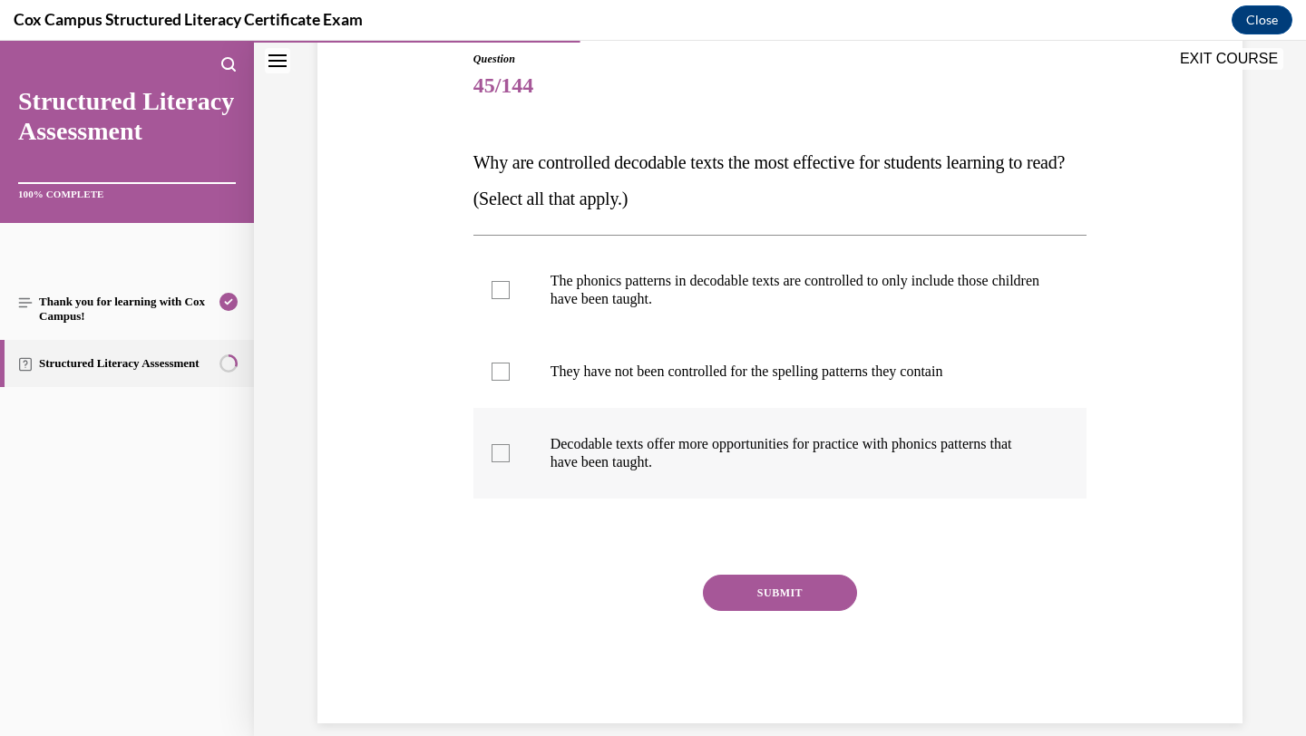
click at [652, 456] on p "Decodable texts offer more opportunities for practice with phonics patterns tha…" at bounding box center [797, 453] width 492 height 36
click at [510, 456] on input "Decodable texts offer more opportunities for practice with phonics patterns tha…" at bounding box center [501, 453] width 18 height 18
checkbox input "true"
click at [709, 278] on p "The phonics patterns in decodable texts are controlled to only include those ch…" at bounding box center [797, 290] width 492 height 36
click at [510, 281] on input "The phonics patterns in decodable texts are controlled to only include those ch…" at bounding box center [501, 290] width 18 height 18
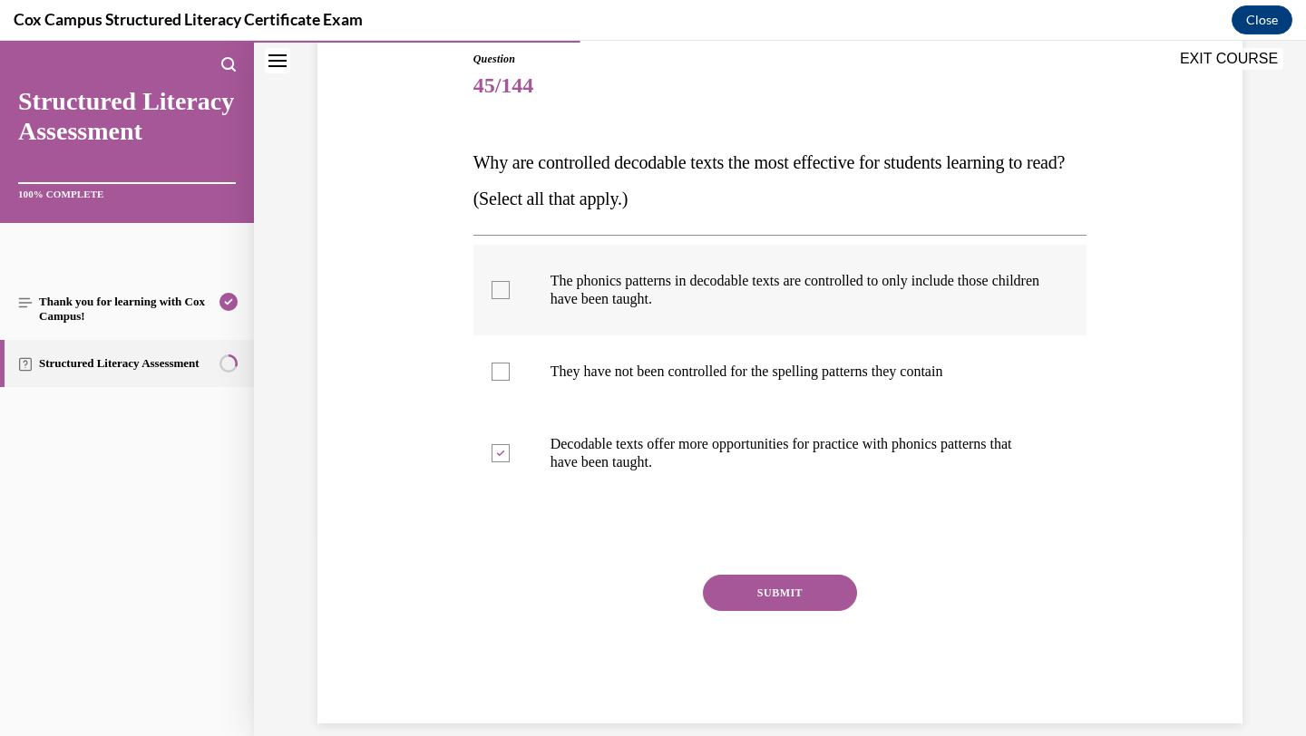
checkbox input "true"
click at [743, 594] on button "SUBMIT" at bounding box center [780, 593] width 154 height 36
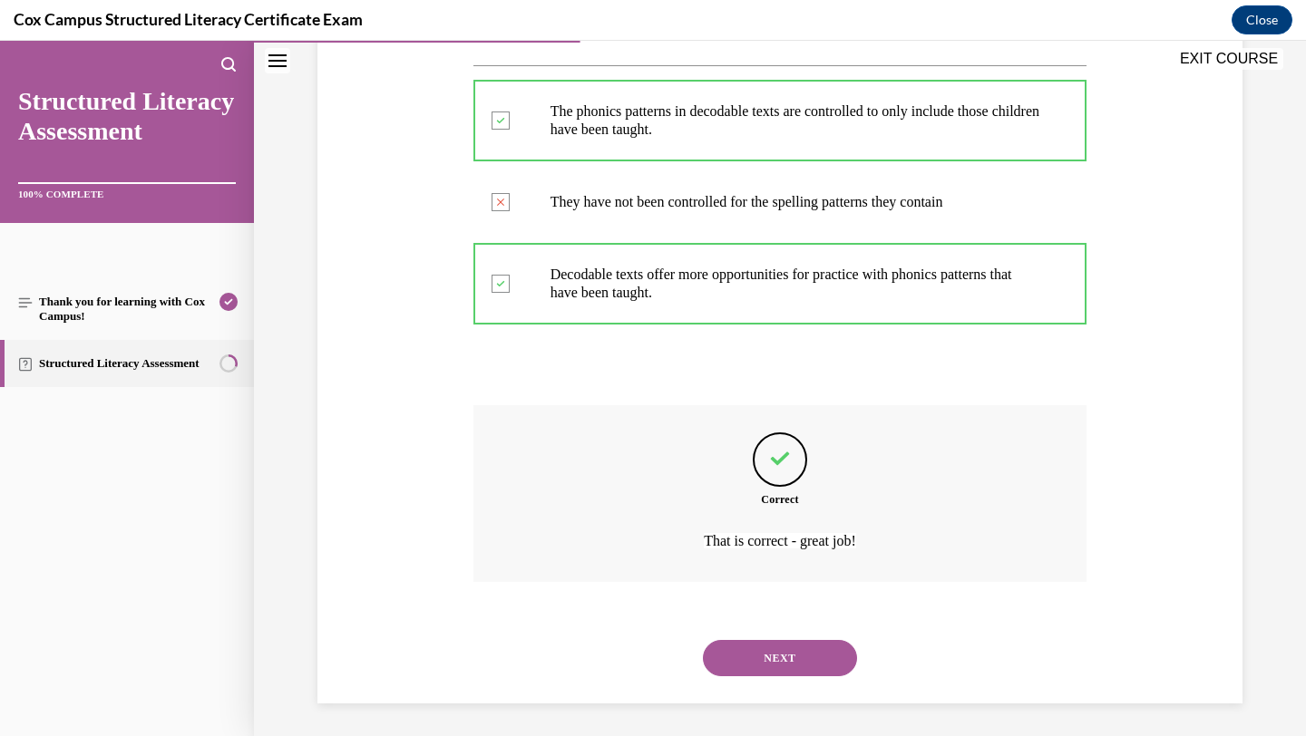
scroll to position [375, 0]
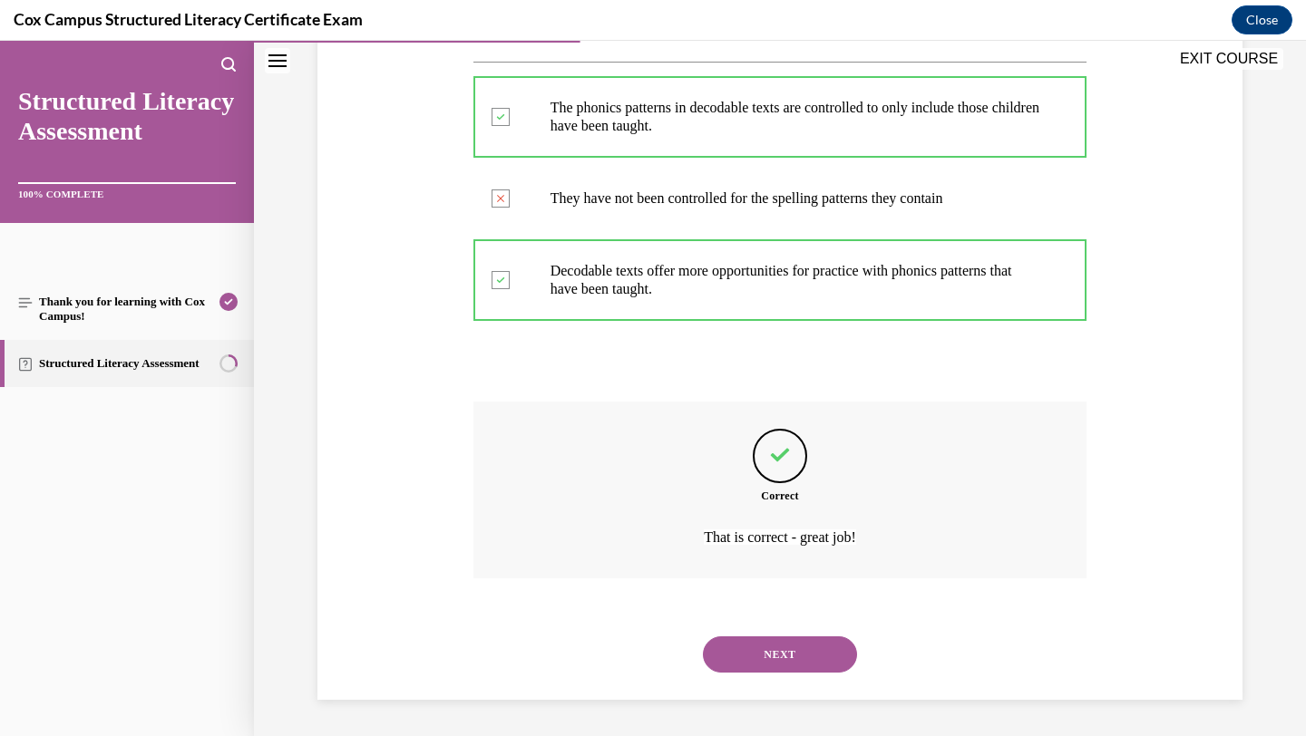
click at [746, 658] on button "NEXT" at bounding box center [780, 655] width 154 height 36
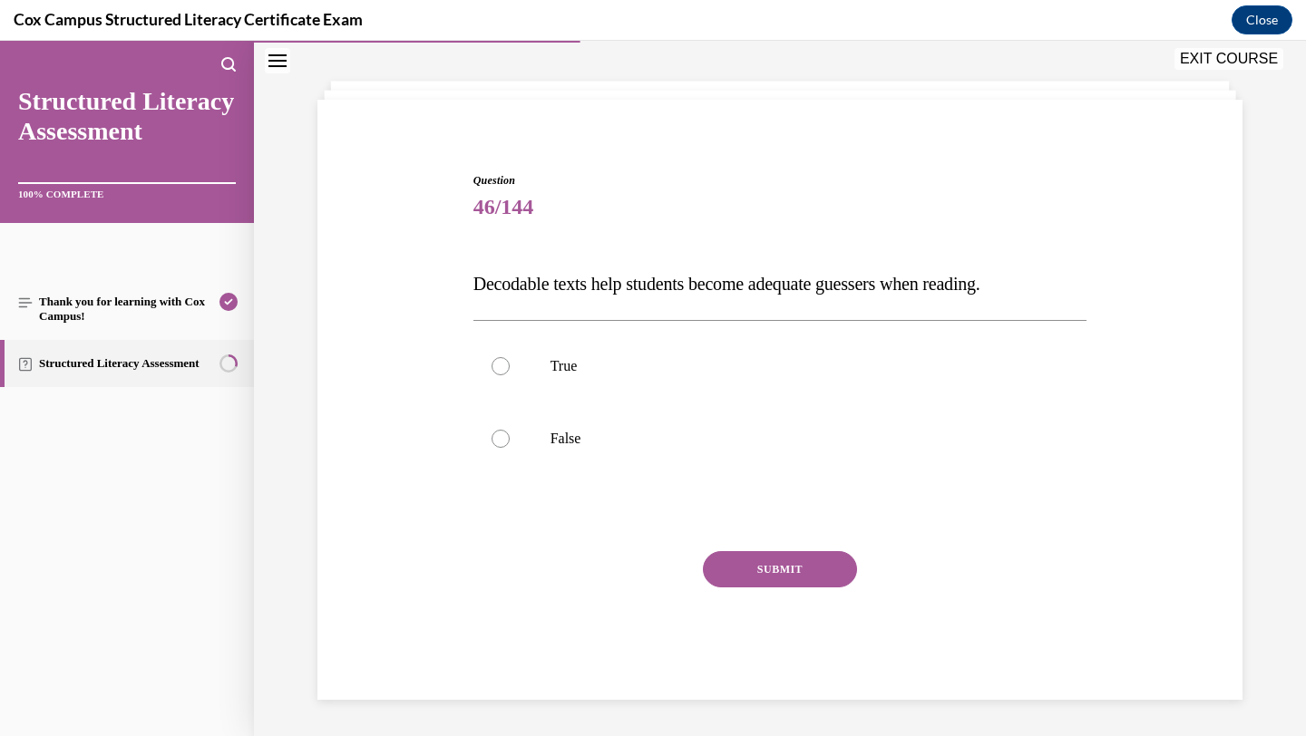
scroll to position [80, 0]
click at [734, 377] on label "True" at bounding box center [780, 366] width 614 height 73
click at [510, 375] on input "True" at bounding box center [501, 366] width 18 height 18
radio input "true"
click at [794, 578] on button "SUBMIT" at bounding box center [780, 569] width 154 height 36
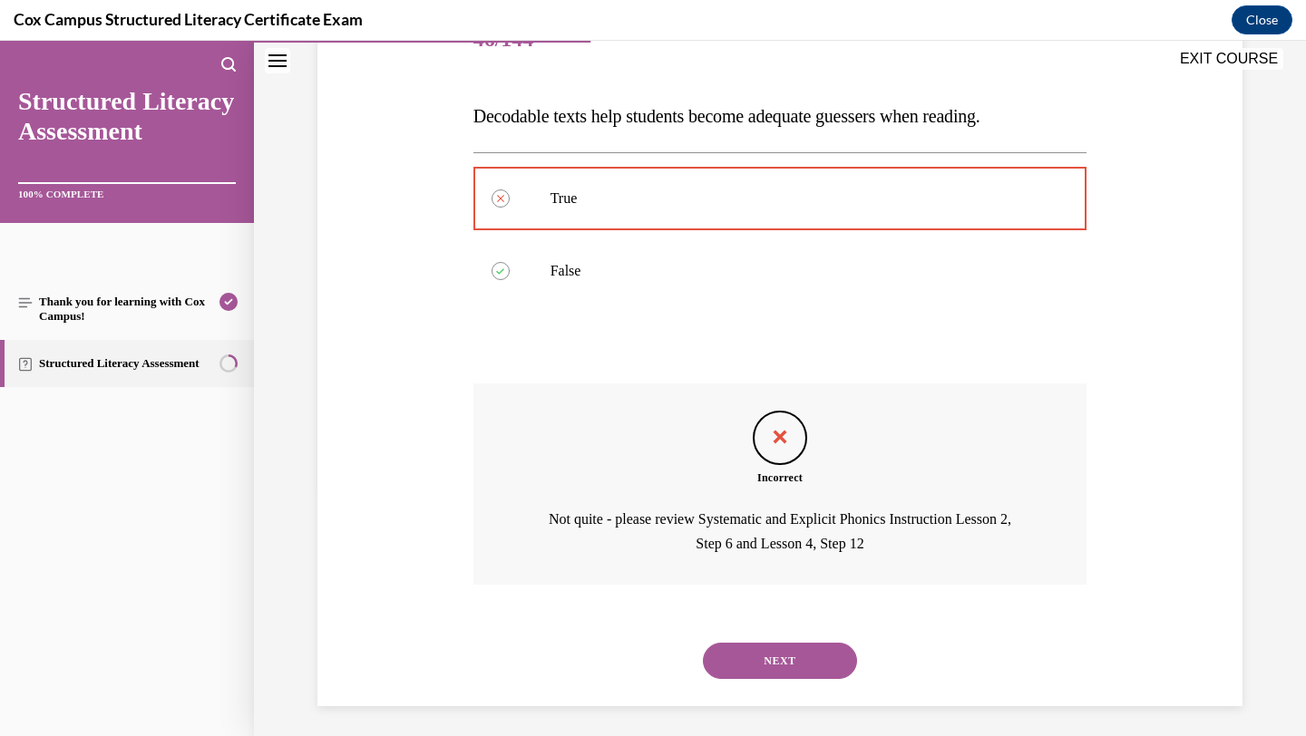
scroll to position [254, 0]
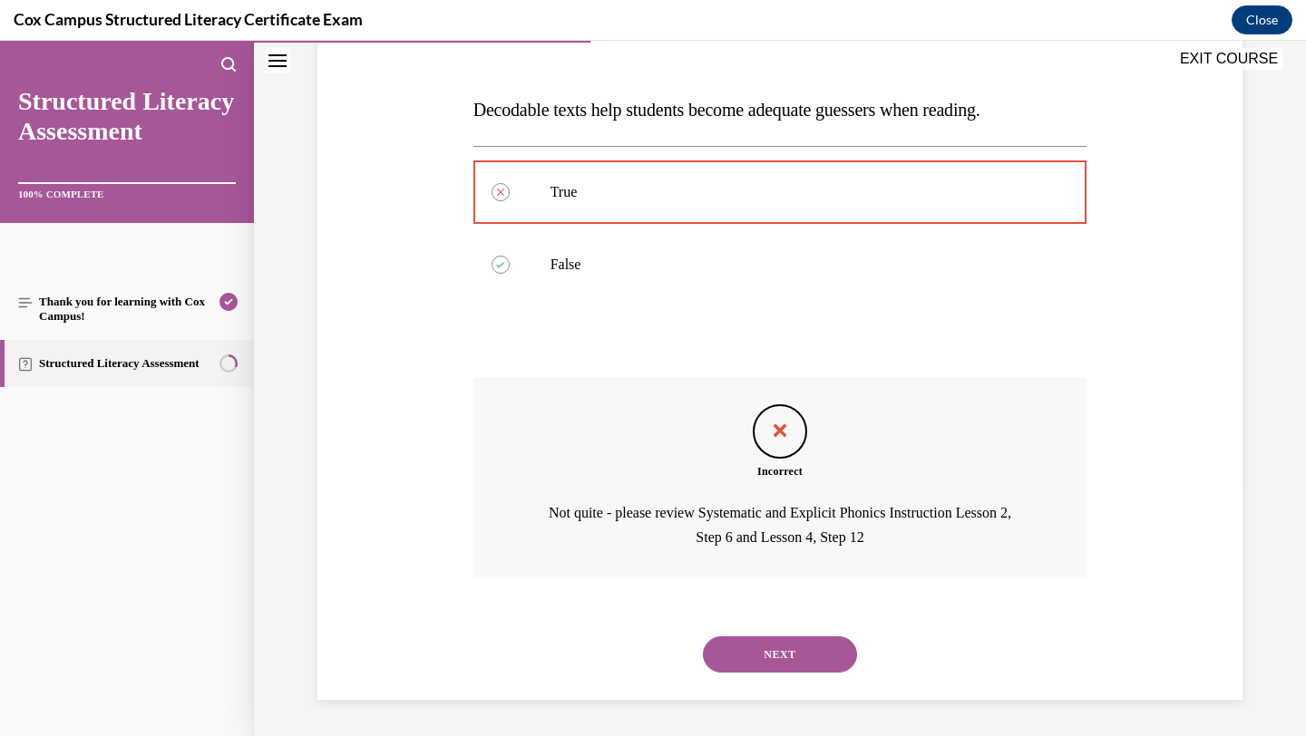
click at [820, 667] on button "NEXT" at bounding box center [780, 655] width 154 height 36
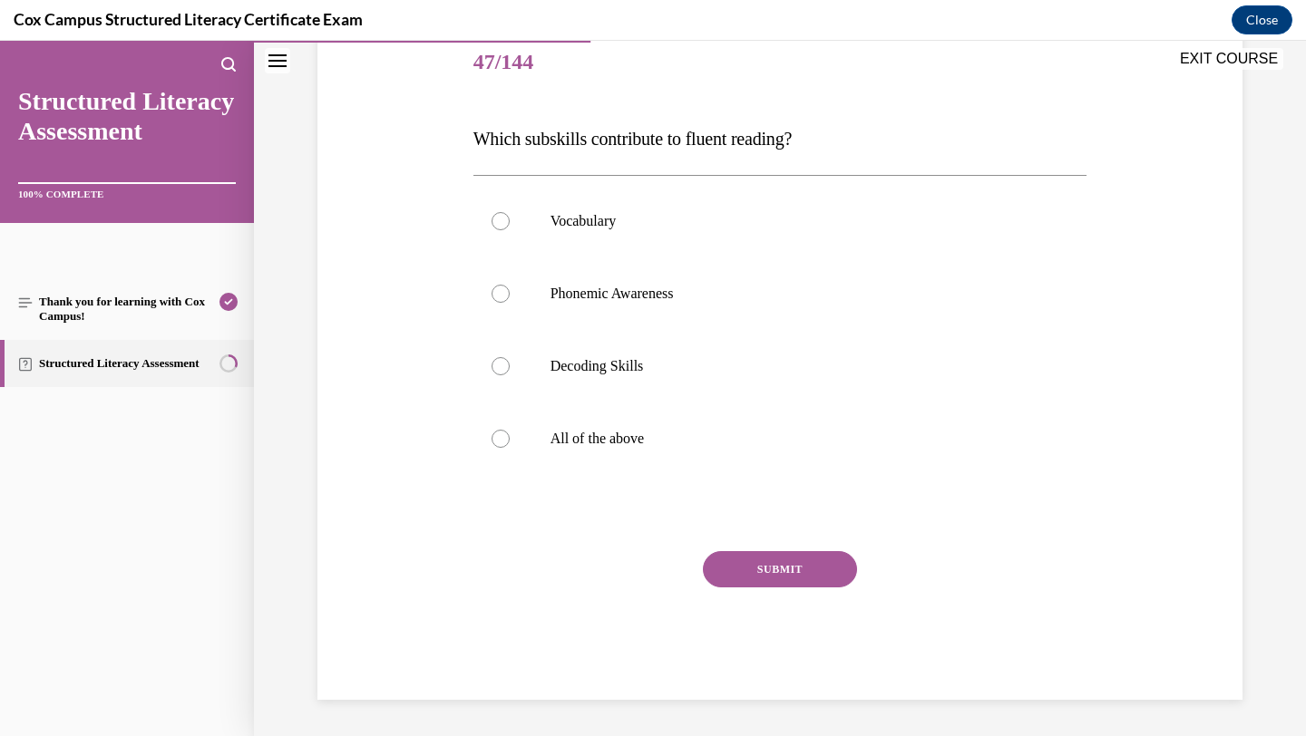
scroll to position [201, 0]
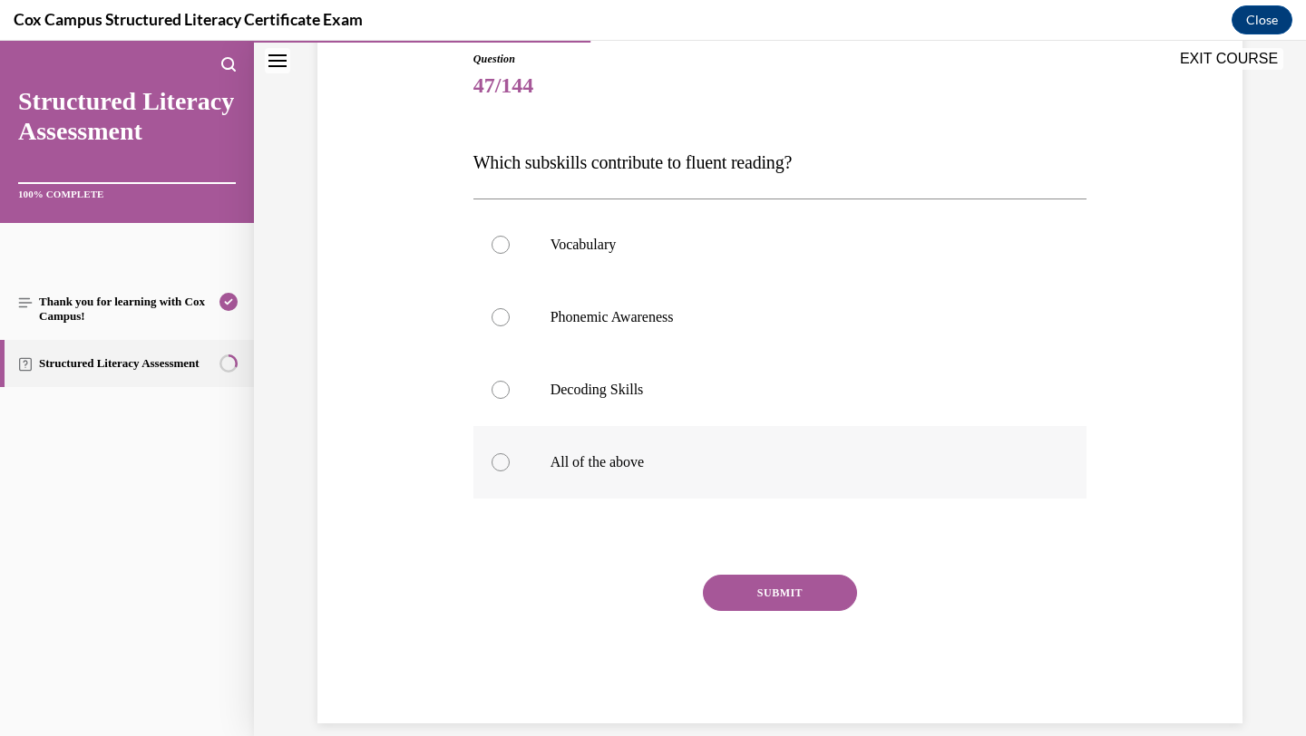
click at [644, 465] on p "All of the above" at bounding box center [797, 462] width 492 height 18
click at [510, 465] on input "All of the above" at bounding box center [501, 462] width 18 height 18
radio input "true"
click at [815, 593] on button "SUBMIT" at bounding box center [780, 593] width 154 height 36
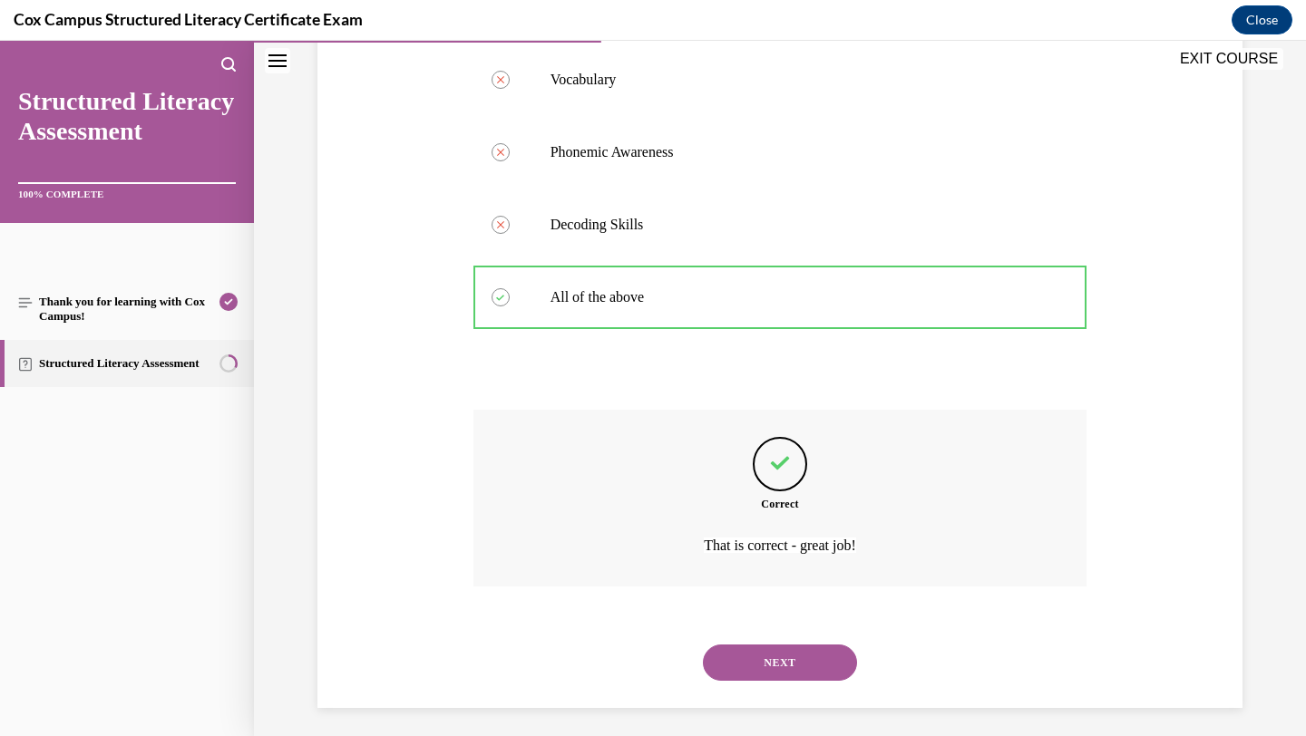
scroll to position [375, 0]
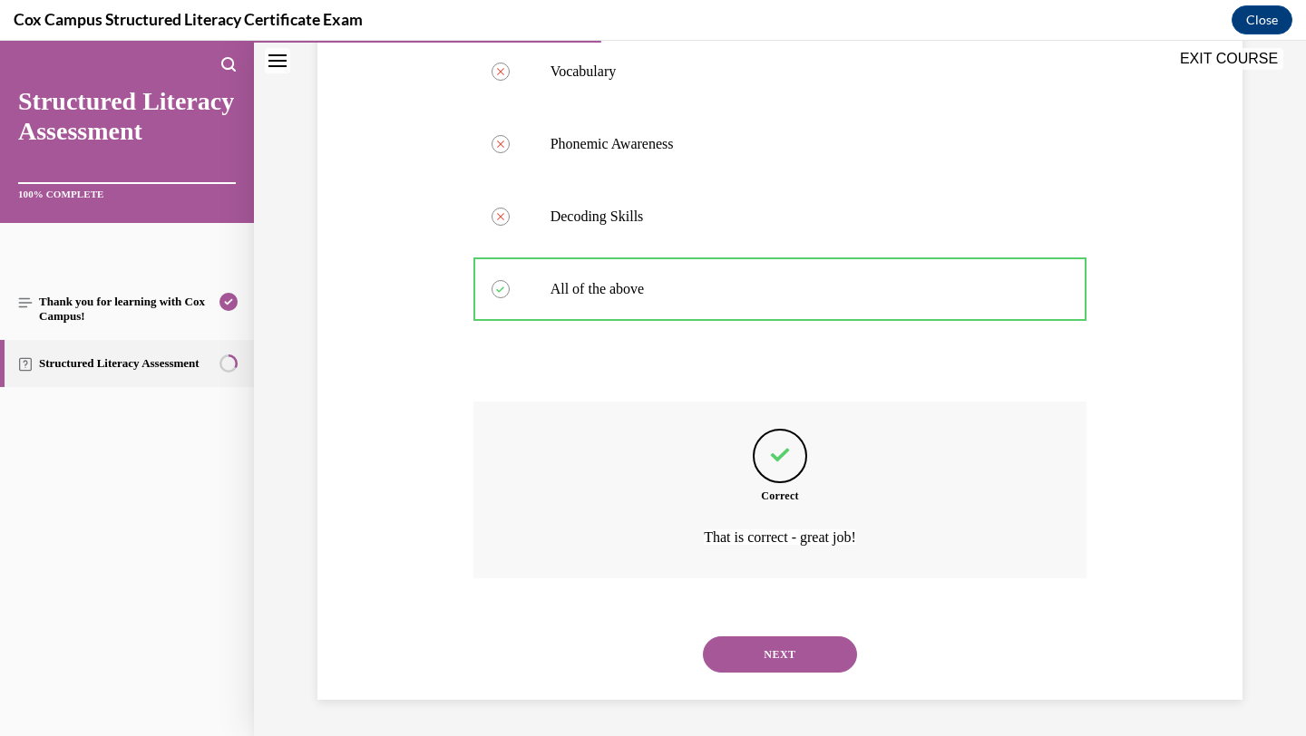
click at [806, 652] on button "NEXT" at bounding box center [780, 655] width 154 height 36
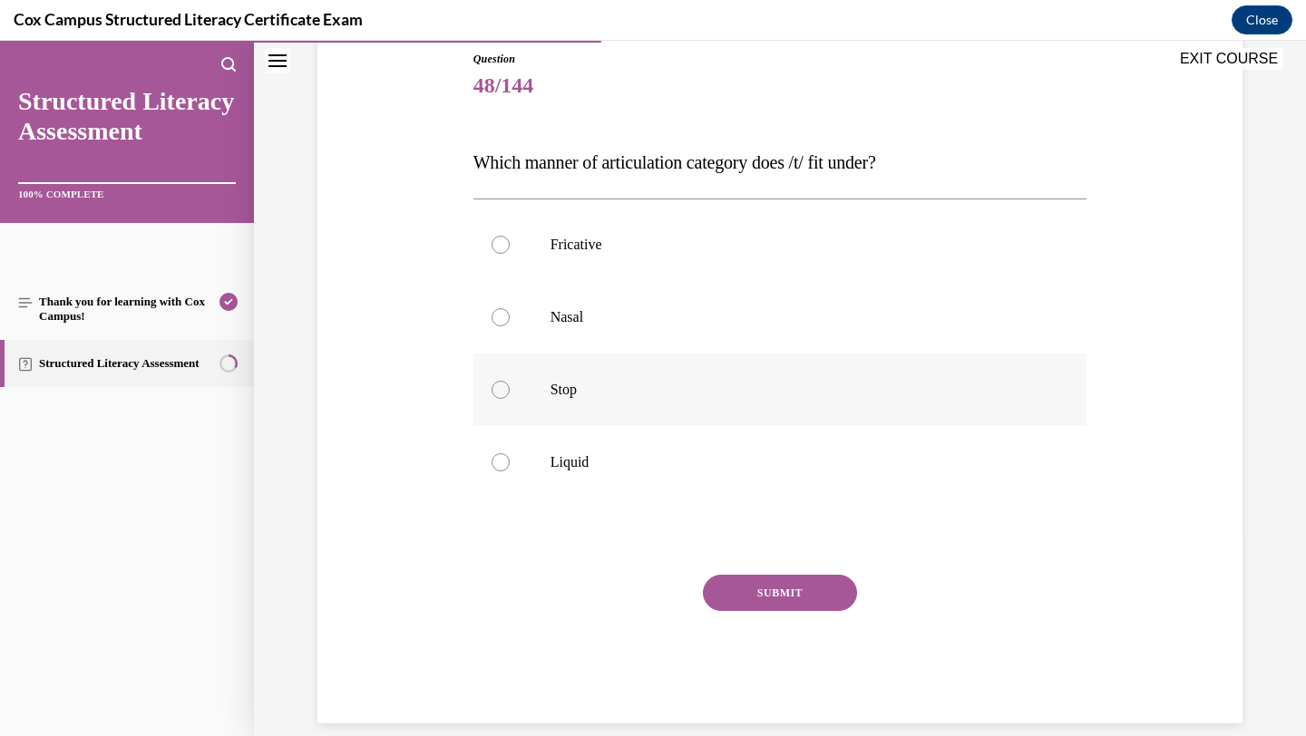
click at [676, 391] on p "Stop" at bounding box center [797, 390] width 492 height 18
click at [510, 391] on input "Stop" at bounding box center [501, 390] width 18 height 18
radio input "true"
click at [732, 592] on button "SUBMIT" at bounding box center [780, 593] width 154 height 36
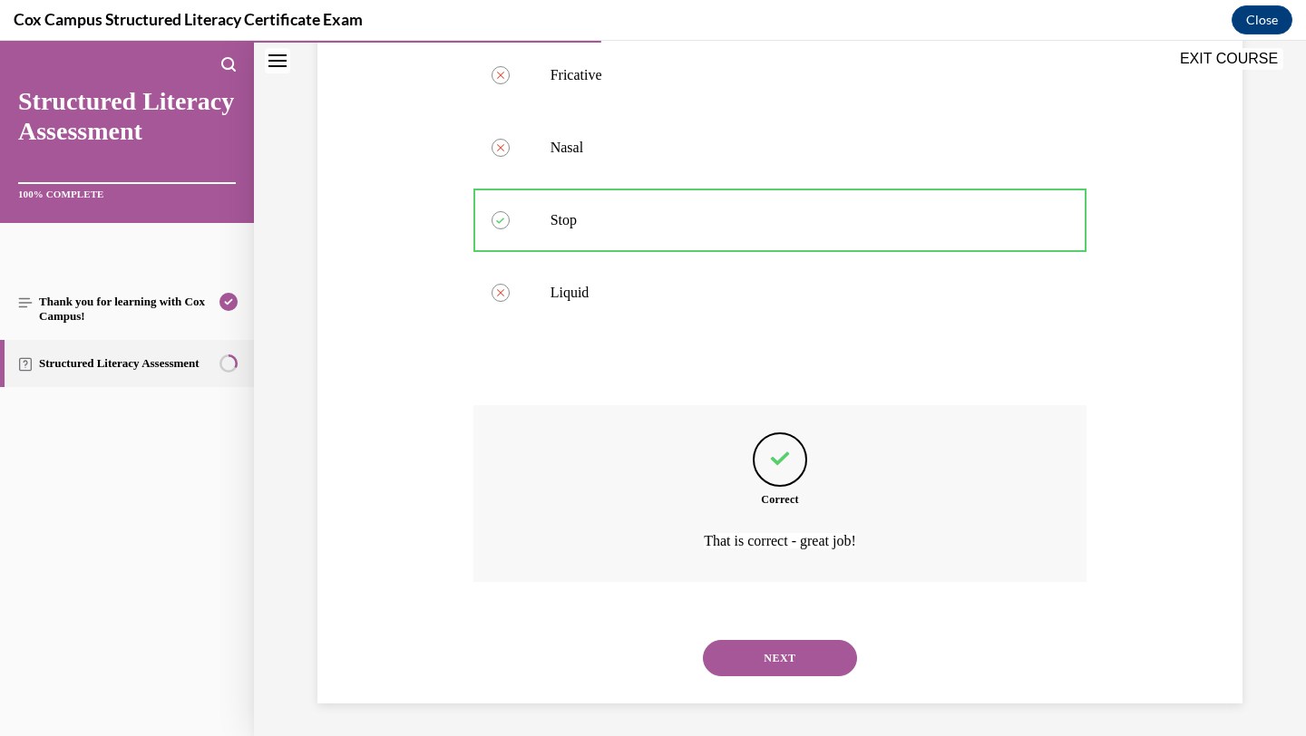
scroll to position [375, 0]
click at [825, 658] on button "NEXT" at bounding box center [780, 655] width 154 height 36
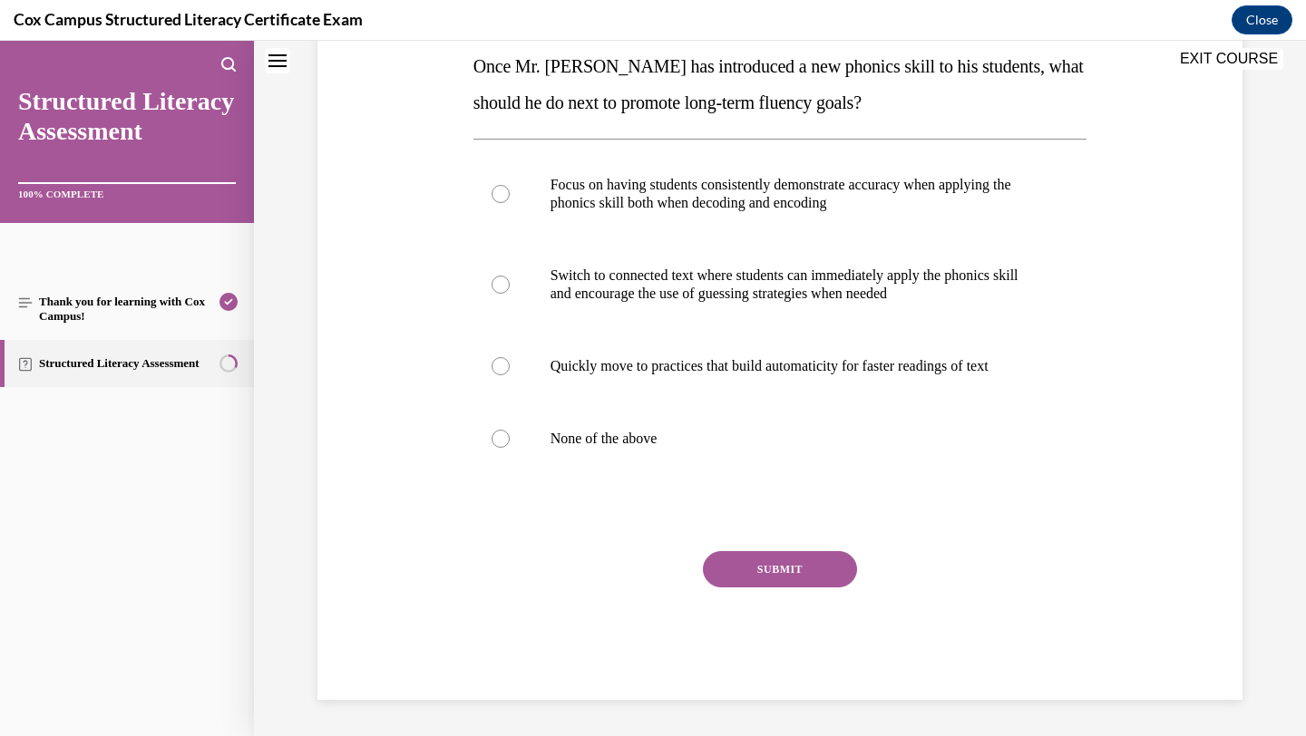
scroll to position [0, 0]
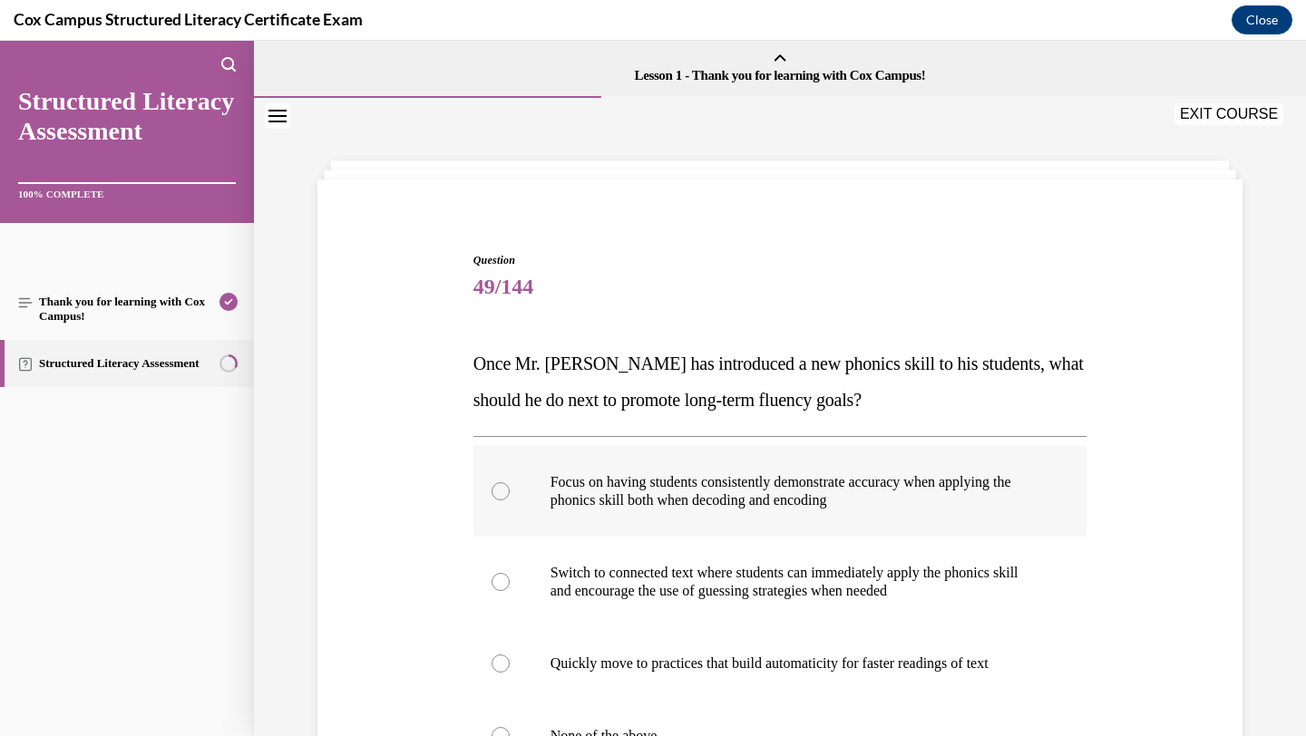
click at [685, 495] on p "Focus on having students consistently demonstrate accuracy when applying the ph…" at bounding box center [797, 491] width 492 height 36
click at [510, 495] on input "Focus on having students consistently demonstrate accuracy when applying the ph…" at bounding box center [501, 491] width 18 height 18
radio input "true"
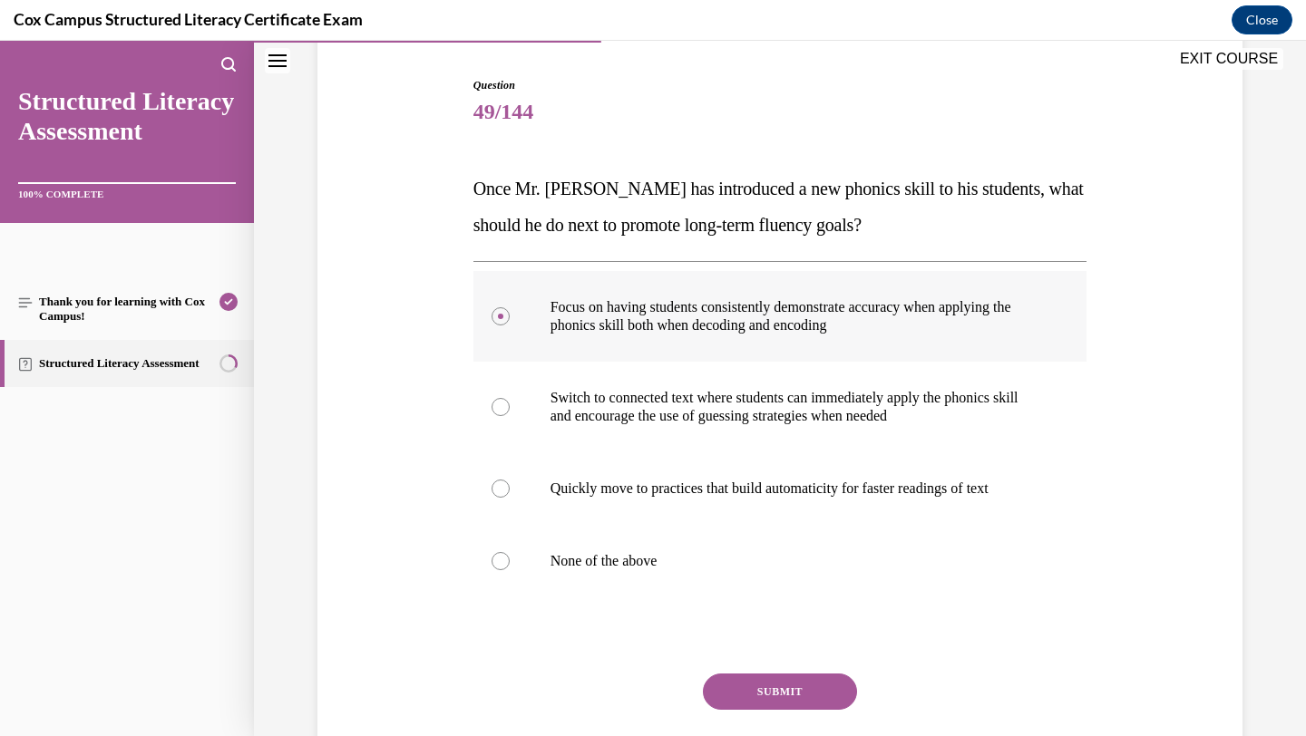
scroll to position [179, 0]
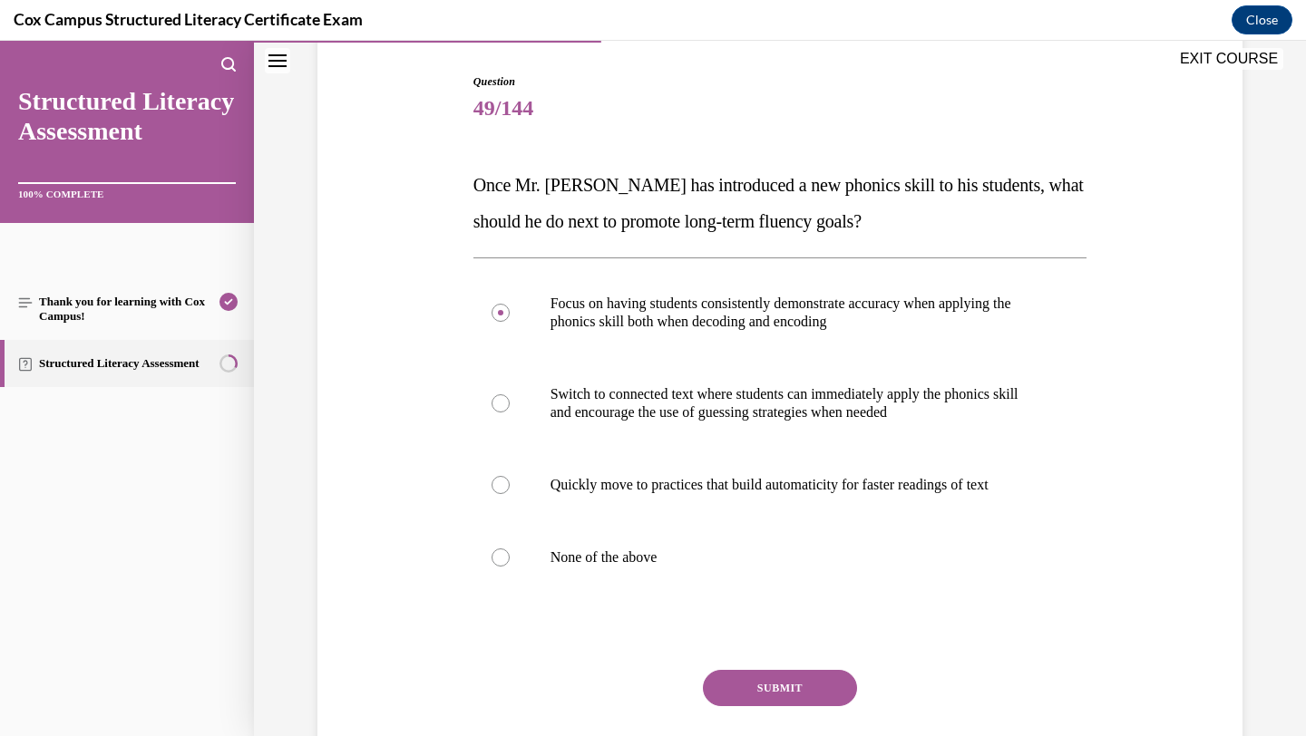
click at [748, 687] on button "SUBMIT" at bounding box center [780, 688] width 154 height 36
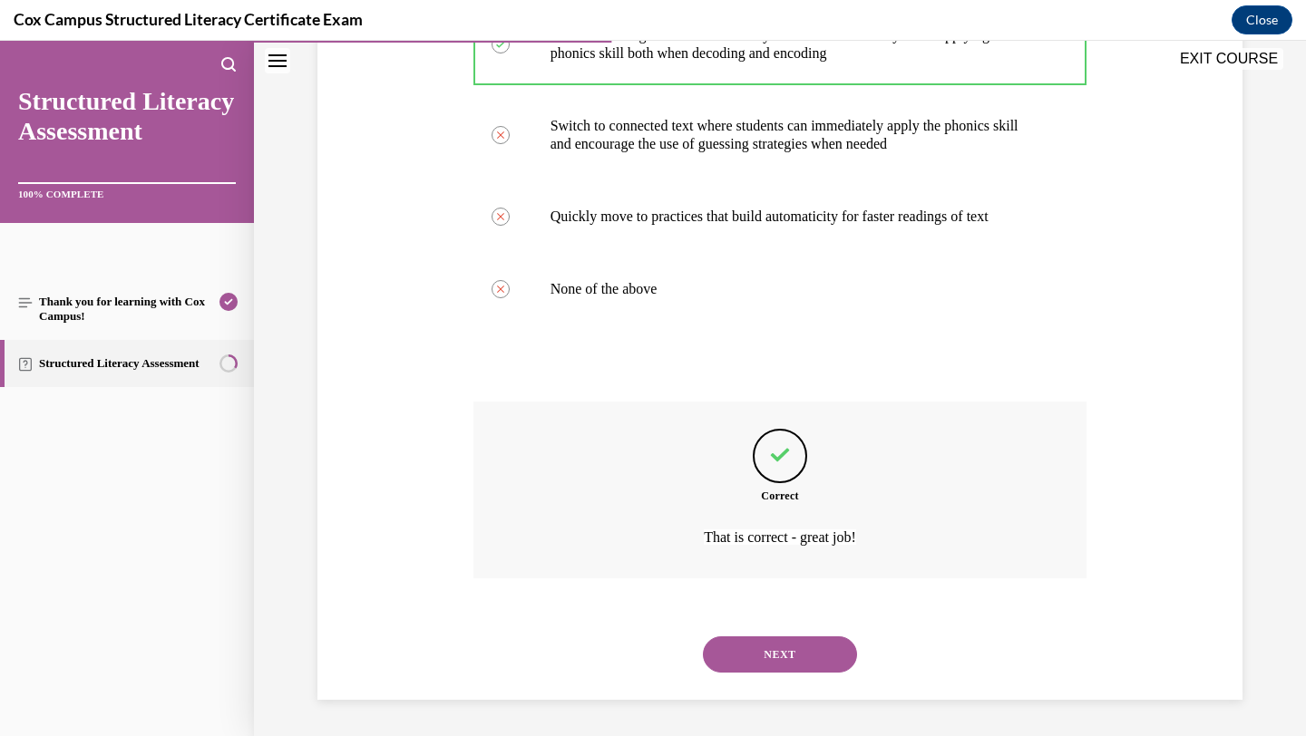
click at [762, 662] on button "NEXT" at bounding box center [780, 655] width 154 height 36
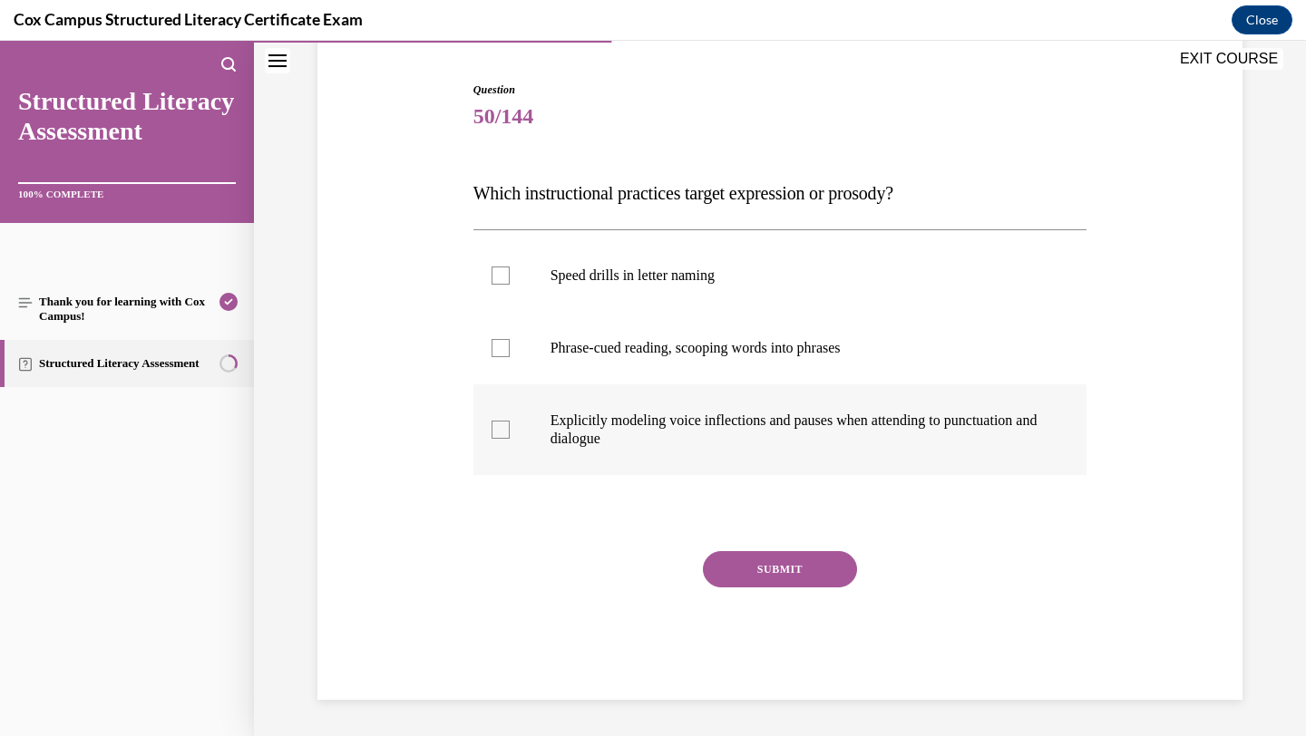
click at [495, 425] on div at bounding box center [501, 430] width 18 height 18
click at [495, 425] on input "Explicitly modeling voice inflections and pauses when attending to punctuation …" at bounding box center [501, 430] width 18 height 18
checkbox input "true"
click at [503, 341] on div at bounding box center [501, 348] width 18 height 18
click at [503, 341] on input "Phrase-cued reading, scooping words into phrases" at bounding box center [501, 348] width 18 height 18
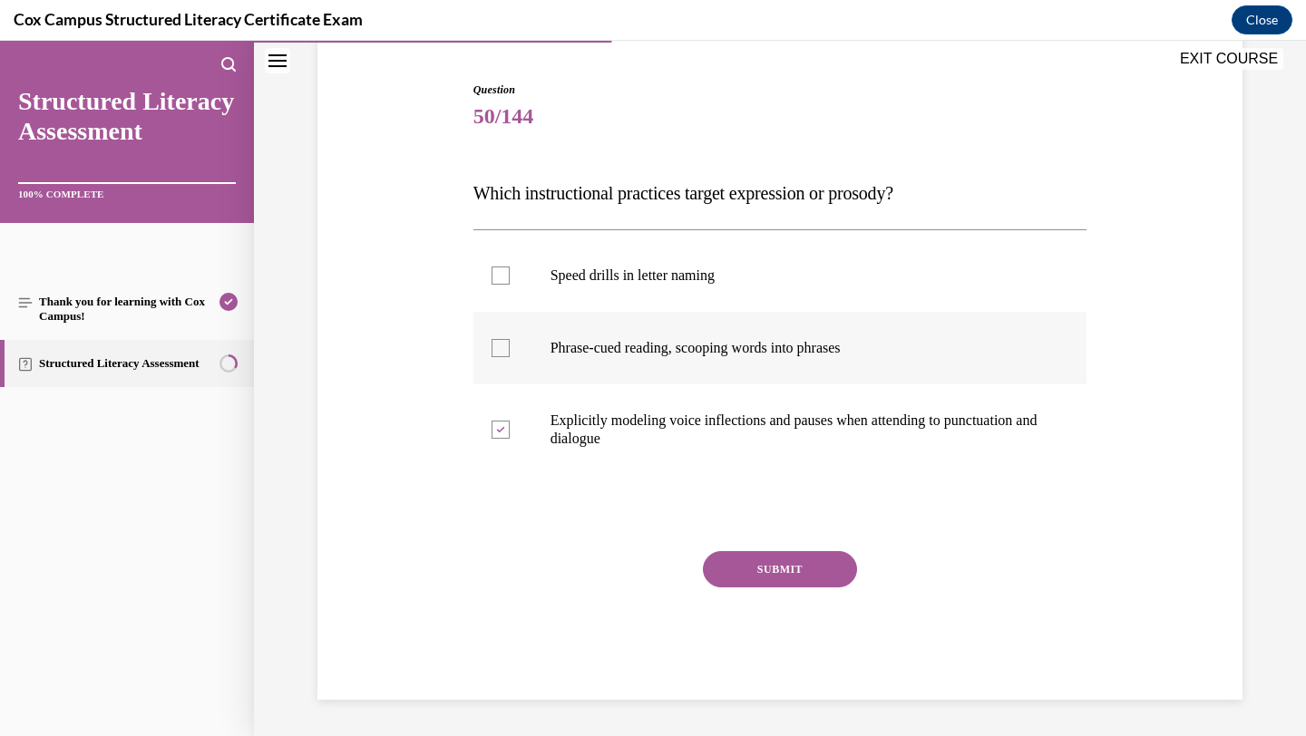
checkbox input "true"
click at [739, 565] on button "SUBMIT" at bounding box center [780, 569] width 154 height 36
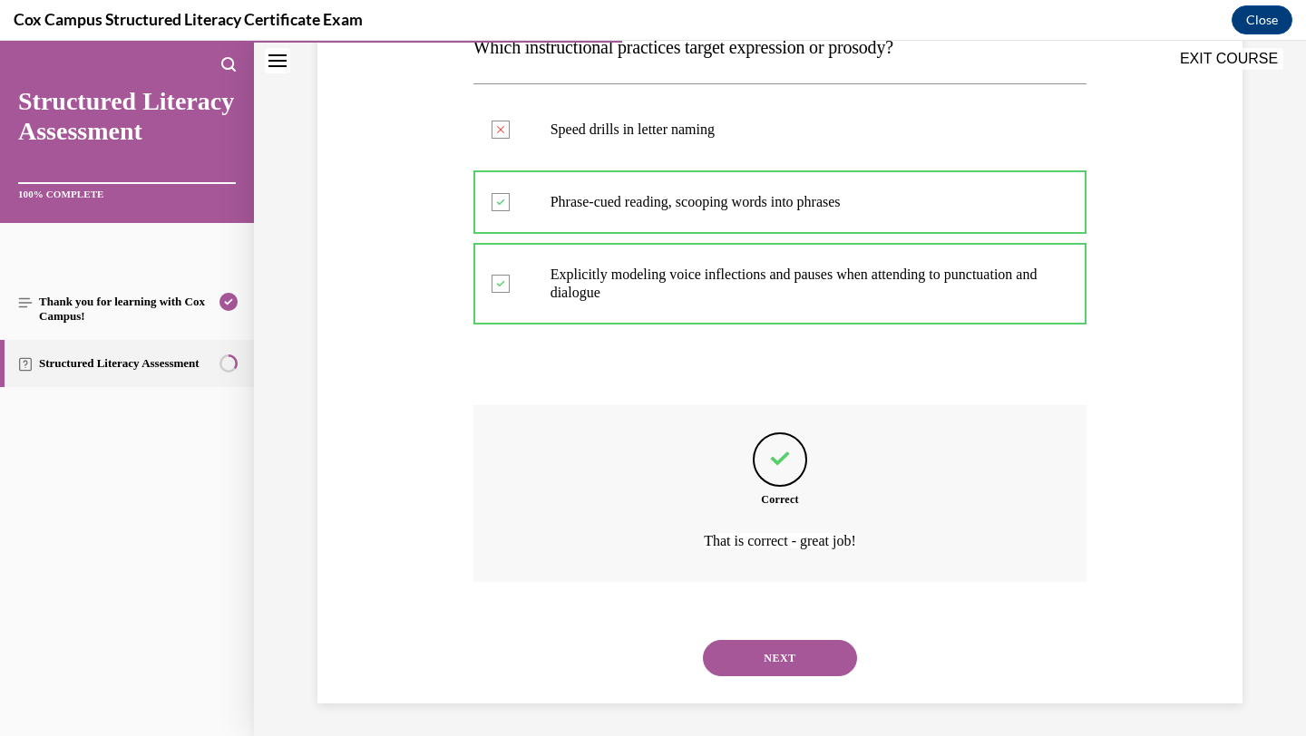
scroll to position [320, 0]
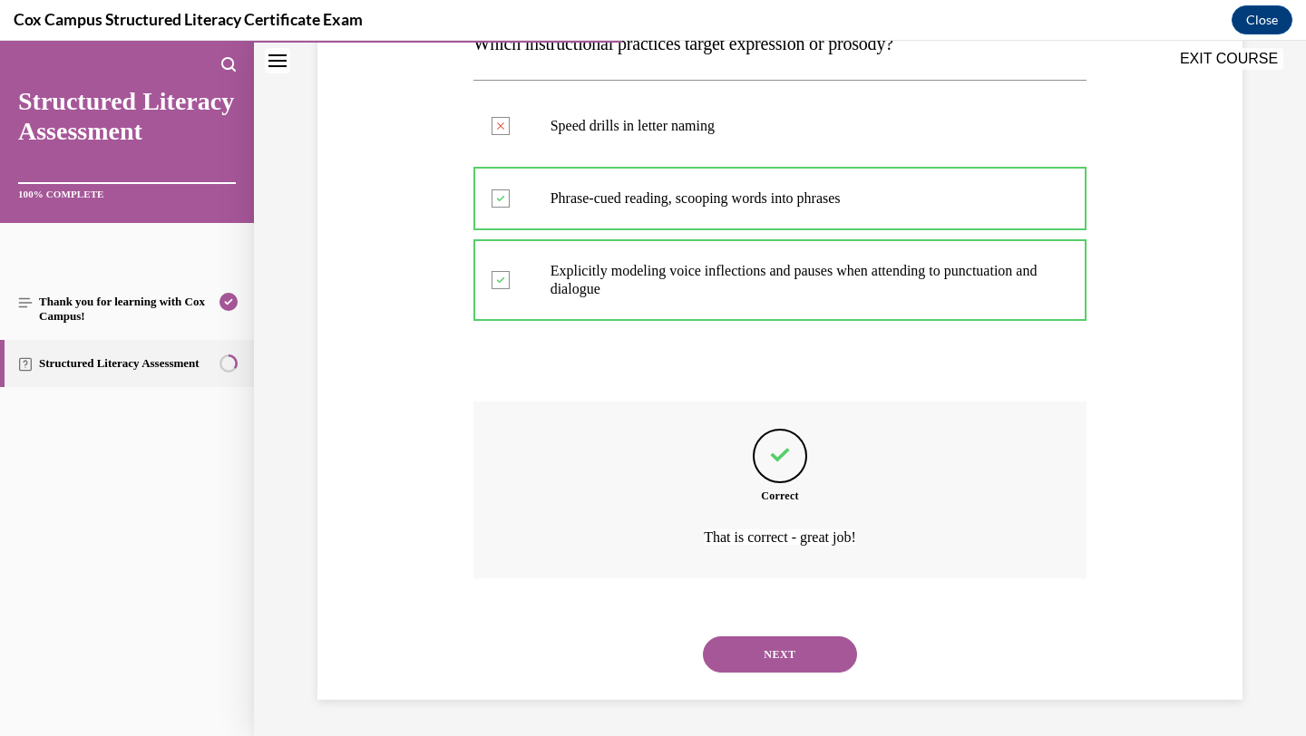
click at [765, 646] on button "NEXT" at bounding box center [780, 655] width 154 height 36
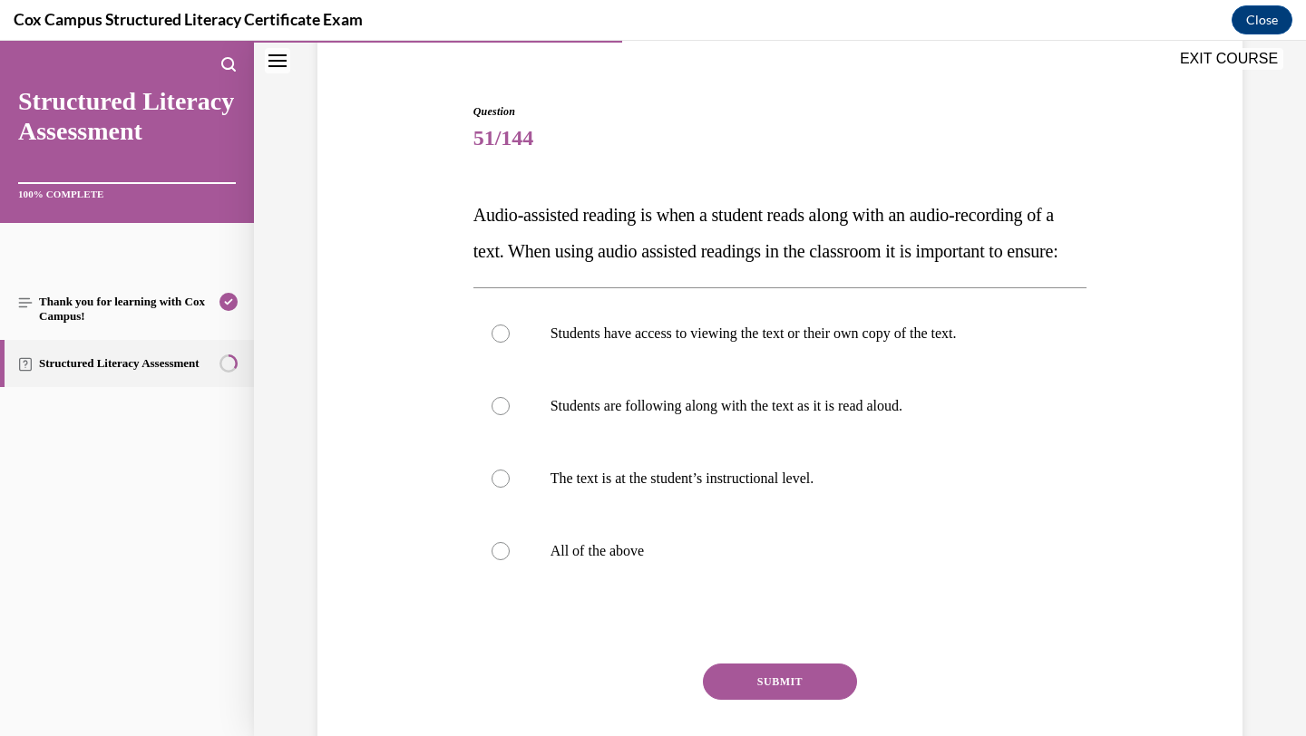
scroll to position [150, 0]
click at [758, 587] on label "All of the above" at bounding box center [780, 550] width 614 height 73
click at [510, 560] on input "All of the above" at bounding box center [501, 550] width 18 height 18
radio input "true"
click at [779, 699] on button "SUBMIT" at bounding box center [780, 681] width 154 height 36
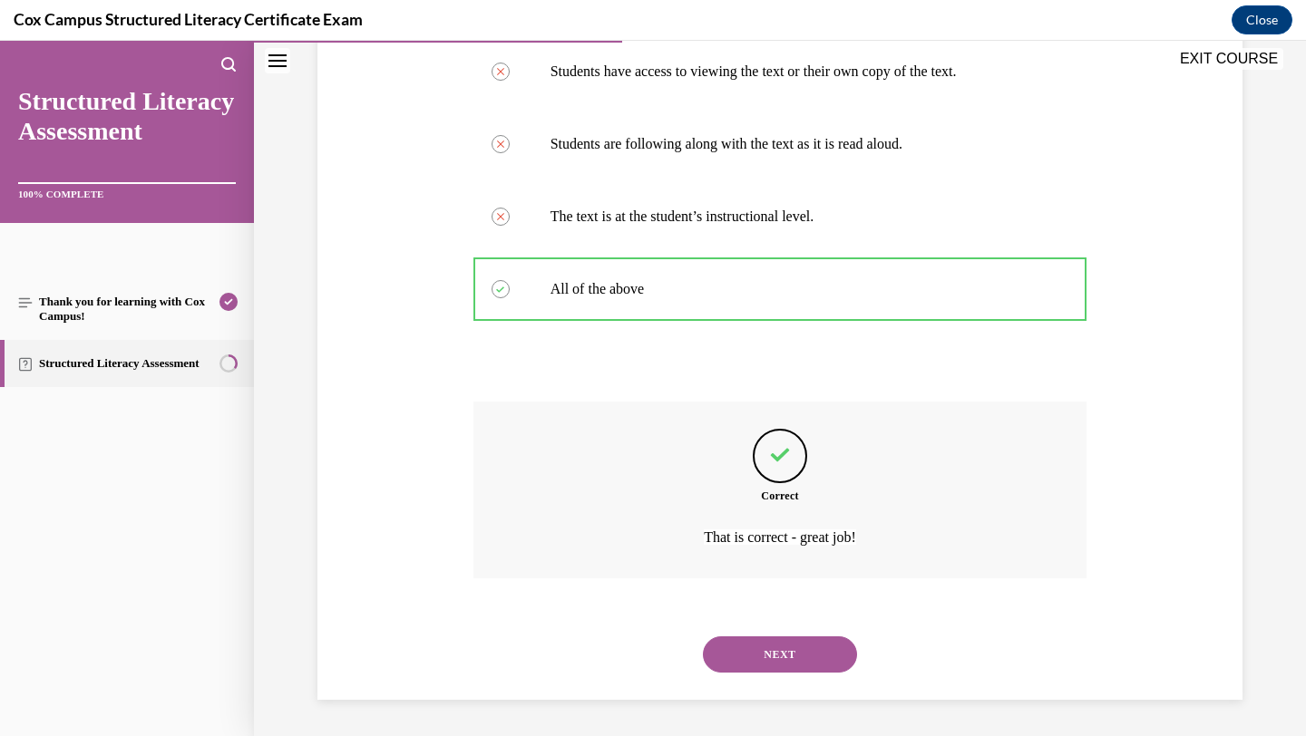
scroll to position [447, 0]
click at [775, 659] on button "NEXT" at bounding box center [780, 655] width 154 height 36
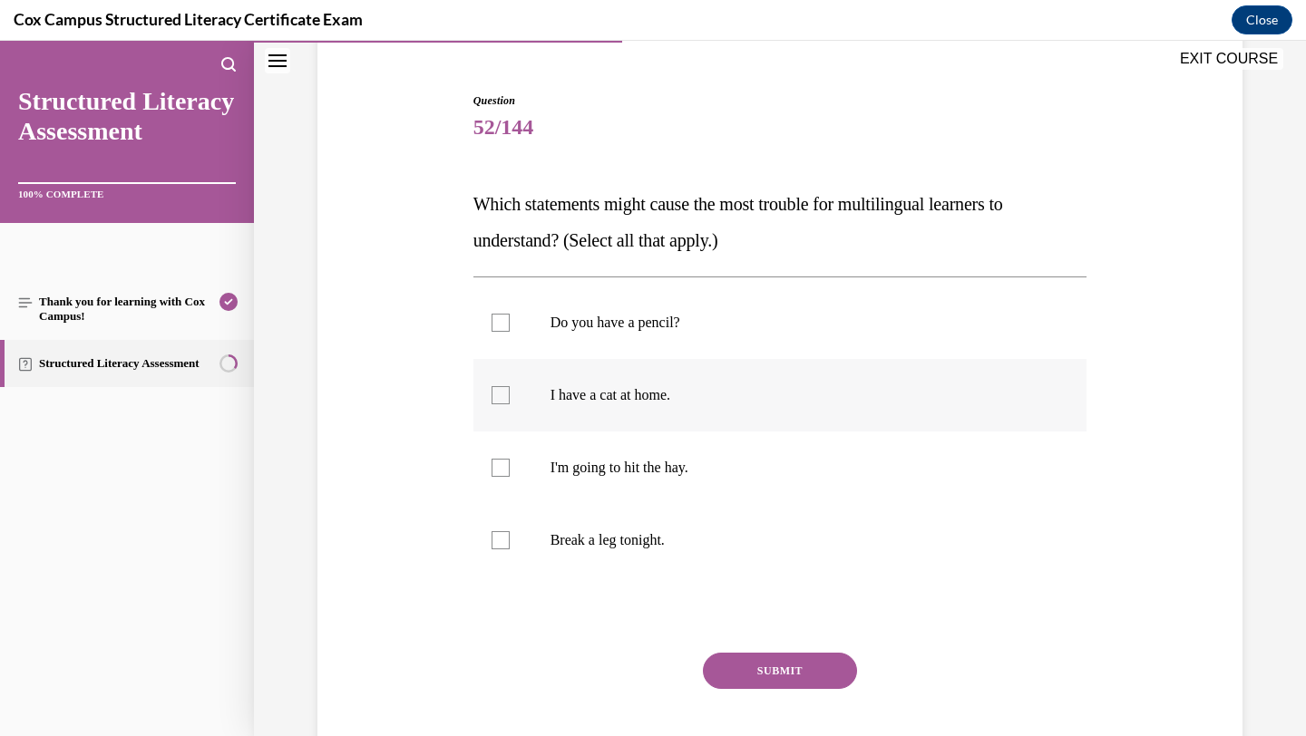
scroll to position [149, 0]
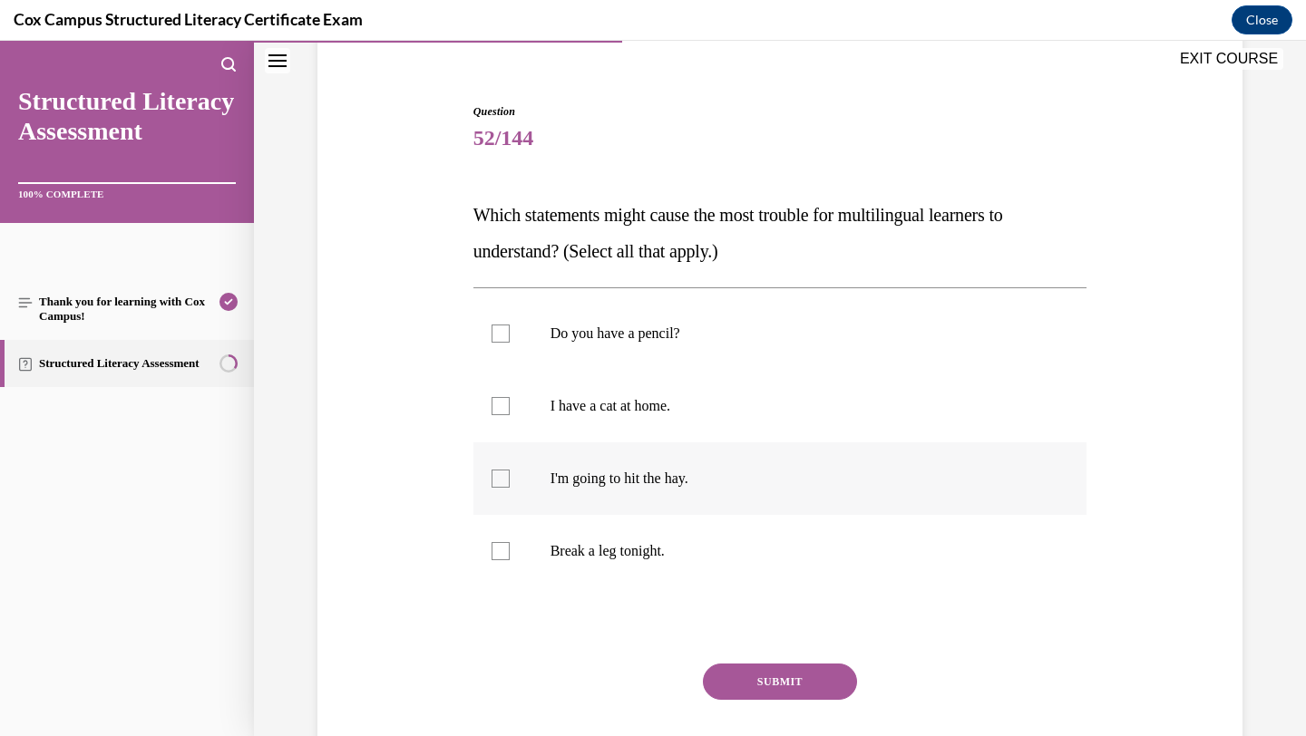
click at [653, 499] on label "I'm going to hit the hay." at bounding box center [780, 479] width 614 height 73
click at [510, 488] on input "I'm going to hit the hay." at bounding box center [501, 479] width 18 height 18
checkbox input "true"
click at [644, 552] on p "Break a leg tonight." at bounding box center [797, 551] width 492 height 18
click at [510, 552] on input "Break a leg tonight." at bounding box center [501, 551] width 18 height 18
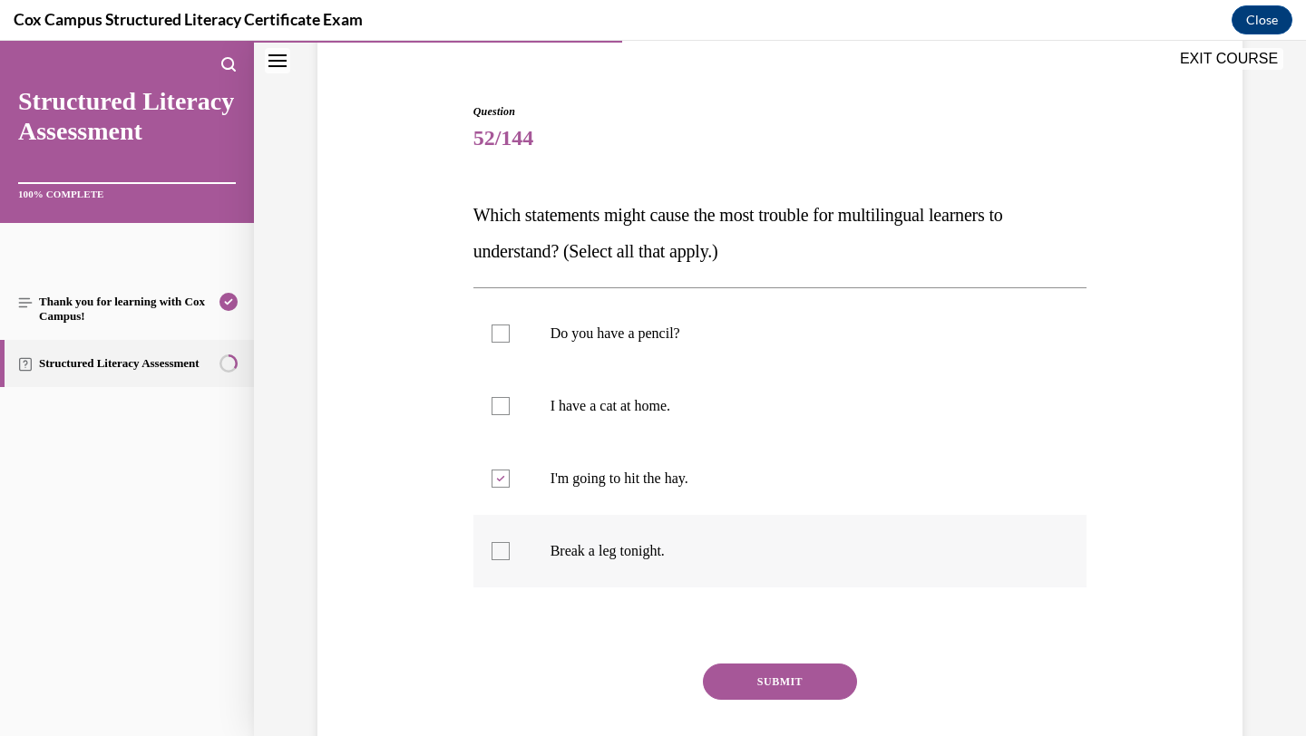
checkbox input "true"
click at [736, 682] on button "SUBMIT" at bounding box center [780, 682] width 154 height 36
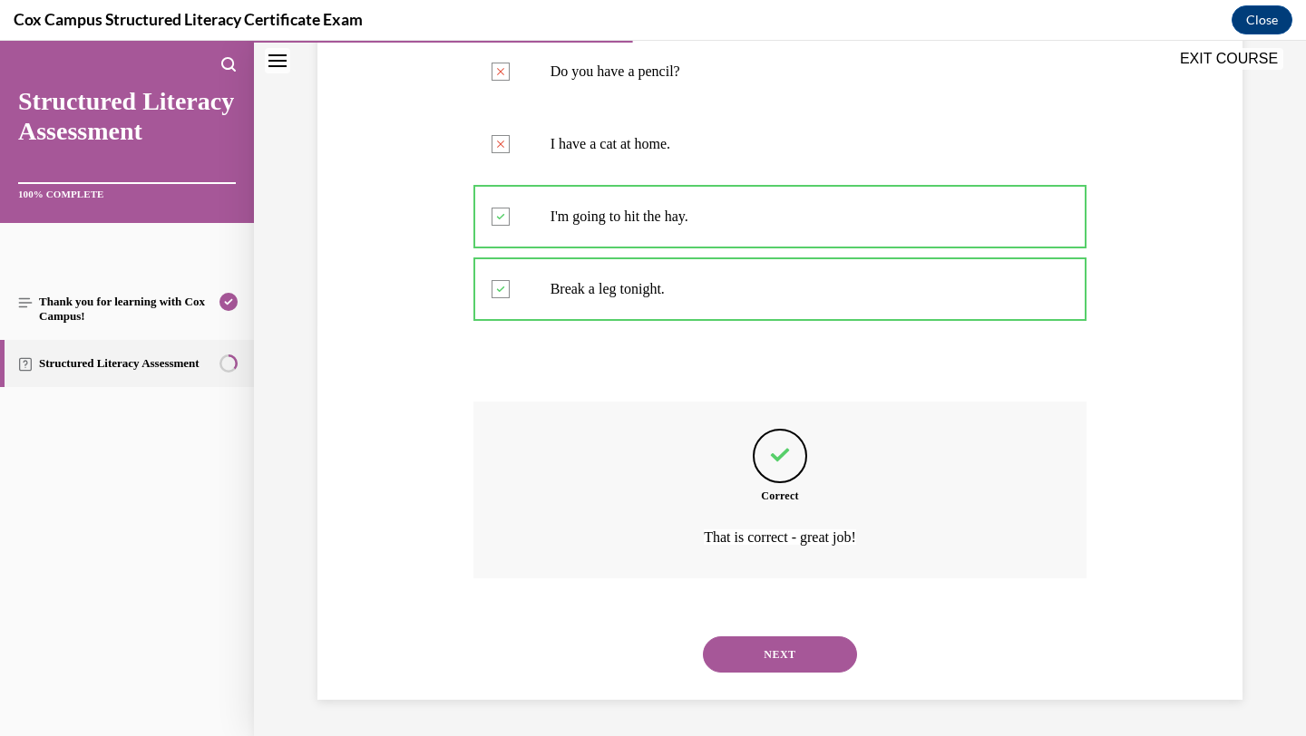
click at [783, 654] on button "NEXT" at bounding box center [780, 655] width 154 height 36
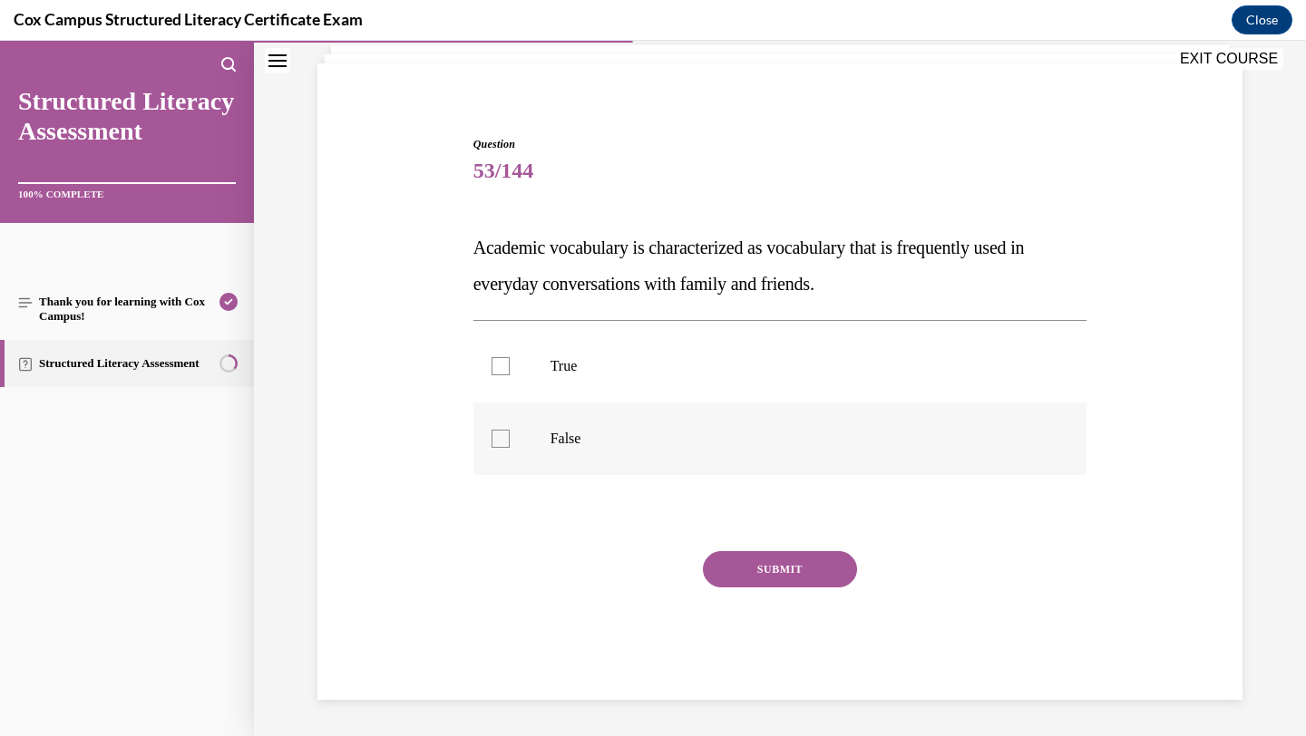
click at [683, 441] on p "False" at bounding box center [797, 439] width 492 height 18
click at [510, 441] on input "False" at bounding box center [501, 439] width 18 height 18
checkbox input "true"
click at [785, 569] on button "SUBMIT" at bounding box center [780, 569] width 154 height 36
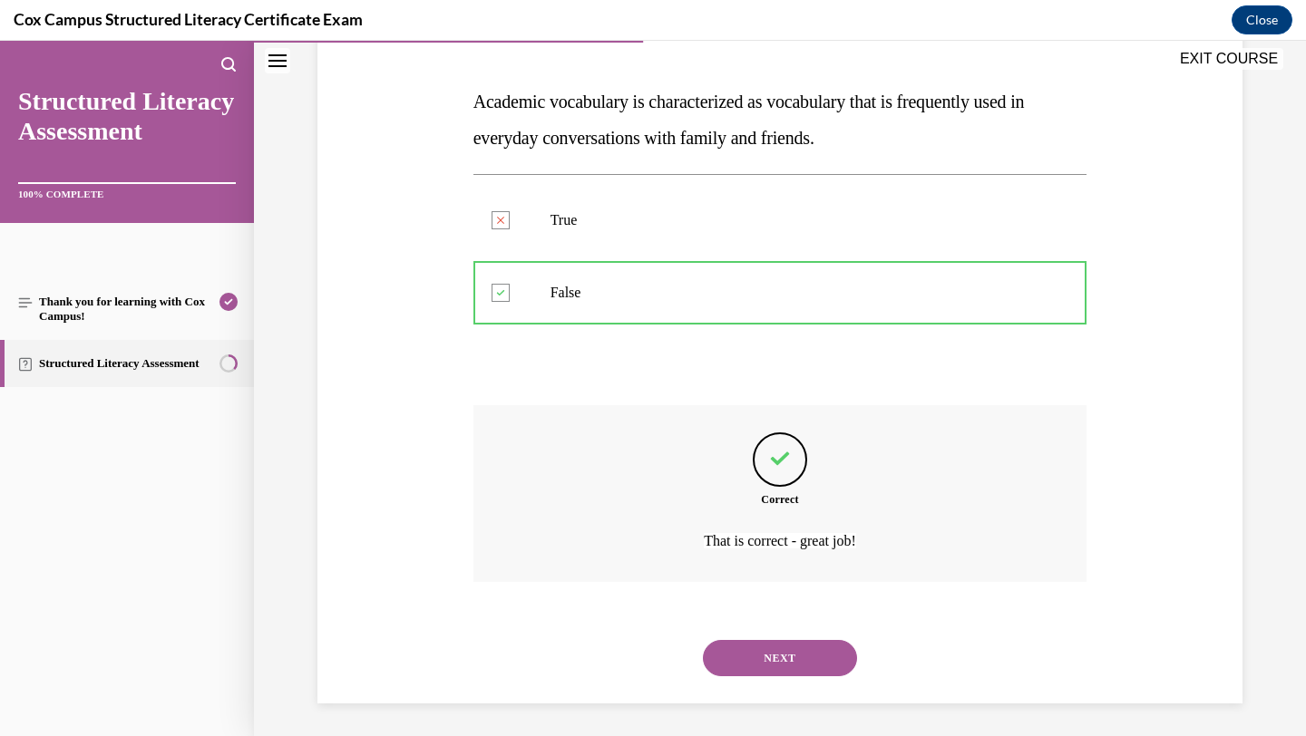
scroll to position [266, 0]
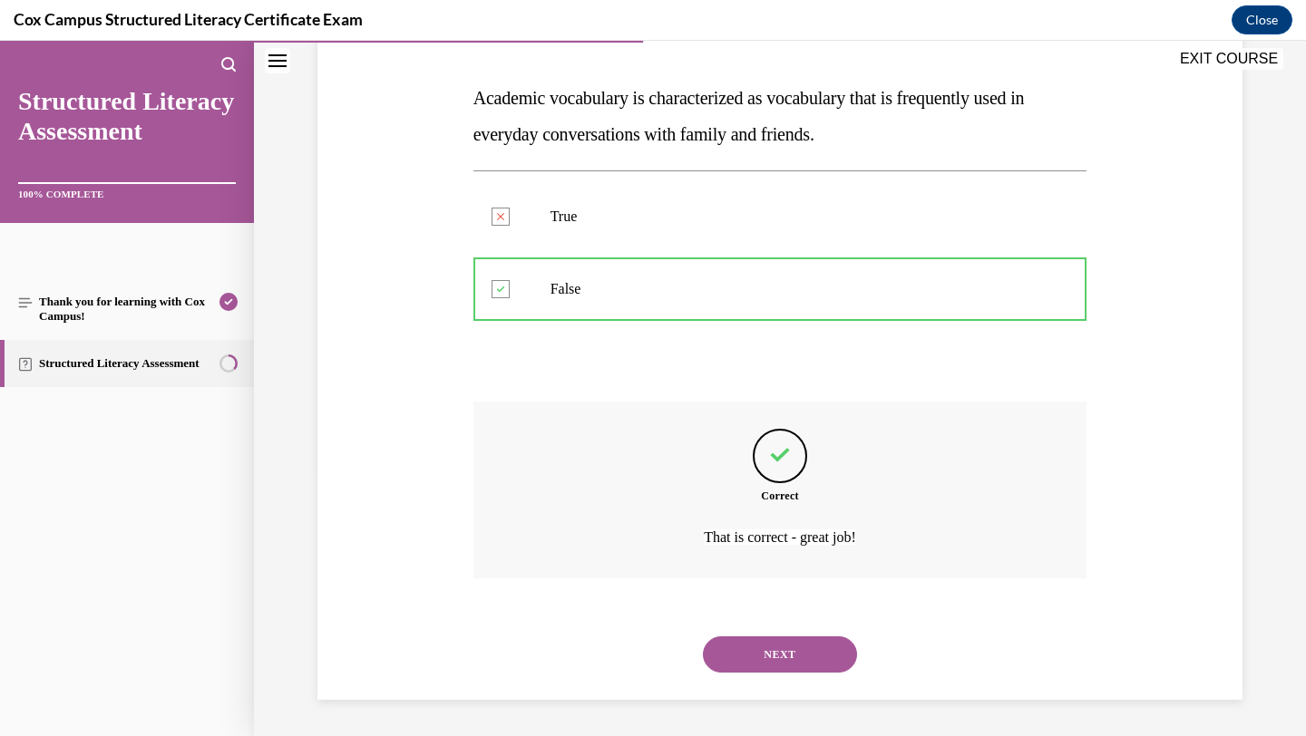
click at [771, 653] on button "NEXT" at bounding box center [780, 655] width 154 height 36
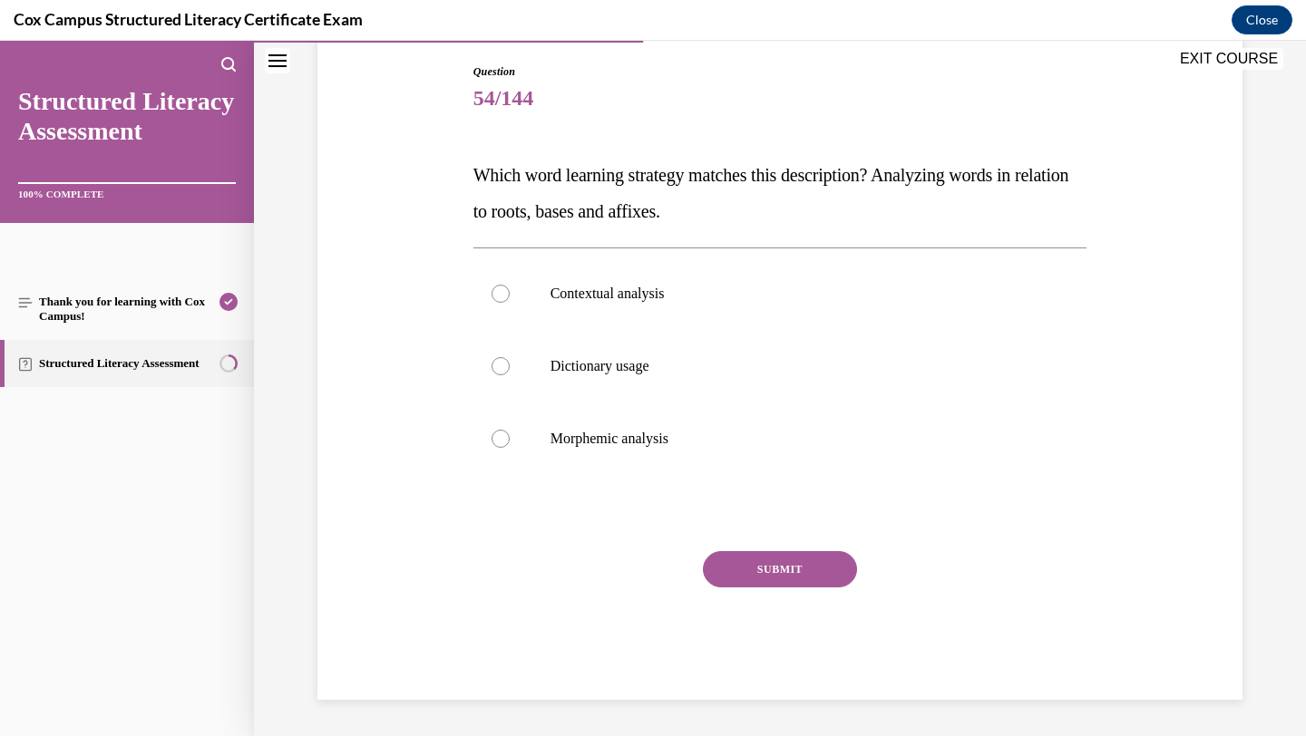
scroll to position [189, 0]
click at [633, 435] on p "Morphemic analysis" at bounding box center [797, 439] width 492 height 18
click at [510, 435] on input "Morphemic analysis" at bounding box center [501, 439] width 18 height 18
radio input "true"
click at [749, 559] on button "SUBMIT" at bounding box center [780, 569] width 154 height 36
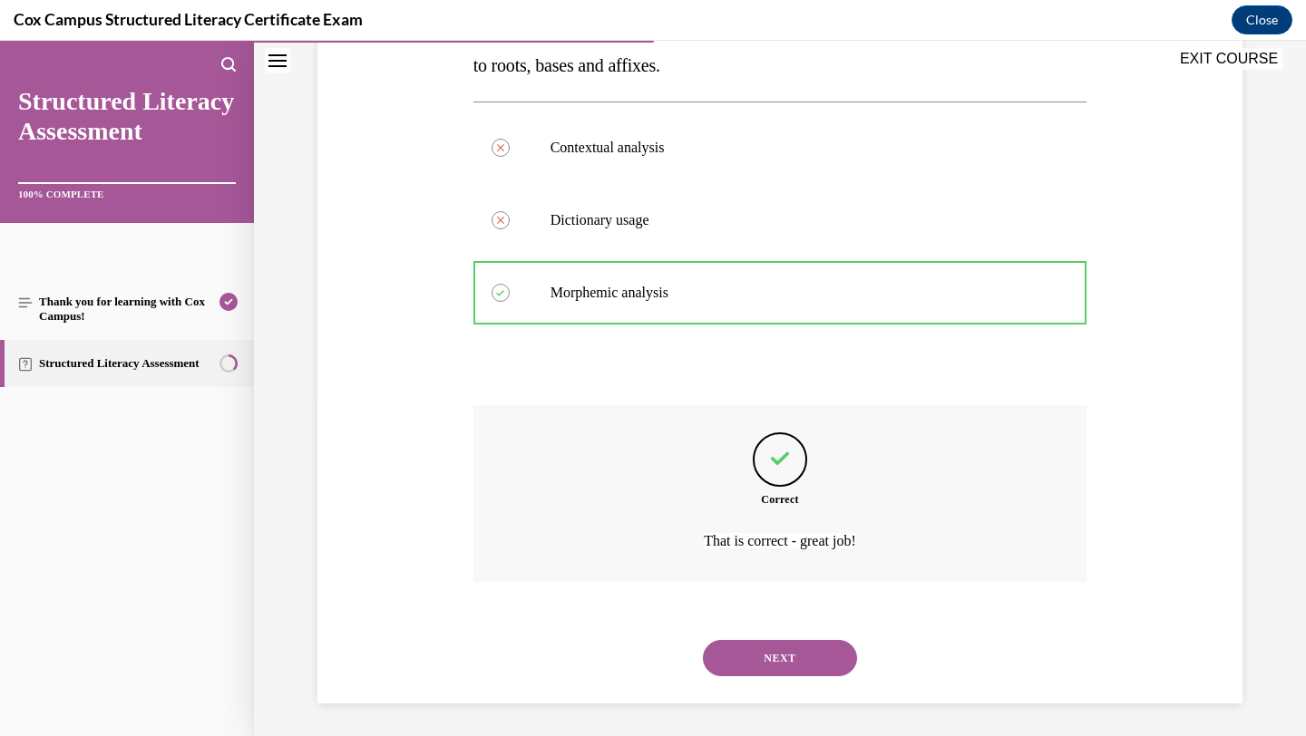
scroll to position [338, 0]
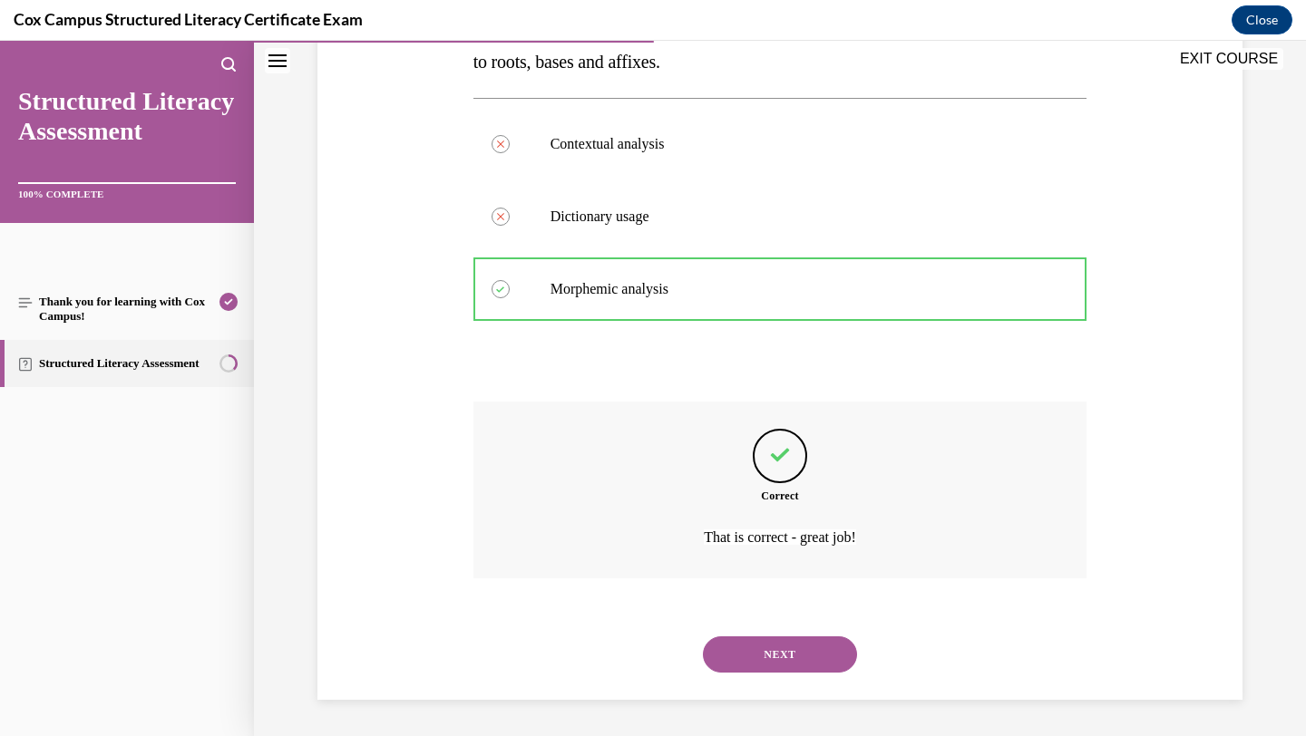
click at [817, 655] on button "NEXT" at bounding box center [780, 655] width 154 height 36
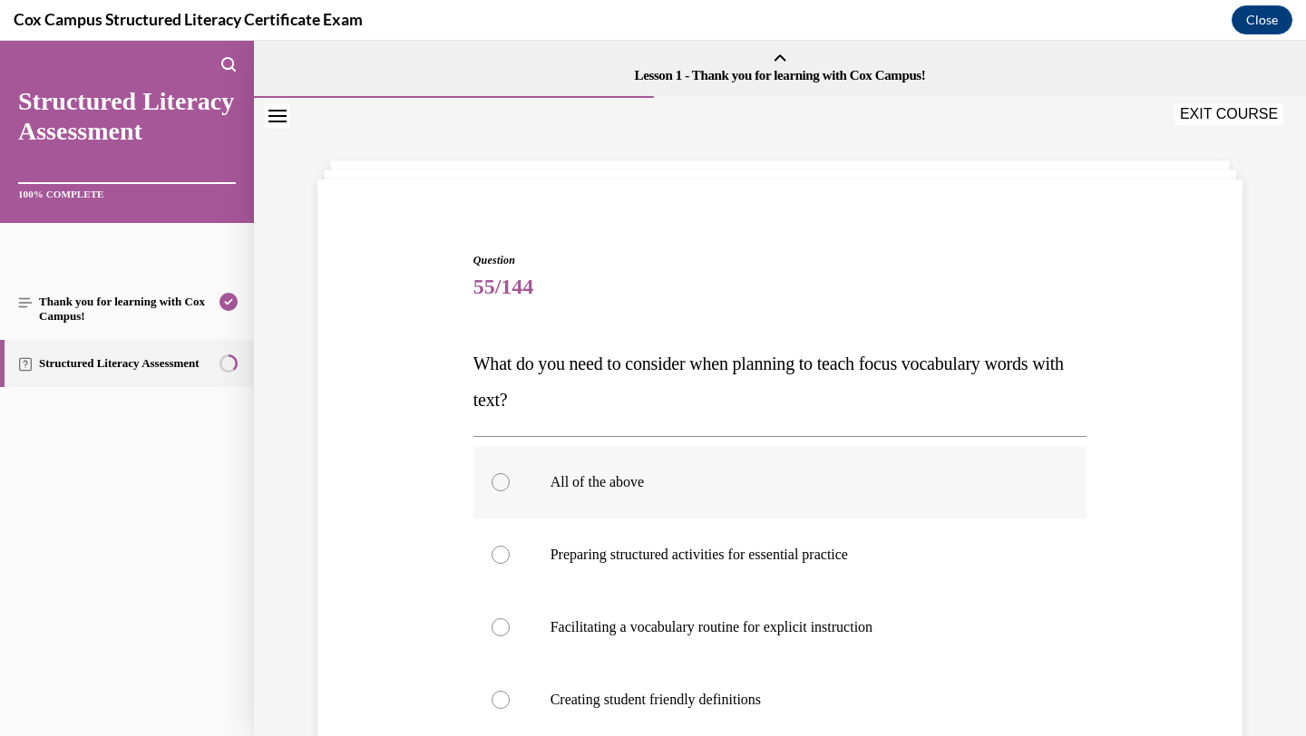
click at [696, 492] on label "All of the above" at bounding box center [780, 482] width 614 height 73
click at [510, 492] on input "All of the above" at bounding box center [501, 482] width 18 height 18
radio input "true"
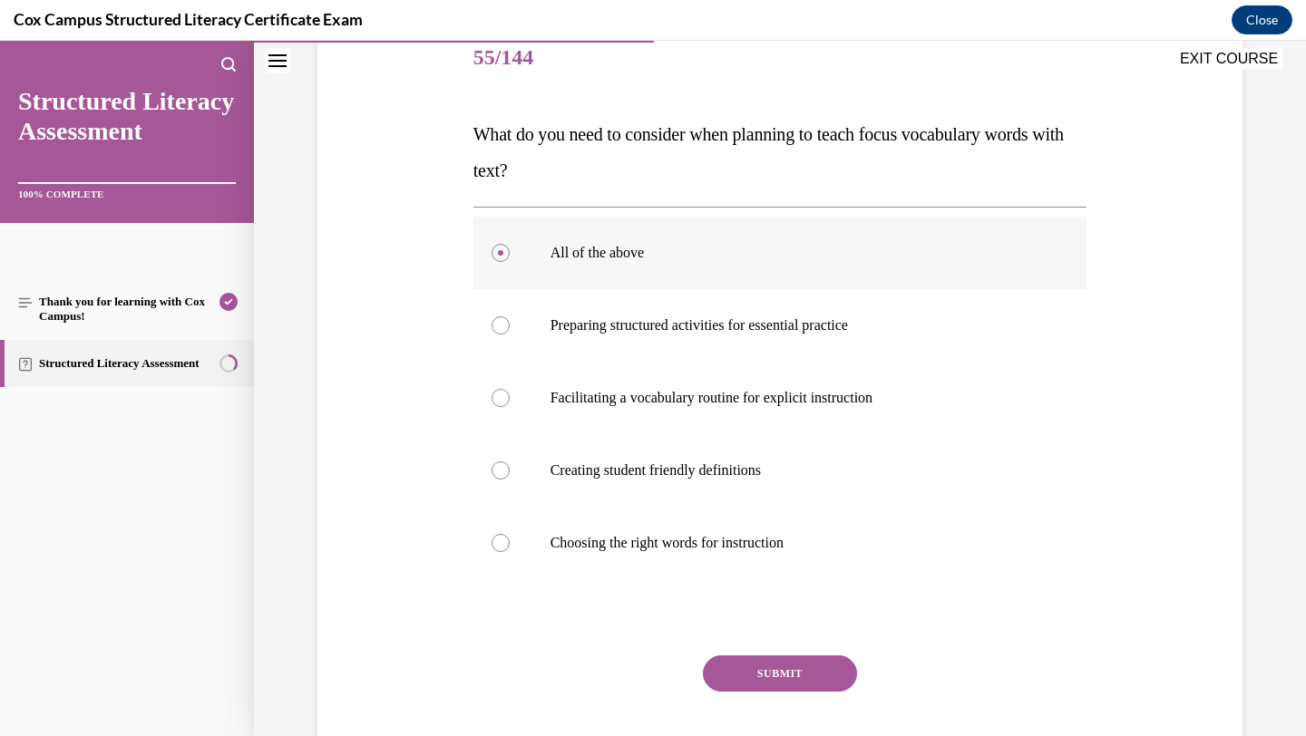
scroll to position [234, 0]
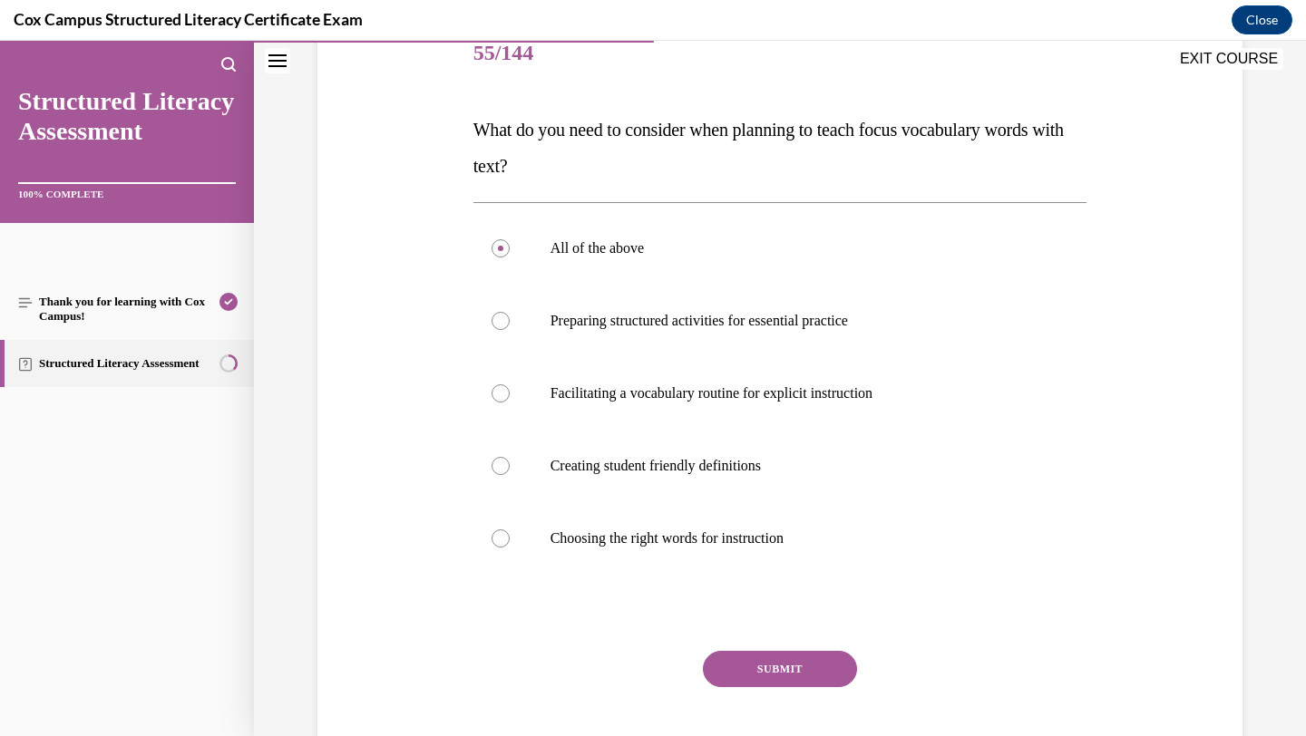
click at [738, 681] on button "SUBMIT" at bounding box center [780, 669] width 154 height 36
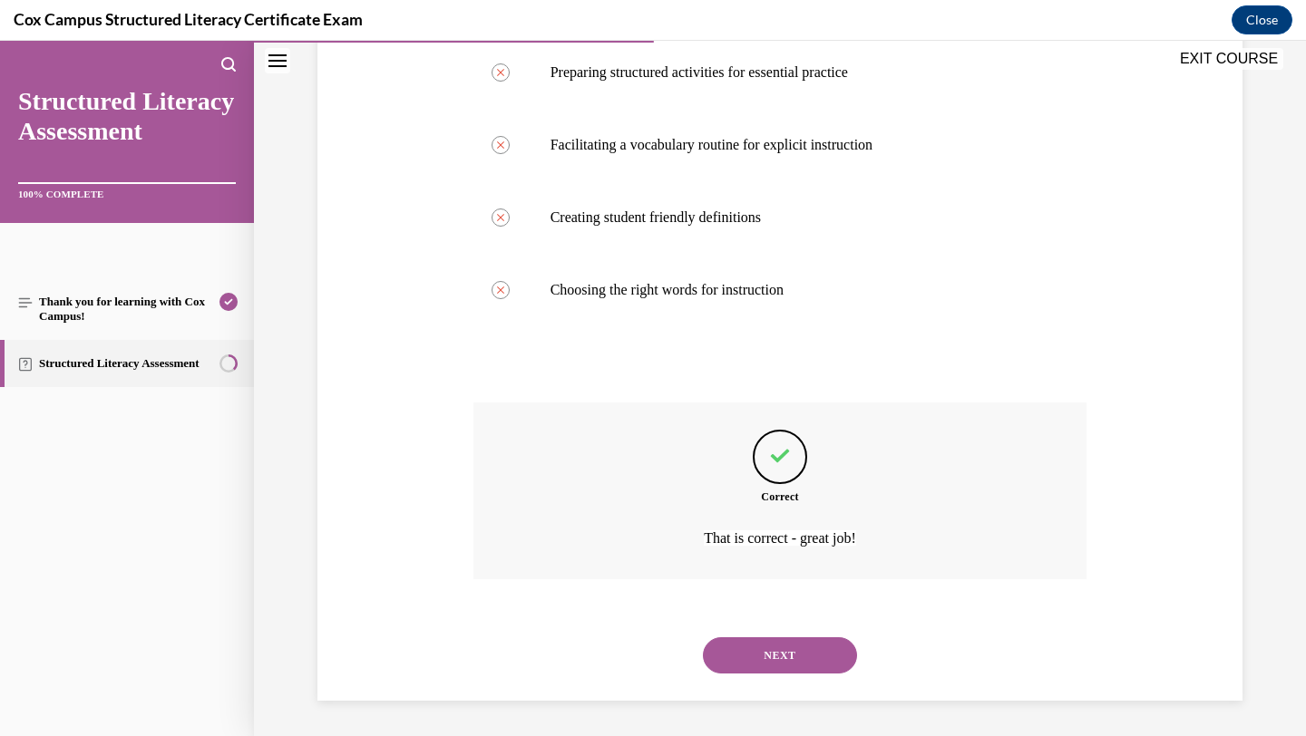
scroll to position [483, 0]
click at [743, 657] on button "NEXT" at bounding box center [780, 655] width 154 height 36
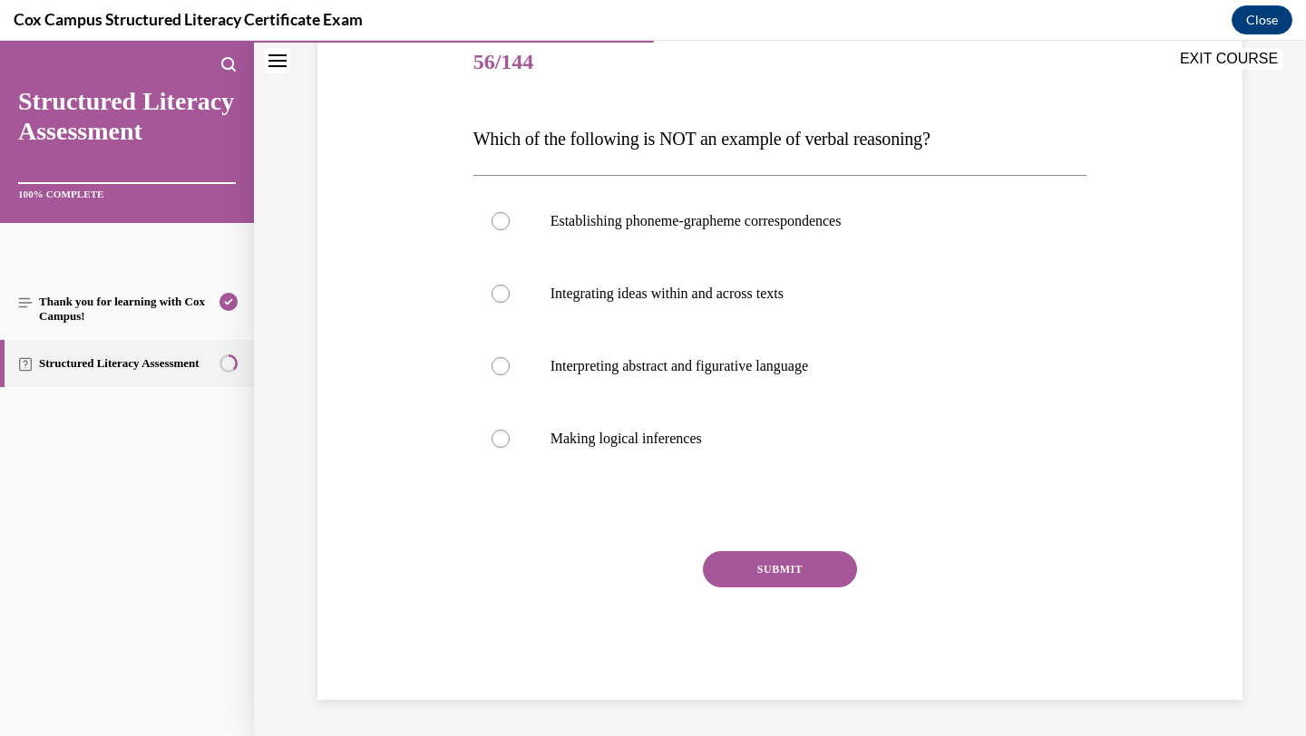
scroll to position [201, 0]
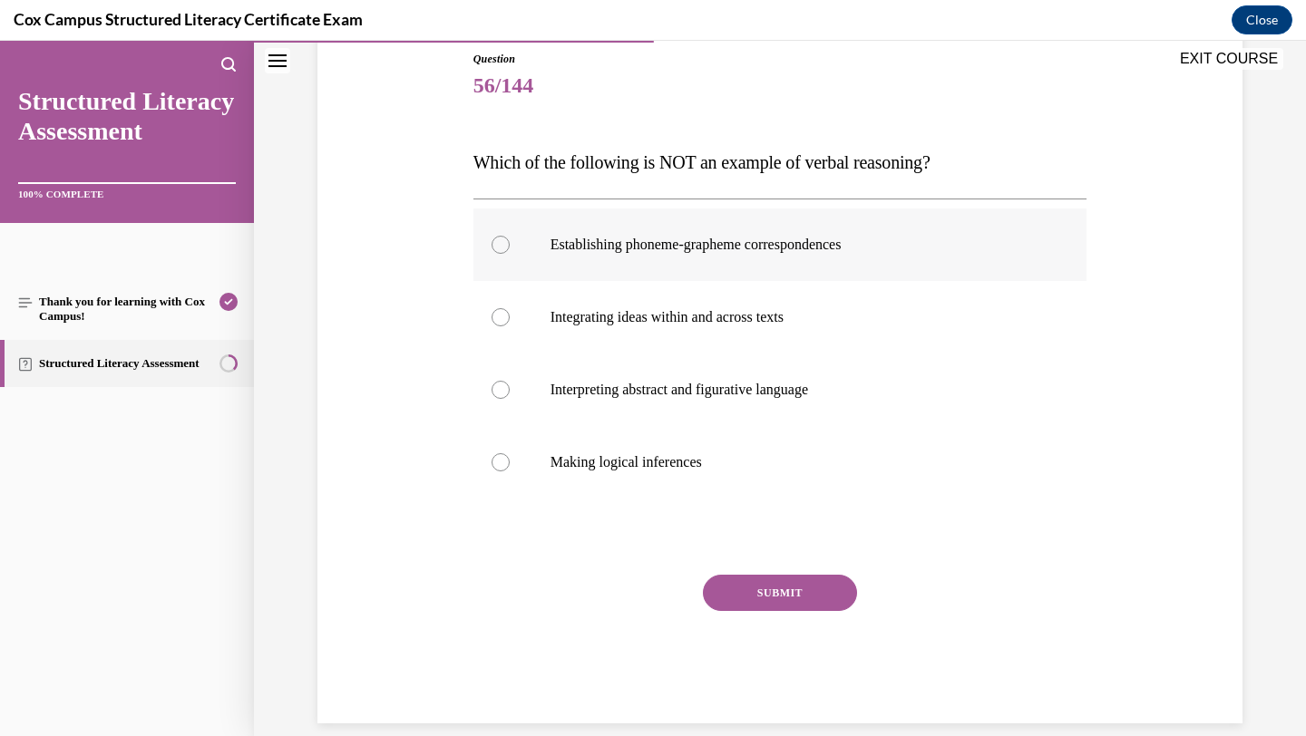
click at [665, 252] on p "Establishing phoneme-grapheme correspondences" at bounding box center [797, 245] width 492 height 18
click at [510, 252] on input "Establishing phoneme-grapheme correspondences" at bounding box center [501, 245] width 18 height 18
radio input "true"
click at [751, 618] on div "SUBMIT" at bounding box center [780, 620] width 614 height 91
click at [751, 595] on button "SUBMIT" at bounding box center [780, 593] width 154 height 36
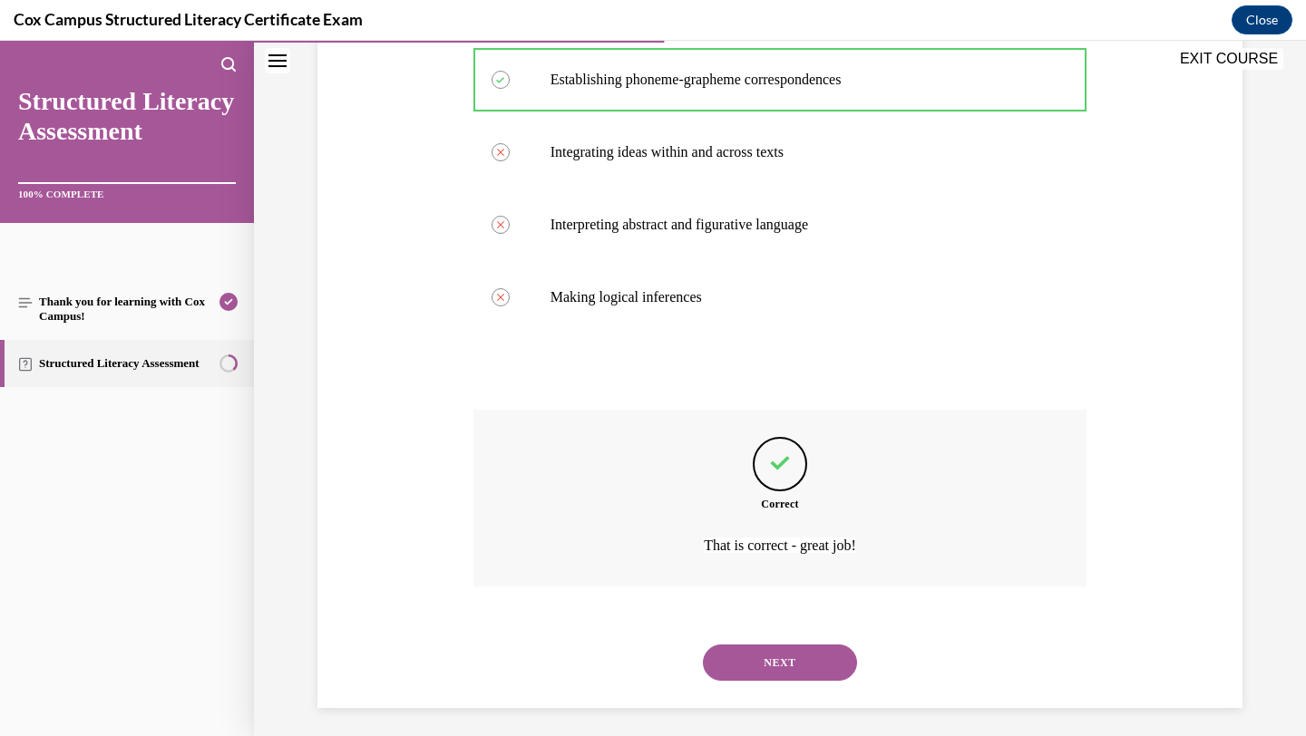
scroll to position [375, 0]
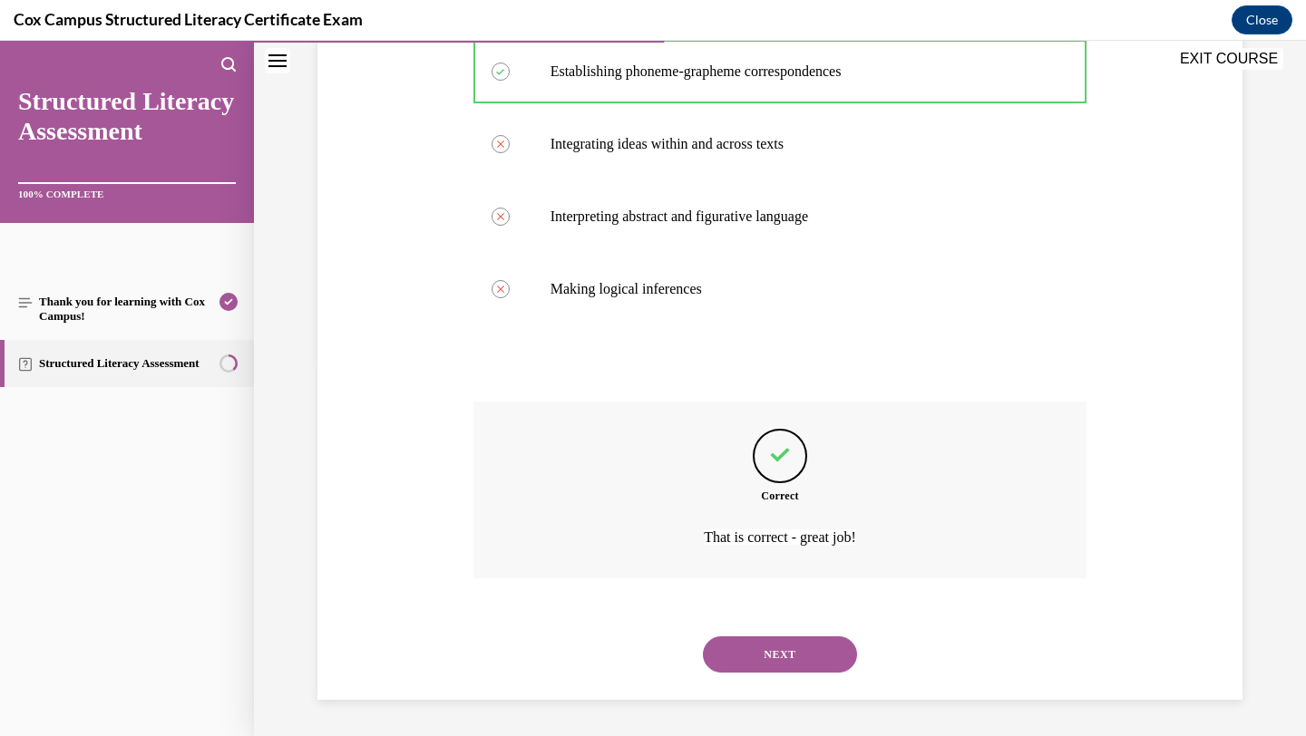
click at [755, 649] on button "NEXT" at bounding box center [780, 655] width 154 height 36
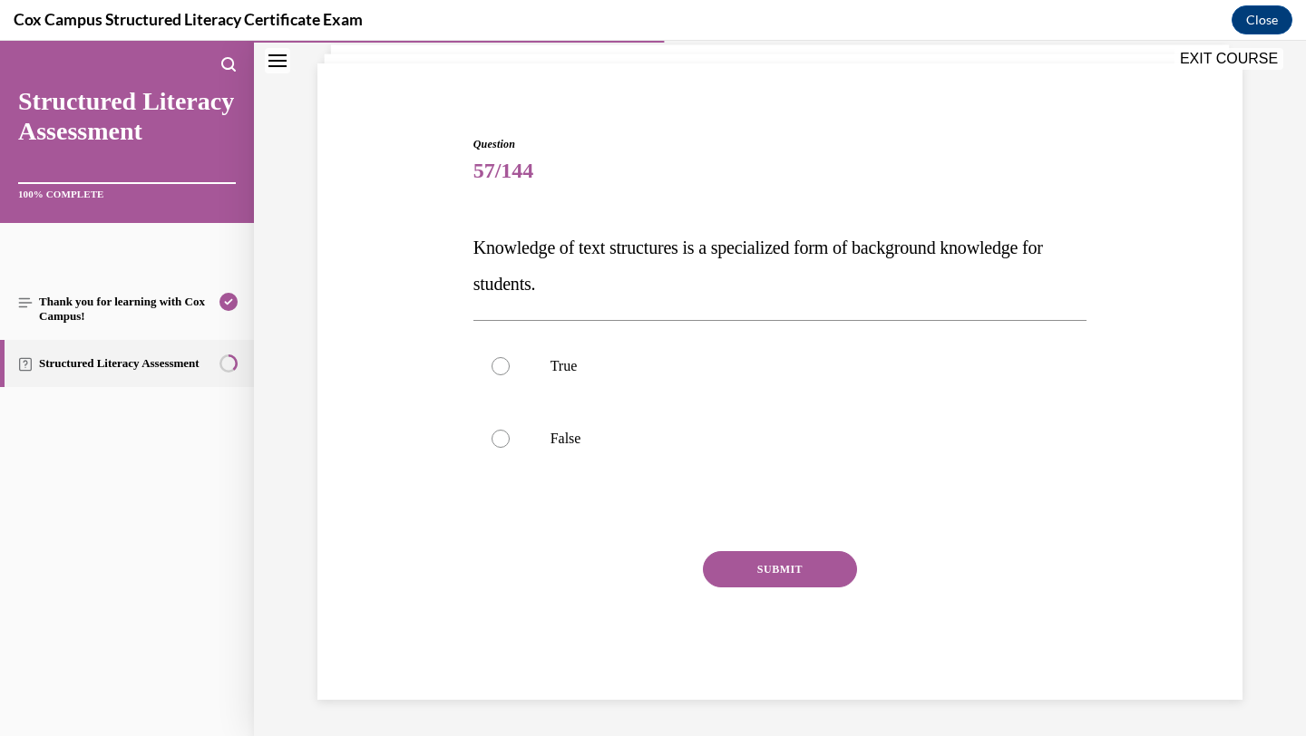
scroll to position [116, 0]
click at [785, 363] on p "True" at bounding box center [797, 366] width 492 height 18
click at [510, 363] on input "True" at bounding box center [501, 366] width 18 height 18
radio input "true"
click at [753, 575] on button "SUBMIT" at bounding box center [780, 569] width 154 height 36
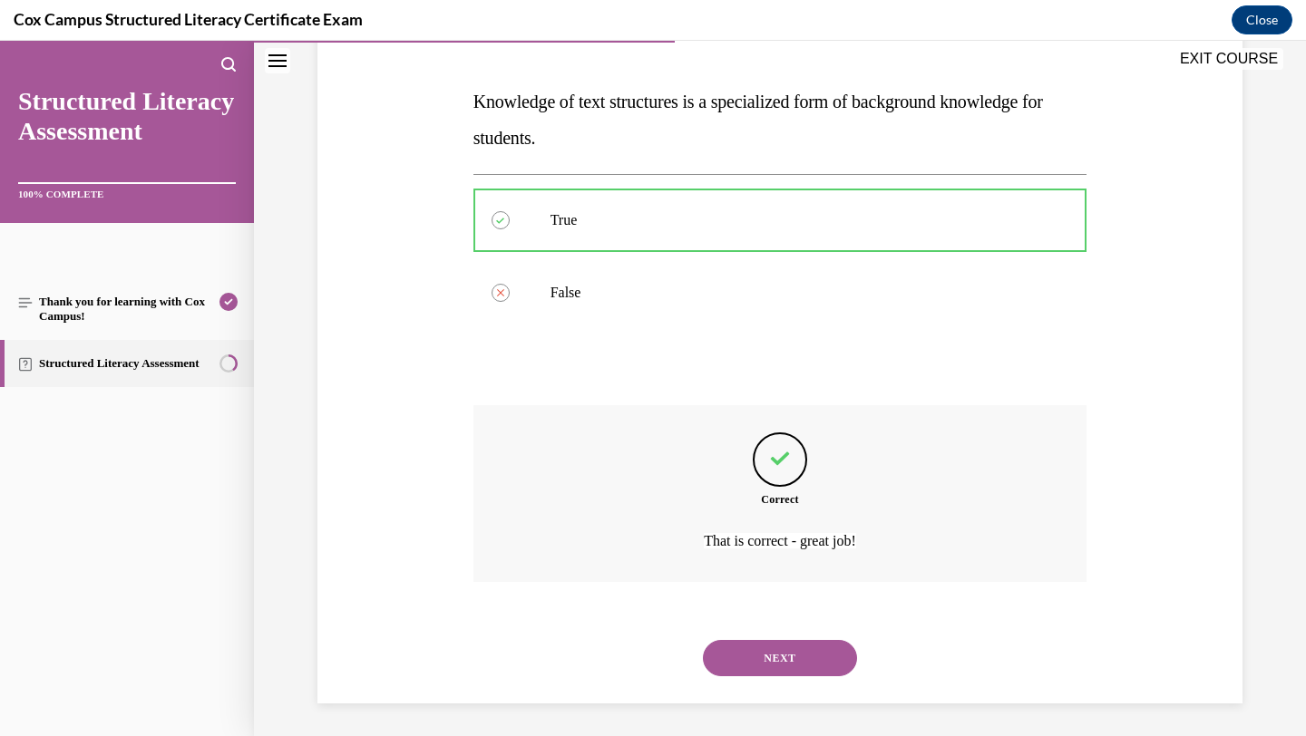
scroll to position [266, 0]
click at [758, 651] on button "NEXT" at bounding box center [780, 655] width 154 height 36
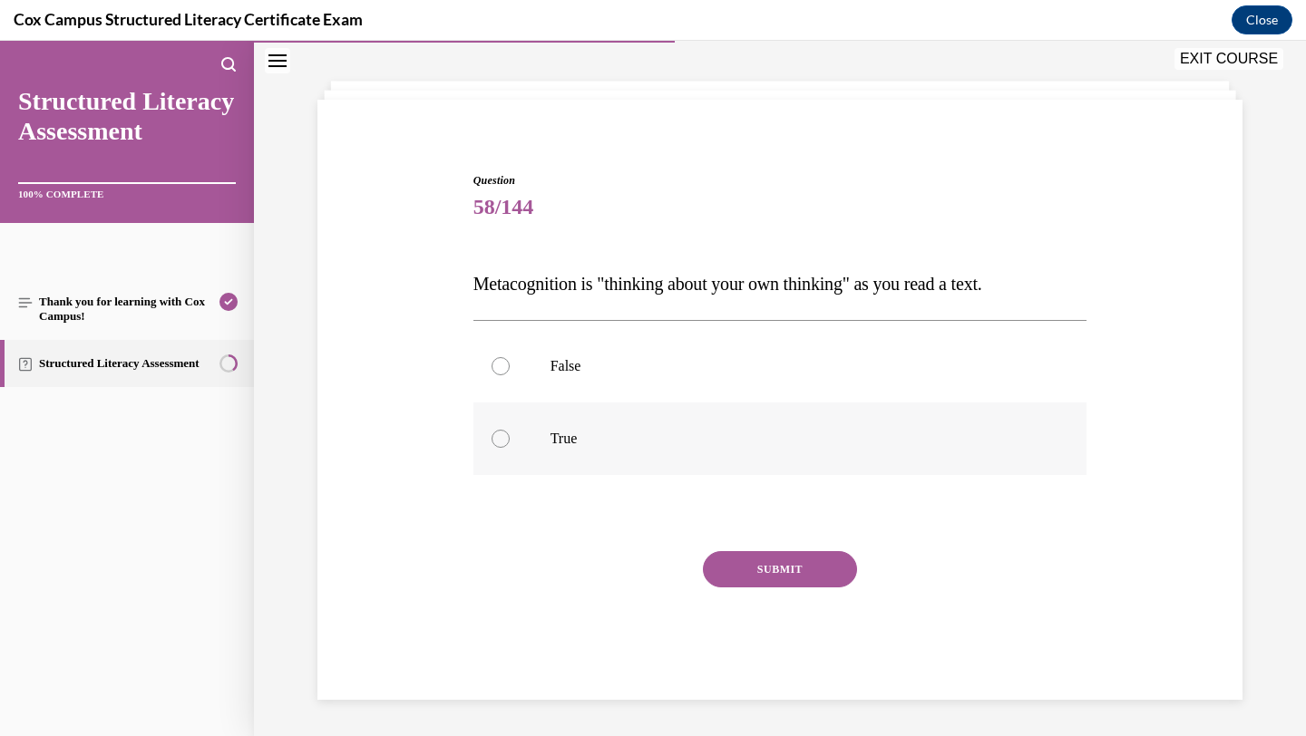
click at [620, 438] on p "True" at bounding box center [797, 439] width 492 height 18
click at [510, 438] on input "True" at bounding box center [501, 439] width 18 height 18
radio input "true"
click at [749, 568] on button "SUBMIT" at bounding box center [780, 569] width 154 height 36
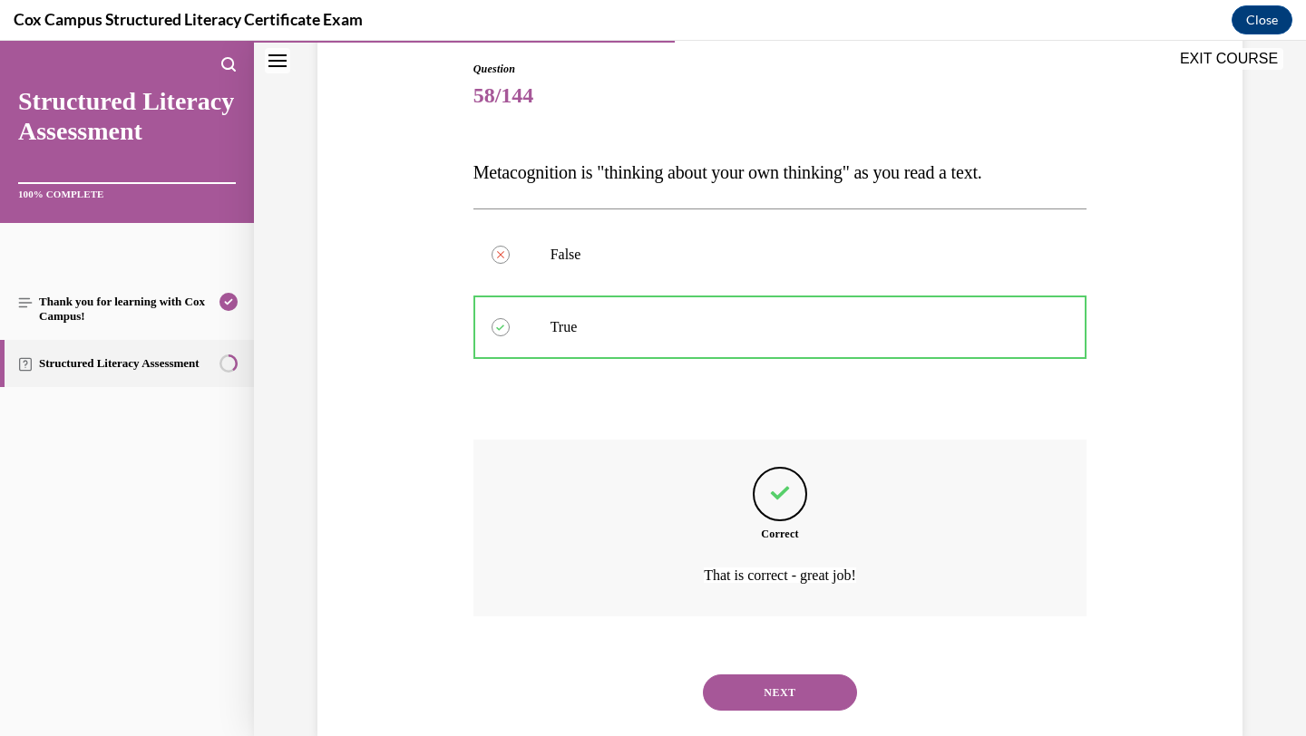
scroll to position [229, 0]
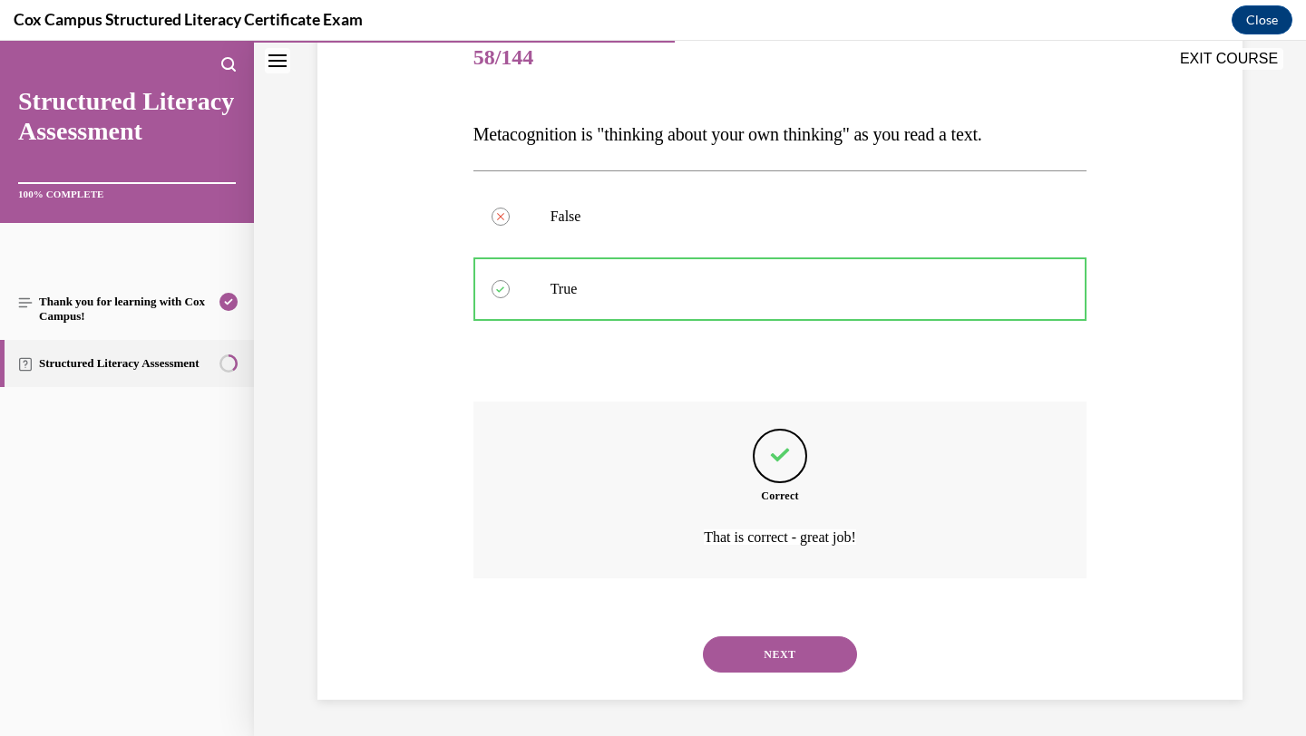
click at [762, 659] on button "NEXT" at bounding box center [780, 655] width 154 height 36
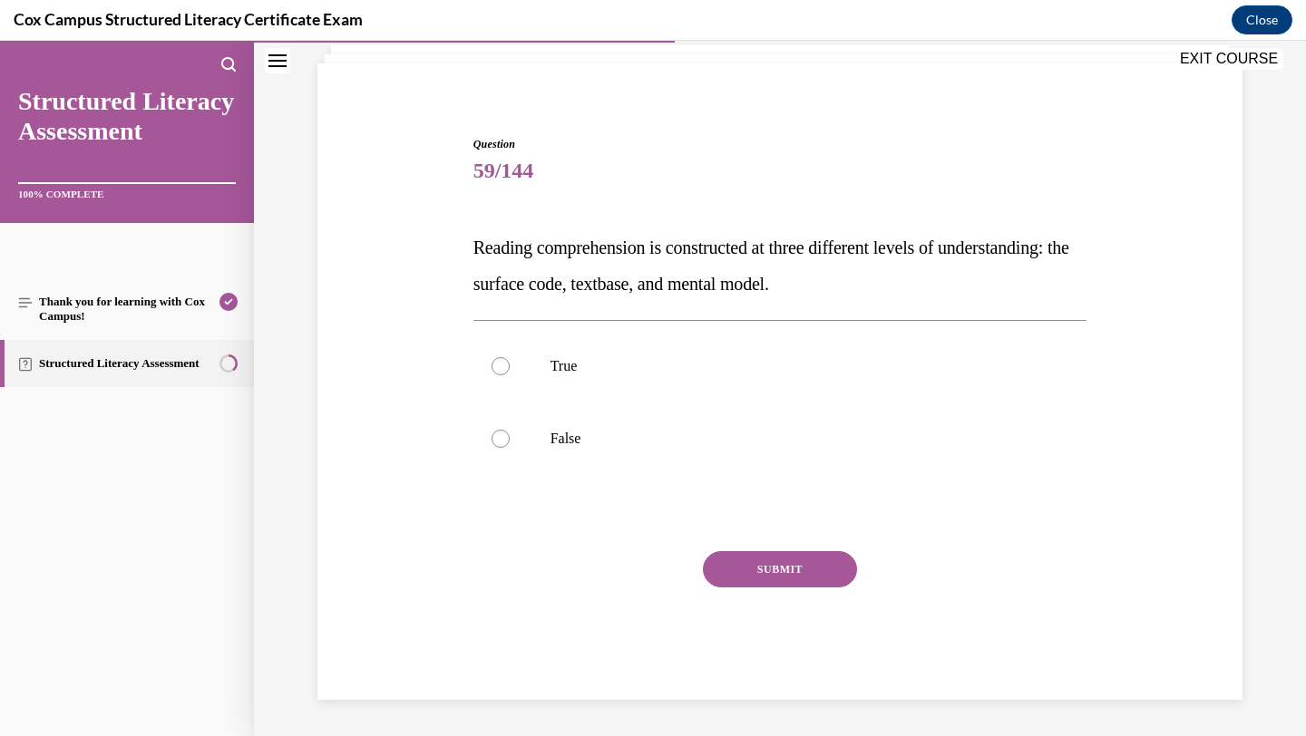
scroll to position [116, 0]
click at [736, 378] on label "True" at bounding box center [780, 366] width 614 height 73
click at [510, 375] on input "True" at bounding box center [501, 366] width 18 height 18
radio input "true"
click at [736, 571] on button "SUBMIT" at bounding box center [780, 569] width 154 height 36
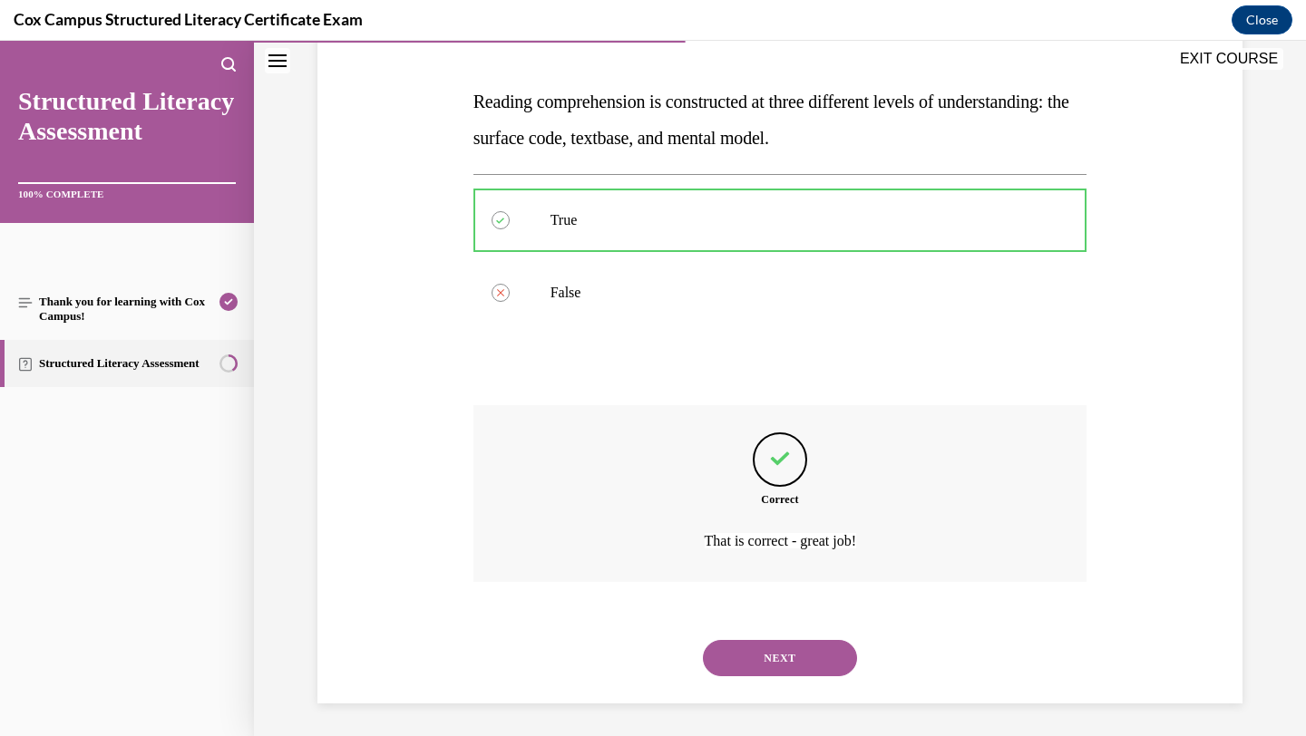
scroll to position [266, 0]
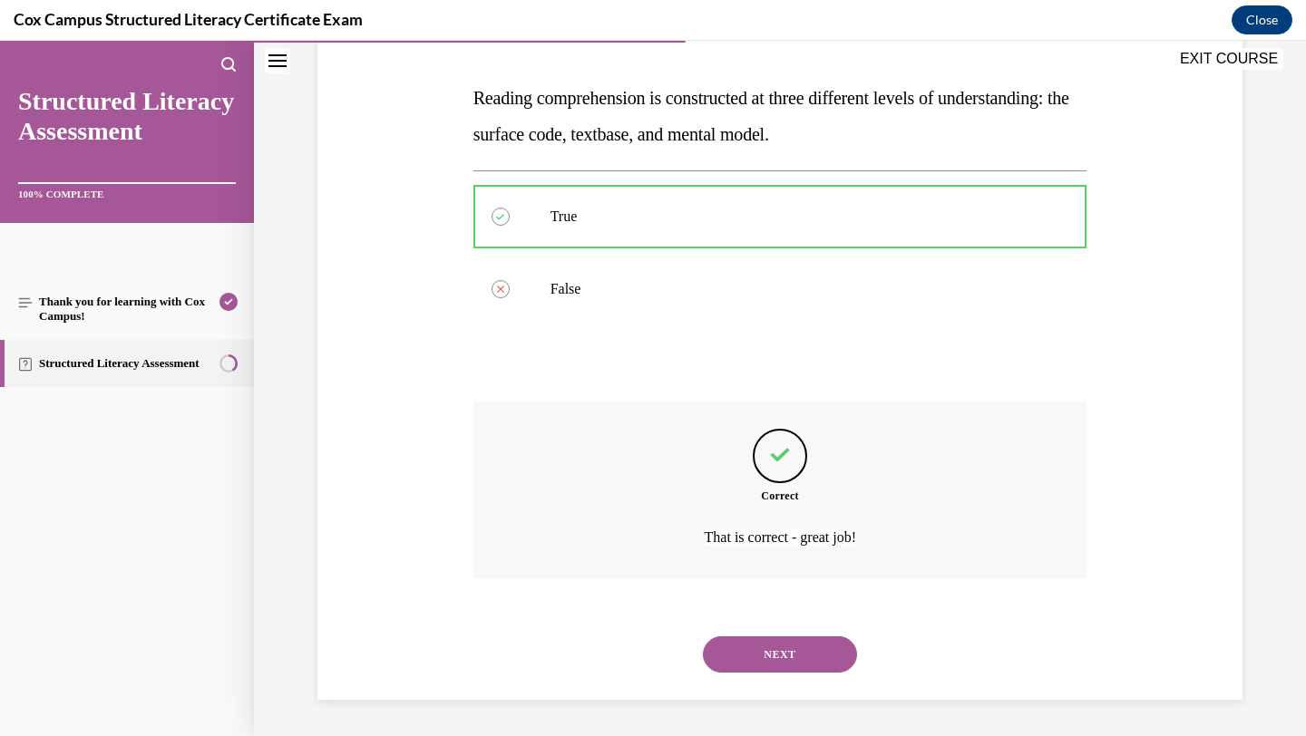
click at [771, 661] on button "NEXT" at bounding box center [780, 655] width 154 height 36
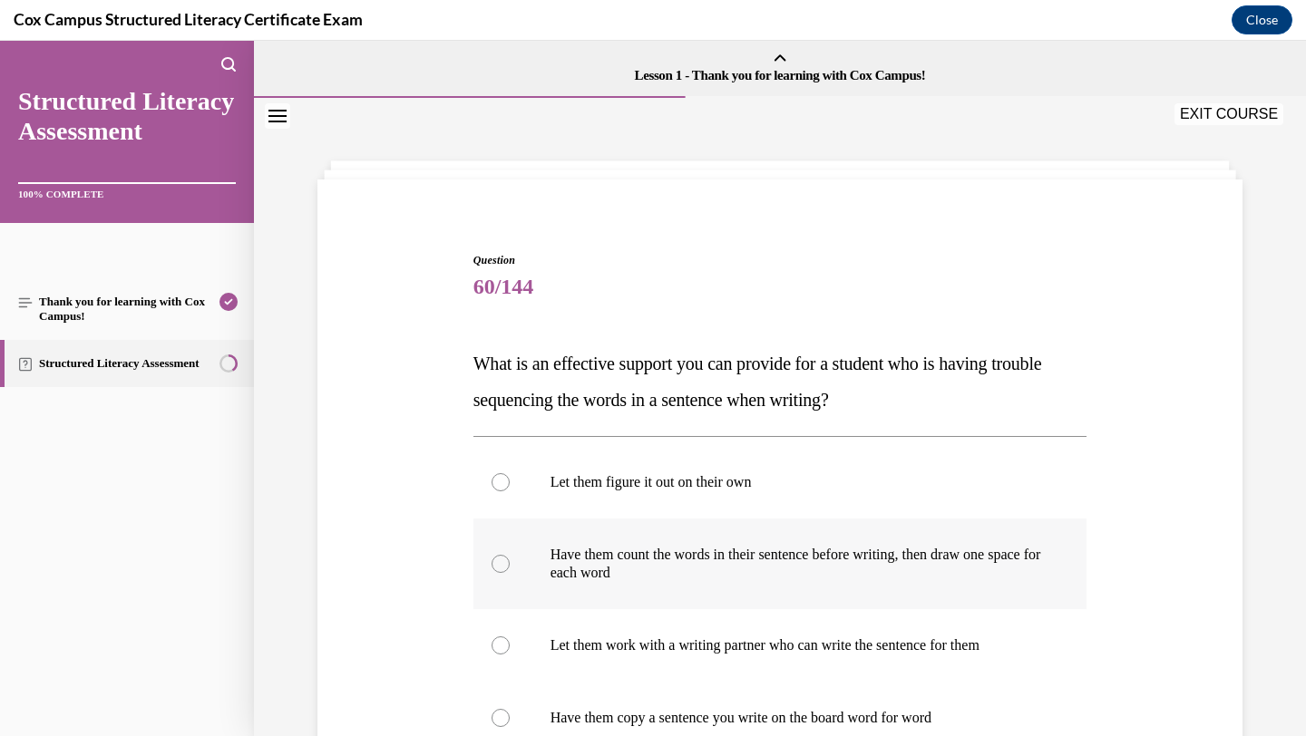
click at [687, 574] on p "Have them count the words in their sentence before writing, then draw one space…" at bounding box center [797, 564] width 492 height 36
click at [510, 573] on input "Have them count the words in their sentence before writing, then draw one space…" at bounding box center [501, 564] width 18 height 18
radio input "true"
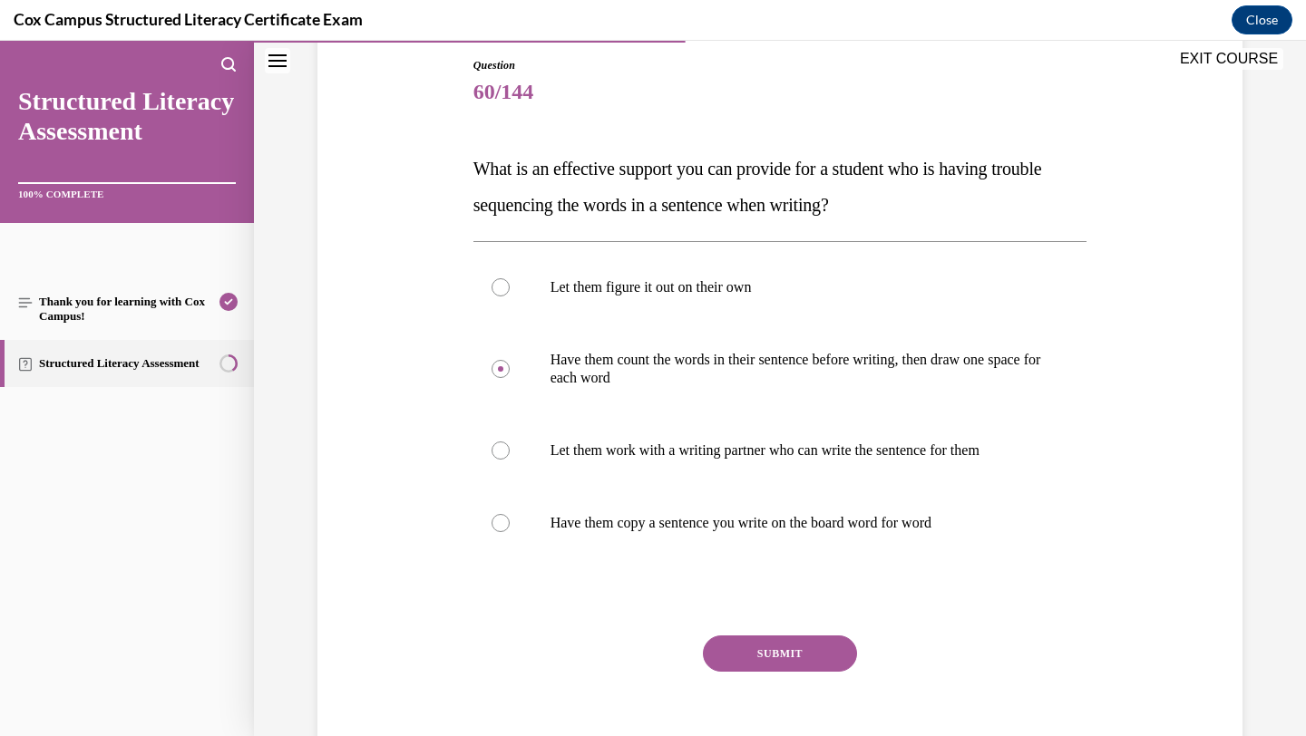
click at [749, 659] on button "SUBMIT" at bounding box center [780, 654] width 154 height 36
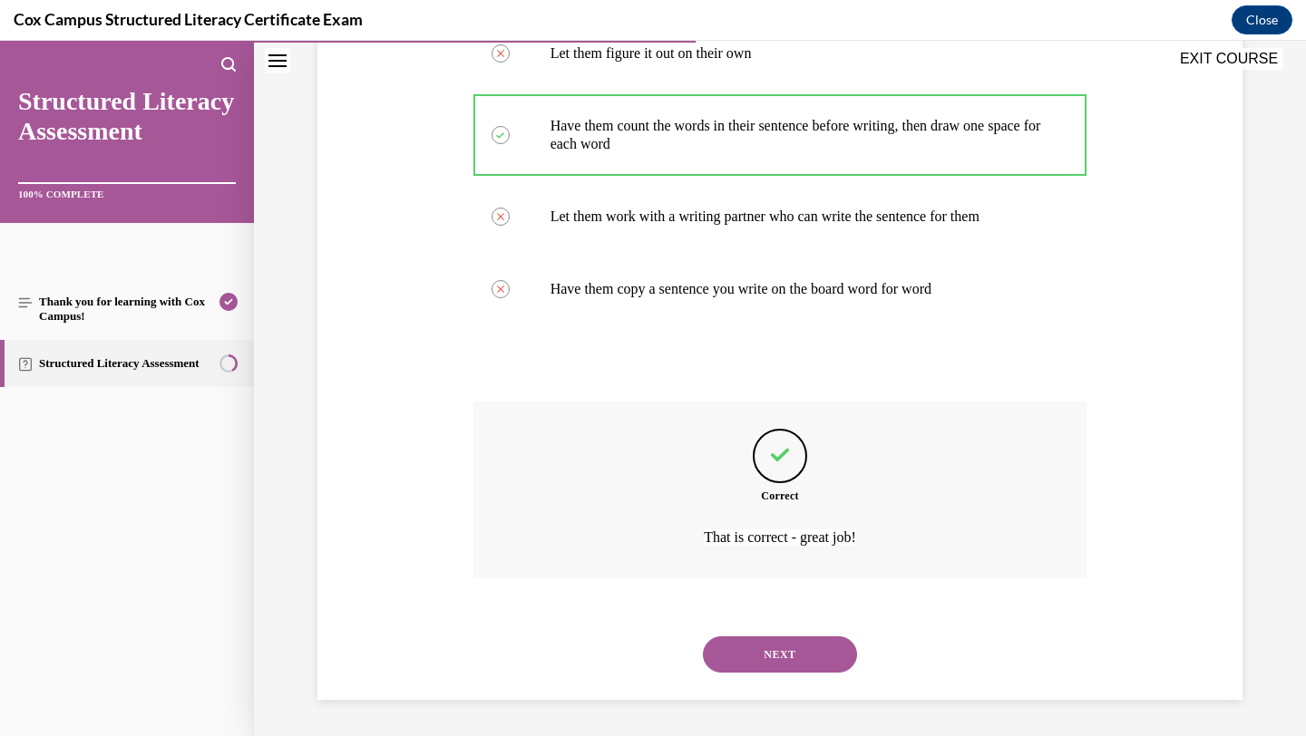
click at [749, 659] on button "NEXT" at bounding box center [780, 655] width 154 height 36
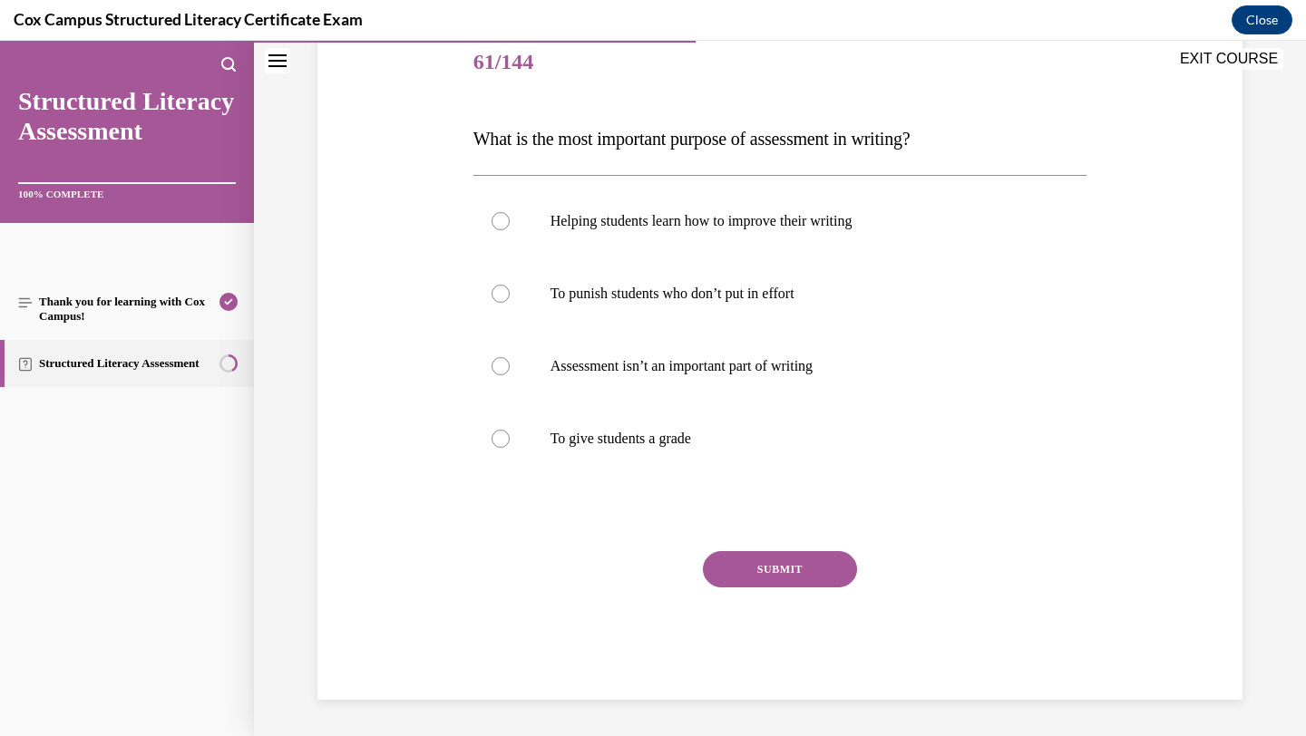
scroll to position [201, 0]
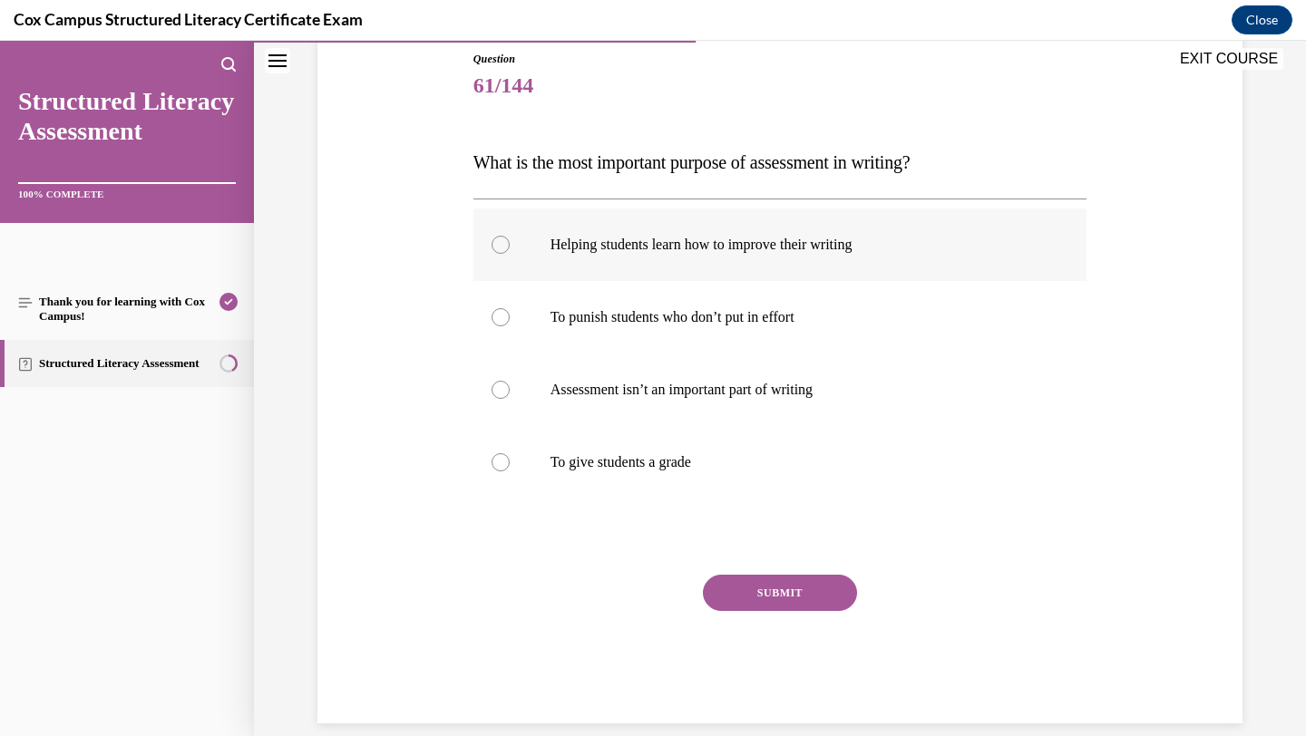
click at [746, 258] on label "Helping students learn how to improve their writing" at bounding box center [780, 245] width 614 height 73
click at [510, 254] on input "Helping students learn how to improve their writing" at bounding box center [501, 245] width 18 height 18
radio input "true"
click at [737, 594] on button "SUBMIT" at bounding box center [780, 593] width 154 height 36
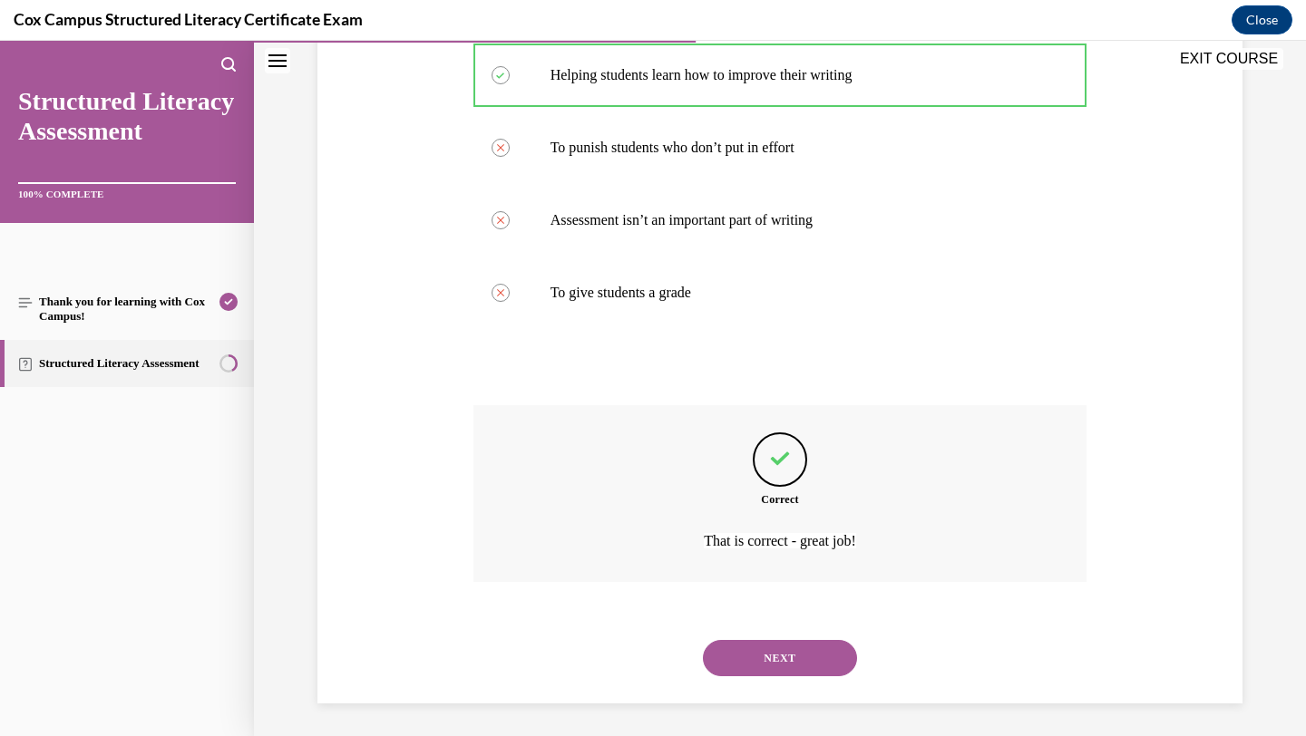
scroll to position [375, 0]
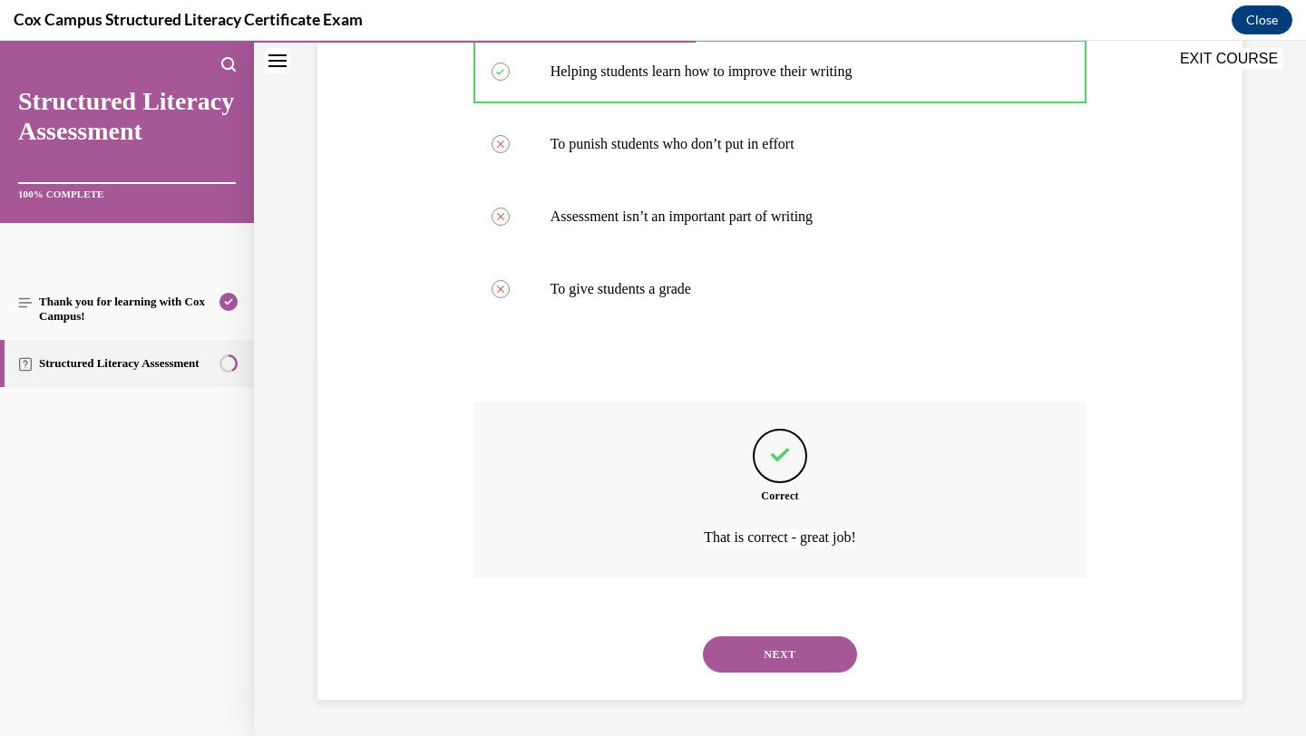
click at [757, 659] on button "NEXT" at bounding box center [780, 655] width 154 height 36
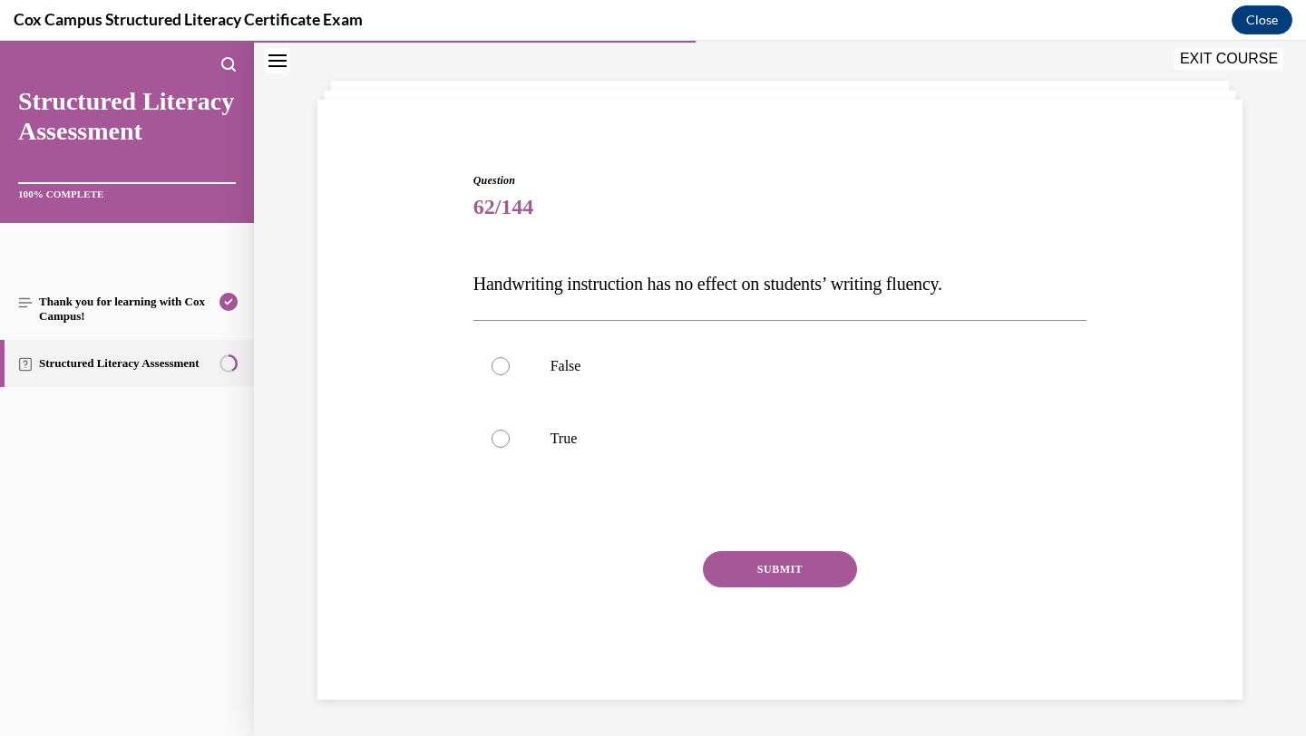
scroll to position [80, 0]
click at [690, 367] on p "False" at bounding box center [797, 366] width 492 height 18
click at [510, 367] on input "False" at bounding box center [501, 366] width 18 height 18
radio input "true"
click at [722, 574] on button "SUBMIT" at bounding box center [780, 569] width 154 height 36
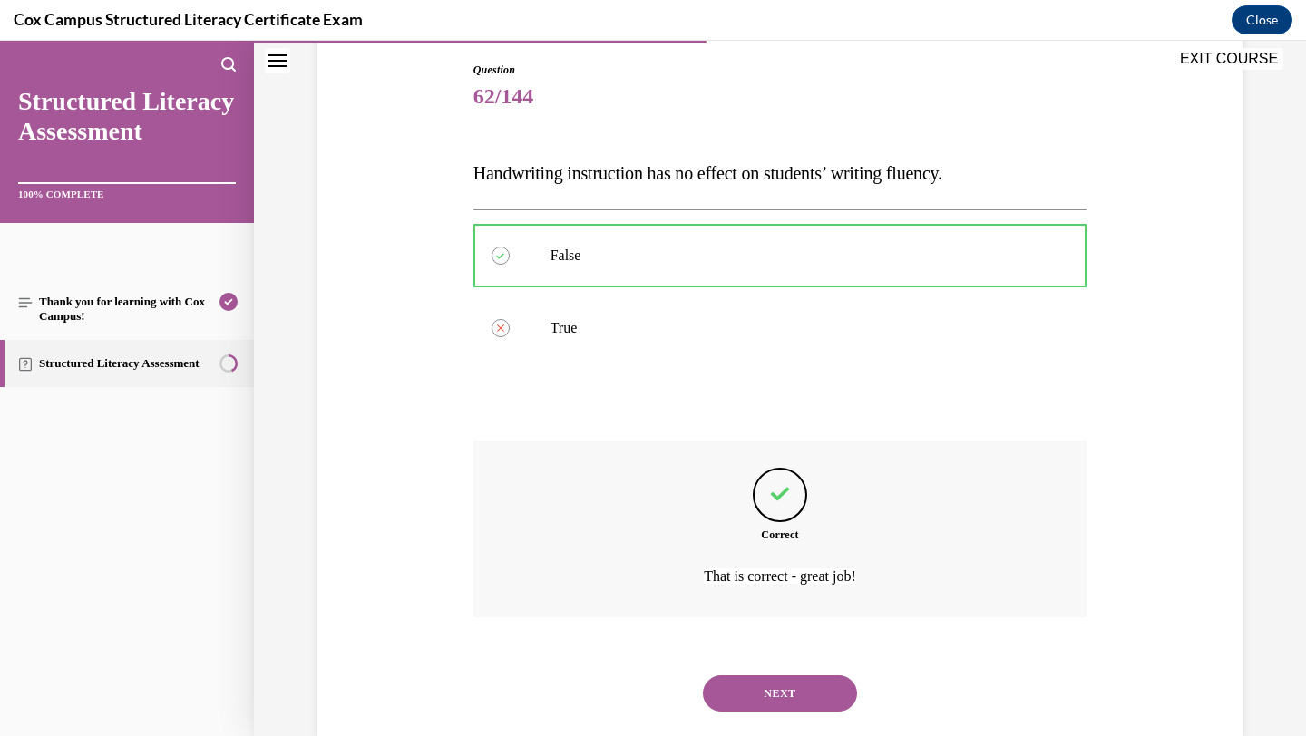
scroll to position [229, 0]
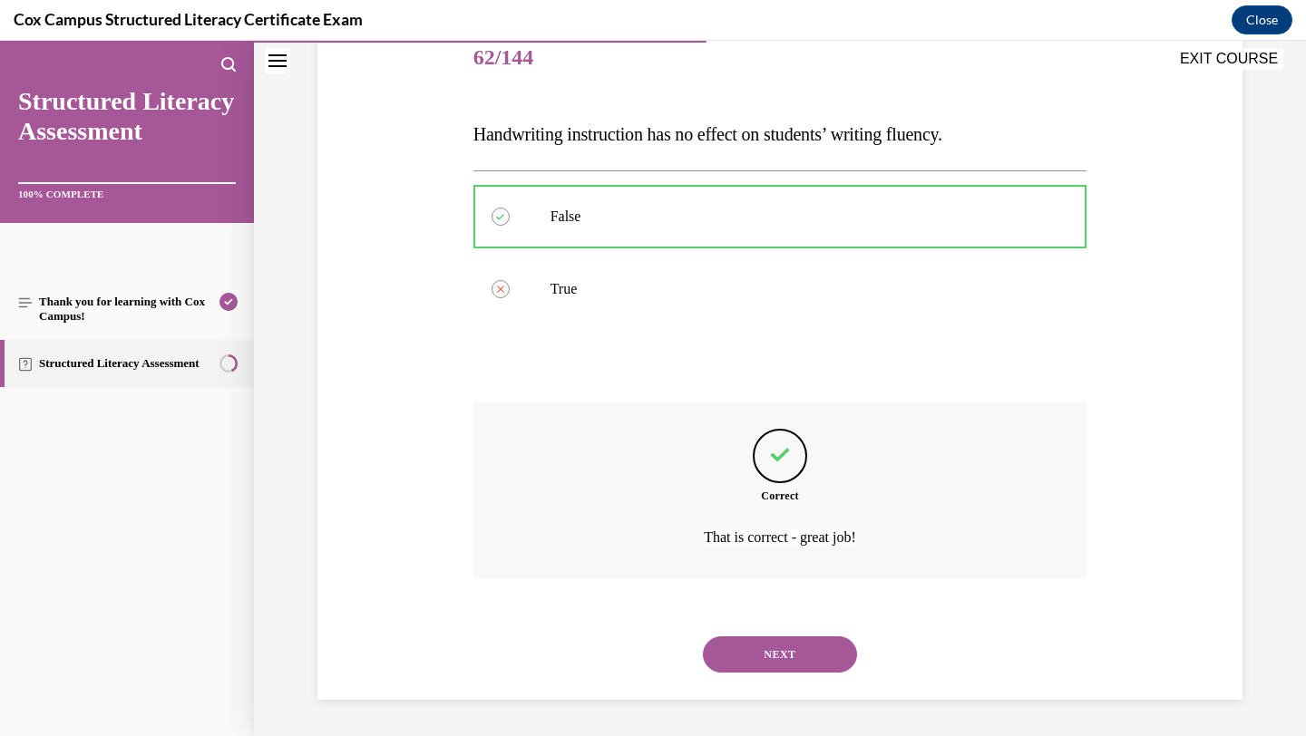
click at [746, 657] on button "NEXT" at bounding box center [780, 655] width 154 height 36
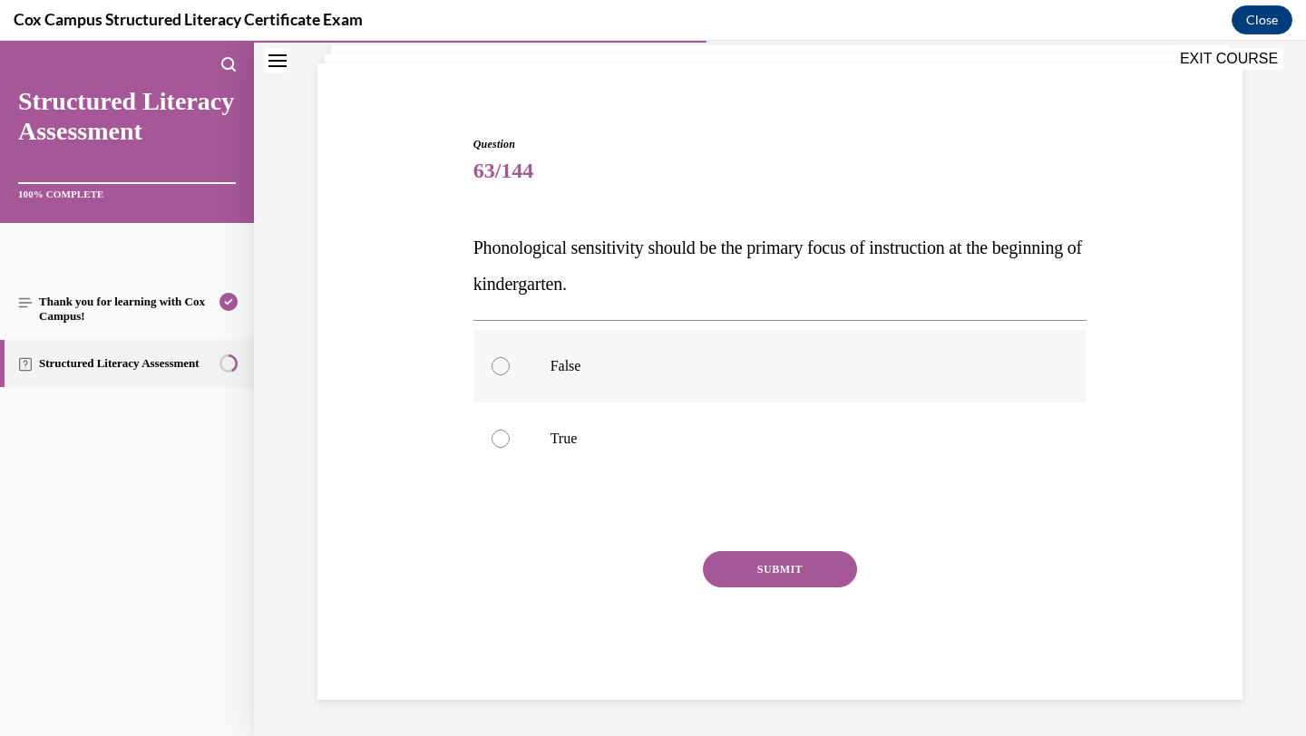
click at [747, 368] on p "False" at bounding box center [797, 366] width 492 height 18
click at [510, 368] on input "False" at bounding box center [501, 366] width 18 height 18
radio input "true"
click at [737, 575] on button "SUBMIT" at bounding box center [780, 569] width 154 height 36
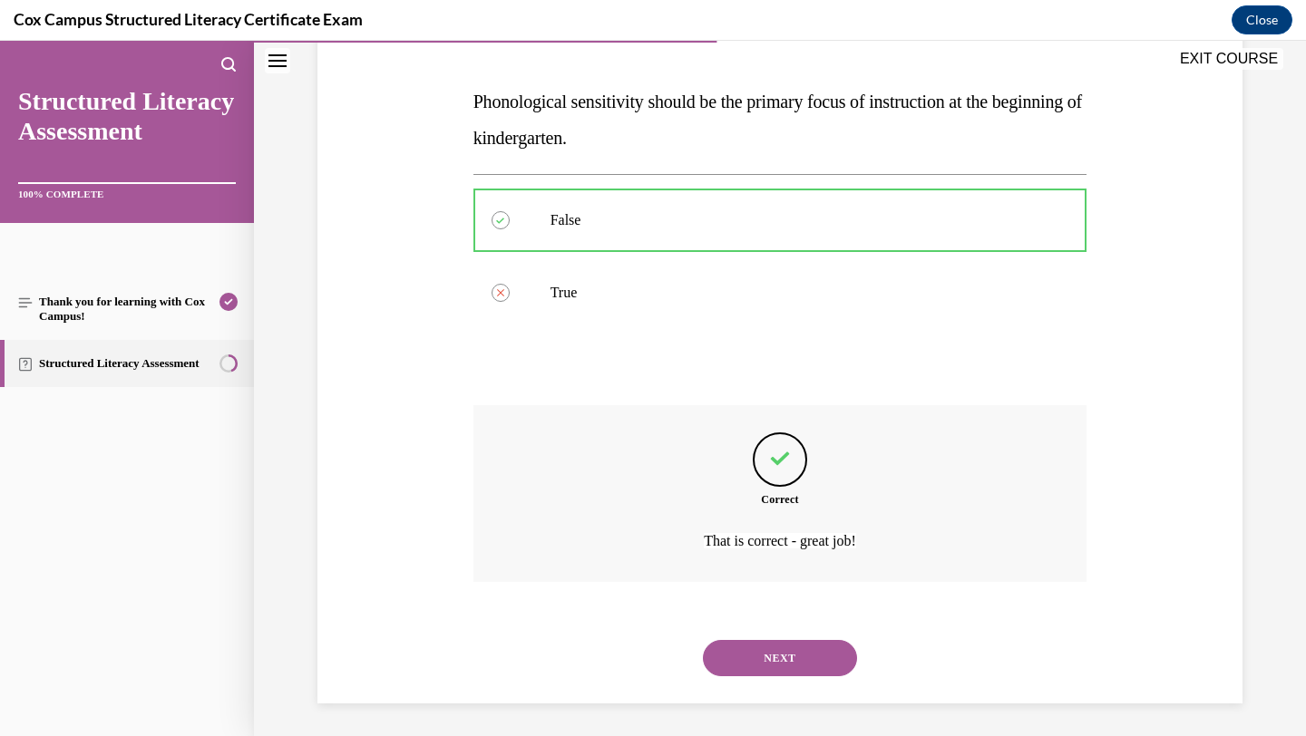
scroll to position [266, 0]
click at [782, 658] on button "NEXT" at bounding box center [780, 655] width 154 height 36
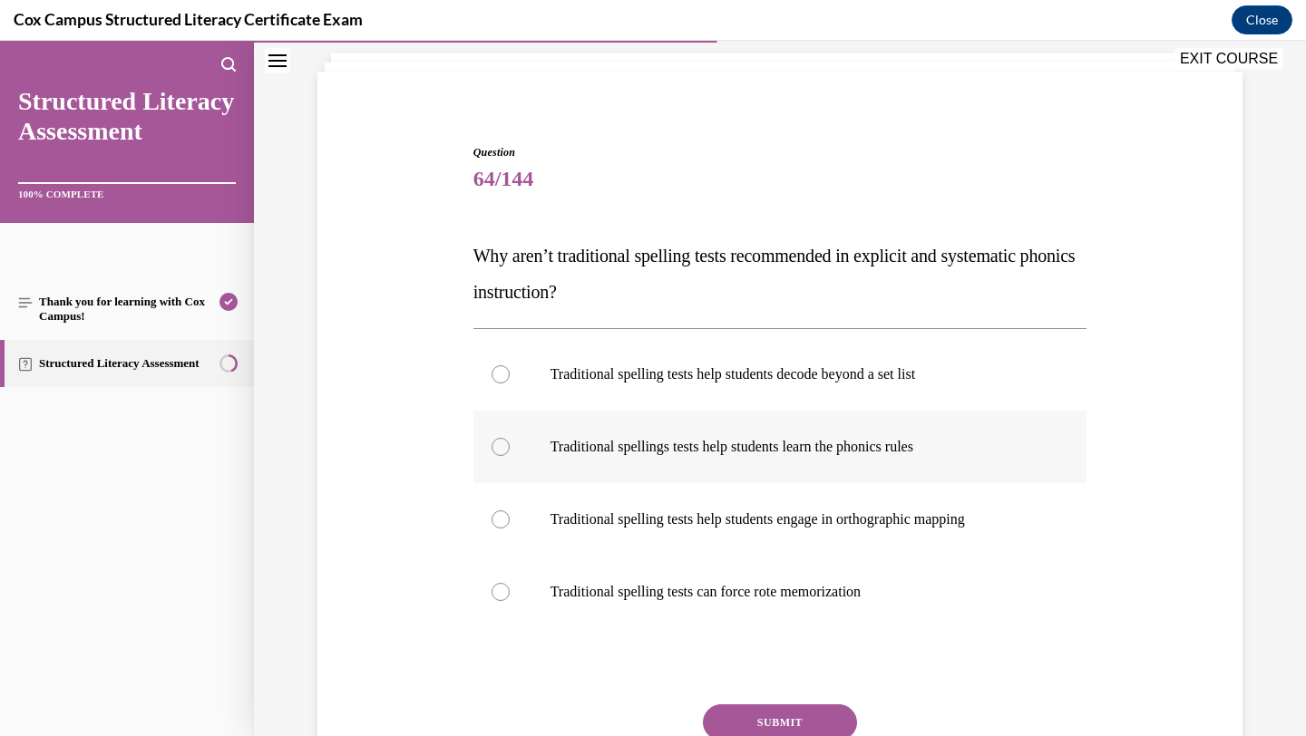
scroll to position [122, 0]
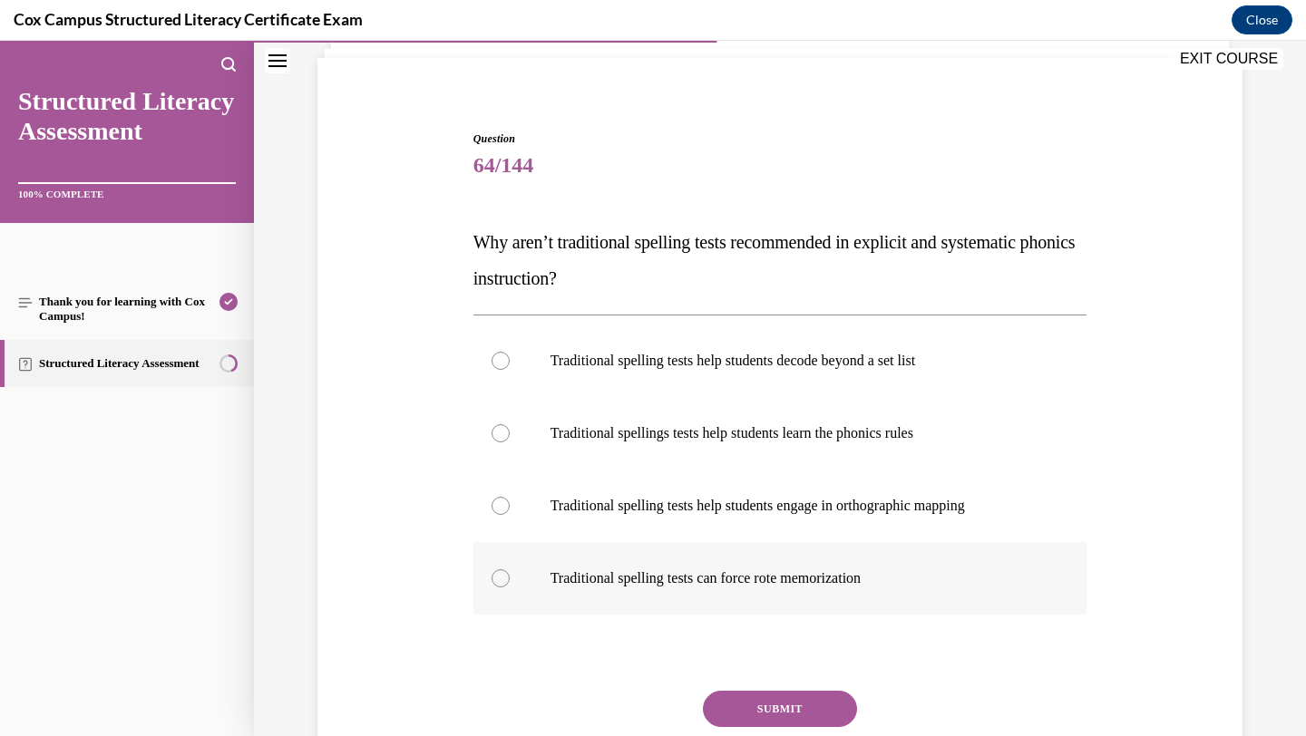
click at [719, 587] on p "Traditional spelling tests can force rote memorization" at bounding box center [797, 579] width 492 height 18
click at [510, 587] on input "Traditional spelling tests can force rote memorization" at bounding box center [501, 579] width 18 height 18
radio input "true"
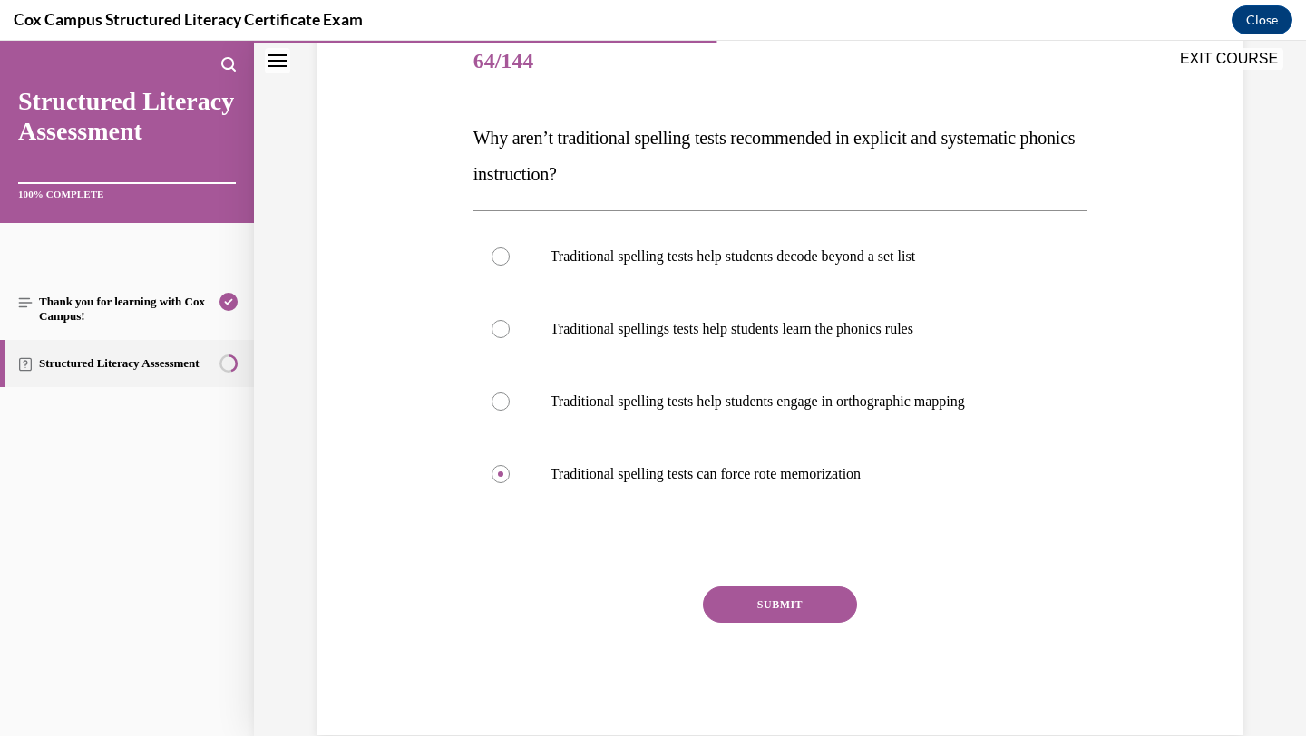
click at [751, 605] on button "SUBMIT" at bounding box center [780, 605] width 154 height 36
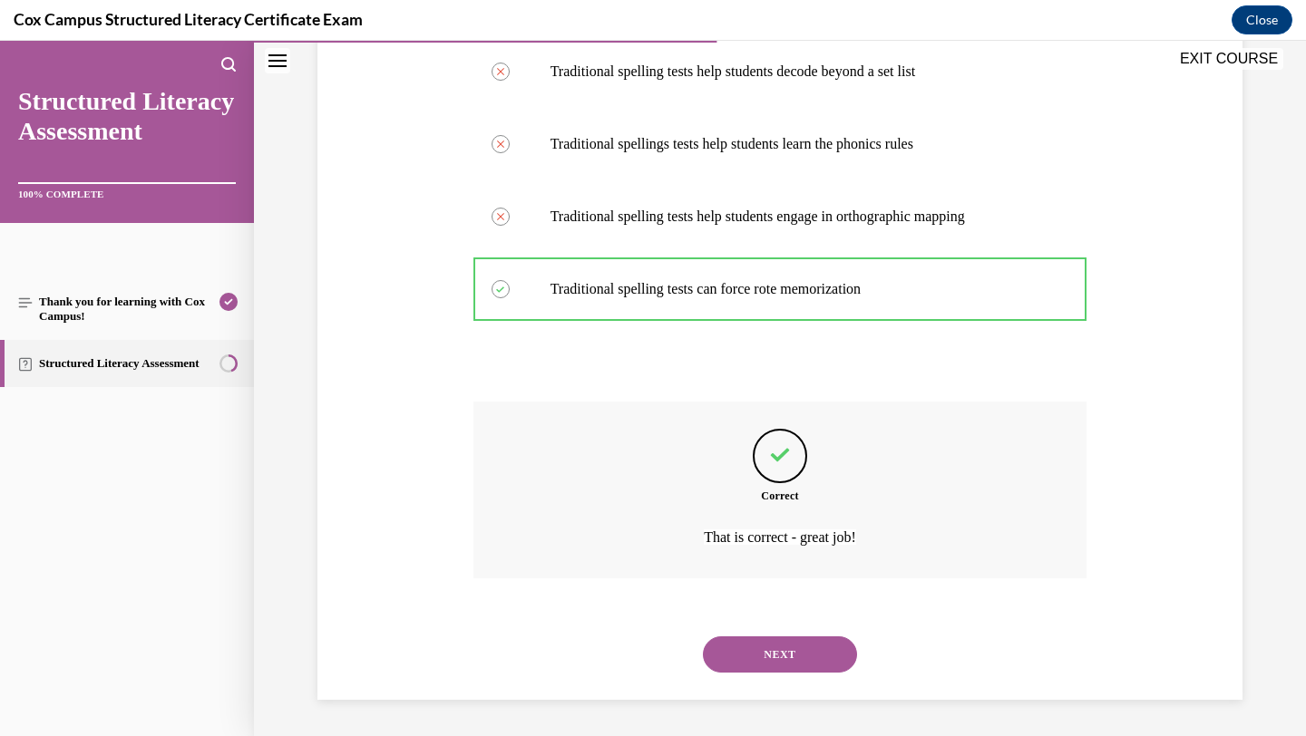
click at [755, 666] on button "NEXT" at bounding box center [780, 655] width 154 height 36
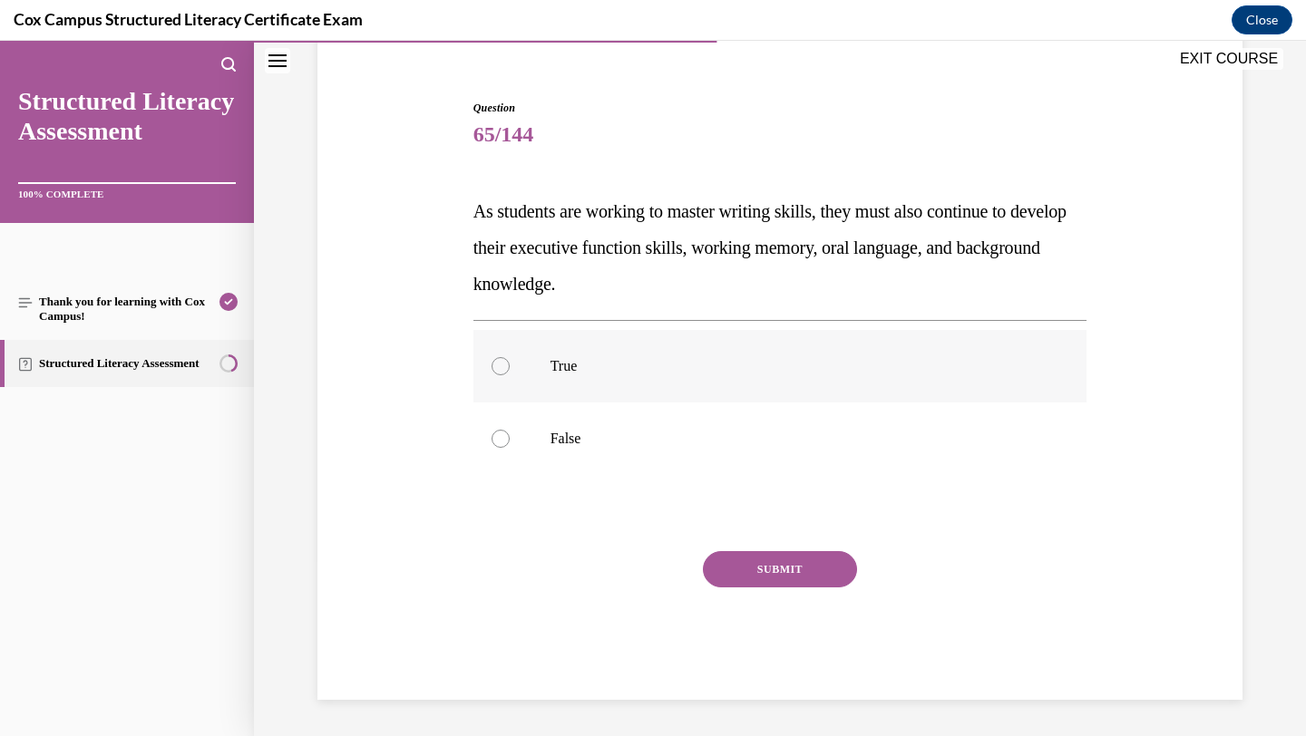
click at [713, 365] on p "True" at bounding box center [797, 366] width 492 height 18
click at [510, 365] on input "True" at bounding box center [501, 366] width 18 height 18
radio input "true"
click at [737, 562] on button "SUBMIT" at bounding box center [780, 569] width 154 height 36
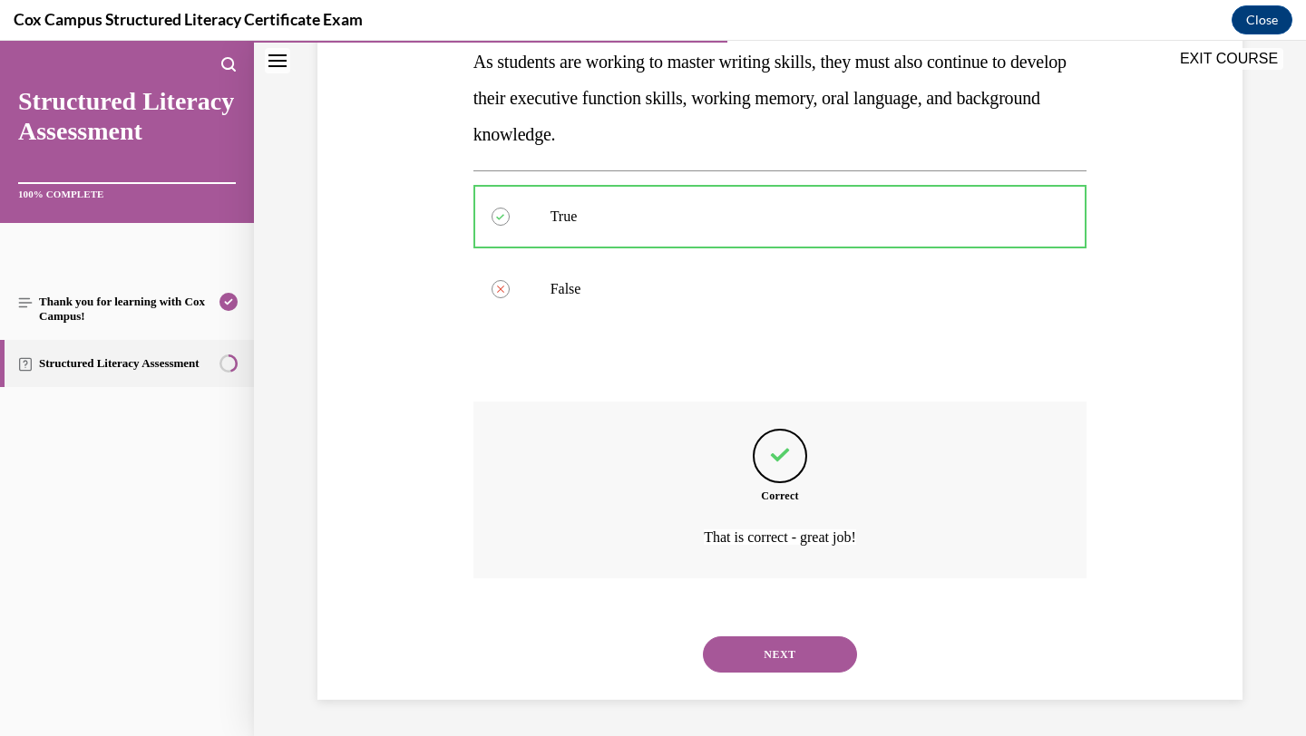
click at [749, 654] on button "NEXT" at bounding box center [780, 655] width 154 height 36
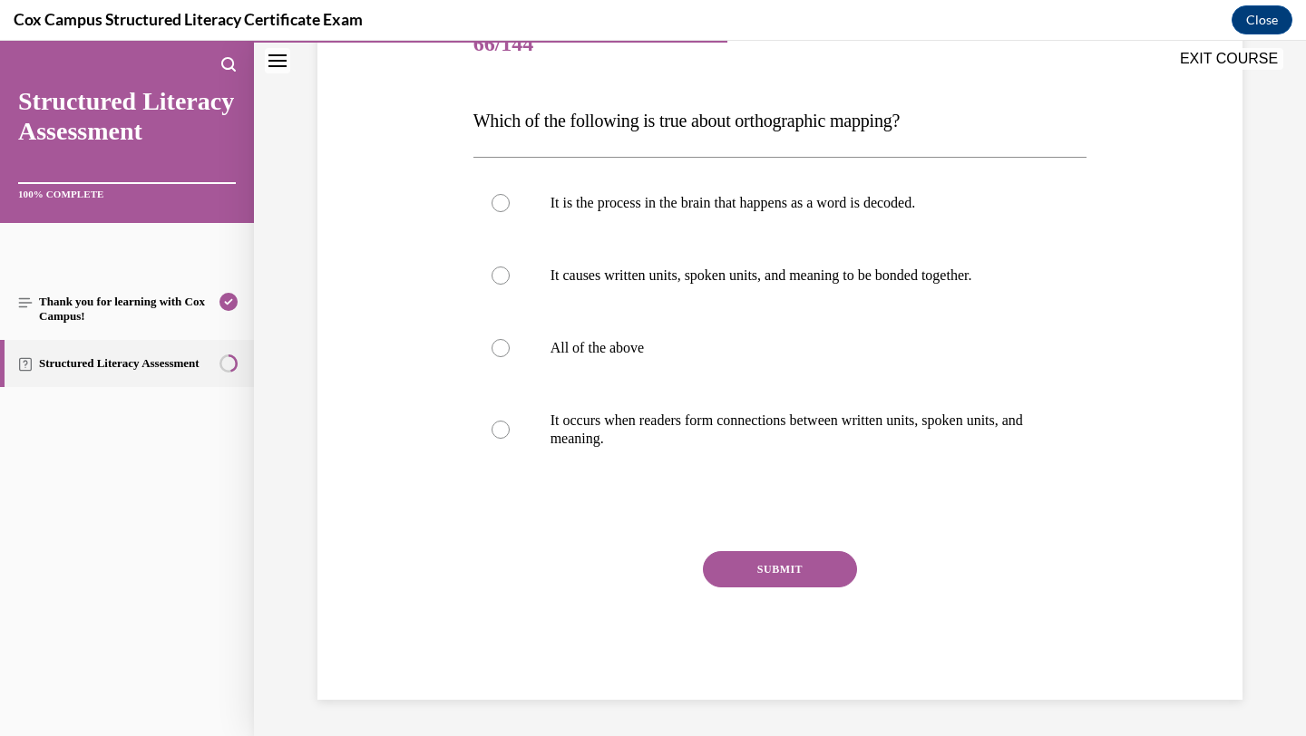
scroll to position [202, 0]
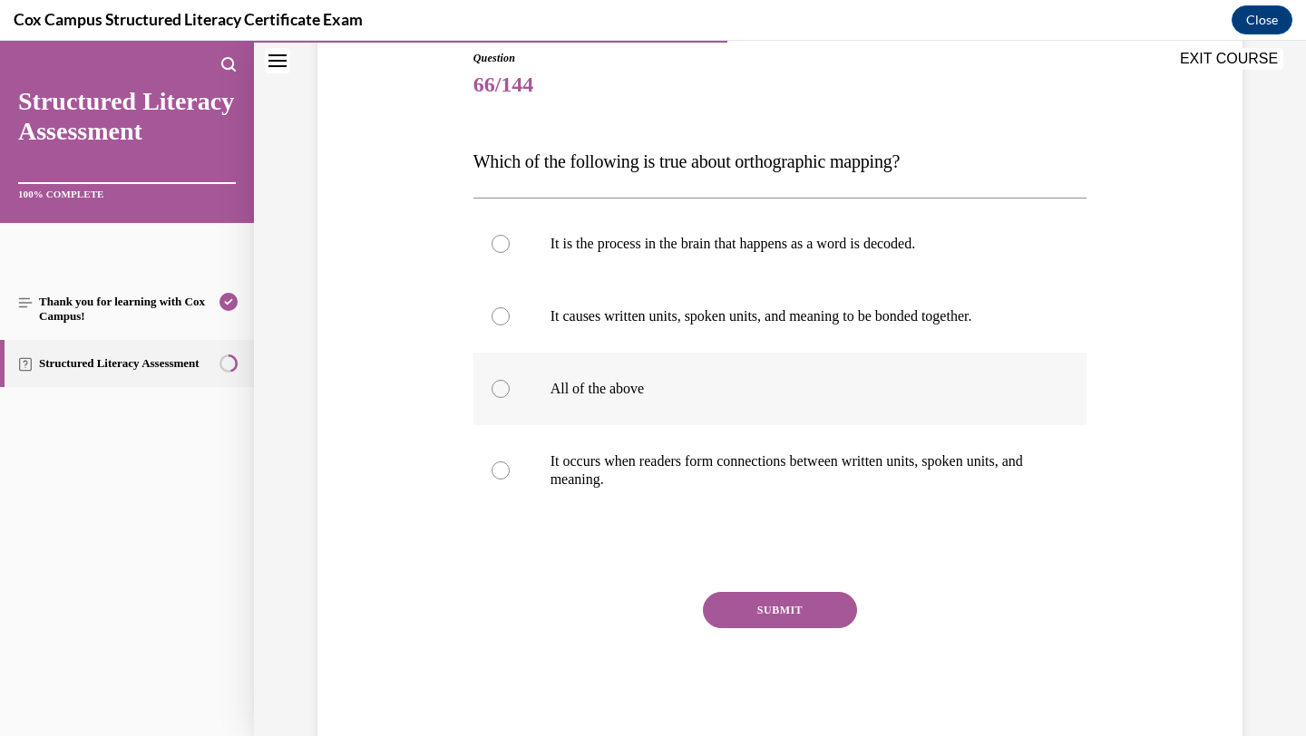
click at [660, 394] on p "All of the above" at bounding box center [797, 389] width 492 height 18
click at [510, 394] on input "All of the above" at bounding box center [501, 389] width 18 height 18
radio input "true"
click at [733, 609] on button "SUBMIT" at bounding box center [780, 610] width 154 height 36
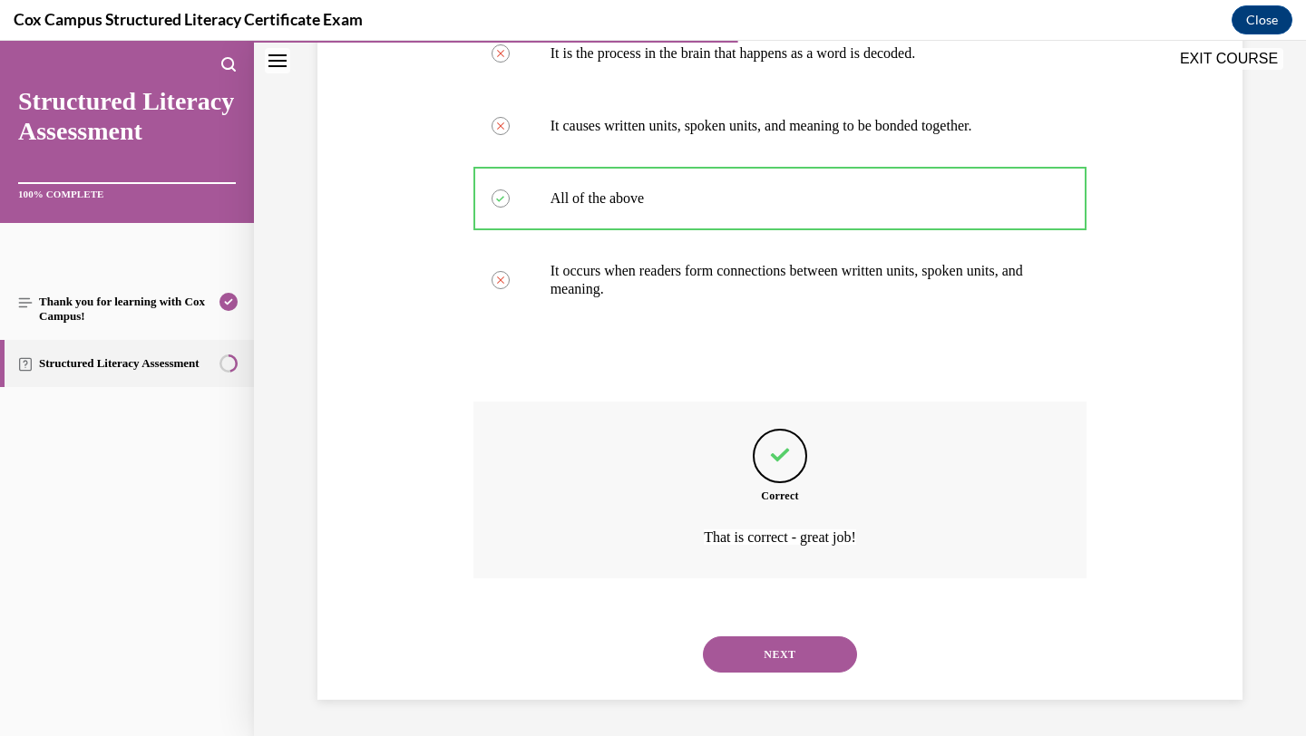
click at [755, 664] on button "NEXT" at bounding box center [780, 655] width 154 height 36
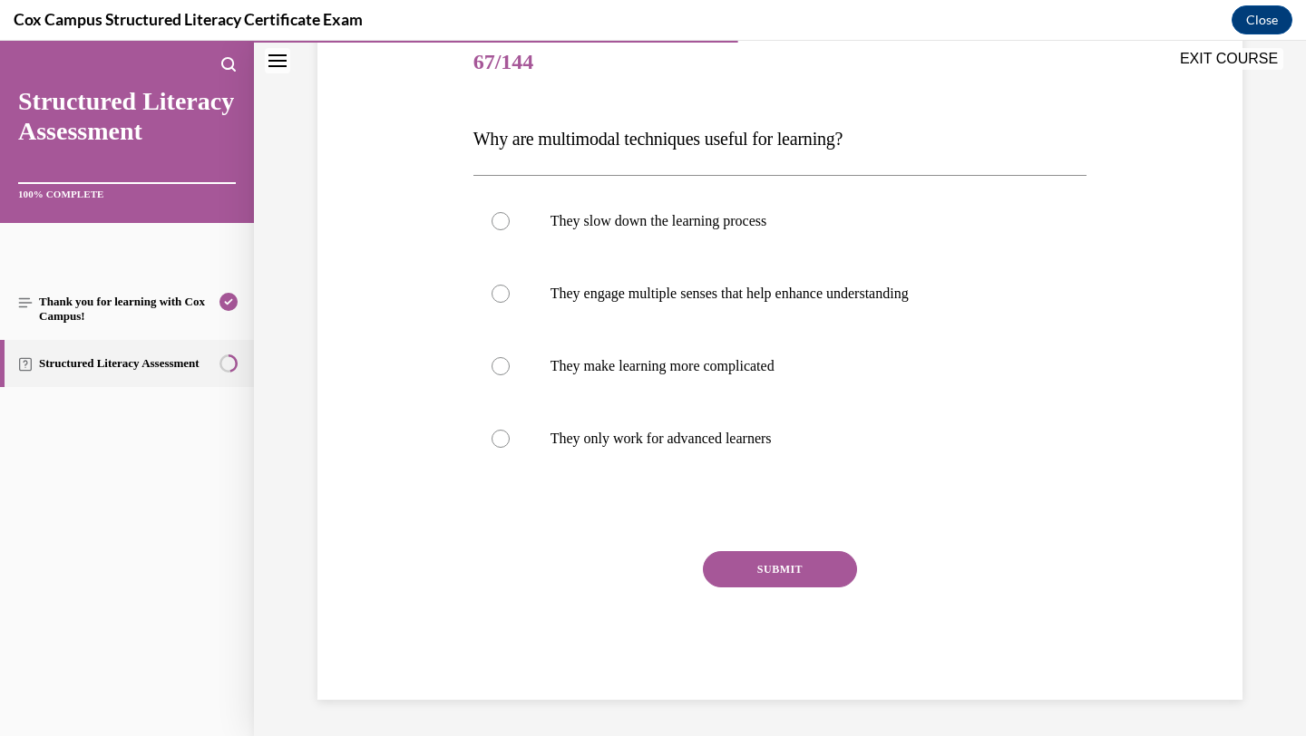
scroll to position [201, 0]
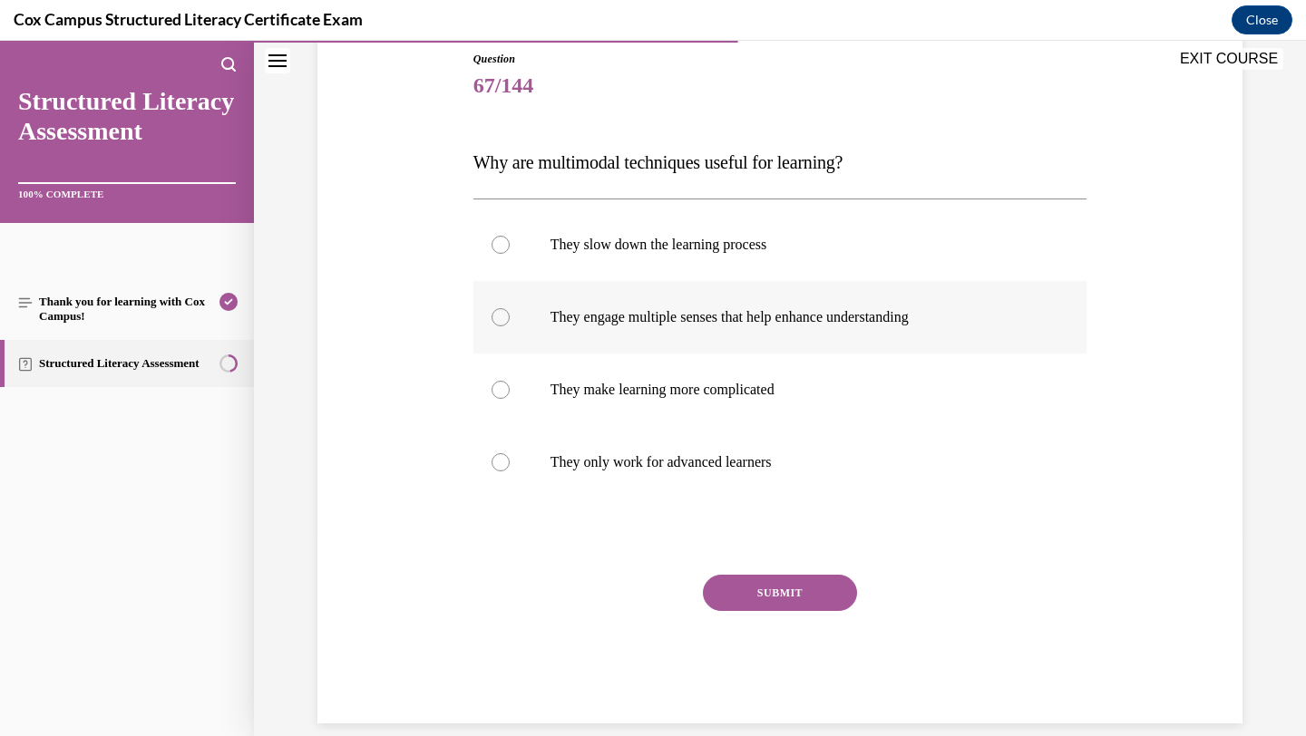
click at [673, 327] on label "They engage multiple senses that help enhance understanding" at bounding box center [780, 317] width 614 height 73
click at [510, 326] on input "They engage multiple senses that help enhance understanding" at bounding box center [501, 317] width 18 height 18
radio input "true"
click at [754, 596] on button "SUBMIT" at bounding box center [780, 593] width 154 height 36
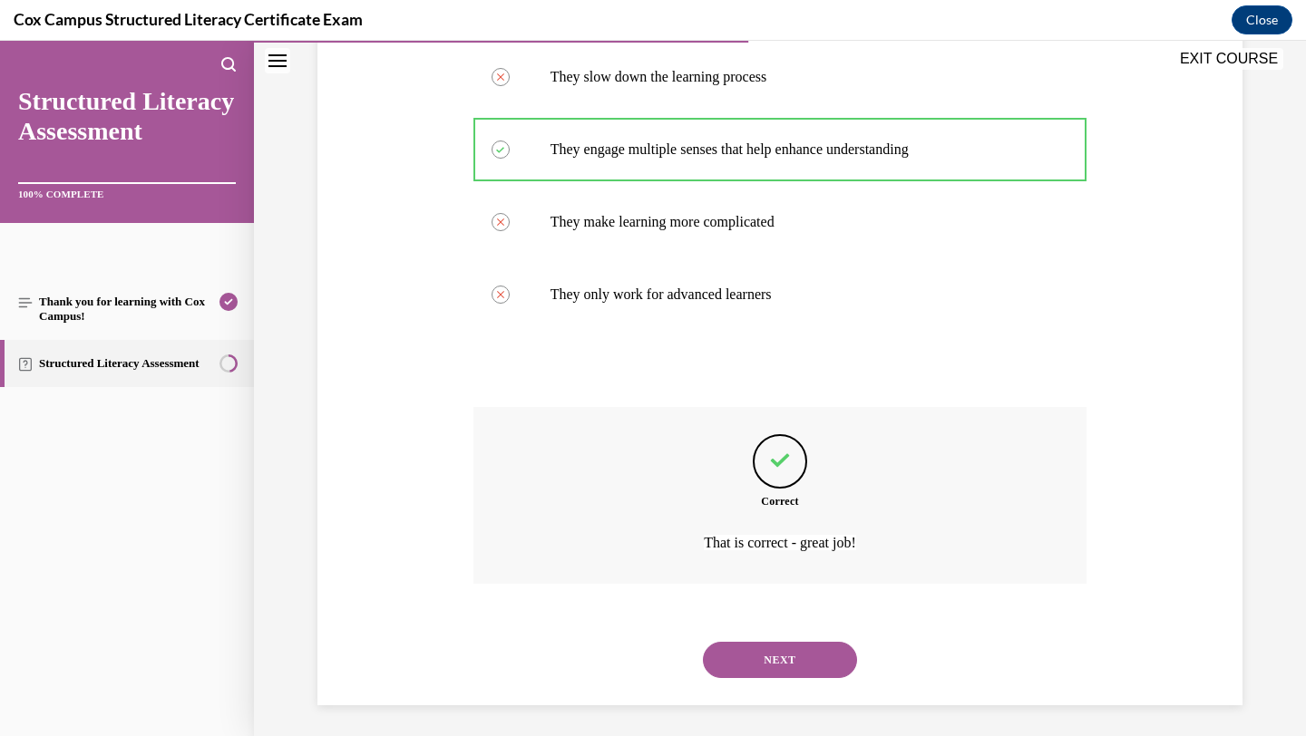
scroll to position [375, 0]
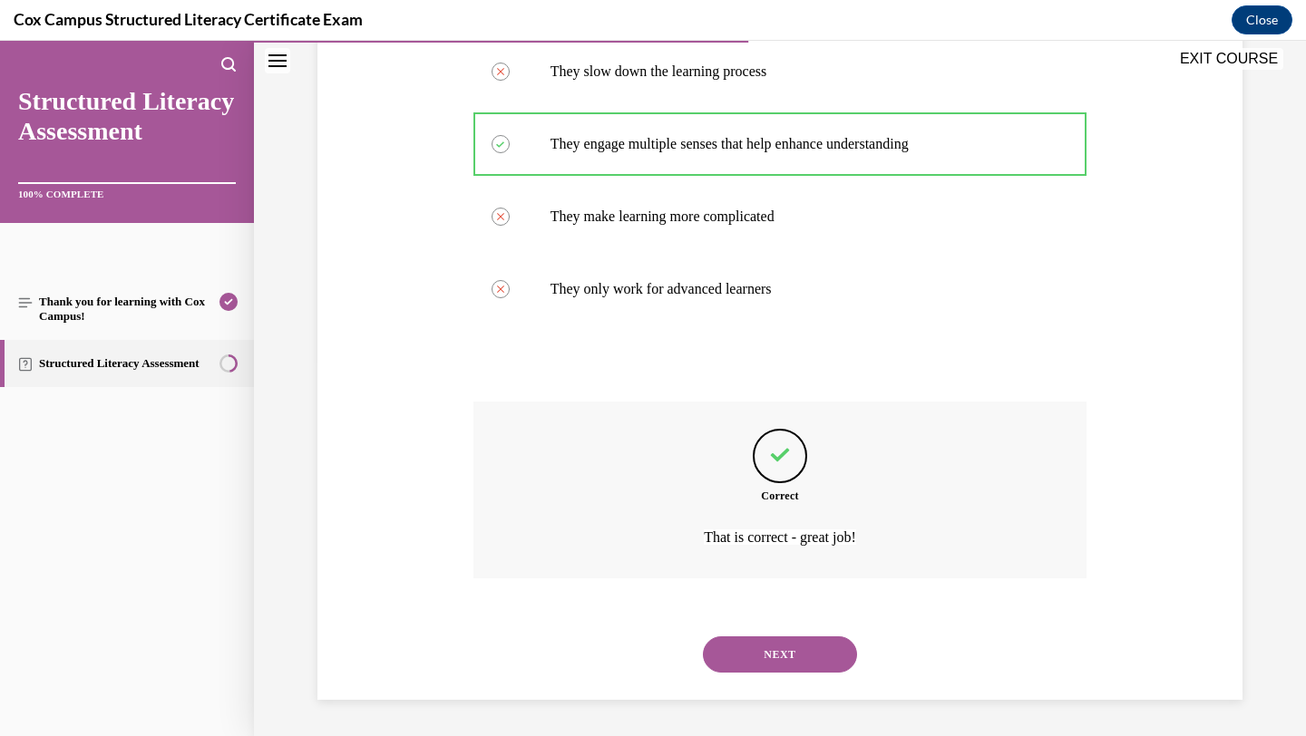
click at [756, 648] on button "NEXT" at bounding box center [780, 655] width 154 height 36
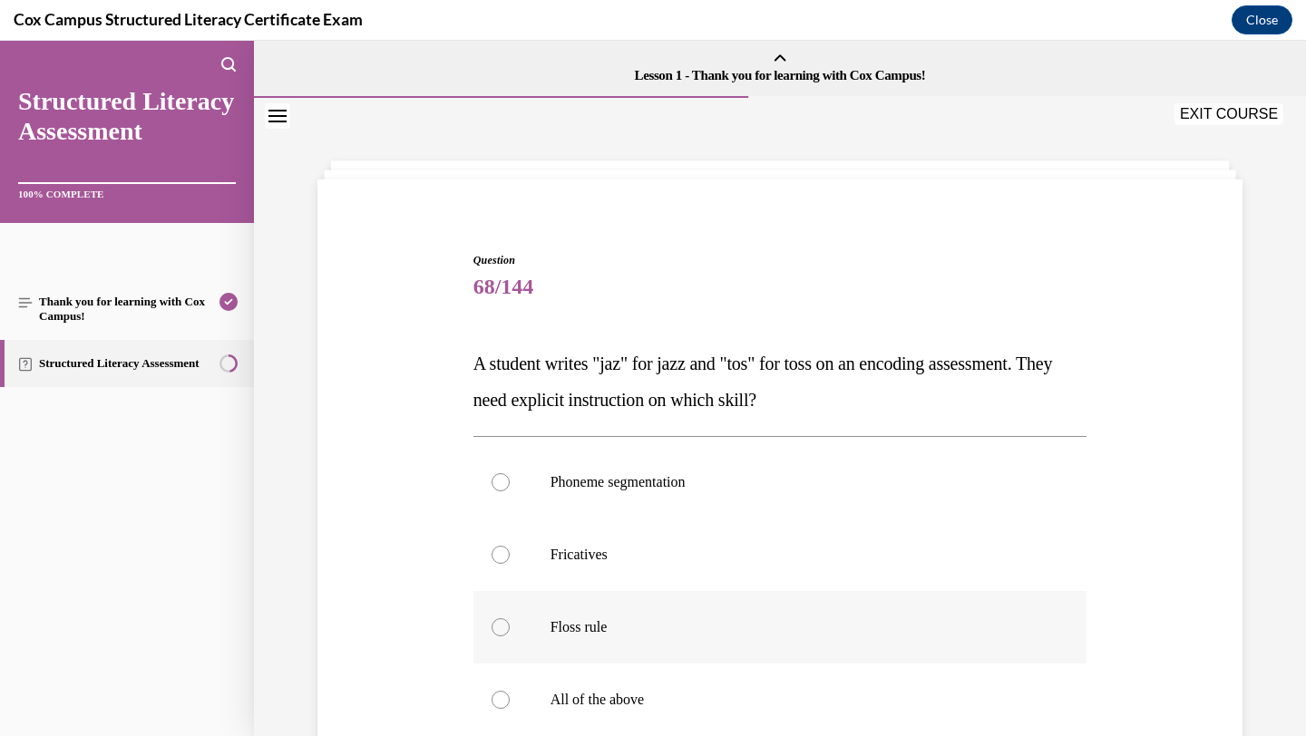
click at [614, 634] on p "Floss rule" at bounding box center [797, 628] width 492 height 18
click at [510, 634] on input "Floss rule" at bounding box center [501, 628] width 18 height 18
radio input "true"
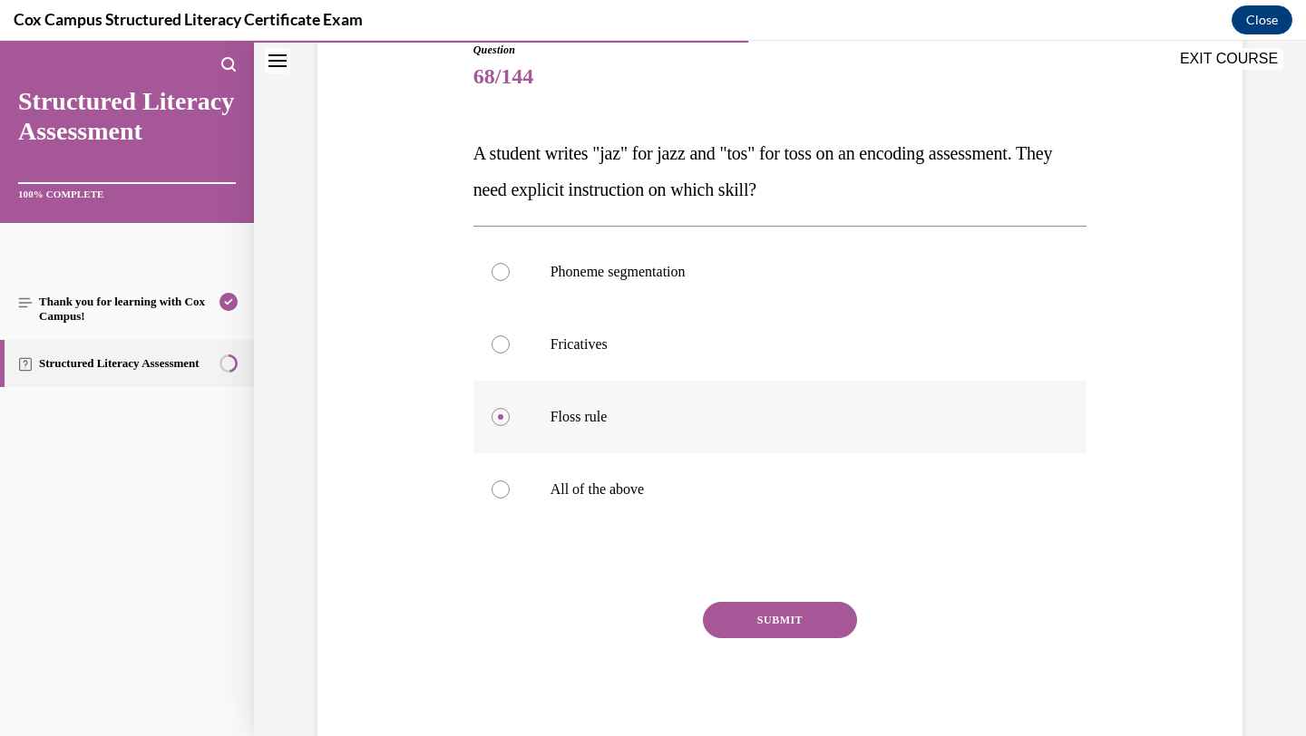
scroll to position [217, 0]
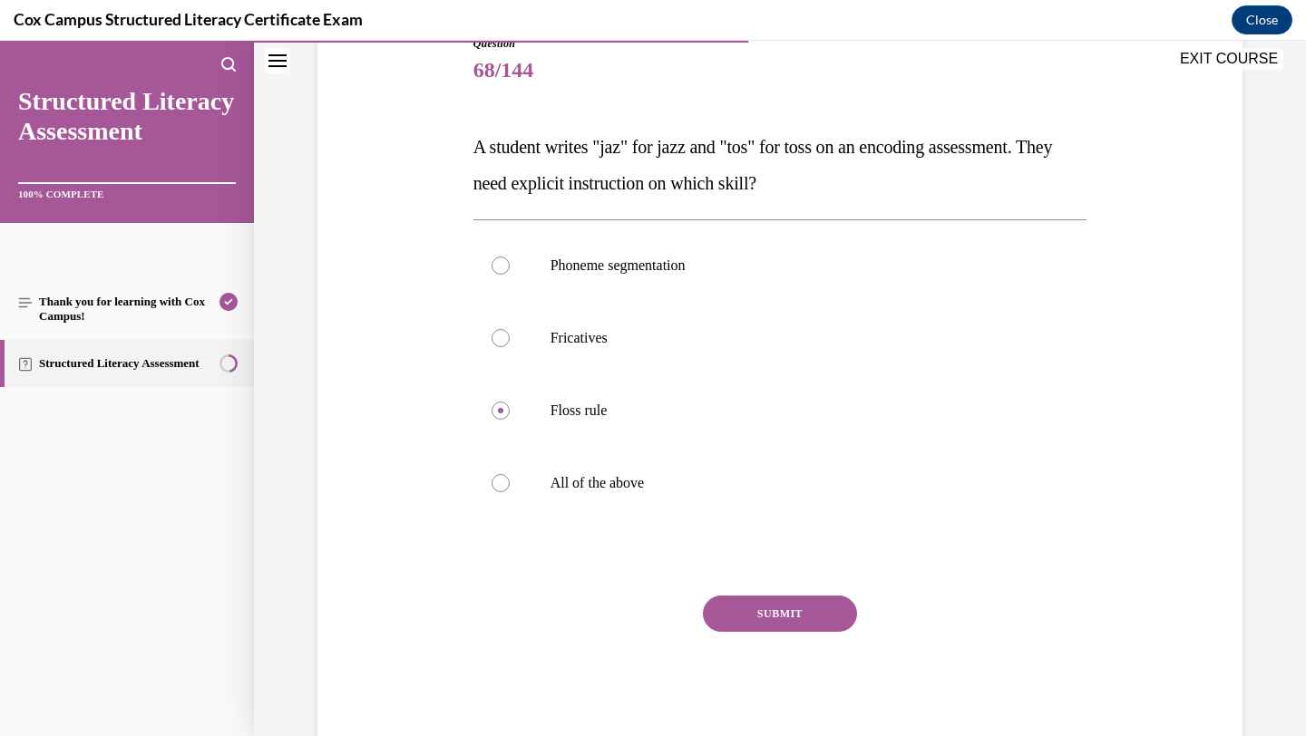
click at [740, 620] on button "SUBMIT" at bounding box center [780, 614] width 154 height 36
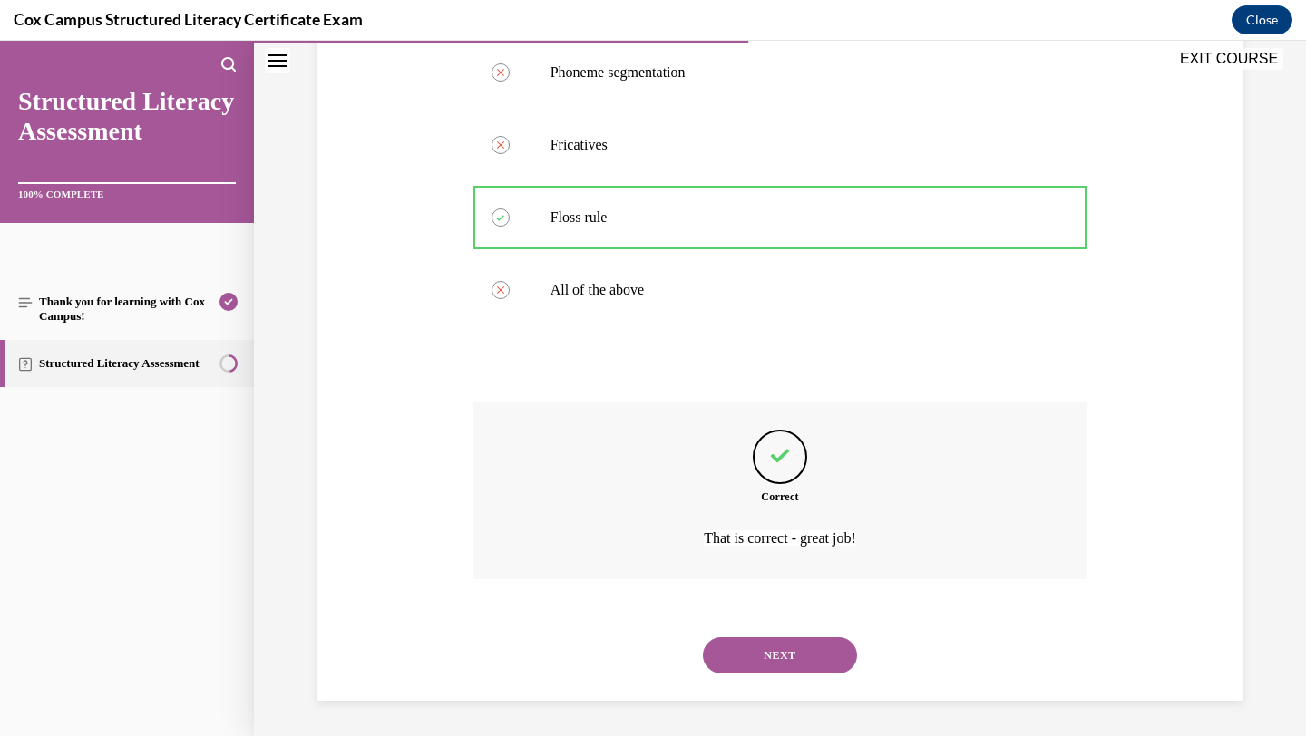
scroll to position [411, 0]
click at [748, 648] on button "NEXT" at bounding box center [780, 655] width 154 height 36
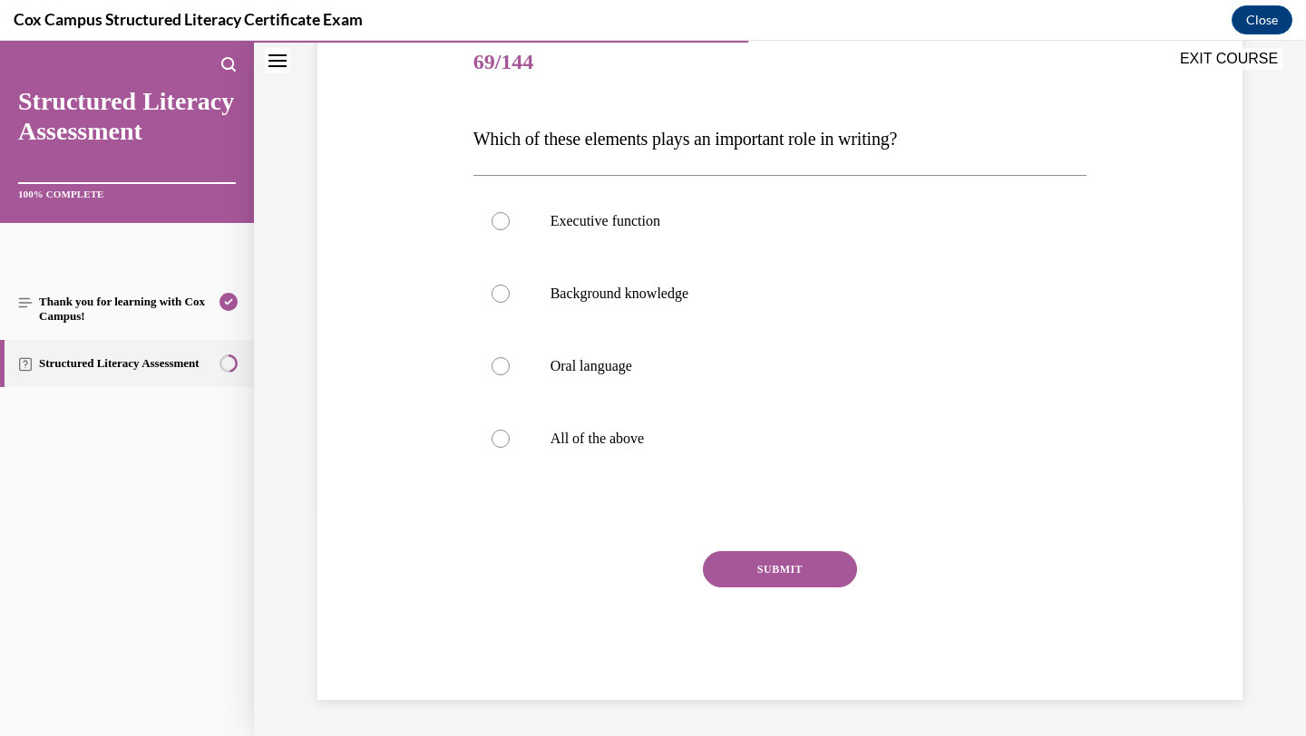
scroll to position [201, 0]
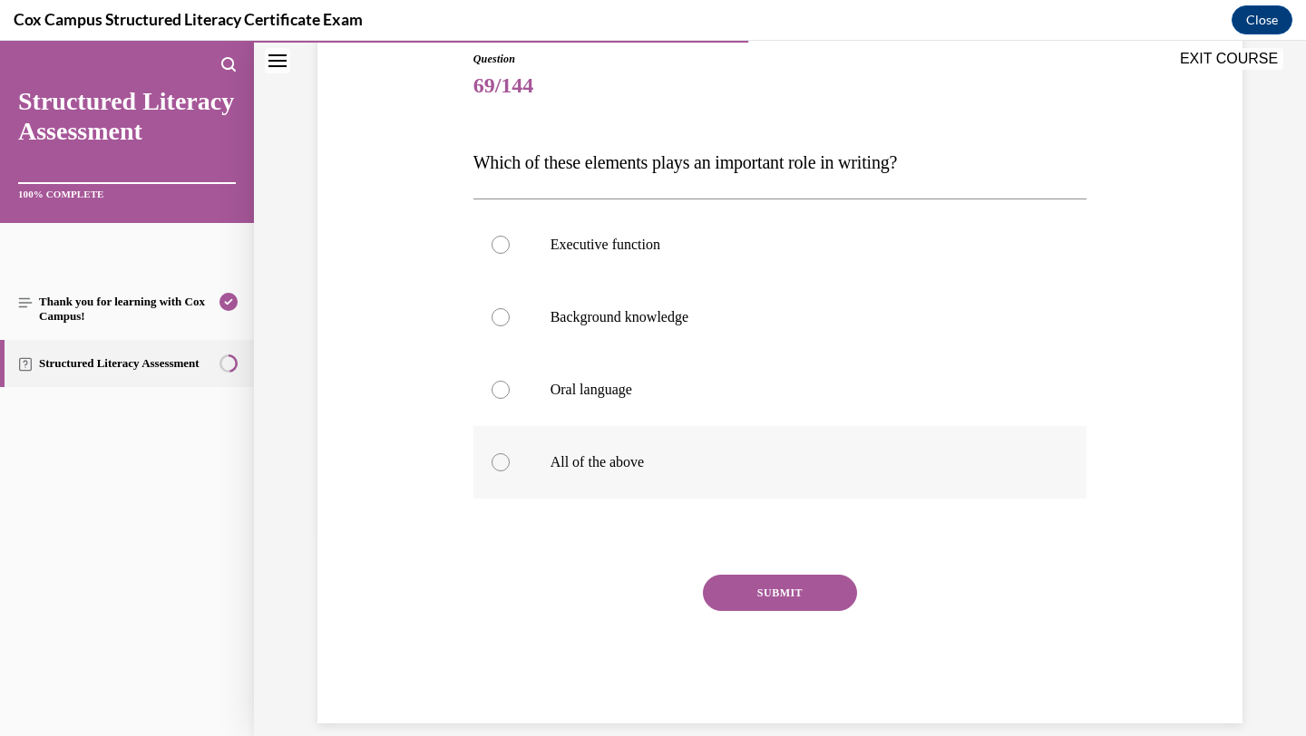
click at [686, 469] on p "All of the above" at bounding box center [797, 462] width 492 height 18
click at [510, 469] on input "All of the above" at bounding box center [501, 462] width 18 height 18
radio input "true"
click at [748, 596] on button "SUBMIT" at bounding box center [780, 593] width 154 height 36
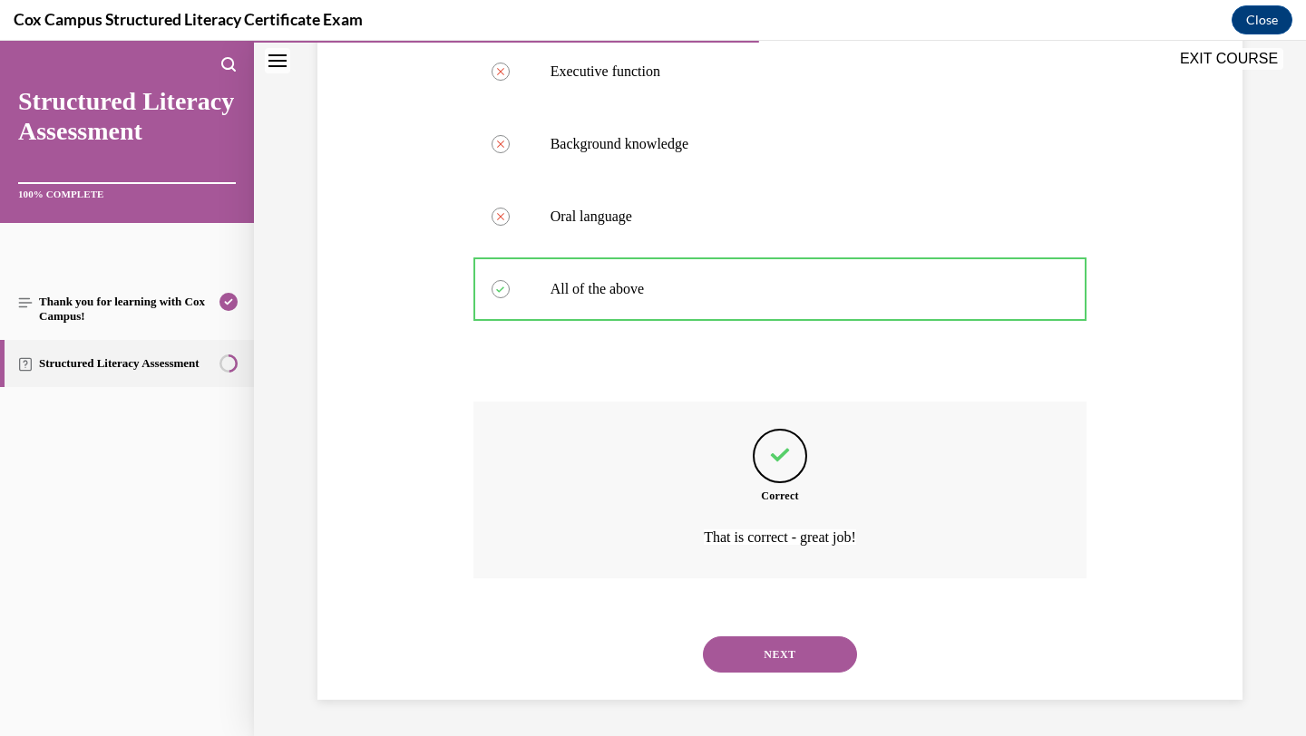
click at [785, 660] on button "NEXT" at bounding box center [780, 655] width 154 height 36
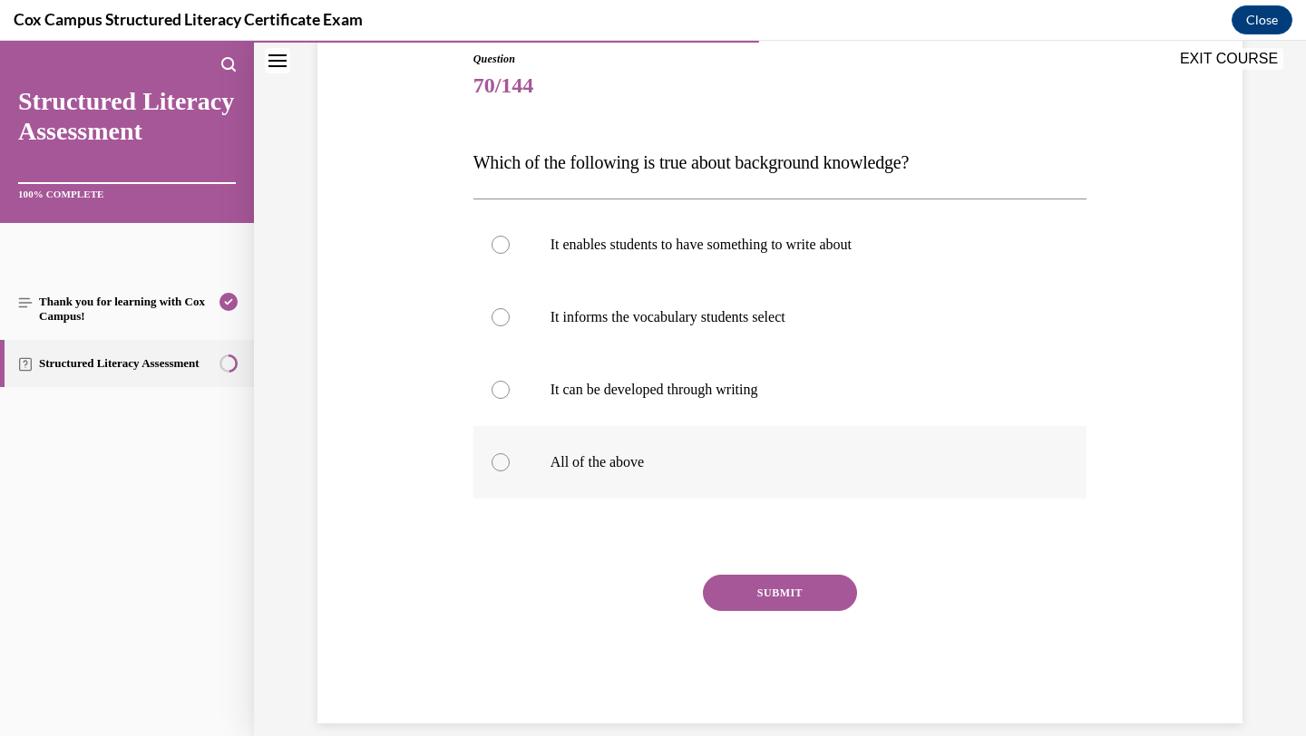
click at [736, 477] on label "All of the above" at bounding box center [780, 462] width 614 height 73
click at [510, 472] on input "All of the above" at bounding box center [501, 462] width 18 height 18
radio input "true"
click at [746, 606] on button "SUBMIT" at bounding box center [780, 593] width 154 height 36
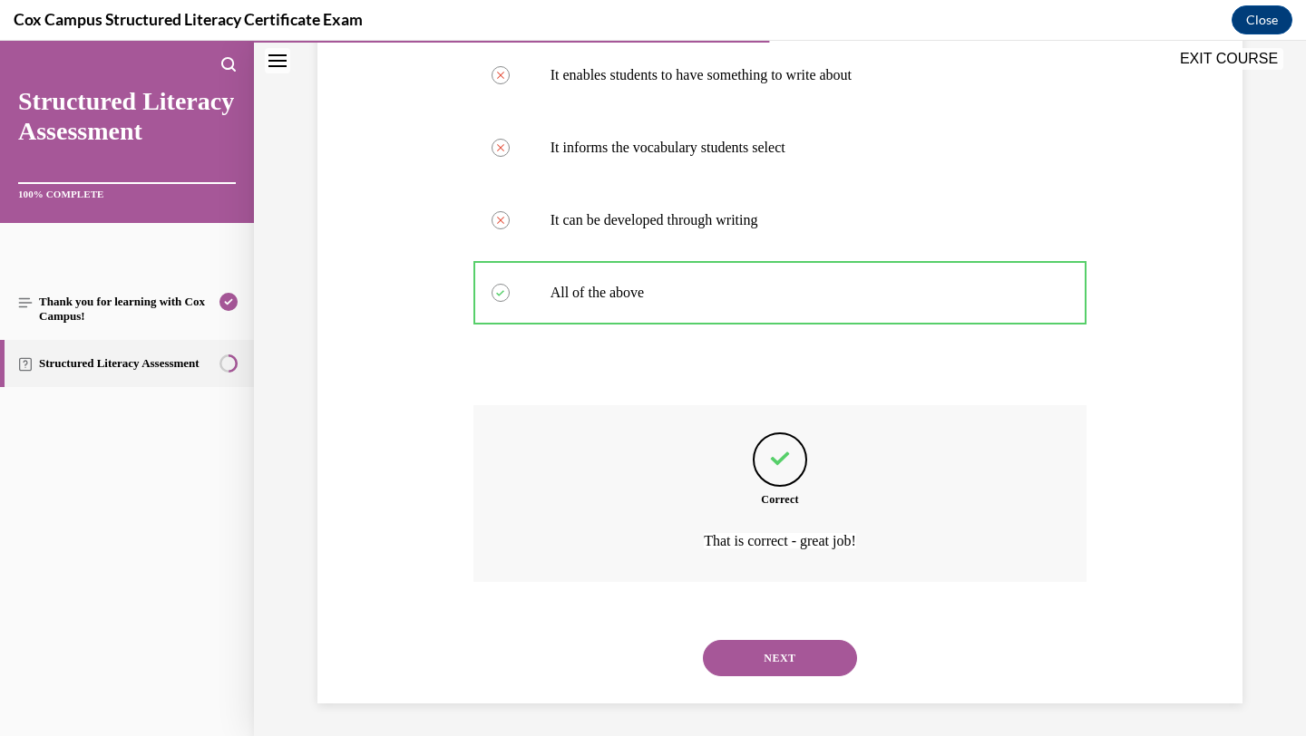
scroll to position [375, 0]
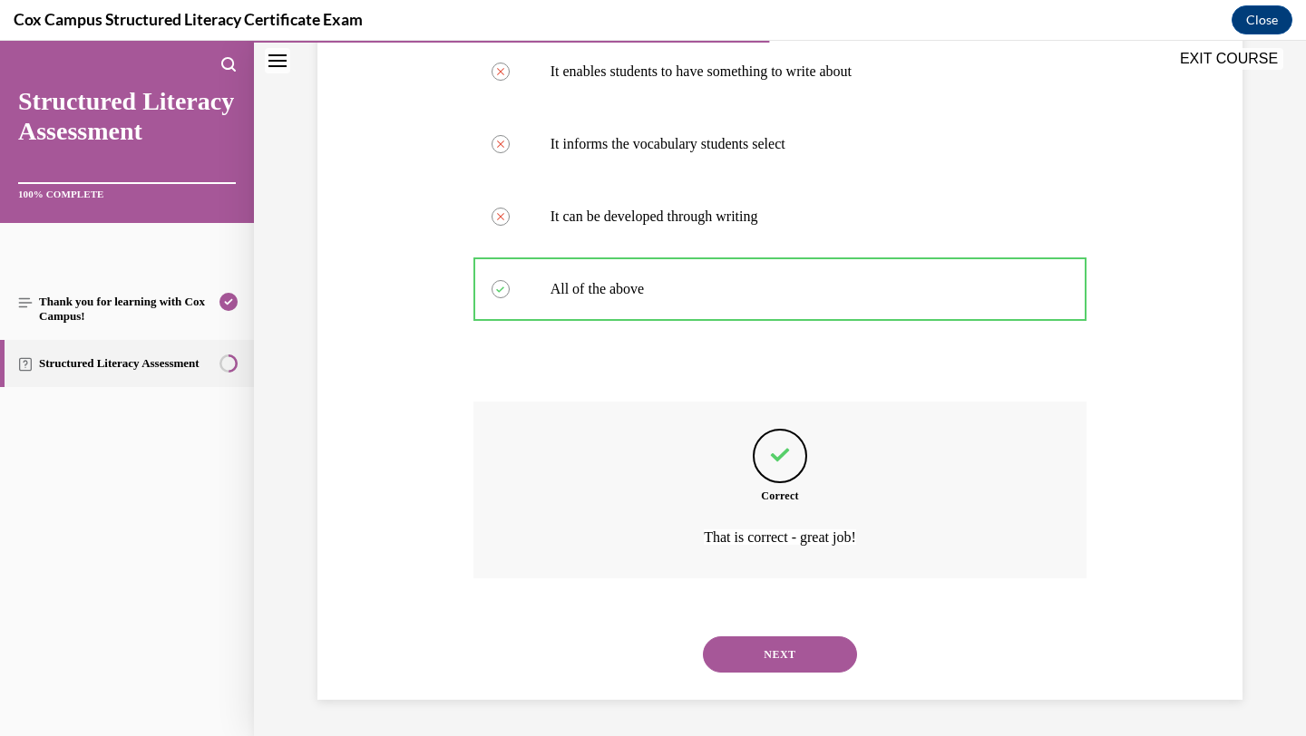
click at [750, 647] on button "NEXT" at bounding box center [780, 655] width 154 height 36
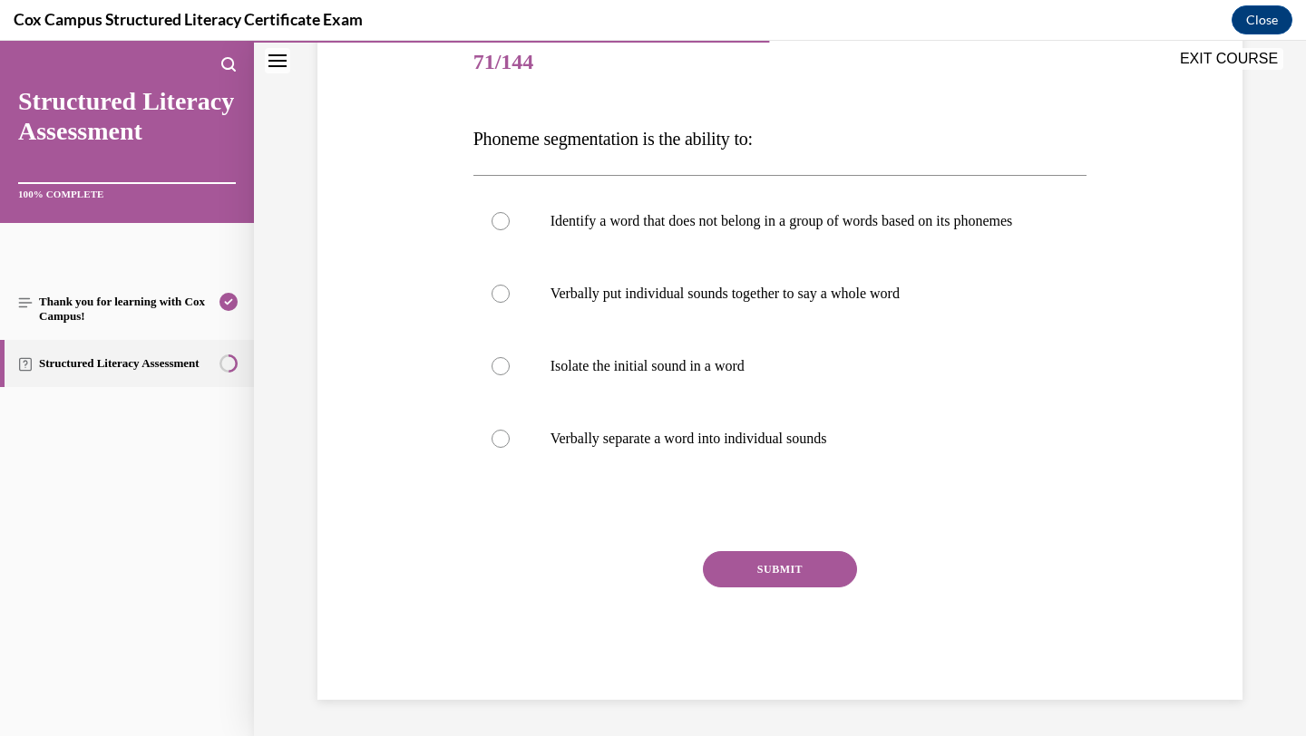
scroll to position [202, 0]
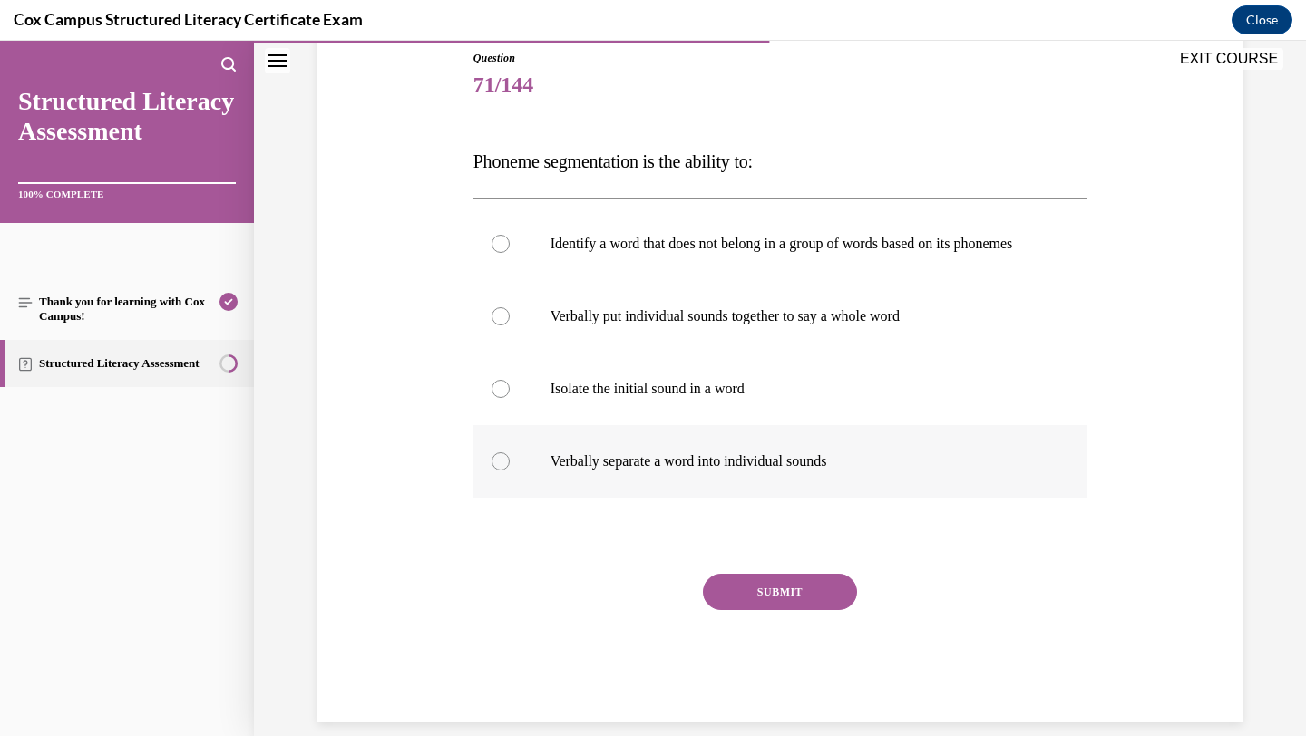
click at [713, 471] on p "Verbally separate a word into individual sounds" at bounding box center [797, 462] width 492 height 18
click at [510, 471] on input "Verbally separate a word into individual sounds" at bounding box center [501, 462] width 18 height 18
radio input "true"
click at [765, 610] on button "SUBMIT" at bounding box center [780, 592] width 154 height 36
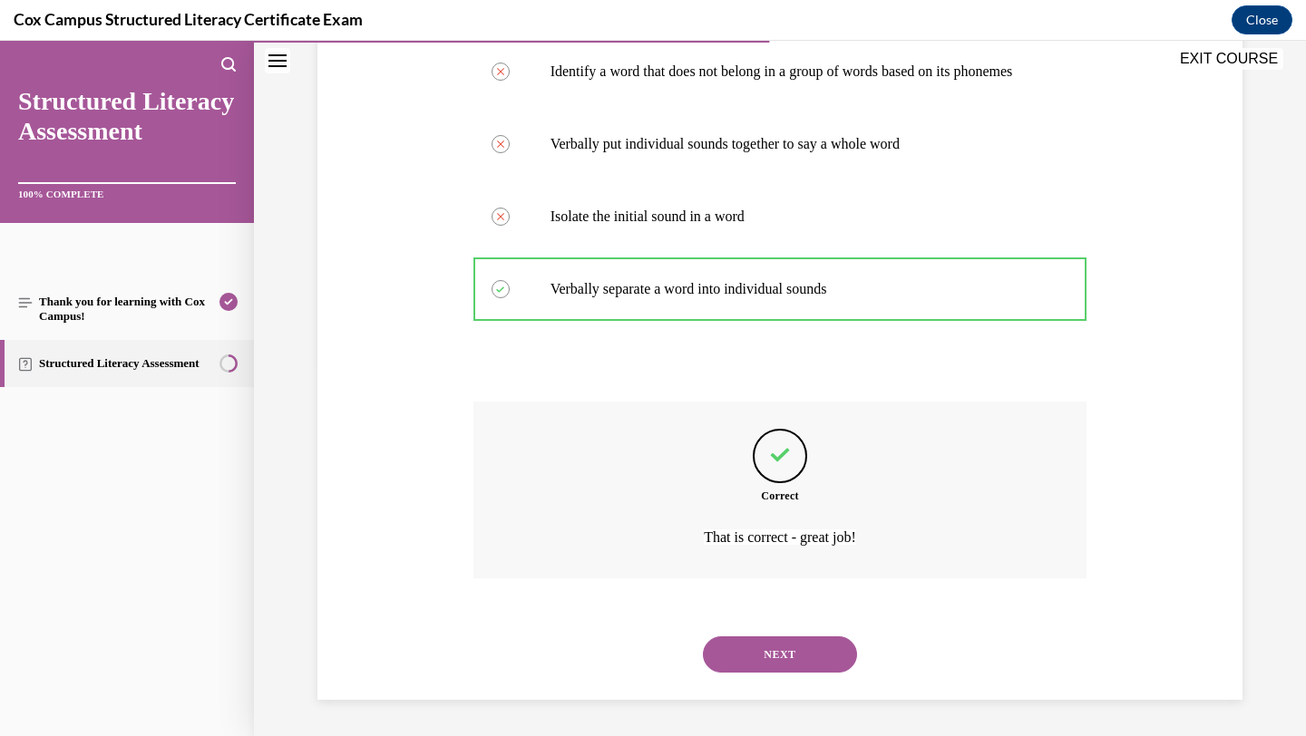
scroll to position [393, 0]
click at [774, 655] on button "NEXT" at bounding box center [780, 655] width 154 height 36
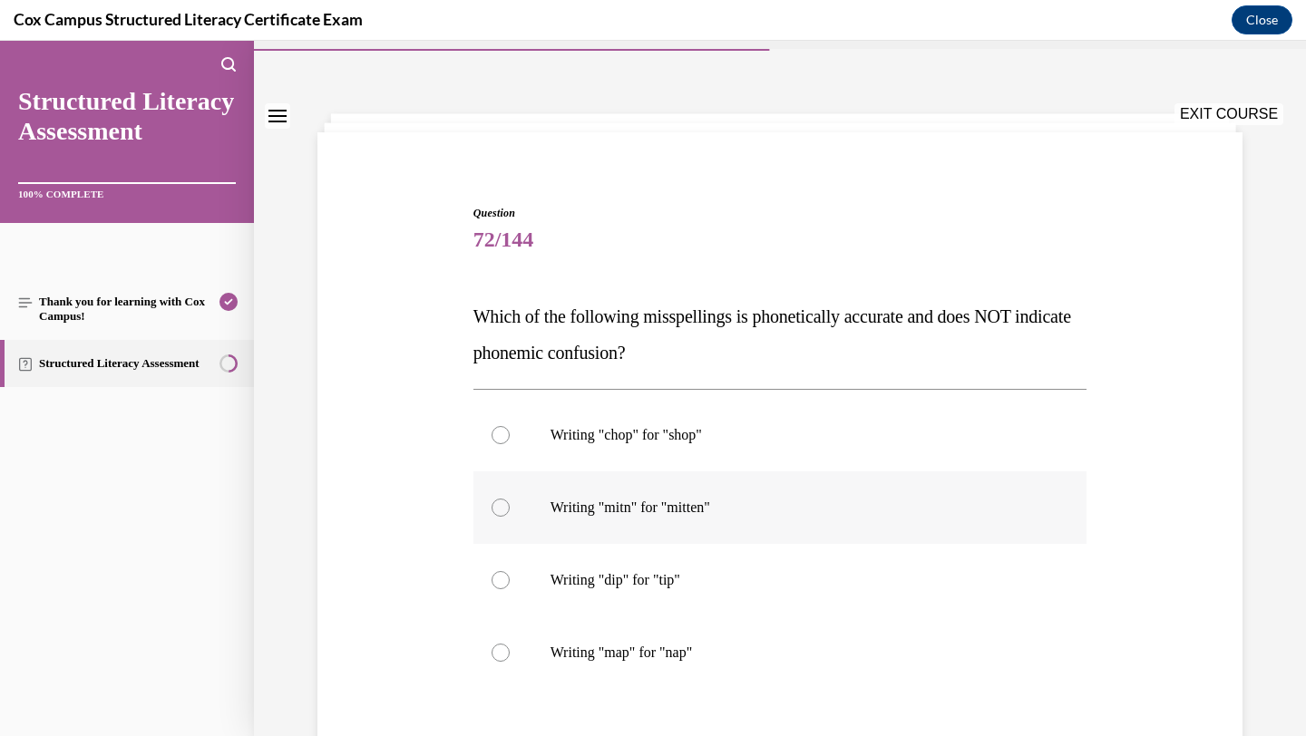
scroll to position [56, 0]
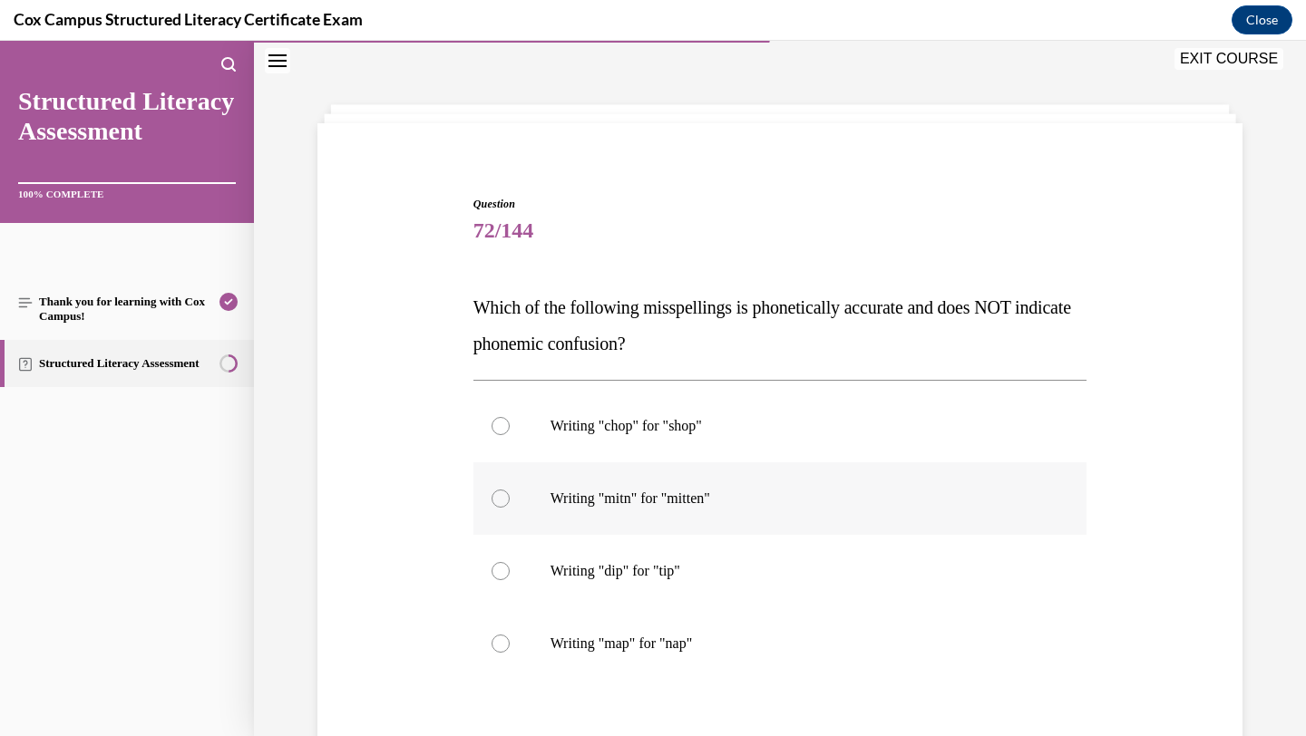
click at [726, 513] on label "Writing "mitn" for "mitten"" at bounding box center [780, 499] width 614 height 73
click at [510, 508] on input "Writing "mitn" for "mitten"" at bounding box center [501, 499] width 18 height 18
radio input "true"
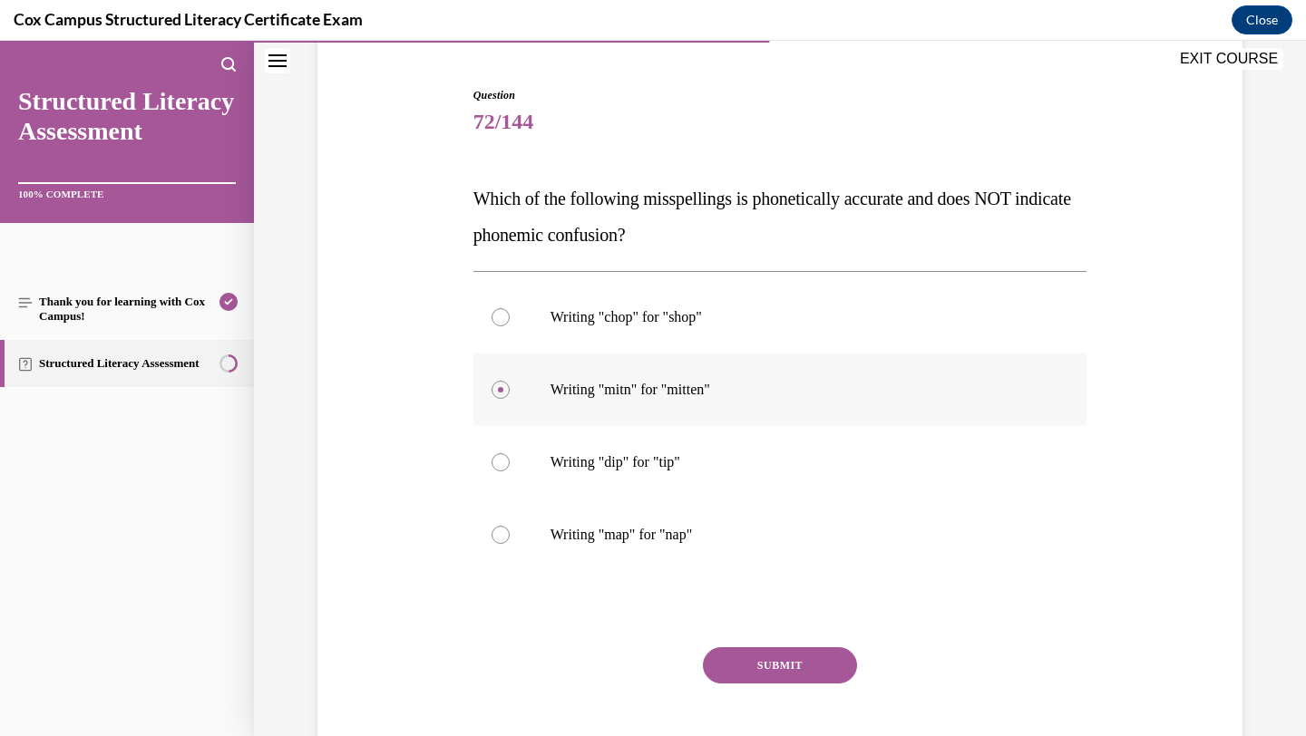
scroll to position [168, 0]
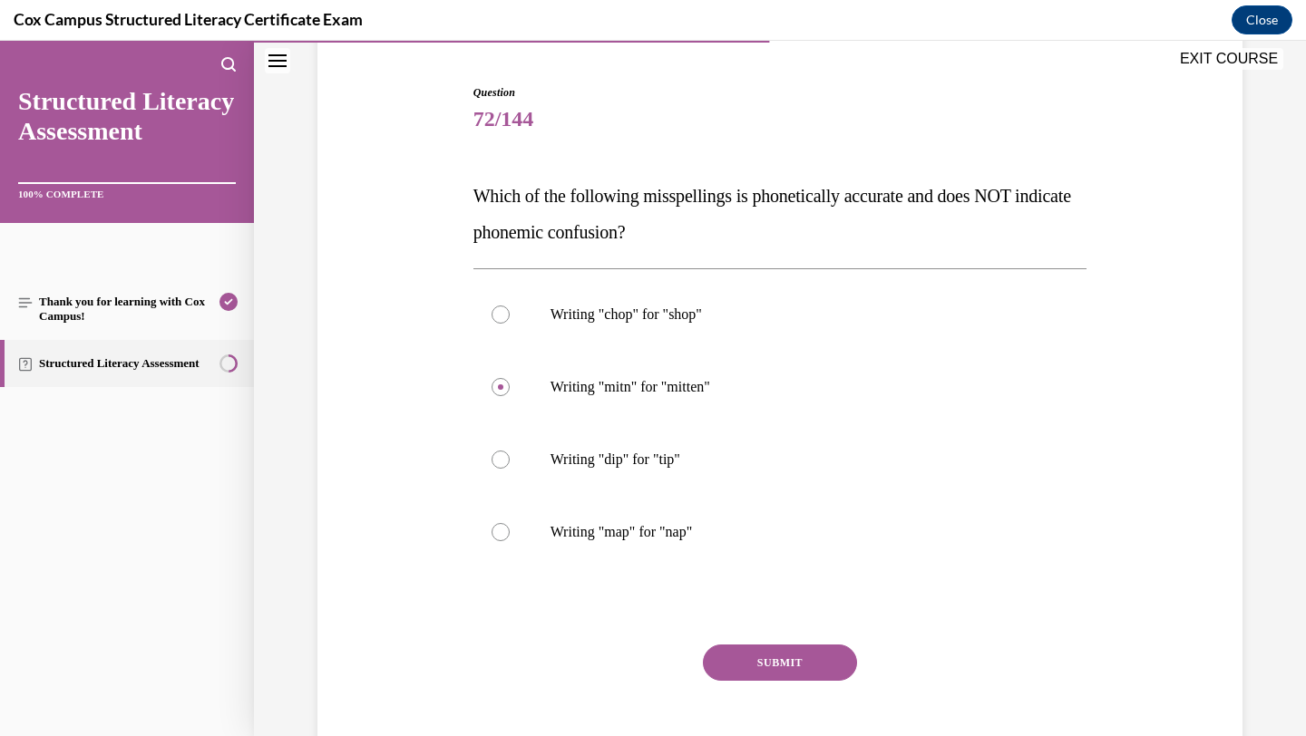
click at [774, 662] on button "SUBMIT" at bounding box center [780, 663] width 154 height 36
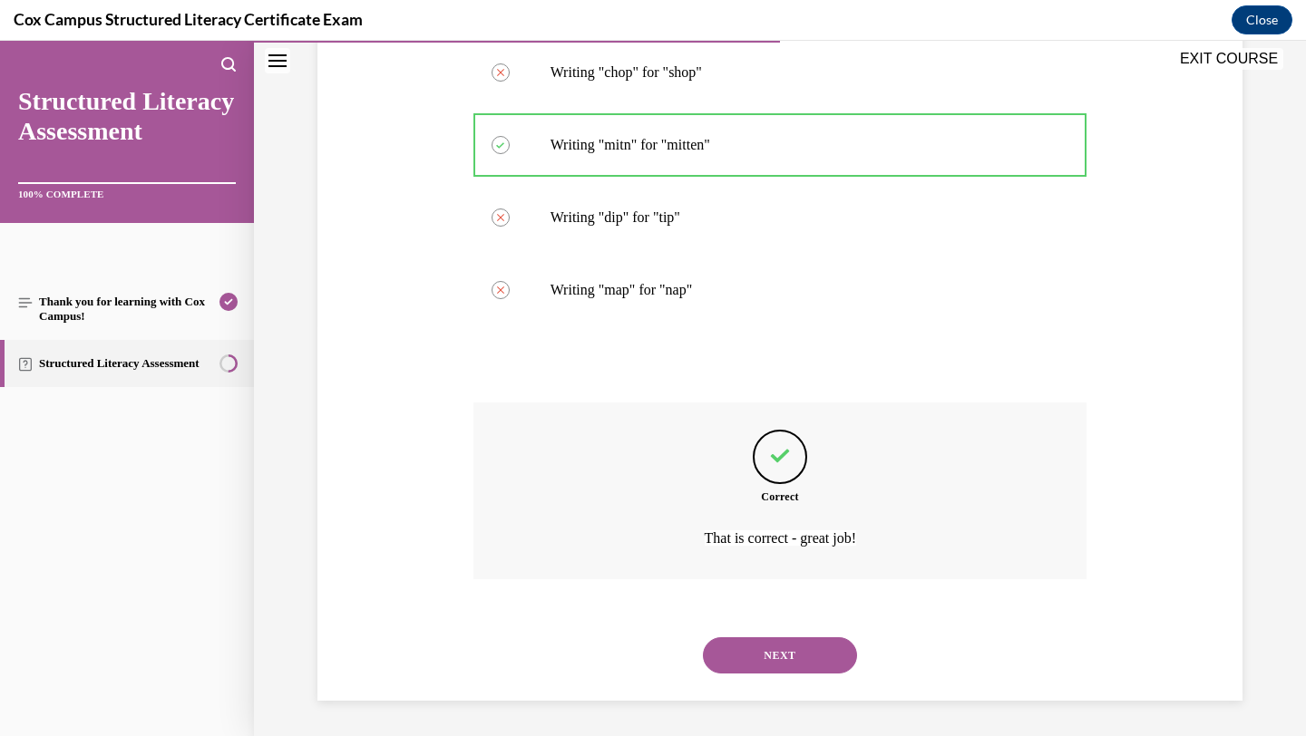
scroll to position [411, 0]
click at [764, 657] on button "NEXT" at bounding box center [780, 655] width 154 height 36
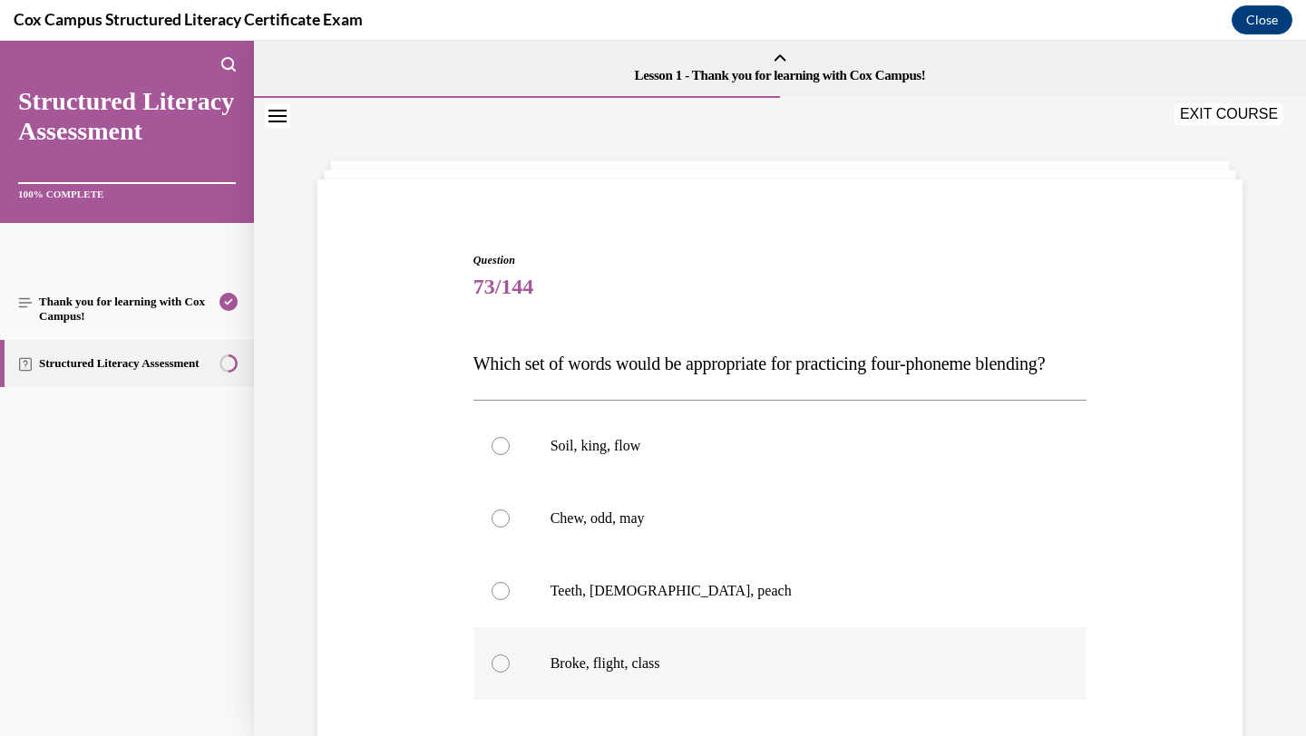
click at [636, 677] on label "Broke, flight, class" at bounding box center [780, 664] width 614 height 73
click at [510, 673] on input "Broke, flight, class" at bounding box center [501, 664] width 18 height 18
radio input "true"
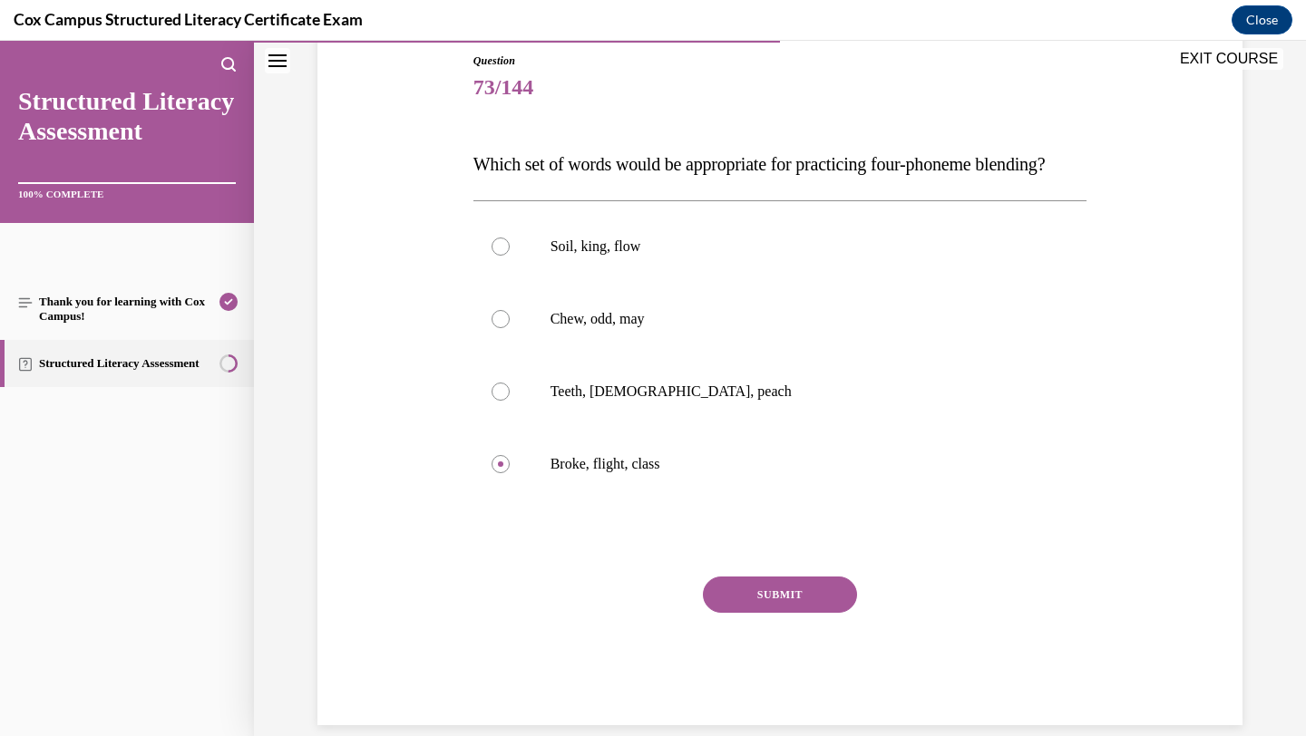
click at [723, 613] on button "SUBMIT" at bounding box center [780, 595] width 154 height 36
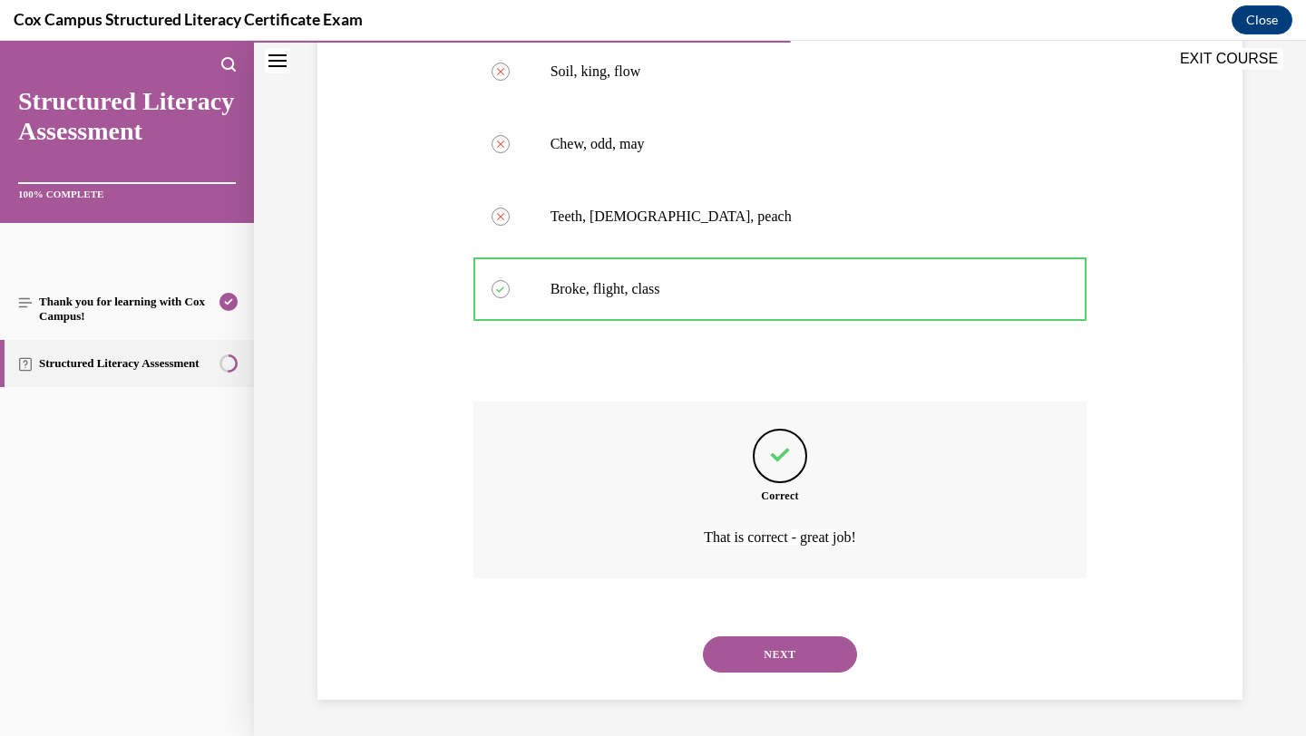
scroll to position [411, 0]
click at [725, 643] on button "NEXT" at bounding box center [780, 655] width 154 height 36
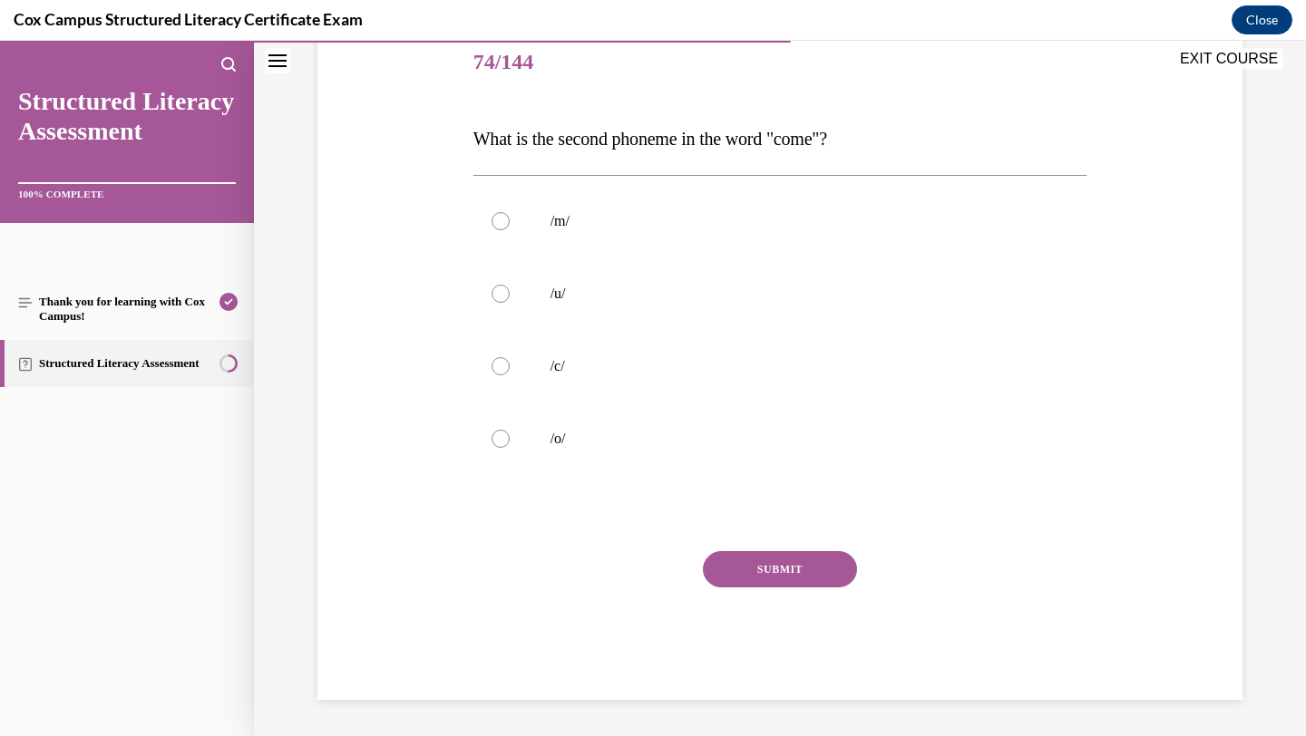
scroll to position [201, 0]
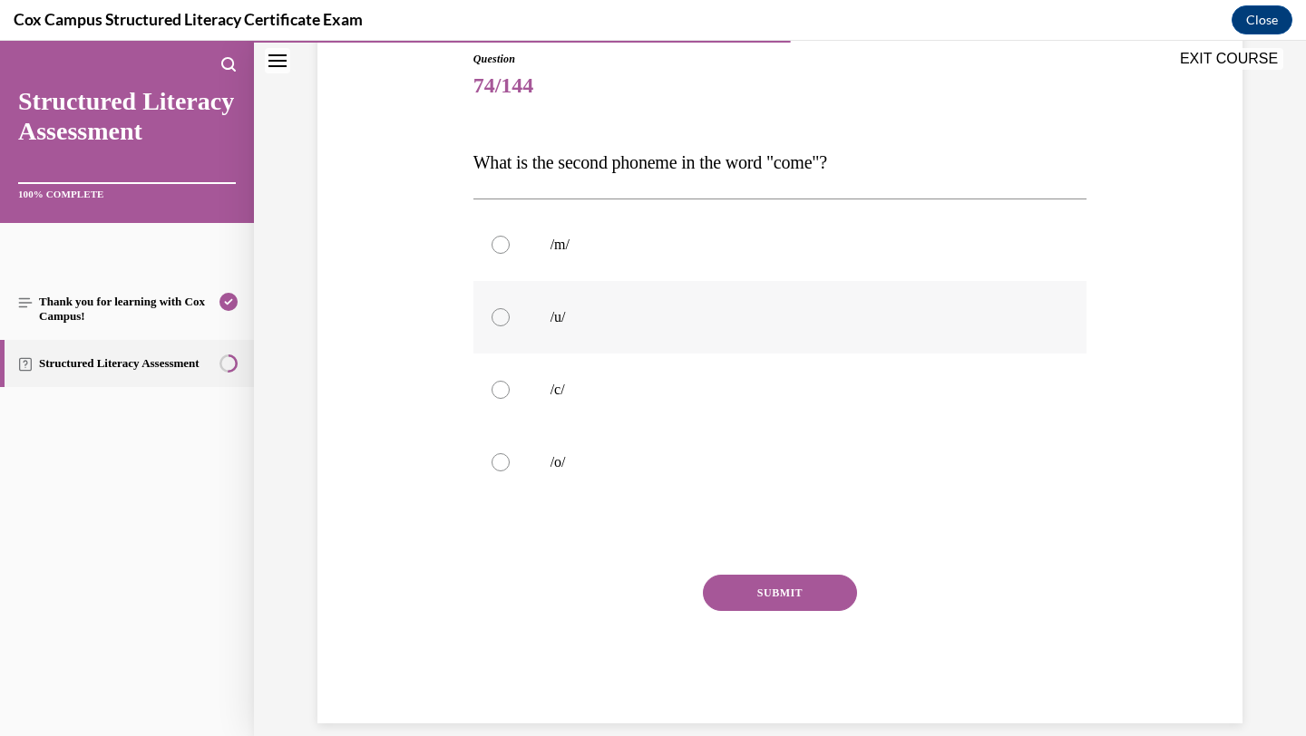
click at [659, 338] on label "/u/" at bounding box center [780, 317] width 614 height 73
click at [510, 326] on input "/u/" at bounding box center [501, 317] width 18 height 18
radio input "true"
click at [760, 587] on button "SUBMIT" at bounding box center [780, 593] width 154 height 36
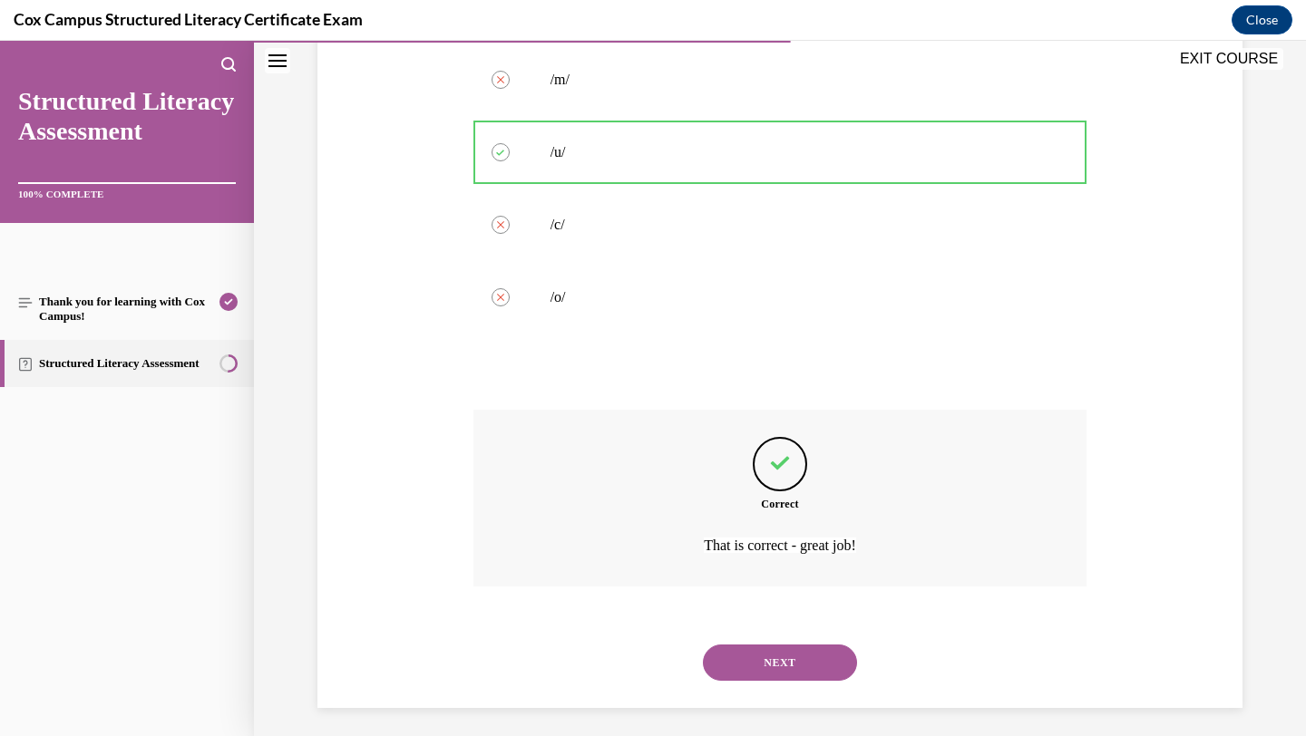
scroll to position [375, 0]
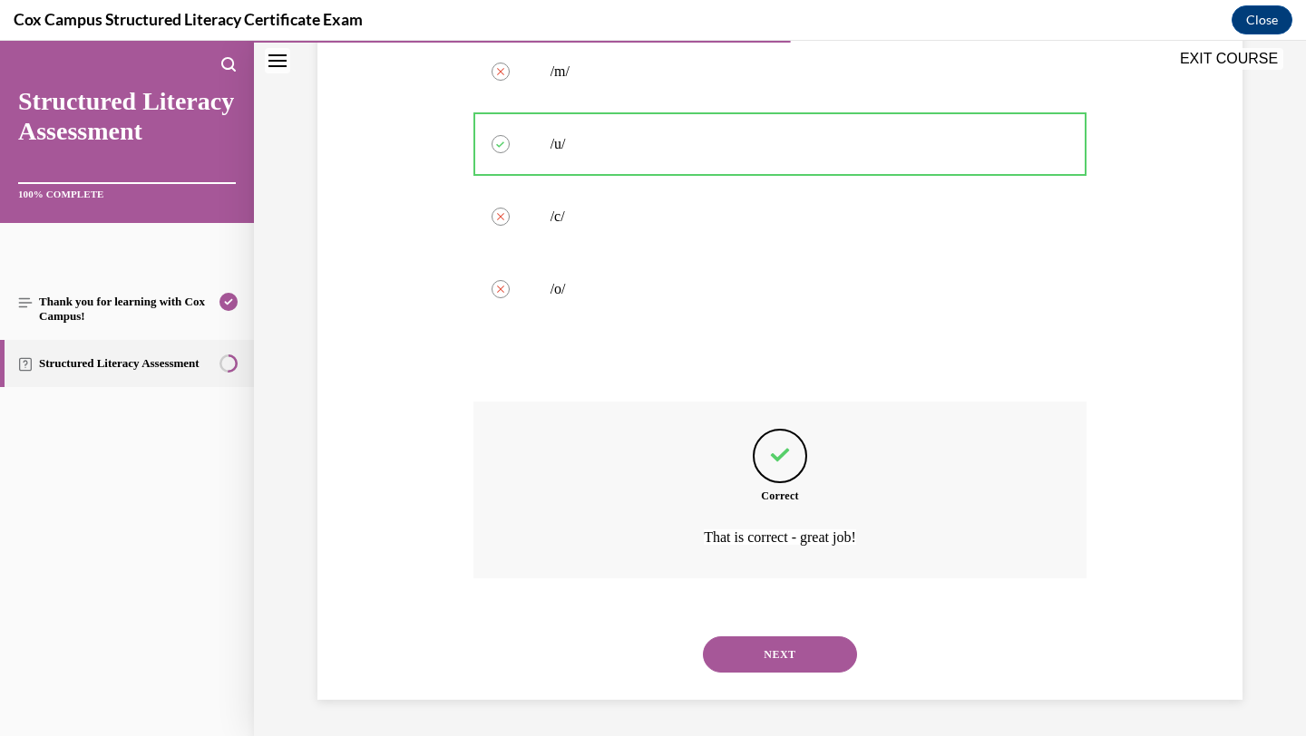
click at [766, 650] on button "NEXT" at bounding box center [780, 655] width 154 height 36
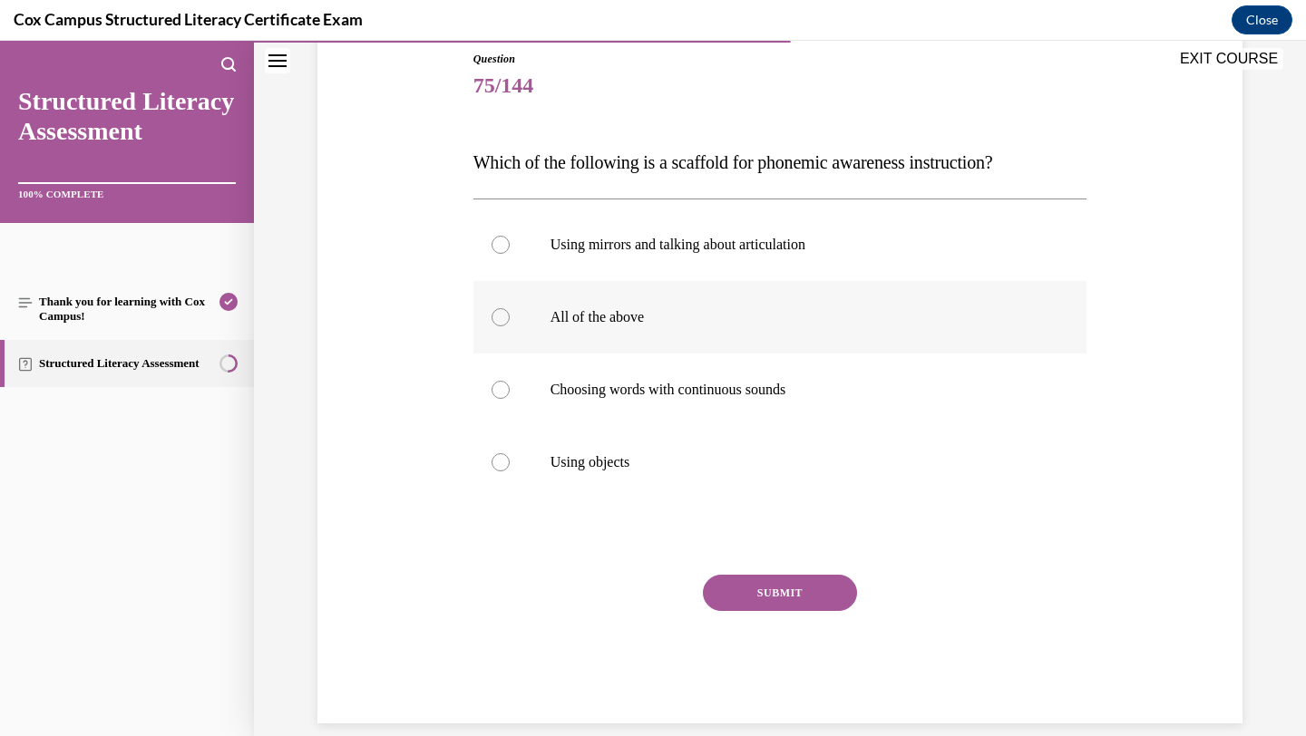
click at [662, 336] on label "All of the above" at bounding box center [780, 317] width 614 height 73
click at [510, 326] on input "All of the above" at bounding box center [501, 317] width 18 height 18
click at [739, 594] on button "SUBMIT" at bounding box center [780, 593] width 154 height 36
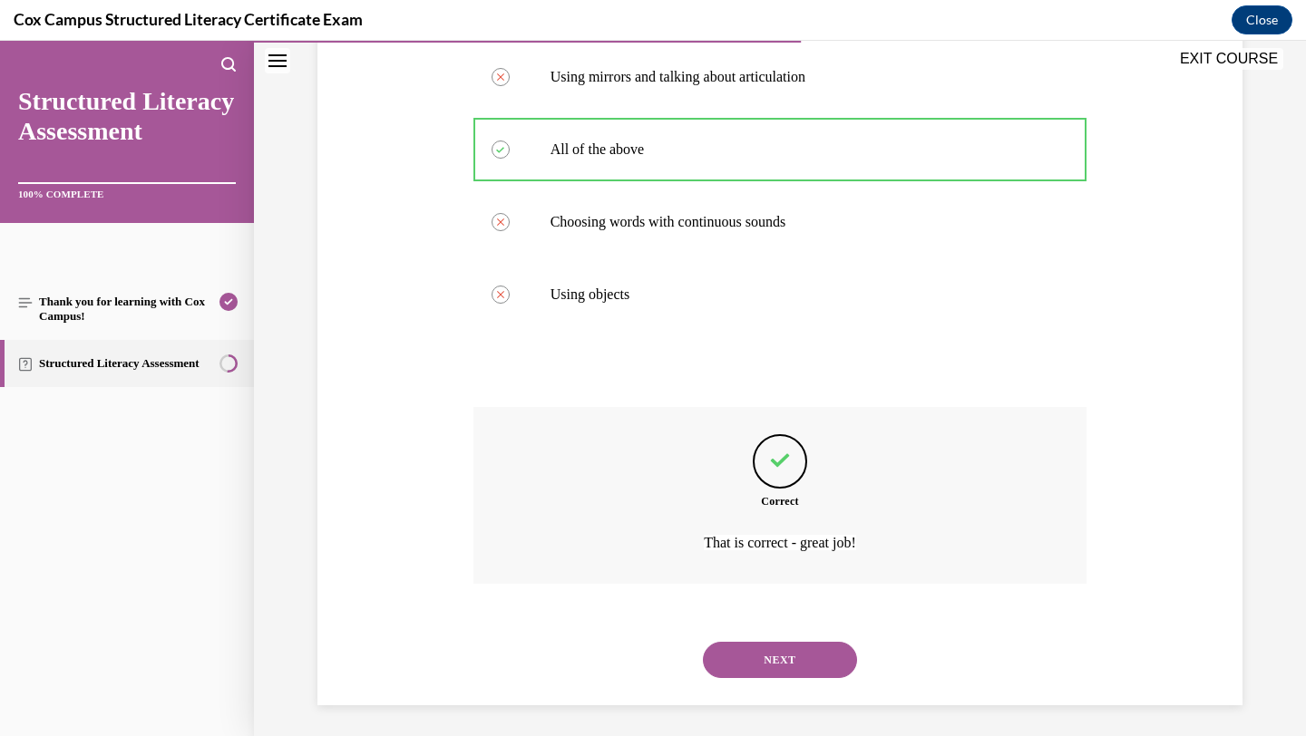
scroll to position [375, 0]
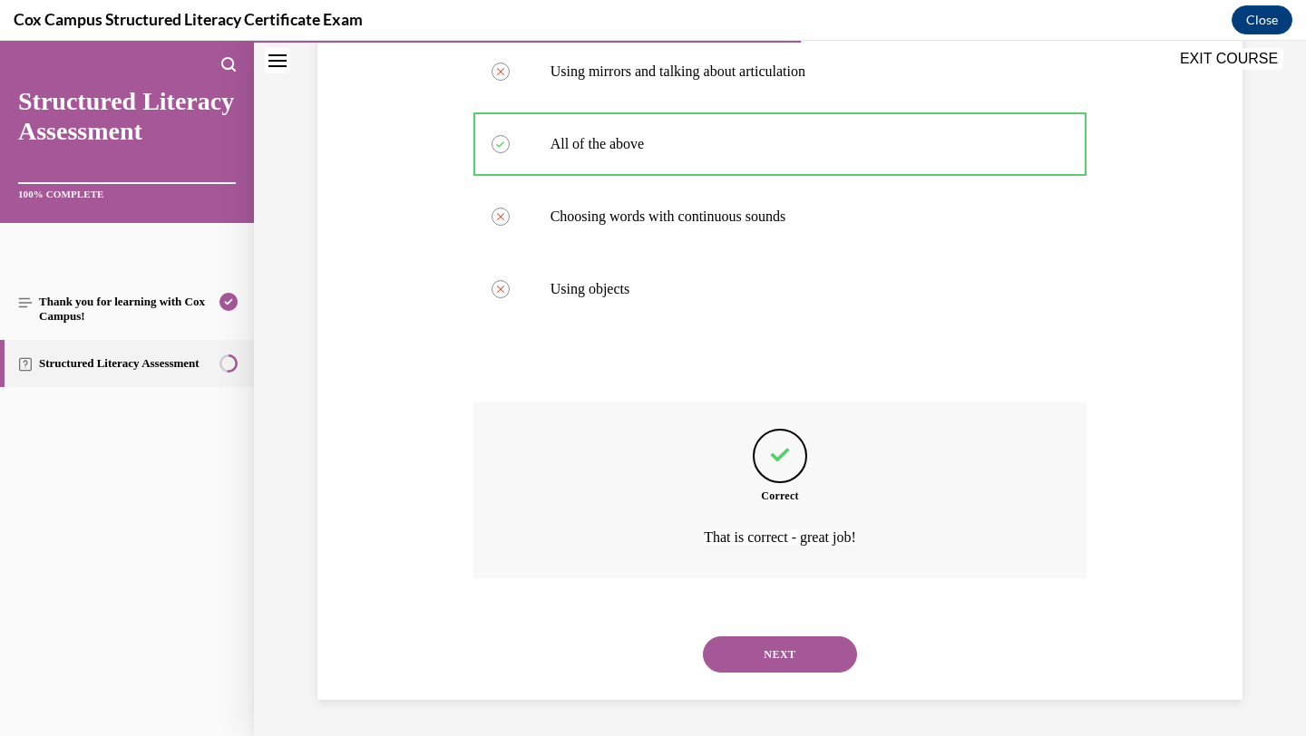
click at [765, 649] on button "NEXT" at bounding box center [780, 655] width 154 height 36
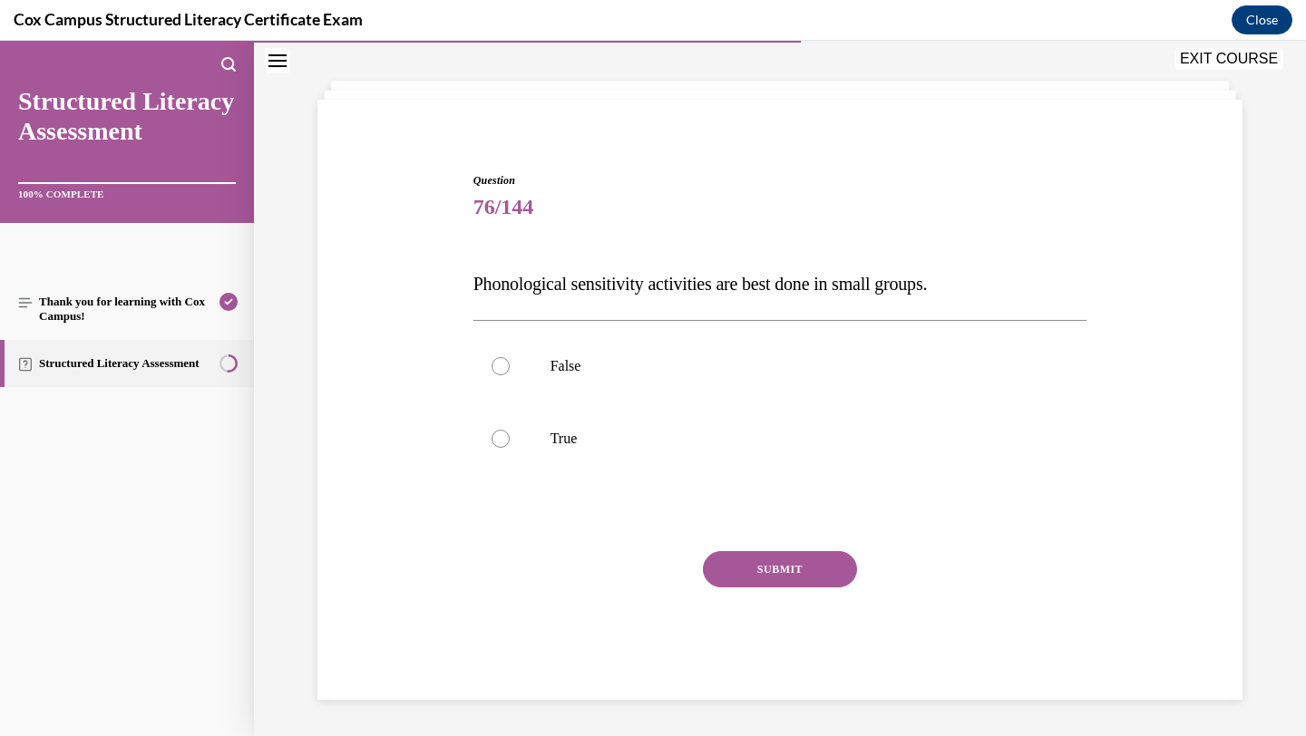
scroll to position [80, 0]
click at [687, 375] on label "False" at bounding box center [780, 366] width 614 height 73
click at [510, 375] on input "False" at bounding box center [501, 366] width 18 height 18
click at [736, 570] on button "SUBMIT" at bounding box center [780, 569] width 154 height 36
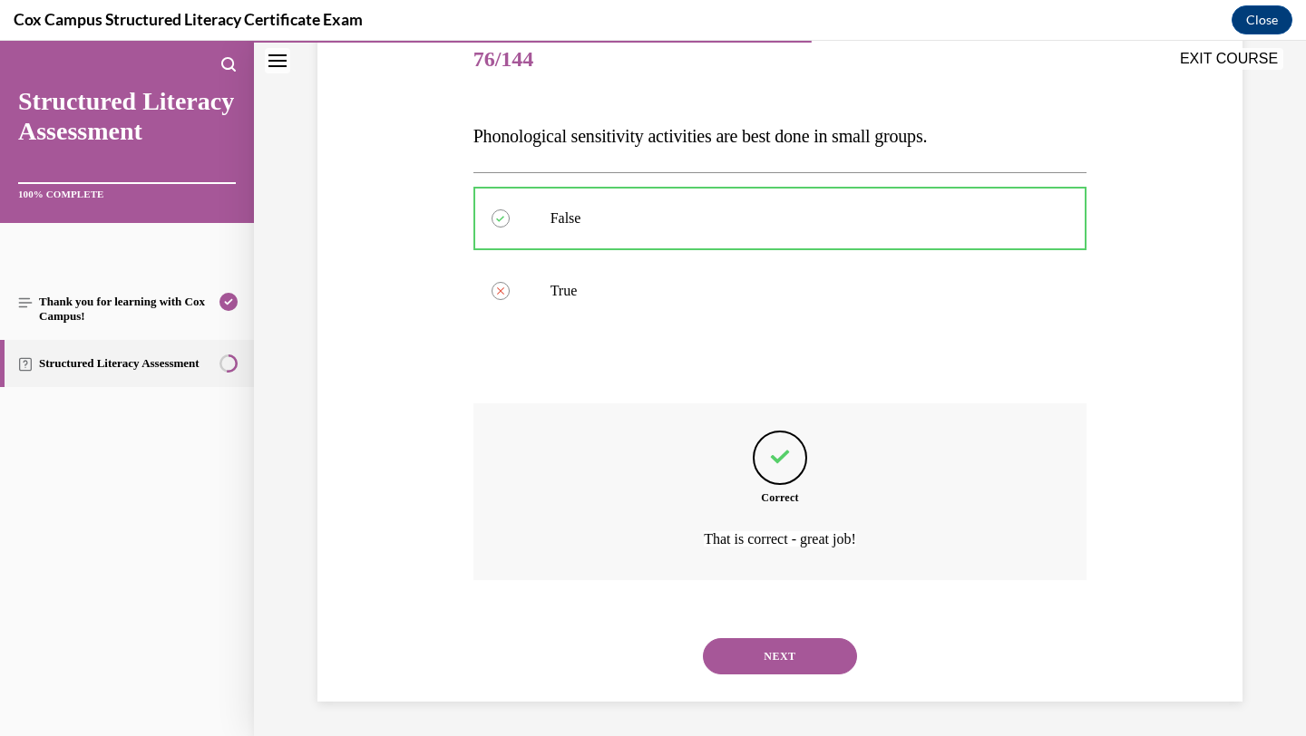
scroll to position [229, 0]
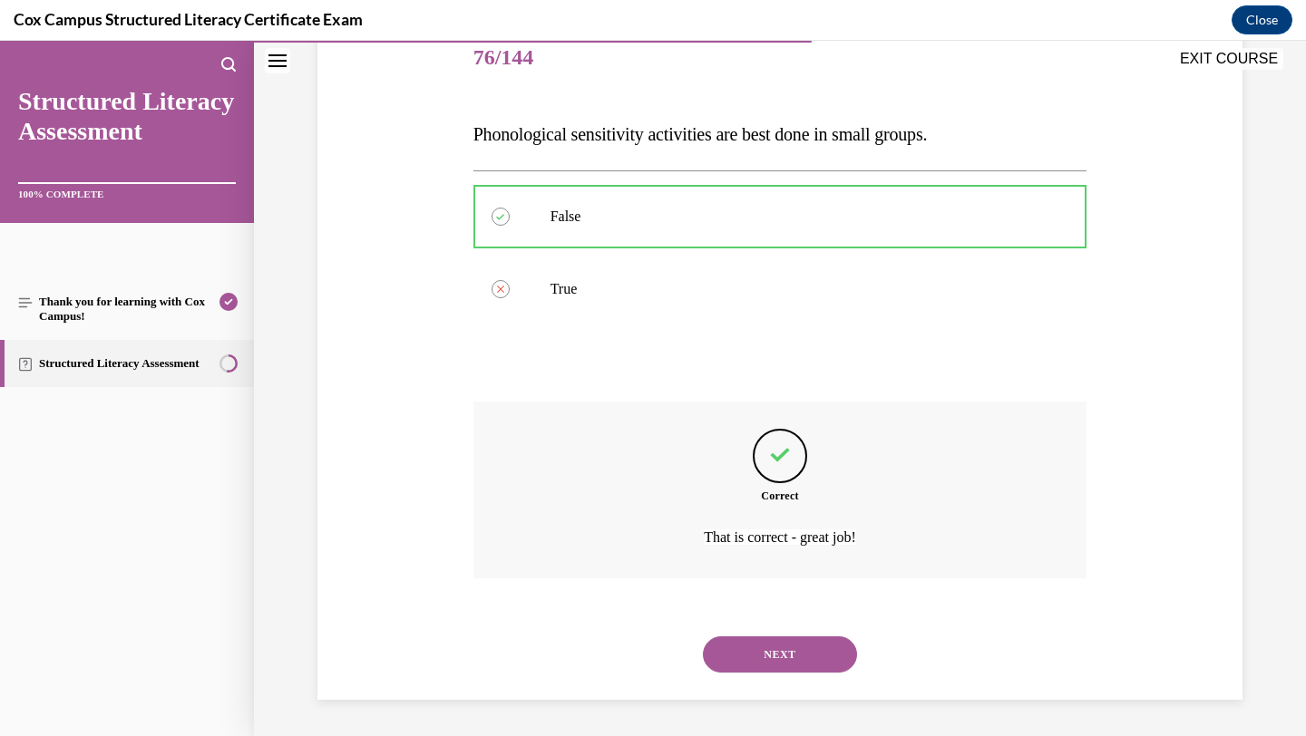
click at [751, 655] on button "NEXT" at bounding box center [780, 655] width 154 height 36
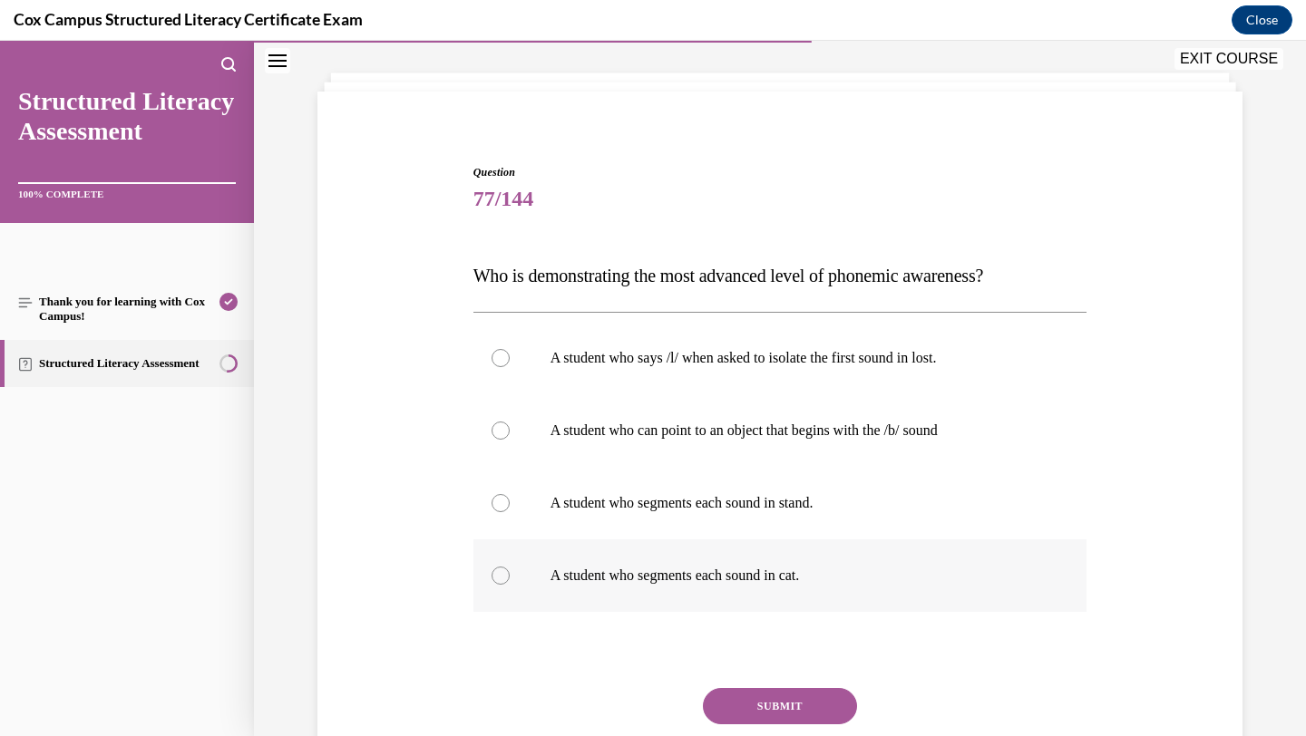
scroll to position [90, 0]
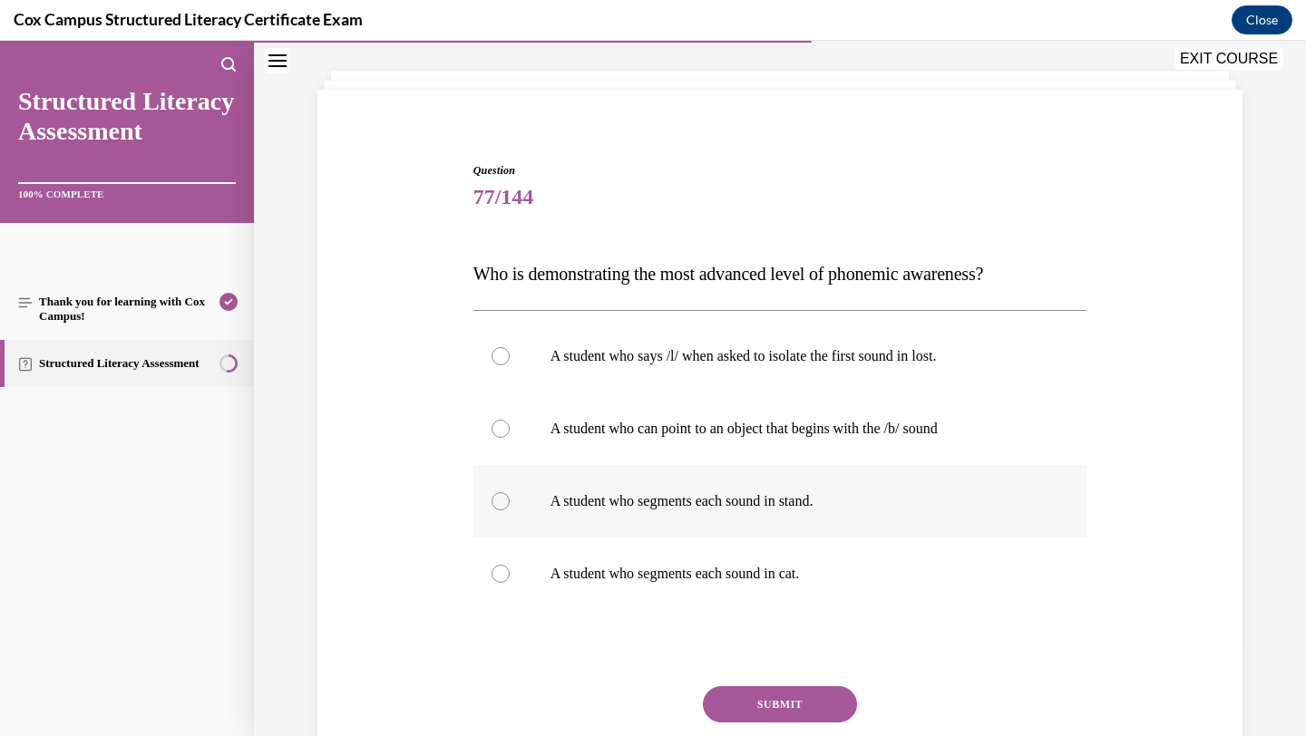
click at [722, 513] on label "A student who segments each sound in stand." at bounding box center [780, 501] width 614 height 73
click at [510, 511] on input "A student who segments each sound in stand." at bounding box center [501, 501] width 18 height 18
click at [776, 705] on button "SUBMIT" at bounding box center [780, 705] width 154 height 36
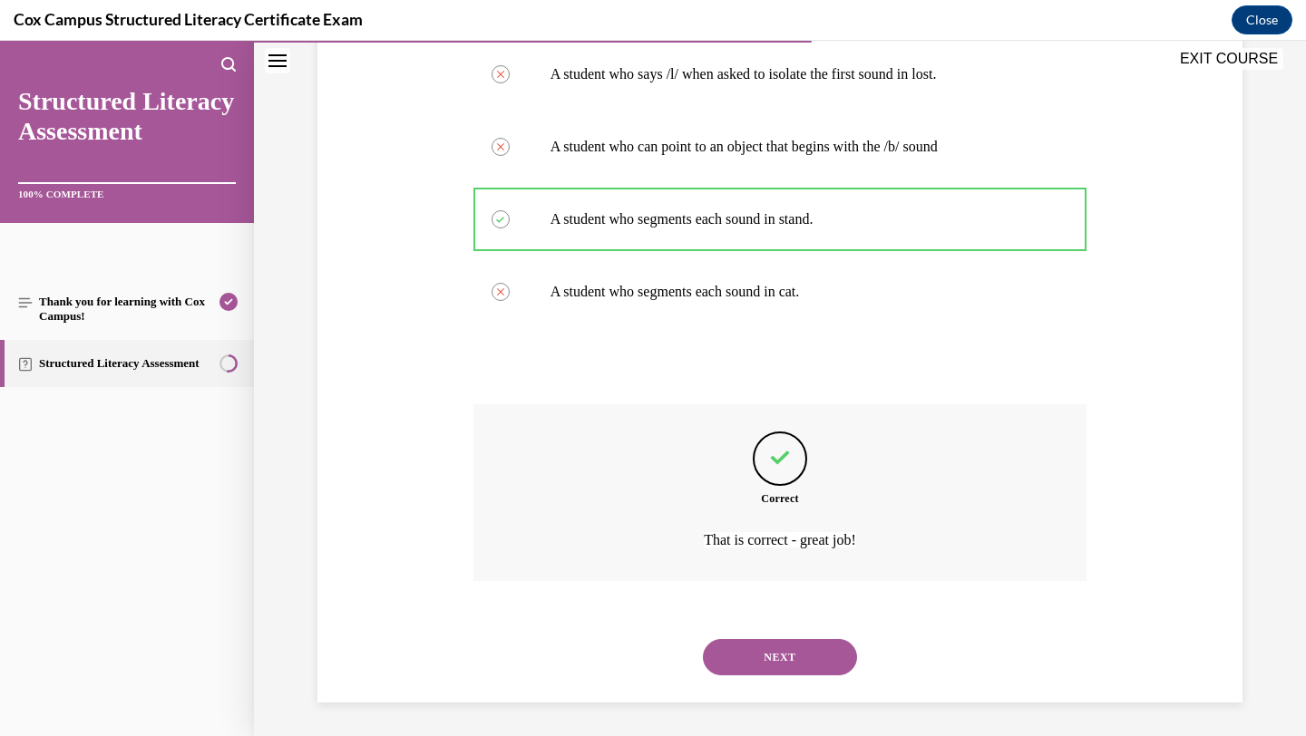
scroll to position [375, 0]
click at [785, 667] on button "NEXT" at bounding box center [780, 655] width 154 height 36
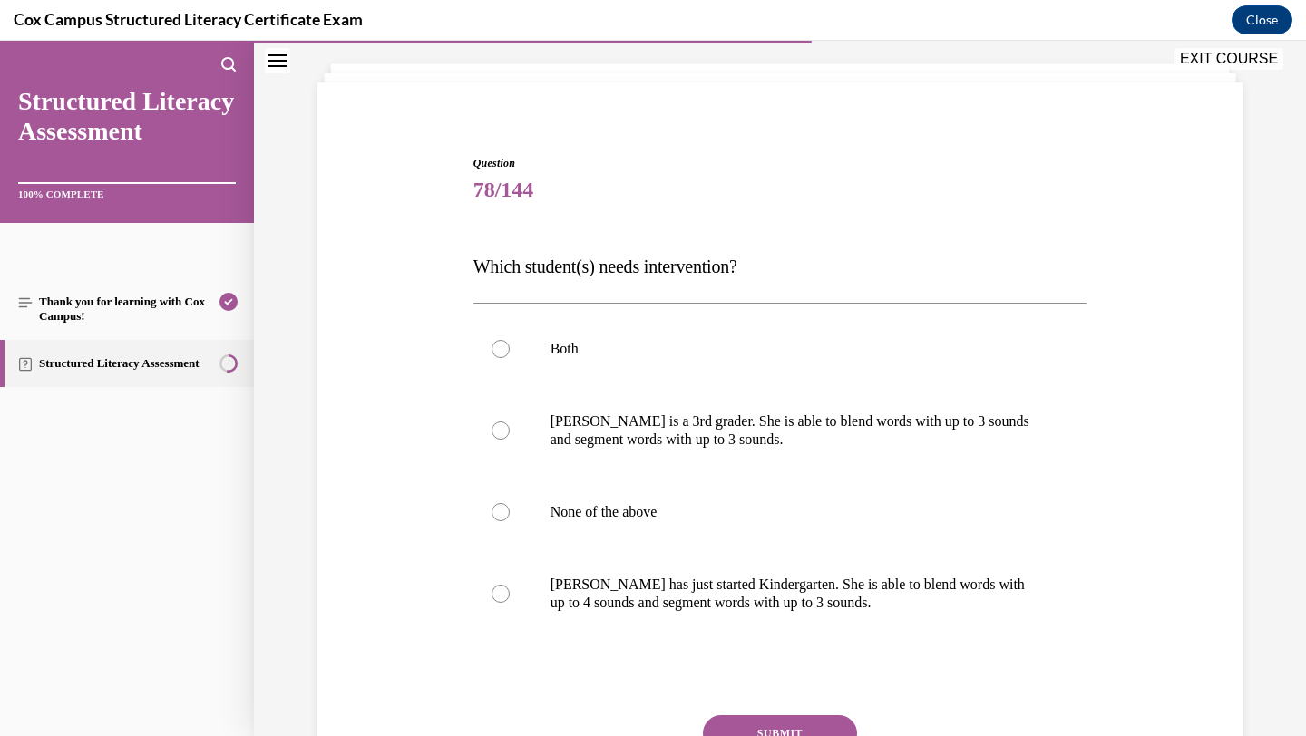
scroll to position [99, 0]
click at [752, 436] on p "[PERSON_NAME] is a 3rd grader. She is able to blend words with up to 3 sounds a…" at bounding box center [797, 429] width 492 height 36
click at [510, 436] on input "[PERSON_NAME] is a 3rd grader. She is able to blend words with up to 3 sounds a…" at bounding box center [501, 429] width 18 height 18
click at [748, 728] on button "SUBMIT" at bounding box center [780, 732] width 154 height 36
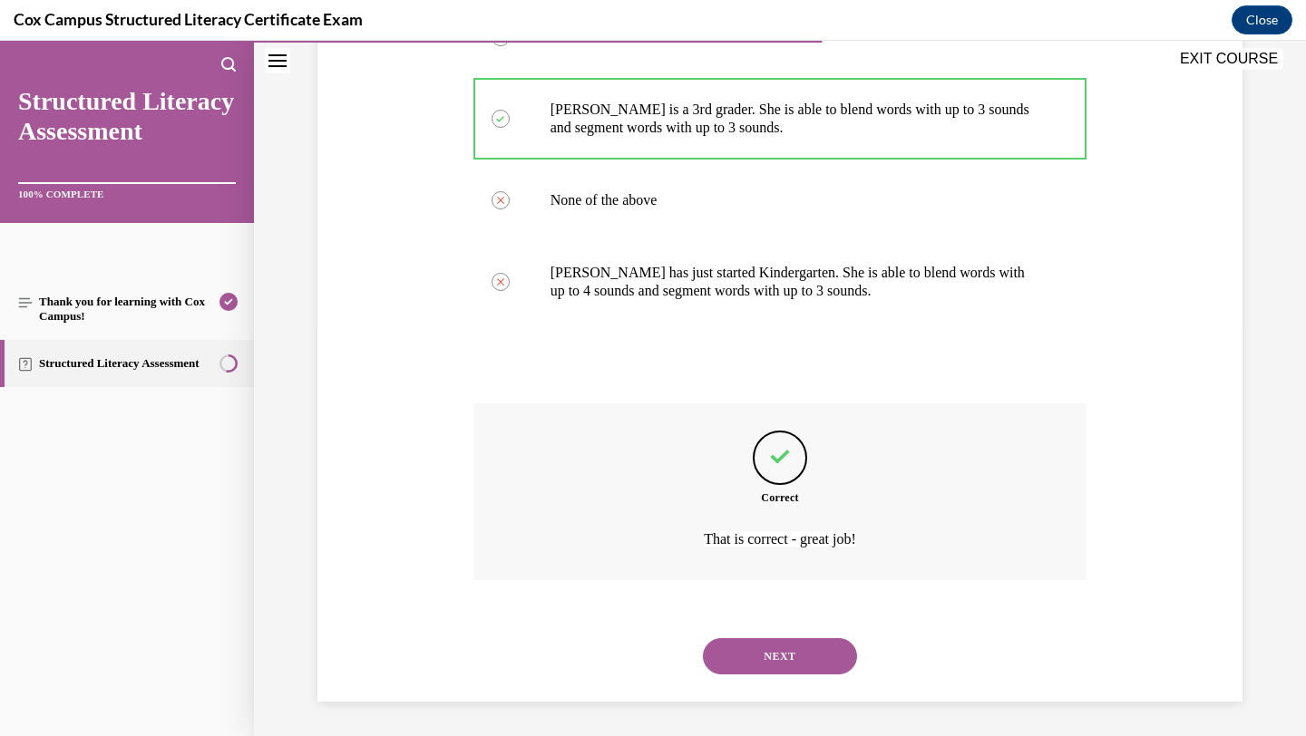
scroll to position [411, 0]
click at [754, 655] on button "NEXT" at bounding box center [780, 655] width 154 height 36
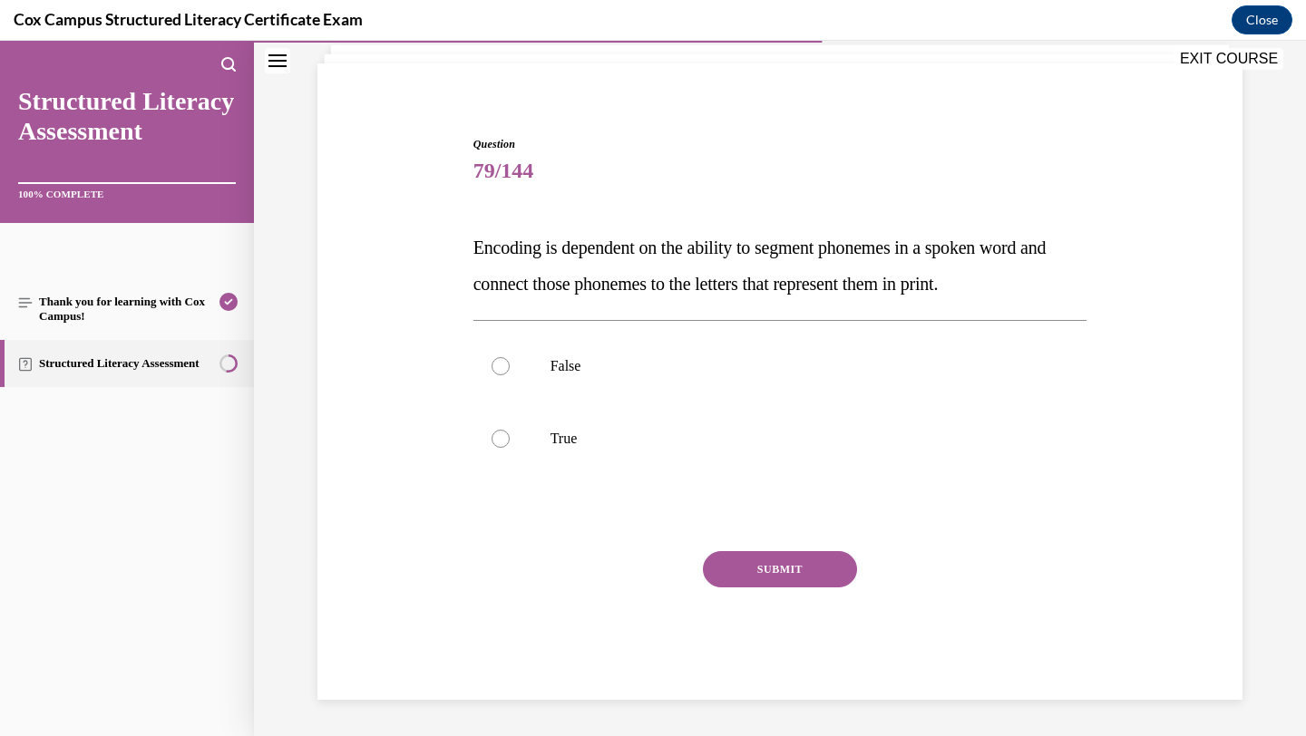
scroll to position [116, 0]
click at [716, 437] on p "True" at bounding box center [797, 439] width 492 height 18
click at [510, 437] on input "True" at bounding box center [501, 439] width 18 height 18
click at [726, 580] on button "SUBMIT" at bounding box center [780, 569] width 154 height 36
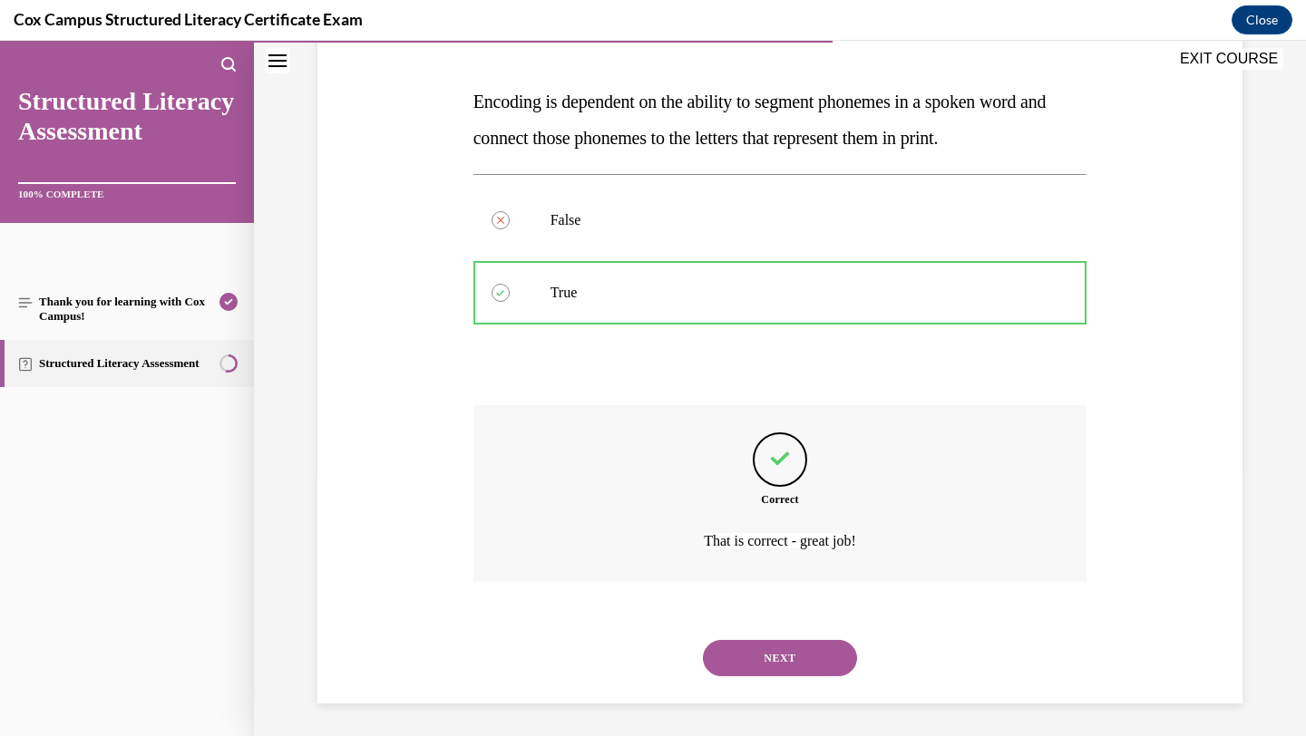
scroll to position [266, 0]
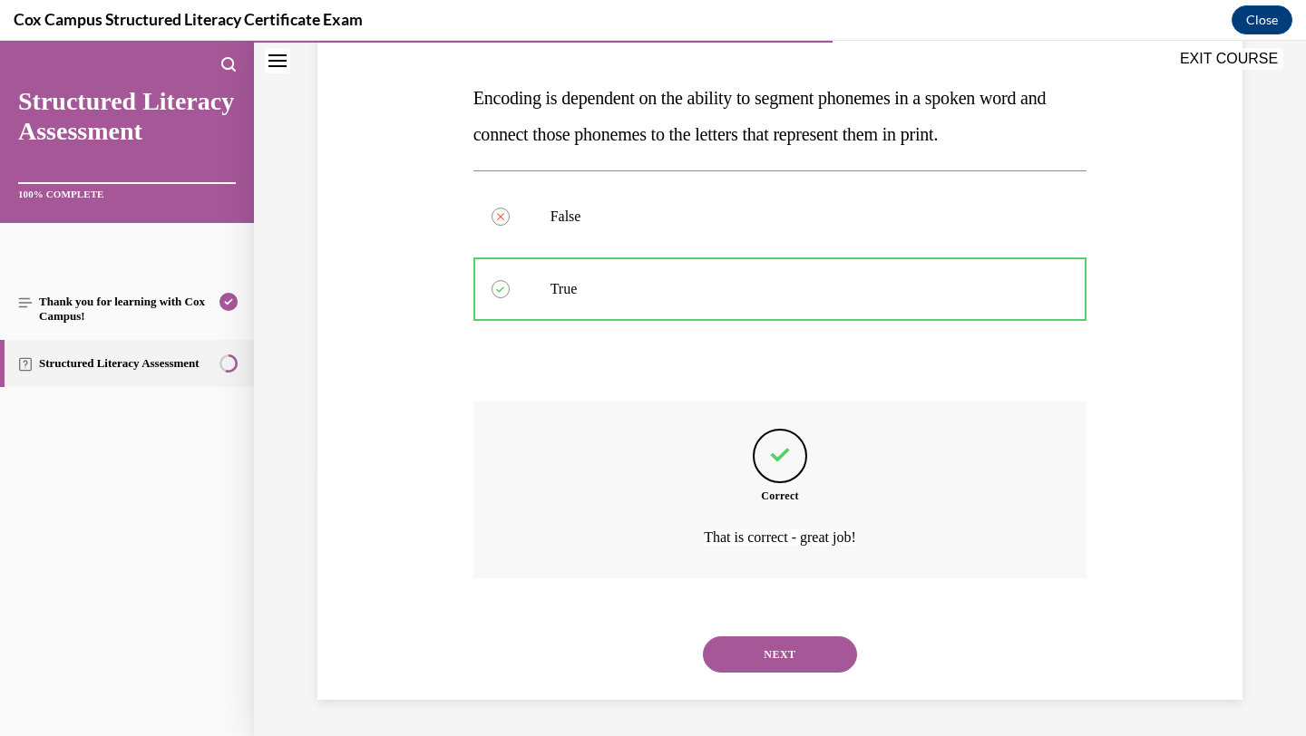
click at [737, 666] on button "NEXT" at bounding box center [780, 655] width 154 height 36
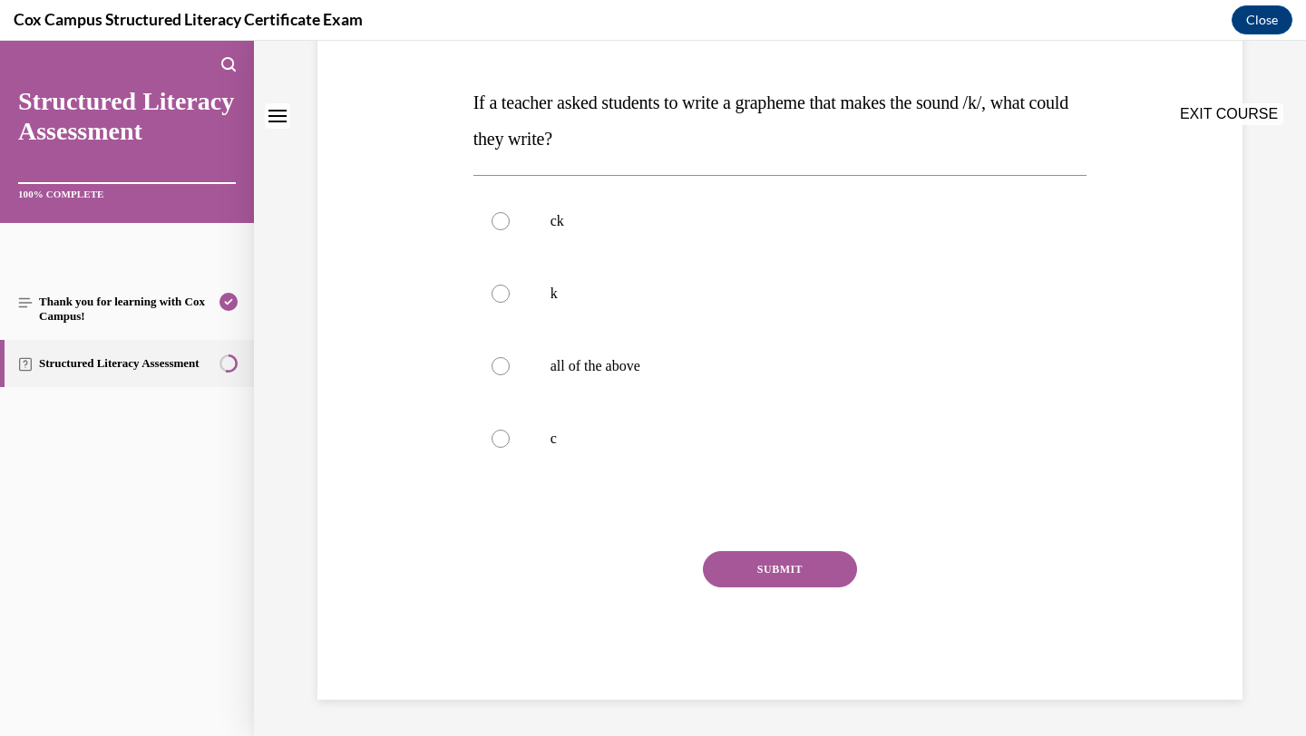
scroll to position [0, 0]
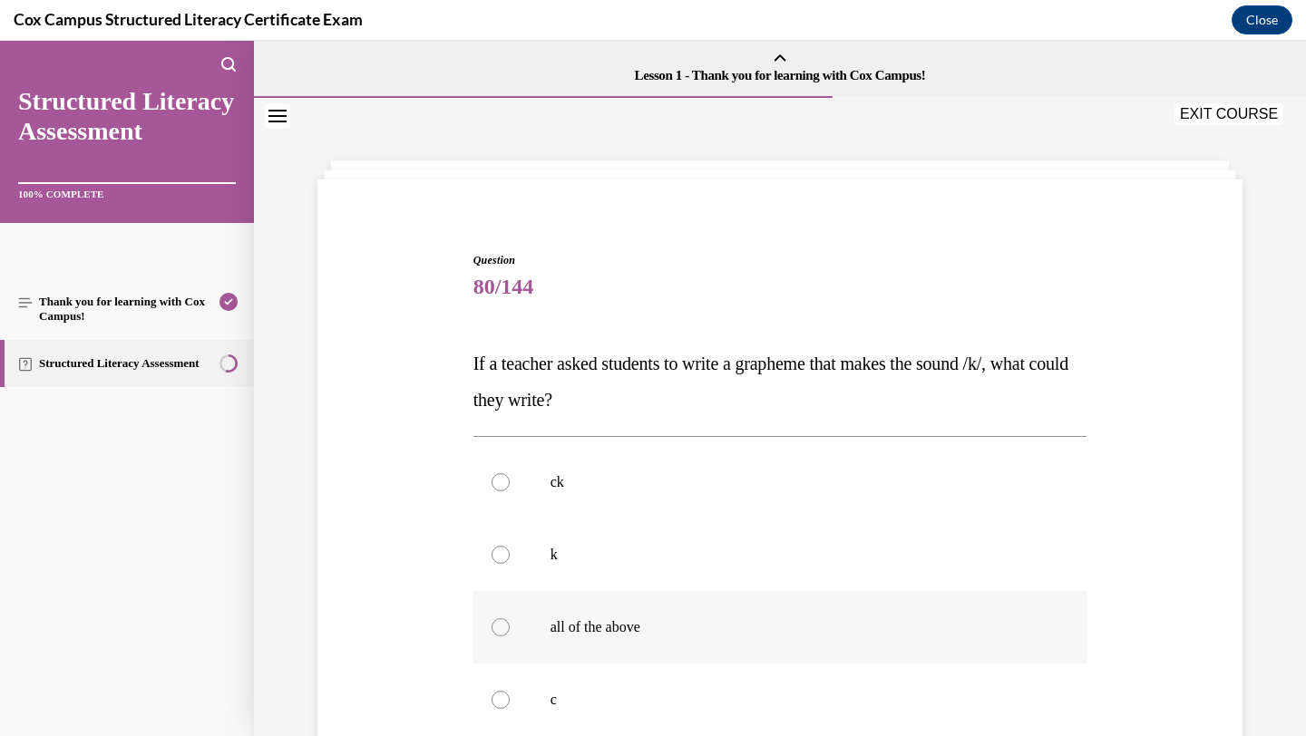
click at [685, 642] on label "all of the above" at bounding box center [780, 627] width 614 height 73
click at [510, 637] on input "all of the above" at bounding box center [501, 628] width 18 height 18
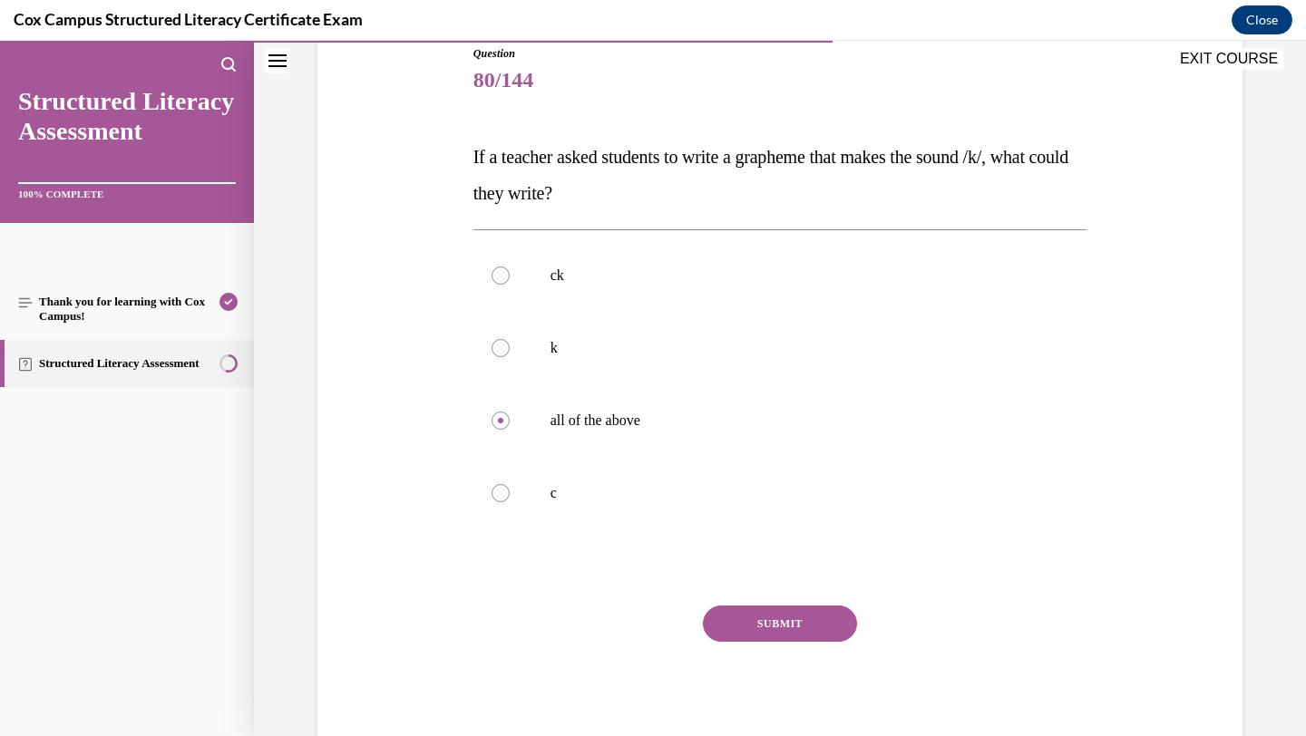
click at [740, 631] on button "SUBMIT" at bounding box center [780, 624] width 154 height 36
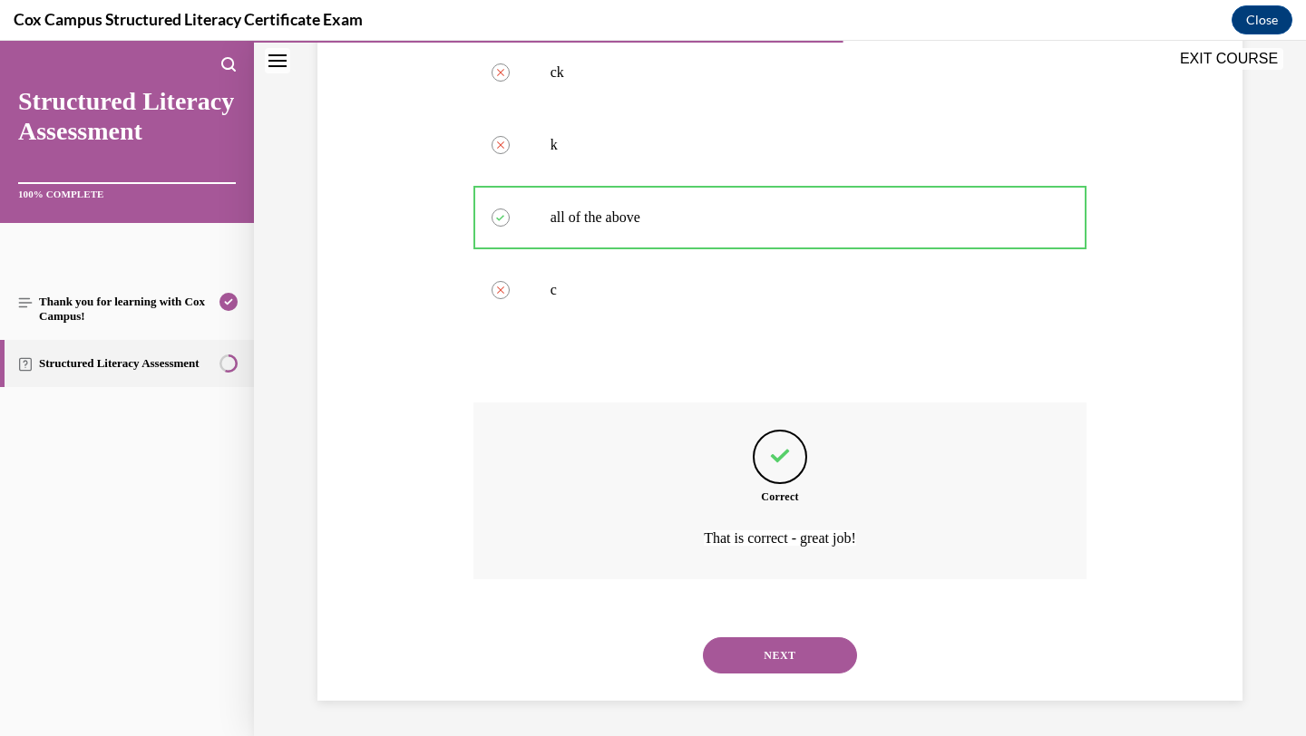
scroll to position [411, 0]
click at [750, 662] on button "NEXT" at bounding box center [780, 655] width 154 height 36
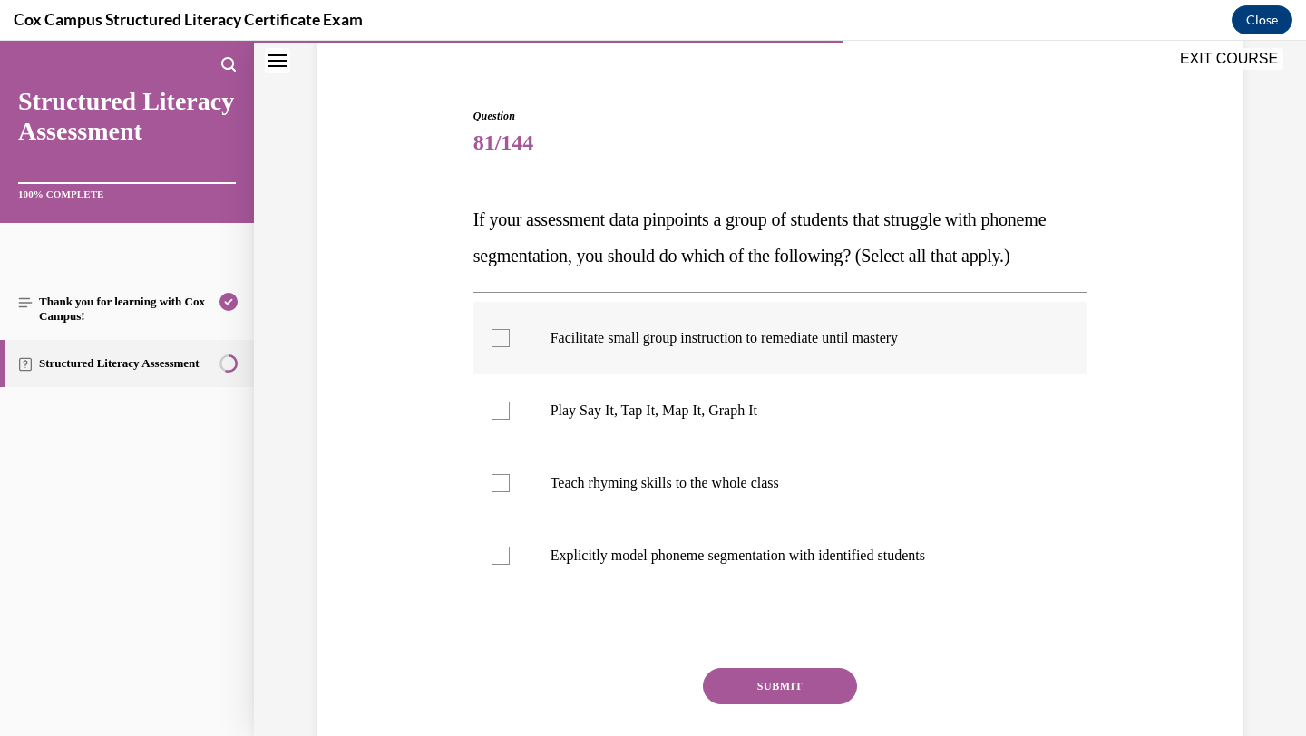
scroll to position [153, 0]
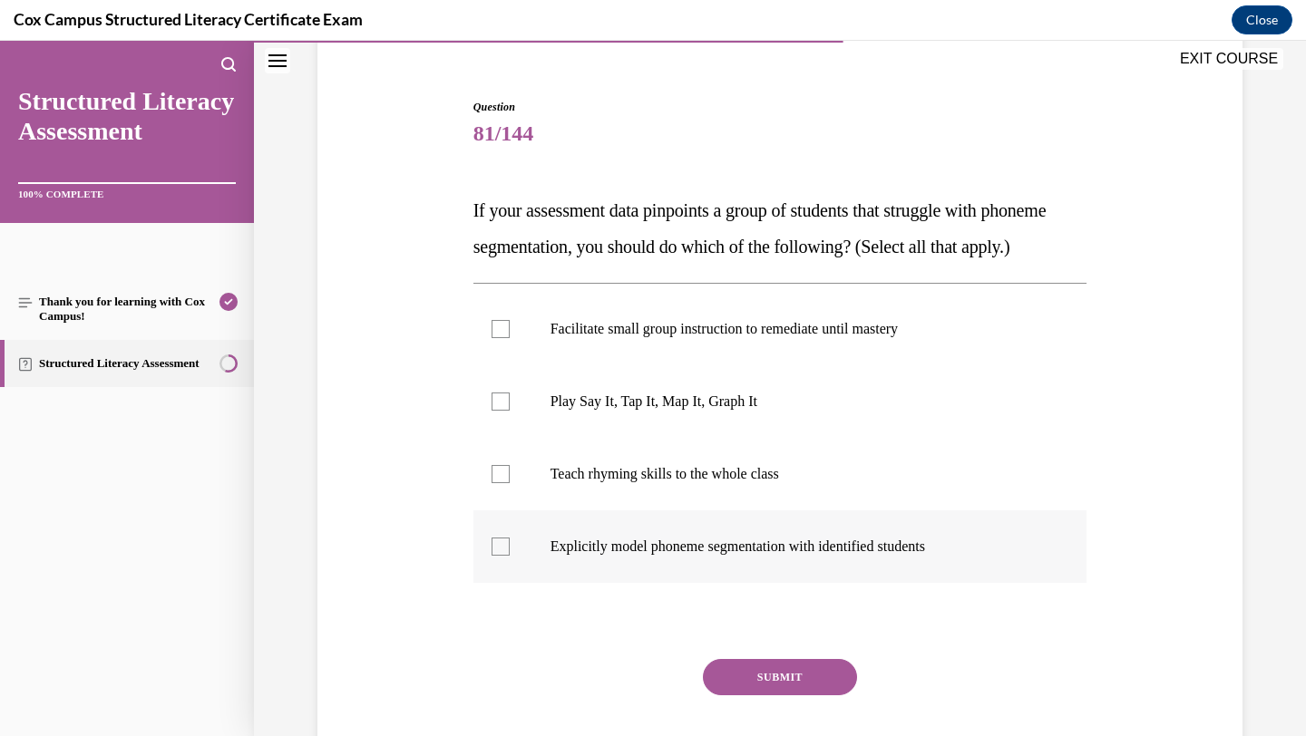
click at [706, 567] on label "Explicitly model phoneme segmentation with identified students" at bounding box center [780, 547] width 614 height 73
click at [510, 556] on input "Explicitly model phoneme segmentation with identified students" at bounding box center [501, 547] width 18 height 18
click at [721, 411] on p "Play Say It, Tap It, Map It, Graph It" at bounding box center [797, 402] width 492 height 18
click at [510, 411] on input "Play Say It, Tap It, Map It, Graph It" at bounding box center [501, 402] width 18 height 18
click at [696, 365] on label "Facilitate small group instruction to remediate until mastery" at bounding box center [780, 329] width 614 height 73
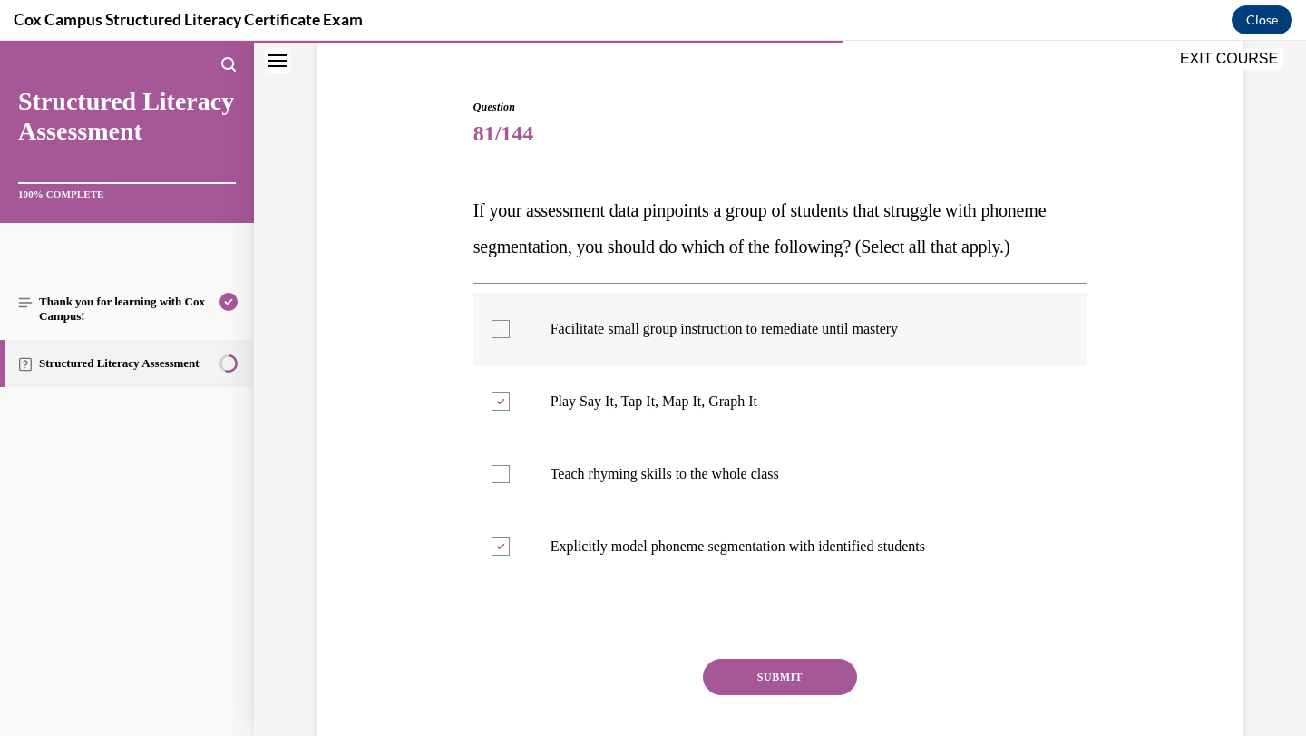
click at [510, 338] on input "Facilitate small group instruction to remediate until mastery" at bounding box center [501, 329] width 18 height 18
click at [769, 696] on button "SUBMIT" at bounding box center [780, 677] width 154 height 36
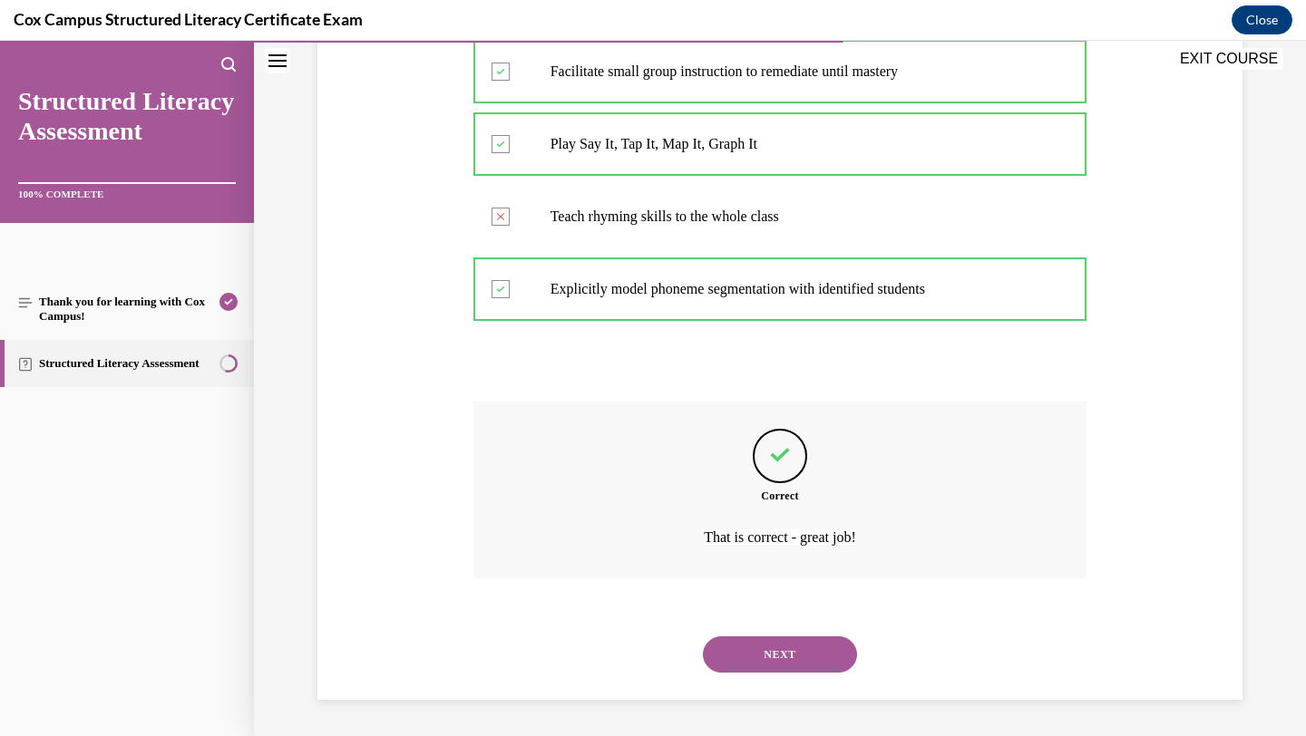
scroll to position [447, 0]
click at [780, 663] on button "NEXT" at bounding box center [780, 655] width 154 height 36
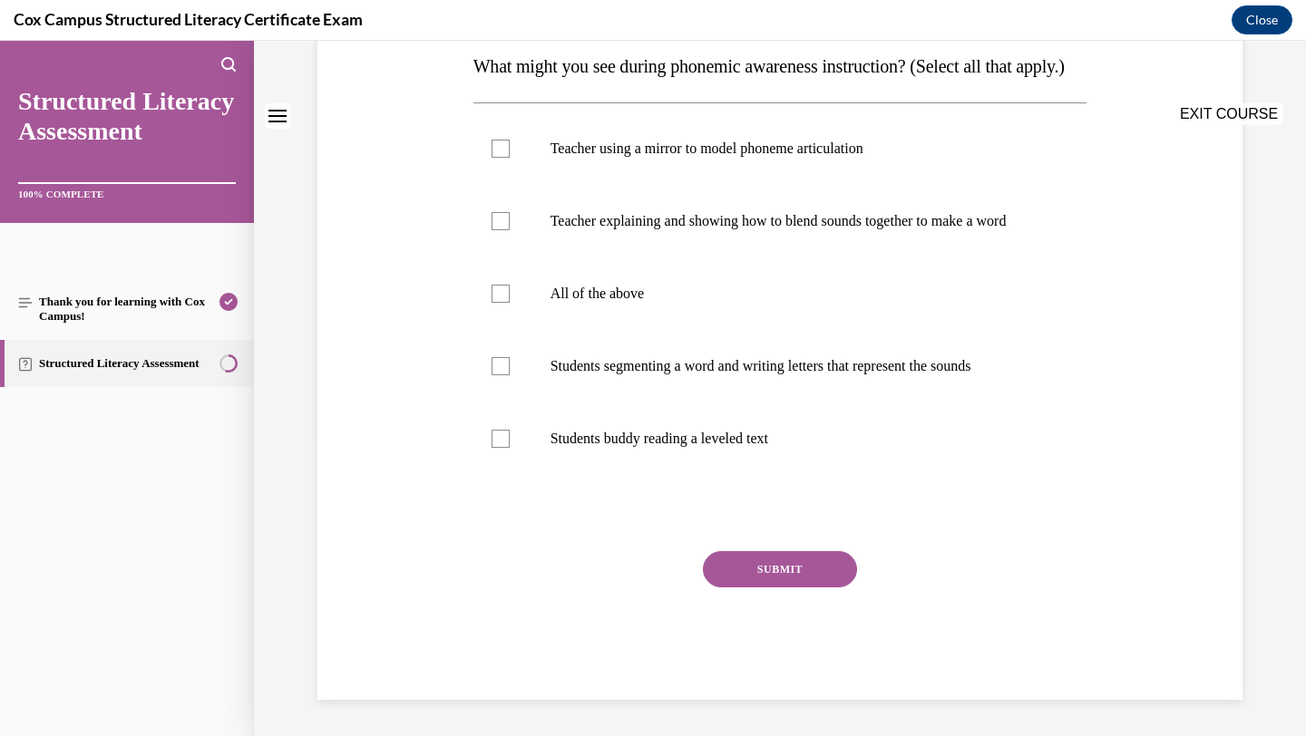
scroll to position [0, 0]
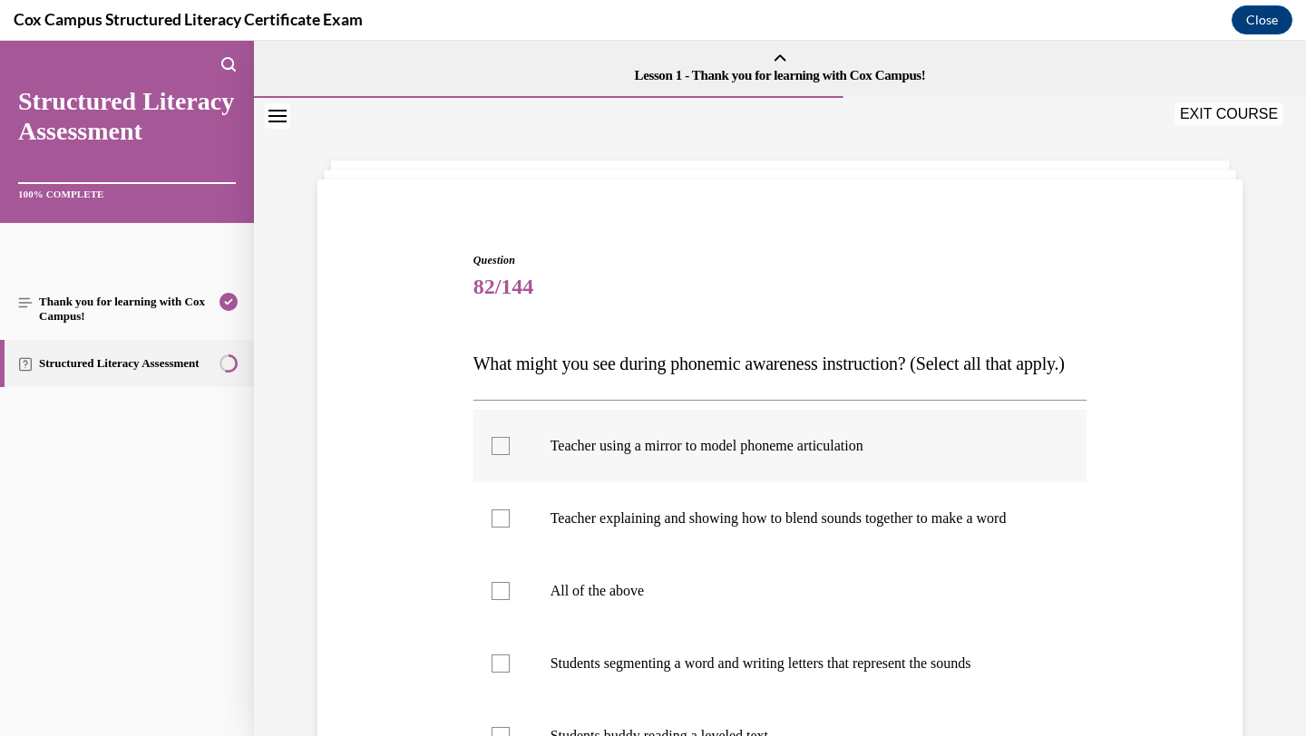
click at [696, 482] on label "Teacher using a mirror to model phoneme articulation" at bounding box center [780, 446] width 614 height 73
click at [510, 455] on input "Teacher using a mirror to model phoneme articulation" at bounding box center [501, 446] width 18 height 18
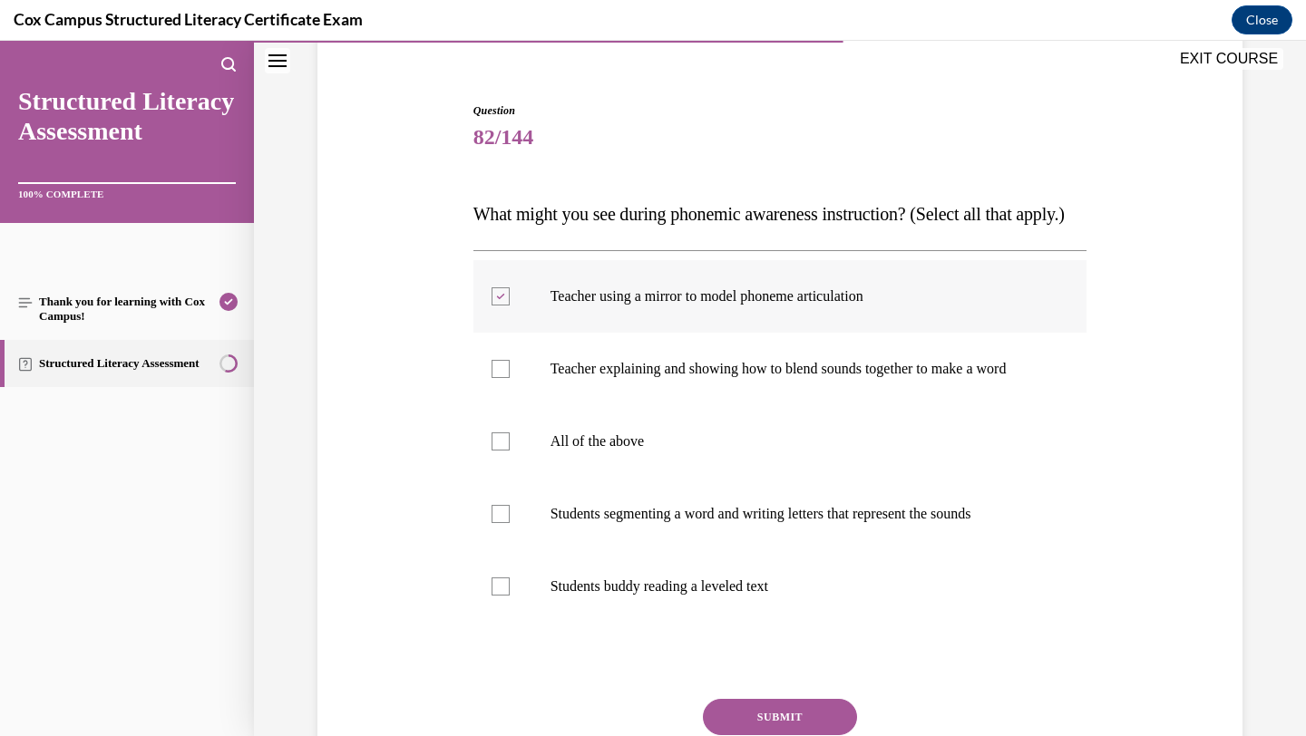
scroll to position [153, 0]
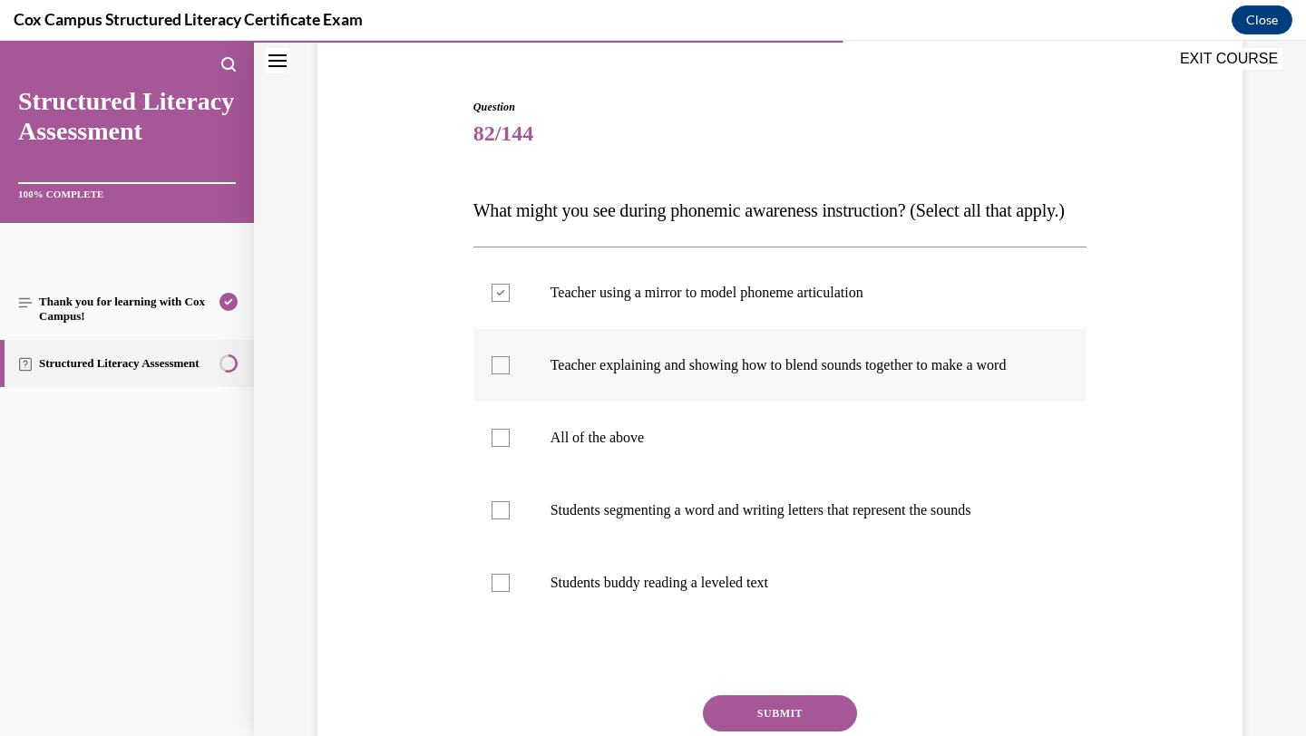
click at [692, 375] on p "Teacher explaining and showing how to blend sounds together to make a word" at bounding box center [797, 365] width 492 height 18
click at [510, 375] on input "Teacher explaining and showing how to blend sounds together to make a word" at bounding box center [501, 365] width 18 height 18
click at [667, 547] on label "Students segmenting a word and writing letters that represent the sounds" at bounding box center [780, 510] width 614 height 73
click at [510, 520] on input "Students segmenting a word and writing letters that represent the sounds" at bounding box center [501, 511] width 18 height 18
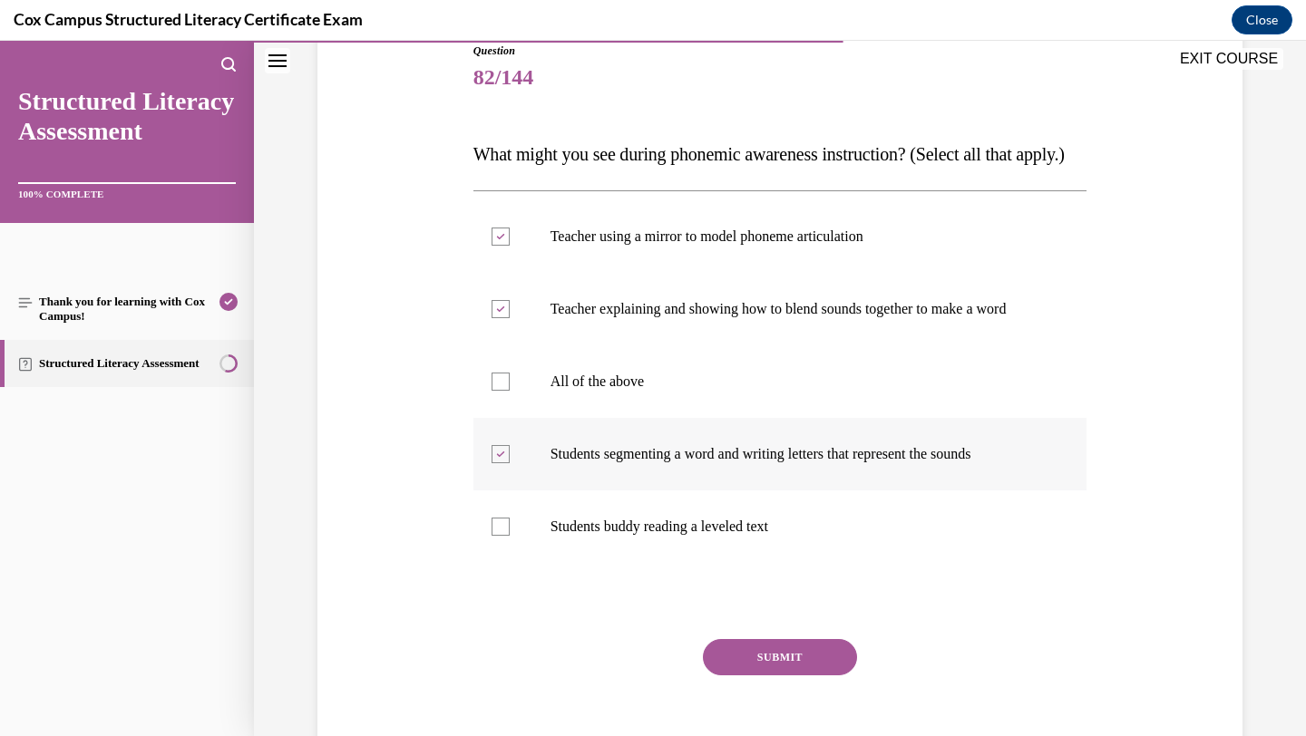
scroll to position [215, 0]
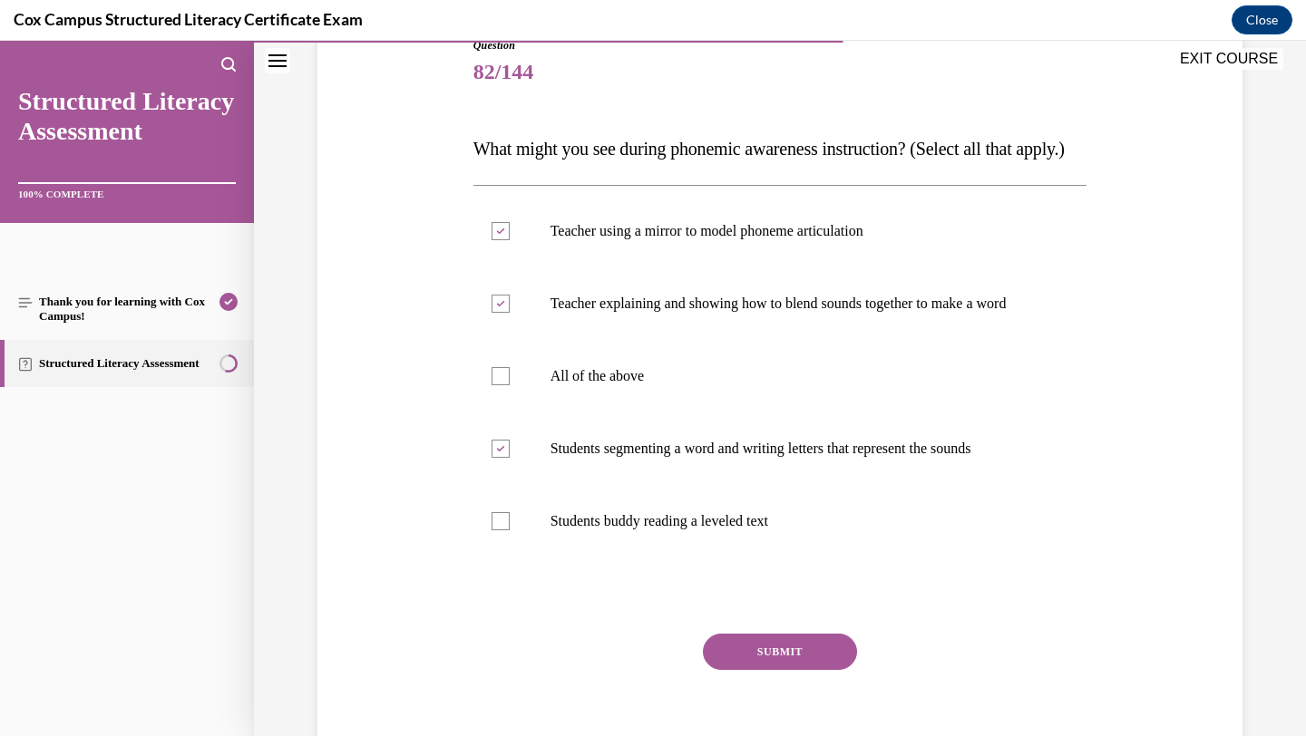
click at [798, 670] on button "SUBMIT" at bounding box center [780, 652] width 154 height 36
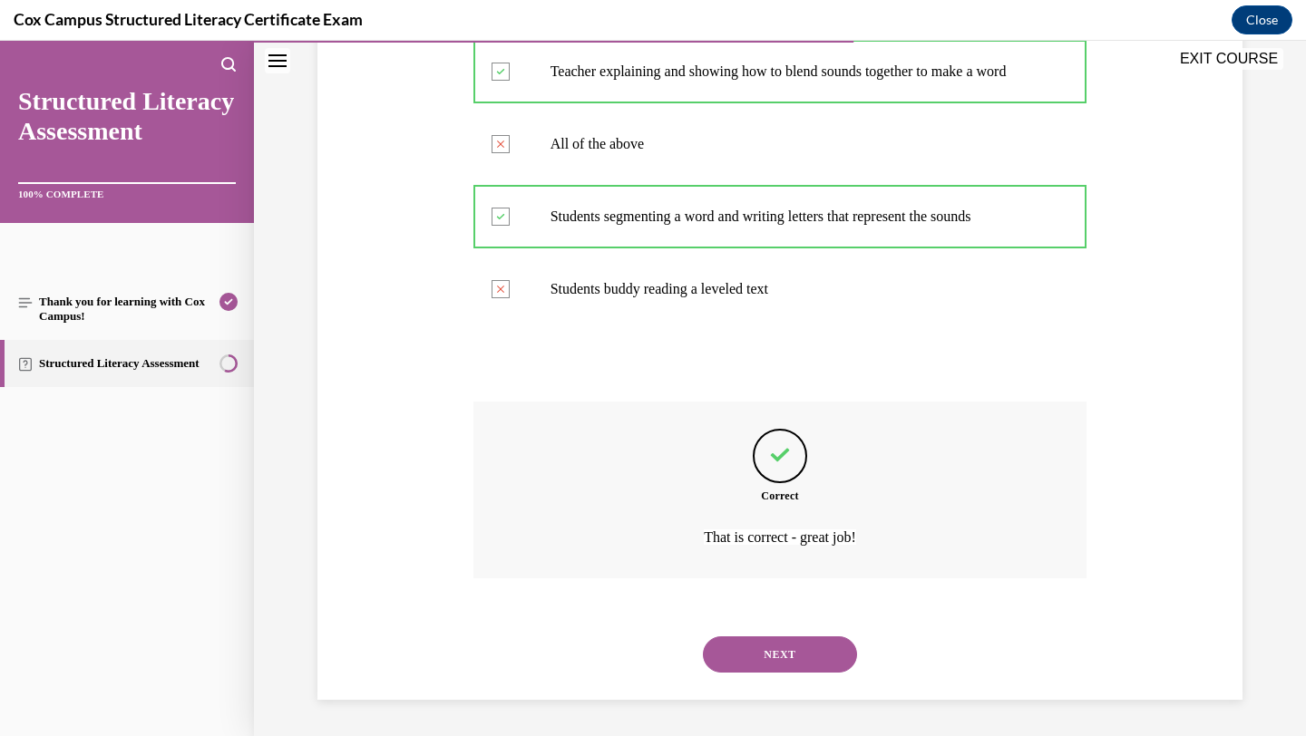
scroll to position [502, 0]
click at [809, 651] on button "NEXT" at bounding box center [780, 655] width 154 height 36
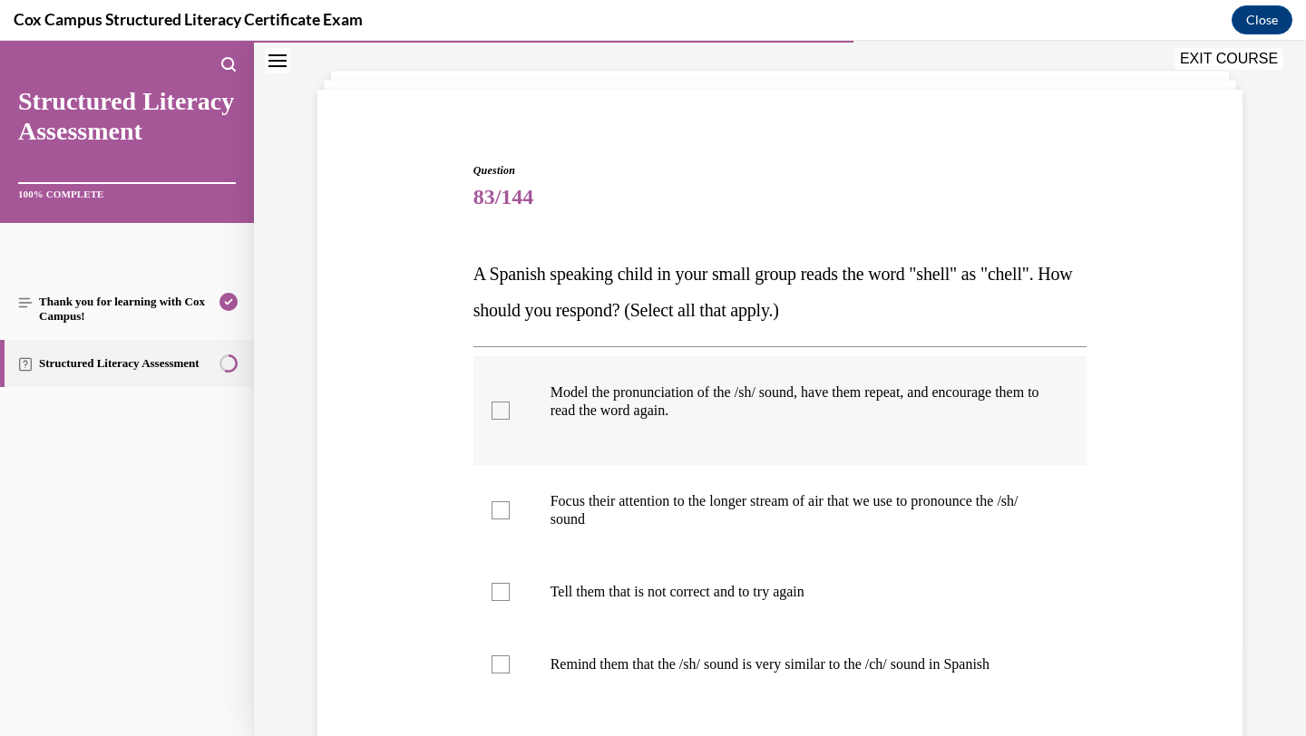
scroll to position [95, 0]
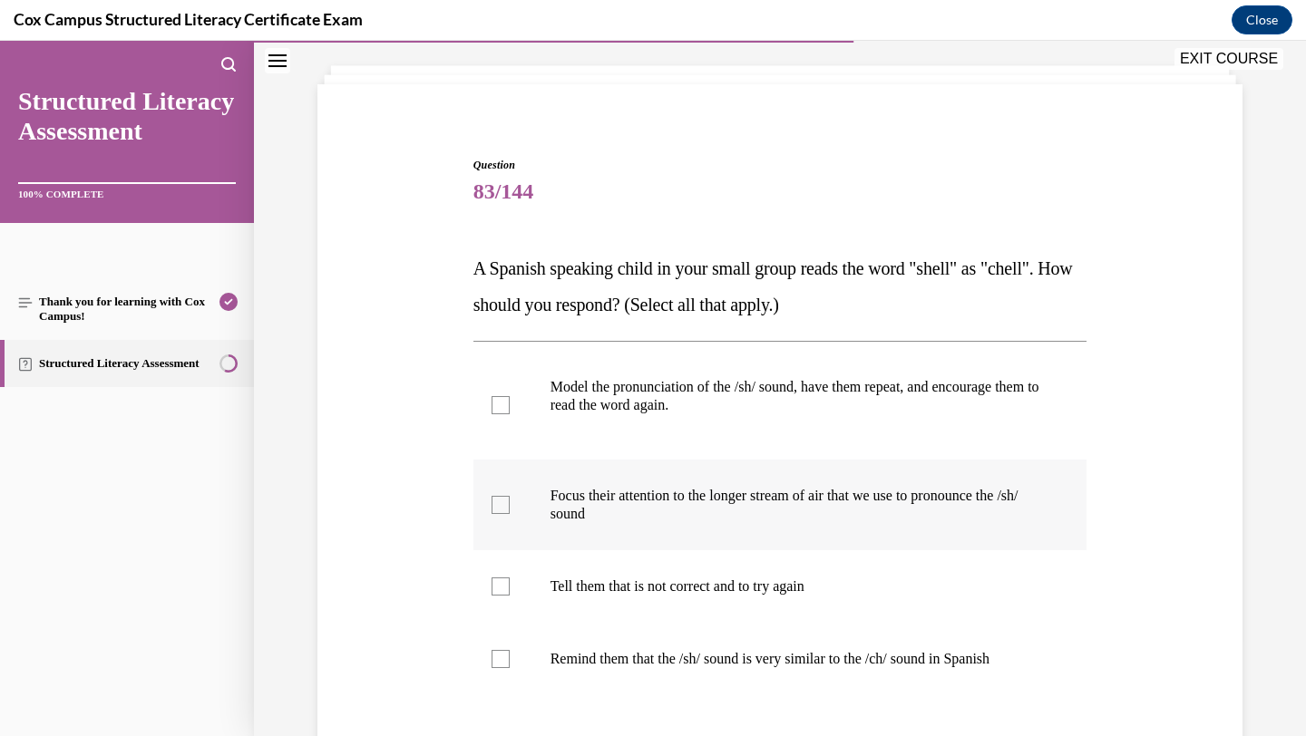
click at [684, 520] on p "Focus their attention to the longer stream of air that we use to pronounce the …" at bounding box center [797, 505] width 492 height 36
click at [510, 514] on input "Focus their attention to the longer stream of air that we use to pronounce the …" at bounding box center [501, 505] width 18 height 18
click at [693, 419] on p at bounding box center [840, 423] width 404 height 18
click at [510, 414] on input "Model the pronunciation of the /sh/ sound, have them repeat, and encourage them…" at bounding box center [501, 405] width 18 height 18
click at [641, 635] on label "Remind them that the /sh/ sound is very similar to the /ch/ sound in Spanish" at bounding box center [780, 659] width 614 height 73
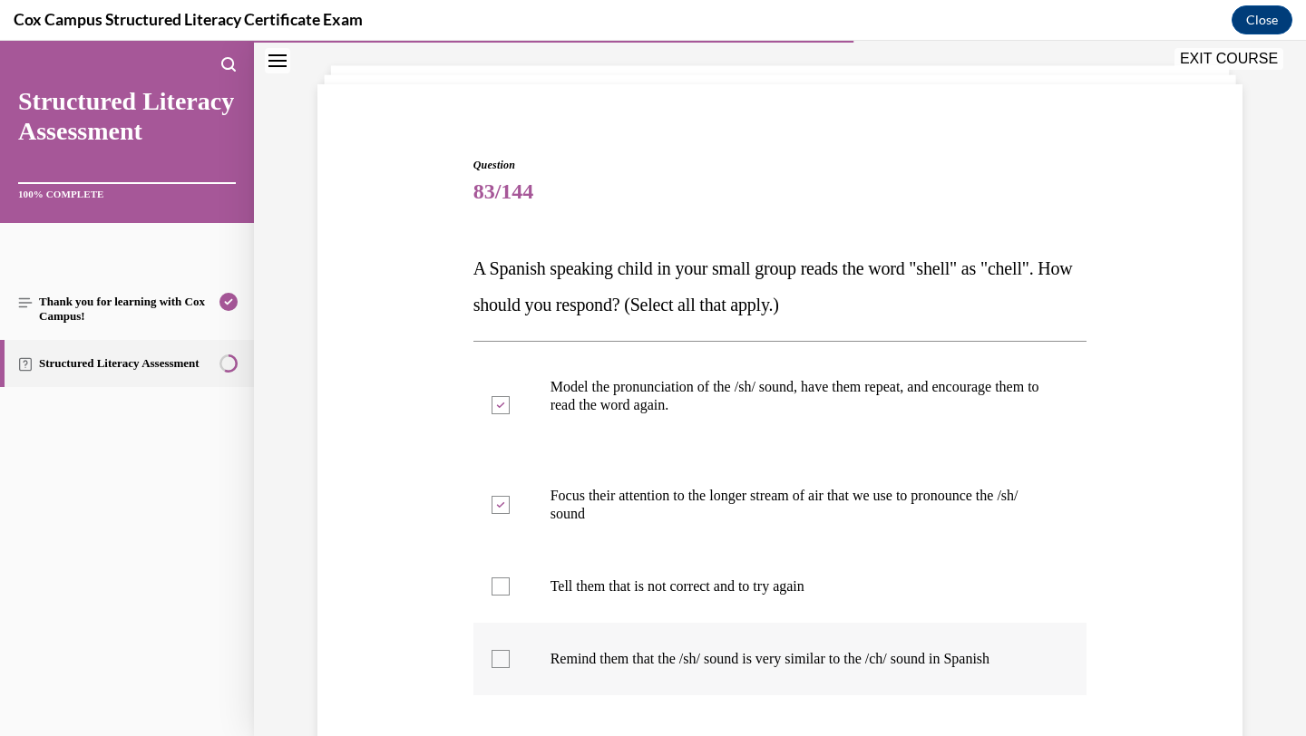
click at [510, 650] on input "Remind them that the /sh/ sound is very similar to the /ch/ sound in Spanish" at bounding box center [501, 659] width 18 height 18
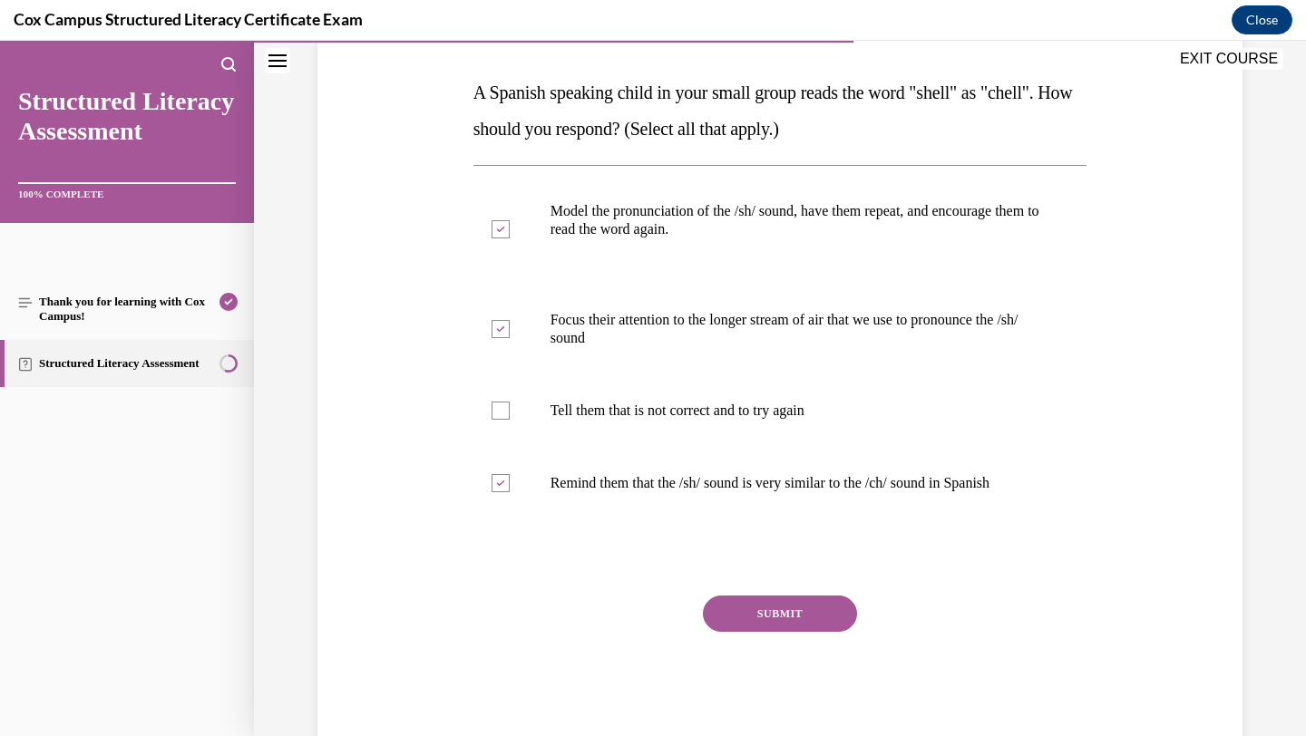
click at [730, 619] on button "SUBMIT" at bounding box center [780, 614] width 154 height 36
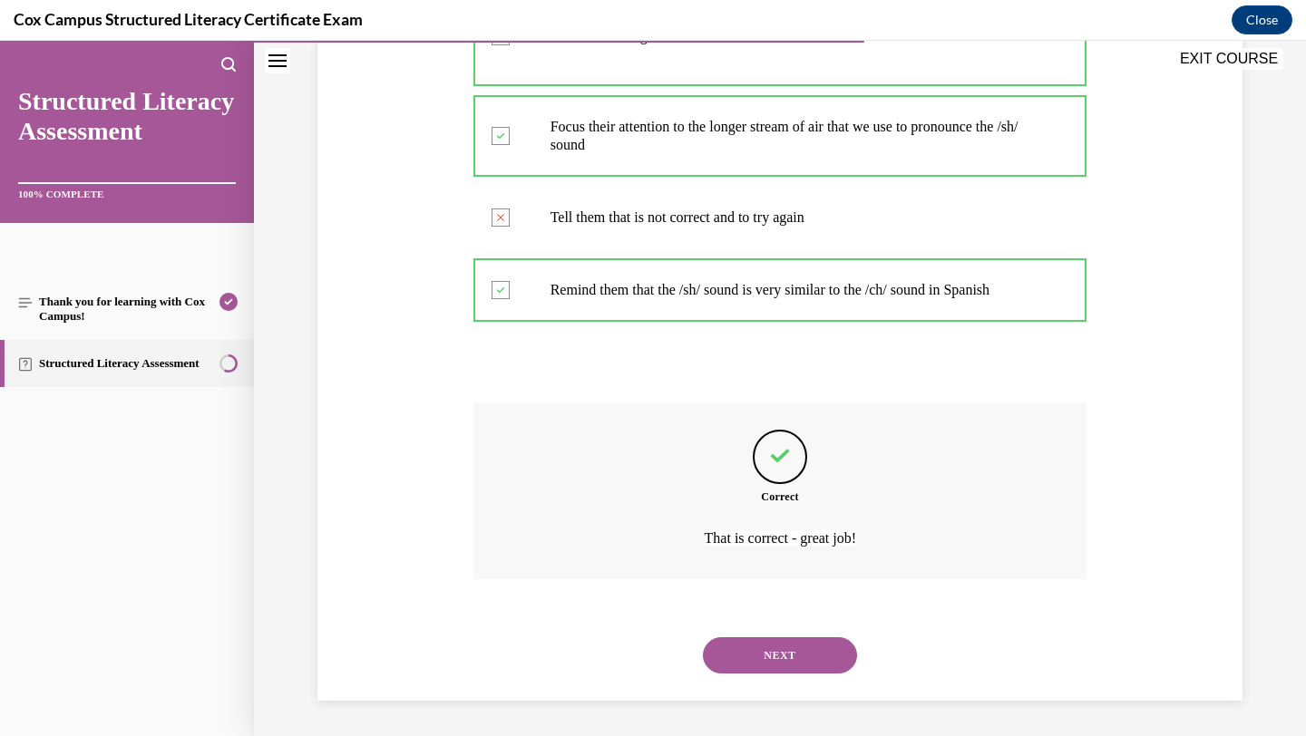
scroll to position [465, 0]
click at [746, 655] on button "NEXT" at bounding box center [780, 655] width 154 height 36
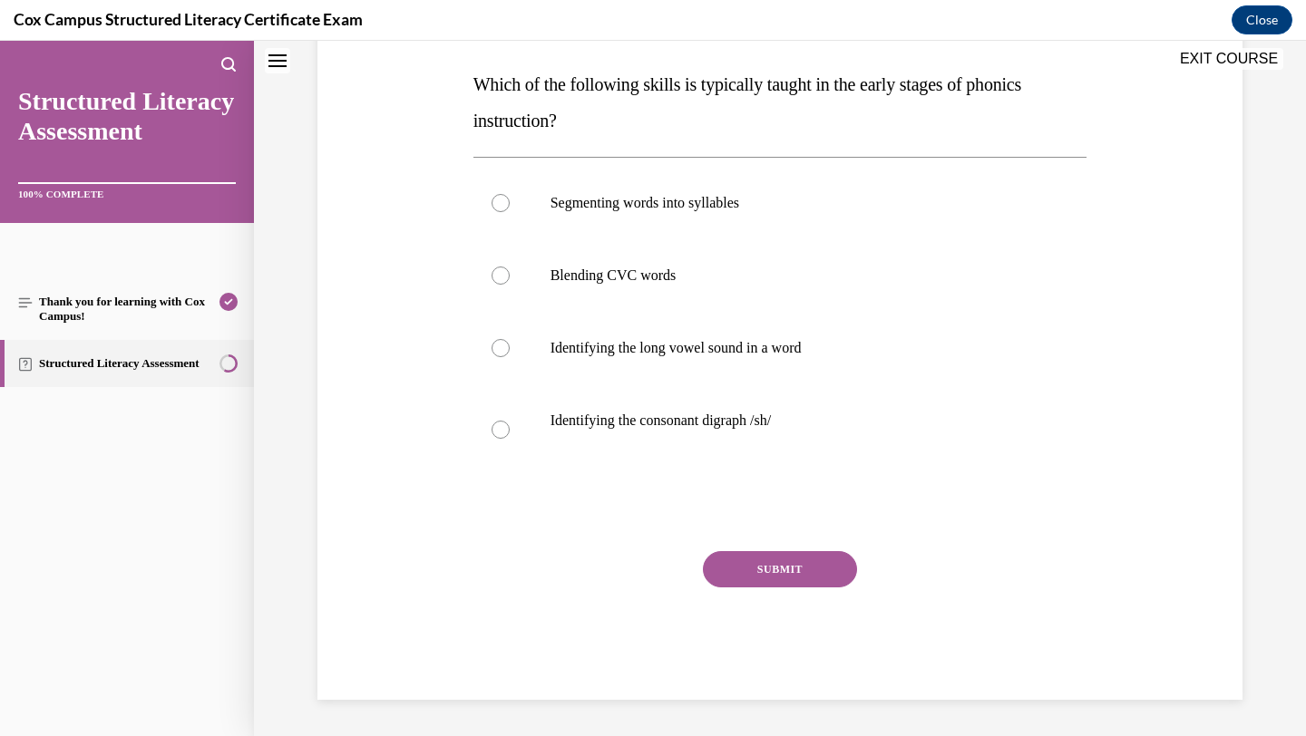
scroll to position [0, 0]
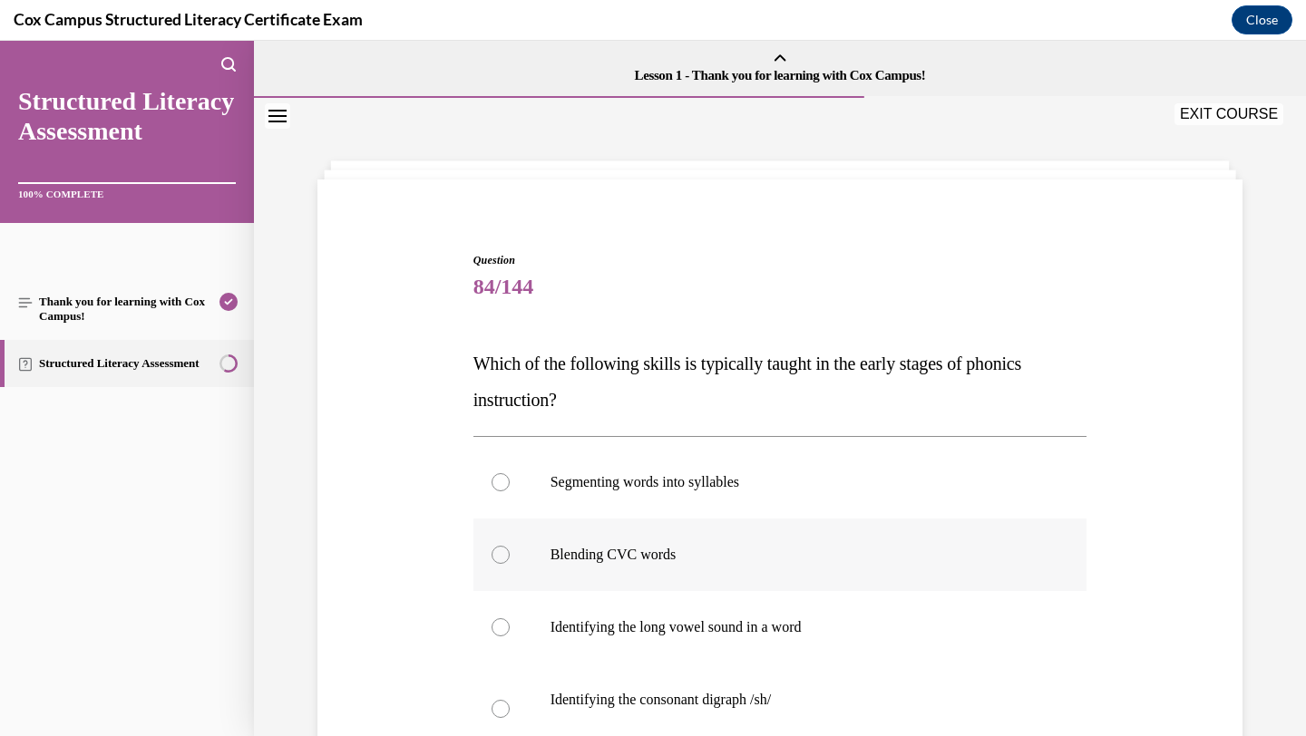
click at [683, 568] on label "Blending CVC words" at bounding box center [780, 555] width 614 height 73
click at [510, 564] on input "Blending CVC words" at bounding box center [501, 555] width 18 height 18
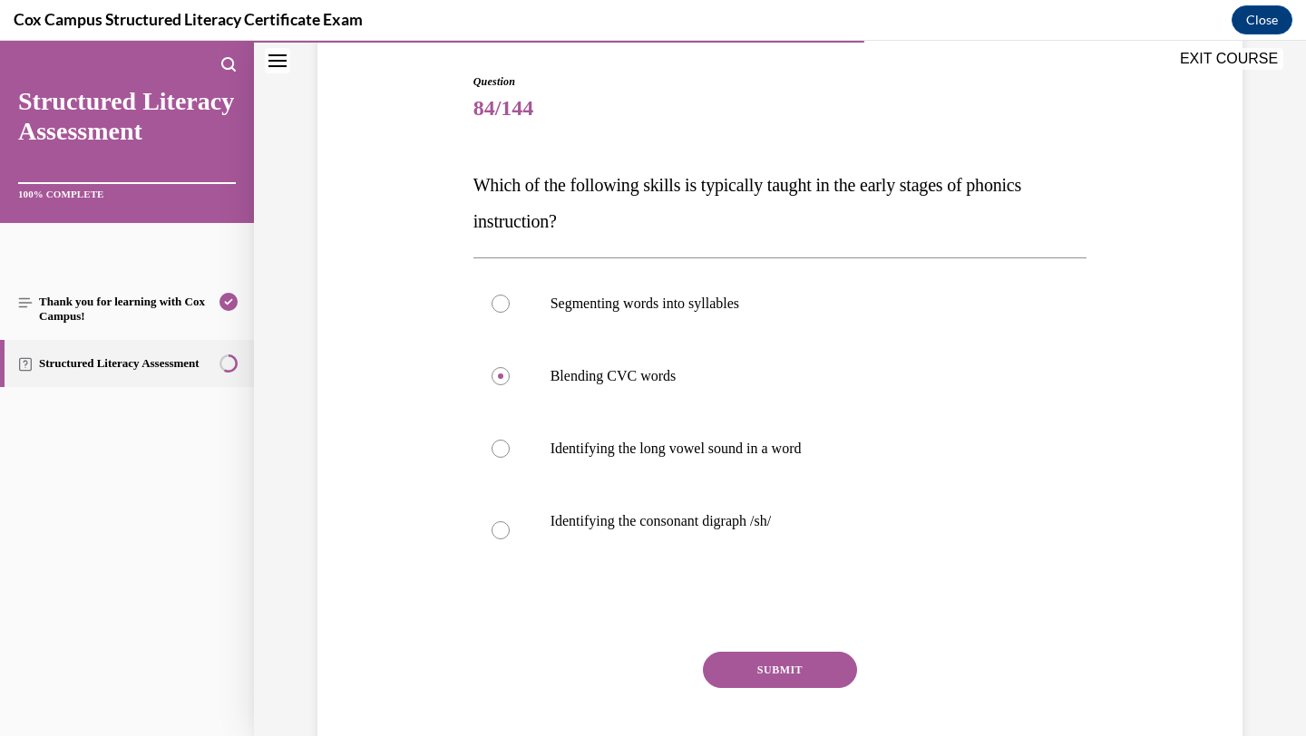
click at [755, 676] on button "SUBMIT" at bounding box center [780, 670] width 154 height 36
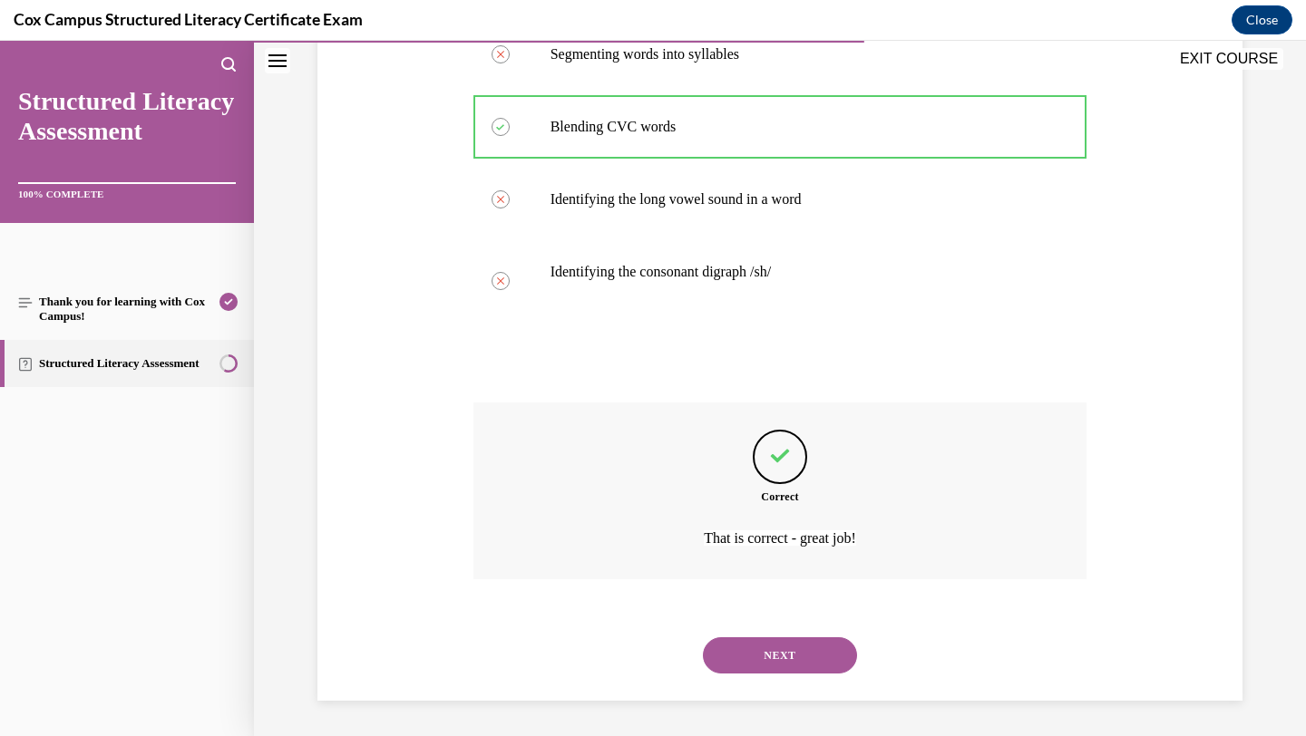
scroll to position [429, 0]
click at [755, 671] on button "NEXT" at bounding box center [780, 655] width 154 height 36
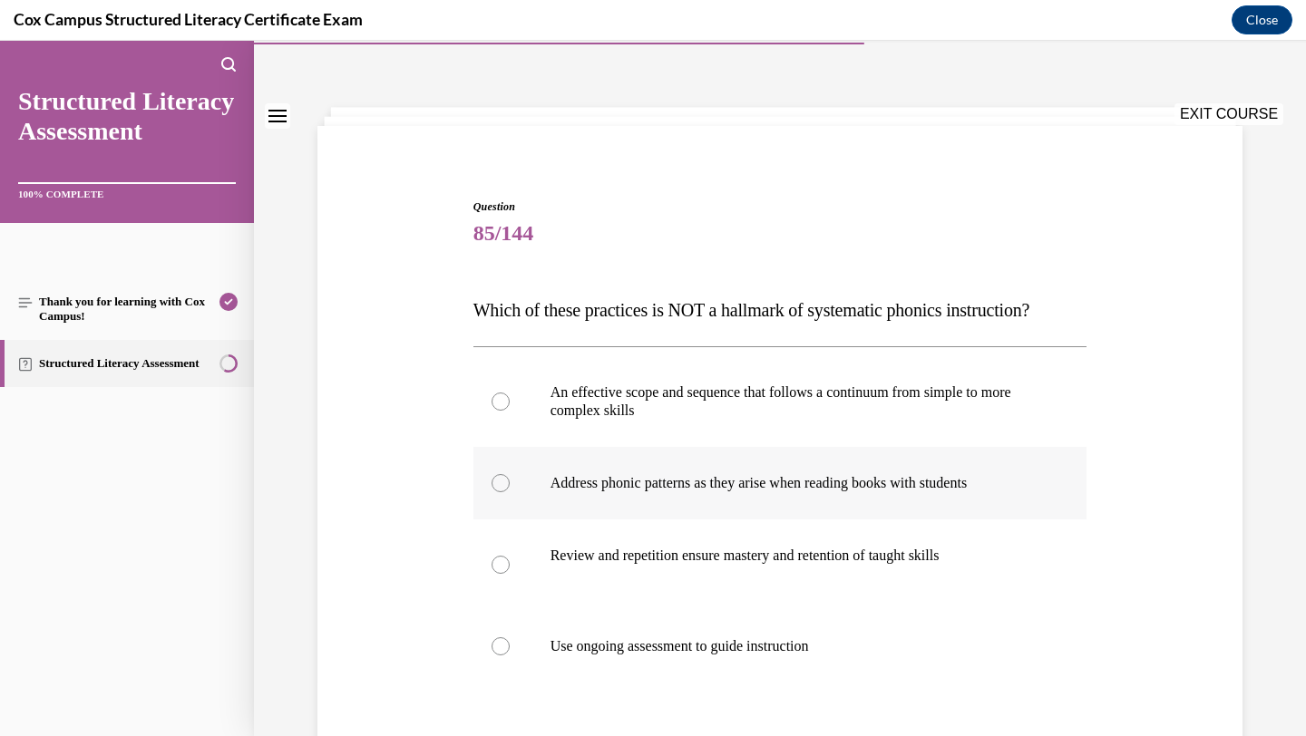
scroll to position [58, 0]
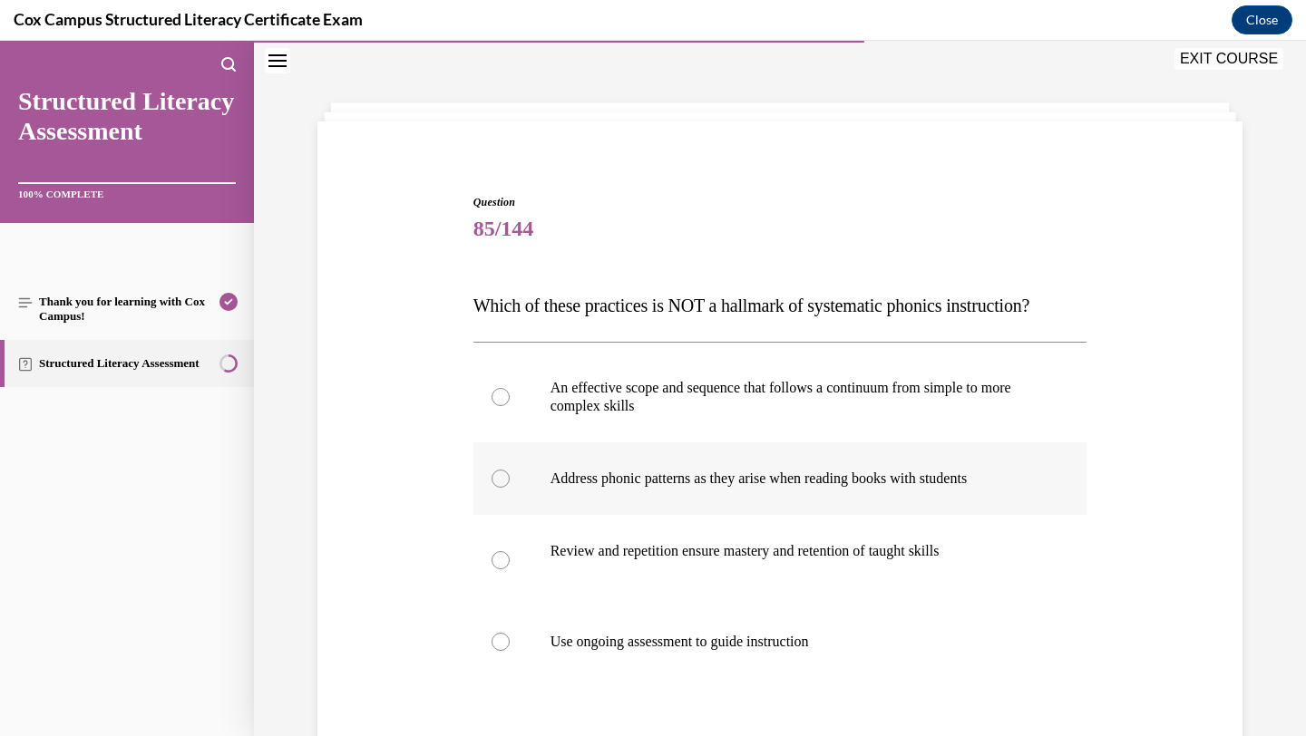
click at [743, 488] on p "Address phonic patterns as they arise when reading books with students" at bounding box center [797, 479] width 492 height 18
click at [510, 488] on input "Address phonic patterns as they arise when reading books with students" at bounding box center [501, 479] width 18 height 18
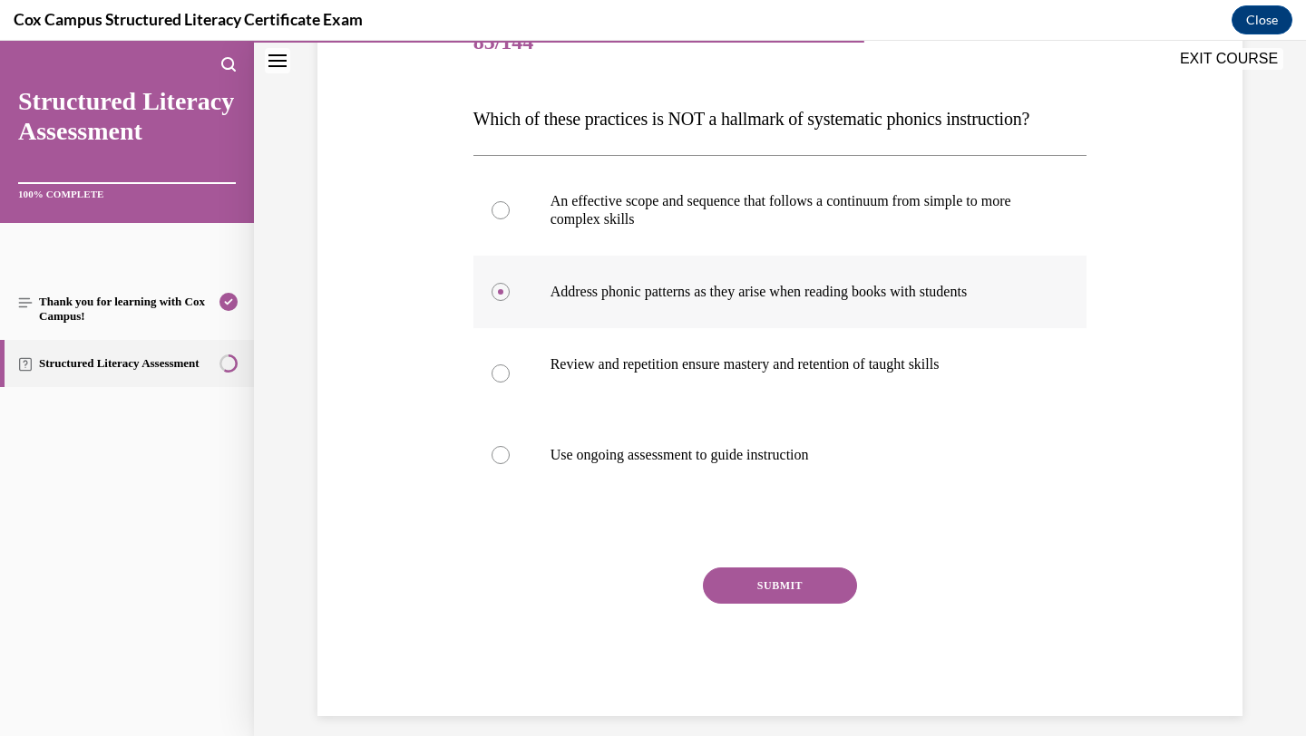
scroll to position [252, 0]
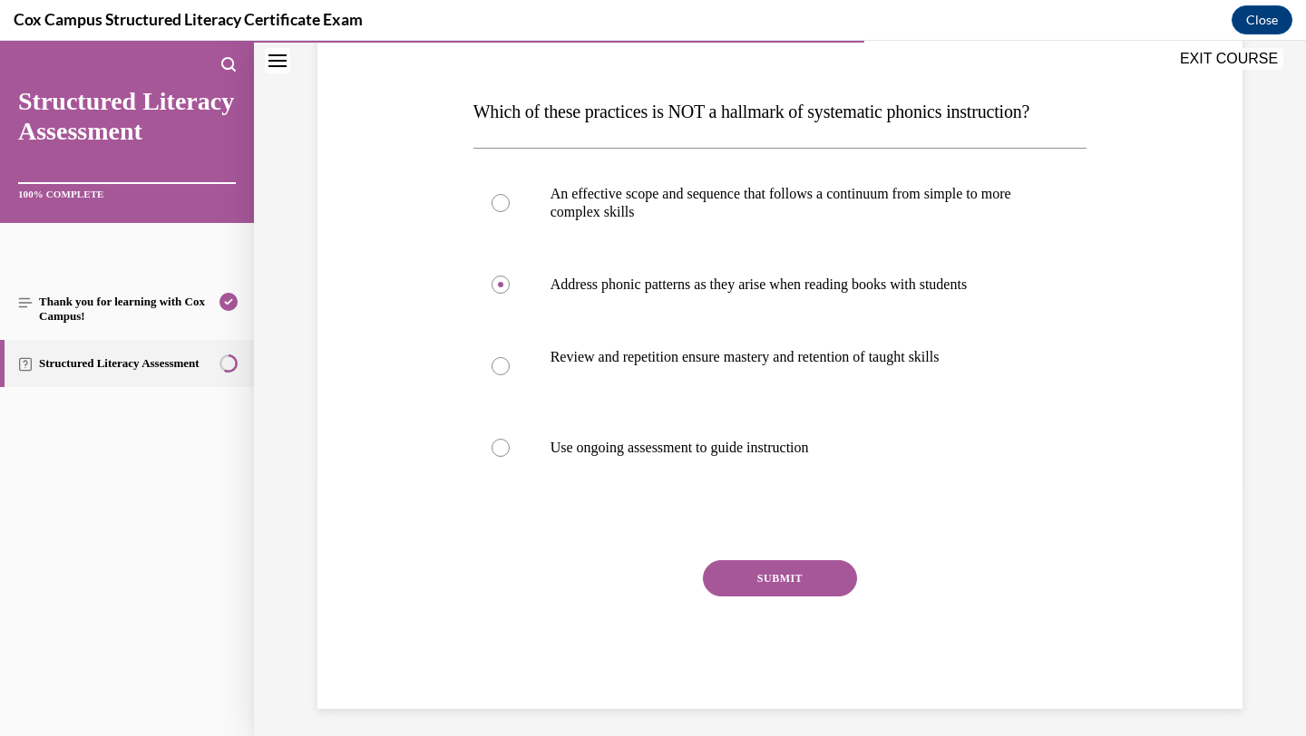
click at [774, 597] on button "SUBMIT" at bounding box center [780, 578] width 154 height 36
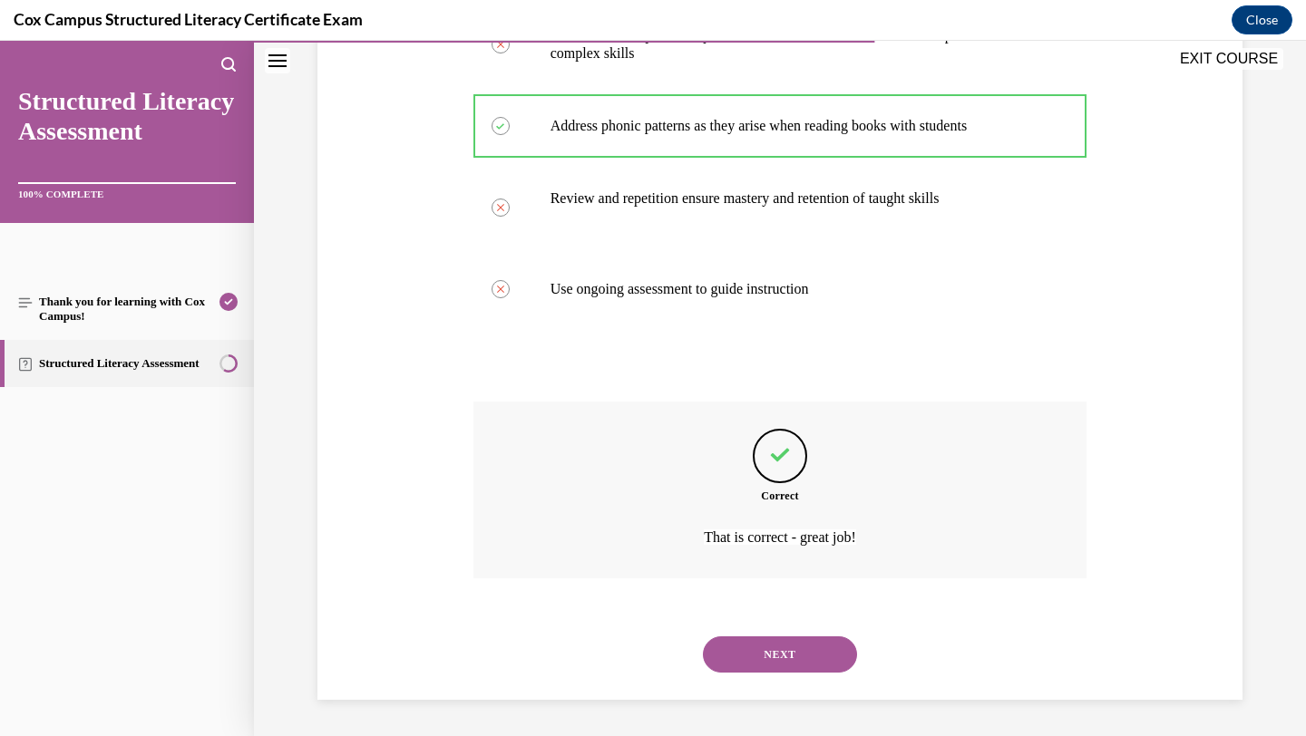
scroll to position [447, 0]
click at [768, 664] on button "NEXT" at bounding box center [780, 655] width 154 height 36
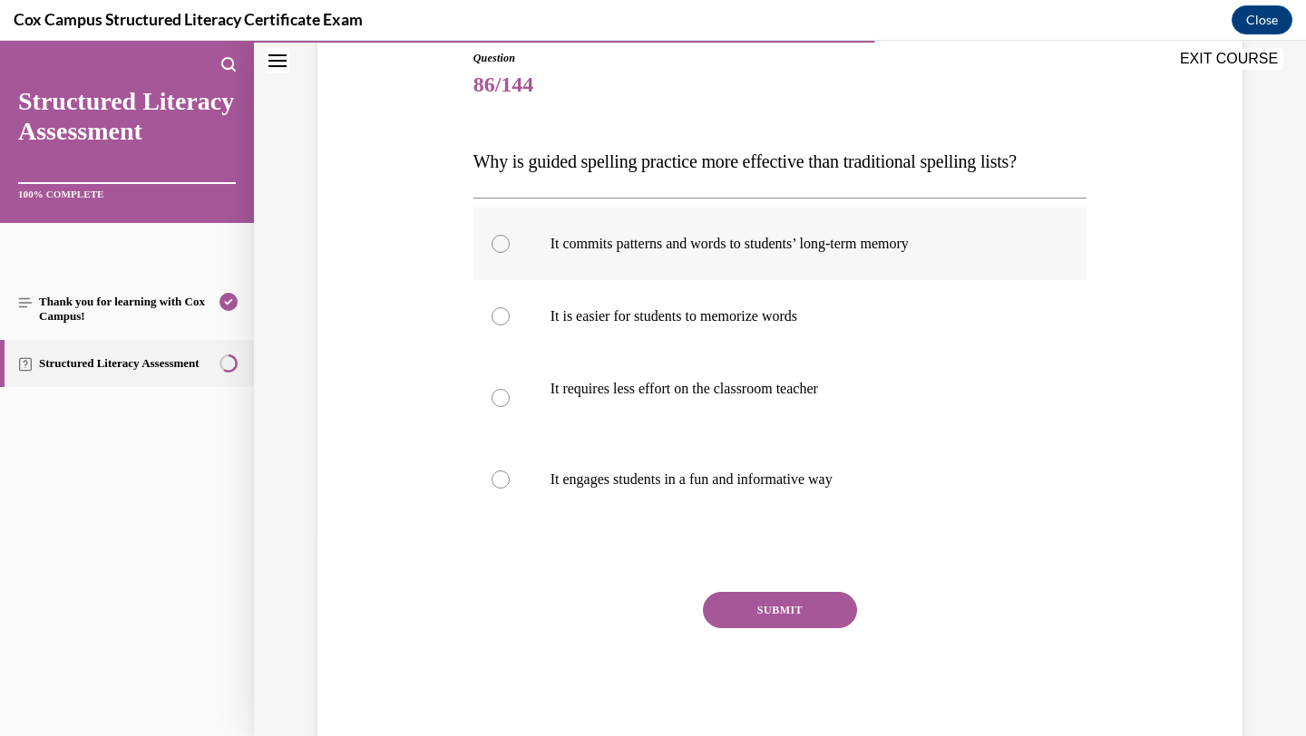
click at [777, 239] on p "It commits patterns and words to students’ long-term memory" at bounding box center [797, 244] width 492 height 18
click at [510, 239] on input "It commits patterns and words to students’ long-term memory" at bounding box center [501, 244] width 18 height 18
click at [738, 611] on button "SUBMIT" at bounding box center [780, 610] width 154 height 36
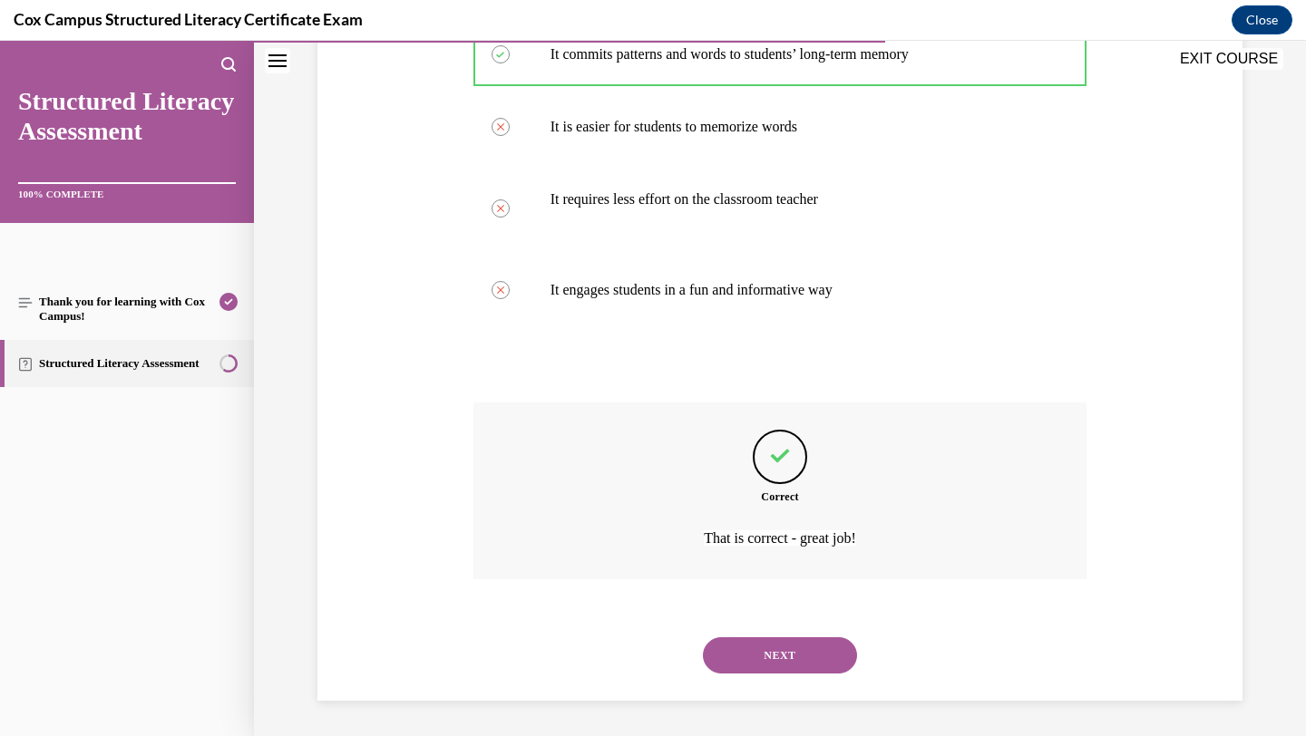
scroll to position [393, 0]
click at [745, 658] on button "NEXT" at bounding box center [780, 655] width 154 height 36
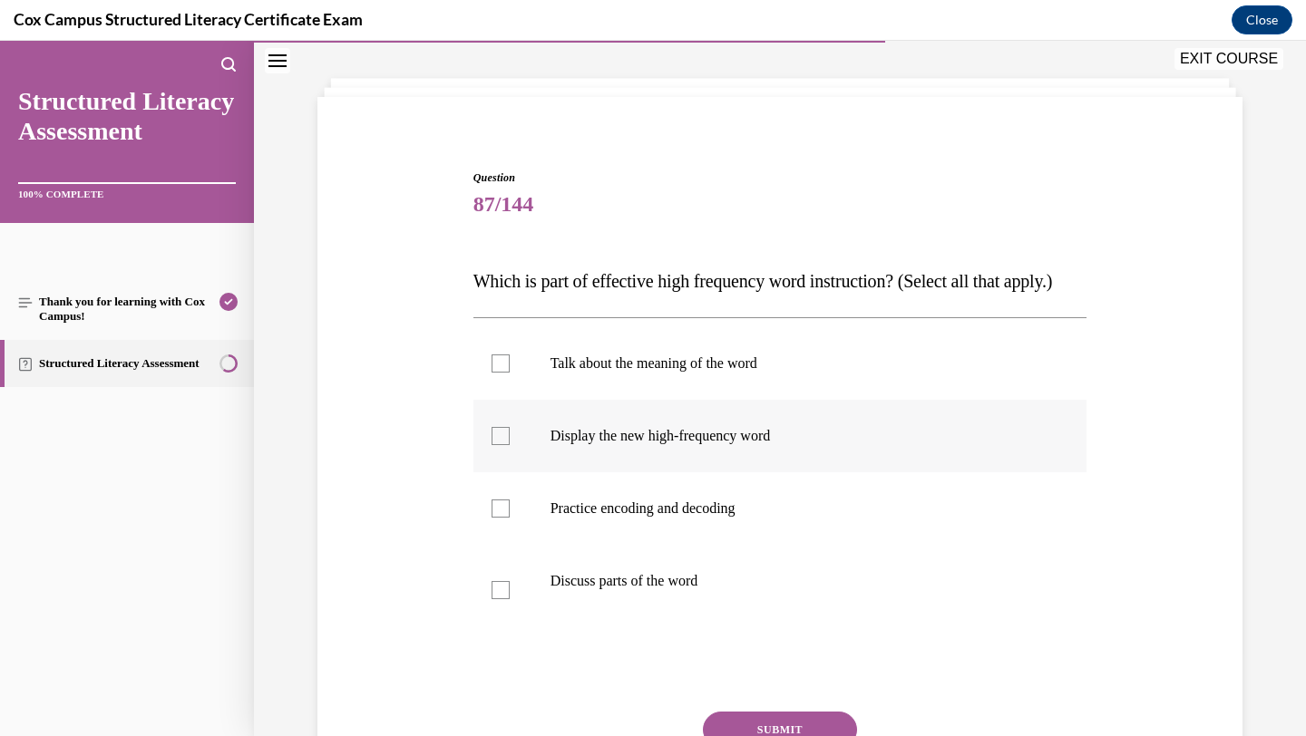
scroll to position [87, 0]
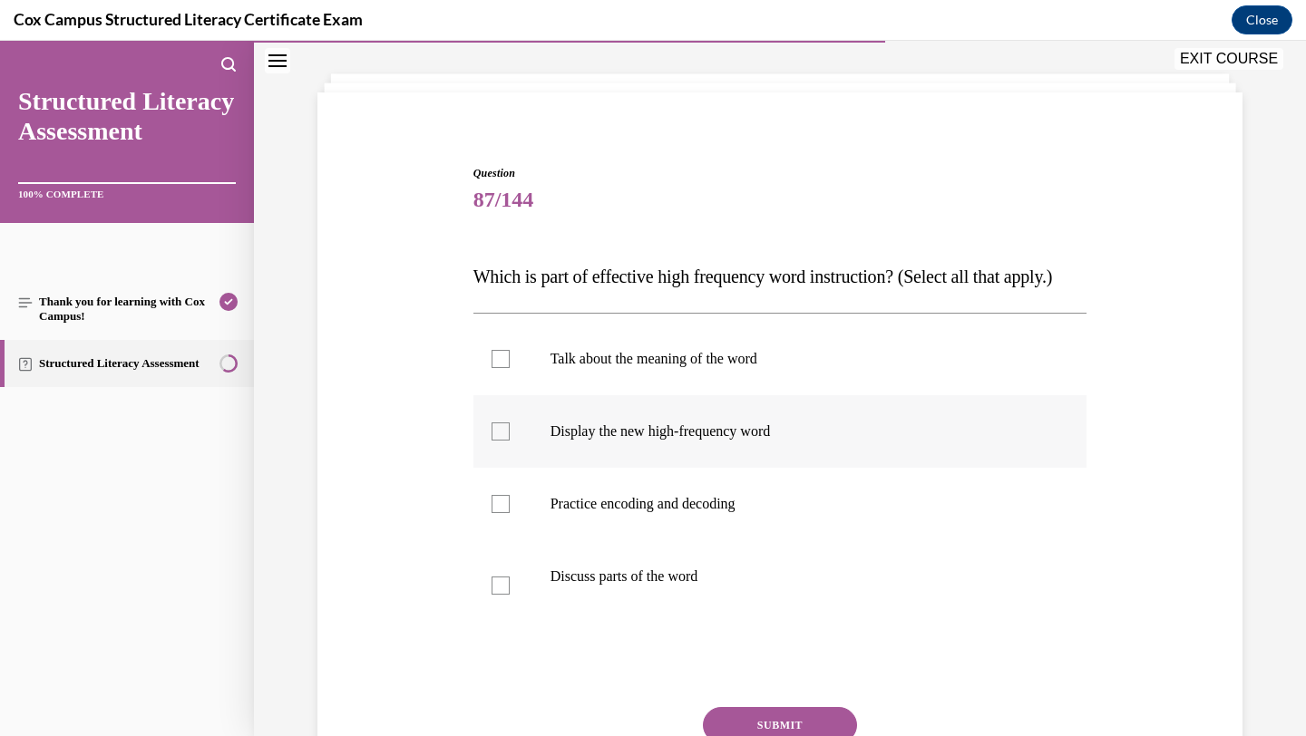
click at [746, 441] on p "Display the new high-frequency word" at bounding box center [797, 432] width 492 height 18
click at [510, 441] on input "Display the new high-frequency word" at bounding box center [501, 432] width 18 height 18
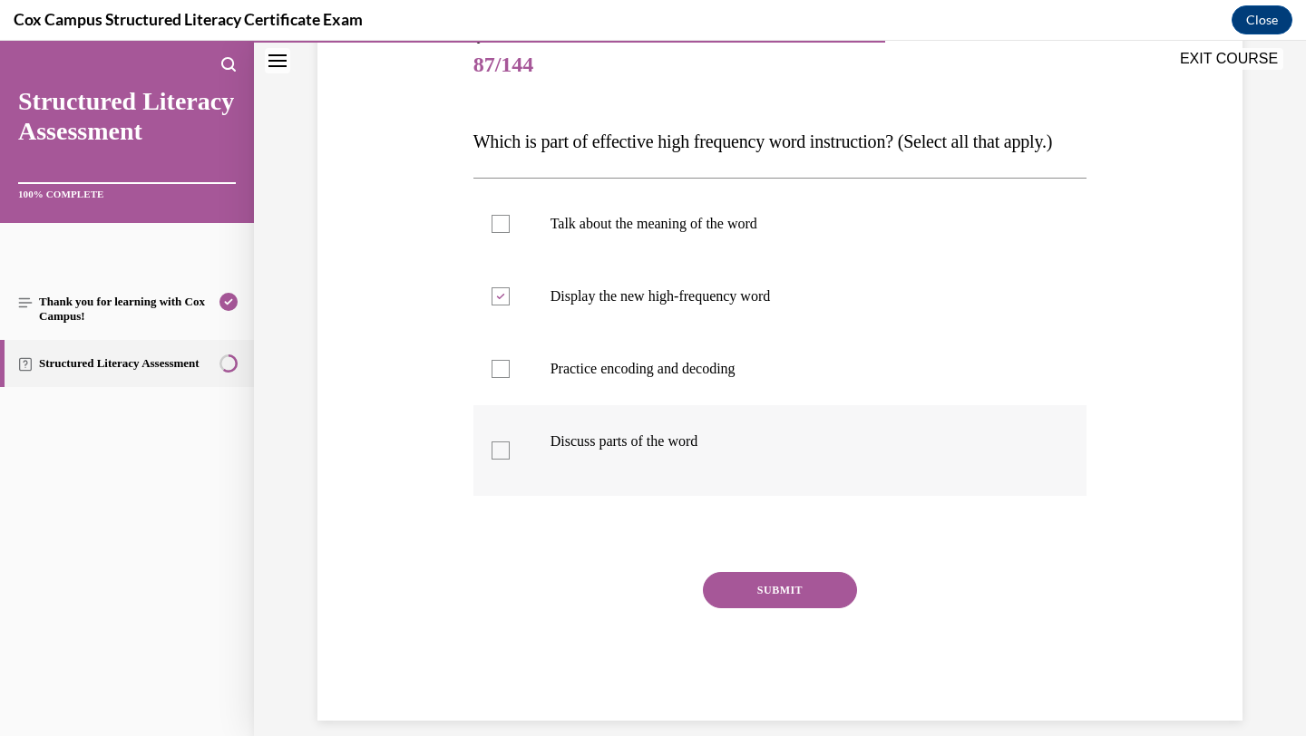
scroll to position [225, 0]
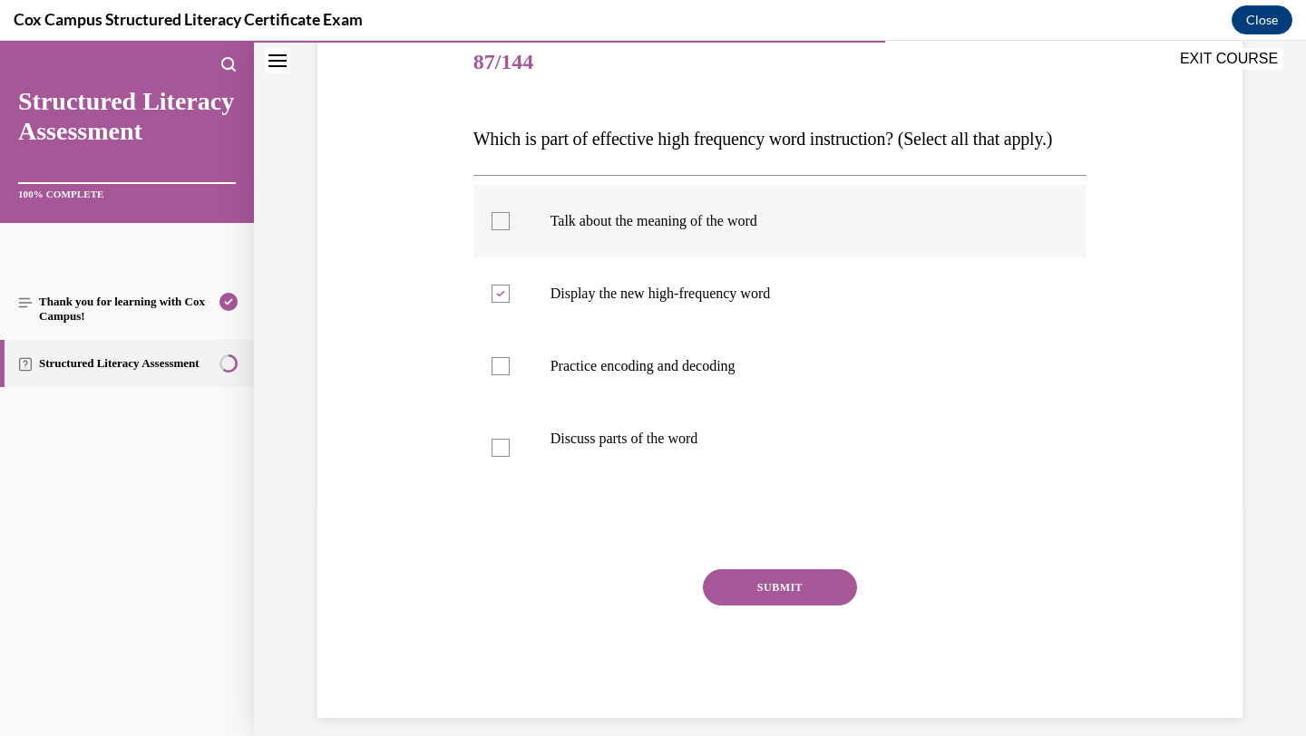
click at [656, 258] on label "Talk about the meaning of the word" at bounding box center [780, 221] width 614 height 73
click at [510, 230] on input "Talk about the meaning of the word" at bounding box center [501, 221] width 18 height 18
click at [510, 397] on label "Practice encoding and decoding" at bounding box center [780, 366] width 614 height 73
click at [510, 375] on input "Practice encoding and decoding" at bounding box center [501, 366] width 18 height 18
click at [502, 493] on label "Discuss parts of the word" at bounding box center [780, 448] width 614 height 91
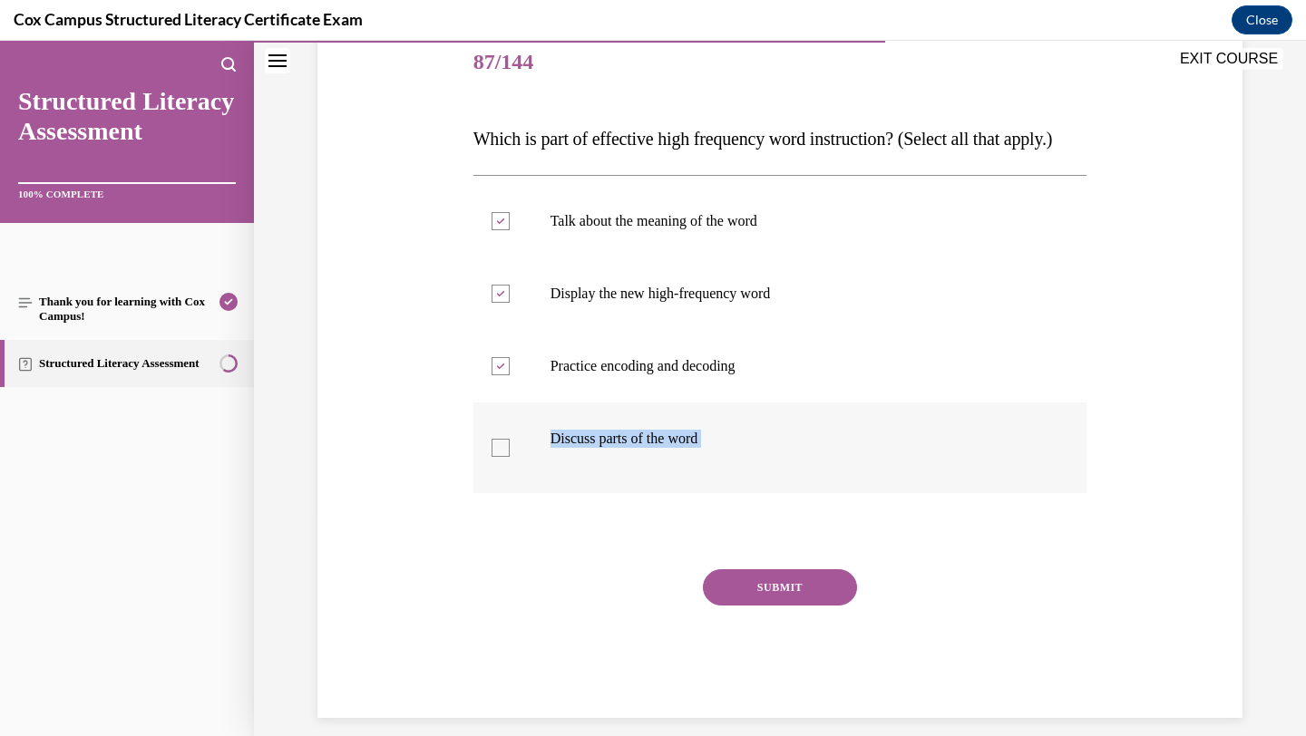
click at [625, 459] on label "Discuss parts of the word" at bounding box center [780, 448] width 614 height 91
click at [510, 457] on input "Discuss parts of the word" at bounding box center [501, 448] width 18 height 18
click at [787, 606] on button "SUBMIT" at bounding box center [780, 588] width 154 height 36
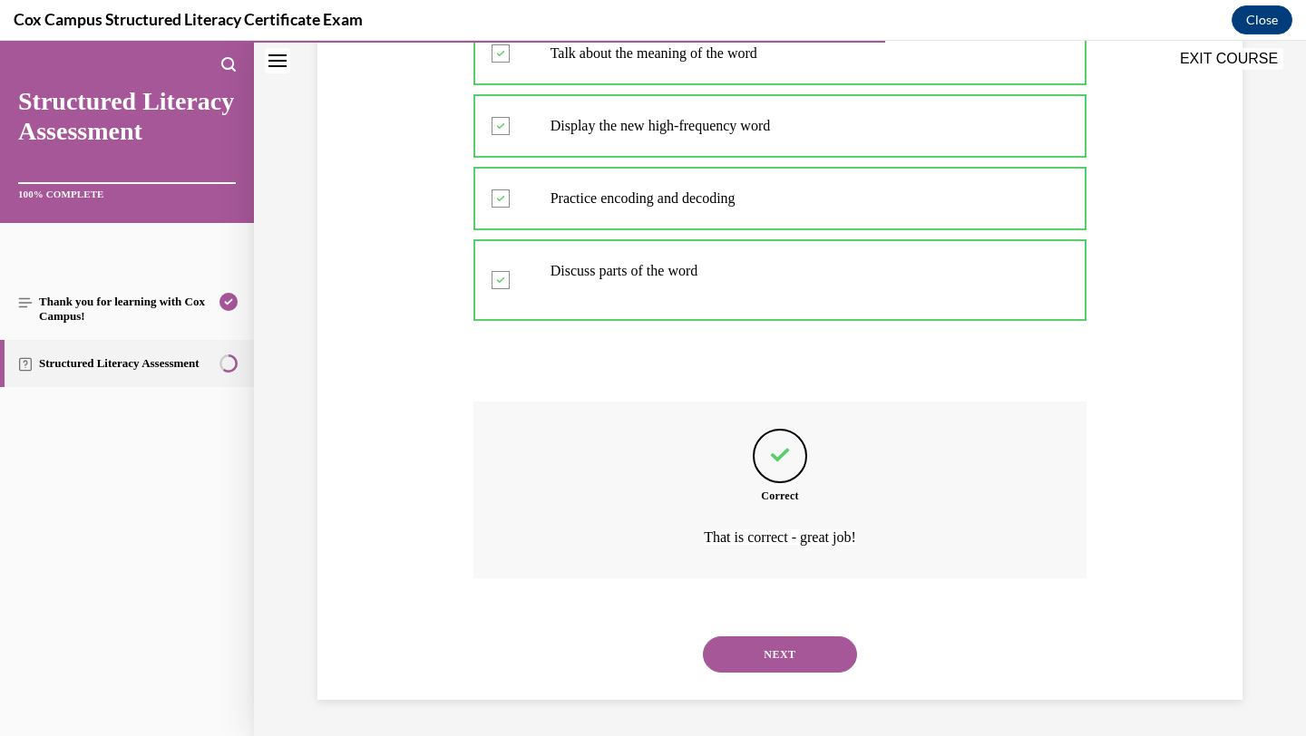
click at [799, 662] on button "NEXT" at bounding box center [780, 655] width 154 height 36
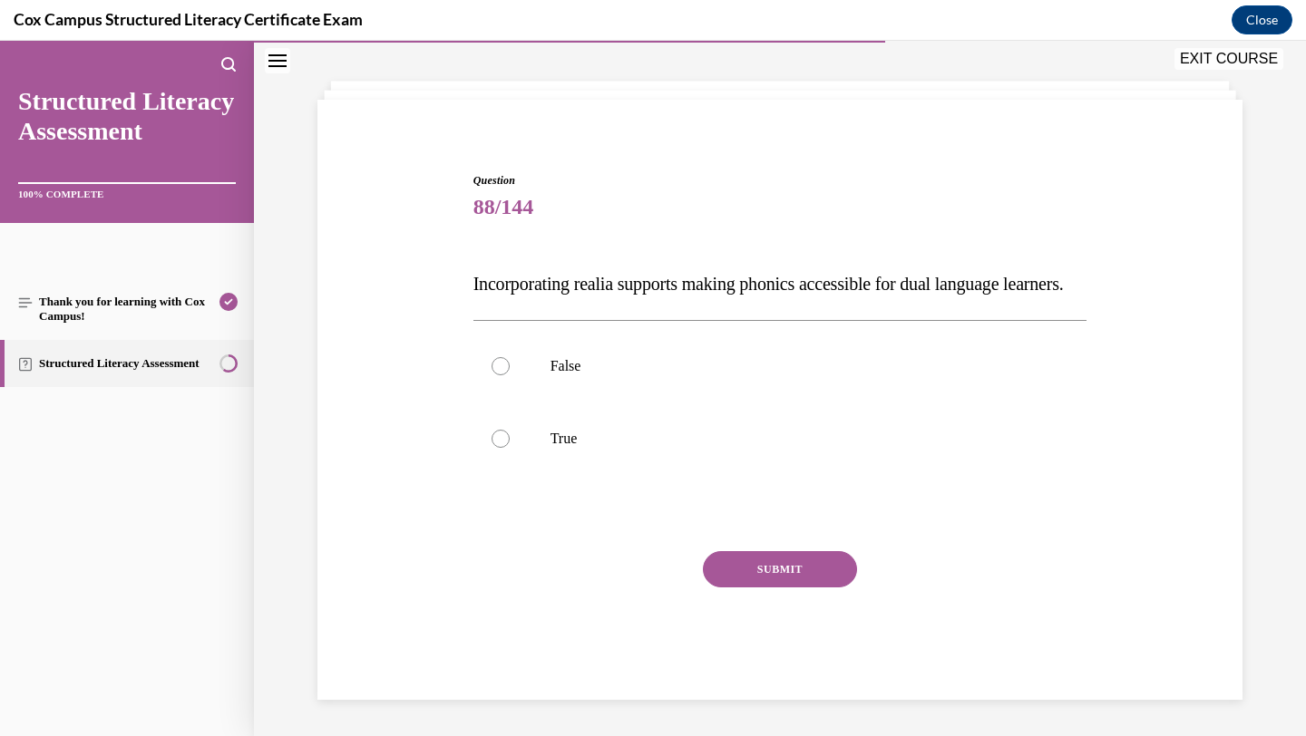
scroll to position [116, 0]
click at [680, 442] on p "True" at bounding box center [797, 439] width 492 height 18
click at [510, 442] on input "True" at bounding box center [501, 439] width 18 height 18
click at [796, 575] on button "SUBMIT" at bounding box center [780, 569] width 154 height 36
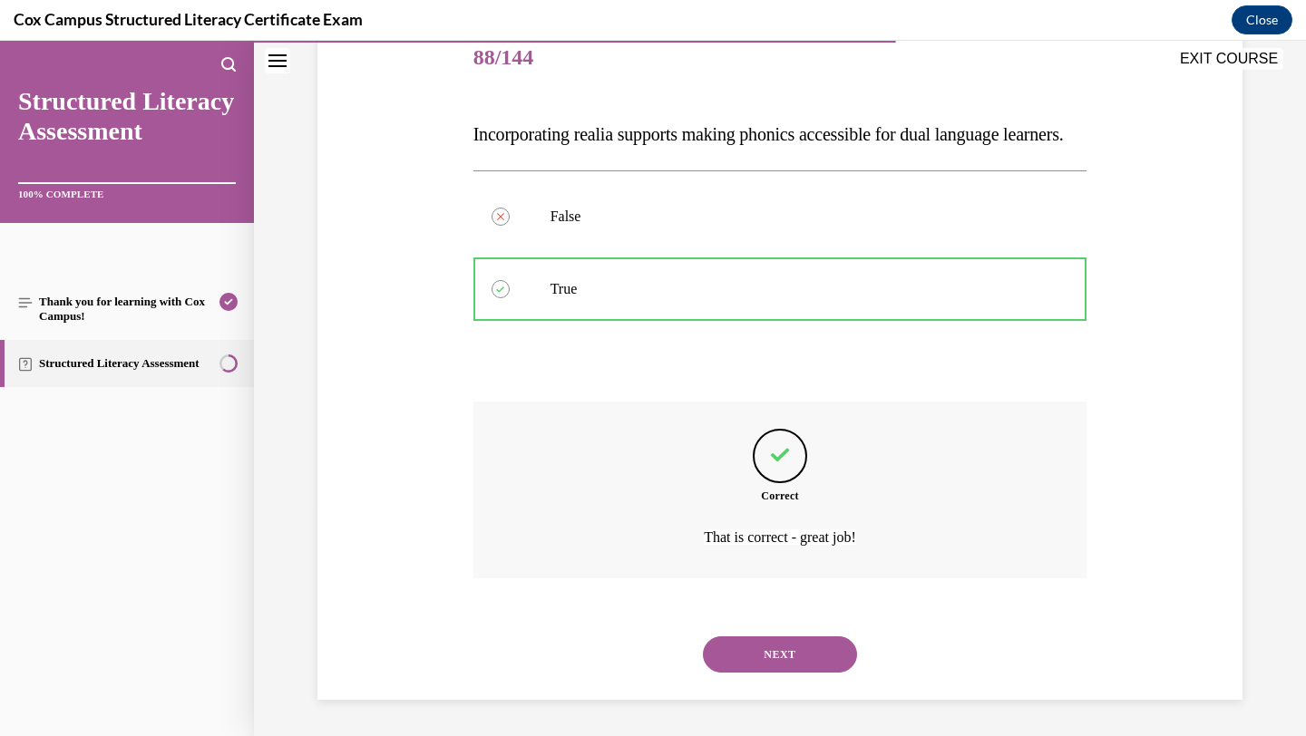
scroll to position [266, 0]
click at [835, 658] on button "NEXT" at bounding box center [780, 655] width 154 height 36
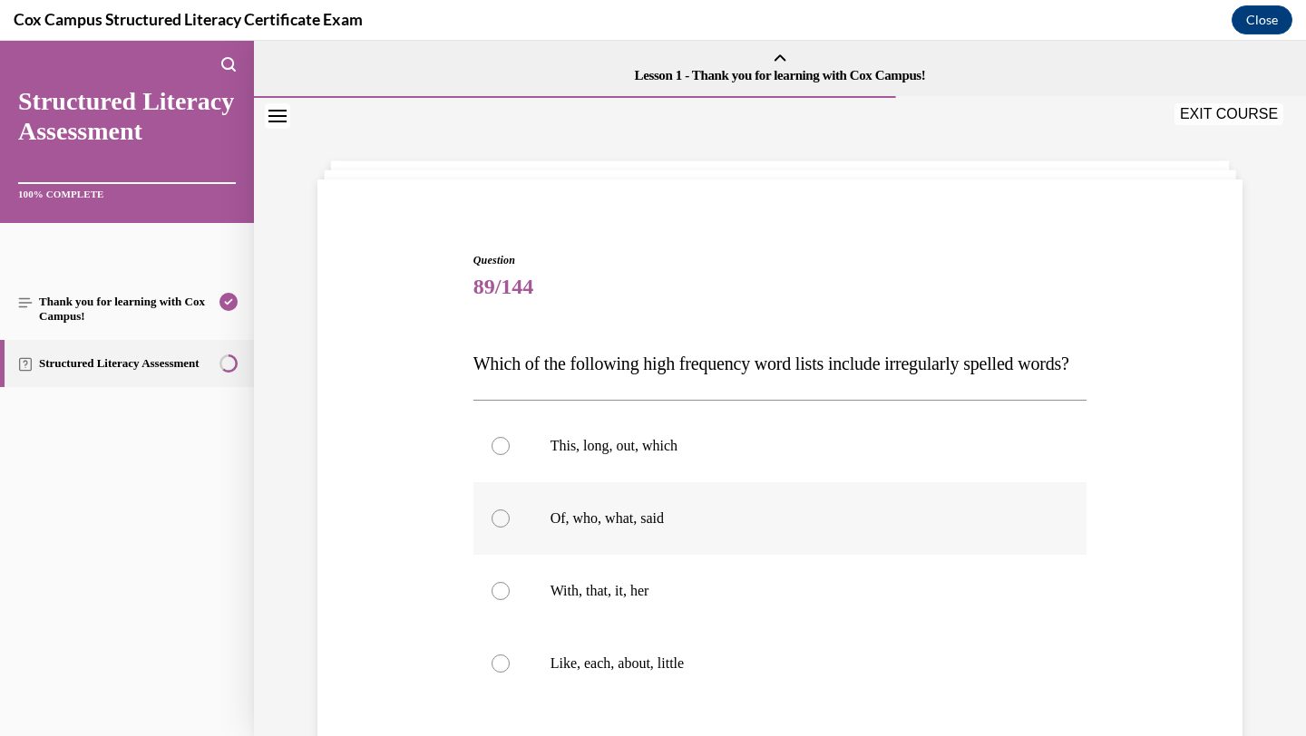
click at [654, 555] on label "Of, who, what, said" at bounding box center [780, 518] width 614 height 73
click at [510, 528] on input "Of, who, what, said" at bounding box center [501, 519] width 18 height 18
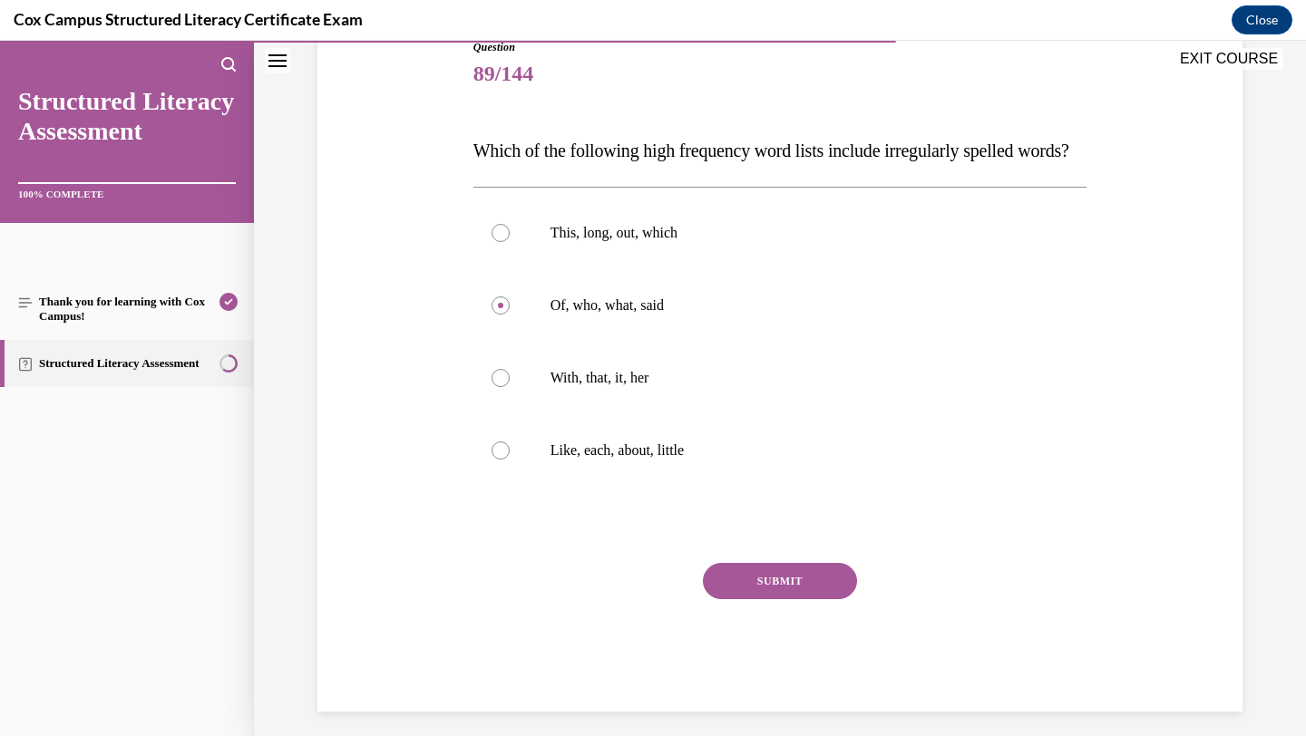
click at [752, 599] on button "SUBMIT" at bounding box center [780, 581] width 154 height 36
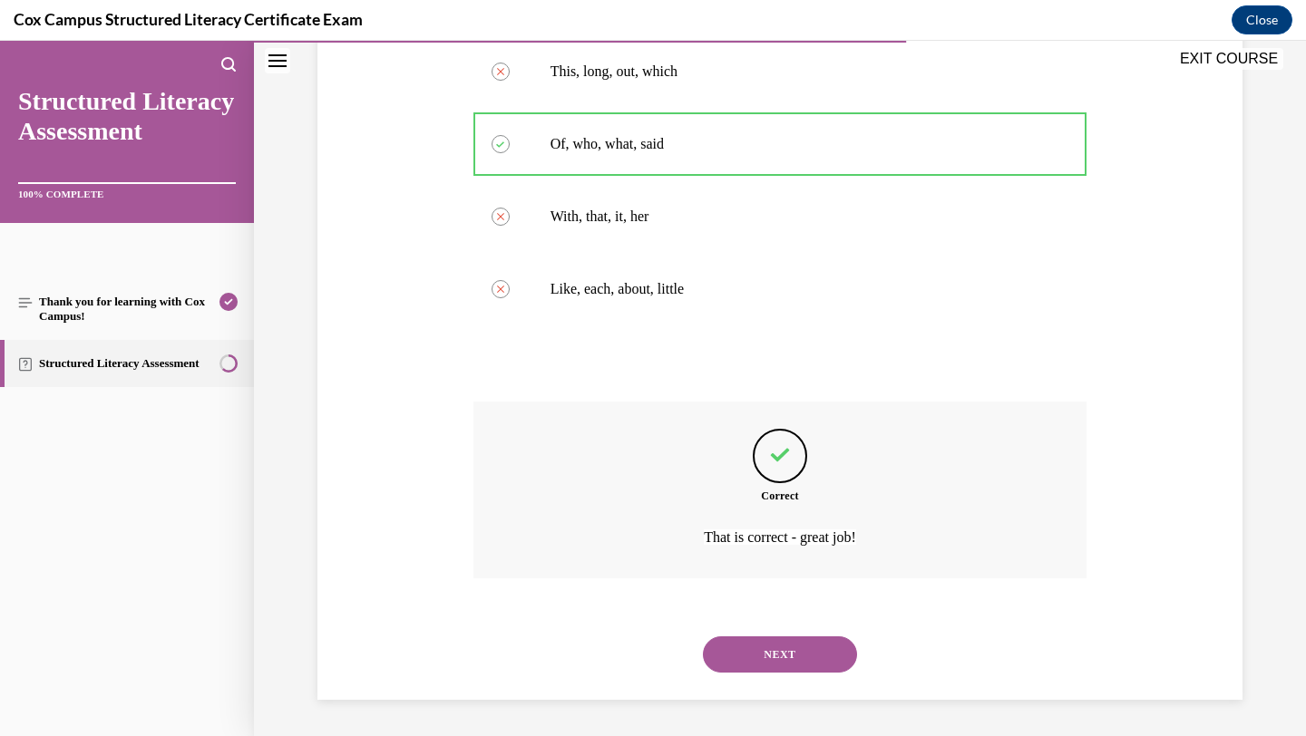
scroll to position [411, 0]
click at [753, 657] on button "NEXT" at bounding box center [780, 655] width 154 height 36
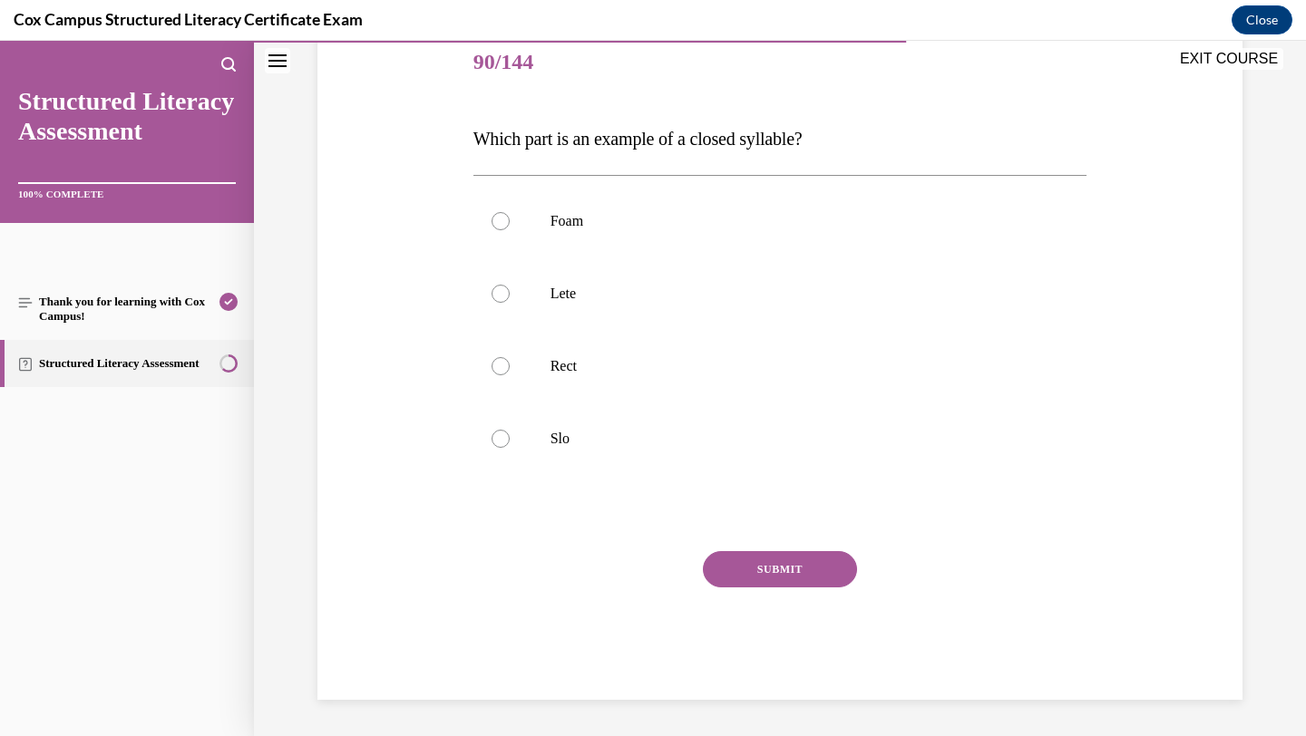
scroll to position [201, 0]
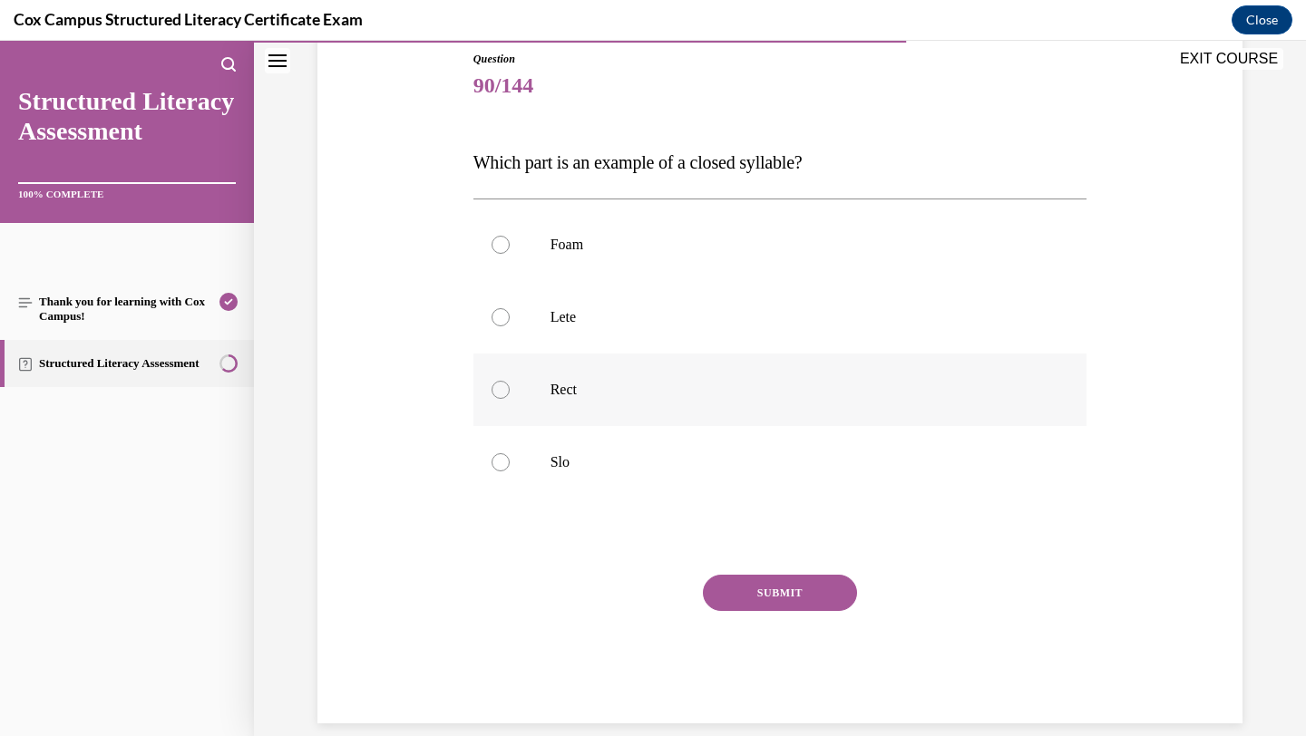
click at [674, 406] on label "Rect" at bounding box center [780, 390] width 614 height 73
click at [510, 399] on input "Rect" at bounding box center [501, 390] width 18 height 18
click at [752, 595] on button "SUBMIT" at bounding box center [780, 593] width 154 height 36
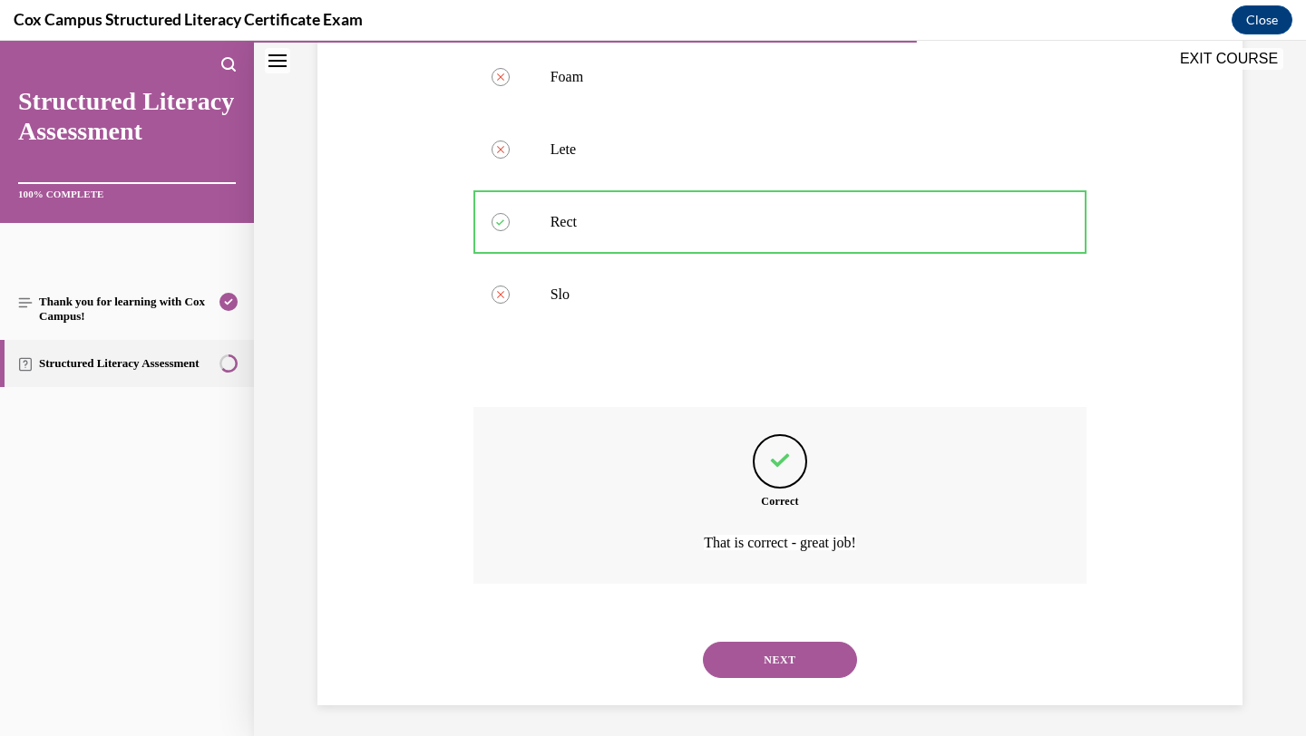
scroll to position [375, 0]
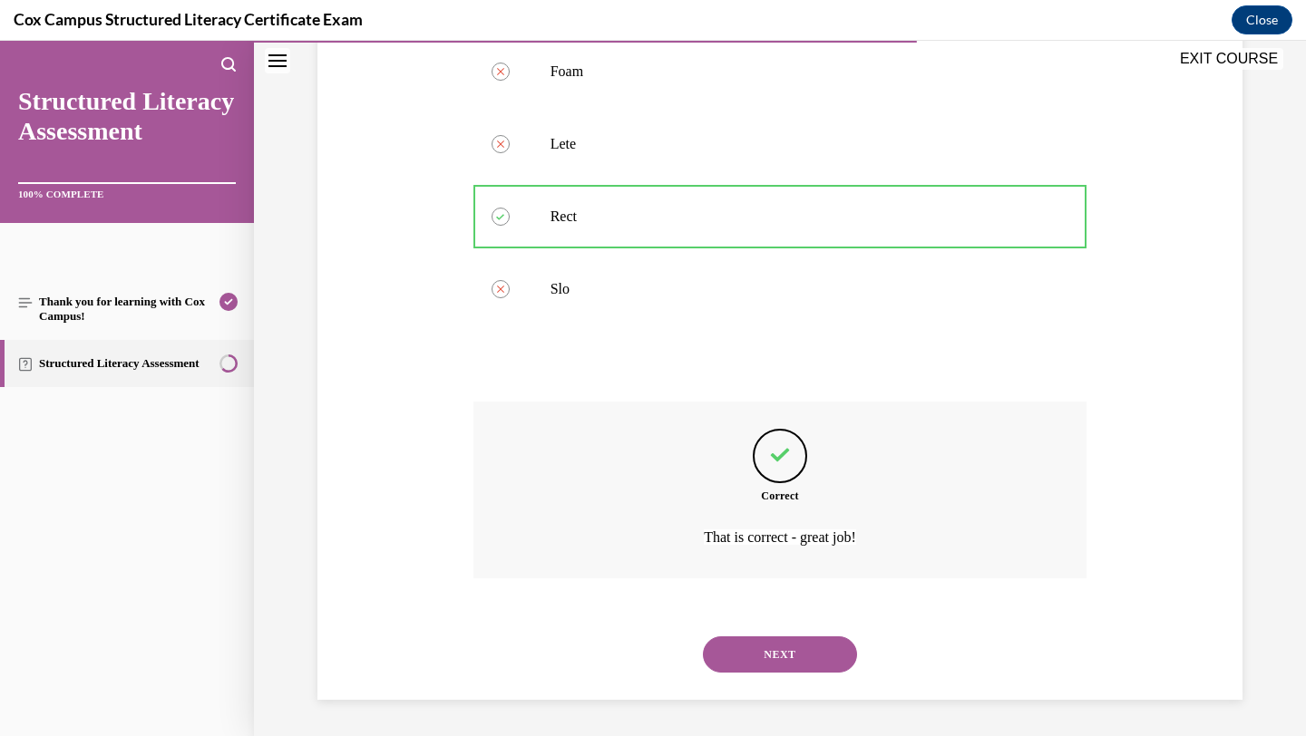
click at [749, 662] on button "NEXT" at bounding box center [780, 655] width 154 height 36
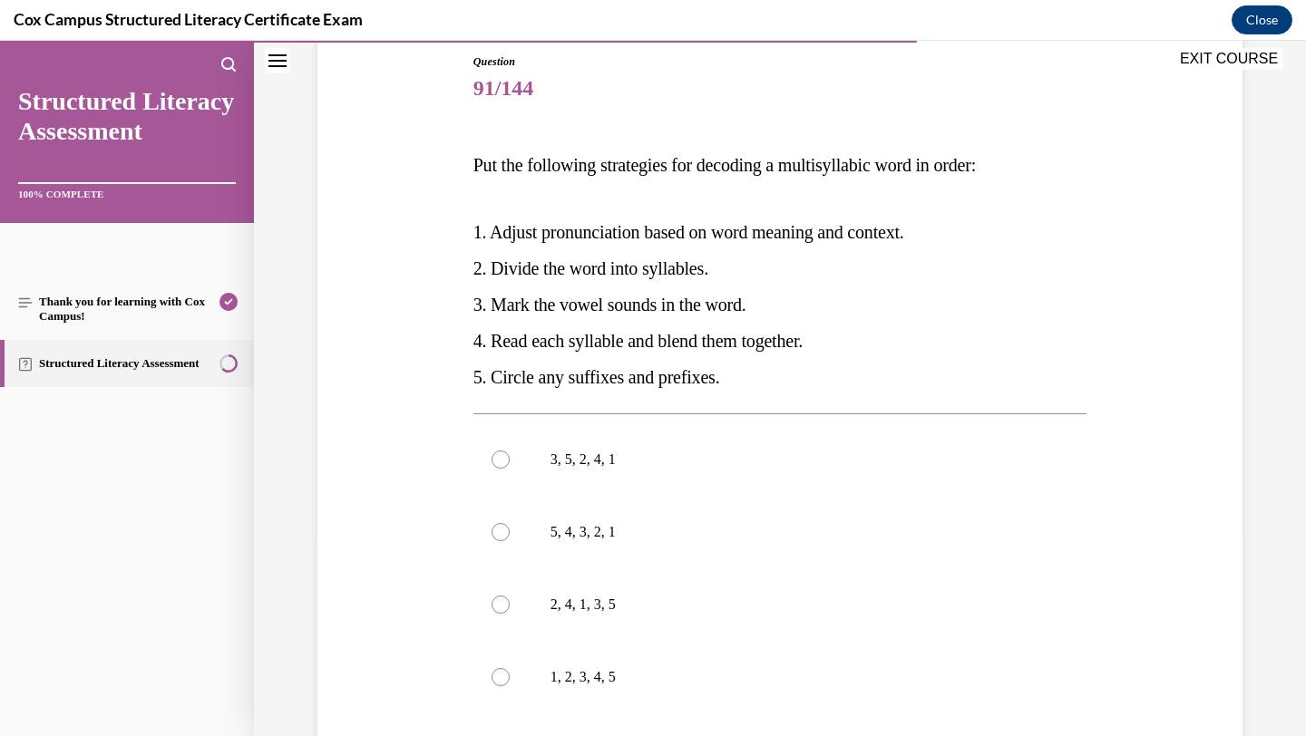
scroll to position [218, 0]
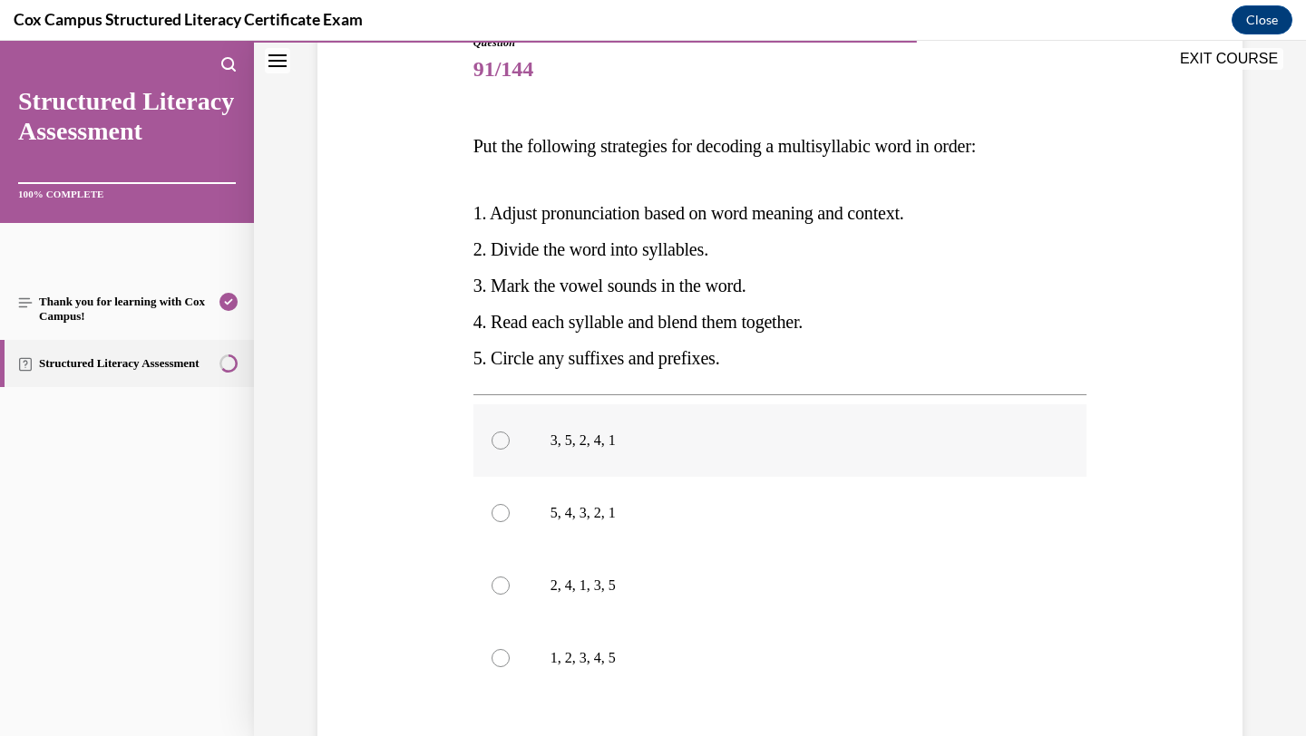
click at [675, 449] on p "3, 5, 2, 4, 1" at bounding box center [797, 441] width 492 height 18
click at [510, 449] on input "3, 5, 2, 4, 1" at bounding box center [501, 441] width 18 height 18
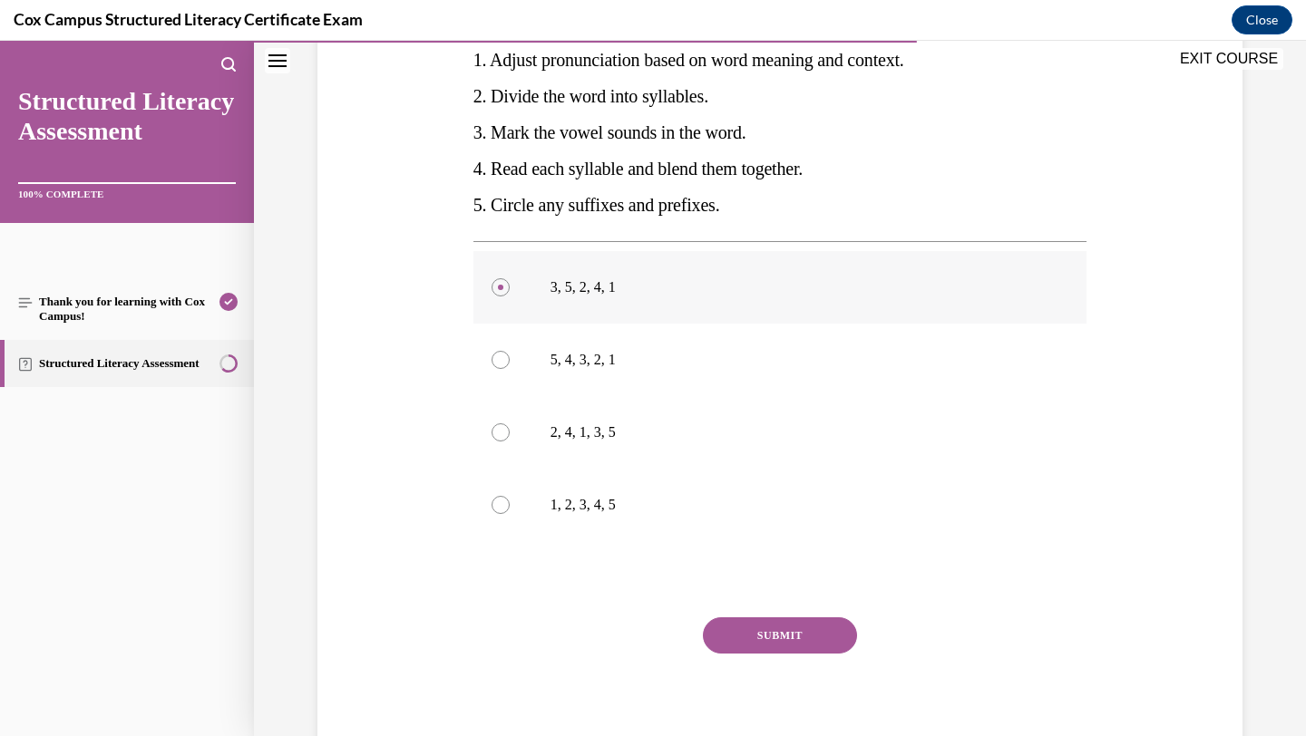
scroll to position [403, 0]
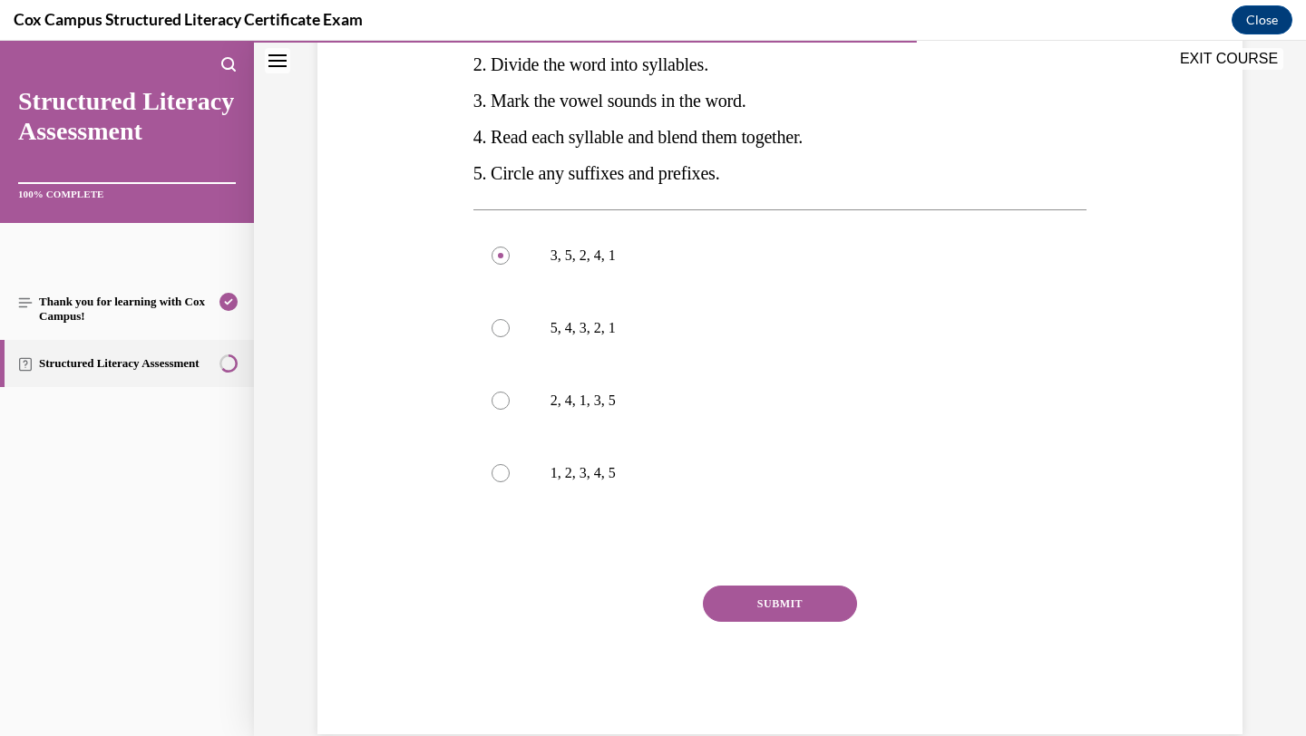
click at [747, 603] on button "SUBMIT" at bounding box center [780, 604] width 154 height 36
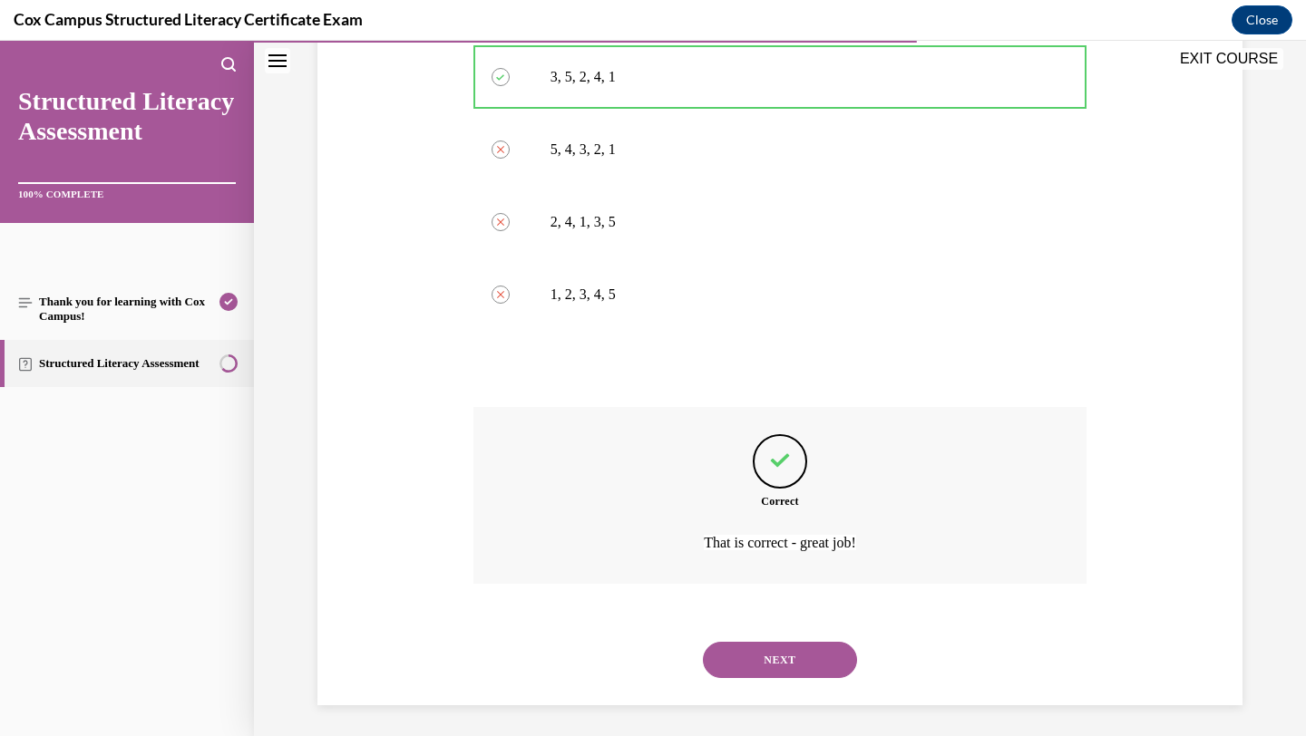
scroll to position [587, 0]
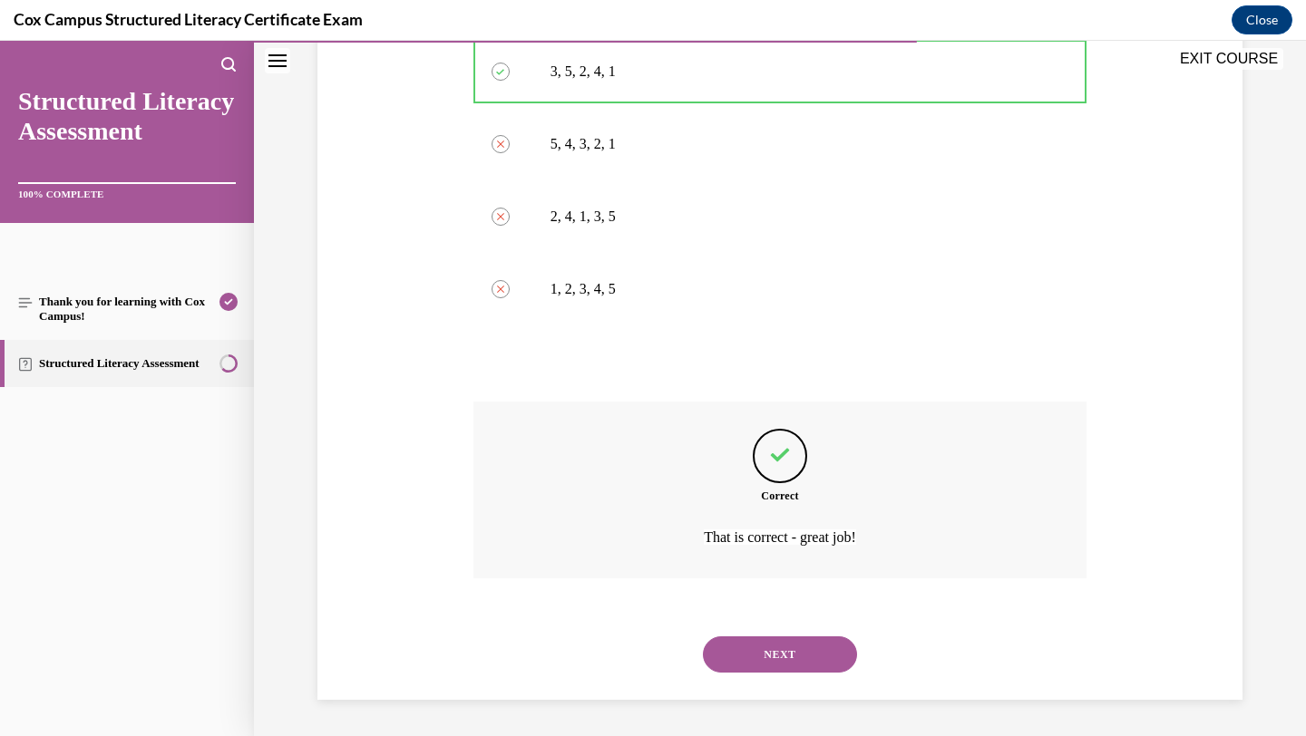
click at [738, 659] on button "NEXT" at bounding box center [780, 655] width 154 height 36
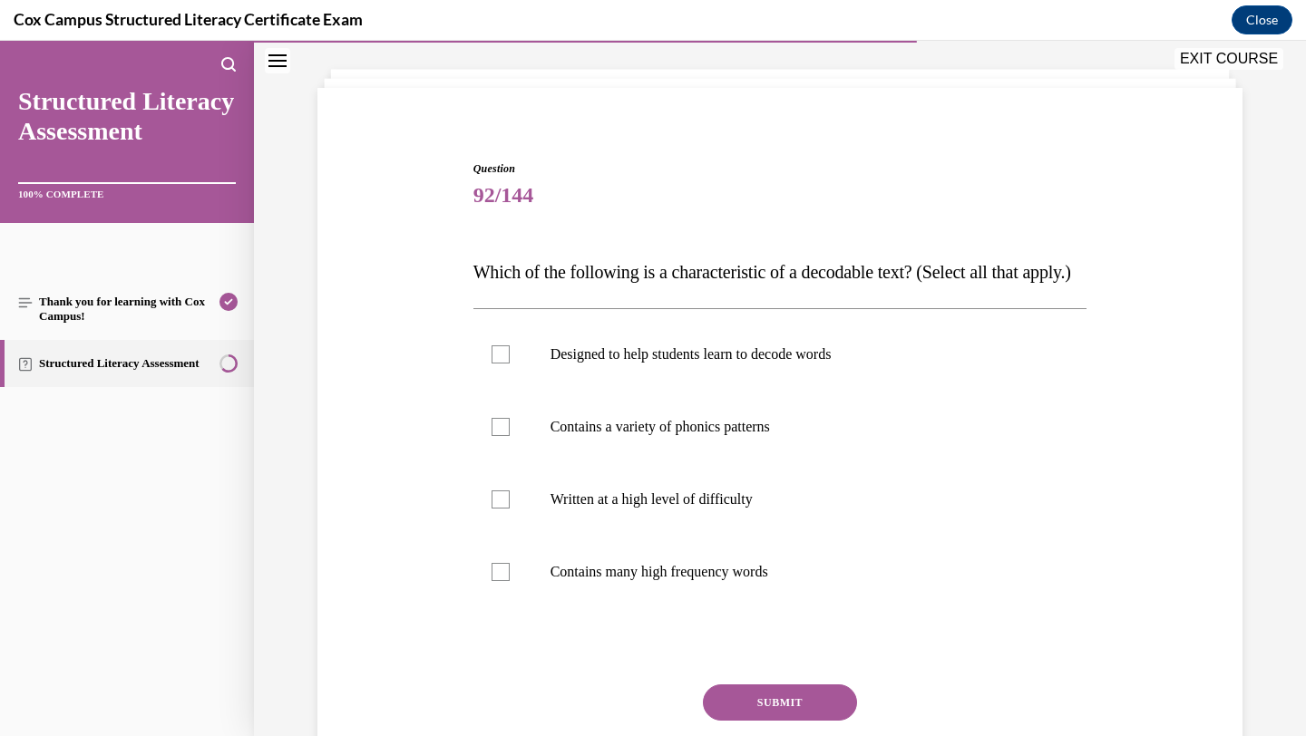
scroll to position [95, 0]
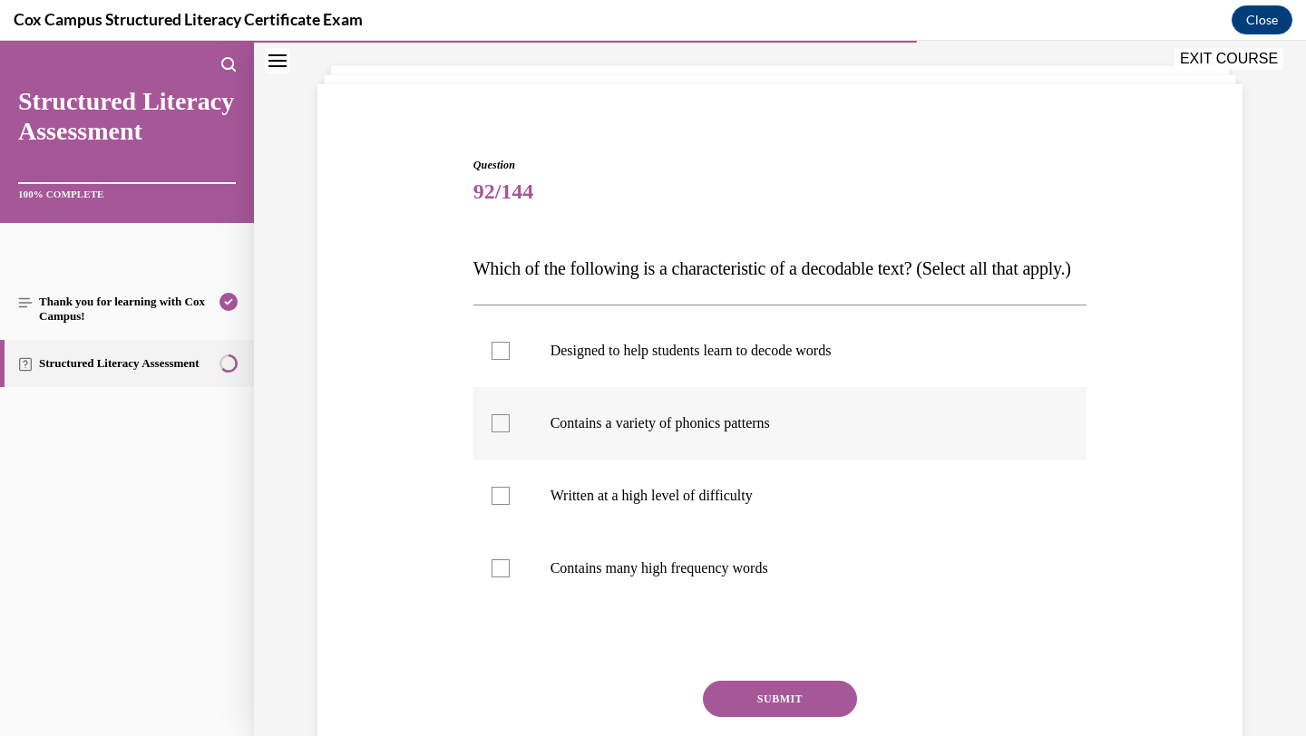
click at [762, 460] on label "Contains a variety of phonics patterns" at bounding box center [780, 423] width 614 height 73
click at [510, 433] on input "Contains a variety of phonics patterns" at bounding box center [501, 423] width 18 height 18
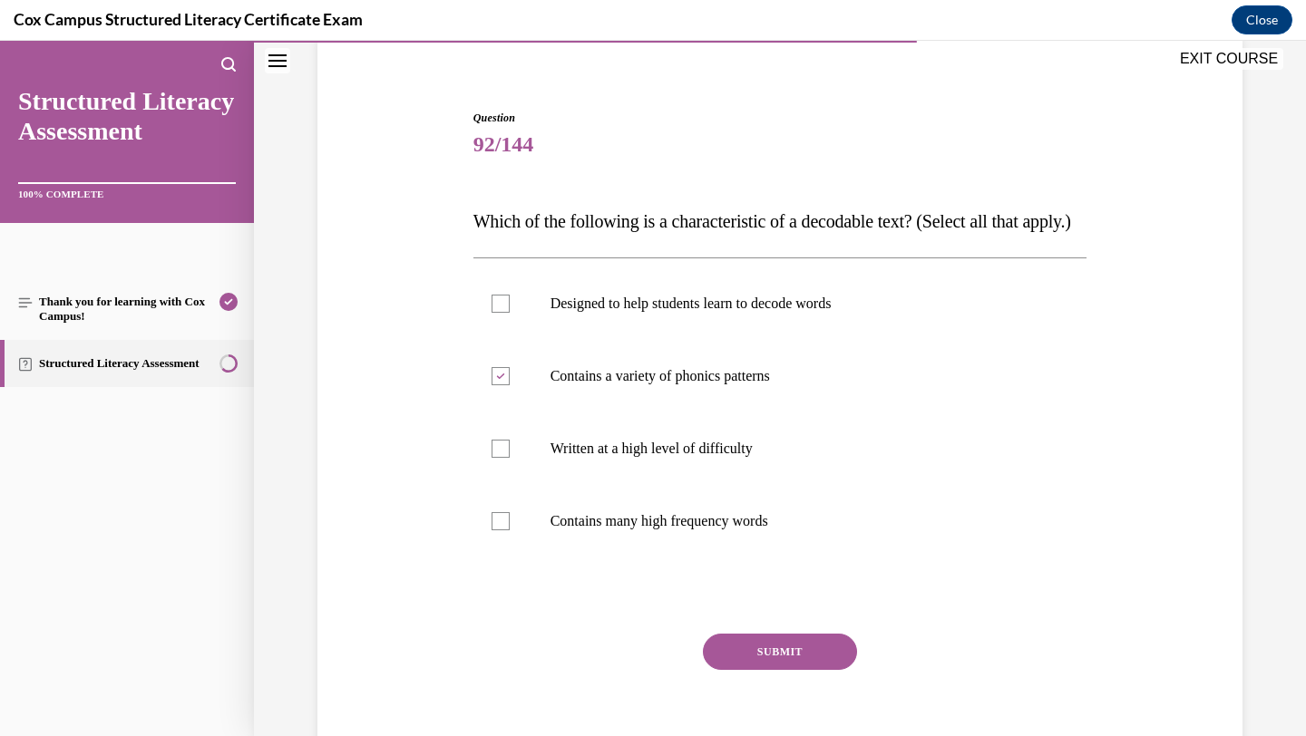
scroll to position [143, 0]
click at [748, 339] on label "Designed to help students learn to decode words" at bounding box center [780, 303] width 614 height 73
click at [510, 312] on input "Designed to help students learn to decode words" at bounding box center [501, 303] width 18 height 18
click at [675, 530] on p "Contains many high frequency words" at bounding box center [797, 521] width 492 height 18
click at [510, 530] on input "Contains many high frequency words" at bounding box center [501, 521] width 18 height 18
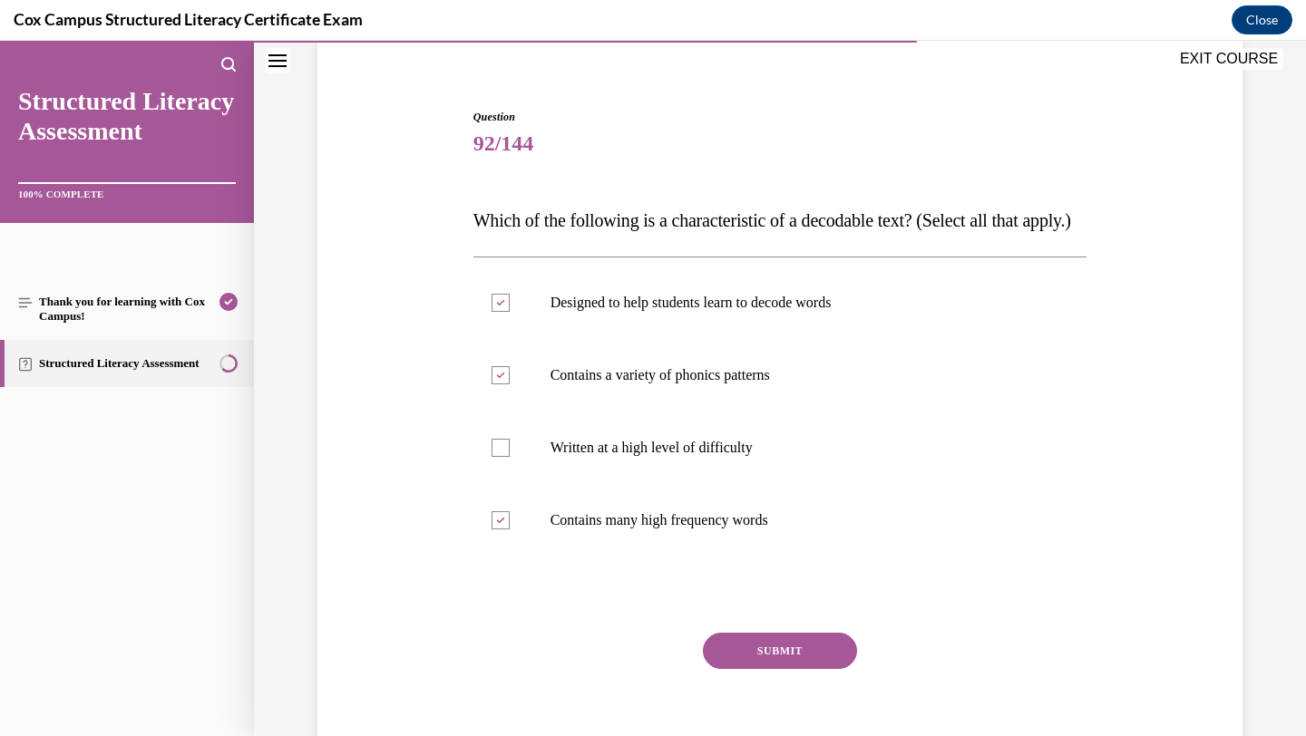
click at [772, 669] on button "SUBMIT" at bounding box center [780, 651] width 154 height 36
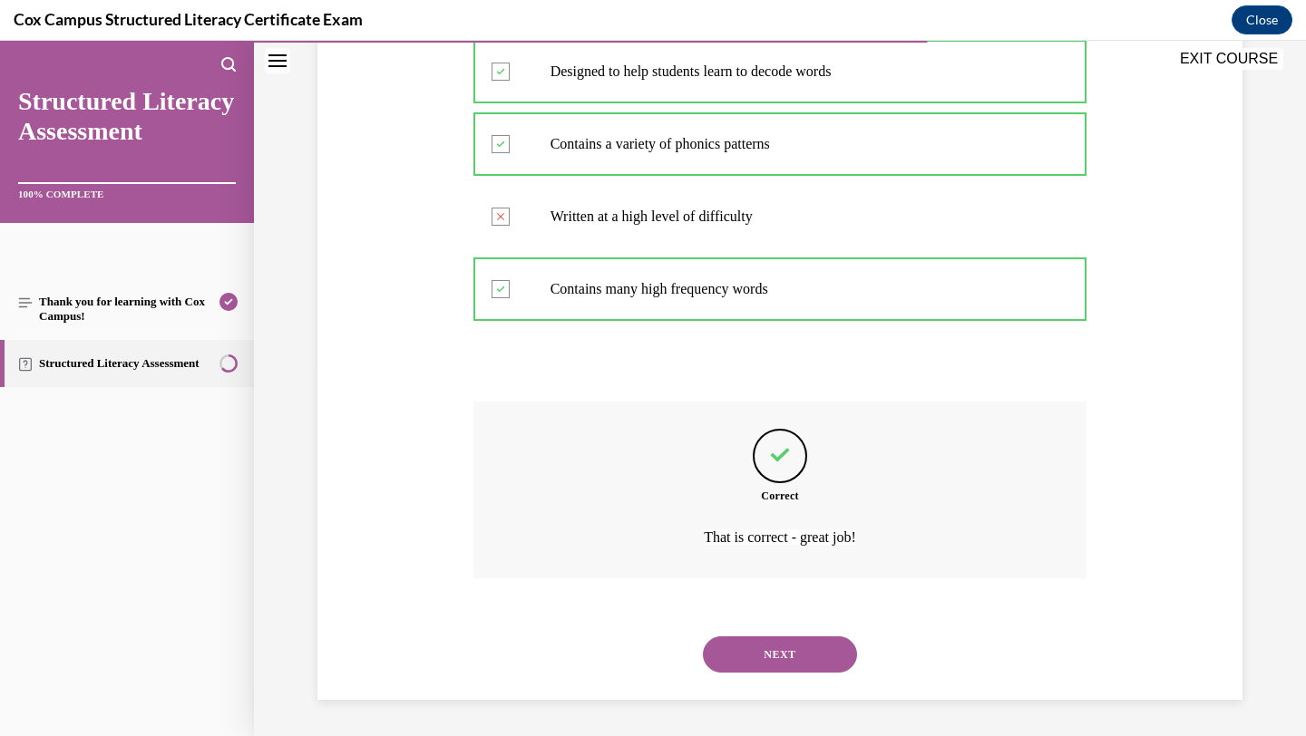
scroll to position [411, 0]
click at [785, 655] on button "NEXT" at bounding box center [780, 655] width 154 height 36
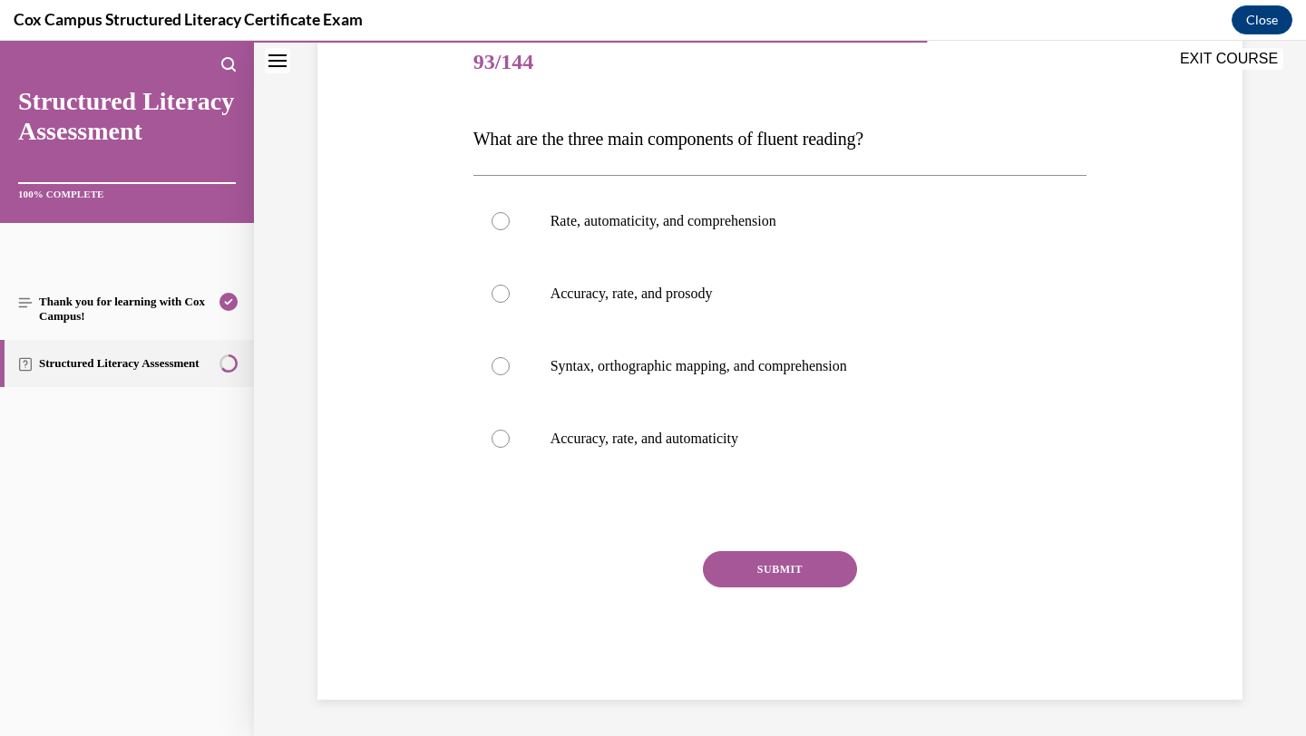
scroll to position [201, 0]
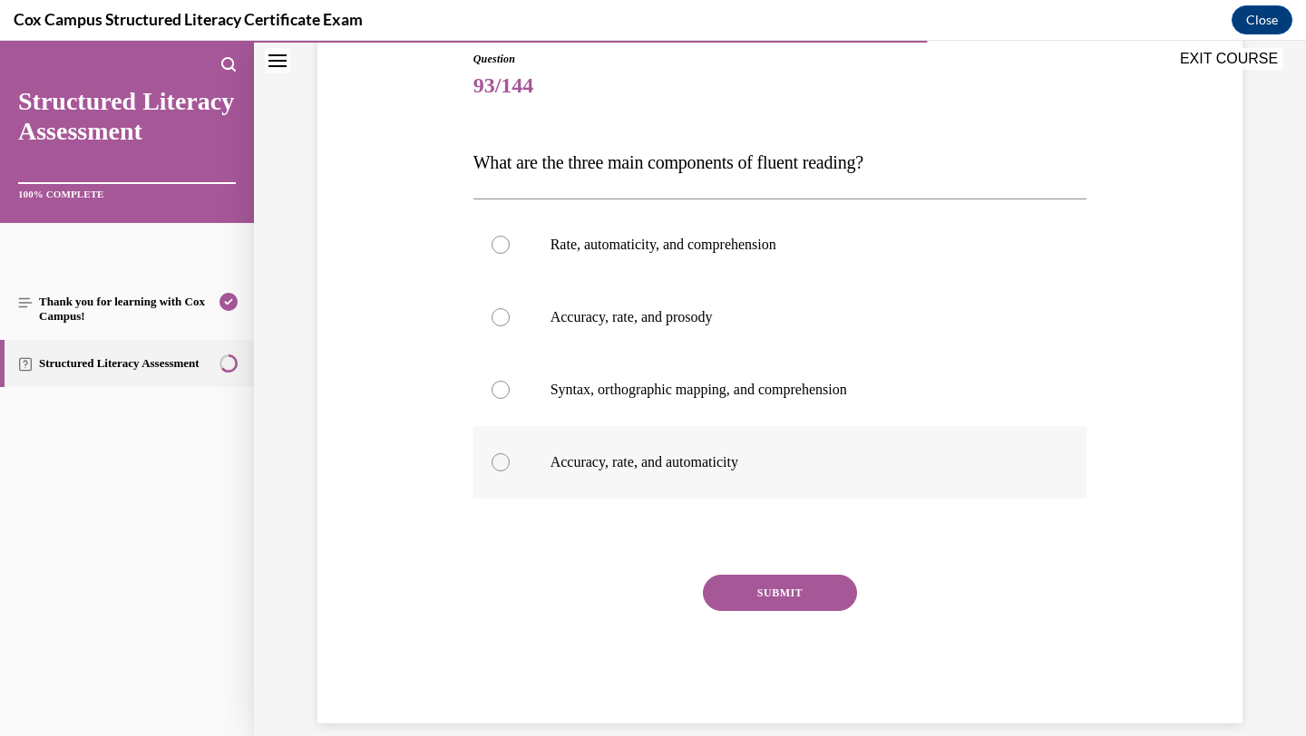
click at [705, 466] on p "Accuracy, rate, and automaticity" at bounding box center [797, 462] width 492 height 18
click at [510, 466] on input "Accuracy, rate, and automaticity" at bounding box center [501, 462] width 18 height 18
click at [751, 590] on button "SUBMIT" at bounding box center [780, 593] width 154 height 36
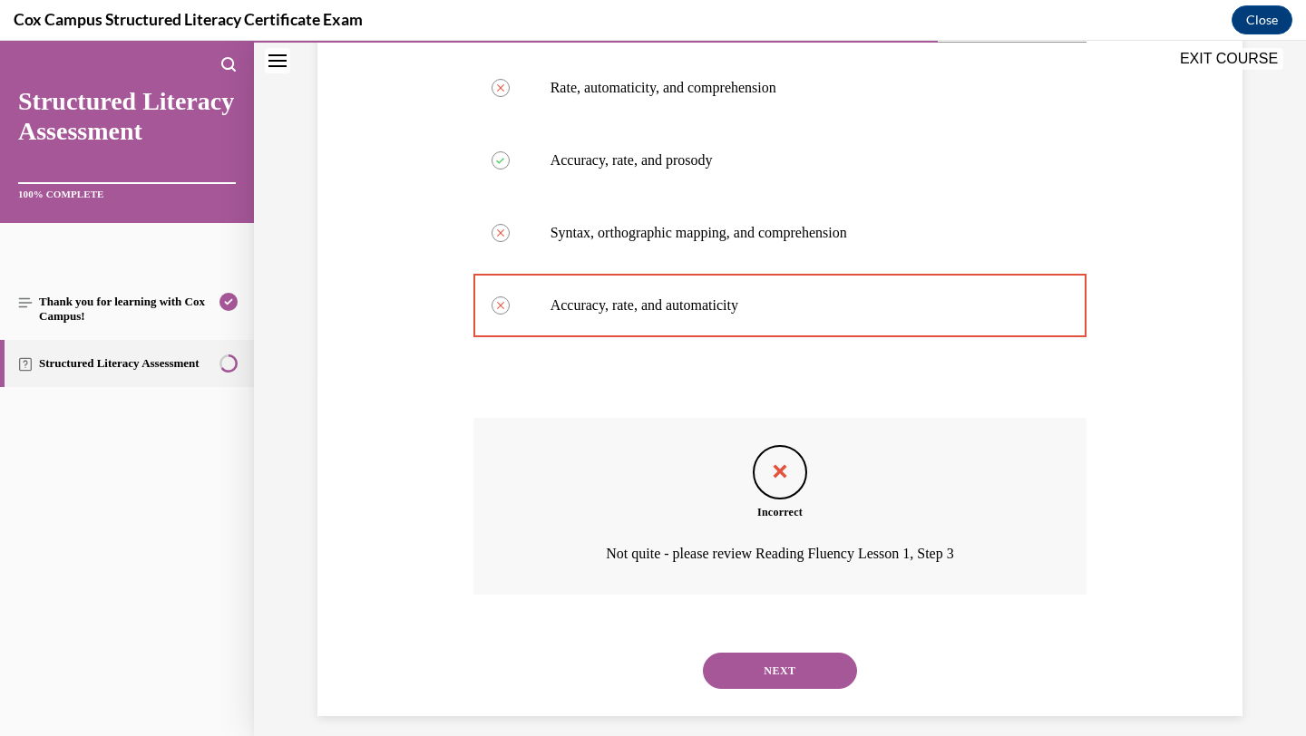
scroll to position [375, 0]
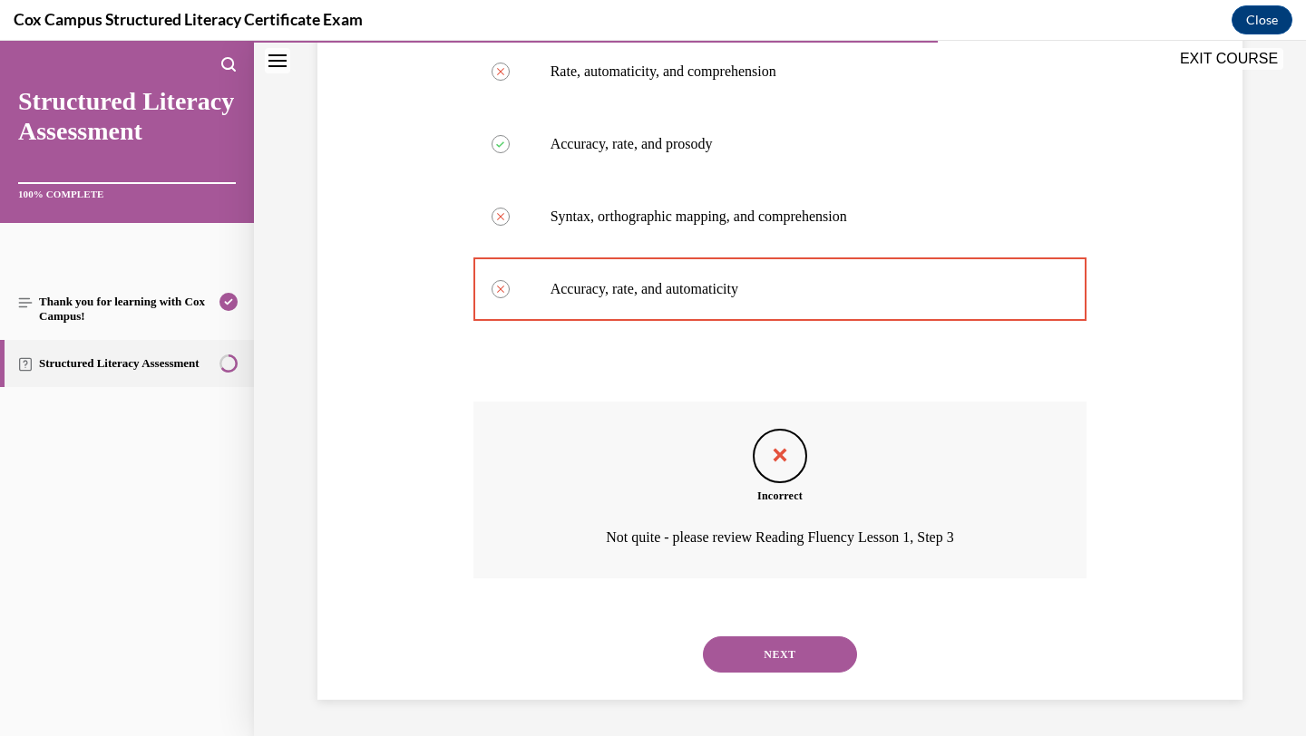
click at [779, 664] on button "NEXT" at bounding box center [780, 655] width 154 height 36
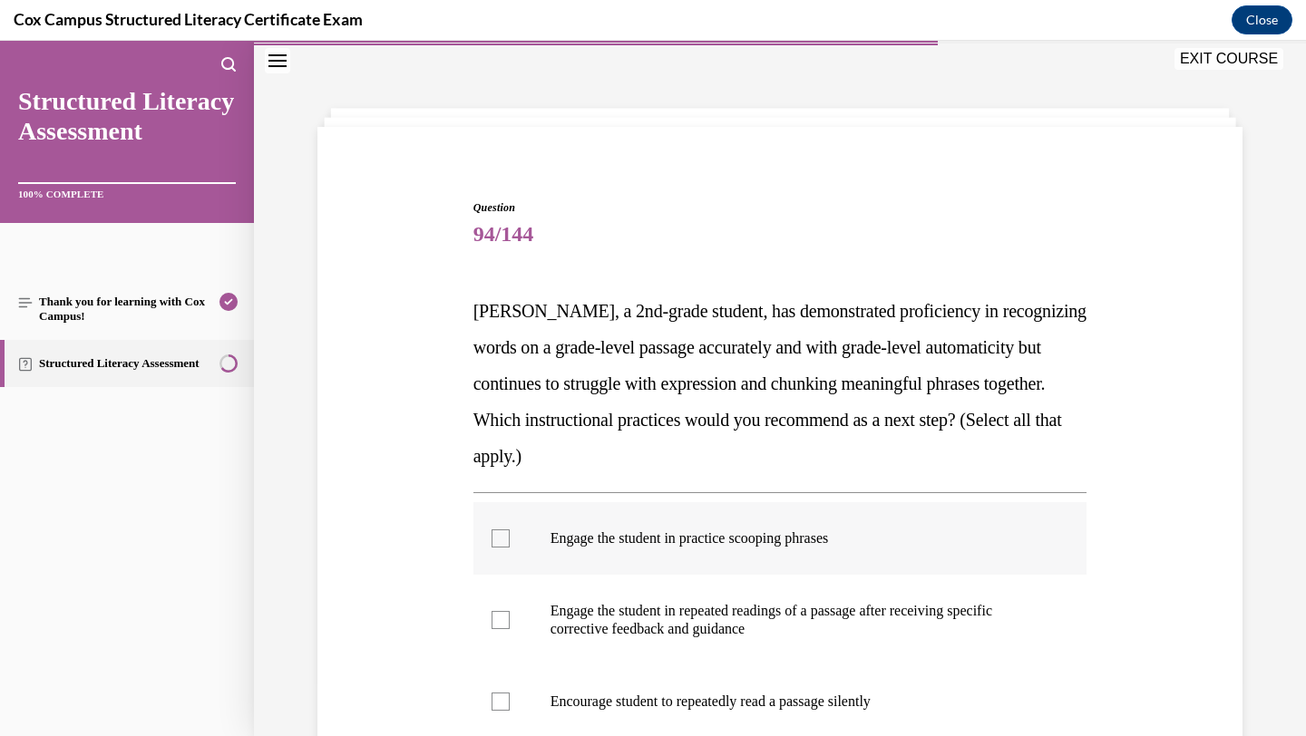
scroll to position [132, 0]
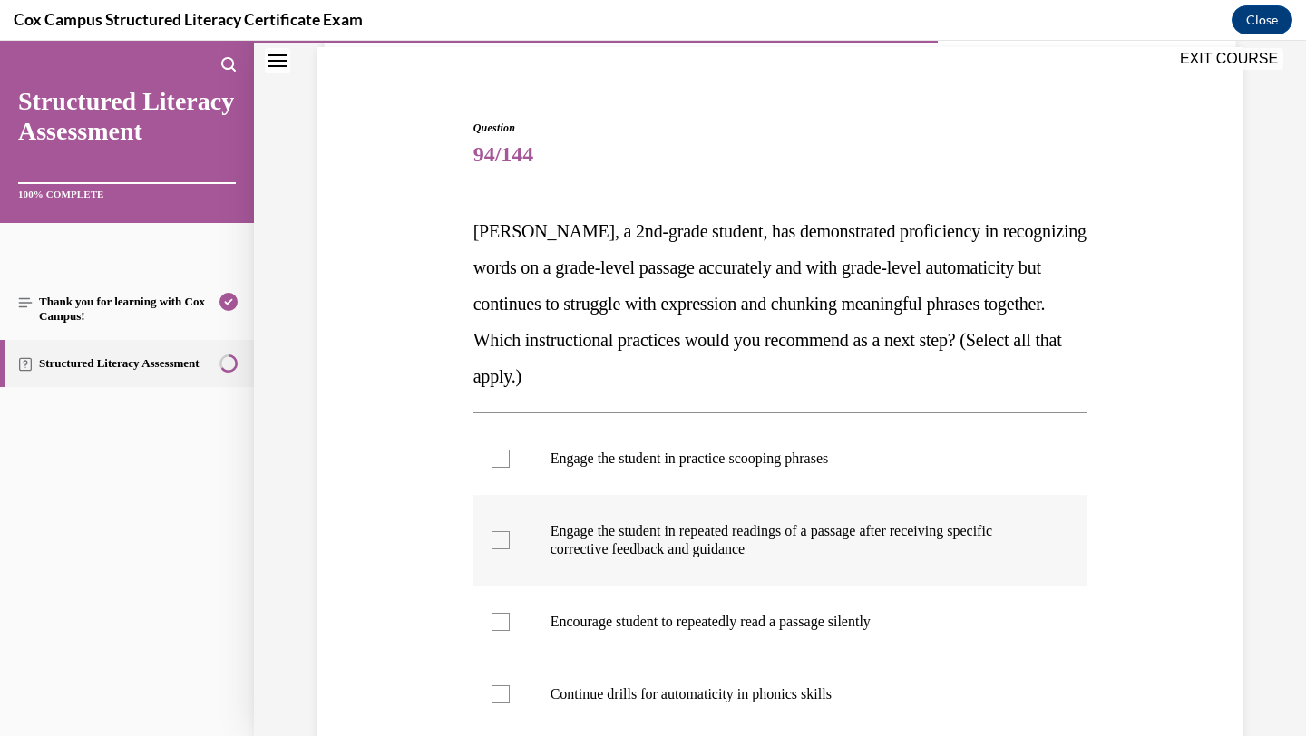
click at [746, 541] on p "Engage the student in repeated readings of a passage after receiving specific c…" at bounding box center [797, 540] width 492 height 36
click at [510, 541] on input "Engage the student in repeated readings of a passage after receiving specific c…" at bounding box center [501, 540] width 18 height 18
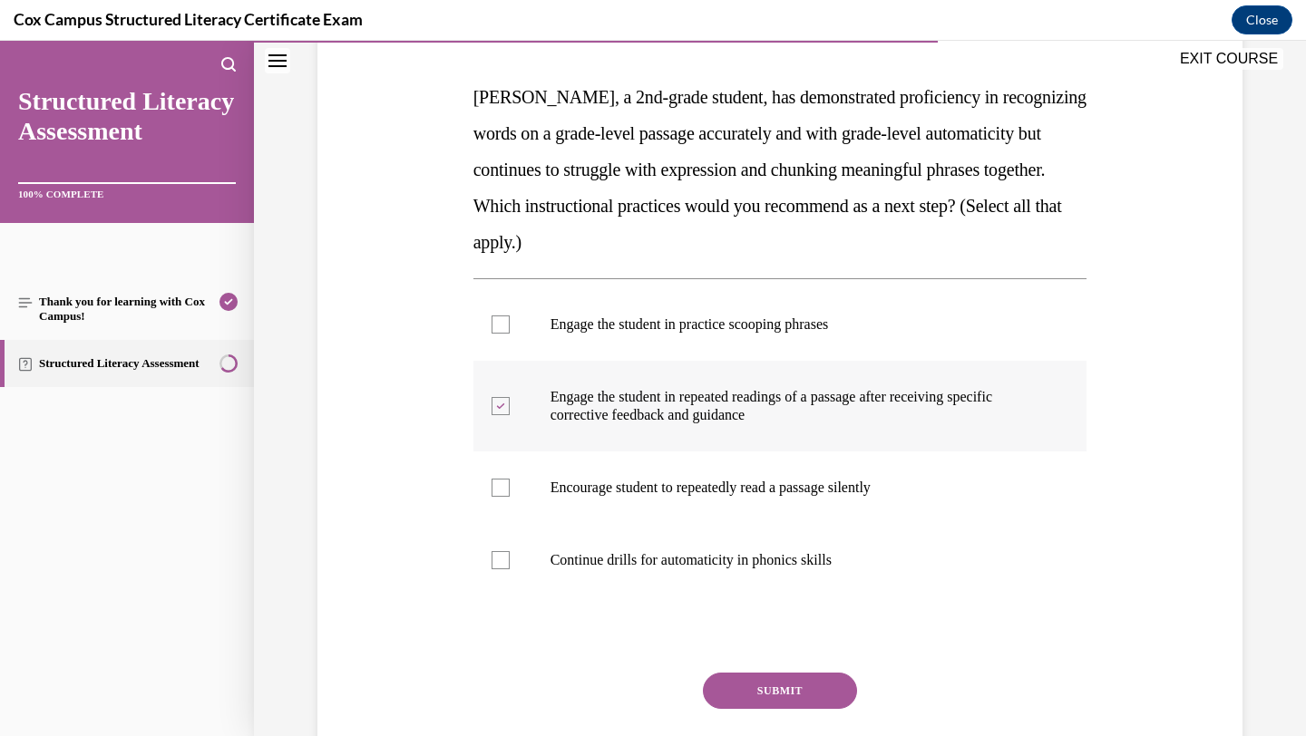
scroll to position [272, 0]
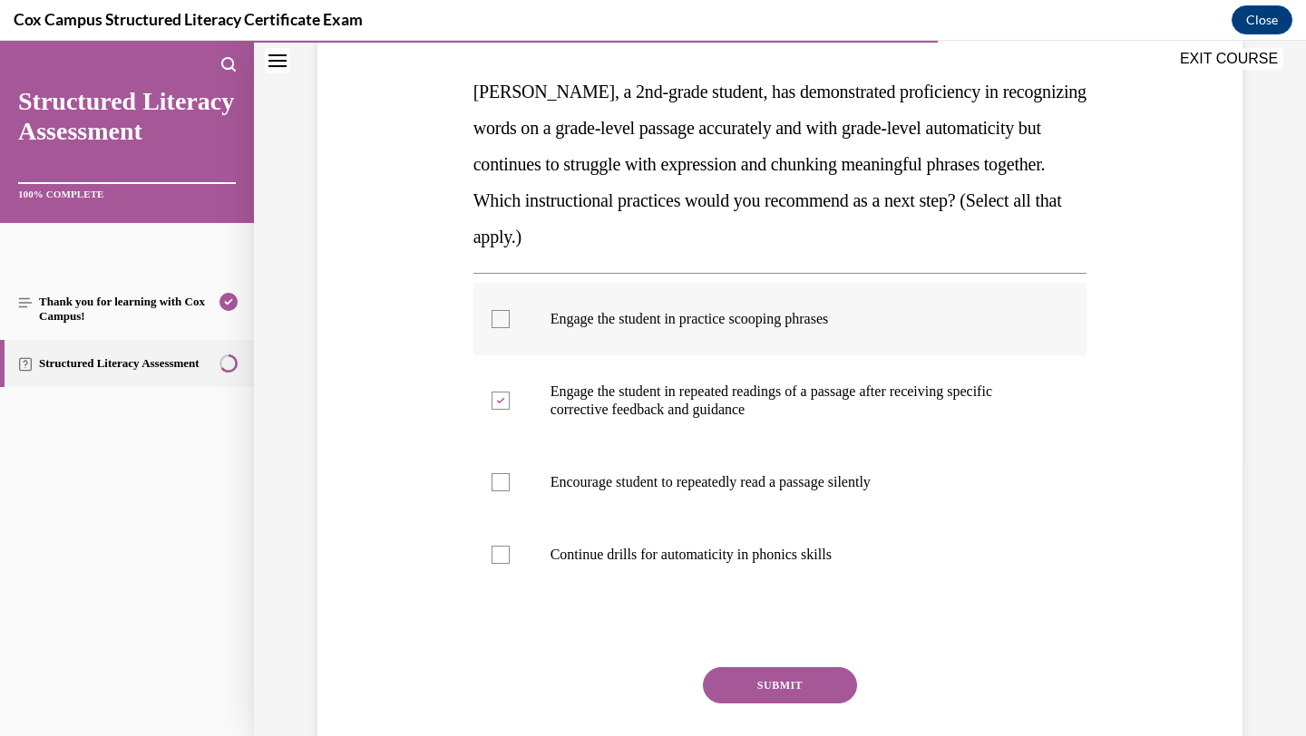
click at [680, 325] on p "Engage the student in practice scooping phrases" at bounding box center [797, 319] width 492 height 18
click at [510, 325] on input "Engage the student in practice scooping phrases" at bounding box center [501, 319] width 18 height 18
click at [755, 684] on button "SUBMIT" at bounding box center [780, 686] width 154 height 36
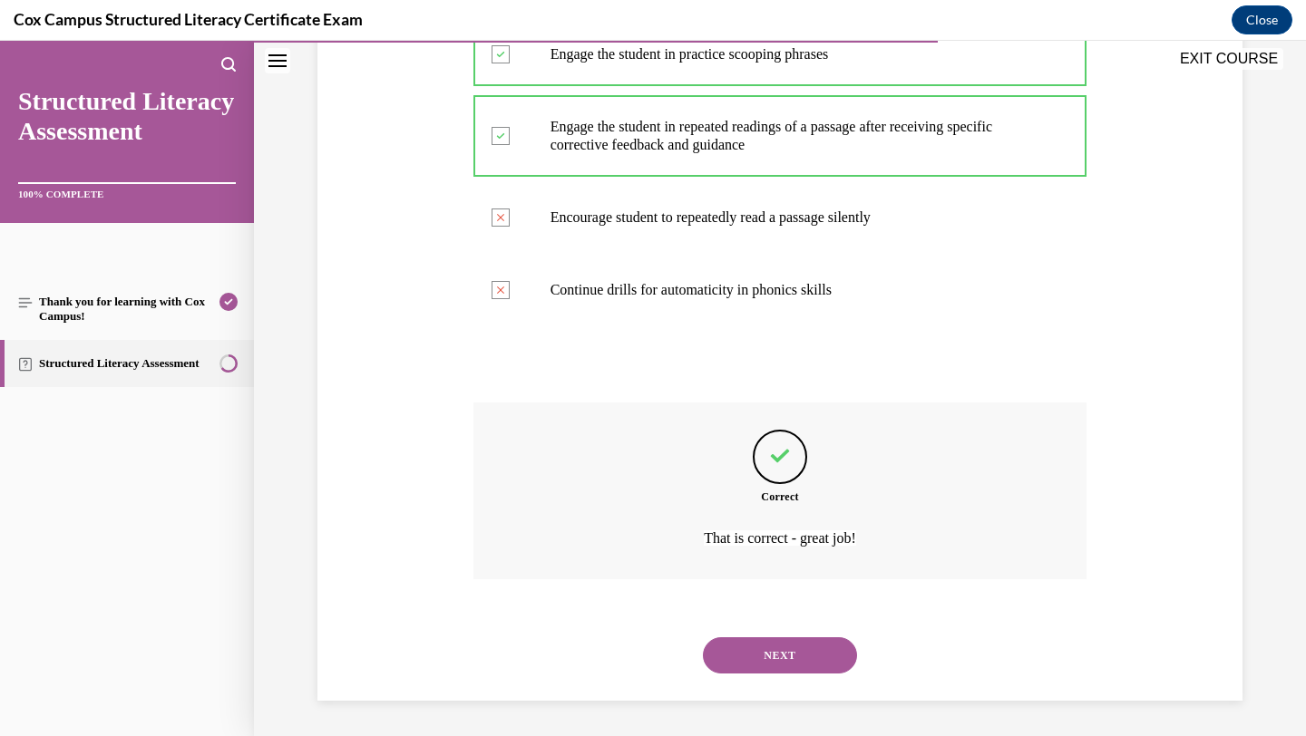
scroll to position [538, 0]
click at [761, 650] on button "NEXT" at bounding box center [780, 655] width 154 height 36
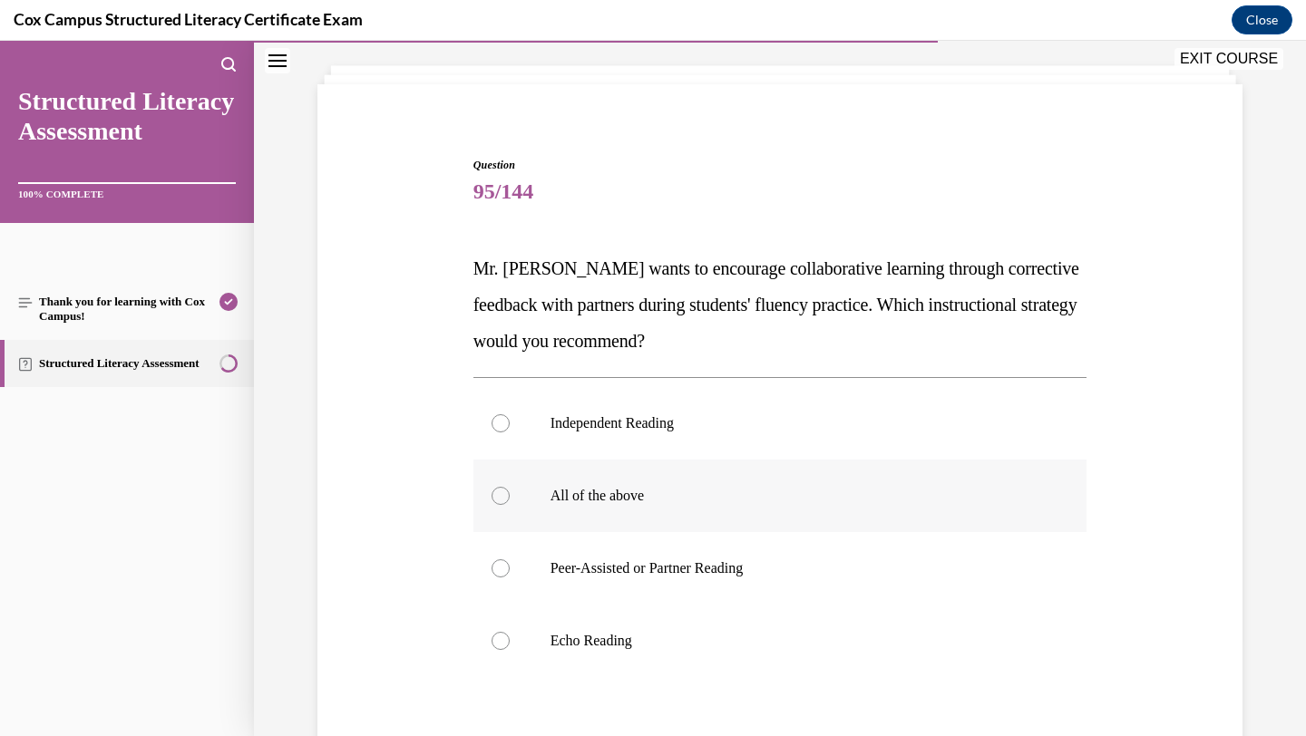
scroll to position [99, 0]
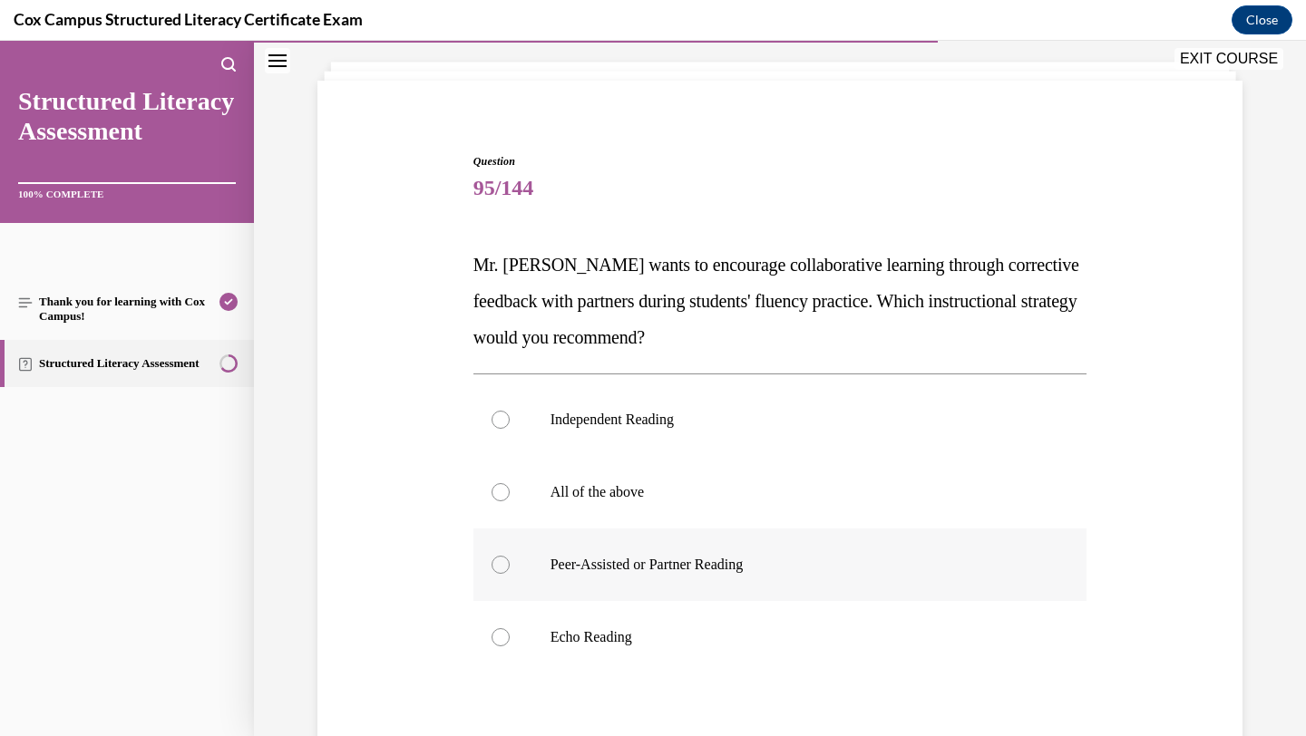
click at [758, 567] on p "Peer-Assisted or Partner Reading" at bounding box center [797, 565] width 492 height 18
click at [510, 567] on input "Peer-Assisted or Partner Reading" at bounding box center [501, 565] width 18 height 18
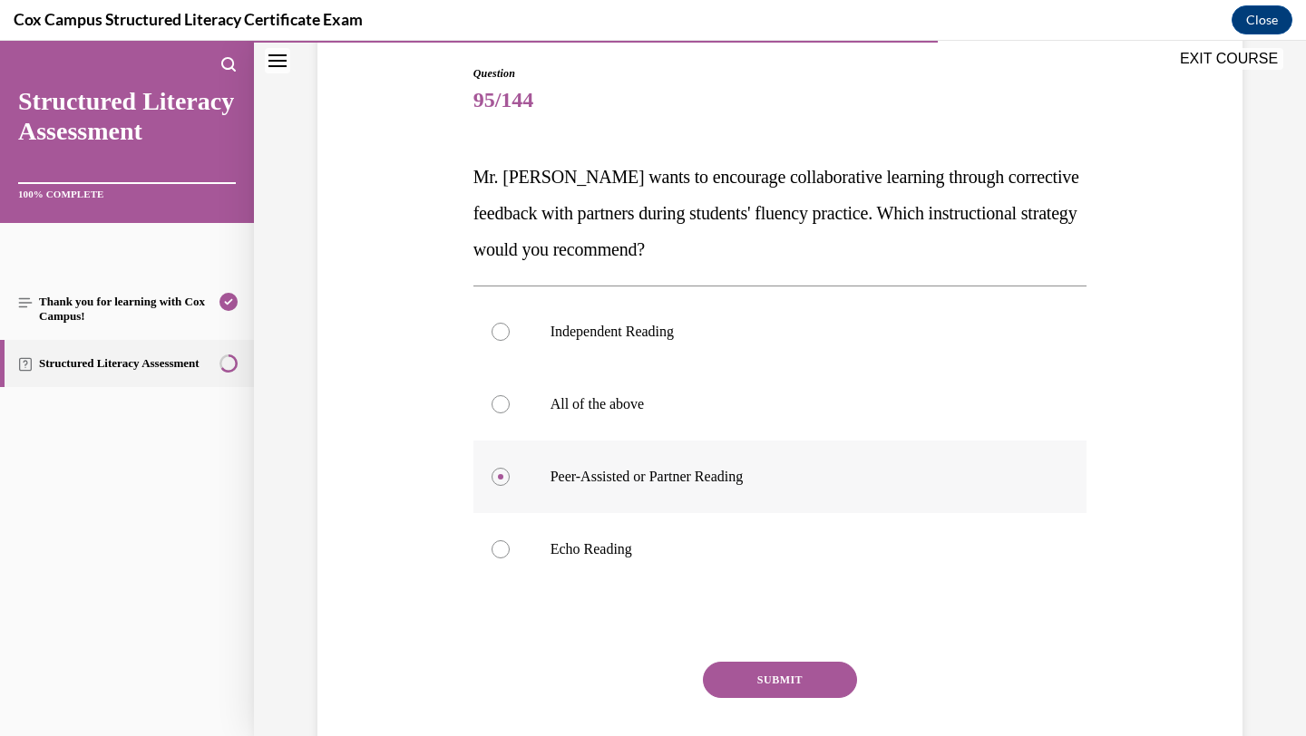
scroll to position [250, 0]
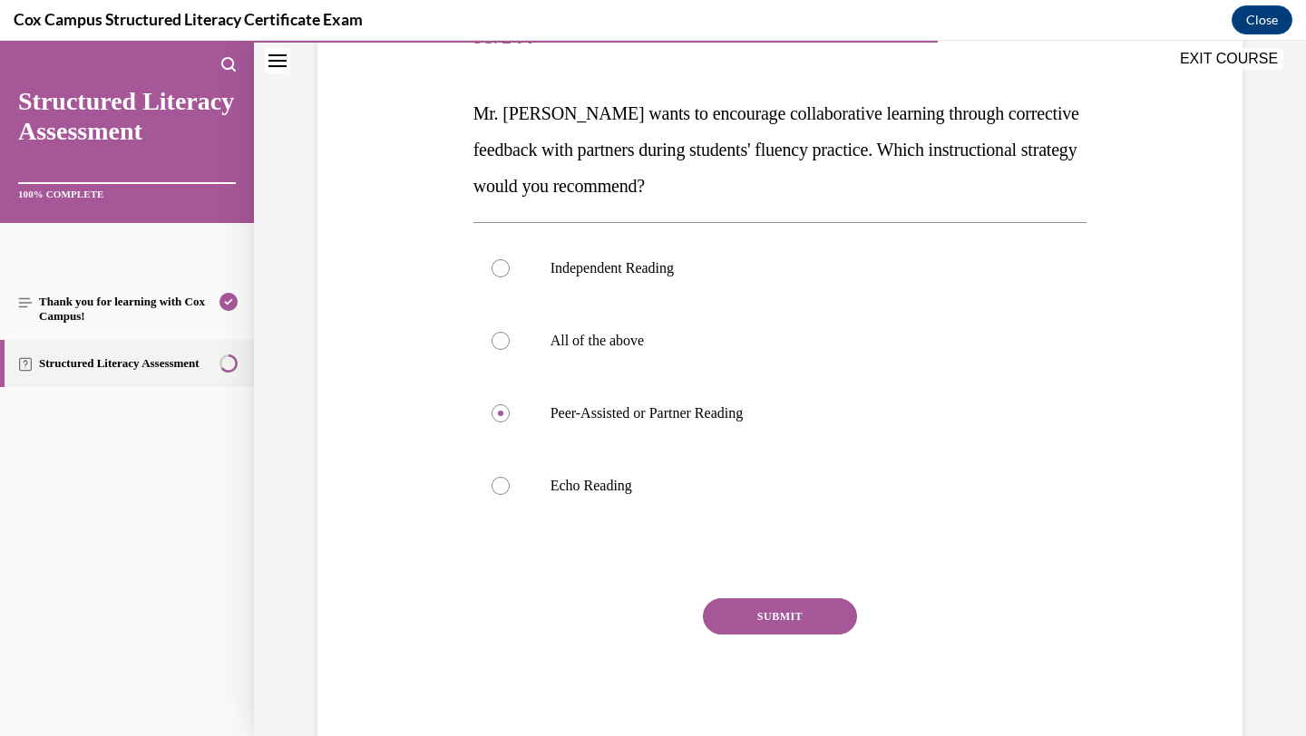
click at [760, 612] on button "SUBMIT" at bounding box center [780, 617] width 154 height 36
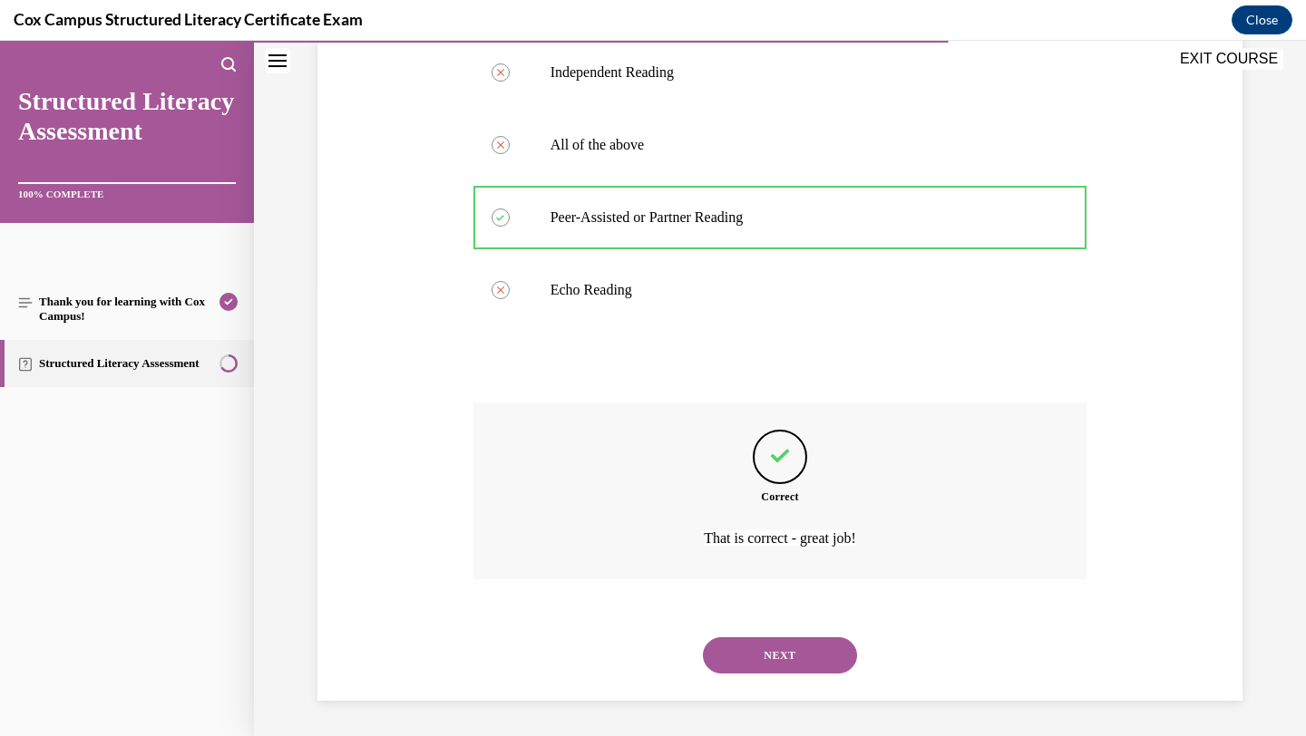
scroll to position [447, 0]
click at [754, 649] on button "NEXT" at bounding box center [780, 655] width 154 height 36
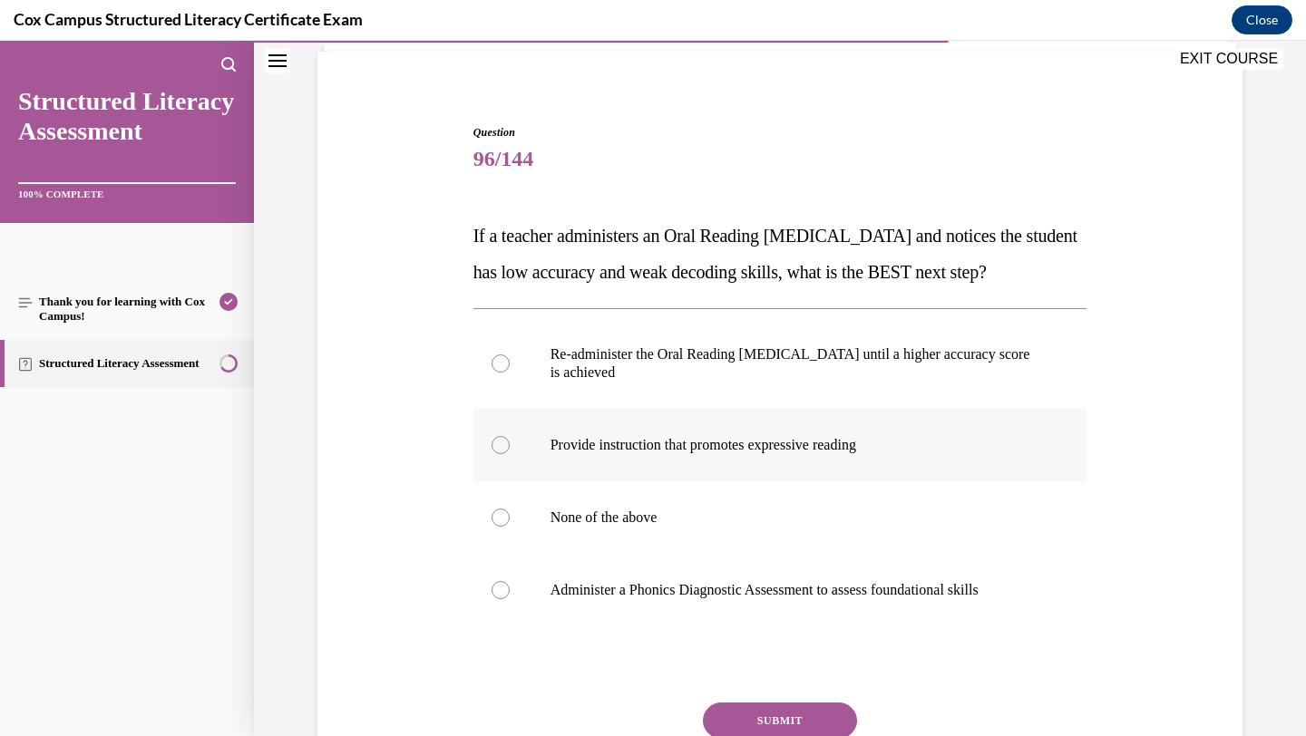
scroll to position [137, 0]
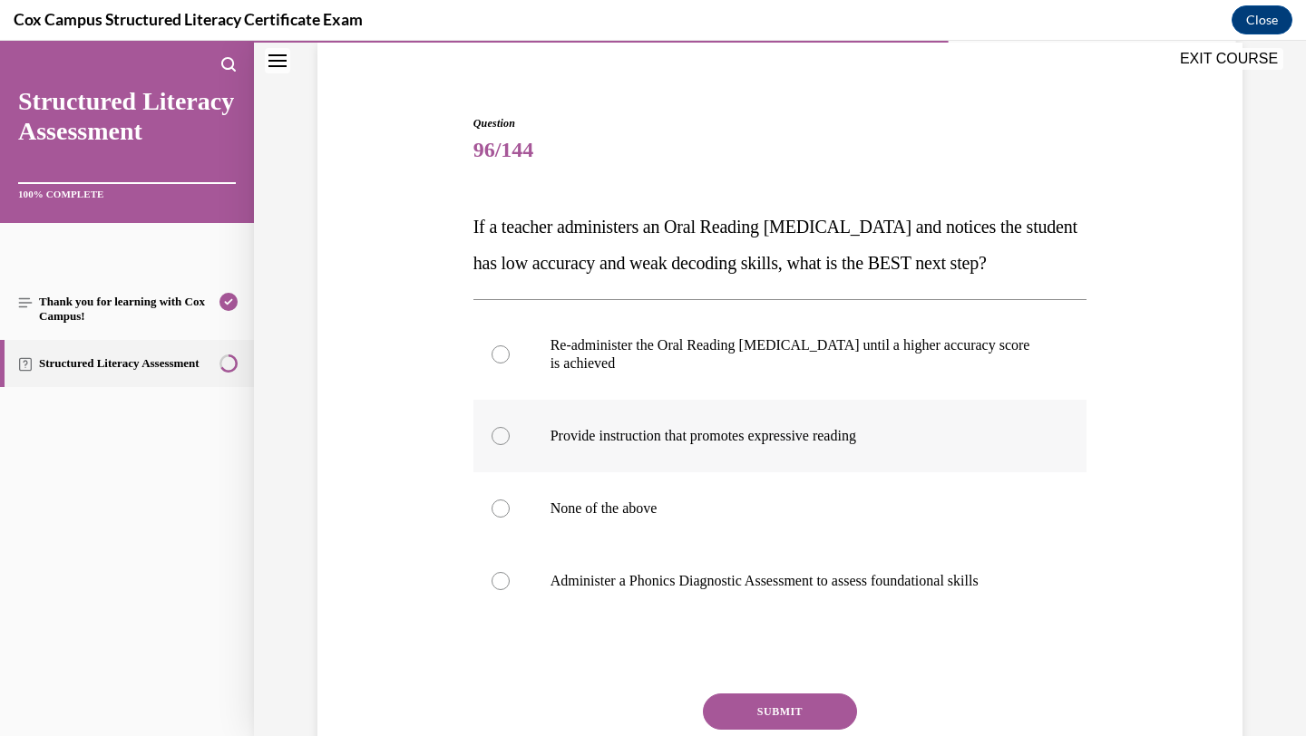
click at [691, 590] on p "Administer a Phonics Diagnostic Assessment to assess foundational skills" at bounding box center [797, 581] width 492 height 18
click at [510, 590] on input "Administer a Phonics Diagnostic Assessment to assess foundational skills" at bounding box center [501, 581] width 18 height 18
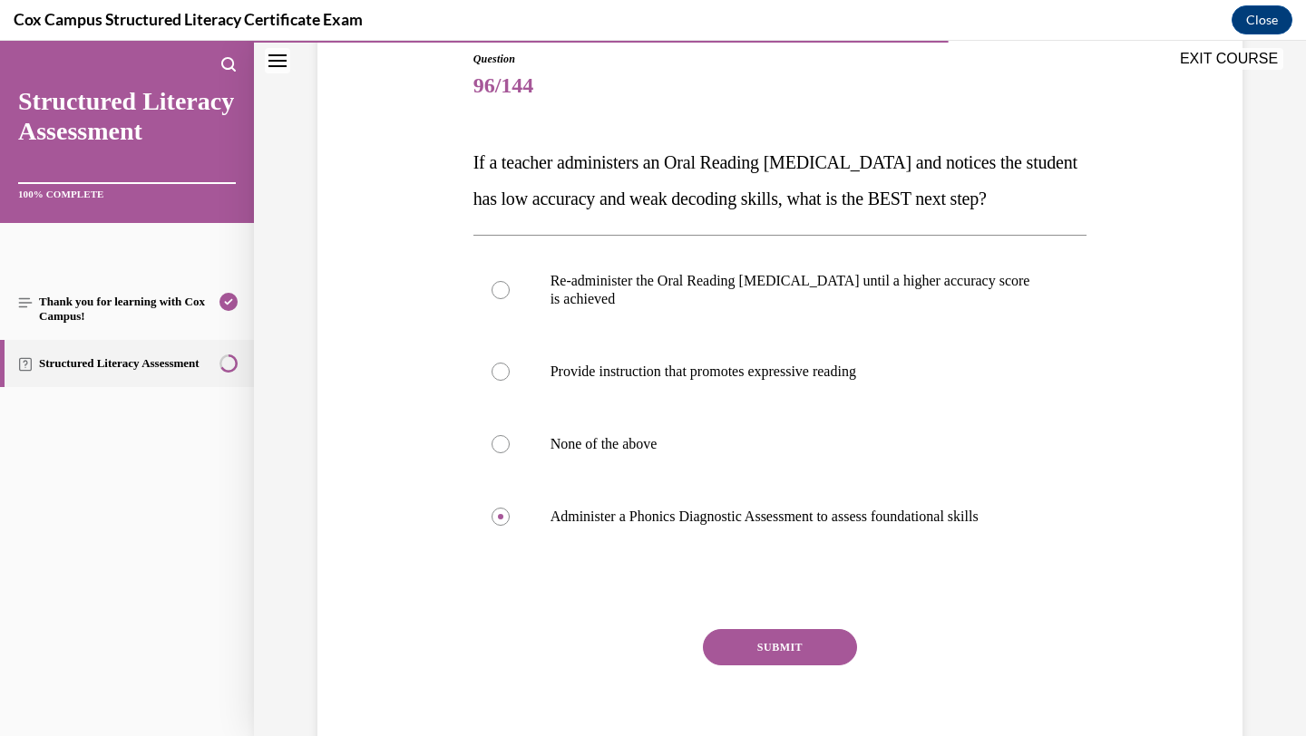
scroll to position [205, 0]
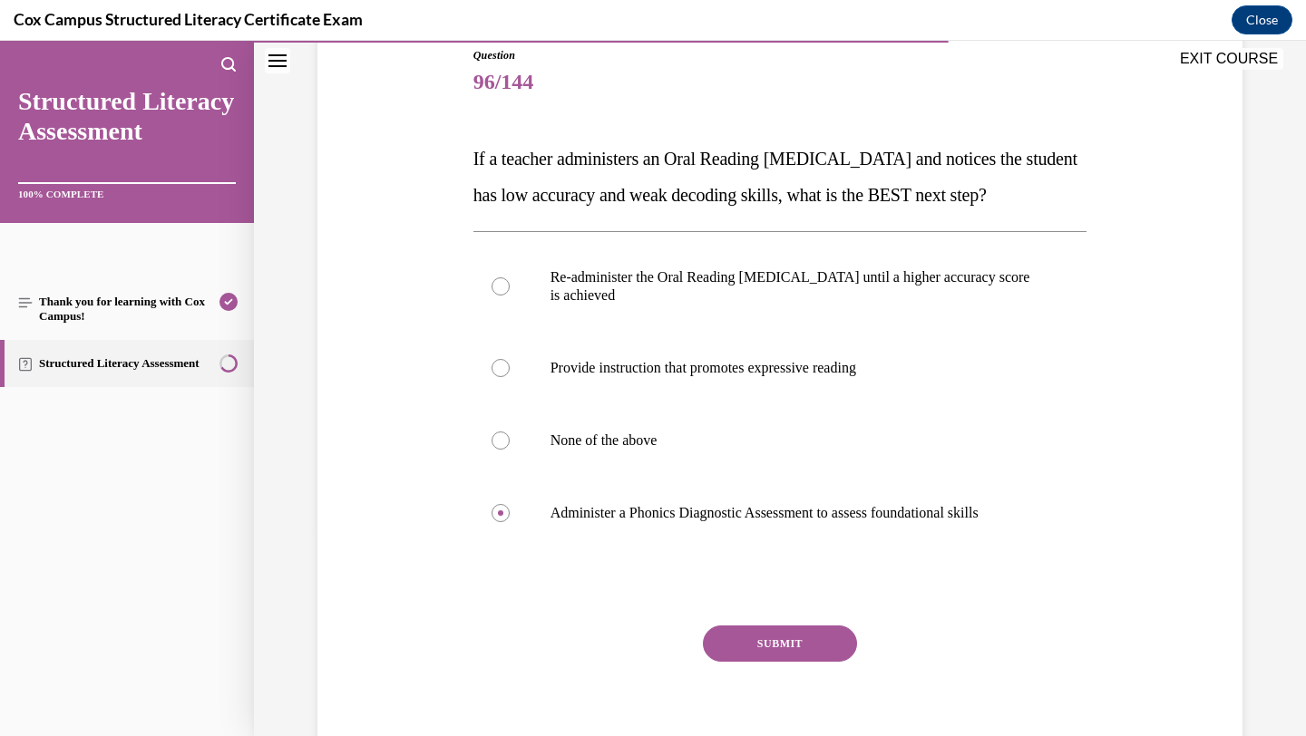
click at [783, 662] on button "SUBMIT" at bounding box center [780, 644] width 154 height 36
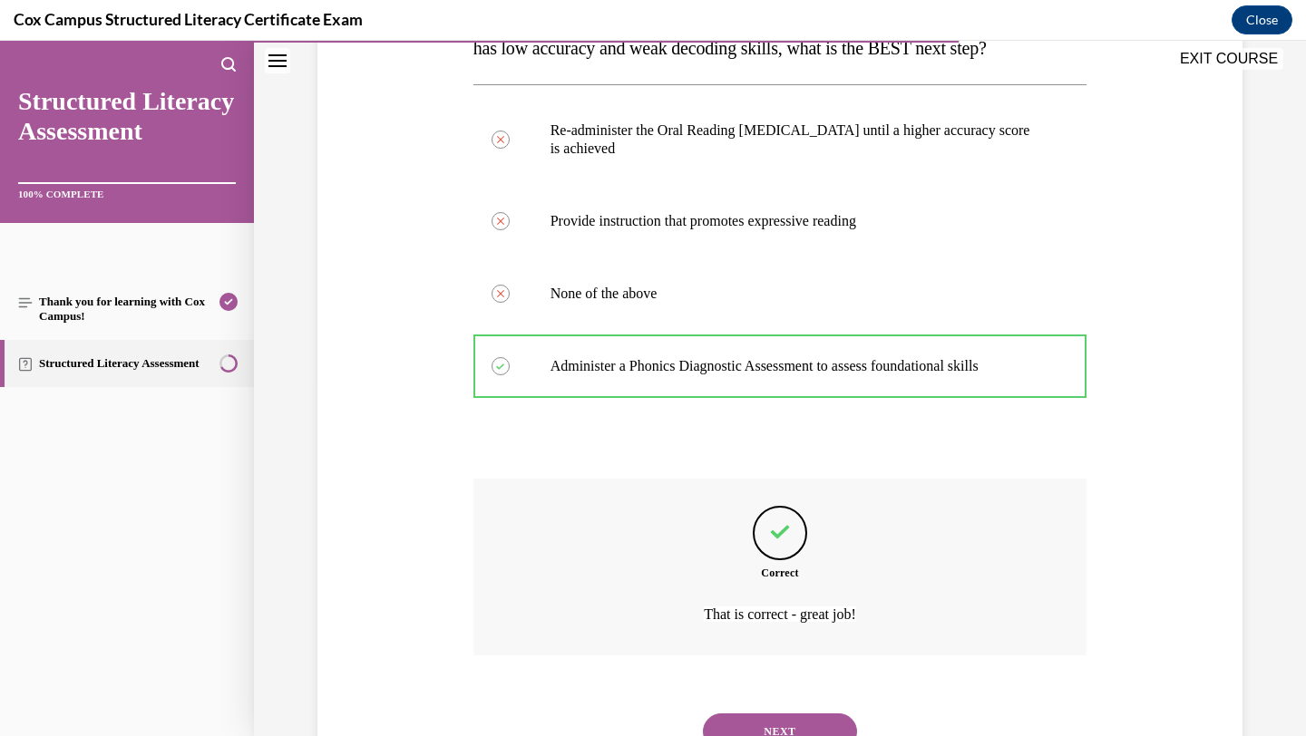
scroll to position [465, 0]
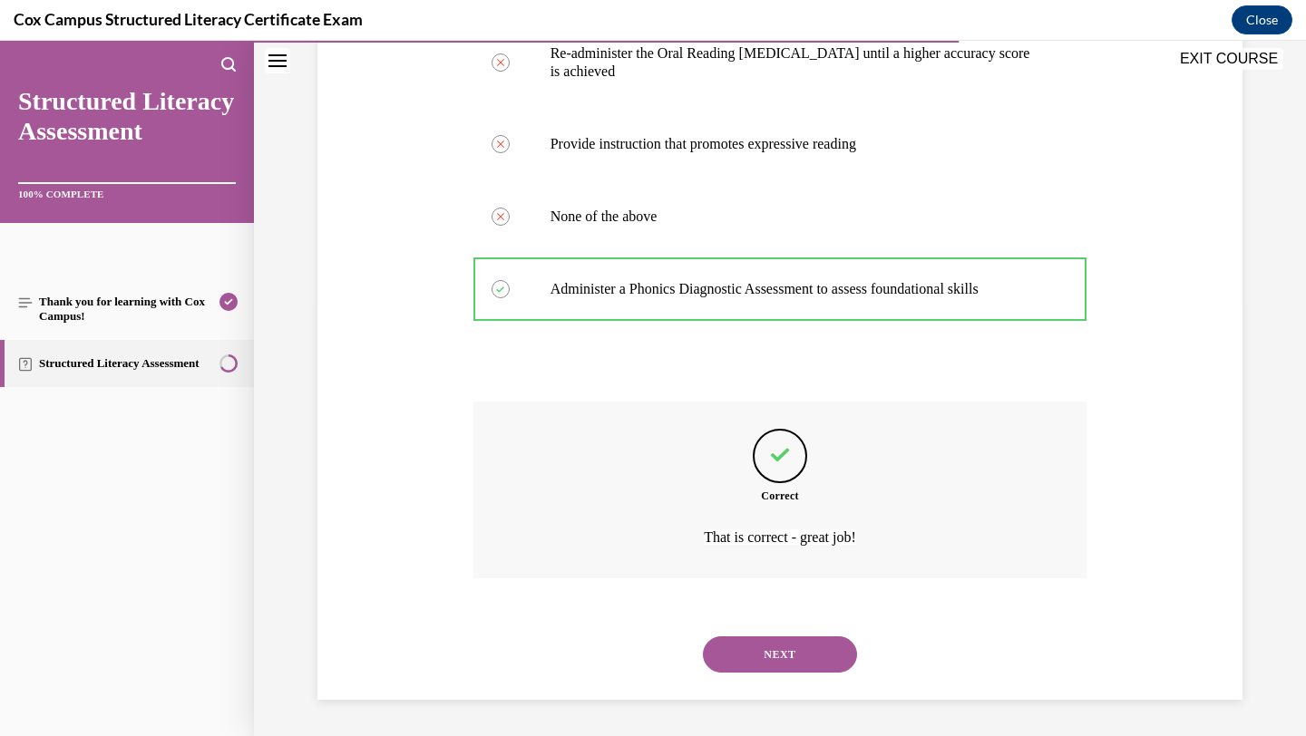
click at [791, 658] on button "NEXT" at bounding box center [780, 655] width 154 height 36
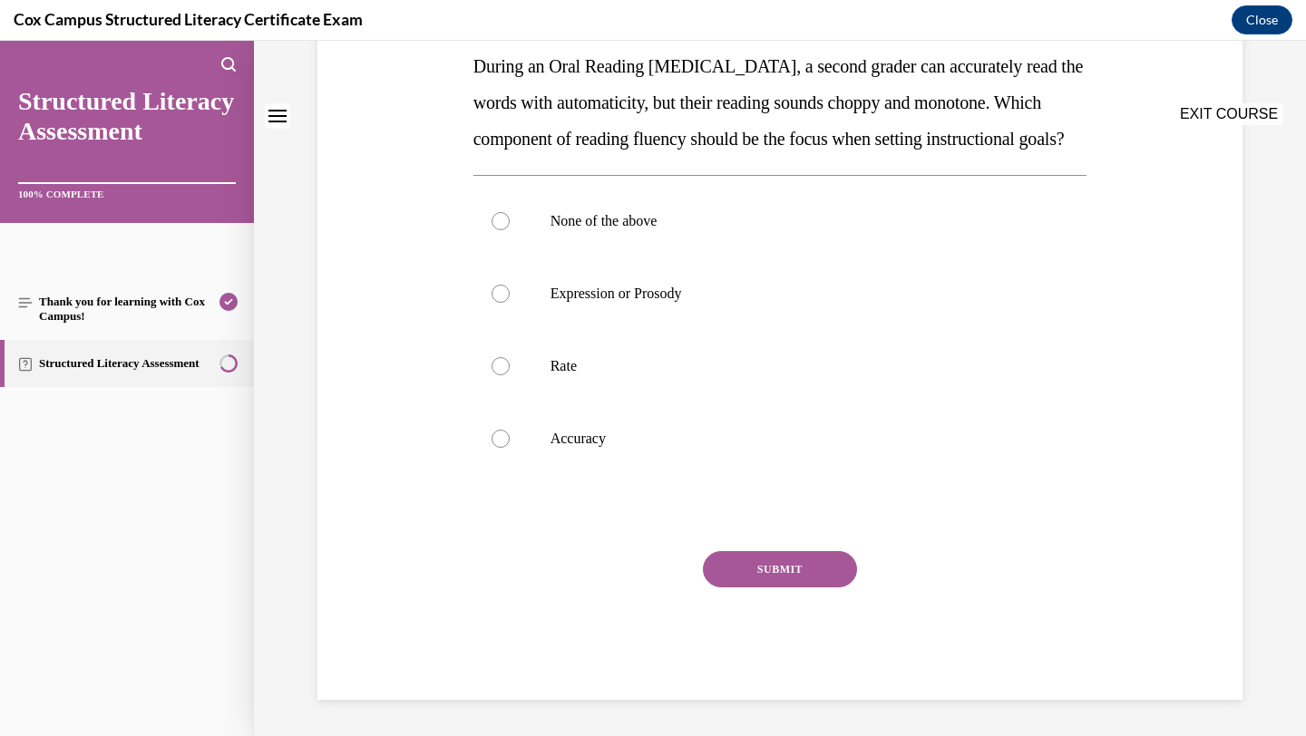
scroll to position [0, 0]
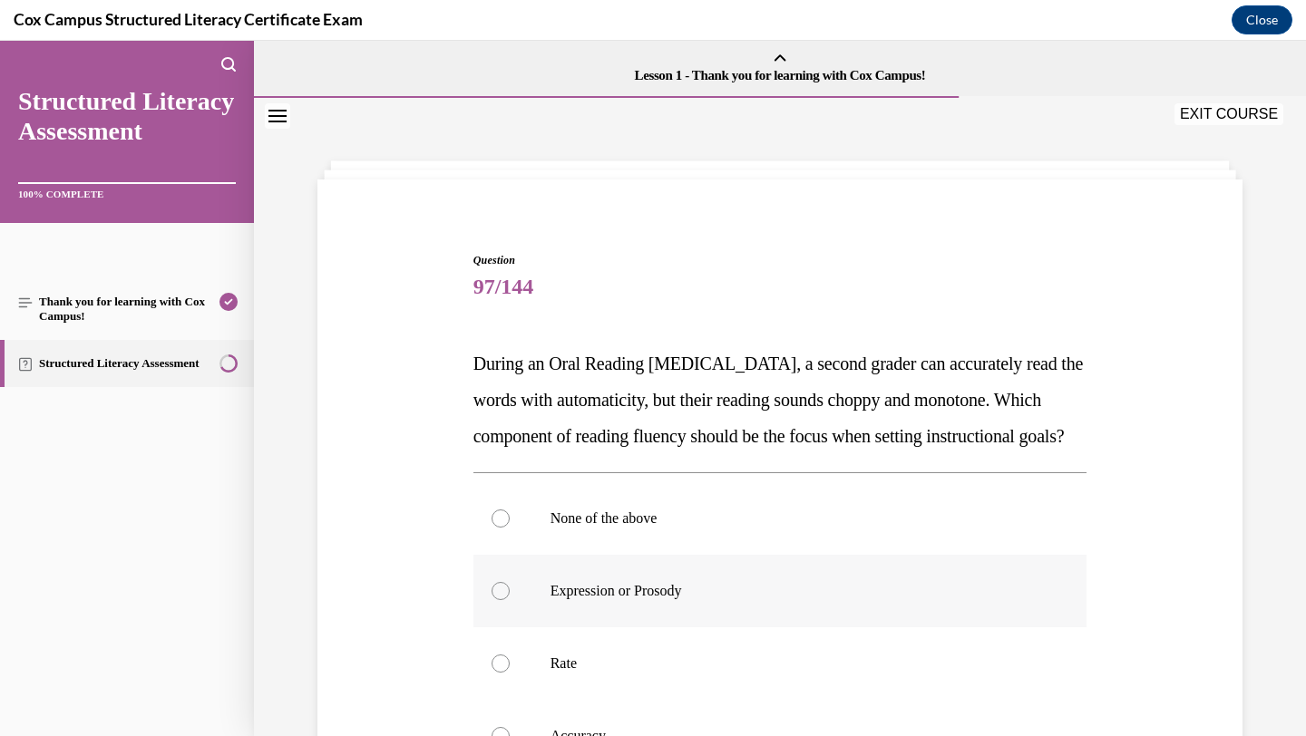
click at [697, 600] on p "Expression or Prosody" at bounding box center [797, 591] width 492 height 18
click at [510, 600] on input "Expression or Prosody" at bounding box center [501, 591] width 18 height 18
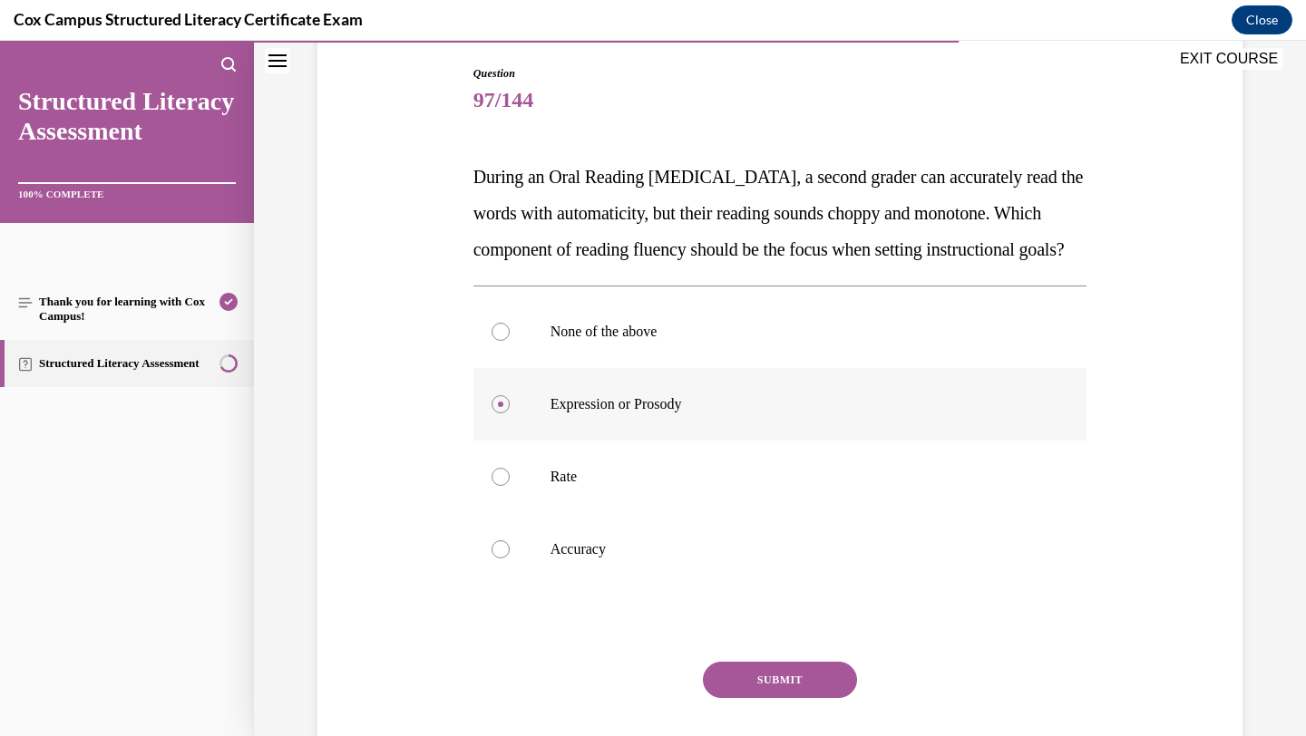
scroll to position [190, 0]
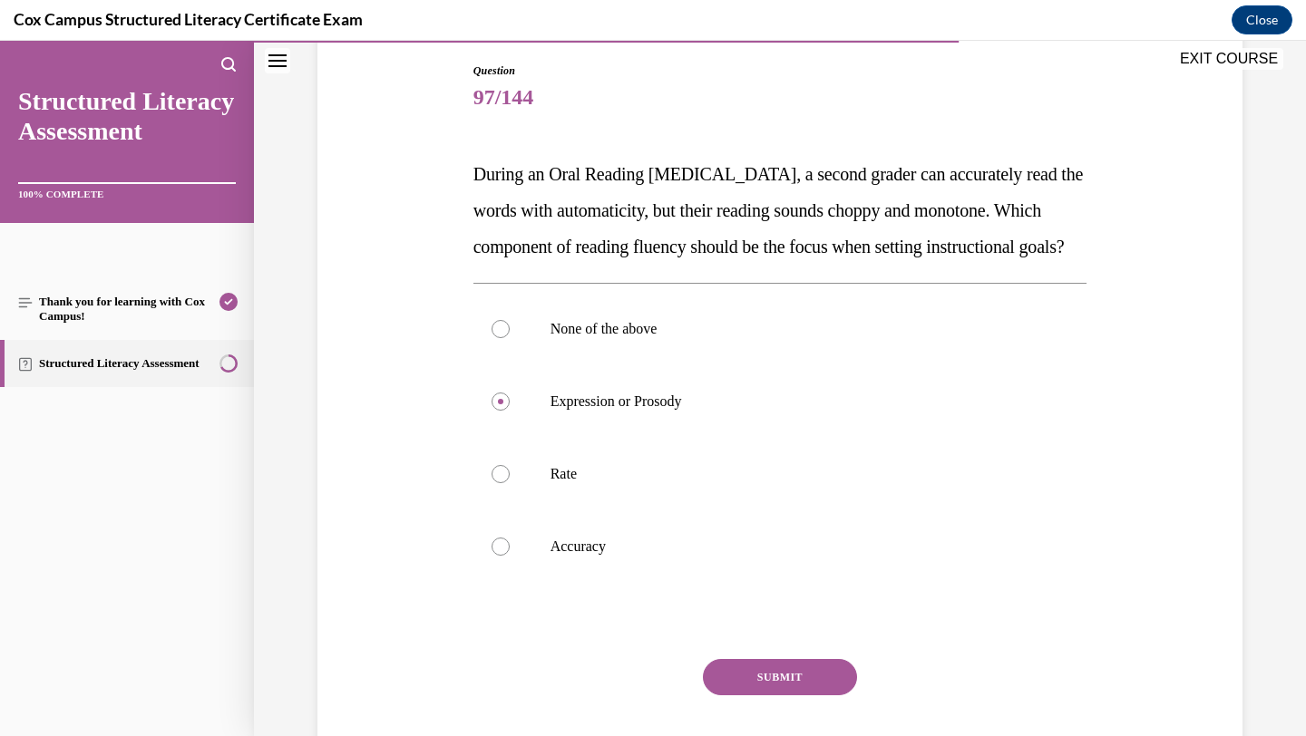
click at [746, 696] on button "SUBMIT" at bounding box center [780, 677] width 154 height 36
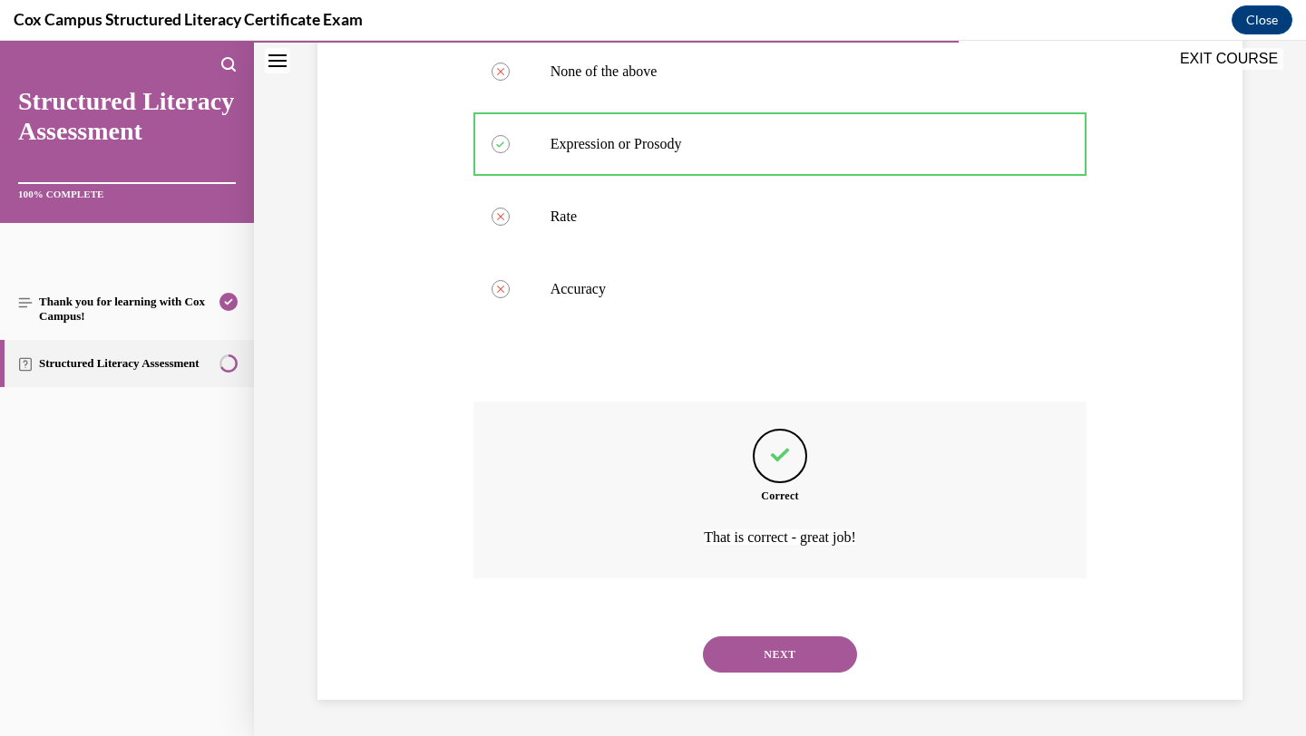
scroll to position [483, 0]
click at [790, 653] on button "NEXT" at bounding box center [780, 655] width 154 height 36
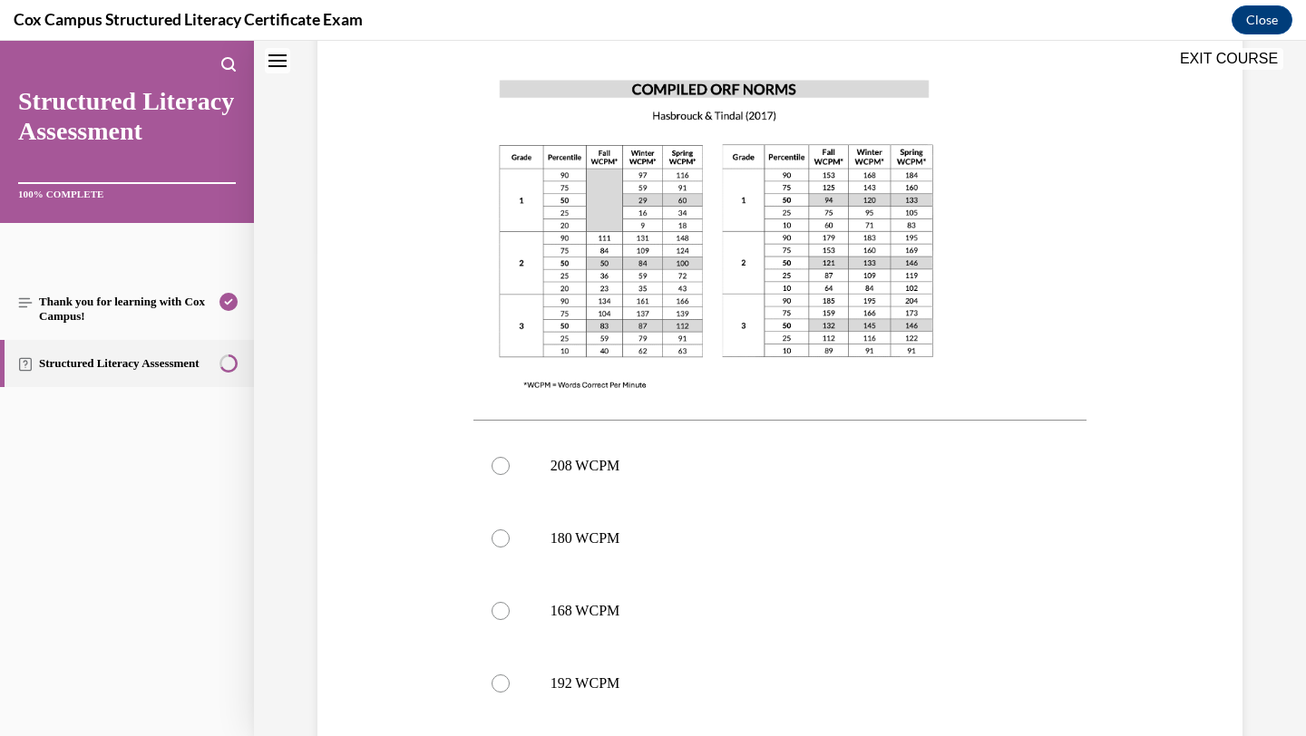
scroll to position [0, 0]
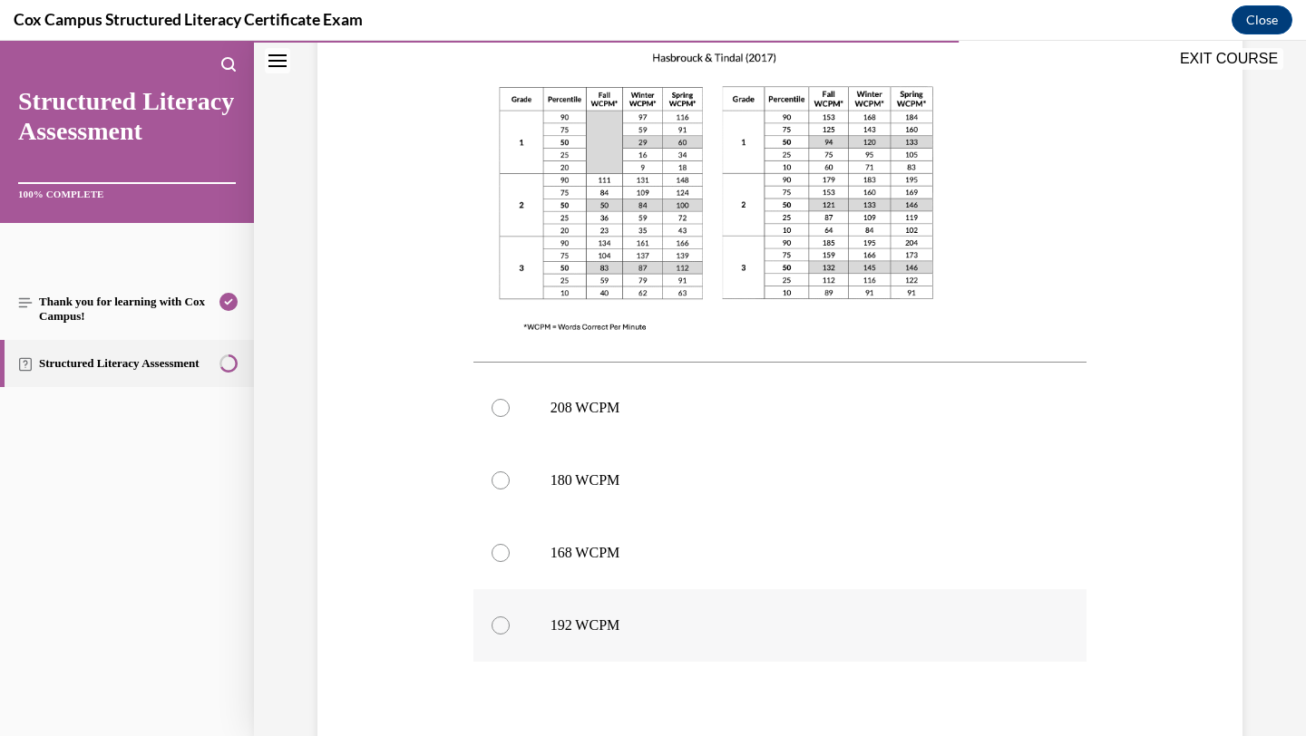
click at [765, 619] on p "192 WCPM" at bounding box center [797, 626] width 492 height 18
click at [510, 619] on input "192 WCPM" at bounding box center [501, 626] width 18 height 18
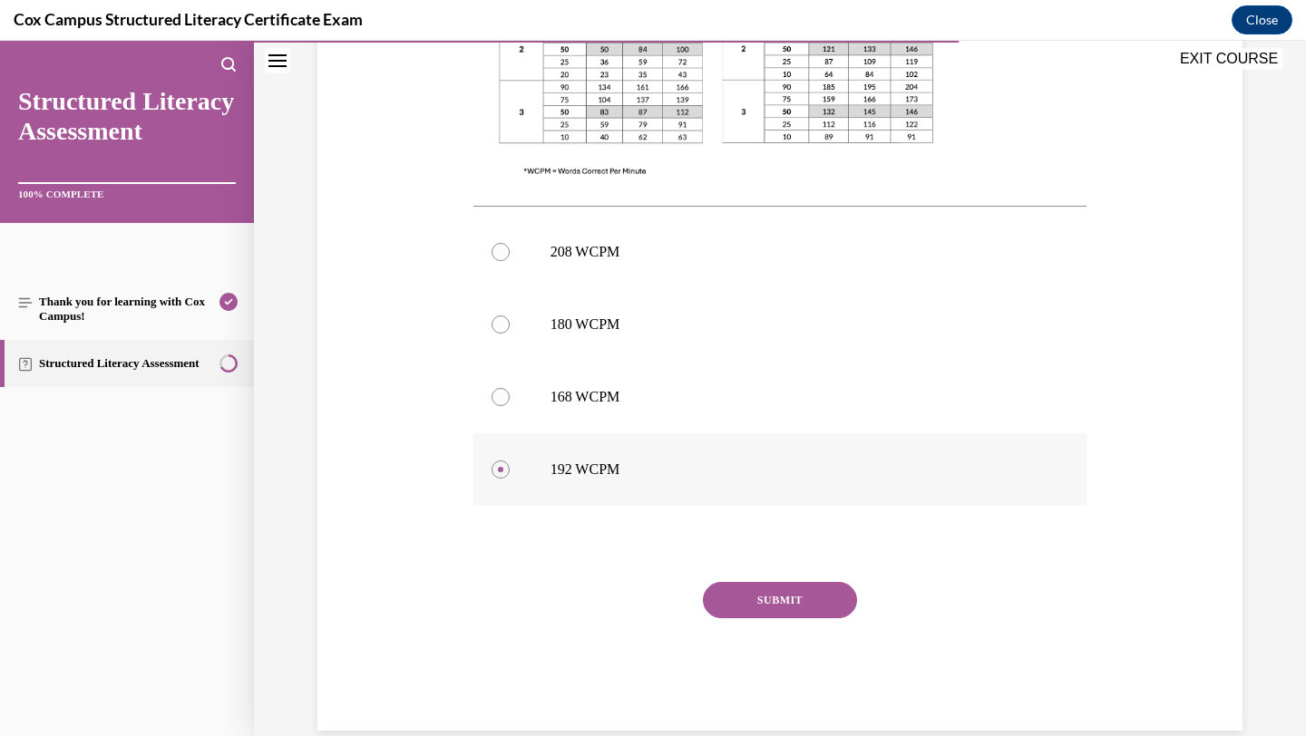
scroll to position [699, 0]
click at [652, 393] on p "168 WCPM" at bounding box center [797, 395] width 492 height 18
click at [510, 393] on input "168 WCPM" at bounding box center [501, 395] width 18 height 18
click at [755, 597] on button "SUBMIT" at bounding box center [780, 598] width 154 height 36
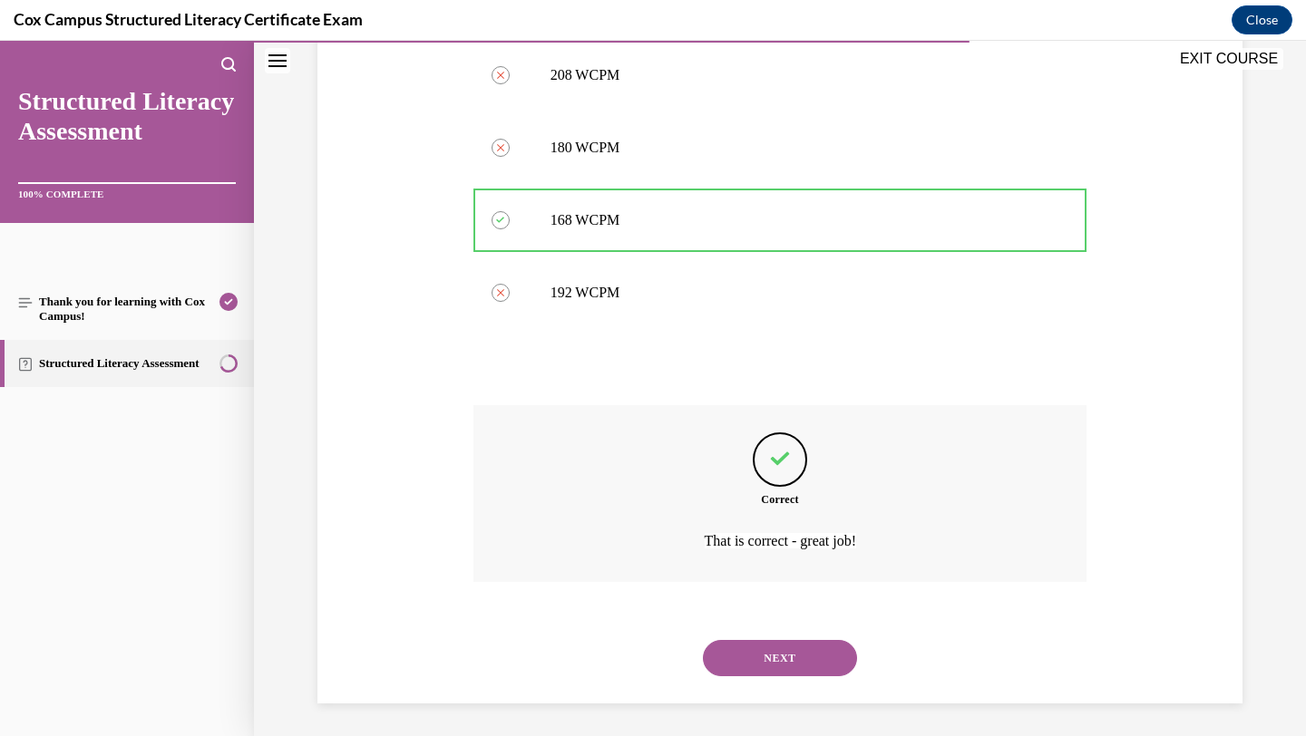
scroll to position [878, 0]
click at [756, 643] on button "NEXT" at bounding box center [780, 655] width 154 height 36
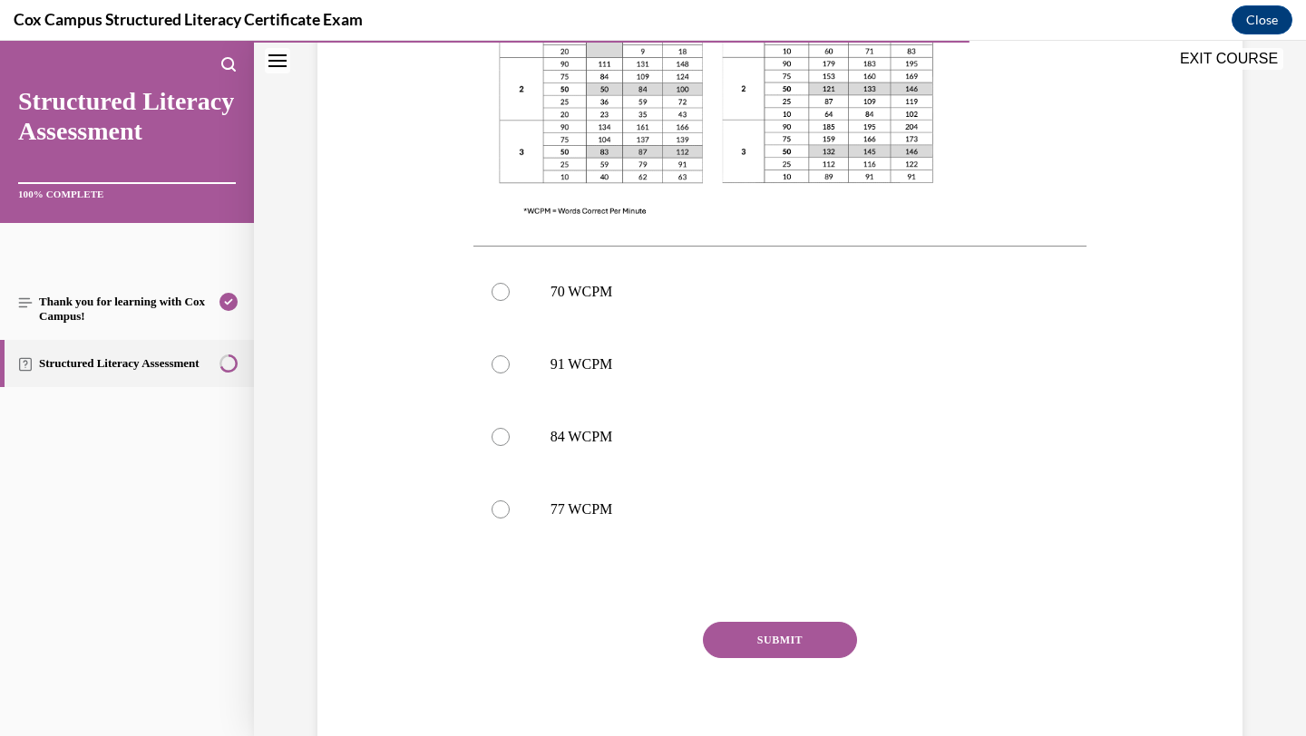
scroll to position [658, 0]
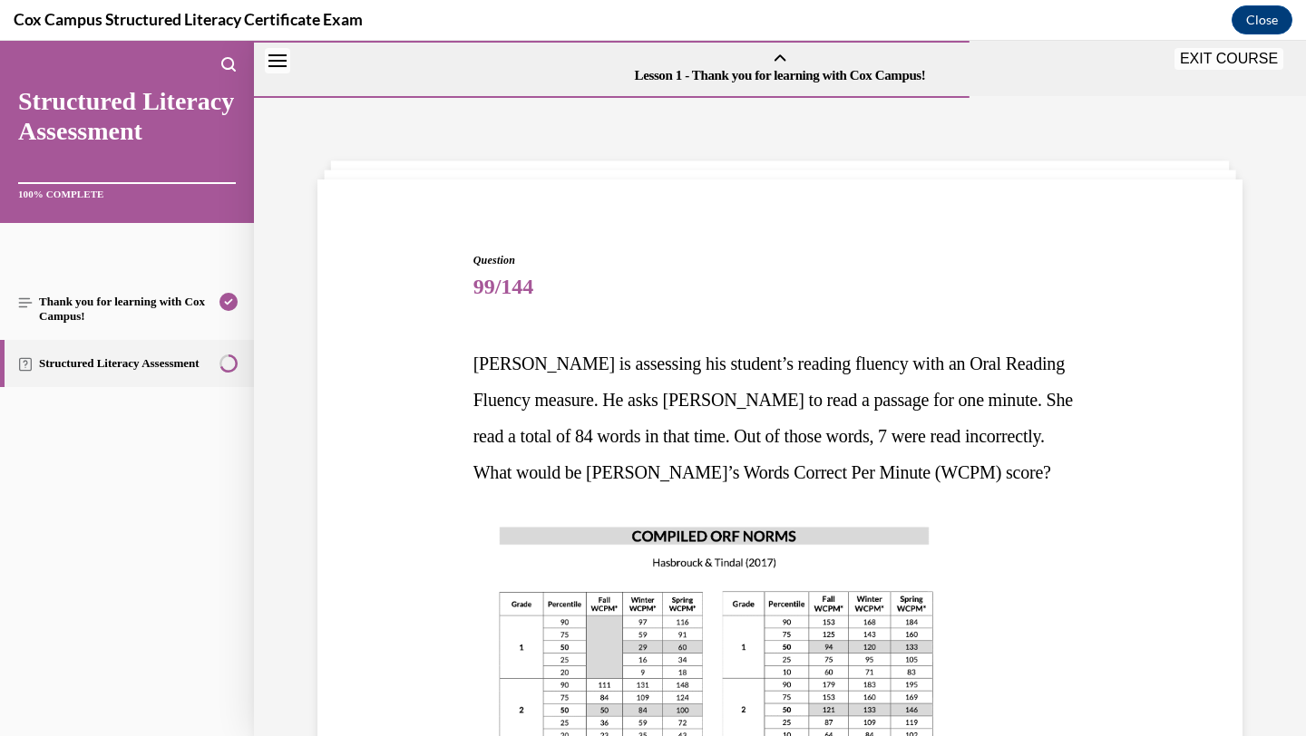
scroll to position [658, 0]
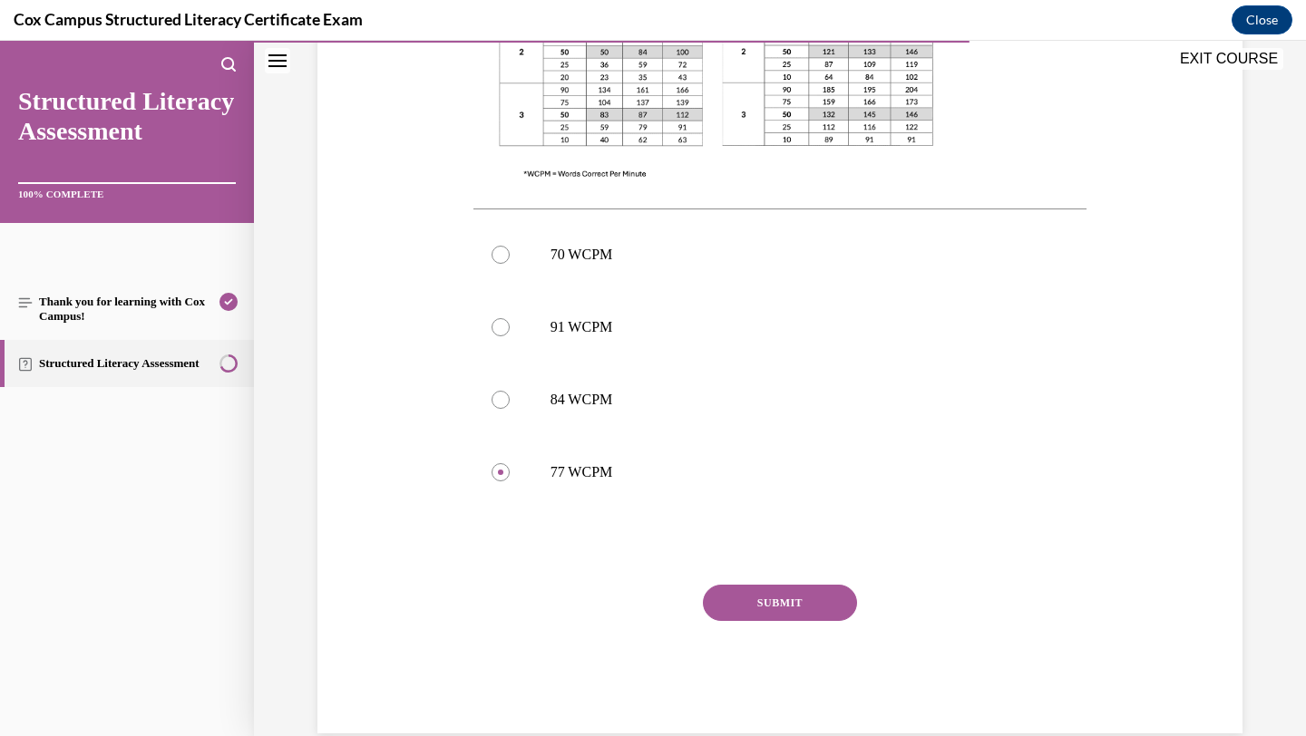
click at [737, 612] on button "SUBMIT" at bounding box center [780, 603] width 154 height 36
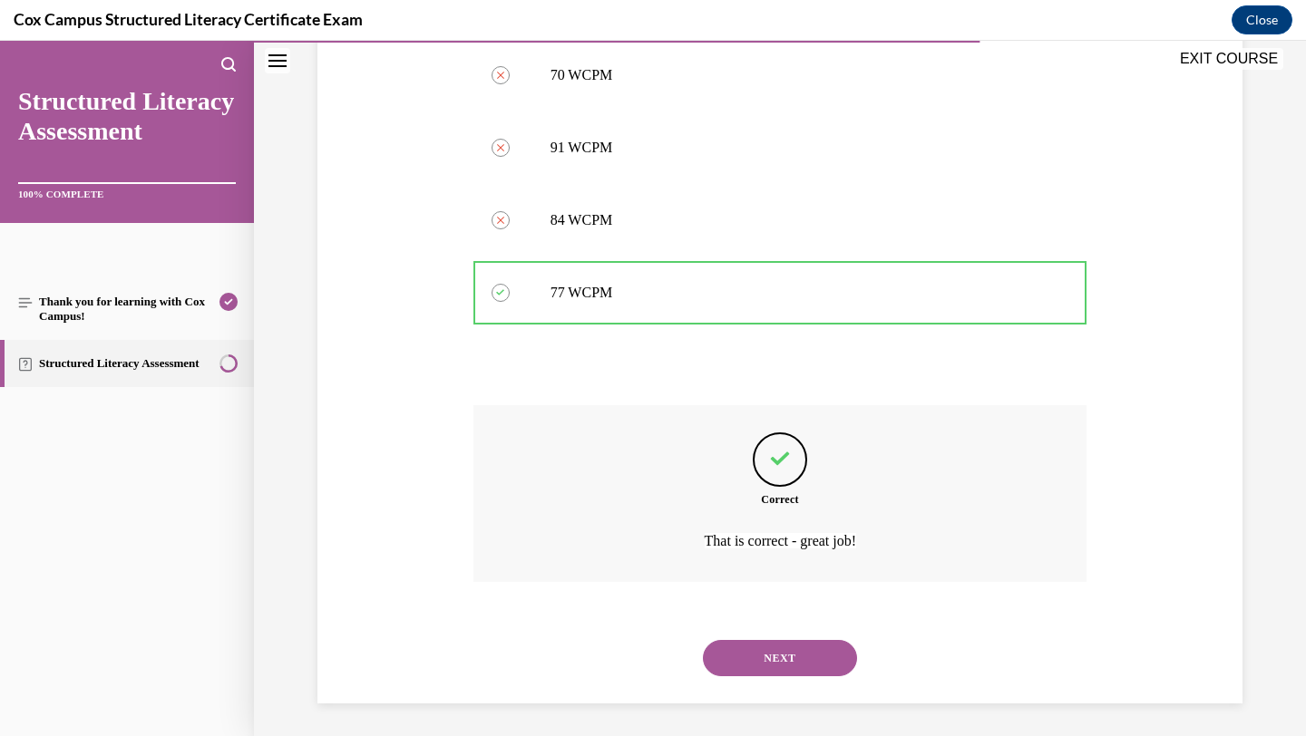
scroll to position [842, 0]
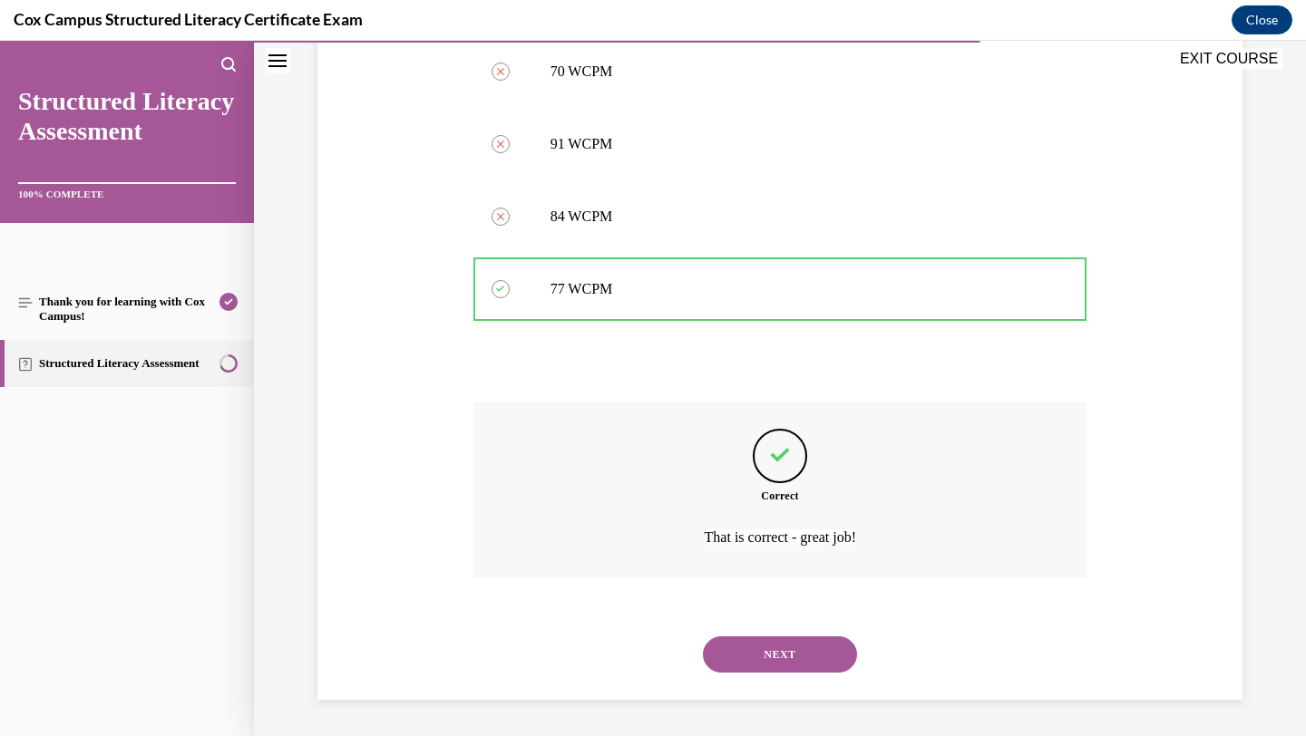
click at [752, 664] on button "NEXT" at bounding box center [780, 655] width 154 height 36
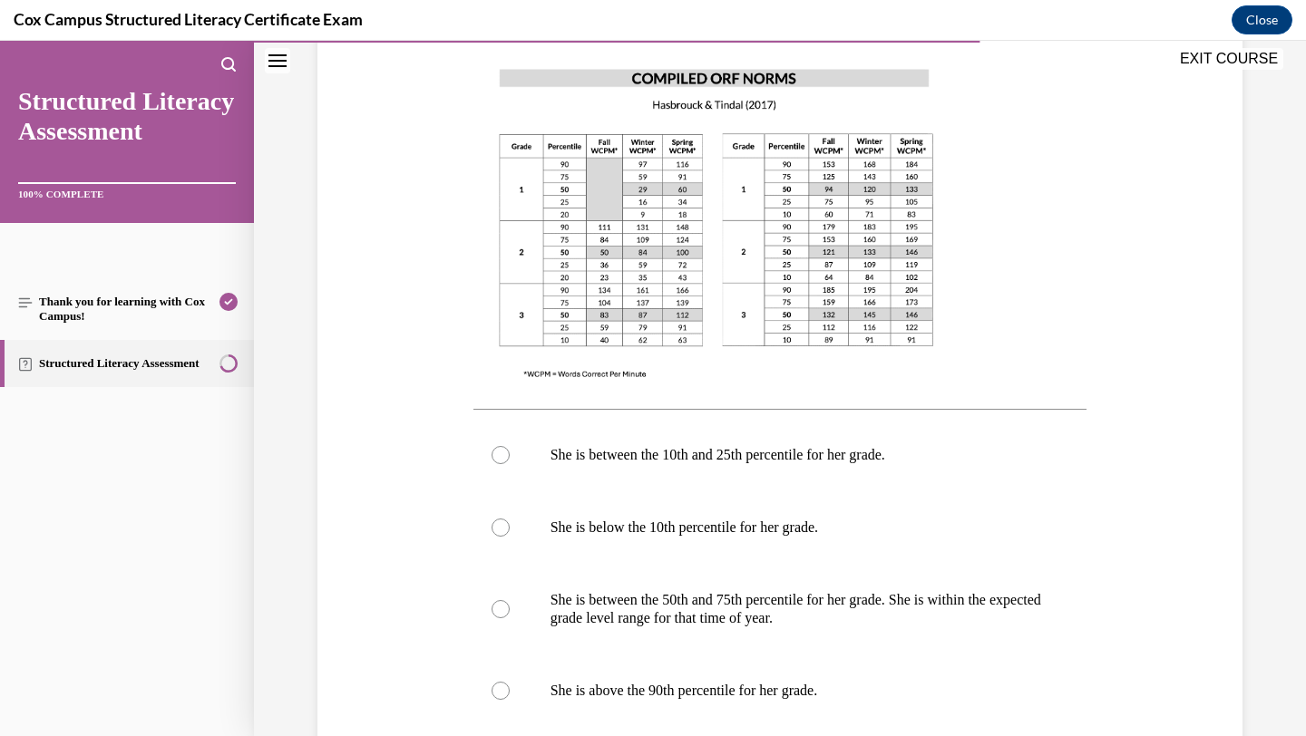
scroll to position [533, 0]
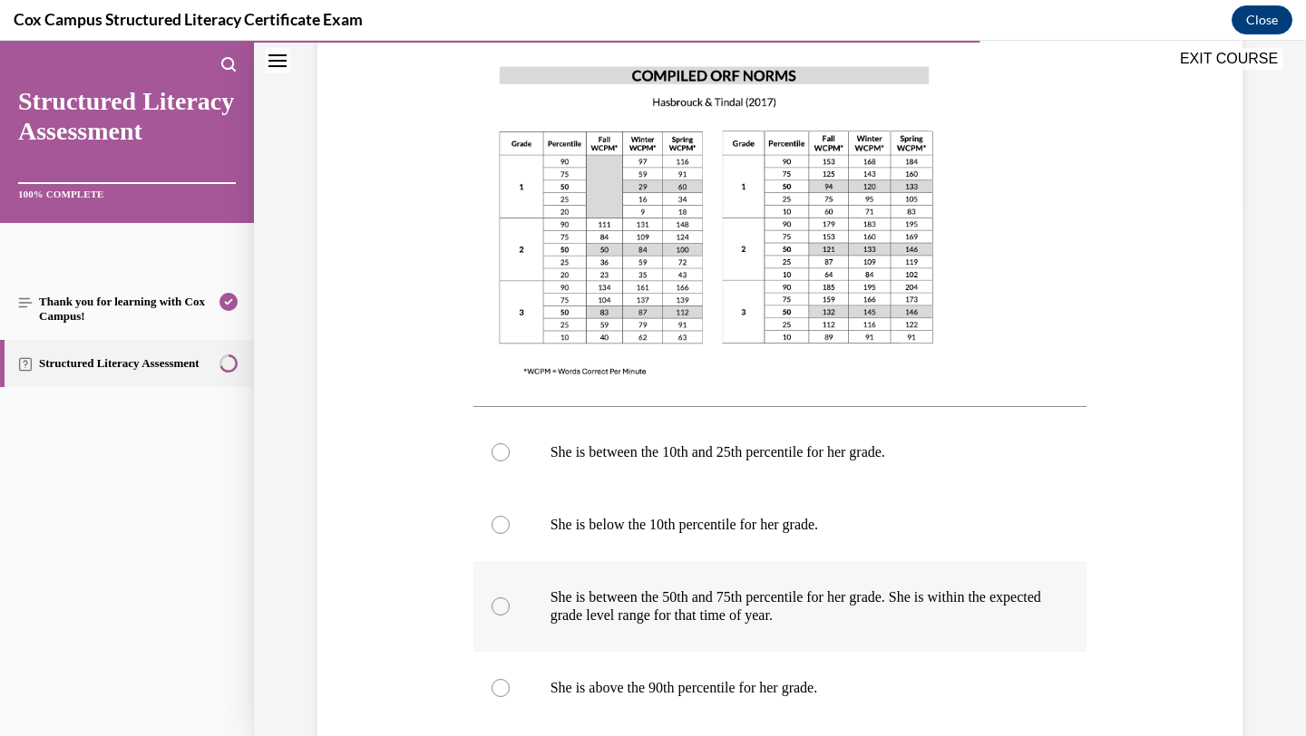
click at [770, 596] on p "She is between the 50th and 75th percentile for her grade. She is within the ex…" at bounding box center [797, 607] width 492 height 36
click at [510, 598] on input "She is between the 50th and 75th percentile for her grade. She is within the ex…" at bounding box center [501, 607] width 18 height 18
radio input "true"
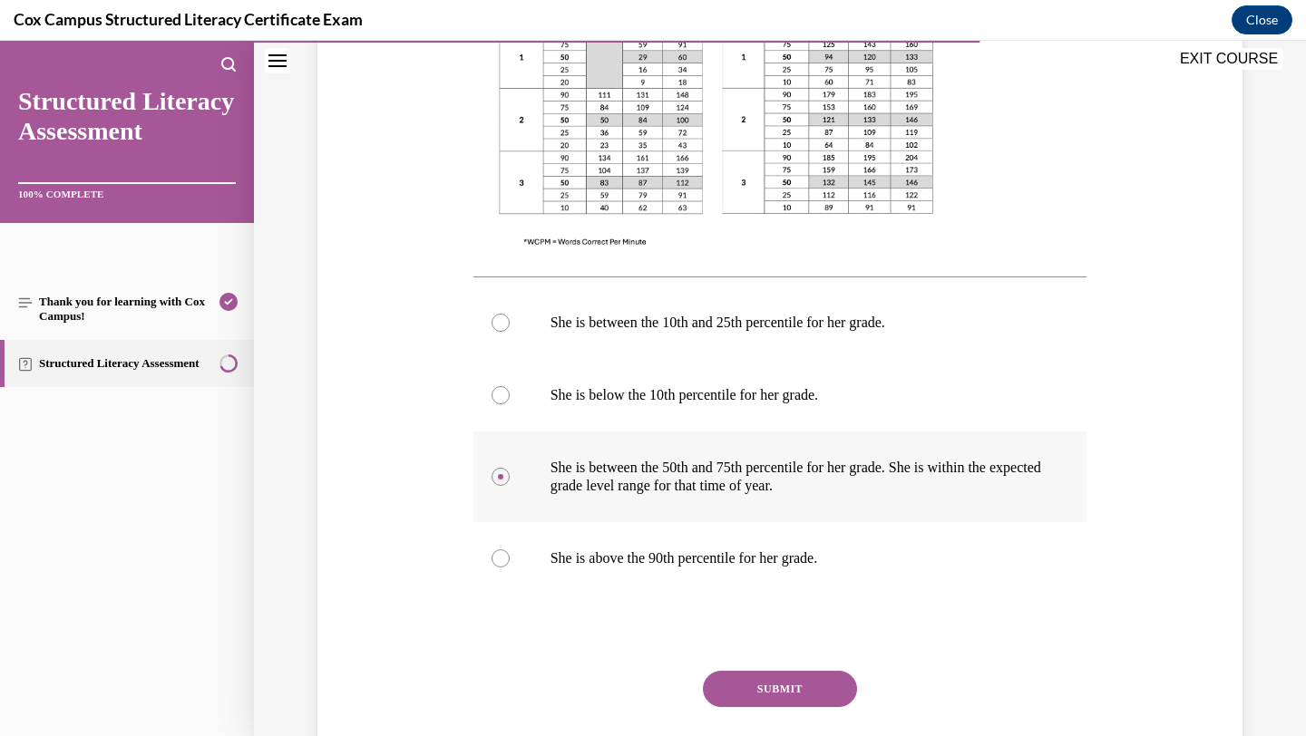
scroll to position [674, 0]
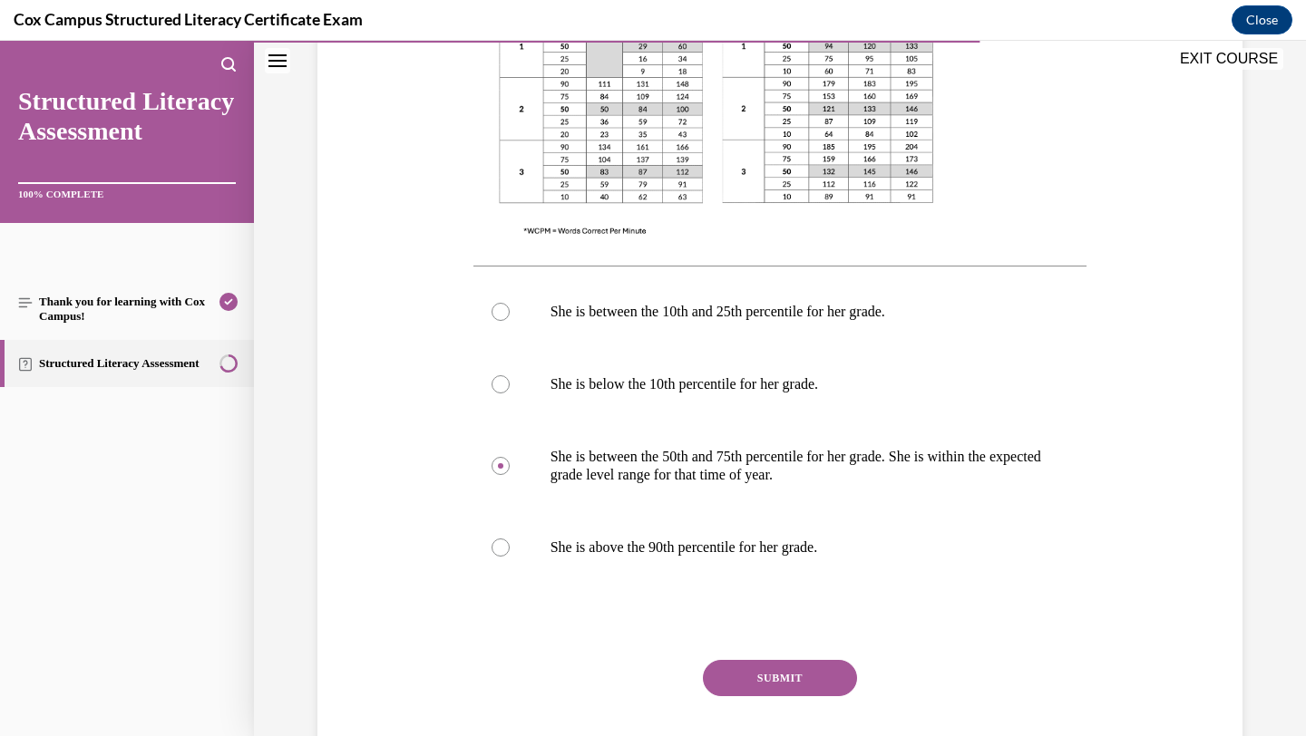
click at [764, 676] on button "SUBMIT" at bounding box center [780, 678] width 154 height 36
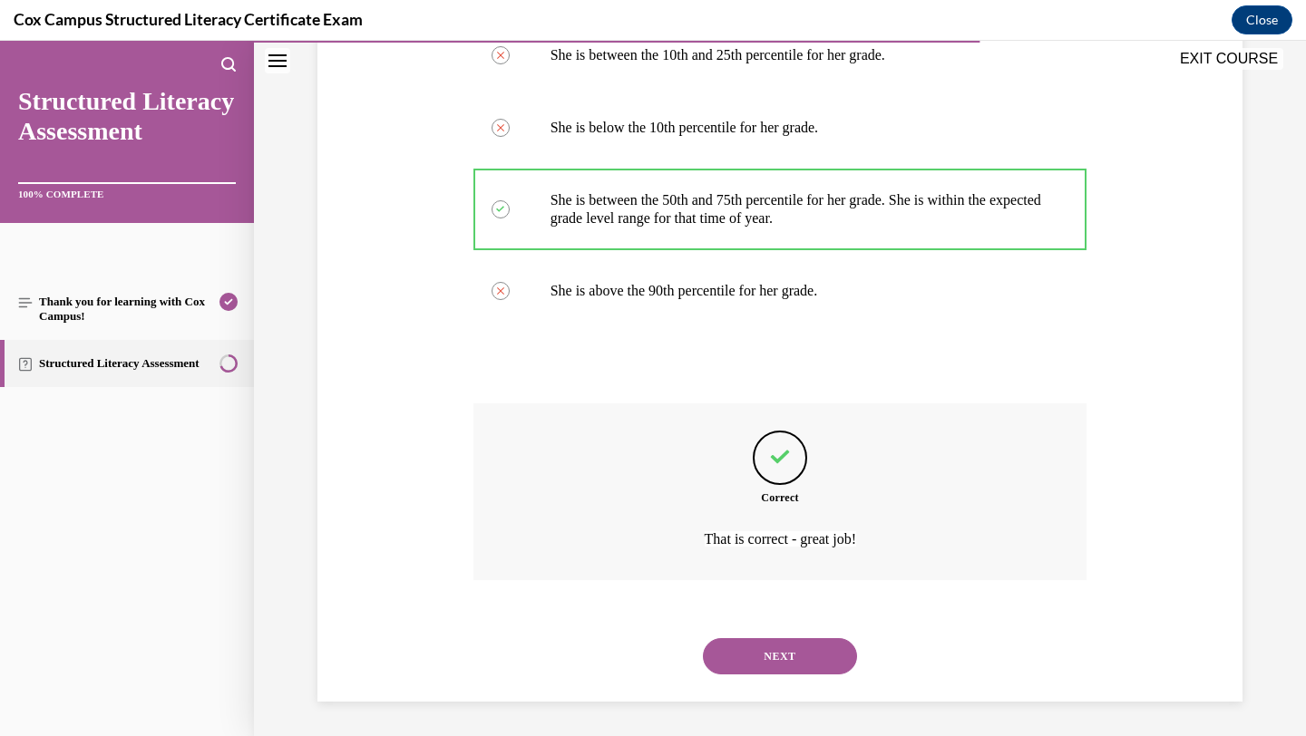
scroll to position [932, 0]
click at [760, 659] on button "NEXT" at bounding box center [780, 655] width 154 height 36
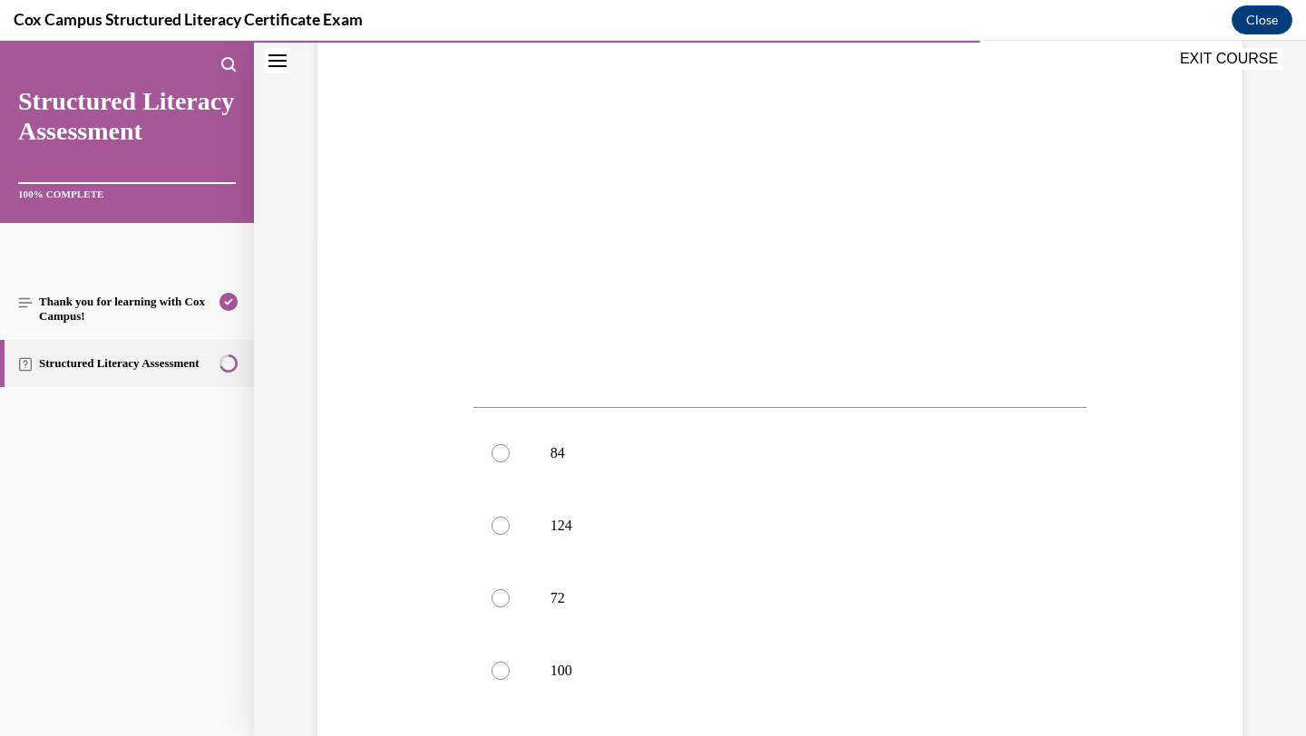
scroll to position [502, 0]
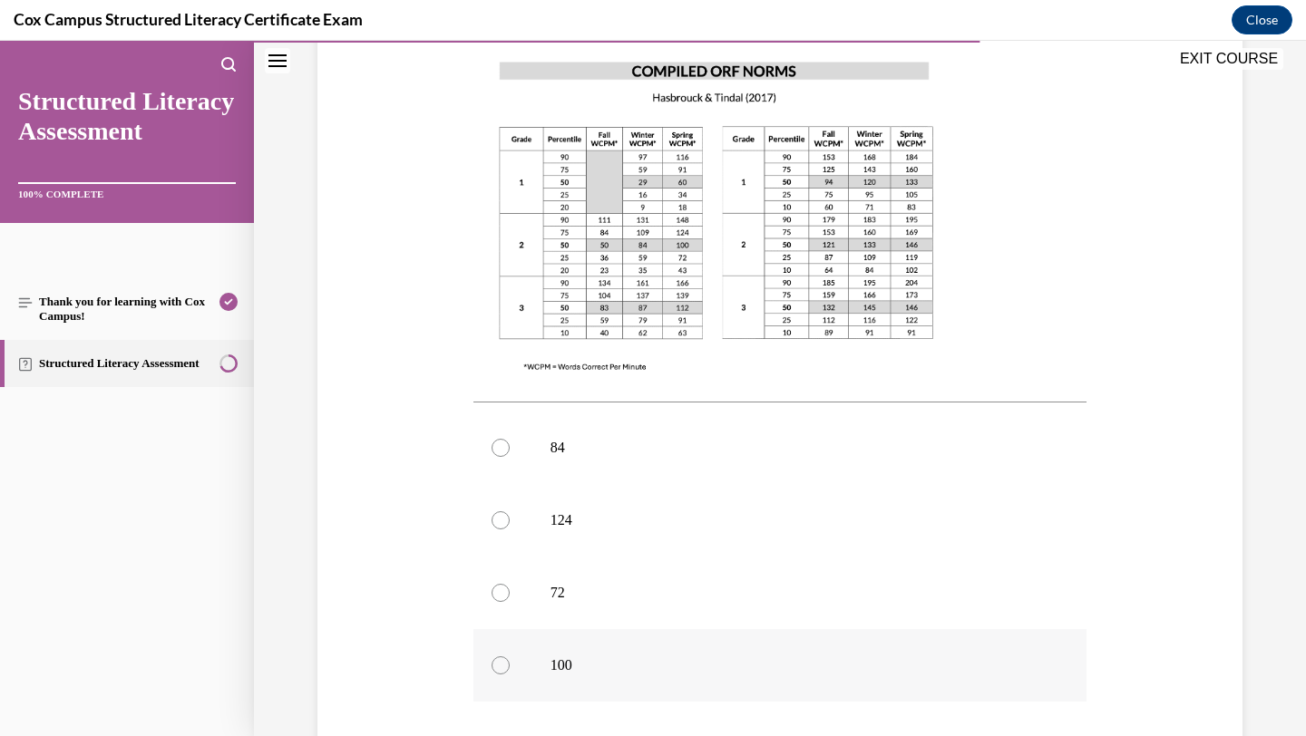
click at [613, 629] on label "100" at bounding box center [780, 665] width 614 height 73
click at [510, 657] on input "100" at bounding box center [501, 666] width 18 height 18
radio input "true"
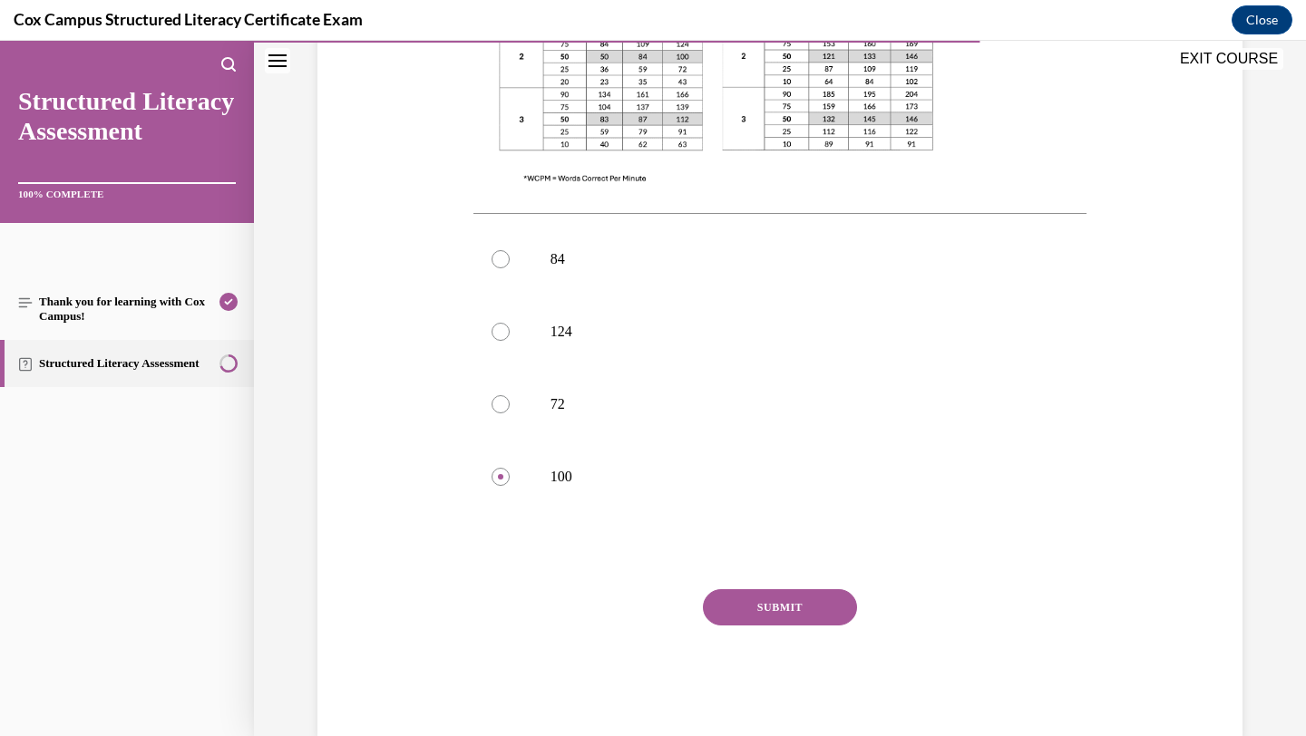
click at [739, 590] on button "SUBMIT" at bounding box center [780, 608] width 154 height 36
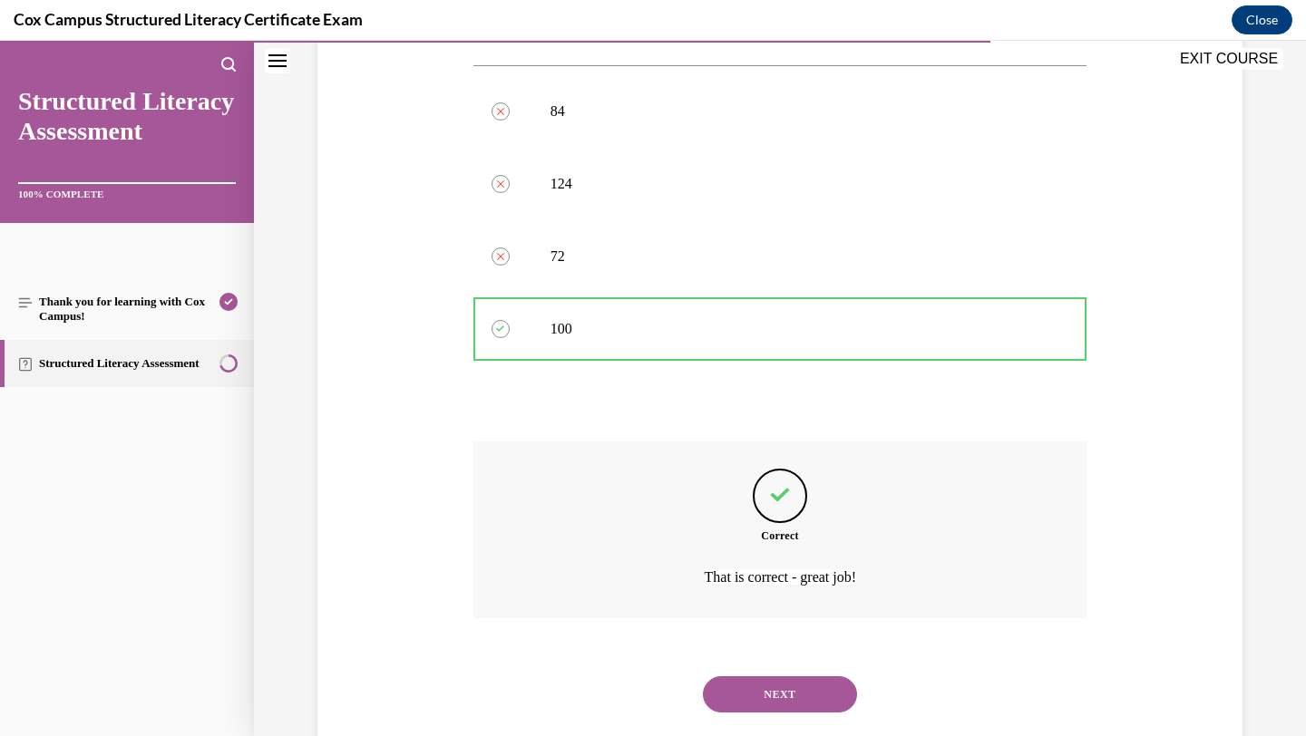
scroll to position [842, 0]
click at [779, 673] on button "NEXT" at bounding box center [780, 691] width 154 height 36
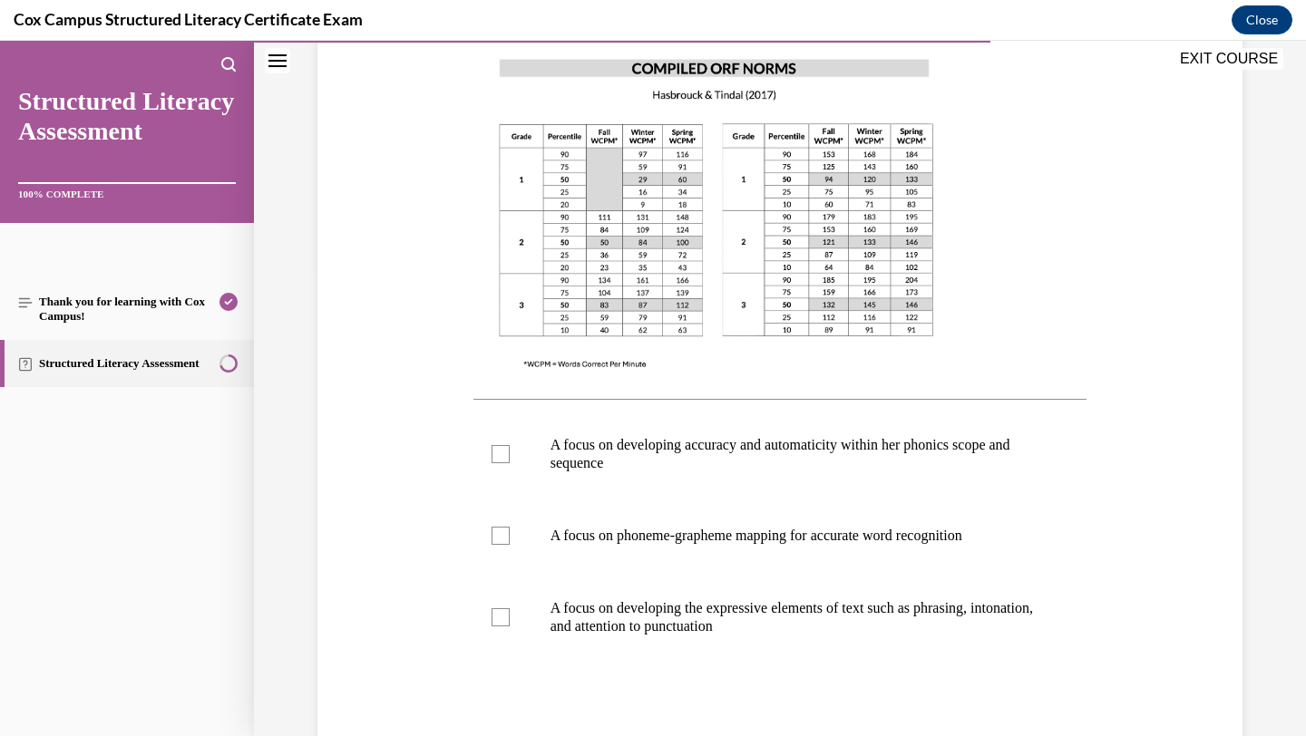
scroll to position [482, 0]
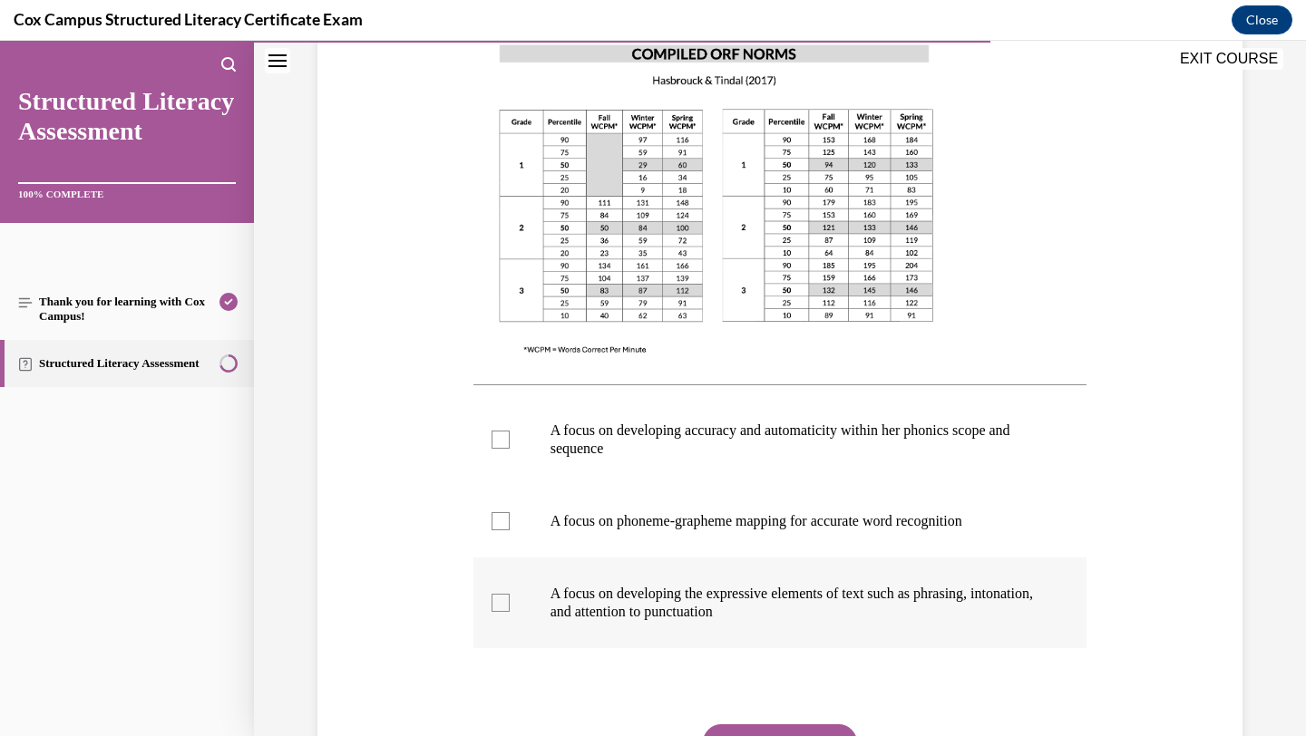
click at [752, 601] on p "A focus on developing the expressive elements of text such as phrasing, intonat…" at bounding box center [797, 603] width 492 height 36
click at [510, 601] on input "A focus on developing the expressive elements of text such as phrasing, intonat…" at bounding box center [501, 603] width 18 height 18
checkbox input "true"
click at [784, 452] on p "A focus on developing accuracy and automaticity within her phonics scope and se…" at bounding box center [797, 440] width 492 height 36
click at [510, 449] on input "A focus on developing accuracy and automaticity within her phonics scope and se…" at bounding box center [501, 440] width 18 height 18
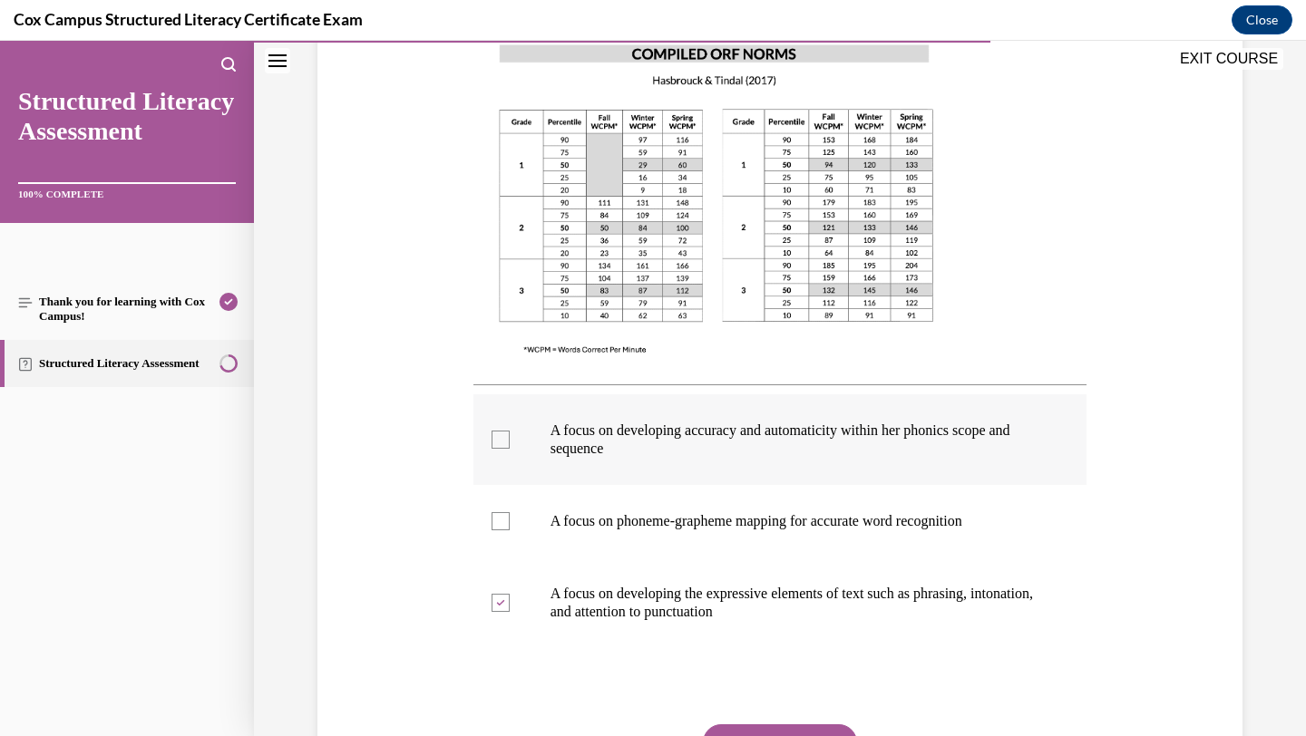
checkbox input "true"
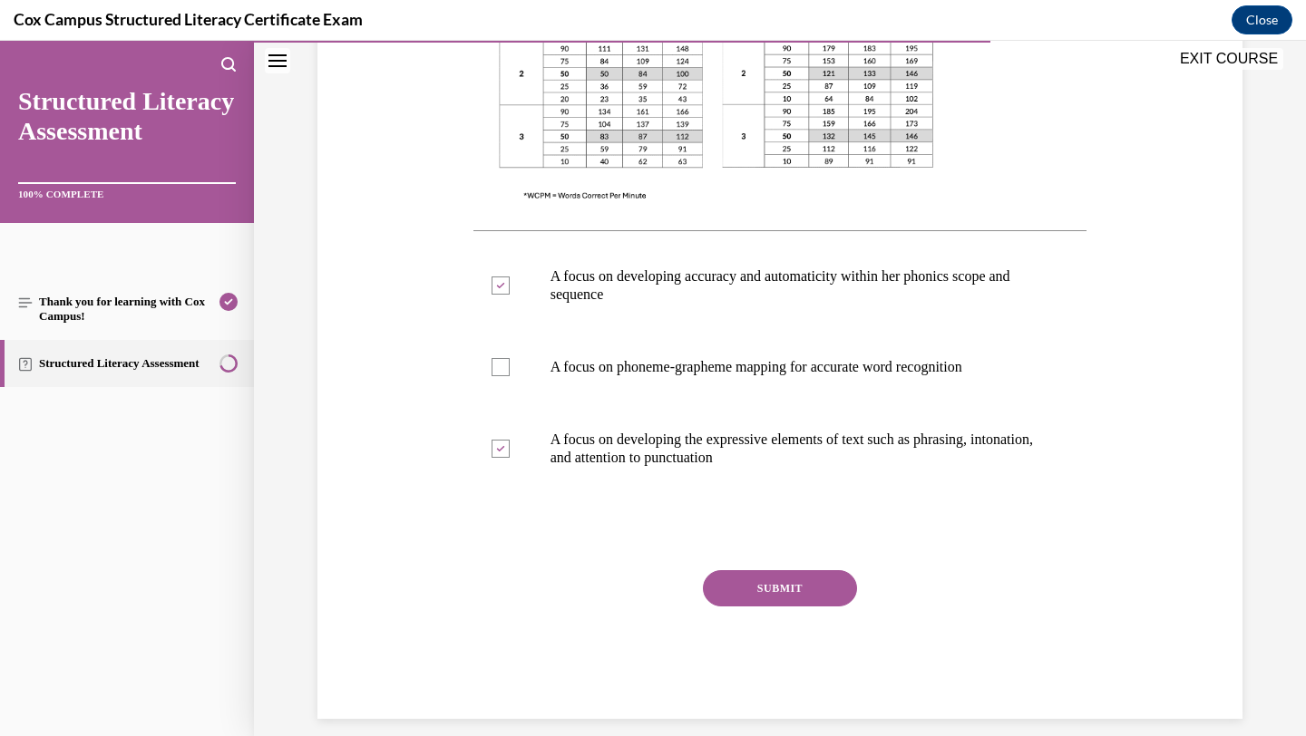
click at [803, 588] on button "SUBMIT" at bounding box center [780, 588] width 154 height 36
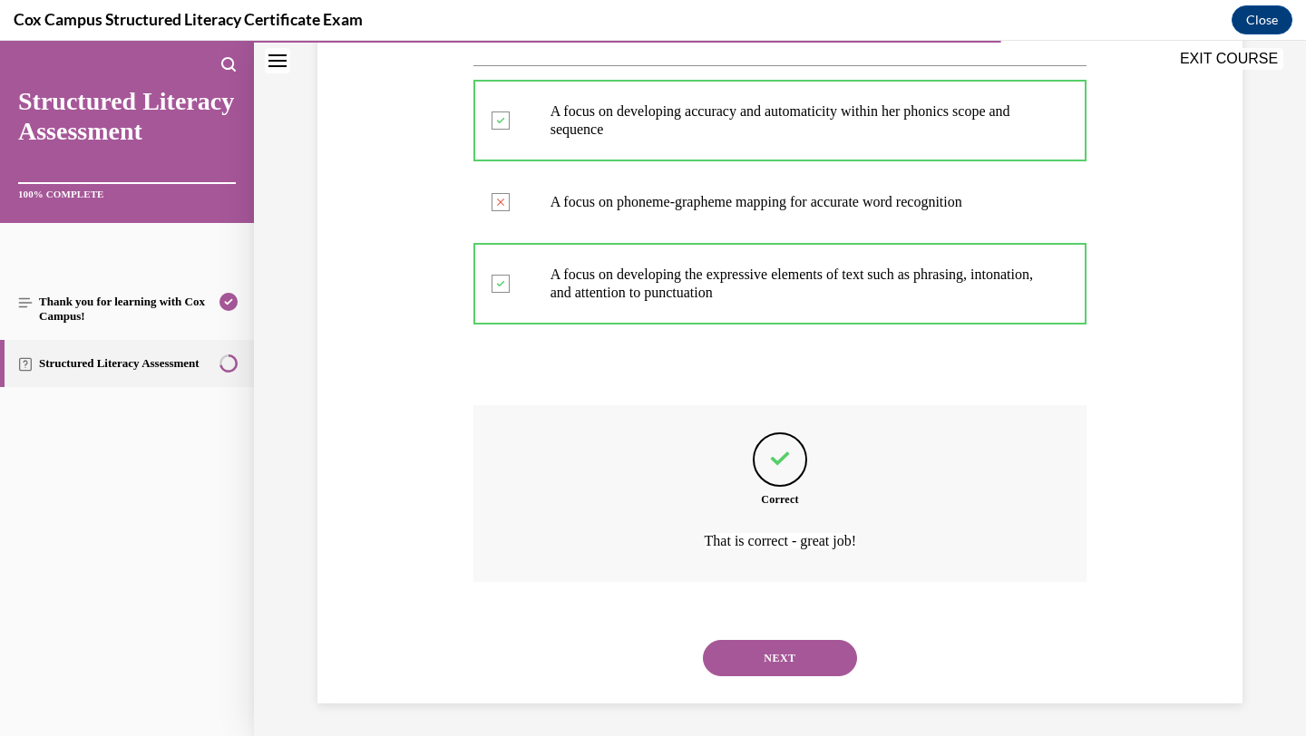
scroll to position [805, 0]
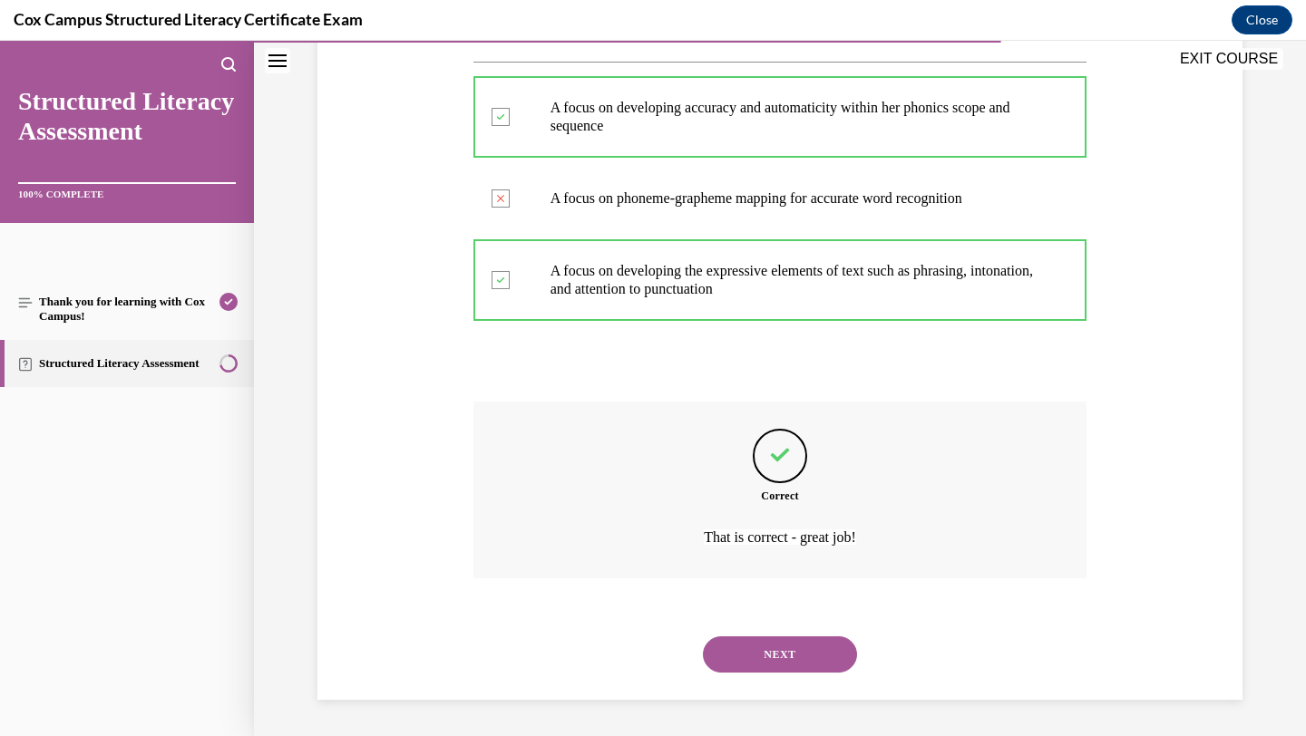
click at [799, 659] on button "NEXT" at bounding box center [780, 655] width 154 height 36
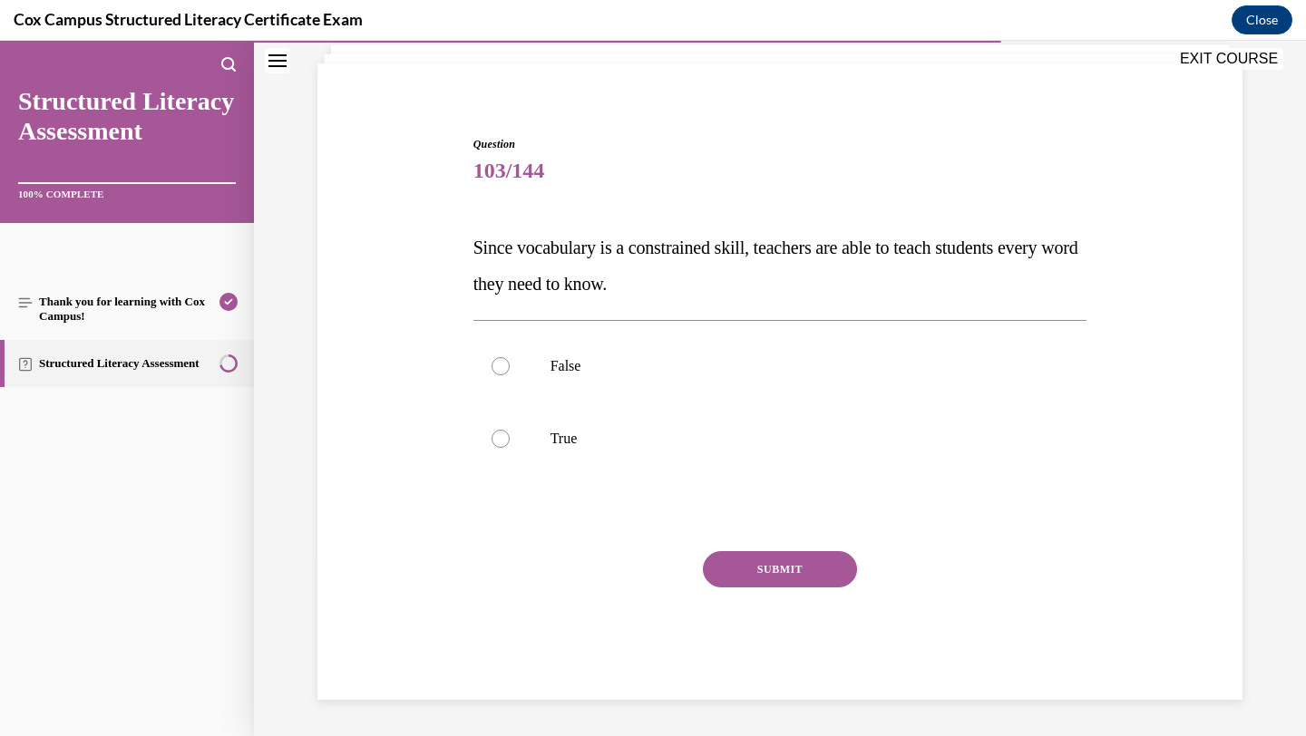
scroll to position [116, 0]
click at [755, 394] on label "False" at bounding box center [780, 366] width 614 height 73
click at [510, 375] on input "False" at bounding box center [501, 366] width 18 height 18
radio input "true"
click at [744, 574] on button "SUBMIT" at bounding box center [780, 569] width 154 height 36
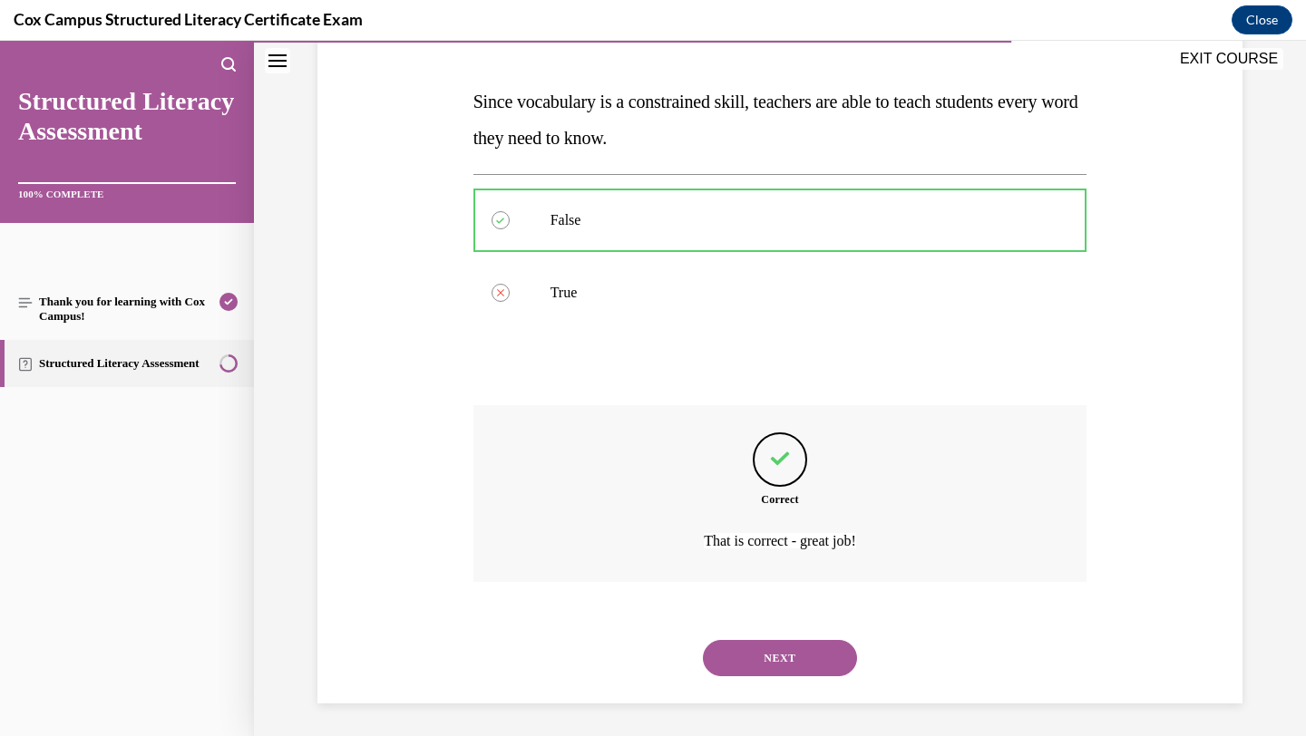
scroll to position [266, 0]
click at [797, 656] on button "NEXT" at bounding box center [780, 655] width 154 height 36
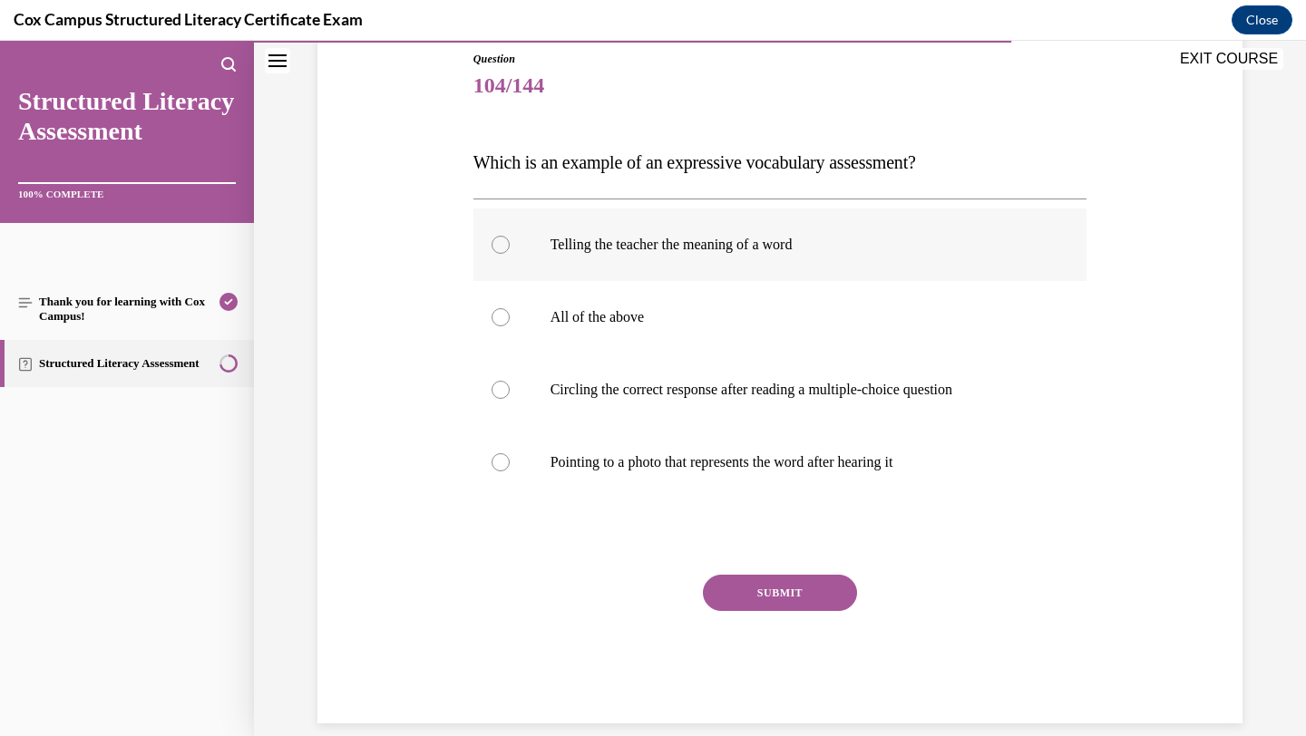
click at [798, 249] on p "Telling the teacher the meaning of a word" at bounding box center [797, 245] width 492 height 18
click at [510, 249] on input "Telling the teacher the meaning of a word" at bounding box center [501, 245] width 18 height 18
radio input "true"
click at [754, 599] on button "SUBMIT" at bounding box center [780, 593] width 154 height 36
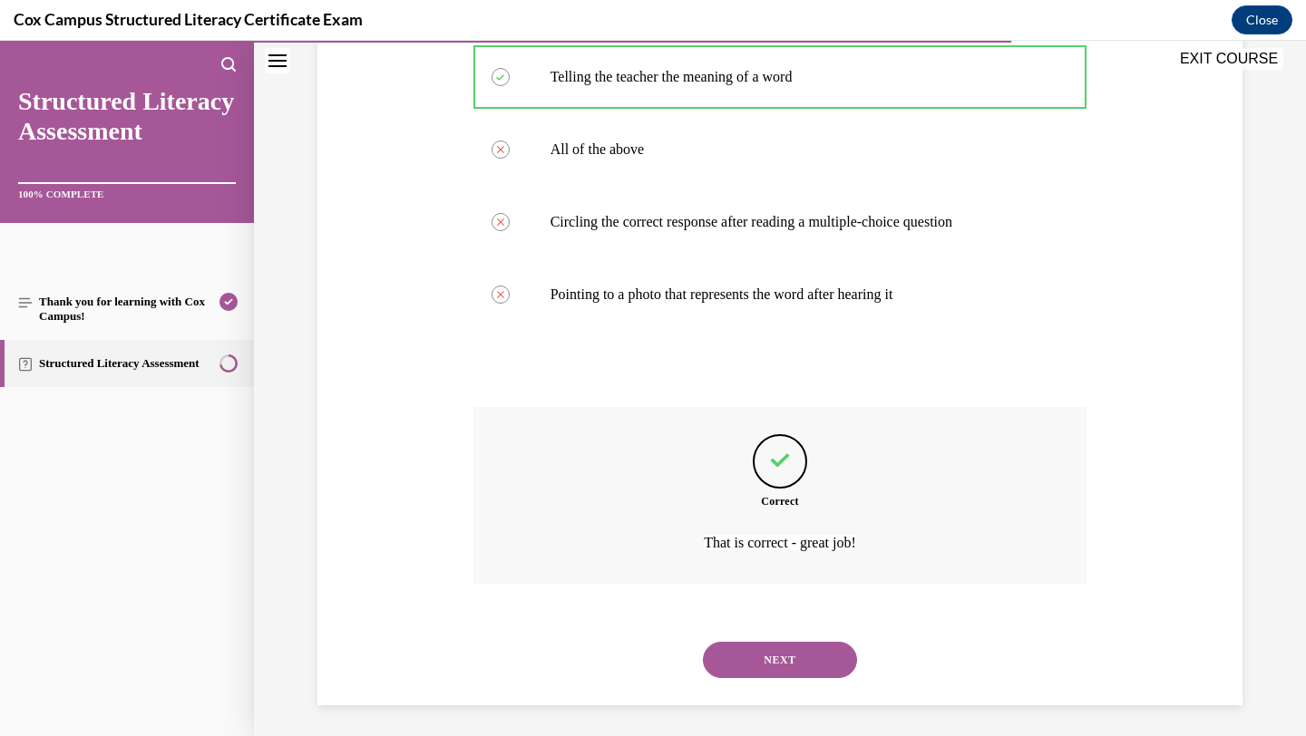
scroll to position [375, 0]
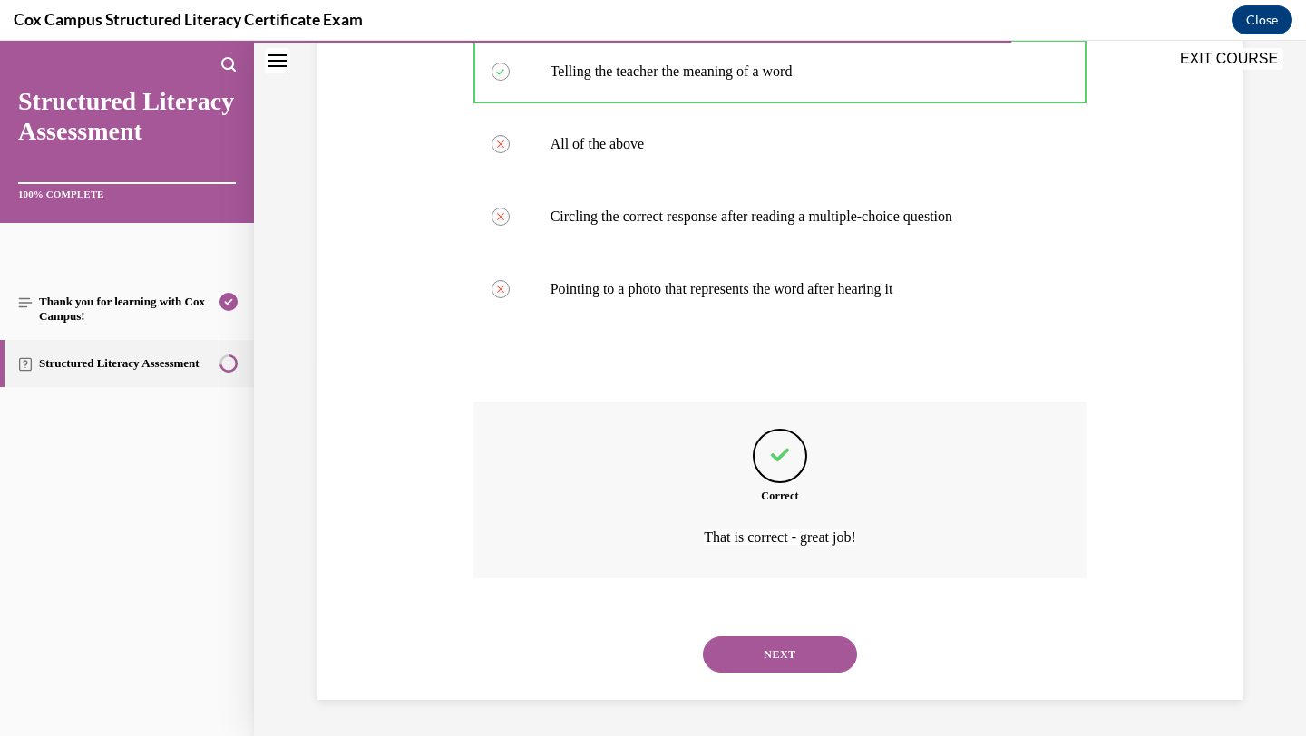
click at [765, 664] on button "NEXT" at bounding box center [780, 655] width 154 height 36
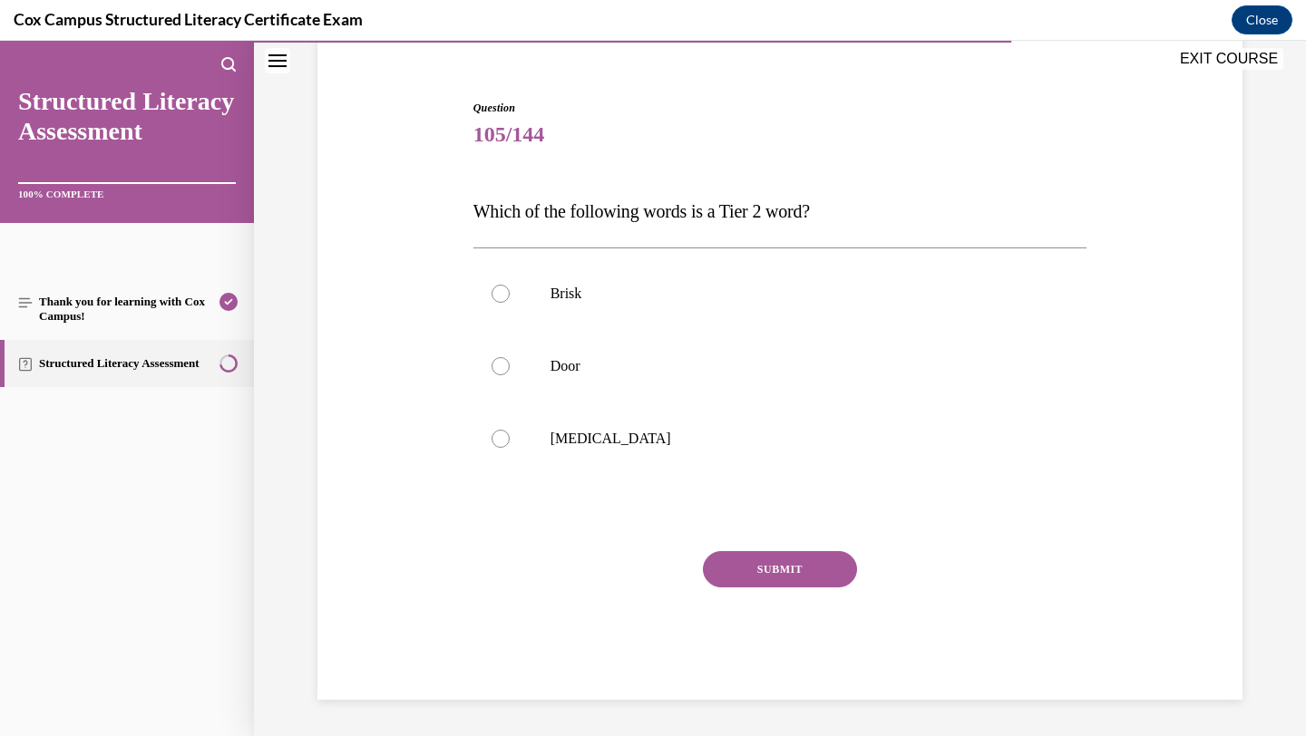
scroll to position [152, 0]
click at [695, 300] on p "Brisk" at bounding box center [797, 294] width 492 height 18
click at [510, 300] on input "Brisk" at bounding box center [501, 294] width 18 height 18
radio input "true"
click at [732, 564] on button "SUBMIT" at bounding box center [780, 569] width 154 height 36
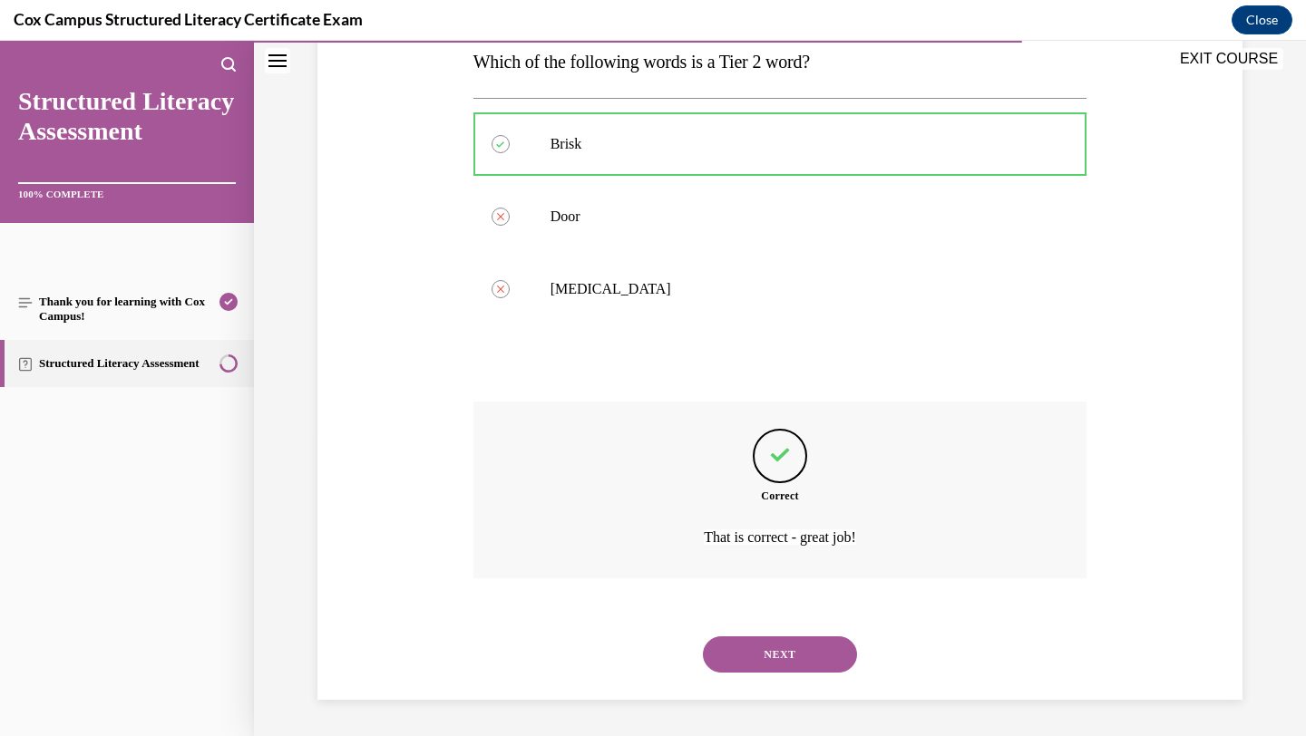
click at [777, 650] on button "NEXT" at bounding box center [780, 655] width 154 height 36
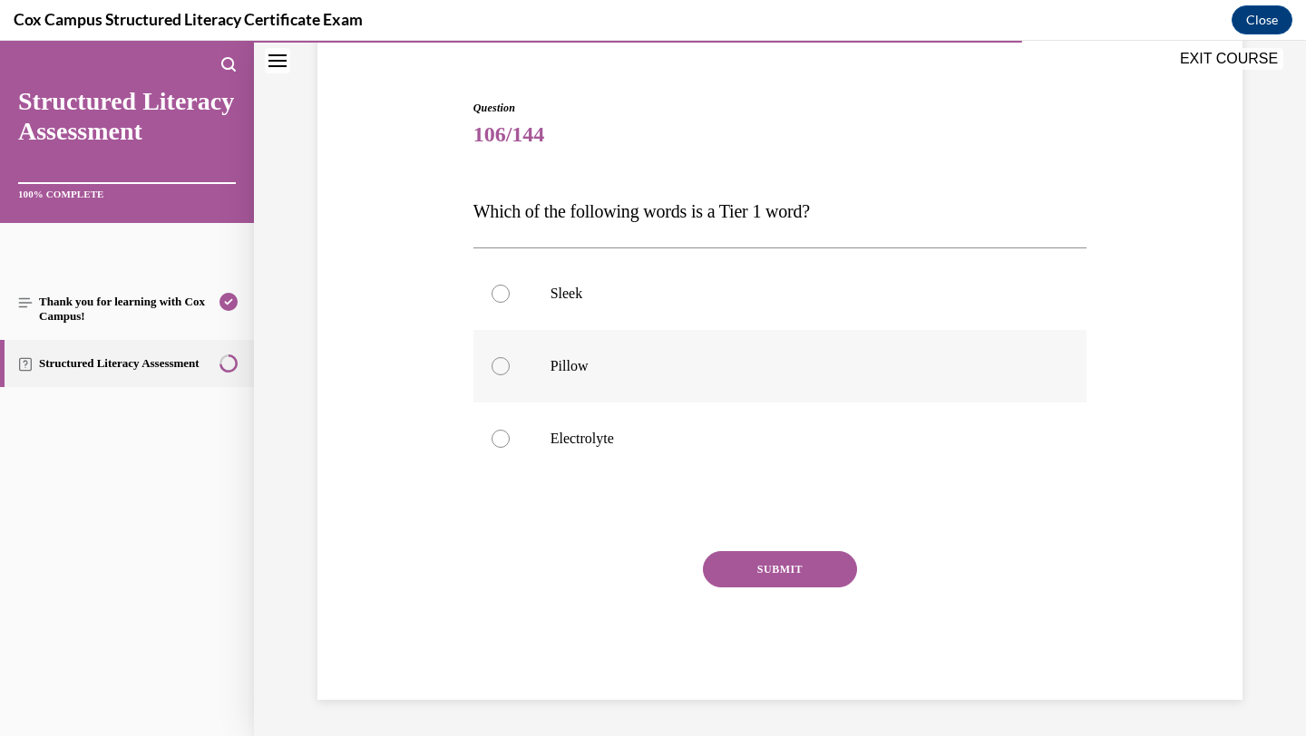
click at [647, 367] on p "Pillow" at bounding box center [797, 366] width 492 height 18
click at [510, 367] on input "Pillow" at bounding box center [501, 366] width 18 height 18
radio input "true"
click at [726, 584] on button "SUBMIT" at bounding box center [780, 569] width 154 height 36
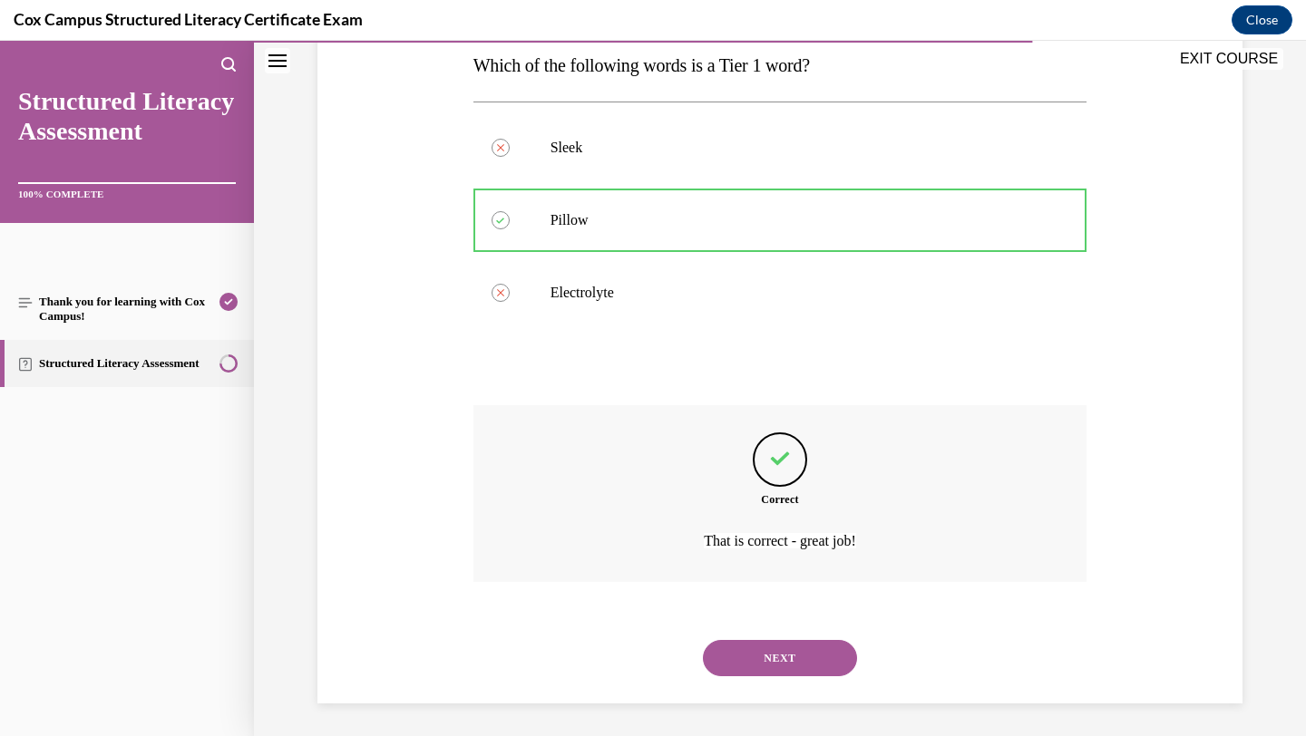
scroll to position [302, 0]
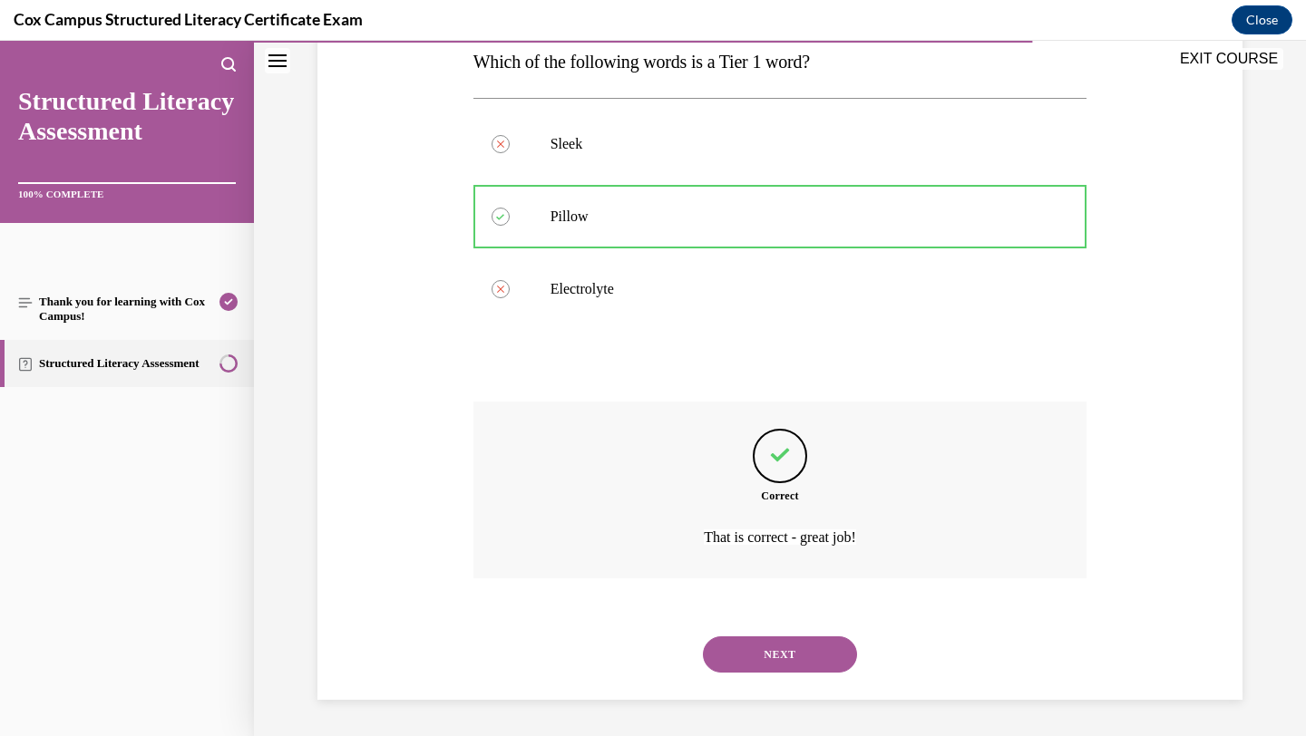
click at [736, 664] on button "NEXT" at bounding box center [780, 655] width 154 height 36
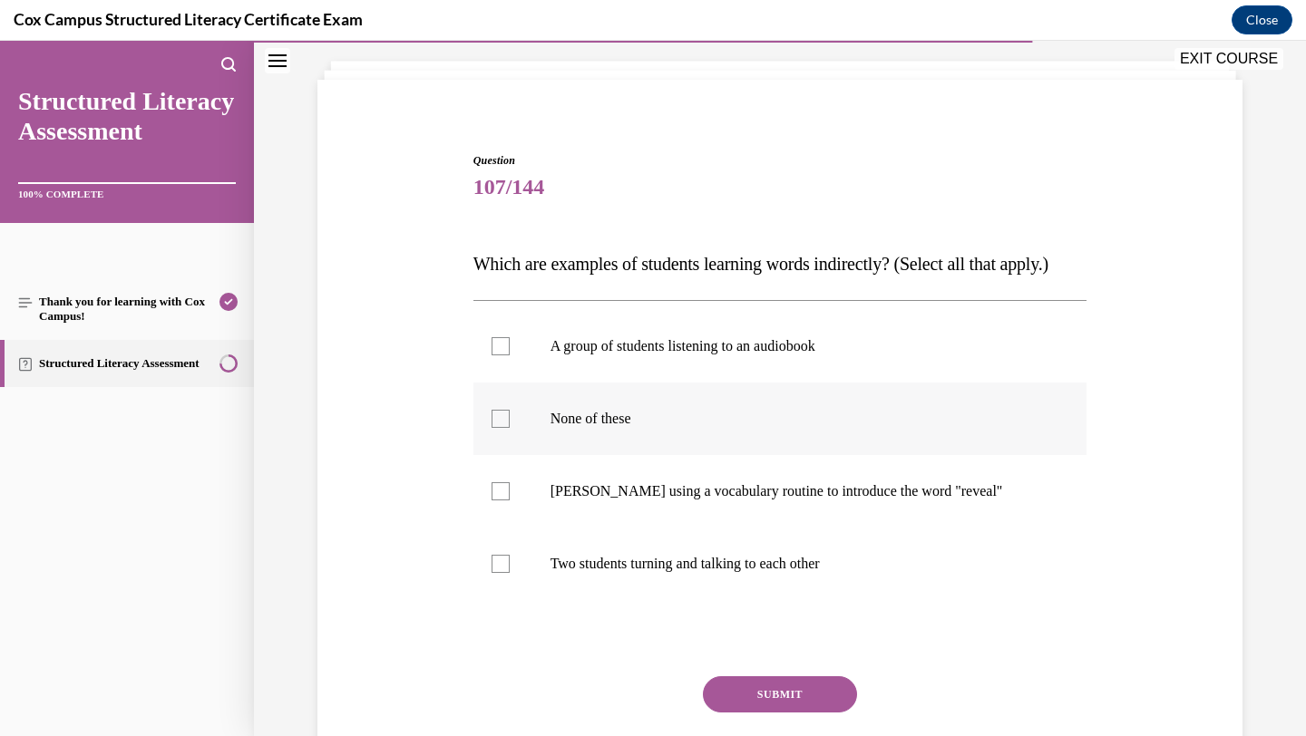
scroll to position [102, 0]
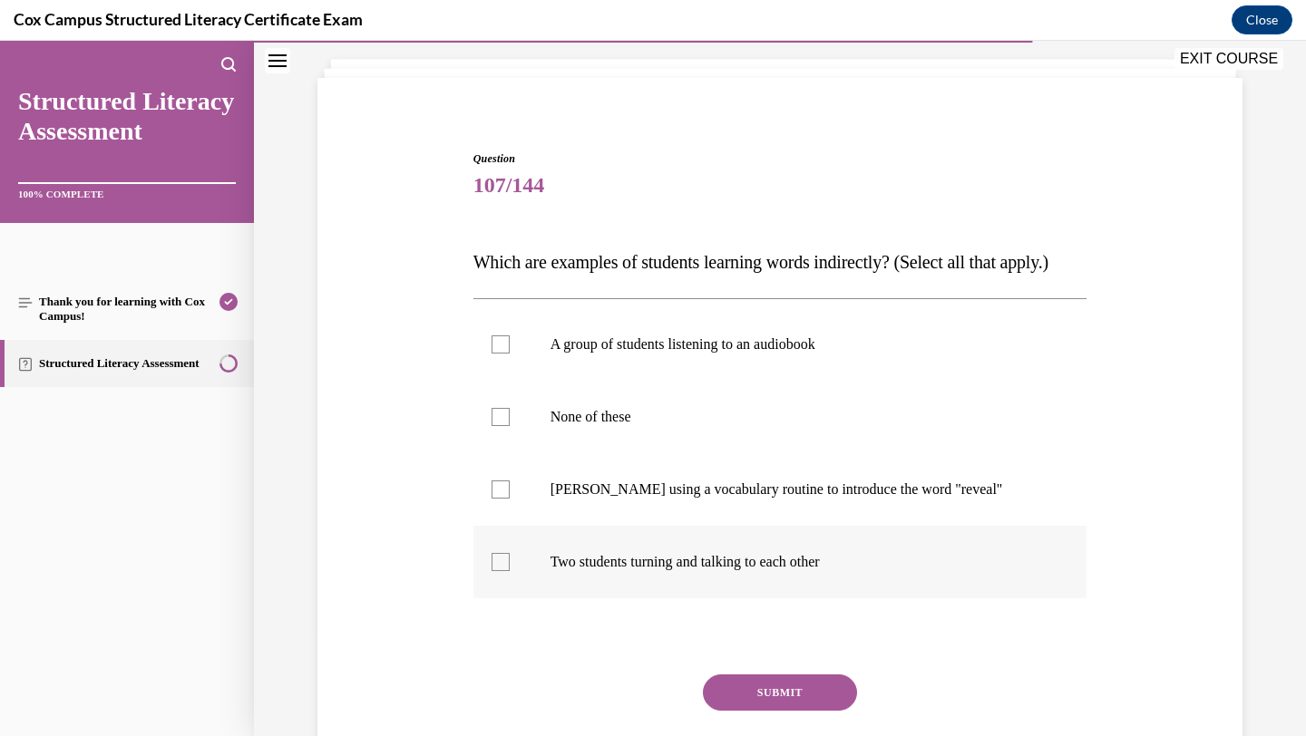
click at [710, 571] on p "Two students turning and talking to each other" at bounding box center [797, 562] width 492 height 18
click at [510, 571] on input "Two students turning and talking to each other" at bounding box center [501, 562] width 18 height 18
checkbox input "true"
click at [776, 370] on label "A group of students listening to an audiobook" at bounding box center [780, 344] width 614 height 73
click at [510, 354] on input "A group of students listening to an audiobook" at bounding box center [501, 345] width 18 height 18
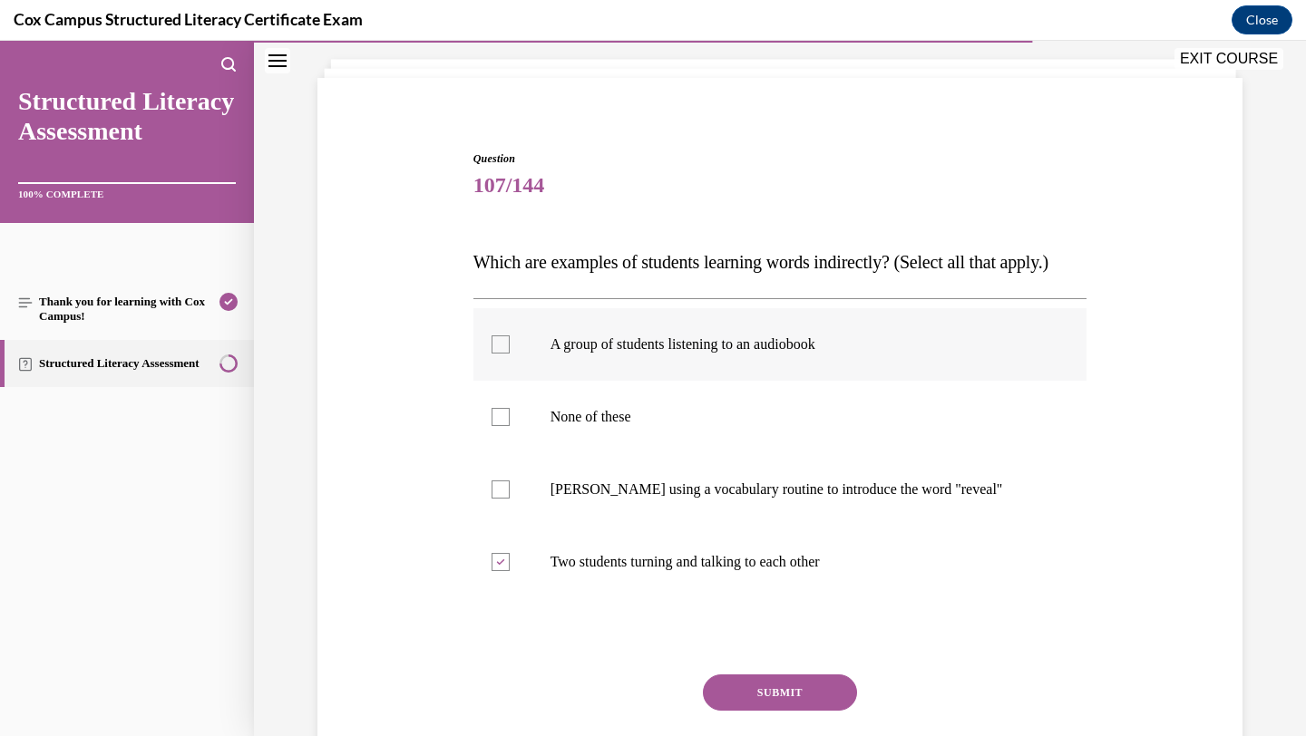
checkbox input "true"
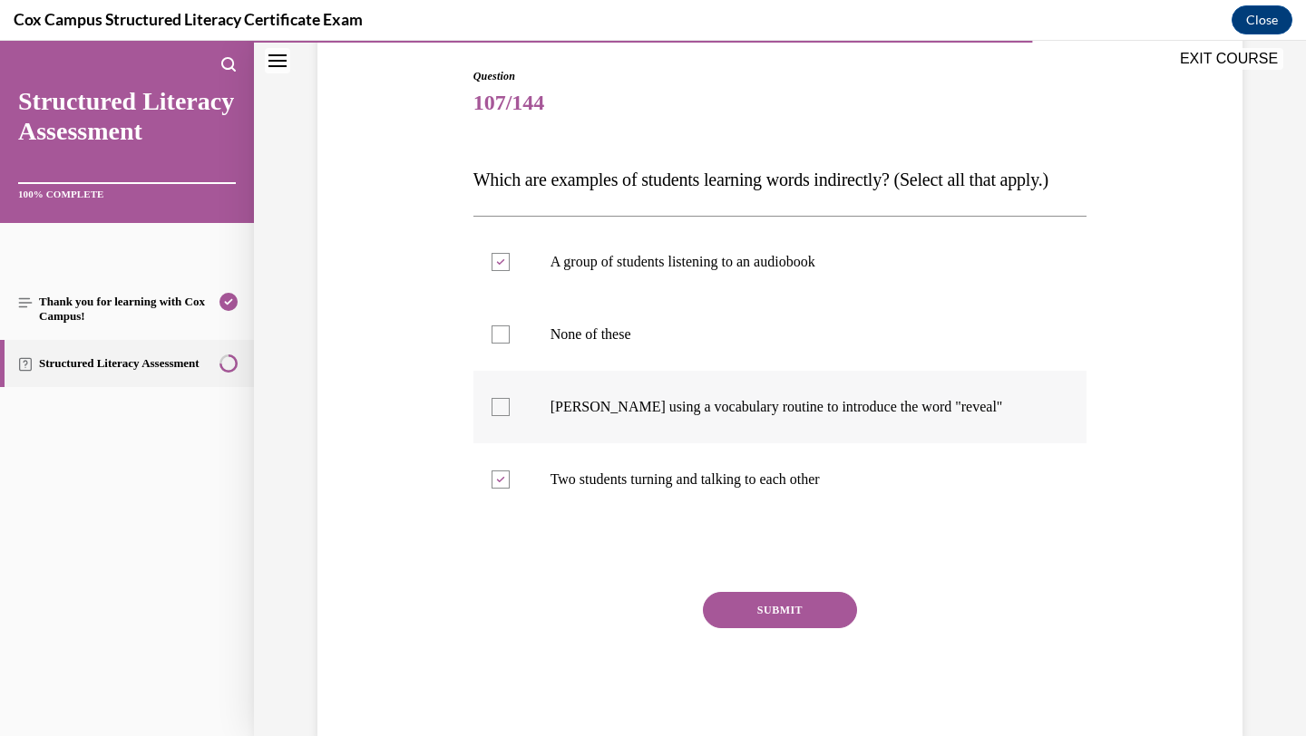
scroll to position [187, 0]
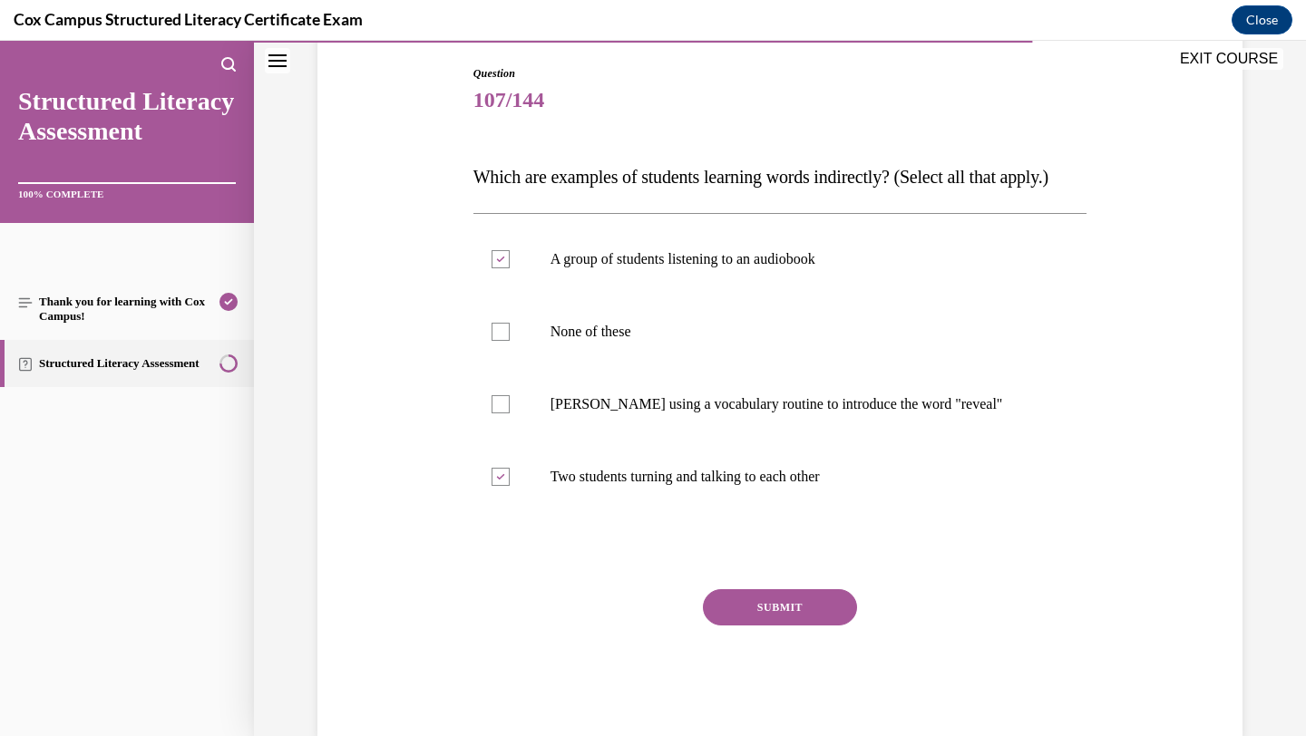
click at [773, 626] on button "SUBMIT" at bounding box center [780, 608] width 154 height 36
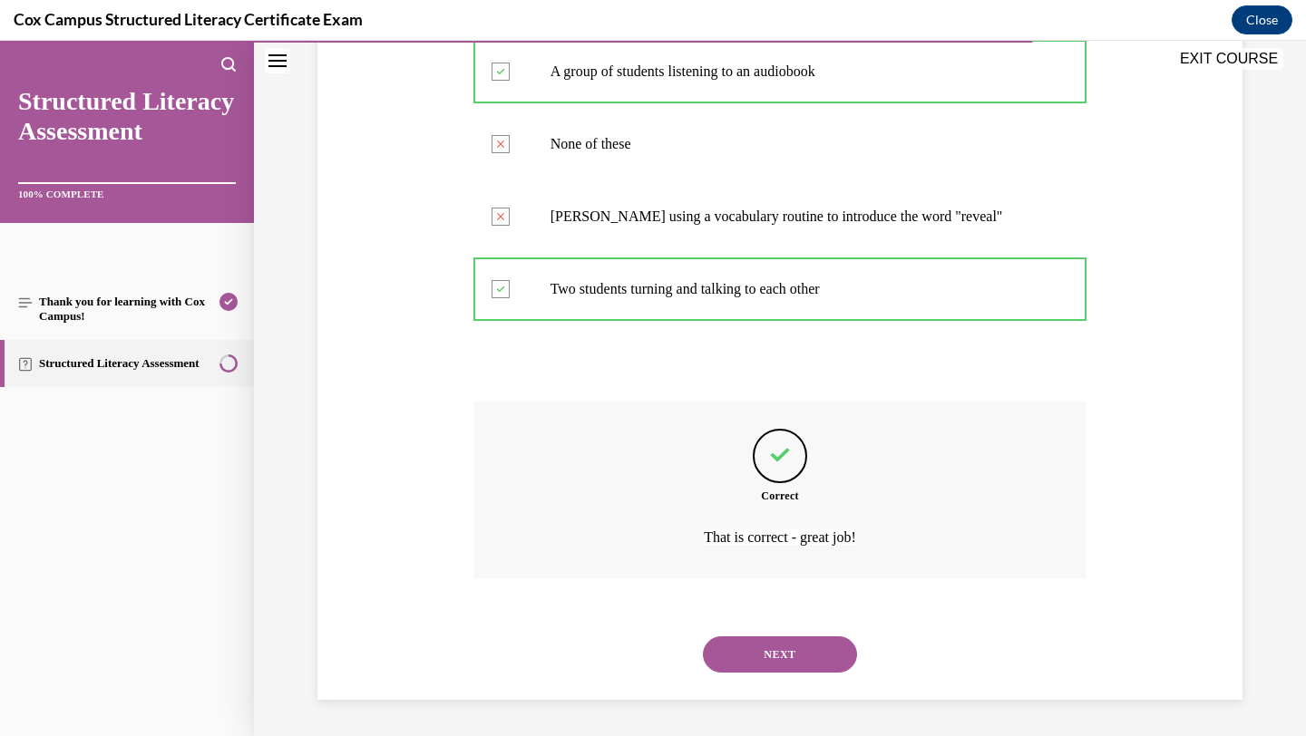
scroll to position [411, 0]
click at [773, 647] on button "NEXT" at bounding box center [780, 655] width 154 height 36
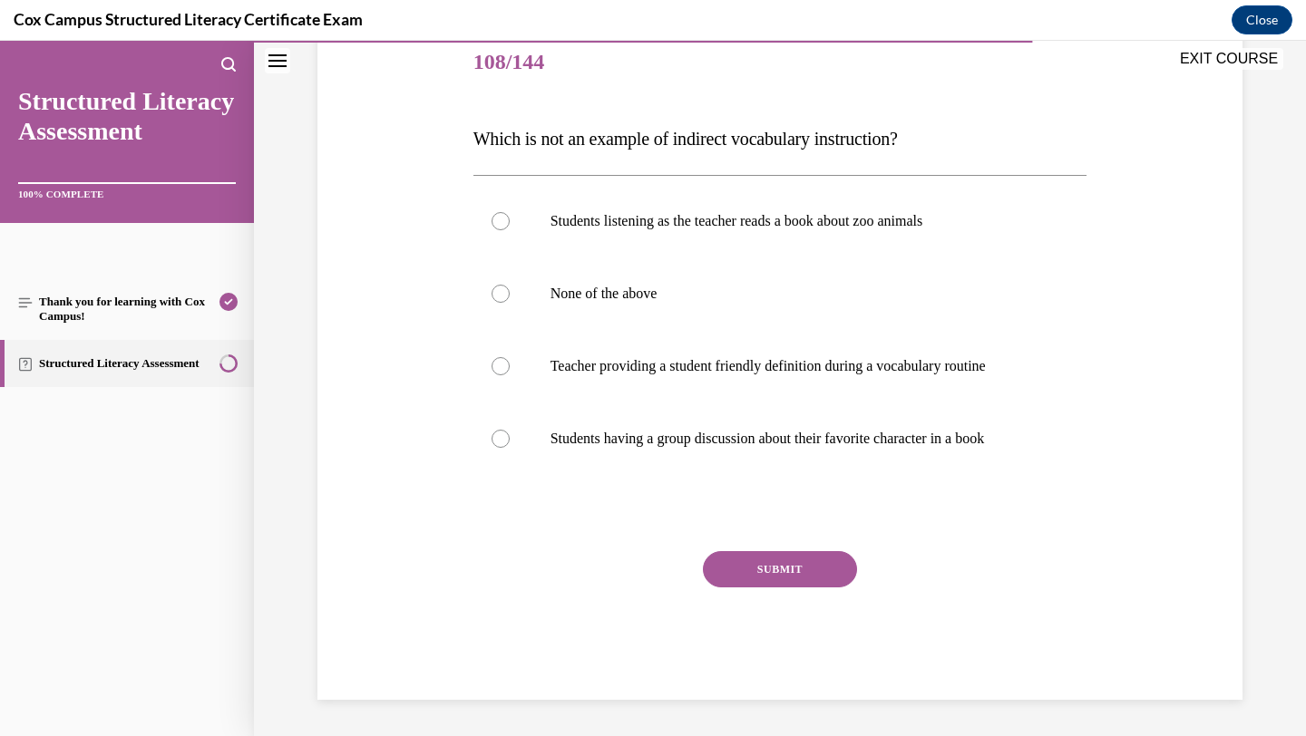
scroll to position [201, 0]
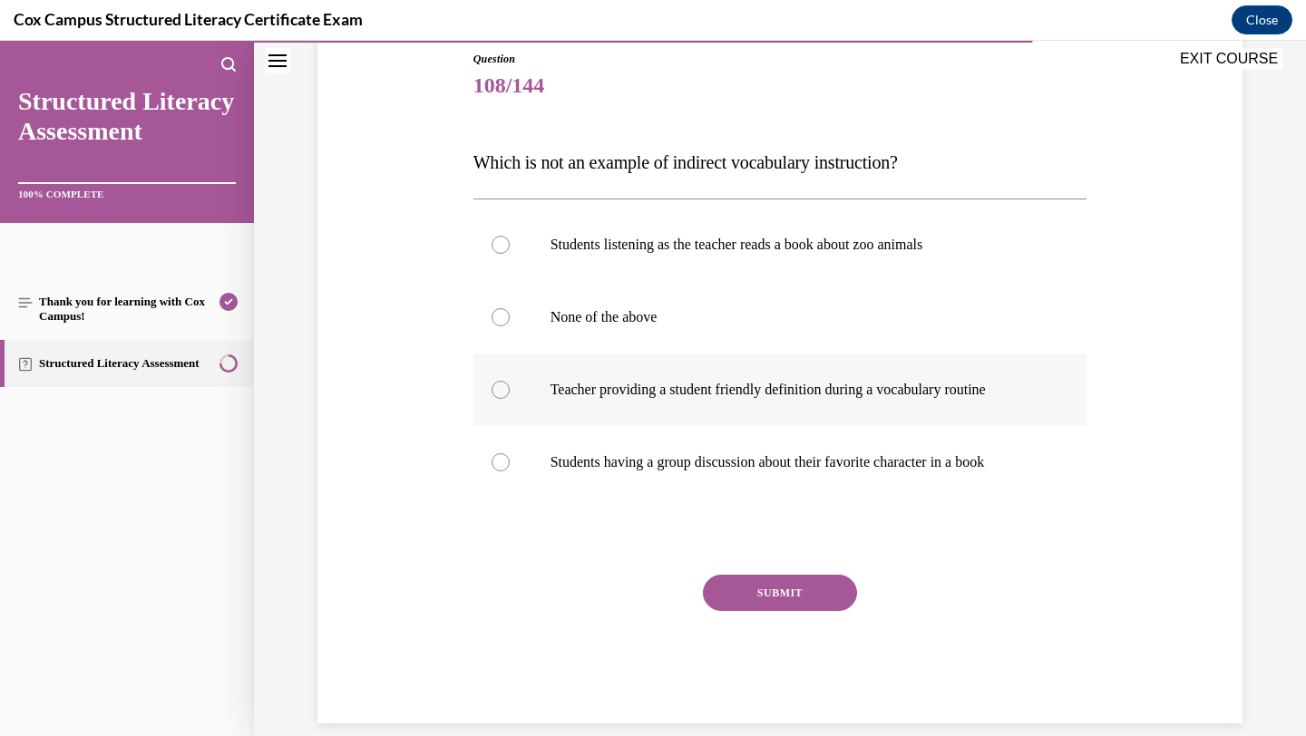
click at [784, 379] on label "Teacher providing a student friendly definition during a vocabulary routine" at bounding box center [780, 390] width 614 height 73
click at [510, 381] on input "Teacher providing a student friendly definition during a vocabulary routine" at bounding box center [501, 390] width 18 height 18
radio input "true"
click at [746, 590] on button "SUBMIT" at bounding box center [780, 593] width 154 height 36
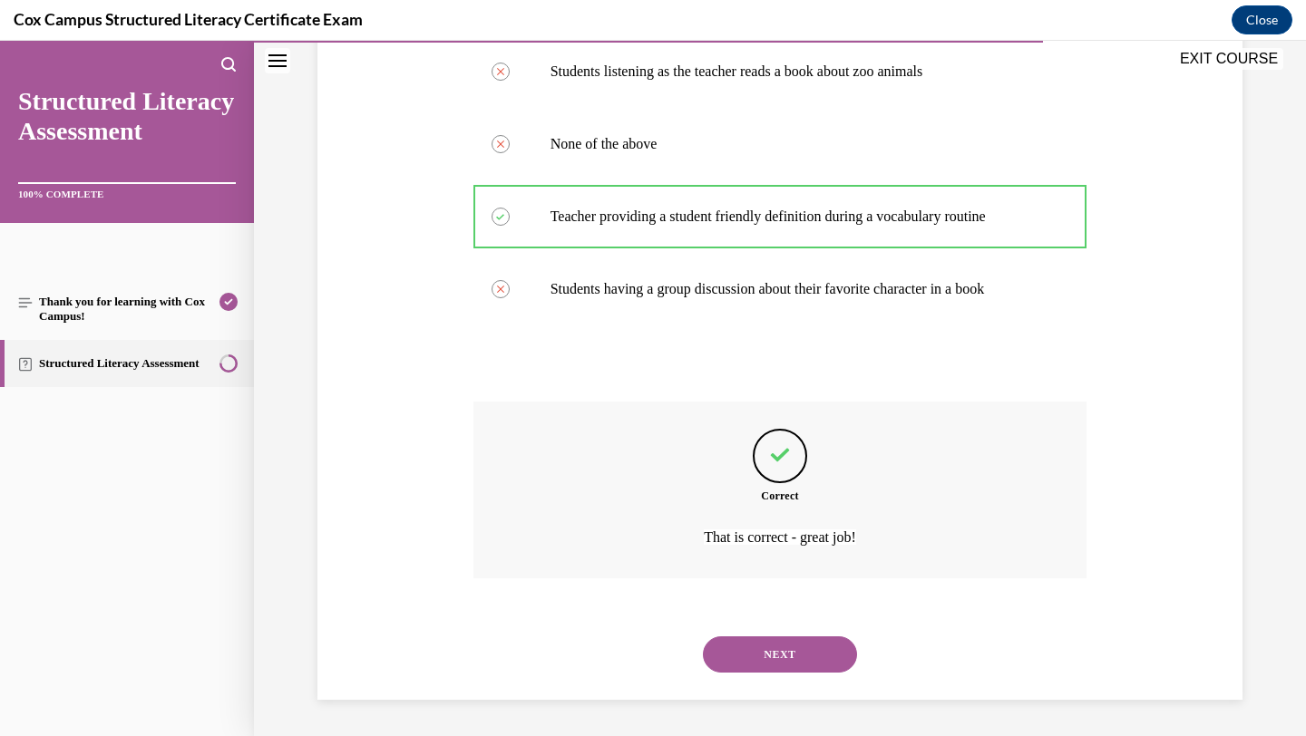
click at [741, 663] on button "NEXT" at bounding box center [780, 655] width 154 height 36
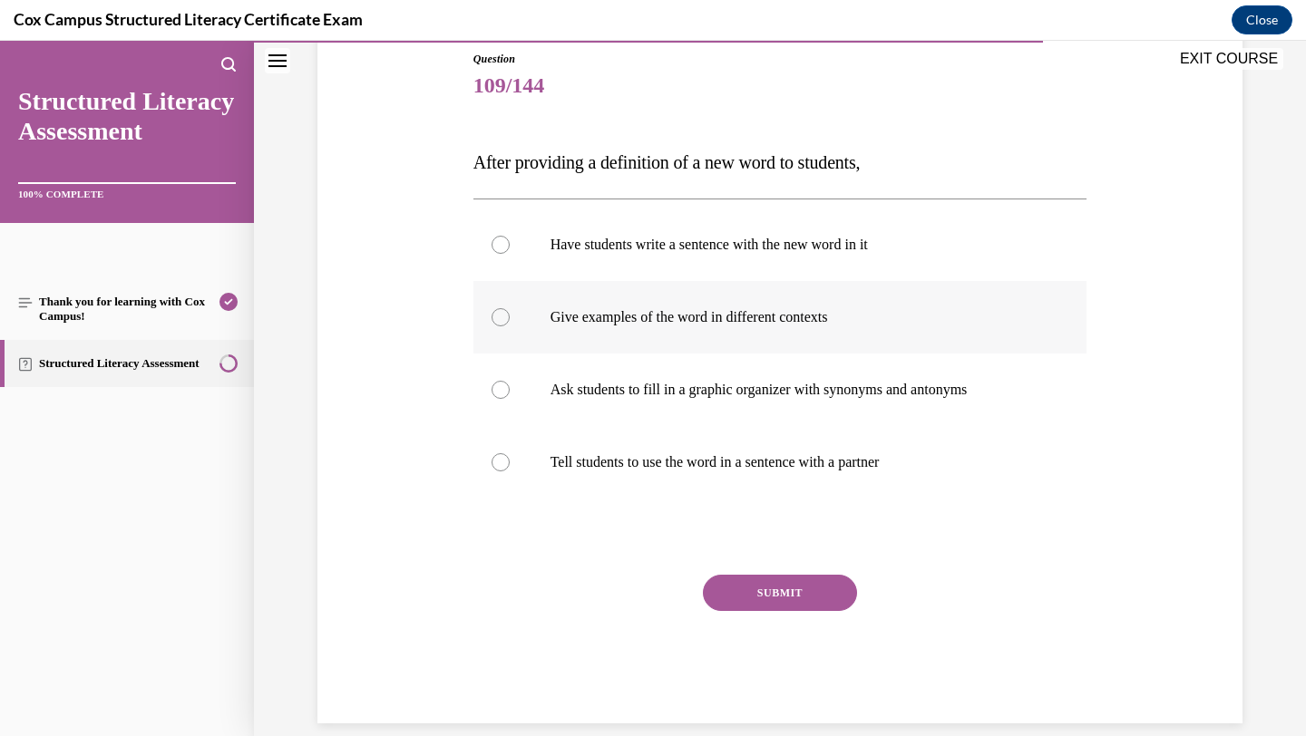
click at [785, 329] on label "Give examples of the word in different contexts" at bounding box center [780, 317] width 614 height 73
click at [510, 326] on input "Give examples of the word in different contexts" at bounding box center [501, 317] width 18 height 18
radio input "true"
click at [769, 586] on button "SUBMIT" at bounding box center [780, 593] width 154 height 36
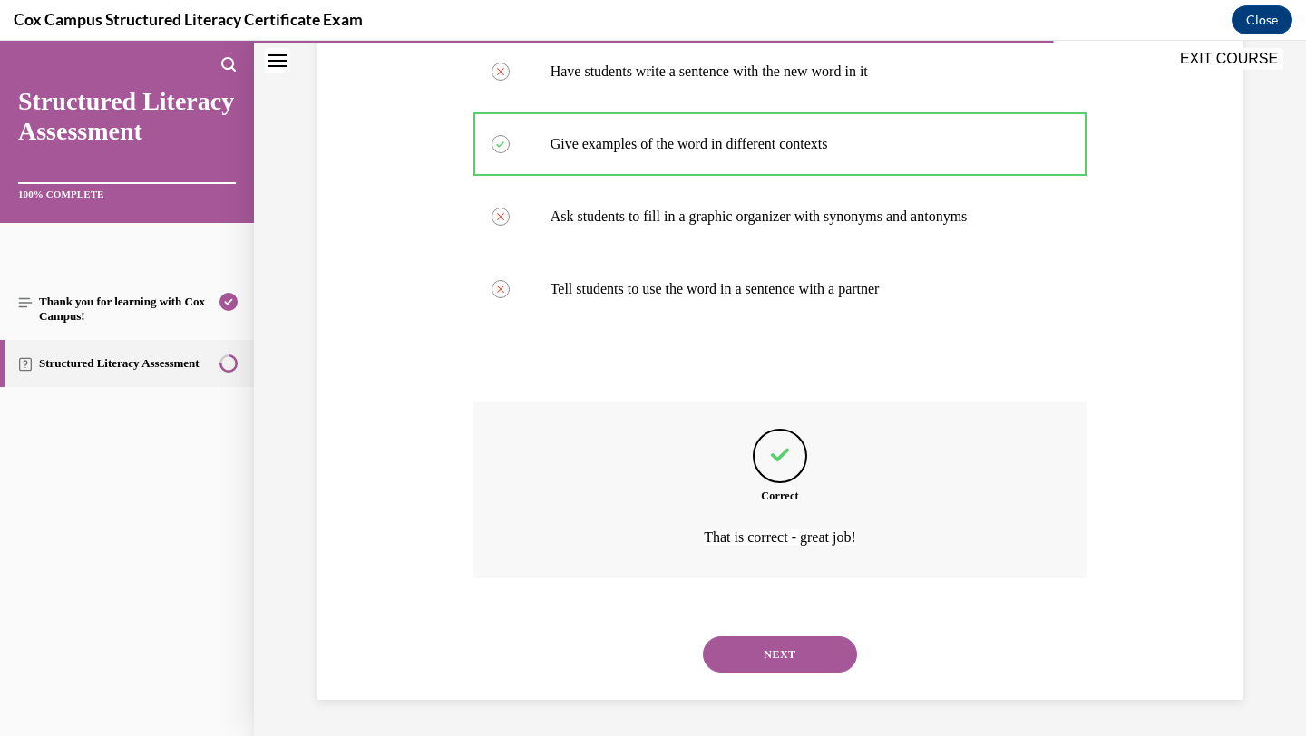
click at [757, 650] on button "NEXT" at bounding box center [780, 655] width 154 height 36
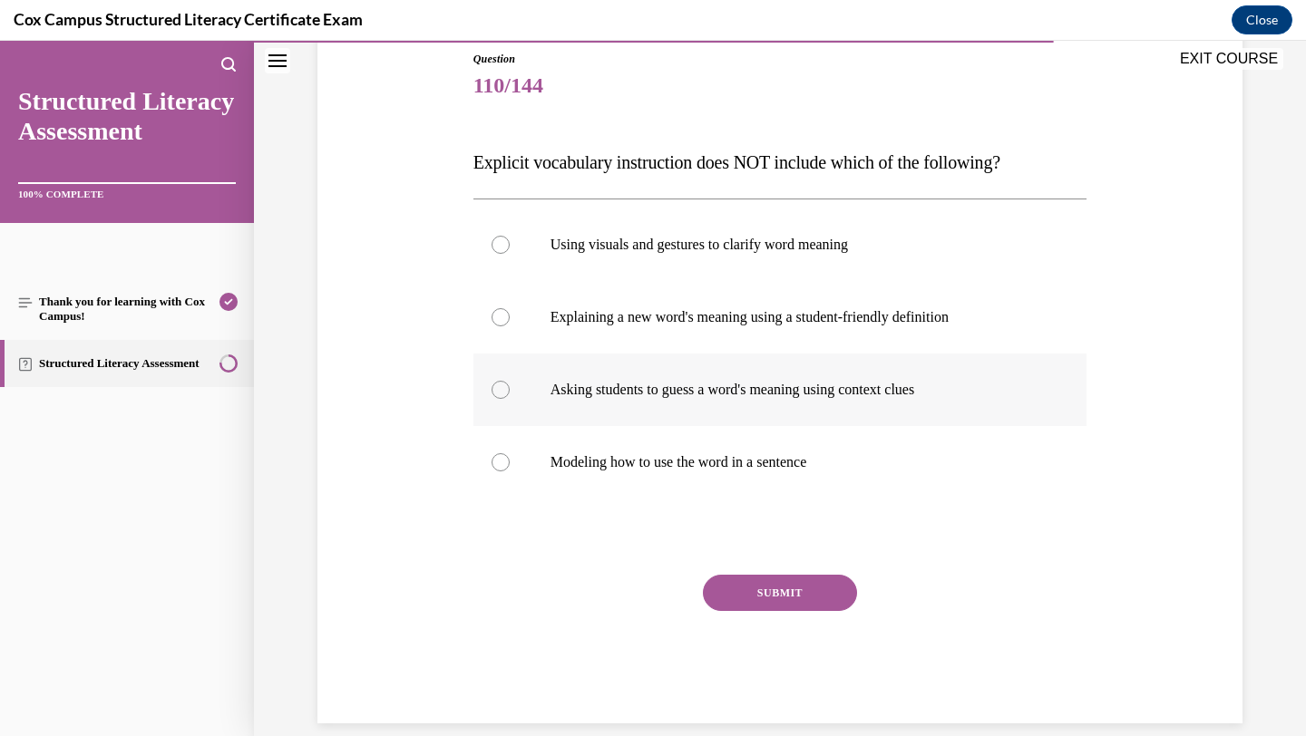
click at [717, 391] on p "Asking students to guess a word's meaning using context clues" at bounding box center [797, 390] width 492 height 18
click at [510, 391] on input "Asking students to guess a word's meaning using context clues" at bounding box center [501, 390] width 18 height 18
radio input "true"
click at [754, 592] on button "SUBMIT" at bounding box center [780, 593] width 154 height 36
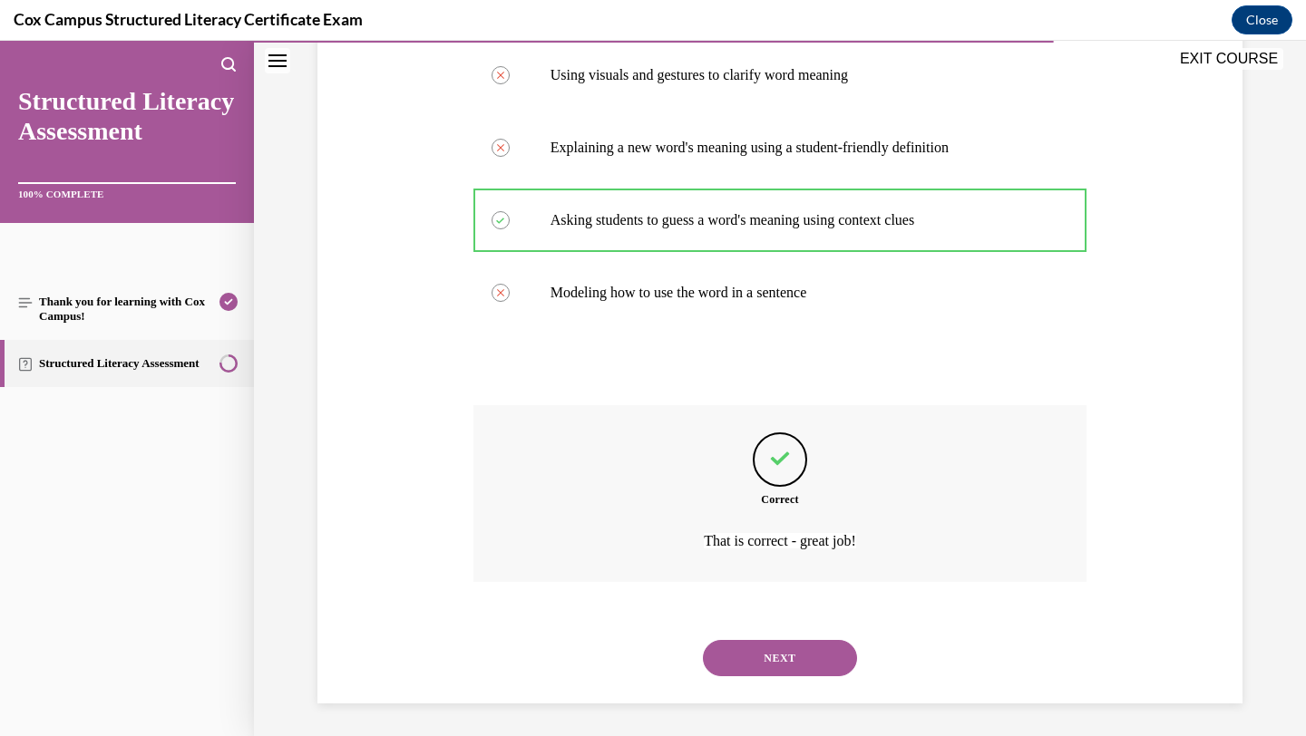
scroll to position [375, 0]
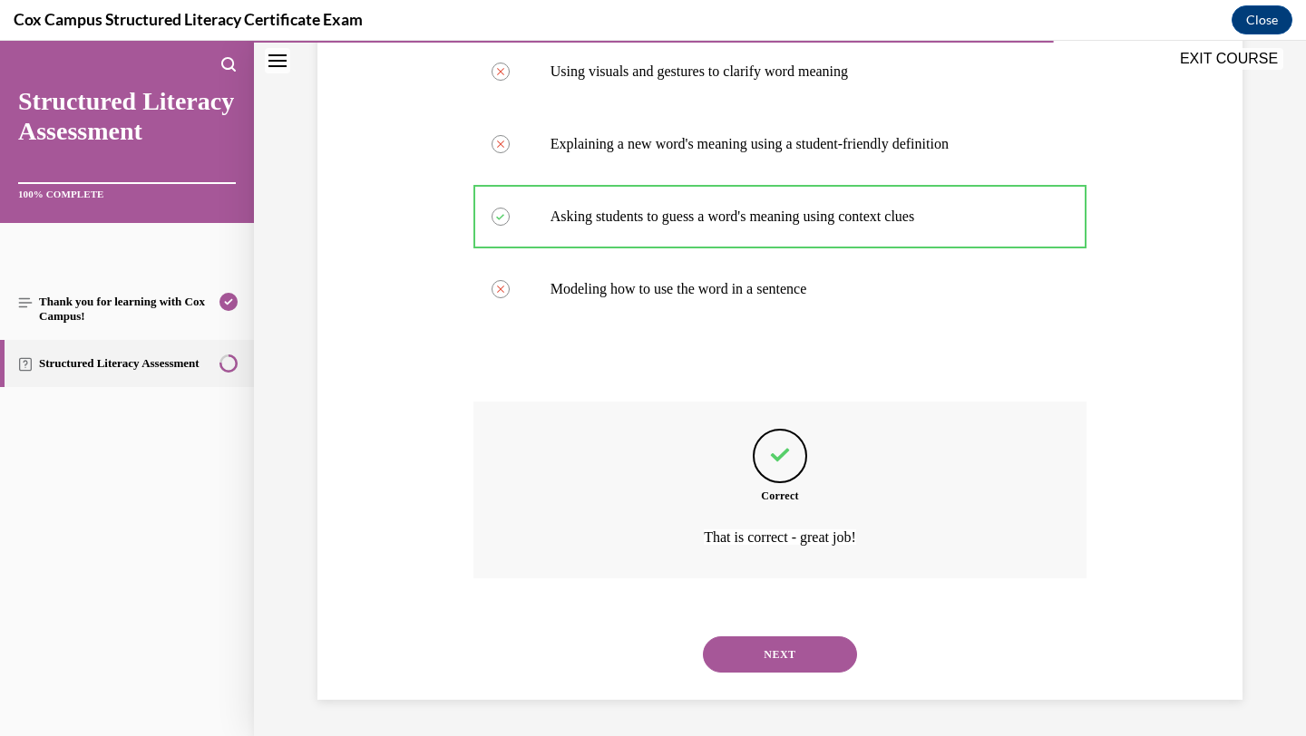
click at [753, 645] on button "NEXT" at bounding box center [780, 655] width 154 height 36
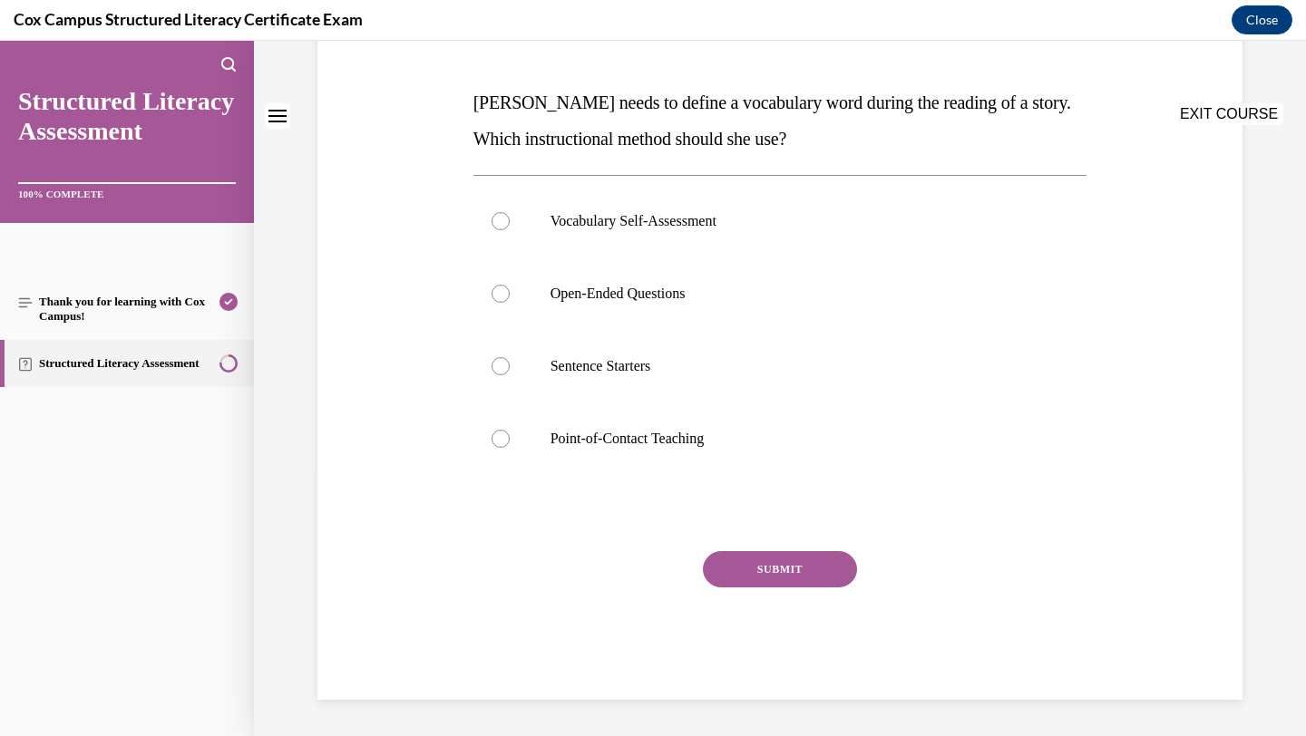
scroll to position [0, 0]
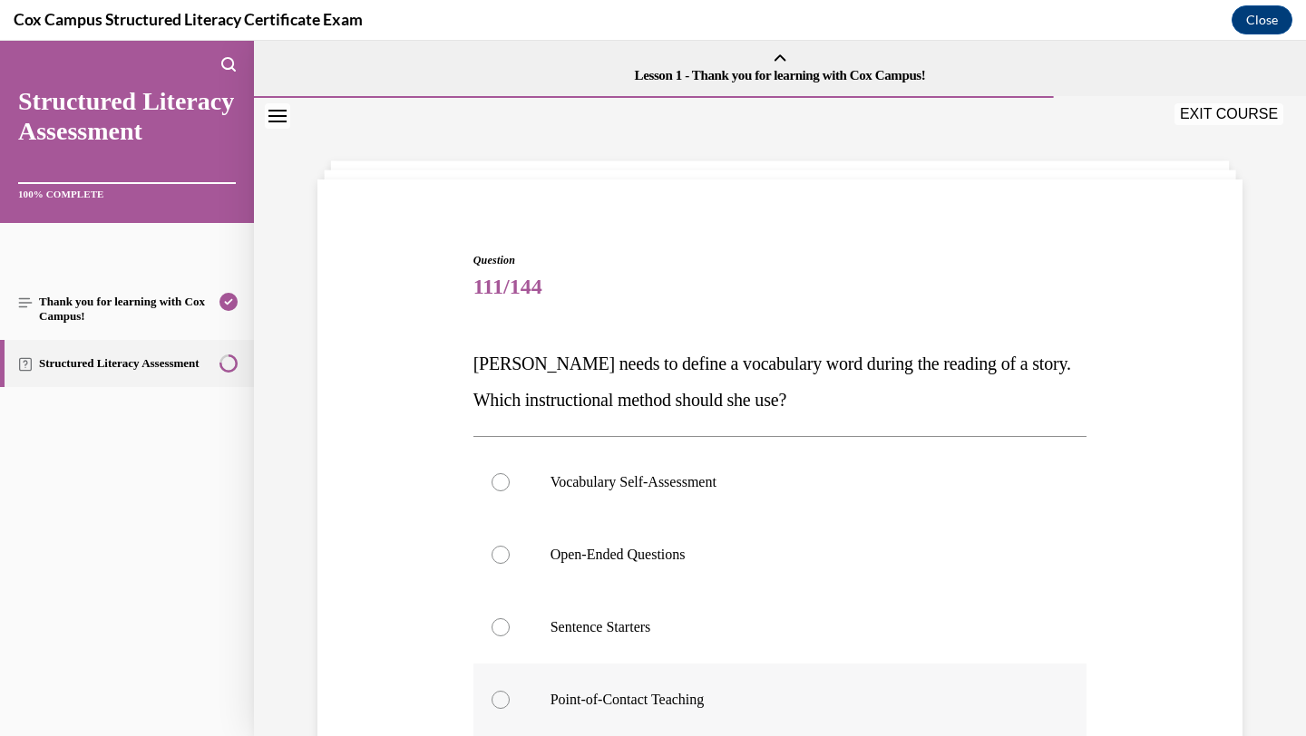
click at [662, 698] on p "Point-of-Contact Teaching" at bounding box center [797, 700] width 492 height 18
click at [510, 698] on input "Point-of-Contact Teaching" at bounding box center [501, 700] width 18 height 18
radio input "true"
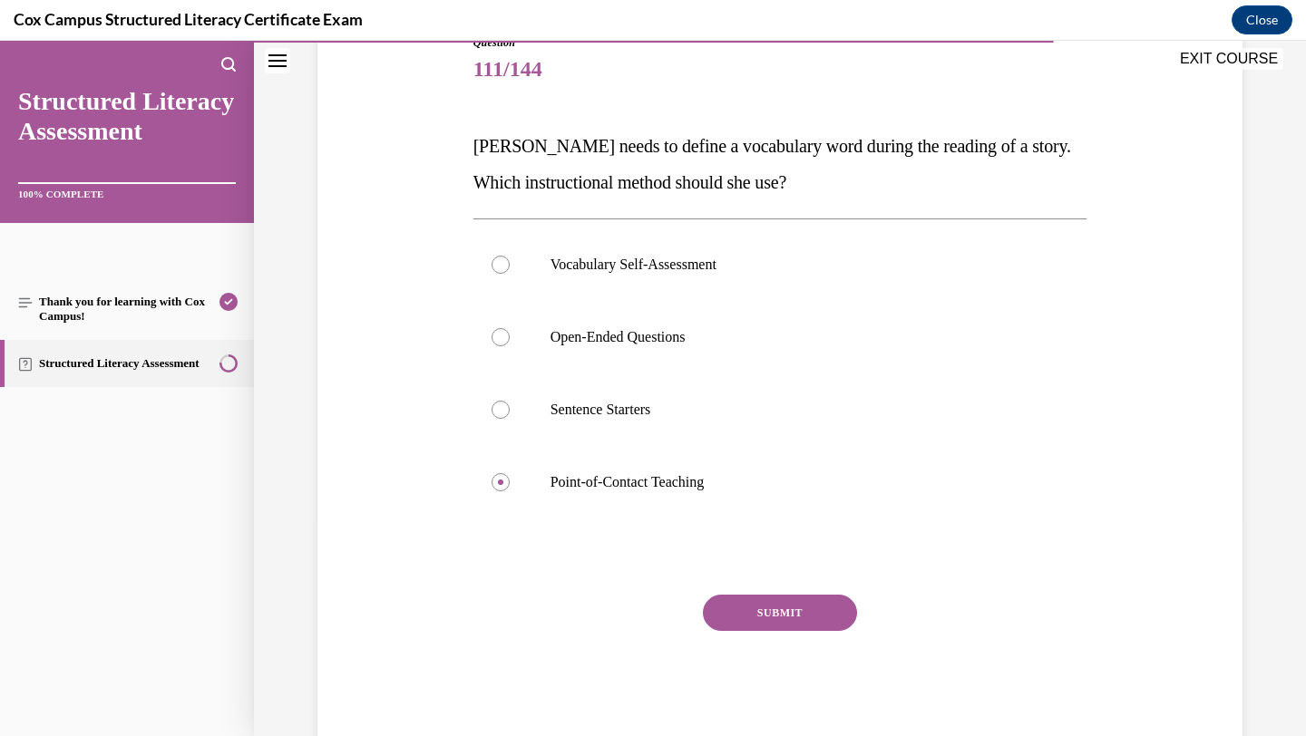
click at [766, 612] on button "SUBMIT" at bounding box center [780, 613] width 154 height 36
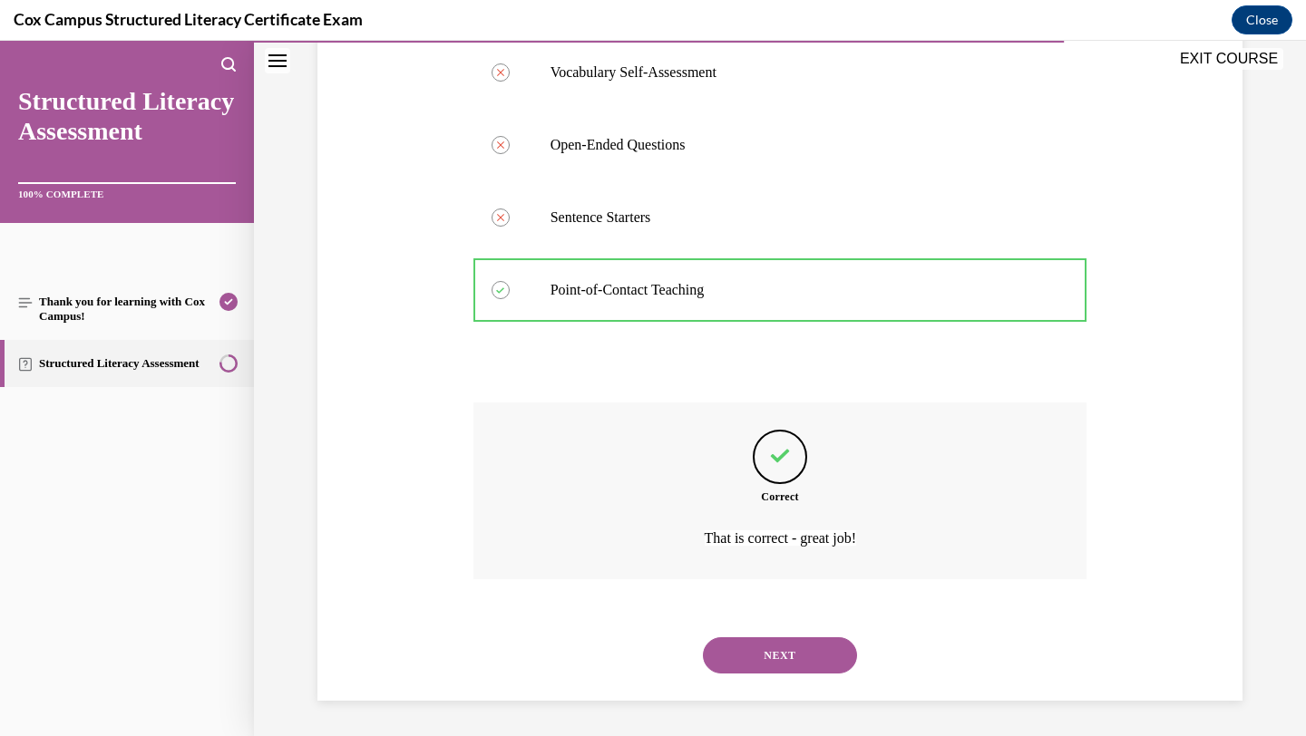
scroll to position [411, 0]
click at [809, 665] on button "NEXT" at bounding box center [780, 655] width 154 height 36
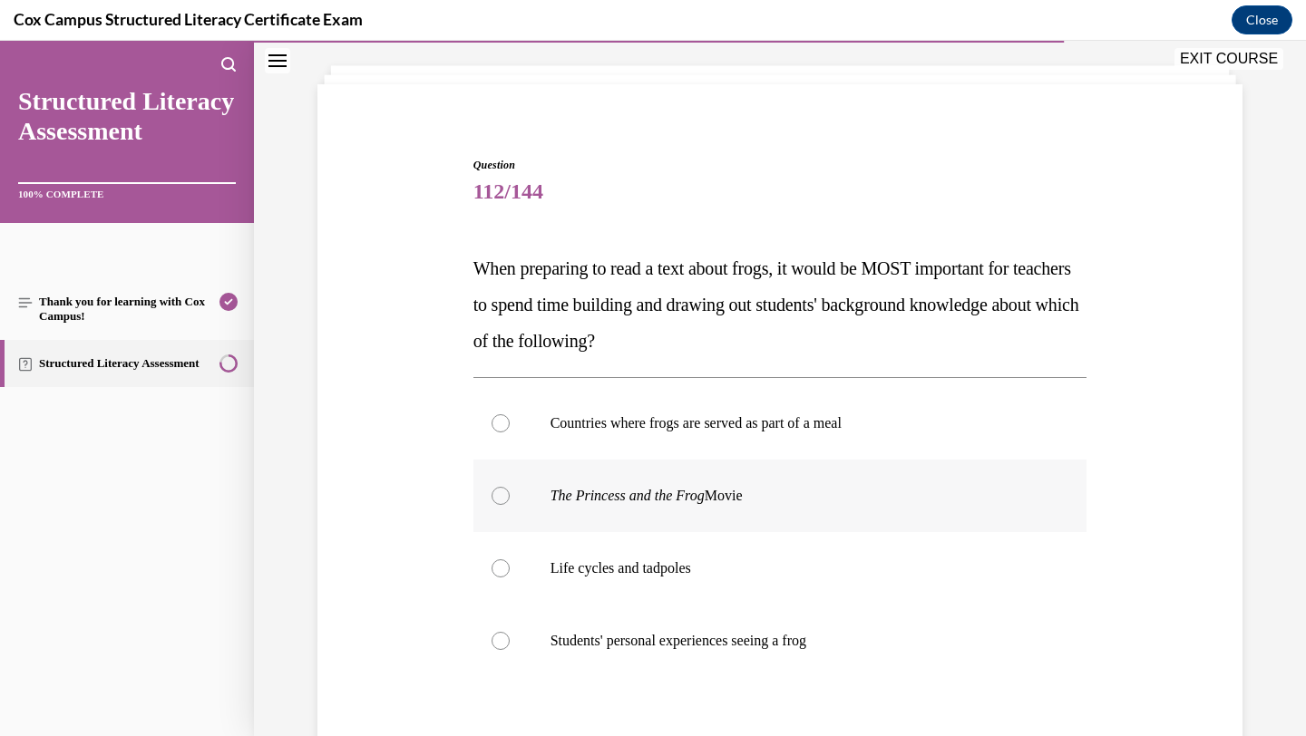
scroll to position [96, 0]
click at [694, 567] on p "Life cycles and tadpoles" at bounding box center [797, 568] width 492 height 18
click at [510, 567] on input "Life cycles and tadpoles" at bounding box center [501, 568] width 18 height 18
radio input "true"
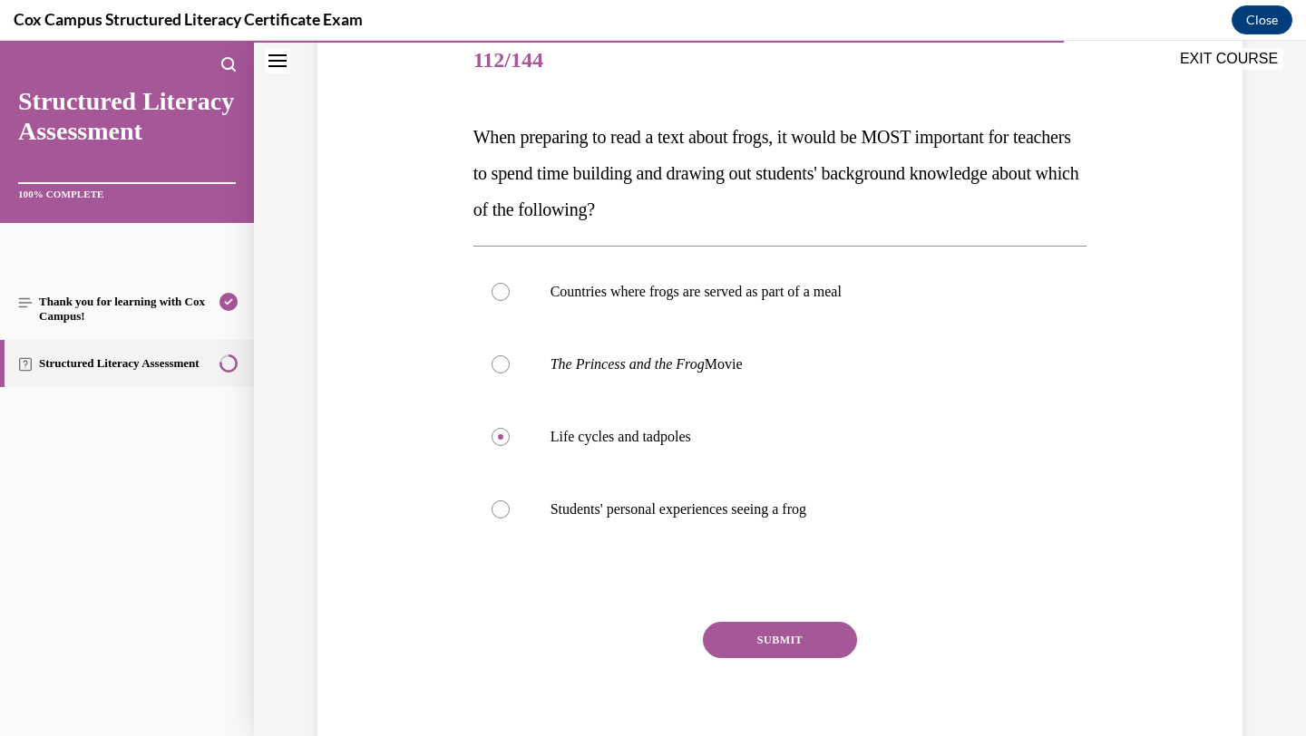
click at [750, 643] on button "SUBMIT" at bounding box center [780, 640] width 154 height 36
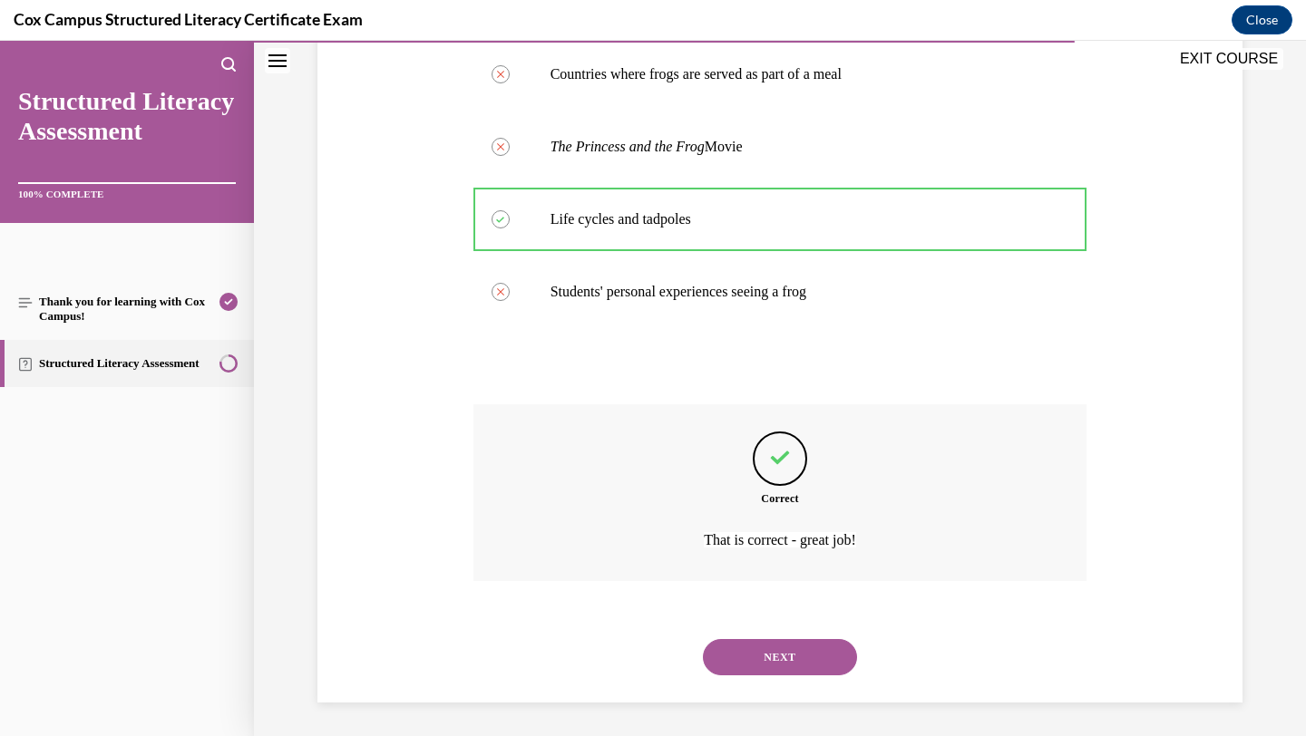
scroll to position [447, 0]
click at [752, 648] on button "NEXT" at bounding box center [780, 655] width 154 height 36
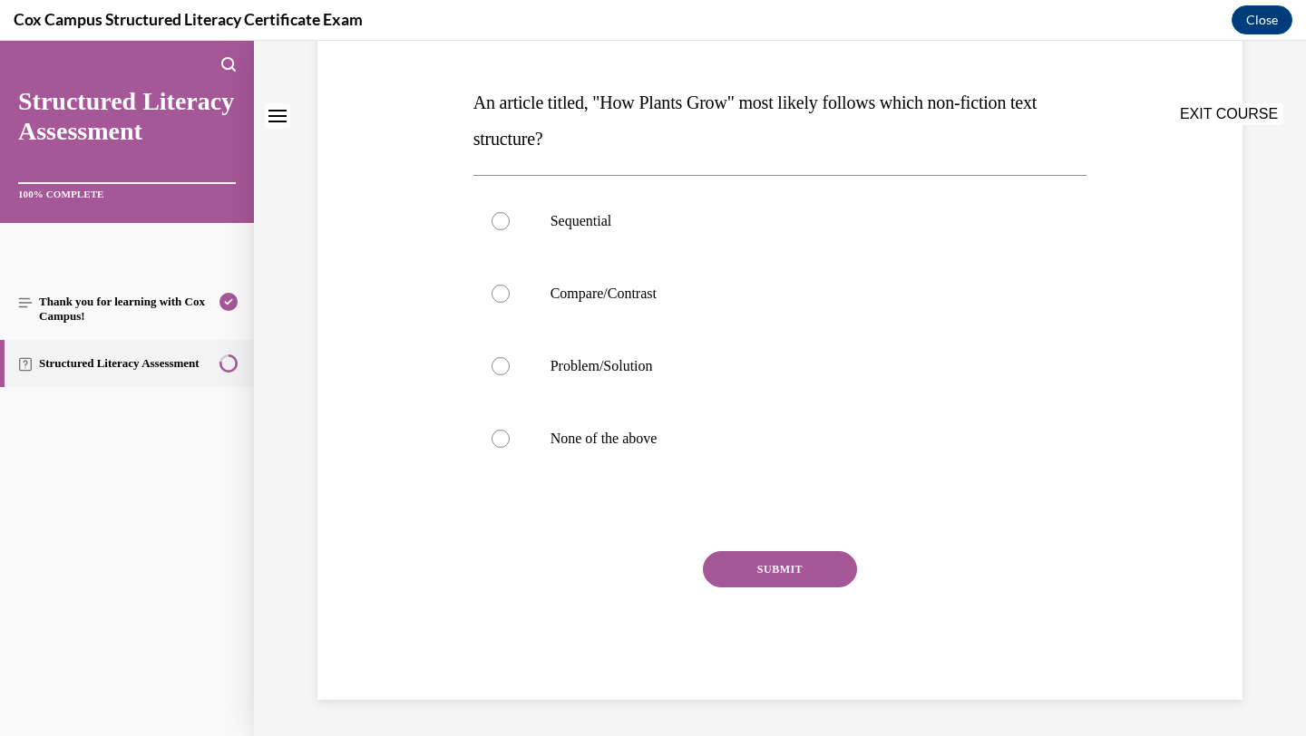
scroll to position [0, 0]
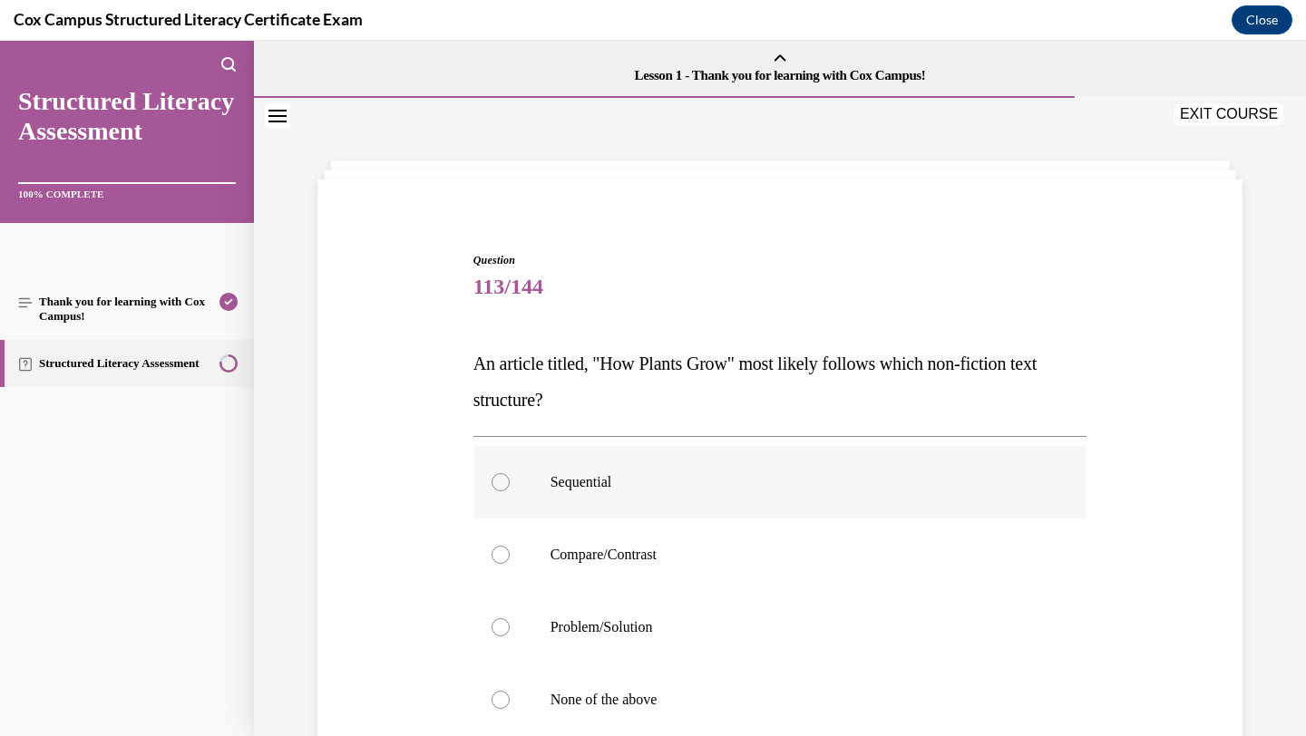
click at [726, 482] on p "Sequential" at bounding box center [797, 482] width 492 height 18
click at [510, 482] on input "Sequential" at bounding box center [501, 482] width 18 height 18
radio input "true"
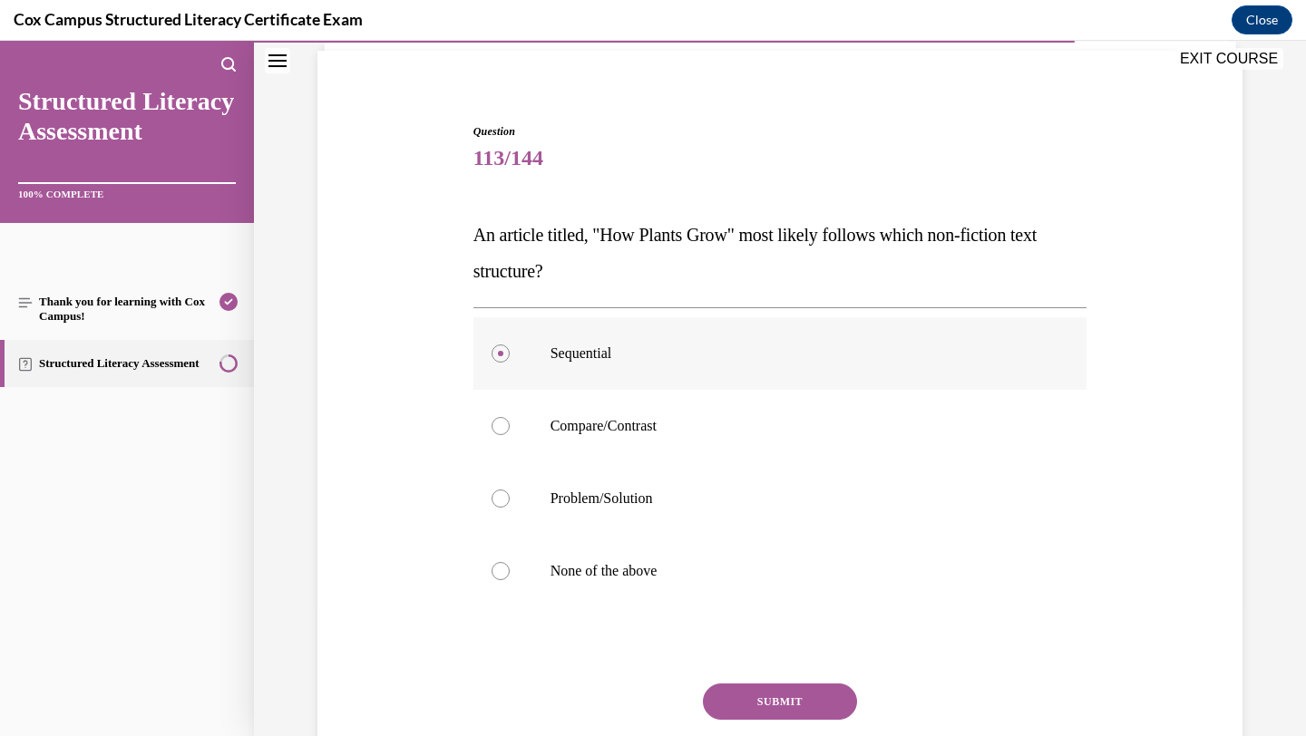
scroll to position [137, 0]
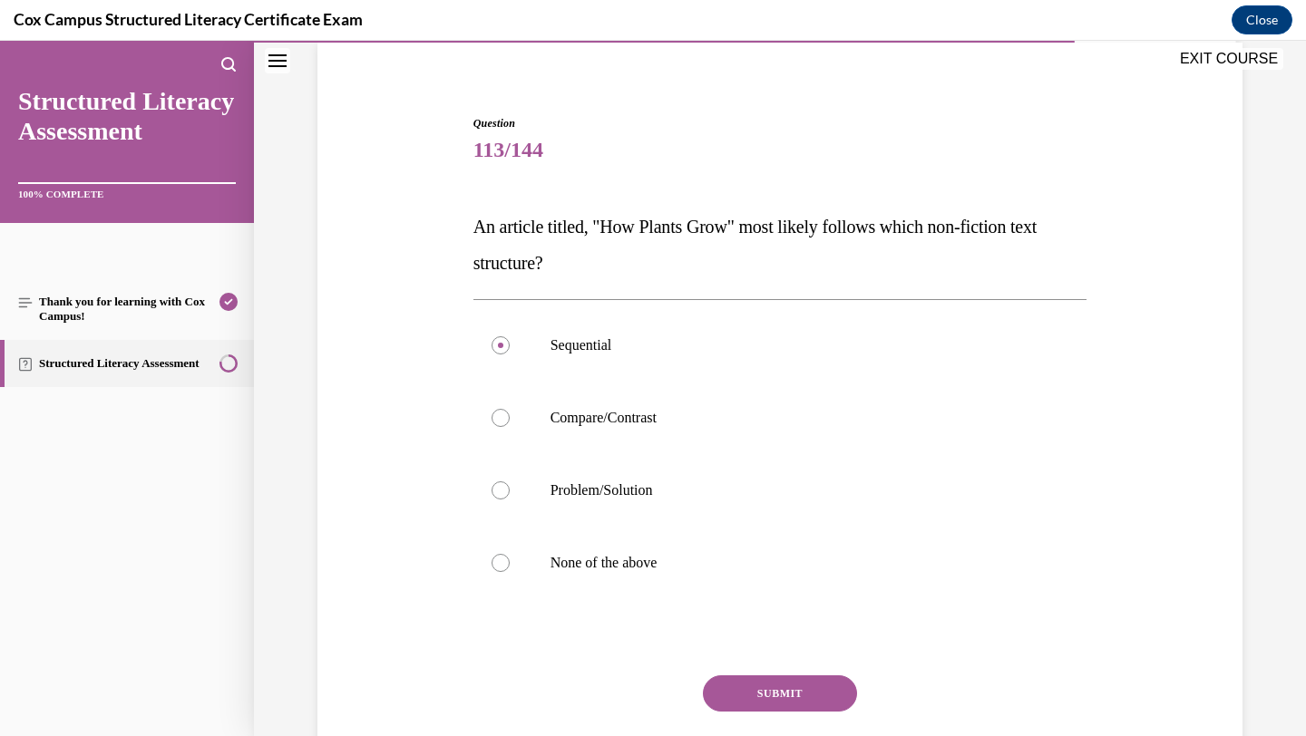
click at [726, 704] on button "SUBMIT" at bounding box center [780, 694] width 154 height 36
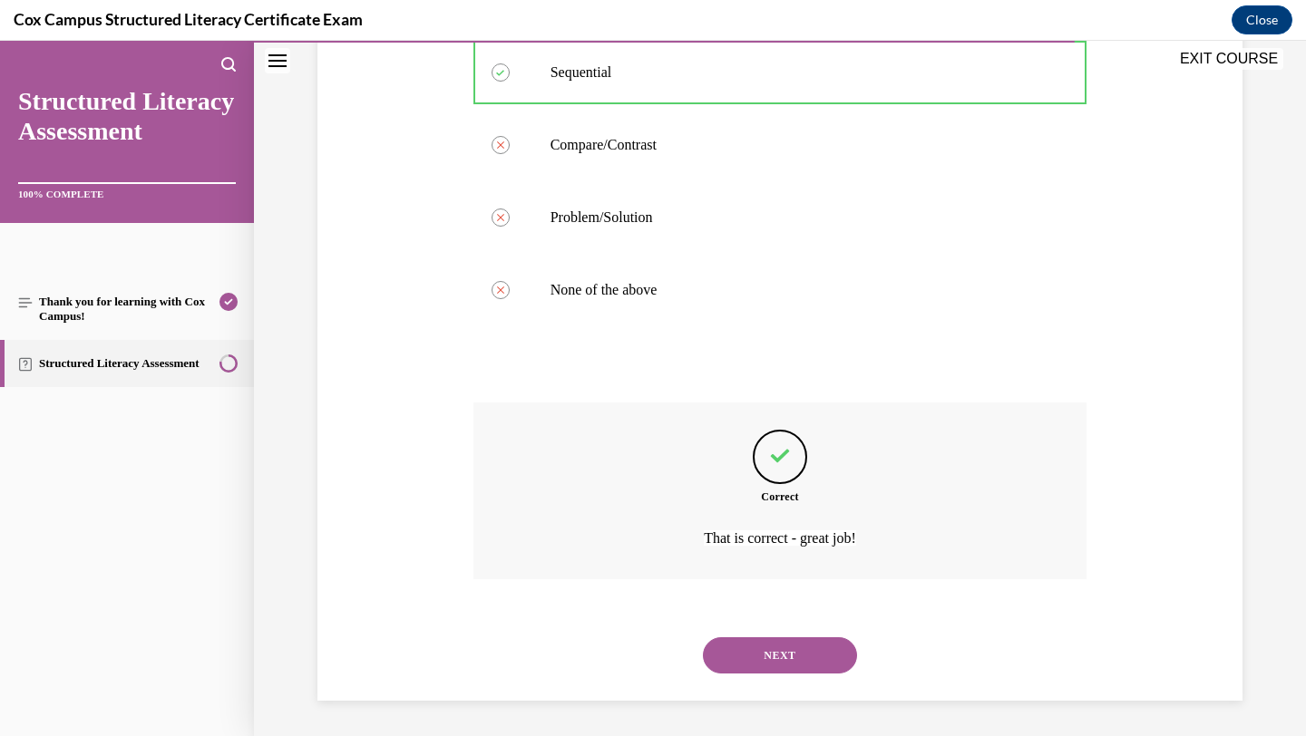
scroll to position [411, 0]
click at [752, 662] on button "NEXT" at bounding box center [780, 655] width 154 height 36
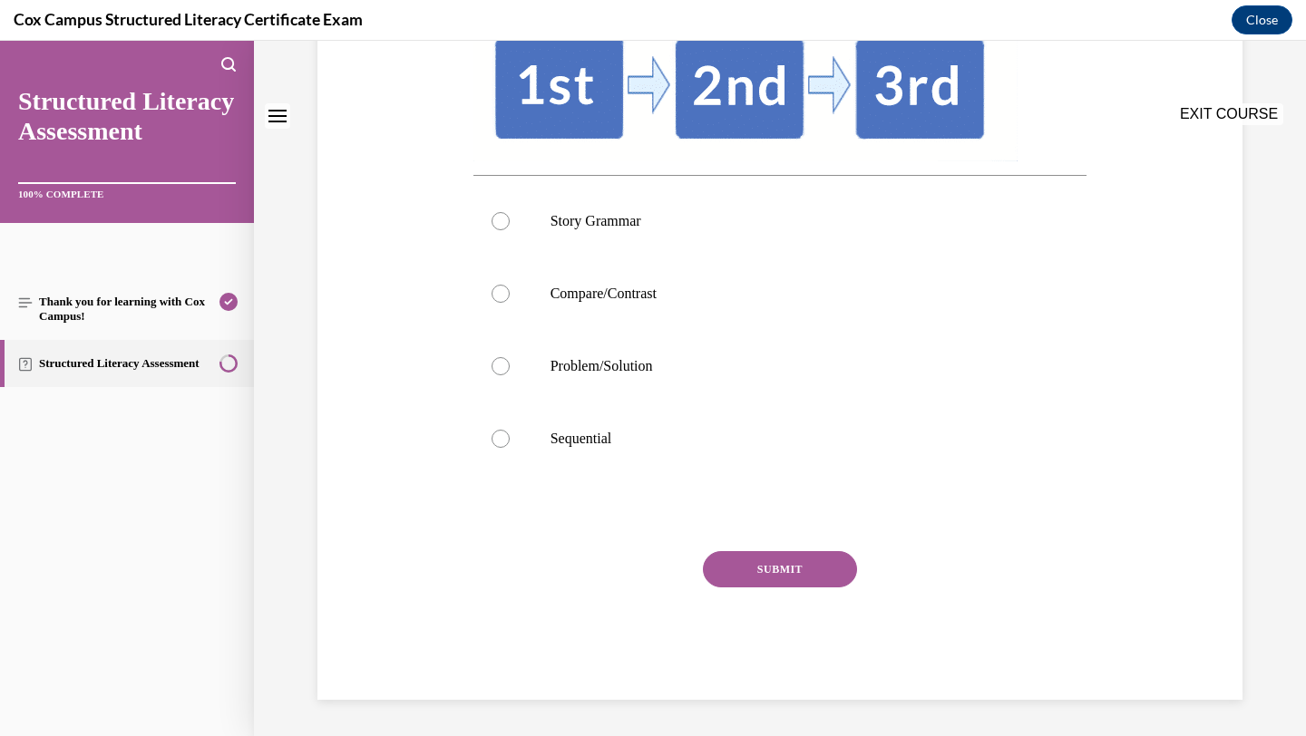
scroll to position [0, 0]
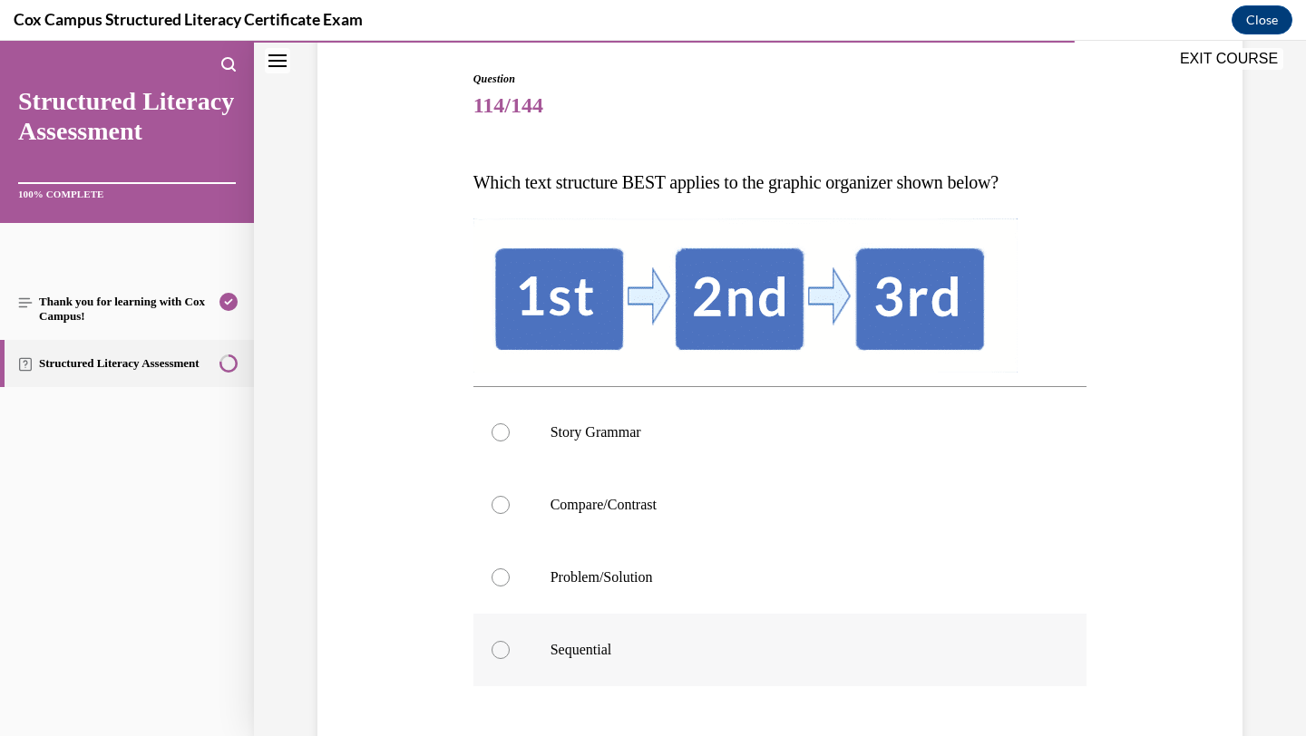
click at [677, 646] on p "Sequential" at bounding box center [797, 650] width 492 height 18
click at [510, 646] on input "Sequential" at bounding box center [501, 650] width 18 height 18
radio input "true"
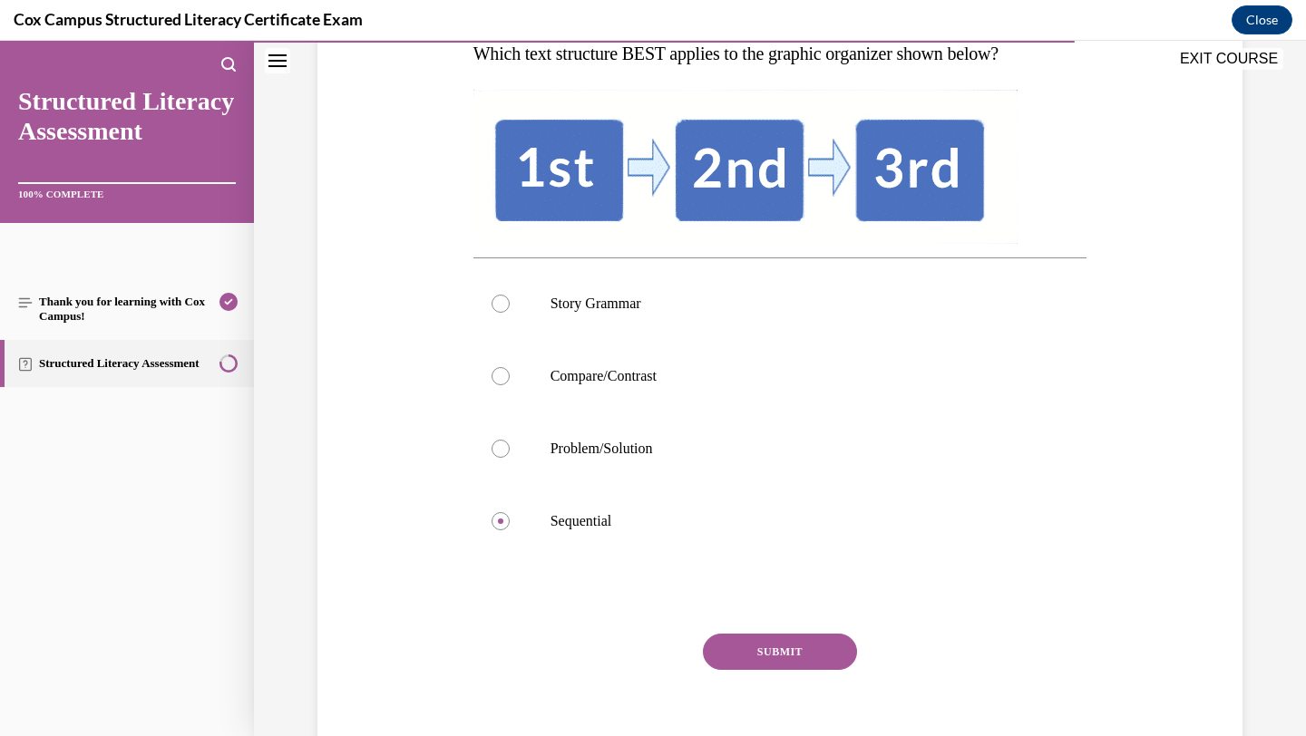
click at [746, 657] on button "SUBMIT" at bounding box center [780, 652] width 154 height 36
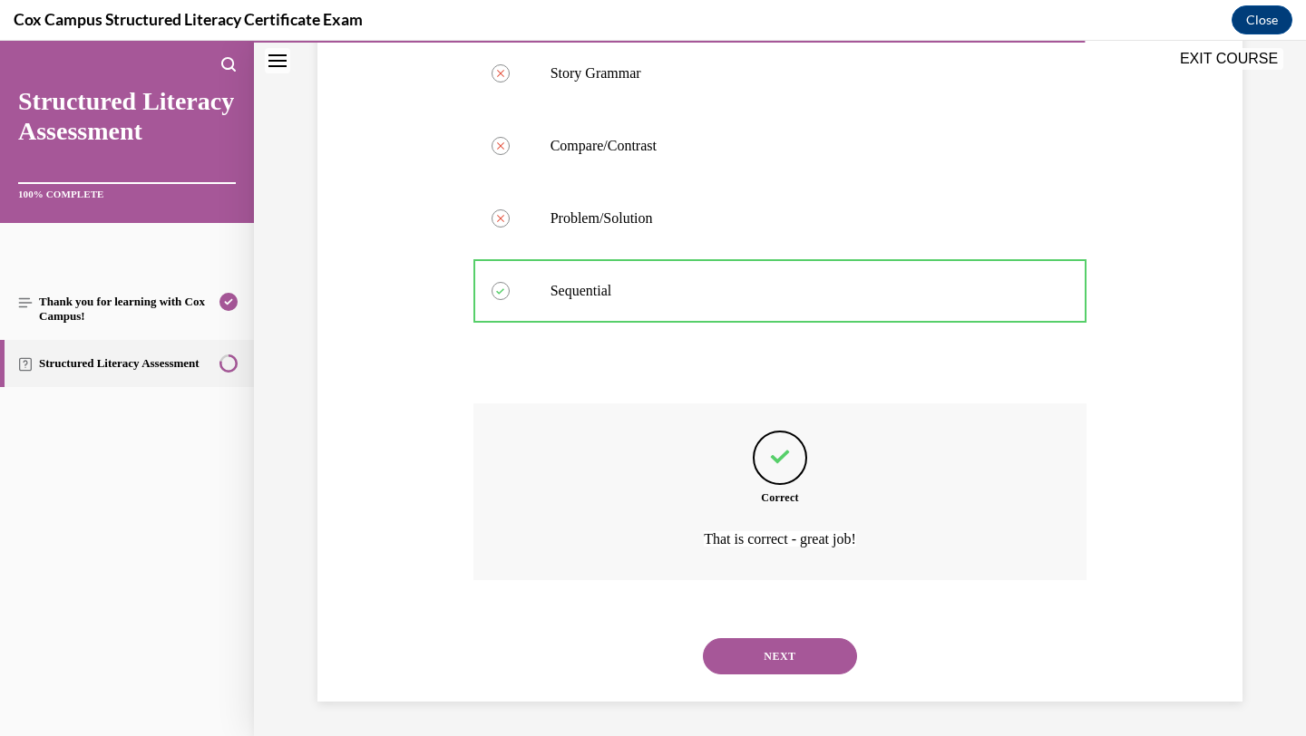
scroll to position [542, 0]
click at [746, 657] on button "NEXT" at bounding box center [780, 655] width 154 height 36
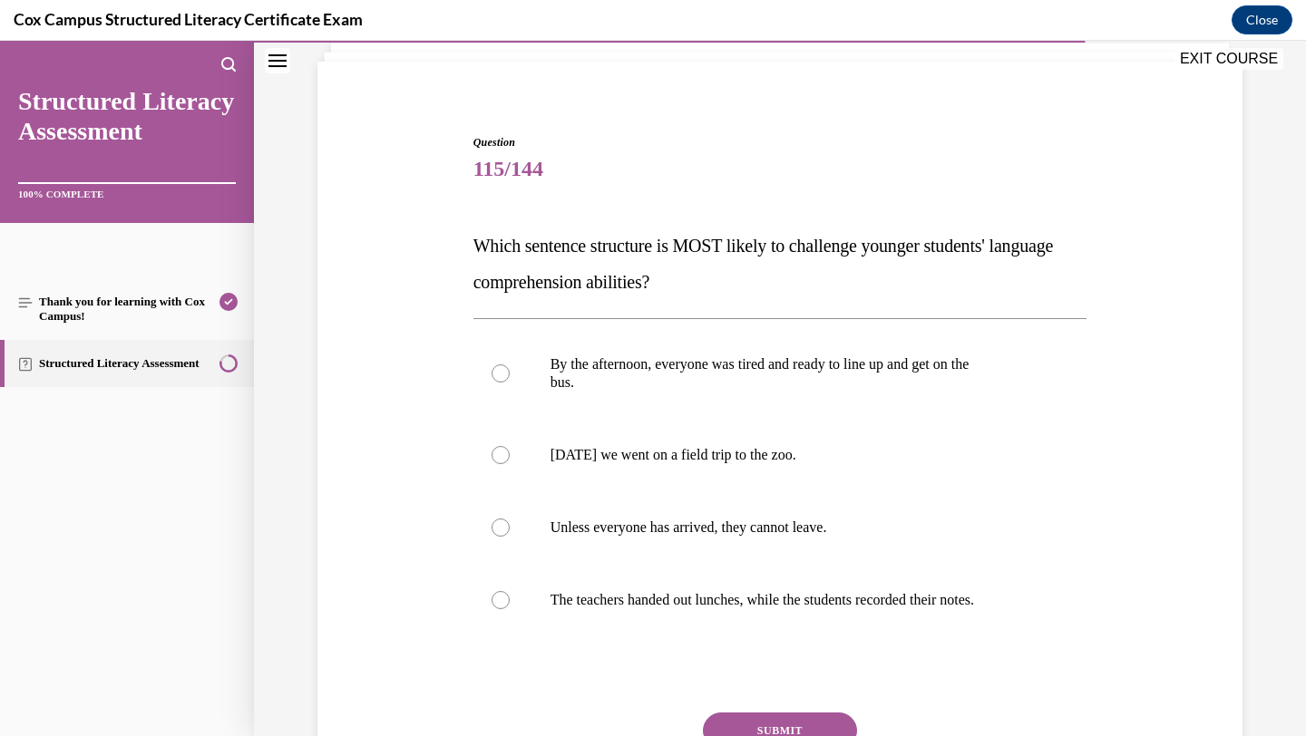
scroll to position [121, 0]
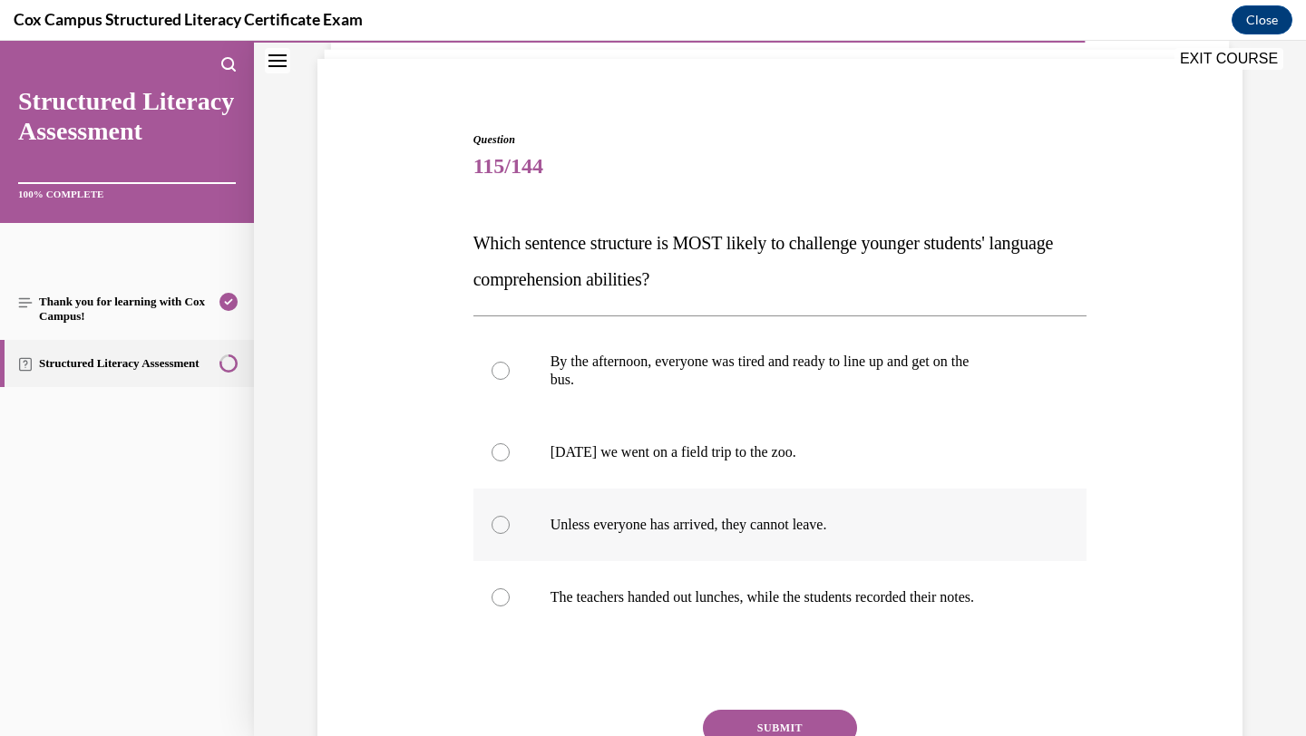
click at [739, 518] on p "Unless everyone has arrived, they cannot leave." at bounding box center [797, 525] width 492 height 18
click at [510, 518] on input "Unless everyone has arrived, they cannot leave." at bounding box center [501, 525] width 18 height 18
radio input "true"
click at [749, 722] on button "SUBMIT" at bounding box center [780, 728] width 154 height 36
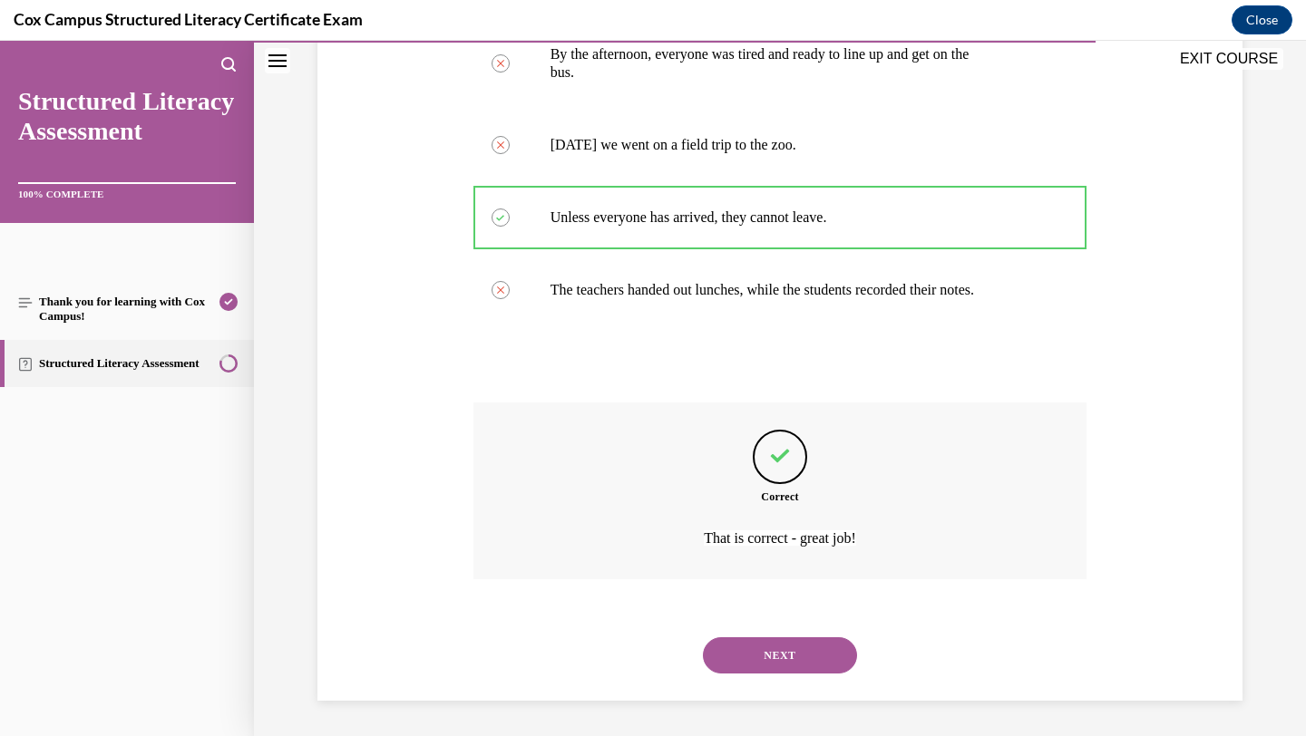
scroll to position [429, 0]
click at [766, 666] on button "NEXT" at bounding box center [780, 655] width 154 height 36
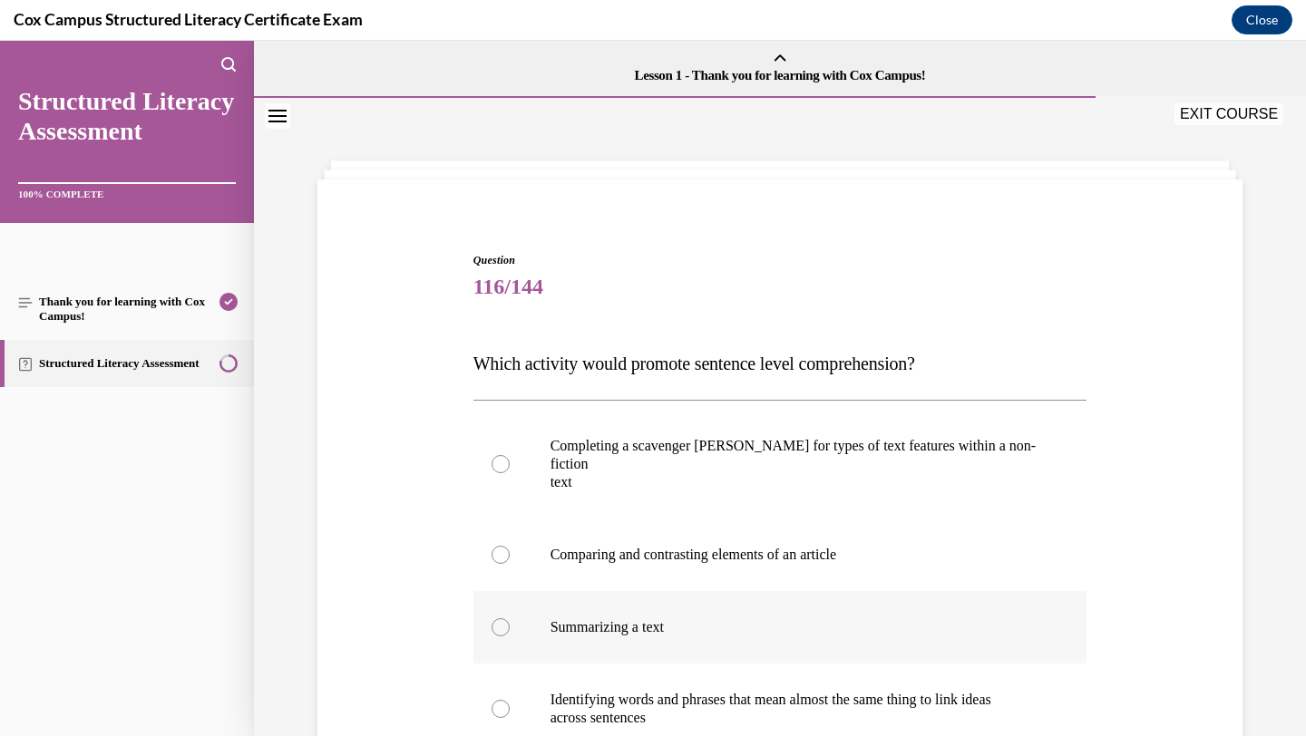
scroll to position [69, 0]
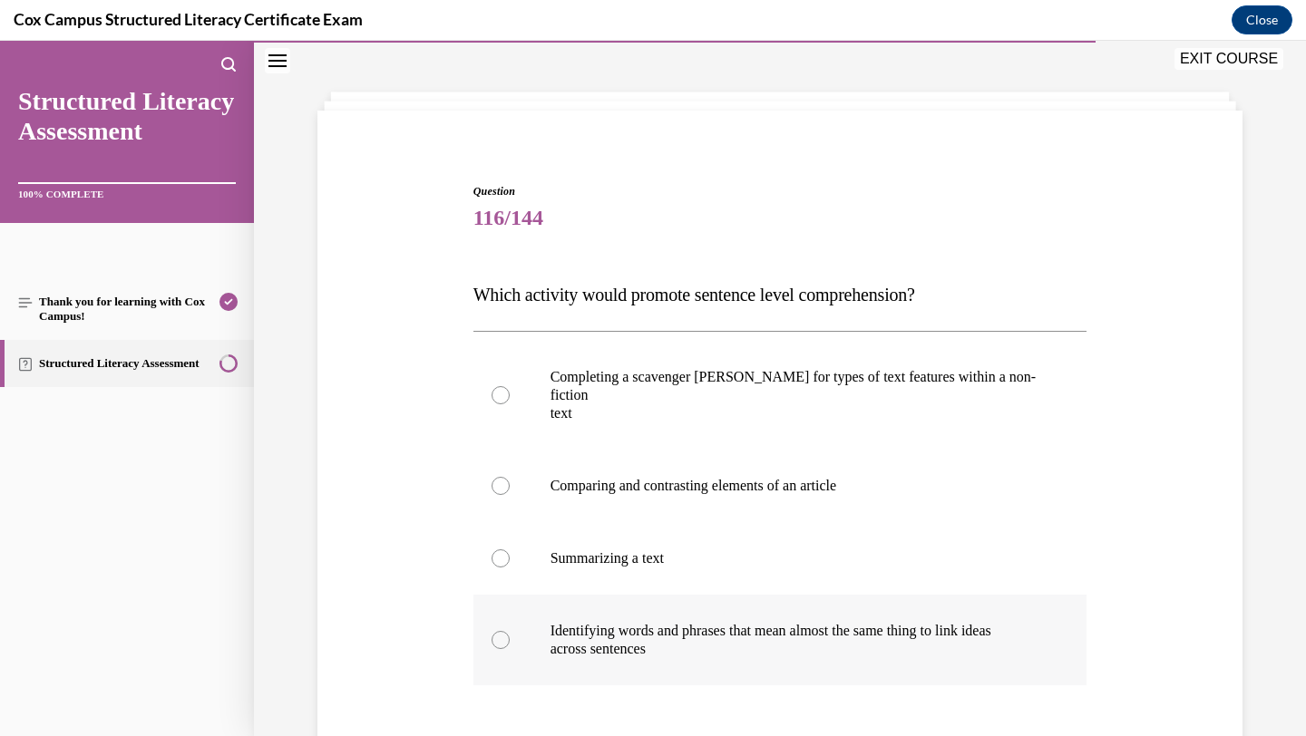
click at [655, 640] on p "across sentences" at bounding box center [797, 649] width 492 height 18
click at [510, 631] on input "Identifying words and phrases that mean almost the same thing to link ideas acr…" at bounding box center [501, 640] width 18 height 18
radio input "true"
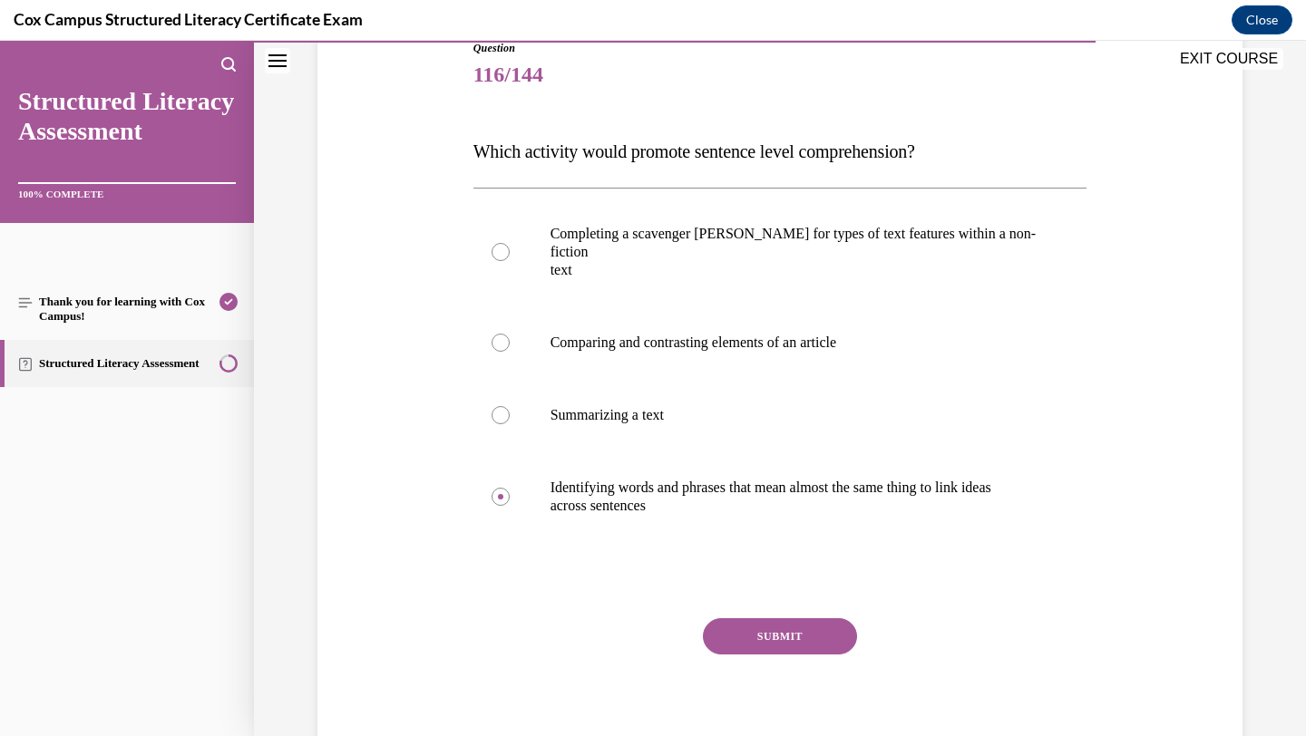
click at [740, 626] on button "SUBMIT" at bounding box center [780, 637] width 154 height 36
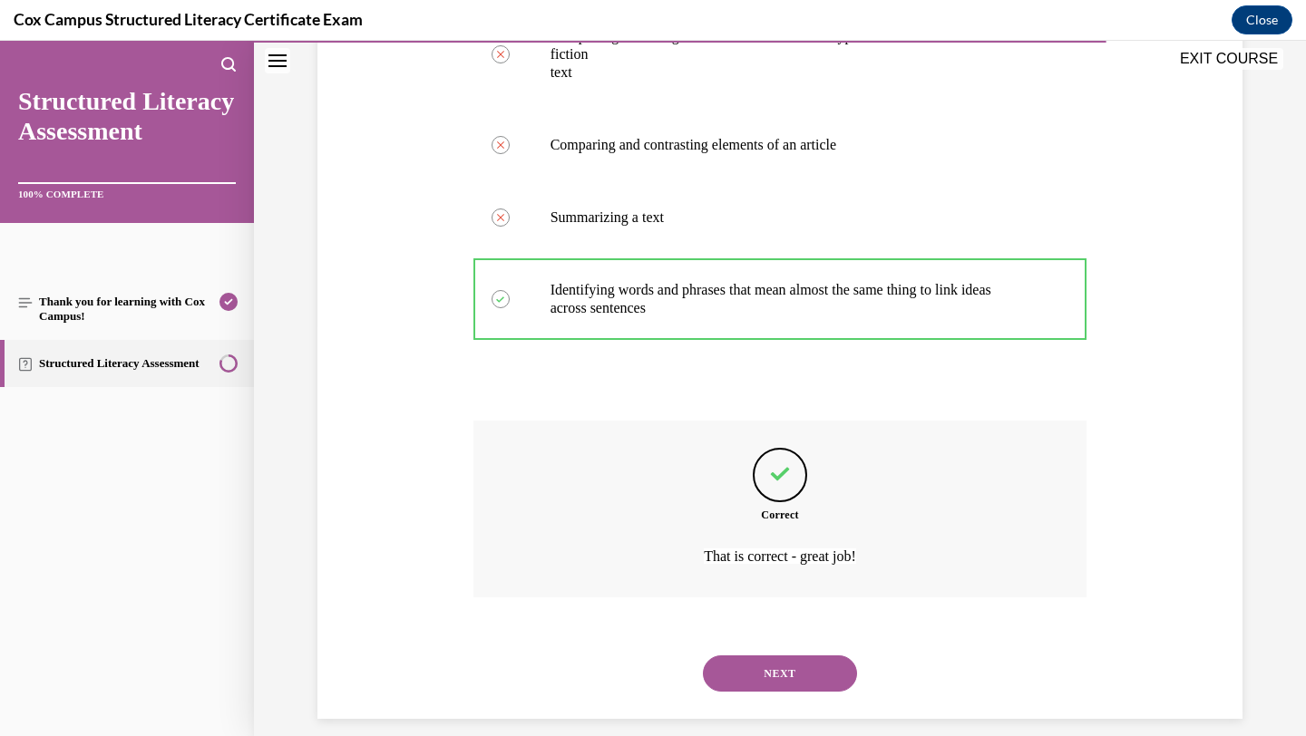
scroll to position [411, 0]
click at [768, 656] on button "NEXT" at bounding box center [780, 673] width 154 height 36
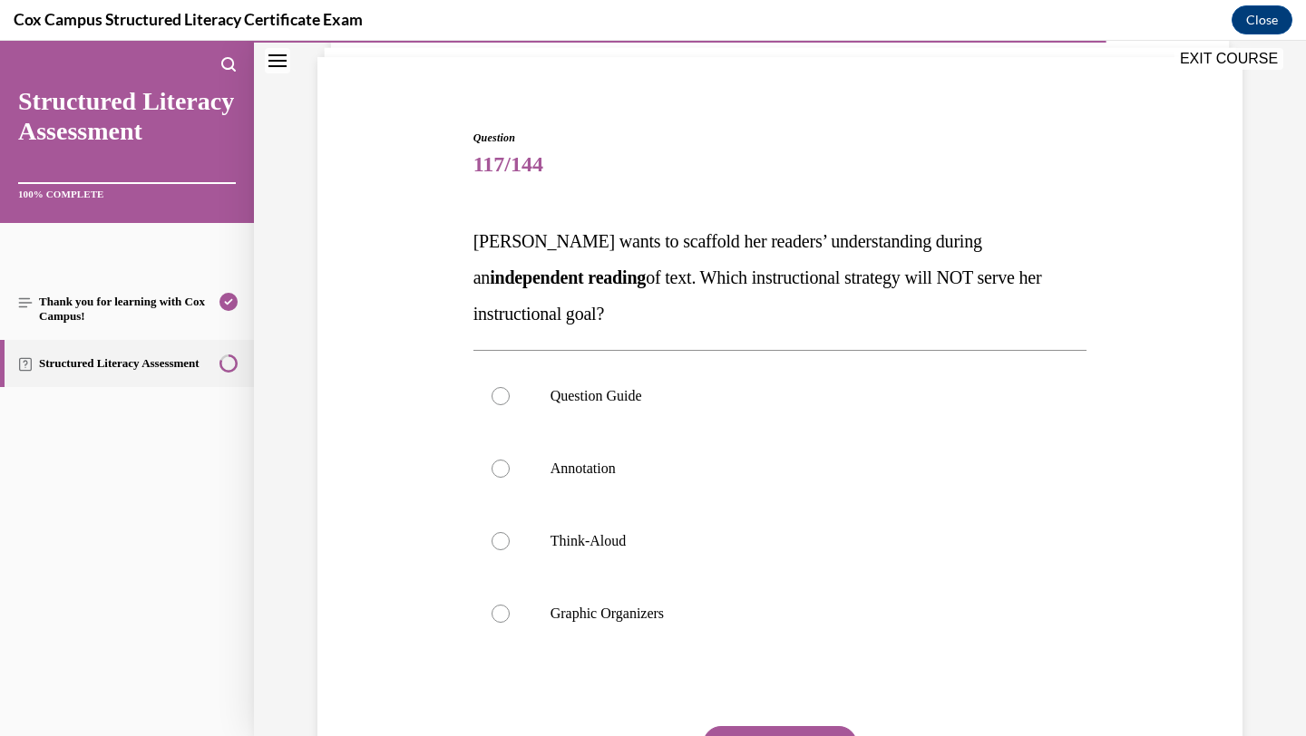
scroll to position [125, 0]
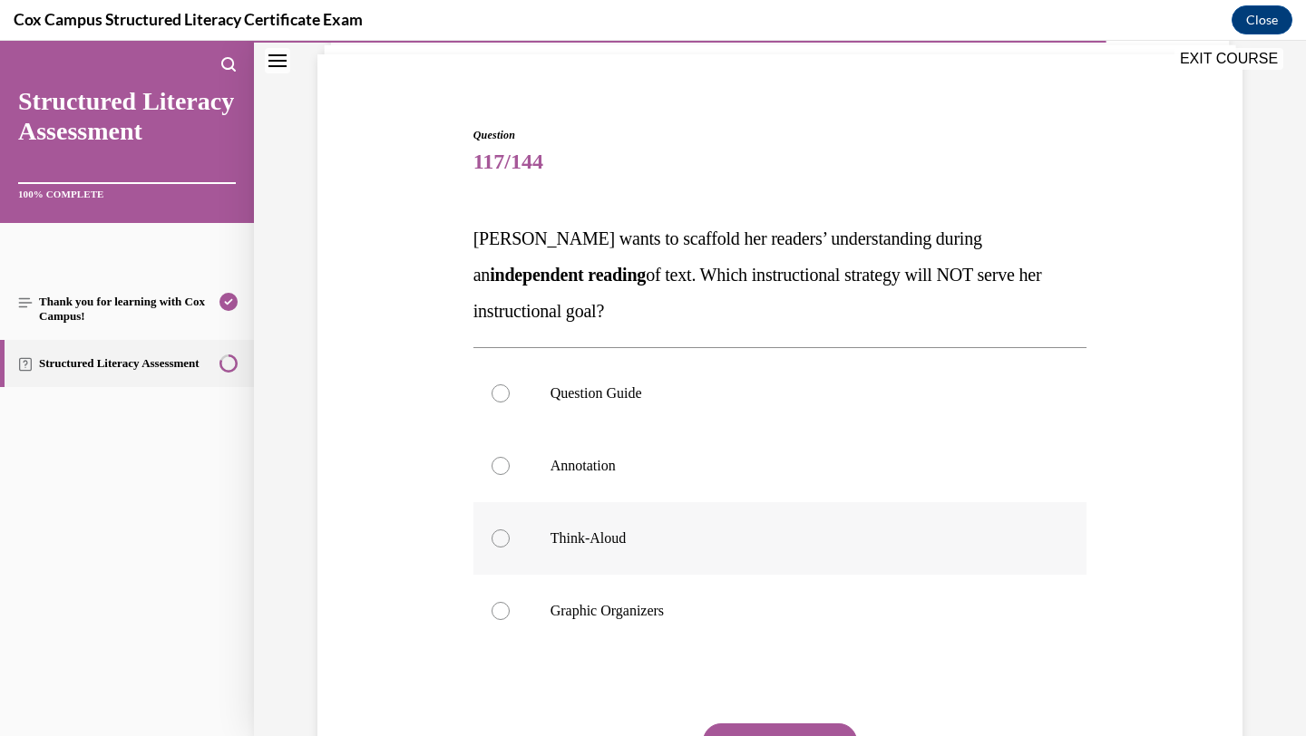
click at [745, 561] on label "Think-Aloud" at bounding box center [780, 538] width 614 height 73
click at [510, 548] on input "Think-Aloud" at bounding box center [501, 539] width 18 height 18
radio input "true"
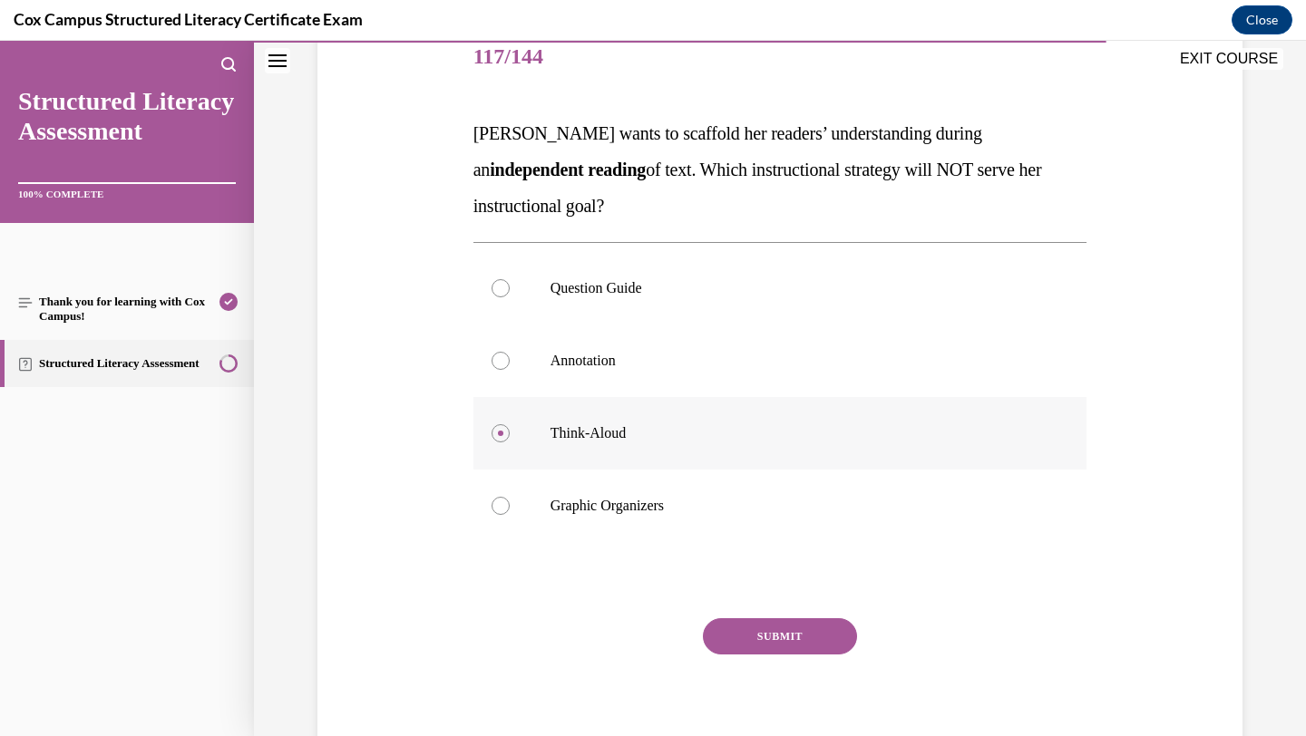
scroll to position [240, 0]
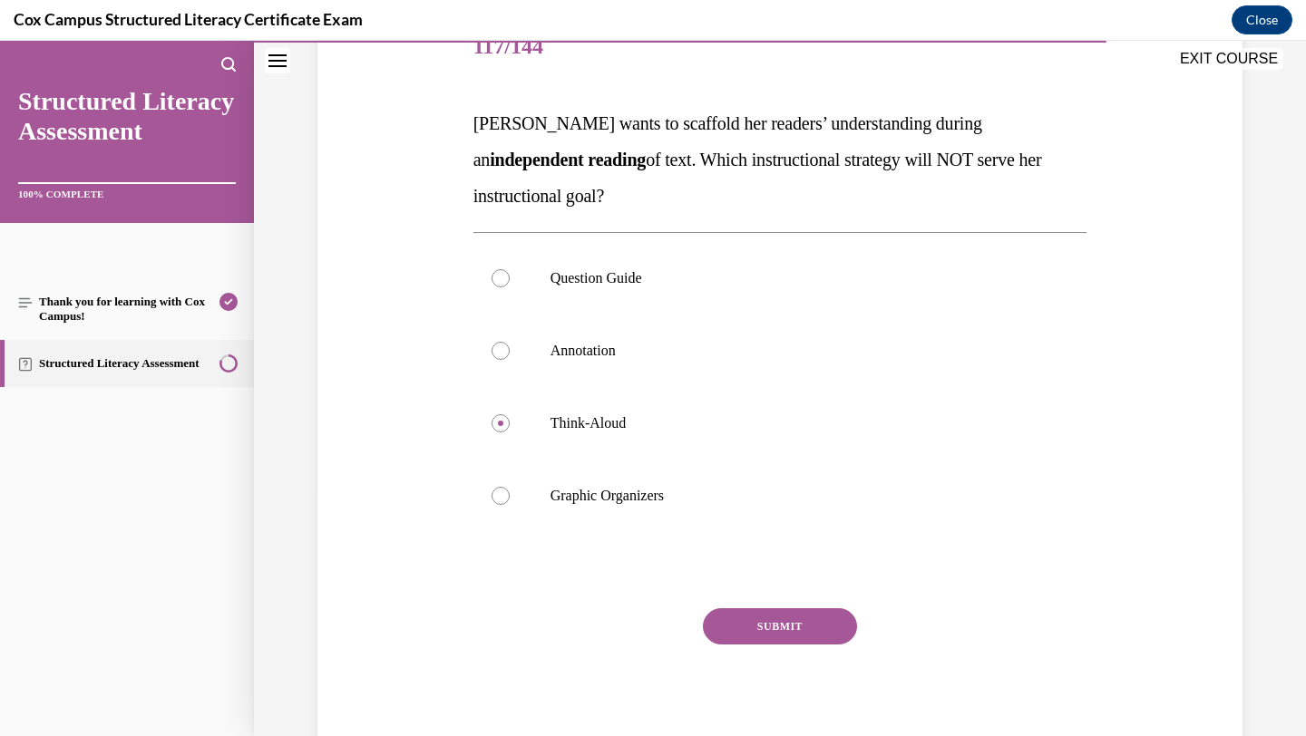
click at [776, 637] on button "SUBMIT" at bounding box center [780, 627] width 154 height 36
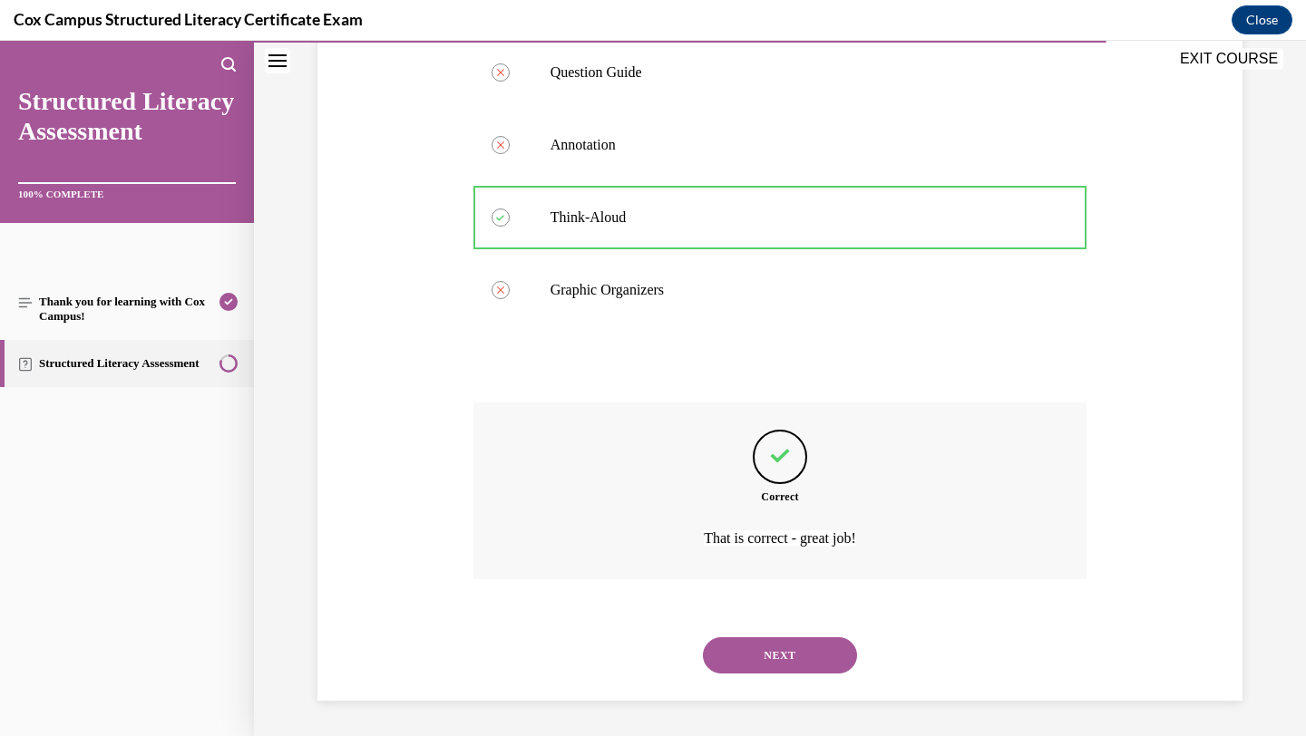
scroll to position [447, 0]
click at [776, 637] on button "NEXT" at bounding box center [780, 655] width 154 height 36
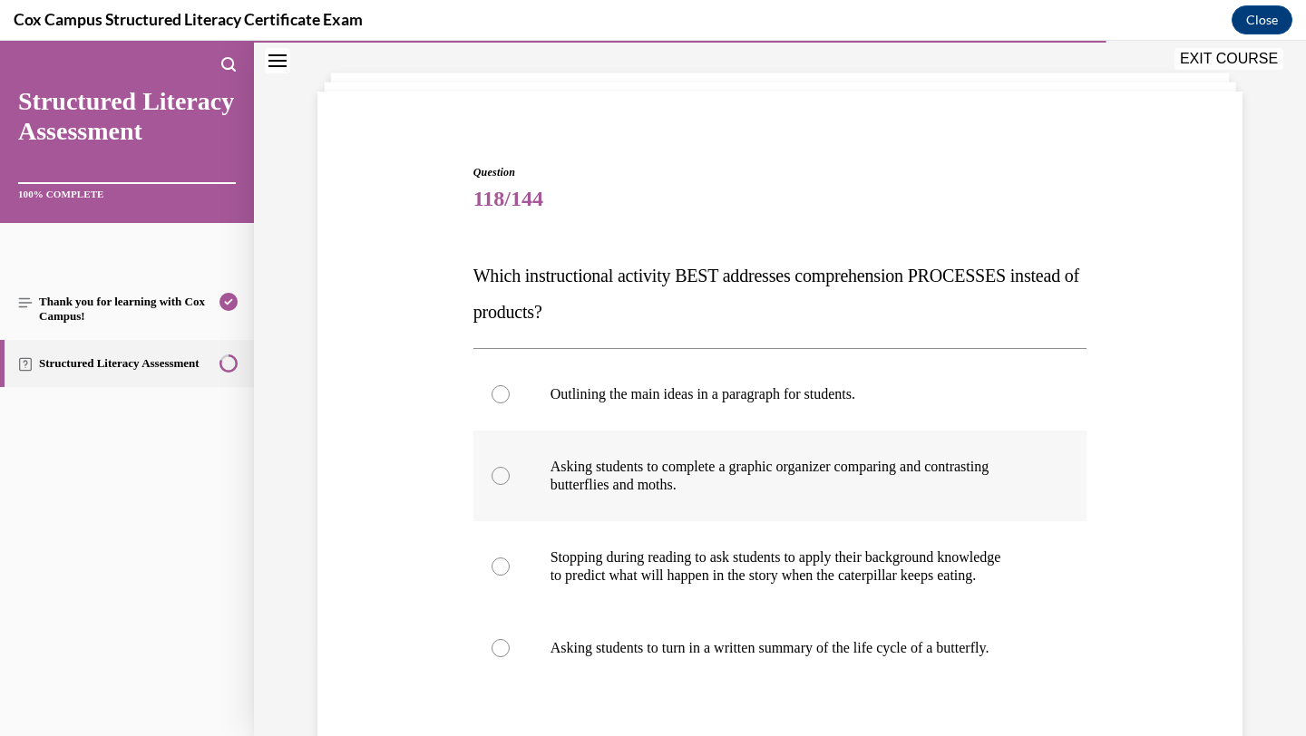
click at [786, 554] on p "Stopping during reading to ask students to apply their background knowledge" at bounding box center [797, 558] width 492 height 18
click at [510, 558] on input "Stopping during reading to ask students to apply their background knowledge to …" at bounding box center [501, 567] width 18 height 18
radio input "true"
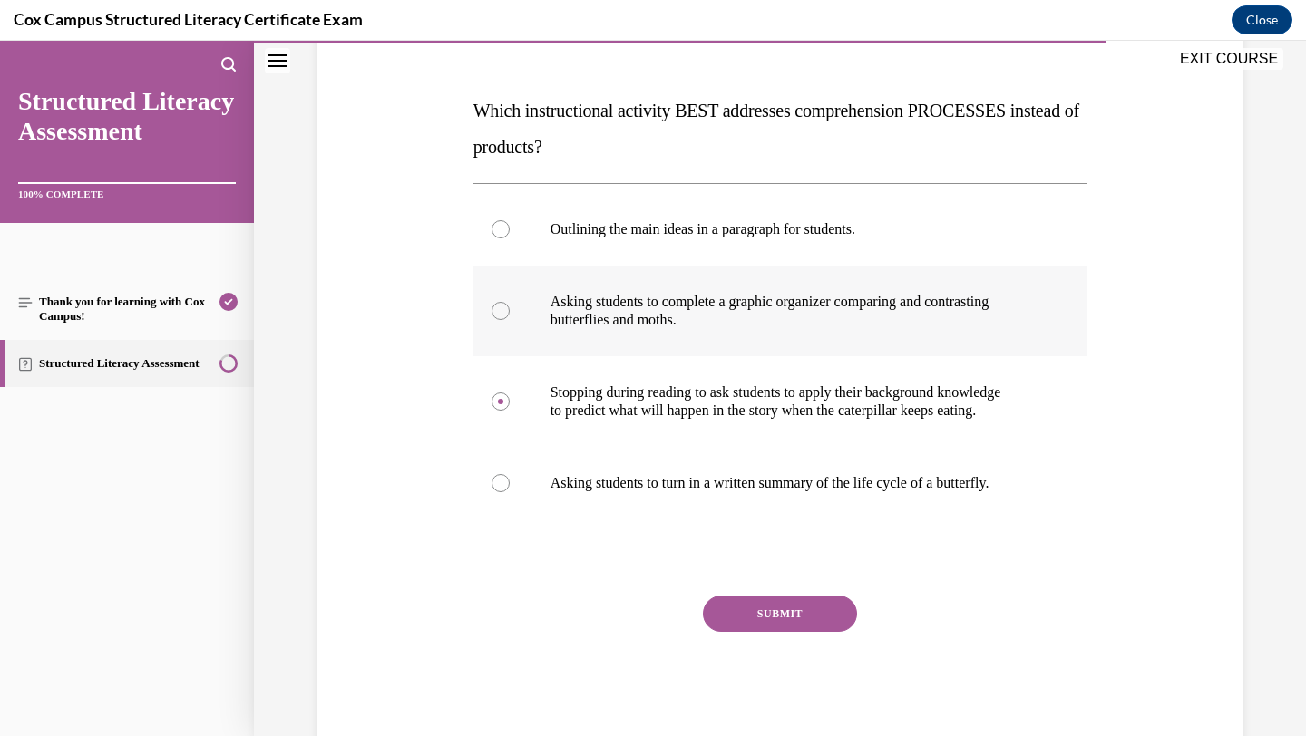
scroll to position [254, 0]
click at [786, 608] on button "SUBMIT" at bounding box center [780, 613] width 154 height 36
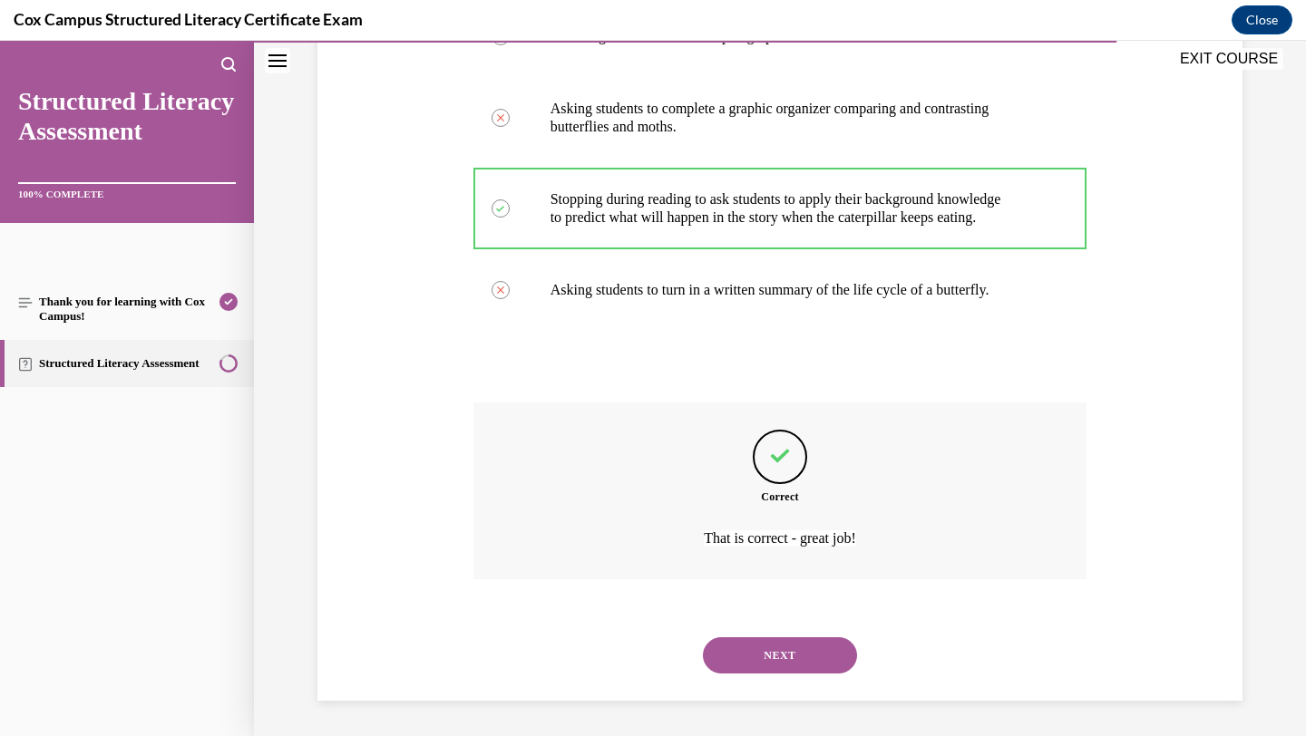
scroll to position [447, 0]
click at [778, 660] on button "NEXT" at bounding box center [780, 655] width 154 height 36
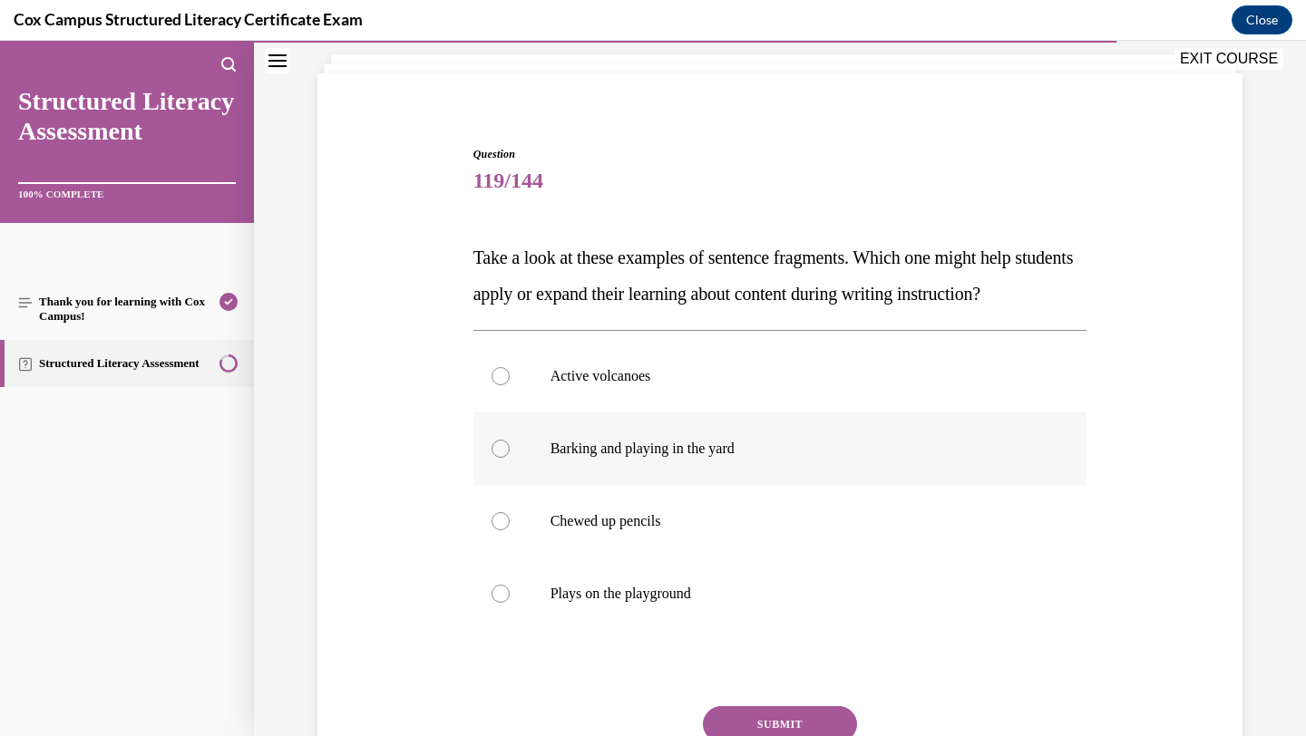
scroll to position [107, 0]
click at [764, 412] on label "Active volcanoes" at bounding box center [780, 375] width 614 height 73
click at [510, 385] on input "Active volcanoes" at bounding box center [501, 375] width 18 height 18
radio input "true"
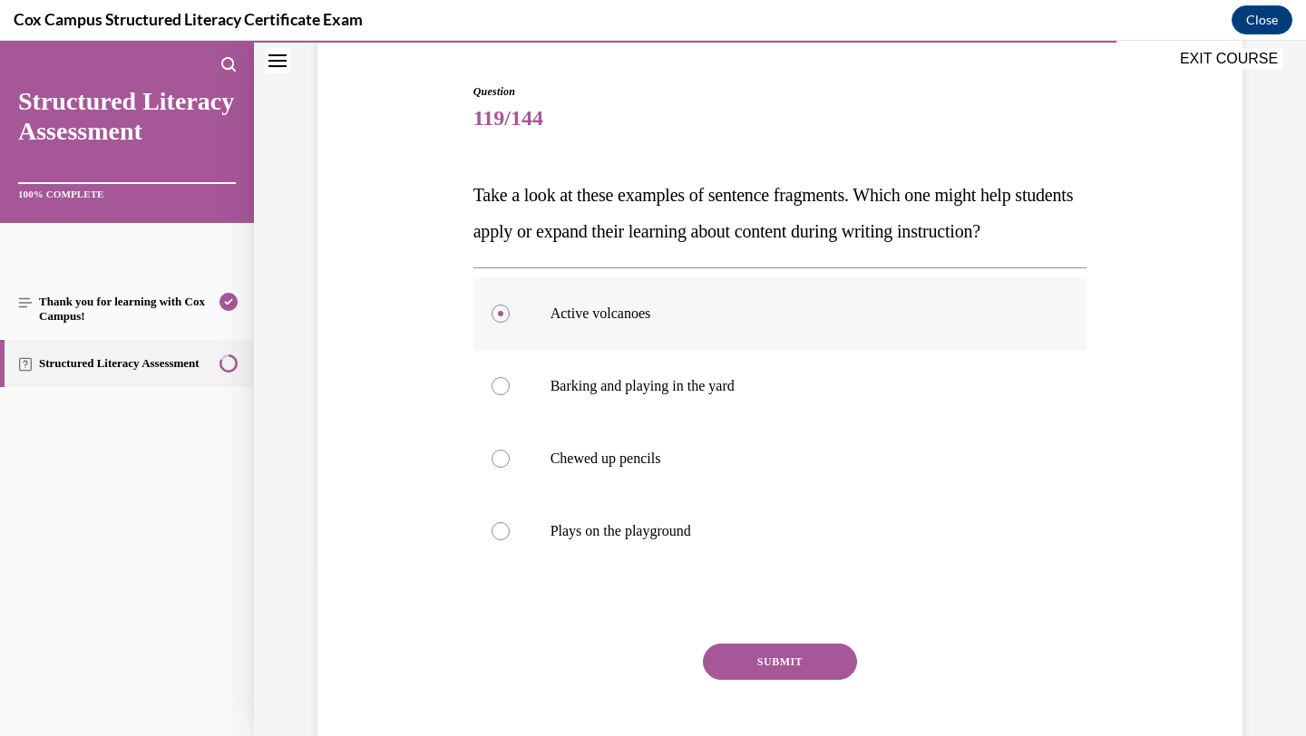
scroll to position [239, 0]
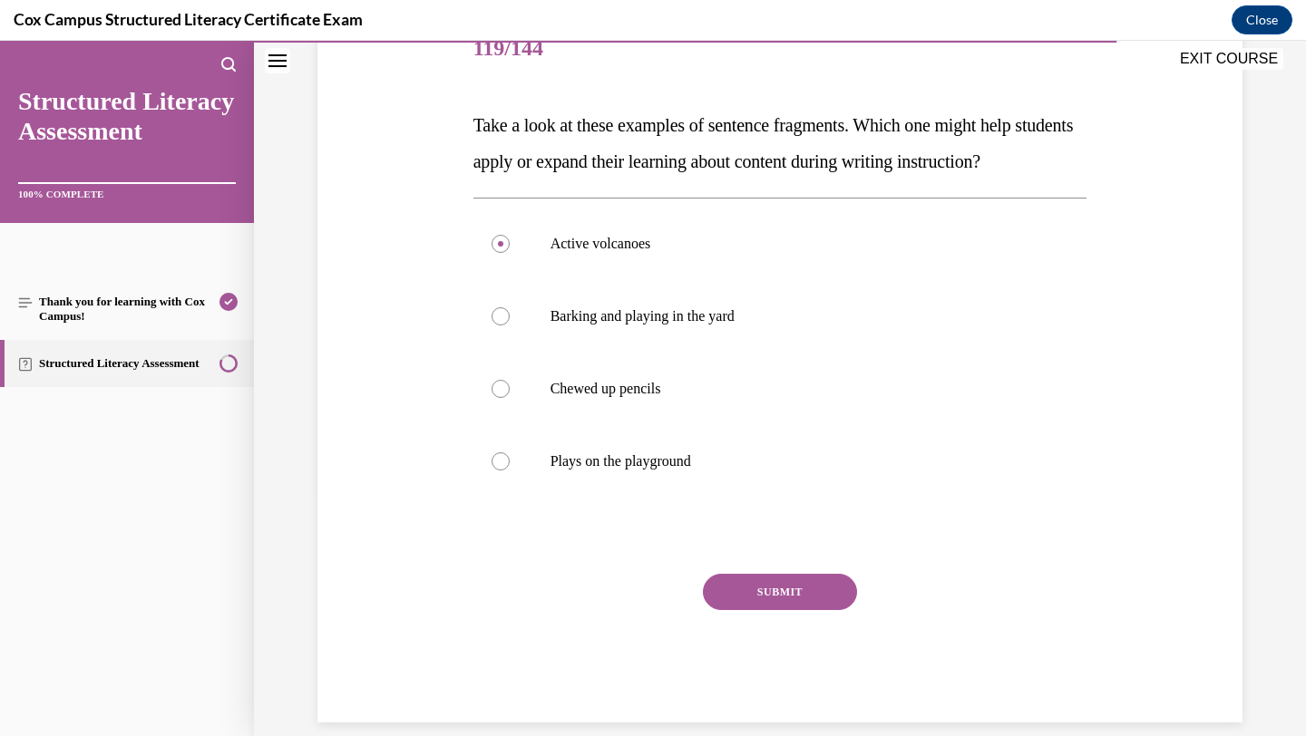
click at [754, 610] on button "SUBMIT" at bounding box center [780, 592] width 154 height 36
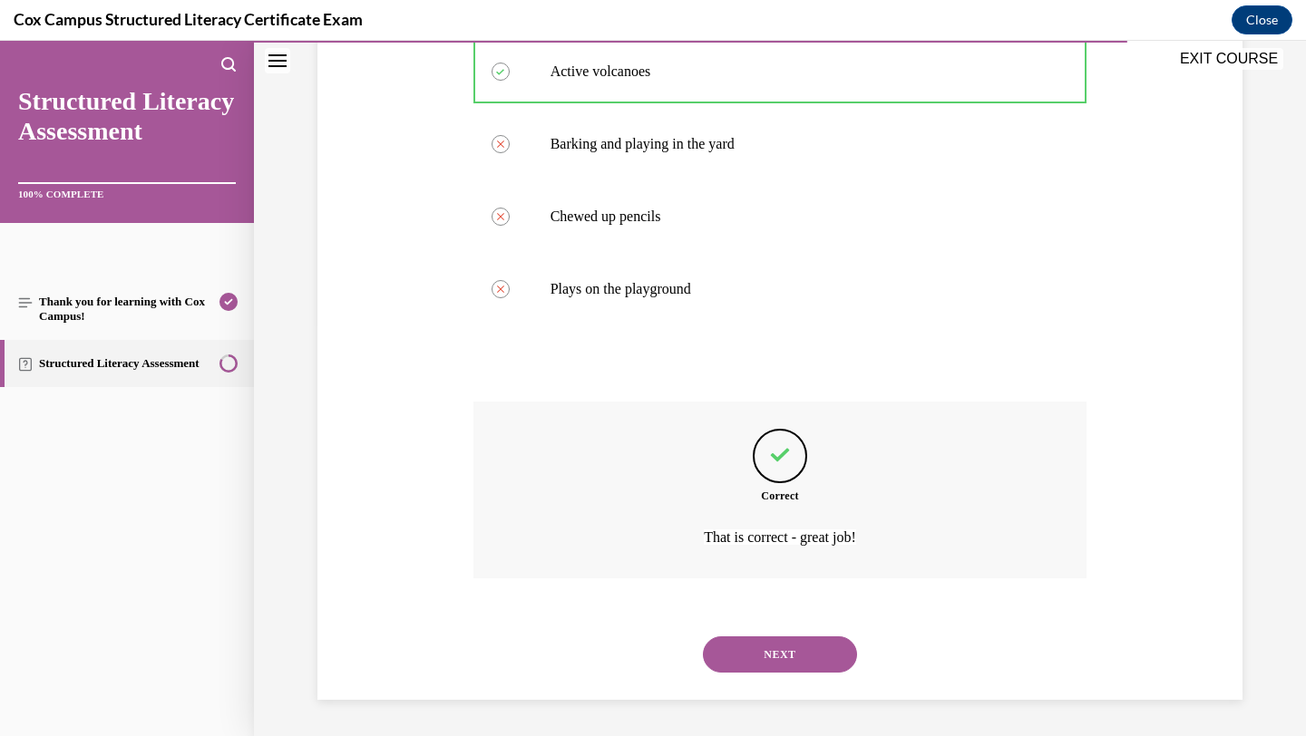
scroll to position [447, 0]
click at [746, 657] on button "NEXT" at bounding box center [780, 655] width 154 height 36
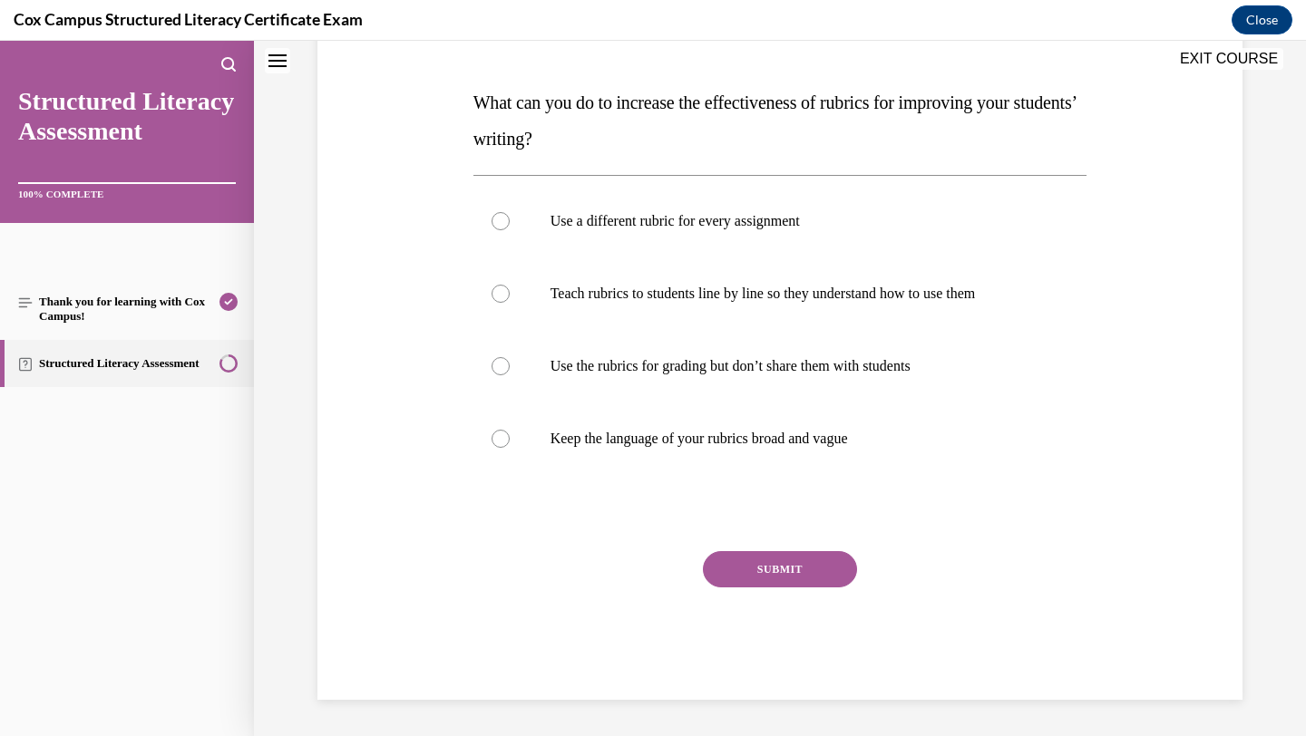
scroll to position [0, 0]
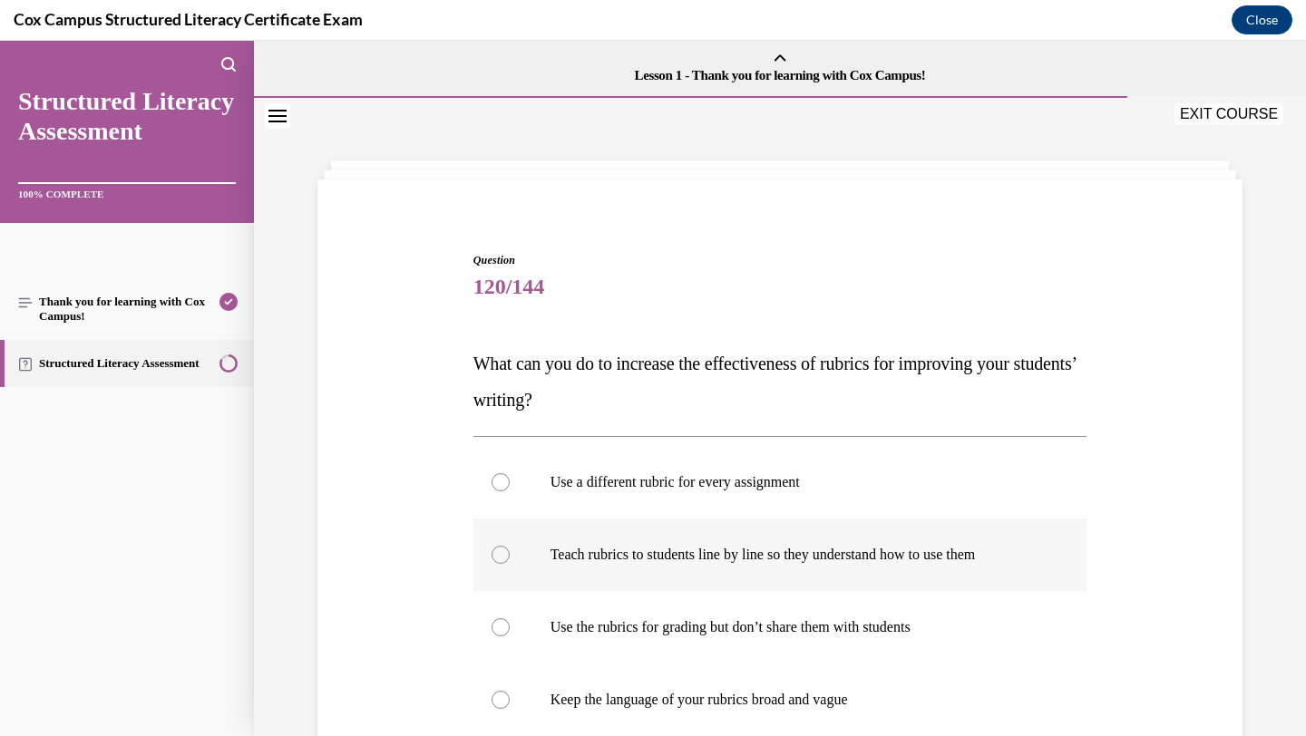
click at [729, 569] on label "Teach rubrics to students line by line so they understand how to use them" at bounding box center [780, 555] width 614 height 73
click at [510, 564] on input "Teach rubrics to students line by line so they understand how to use them" at bounding box center [501, 555] width 18 height 18
radio input "true"
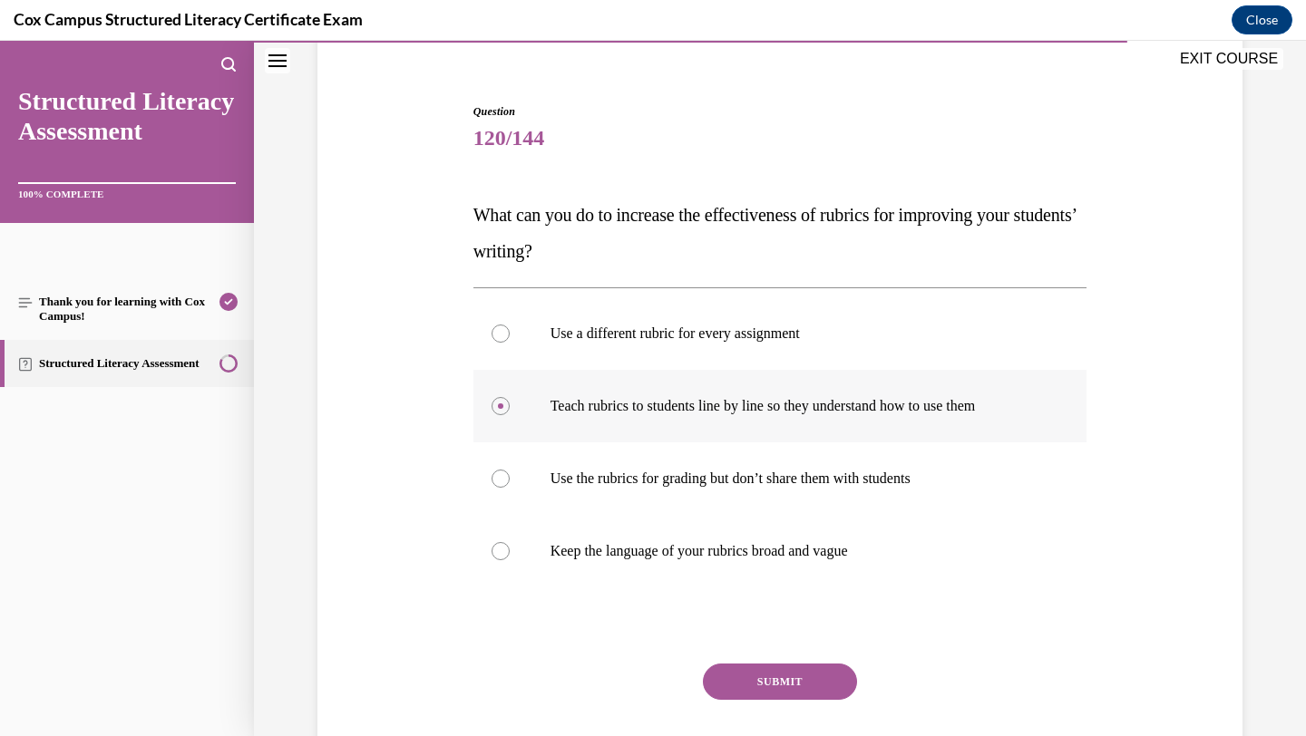
scroll to position [159, 0]
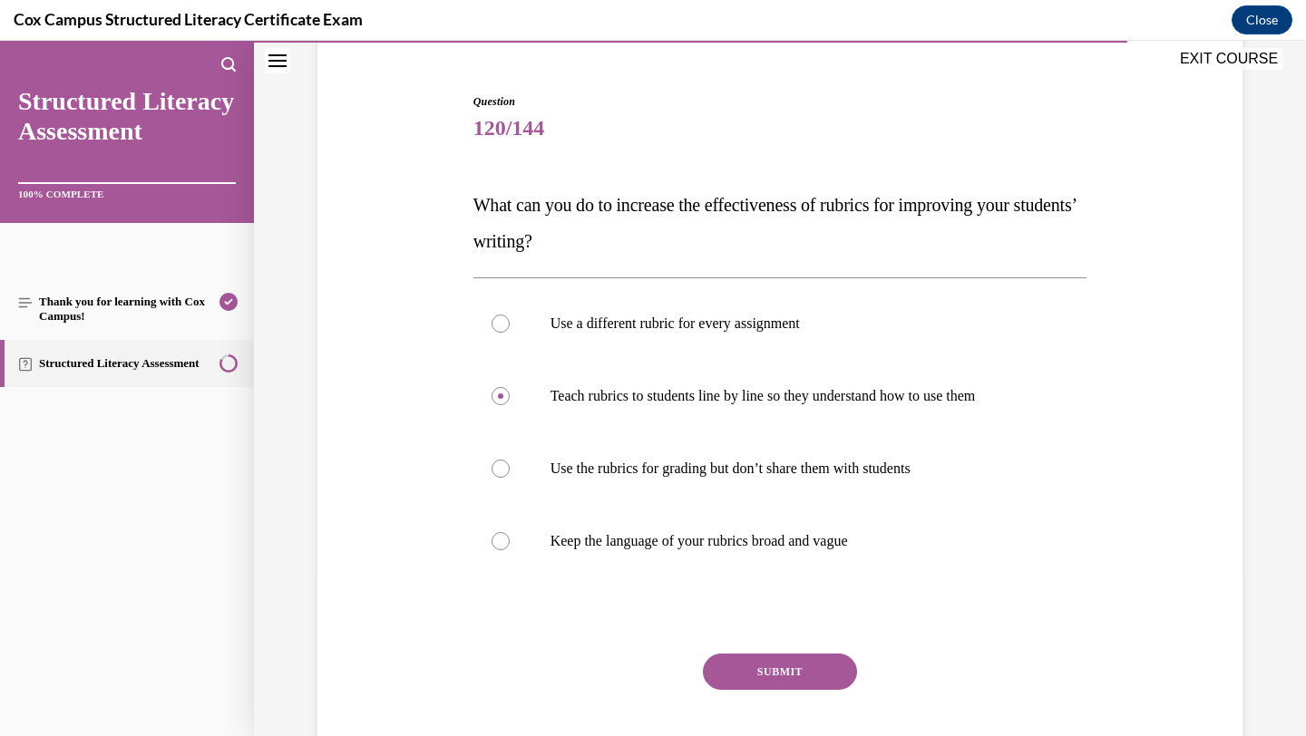
click at [748, 666] on button "SUBMIT" at bounding box center [780, 672] width 154 height 36
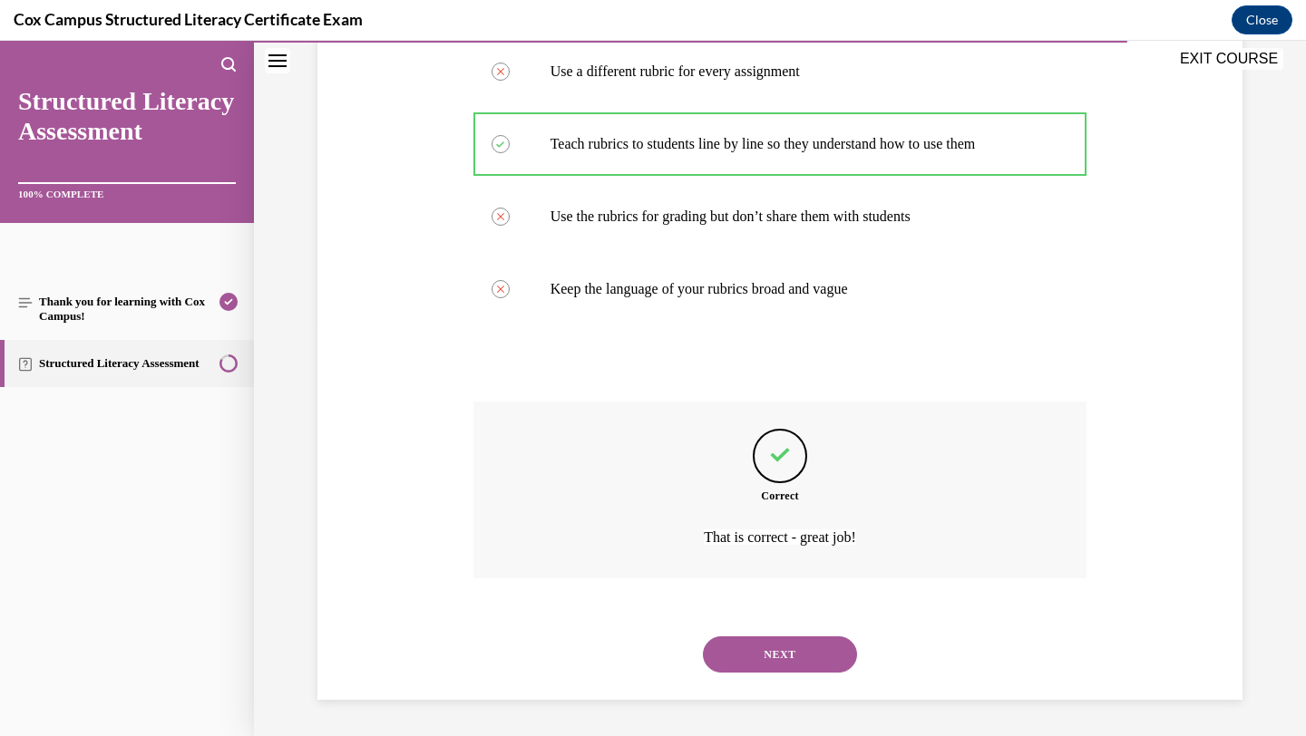
click at [763, 658] on button "NEXT" at bounding box center [780, 655] width 154 height 36
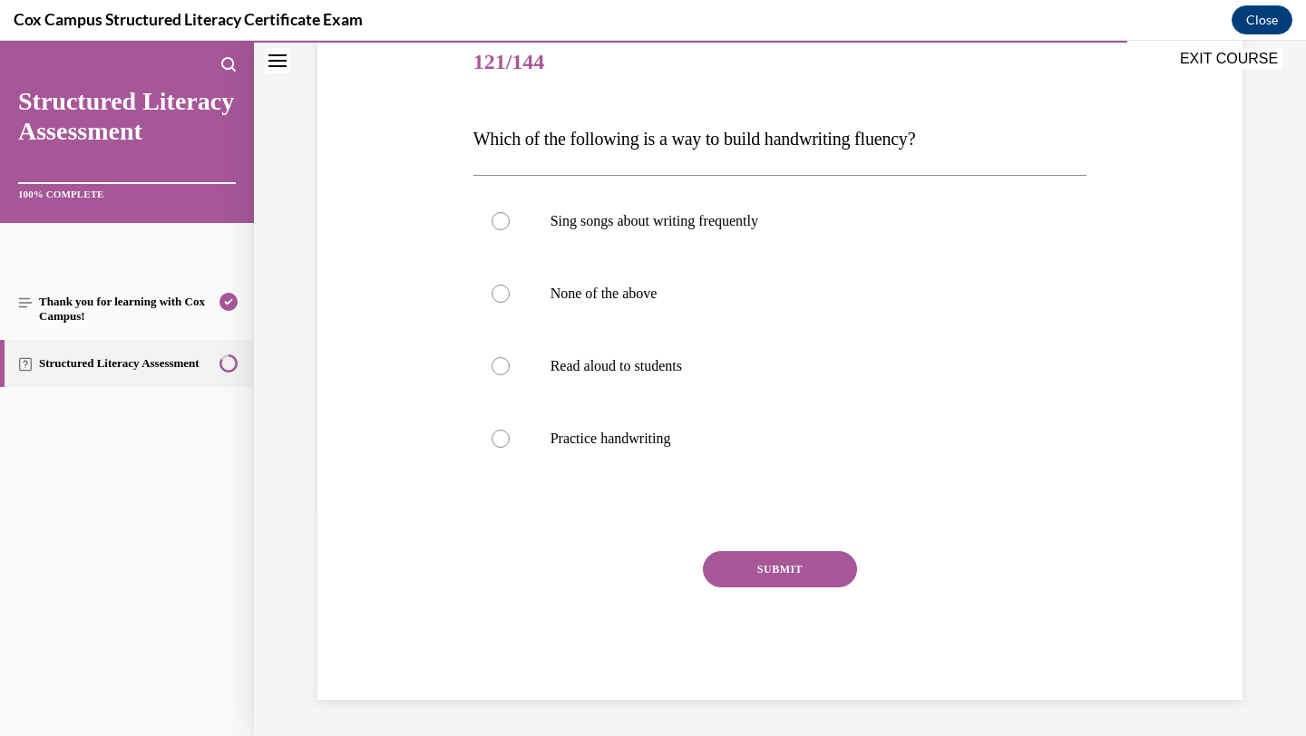
scroll to position [201, 0]
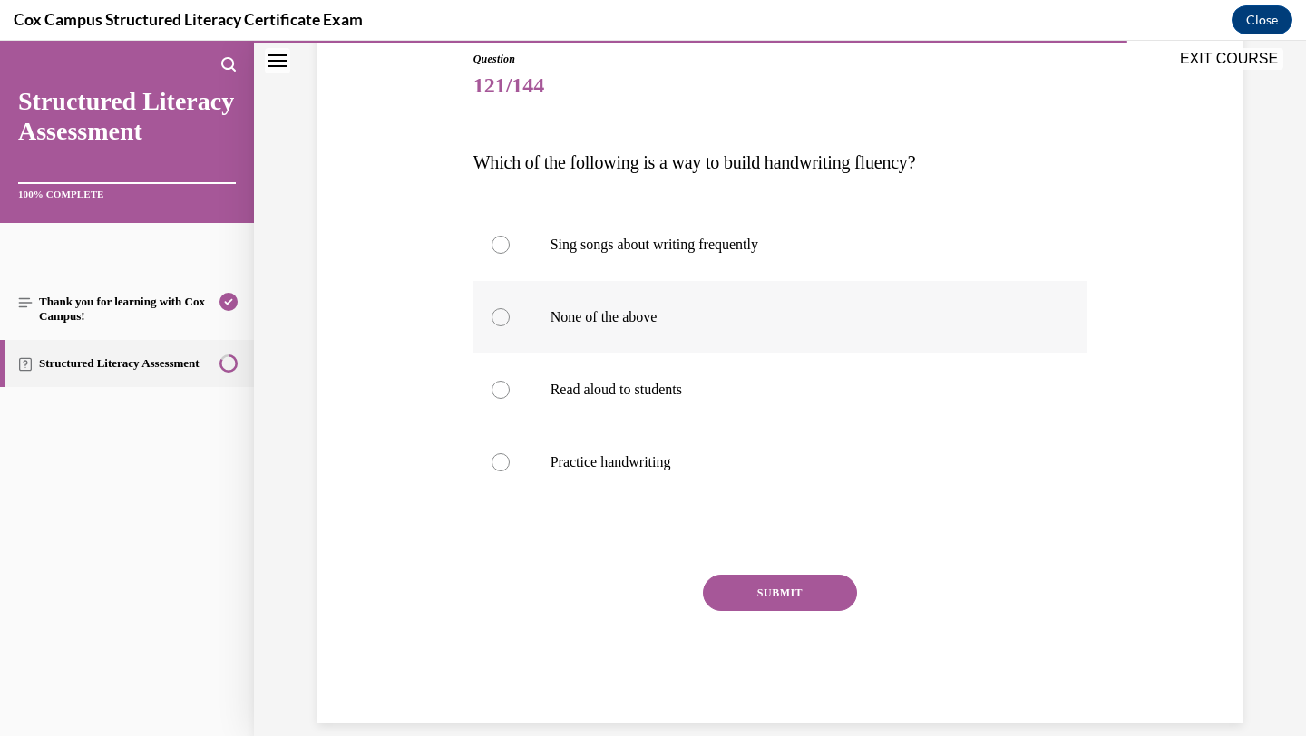
click at [727, 346] on label "None of the above" at bounding box center [780, 317] width 614 height 73
click at [510, 326] on input "None of the above" at bounding box center [501, 317] width 18 height 18
radio input "true"
click at [744, 594] on button "SUBMIT" at bounding box center [780, 593] width 154 height 36
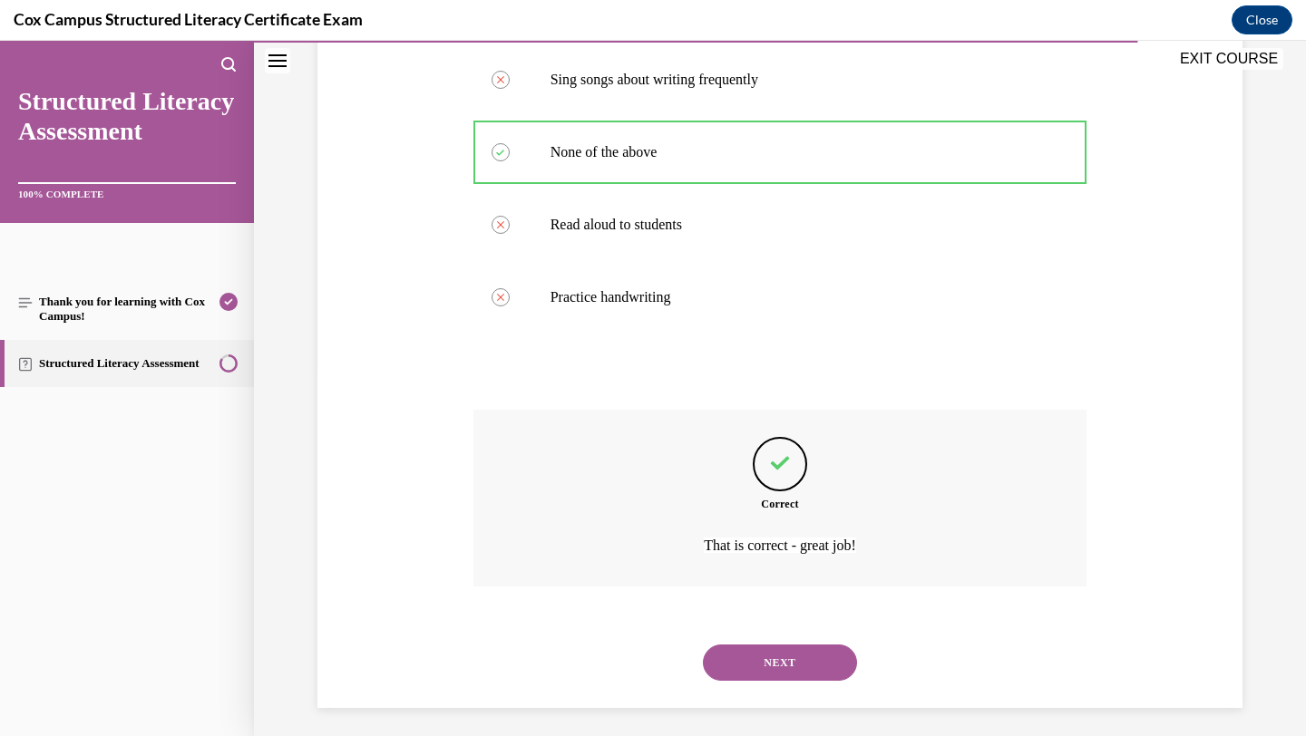
scroll to position [375, 0]
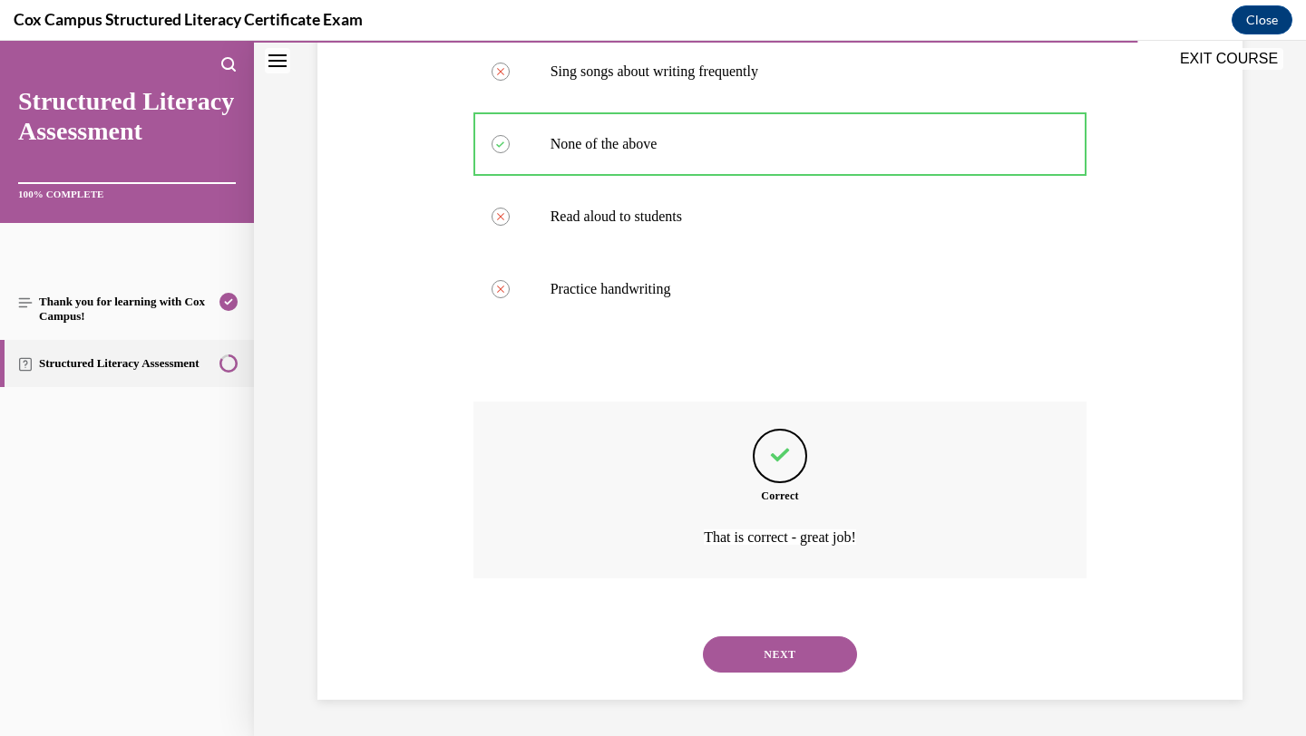
click at [748, 655] on button "NEXT" at bounding box center [780, 655] width 154 height 36
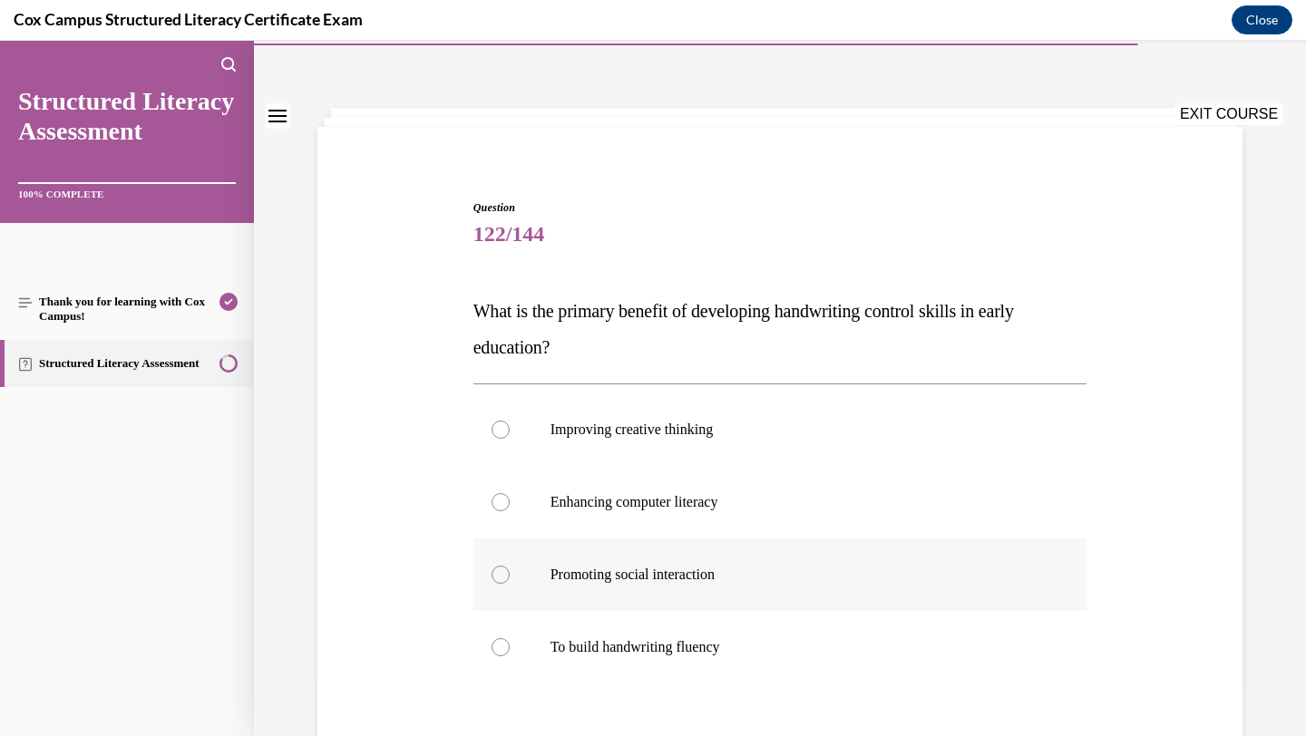
scroll to position [77, 0]
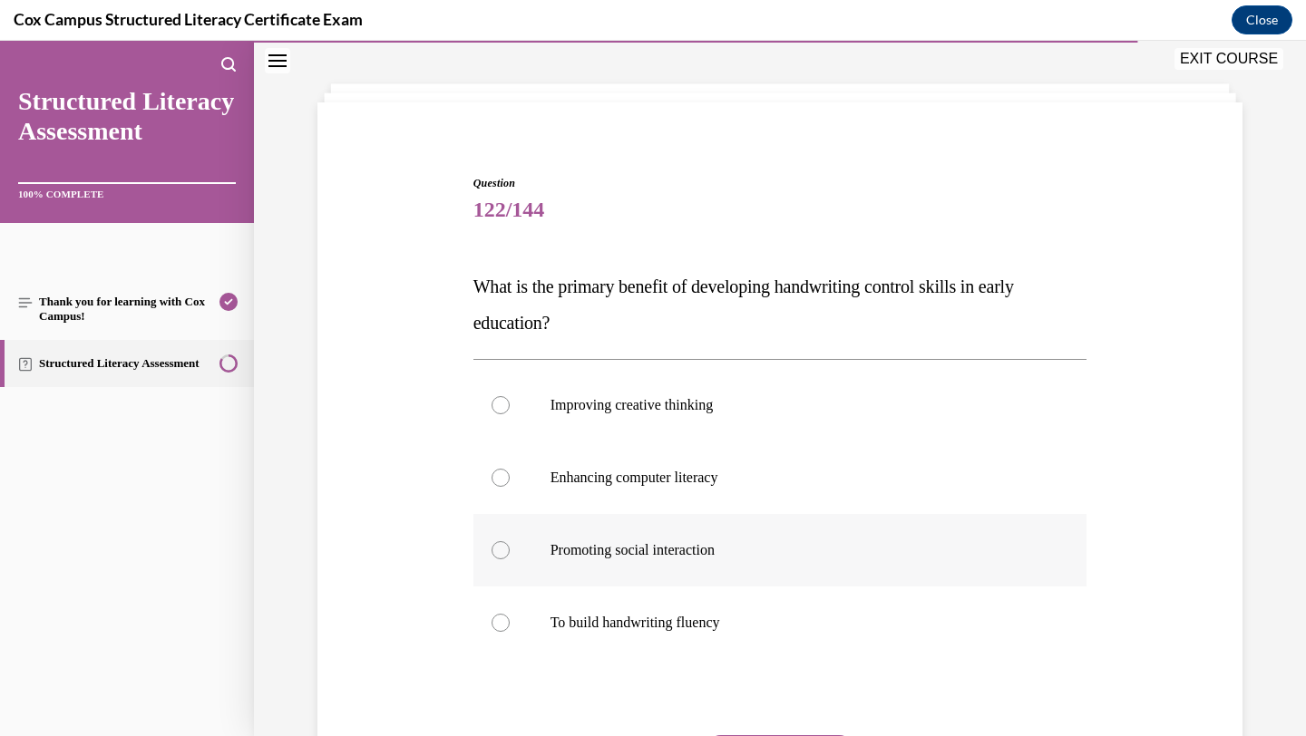
click at [682, 619] on p "To build handwriting fluency" at bounding box center [797, 623] width 492 height 18
click at [510, 619] on input "To build handwriting fluency" at bounding box center [501, 623] width 18 height 18
radio input "true"
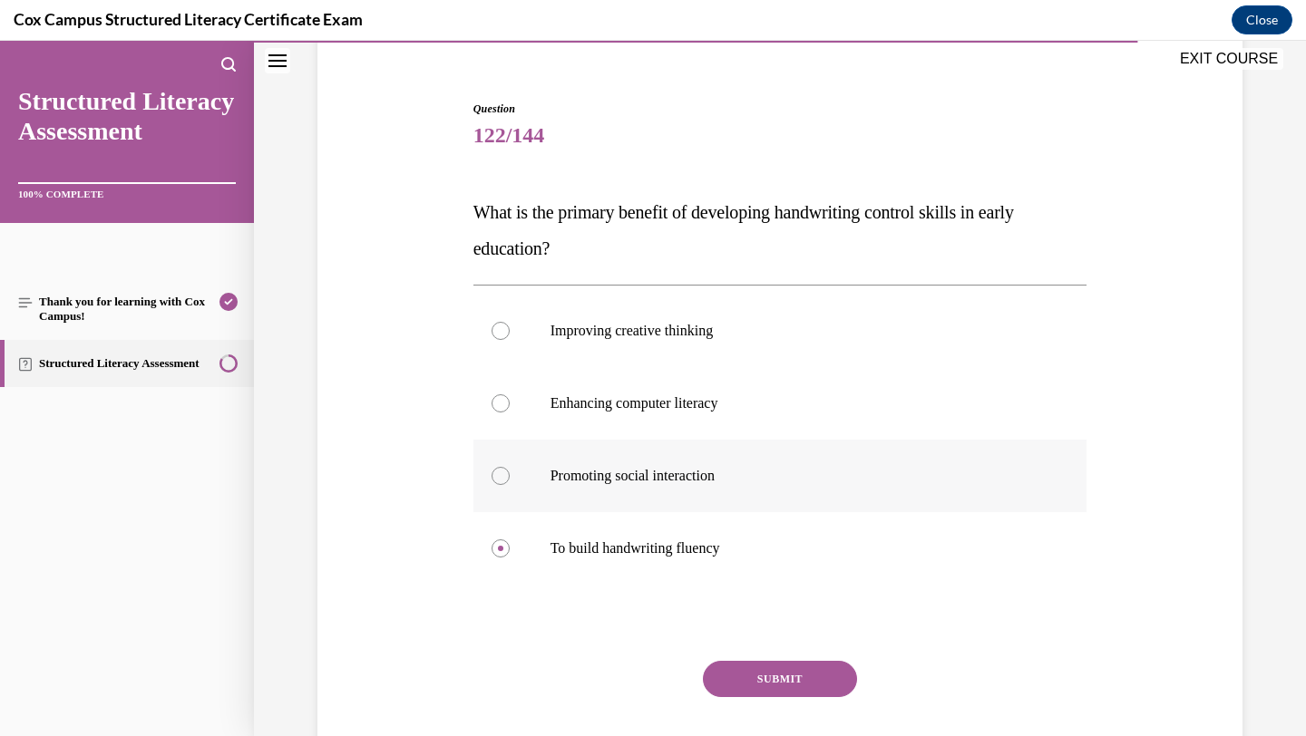
scroll to position [152, 0]
click at [756, 677] on button "SUBMIT" at bounding box center [780, 678] width 154 height 36
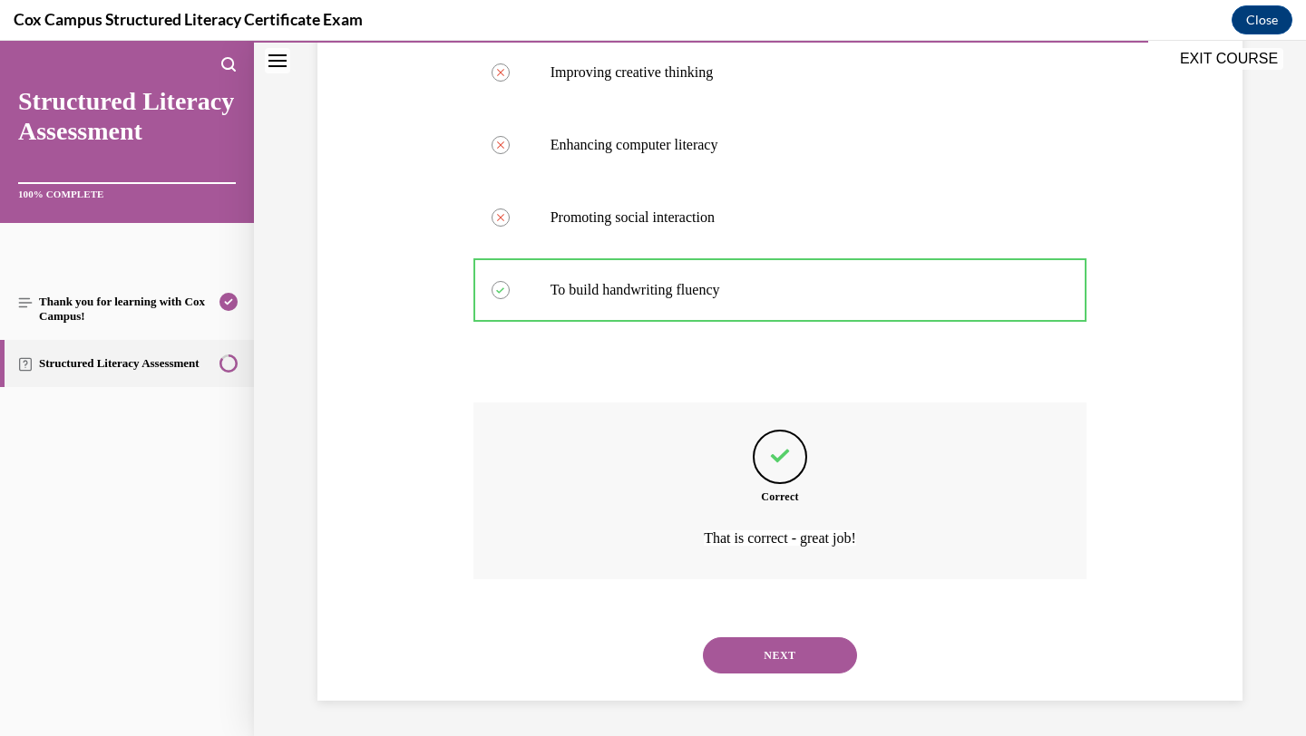
scroll to position [411, 0]
click at [754, 662] on button "NEXT" at bounding box center [780, 655] width 154 height 36
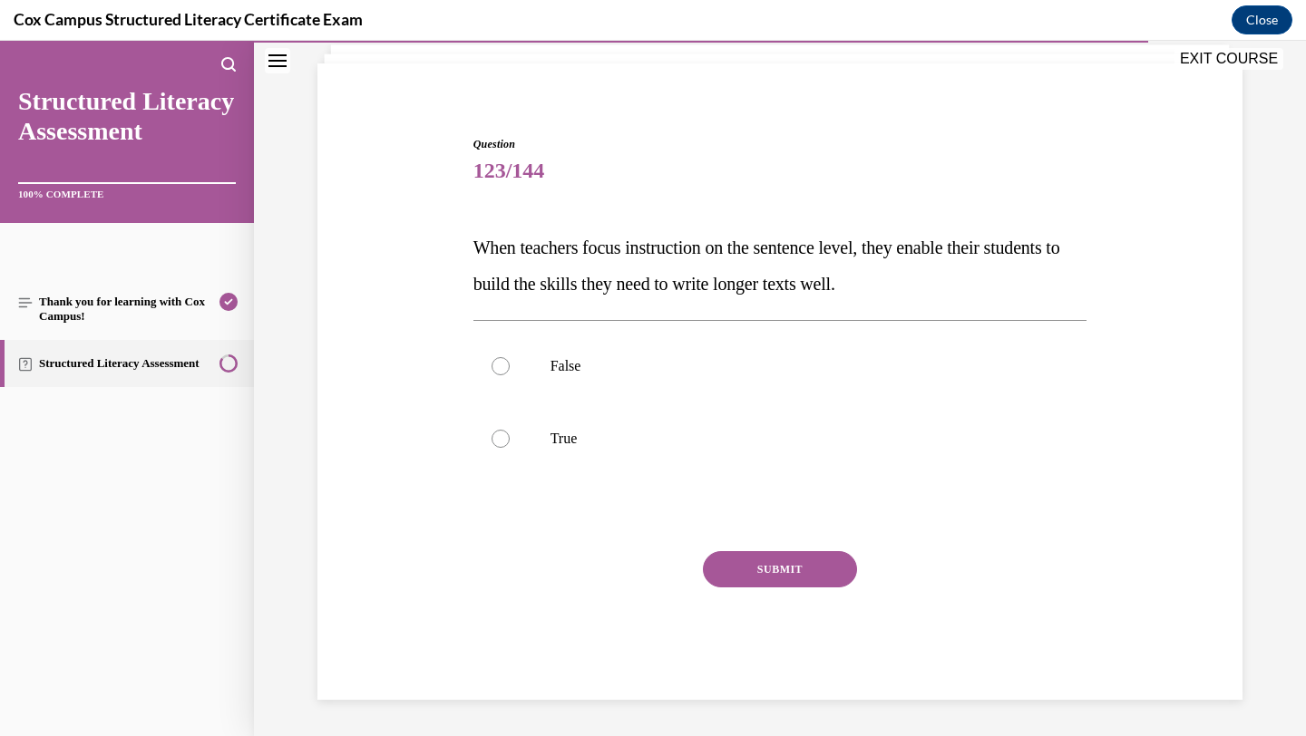
scroll to position [116, 0]
click at [719, 435] on p "True" at bounding box center [797, 439] width 492 height 18
click at [510, 435] on input "True" at bounding box center [501, 439] width 18 height 18
radio input "true"
click at [733, 585] on button "SUBMIT" at bounding box center [780, 569] width 154 height 36
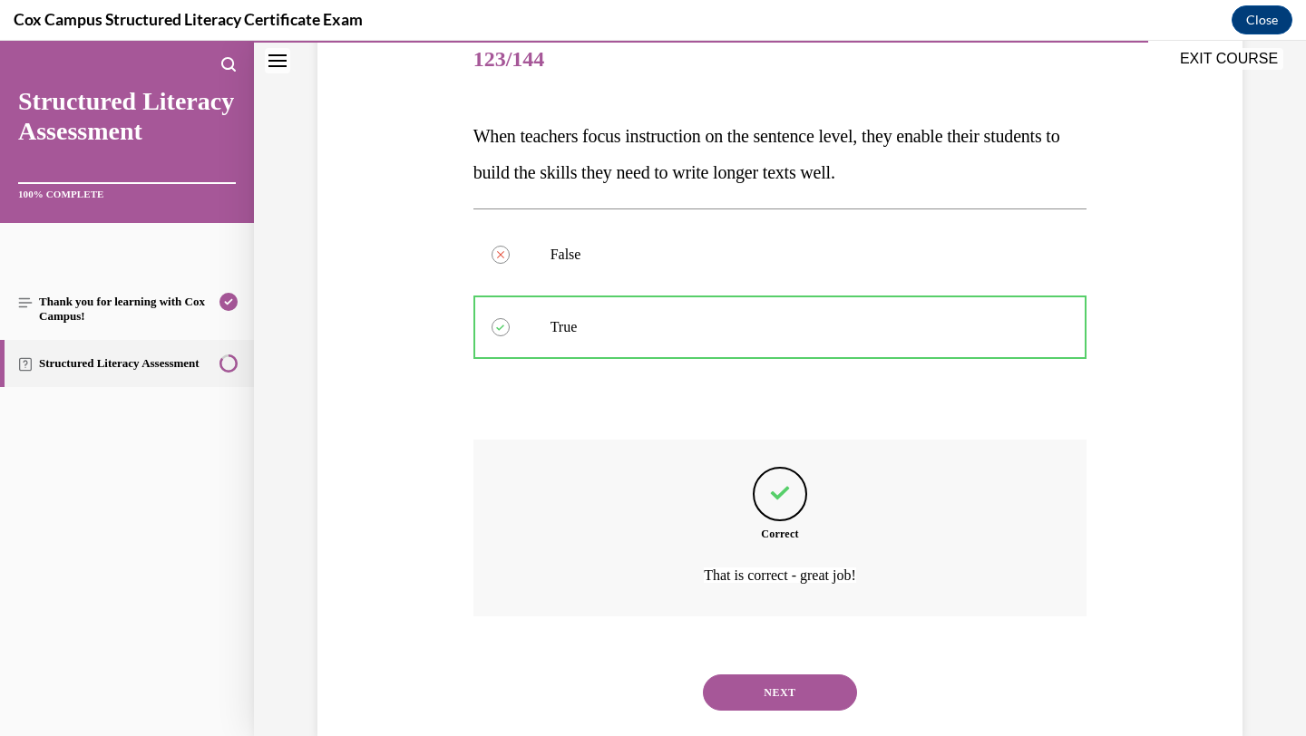
scroll to position [266, 0]
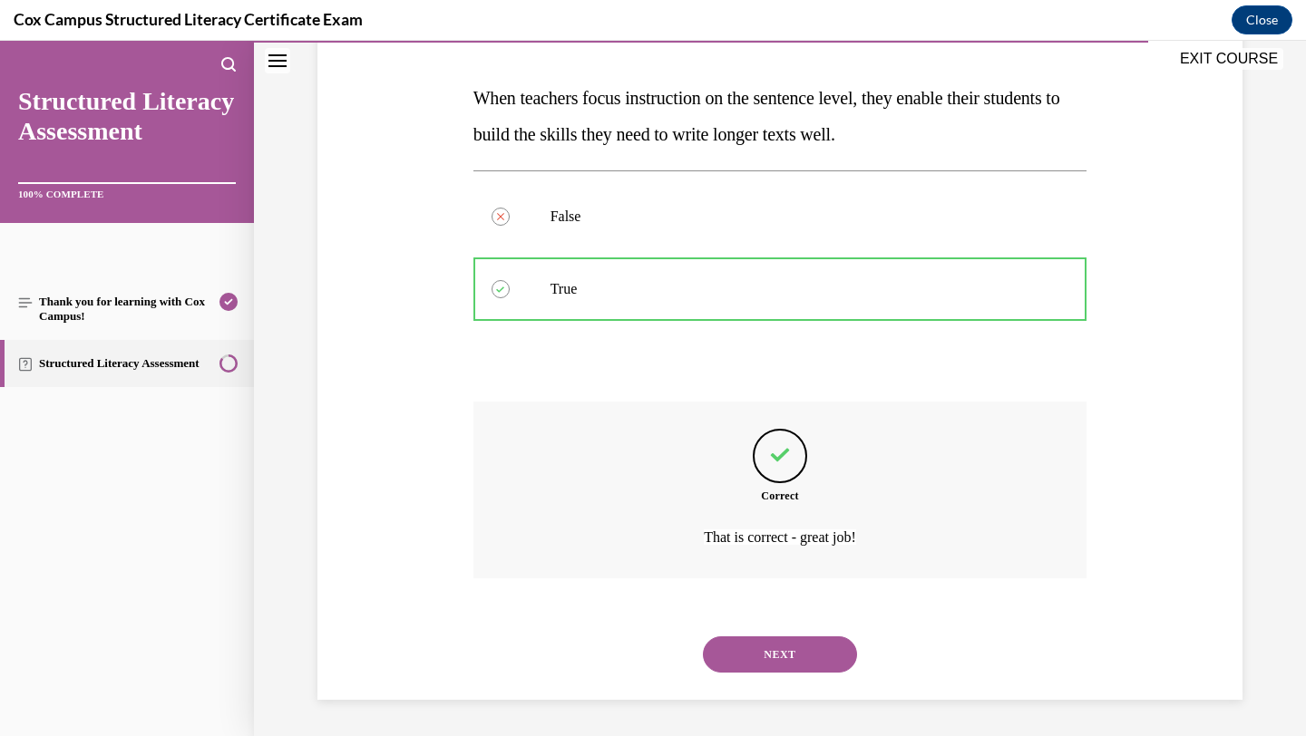
click at [758, 648] on button "NEXT" at bounding box center [780, 655] width 154 height 36
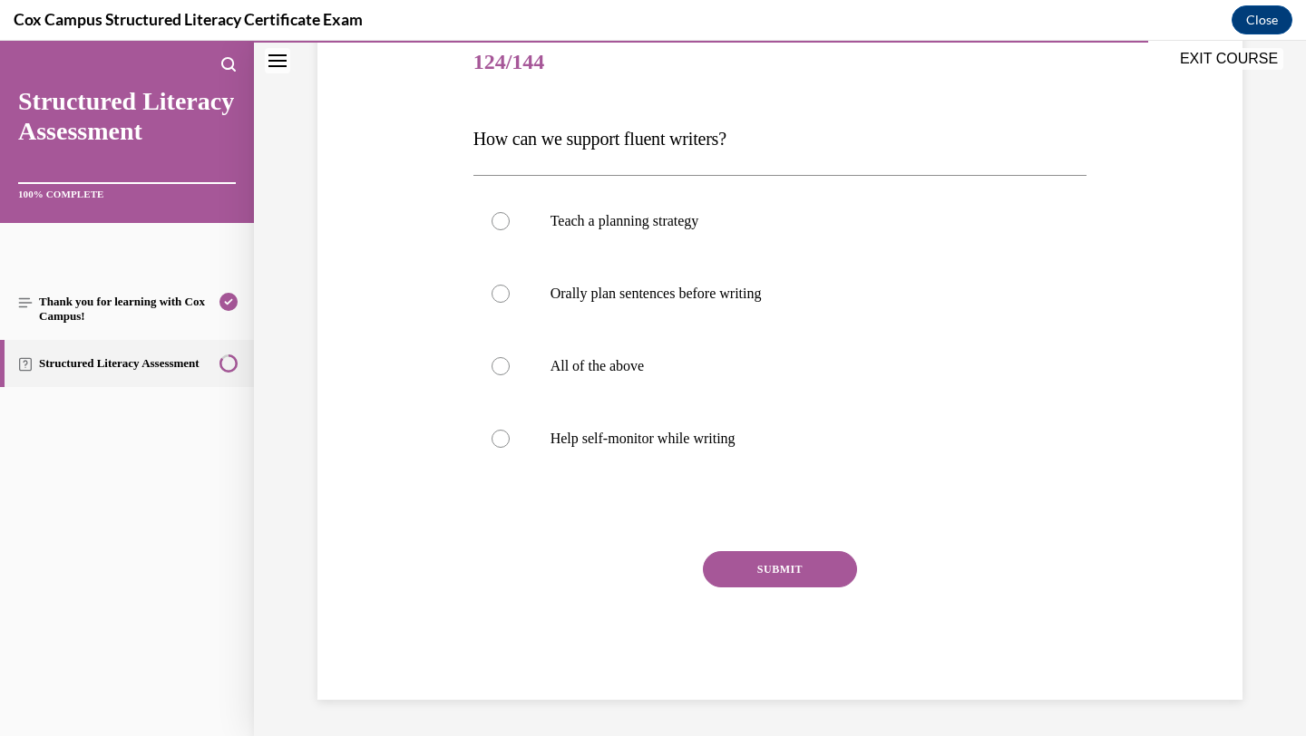
scroll to position [201, 0]
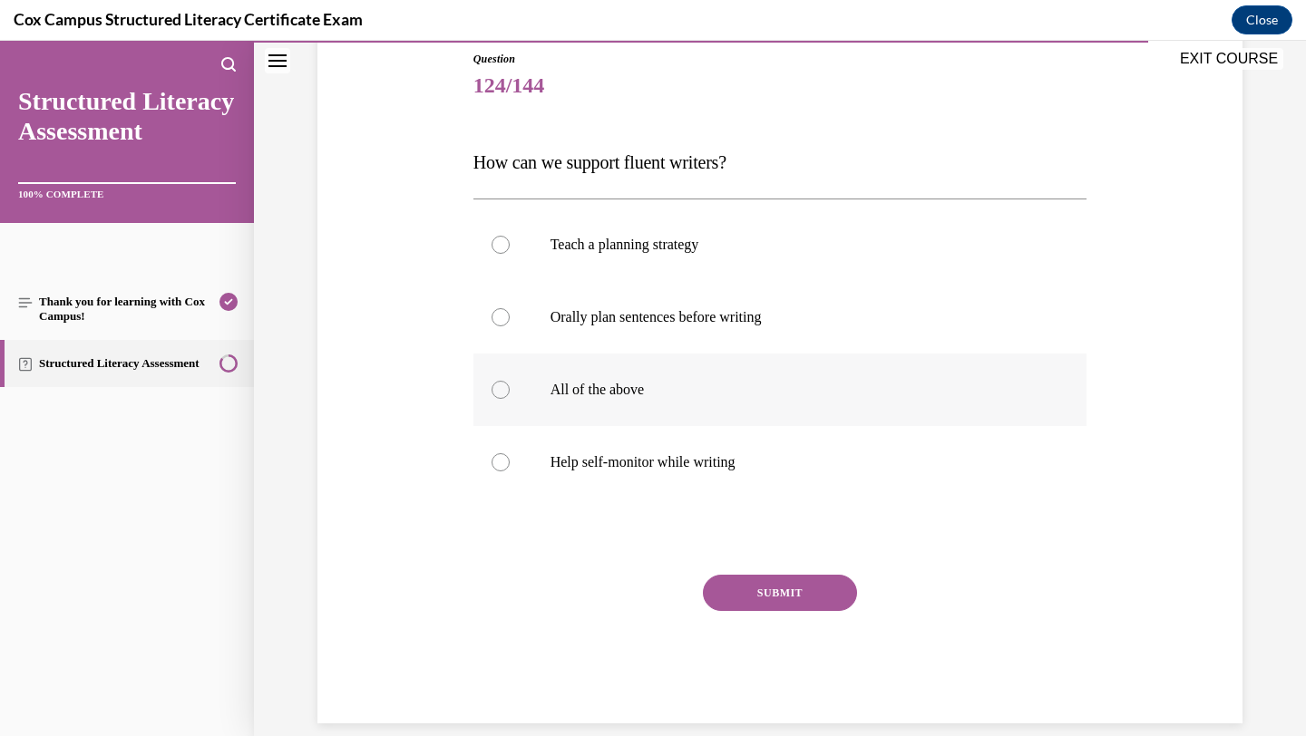
click at [690, 402] on label "All of the above" at bounding box center [780, 390] width 614 height 73
click at [510, 399] on input "All of the above" at bounding box center [501, 390] width 18 height 18
radio input "true"
click at [725, 596] on button "SUBMIT" at bounding box center [780, 593] width 154 height 36
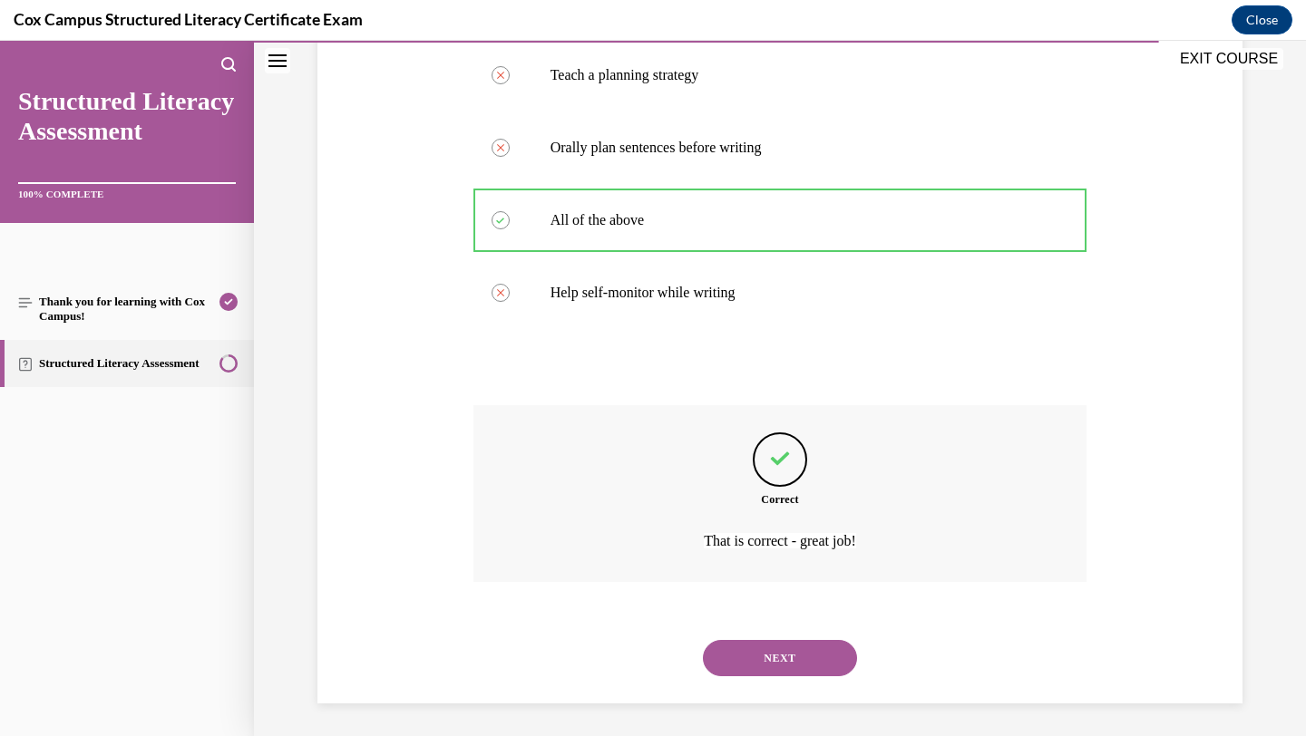
scroll to position [375, 0]
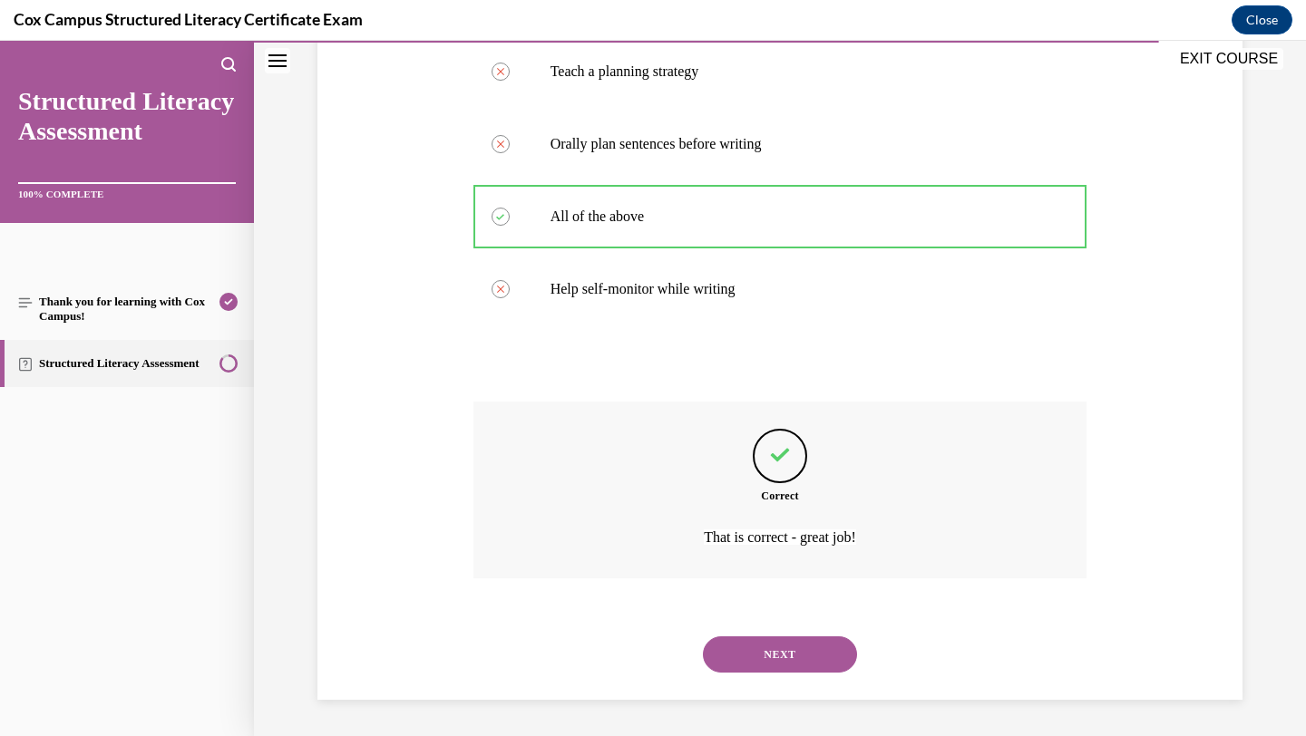
click at [736, 661] on button "NEXT" at bounding box center [780, 655] width 154 height 36
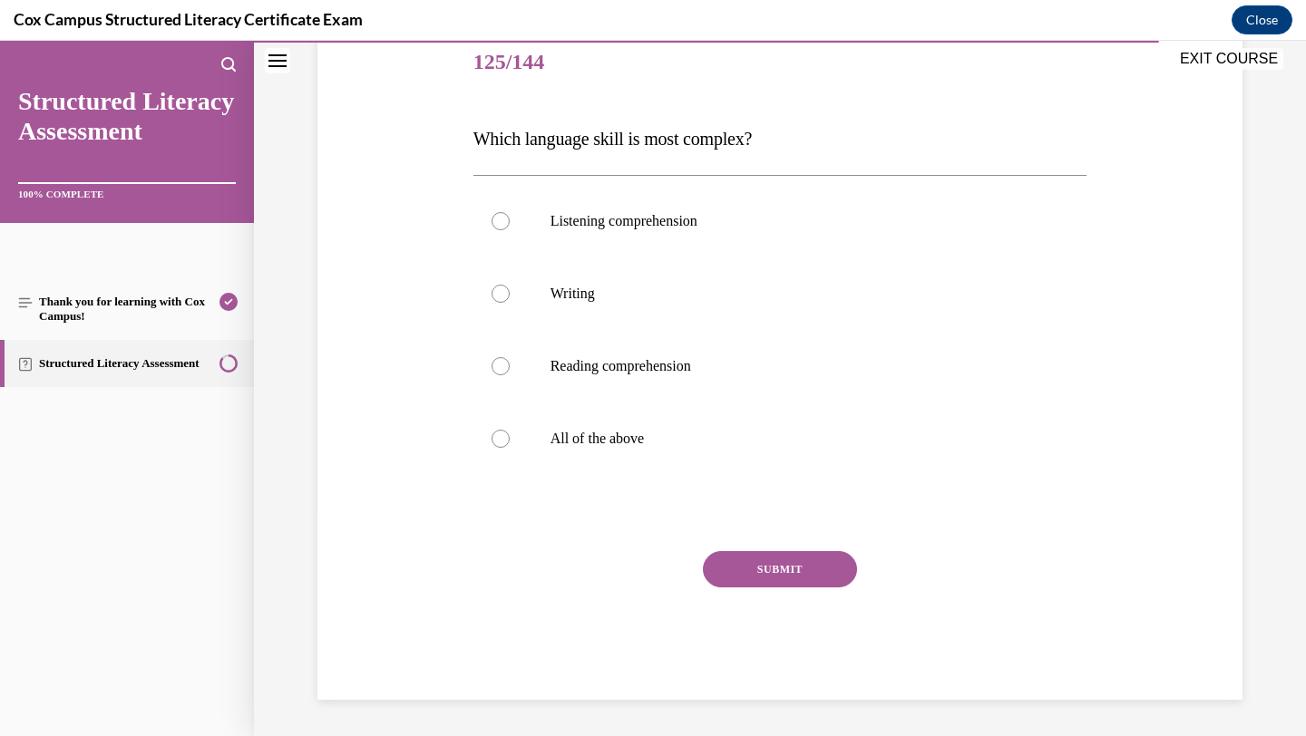
scroll to position [201, 0]
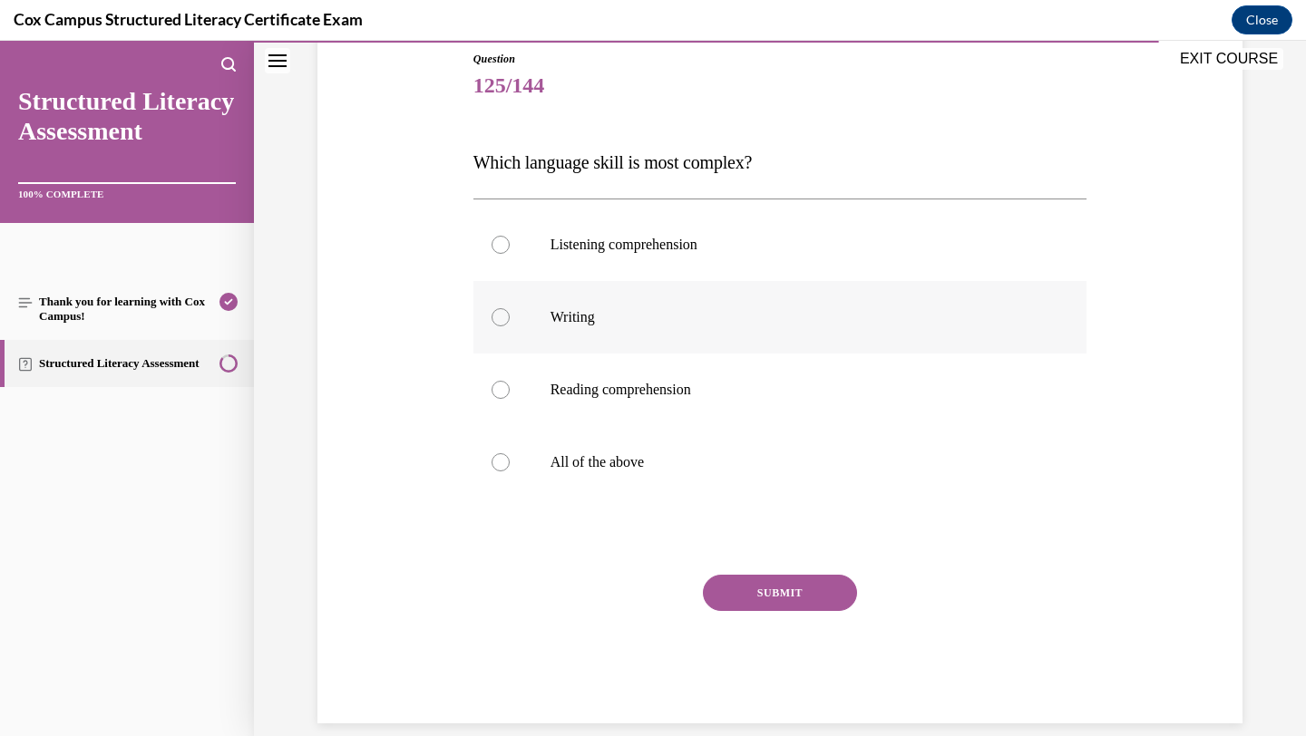
click at [763, 338] on label "Writing" at bounding box center [780, 317] width 614 height 73
click at [510, 326] on input "Writing" at bounding box center [501, 317] width 18 height 18
radio input "true"
click at [727, 586] on button "SUBMIT" at bounding box center [780, 593] width 154 height 36
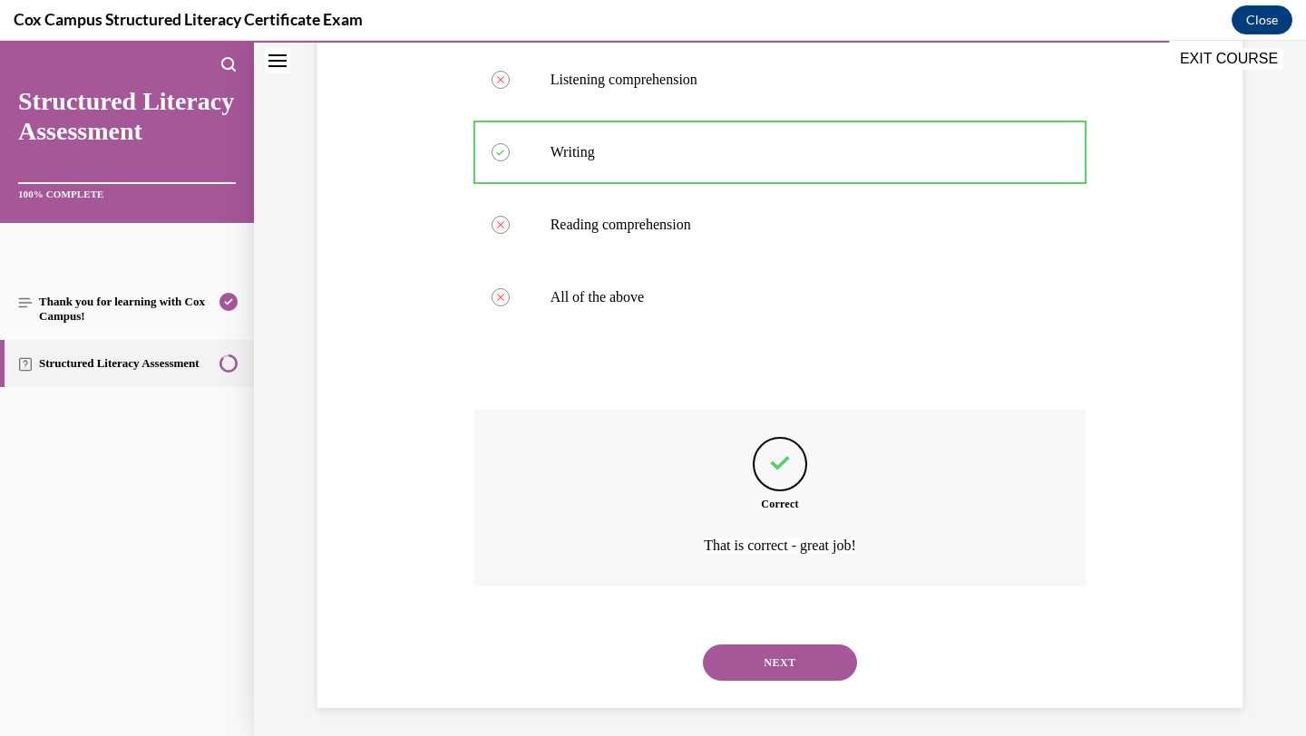
scroll to position [375, 0]
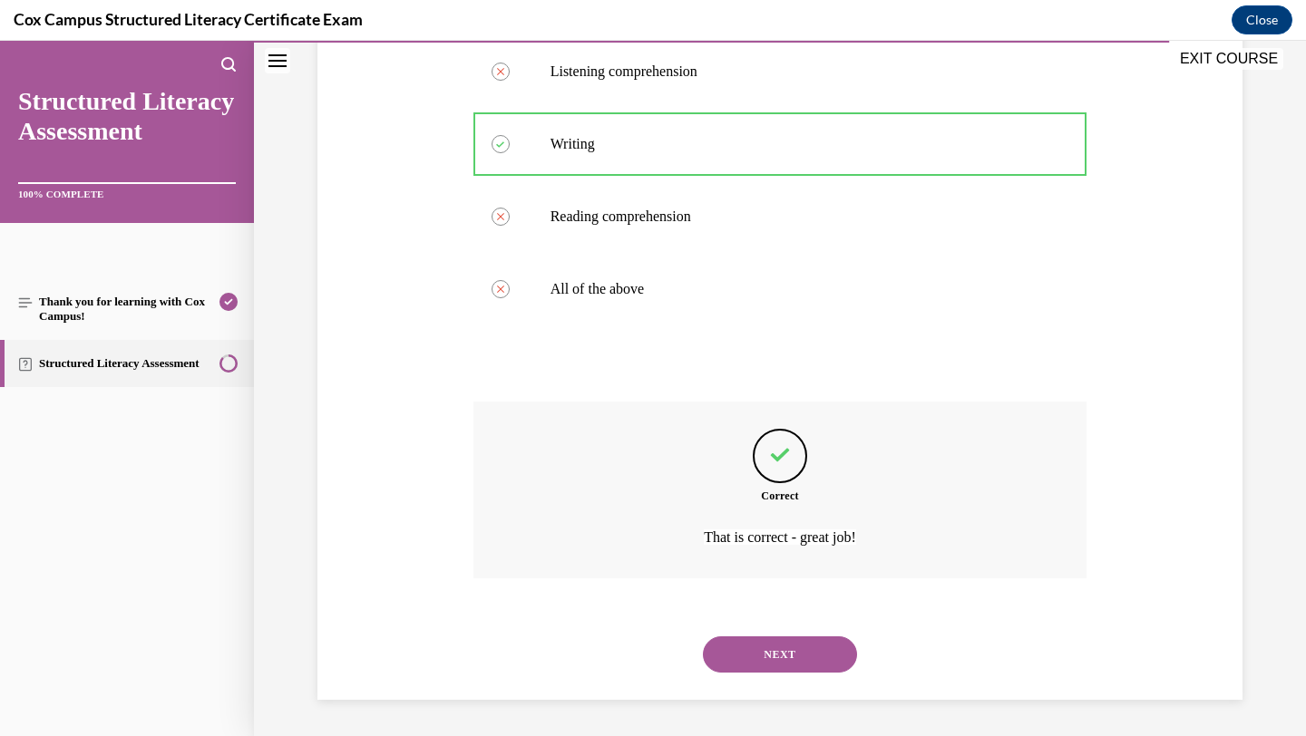
click at [745, 661] on button "NEXT" at bounding box center [780, 655] width 154 height 36
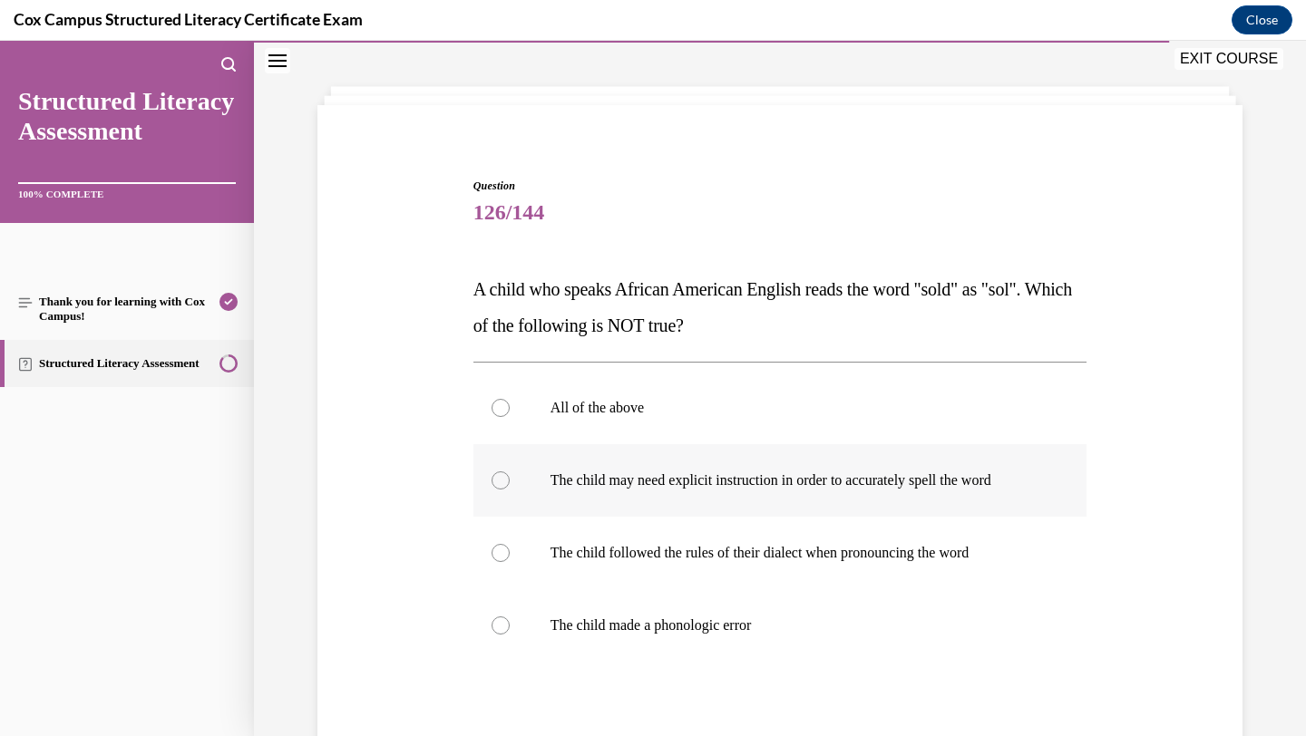
scroll to position [78, 0]
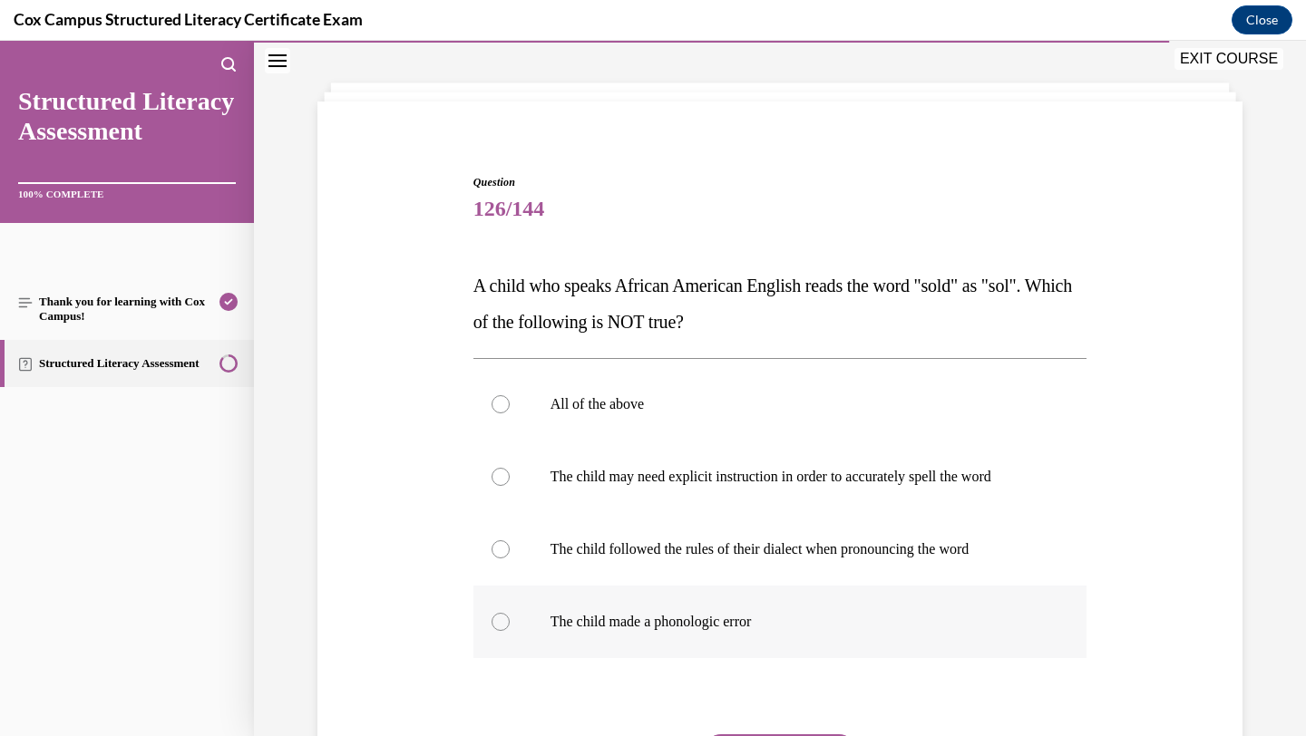
click at [731, 640] on label "The child made a phonologic error" at bounding box center [780, 622] width 614 height 73
click at [510, 631] on input "The child made a phonologic error" at bounding box center [501, 622] width 18 height 18
radio input "true"
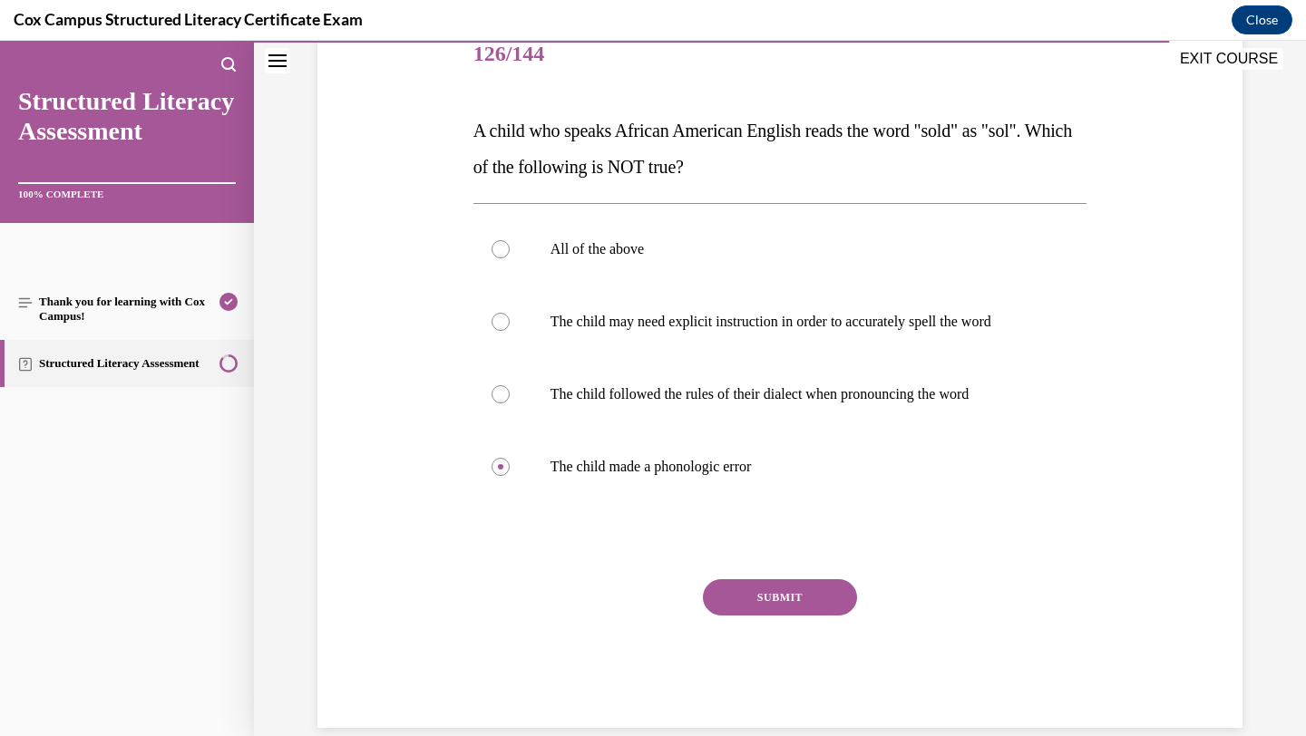
click at [767, 600] on button "SUBMIT" at bounding box center [780, 598] width 154 height 36
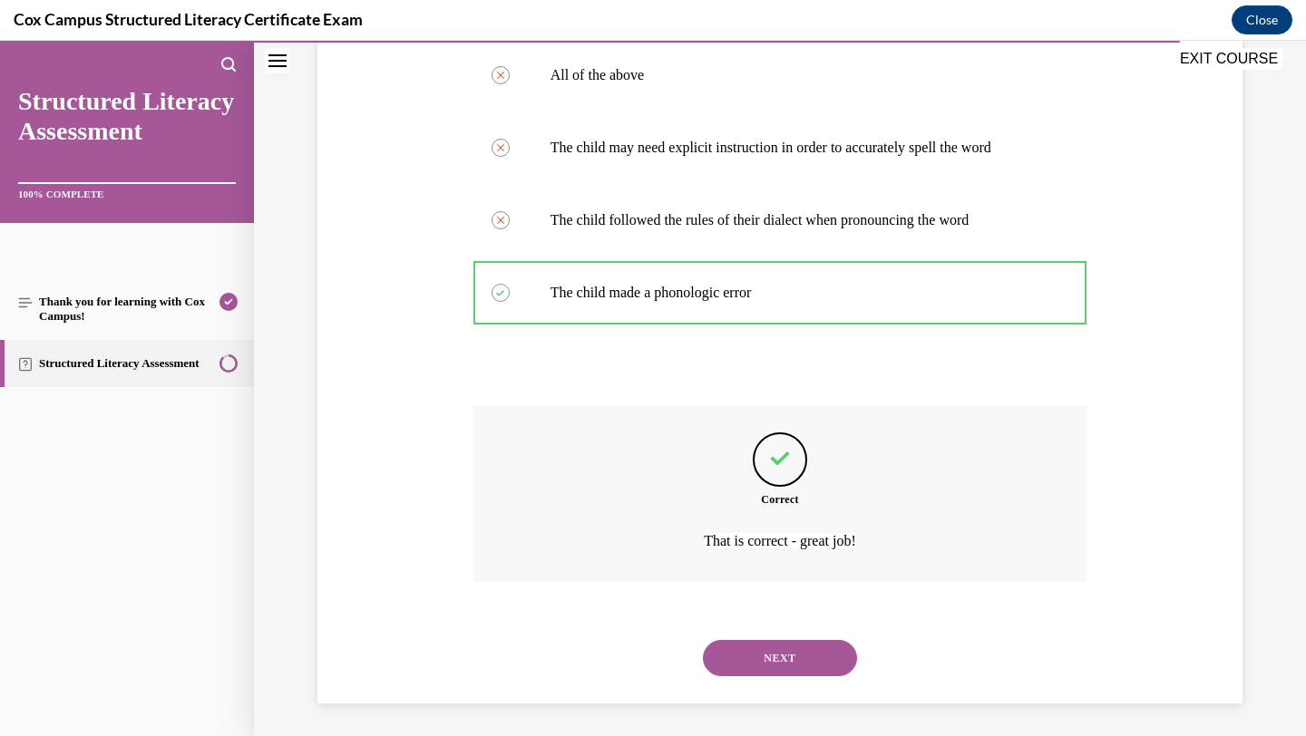
scroll to position [411, 0]
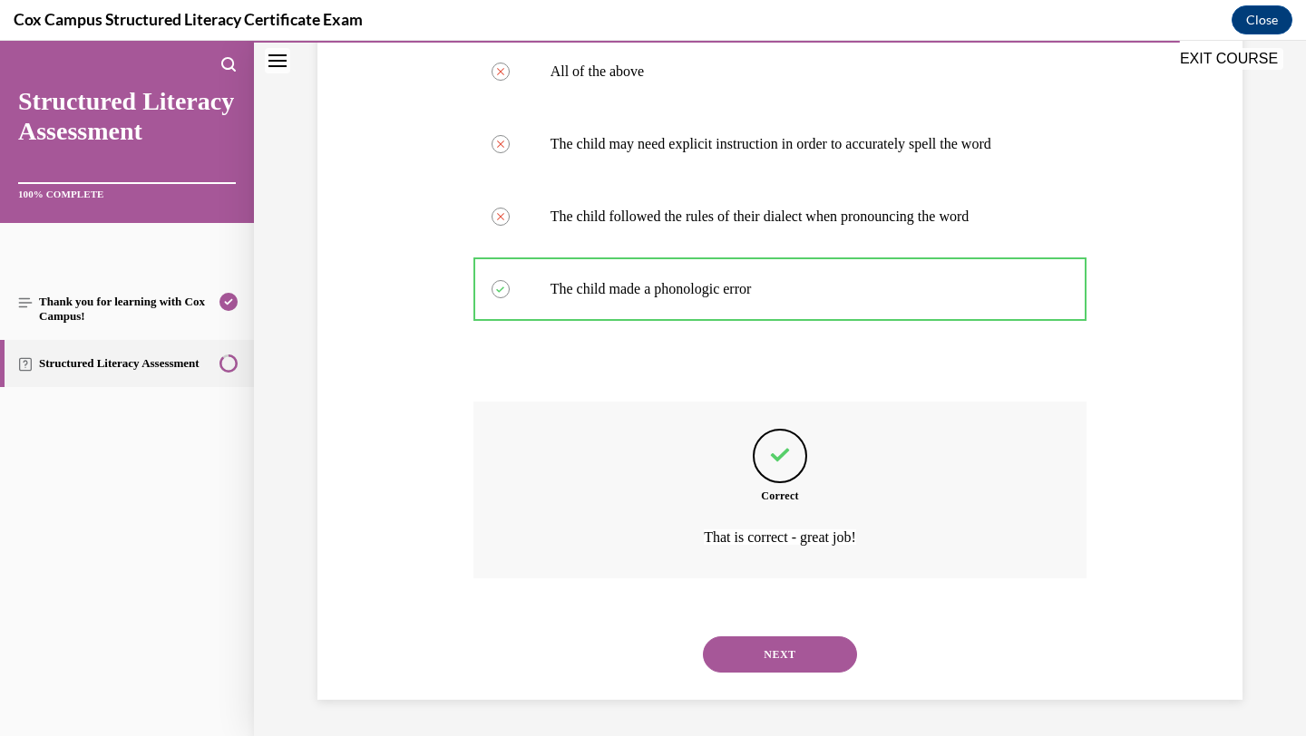
click at [781, 672] on button "NEXT" at bounding box center [780, 655] width 154 height 36
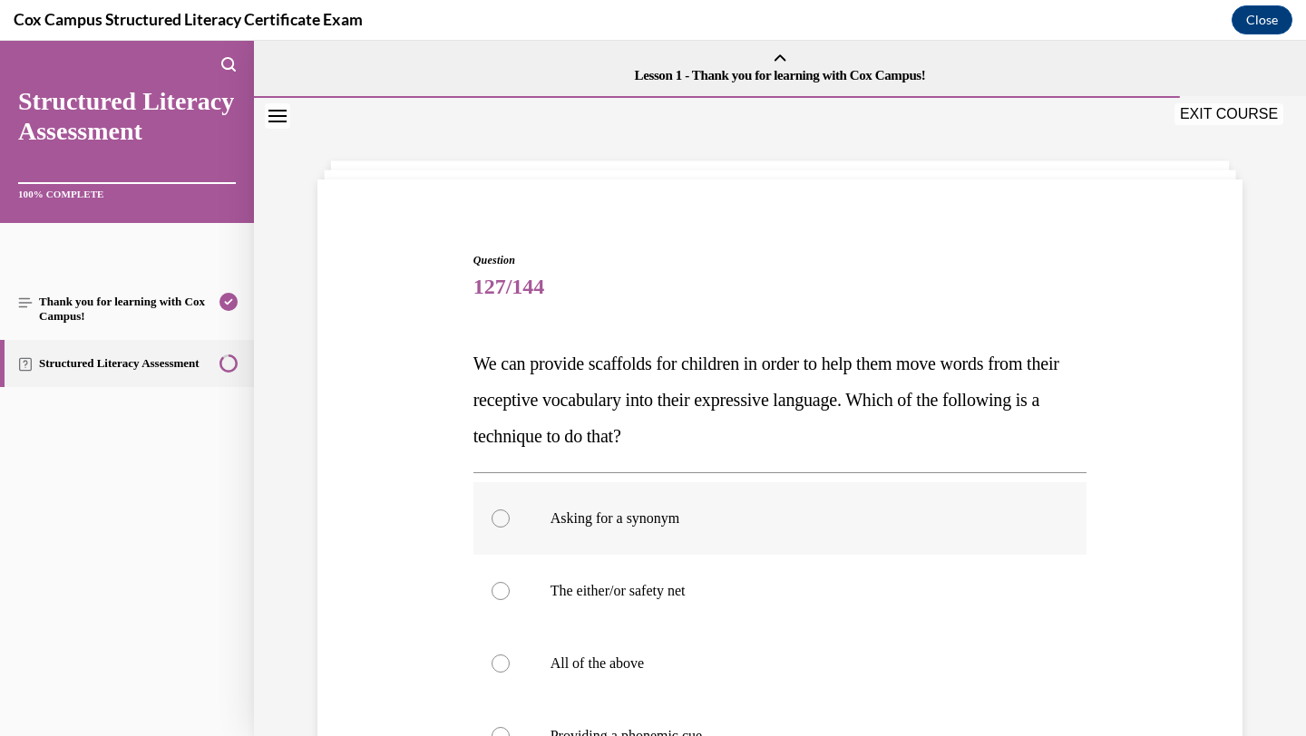
scroll to position [158, 0]
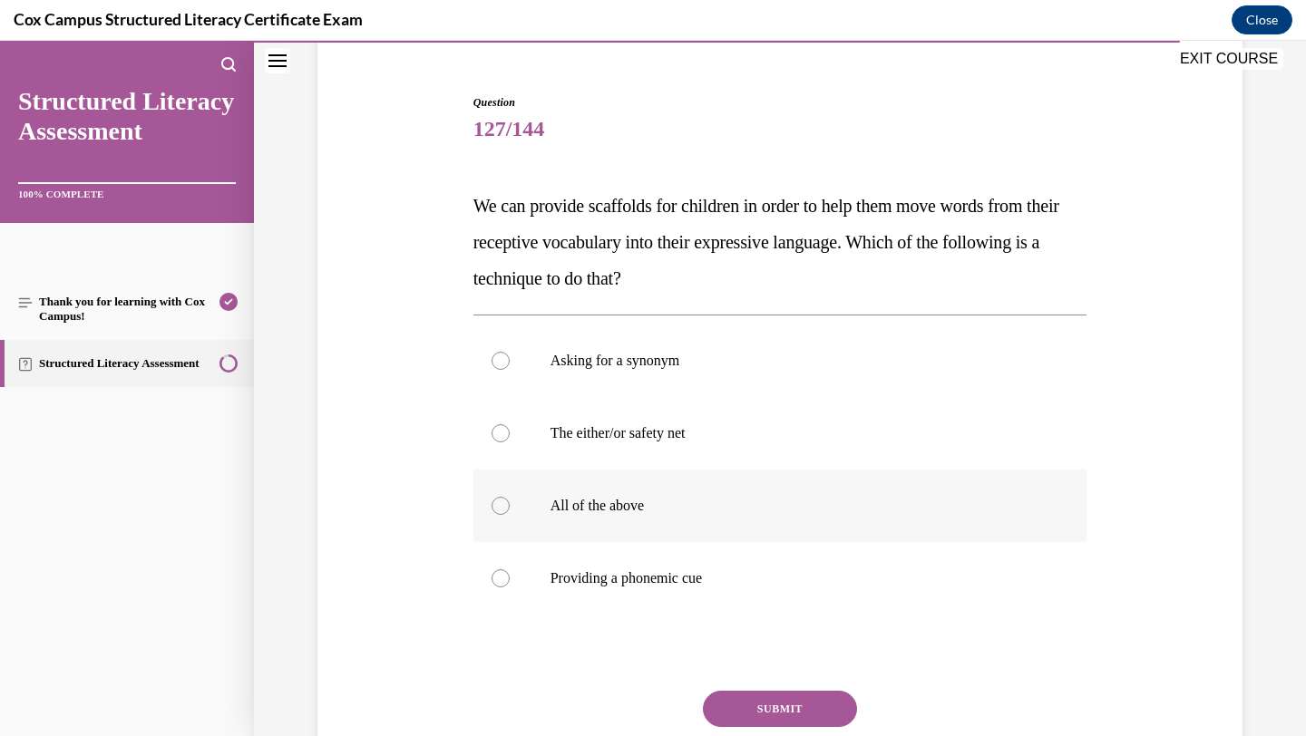
click at [773, 513] on p "All of the above" at bounding box center [797, 506] width 492 height 18
click at [510, 513] on input "All of the above" at bounding box center [501, 506] width 18 height 18
radio input "true"
click at [771, 698] on button "SUBMIT" at bounding box center [780, 709] width 154 height 36
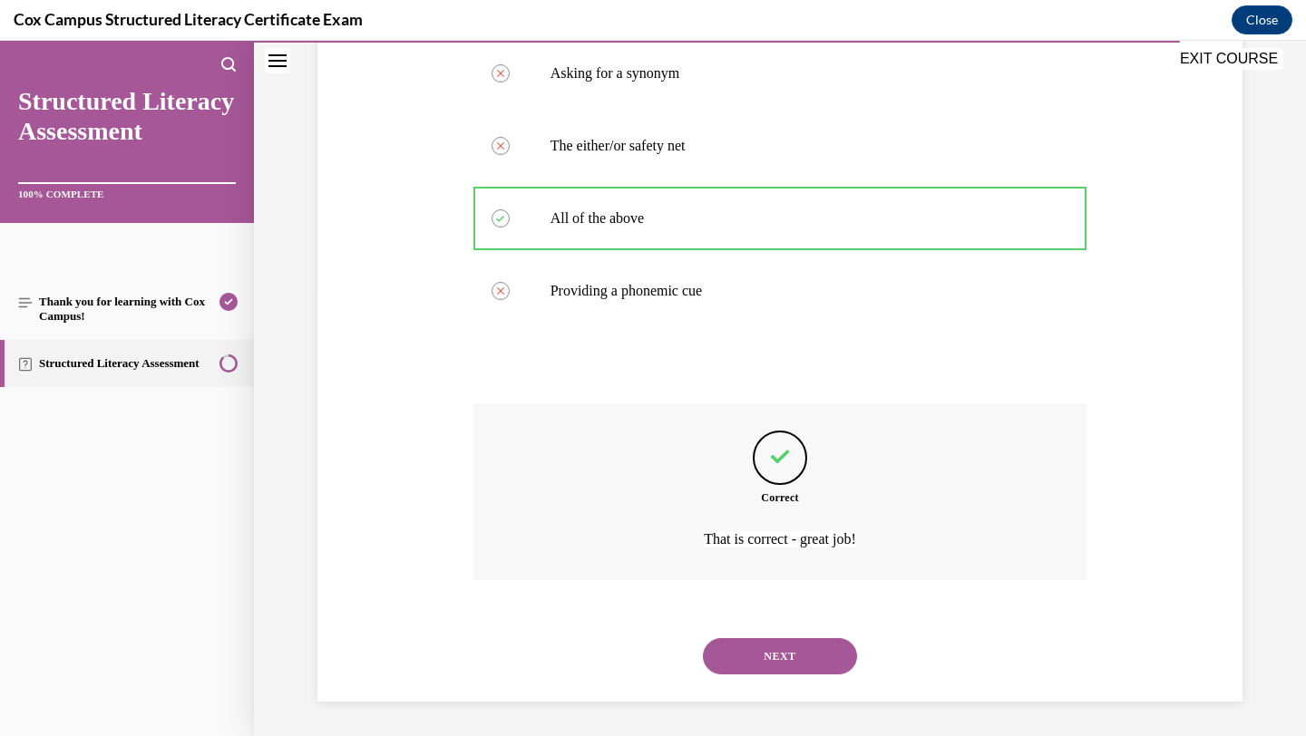
scroll to position [447, 0]
click at [783, 663] on button "NEXT" at bounding box center [780, 655] width 154 height 36
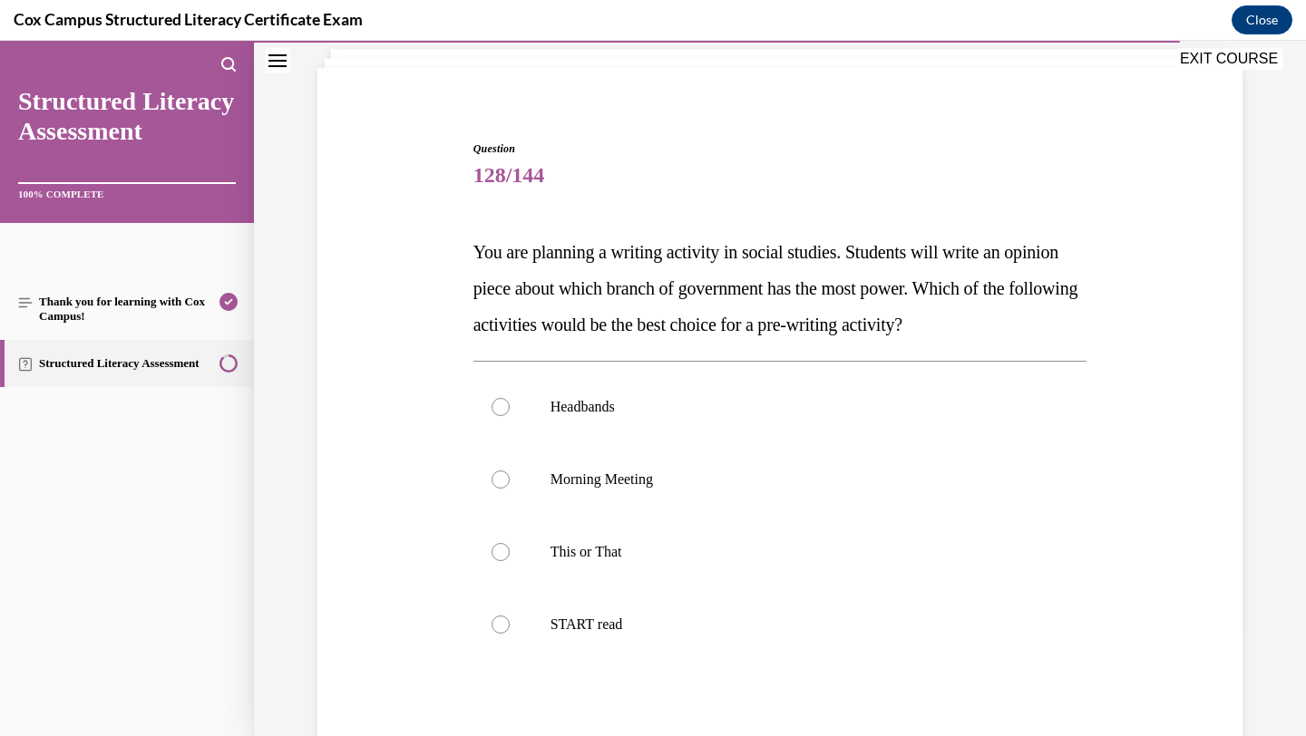
scroll to position [111, 0]
click at [715, 562] on label "This or That" at bounding box center [780, 553] width 614 height 73
click at [510, 562] on input "This or That" at bounding box center [501, 553] width 18 height 18
radio input "true"
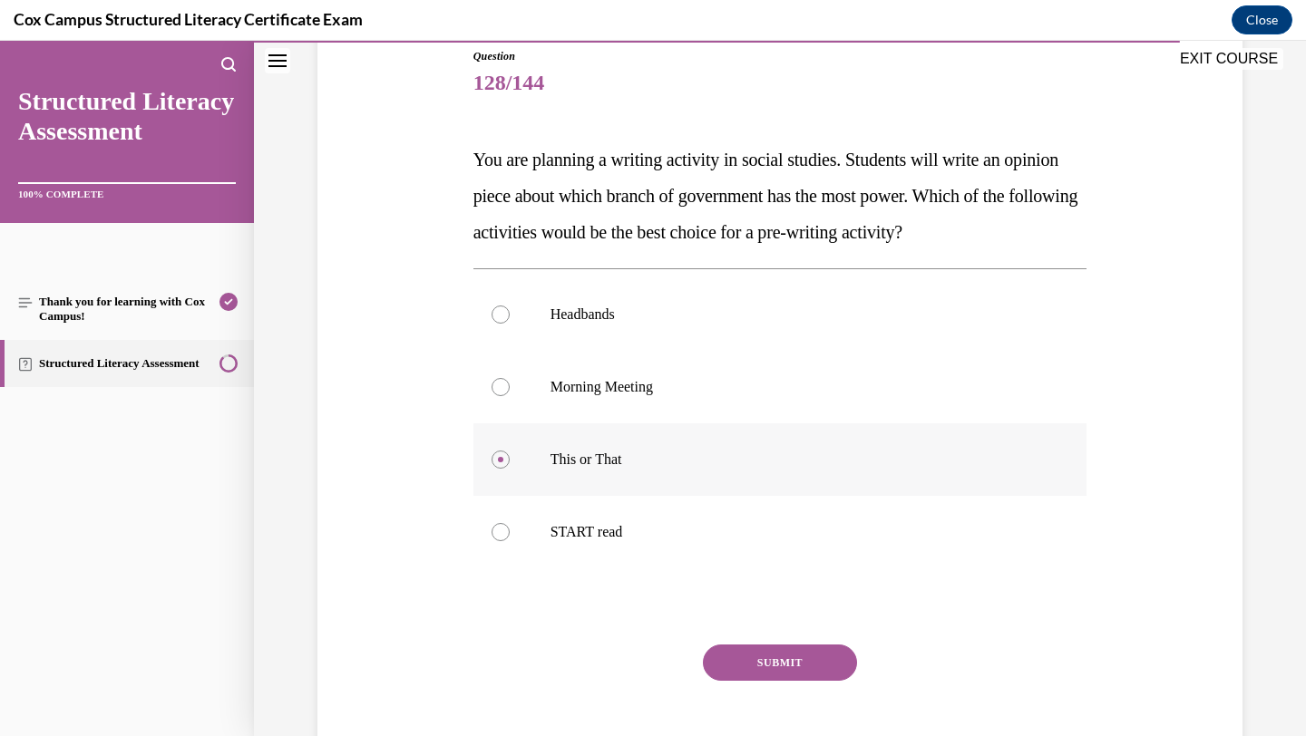
scroll to position [211, 0]
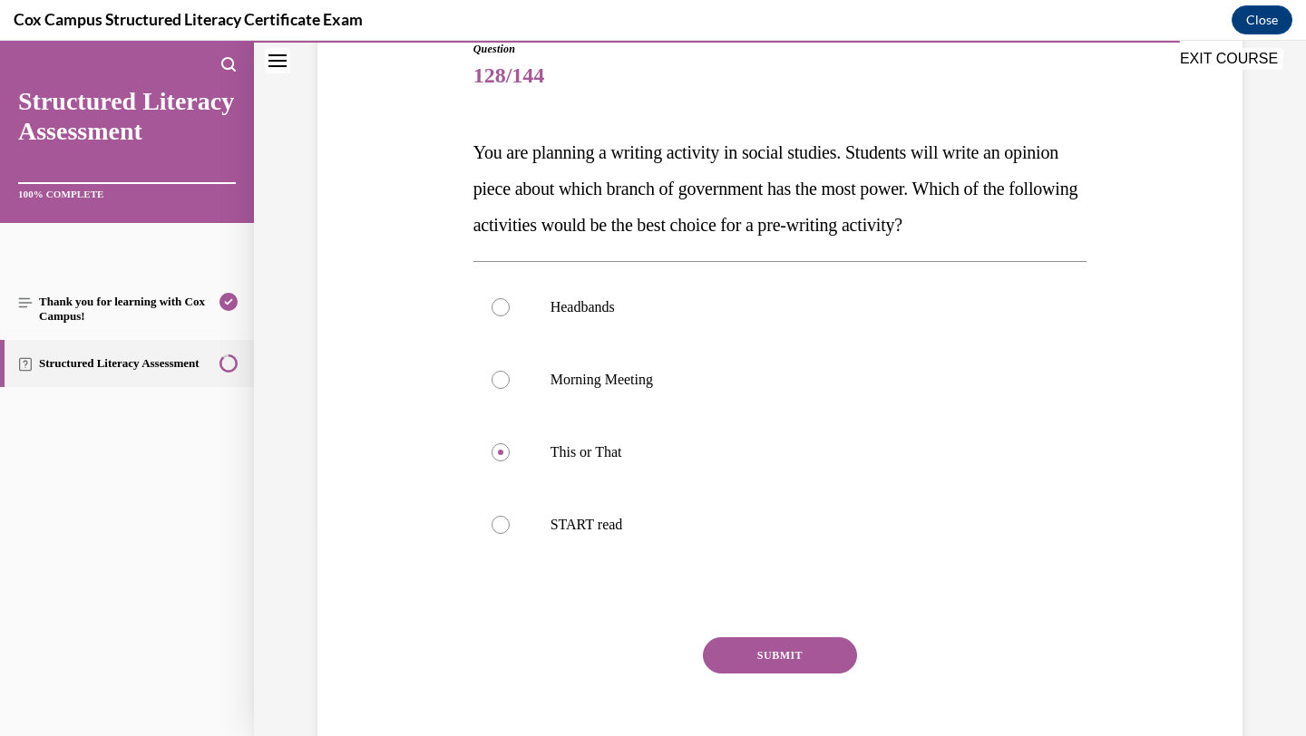
click at [755, 650] on button "SUBMIT" at bounding box center [780, 656] width 154 height 36
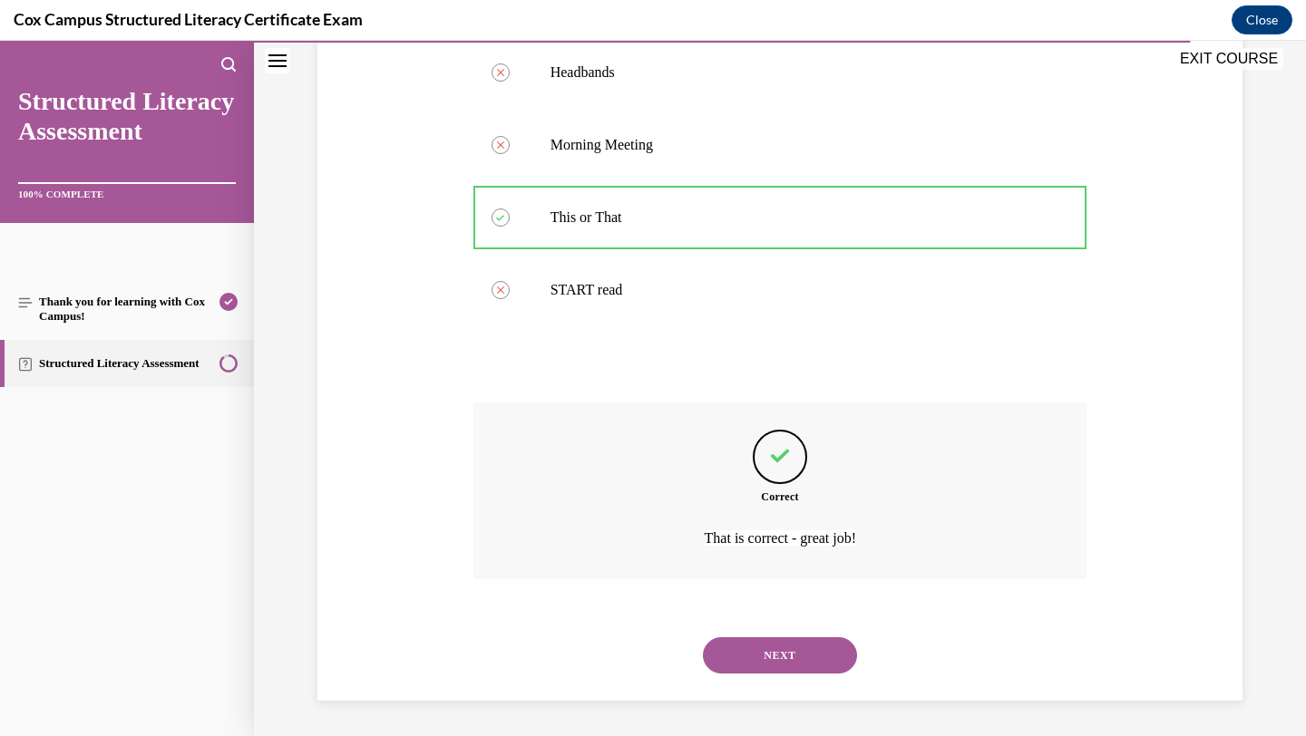
scroll to position [447, 0]
click at [733, 648] on button "NEXT" at bounding box center [780, 655] width 154 height 36
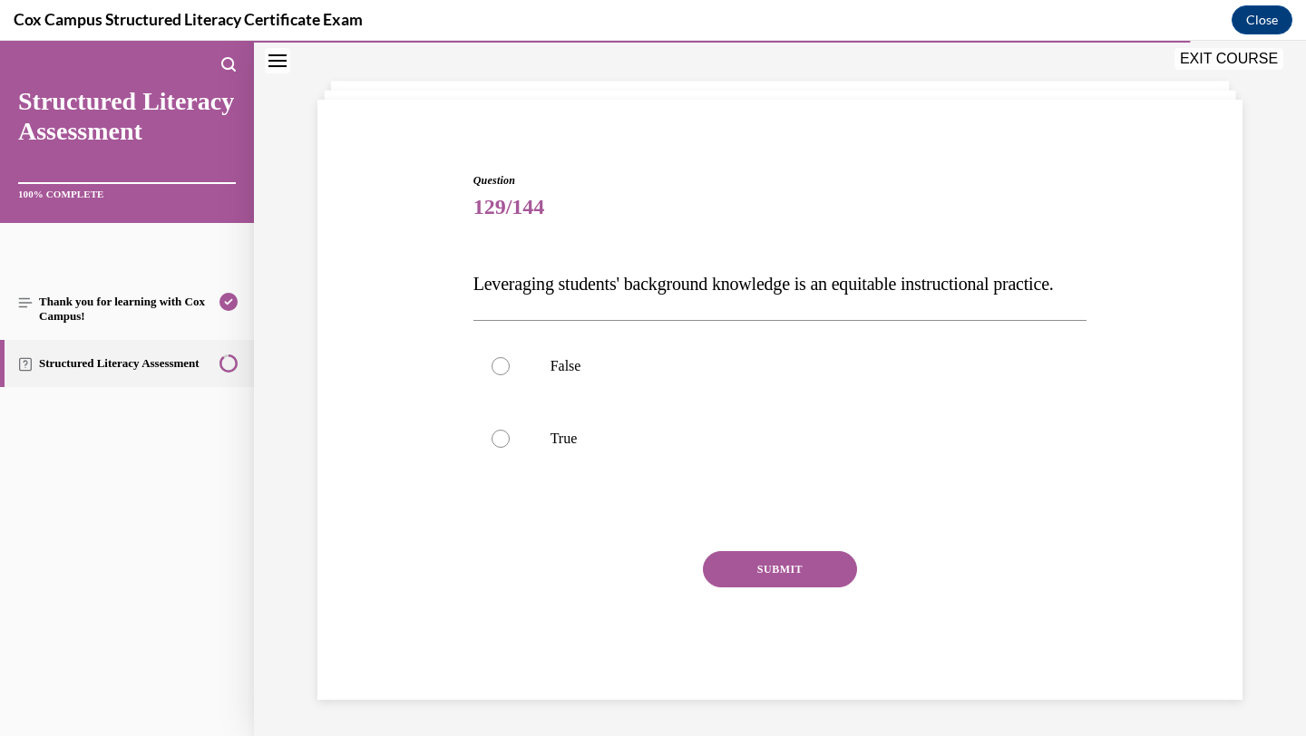
scroll to position [116, 0]
click at [699, 439] on p "True" at bounding box center [797, 439] width 492 height 18
click at [510, 439] on input "True" at bounding box center [501, 439] width 18 height 18
radio input "true"
click at [736, 574] on button "SUBMIT" at bounding box center [780, 569] width 154 height 36
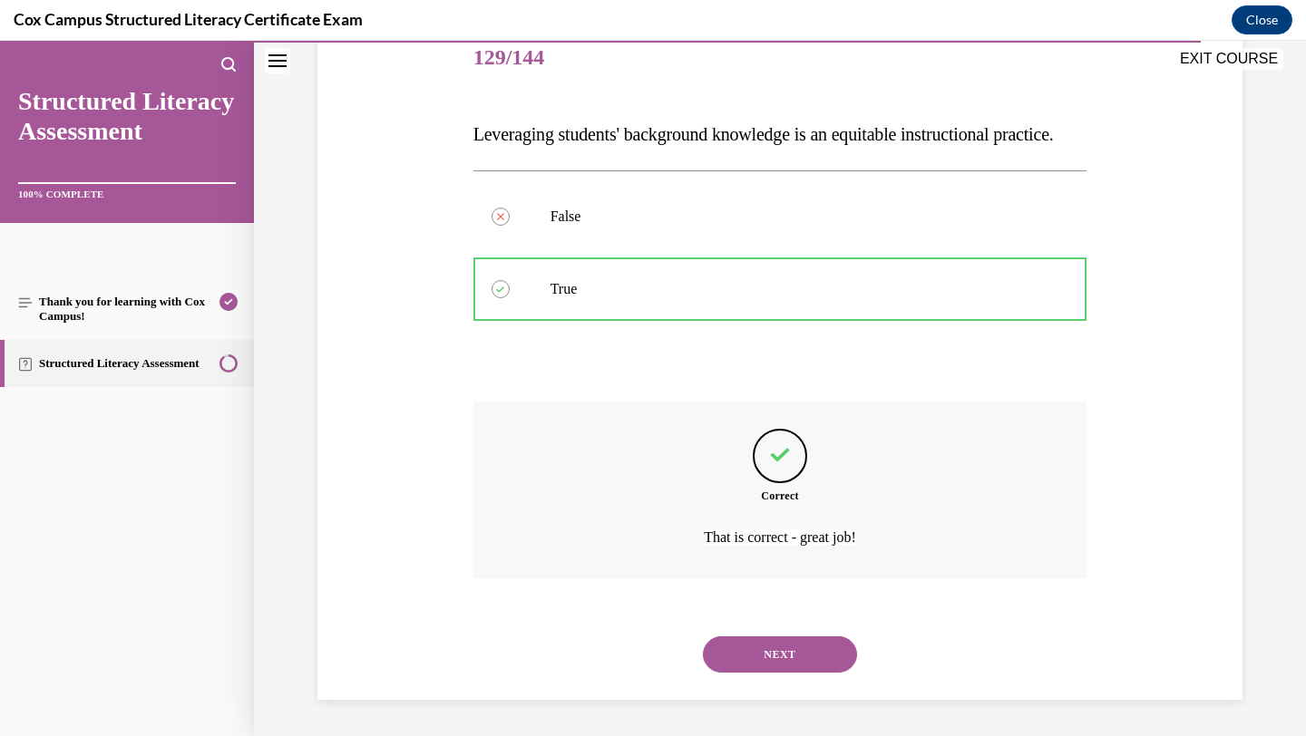
scroll to position [266, 0]
click at [734, 651] on button "NEXT" at bounding box center [780, 655] width 154 height 36
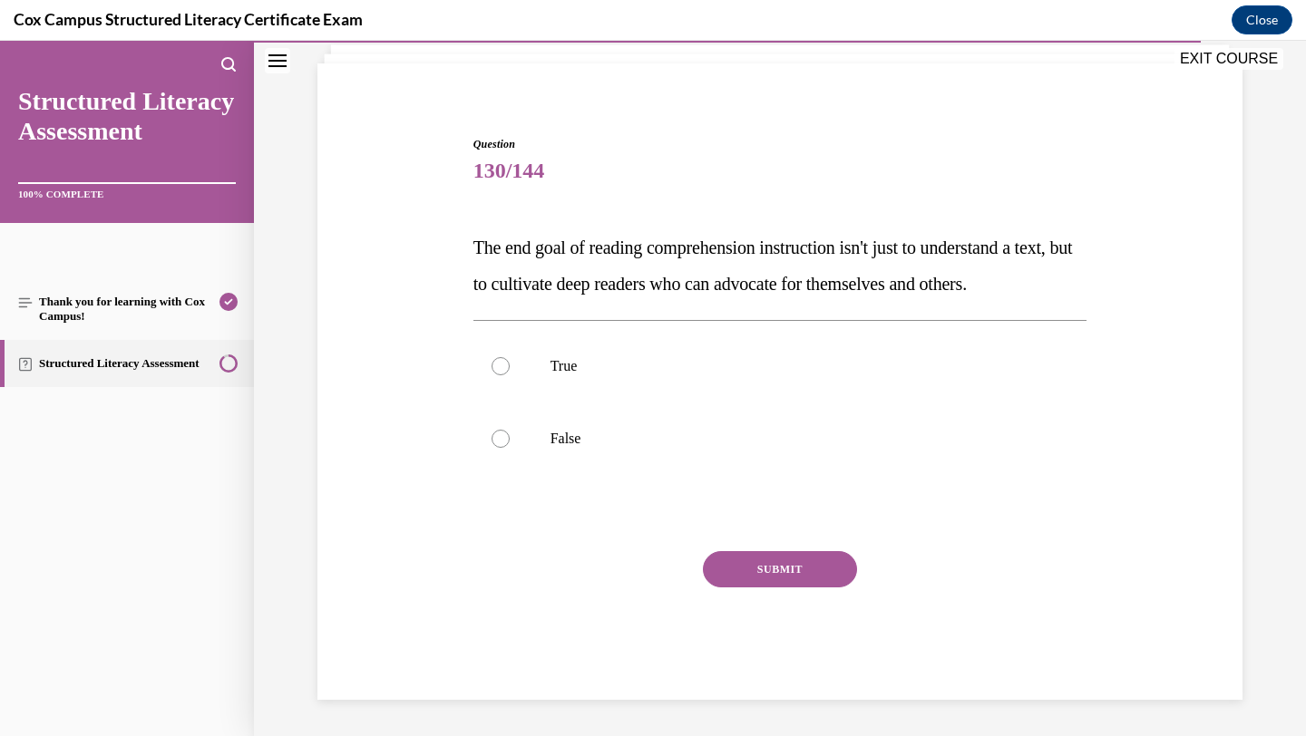
scroll to position [152, 0]
click at [784, 371] on p "True" at bounding box center [797, 366] width 492 height 18
click at [510, 371] on input "True" at bounding box center [501, 366] width 18 height 18
radio input "true"
click at [736, 576] on button "SUBMIT" at bounding box center [780, 569] width 154 height 36
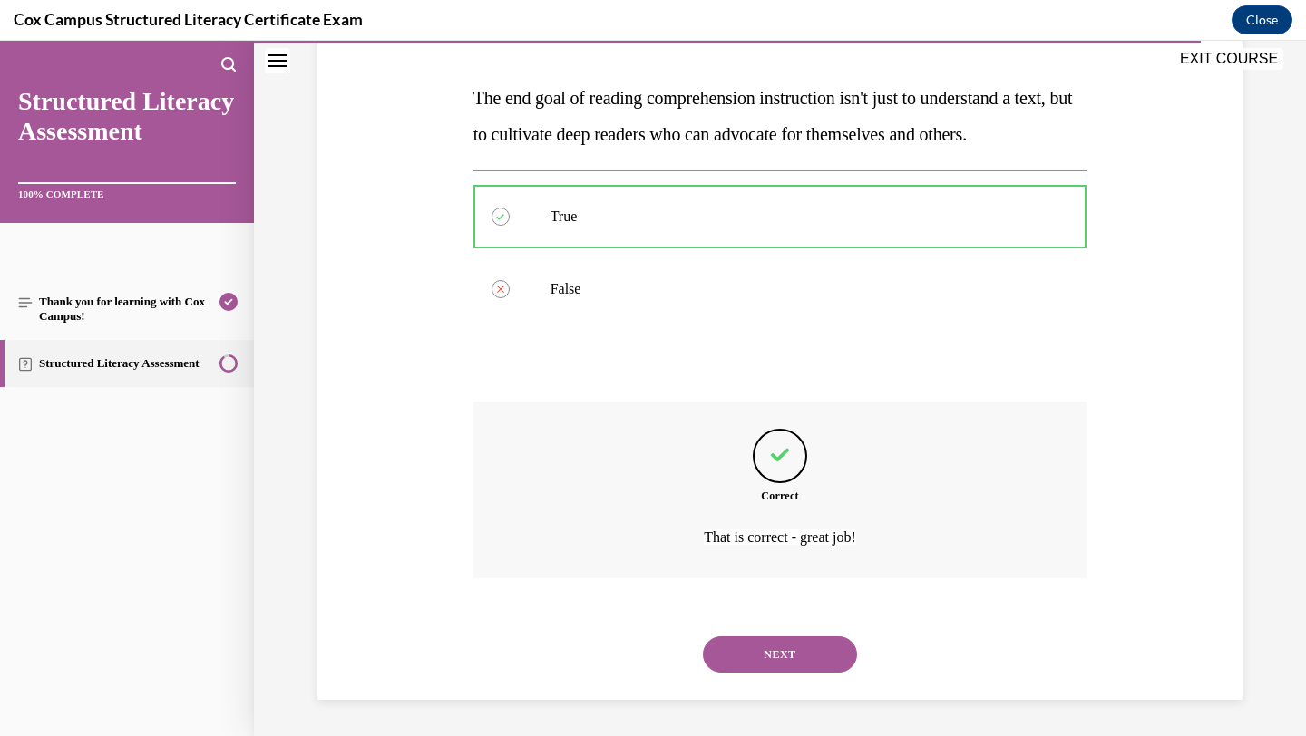
click at [759, 665] on button "NEXT" at bounding box center [780, 655] width 154 height 36
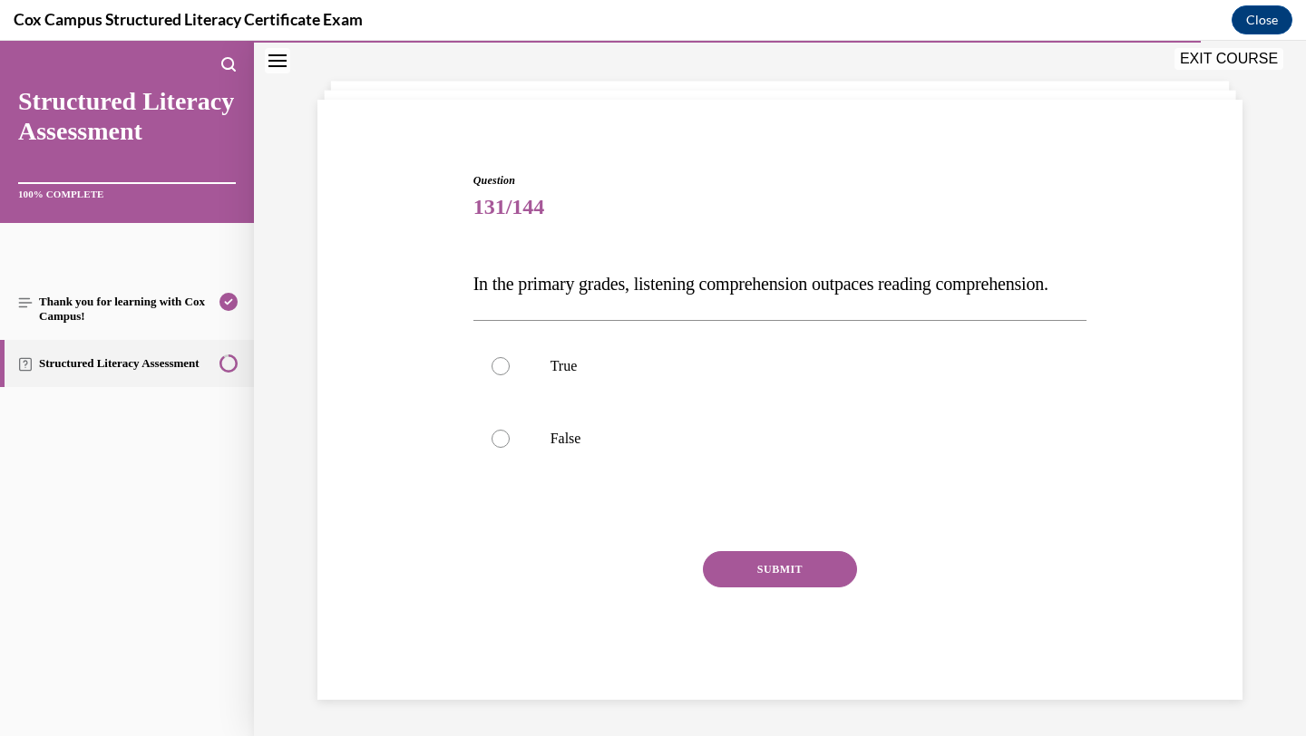
scroll to position [116, 0]
click at [707, 368] on p "True" at bounding box center [797, 366] width 492 height 18
click at [510, 368] on input "True" at bounding box center [501, 366] width 18 height 18
radio input "true"
click at [733, 564] on button "SUBMIT" at bounding box center [780, 569] width 154 height 36
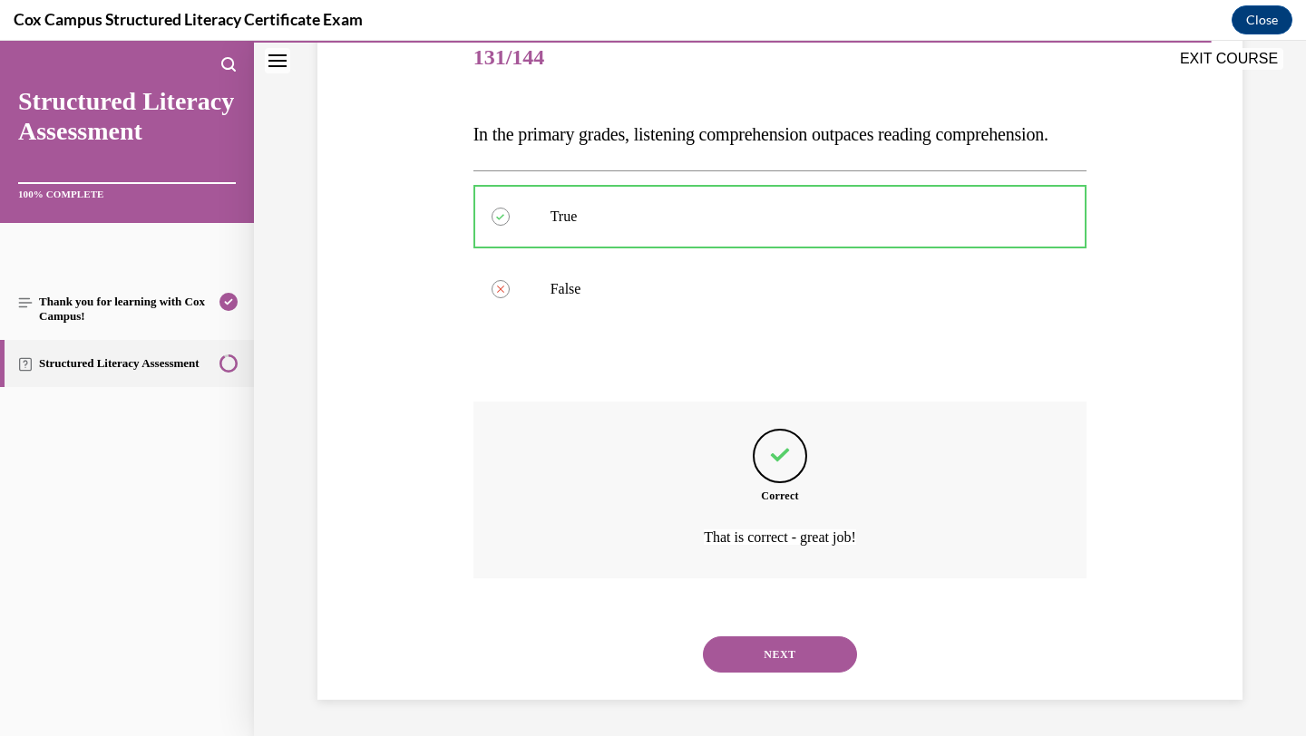
scroll to position [266, 0]
click at [762, 658] on button "NEXT" at bounding box center [780, 655] width 154 height 36
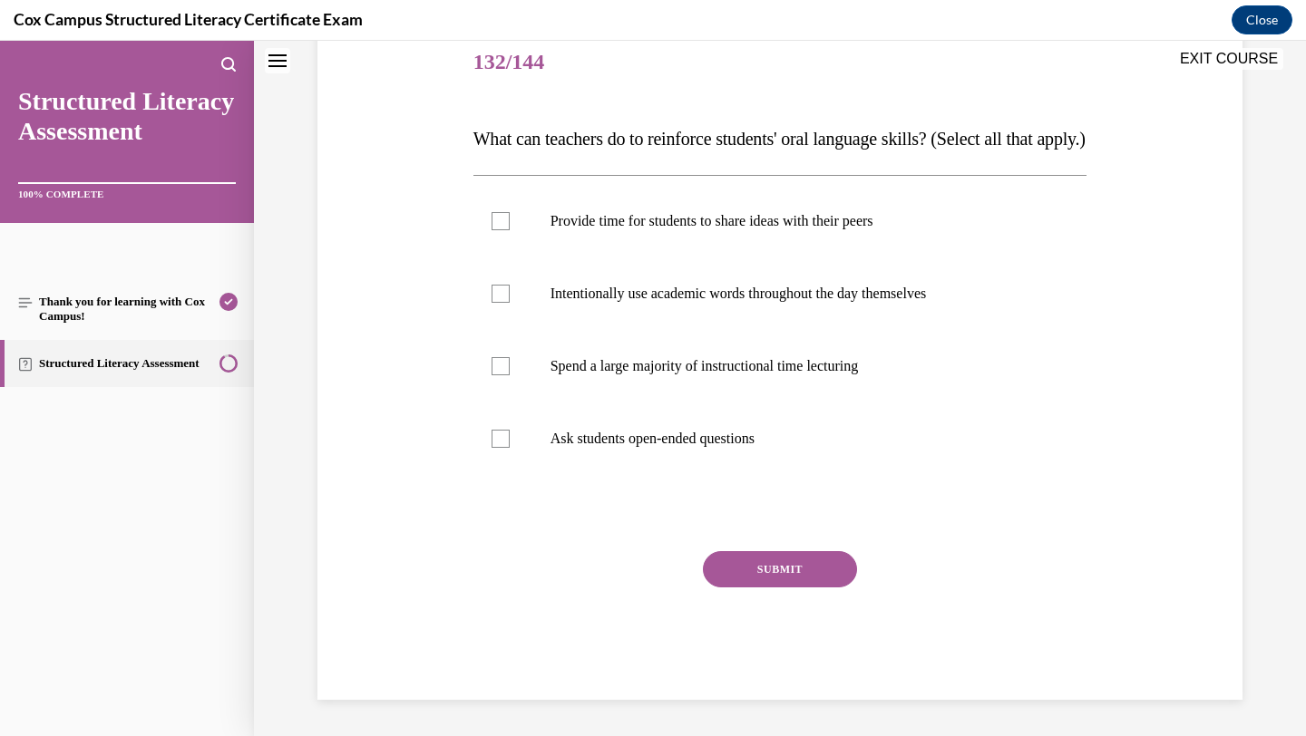
scroll to position [0, 0]
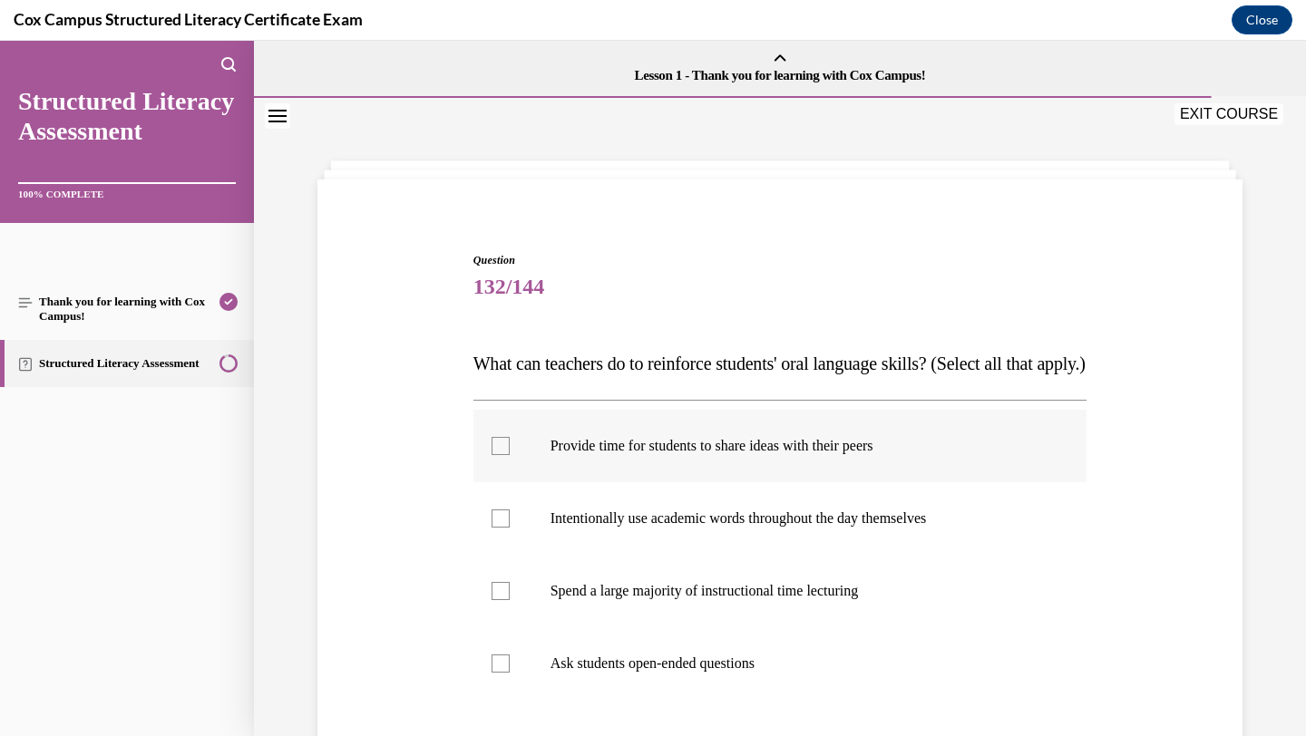
click at [646, 482] on label "Provide time for students to share ideas with their peers" at bounding box center [780, 446] width 614 height 73
click at [510, 455] on input "Provide time for students to share ideas with their peers" at bounding box center [501, 446] width 18 height 18
checkbox input "true"
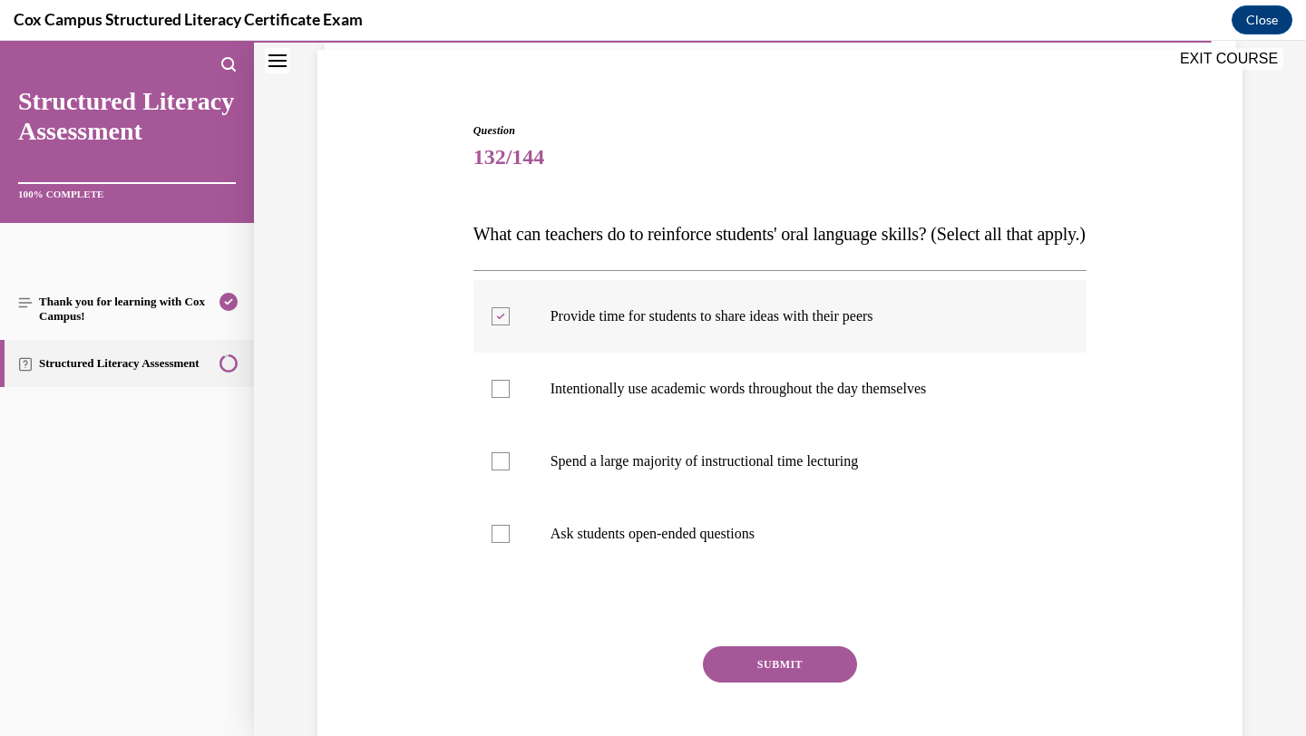
scroll to position [137, 0]
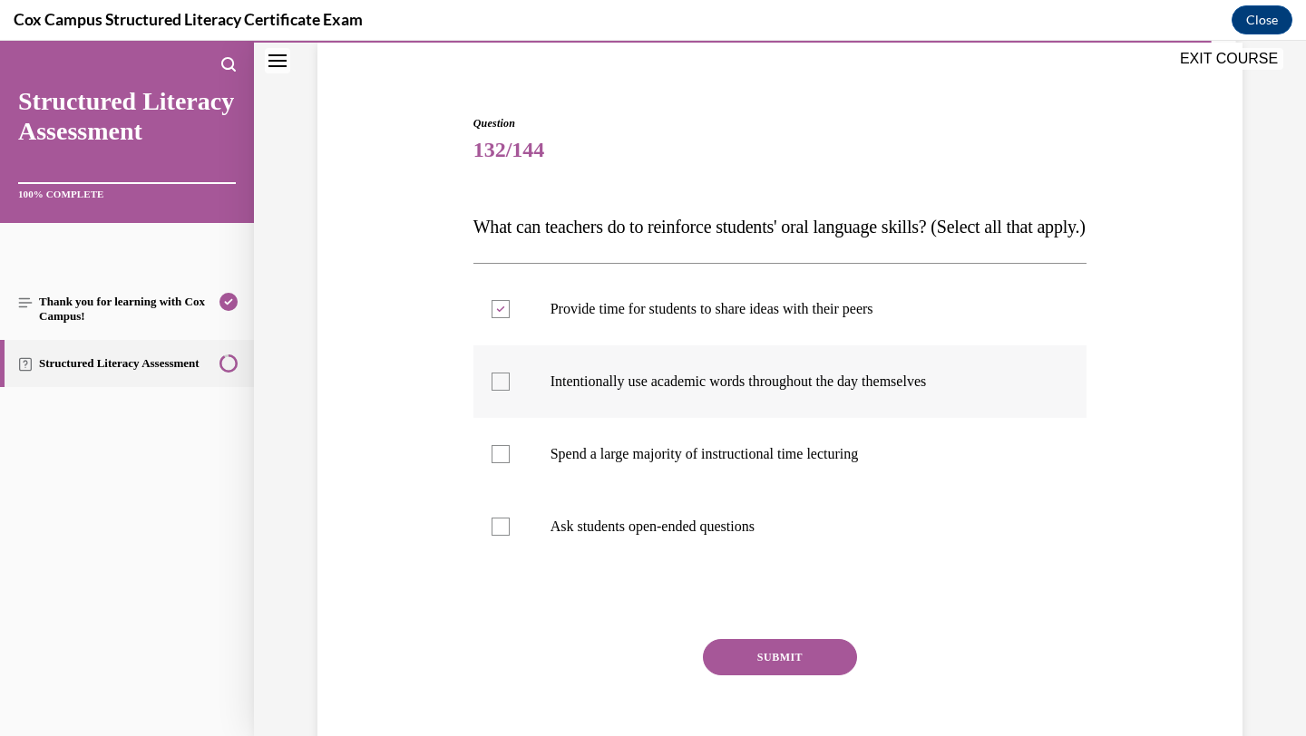
click at [656, 391] on p "Intentionally use academic words throughout the day themselves" at bounding box center [797, 382] width 492 height 18
click at [510, 391] on input "Intentionally use academic words throughout the day themselves" at bounding box center [501, 382] width 18 height 18
checkbox input "true"
click at [655, 545] on label "Ask students open-ended questions" at bounding box center [780, 527] width 614 height 73
click at [510, 536] on input "Ask students open-ended questions" at bounding box center [501, 527] width 18 height 18
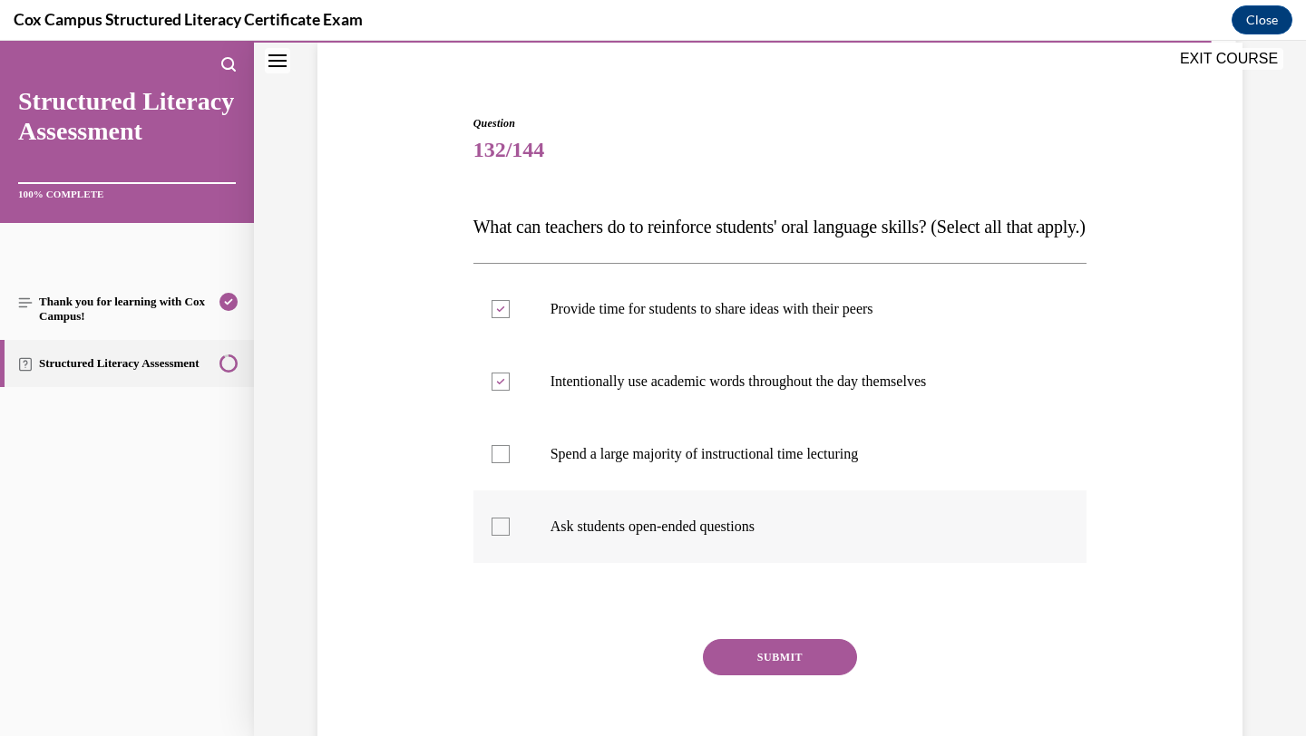
checkbox input "true"
click at [725, 676] on button "SUBMIT" at bounding box center [780, 657] width 154 height 36
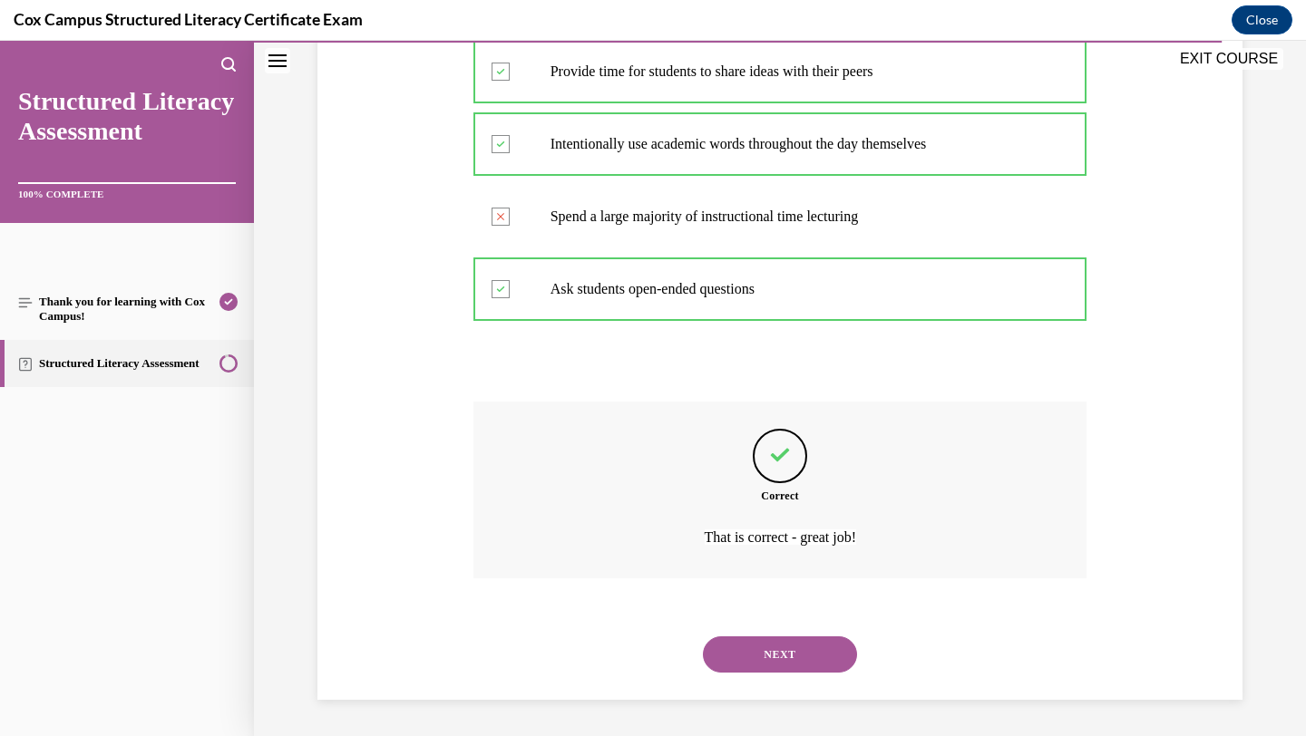
scroll to position [411, 0]
click at [798, 661] on button "NEXT" at bounding box center [780, 655] width 154 height 36
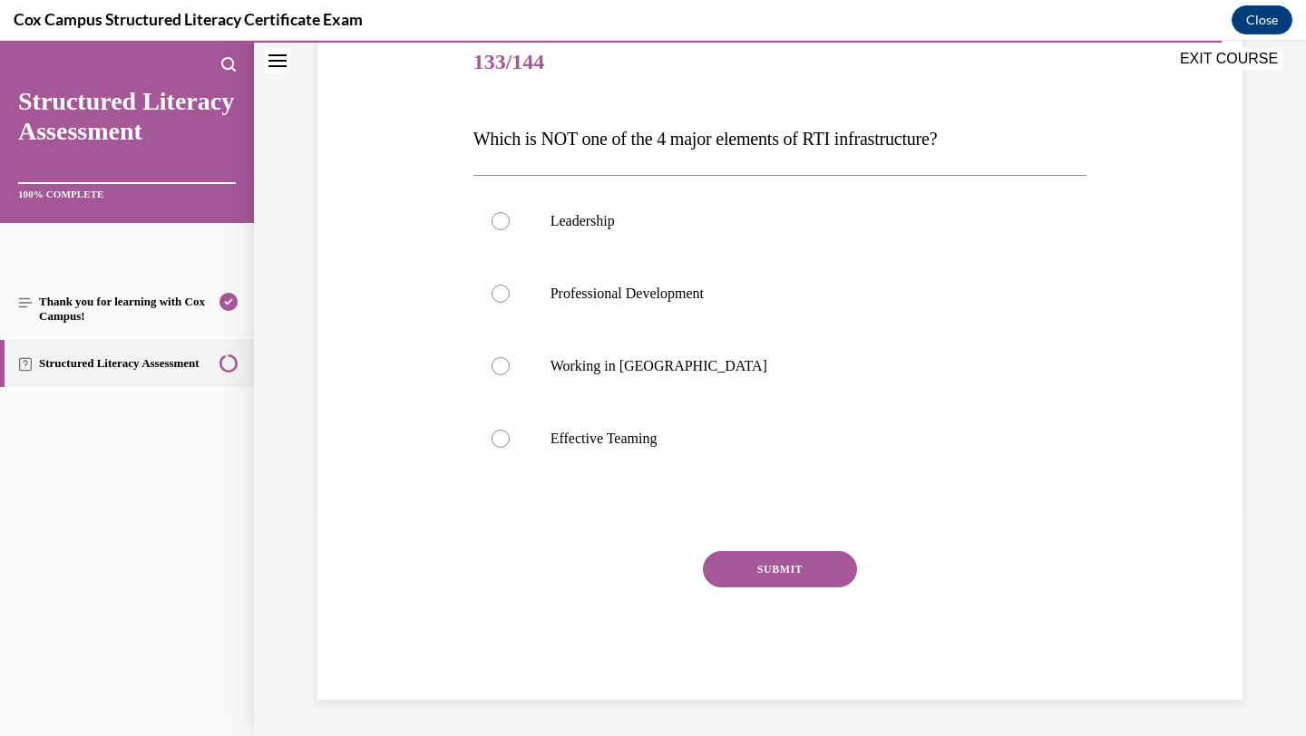
scroll to position [201, 0]
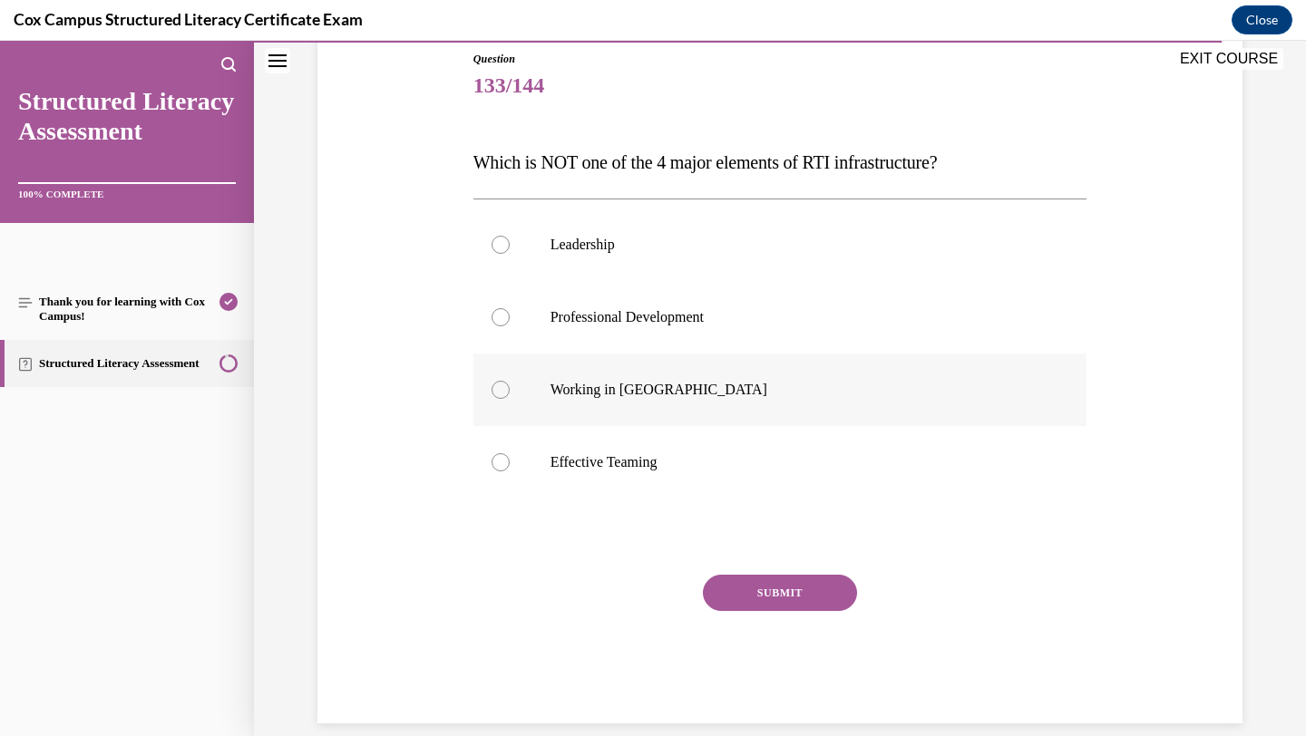
click at [734, 399] on label "Working in [GEOGRAPHIC_DATA]" at bounding box center [780, 390] width 614 height 73
click at [510, 399] on input "Working in [GEOGRAPHIC_DATA]" at bounding box center [501, 390] width 18 height 18
radio input "true"
click at [743, 590] on button "SUBMIT" at bounding box center [780, 593] width 154 height 36
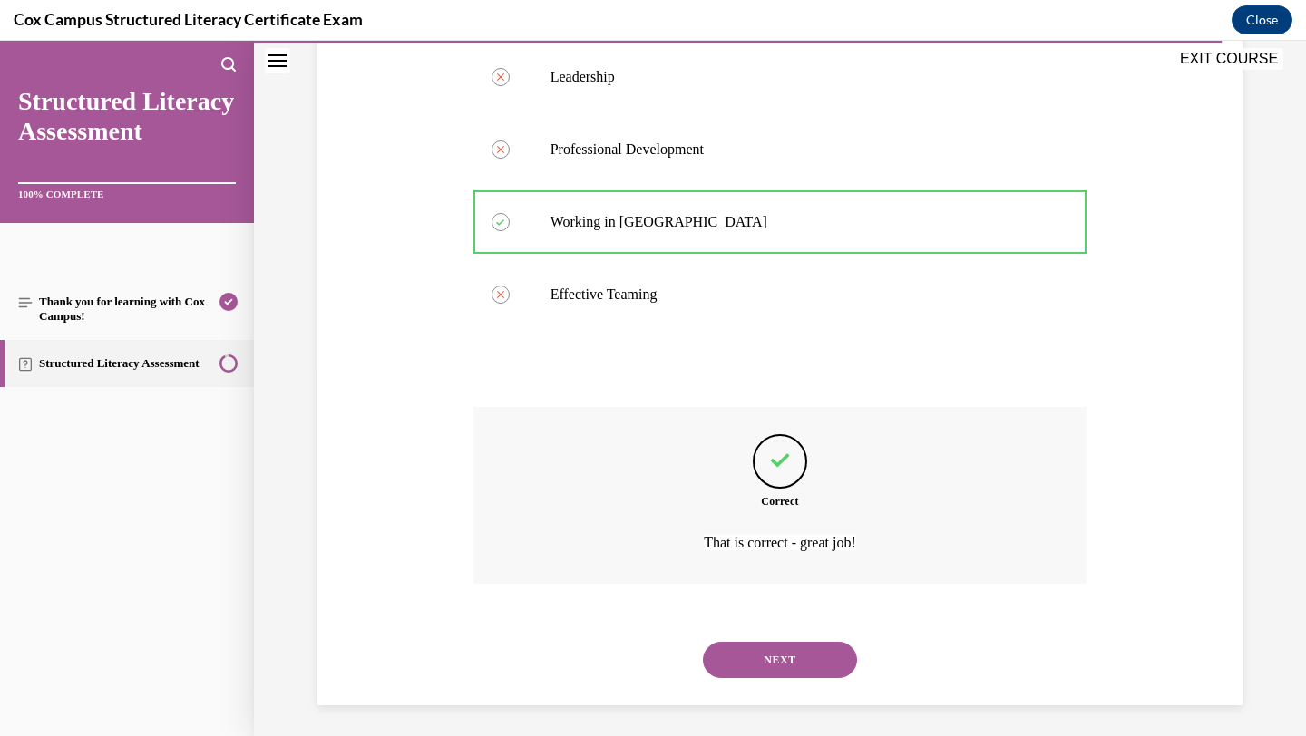
scroll to position [375, 0]
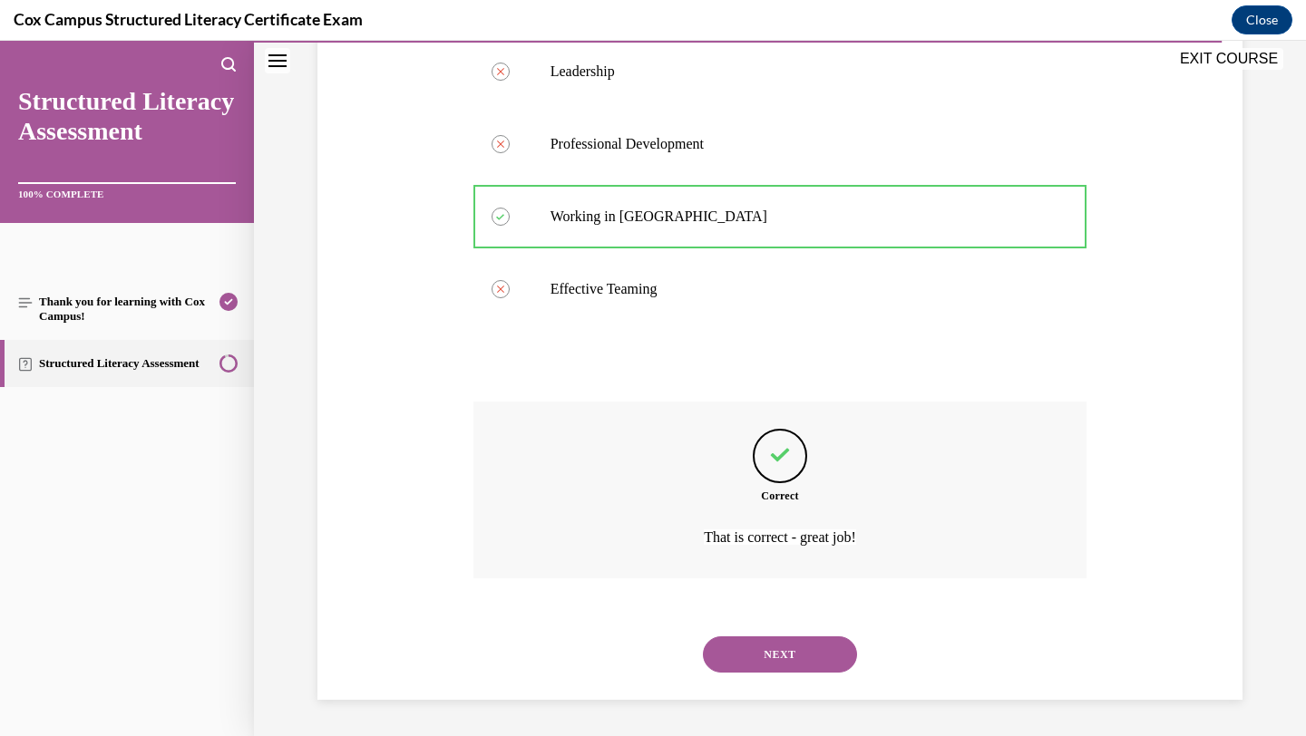
click at [788, 650] on button "NEXT" at bounding box center [780, 655] width 154 height 36
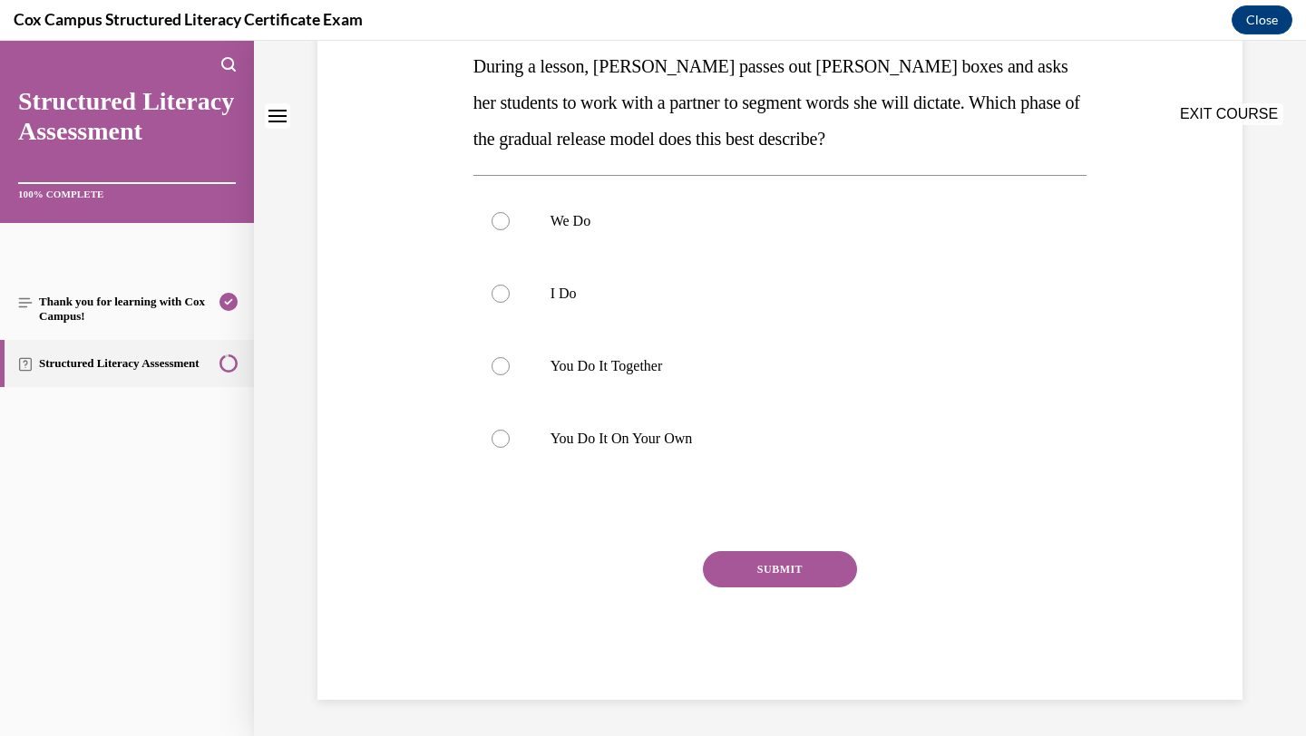
scroll to position [0, 0]
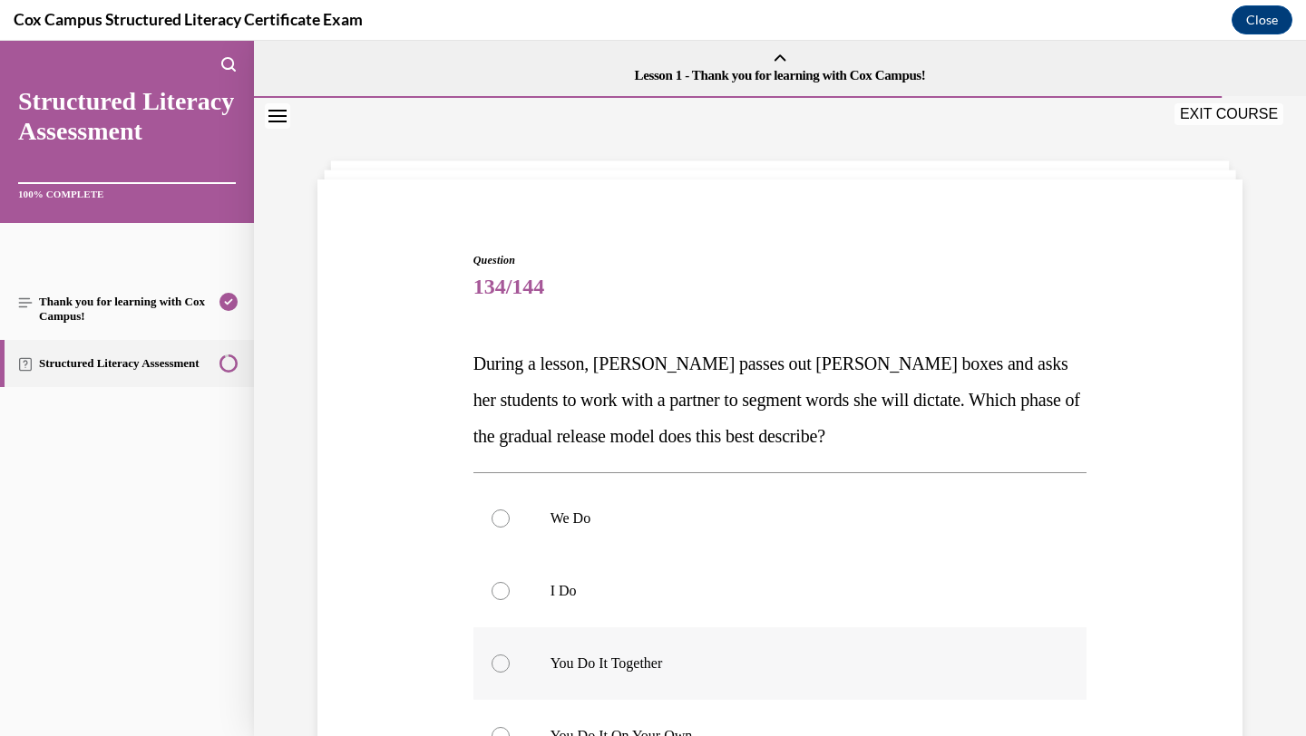
click at [659, 660] on p "You Do It Together" at bounding box center [797, 664] width 492 height 18
click at [510, 660] on input "You Do It Together" at bounding box center [501, 664] width 18 height 18
radio input "true"
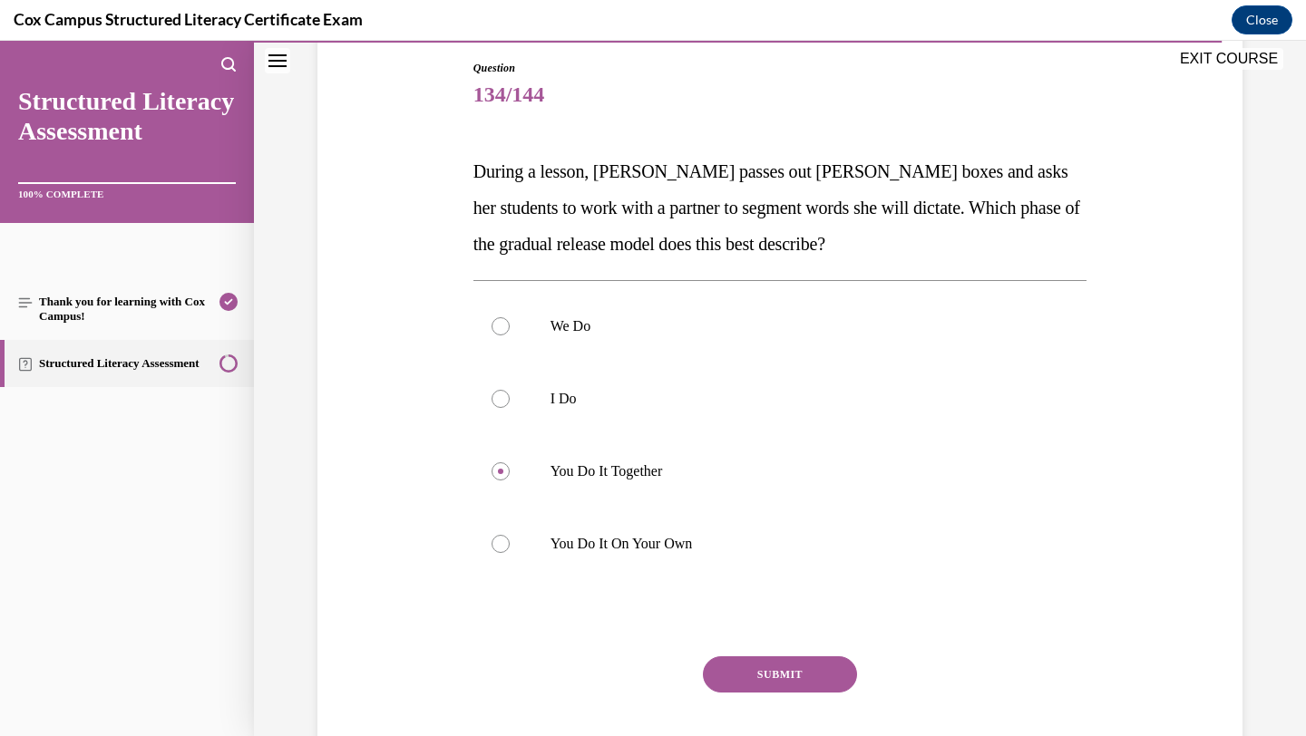
click at [745, 682] on button "SUBMIT" at bounding box center [780, 675] width 154 height 36
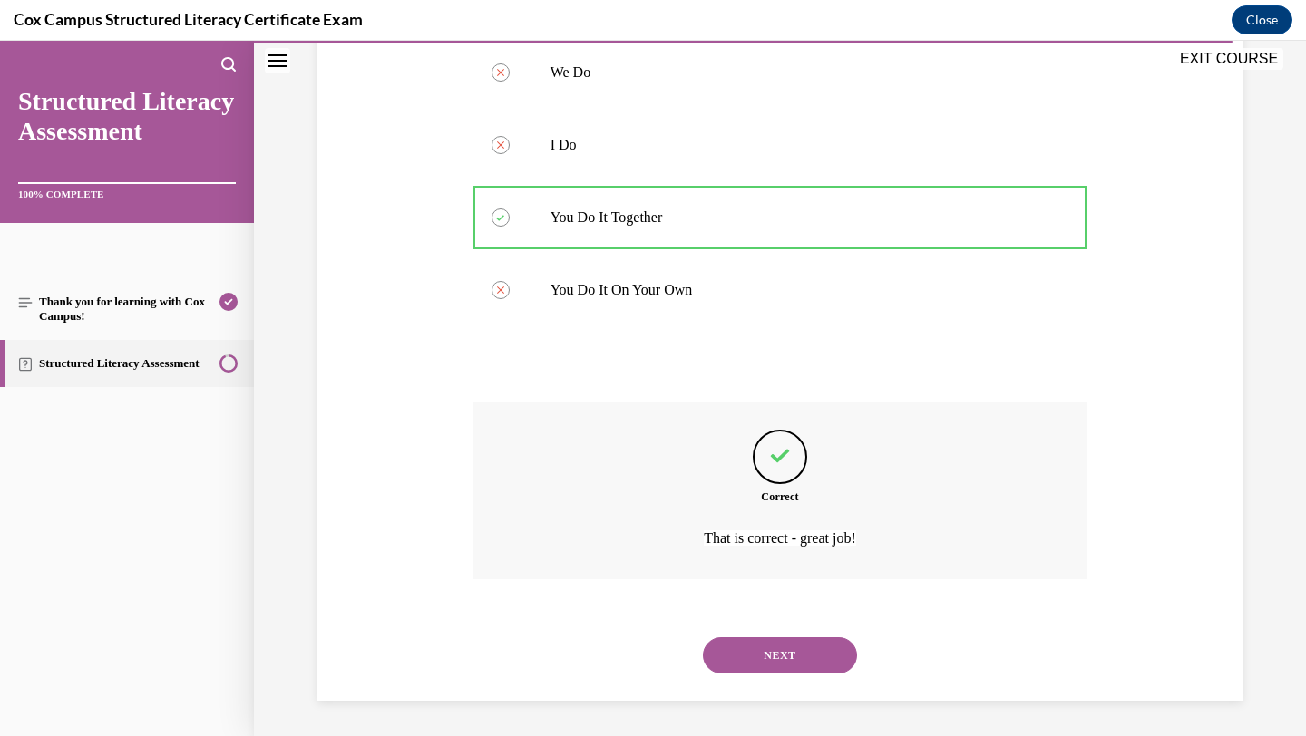
scroll to position [447, 0]
click at [778, 652] on button "NEXT" at bounding box center [780, 655] width 154 height 36
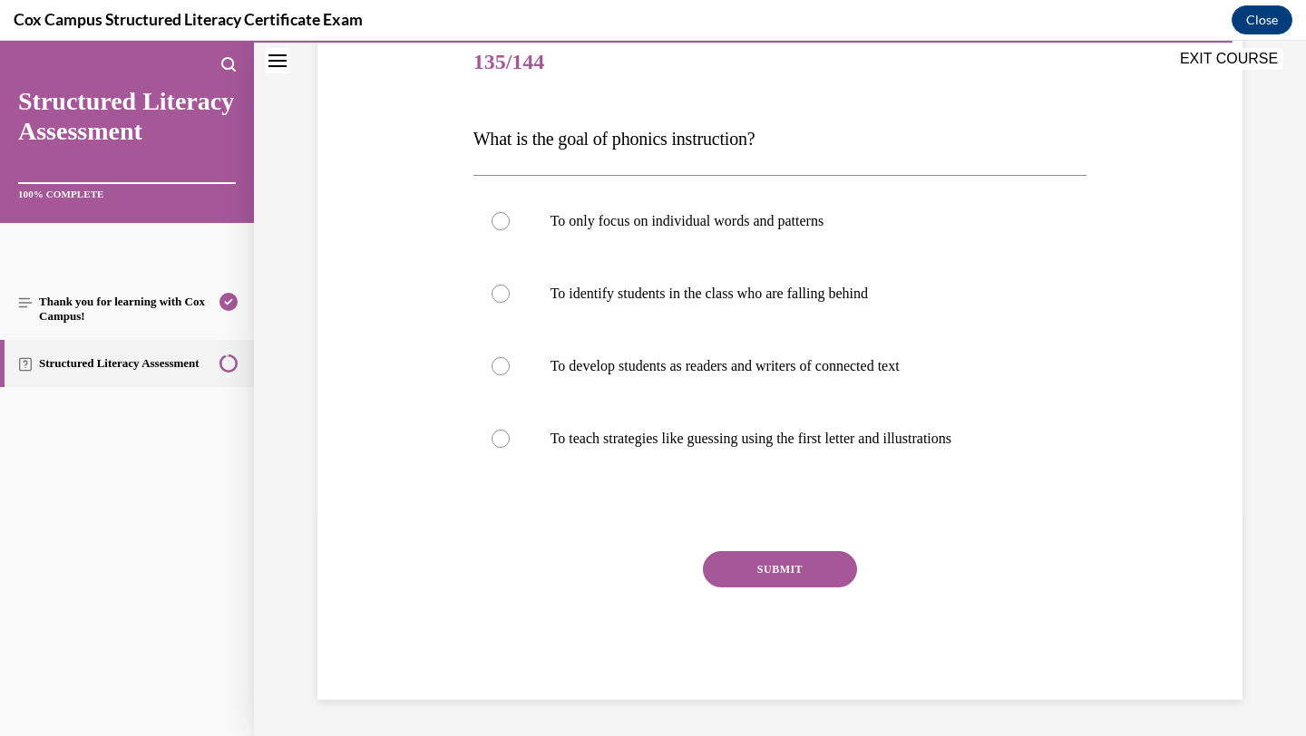
scroll to position [201, 0]
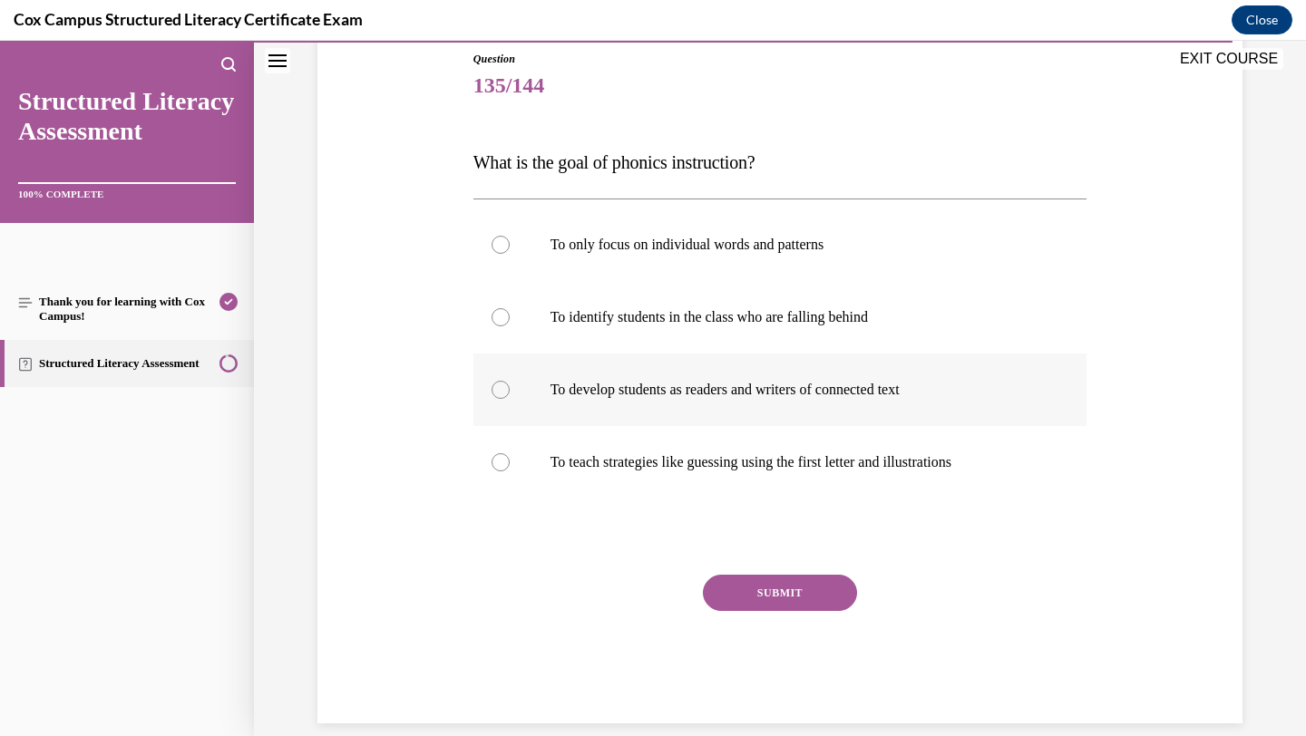
click at [748, 397] on p "To develop students as readers and writers of connected text" at bounding box center [797, 390] width 492 height 18
click at [510, 397] on input "To develop students as readers and writers of connected text" at bounding box center [501, 390] width 18 height 18
radio input "true"
click at [750, 590] on button "SUBMIT" at bounding box center [780, 593] width 154 height 36
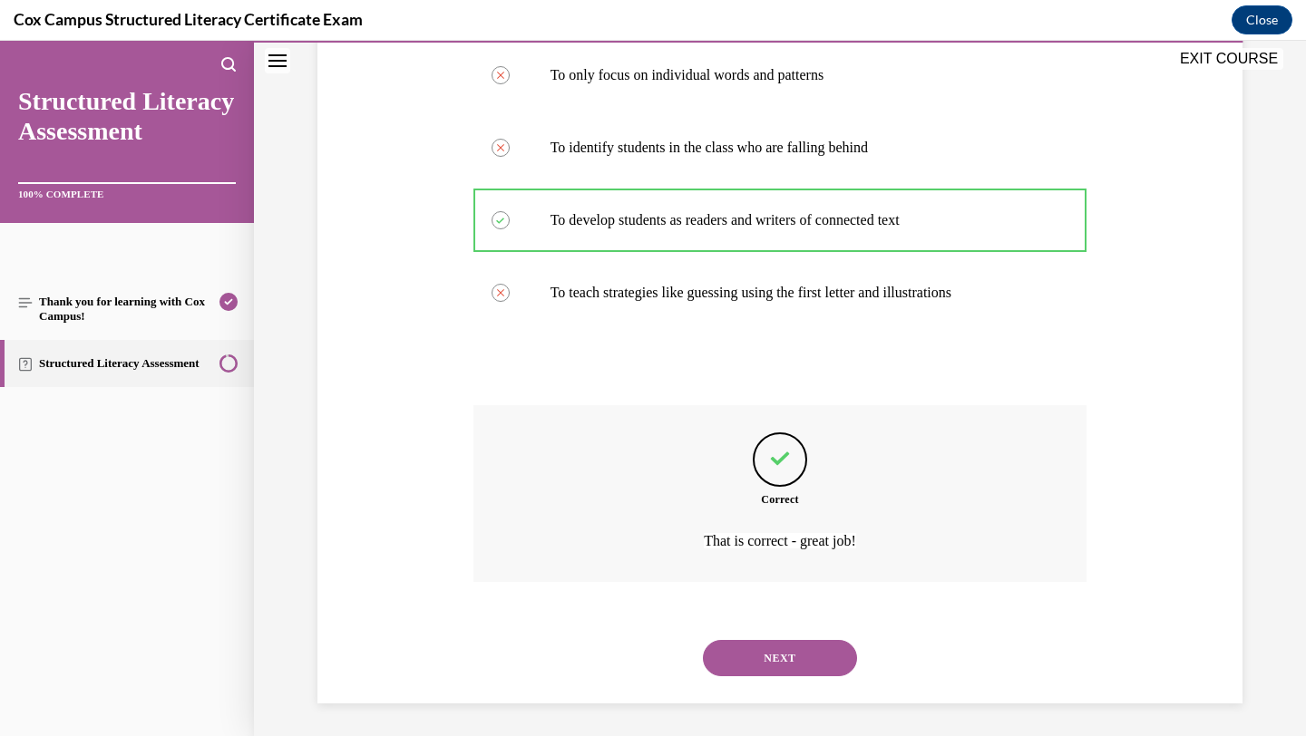
scroll to position [375, 0]
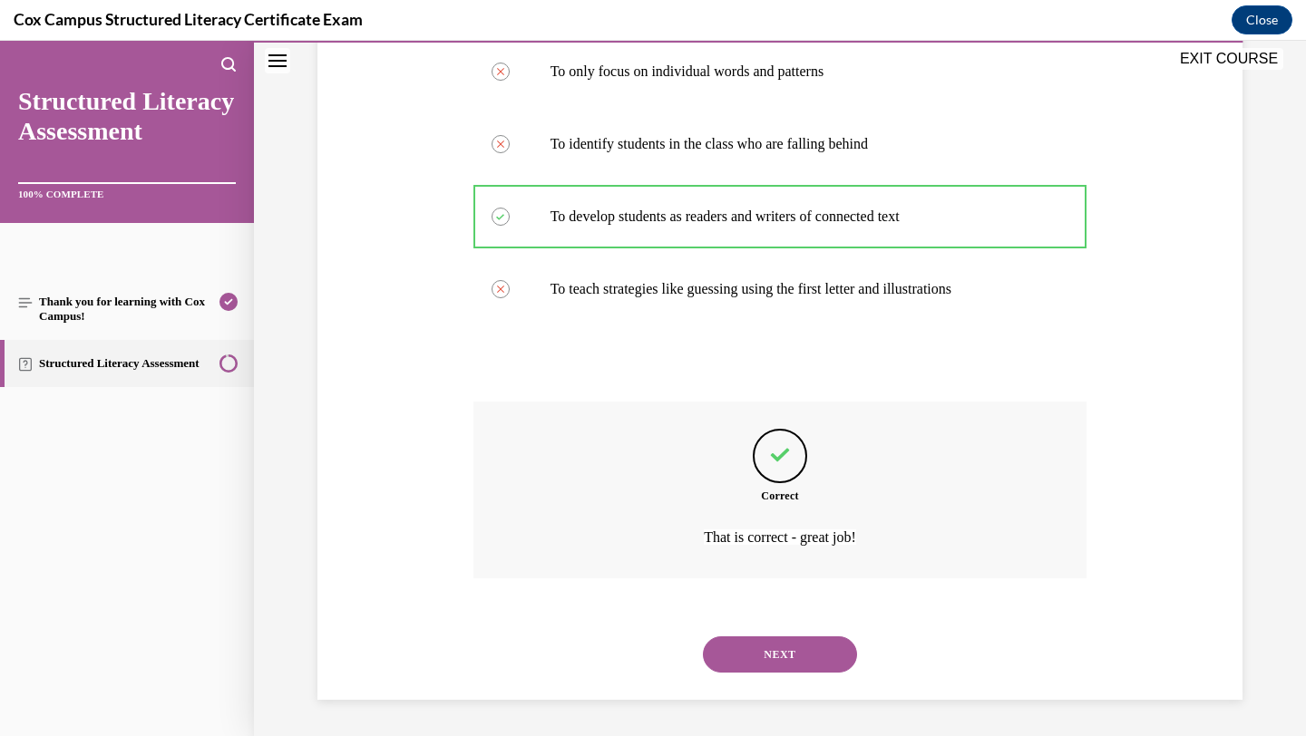
click at [748, 656] on button "NEXT" at bounding box center [780, 655] width 154 height 36
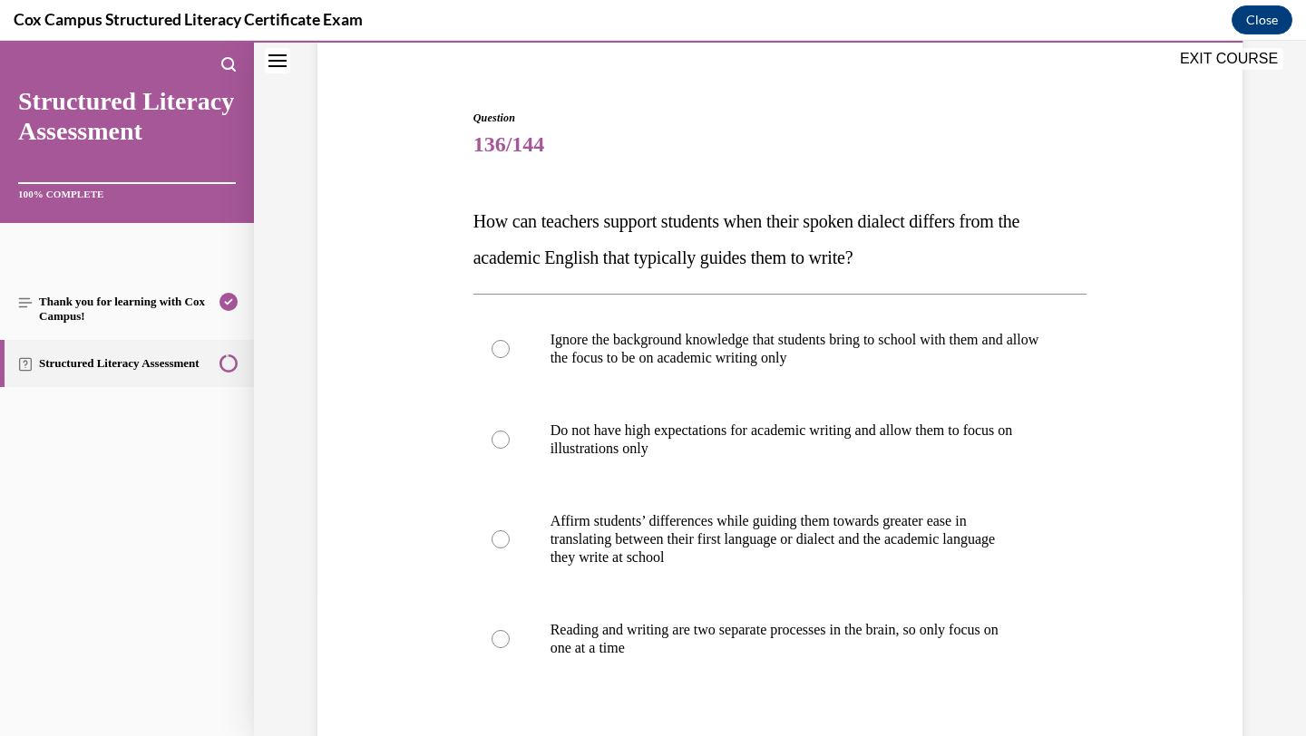
scroll to position [144, 0]
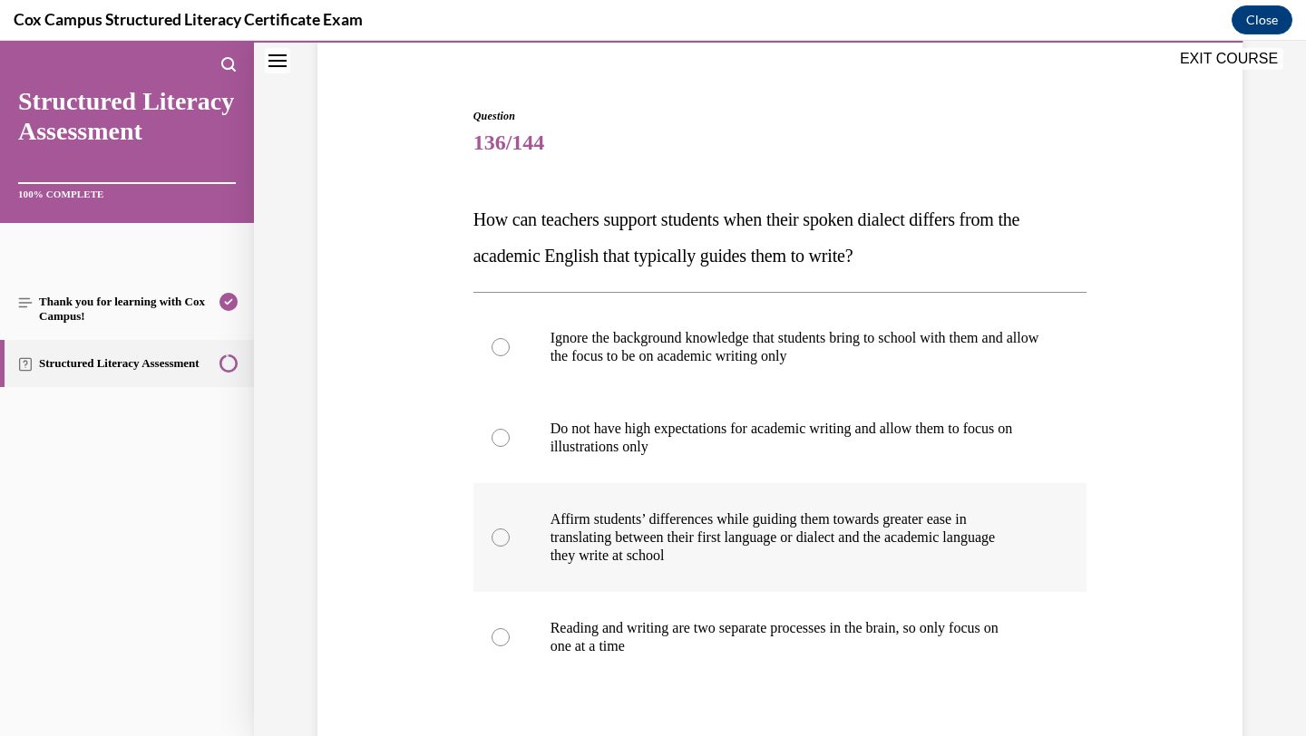
click at [775, 519] on p "Affirm students’ differences while guiding them towards greater ease in" at bounding box center [797, 520] width 492 height 18
click at [510, 529] on input "Affirm students’ differences while guiding them towards greater ease in transla…" at bounding box center [501, 538] width 18 height 18
radio input "true"
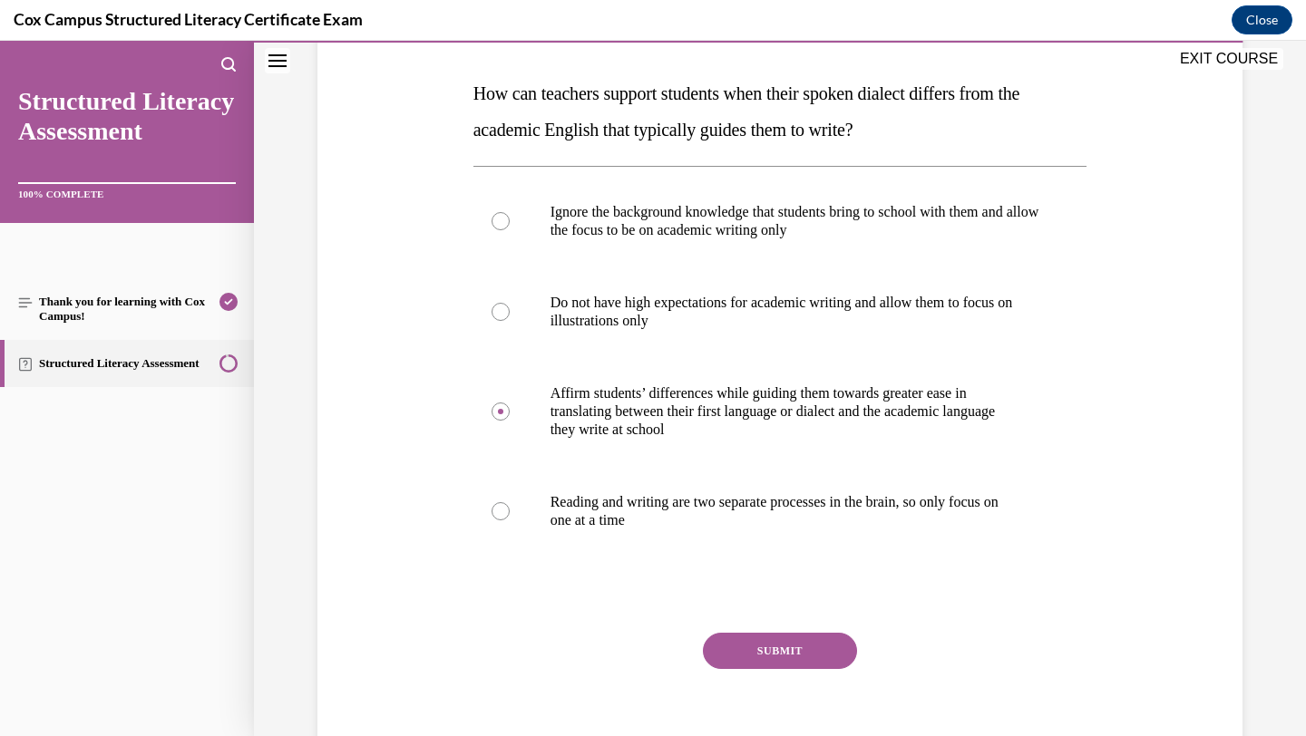
click at [753, 659] on button "SUBMIT" at bounding box center [780, 651] width 154 height 36
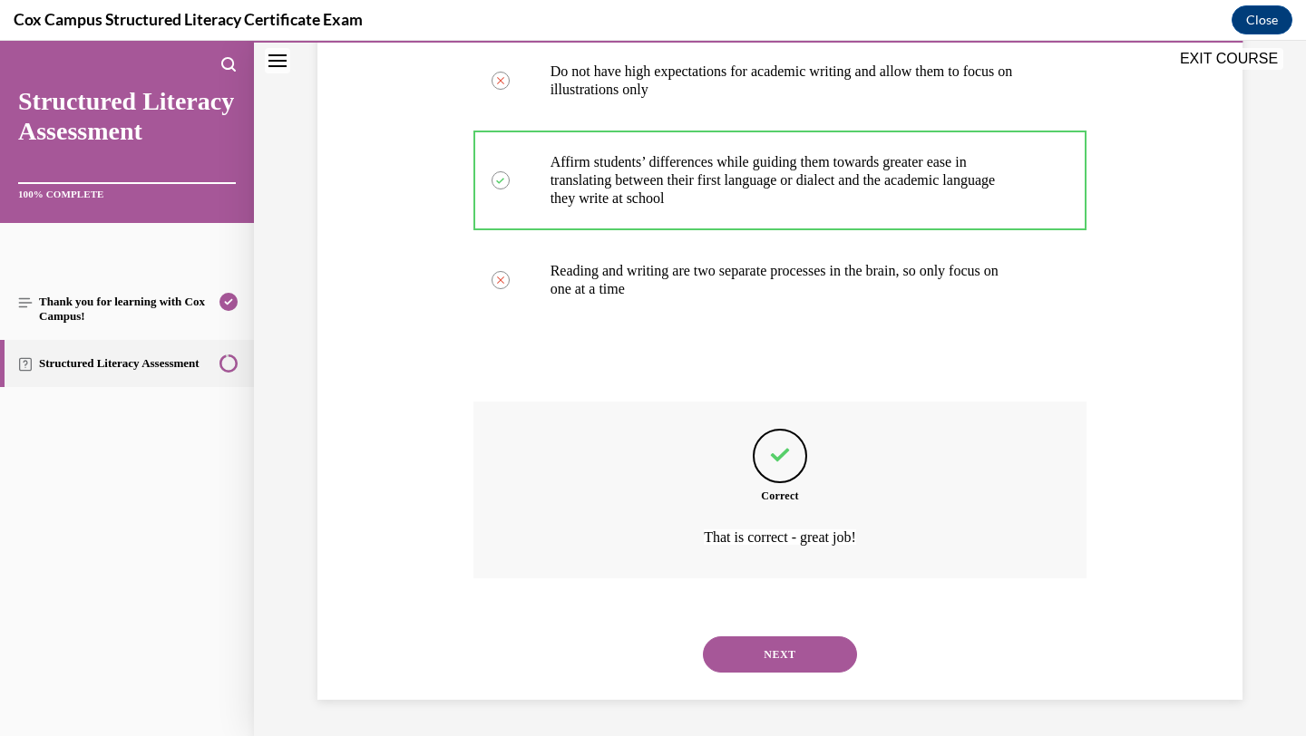
click at [753, 659] on button "NEXT" at bounding box center [780, 655] width 154 height 36
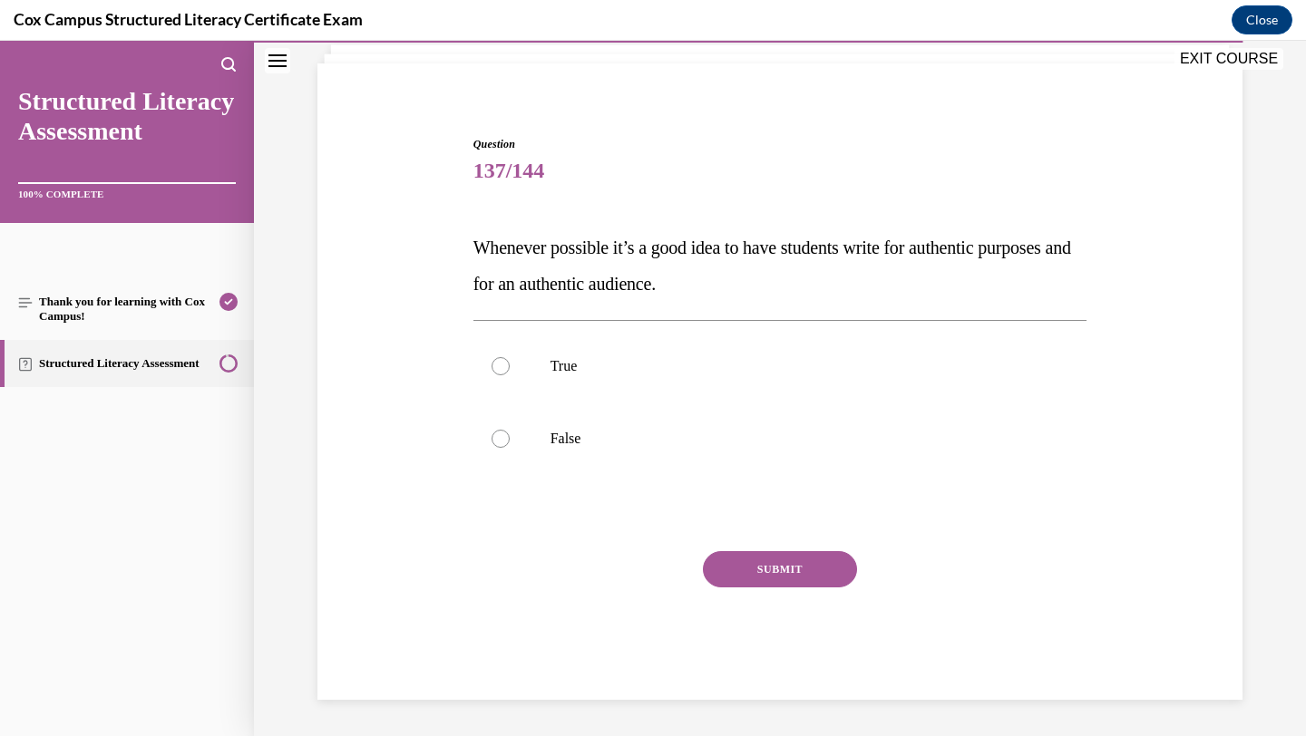
scroll to position [116, 0]
click at [824, 389] on label "True" at bounding box center [780, 366] width 614 height 73
click at [510, 375] on input "True" at bounding box center [501, 366] width 18 height 18
radio input "true"
click at [756, 576] on button "SUBMIT" at bounding box center [780, 569] width 154 height 36
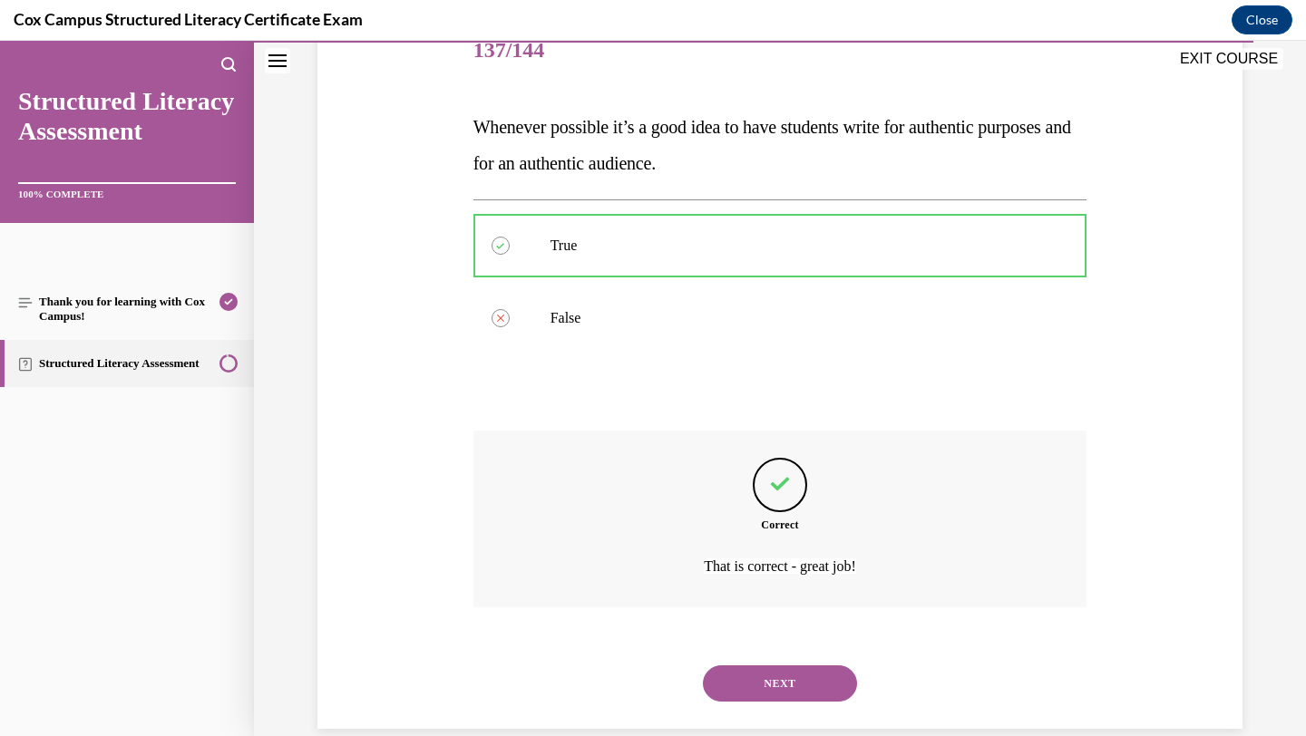
scroll to position [266, 0]
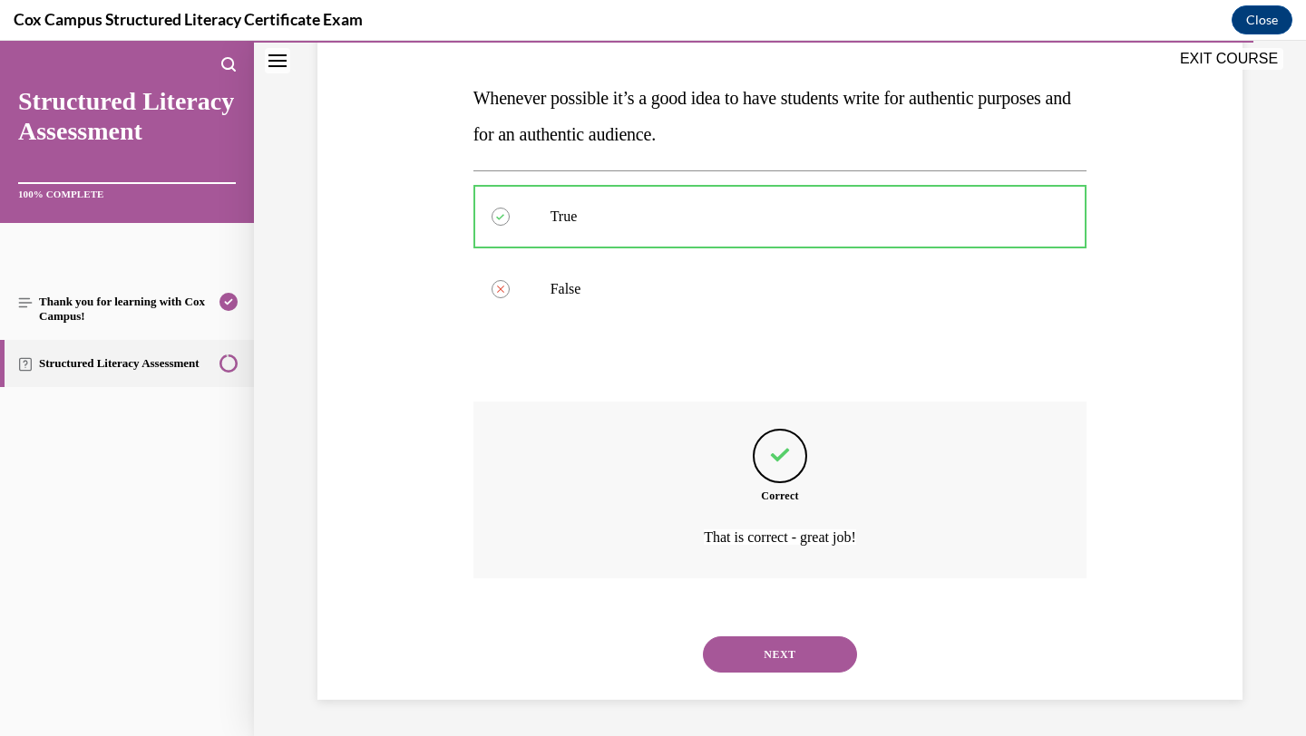
click at [749, 650] on button "NEXT" at bounding box center [780, 655] width 154 height 36
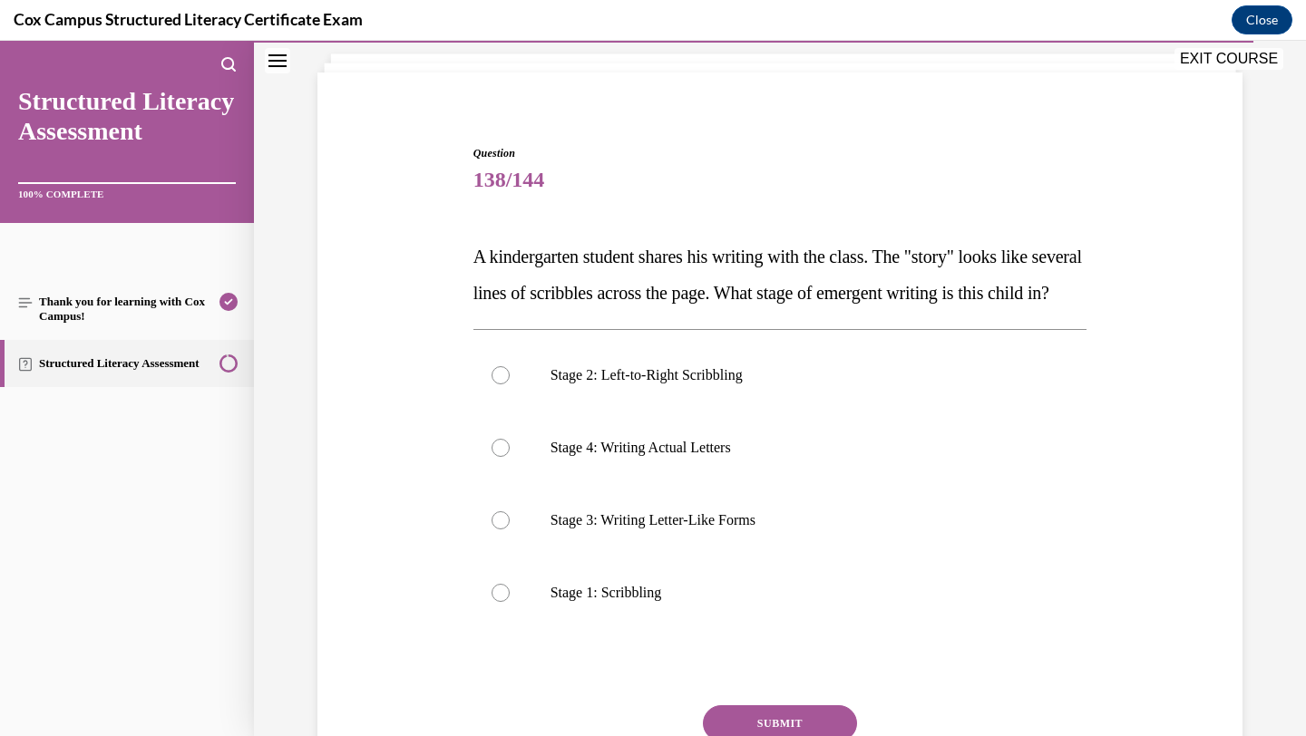
scroll to position [108, 0]
click at [789, 384] on p "Stage 2: Left-to-Right Scribbling" at bounding box center [797, 374] width 492 height 18
click at [510, 384] on input "Stage 2: Left-to-Right Scribbling" at bounding box center [501, 374] width 18 height 18
radio input "true"
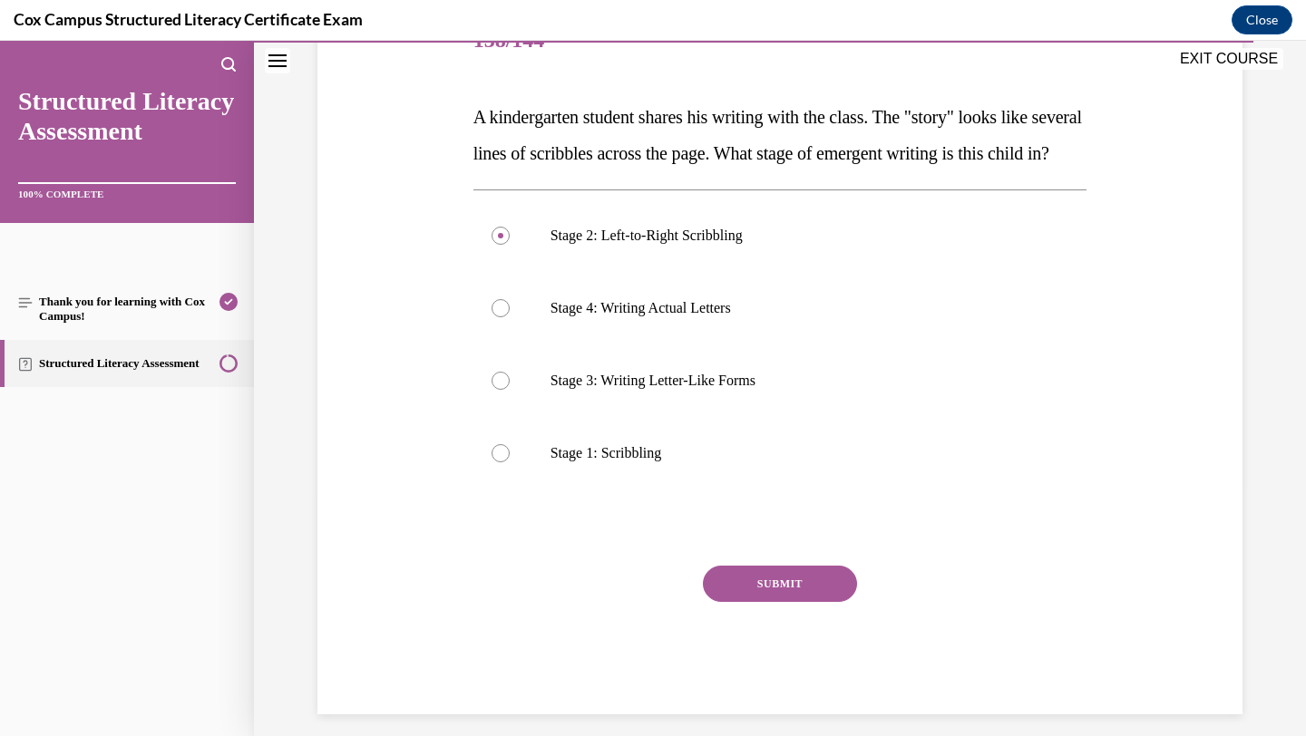
click at [748, 602] on button "SUBMIT" at bounding box center [780, 584] width 154 height 36
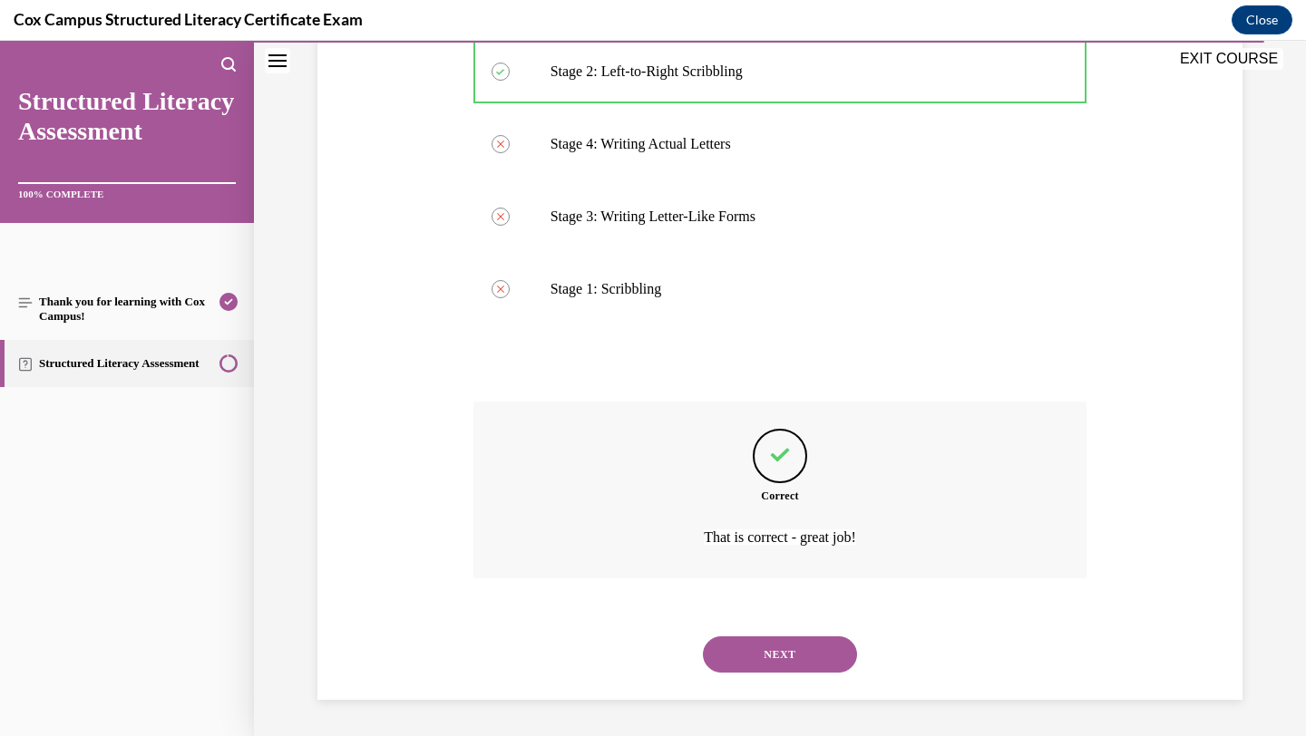
scroll to position [447, 0]
click at [756, 660] on button "NEXT" at bounding box center [780, 655] width 154 height 36
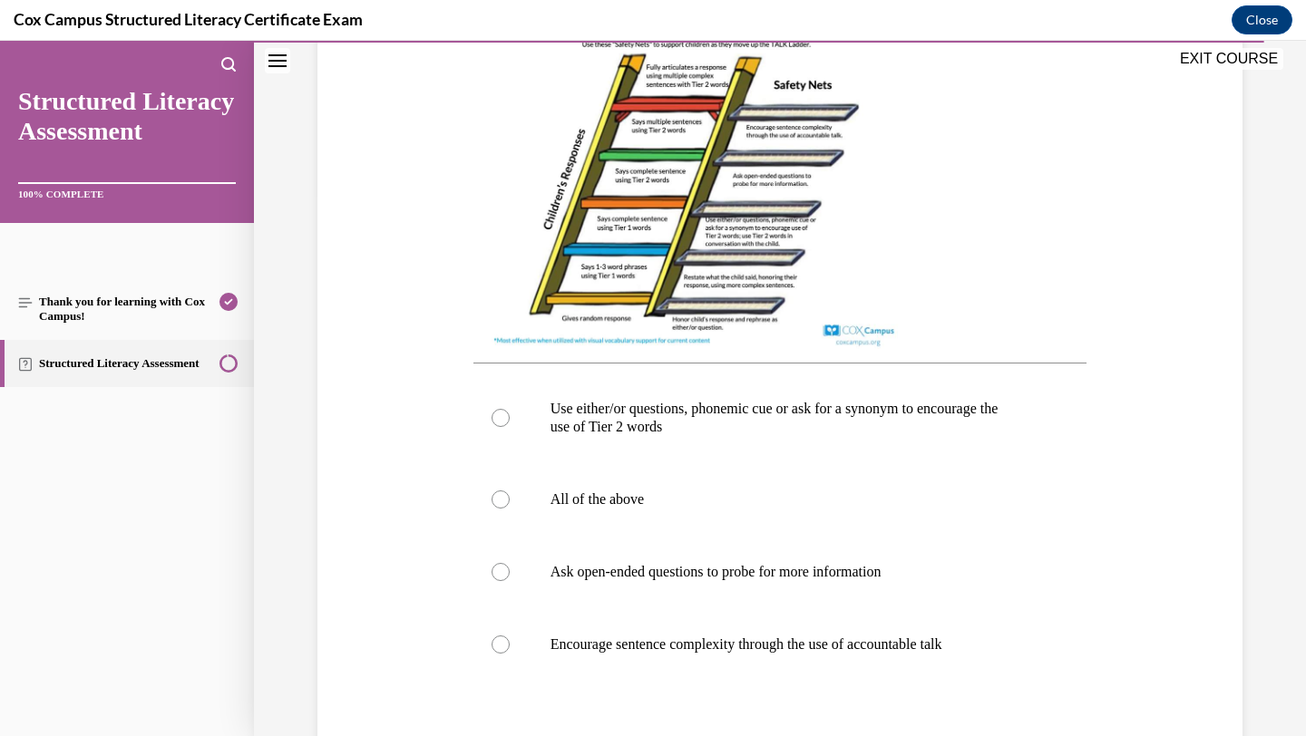
scroll to position [562, 0]
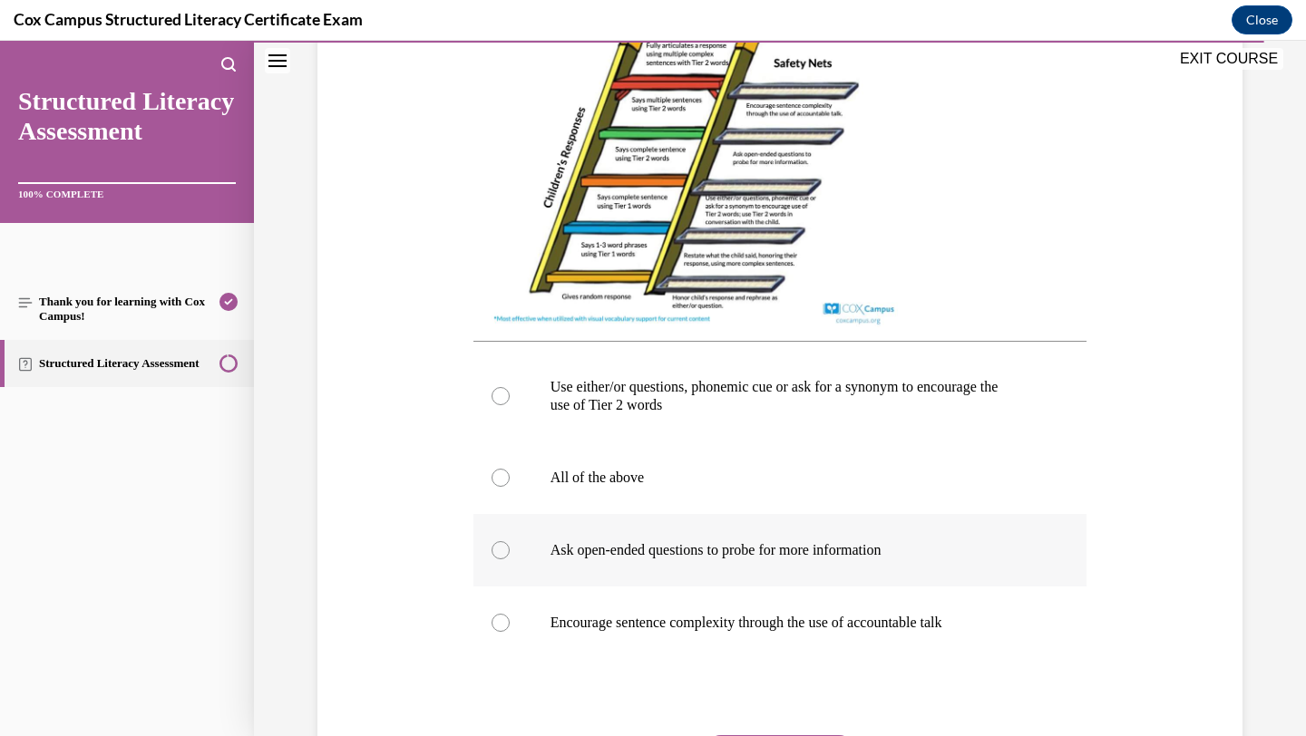
click at [652, 560] on p "Ask open-ended questions to probe for more information" at bounding box center [797, 550] width 492 height 18
click at [510, 560] on input "Ask open-ended questions to probe for more information" at bounding box center [501, 550] width 18 height 18
radio input "true"
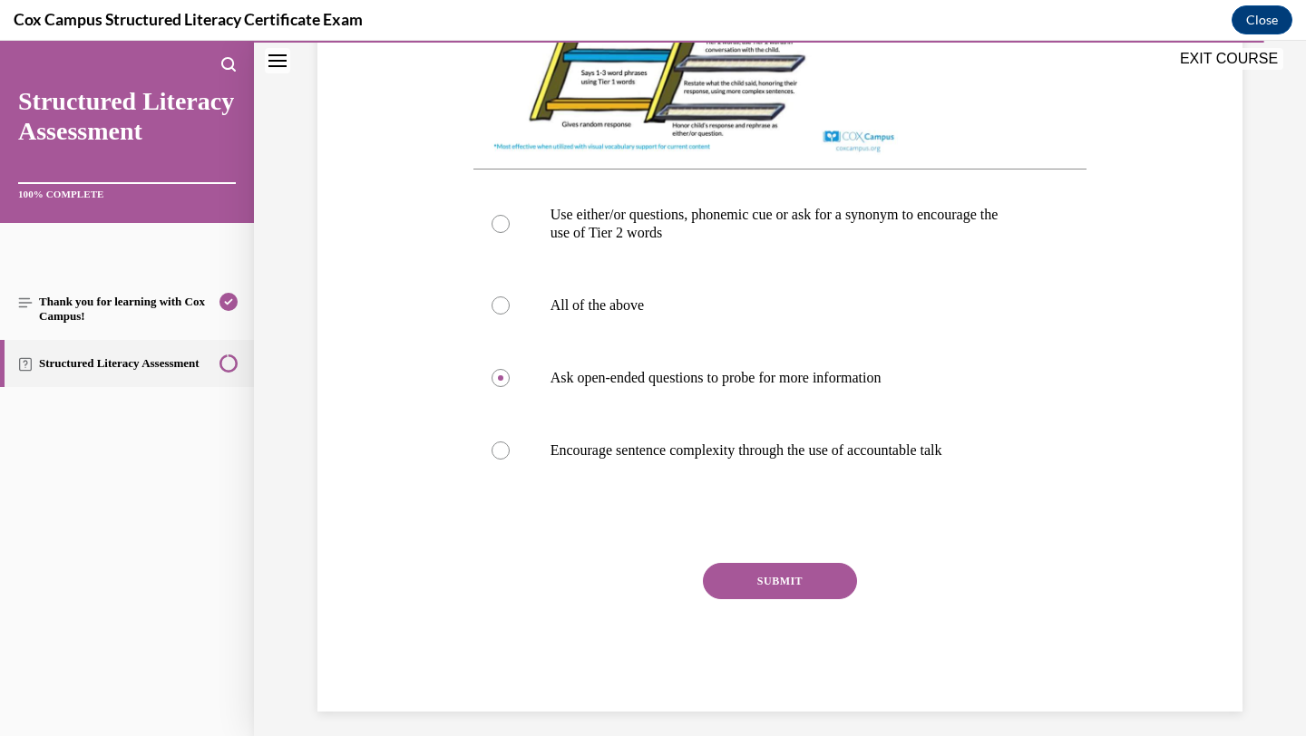
click at [746, 599] on button "SUBMIT" at bounding box center [780, 581] width 154 height 36
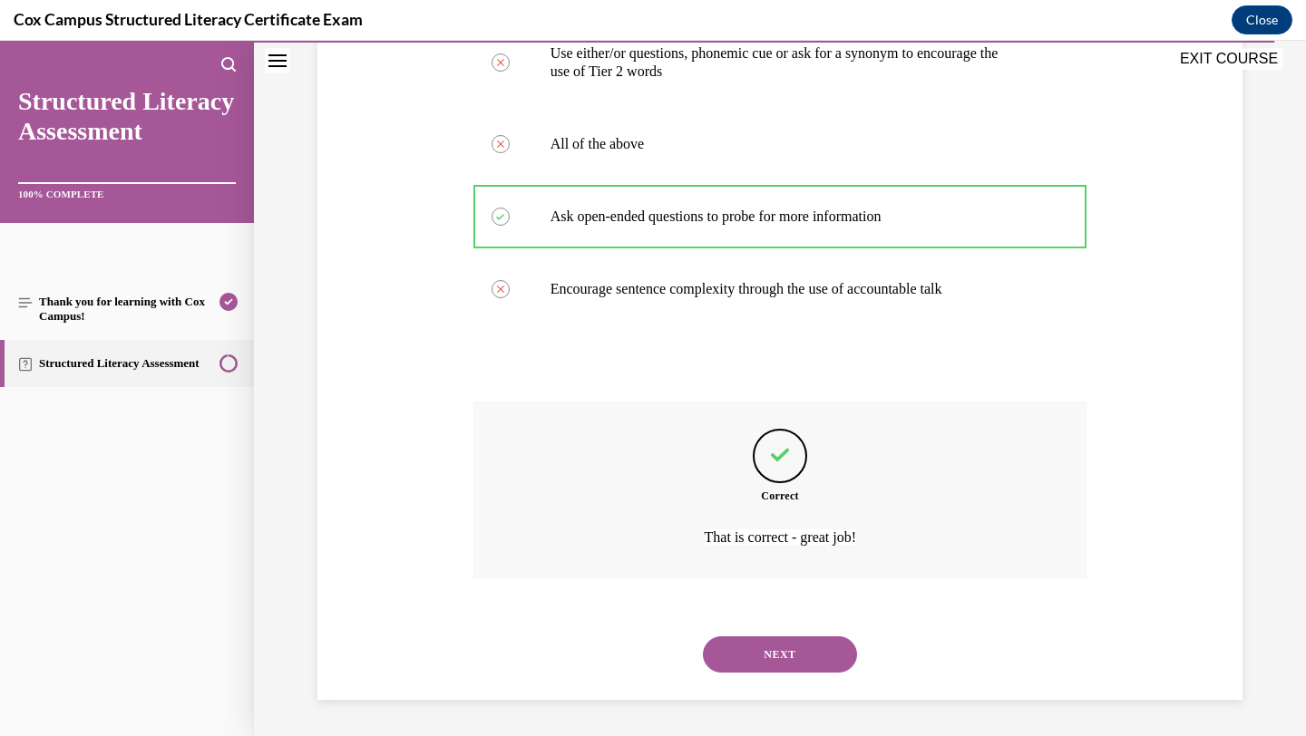
scroll to position [914, 0]
click at [765, 652] on button "NEXT" at bounding box center [780, 655] width 154 height 36
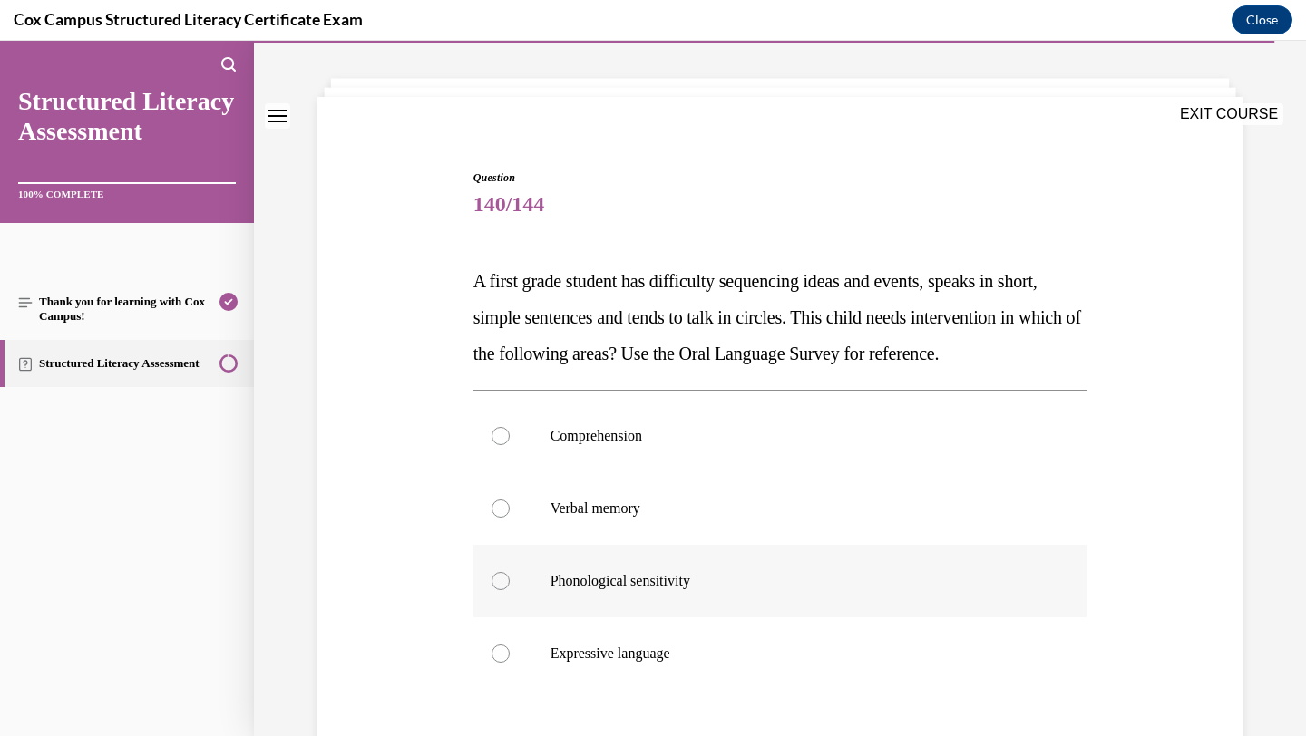
scroll to position [90, 0]
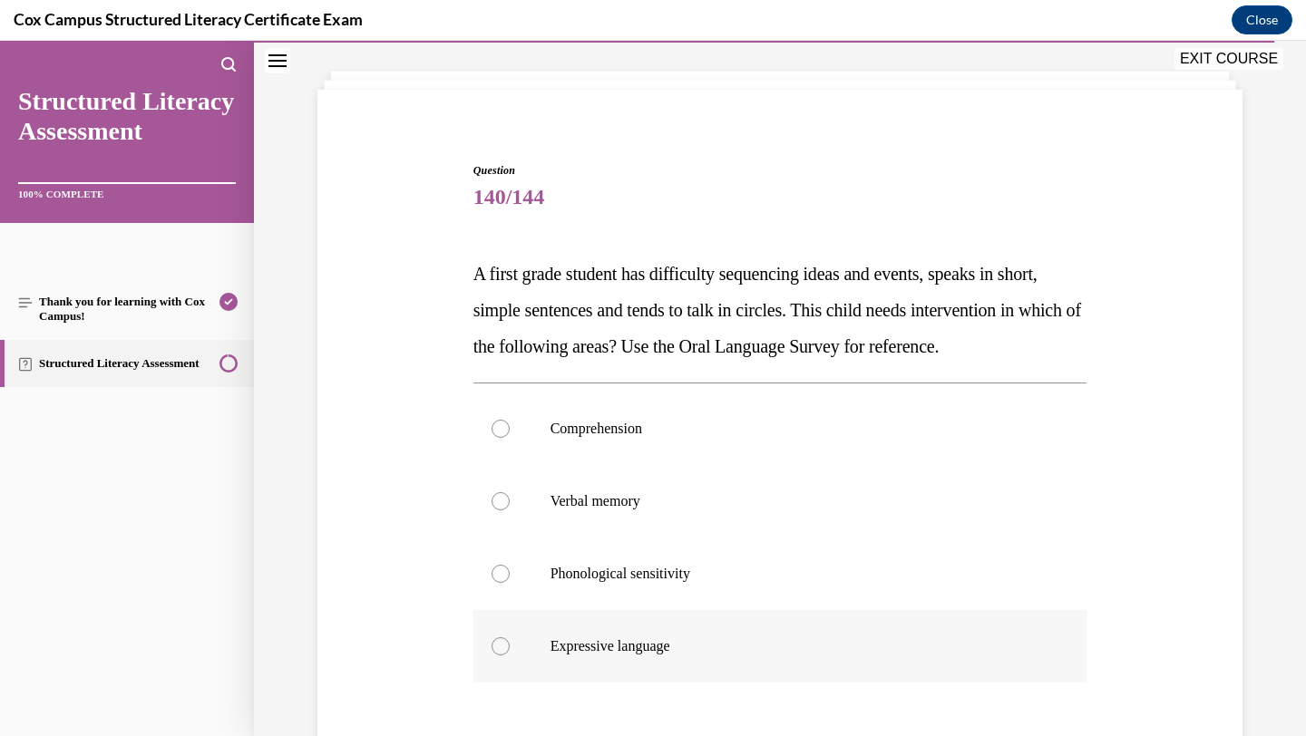
click at [723, 656] on p "Expressive language" at bounding box center [797, 647] width 492 height 18
click at [510, 656] on input "Expressive language" at bounding box center [501, 647] width 18 height 18
radio input "true"
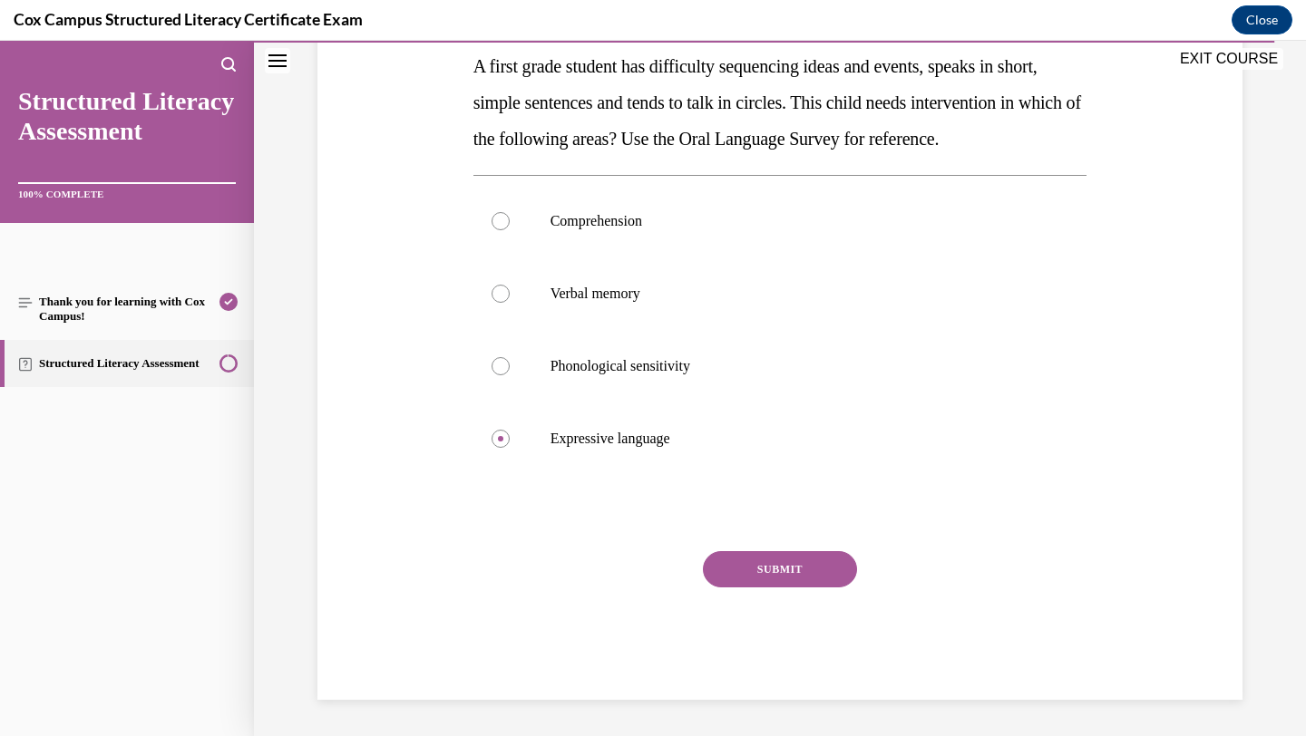
click at [778, 588] on button "SUBMIT" at bounding box center [780, 569] width 154 height 36
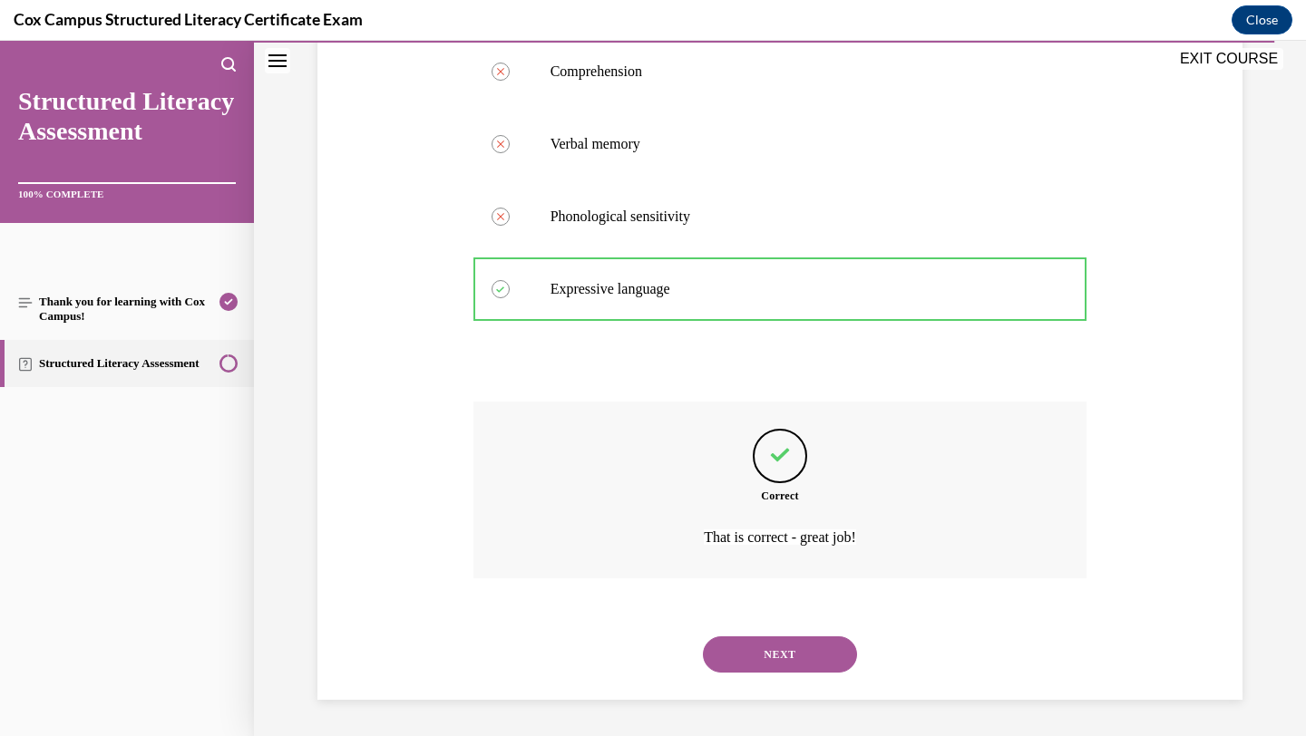
scroll to position [483, 0]
click at [795, 658] on button "NEXT" at bounding box center [780, 655] width 154 height 36
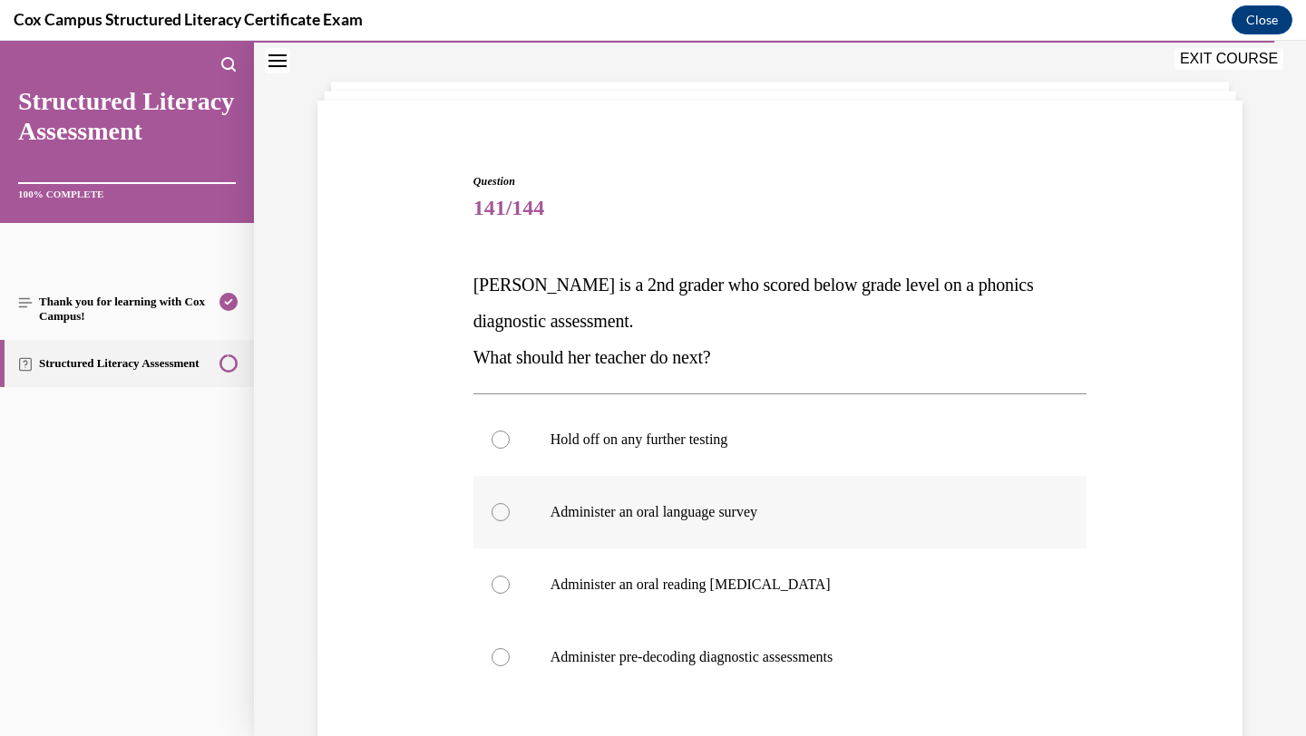
scroll to position [117, 0]
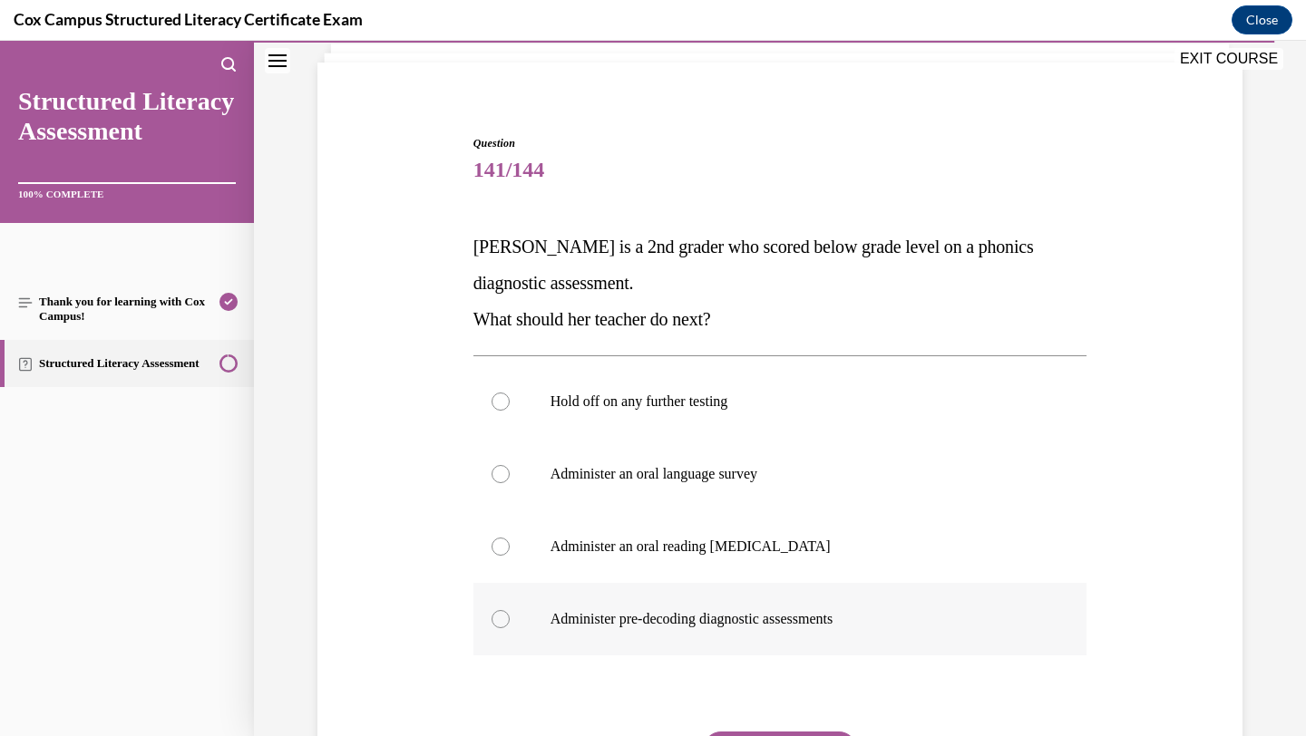
click at [749, 609] on label "Administer pre-decoding diagnostic assessments" at bounding box center [780, 619] width 614 height 73
click at [510, 610] on input "Administer pre-decoding diagnostic assessments" at bounding box center [501, 619] width 18 height 18
radio input "true"
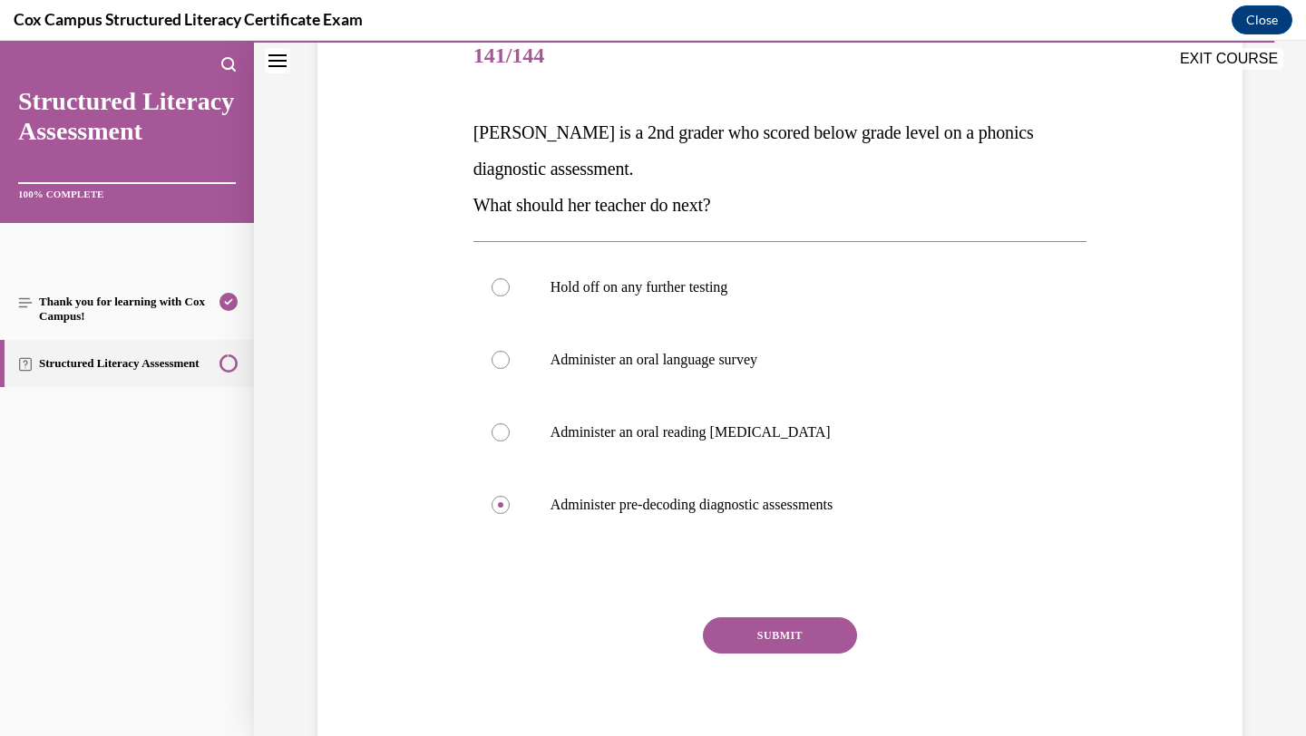
click at [783, 639] on button "SUBMIT" at bounding box center [780, 636] width 154 height 36
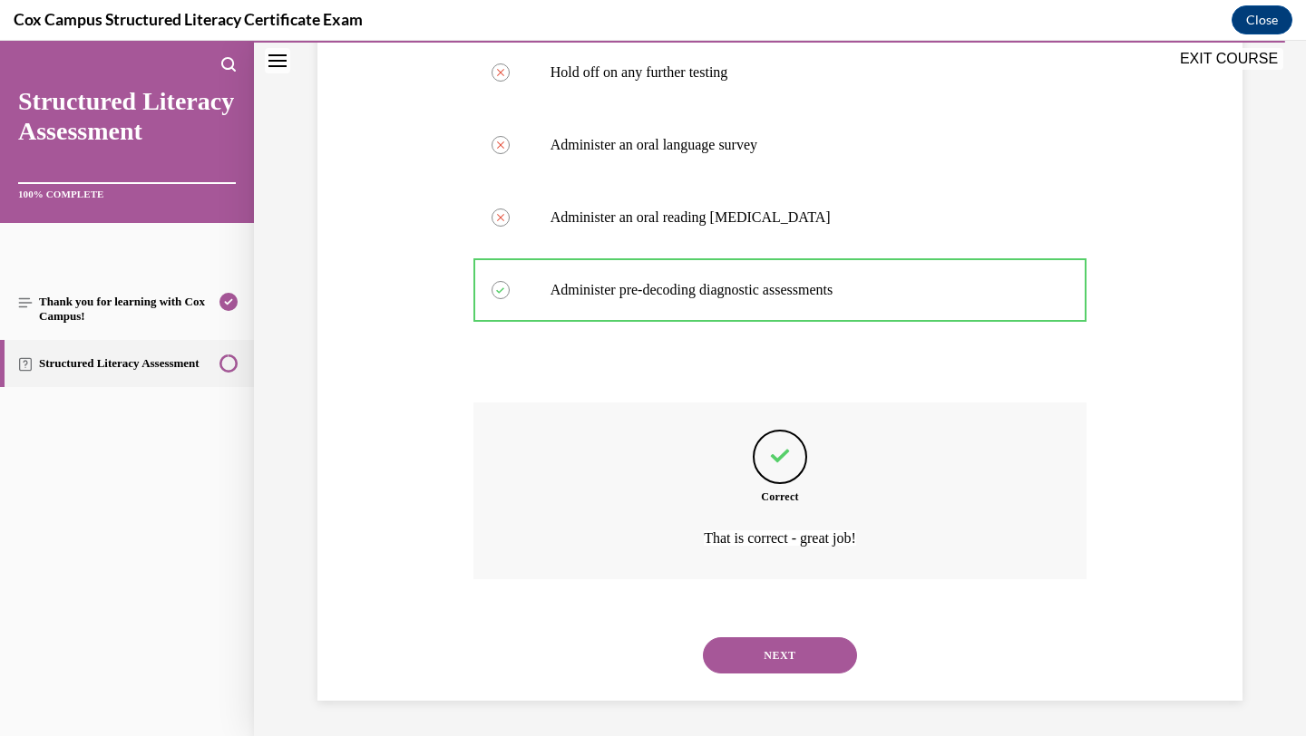
scroll to position [447, 0]
click at [787, 650] on button "NEXT" at bounding box center [780, 655] width 154 height 36
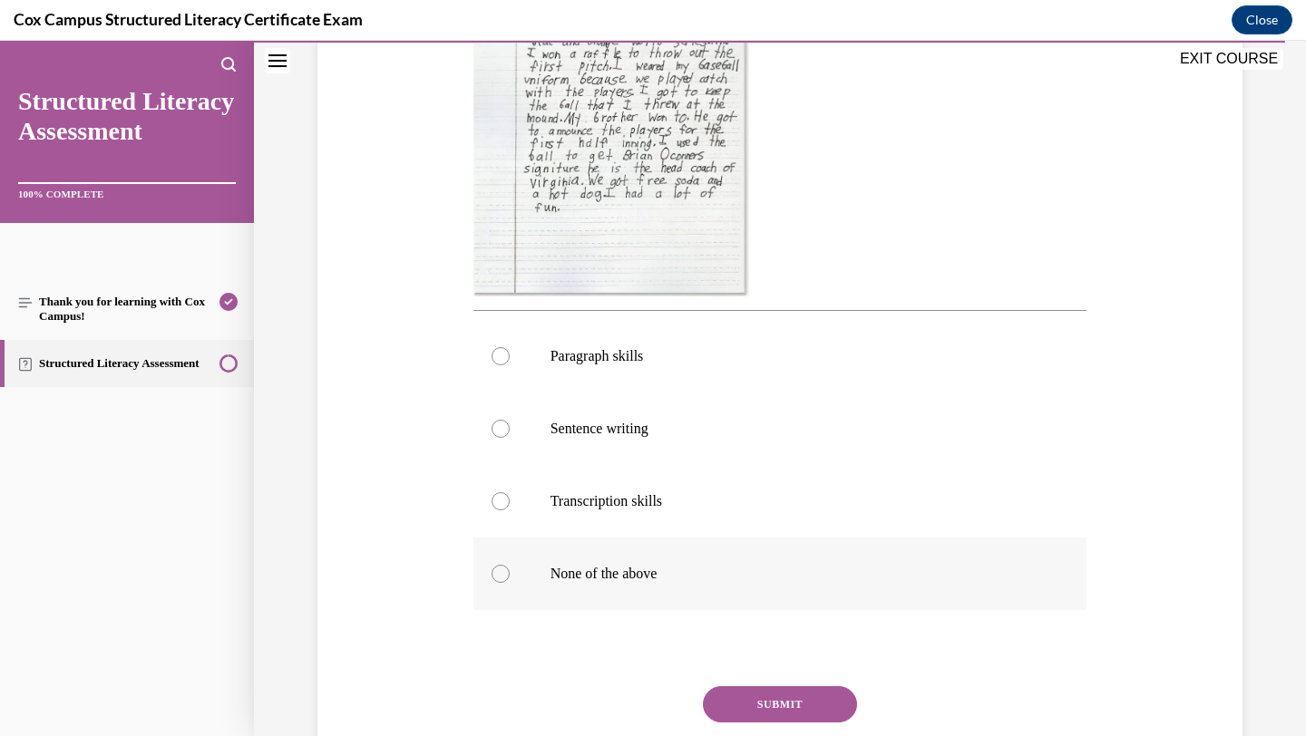
scroll to position [522, 0]
click at [733, 358] on p "Paragraph skills" at bounding box center [797, 355] width 492 height 18
click at [510, 358] on input "Paragraph skills" at bounding box center [501, 355] width 18 height 18
radio input "true"
click at [726, 712] on button "SUBMIT" at bounding box center [780, 703] width 154 height 36
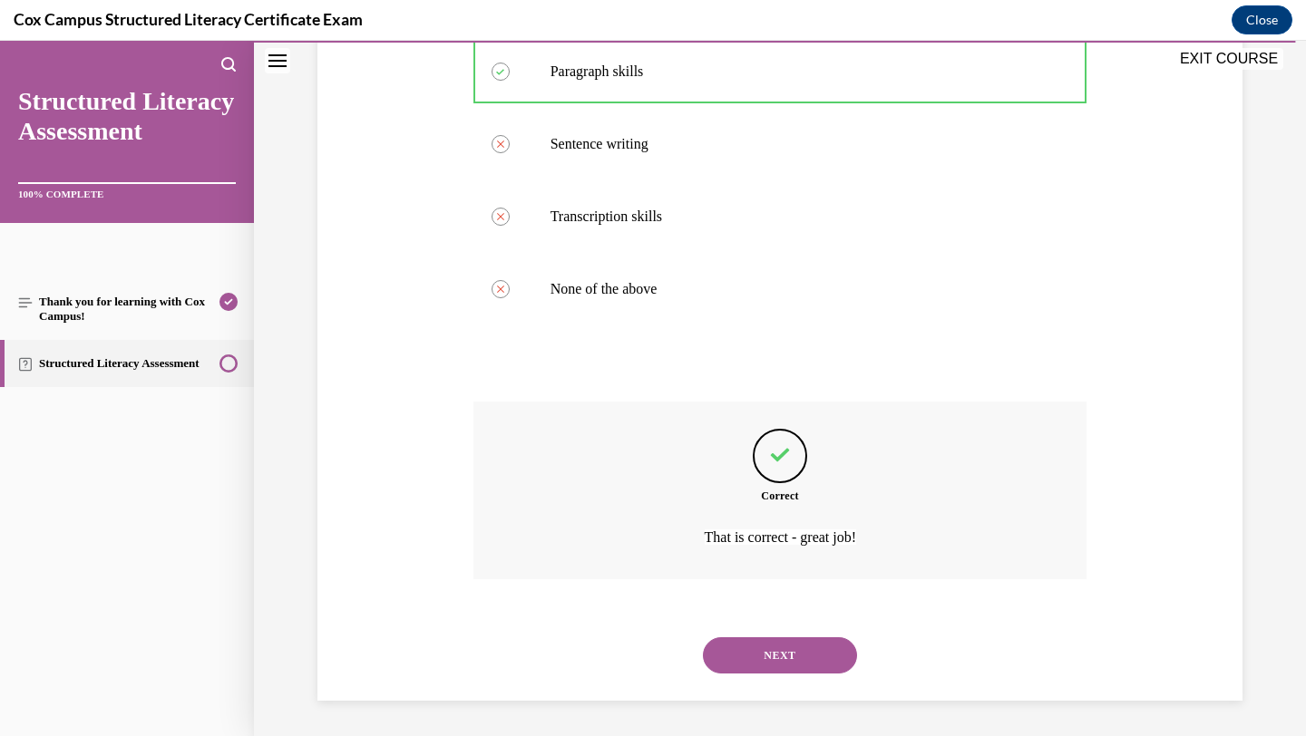
scroll to position [805, 0]
click at [765, 666] on button "NEXT" at bounding box center [780, 656] width 154 height 36
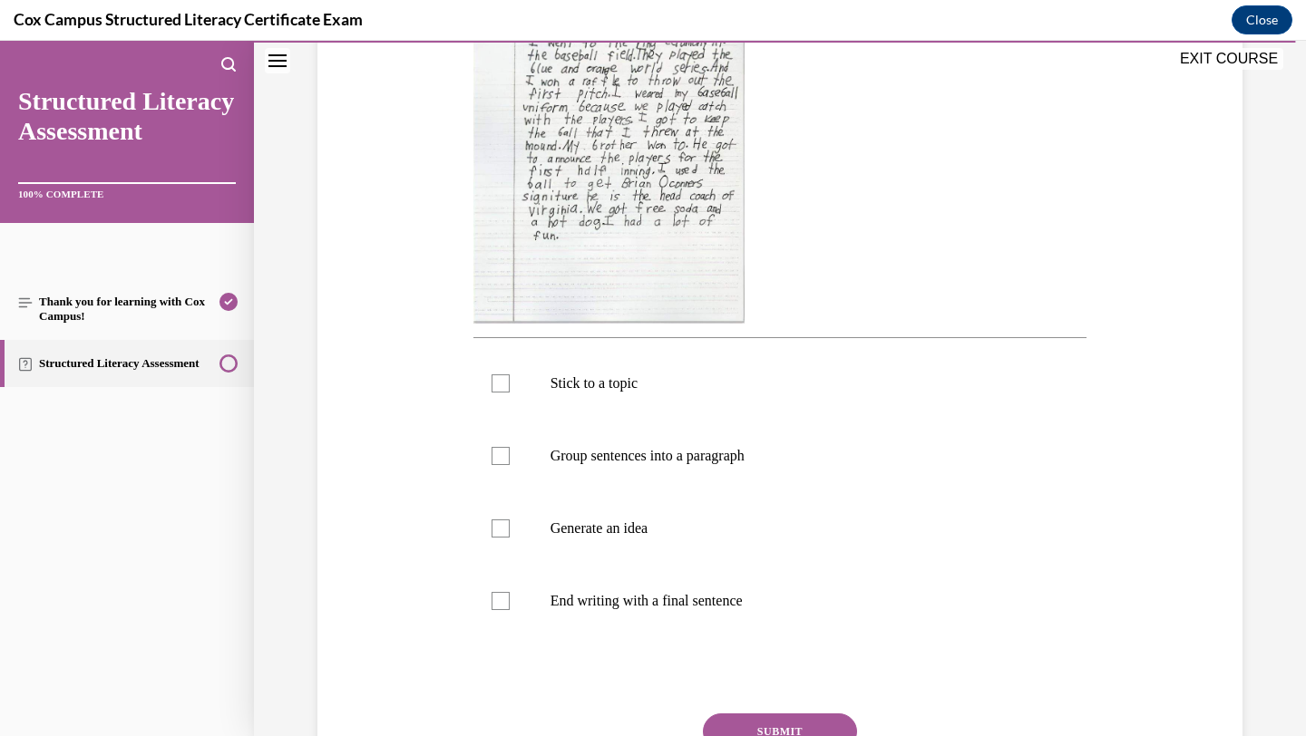
scroll to position [461, 0]
click at [743, 619] on label "End writing with a final sentence" at bounding box center [780, 597] width 614 height 73
click at [510, 607] on input "End writing with a final sentence" at bounding box center [501, 598] width 18 height 18
checkbox input "true"
click at [786, 718] on button "SUBMIT" at bounding box center [780, 728] width 154 height 36
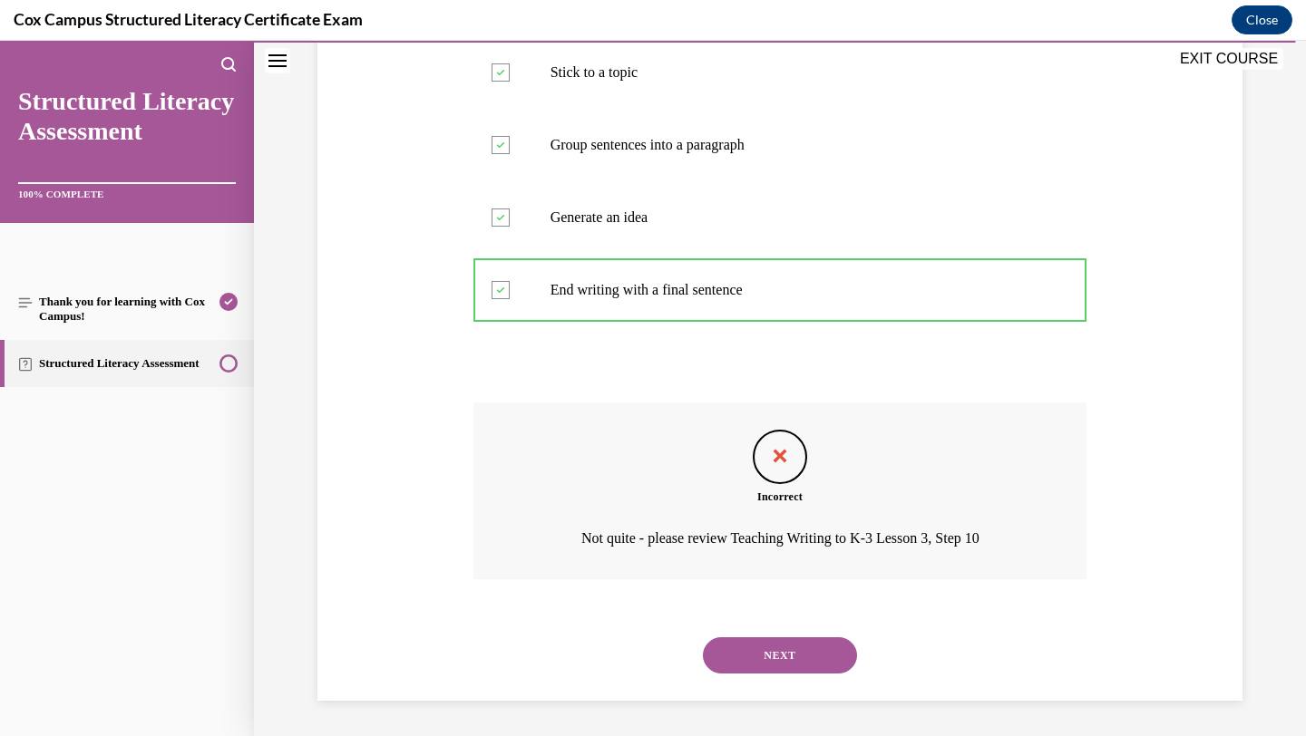
scroll to position [768, 0]
click at [808, 654] on button "NEXT" at bounding box center [780, 656] width 154 height 36
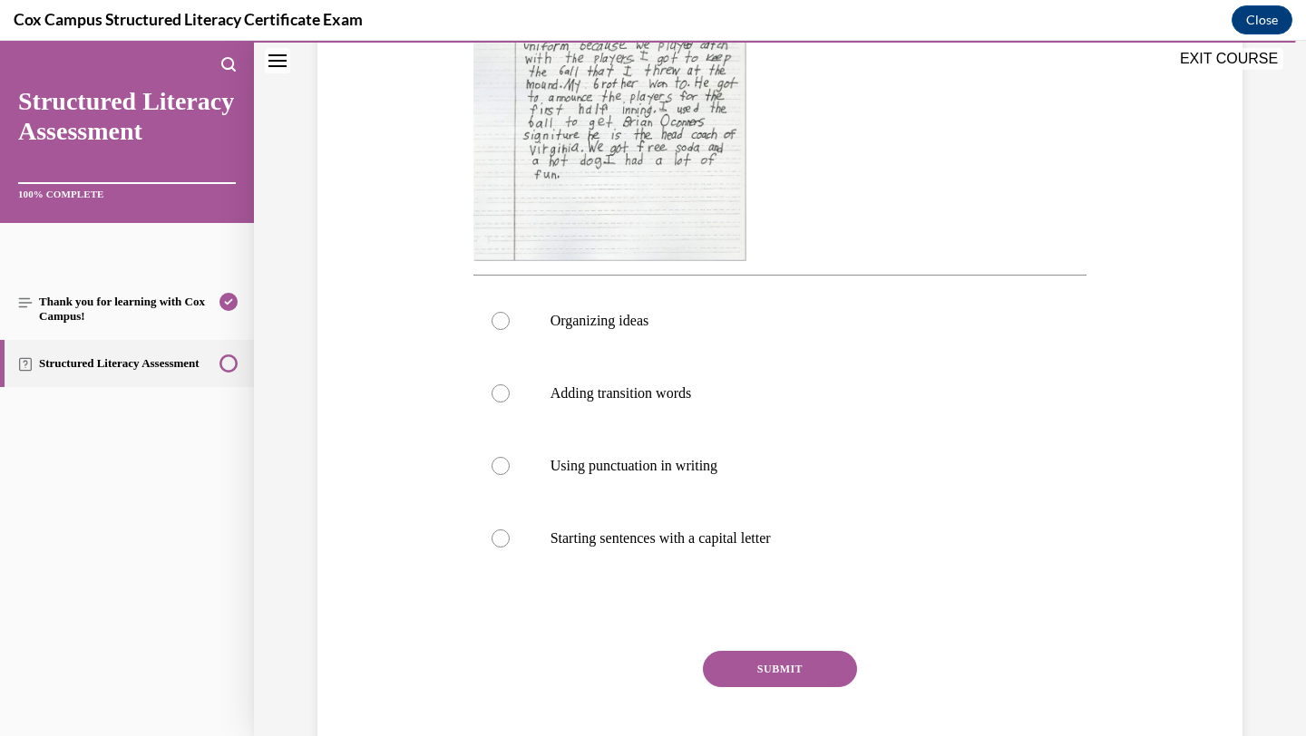
scroll to position [521, 0]
click at [713, 416] on label "Adding transition words" at bounding box center [780, 392] width 614 height 73
click at [510, 402] on input "Adding transition words" at bounding box center [501, 393] width 18 height 18
radio input "true"
click at [778, 668] on button "SUBMIT" at bounding box center [780, 668] width 154 height 36
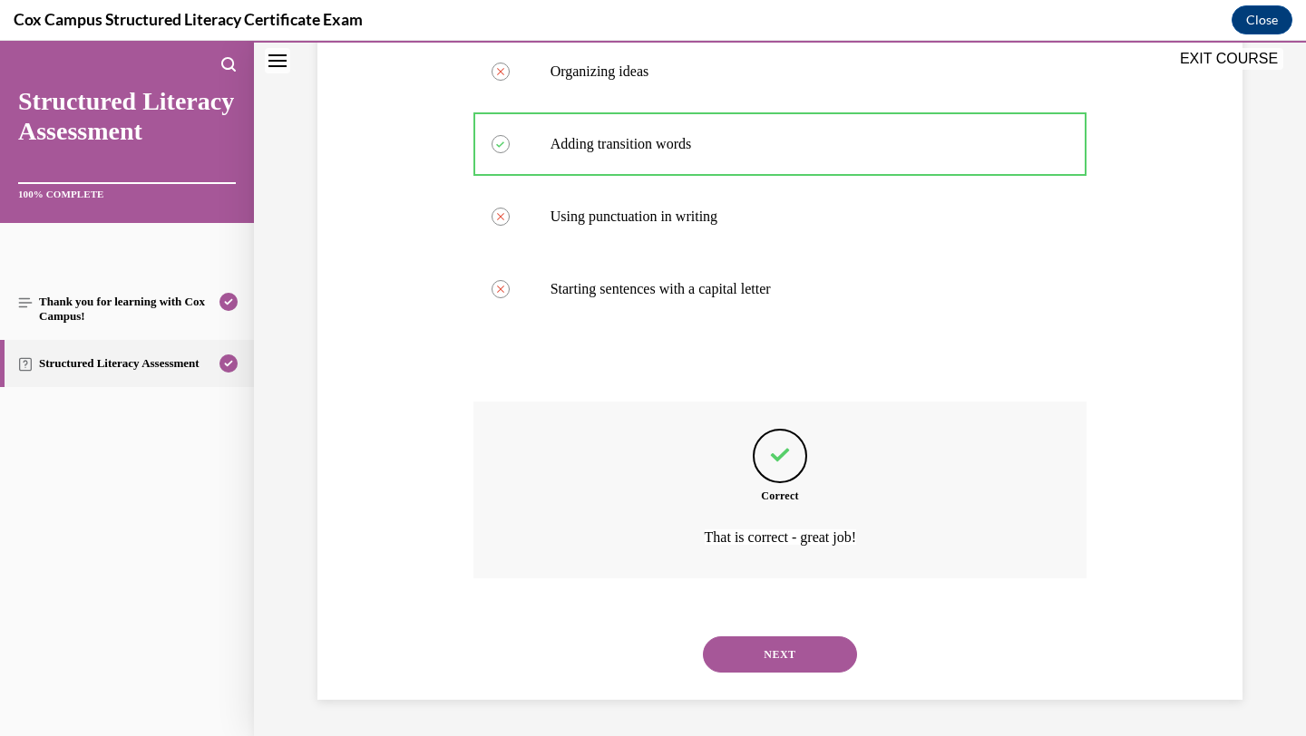
scroll to position [769, 0]
click at [780, 655] on button "NEXT" at bounding box center [780, 655] width 154 height 36
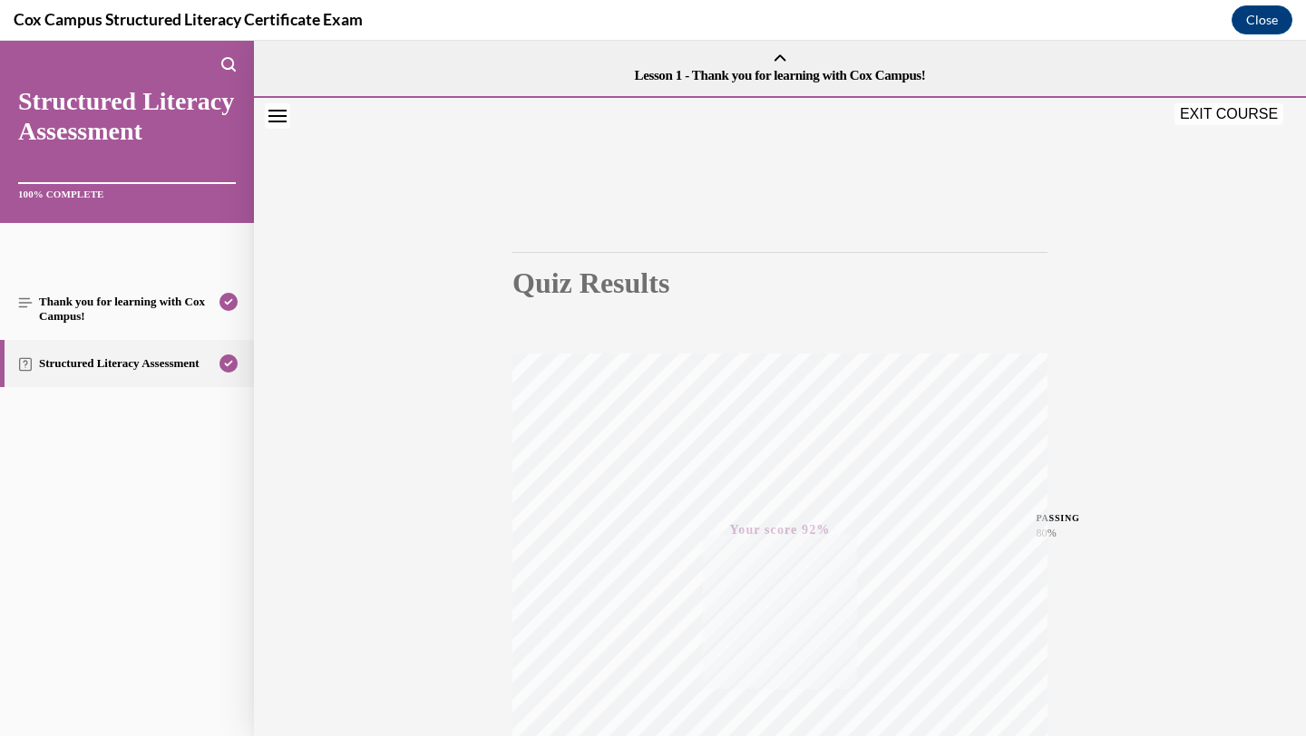
scroll to position [234, 0]
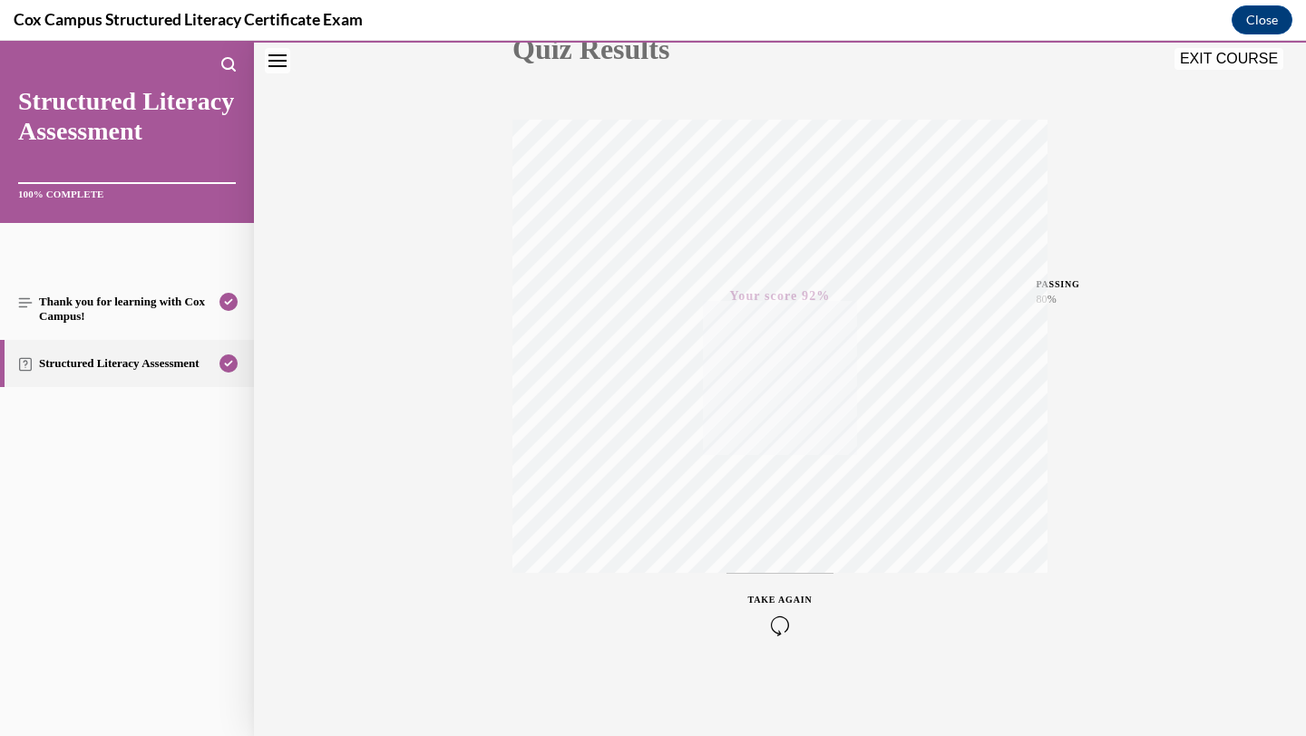
click at [1256, 63] on button "EXIT COURSE" at bounding box center [1228, 59] width 109 height 22
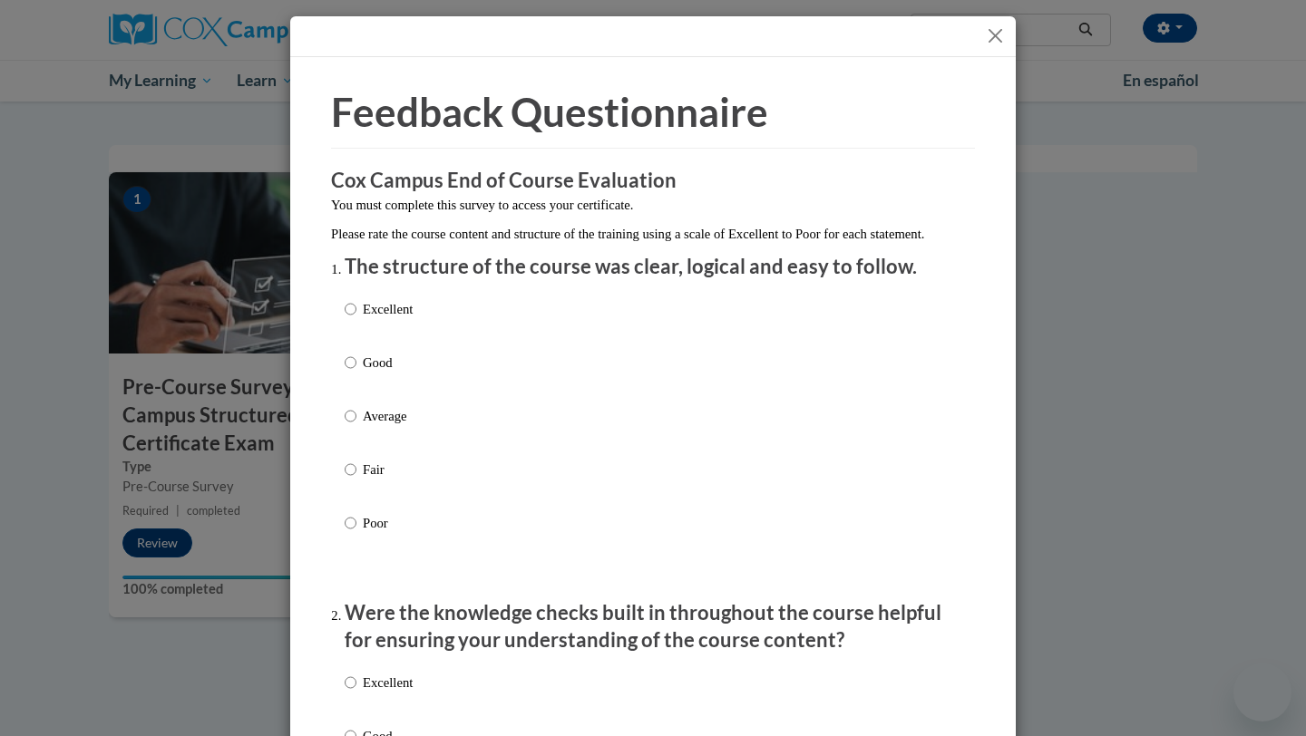
click at [375, 319] on p "Excellent" at bounding box center [388, 309] width 50 height 20
click at [356, 319] on input "Excellent" at bounding box center [351, 309] width 12 height 20
radio input "true"
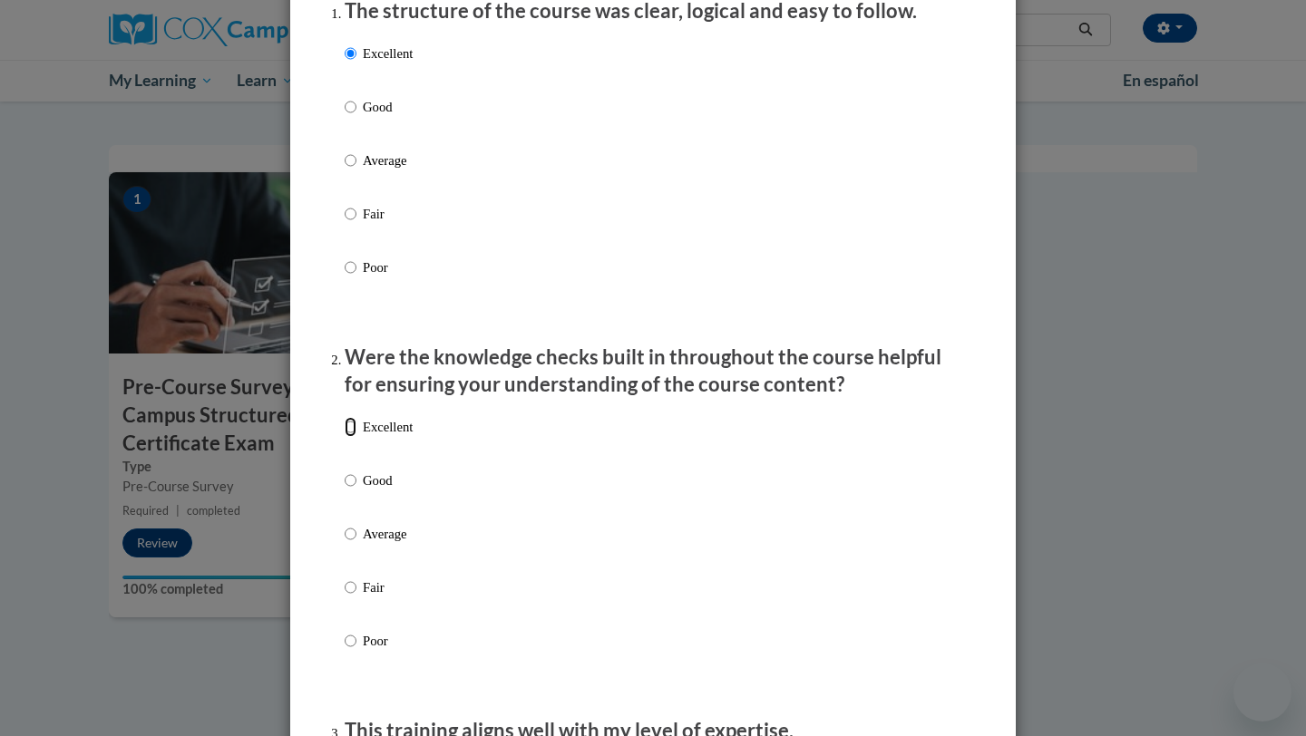
click at [350, 437] on input "Excellent" at bounding box center [351, 427] width 12 height 20
radio input "true"
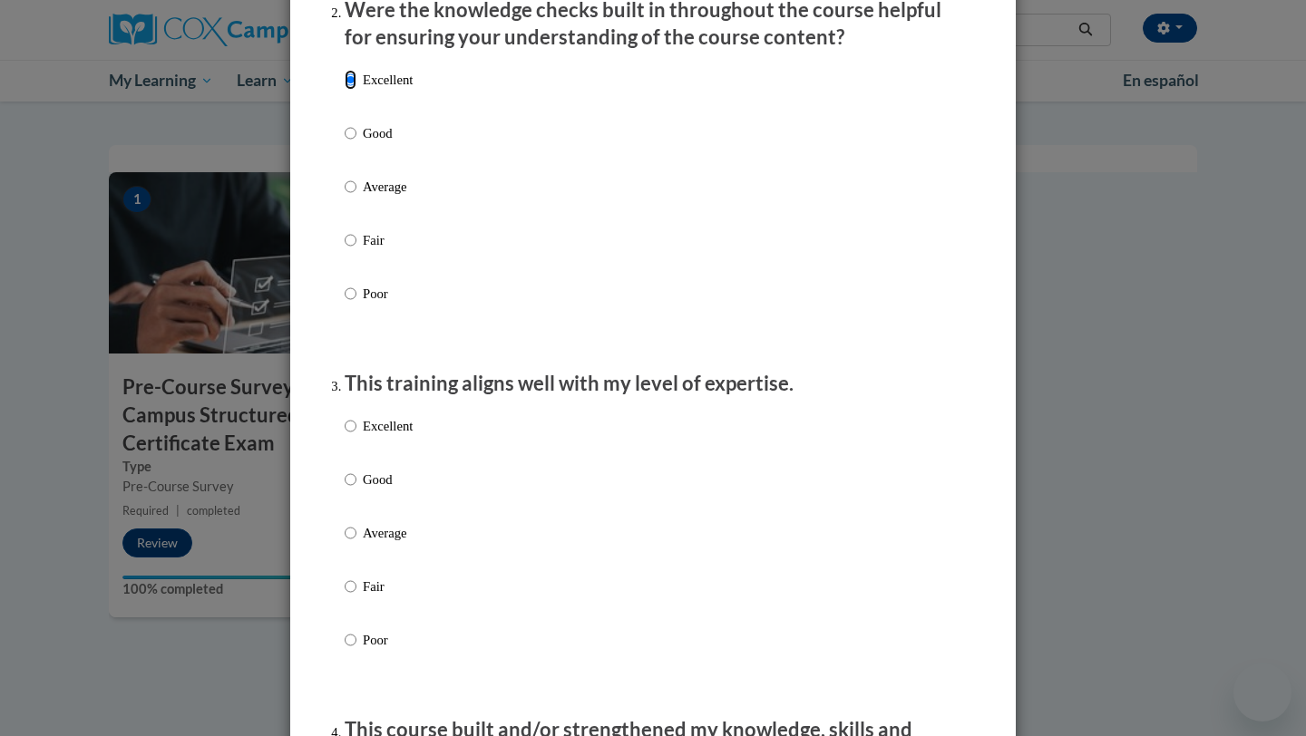
scroll to position [609, 0]
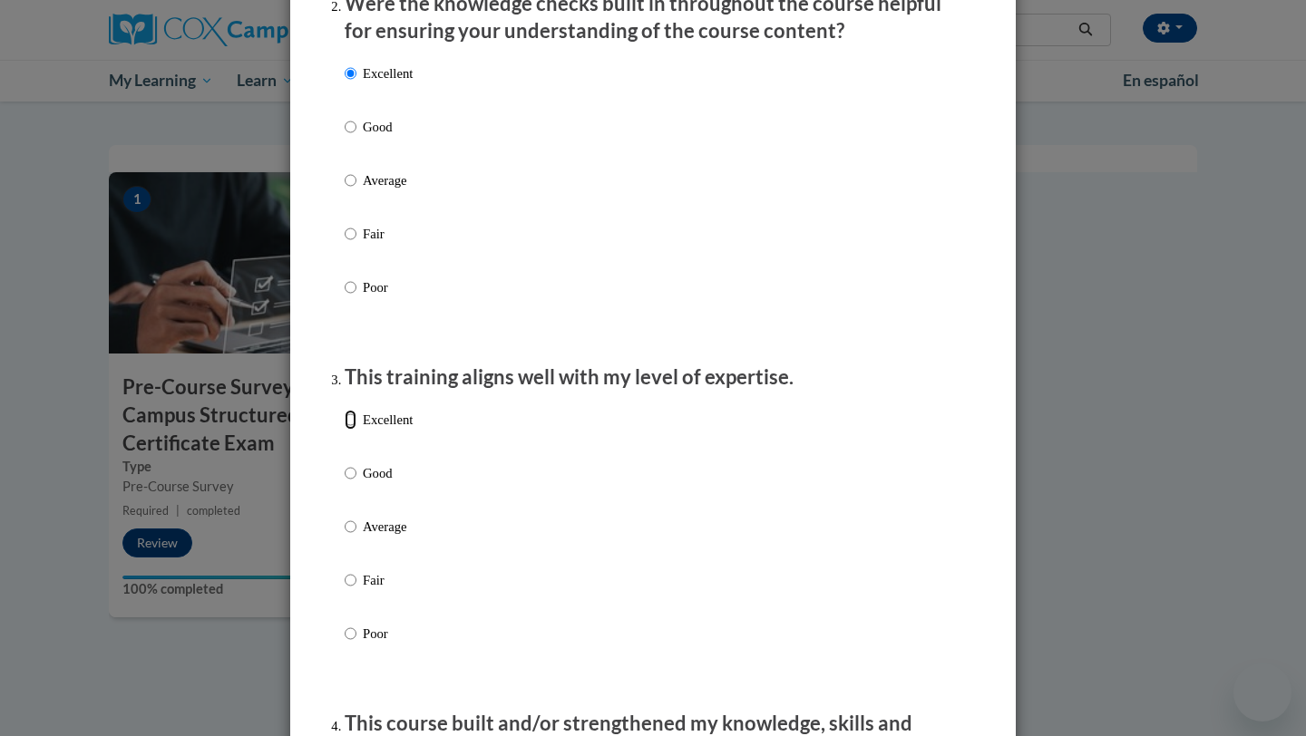
click at [350, 430] on input "Excellent" at bounding box center [351, 420] width 12 height 20
radio input "true"
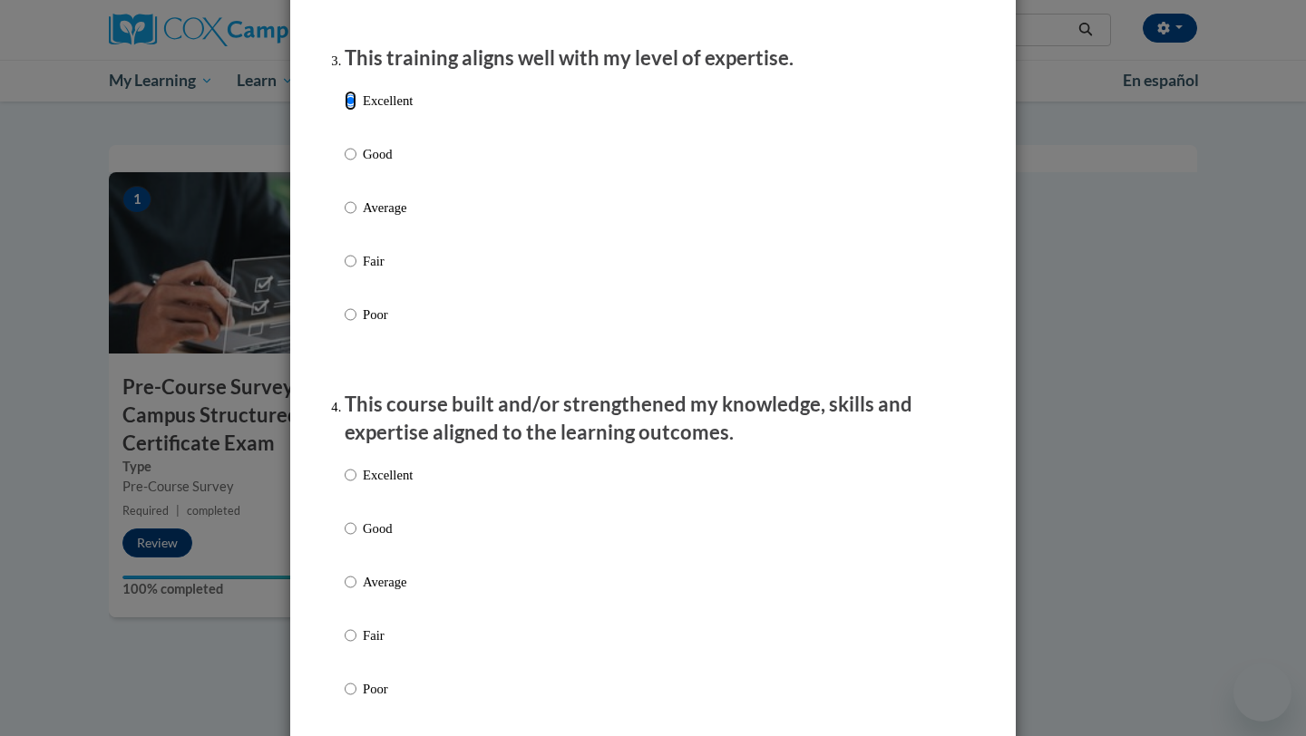
scroll to position [967, 0]
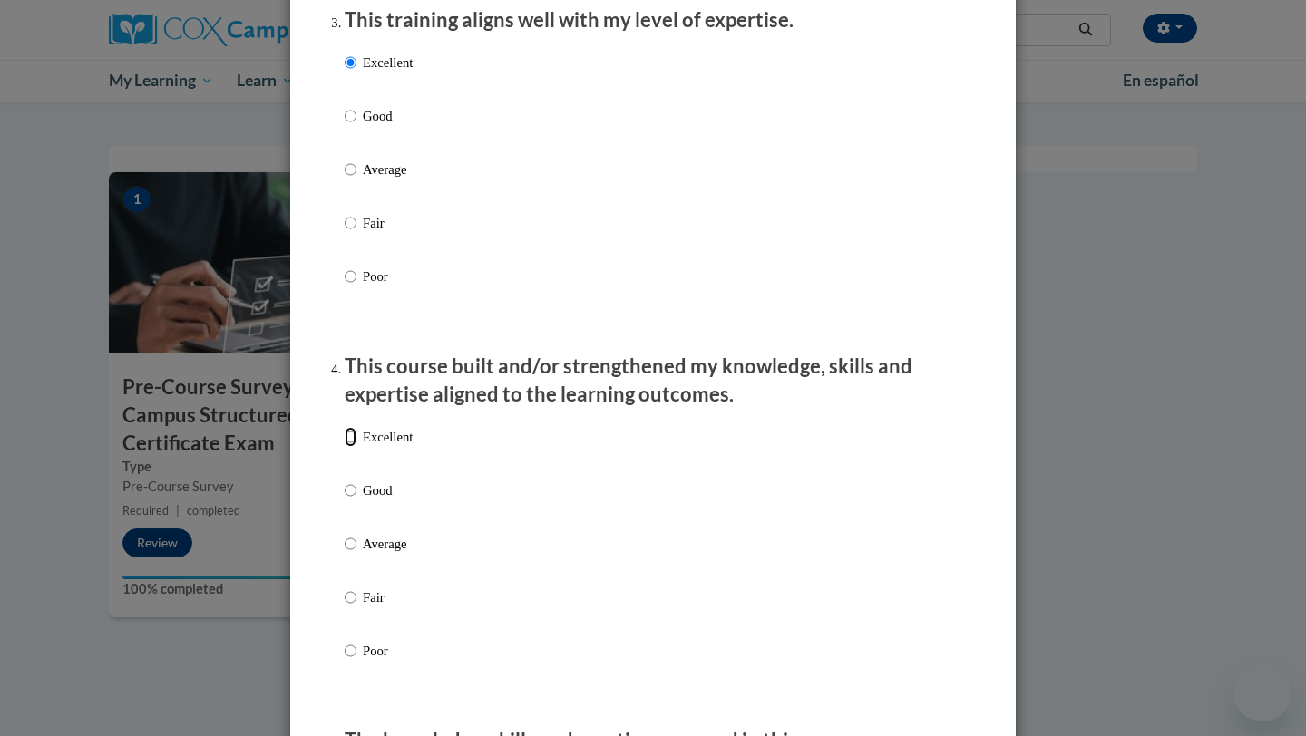
click at [350, 447] on input "Excellent" at bounding box center [351, 437] width 12 height 20
radio input "true"
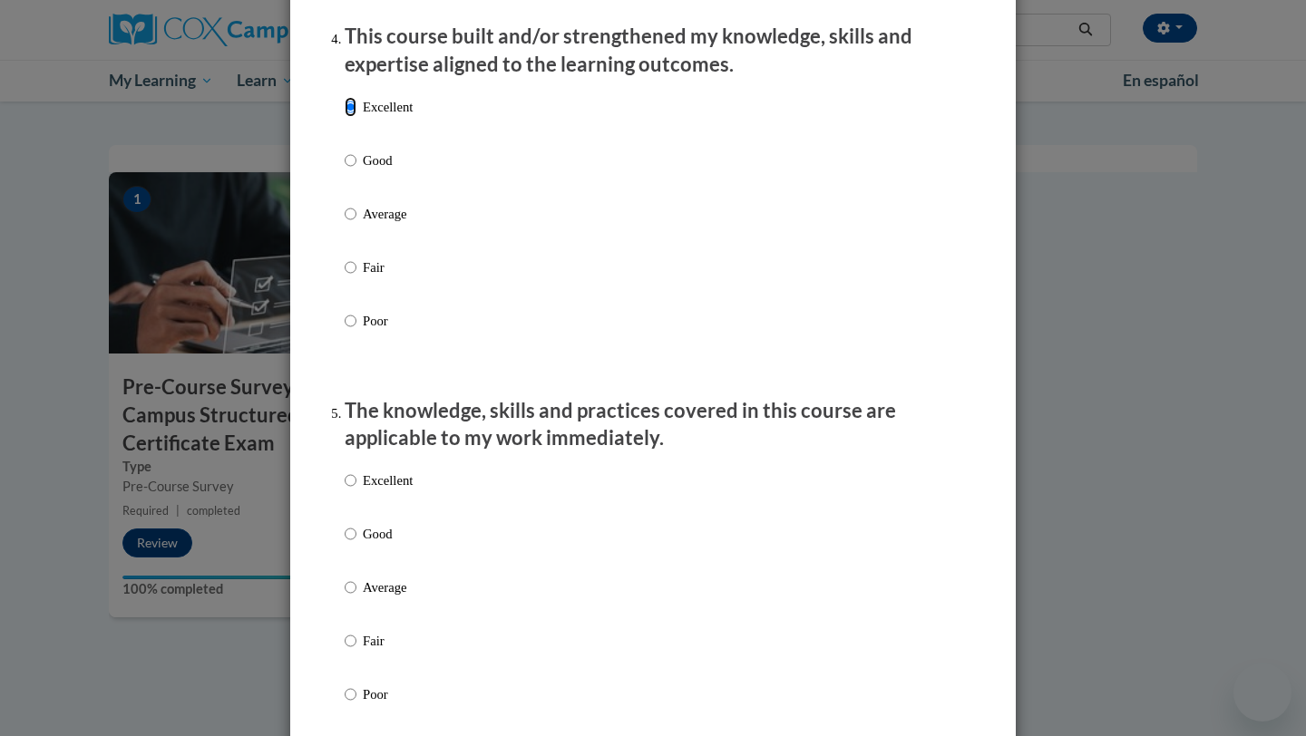
scroll to position [1316, 0]
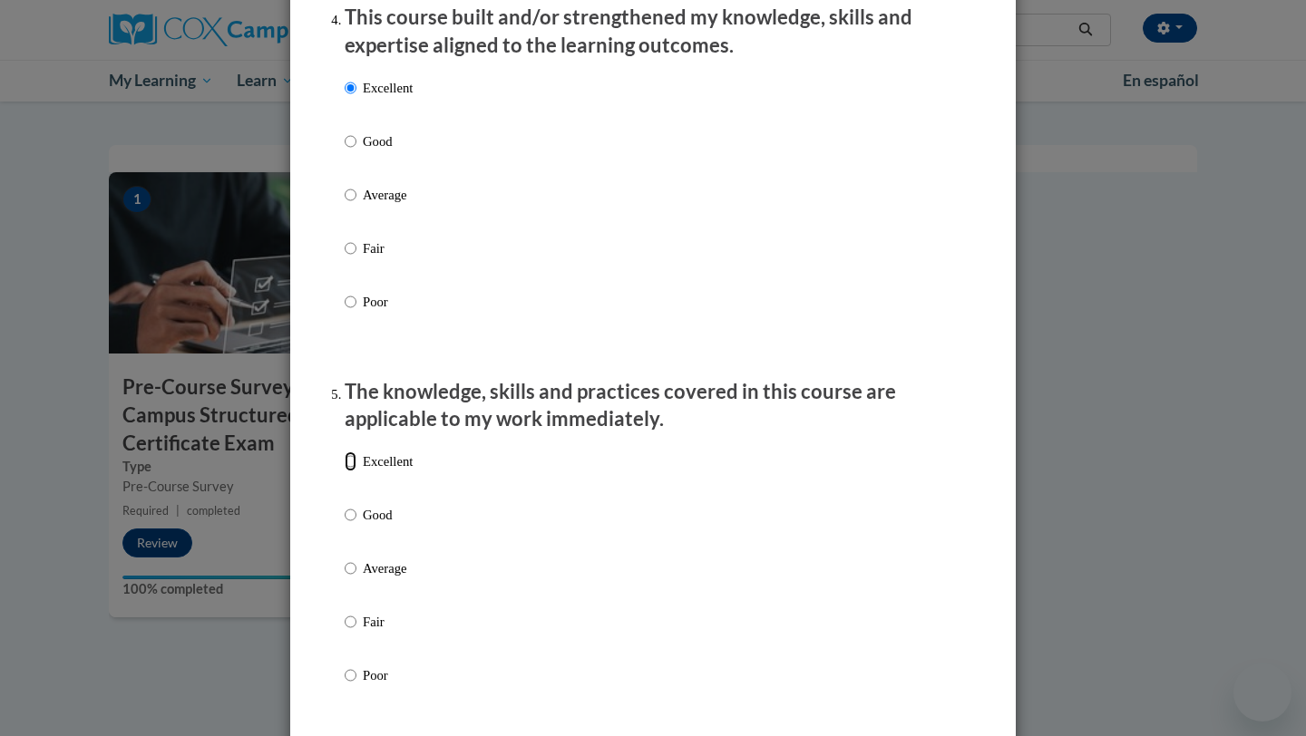
click at [348, 472] on input "Excellent" at bounding box center [351, 462] width 12 height 20
radio input "true"
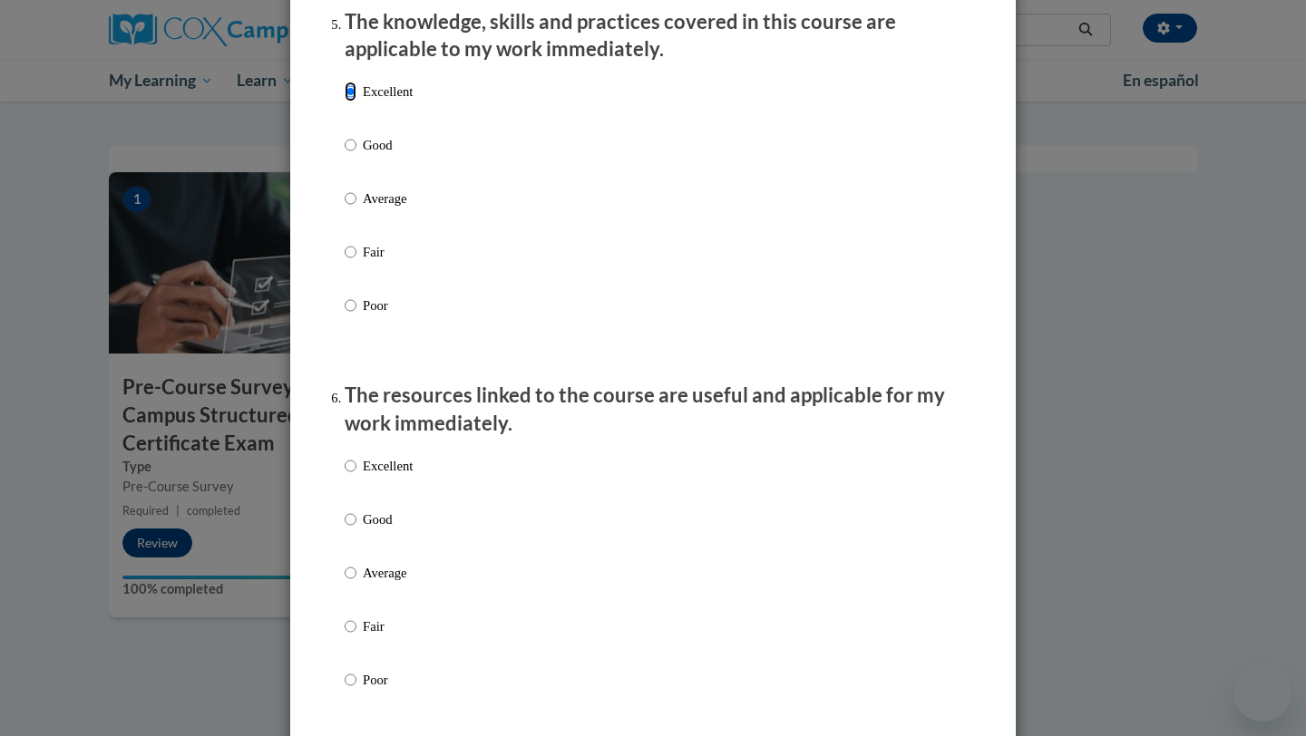
scroll to position [1716, 0]
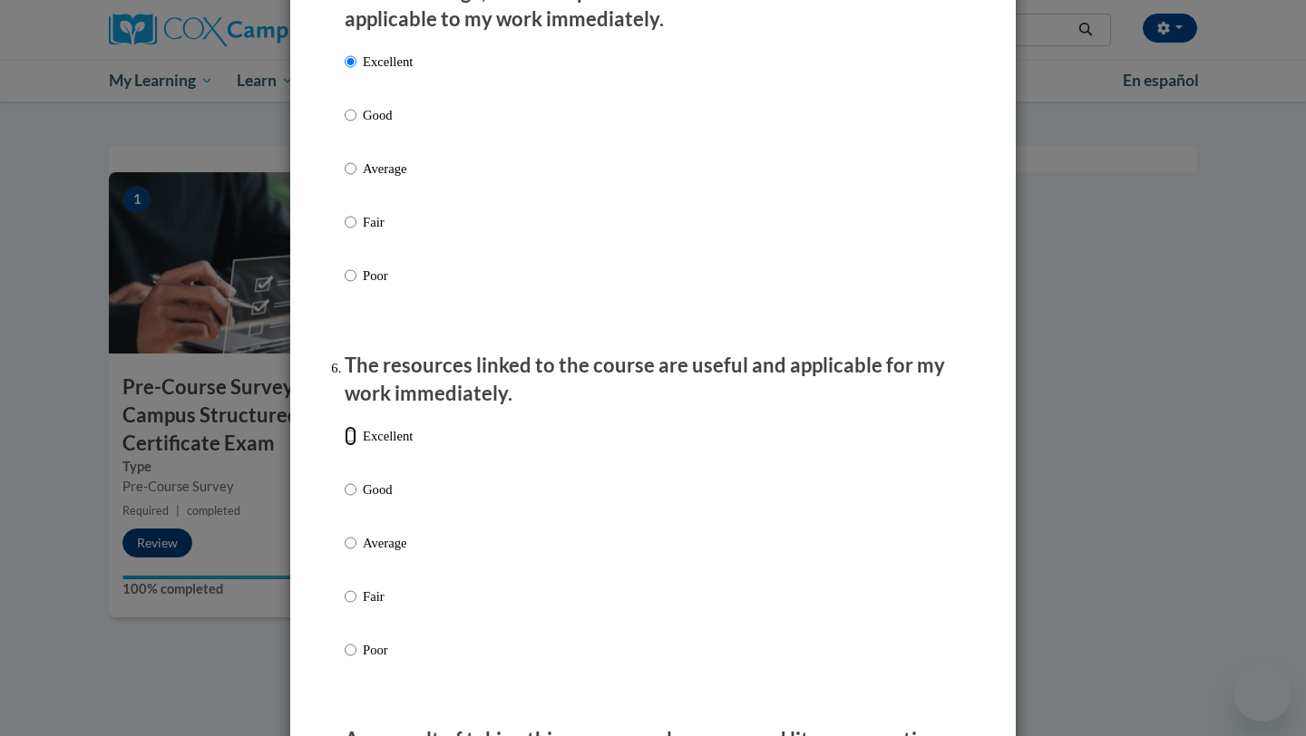
click at [354, 446] on input "Excellent" at bounding box center [351, 436] width 12 height 20
radio input "true"
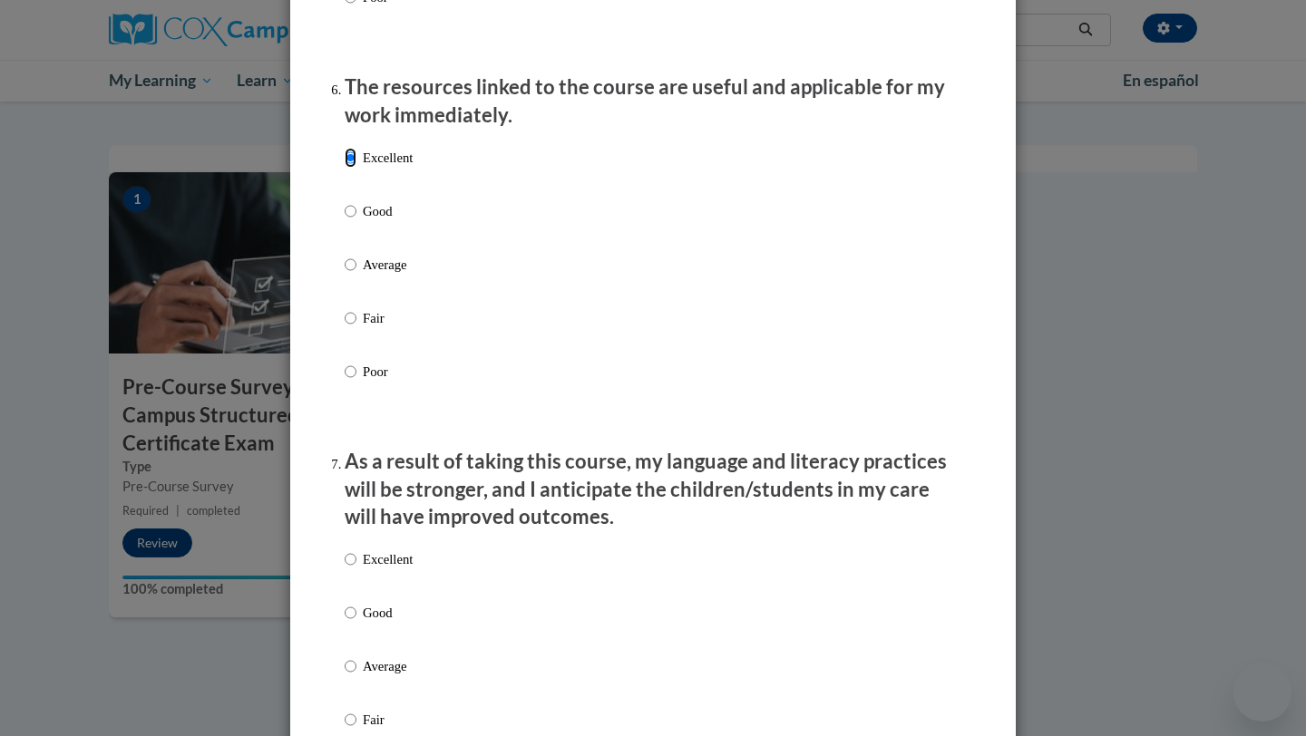
scroll to position [2094, 0]
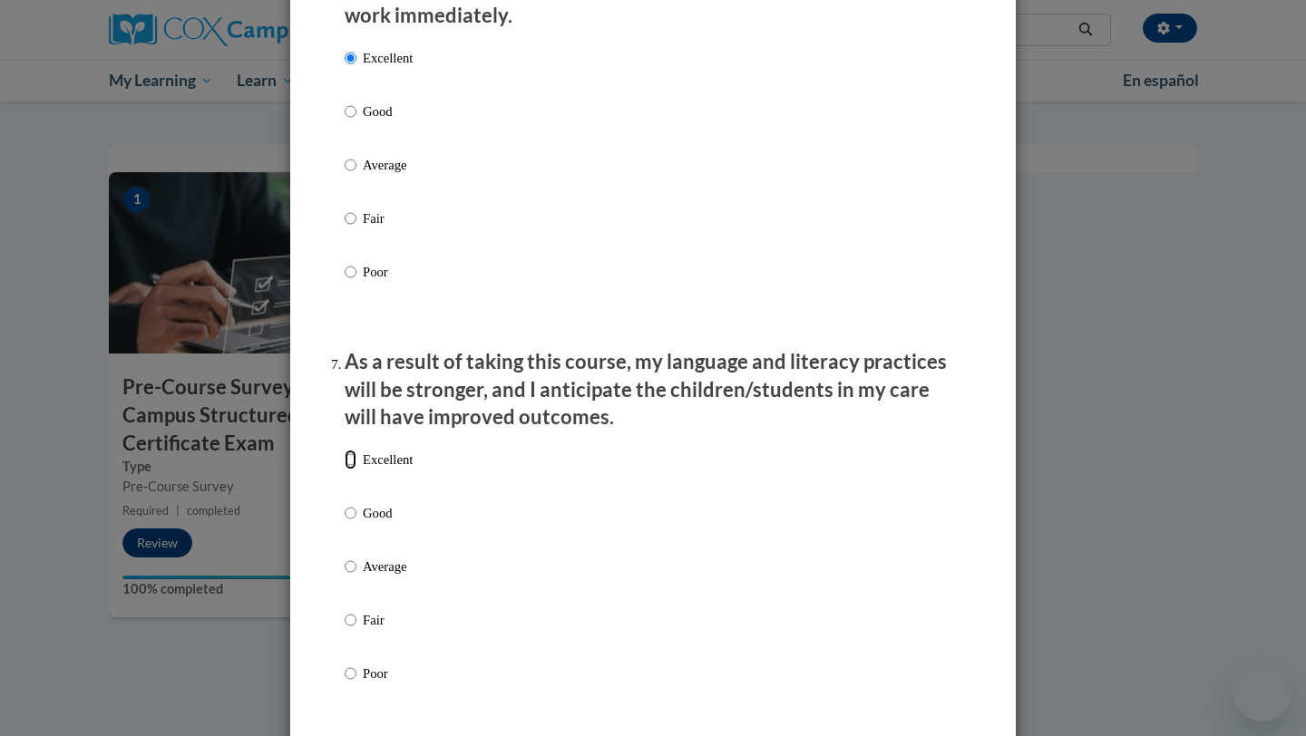
click at [350, 470] on input "Excellent" at bounding box center [351, 460] width 12 height 20
radio input "true"
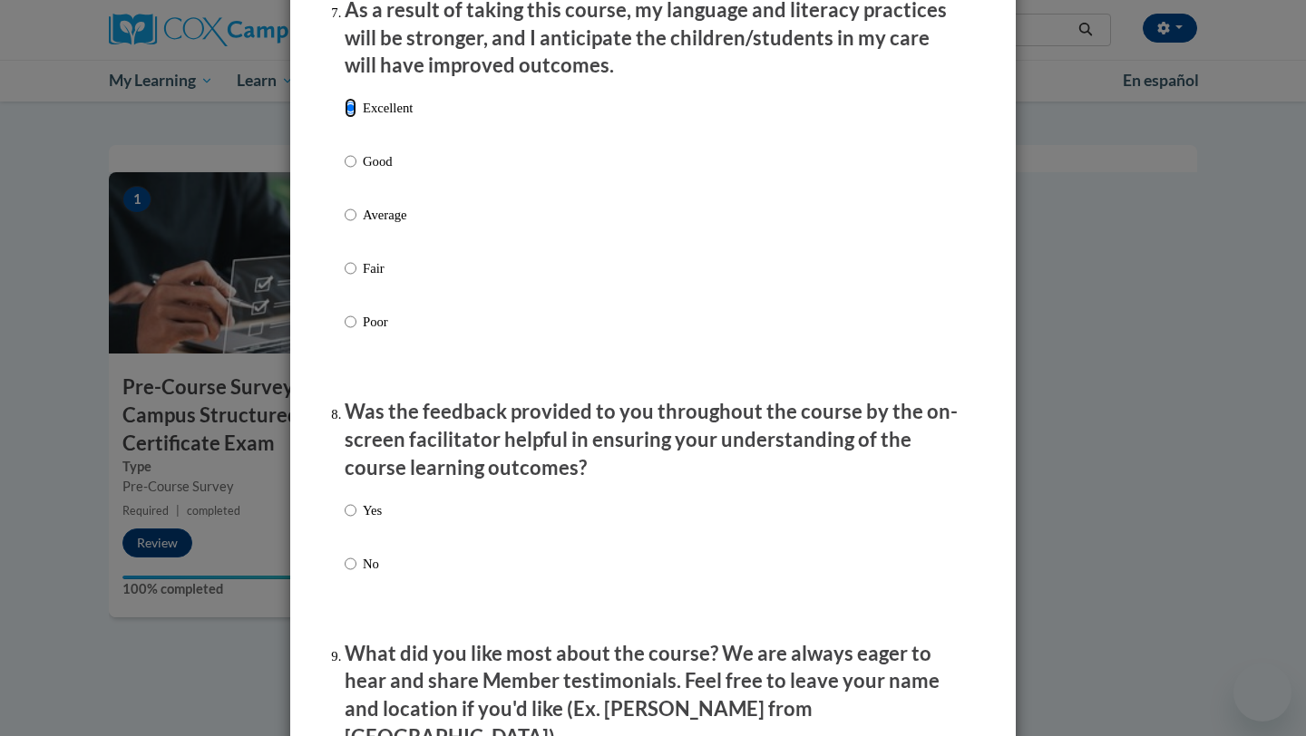
scroll to position [2452, 0]
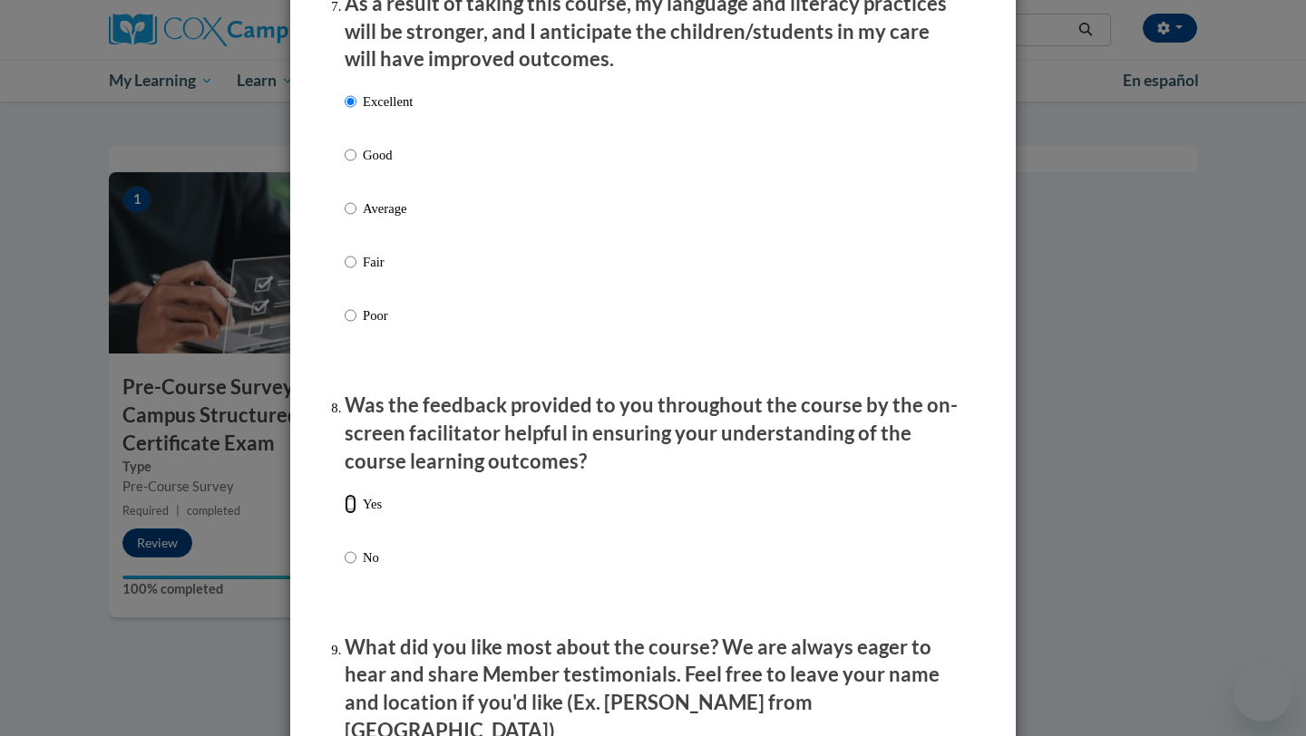
click at [354, 514] on input "Yes" at bounding box center [351, 504] width 12 height 20
radio input "true"
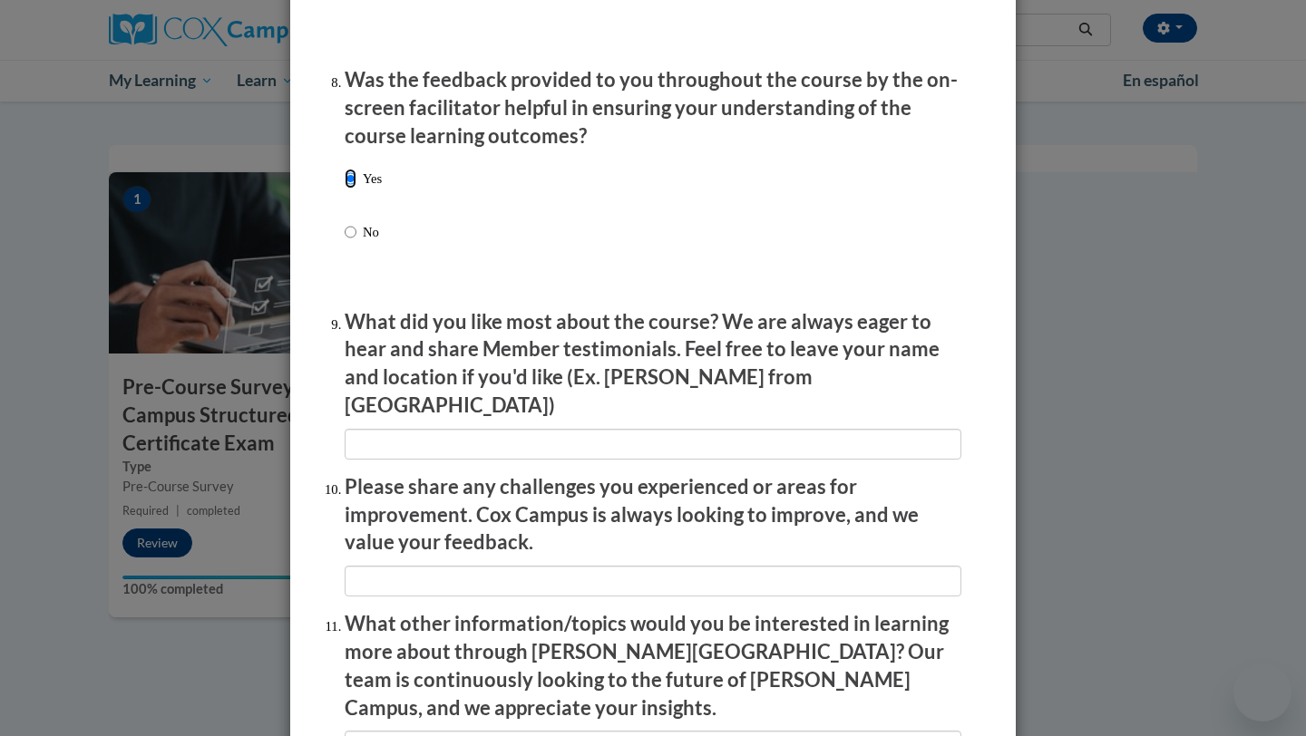
scroll to position [3036, 0]
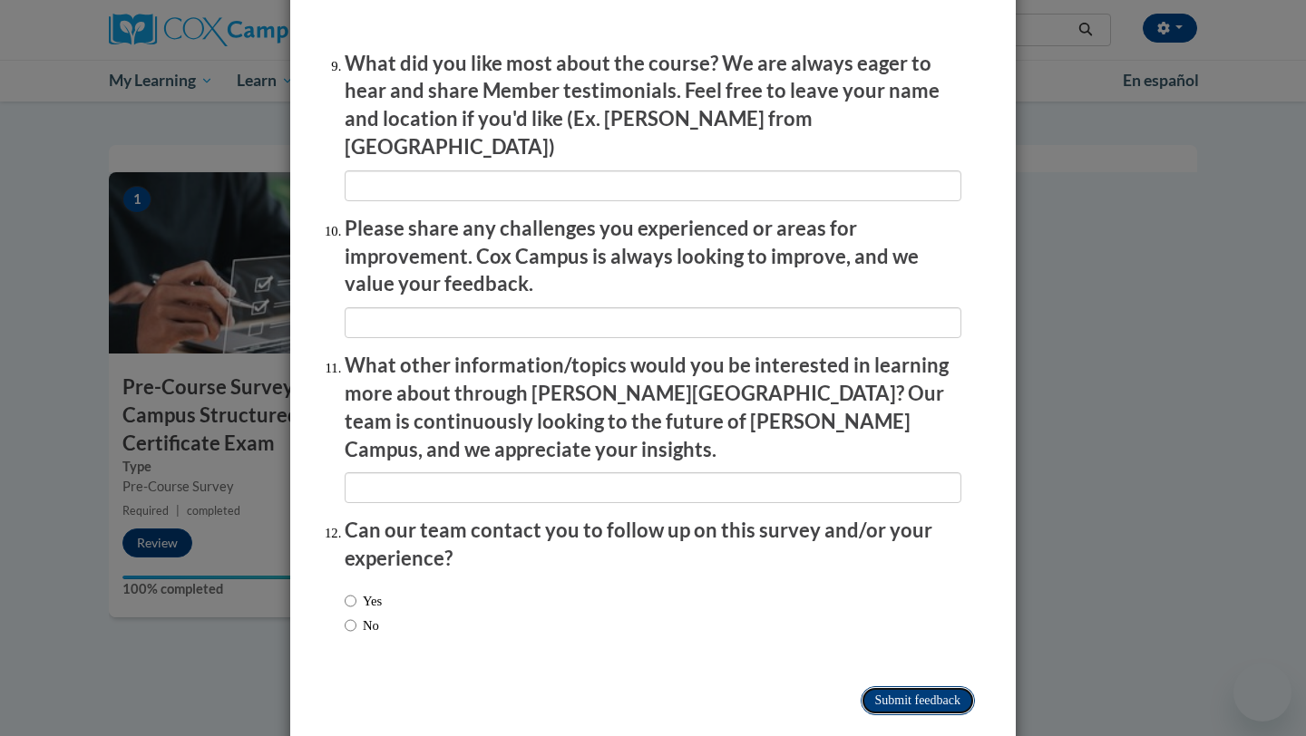
click at [871, 687] on input "Submit feedback" at bounding box center [918, 701] width 114 height 29
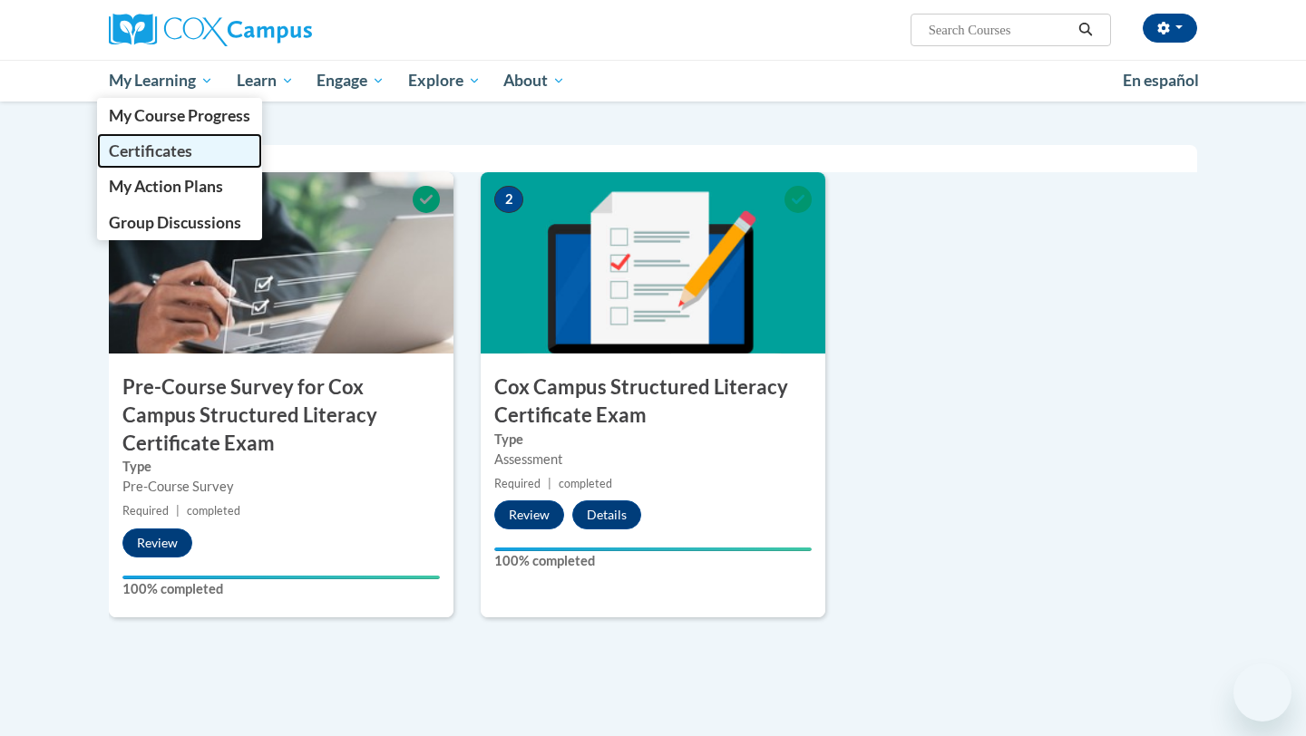
click at [195, 144] on link "Certificates" at bounding box center [179, 150] width 165 height 35
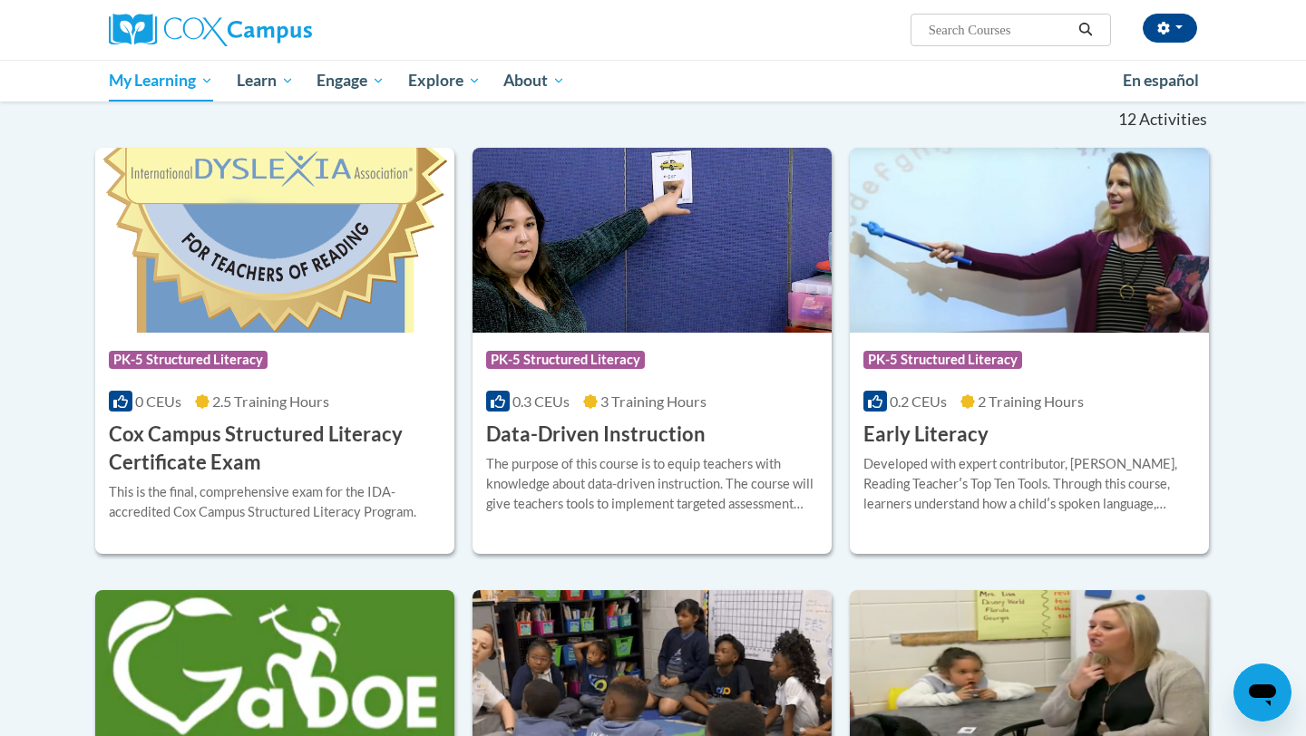
scroll to position [289, 0]
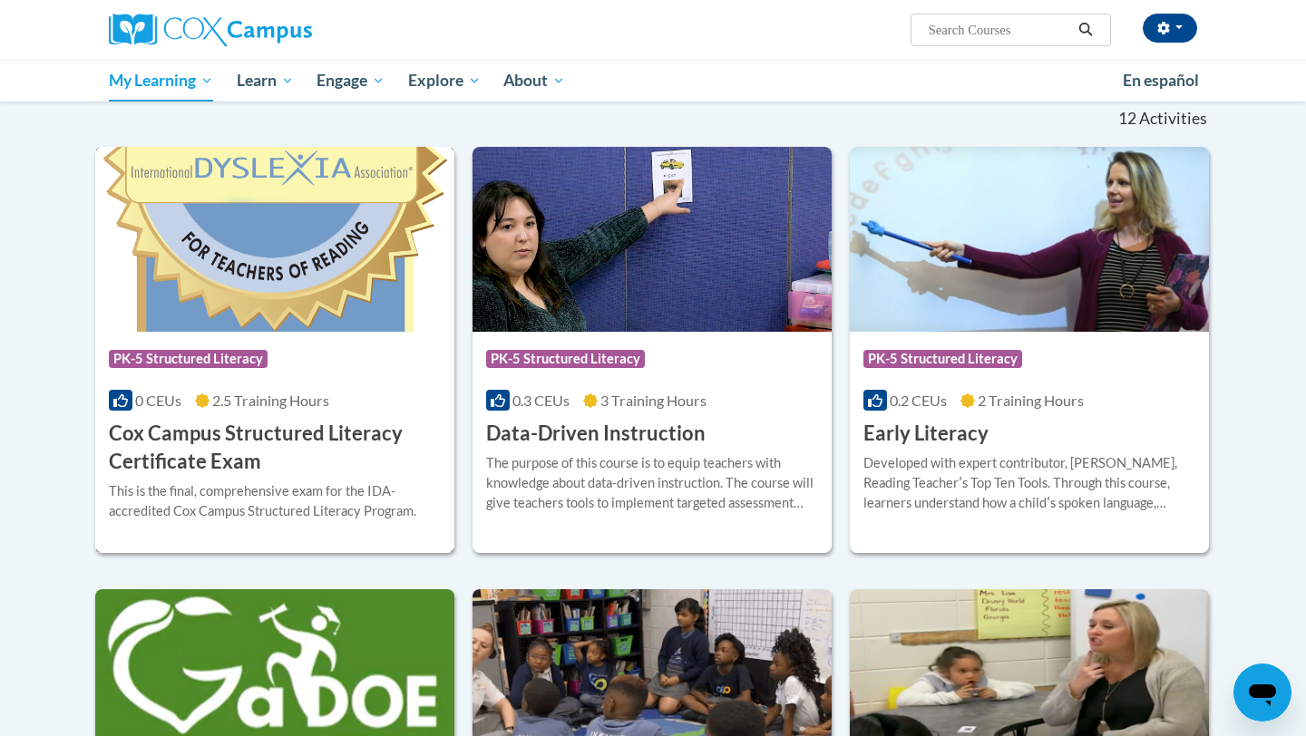
click at [339, 462] on h3 "Cox Campus Structured Literacy Certificate Exam" at bounding box center [275, 448] width 332 height 56
